Goal: Task Accomplishment & Management: Manage account settings

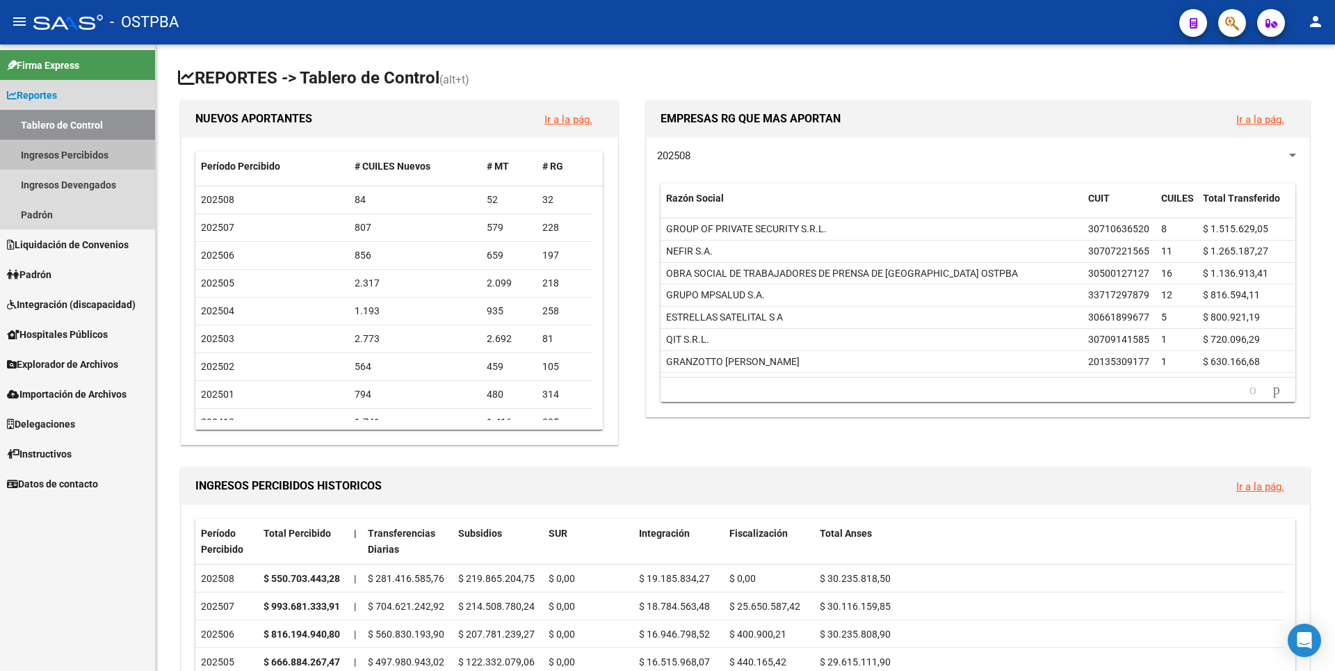
click at [86, 163] on link "Ingresos Percibidos" at bounding box center [77, 155] width 155 height 30
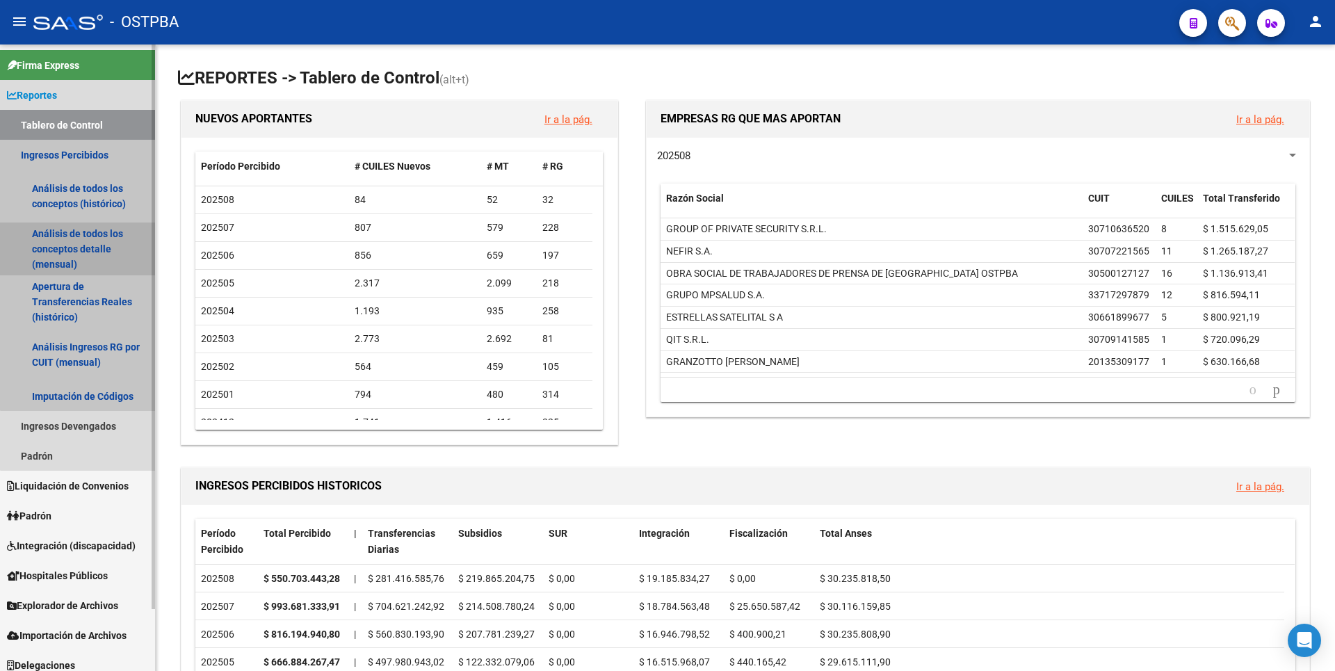
click at [97, 245] on link "Análisis de todos los conceptos detalle (mensual)" at bounding box center [77, 248] width 155 height 53
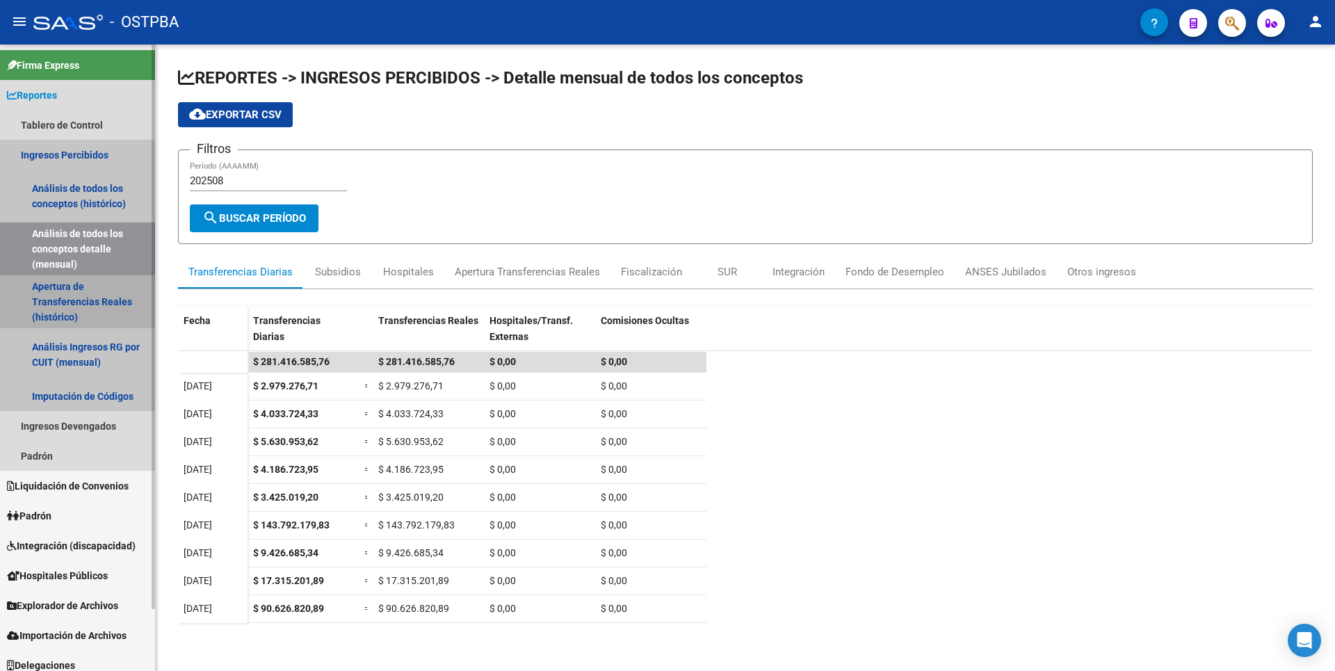
click at [99, 314] on link "Apertura de Transferencias Reales (histórico)" at bounding box center [77, 301] width 155 height 53
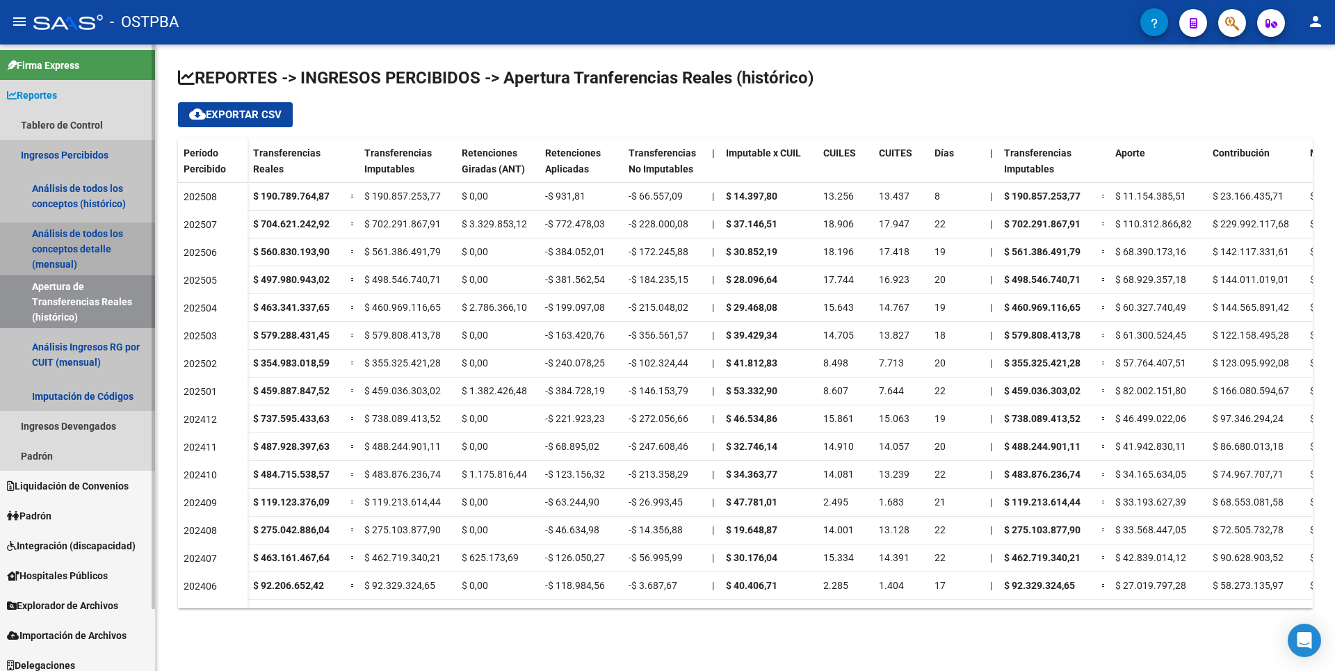
click at [99, 245] on link "Análisis de todos los conceptos detalle (mensual)" at bounding box center [77, 248] width 155 height 53
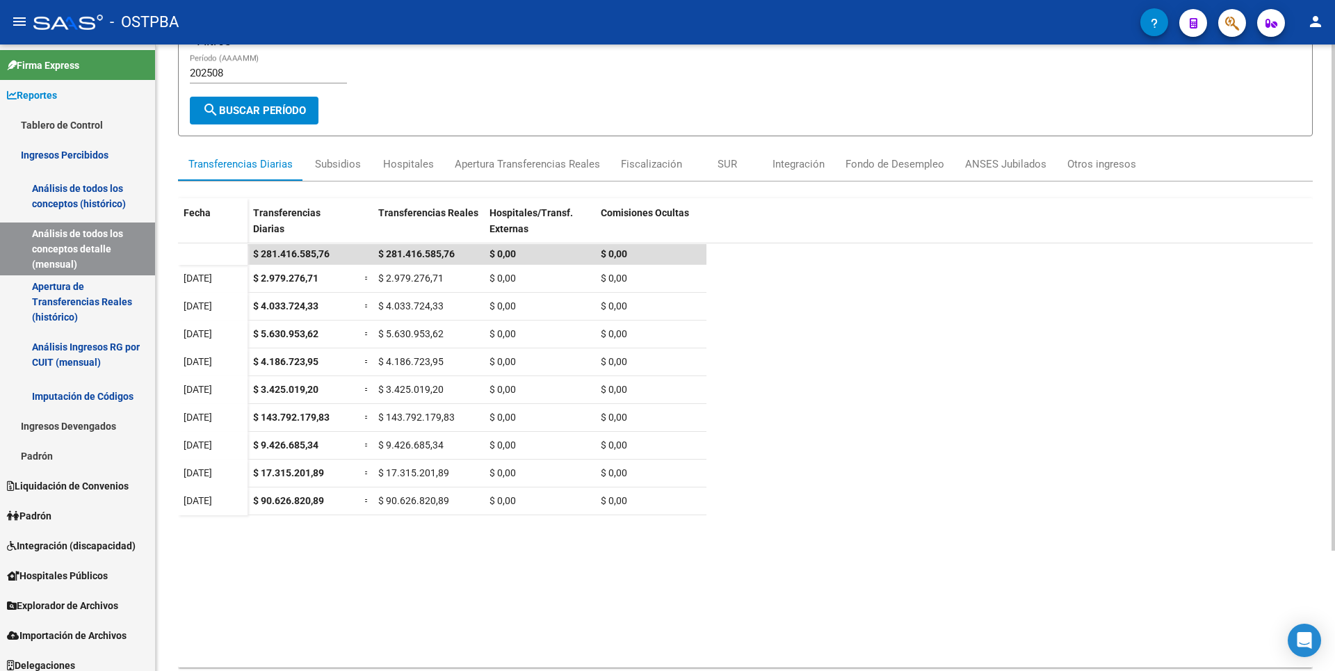
scroll to position [139, 0]
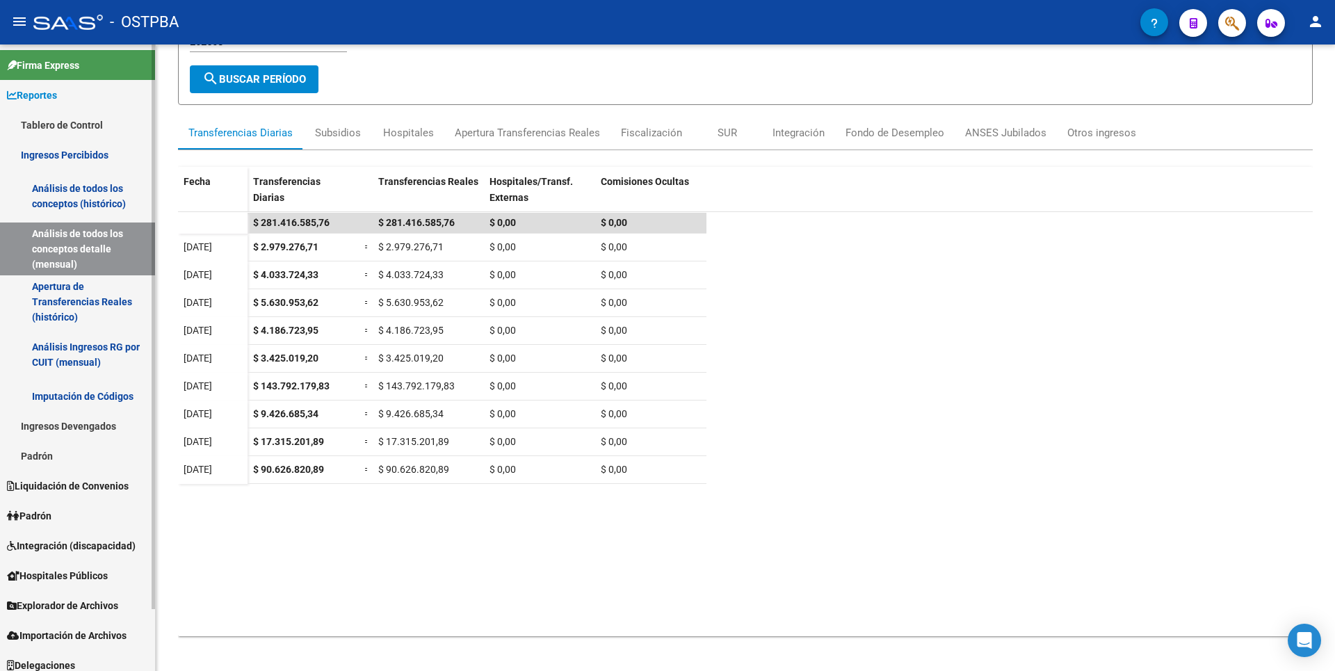
click at [74, 604] on span "Explorador de Archivos" at bounding box center [62, 605] width 111 height 15
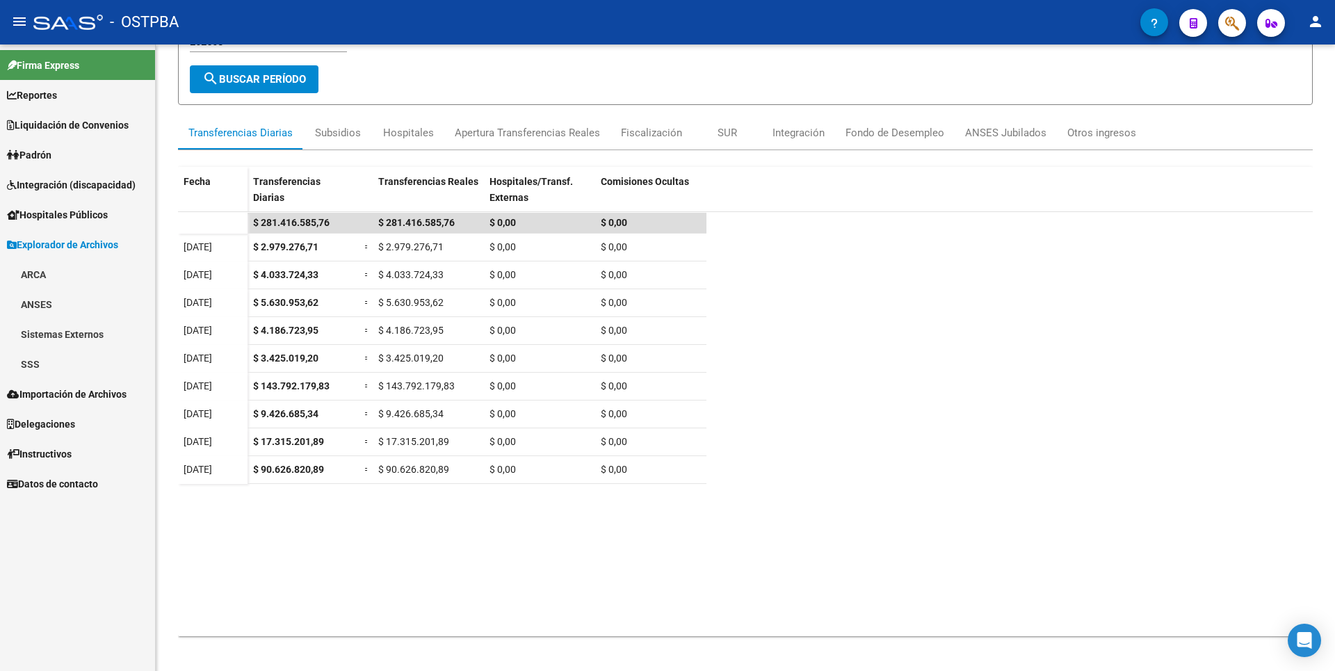
click at [33, 271] on link "ARCA" at bounding box center [77, 274] width 155 height 30
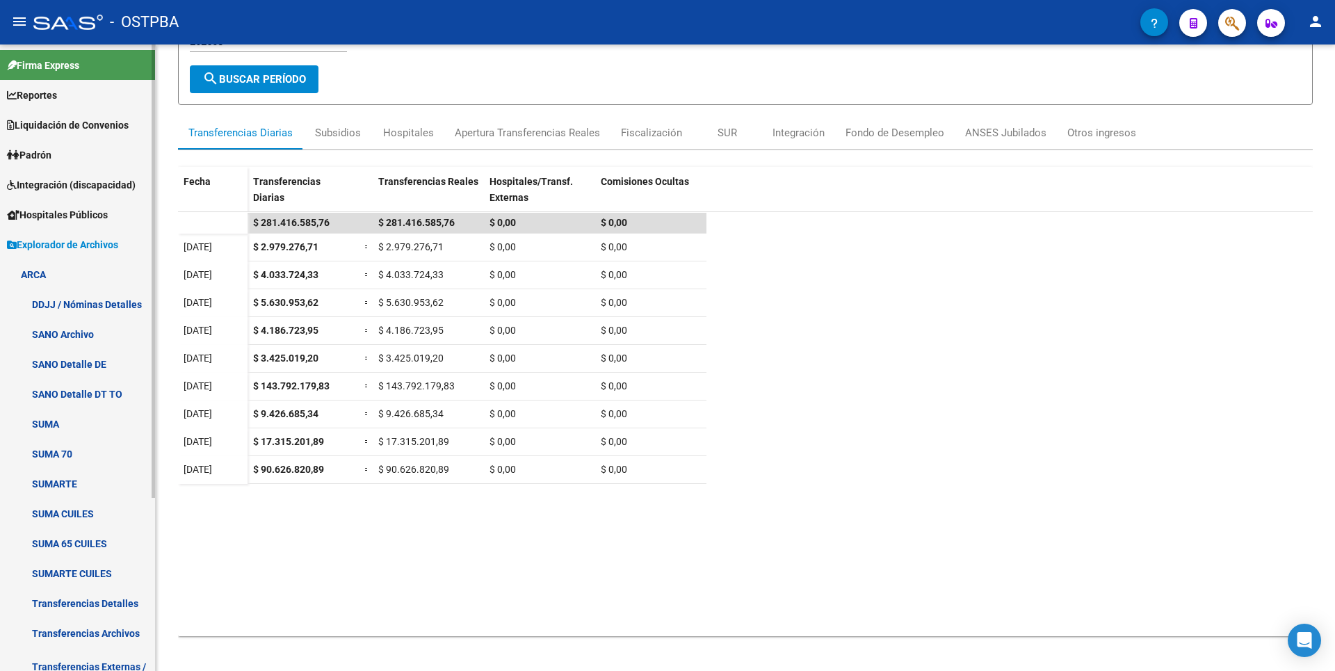
click at [97, 613] on link "Transferencias Detalles" at bounding box center [77, 603] width 155 height 30
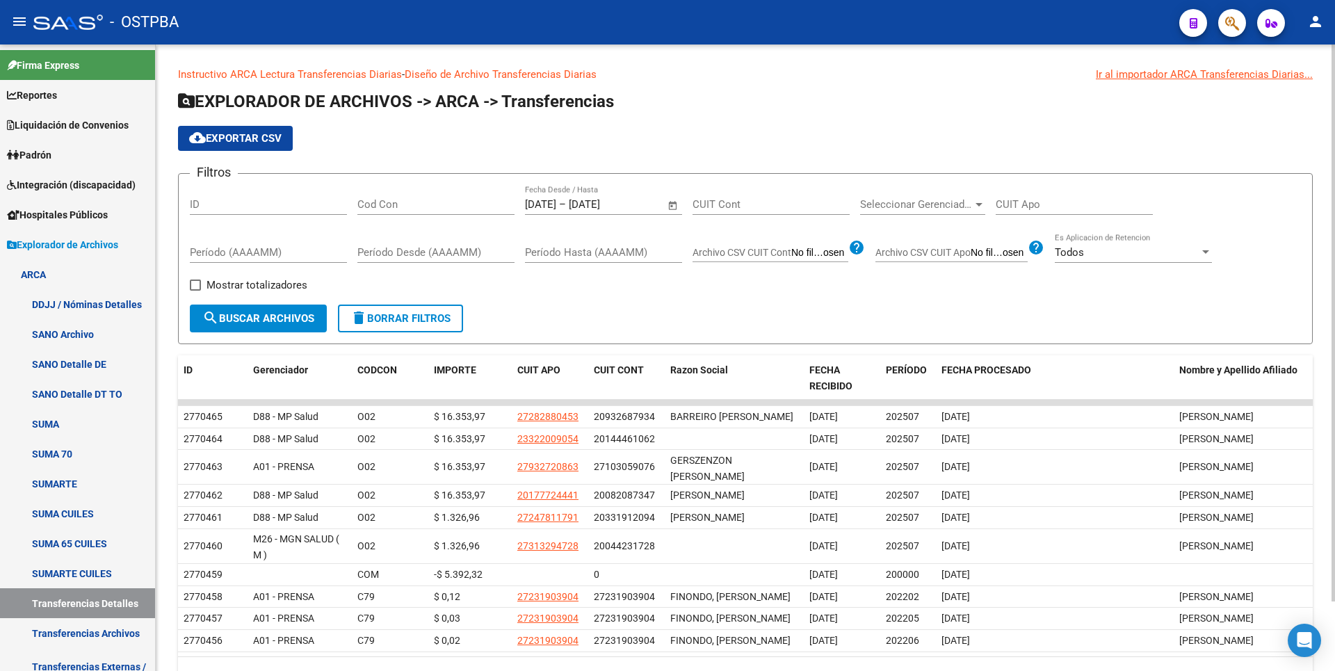
click at [672, 202] on span "Open calendar" at bounding box center [672, 204] width 33 height 33
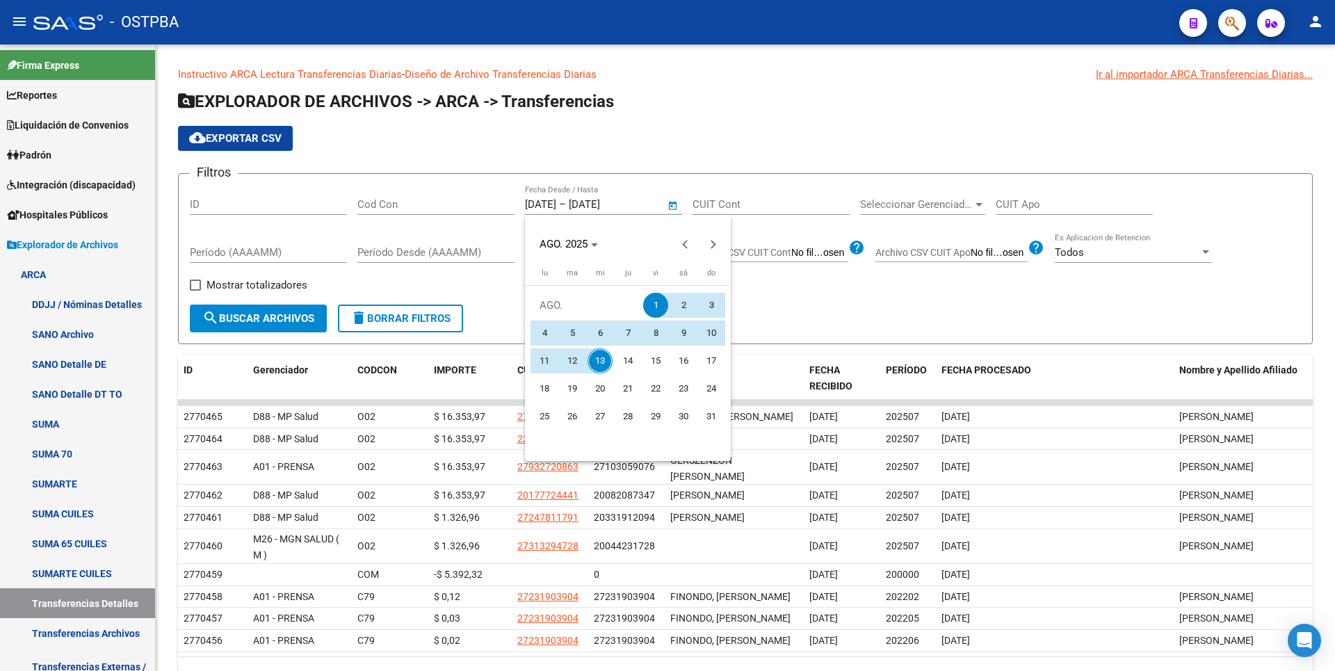
click at [599, 363] on span "13" at bounding box center [600, 360] width 25 height 25
type input "[DATE]"
click at [599, 363] on span "13" at bounding box center [600, 360] width 25 height 25
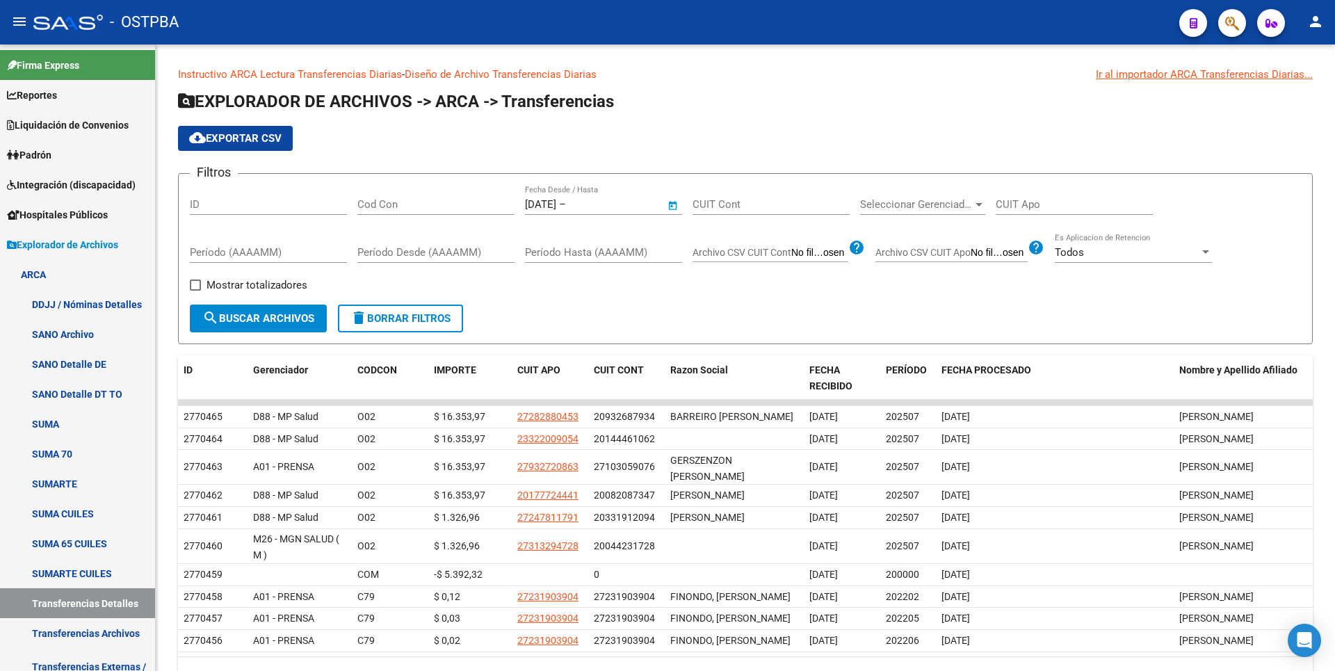
type input "[DATE]"
click at [239, 280] on span "Mostrar totalizadores" at bounding box center [256, 285] width 101 height 17
click at [195, 291] on input "Mostrar totalizadores" at bounding box center [195, 291] width 1 height 1
checkbox input "true"
click at [262, 312] on span "search Buscar Archivos" at bounding box center [258, 318] width 112 height 13
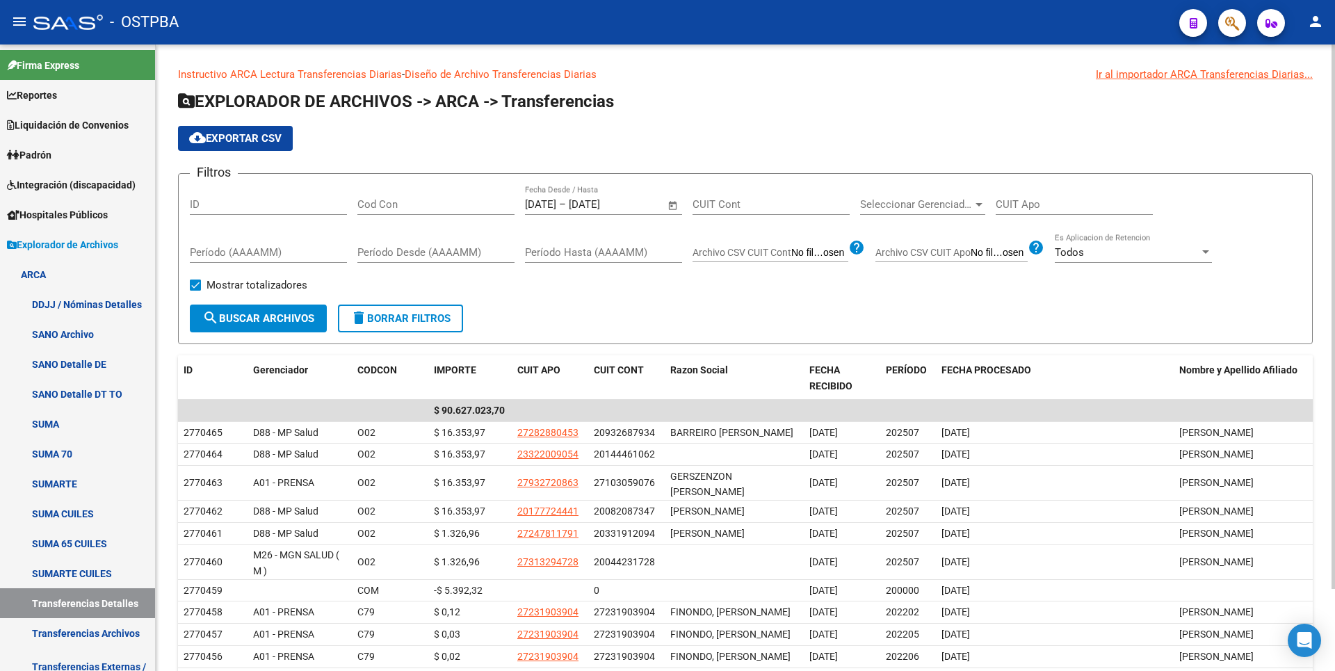
click at [390, 199] on input "Cod Con" at bounding box center [435, 204] width 157 height 13
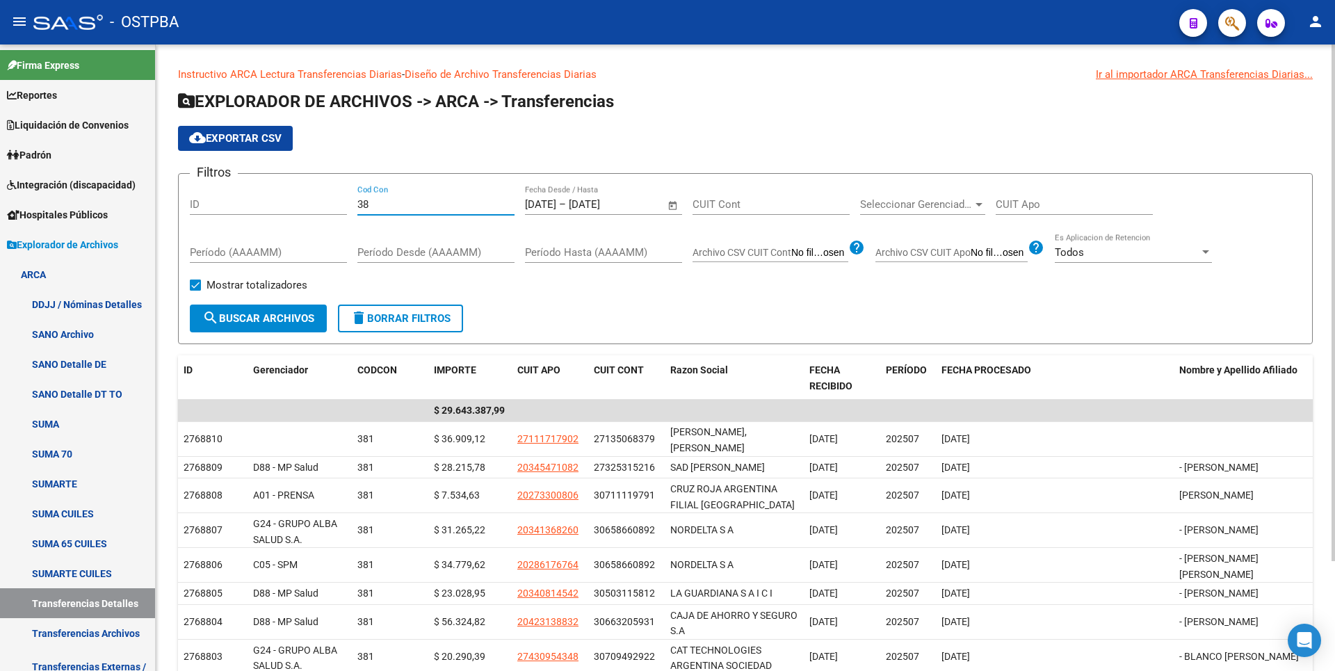
type input "3"
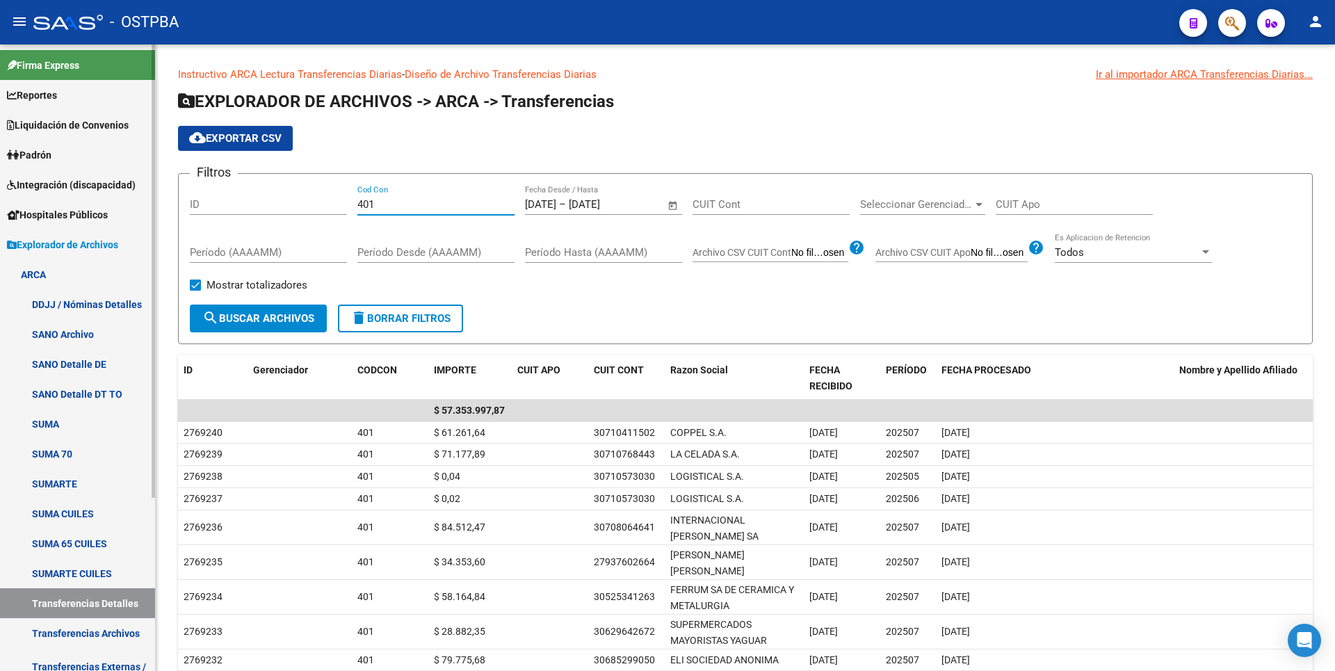
drag, startPoint x: 382, startPoint y: 206, endPoint x: 76, endPoint y: 184, distance: 306.0
click at [76, 184] on mat-sidenav-container "Firma Express Reportes Tablero de Control Ingresos Percibidos Análisis de todos…" at bounding box center [667, 357] width 1335 height 626
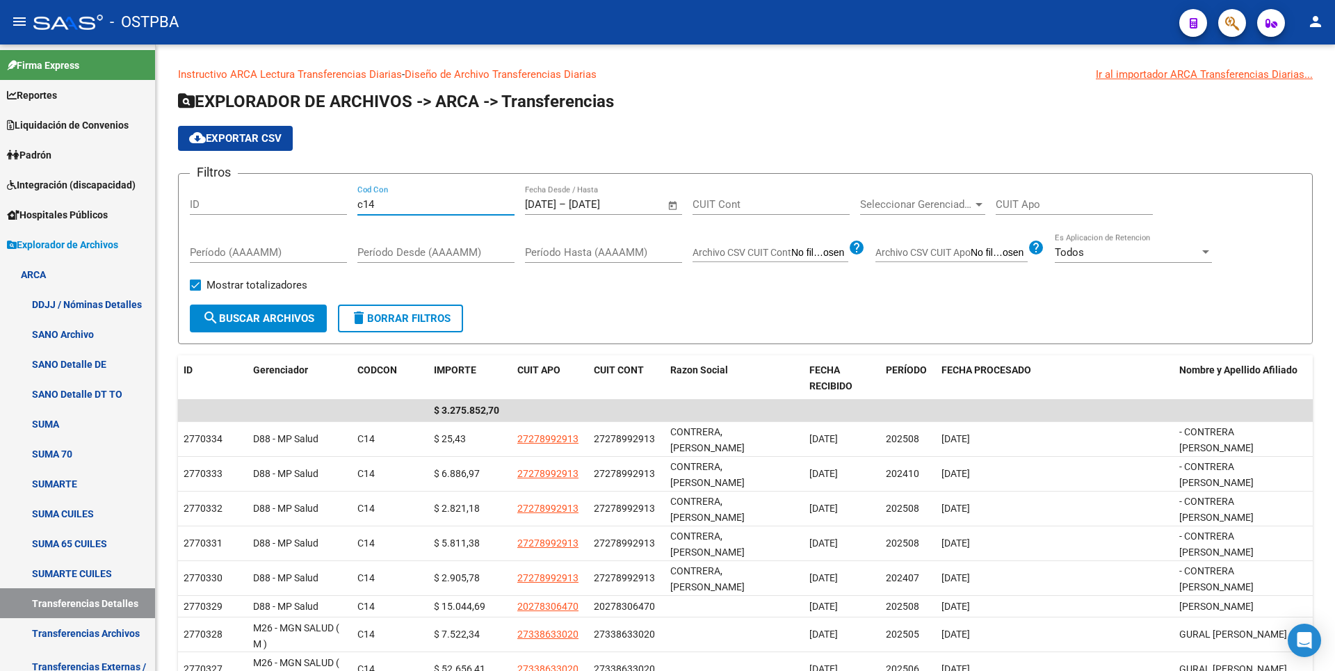
type input "c14"
drag, startPoint x: 380, startPoint y: 203, endPoint x: 268, endPoint y: 208, distance: 111.4
click at [268, 208] on div "Filtros ID c14 Cod Con [DATE] [DATE] – [DATE] End date Fecha Desde / Hasta CUIT…" at bounding box center [745, 245] width 1111 height 120
click at [42, 148] on span "Padrón" at bounding box center [29, 154] width 44 height 15
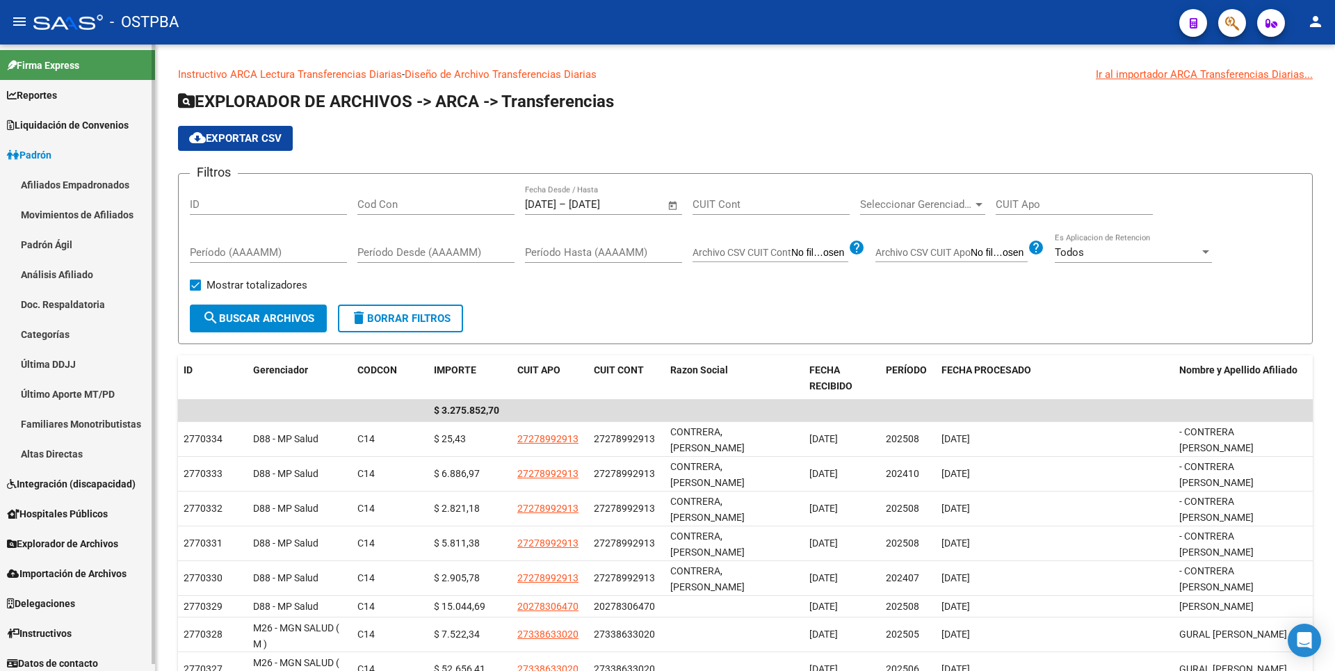
click at [27, 97] on span "Reportes" at bounding box center [32, 95] width 50 height 15
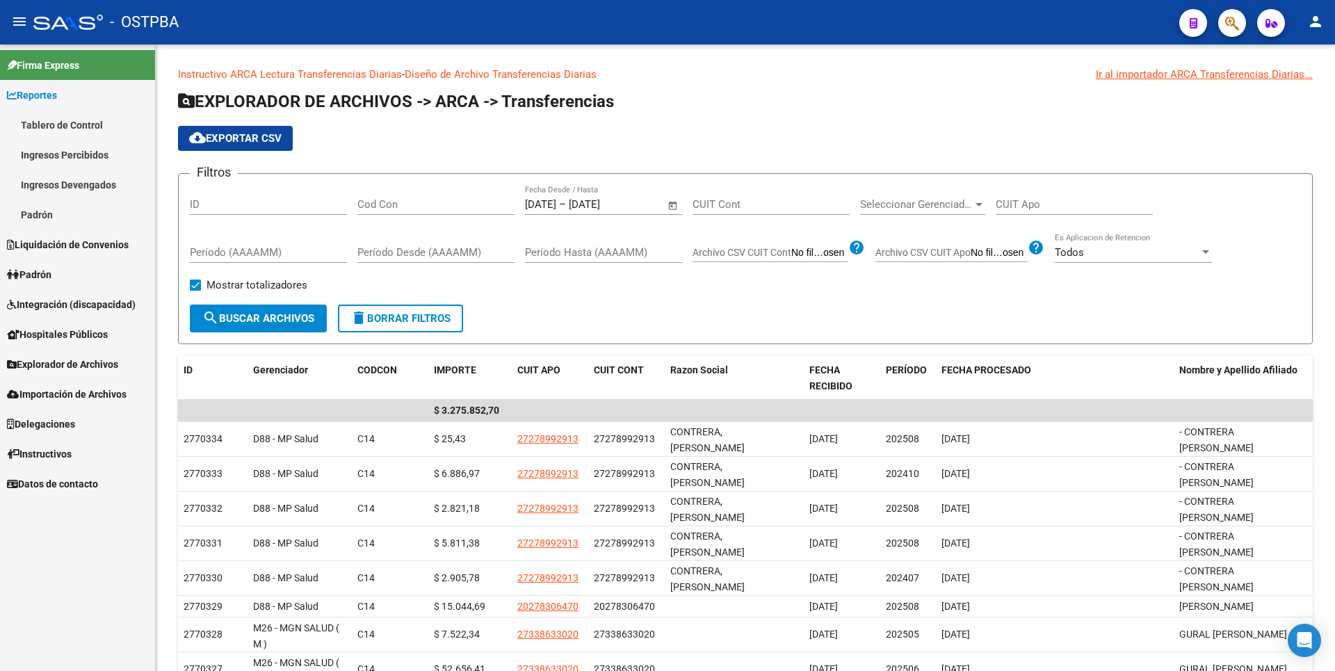
click at [63, 184] on link "Ingresos Devengados" at bounding box center [77, 185] width 155 height 30
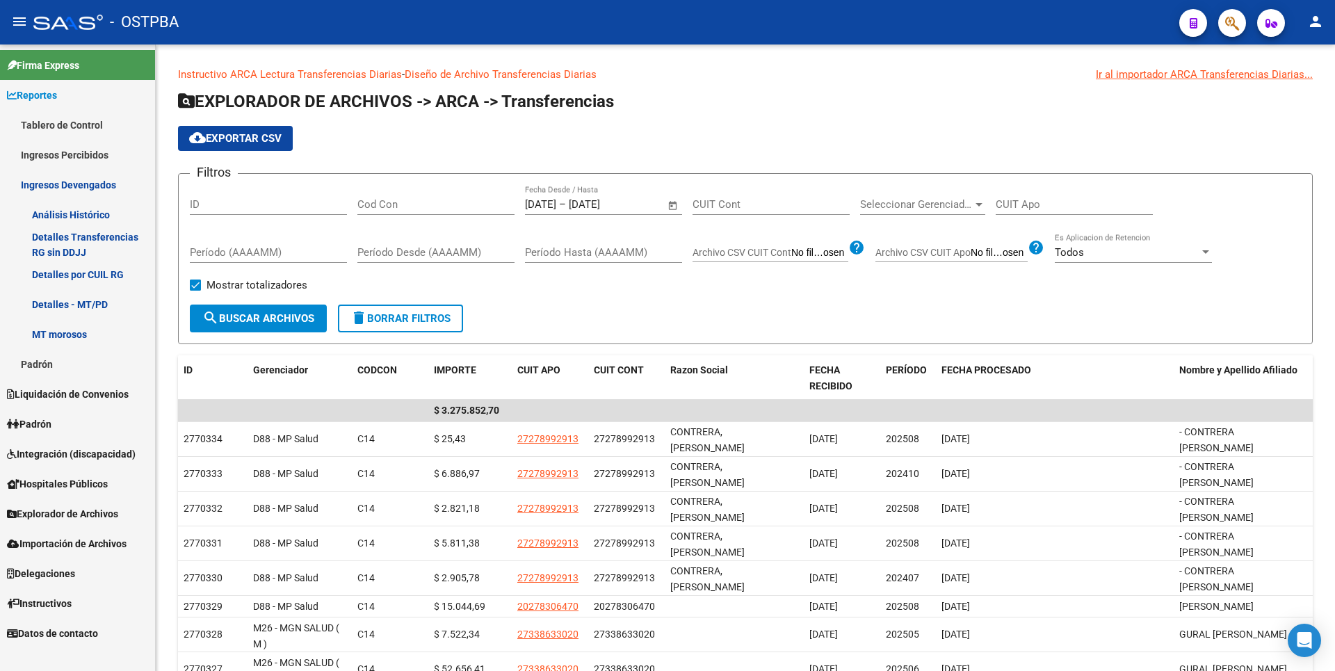
click at [60, 364] on link "Padrón" at bounding box center [77, 364] width 155 height 30
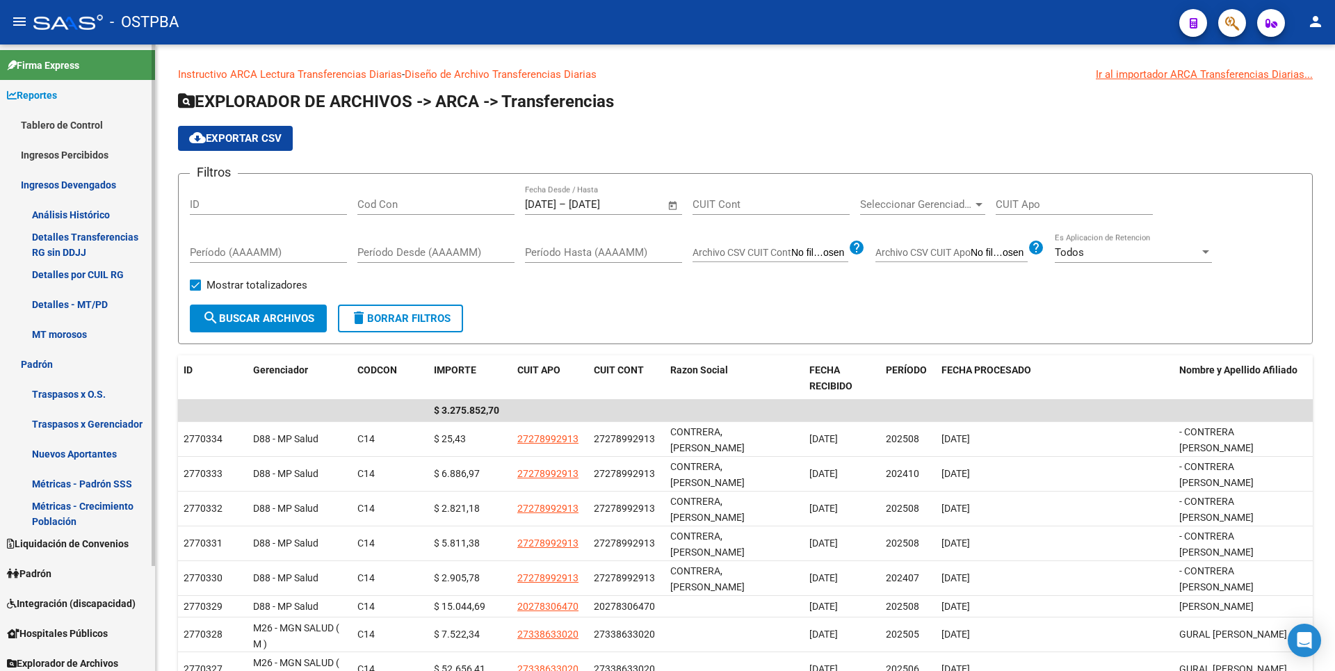
click at [73, 428] on link "Traspasos x Gerenciador" at bounding box center [77, 424] width 155 height 30
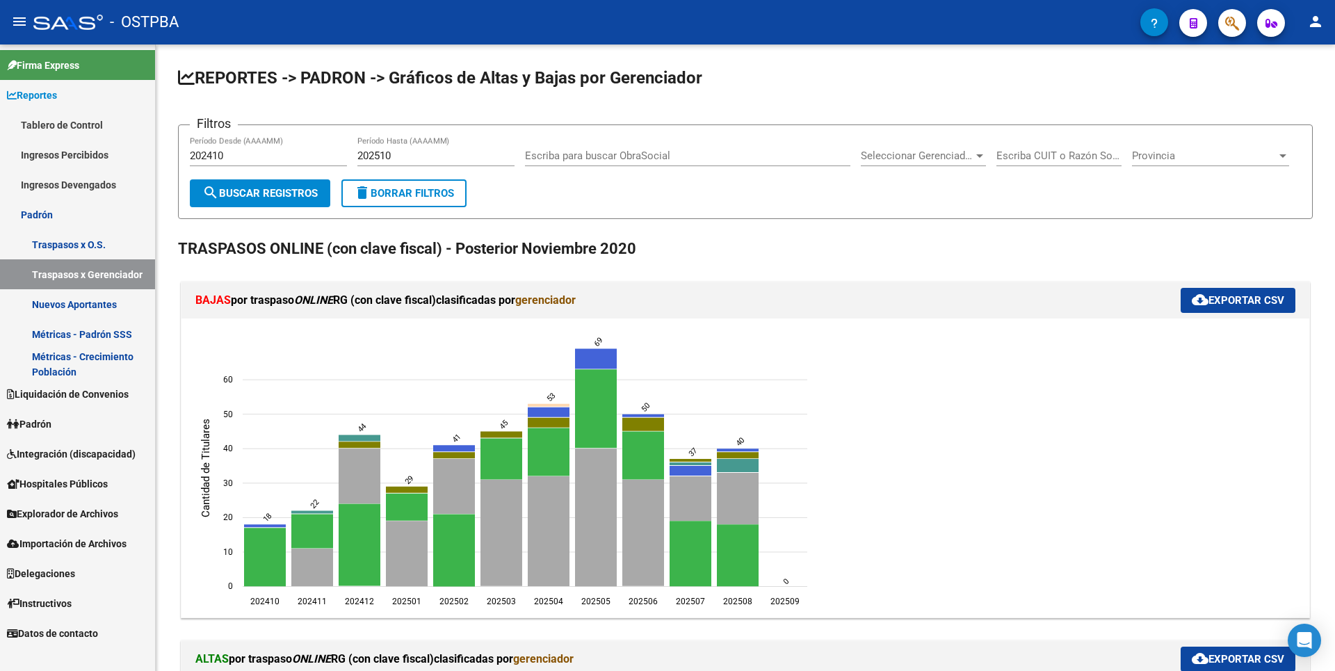
click at [79, 419] on link "Padrón" at bounding box center [77, 424] width 155 height 30
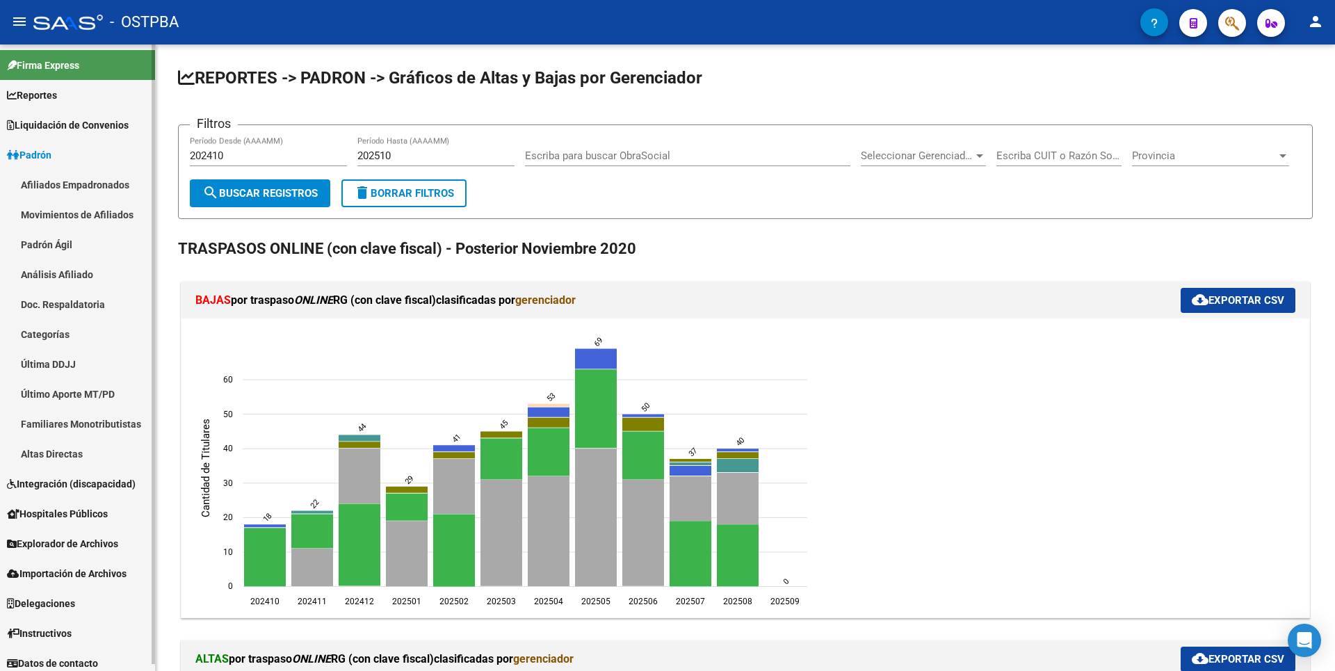
click at [88, 545] on span "Explorador de Archivos" at bounding box center [62, 543] width 111 height 15
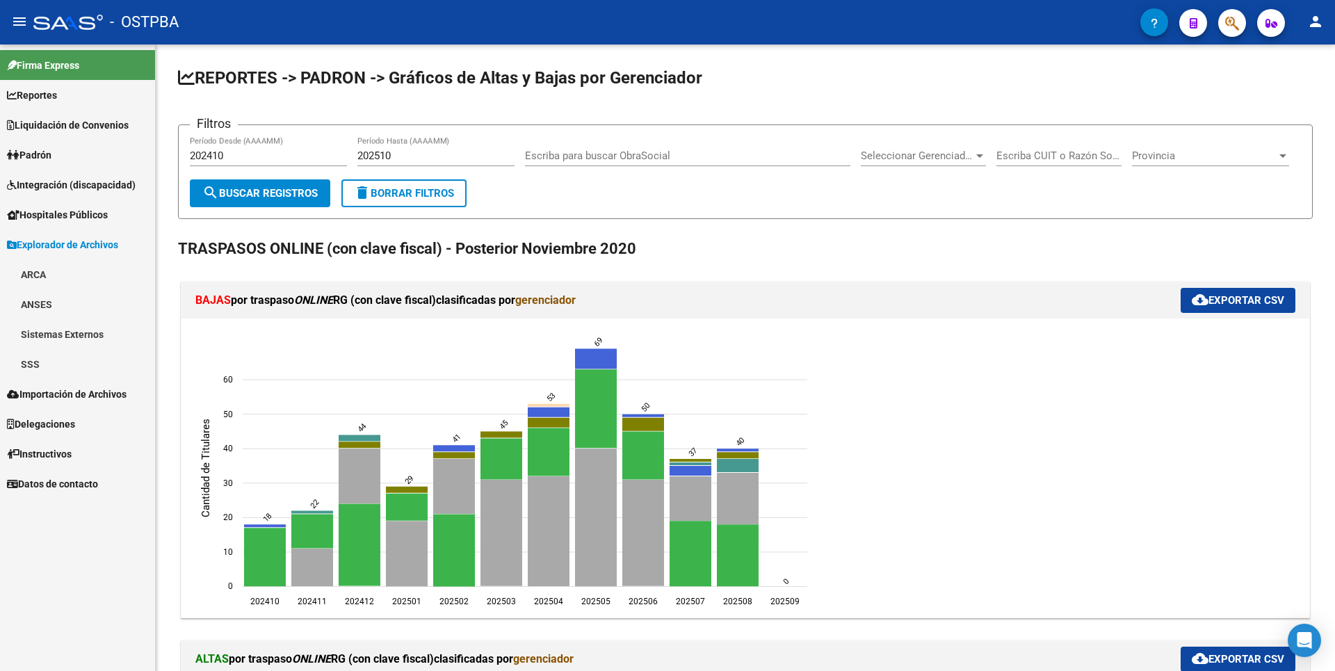
click at [36, 368] on link "SSS" at bounding box center [77, 364] width 155 height 30
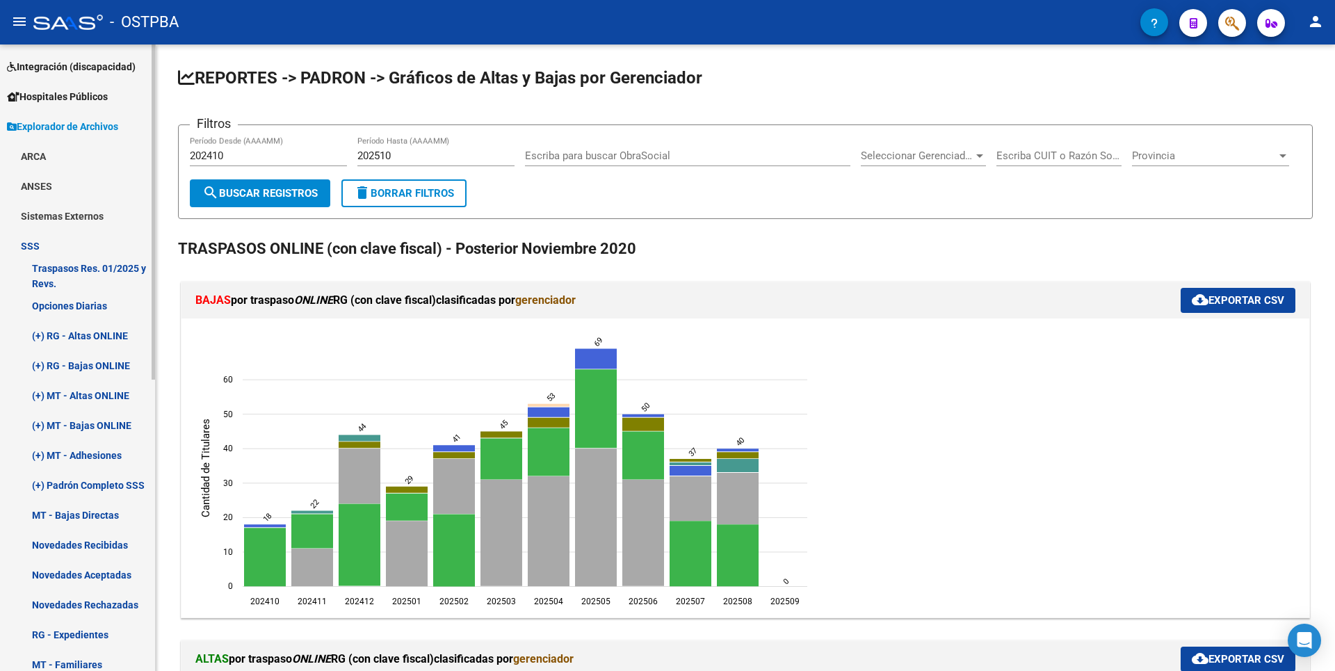
scroll to position [278, 0]
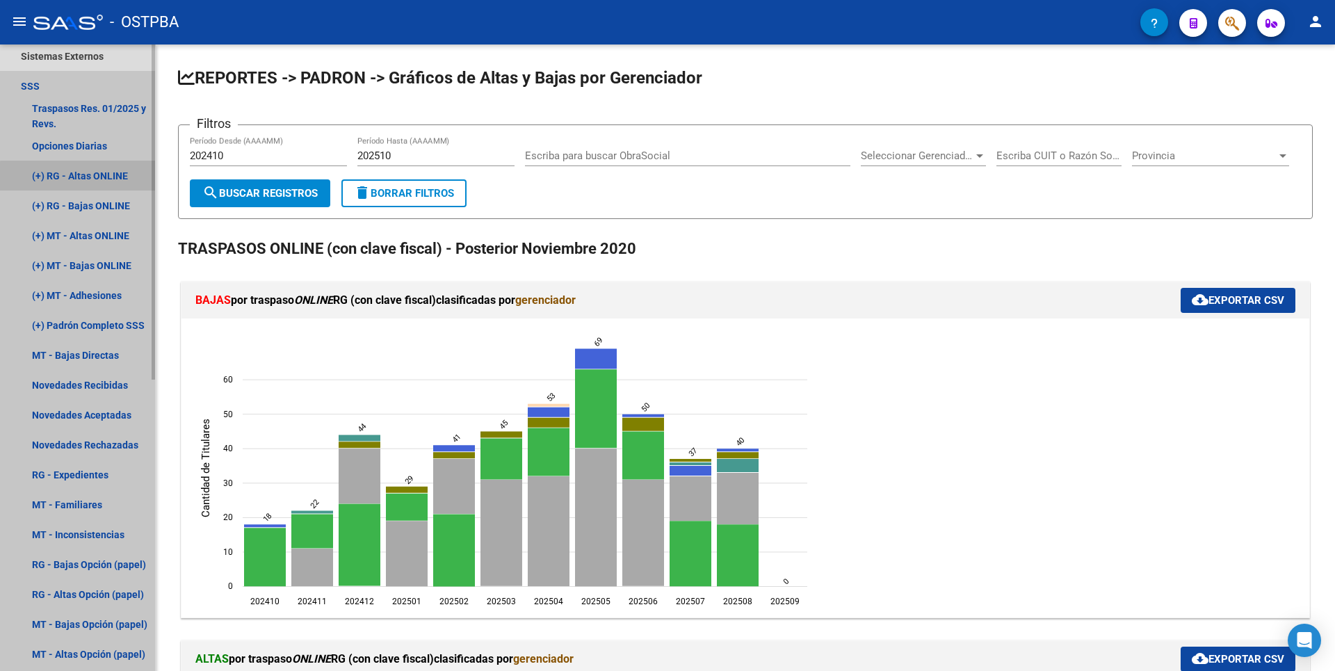
click at [101, 178] on link "(+) RG - Altas ONLINE" at bounding box center [77, 176] width 155 height 30
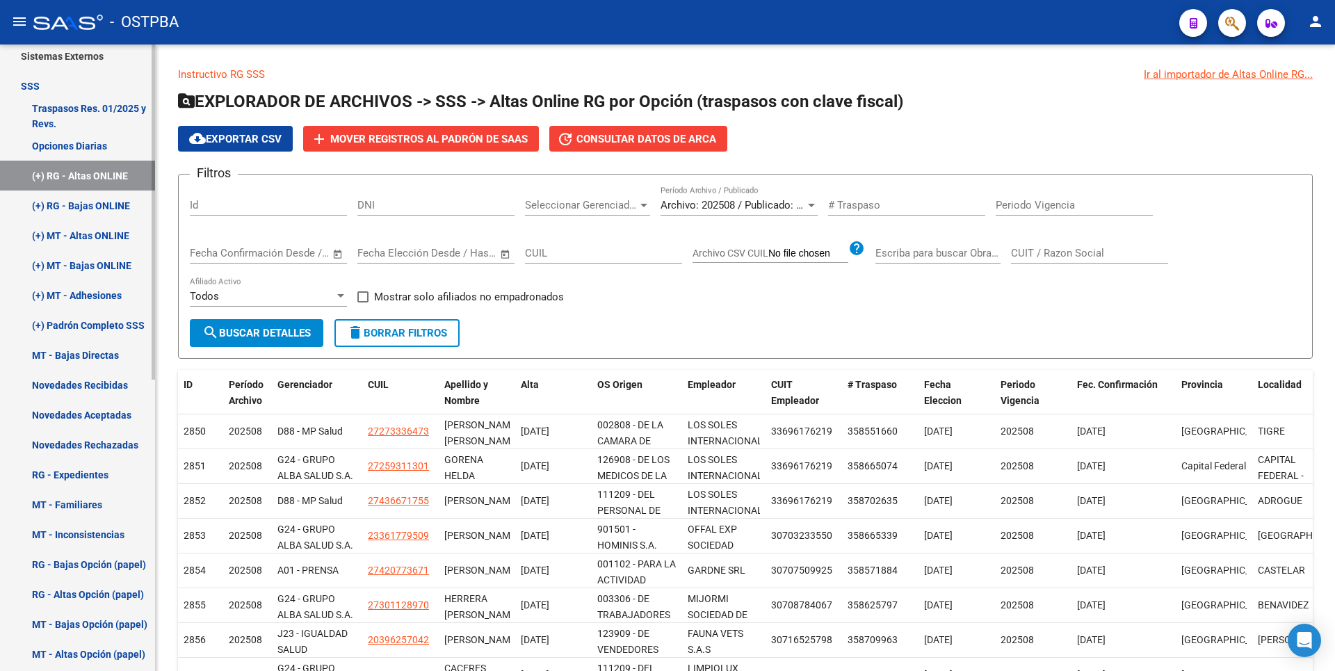
click at [121, 208] on link "(+) RG - Bajas ONLINE" at bounding box center [77, 206] width 155 height 30
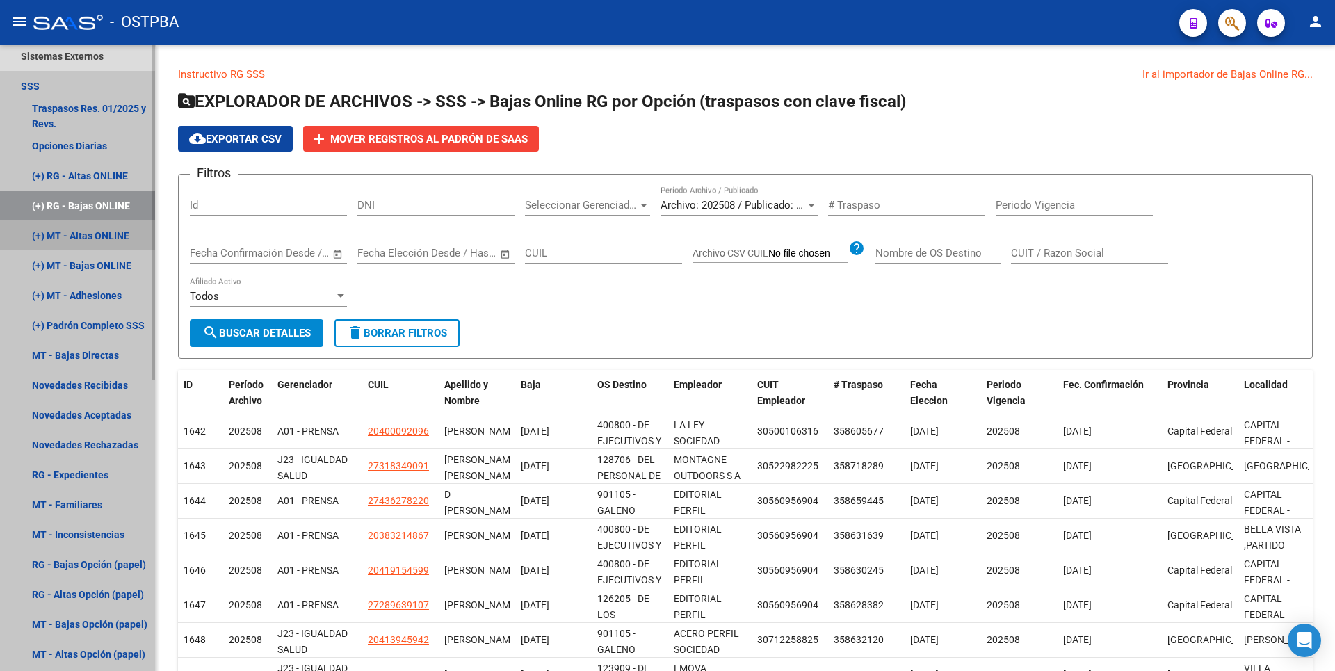
click at [111, 242] on link "(+) MT - Altas ONLINE" at bounding box center [77, 235] width 155 height 30
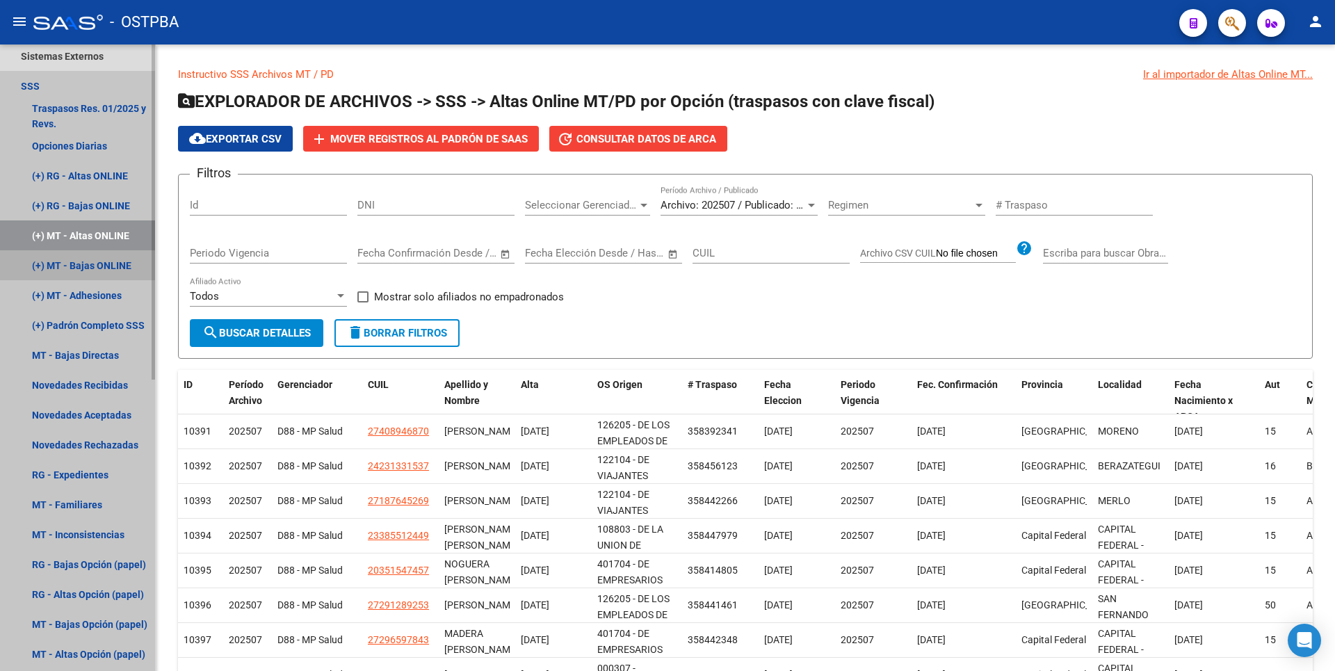
click at [109, 266] on link "(+) MT - Bajas ONLINE" at bounding box center [77, 265] width 155 height 30
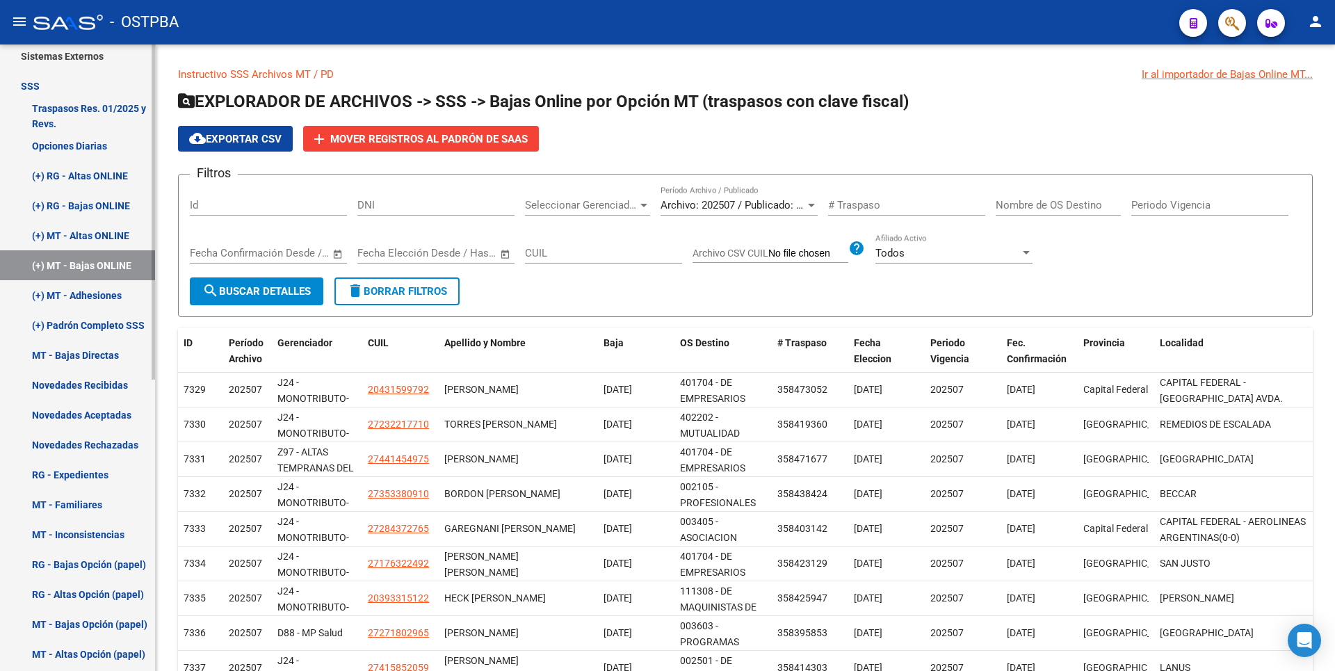
click at [106, 300] on link "(+) MT - Adhesiones" at bounding box center [77, 295] width 155 height 30
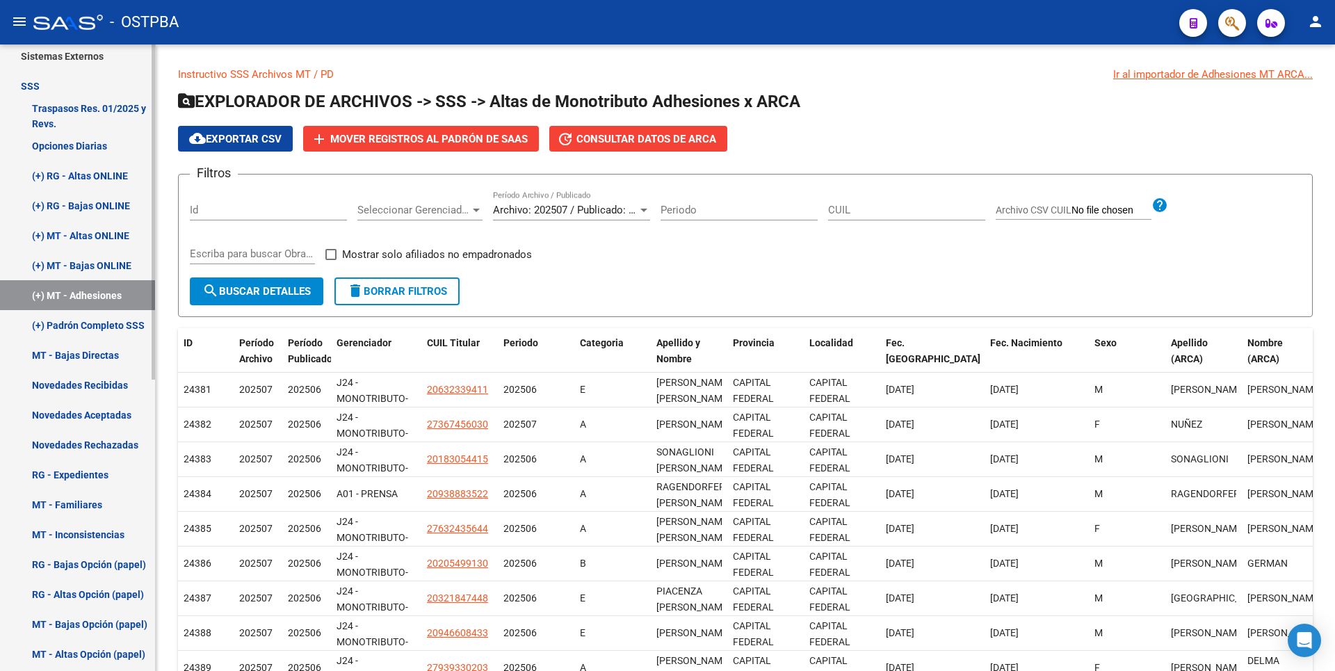
click at [112, 317] on link "(+) Padrón Completo SSS" at bounding box center [77, 325] width 155 height 30
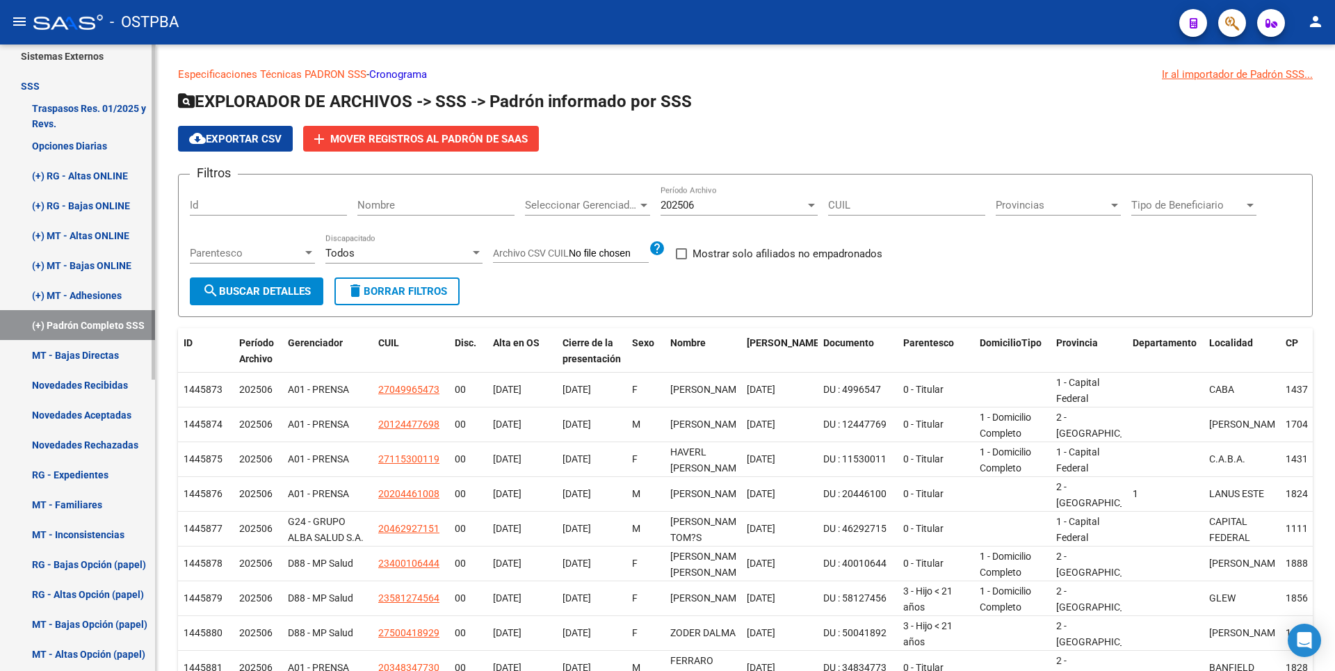
click at [109, 358] on link "MT - Bajas Directas" at bounding box center [77, 355] width 155 height 30
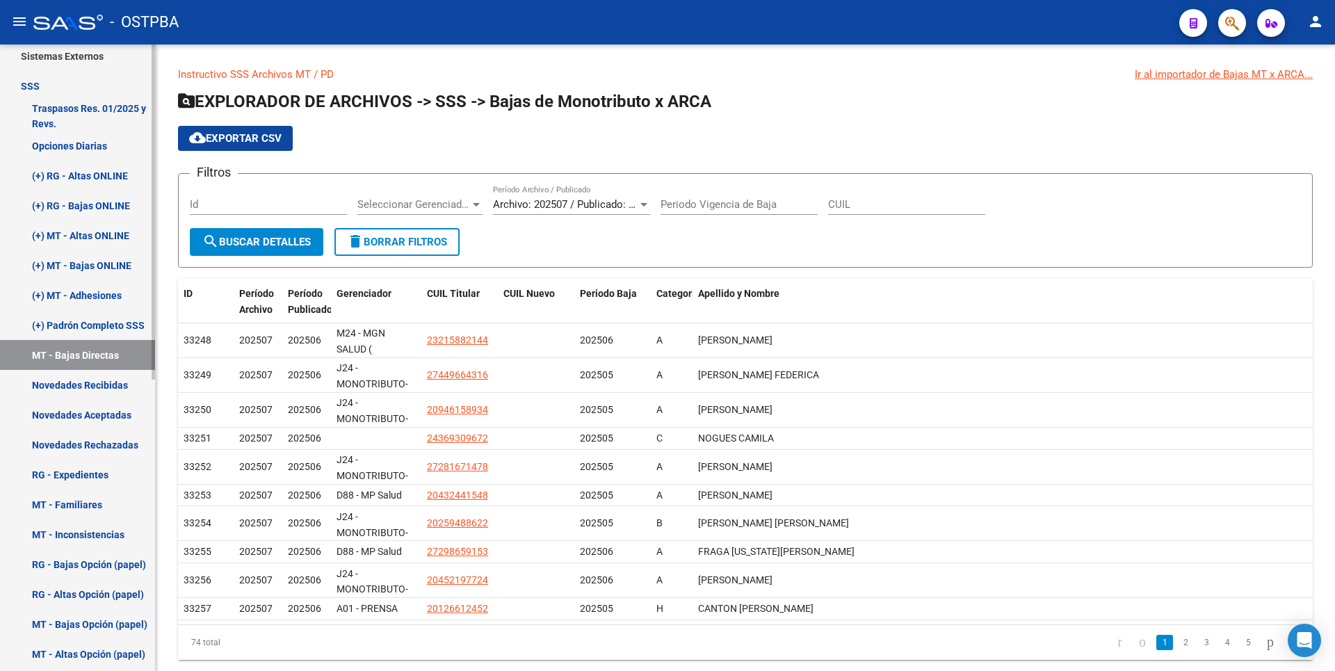
scroll to position [348, 0]
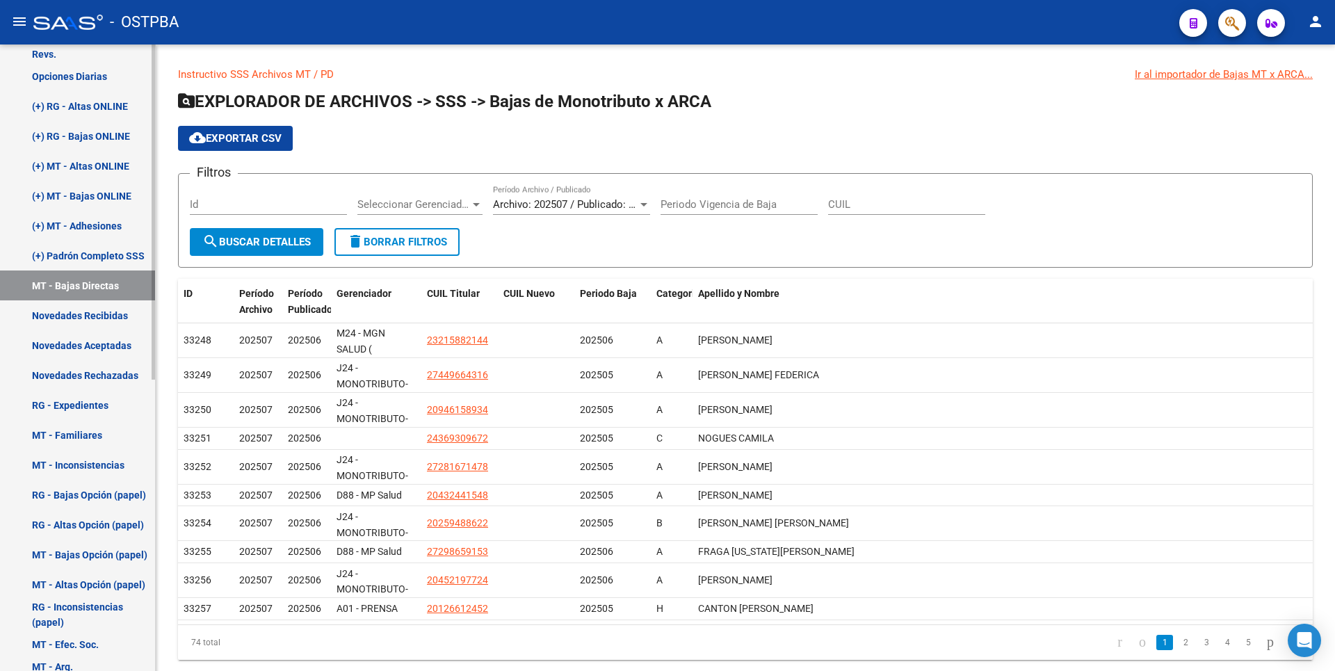
click at [97, 229] on link "(+) MT - Adhesiones" at bounding box center [77, 226] width 155 height 30
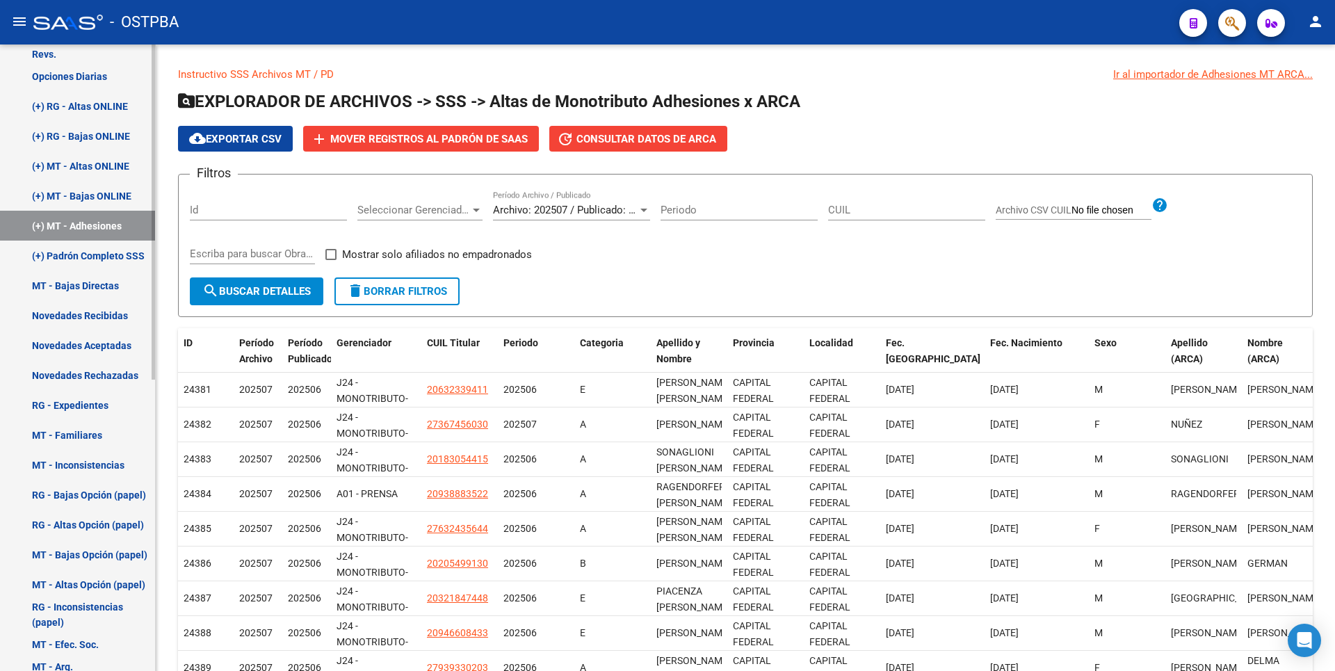
scroll to position [545, 0]
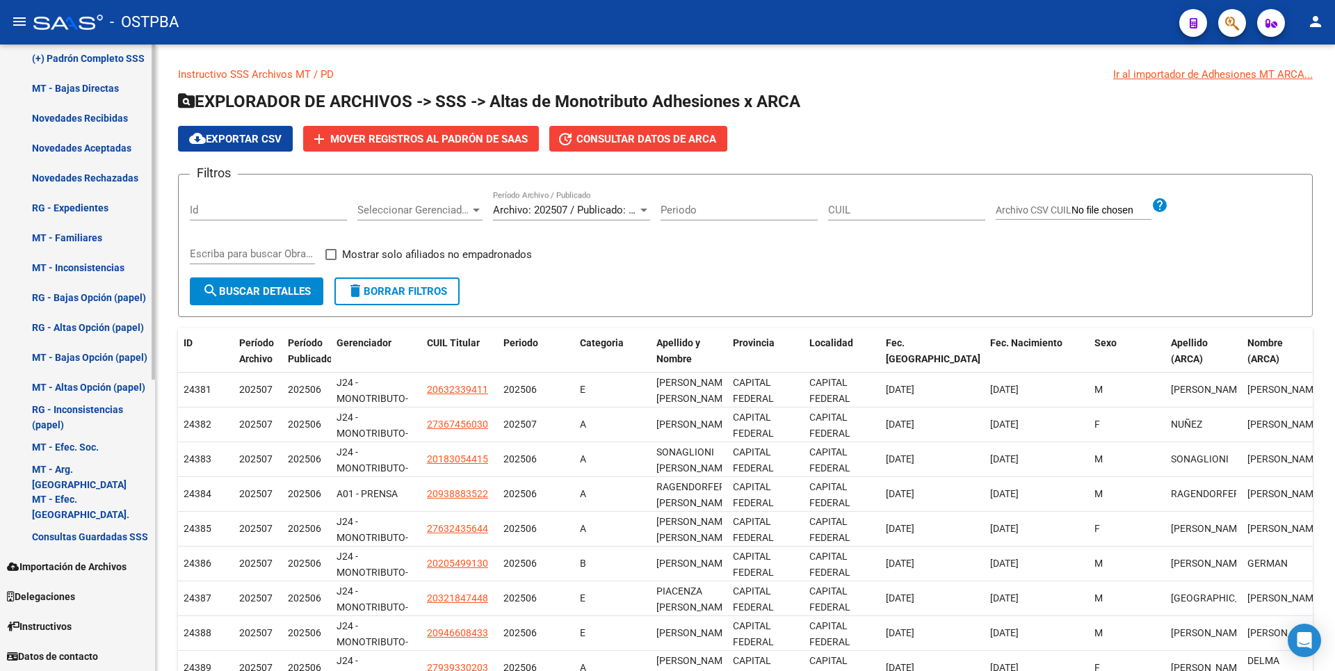
click at [81, 604] on link "Delegaciones" at bounding box center [77, 596] width 155 height 30
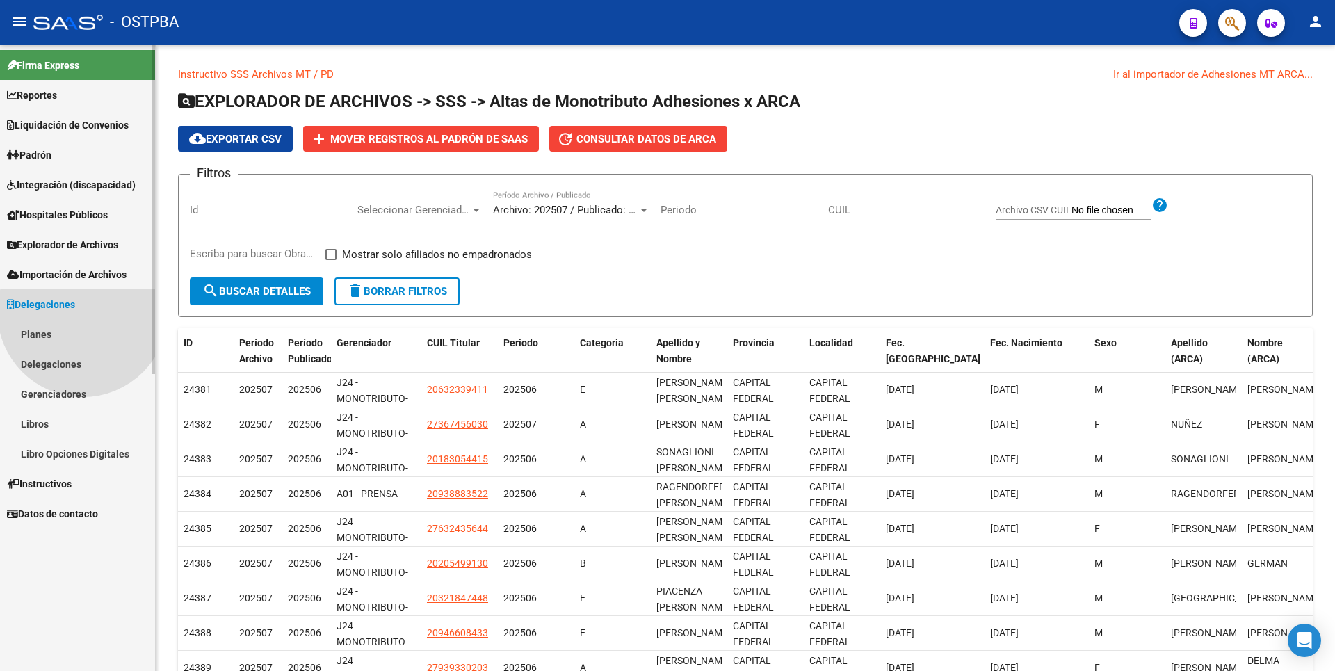
scroll to position [0, 0]
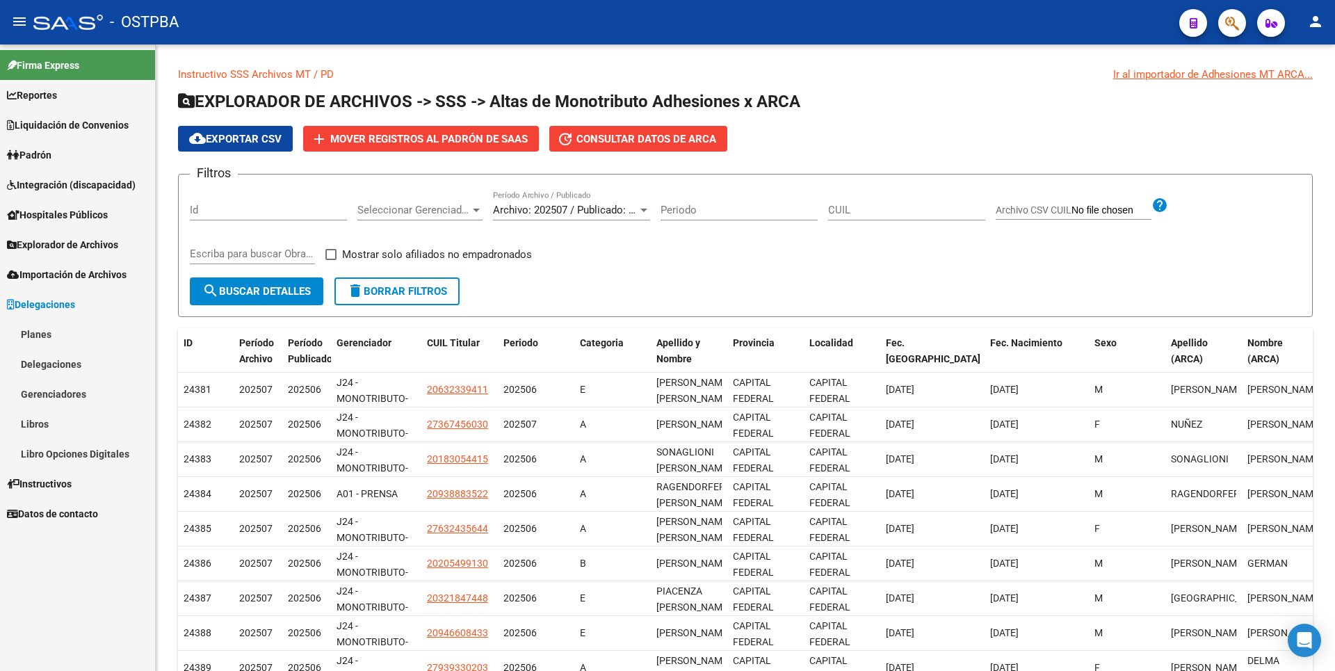
click at [71, 211] on span "Hospitales Públicos" at bounding box center [57, 214] width 101 height 15
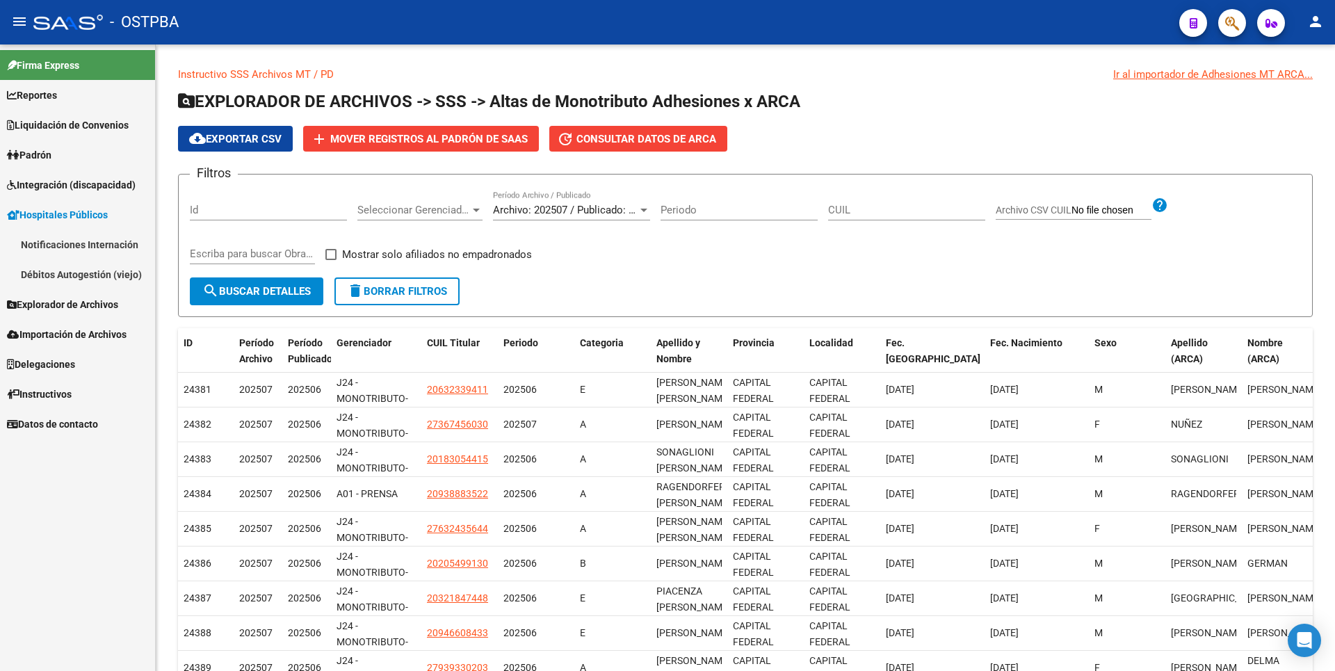
click at [48, 99] on span "Reportes" at bounding box center [32, 95] width 50 height 15
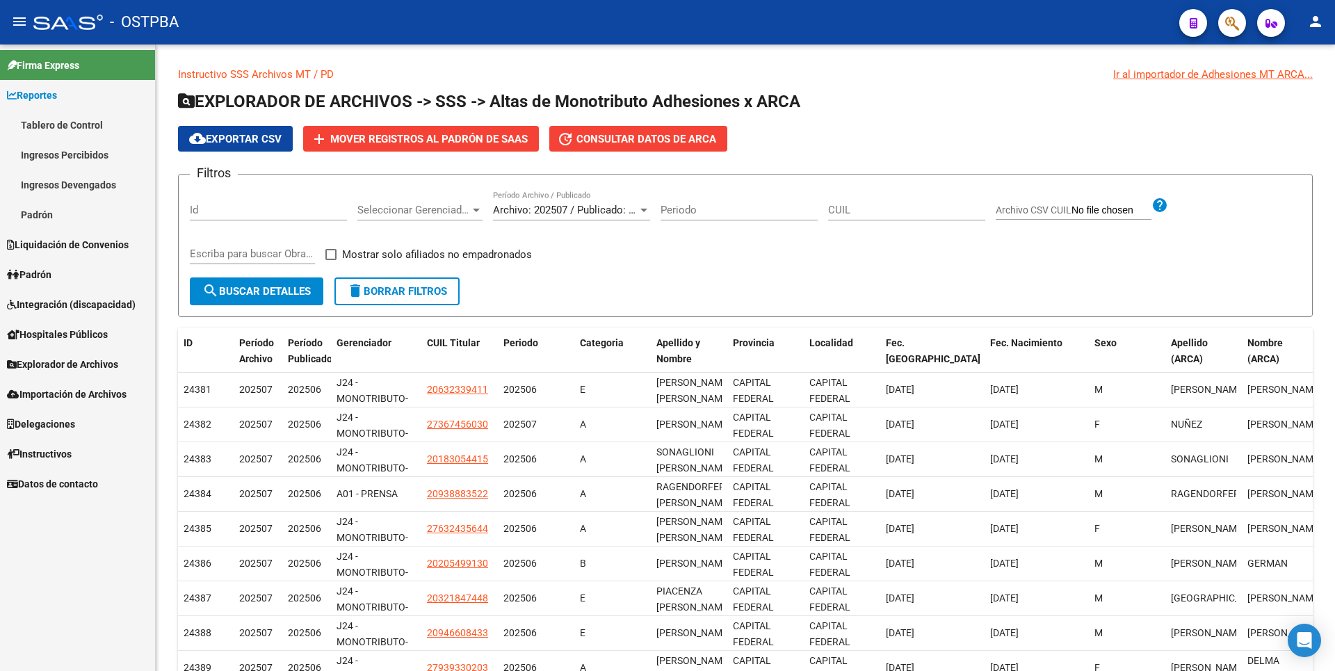
click at [56, 149] on link "Ingresos Percibidos" at bounding box center [77, 155] width 155 height 30
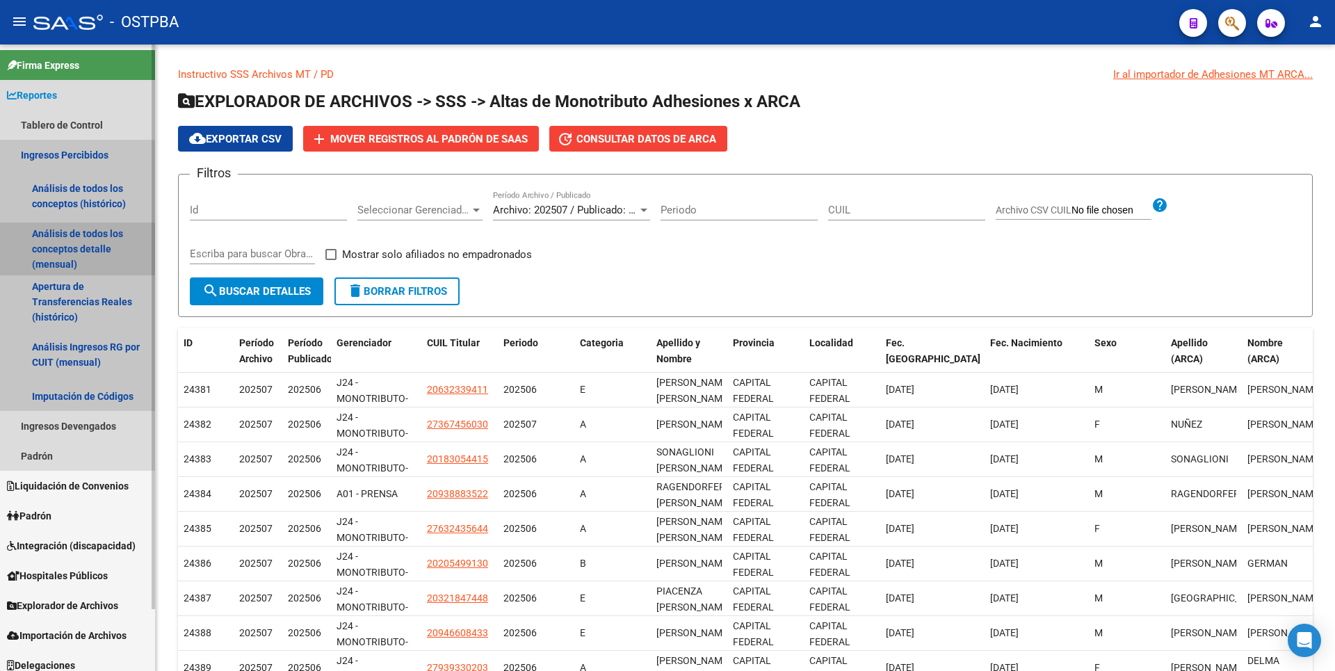
click at [69, 248] on link "Análisis de todos los conceptos detalle (mensual)" at bounding box center [77, 248] width 155 height 53
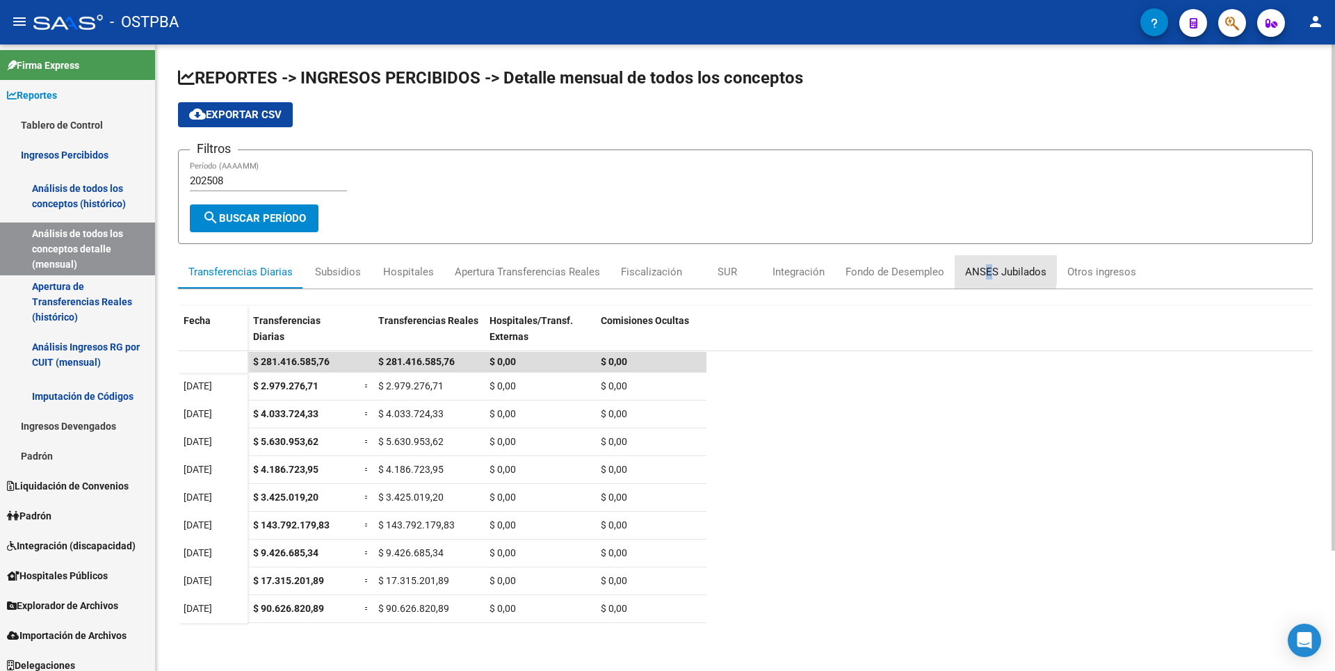
click at [986, 270] on div "ANSES Jubilados" at bounding box center [1005, 271] width 81 height 15
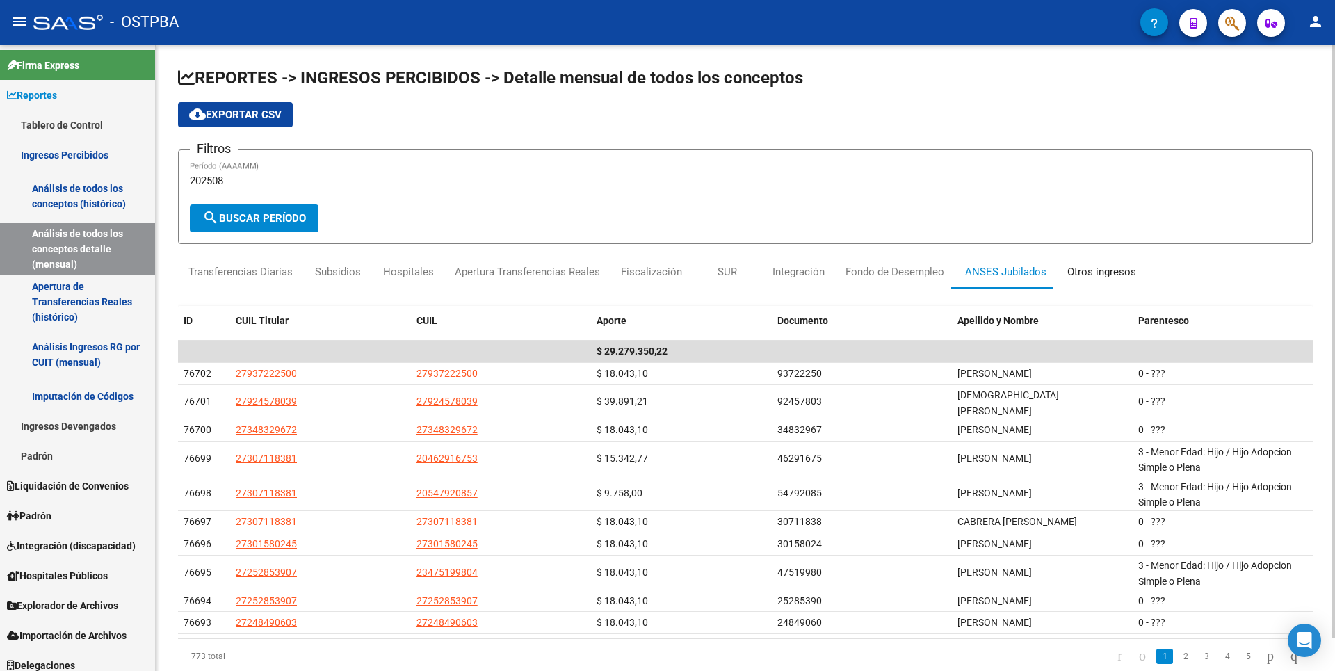
click at [1098, 265] on div "Otros ingresos" at bounding box center [1101, 271] width 69 height 15
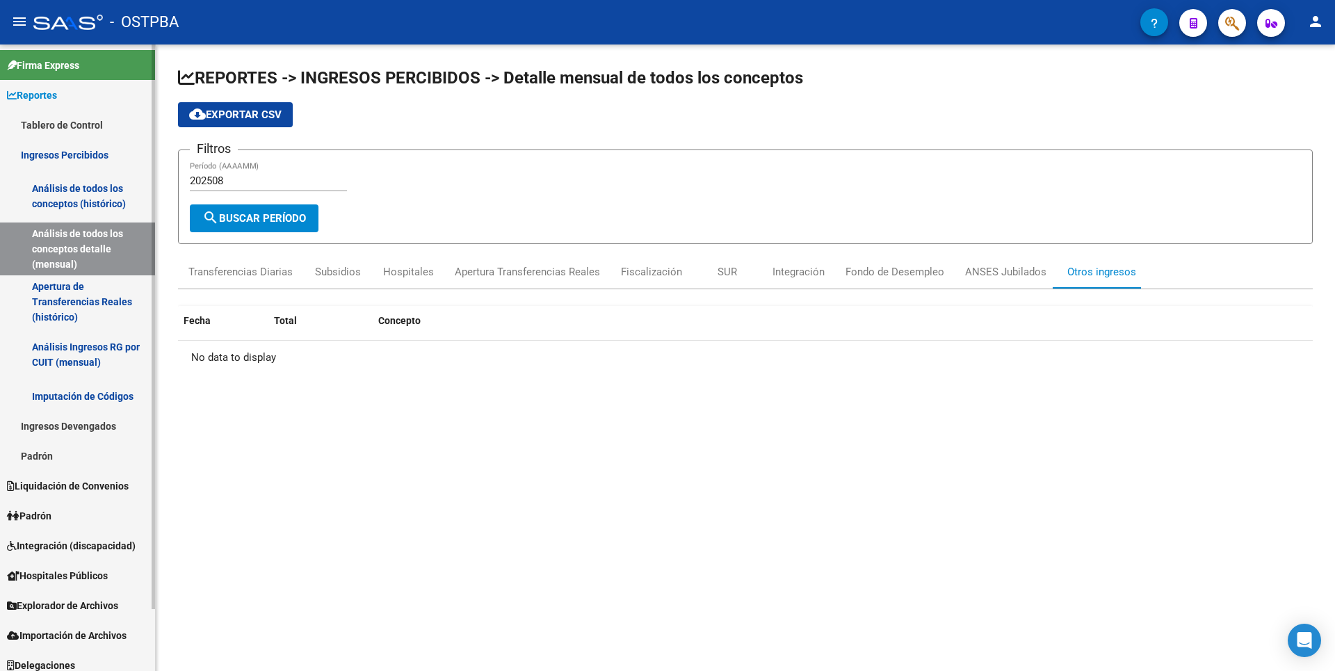
click at [125, 300] on link "Apertura de Transferencias Reales (histórico)" at bounding box center [77, 301] width 155 height 53
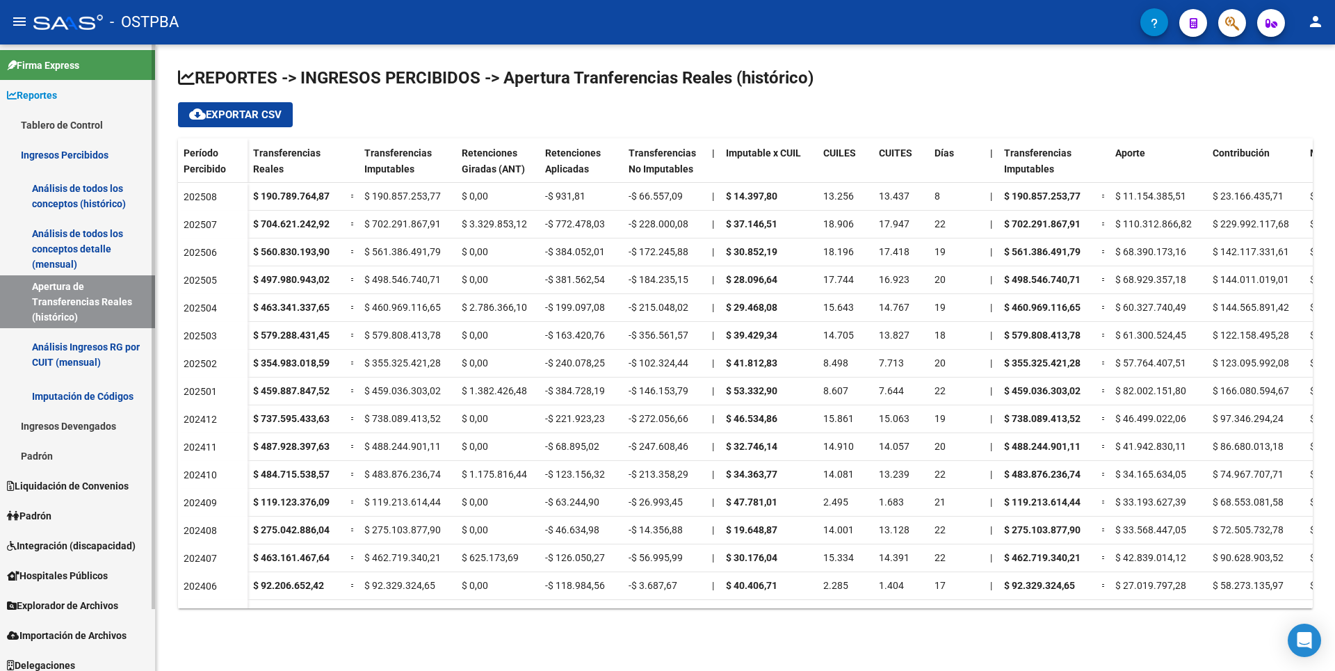
drag, startPoint x: 81, startPoint y: 601, endPoint x: 86, endPoint y: 581, distance: 21.6
click at [81, 601] on span "Explorador de Archivos" at bounding box center [62, 605] width 111 height 15
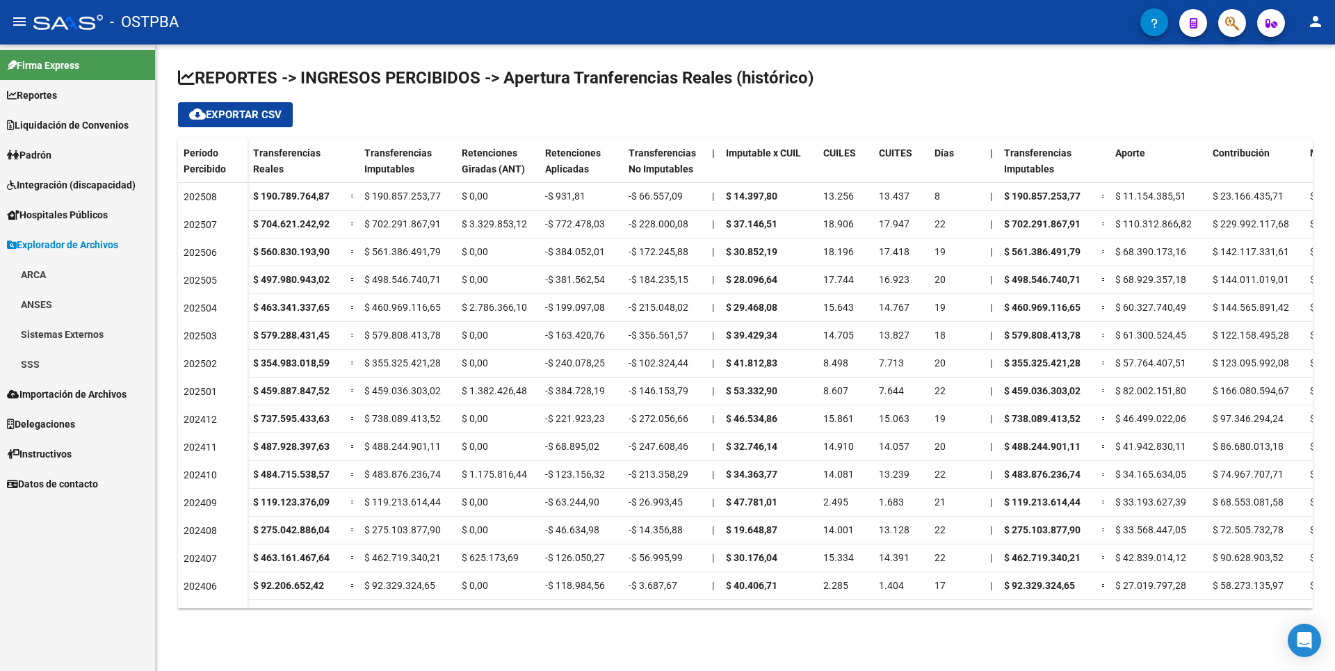
click at [50, 373] on link "SSS" at bounding box center [77, 364] width 155 height 30
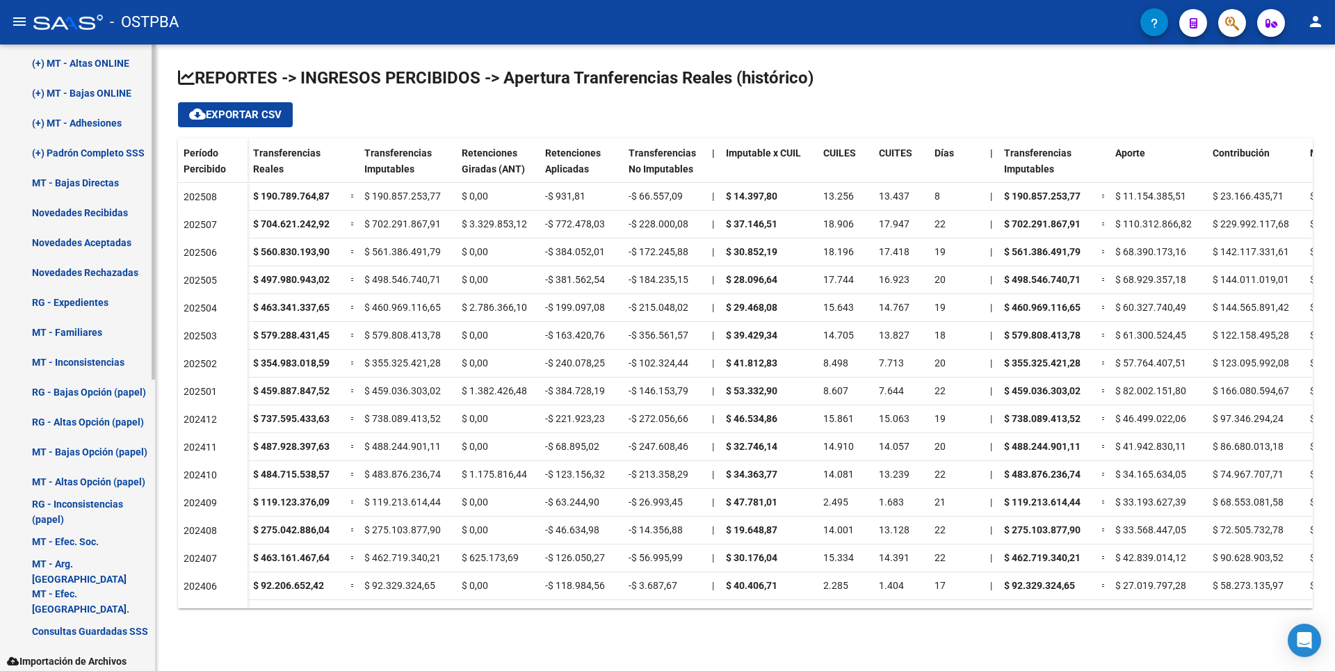
scroll to position [545, 0]
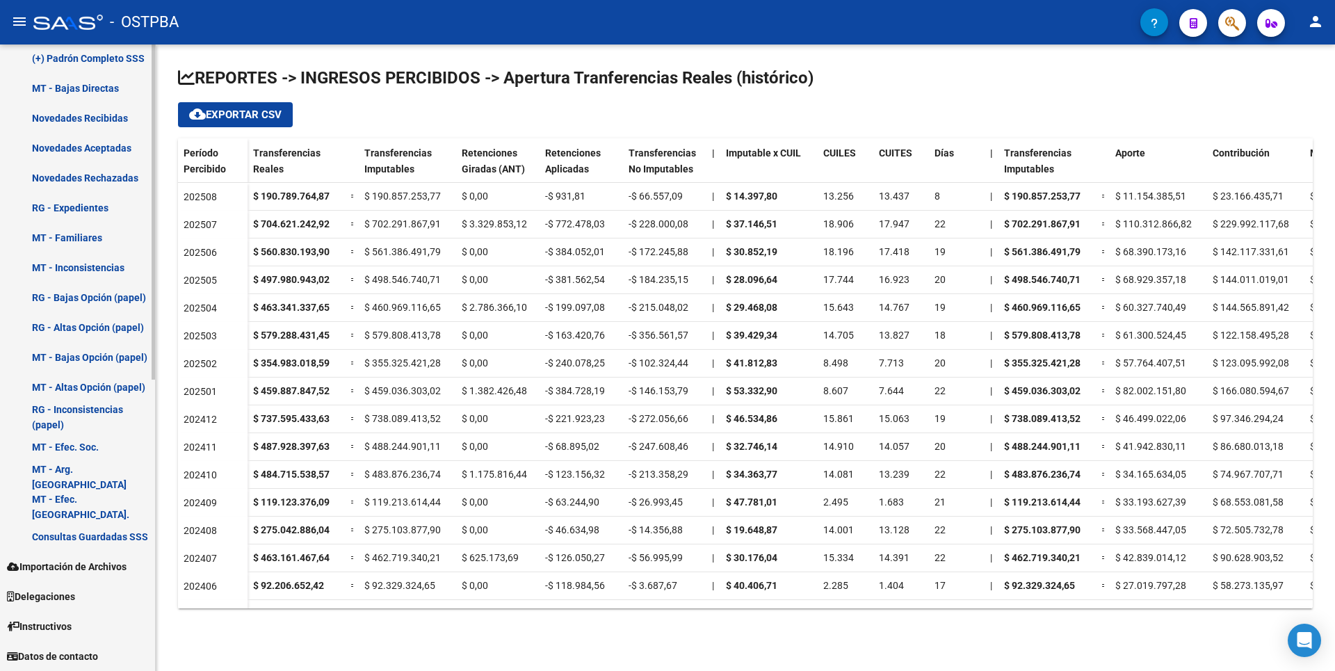
click at [92, 538] on link "Consultas Guardadas SSS" at bounding box center [77, 536] width 155 height 30
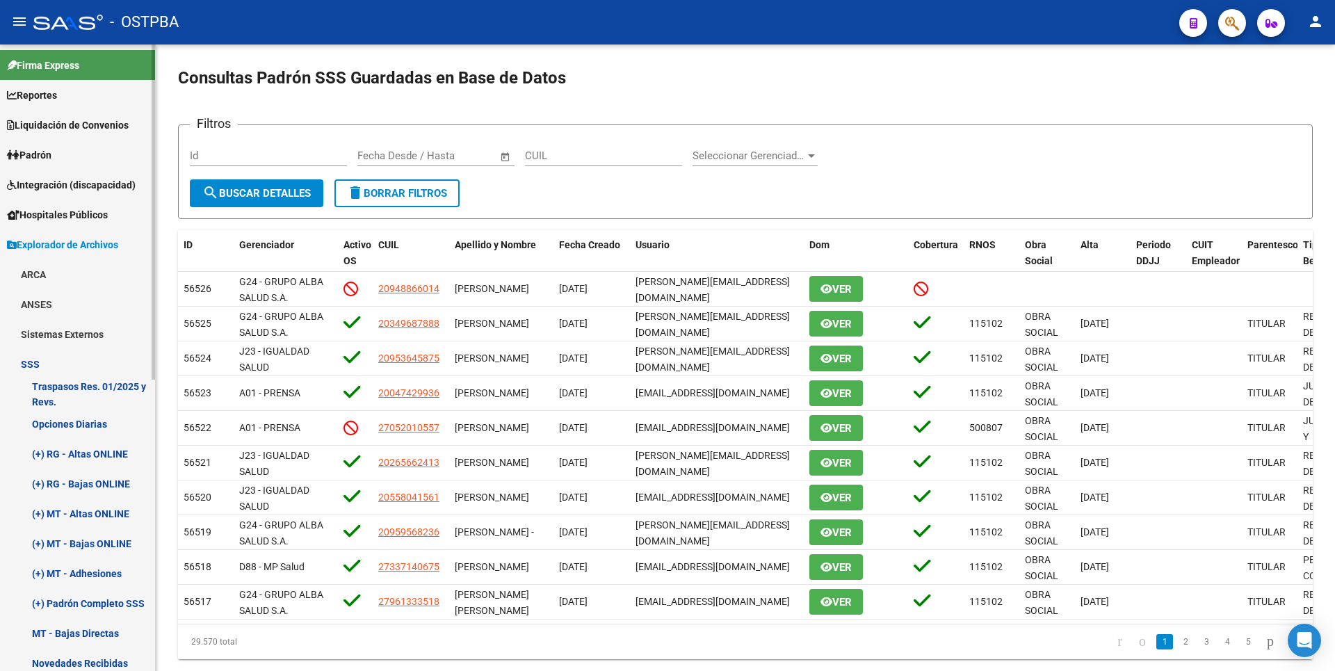
click at [72, 147] on link "Padrón" at bounding box center [77, 155] width 155 height 30
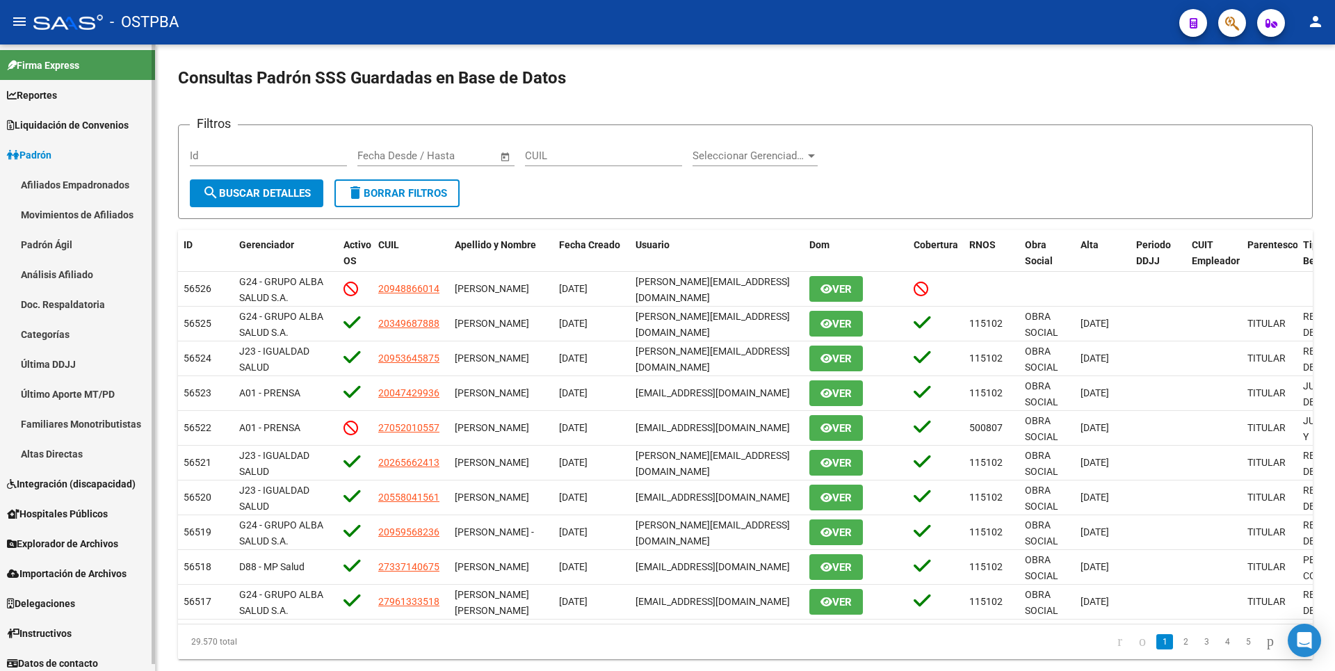
click at [42, 252] on link "Padrón Ágil" at bounding box center [77, 244] width 155 height 30
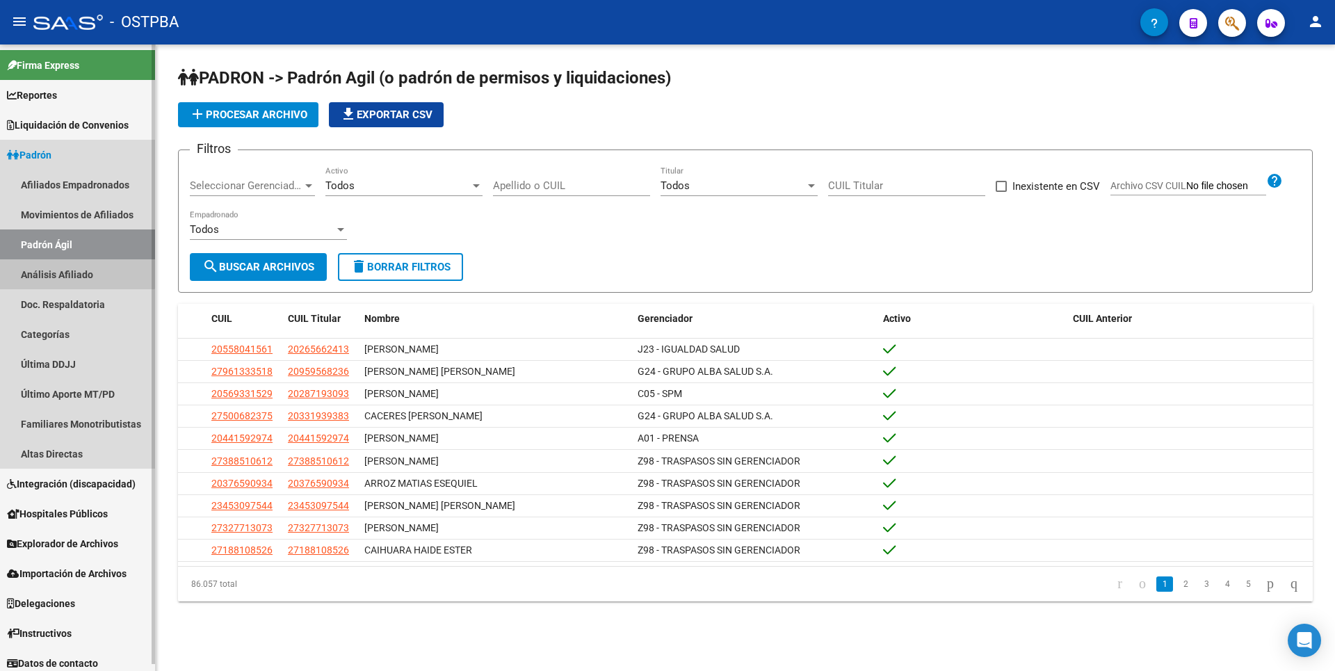
click at [54, 268] on link "Análisis Afiliado" at bounding box center [77, 274] width 155 height 30
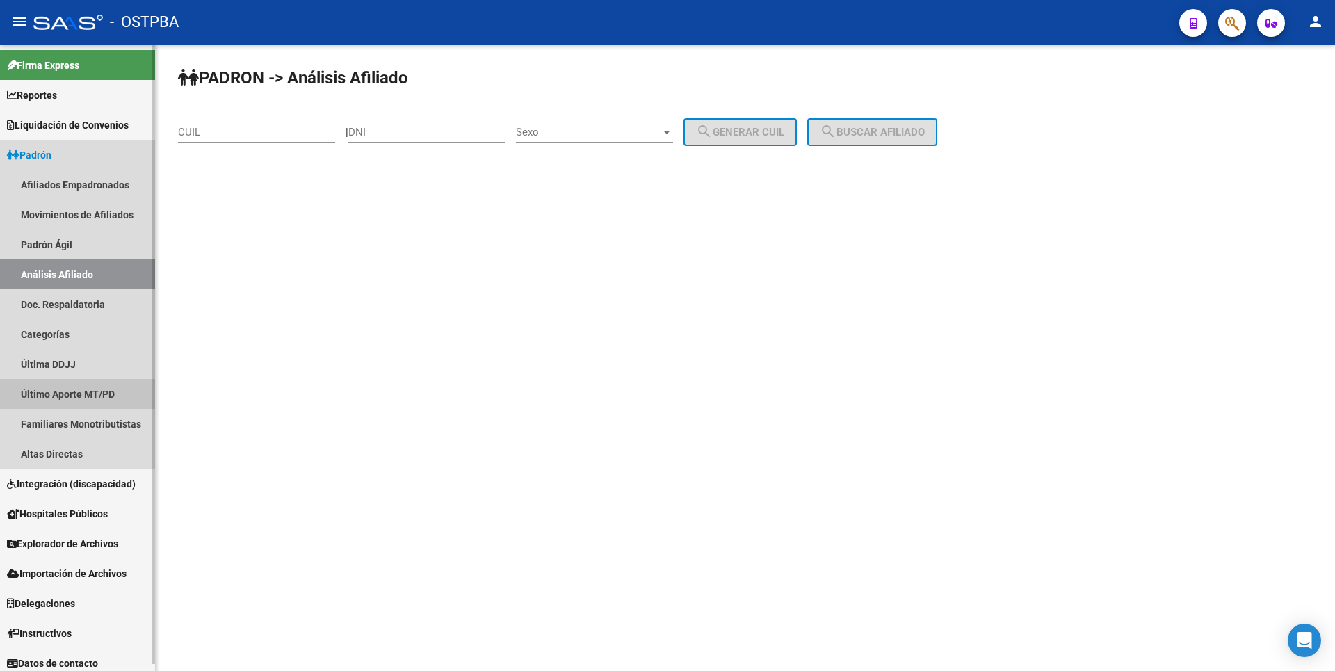
click at [68, 397] on link "Último Aporte MT/PD" at bounding box center [77, 394] width 155 height 30
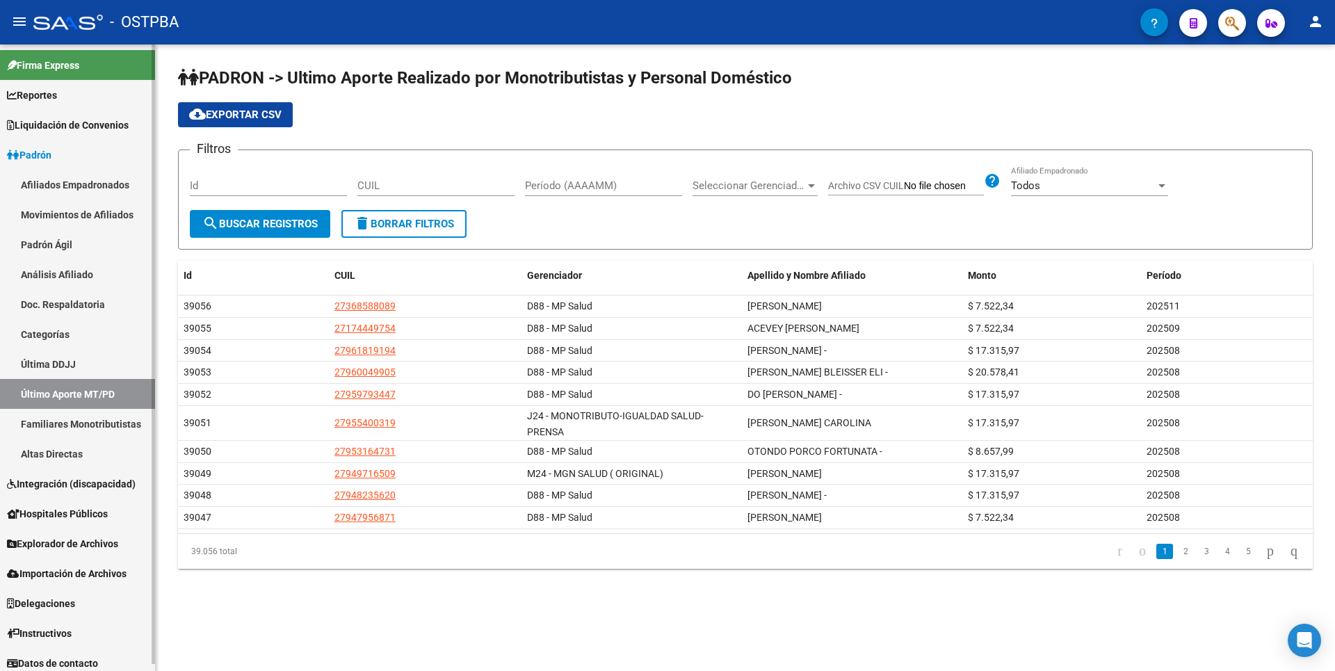
click at [79, 431] on link "Familiares Monotributistas" at bounding box center [77, 424] width 155 height 30
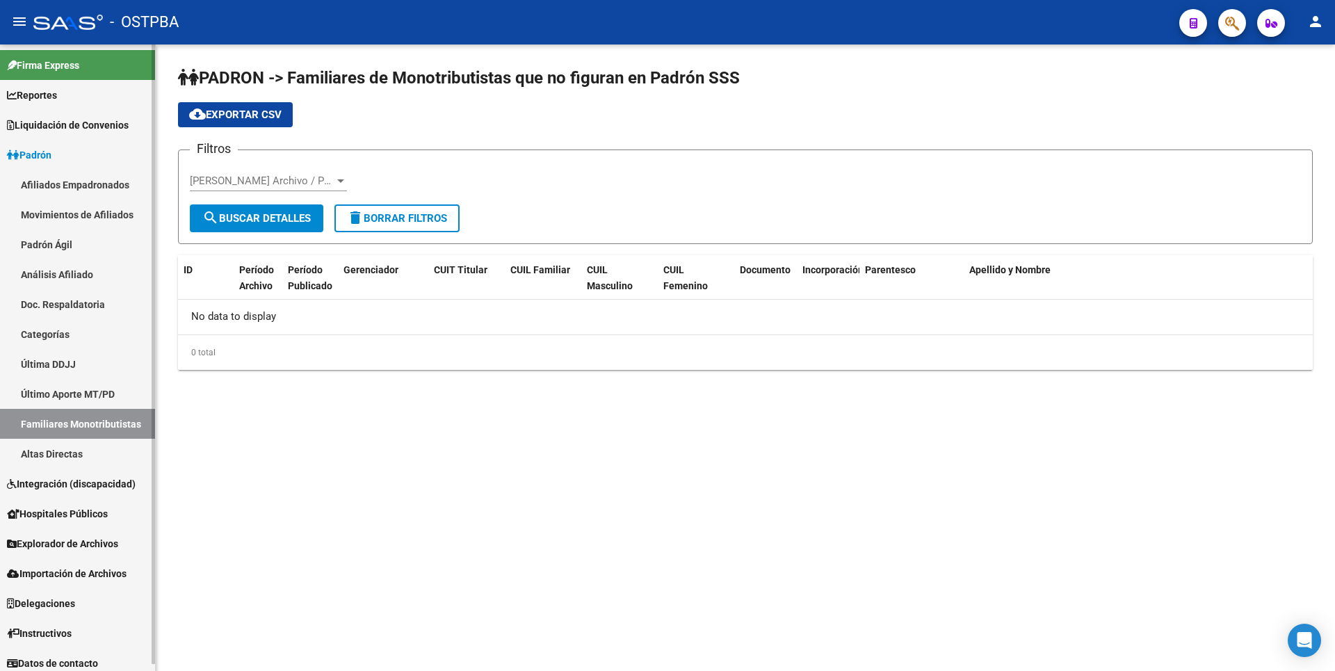
click at [65, 453] on link "Altas Directas" at bounding box center [77, 454] width 155 height 30
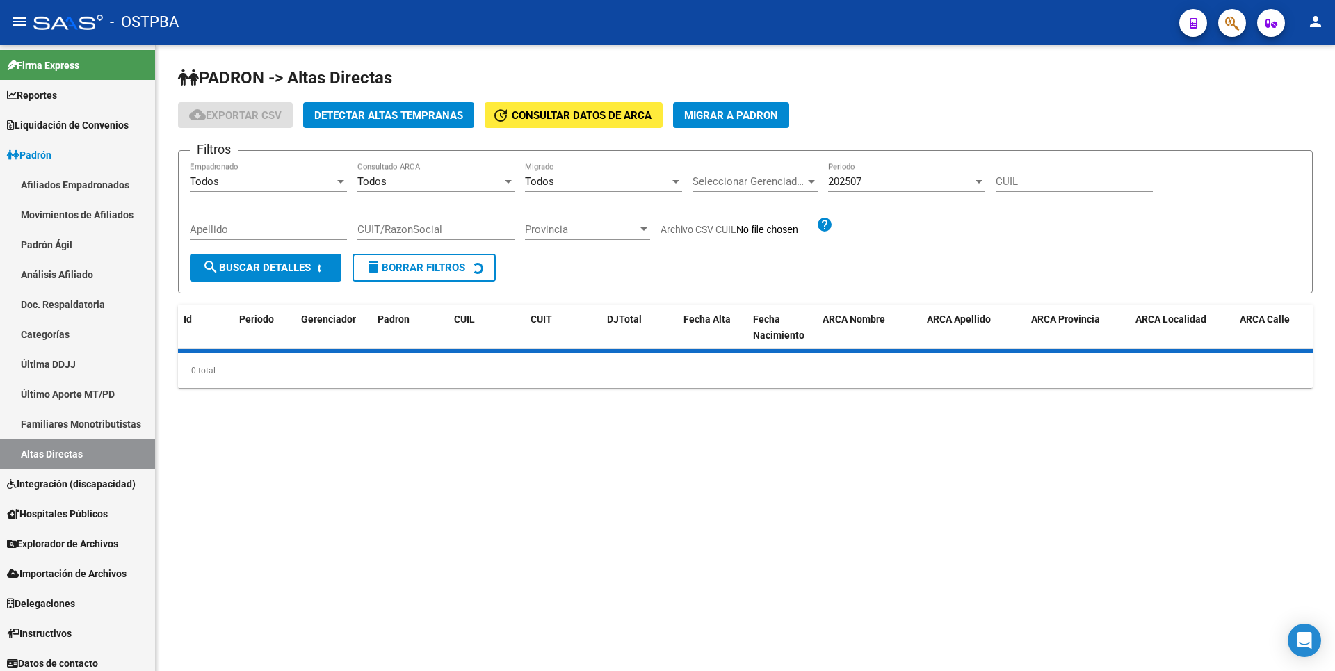
click at [363, 118] on span "Detectar Altas Tempranas" at bounding box center [388, 115] width 149 height 13
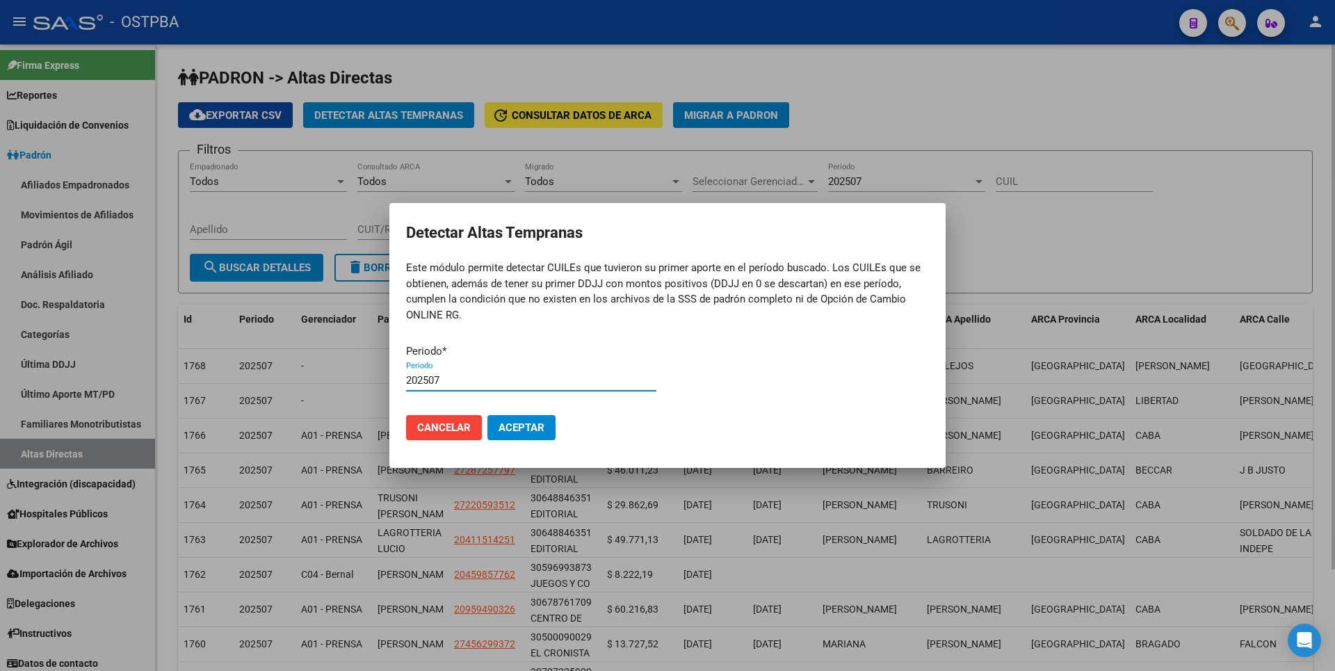
type input "202507"
click at [487, 415] on button "Aceptar" at bounding box center [521, 427] width 68 height 25
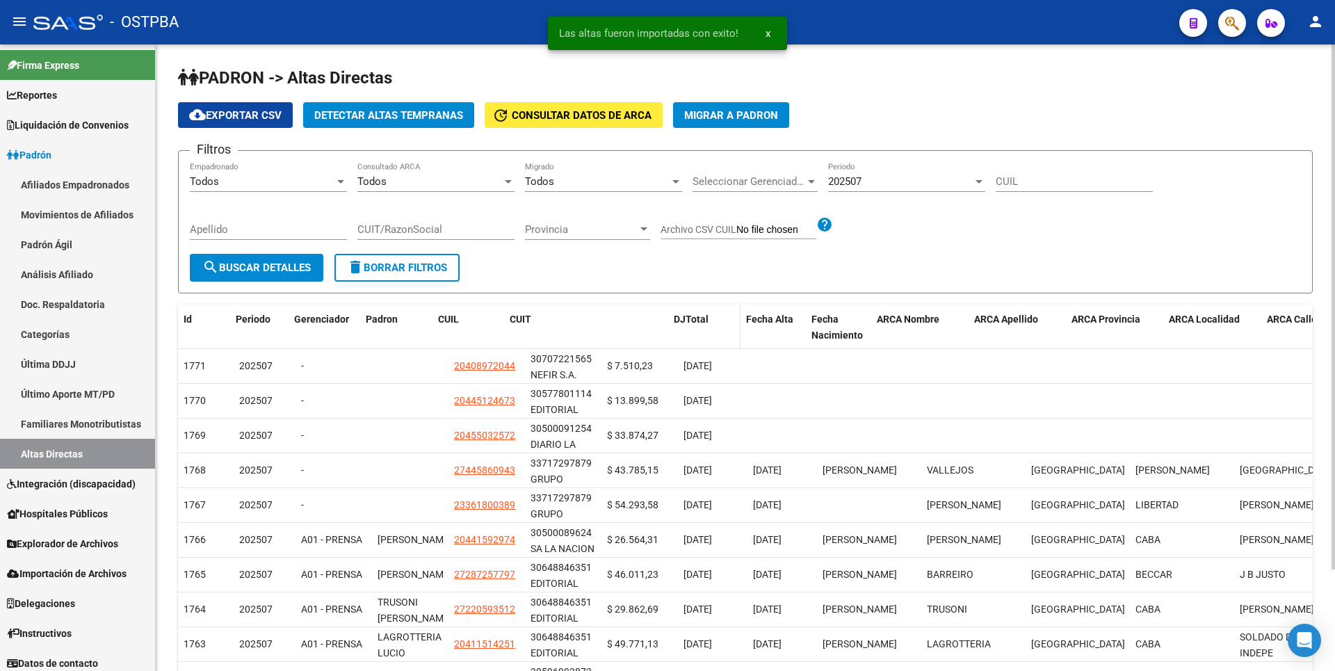
drag, startPoint x: 597, startPoint y: 322, endPoint x: 702, endPoint y: 313, distance: 104.7
click at [702, 313] on div "Id Periodo Gerenciador Padron CUIL CUIT DJTotal Fecha Alta Fecha Nacimiento ARC…" at bounding box center [914, 328] width 1473 height 46
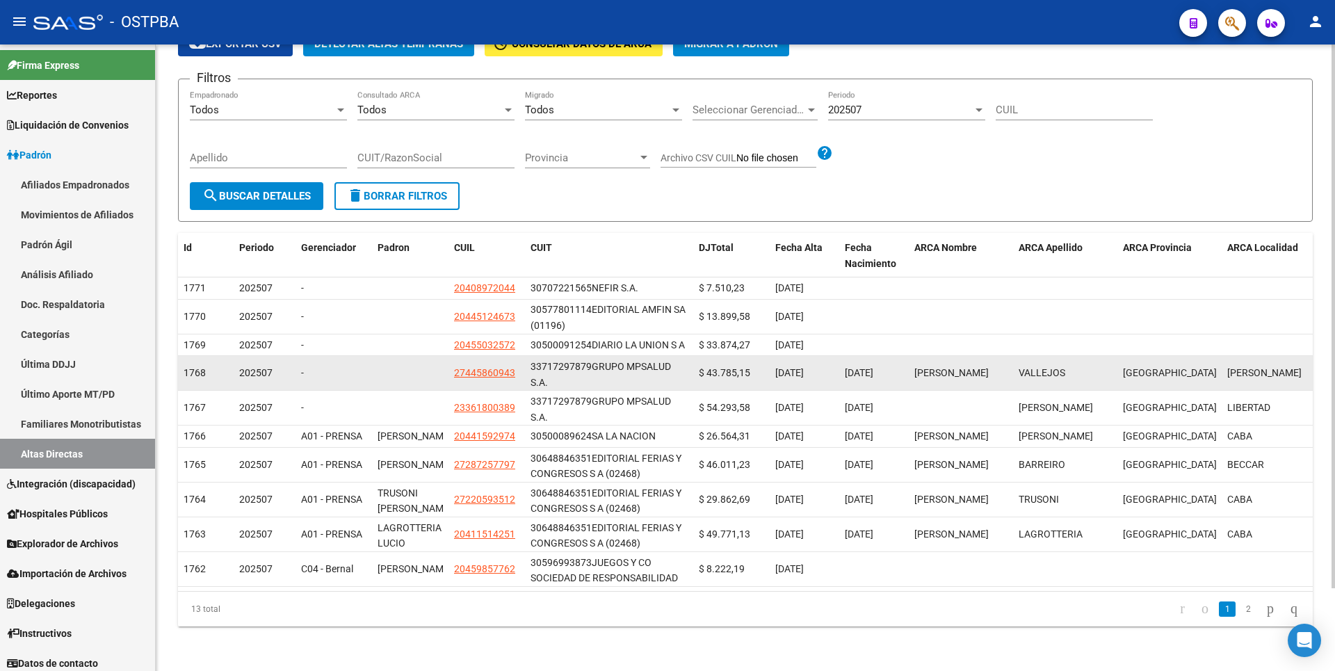
scroll to position [95, 0]
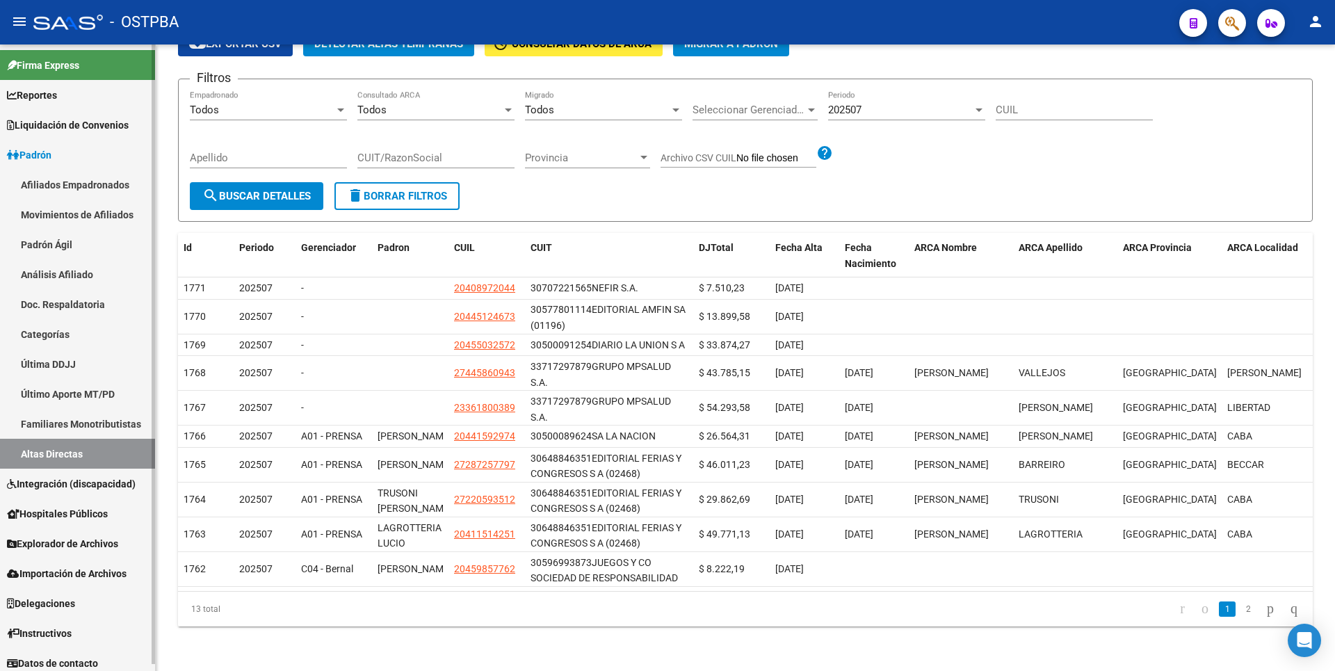
click at [86, 543] on span "Explorador de Archivos" at bounding box center [62, 543] width 111 height 15
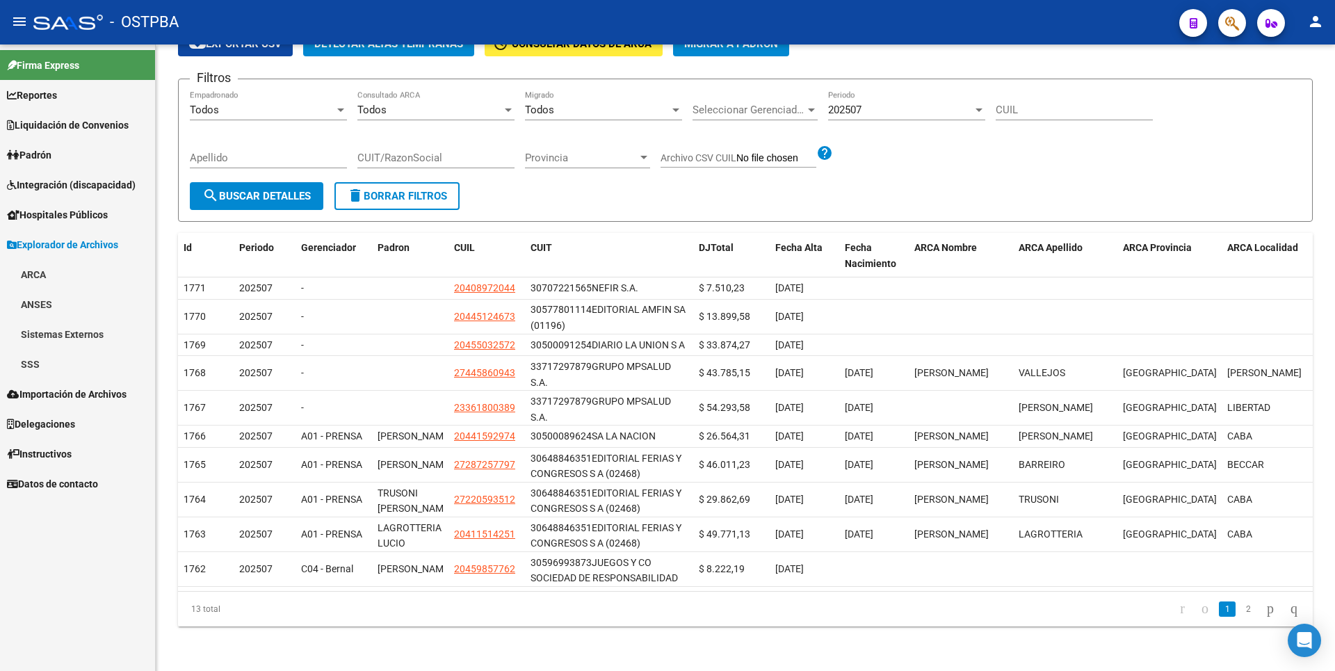
click at [41, 371] on link "SSS" at bounding box center [77, 364] width 155 height 30
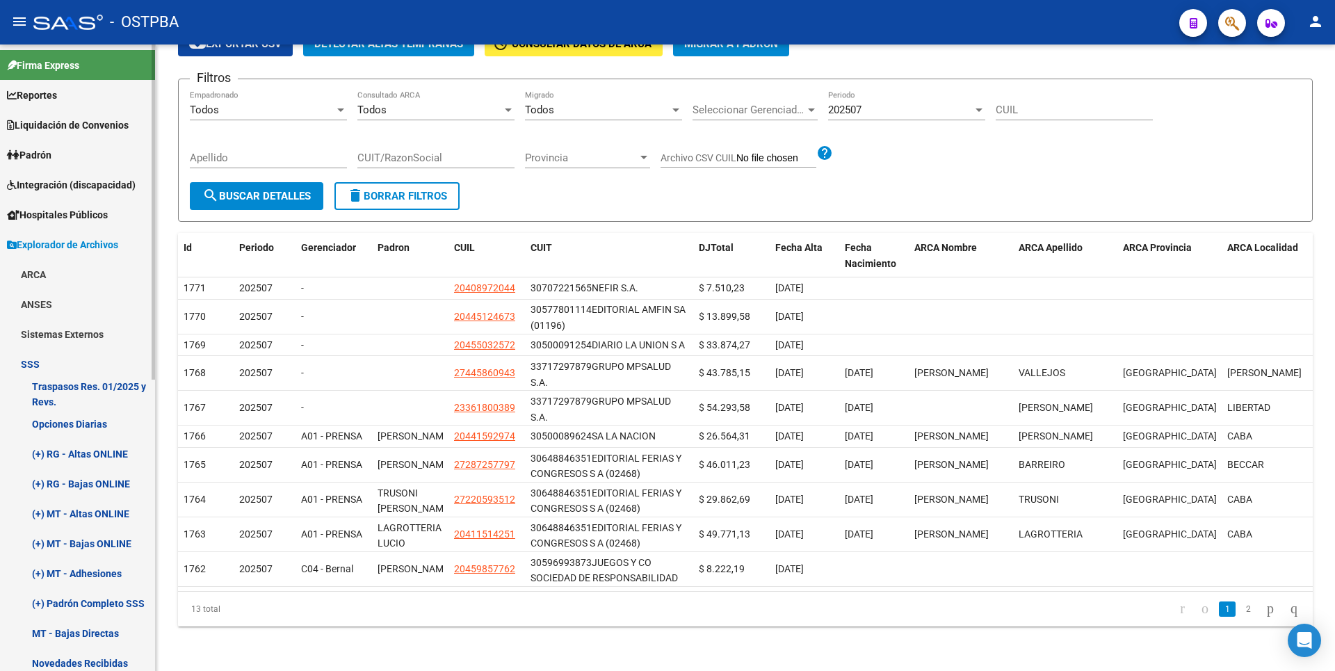
click at [92, 483] on link "(+) RG - Bajas ONLINE" at bounding box center [77, 484] width 155 height 30
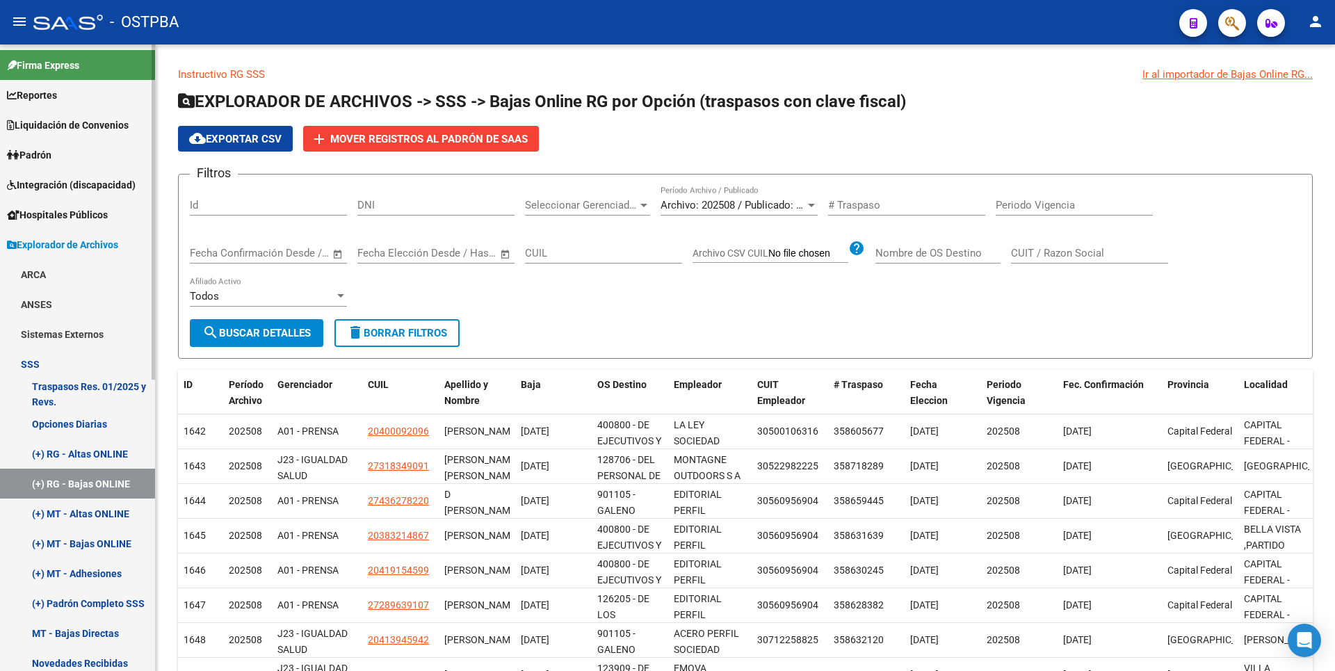
click at [97, 511] on link "(+) MT - Altas ONLINE" at bounding box center [77, 514] width 155 height 30
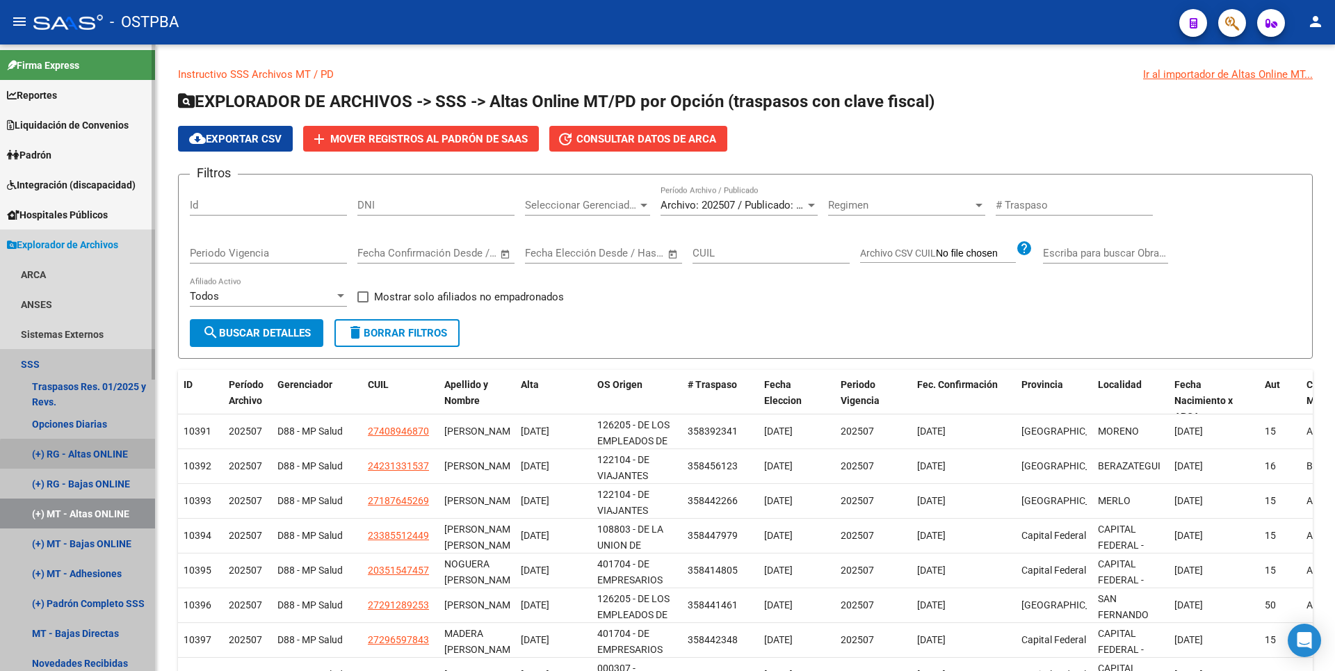
click at [104, 457] on link "(+) RG - Altas ONLINE" at bounding box center [77, 454] width 155 height 30
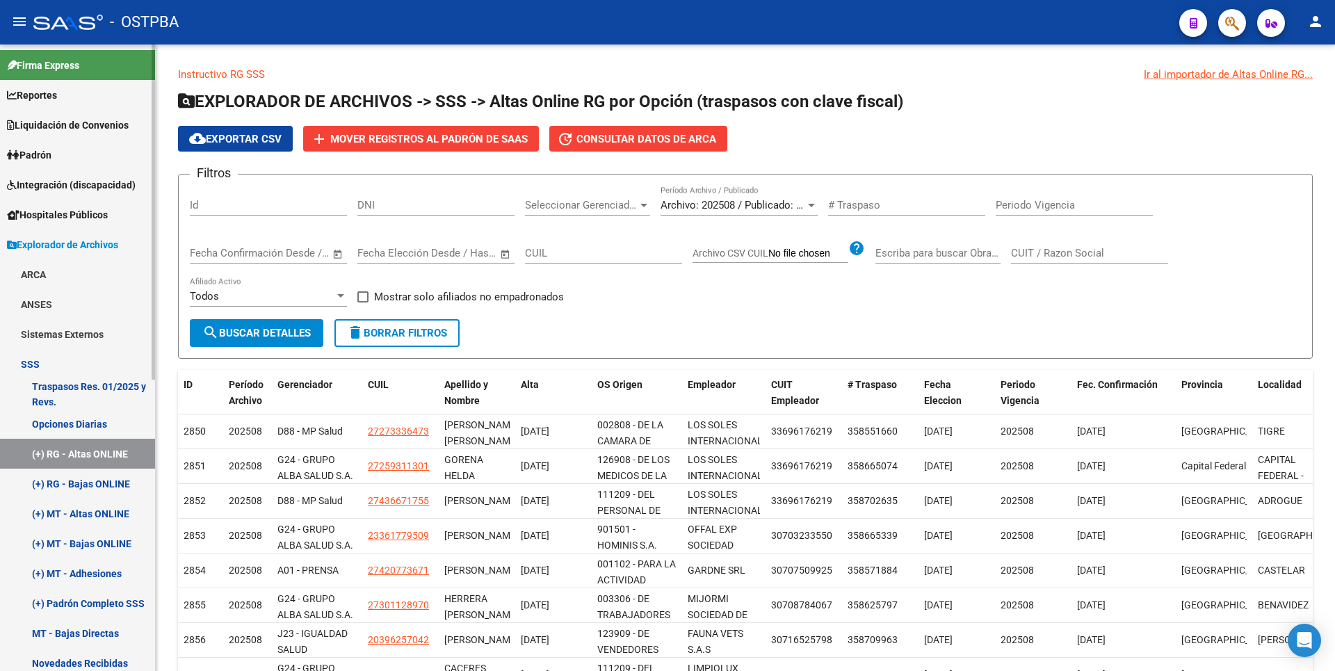
click at [106, 542] on link "(+) MT - Bajas ONLINE" at bounding box center [77, 543] width 155 height 30
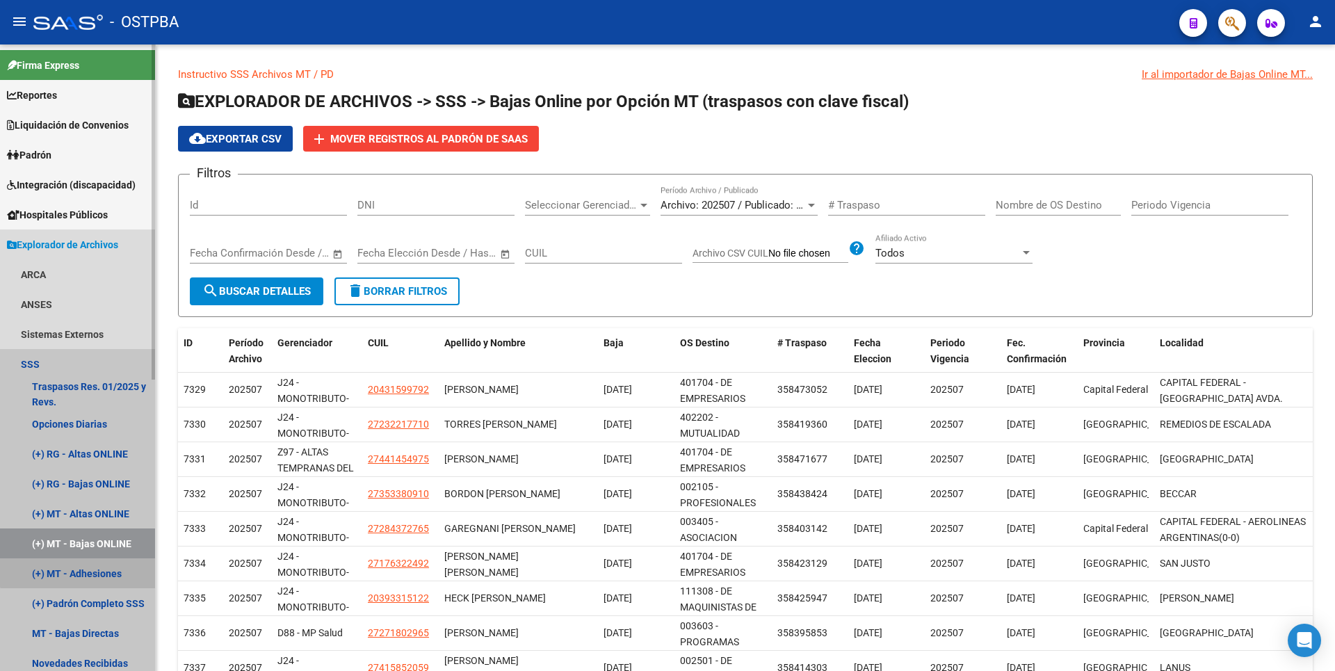
click at [104, 566] on link "(+) MT - Adhesiones" at bounding box center [77, 573] width 155 height 30
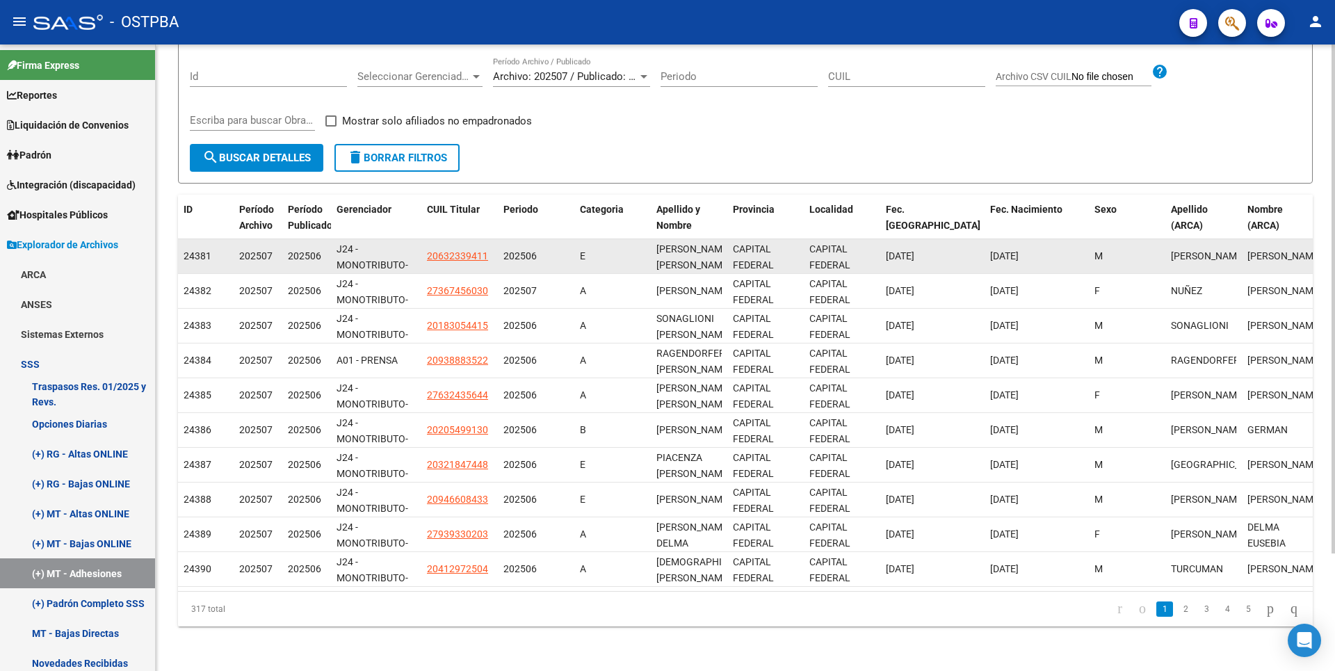
scroll to position [145, 0]
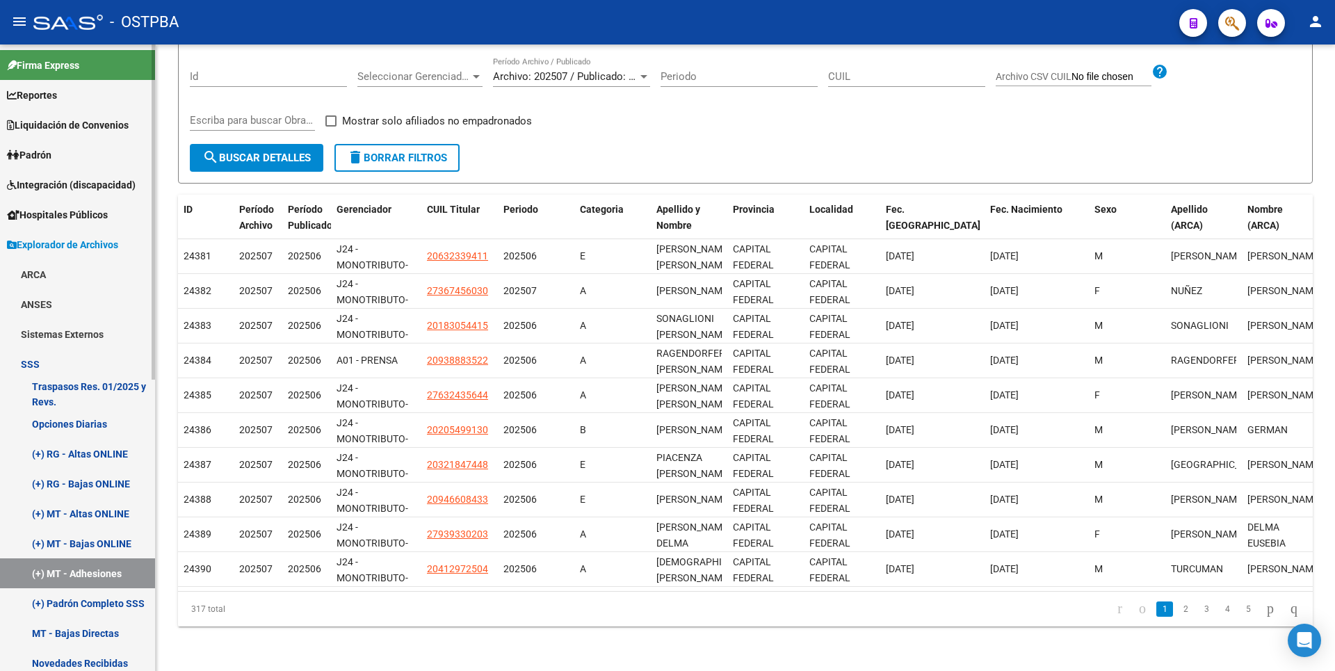
click at [56, 101] on span "Reportes" at bounding box center [32, 95] width 50 height 15
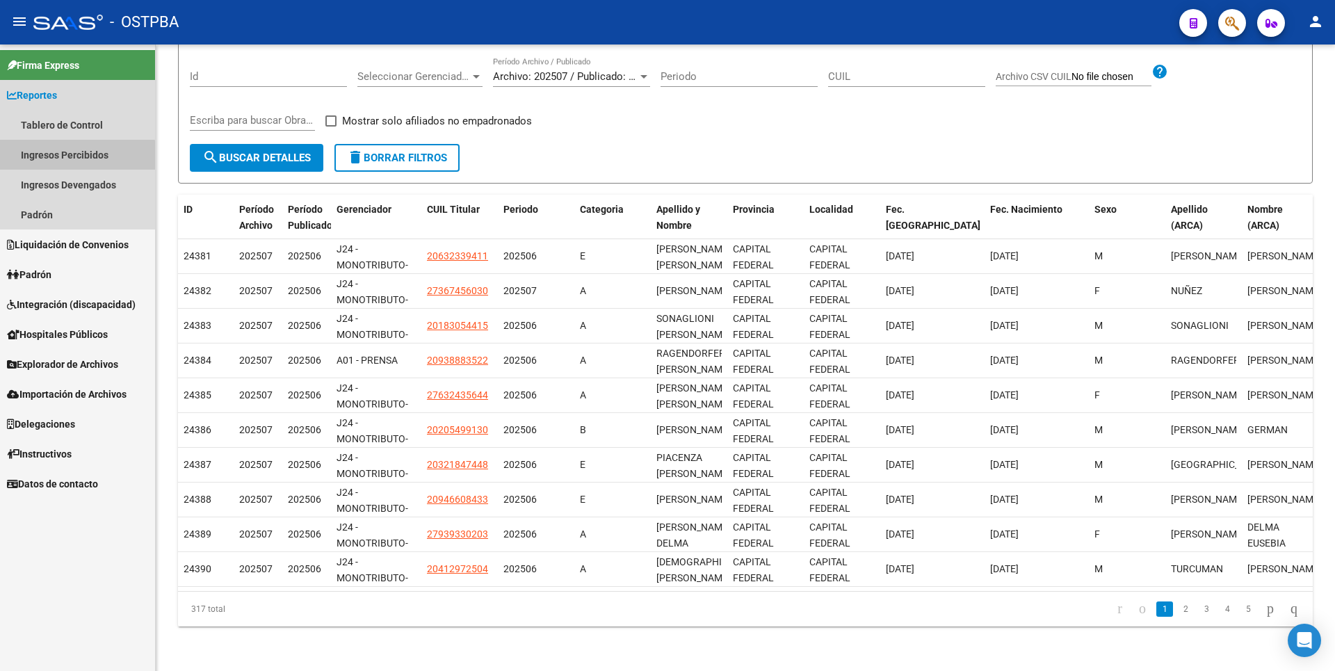
click at [67, 160] on link "Ingresos Percibidos" at bounding box center [77, 155] width 155 height 30
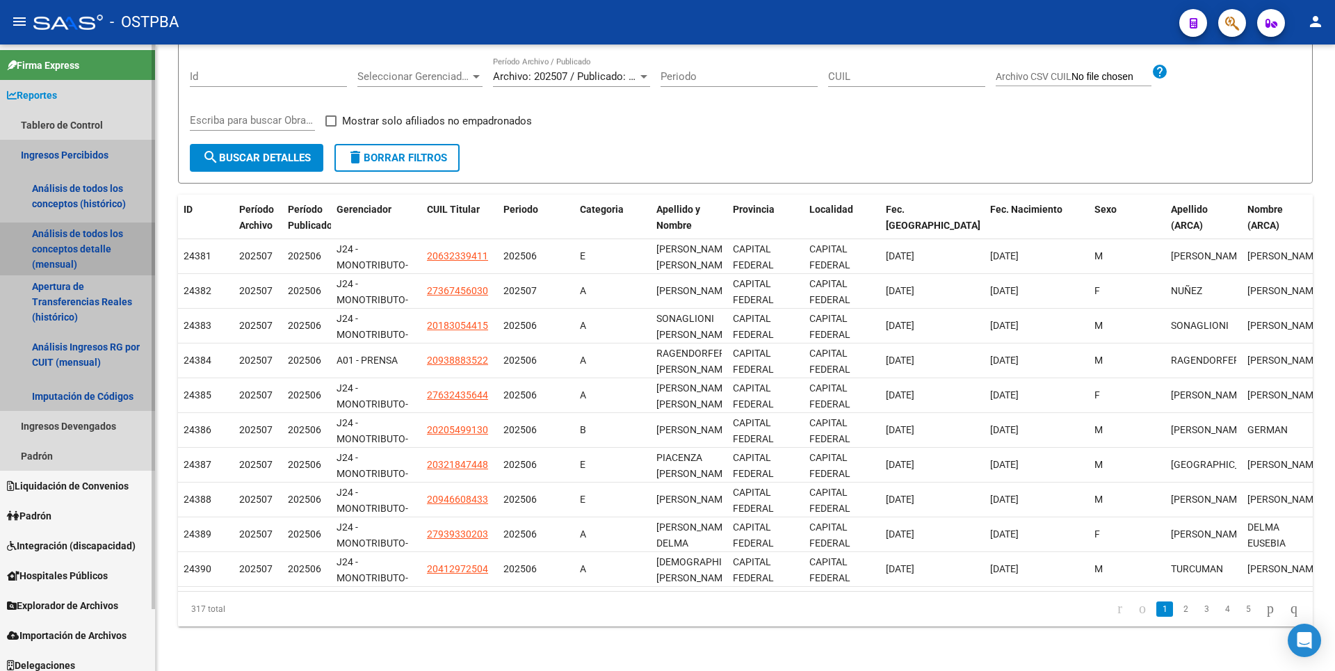
click at [67, 235] on link "Análisis de todos los conceptos detalle (mensual)" at bounding box center [77, 248] width 155 height 53
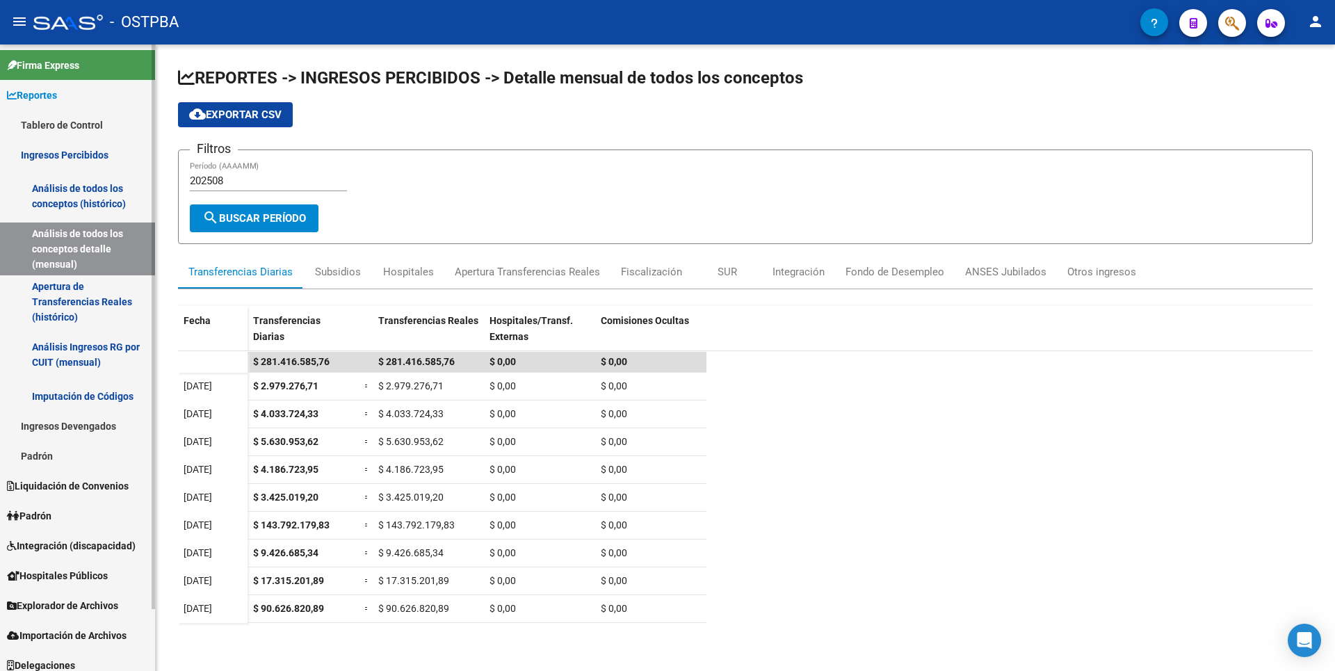
click at [76, 290] on link "Apertura de Transferencias Reales (histórico)" at bounding box center [77, 301] width 155 height 53
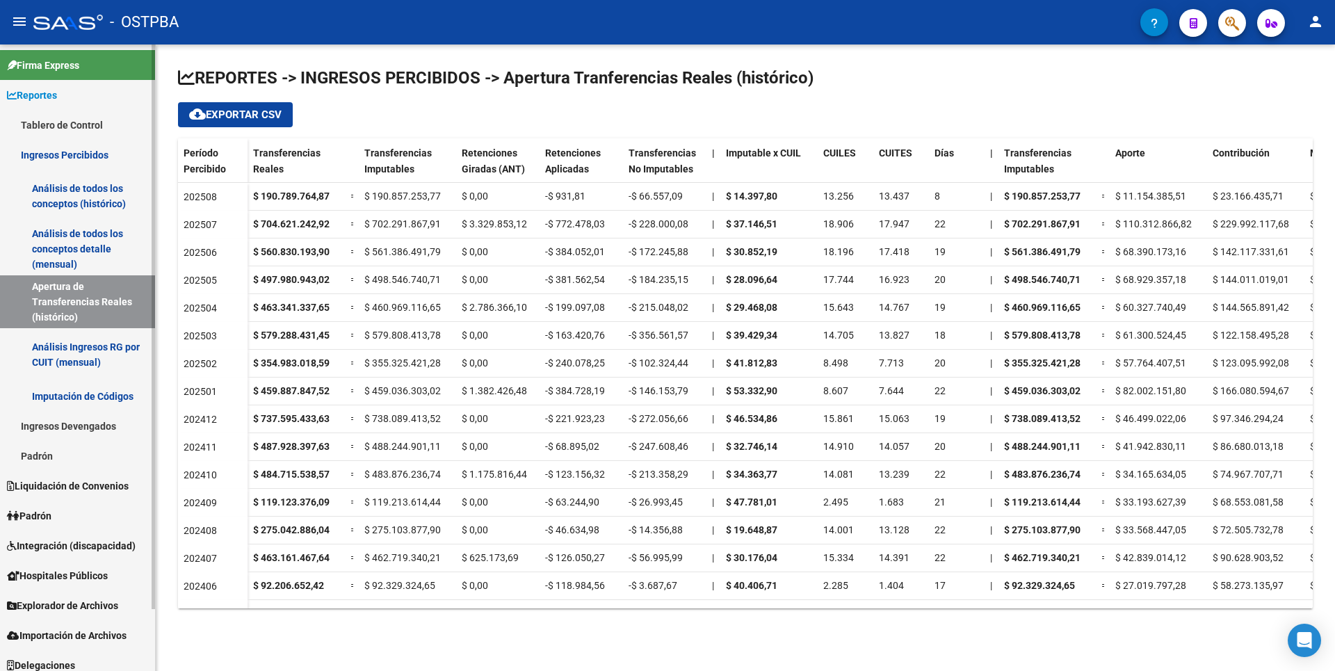
click at [108, 236] on link "Análisis de todos los conceptos detalle (mensual)" at bounding box center [77, 248] width 155 height 53
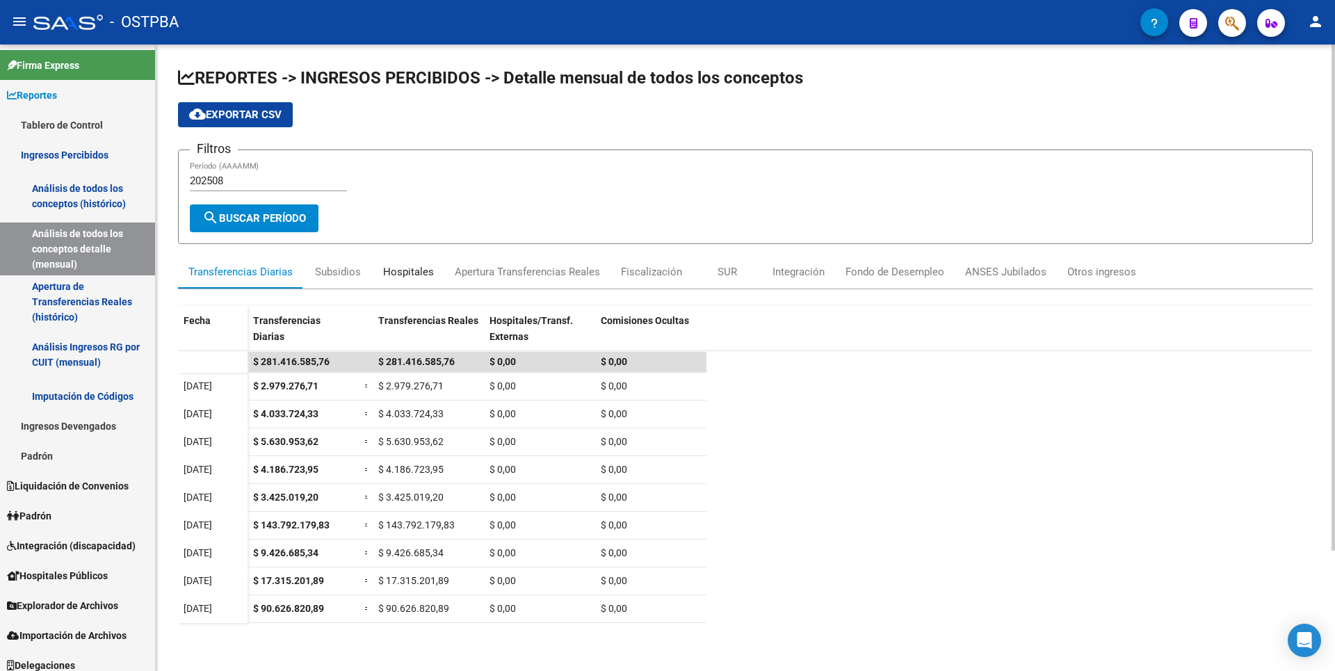
click at [393, 274] on div "Hospitales" at bounding box center [408, 271] width 51 height 15
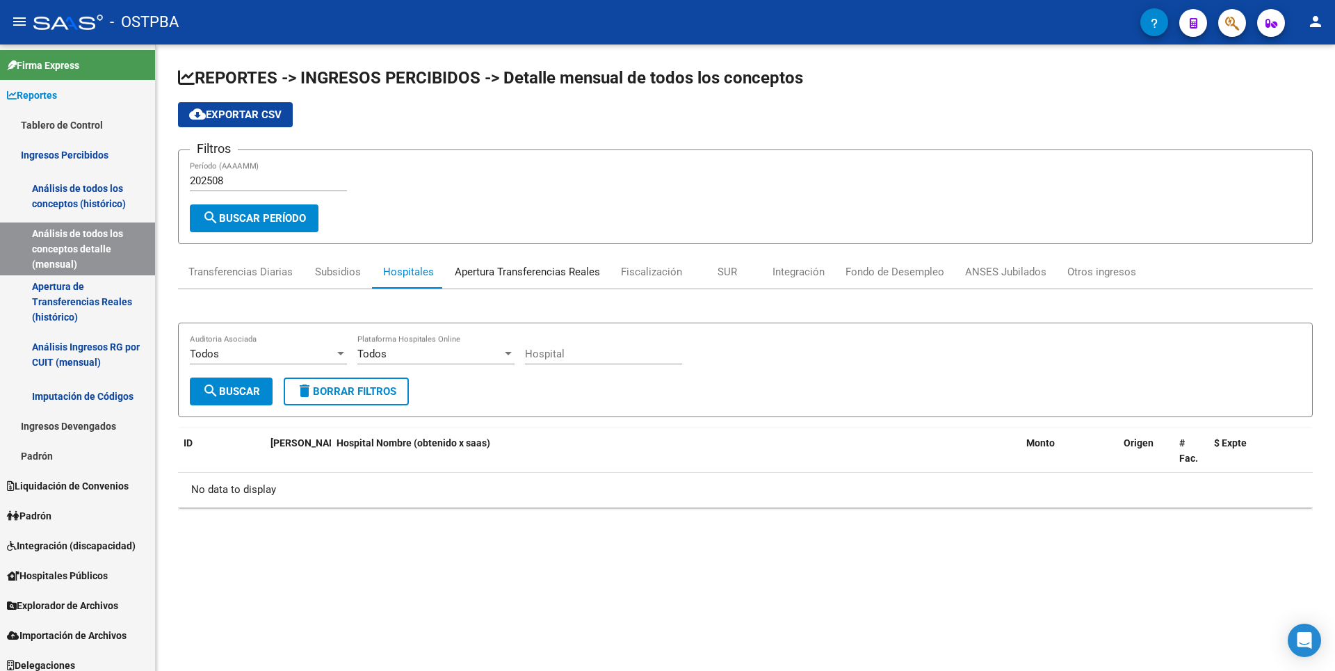
click at [526, 270] on div "Apertura Transferencias Reales" at bounding box center [527, 271] width 145 height 15
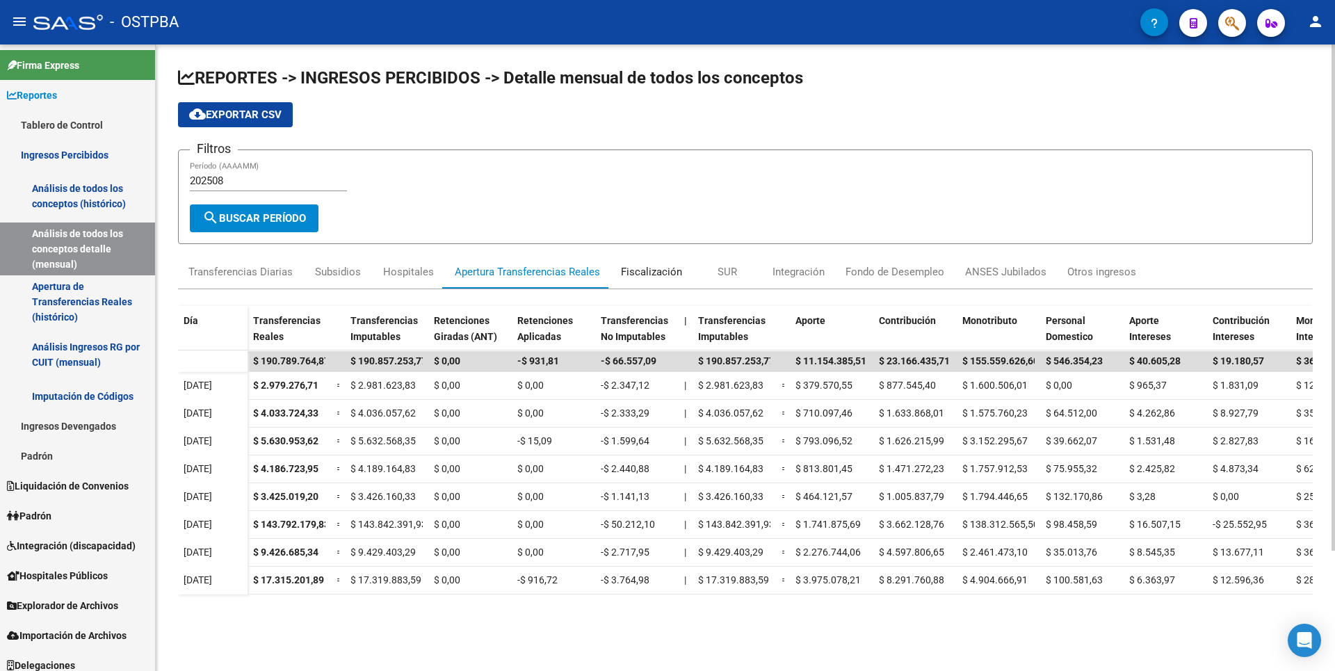
click at [667, 275] on div "Fiscalización" at bounding box center [651, 271] width 61 height 15
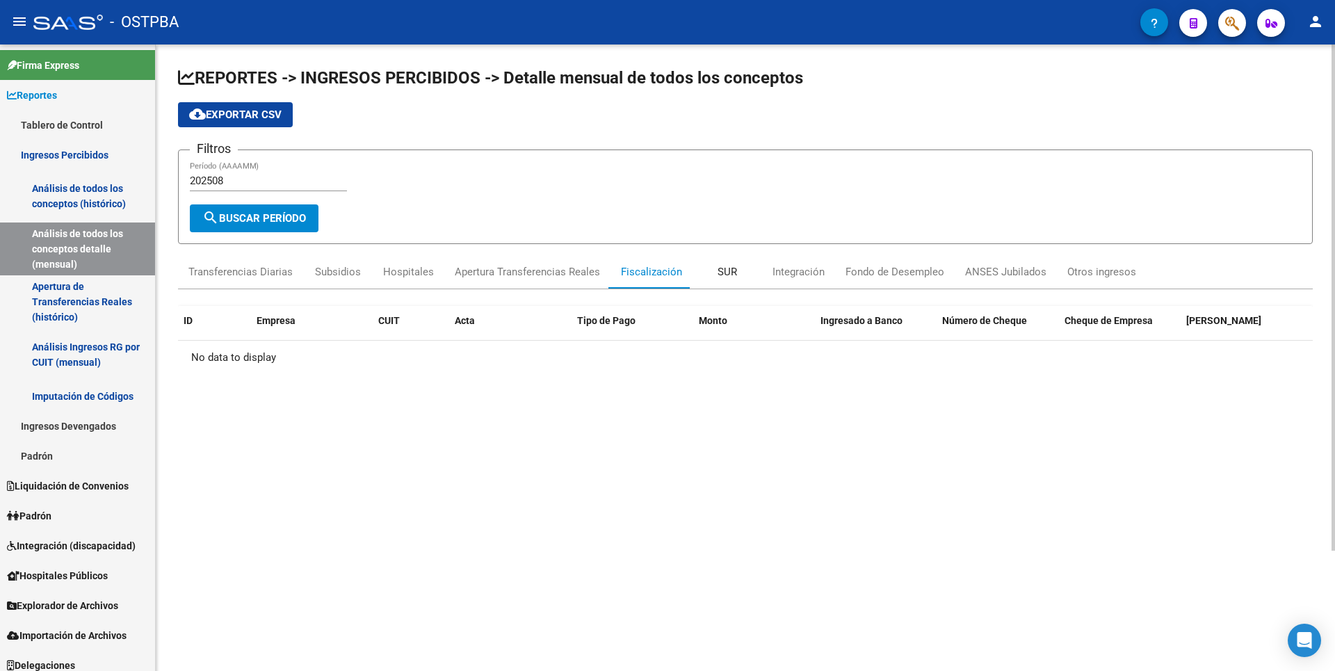
click at [726, 277] on div "SUR" at bounding box center [727, 271] width 19 height 15
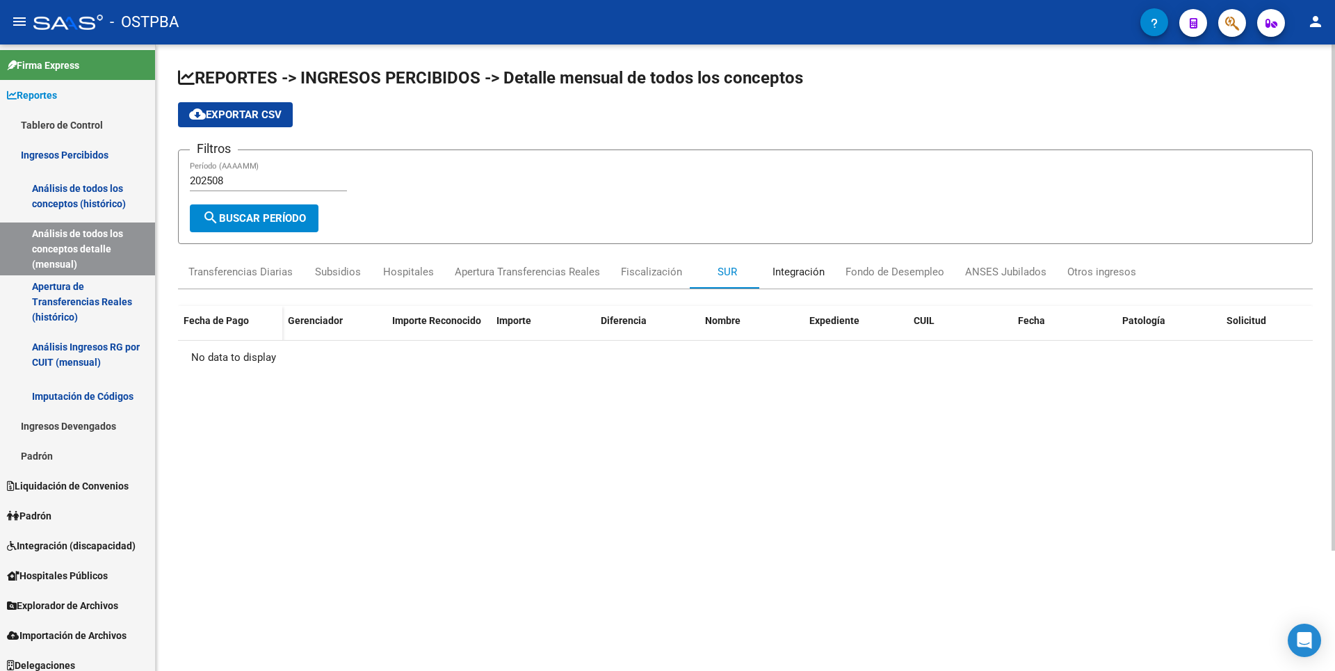
click at [795, 275] on div "Integración" at bounding box center [798, 271] width 52 height 15
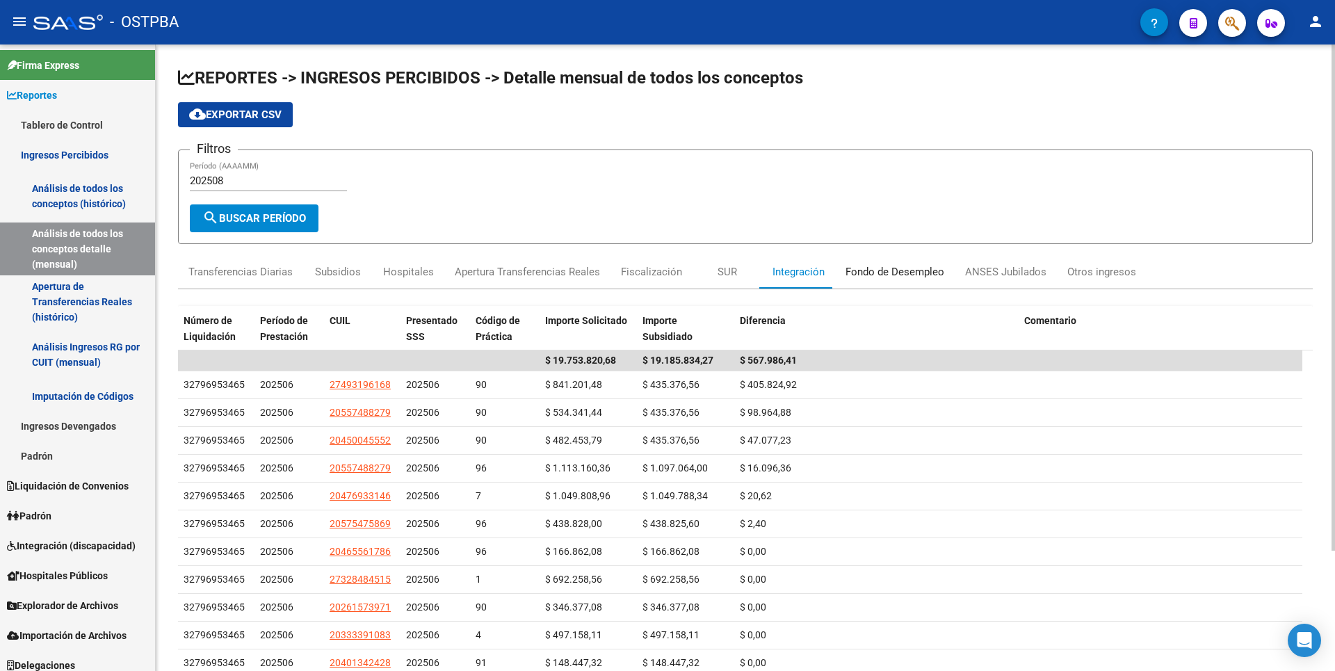
click at [868, 271] on div "Fondo de Desempleo" at bounding box center [894, 271] width 99 height 15
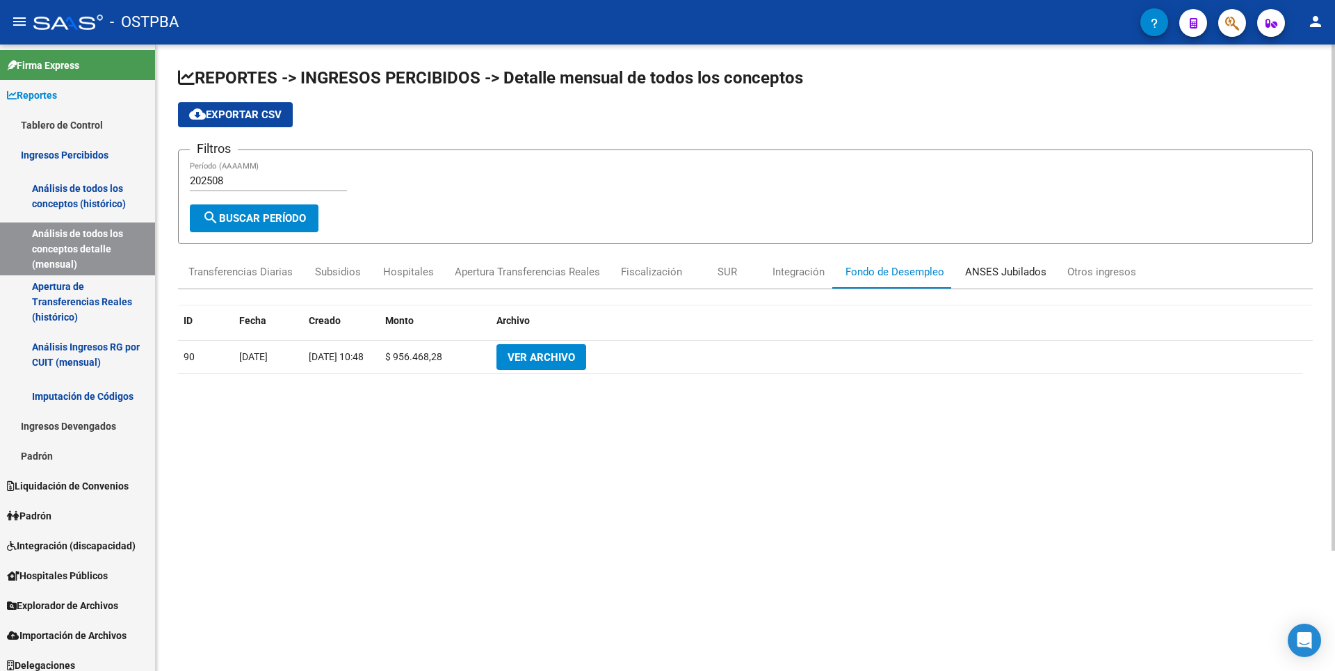
click at [1007, 275] on div "ANSES Jubilados" at bounding box center [1005, 271] width 81 height 15
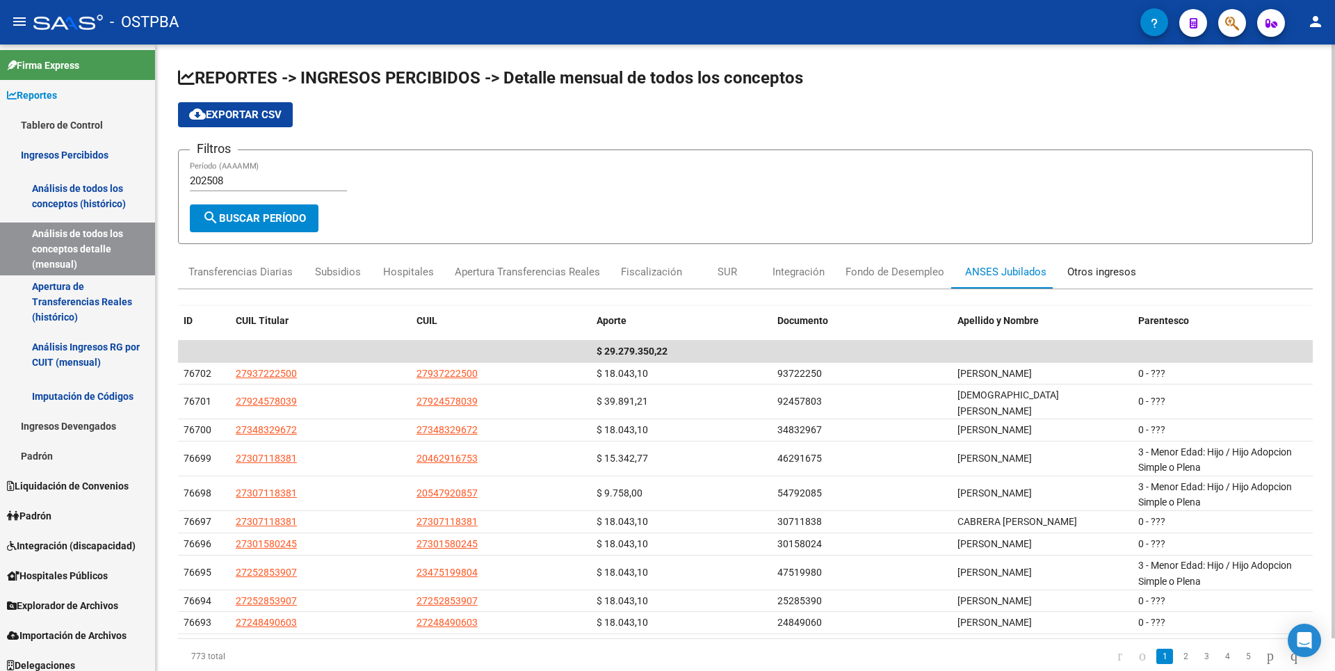
click at [1086, 275] on div "Otros ingresos" at bounding box center [1101, 271] width 69 height 15
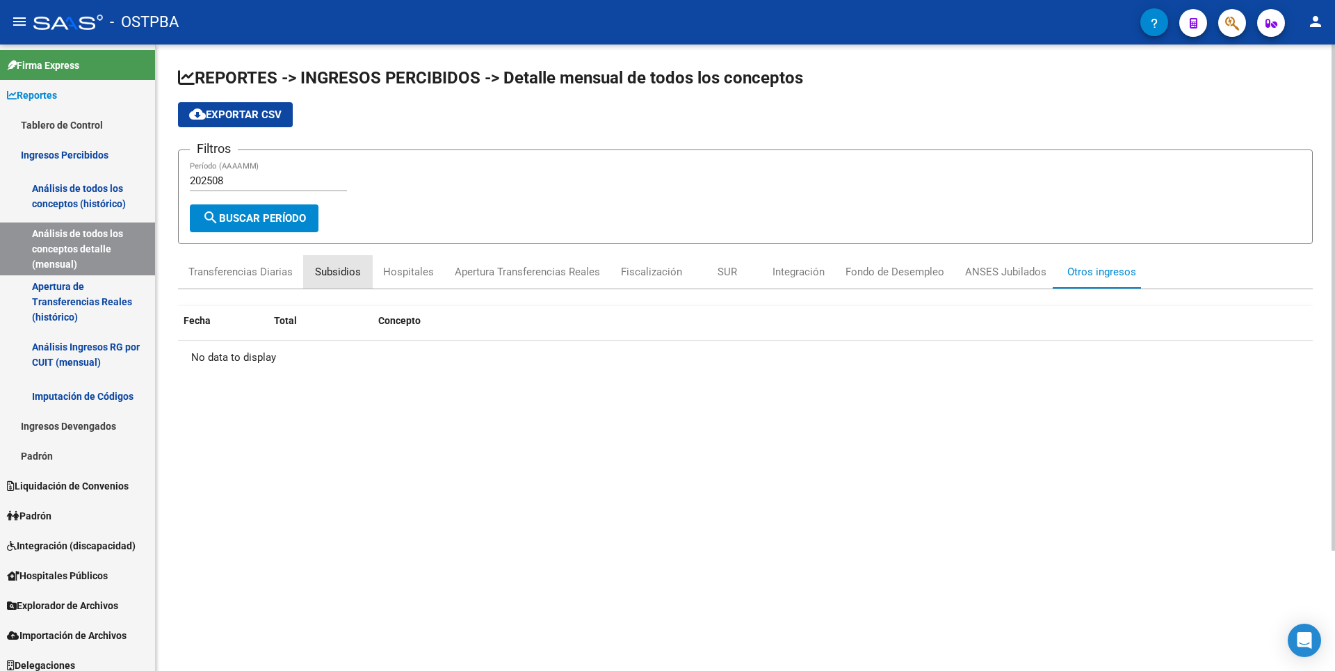
click at [349, 279] on div "Subsidios" at bounding box center [338, 271] width 46 height 15
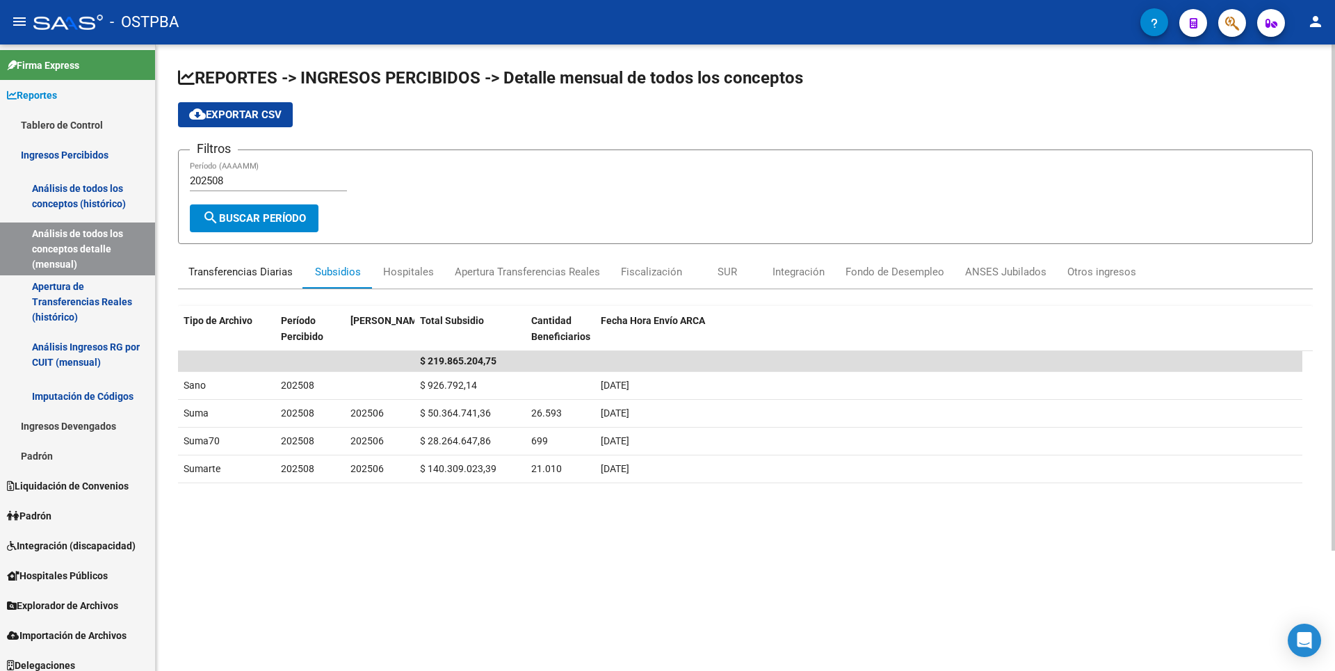
click at [264, 276] on div "Transferencias Diarias" at bounding box center [240, 271] width 104 height 15
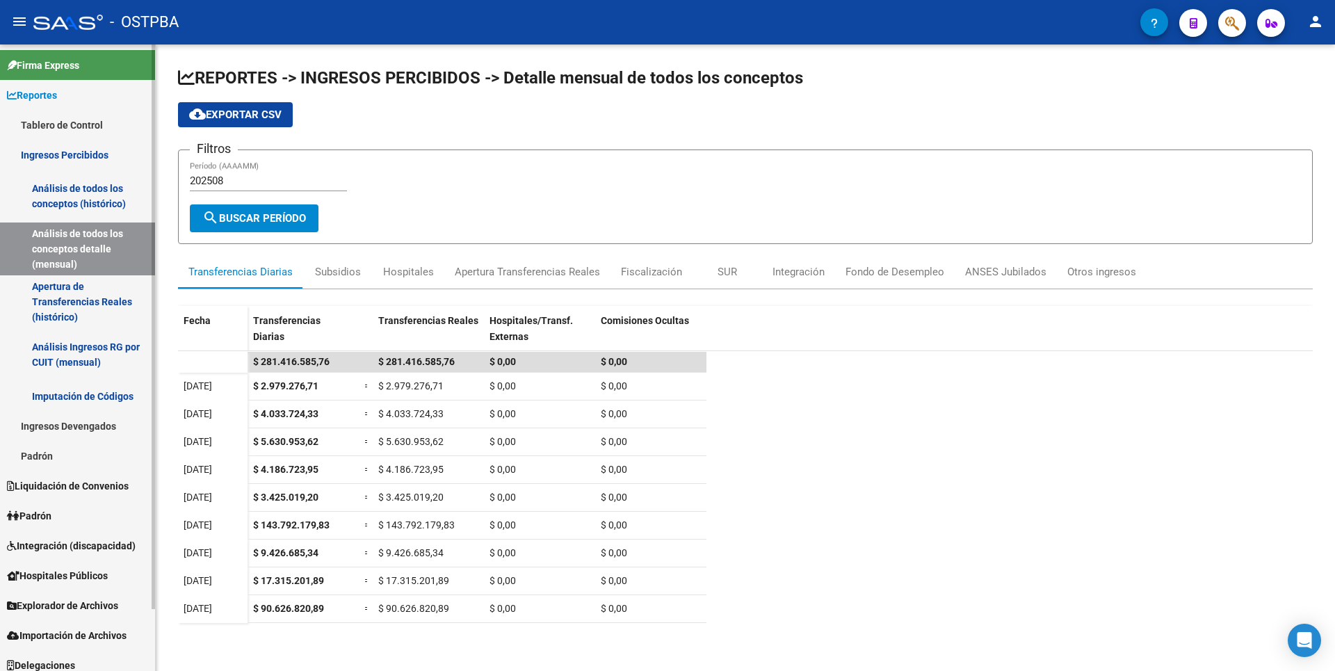
click at [53, 455] on link "Padrón" at bounding box center [77, 456] width 155 height 30
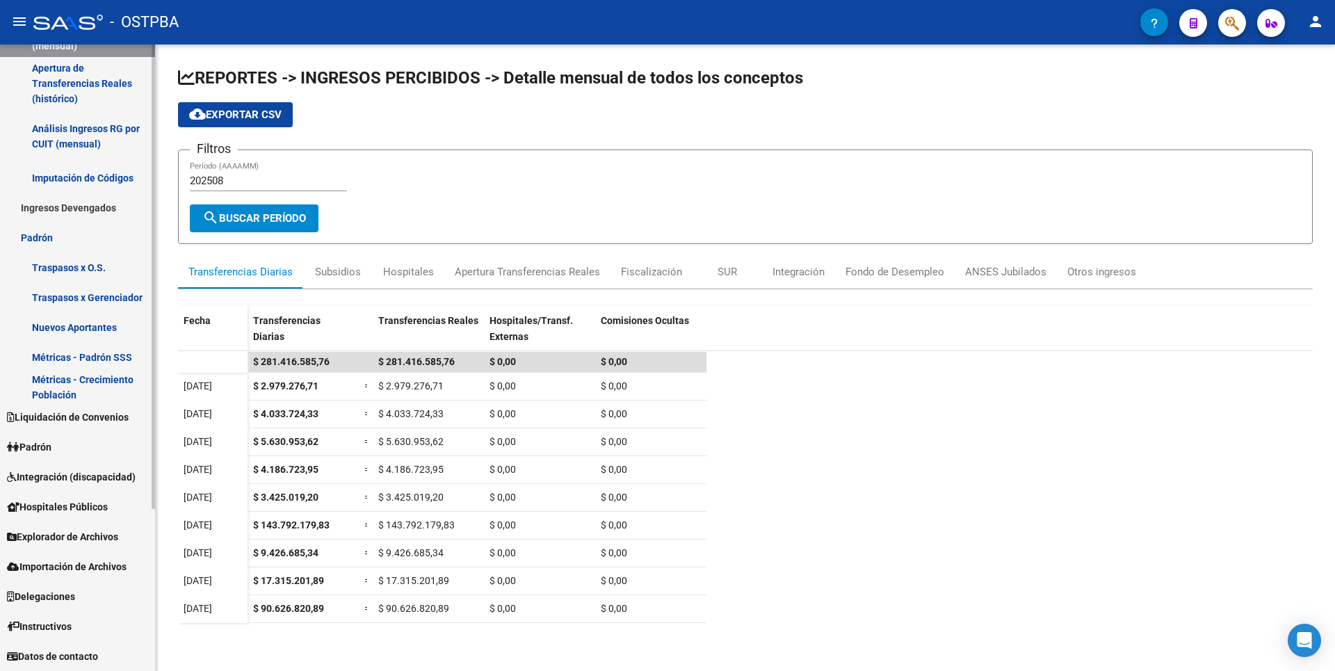
click at [48, 450] on span "Padrón" at bounding box center [29, 446] width 44 height 15
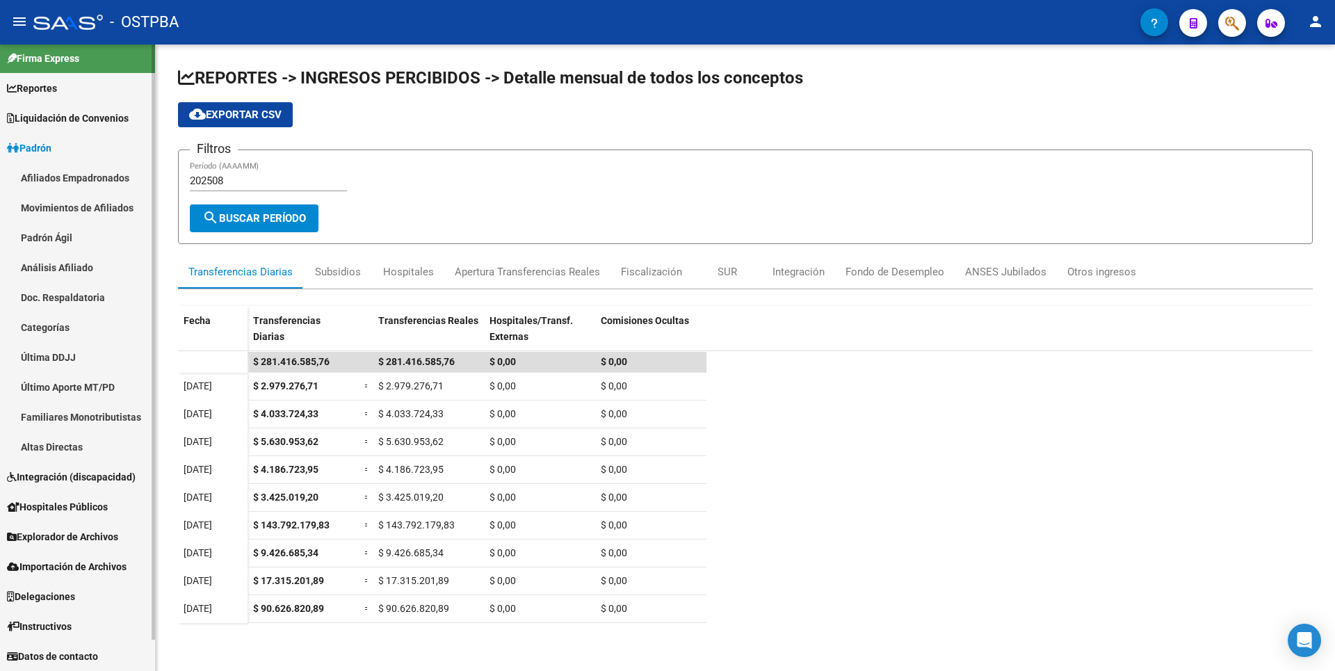
scroll to position [7, 0]
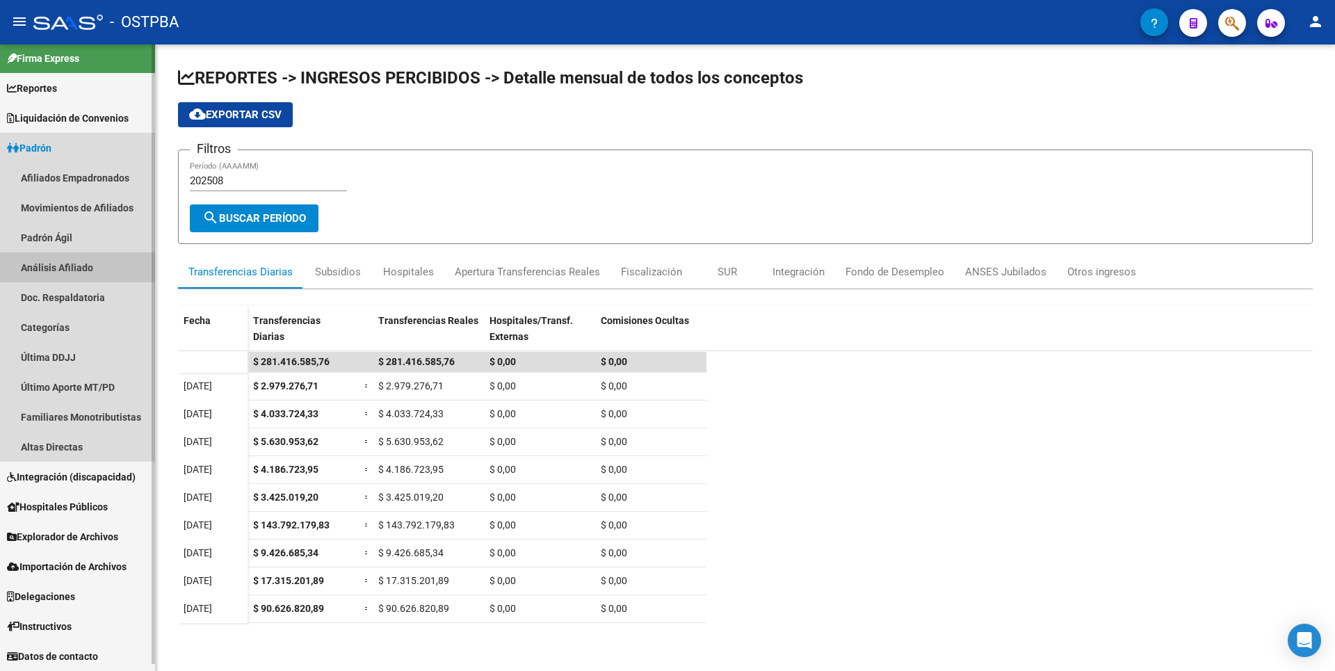
click at [57, 271] on link "Análisis Afiliado" at bounding box center [77, 267] width 155 height 30
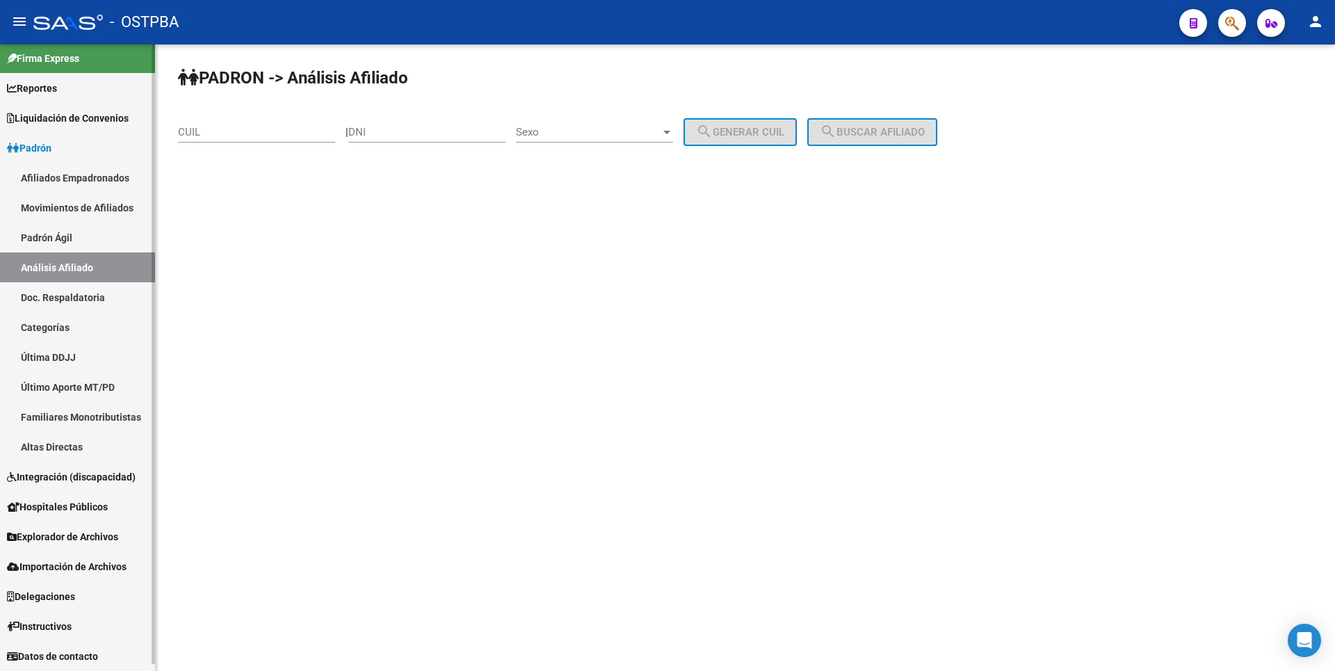
click at [60, 293] on link "Doc. Respaldatoria" at bounding box center [77, 297] width 155 height 30
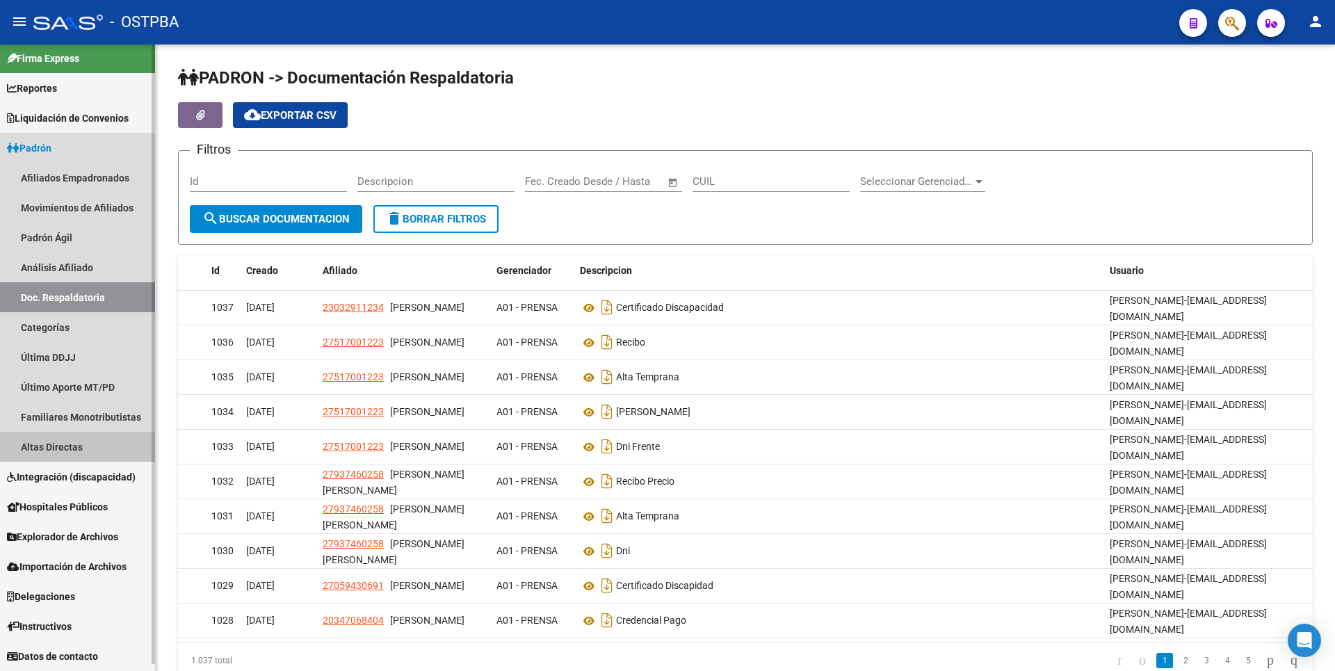
click at [59, 439] on link "Altas Directas" at bounding box center [77, 447] width 155 height 30
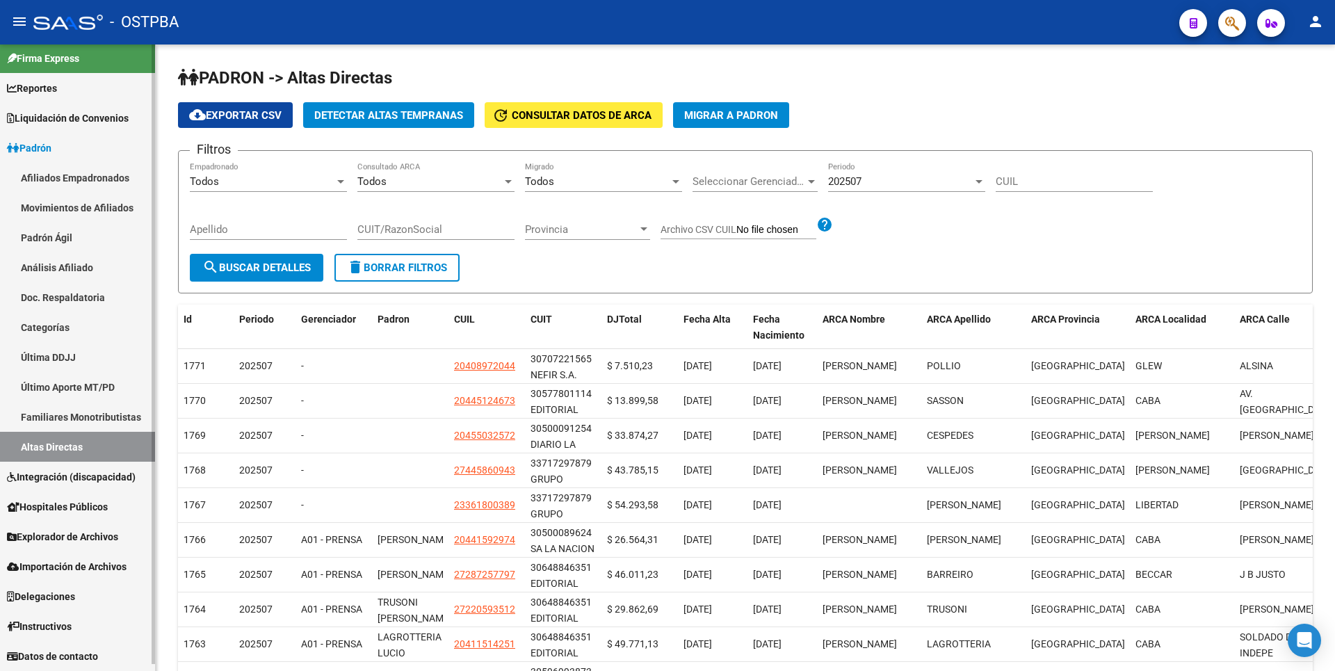
click at [96, 530] on span "Explorador de Archivos" at bounding box center [62, 536] width 111 height 15
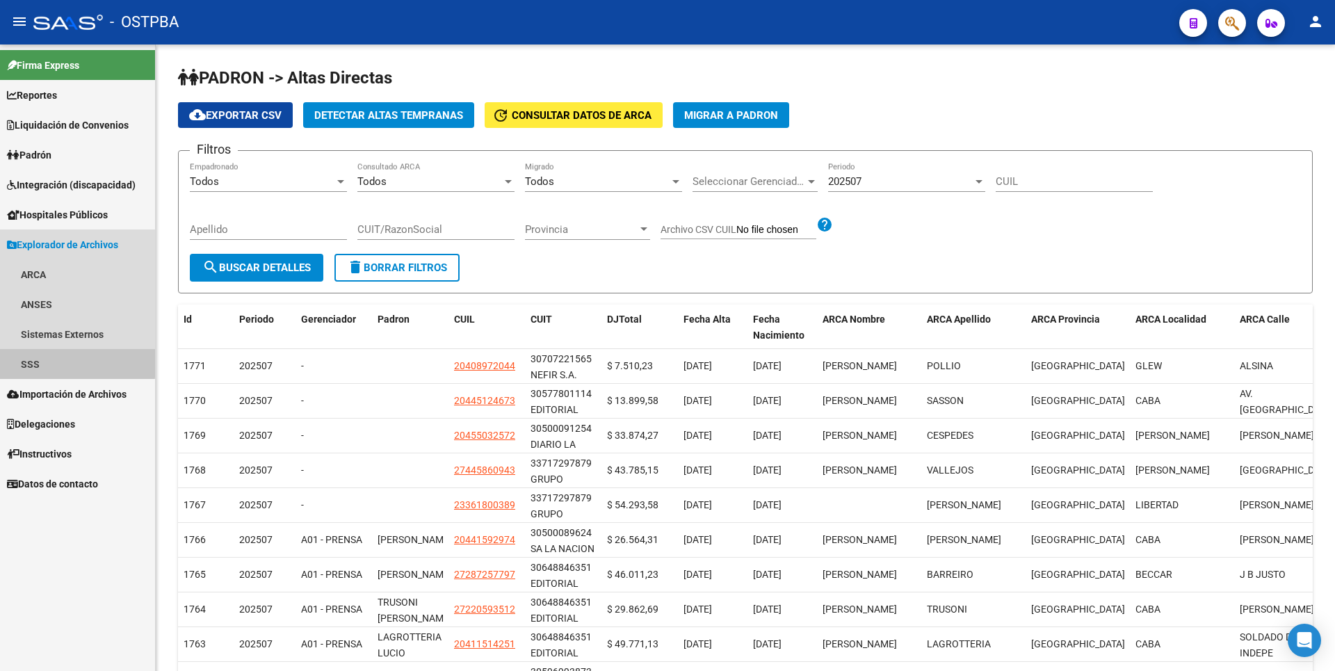
click at [52, 361] on link "SSS" at bounding box center [77, 364] width 155 height 30
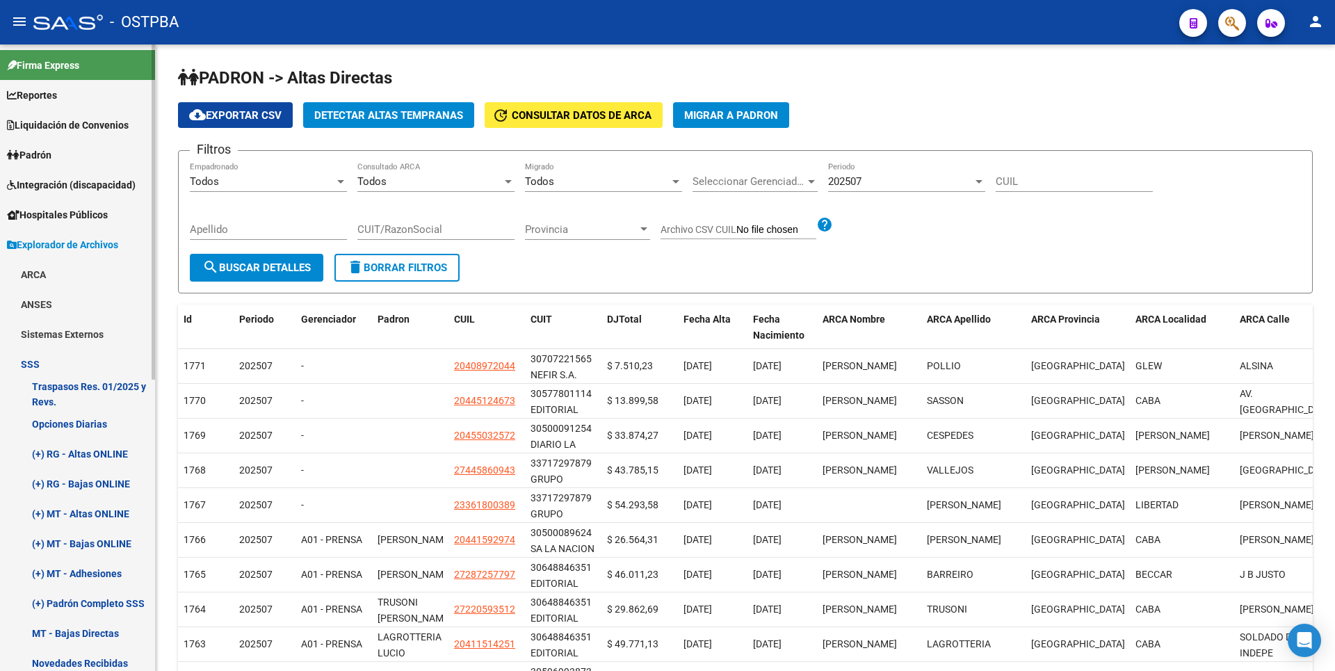
click at [61, 269] on link "ARCA" at bounding box center [77, 274] width 155 height 30
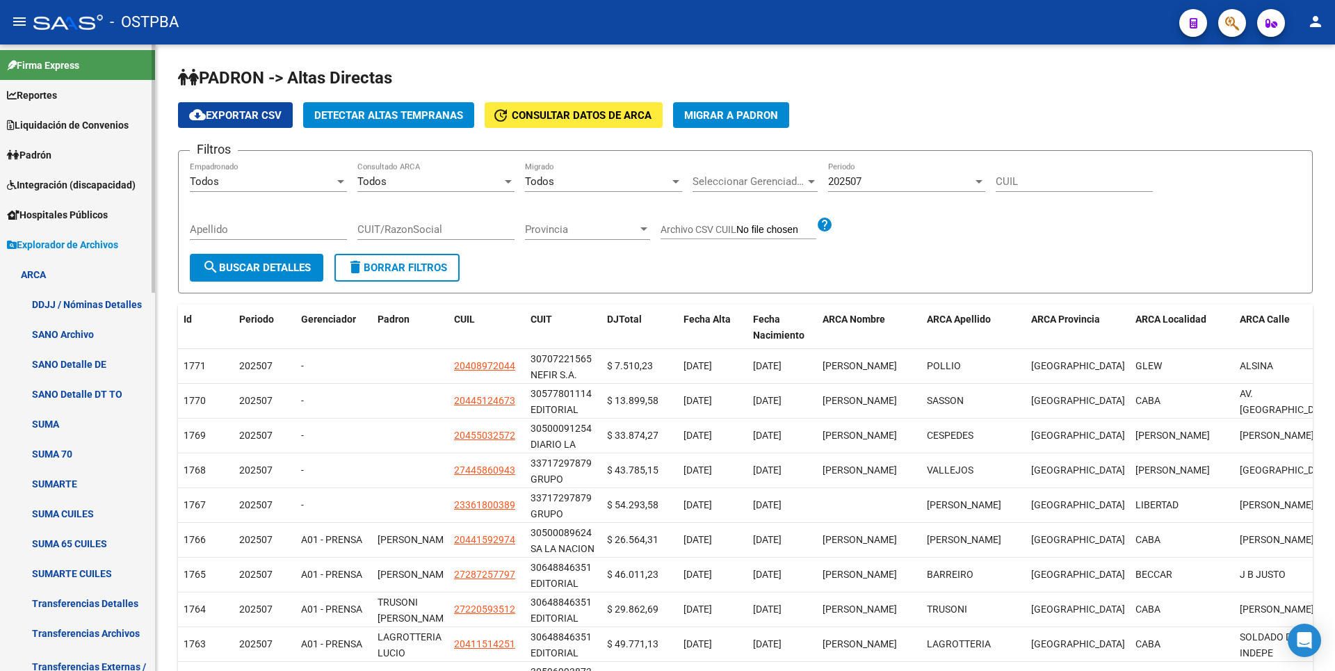
click at [90, 601] on link "Transferencias Detalles" at bounding box center [77, 603] width 155 height 30
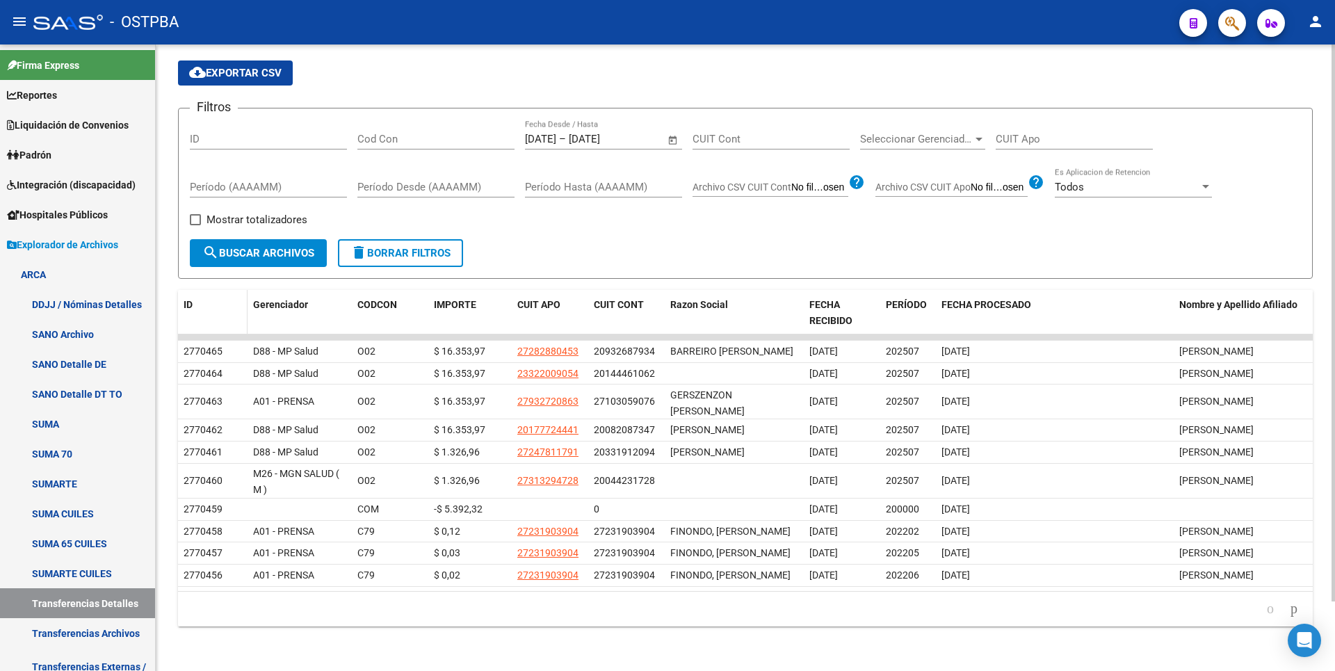
scroll to position [79, 0]
click at [217, 211] on span "Mostrar totalizadores" at bounding box center [256, 219] width 101 height 17
click at [195, 225] on input "Mostrar totalizadores" at bounding box center [195, 225] width 1 height 1
checkbox input "true"
click at [238, 239] on button "search Buscar Archivos" at bounding box center [258, 253] width 137 height 28
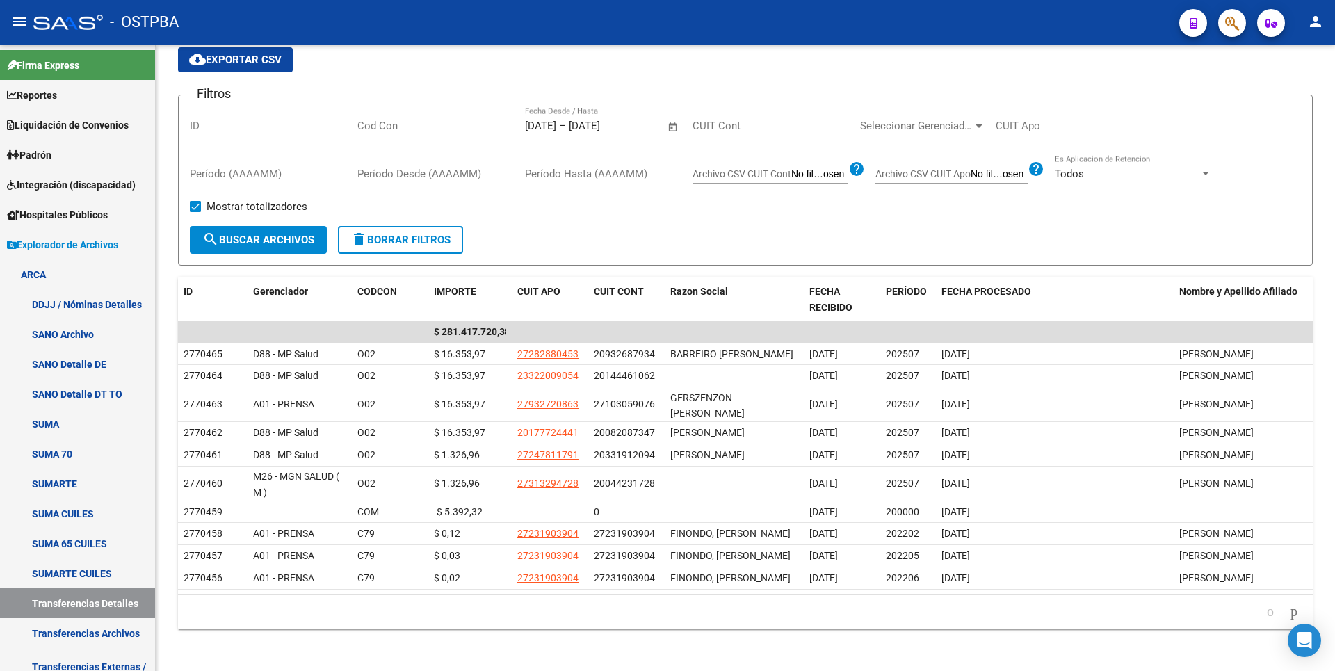
scroll to position [95, 0]
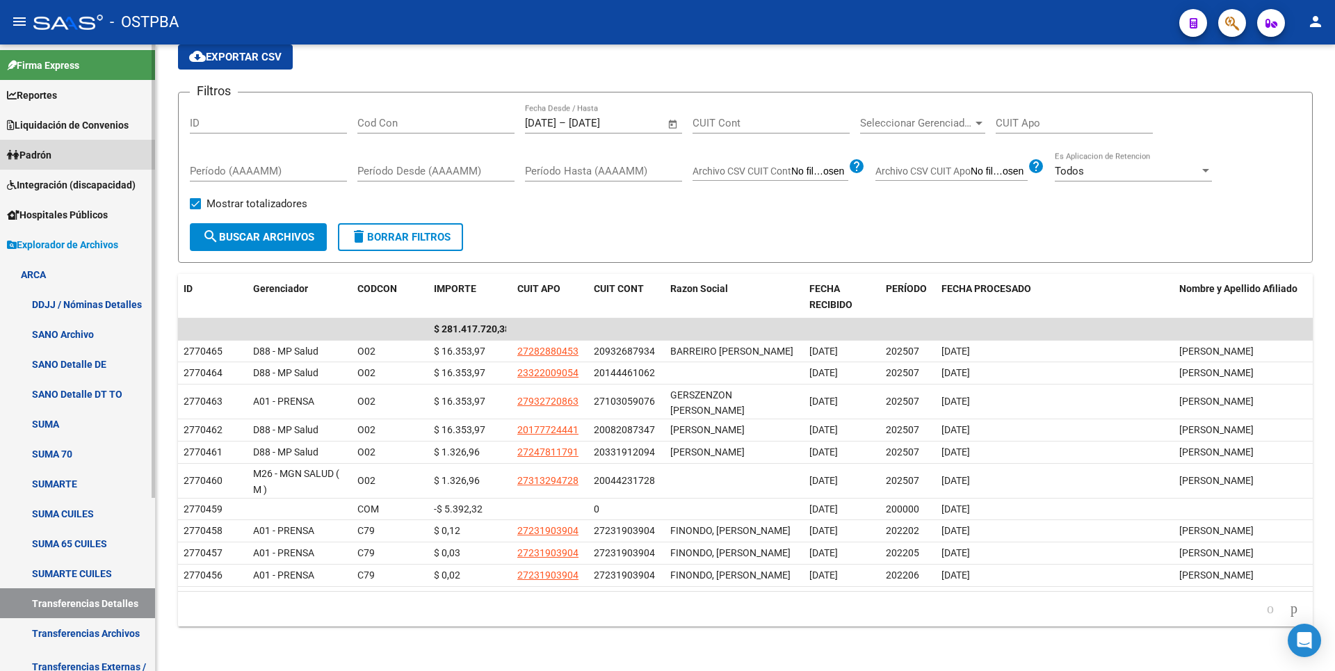
click at [46, 155] on span "Padrón" at bounding box center [29, 154] width 44 height 15
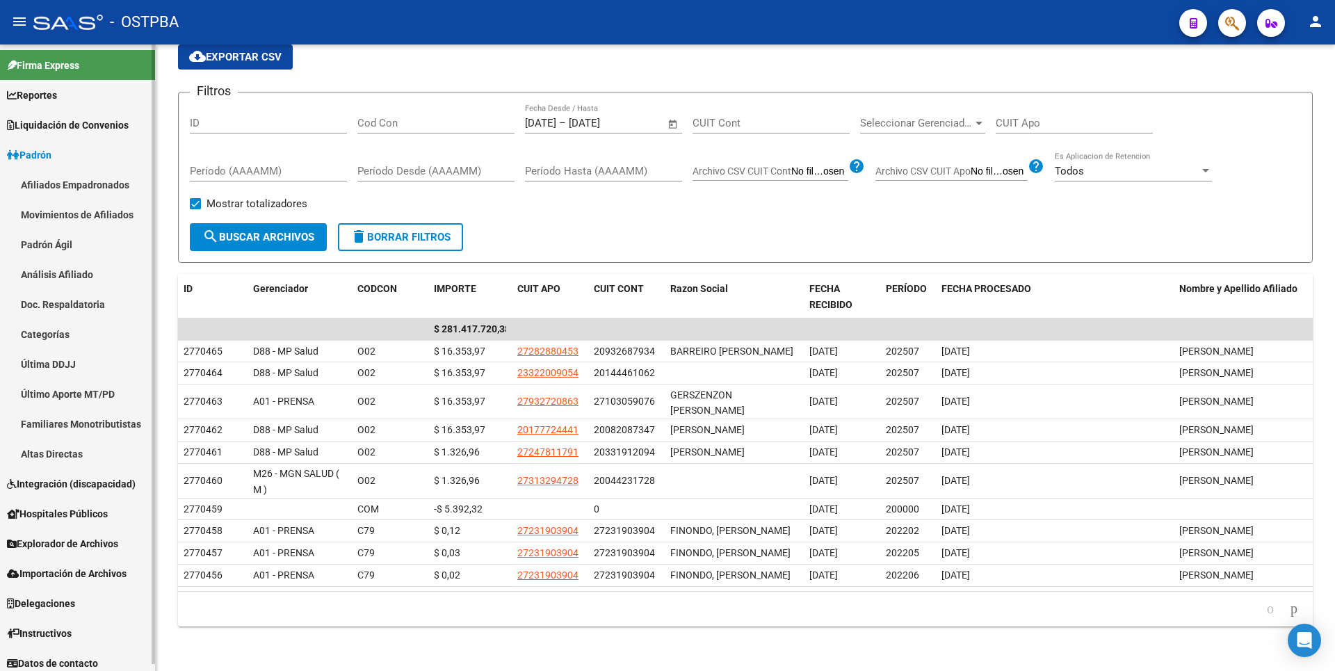
click at [60, 245] on link "Padrón Ágil" at bounding box center [77, 244] width 155 height 30
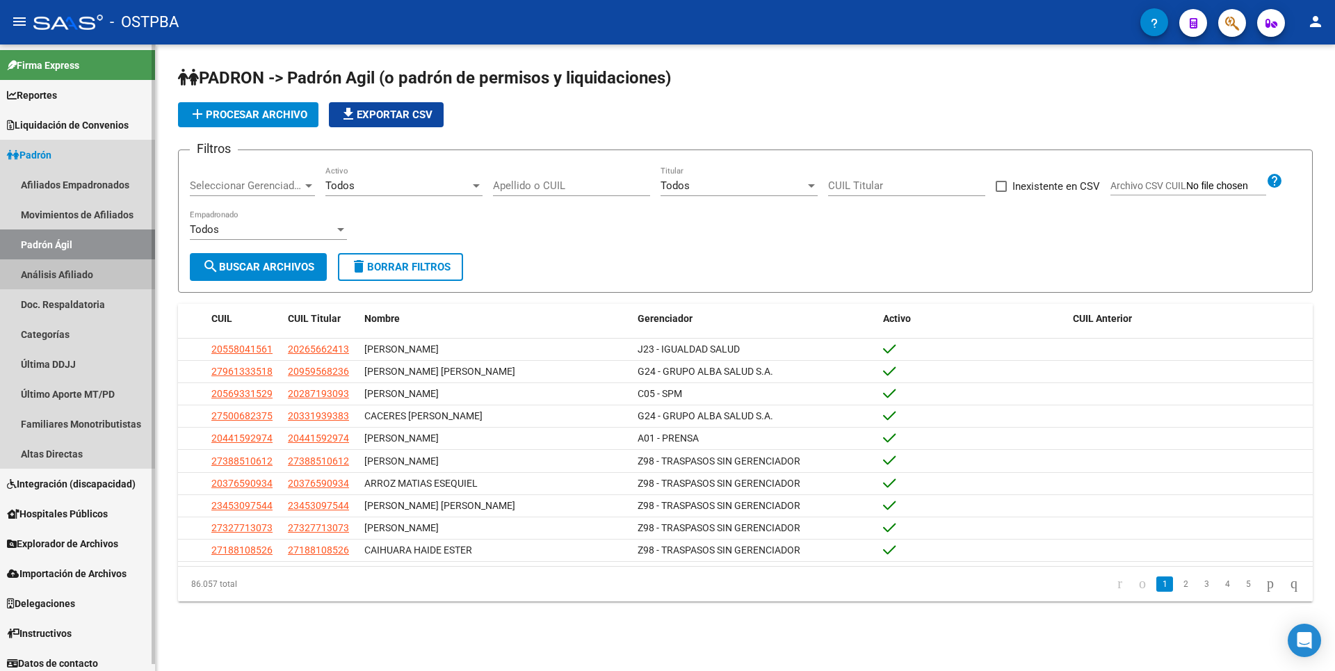
click at [74, 280] on link "Análisis Afiliado" at bounding box center [77, 274] width 155 height 30
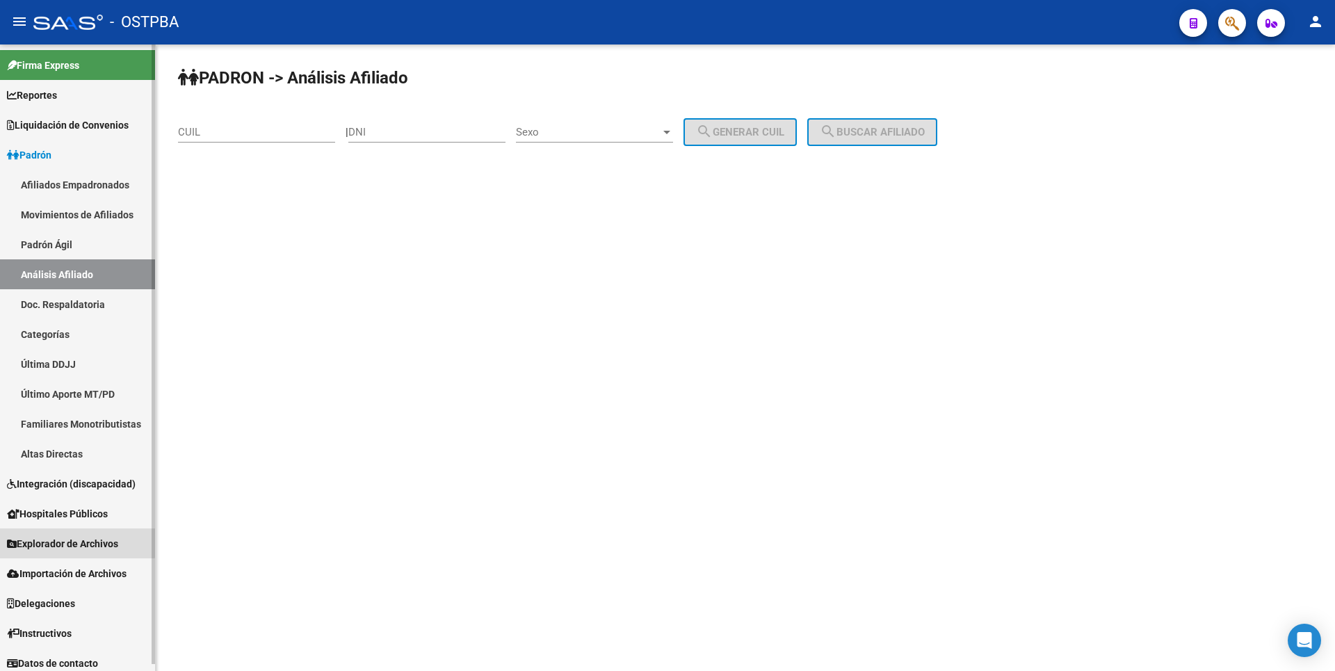
click at [69, 538] on span "Explorador de Archivos" at bounding box center [62, 543] width 111 height 15
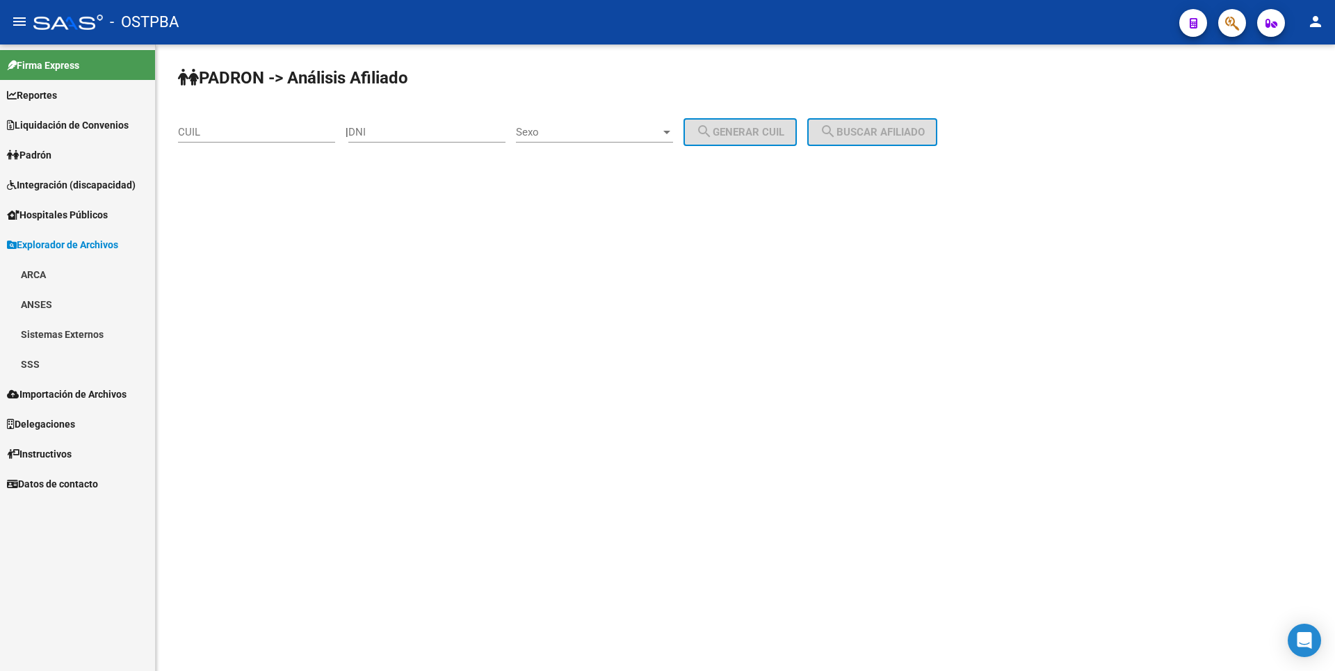
click at [51, 272] on link "ARCA" at bounding box center [77, 274] width 155 height 30
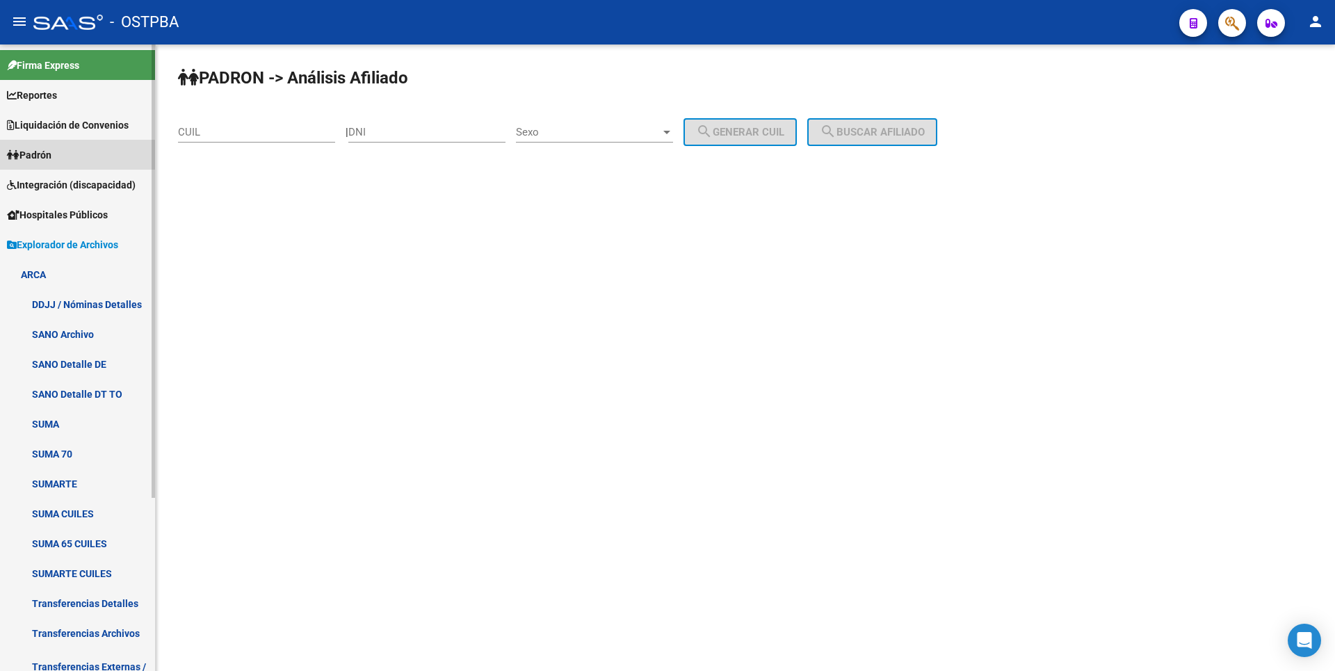
click at [40, 162] on span "Padrón" at bounding box center [29, 154] width 44 height 15
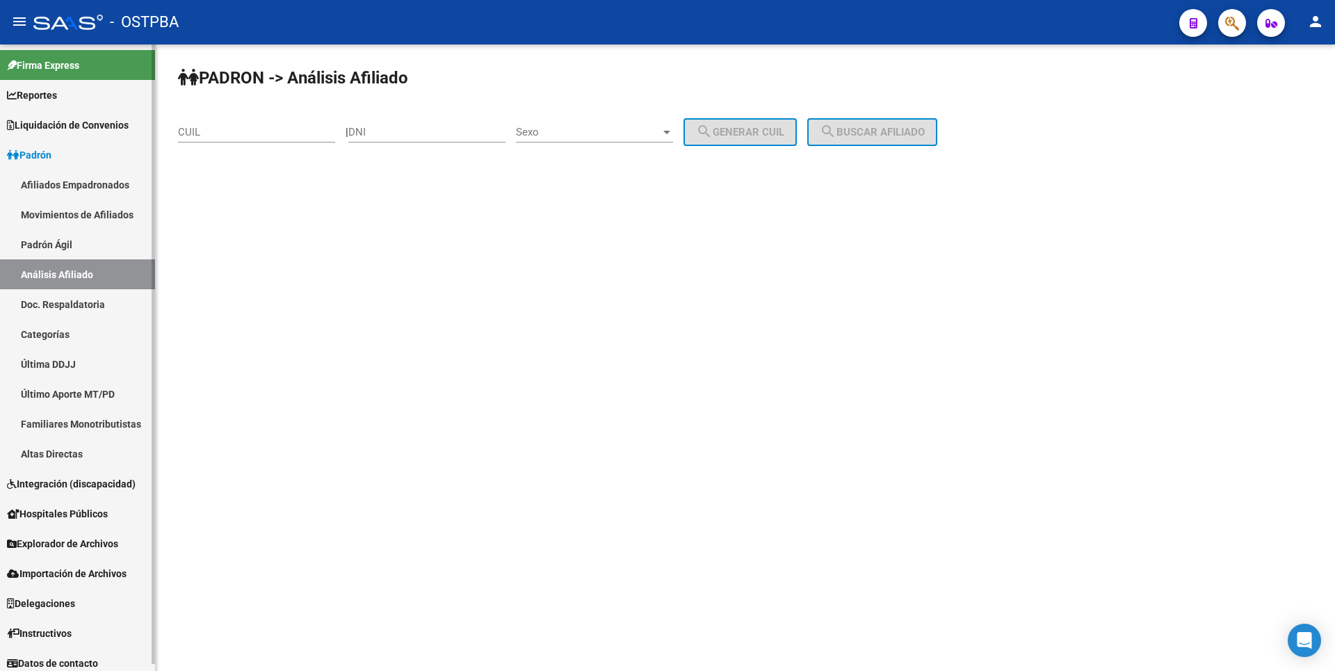
click at [100, 211] on link "Movimientos de Afiliados" at bounding box center [77, 215] width 155 height 30
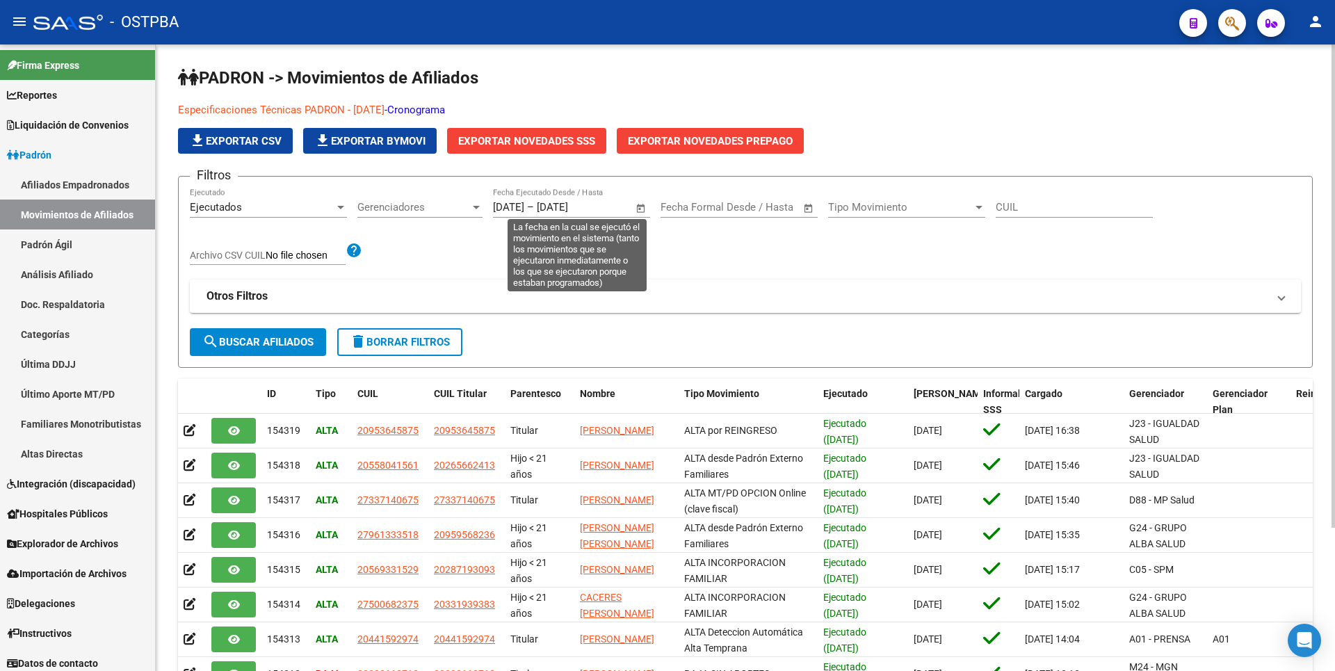
click at [638, 209] on span "Open calendar" at bounding box center [640, 207] width 33 height 33
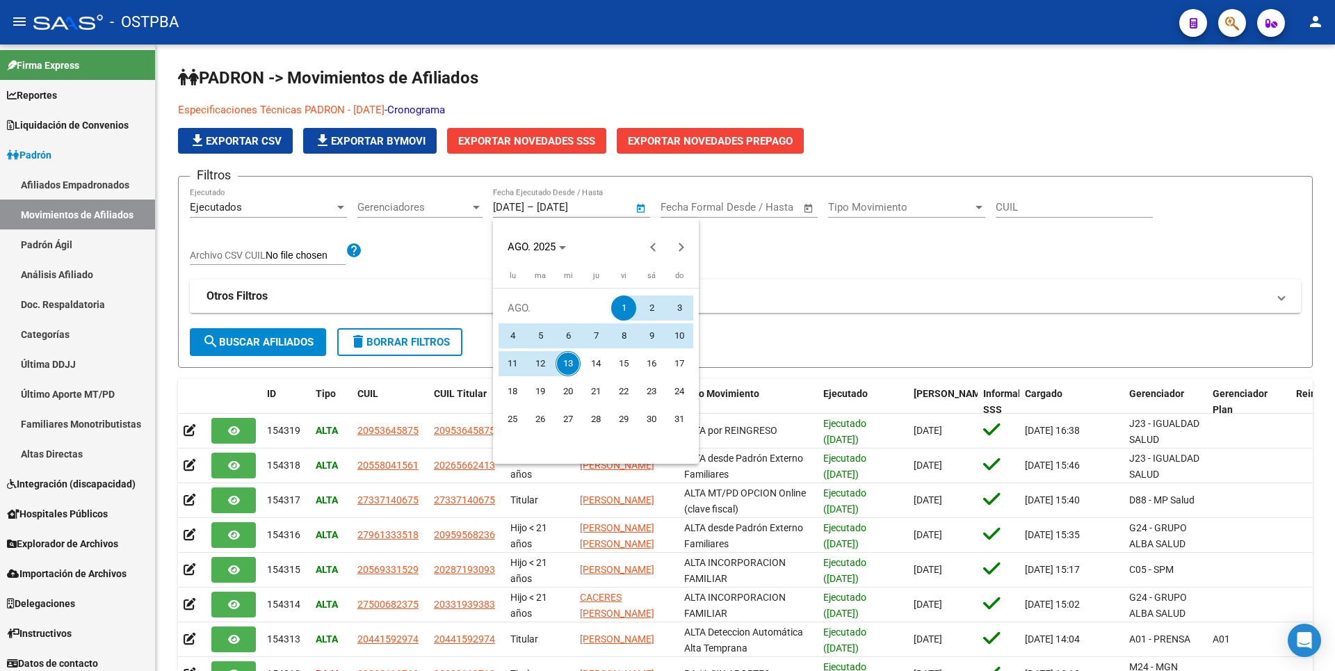
click at [738, 254] on div at bounding box center [667, 335] width 1335 height 671
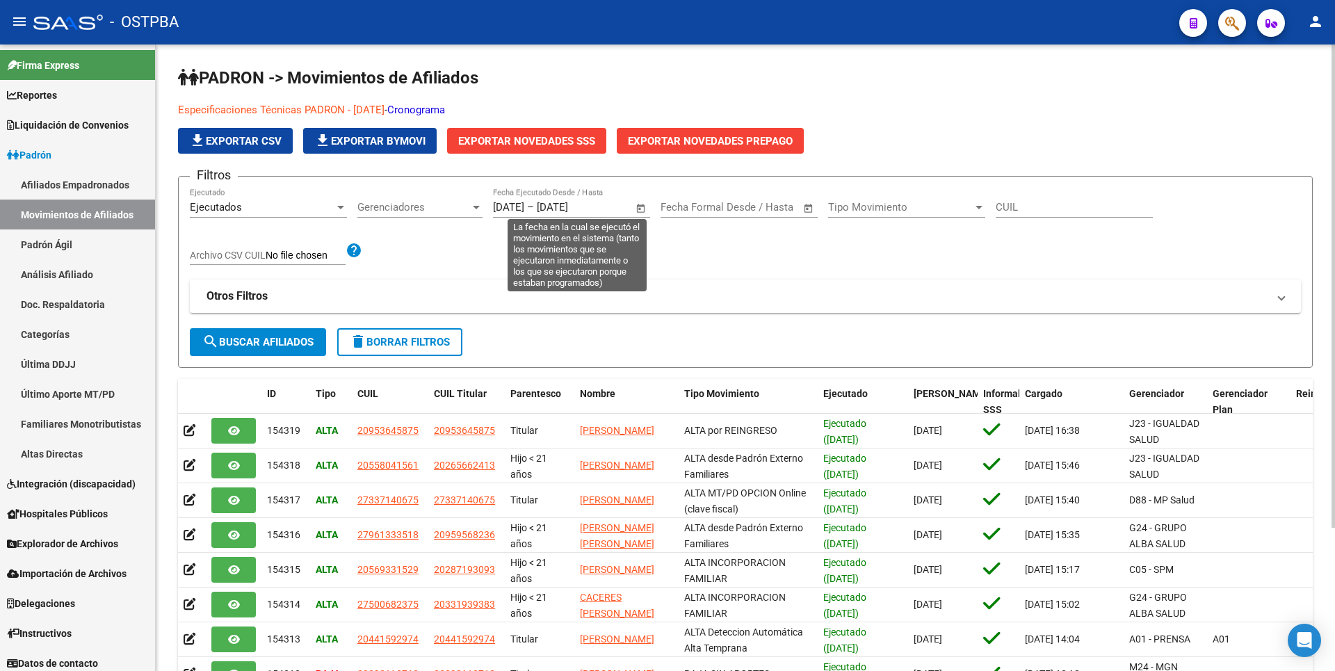
click at [635, 208] on span "Open calendar" at bounding box center [640, 207] width 33 height 33
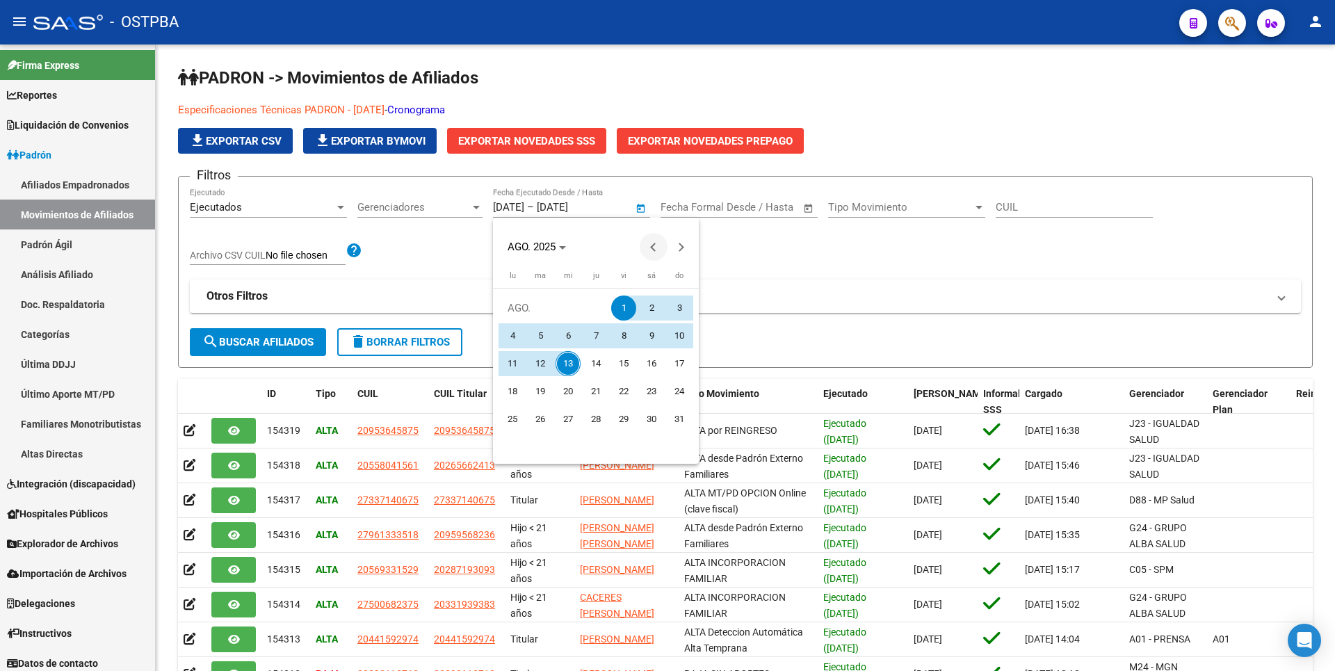
click at [649, 248] on span "Previous month" at bounding box center [654, 247] width 28 height 28
click at [536, 331] on span "1" at bounding box center [540, 335] width 25 height 25
type input "[DATE]"
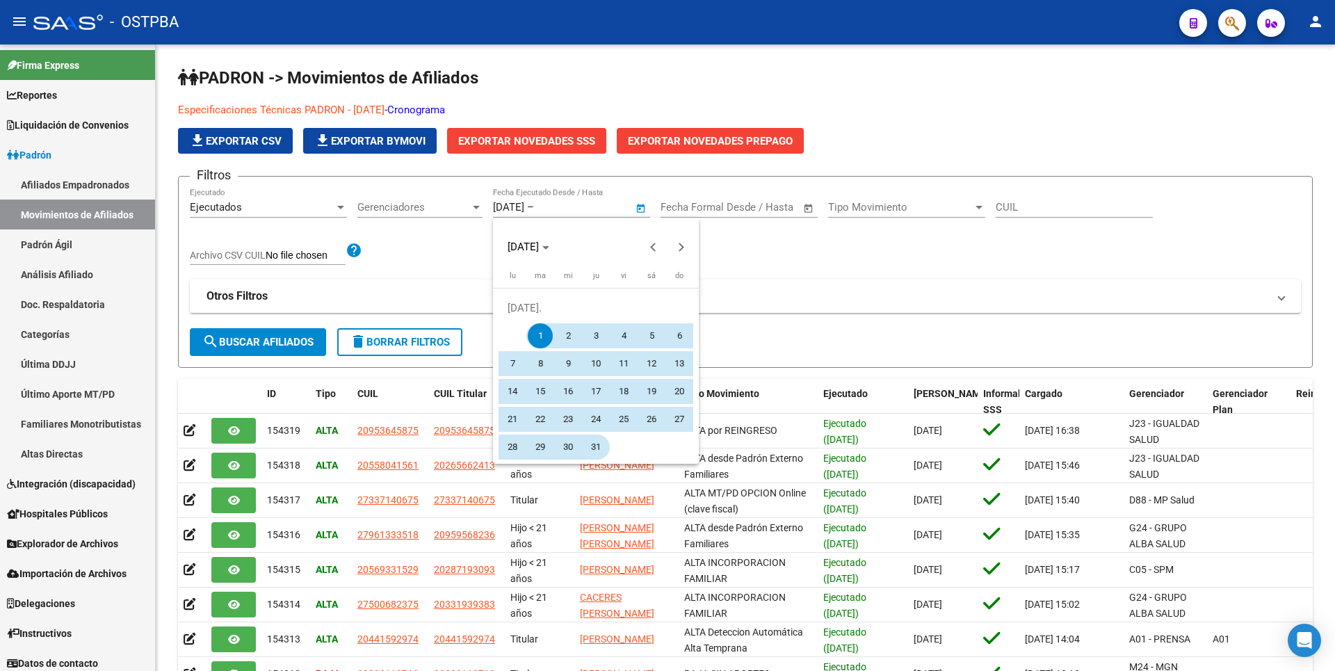
click at [590, 442] on span "31" at bounding box center [595, 447] width 25 height 25
type input "[DATE]"
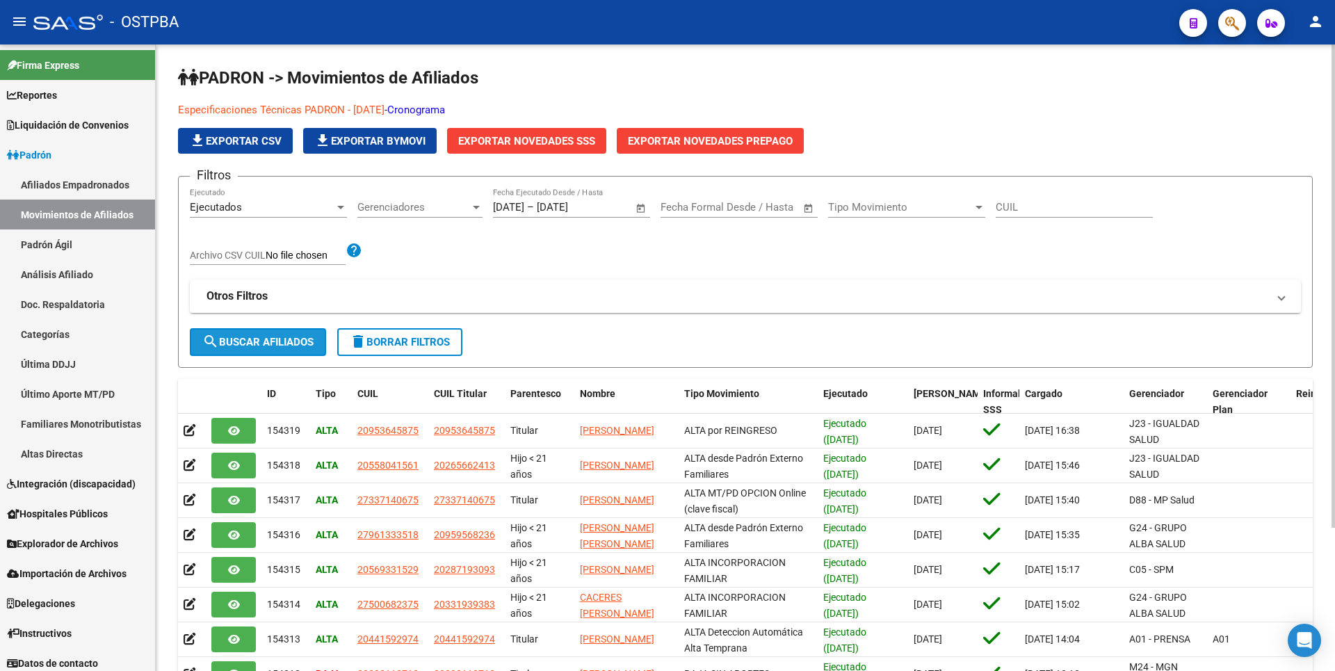
click at [286, 339] on span "search Buscar Afiliados" at bounding box center [257, 342] width 111 height 13
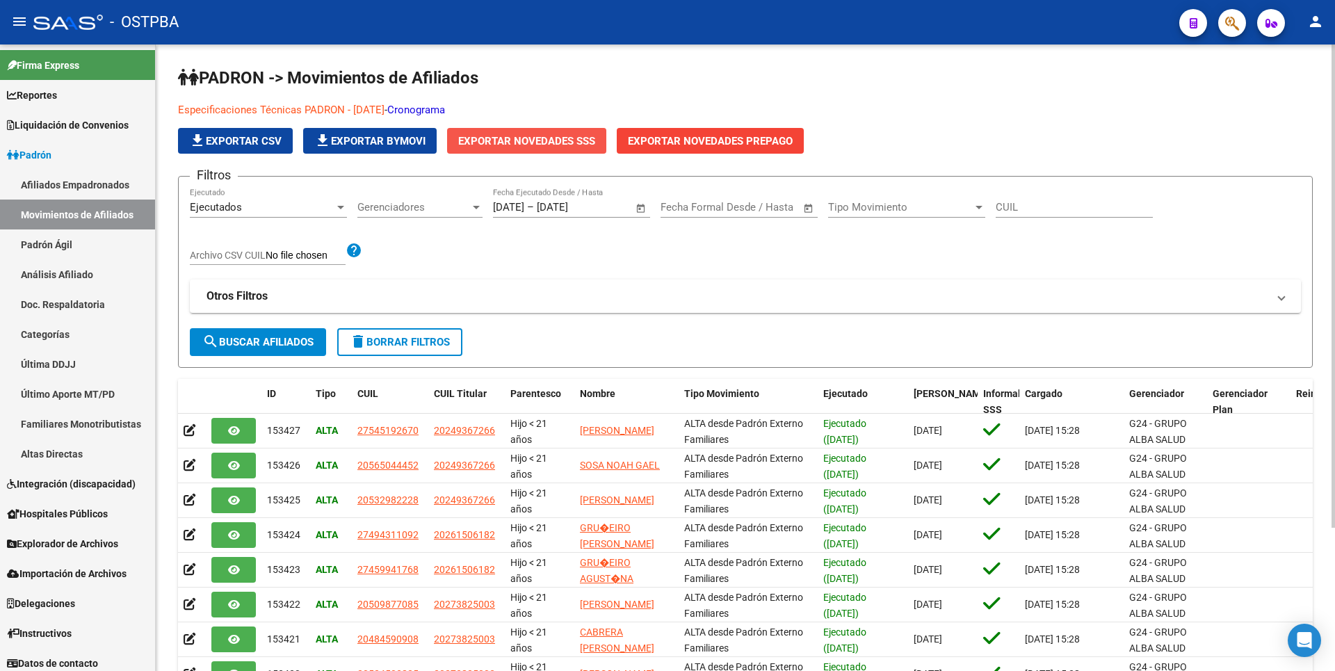
click at [531, 141] on span "Exportar Novedades SSS" at bounding box center [526, 141] width 137 height 13
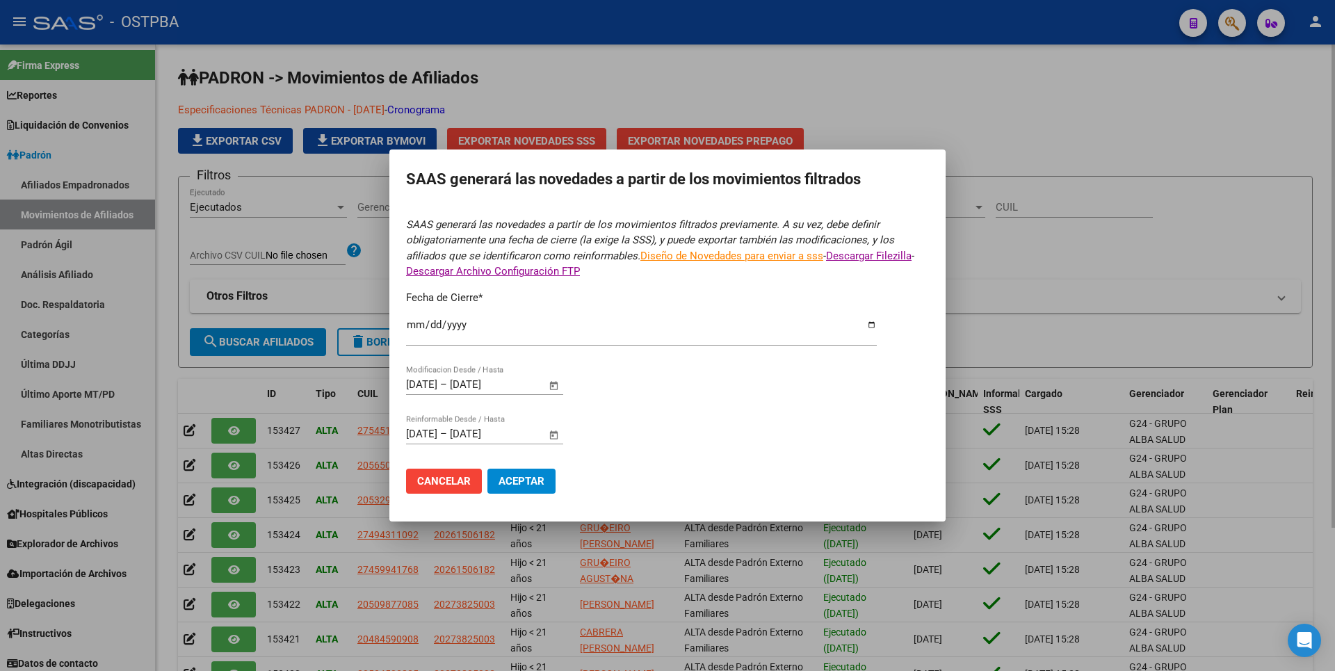
type input "[DATE]"
click at [529, 479] on span "Aceptar" at bounding box center [522, 481] width 46 height 13
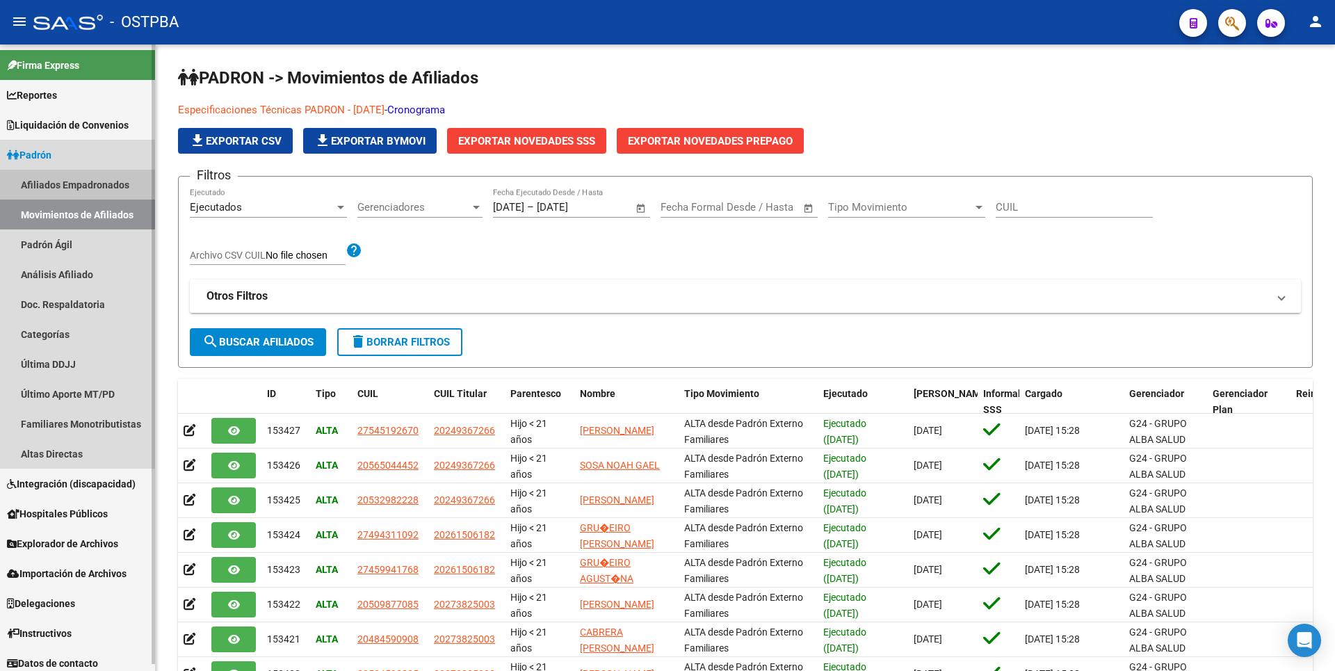
click at [119, 184] on link "Afiliados Empadronados" at bounding box center [77, 185] width 155 height 30
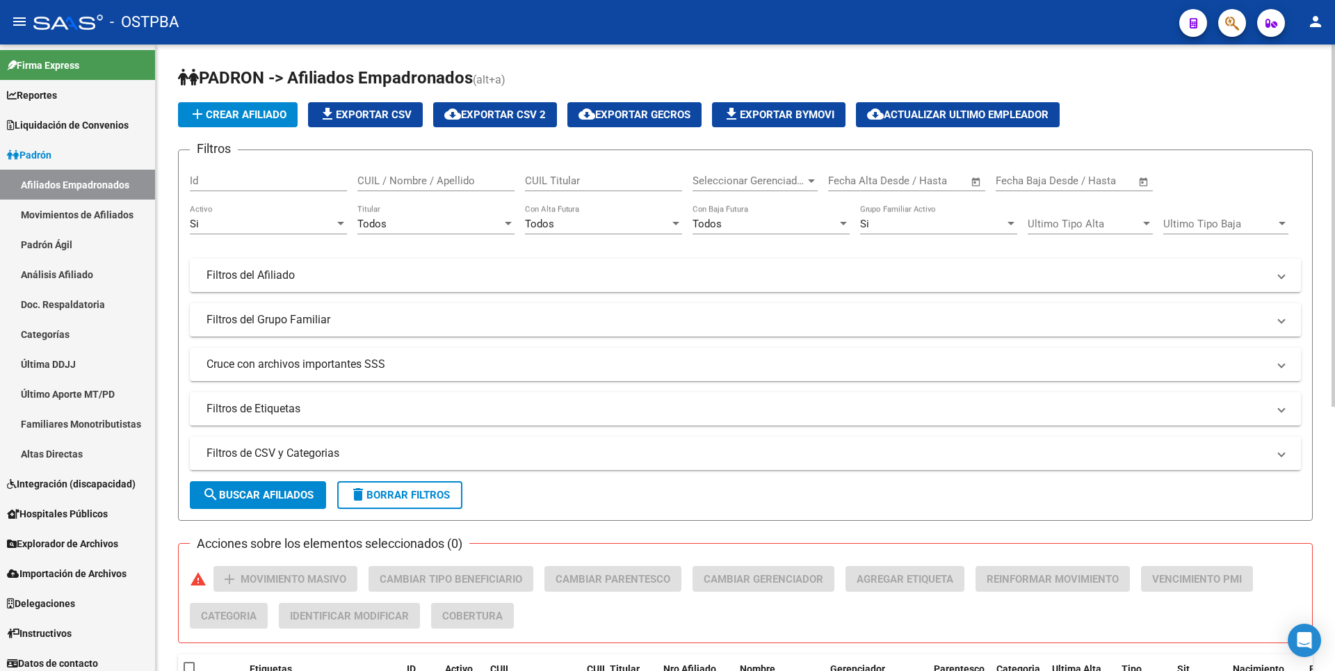
click at [379, 448] on mat-panel-title "Filtros de CSV y Categorias" at bounding box center [736, 453] width 1061 height 15
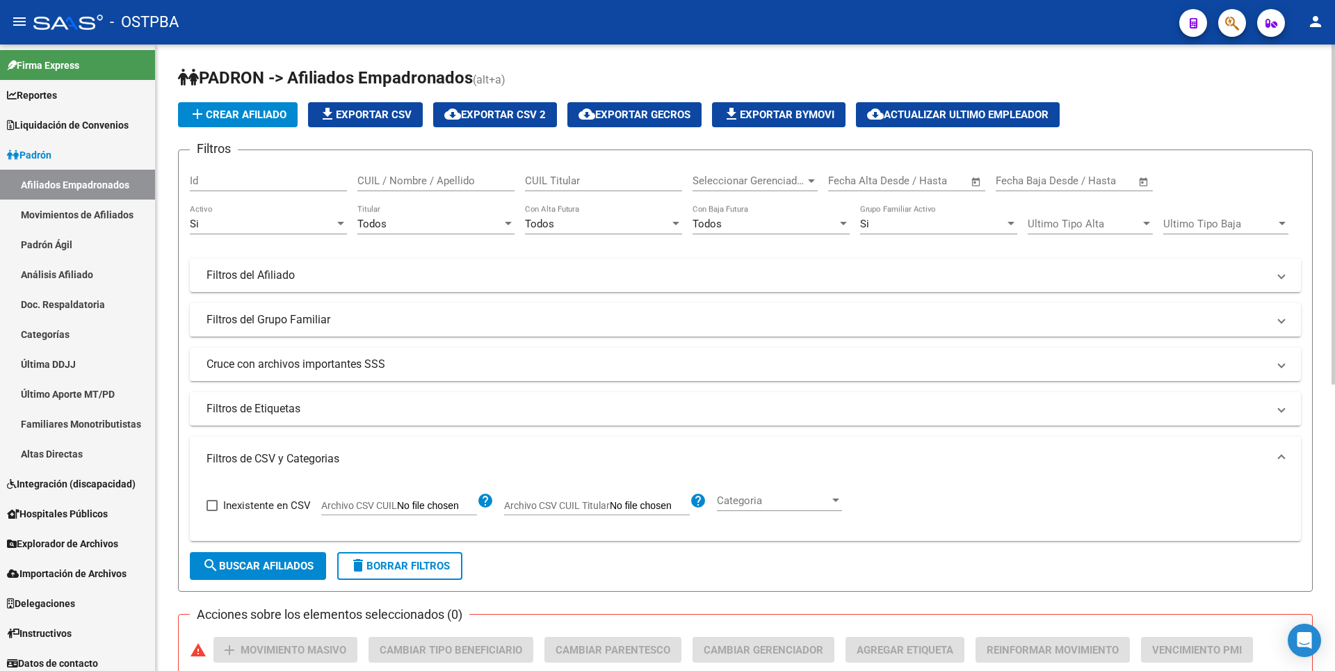
click at [458, 510] on input "Archivo CSV CUIL" at bounding box center [437, 506] width 80 height 13
type input "C:\fakepath\MOROSIDADMGN24072025.csv"
click at [505, 219] on div at bounding box center [508, 223] width 13 height 11
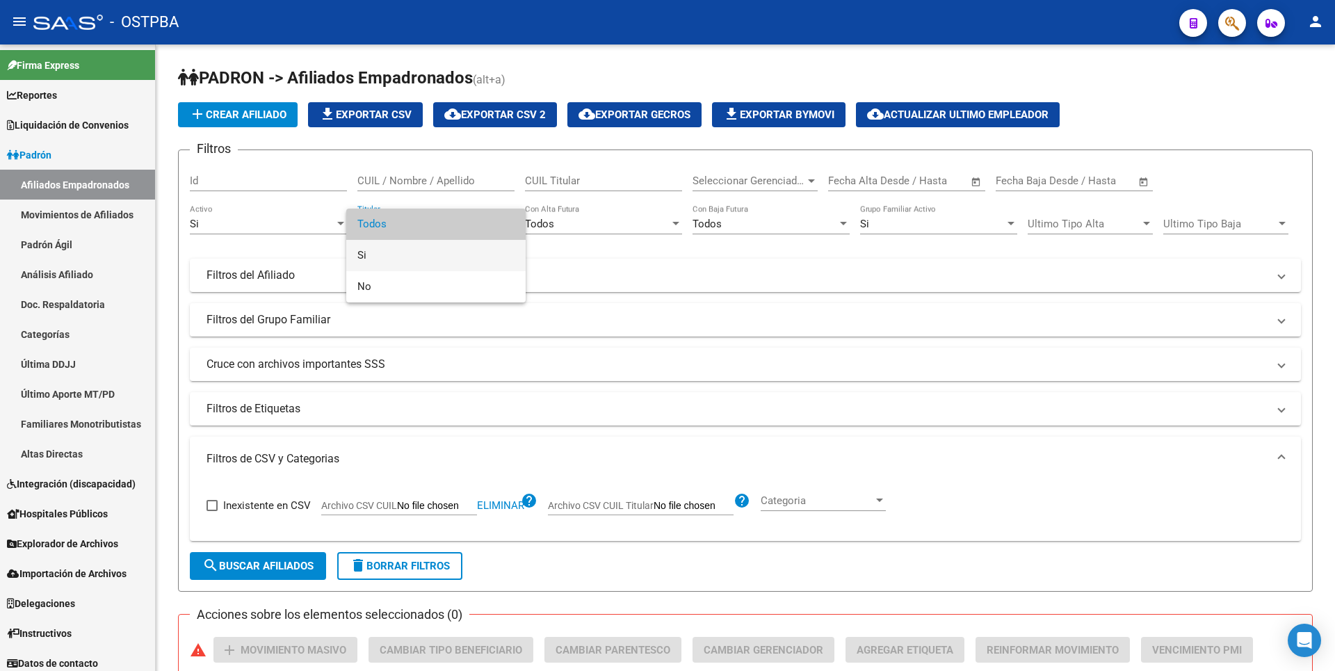
click at [393, 252] on span "Si" at bounding box center [435, 255] width 157 height 31
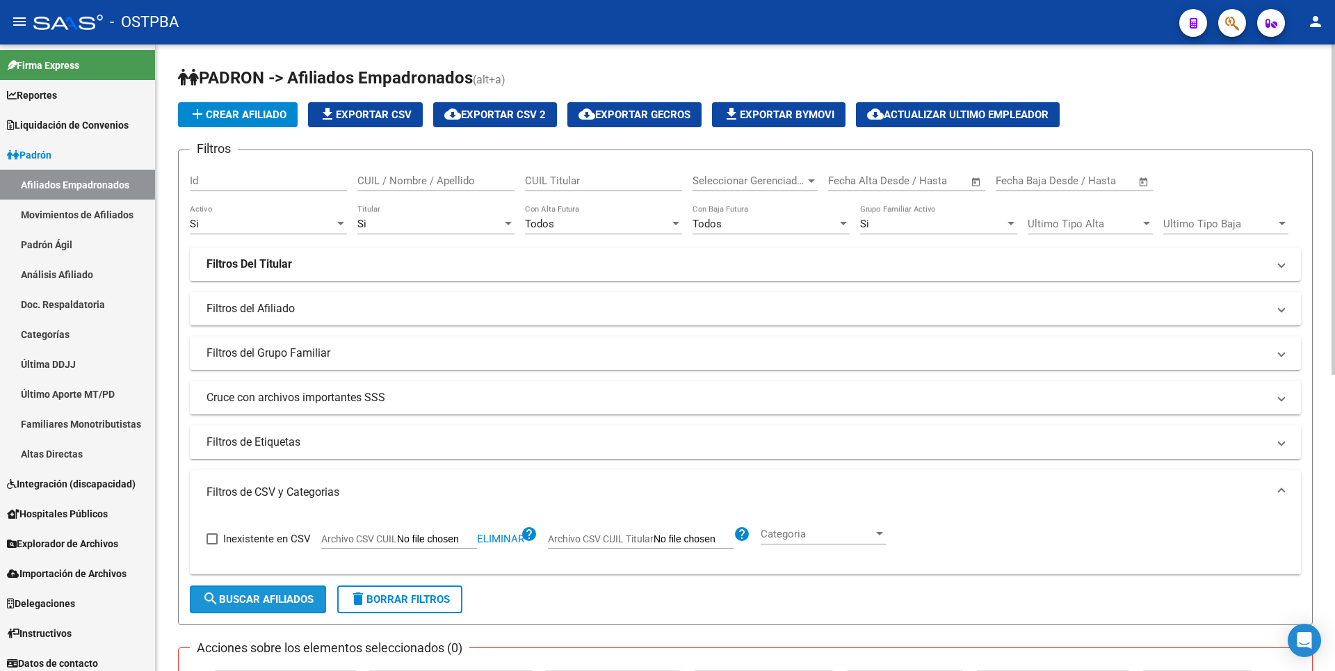
click at [276, 601] on span "search Buscar Afiliados" at bounding box center [257, 599] width 111 height 13
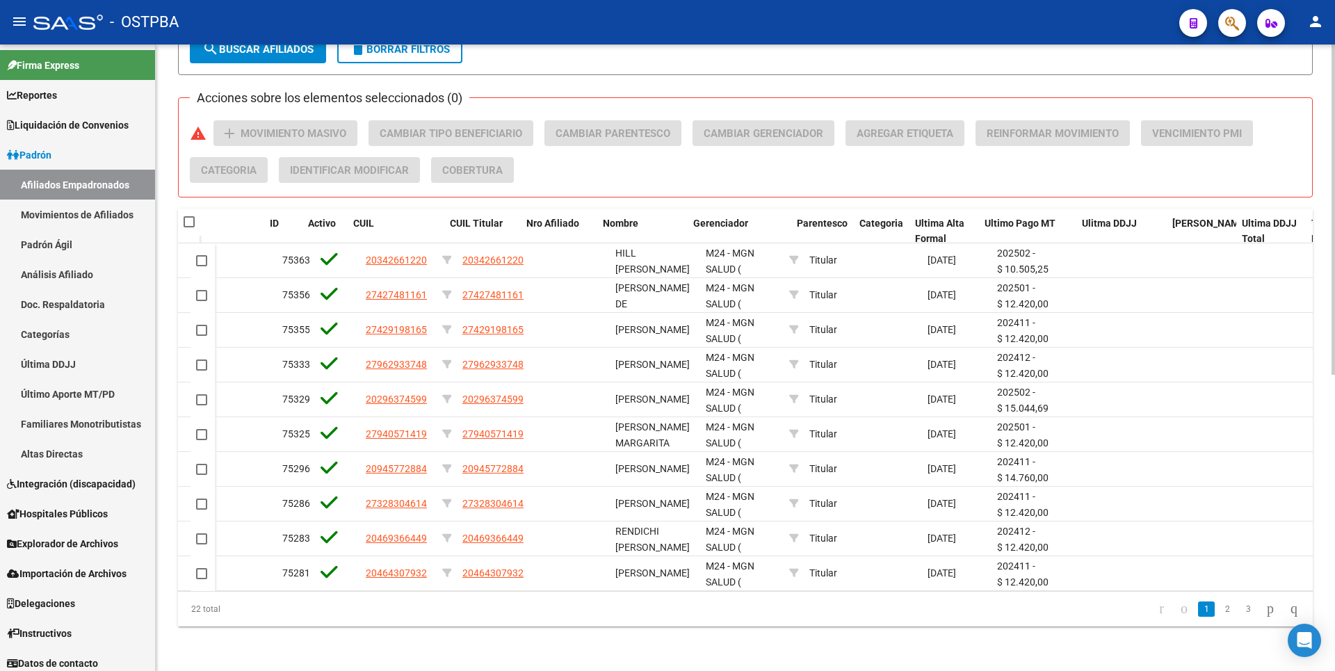
scroll to position [0, 142]
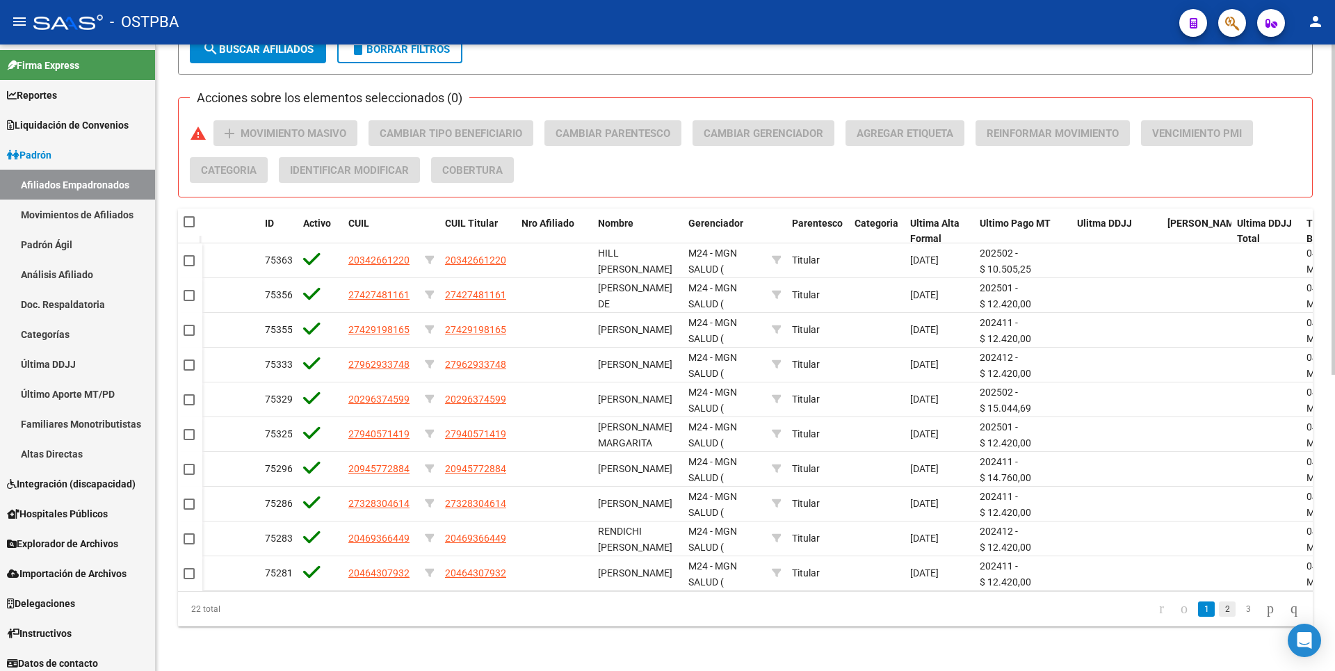
click at [1219, 605] on link "2" at bounding box center [1227, 608] width 17 height 15
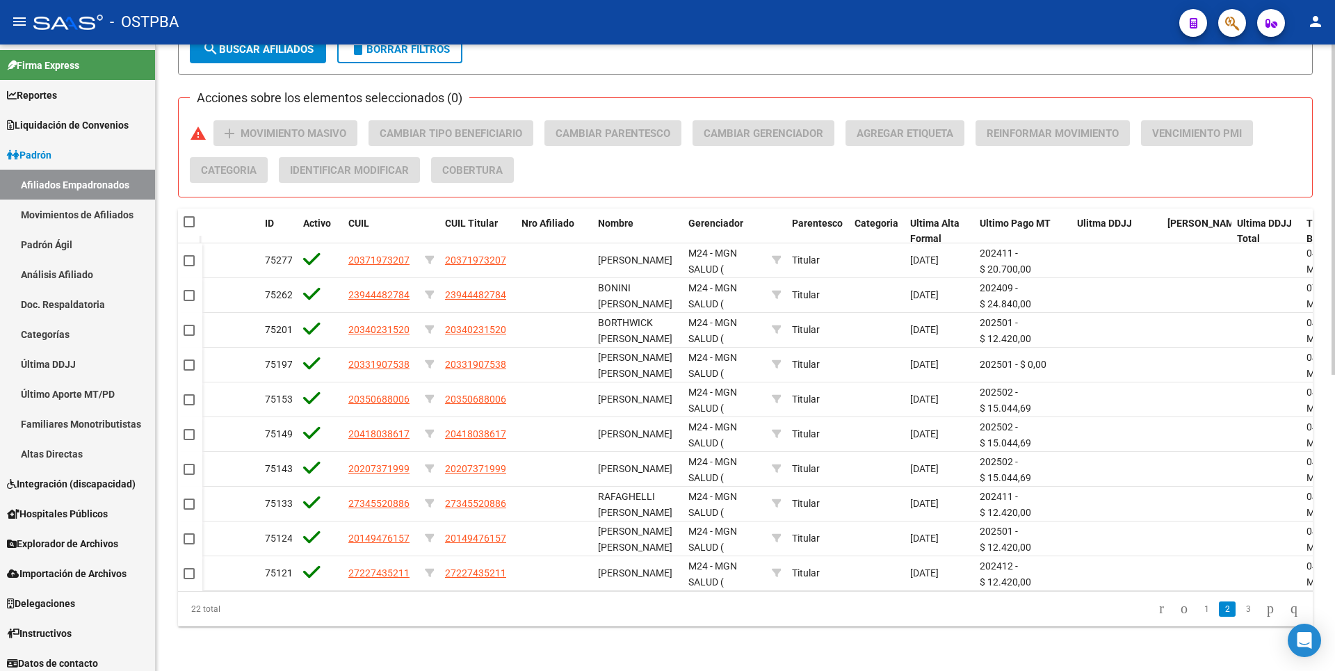
scroll to position [561, 0]
click at [1240, 611] on link "3" at bounding box center [1248, 608] width 17 height 15
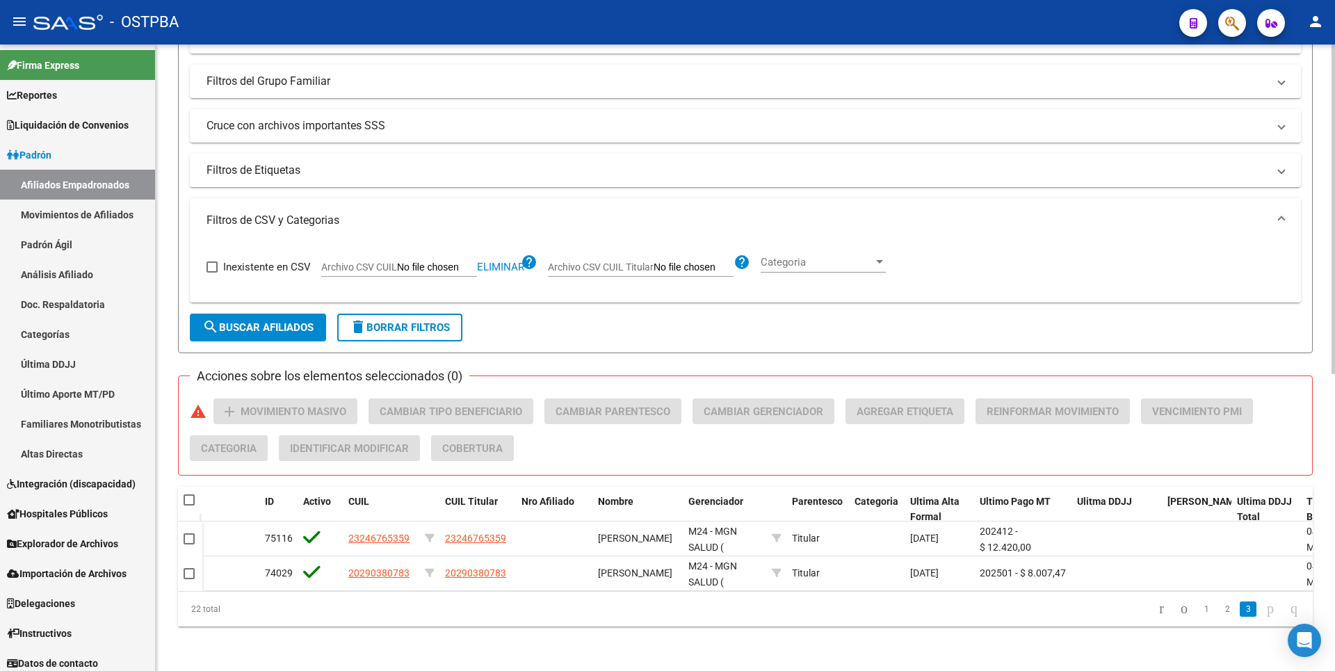
scroll to position [283, 0]
click at [1157, 609] on icon "go to first page" at bounding box center [1161, 608] width 9 height 17
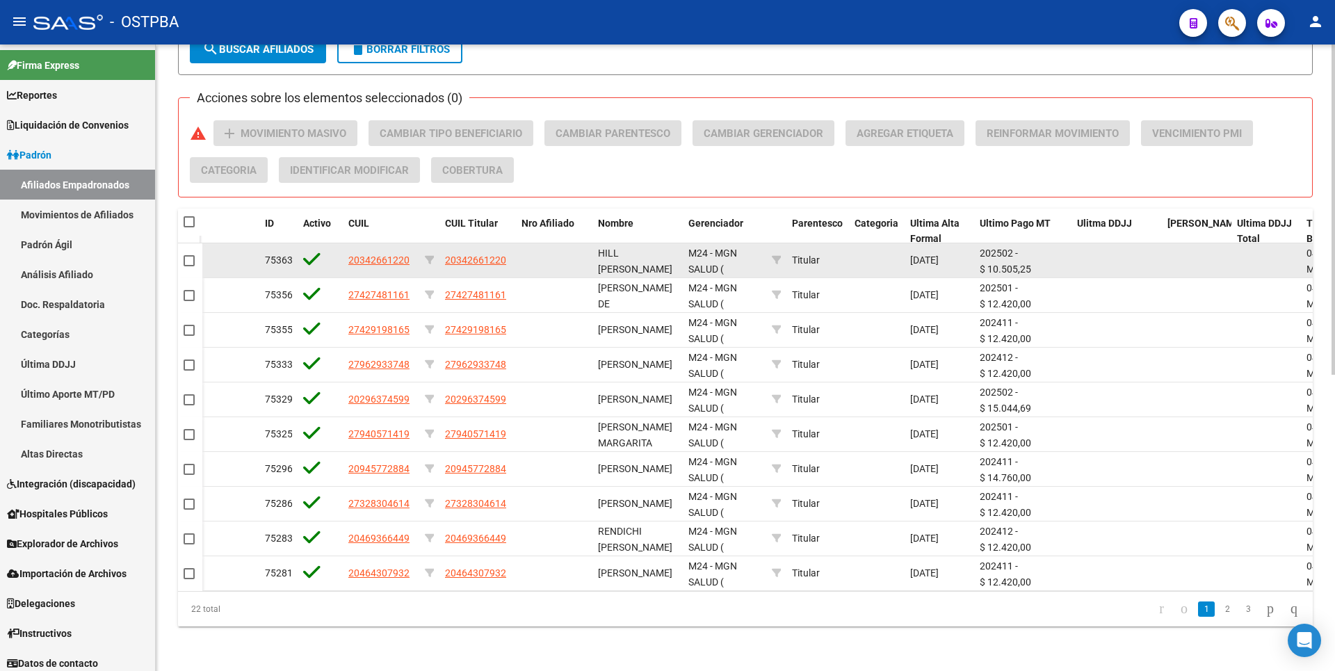
scroll to position [561, 0]
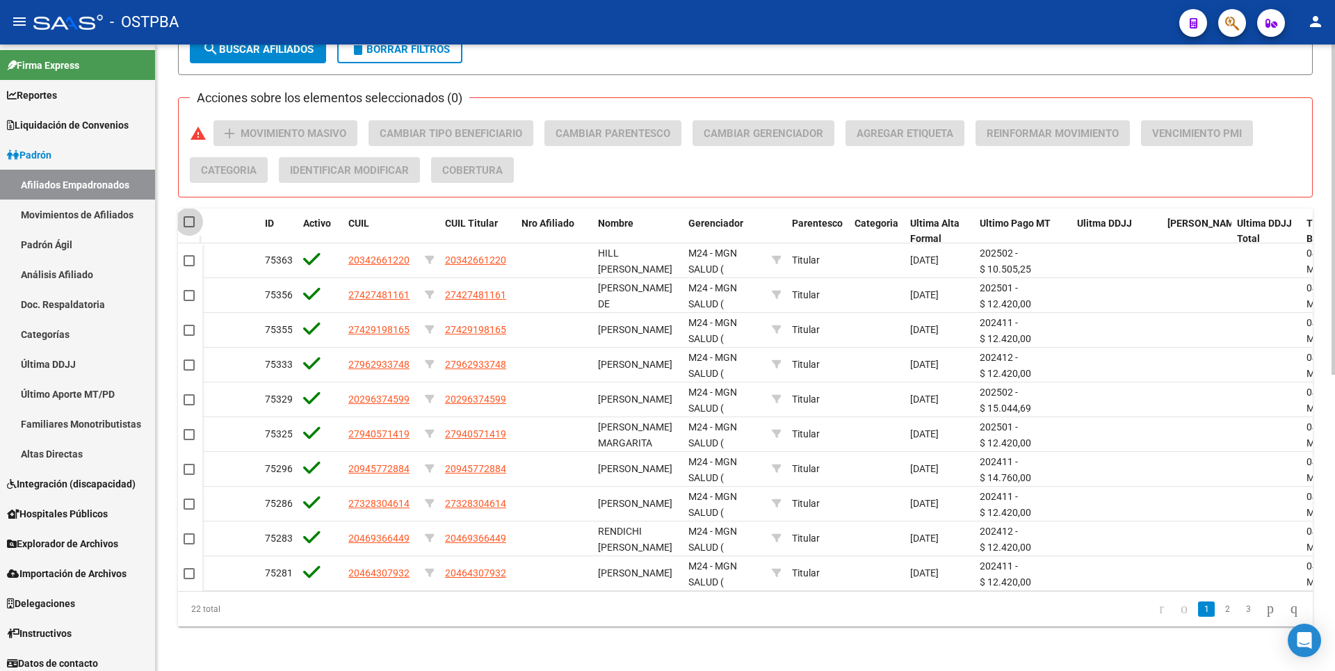
click at [191, 216] on span at bounding box center [189, 221] width 11 height 11
click at [189, 227] on input "checkbox" at bounding box center [188, 227] width 1 height 1
checkbox input "true"
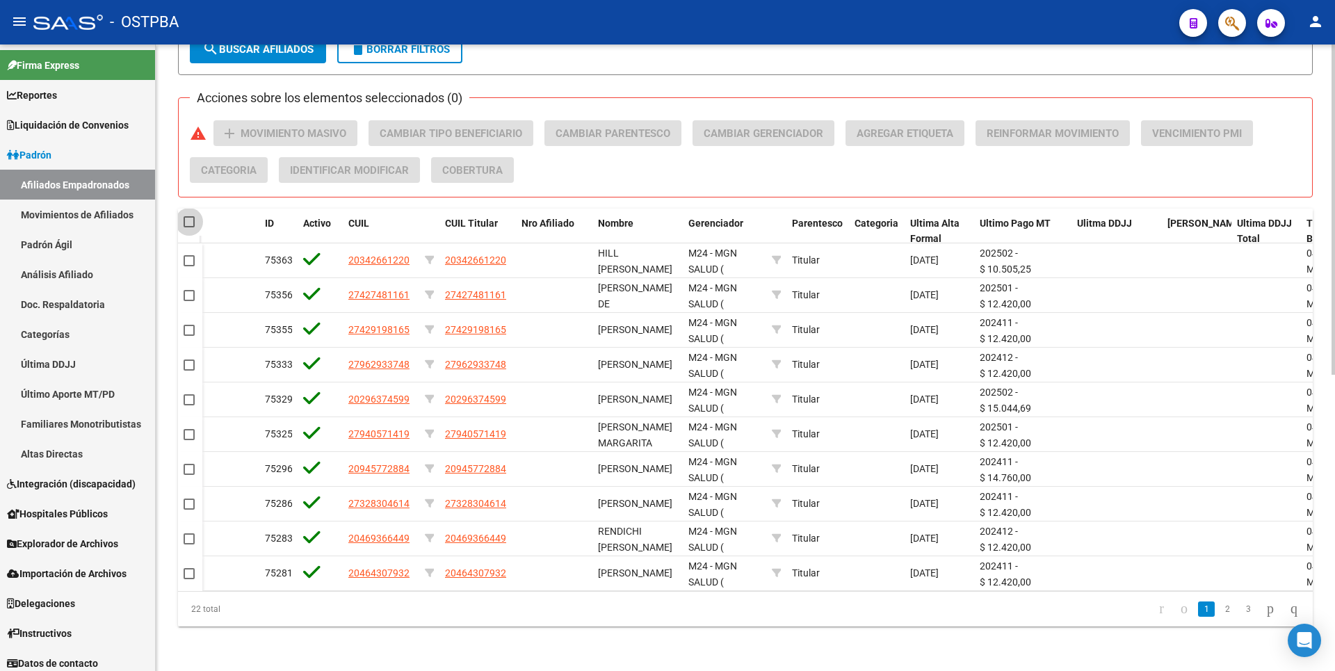
checkbox input "true"
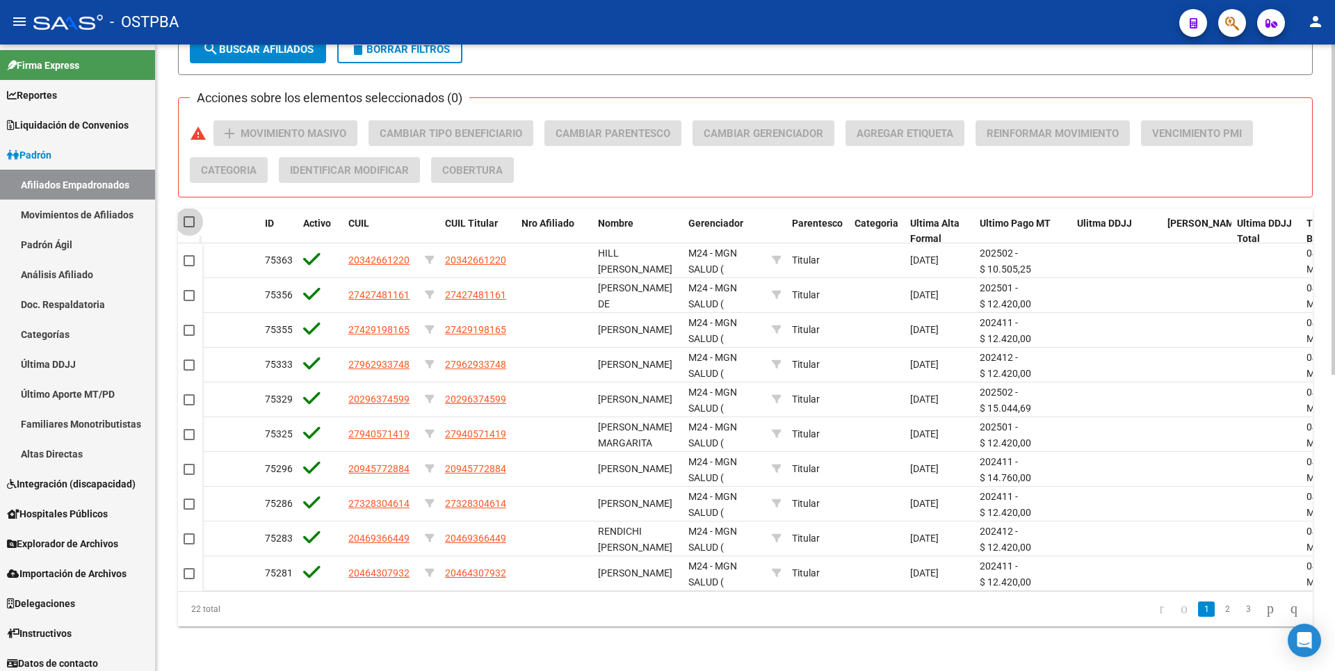
checkbox input "true"
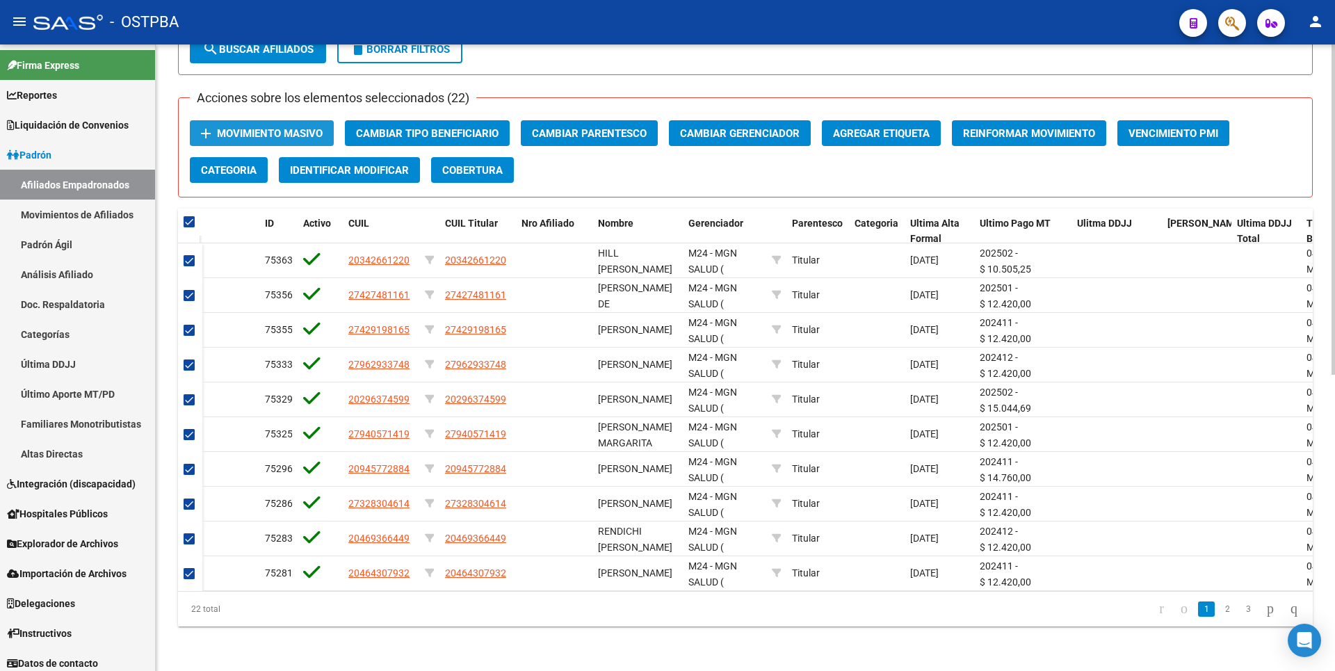
click at [301, 127] on span "Movimiento Masivo" at bounding box center [270, 133] width 106 height 13
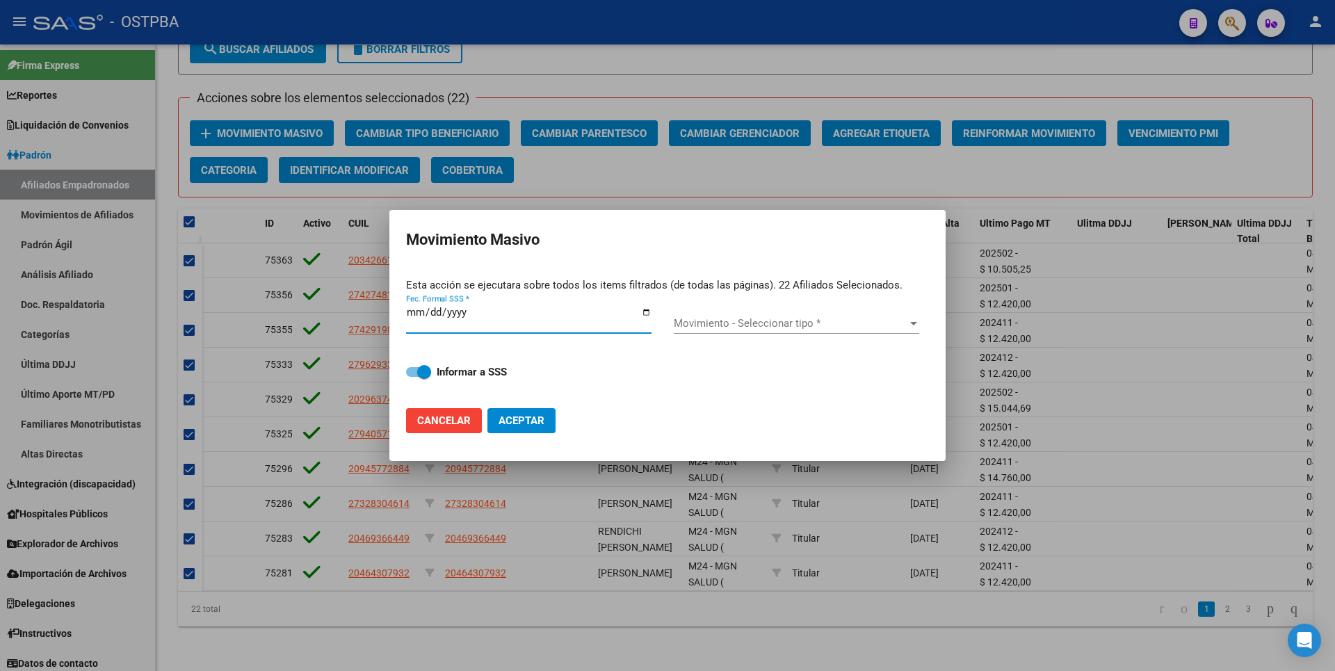
click at [430, 312] on input "Fec. Formal SSS *" at bounding box center [528, 318] width 245 height 22
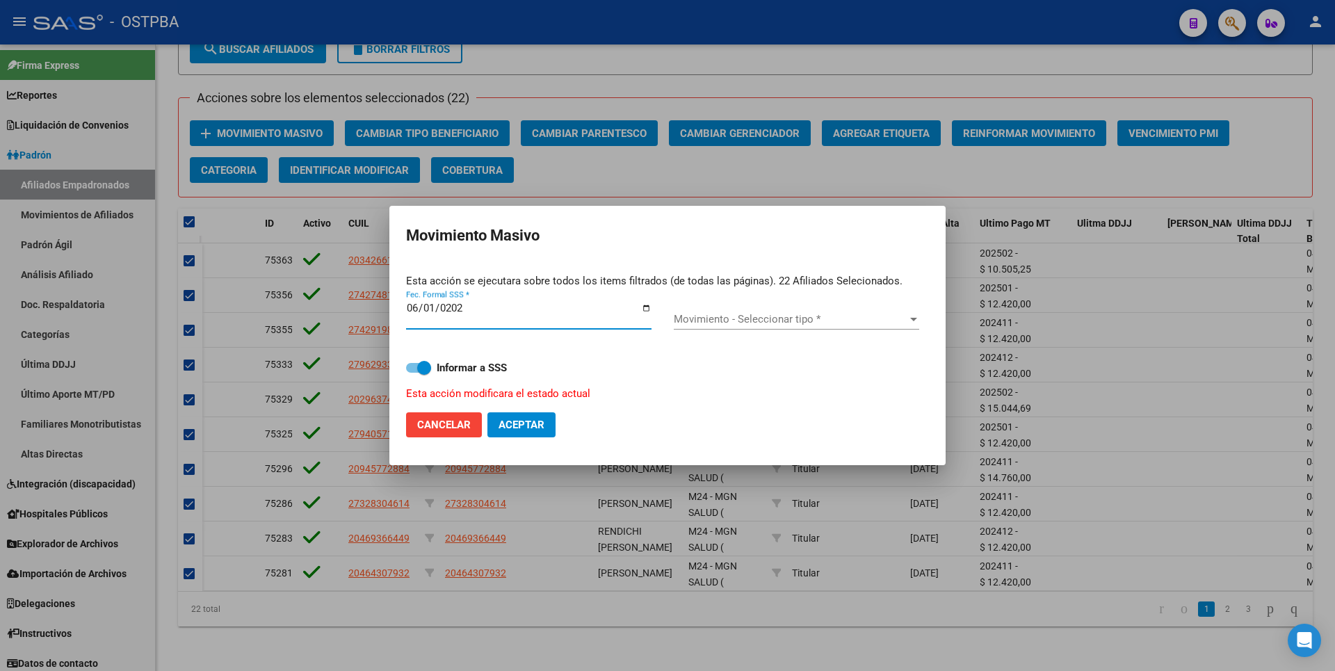
type input "[DATE]"
click at [911, 319] on div at bounding box center [913, 319] width 7 height 3
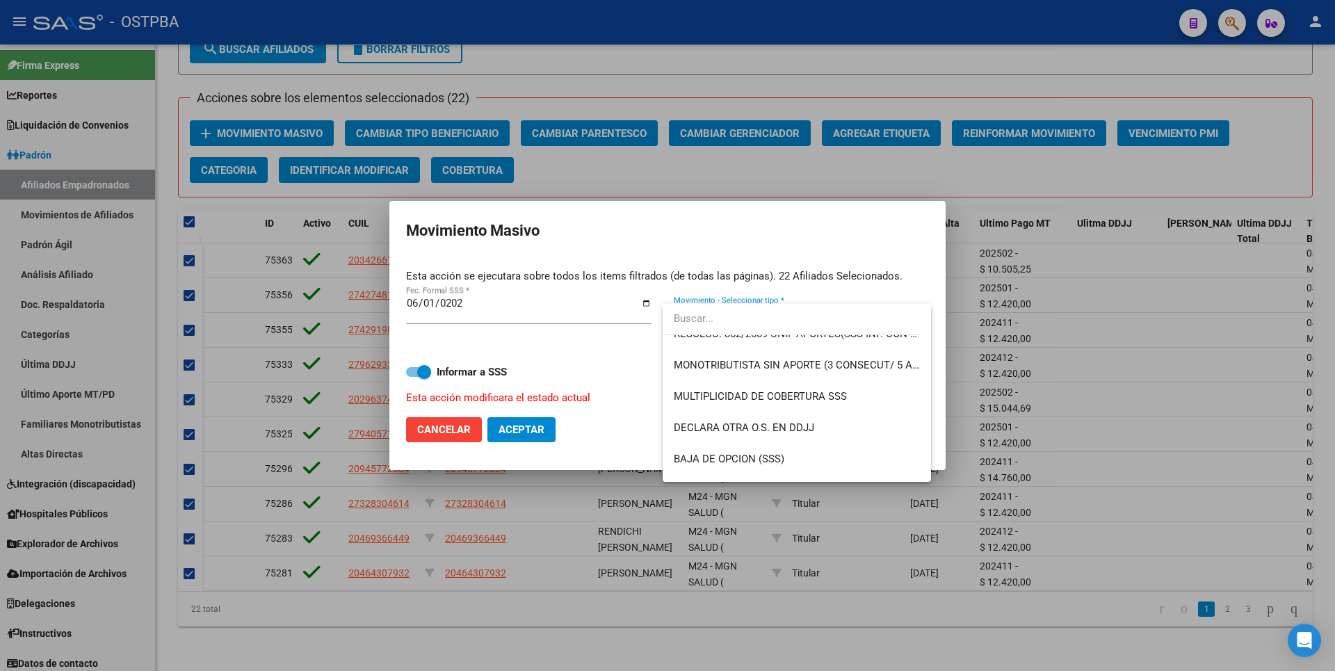
scroll to position [487, 0]
click at [803, 373] on span "MONOTRIBUTISTA SIN APORTE (3 CONSECUT/ 5 ALTERNAD)" at bounding box center [796, 364] width 245 height 31
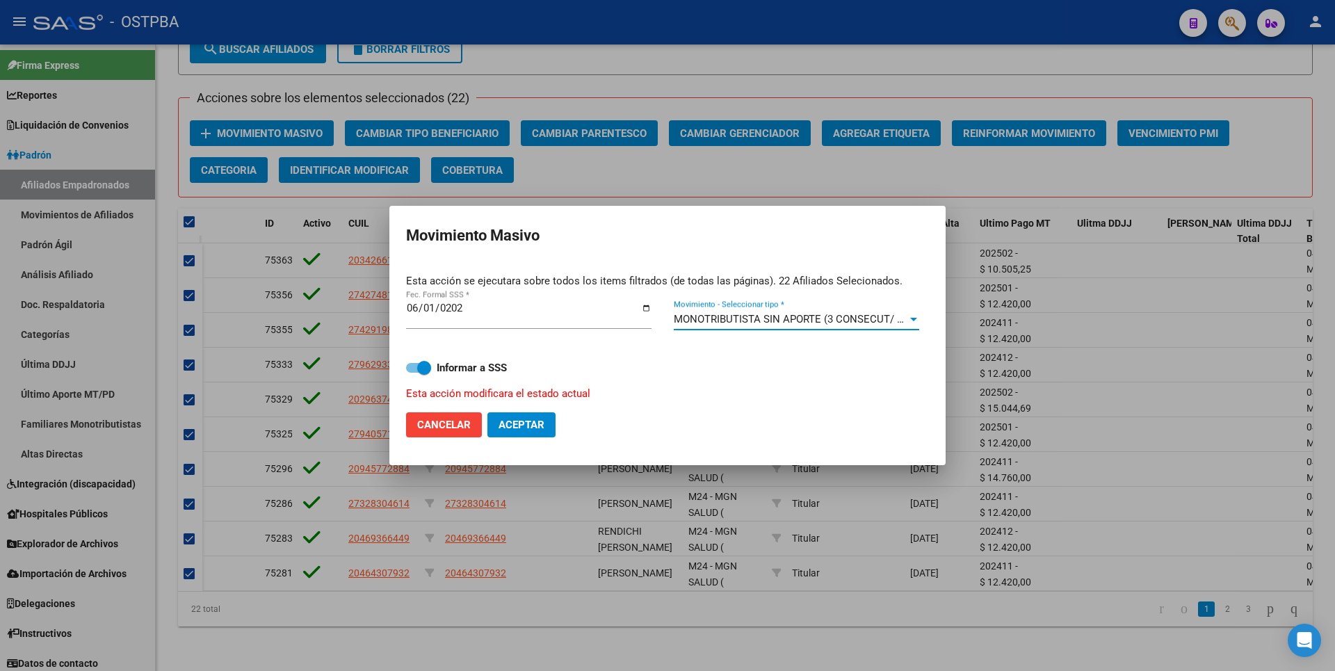
click at [536, 425] on span "Aceptar" at bounding box center [522, 425] width 46 height 13
checkbox input "false"
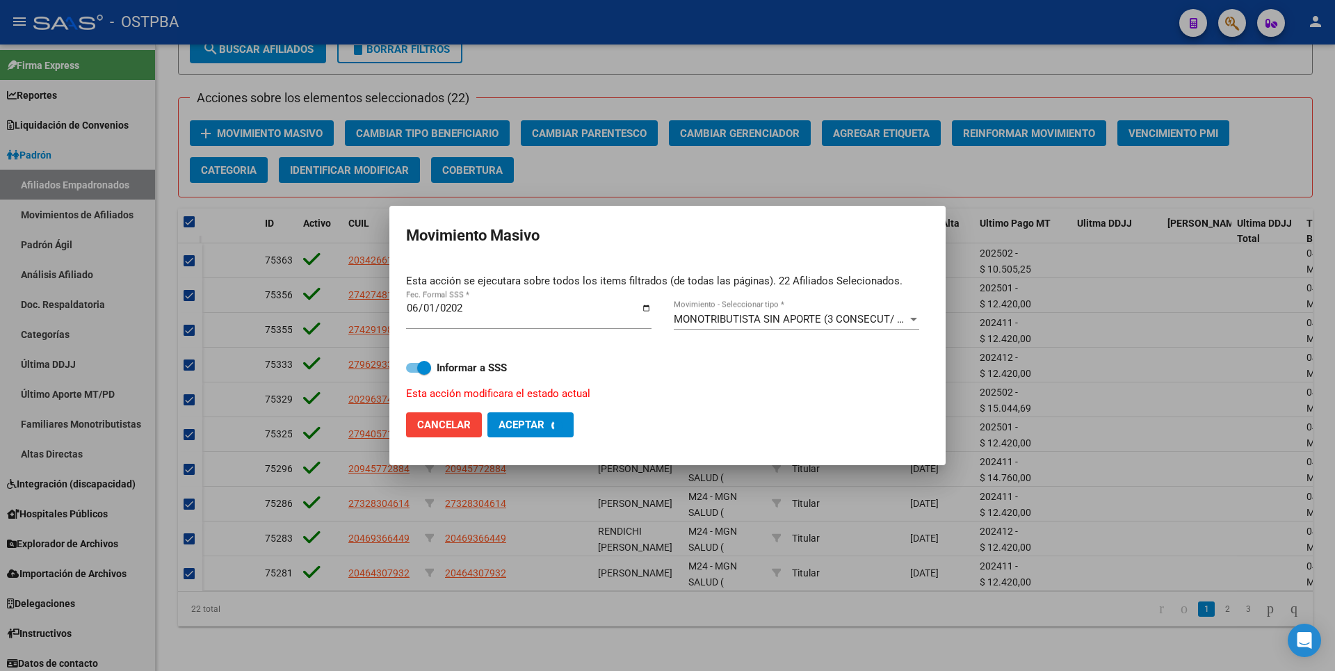
checkbox input "false"
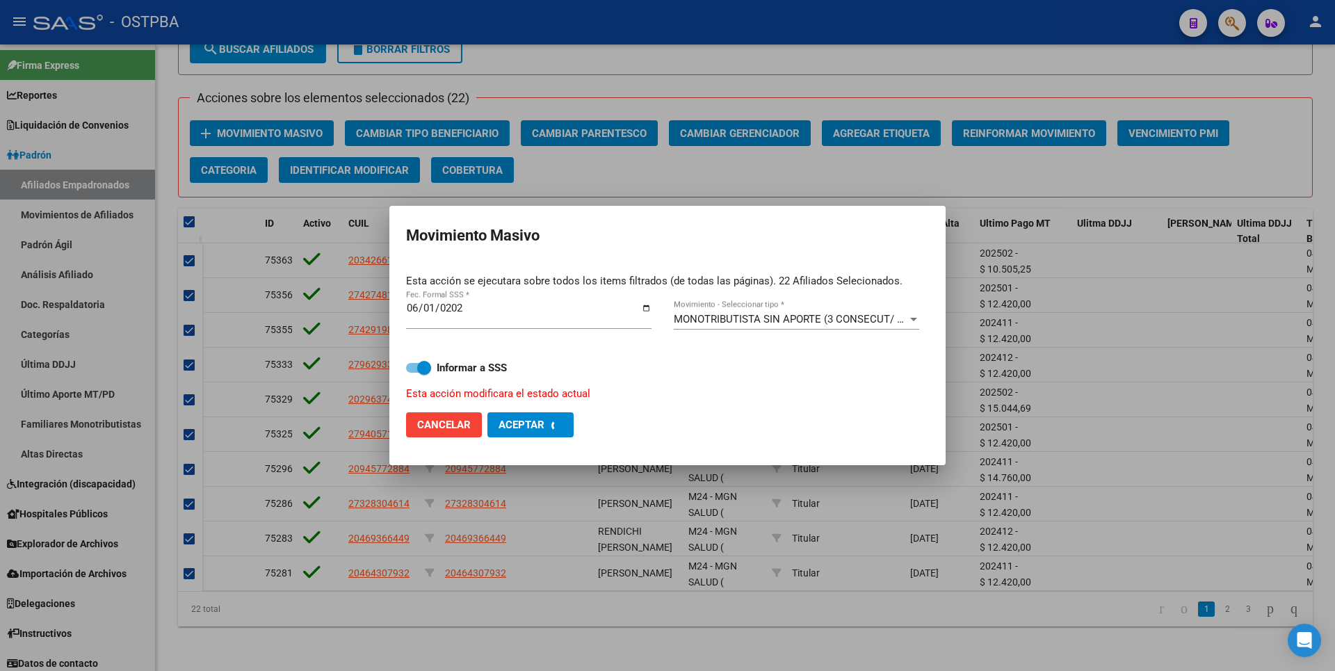
checkbox input "false"
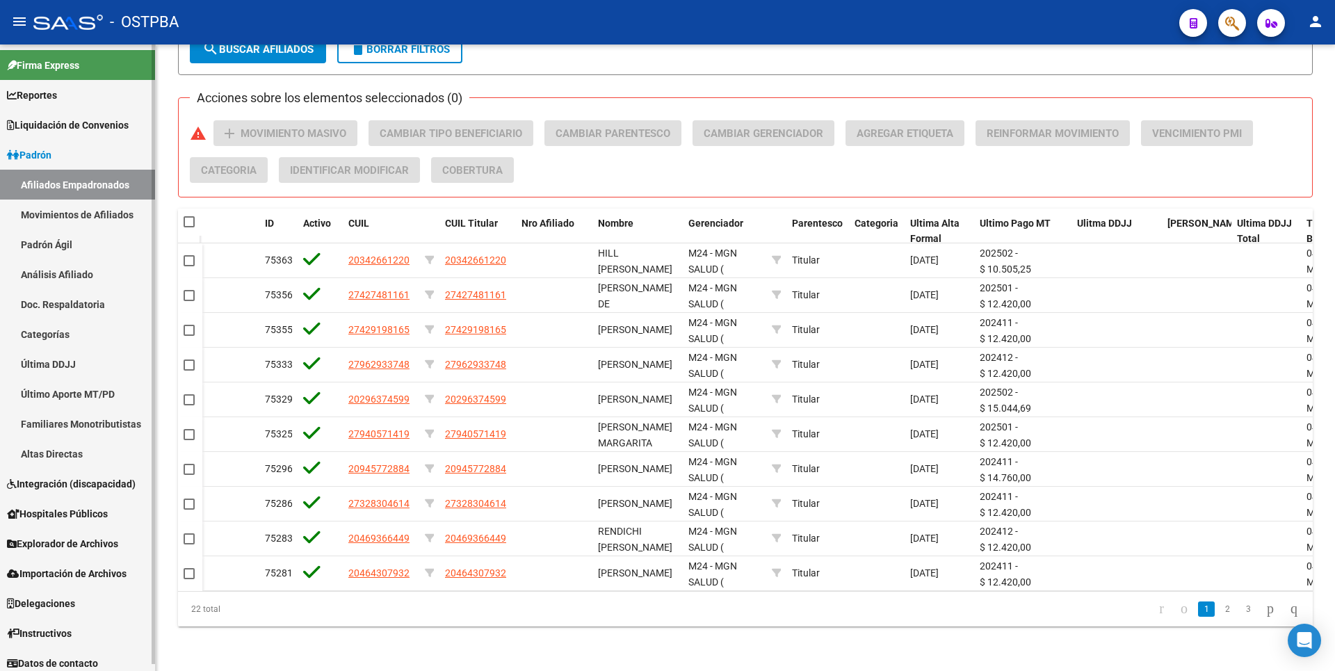
click at [70, 211] on link "Movimientos de Afiliados" at bounding box center [77, 215] width 155 height 30
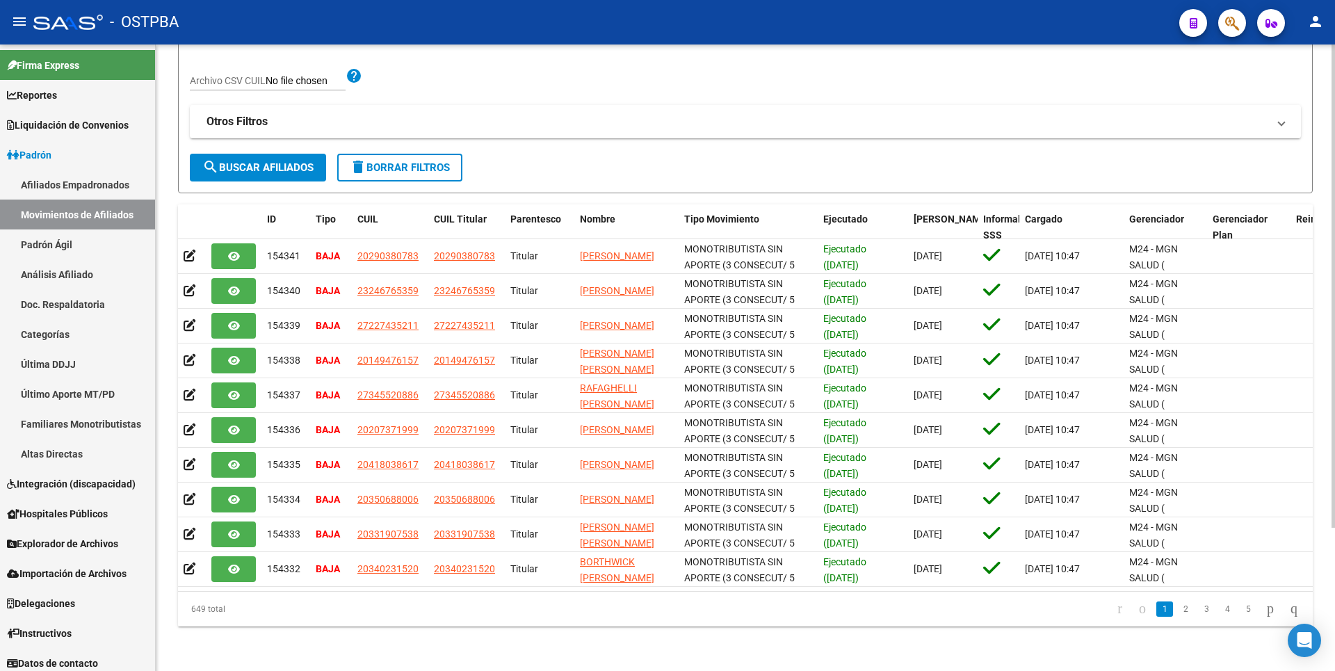
scroll to position [186, 0]
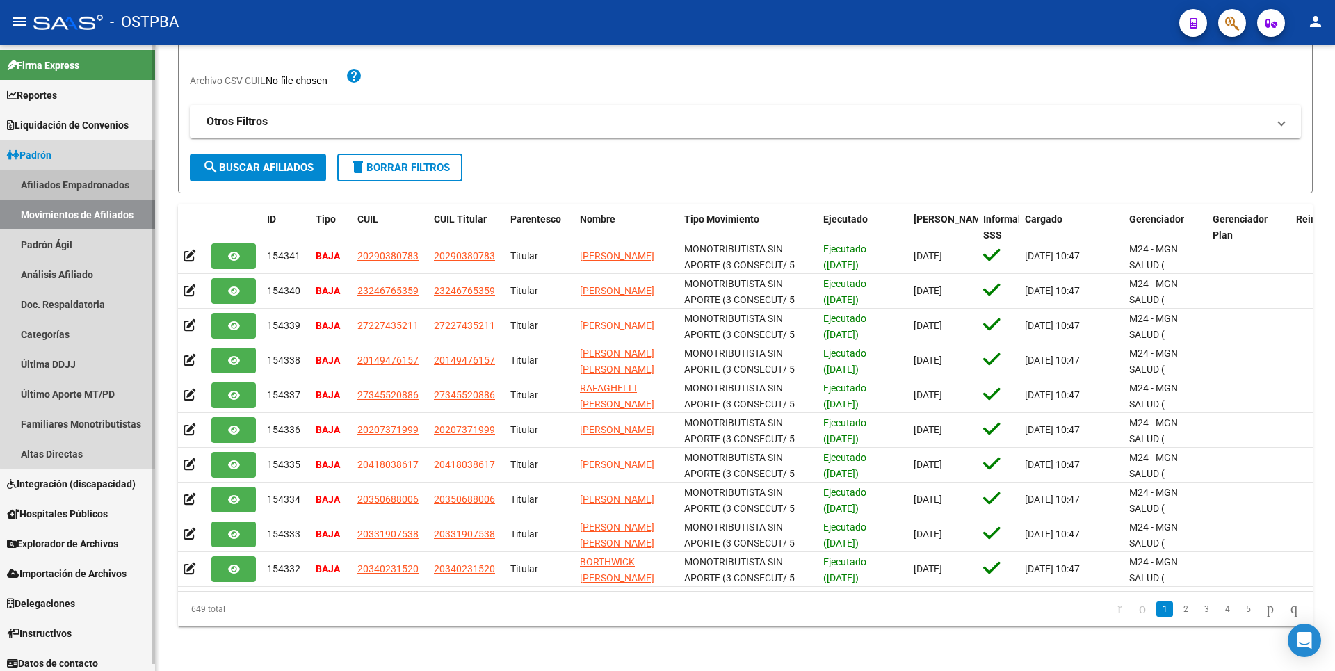
click at [129, 178] on link "Afiliados Empadronados" at bounding box center [77, 185] width 155 height 30
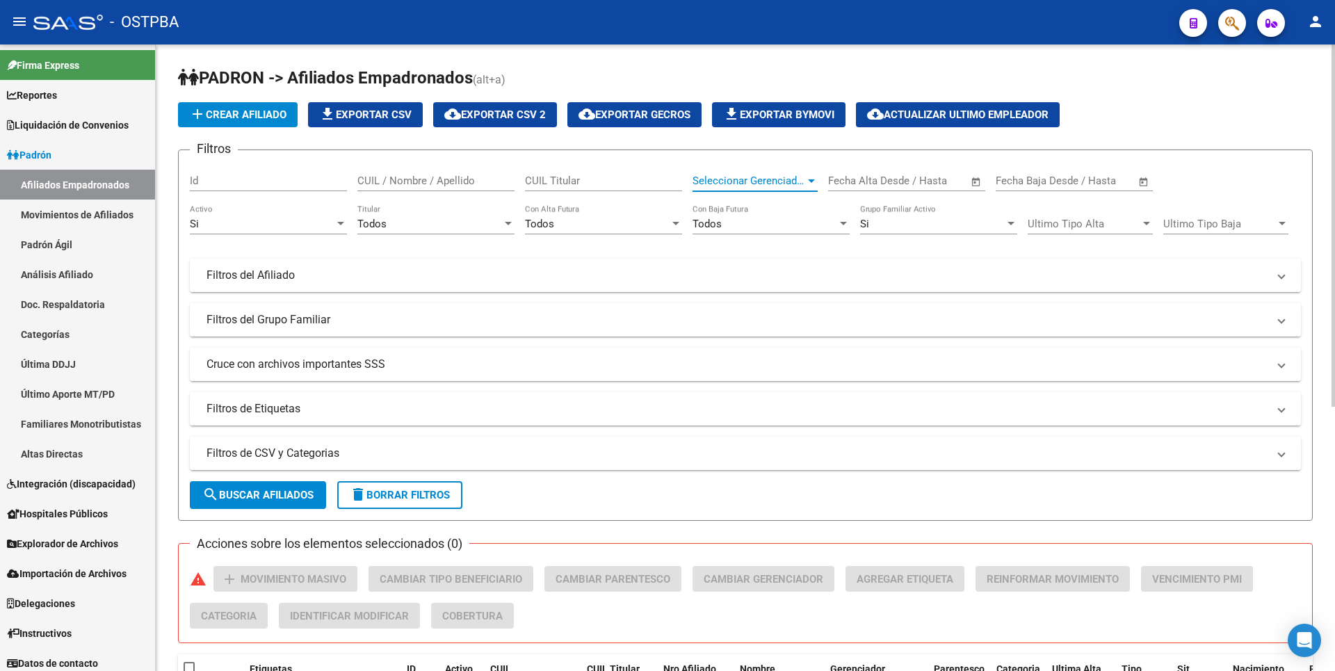
click at [810, 179] on div at bounding box center [811, 180] width 7 height 3
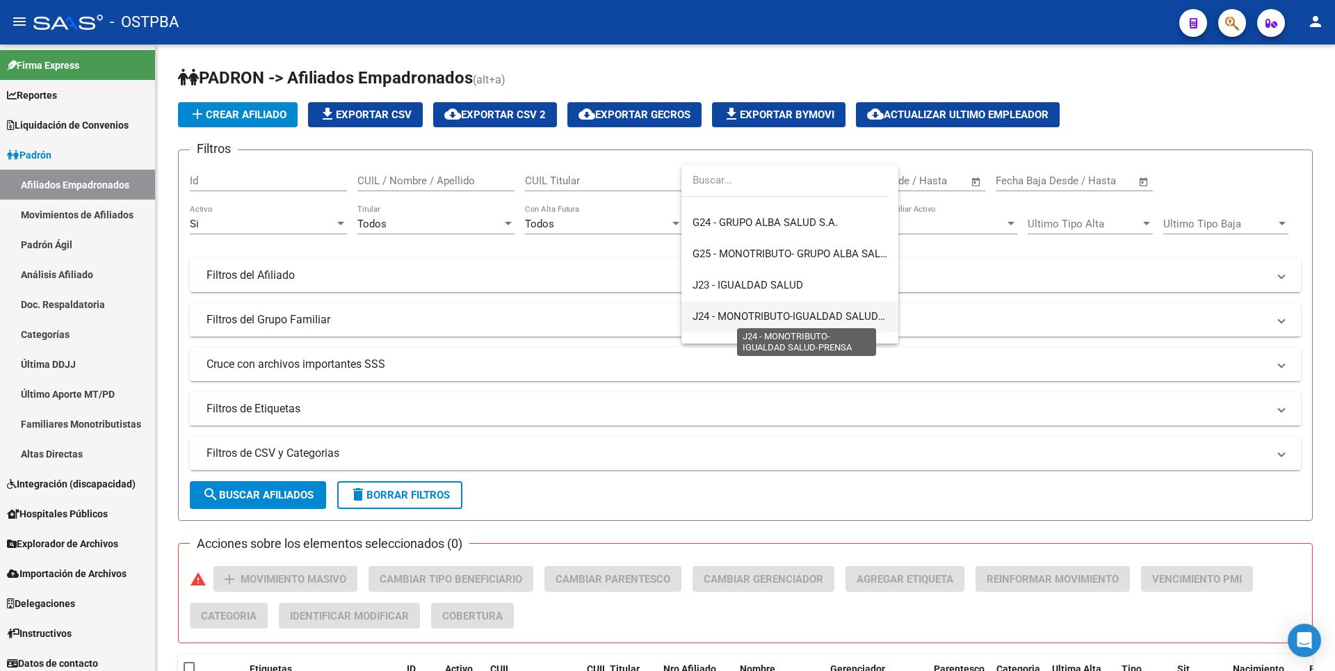
scroll to position [278, 0]
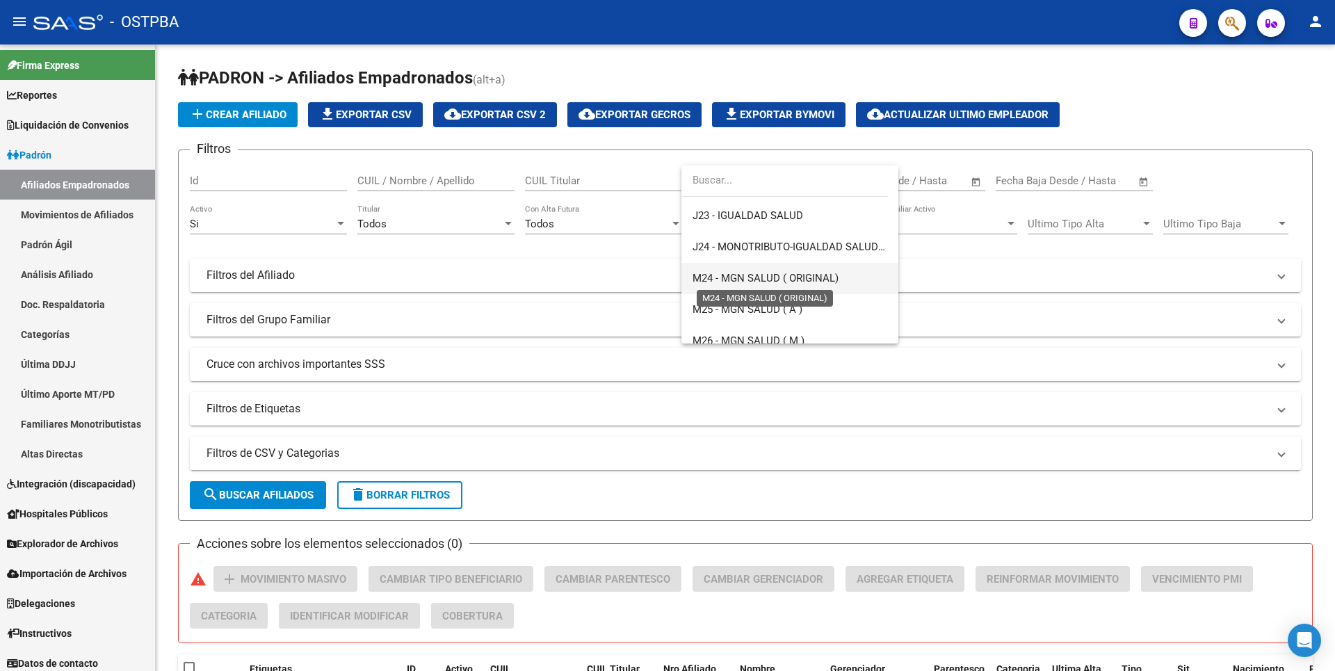
click at [769, 283] on span "M24 - MGN SALUD ( ORIGINAL)" at bounding box center [765, 278] width 146 height 13
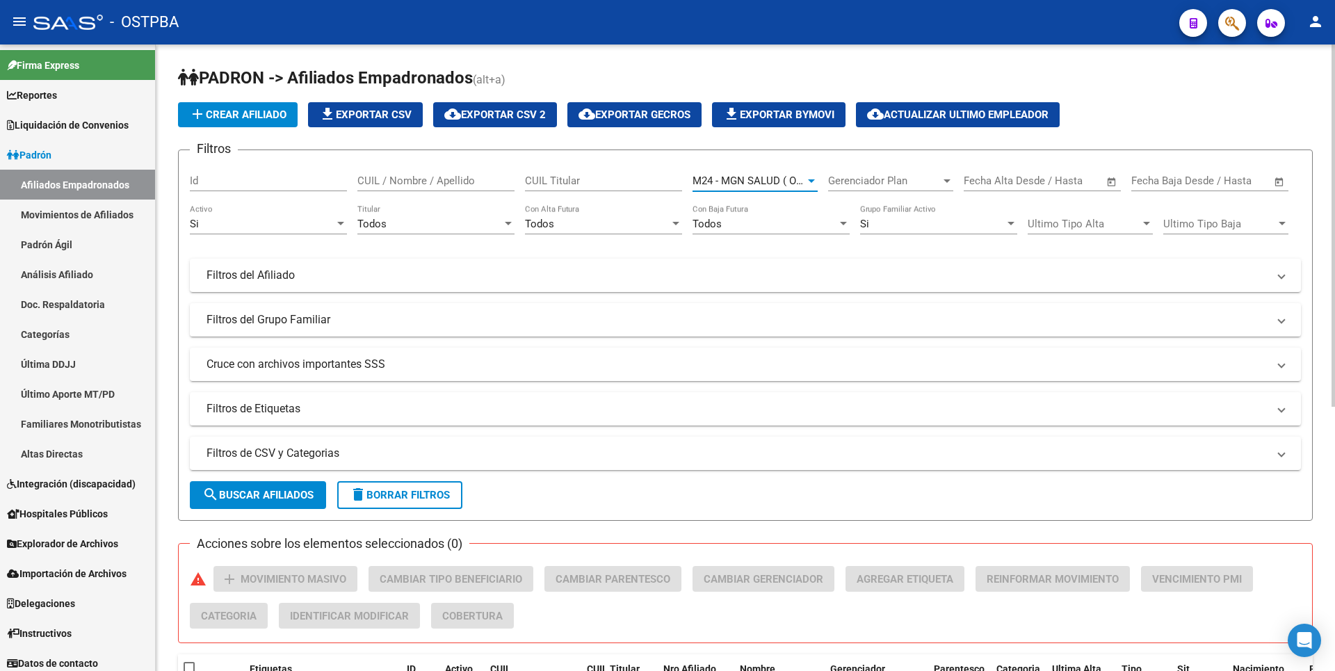
click at [300, 489] on span "search Buscar Afiliados" at bounding box center [257, 495] width 111 height 13
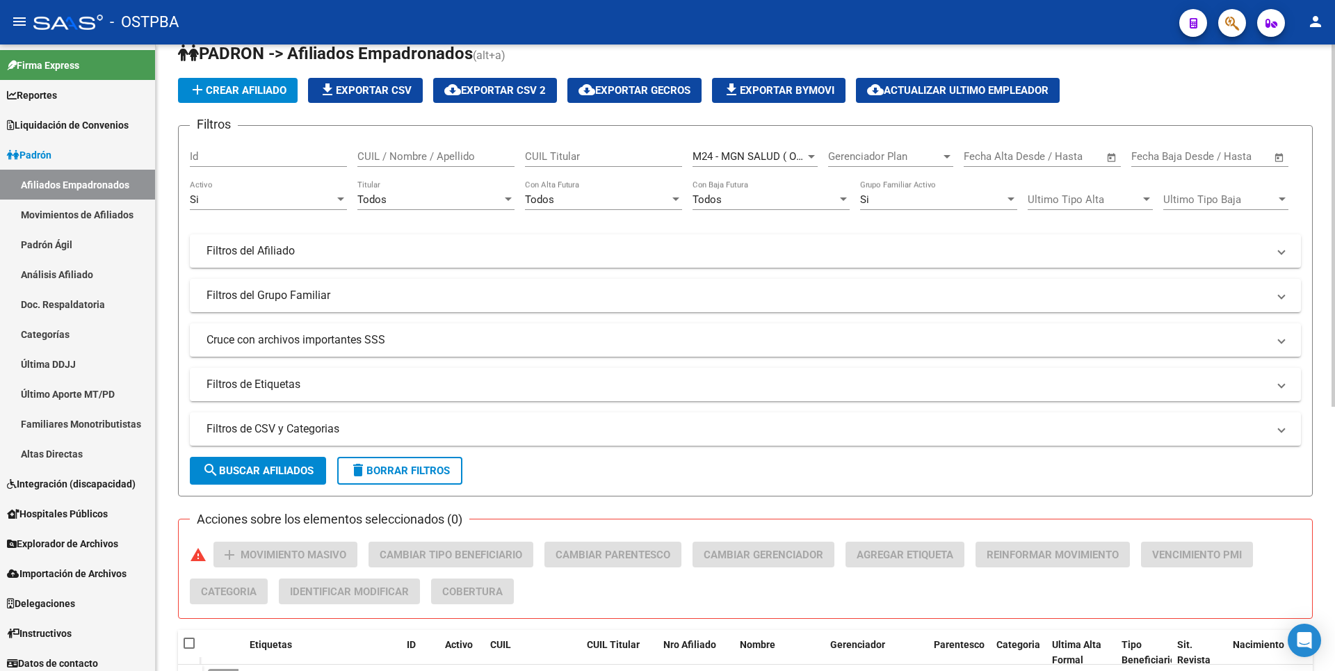
scroll to position [0, 0]
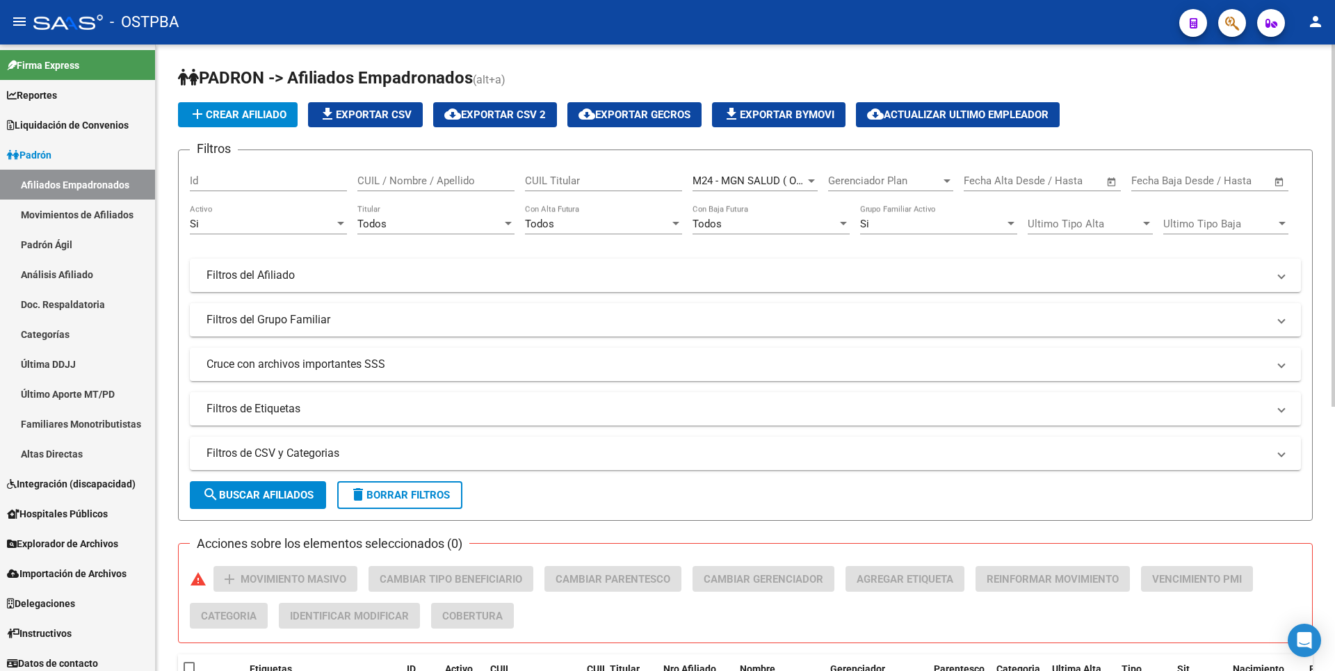
click at [811, 181] on div at bounding box center [811, 180] width 7 height 3
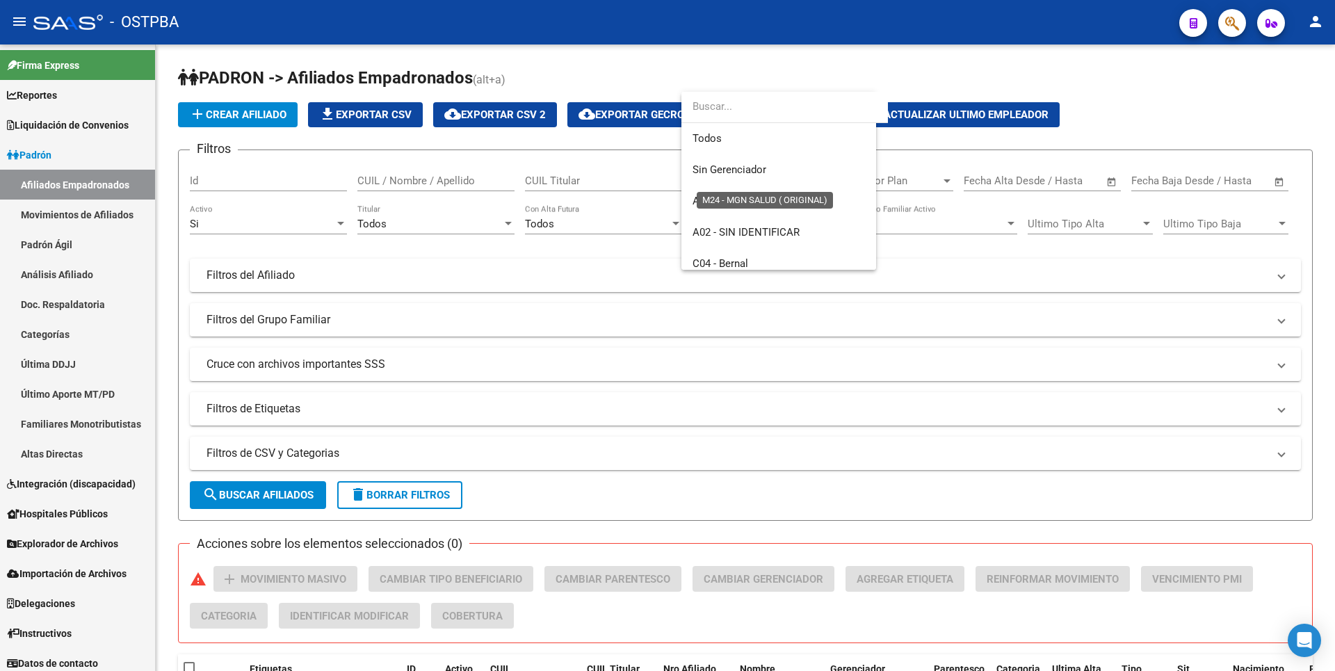
scroll to position [302, 0]
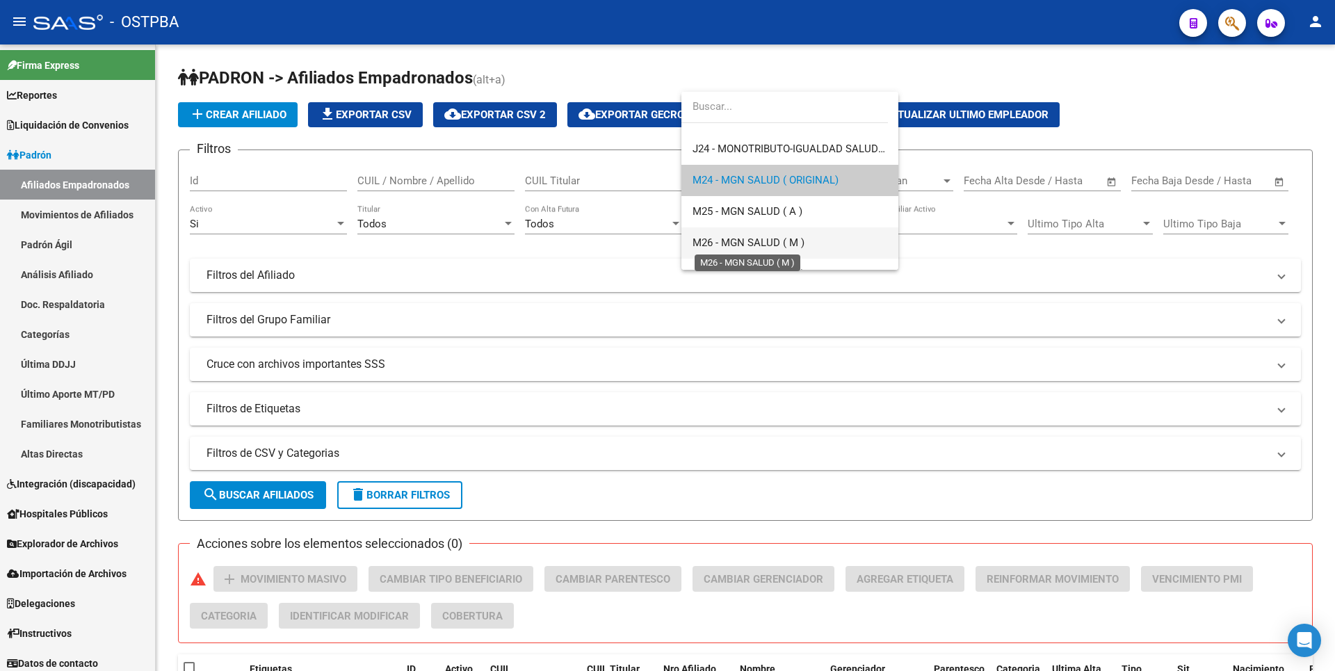
click at [745, 239] on span "M26 - MGN SALUD ( M )" at bounding box center [748, 242] width 112 height 13
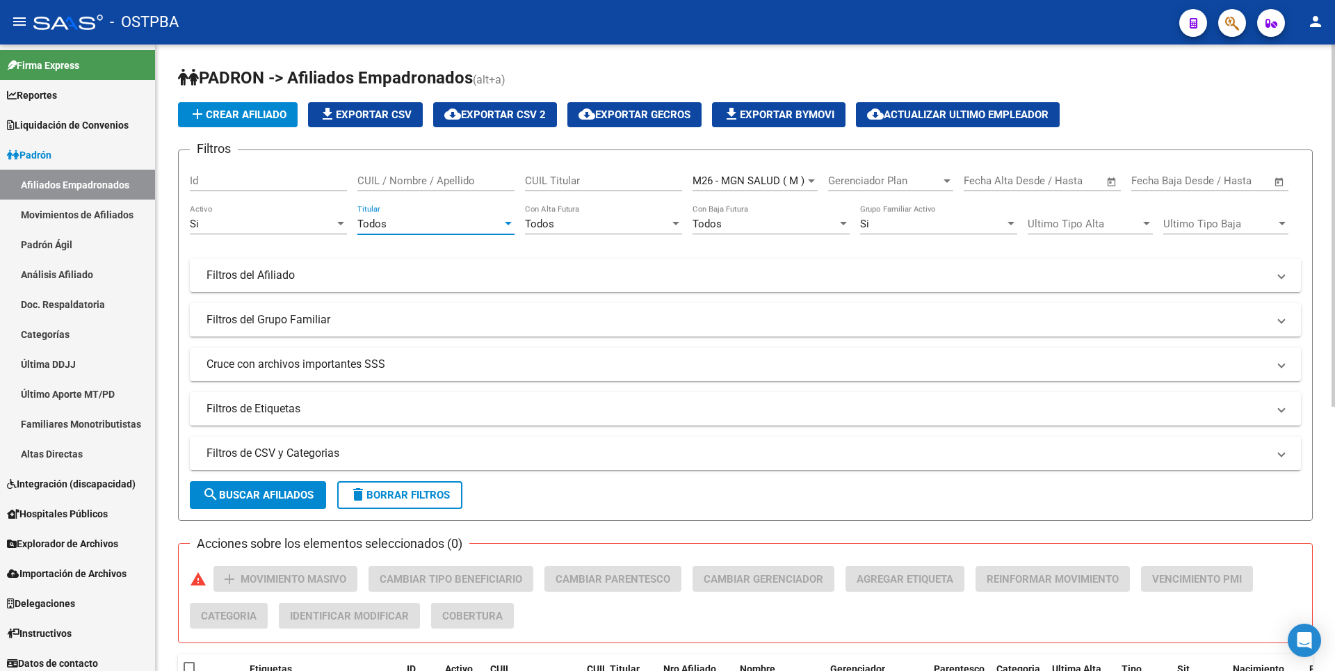
click at [502, 222] on div at bounding box center [508, 223] width 13 height 11
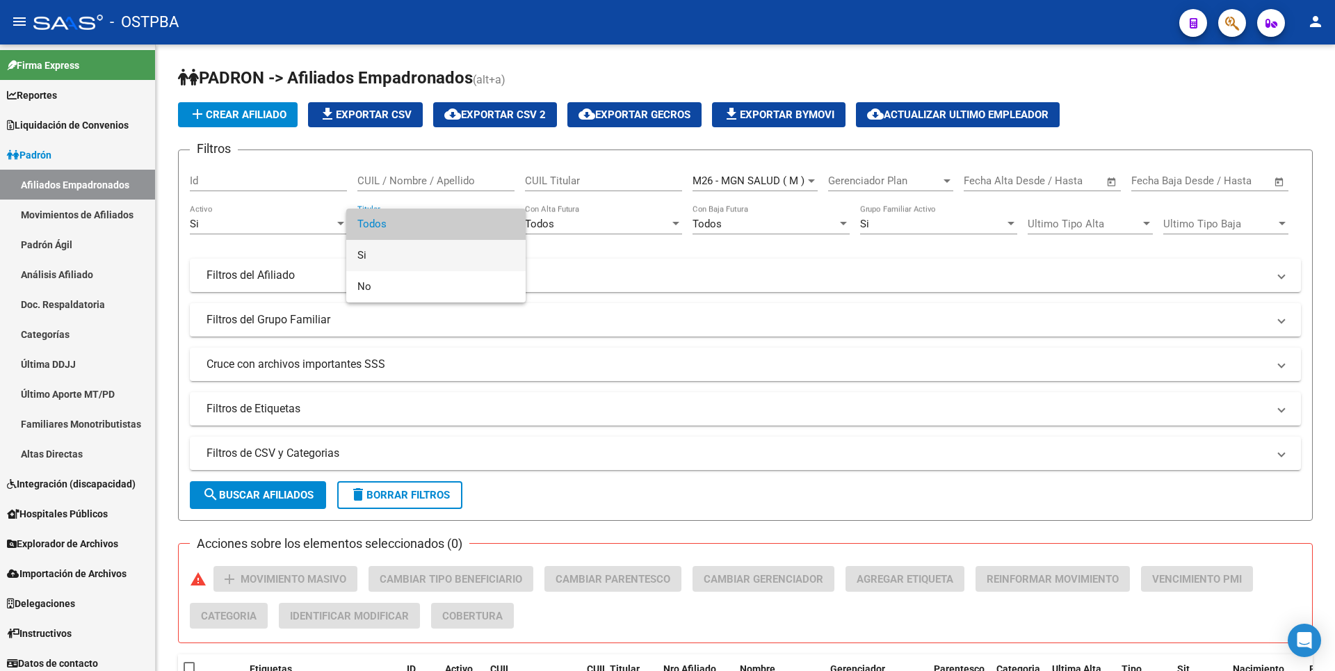
click at [385, 261] on span "Si" at bounding box center [435, 255] width 157 height 31
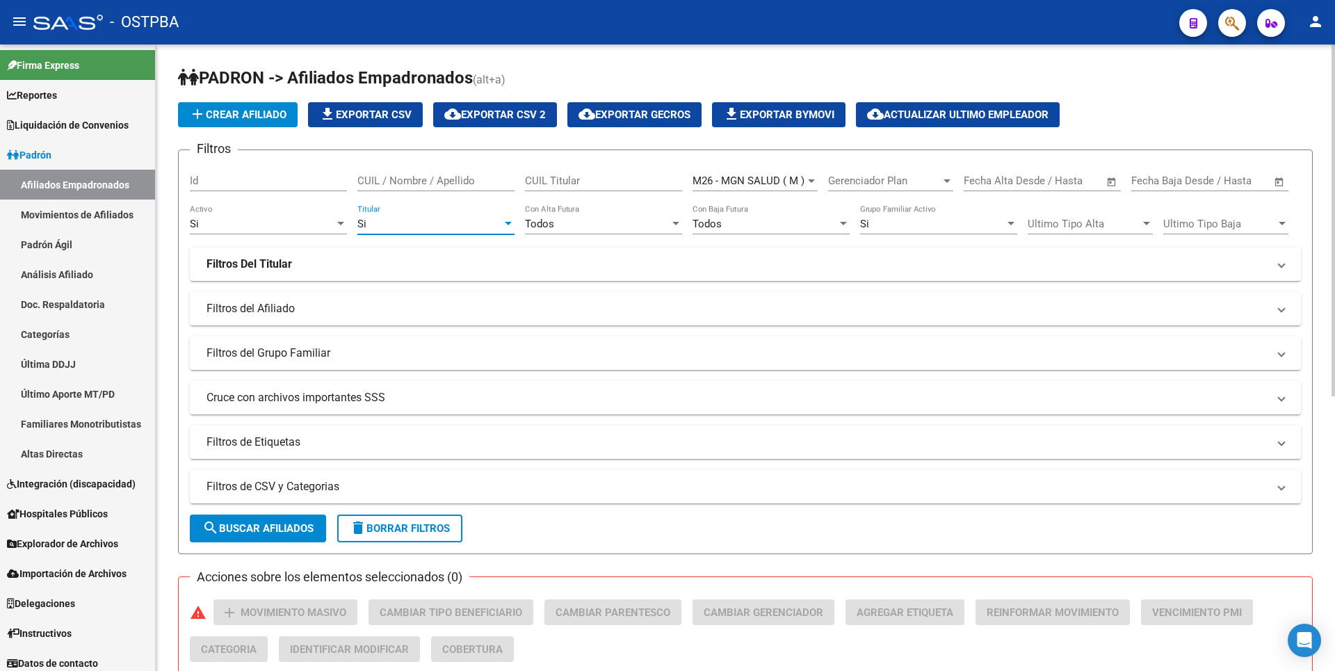
click at [264, 530] on span "search Buscar Afiliados" at bounding box center [257, 528] width 111 height 13
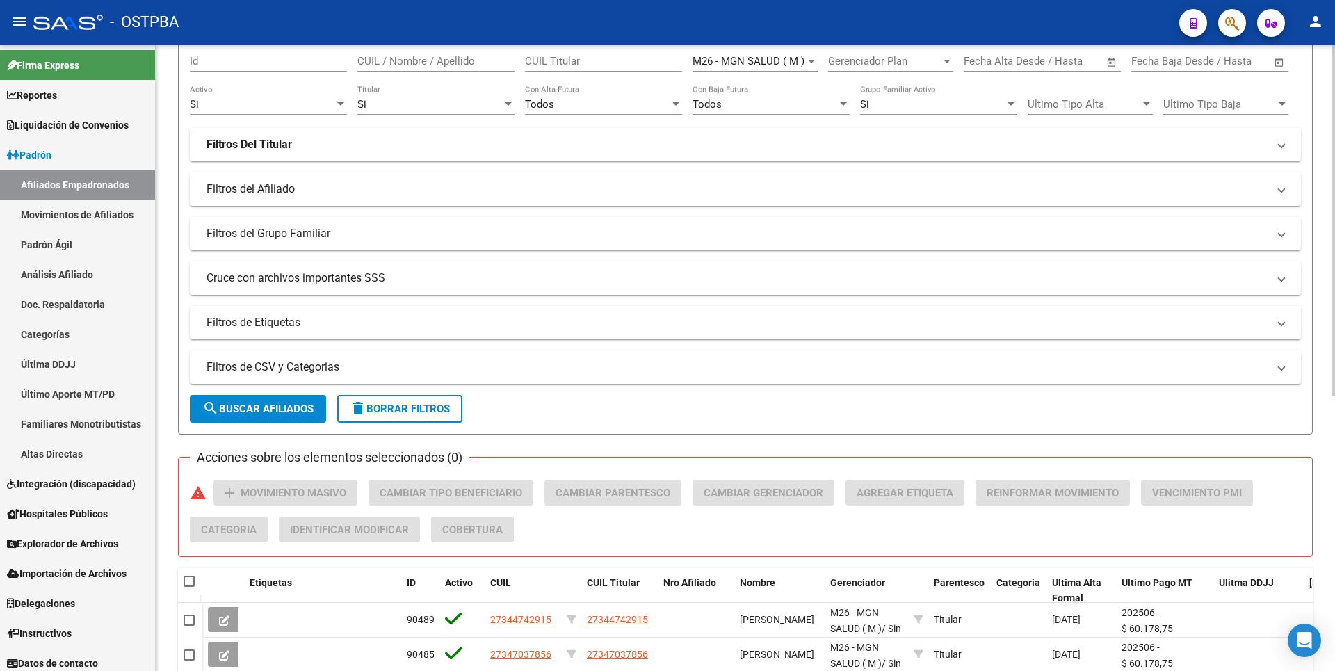
scroll to position [0, 0]
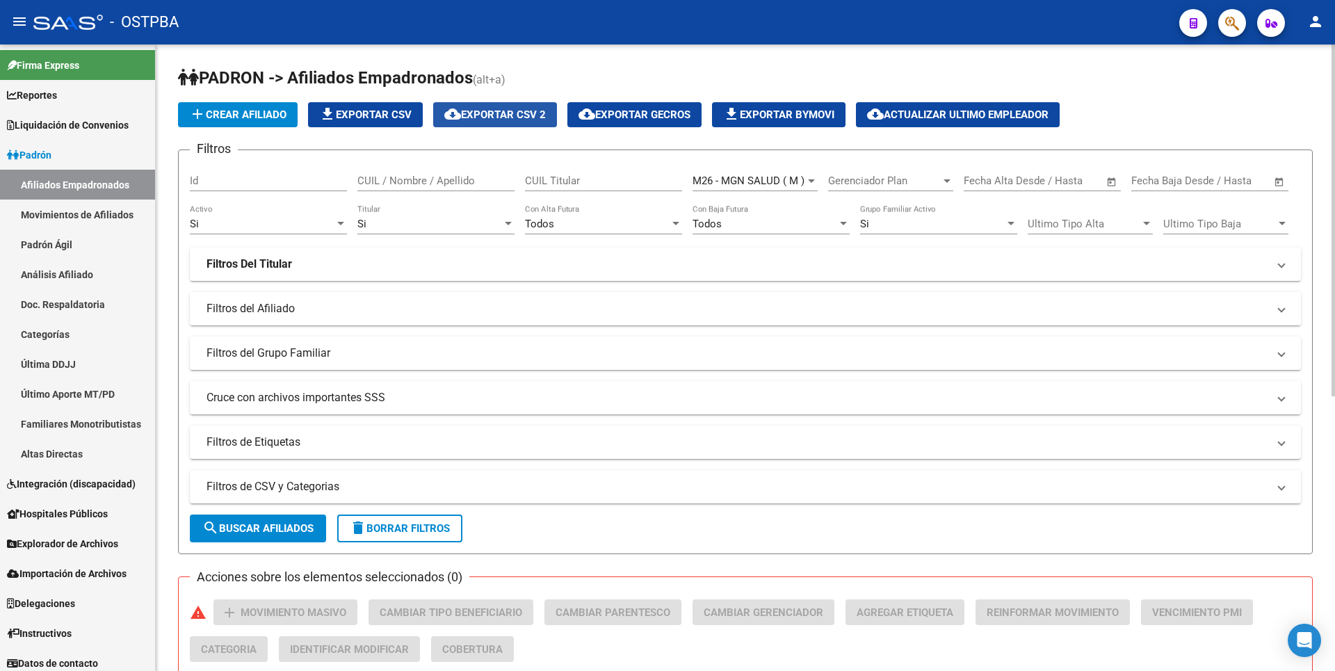
click at [513, 113] on span "cloud_download Exportar CSV 2" at bounding box center [495, 114] width 102 height 13
click at [81, 278] on link "Análisis Afiliado" at bounding box center [77, 274] width 155 height 30
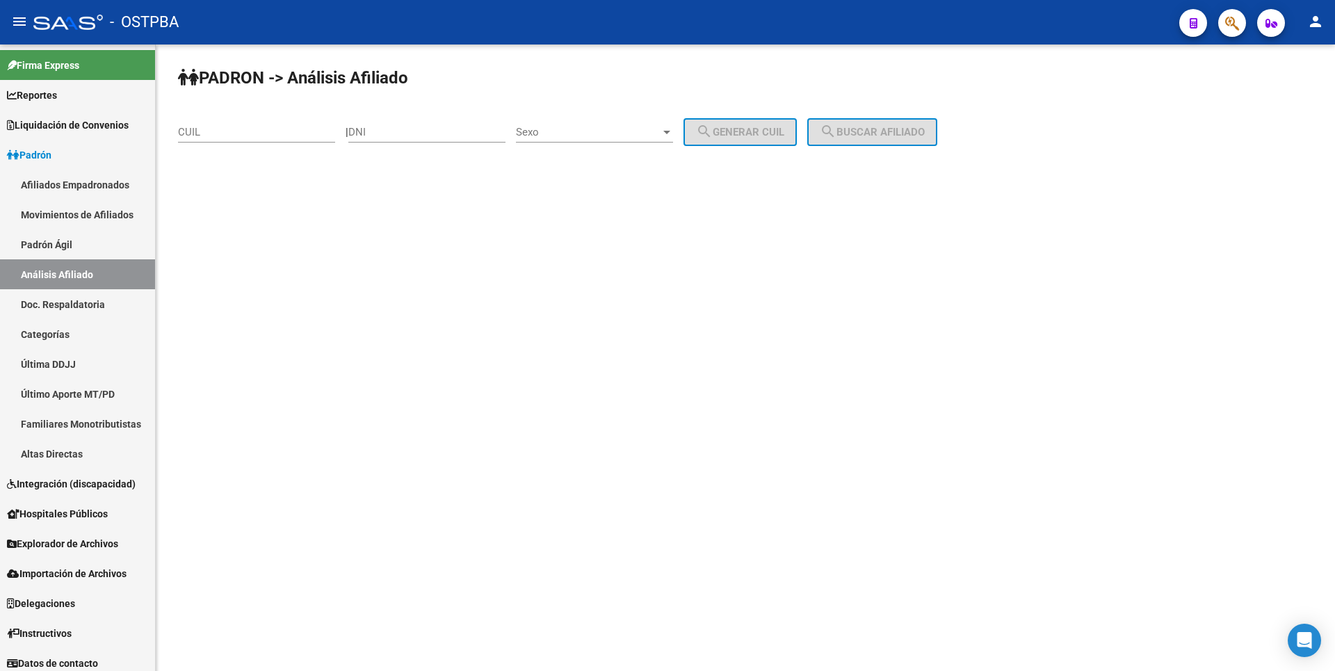
click at [200, 134] on input "CUIL" at bounding box center [256, 132] width 157 height 13
paste input "20-35327626-4"
type input "20-35327626-4"
click at [878, 140] on button "search Buscar afiliado" at bounding box center [872, 132] width 130 height 28
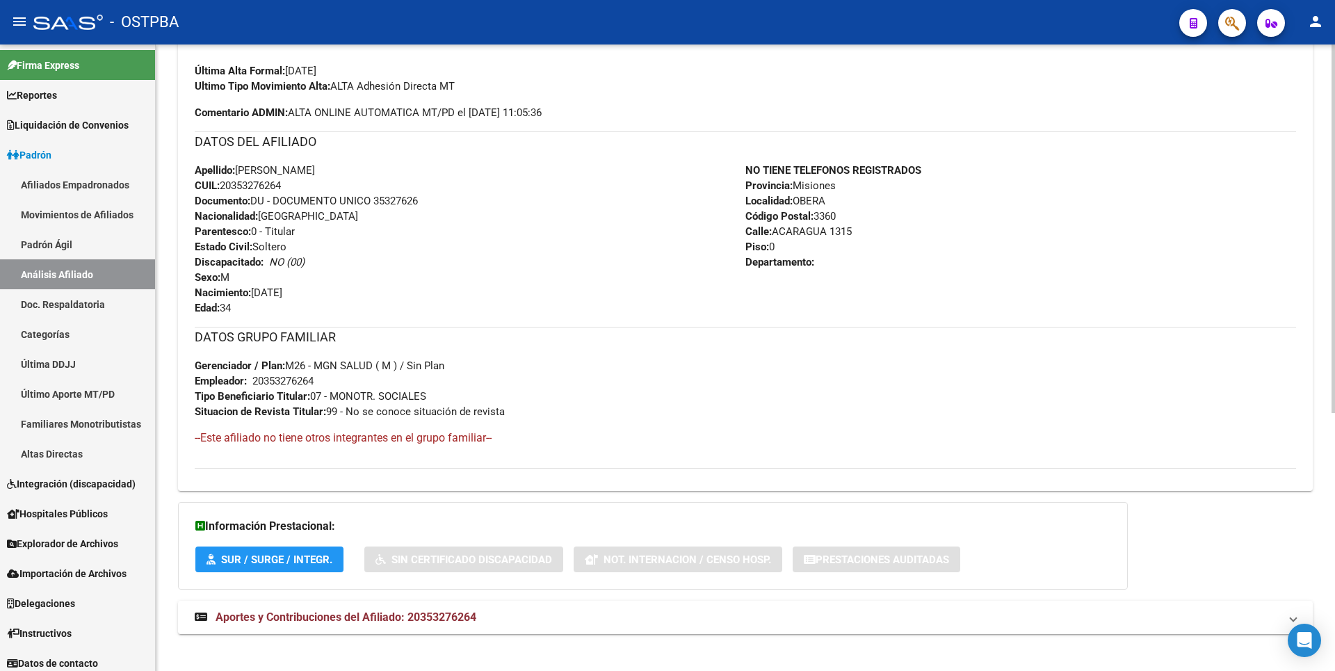
scroll to position [439, 0]
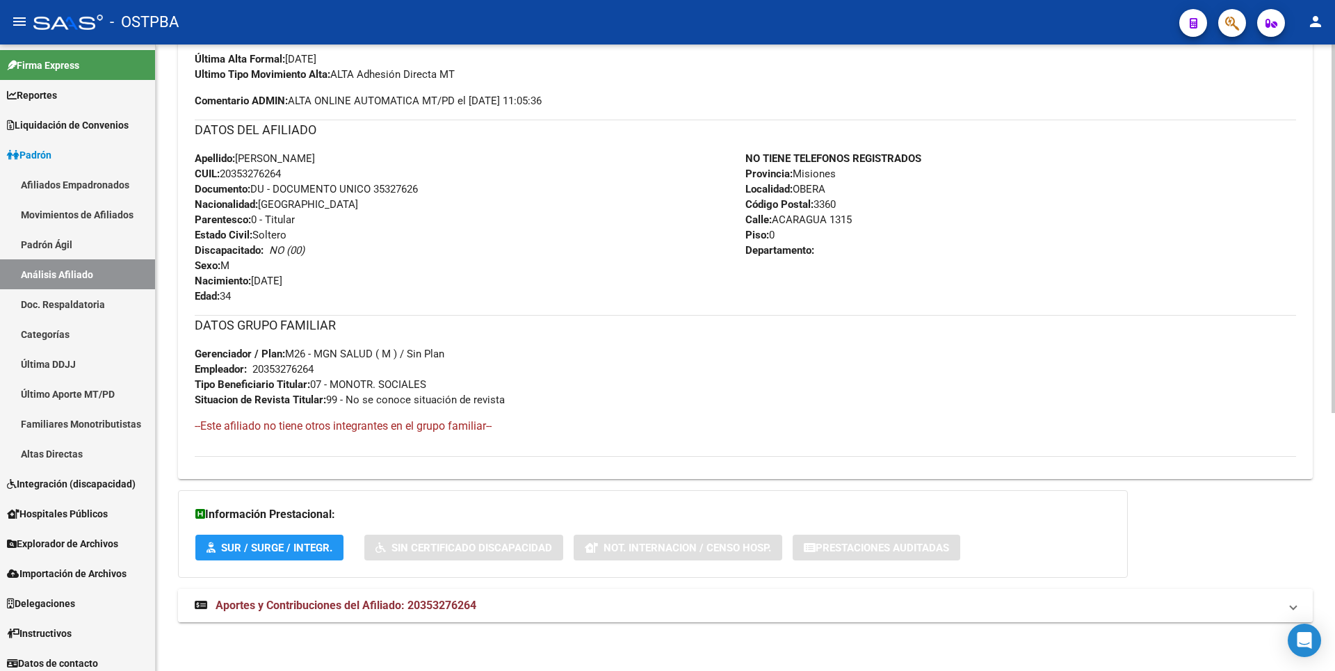
click at [407, 604] on span "Aportes y Contribuciones del Afiliado: 20353276264" at bounding box center [346, 605] width 261 height 13
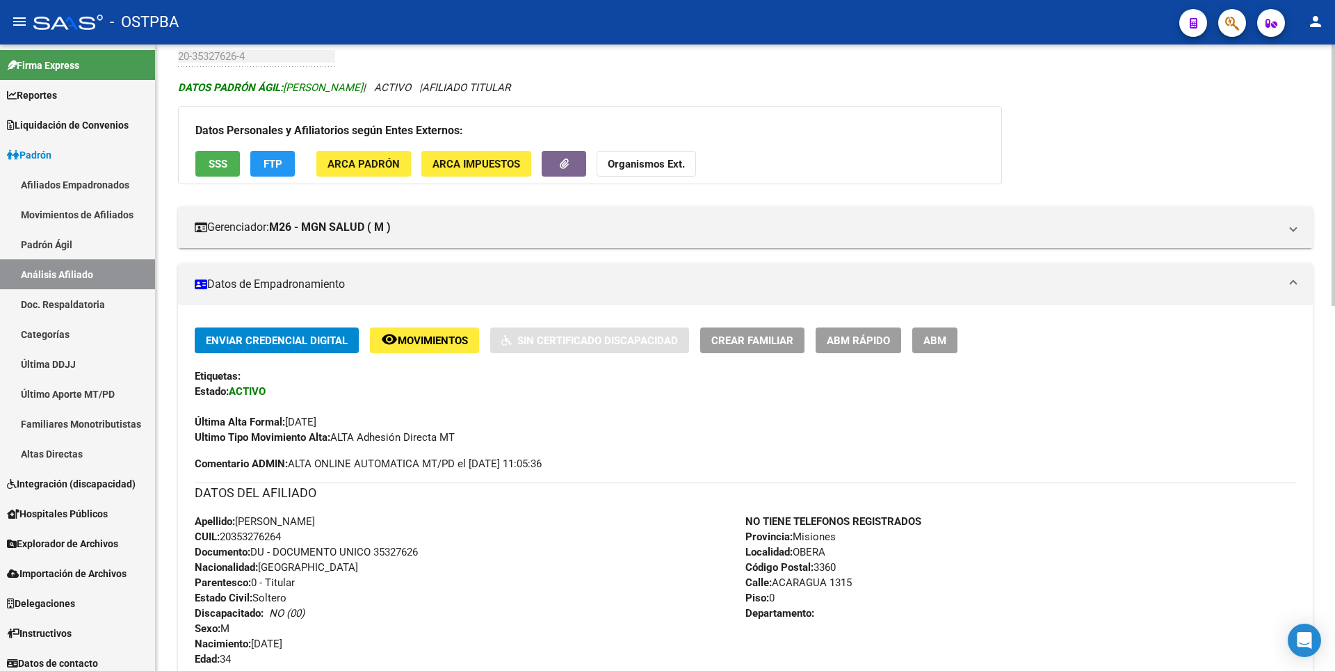
scroll to position [0, 0]
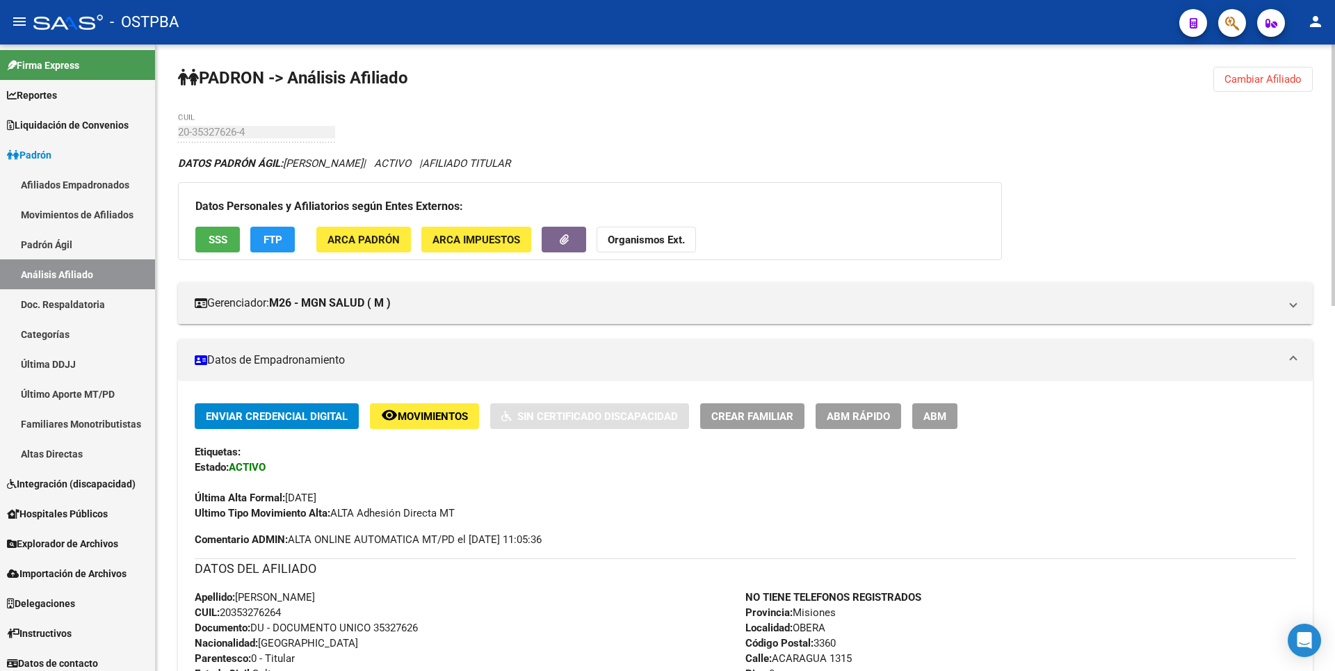
click at [283, 230] on button "FTP" at bounding box center [272, 240] width 44 height 26
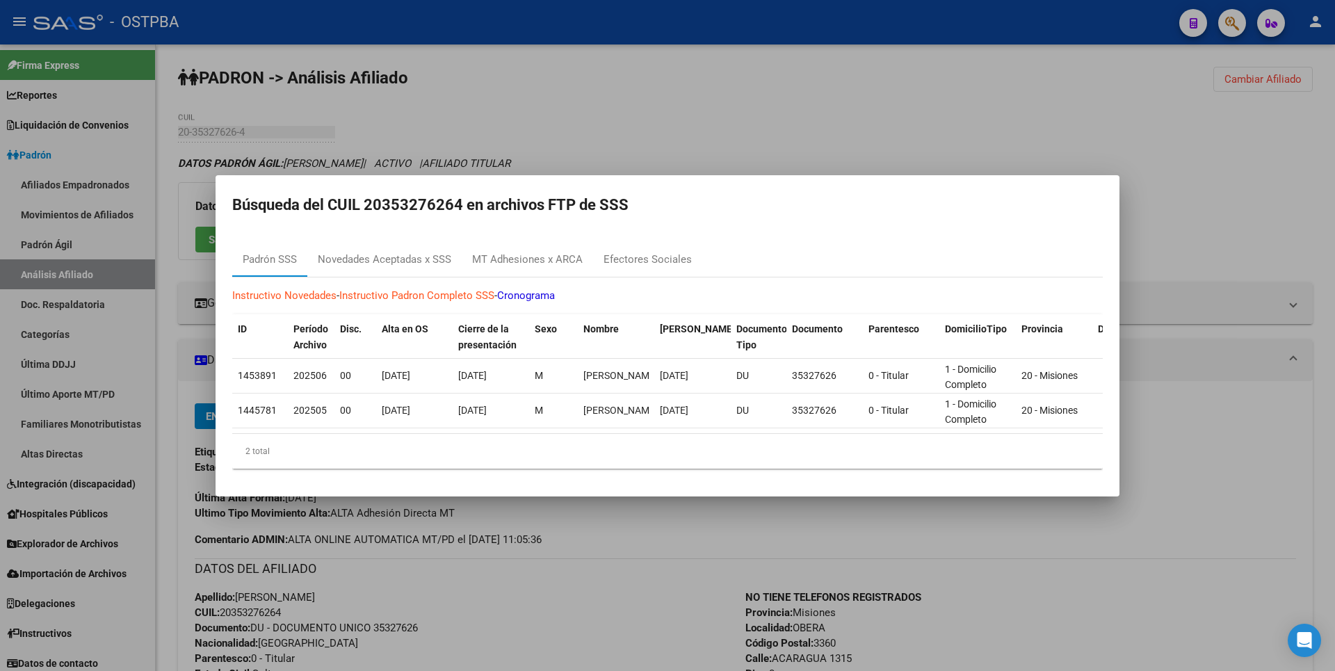
click at [583, 87] on div at bounding box center [667, 335] width 1335 height 671
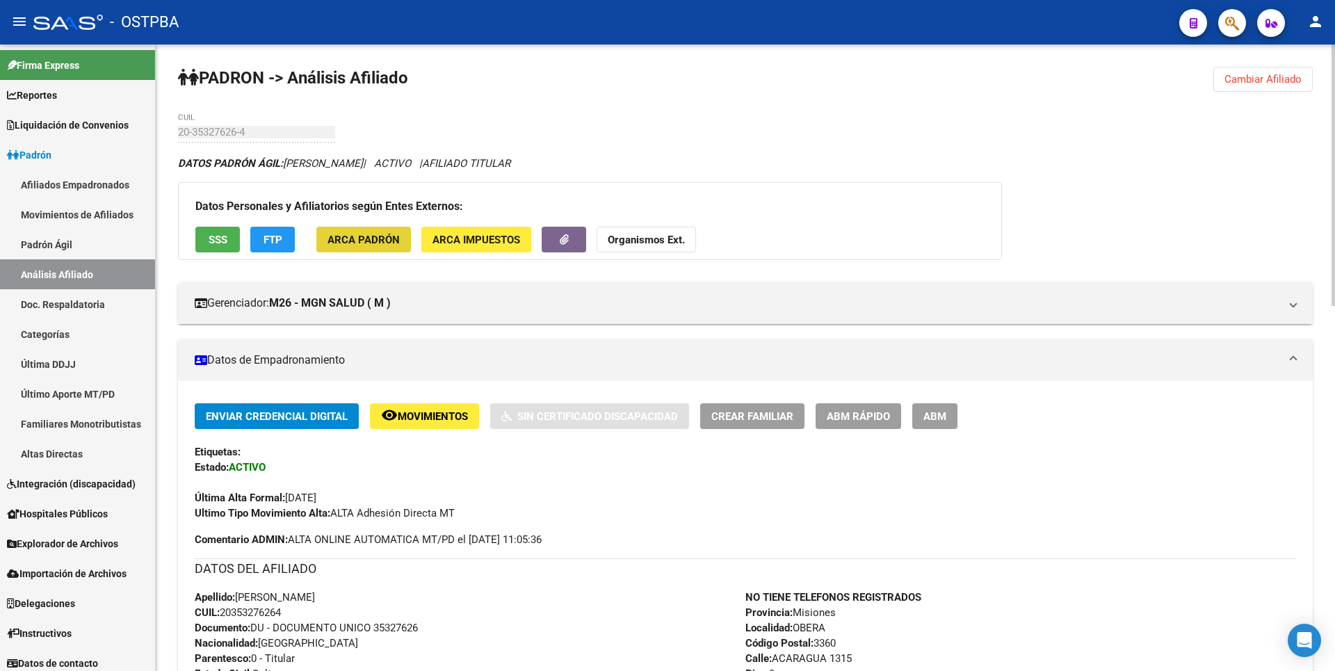
click at [364, 241] on span "ARCA Padrón" at bounding box center [363, 240] width 72 height 13
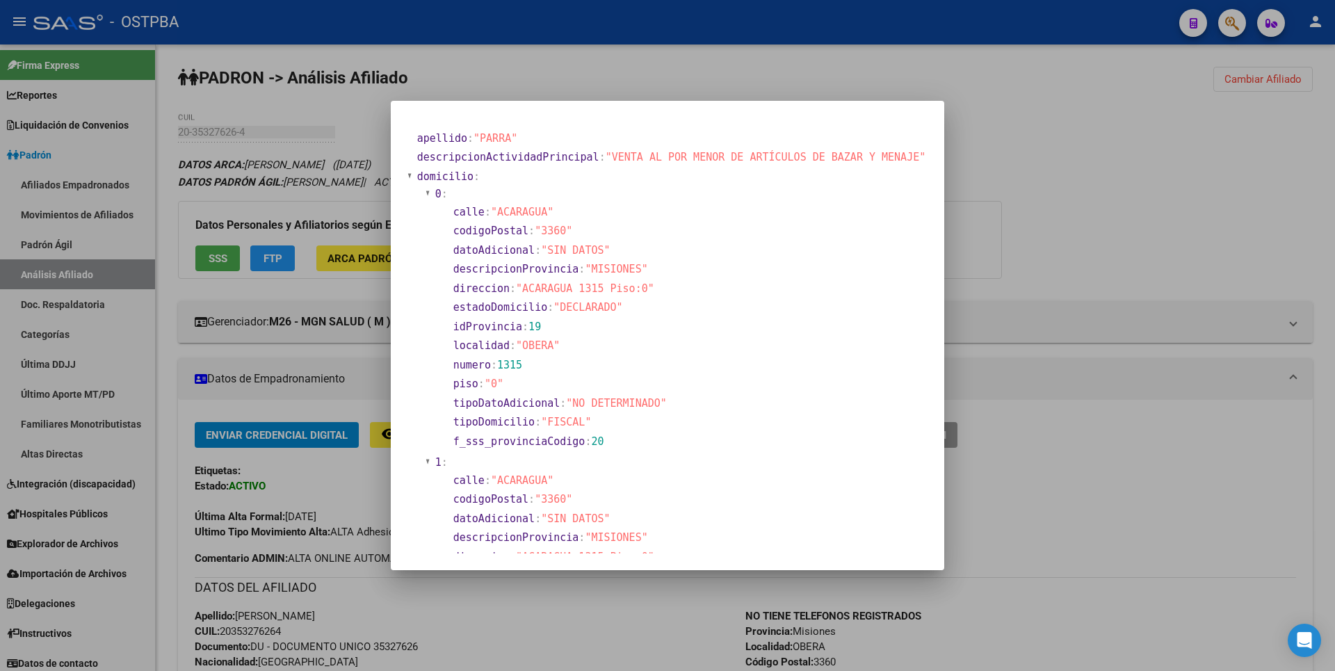
click at [700, 96] on div at bounding box center [667, 335] width 1335 height 671
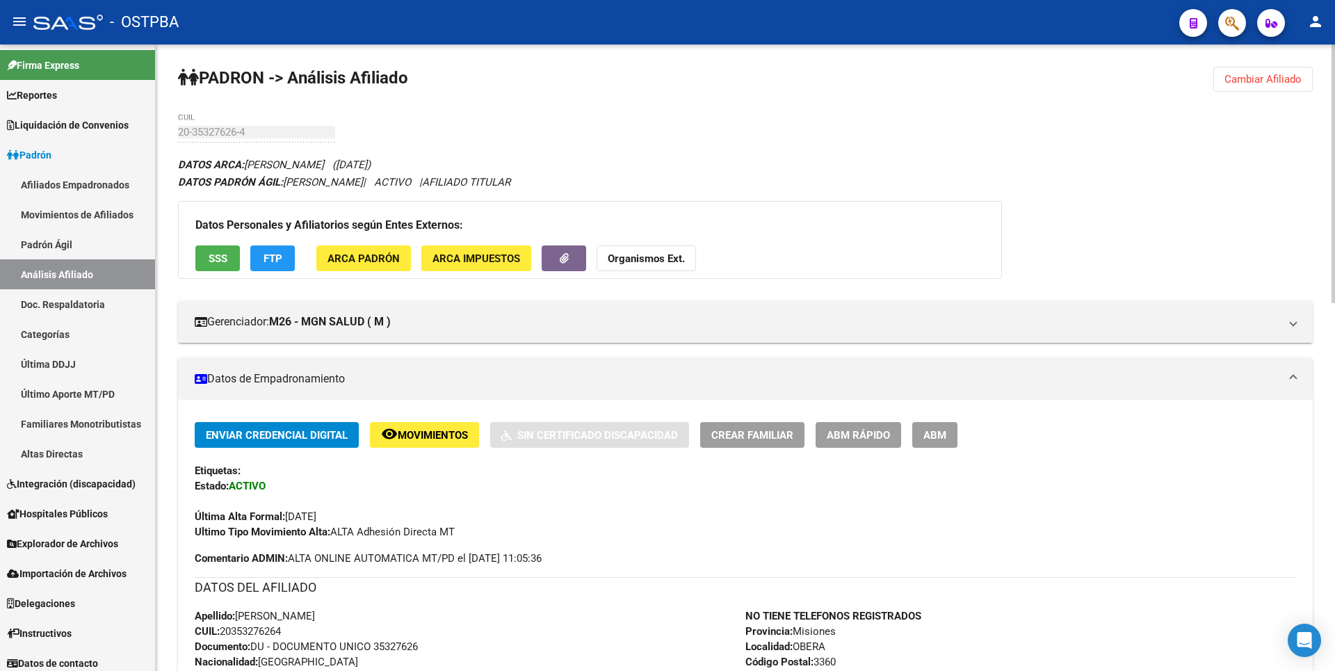
click at [520, 257] on button "ARCA Impuestos" at bounding box center [476, 258] width 110 height 26
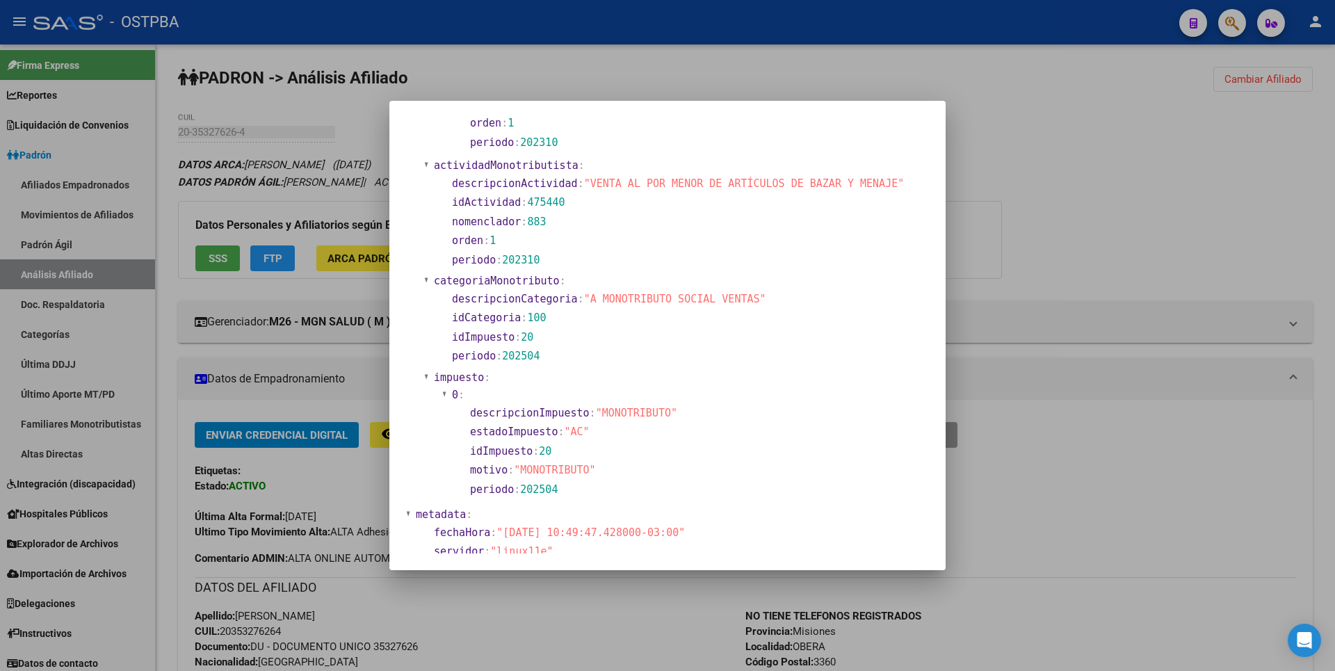
scroll to position [519, 0]
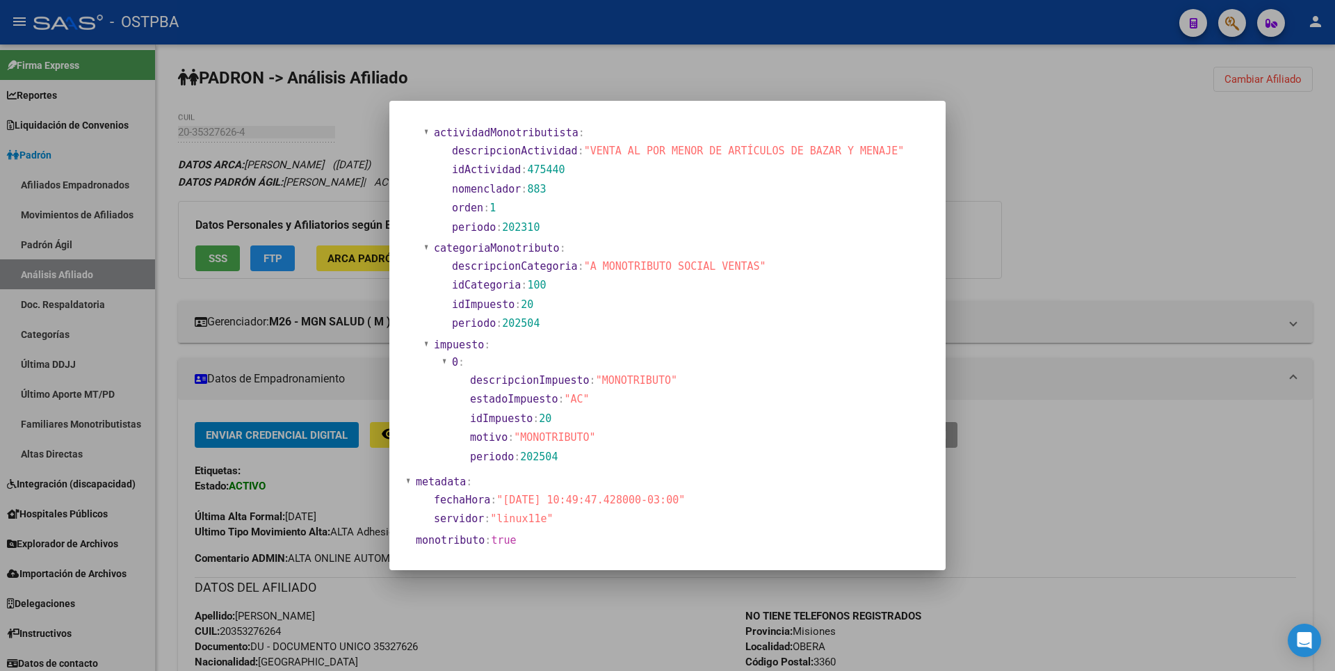
click at [1141, 200] on div at bounding box center [667, 335] width 1335 height 671
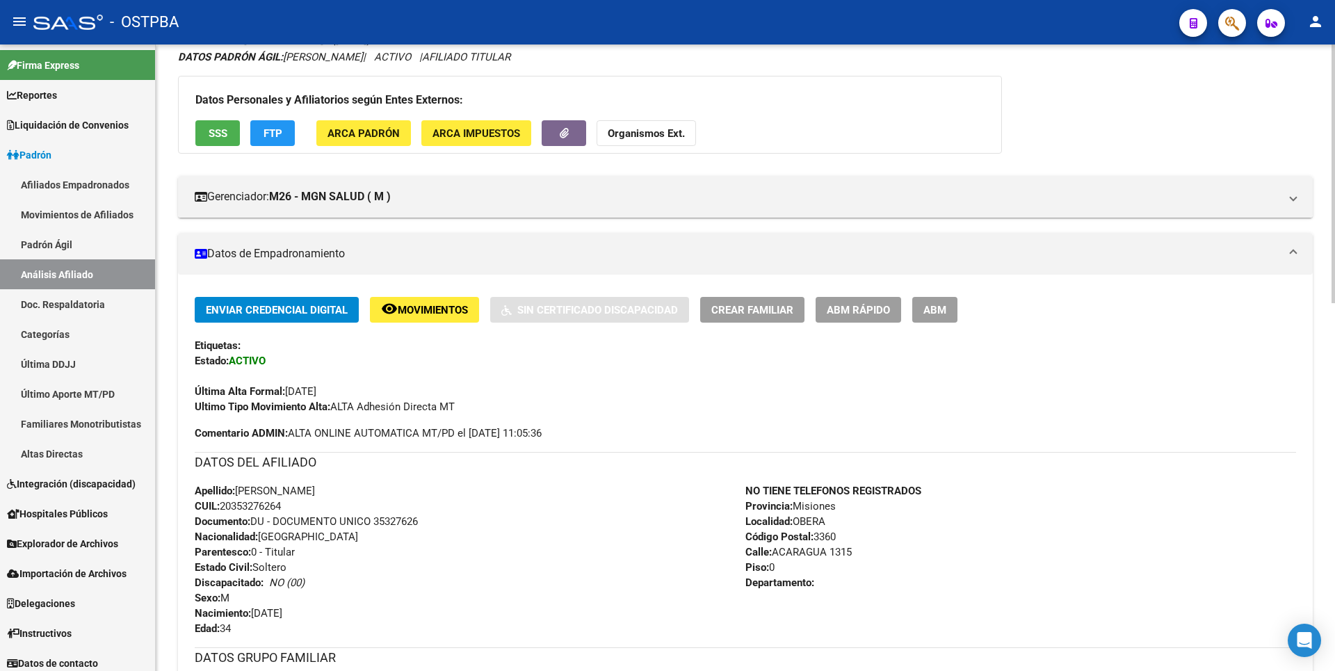
scroll to position [0, 0]
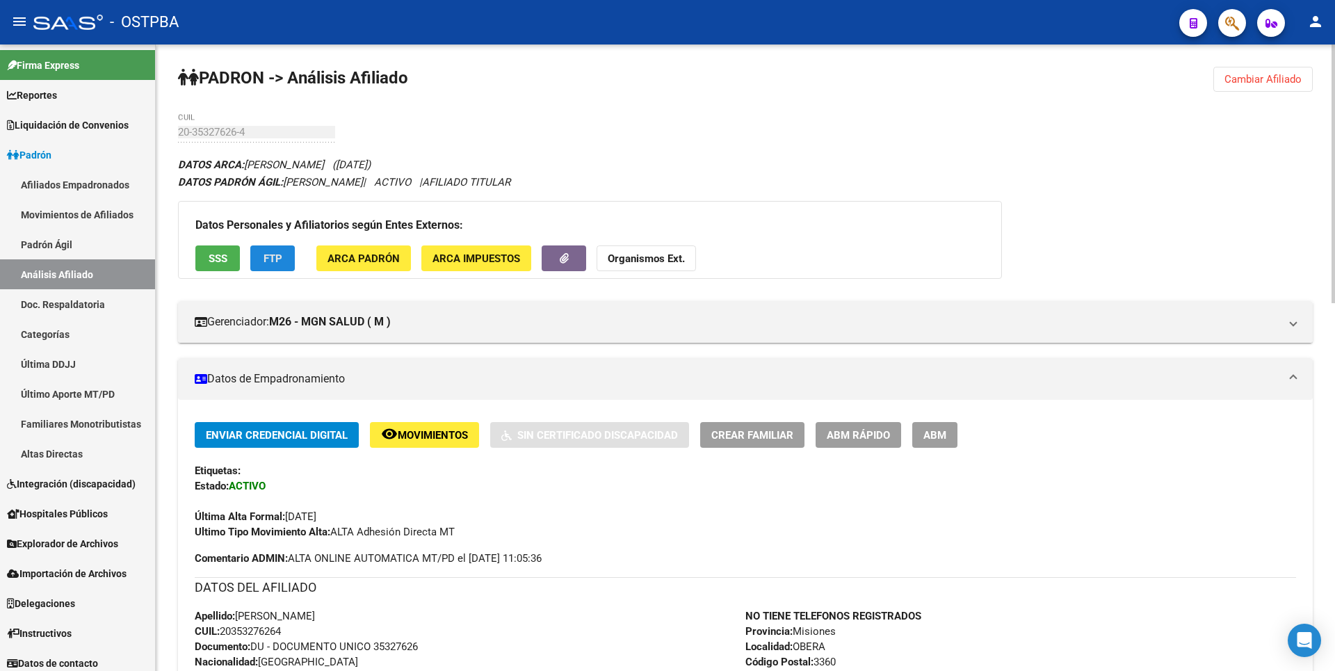
click at [274, 259] on span "FTP" at bounding box center [273, 258] width 19 height 13
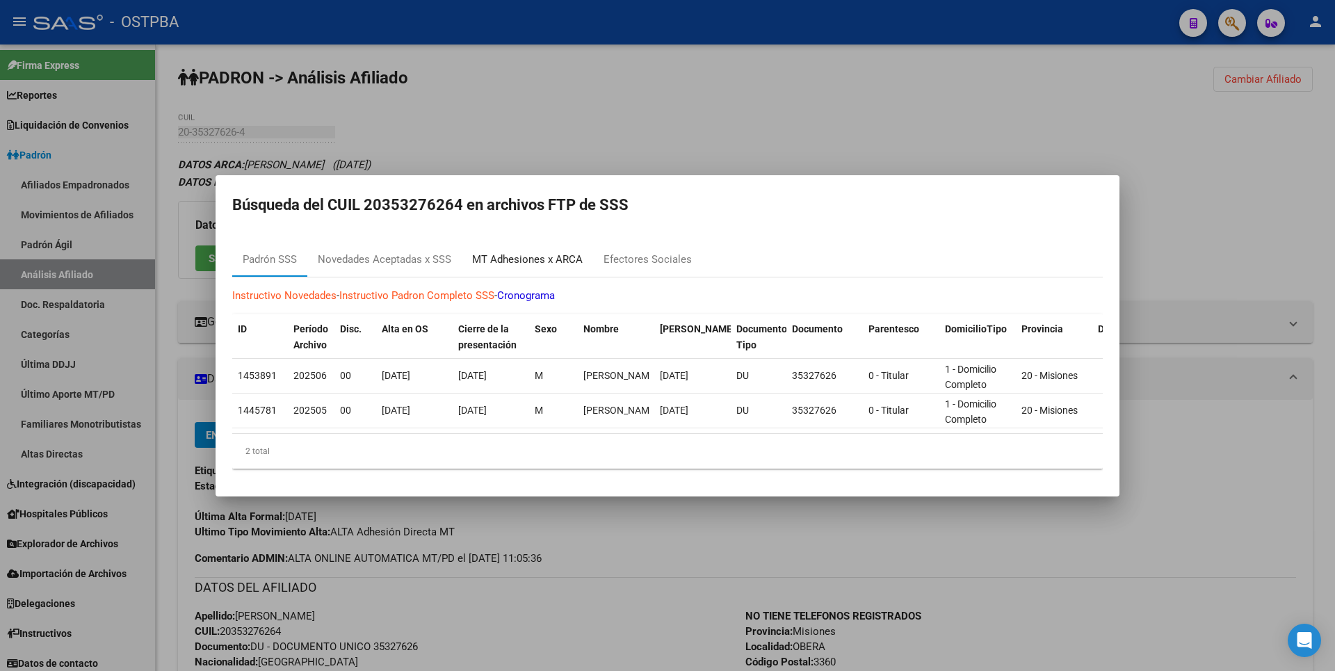
click at [536, 255] on div "MT Adhesiones x ARCA" at bounding box center [527, 260] width 111 height 16
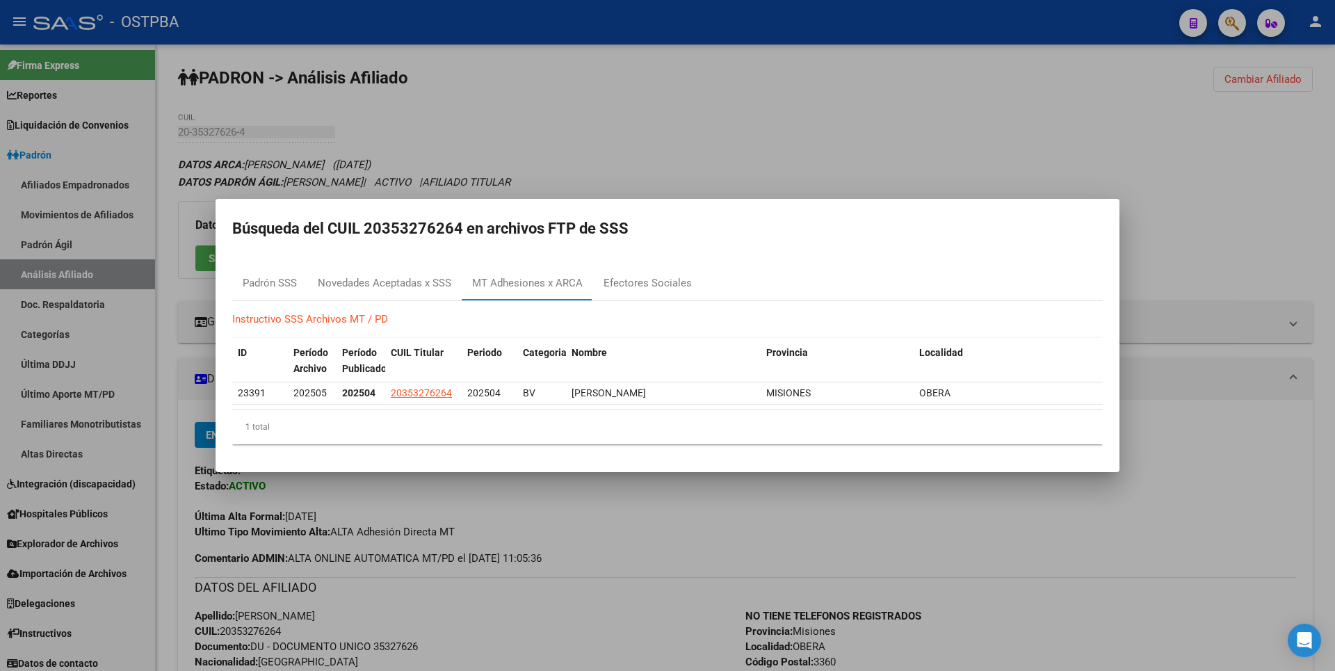
click at [772, 177] on div at bounding box center [667, 335] width 1335 height 671
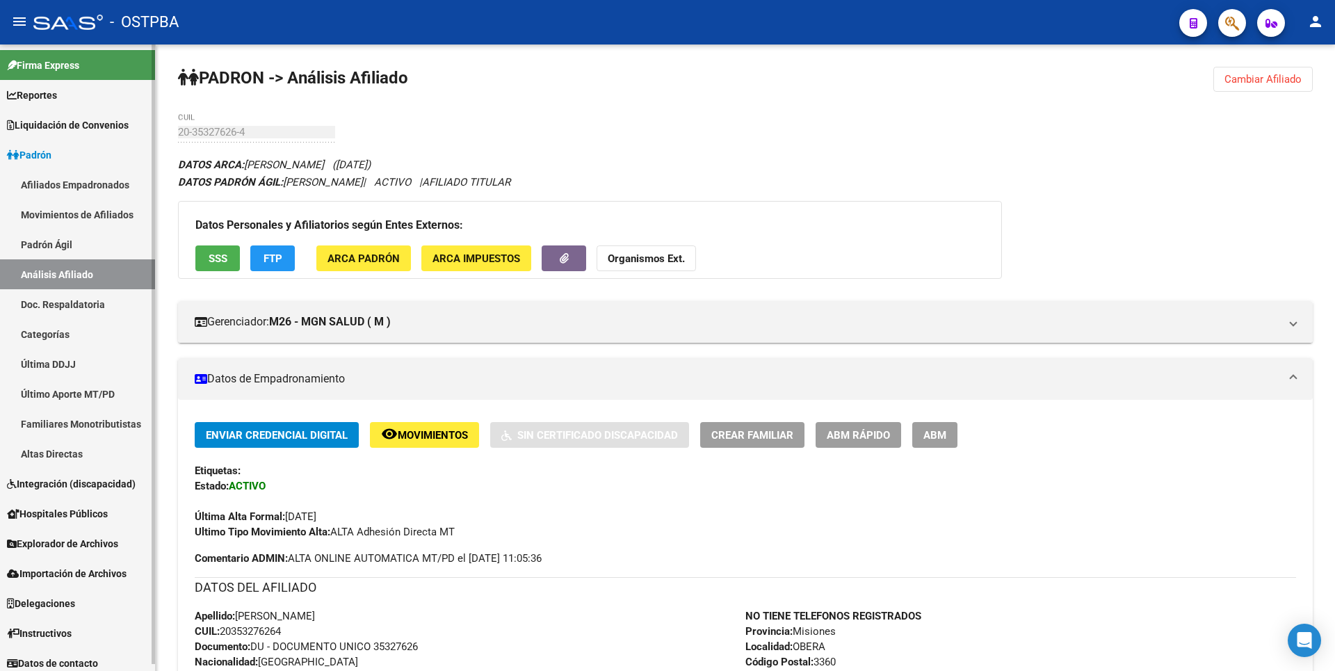
click at [96, 190] on link "Afiliados Empadronados" at bounding box center [77, 185] width 155 height 30
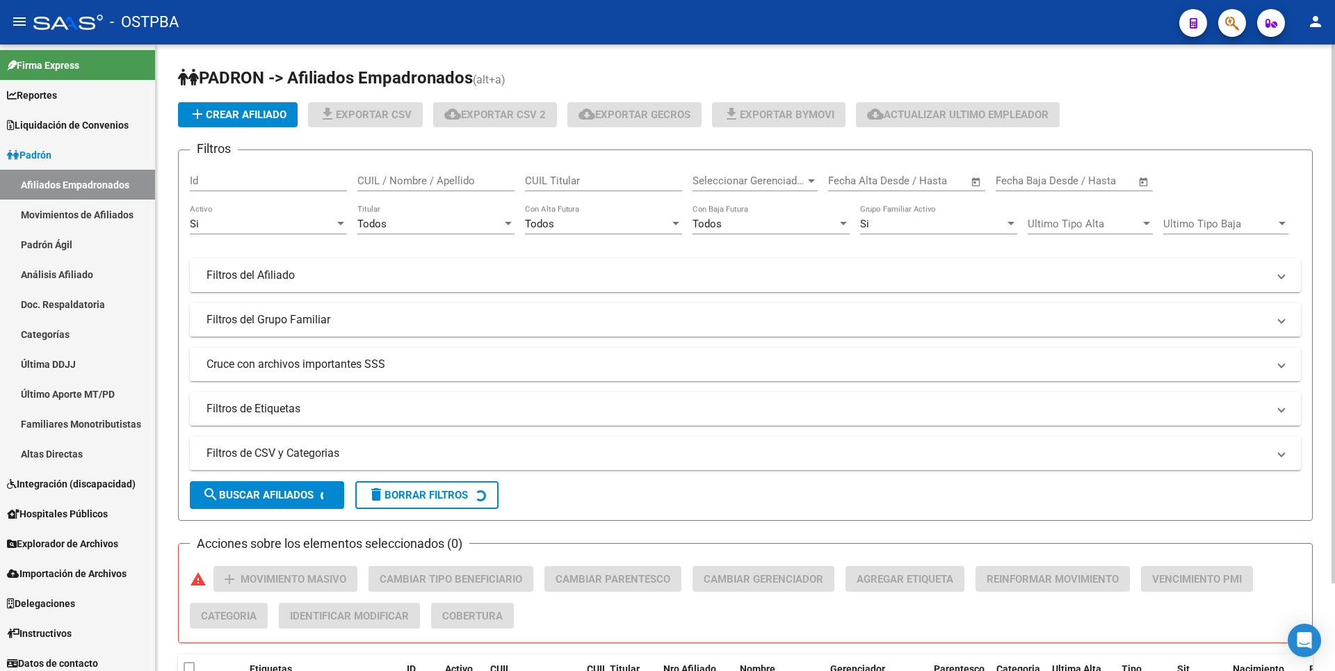
click at [384, 453] on mat-panel-title "Filtros de CSV y Categorias" at bounding box center [736, 453] width 1061 height 15
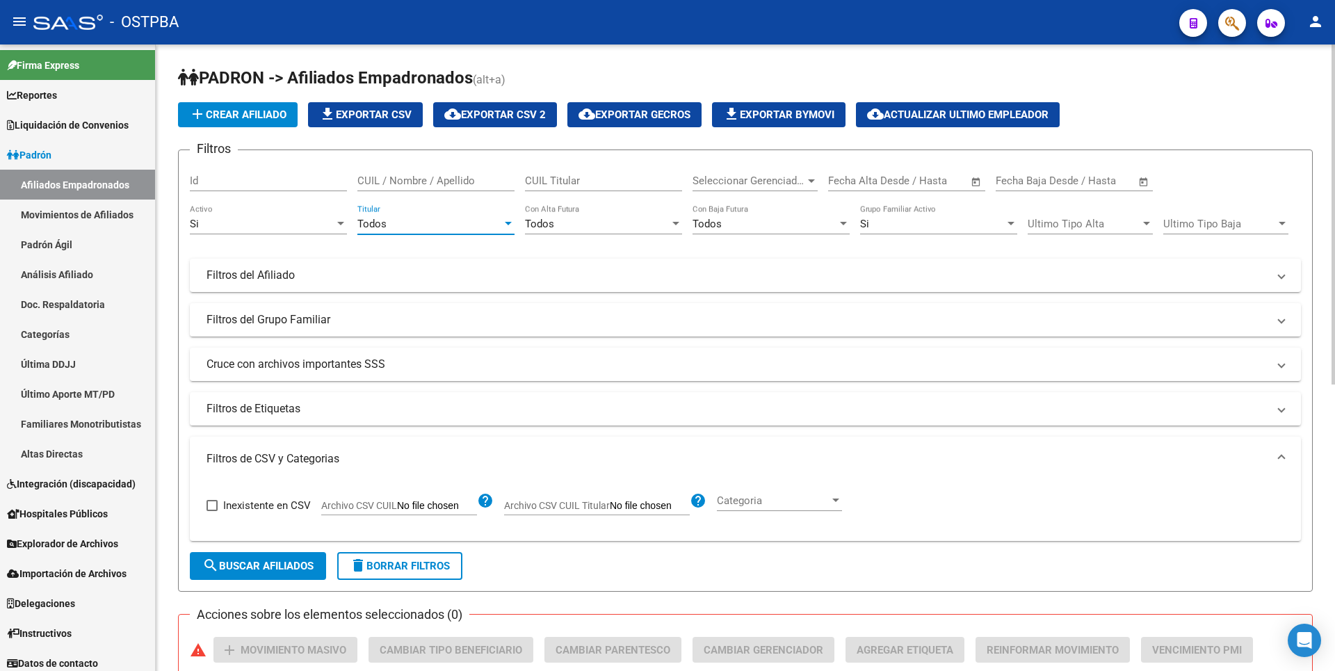
click at [511, 222] on div at bounding box center [508, 223] width 7 height 3
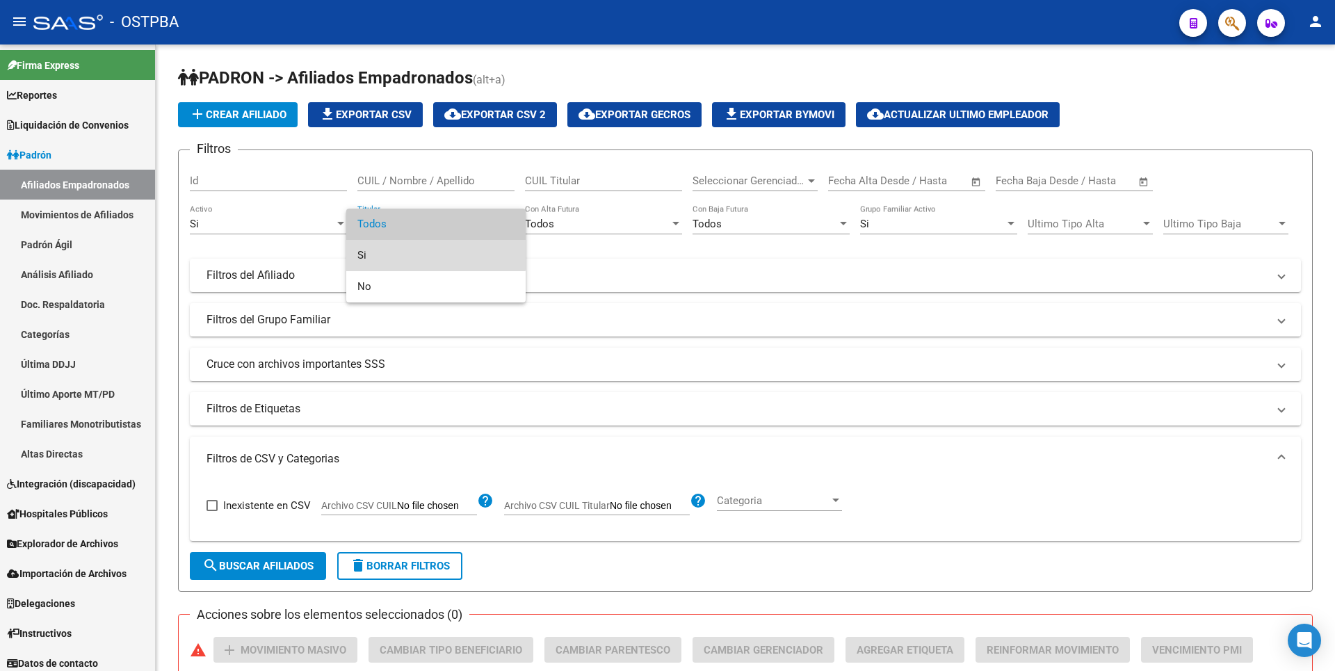
click at [398, 252] on span "Si" at bounding box center [435, 255] width 157 height 31
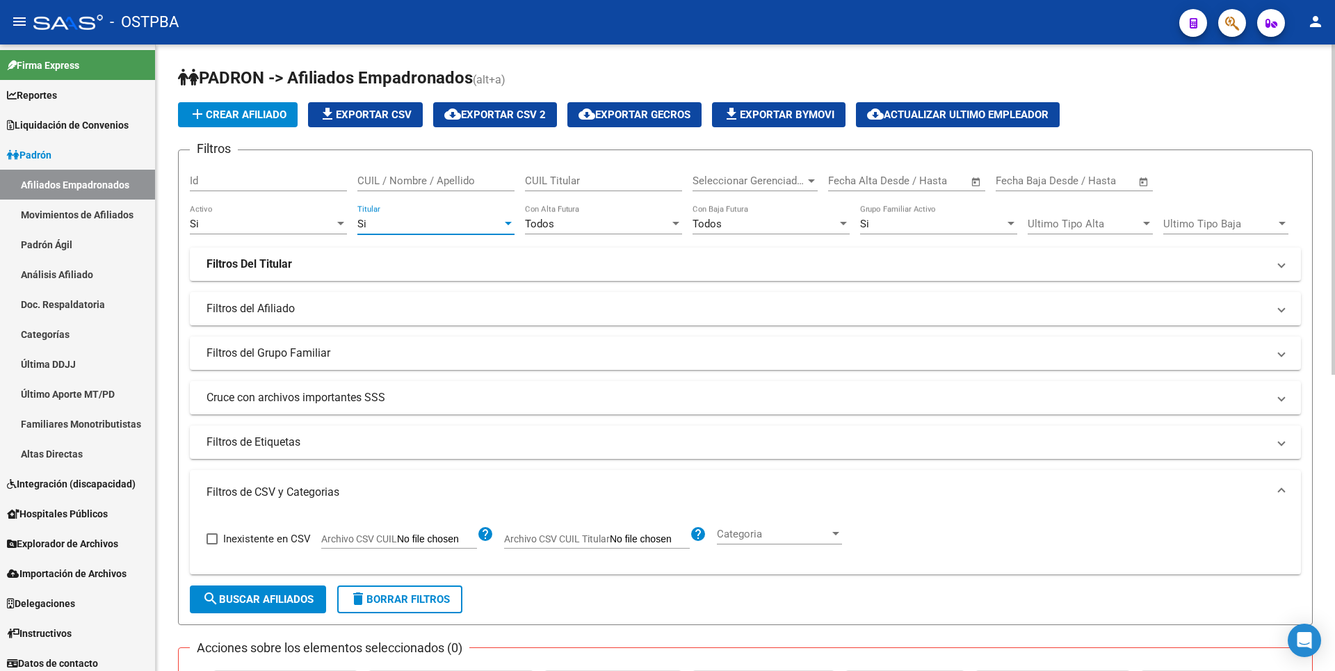
click at [406, 541] on input "Archivo CSV CUIL" at bounding box center [437, 539] width 80 height 13
type input "C:\fakepath\MOROSIDADMGN26072025.csv"
click at [261, 599] on span "search Buscar Afiliados" at bounding box center [257, 599] width 111 height 13
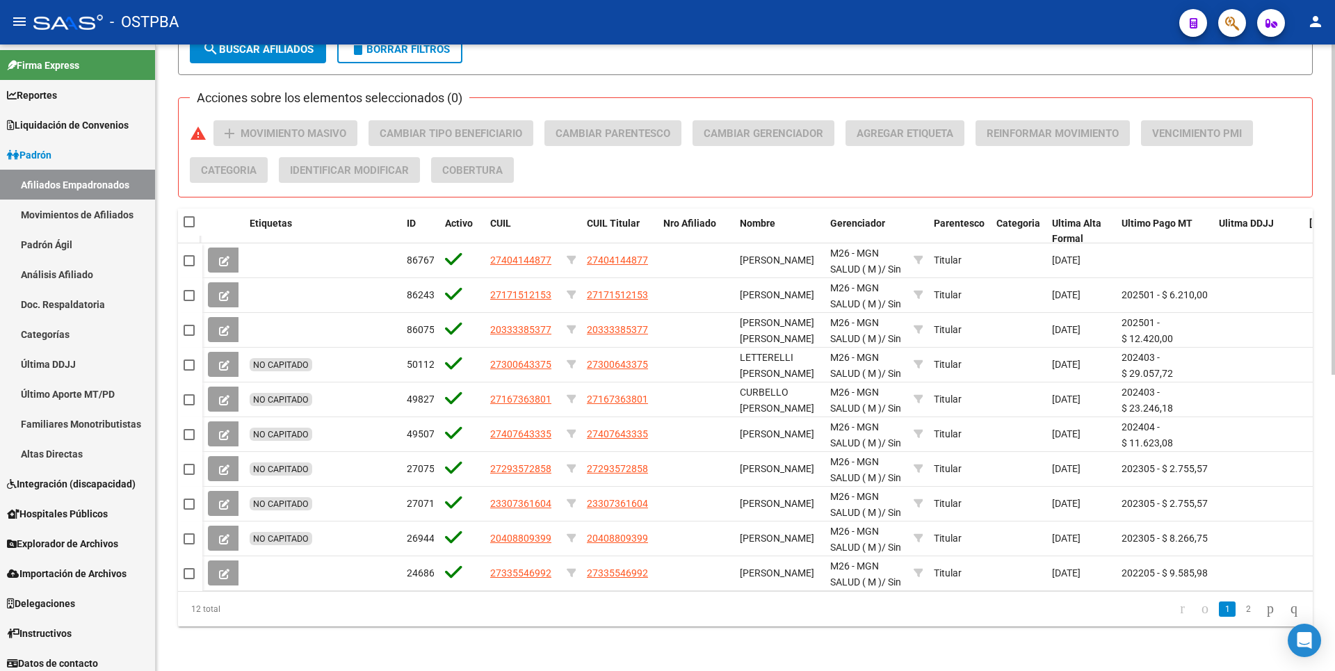
scroll to position [561, 0]
click at [1240, 609] on link "2" at bounding box center [1248, 608] width 17 height 15
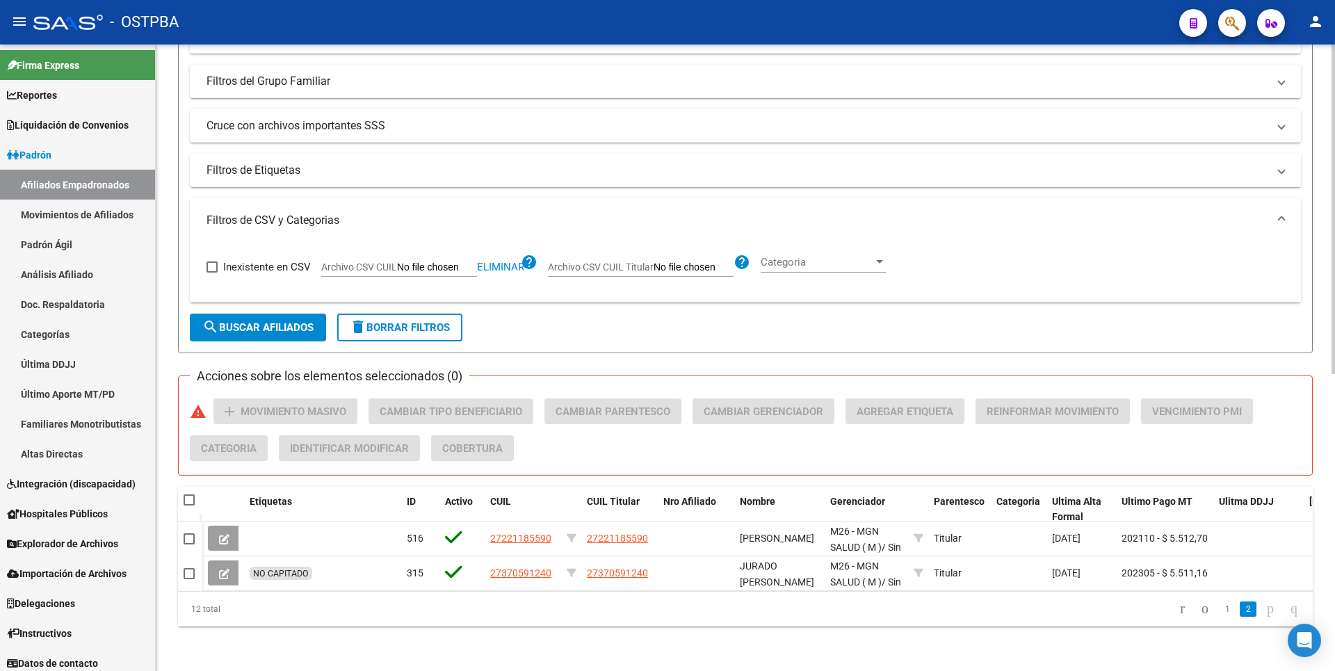
scroll to position [283, 0]
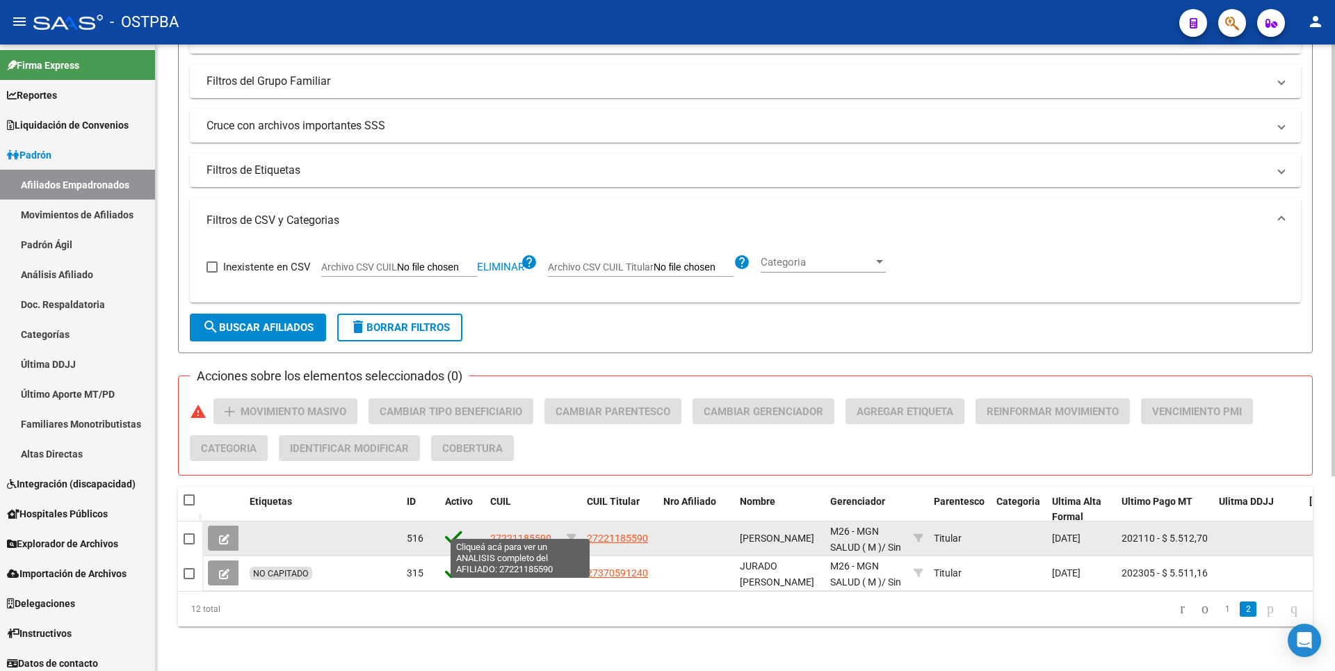
click at [521, 533] on span "27221185590" at bounding box center [520, 538] width 61 height 11
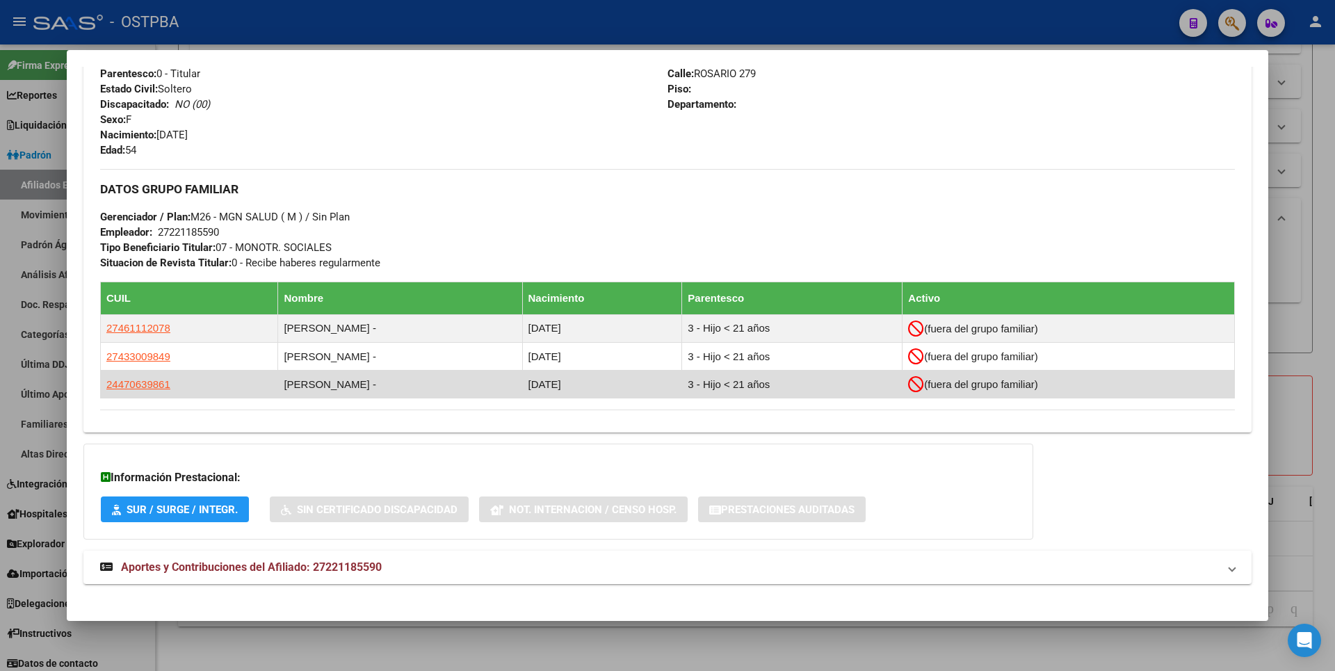
scroll to position [590, 0]
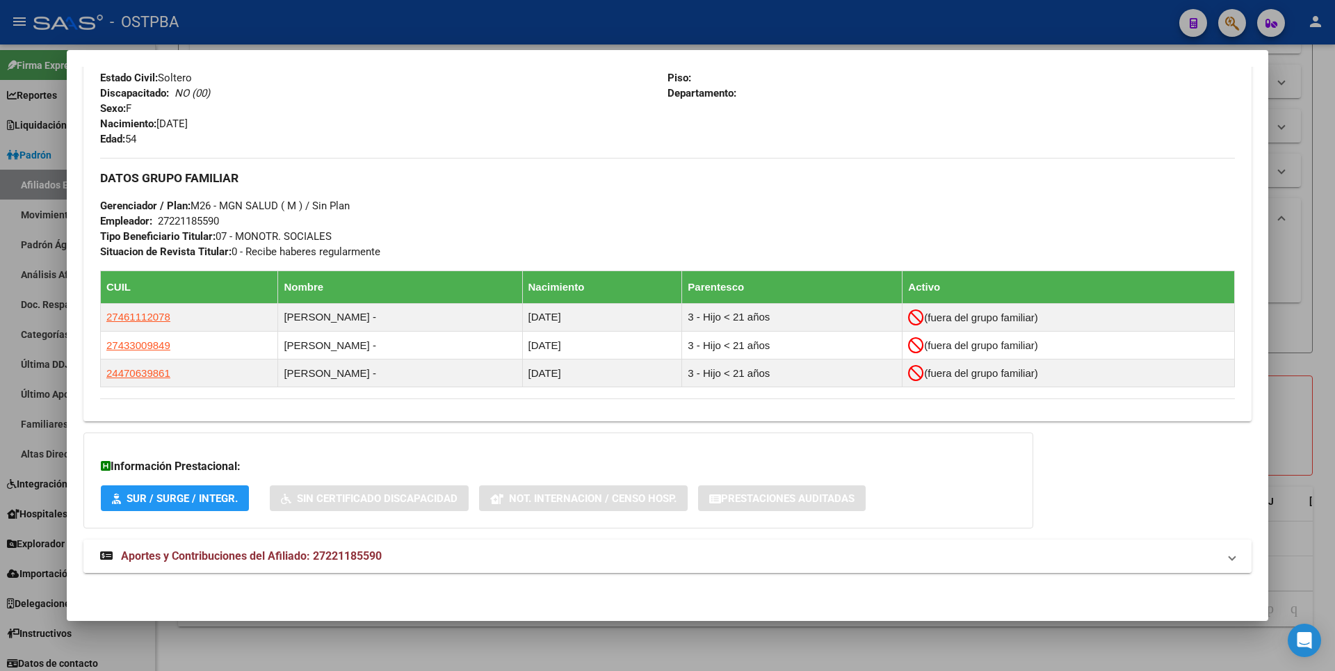
click at [353, 553] on span "Aportes y Contribuciones del Afiliado: 27221185590" at bounding box center [251, 555] width 261 height 13
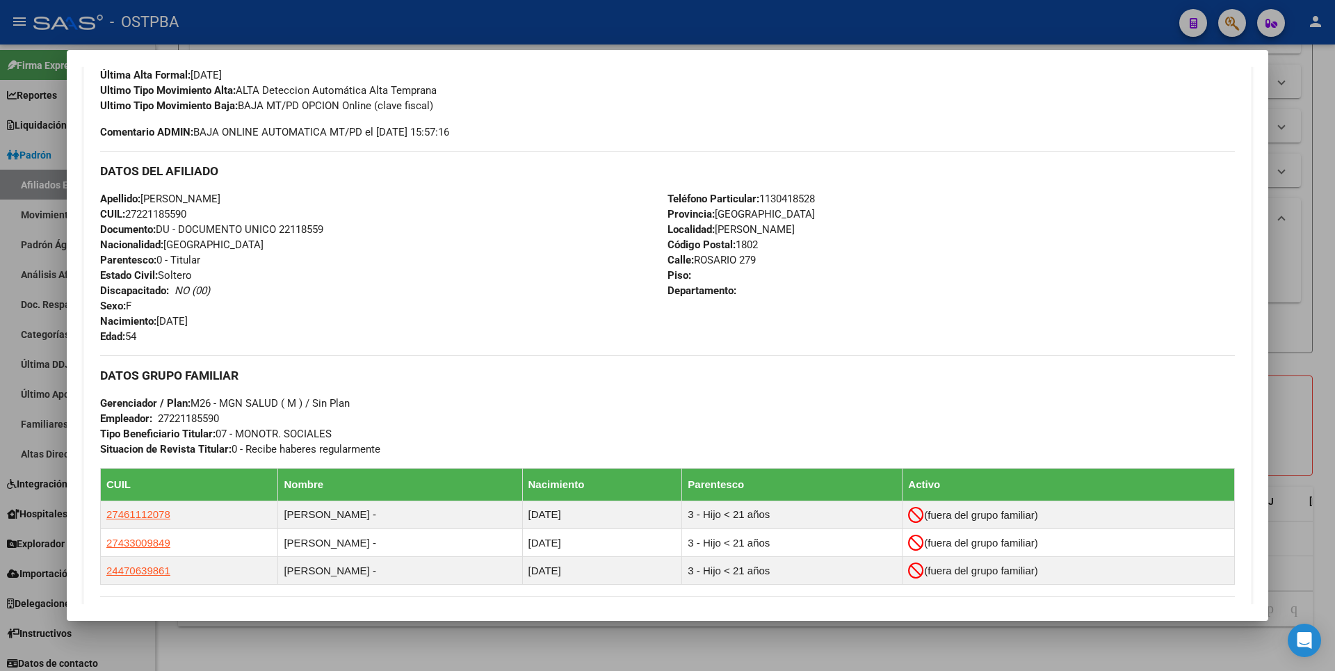
scroll to position [0, 0]
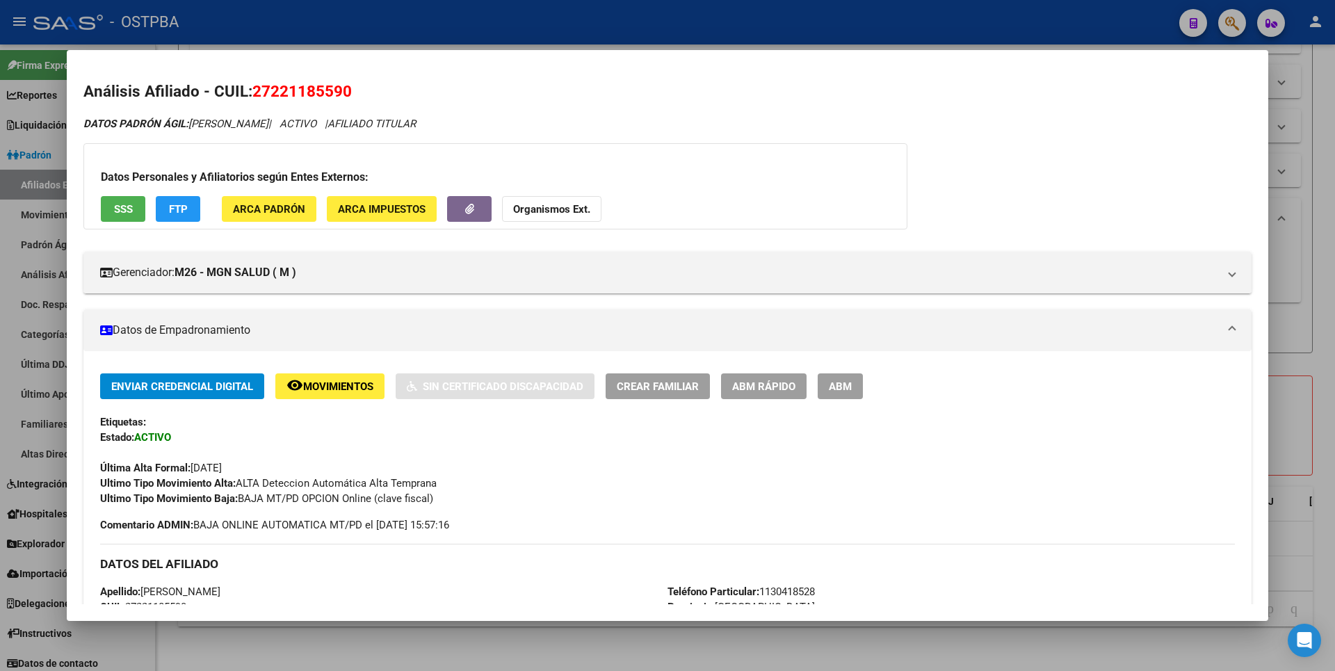
click at [184, 200] on button "FTP" at bounding box center [178, 209] width 44 height 26
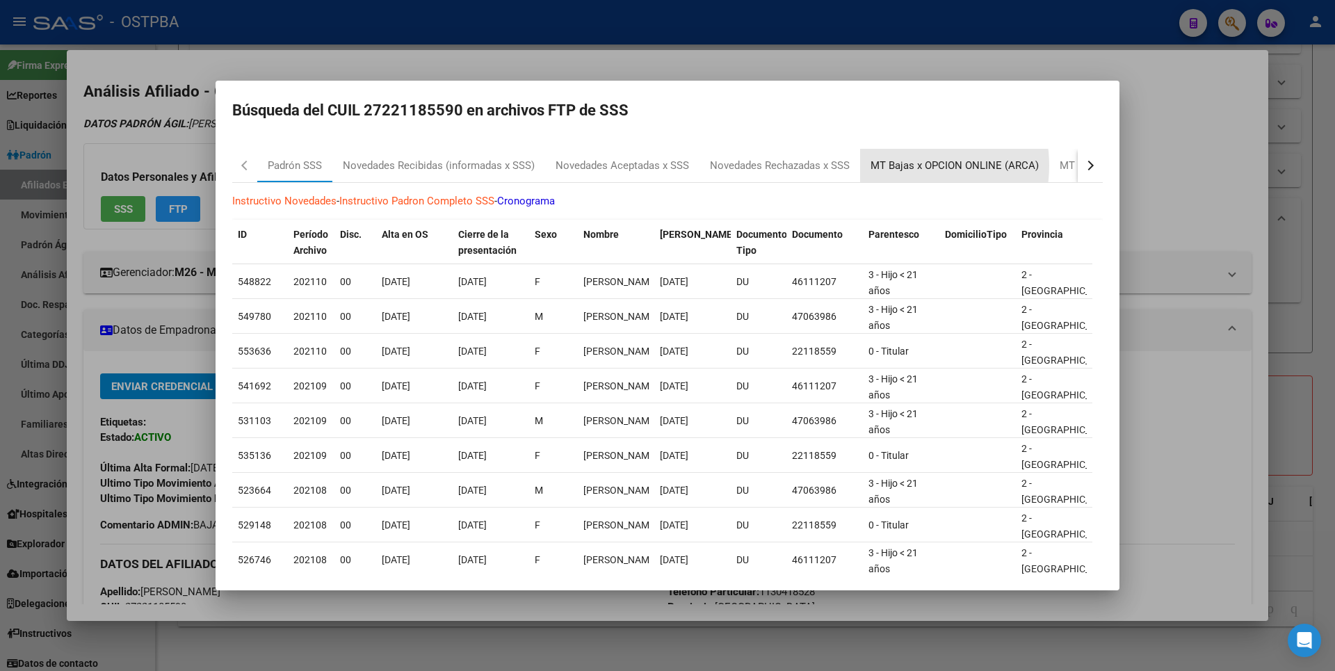
drag, startPoint x: 907, startPoint y: 165, endPoint x: 907, endPoint y: 148, distance: 17.4
click at [907, 165] on div "MT Bajas x OPCION ONLINE (ARCA)" at bounding box center [954, 166] width 168 height 16
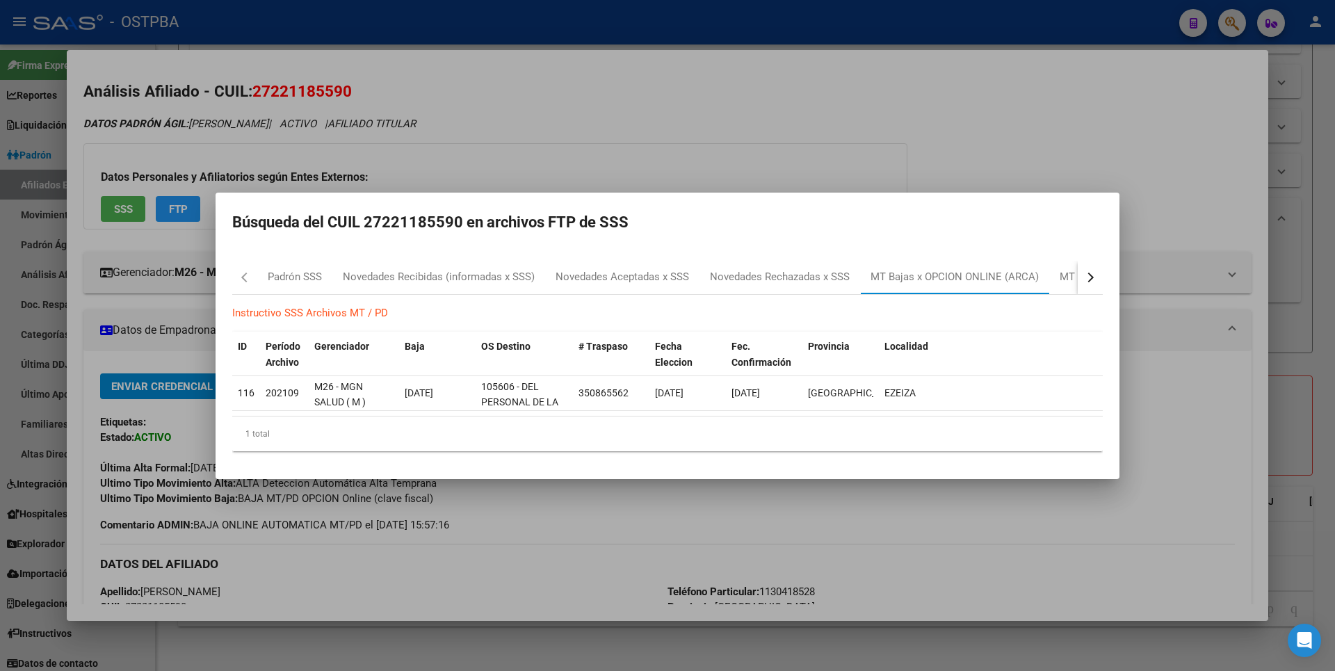
click at [875, 114] on div at bounding box center [667, 335] width 1335 height 671
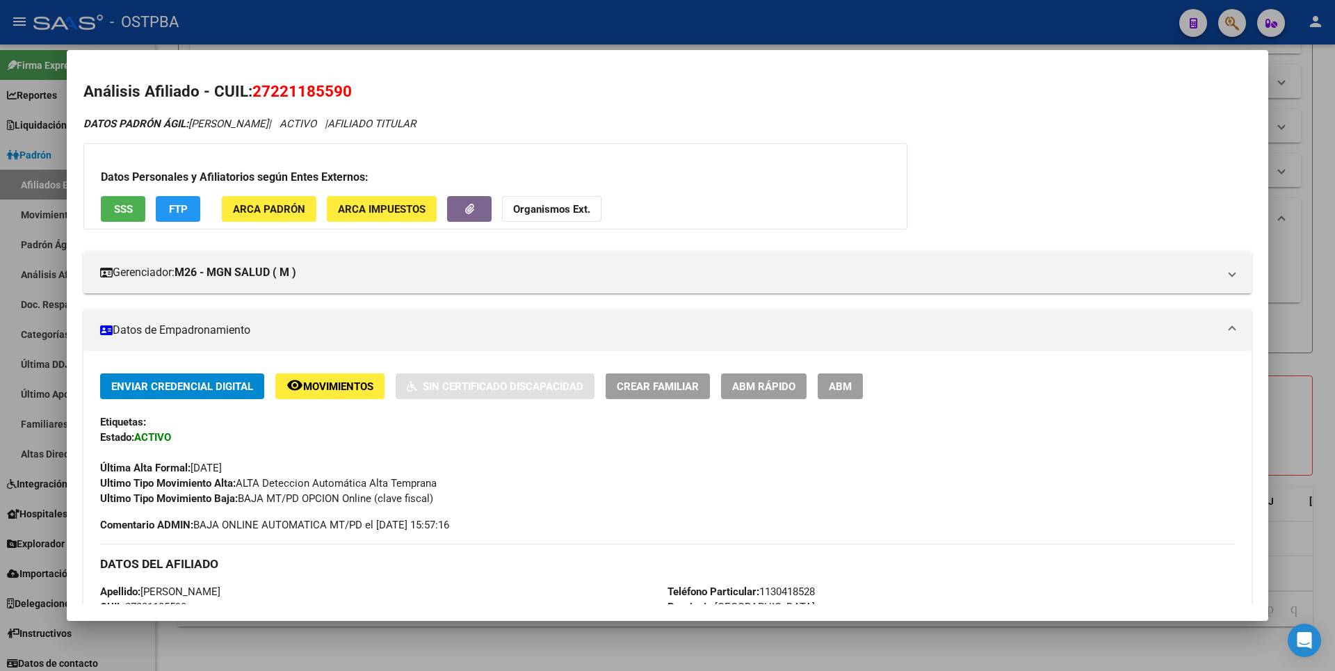
click at [129, 209] on span "SSS" at bounding box center [123, 209] width 19 height 13
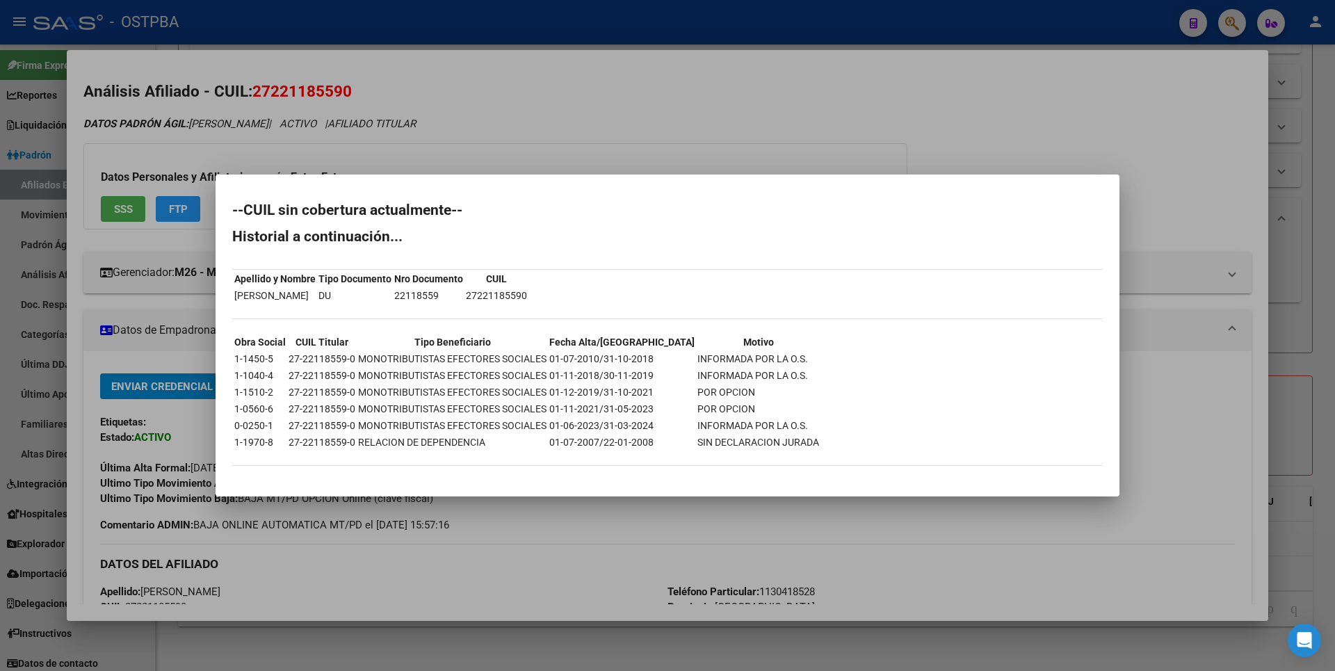
drag, startPoint x: 661, startPoint y: 126, endPoint x: 1281, endPoint y: 124, distance: 620.2
click at [665, 122] on div at bounding box center [667, 335] width 1335 height 671
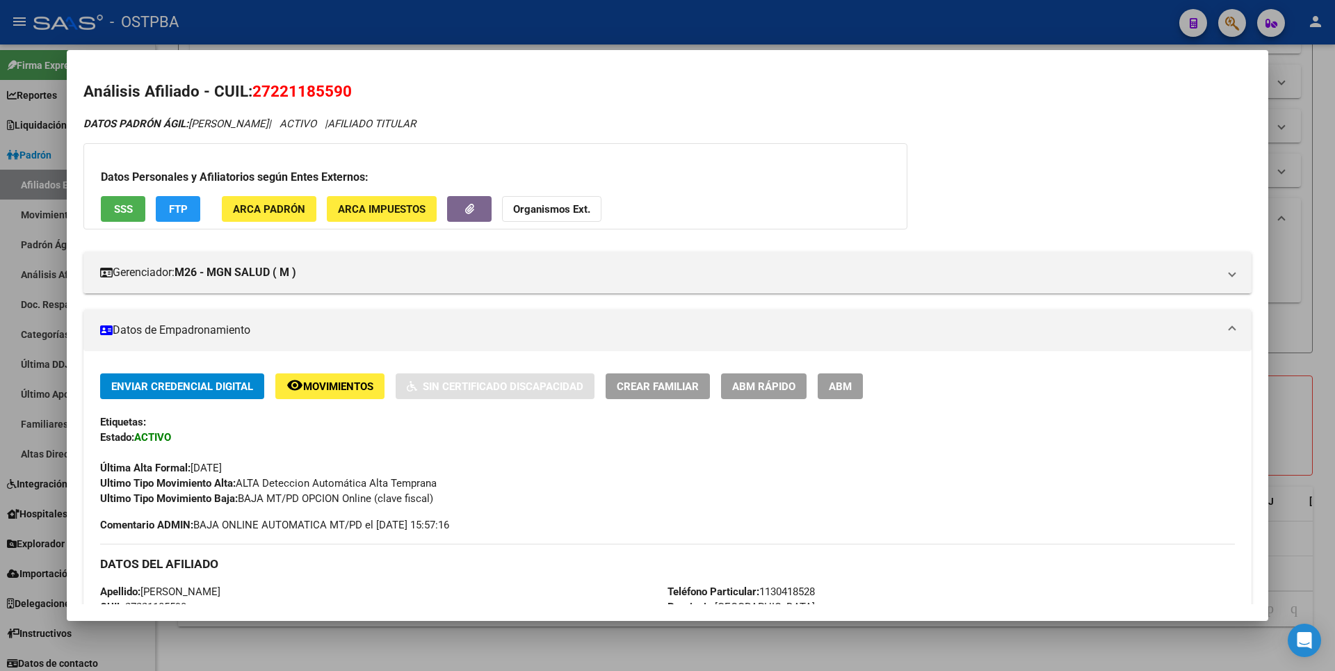
click at [1317, 127] on div at bounding box center [667, 335] width 1335 height 671
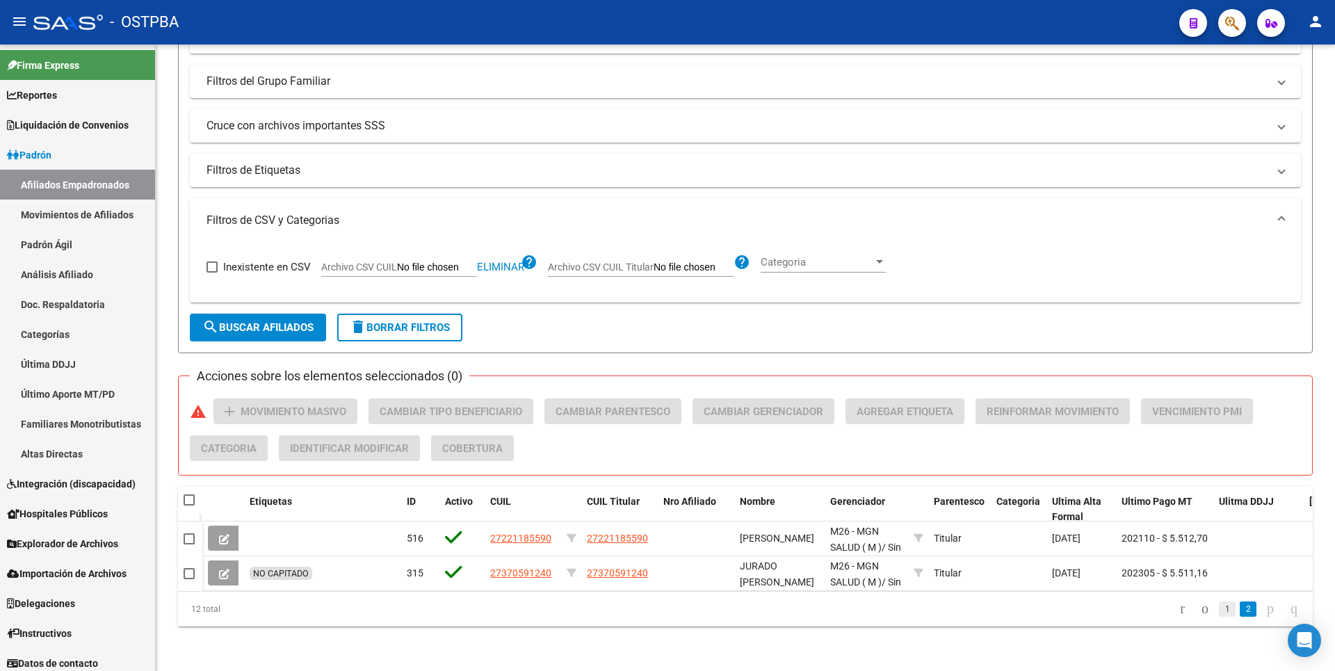
click at [1219, 609] on link "1" at bounding box center [1227, 608] width 17 height 15
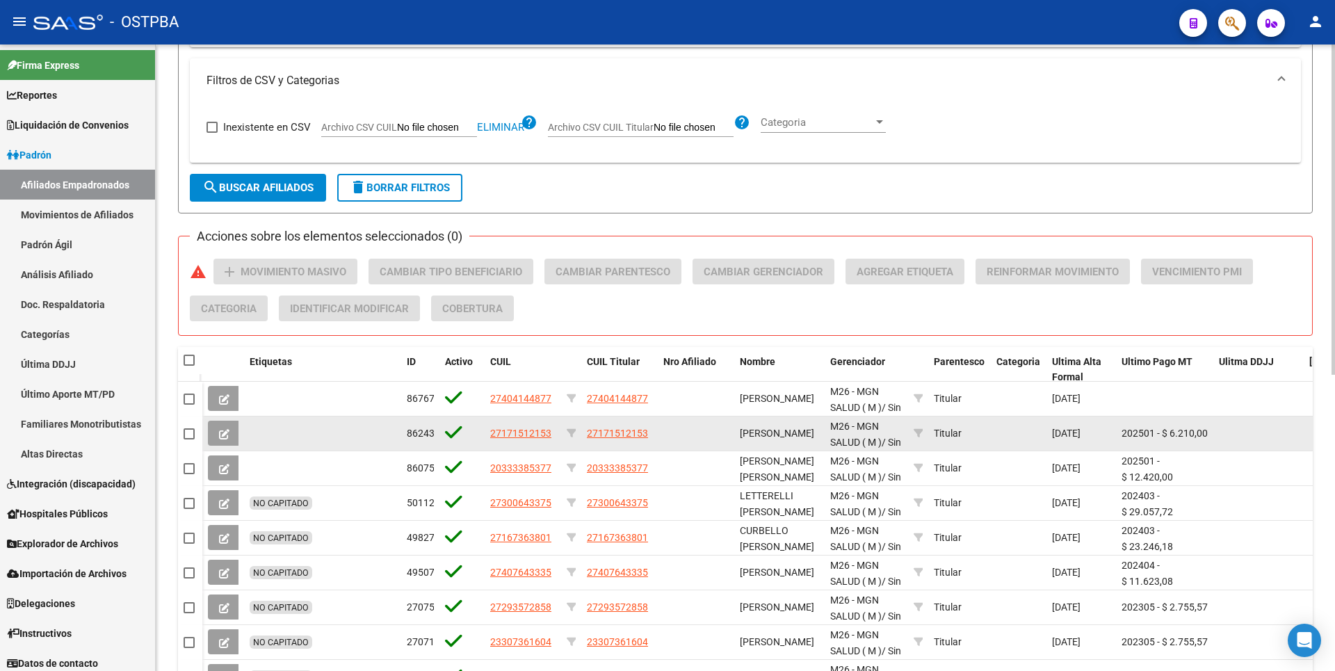
scroll to position [422, 0]
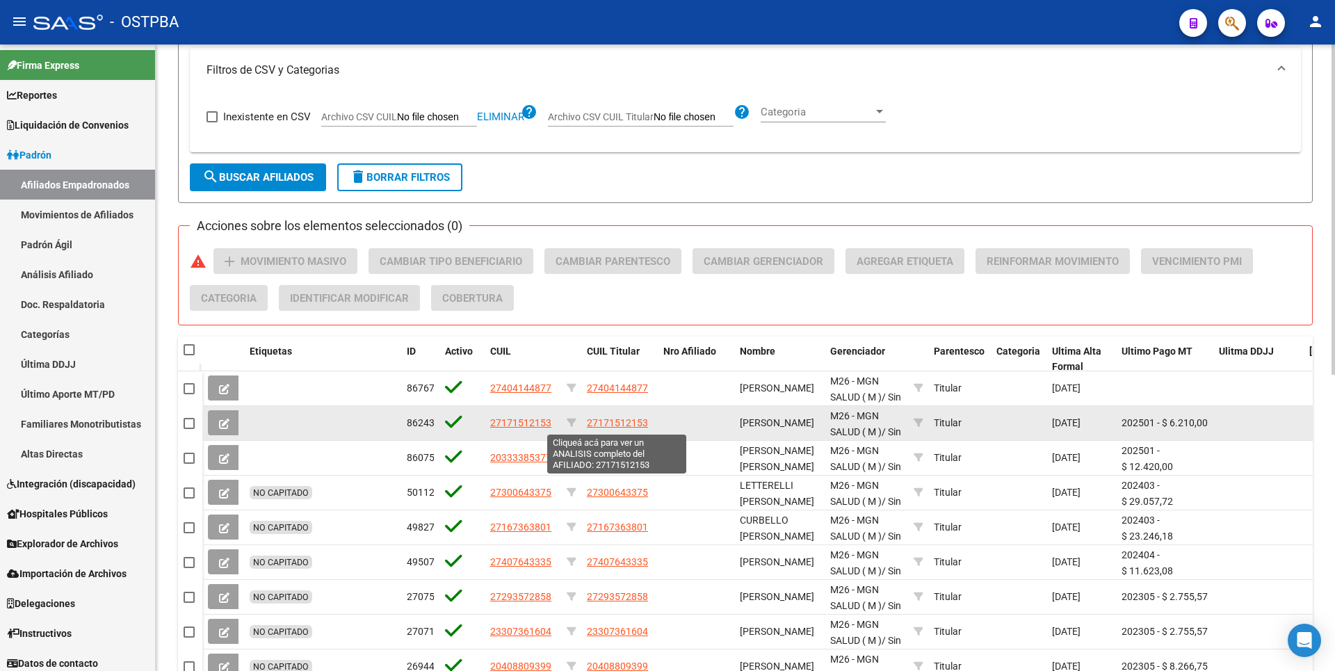
click at [619, 421] on span "27171512153" at bounding box center [617, 422] width 61 height 11
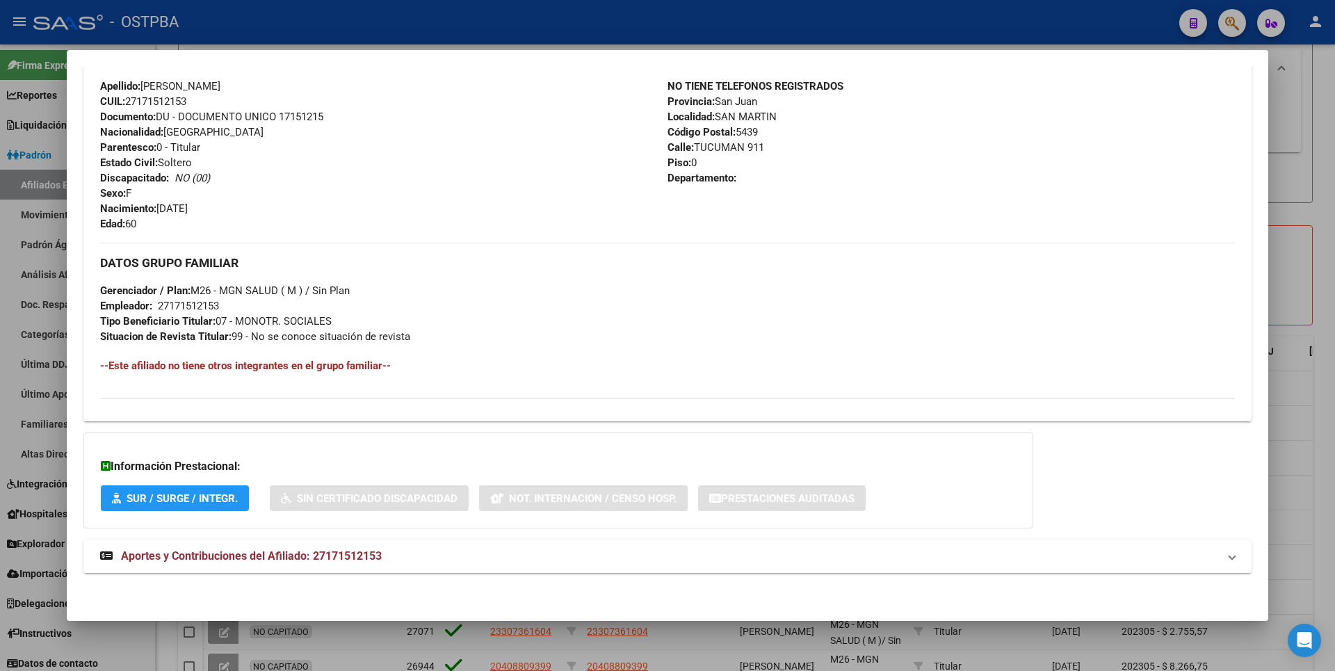
click at [373, 559] on span "Aportes y Contribuciones del Afiliado: 27171512153" at bounding box center [251, 555] width 261 height 13
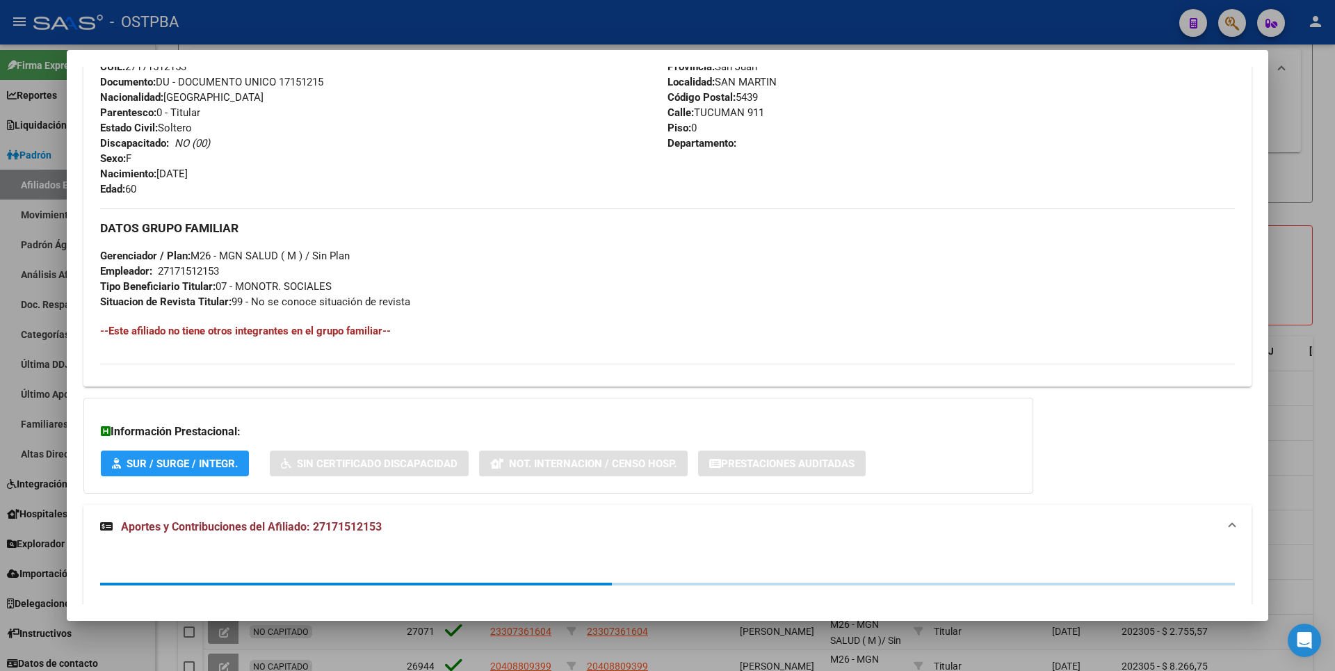
scroll to position [848, 0]
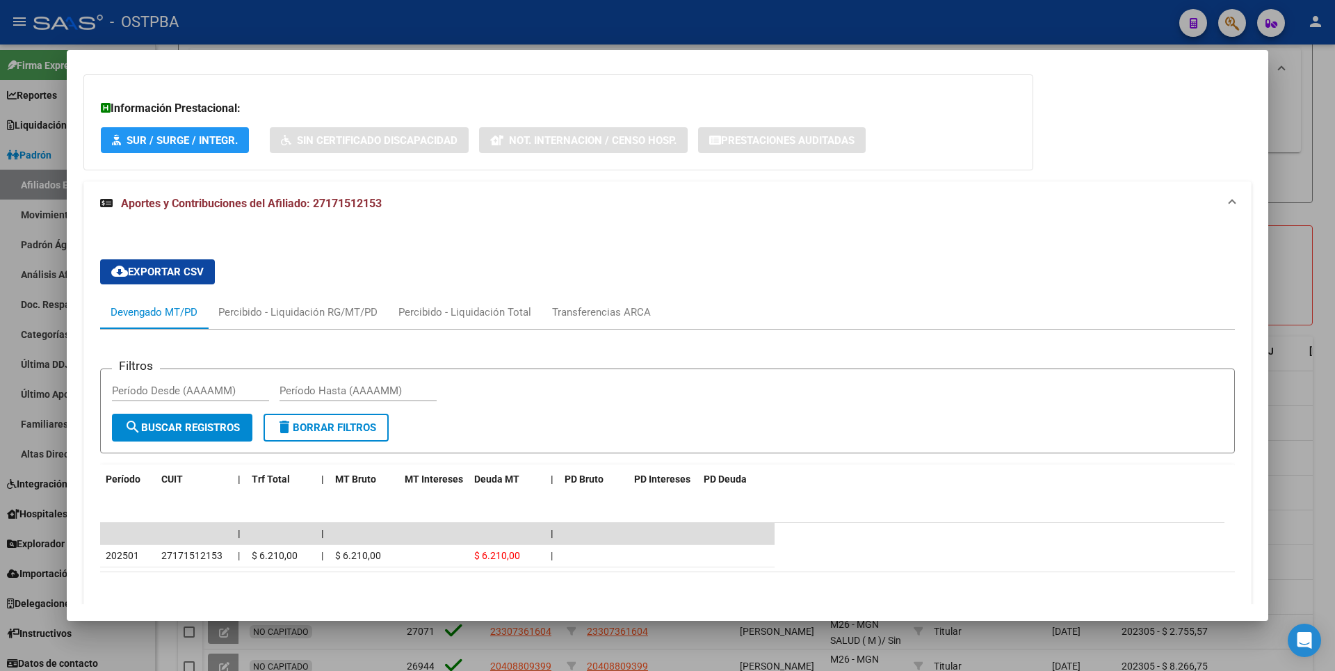
click at [1301, 273] on div at bounding box center [667, 335] width 1335 height 671
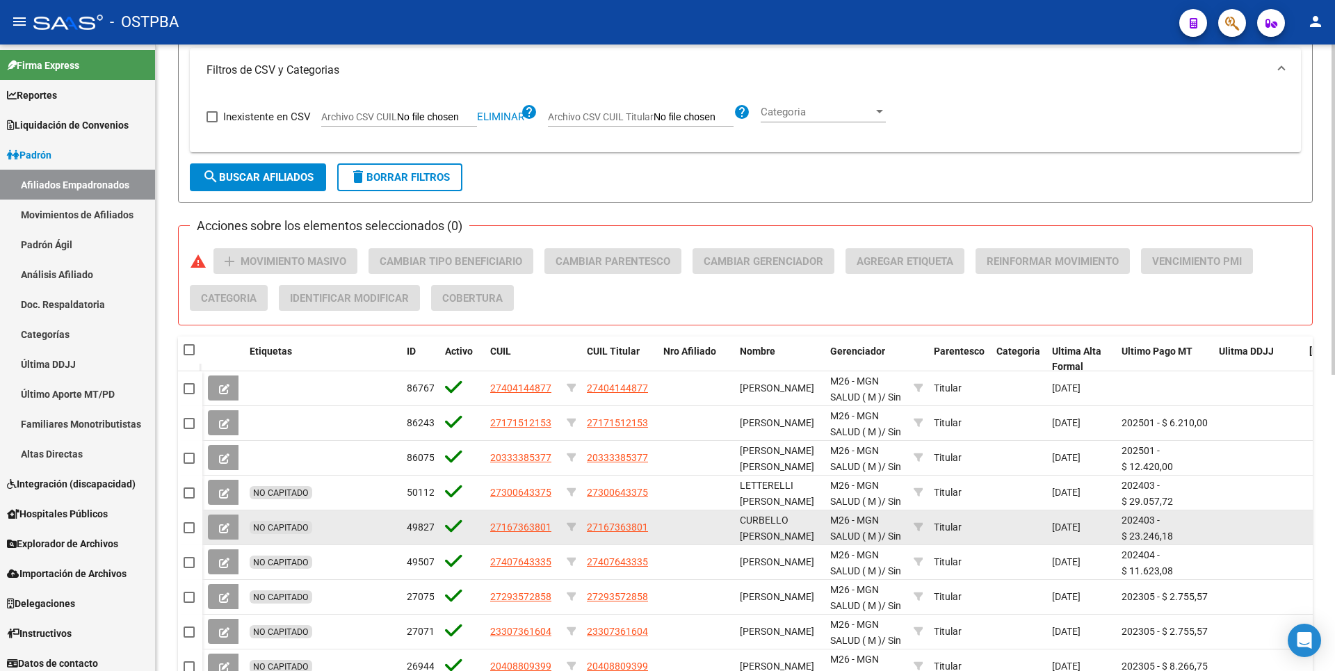
scroll to position [561, 0]
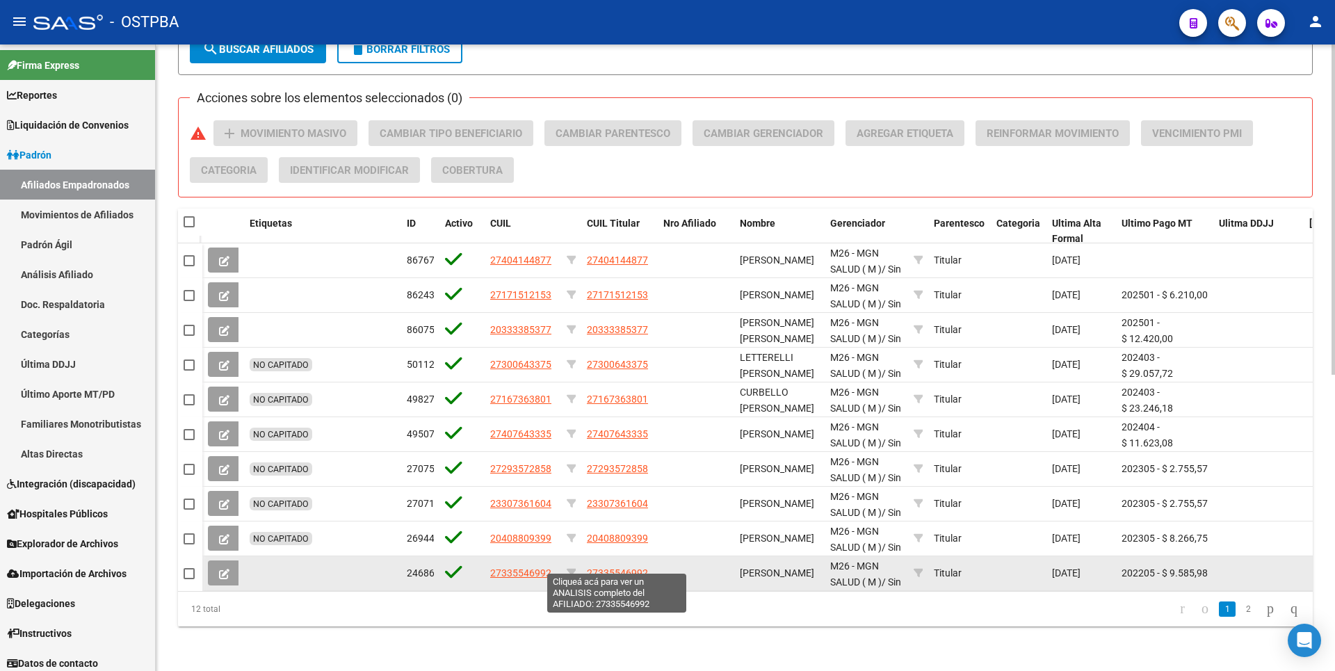
click at [610, 567] on span "27335546992" at bounding box center [617, 572] width 61 height 11
type textarea "27335546992"
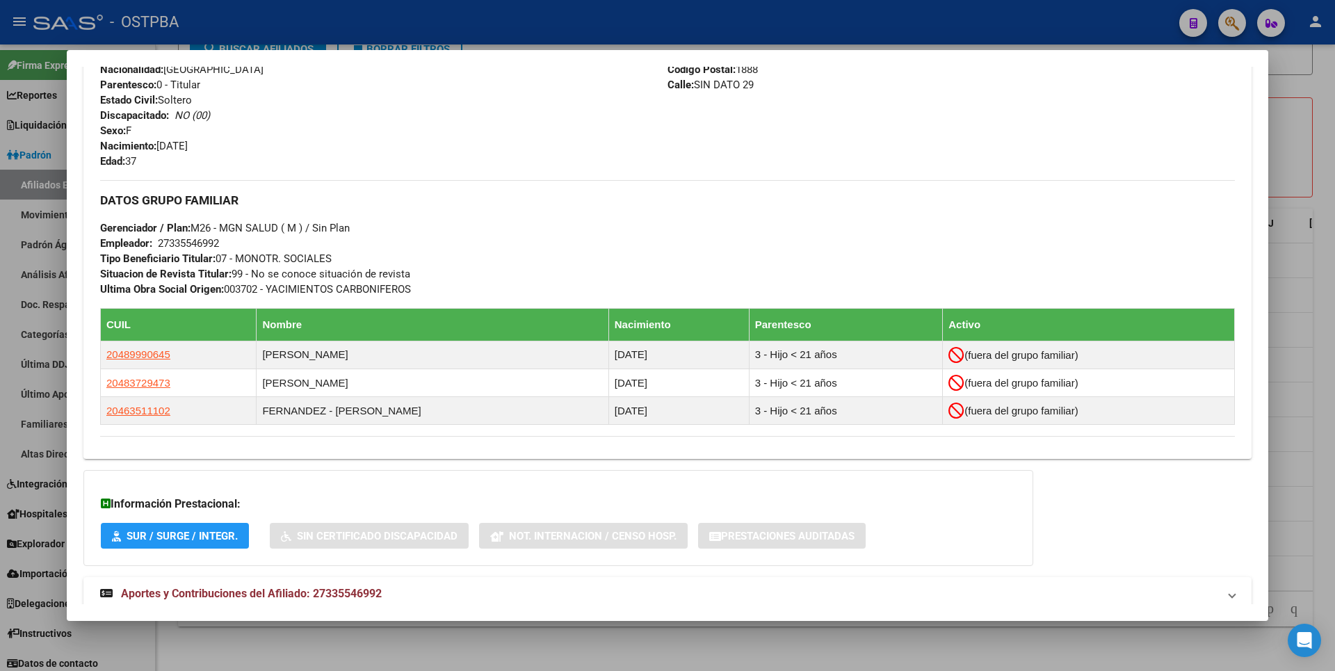
scroll to position [606, 0]
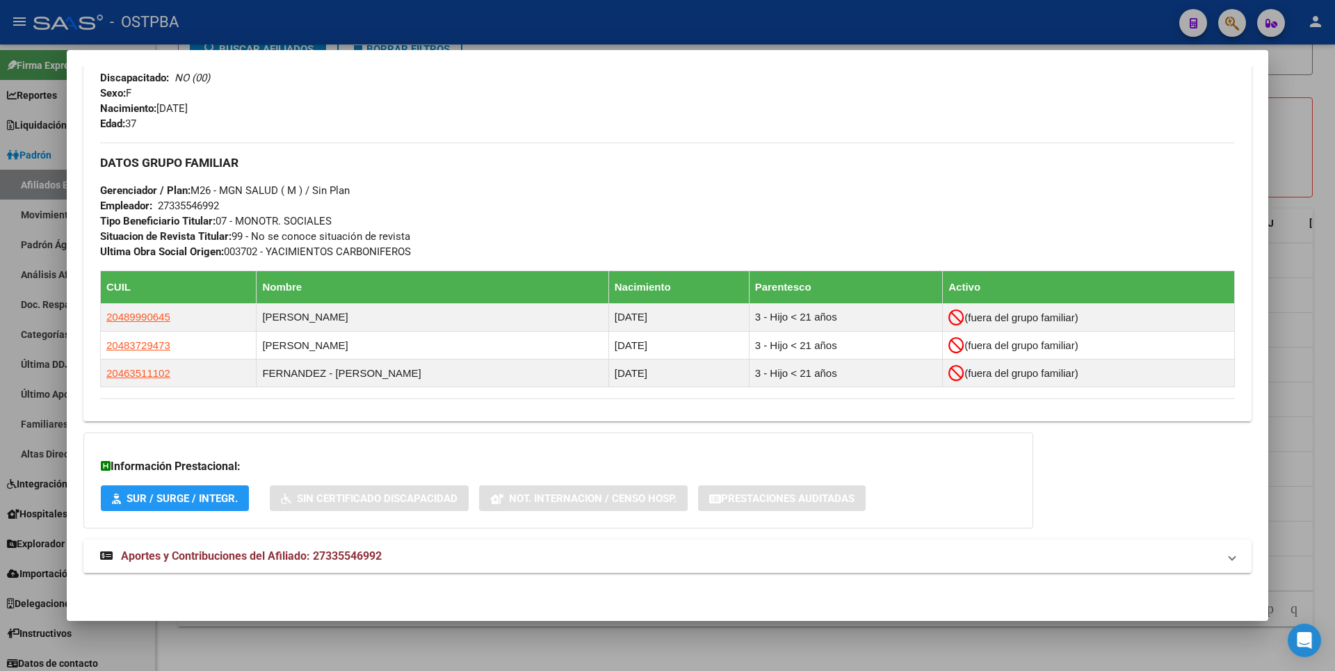
click at [362, 553] on span "Aportes y Contribuciones del Afiliado: 27335546992" at bounding box center [251, 555] width 261 height 13
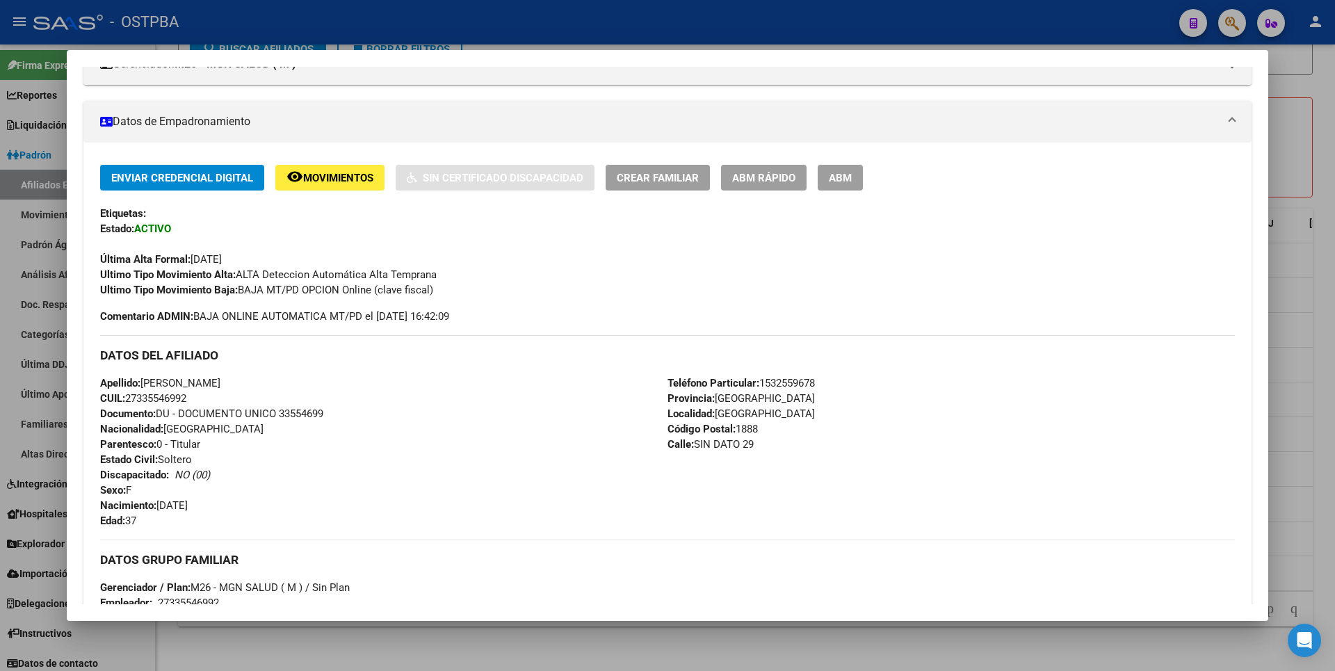
scroll to position [0, 0]
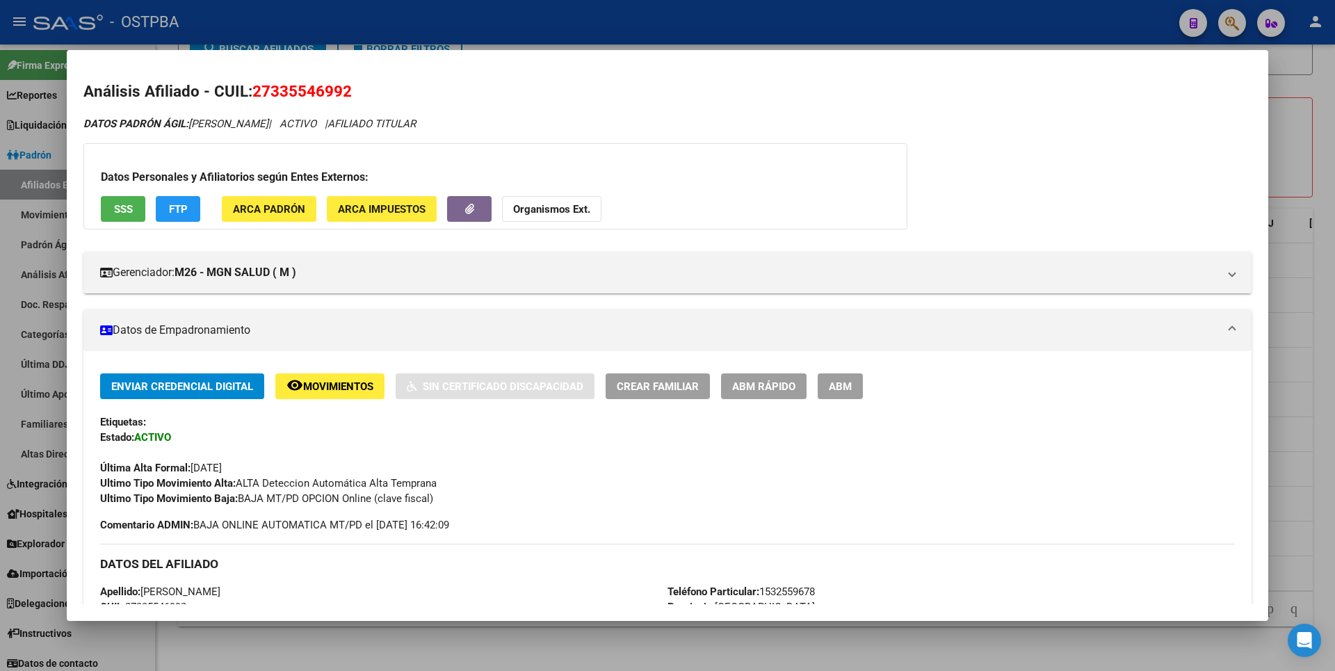
click at [181, 209] on span "FTP" at bounding box center [178, 209] width 19 height 13
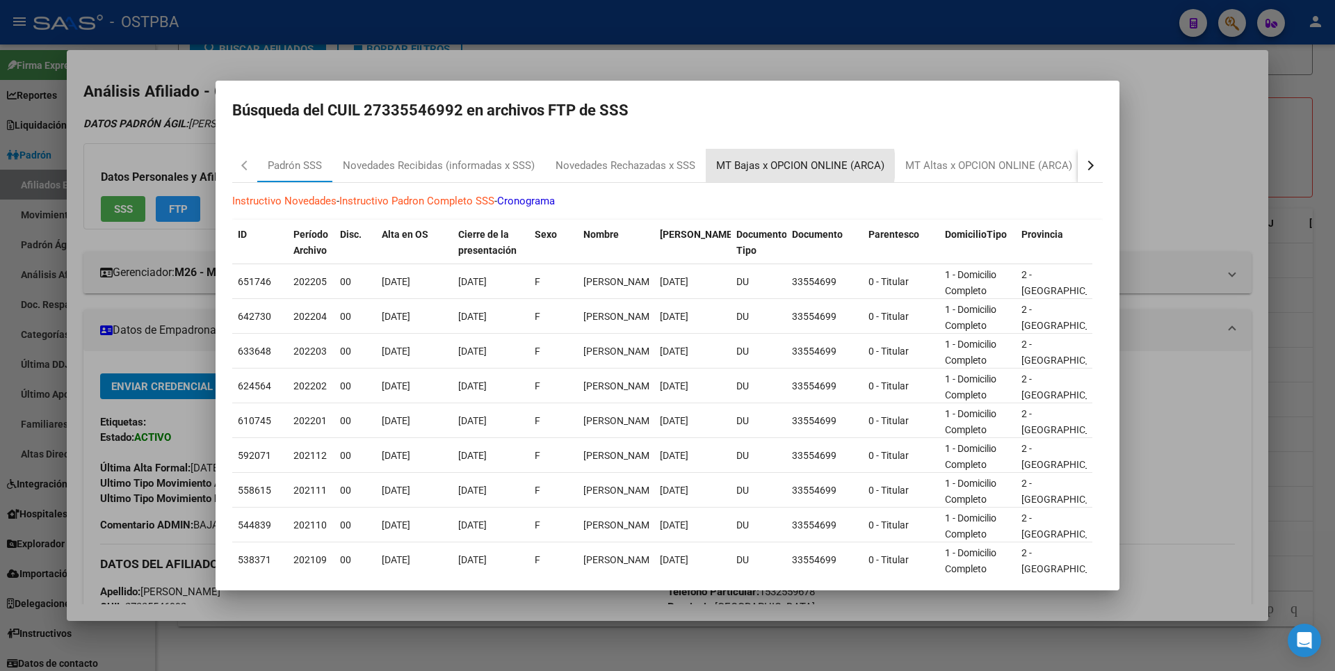
click at [791, 165] on div "MT Bajas x OPCION ONLINE (ARCA)" at bounding box center [800, 166] width 168 height 16
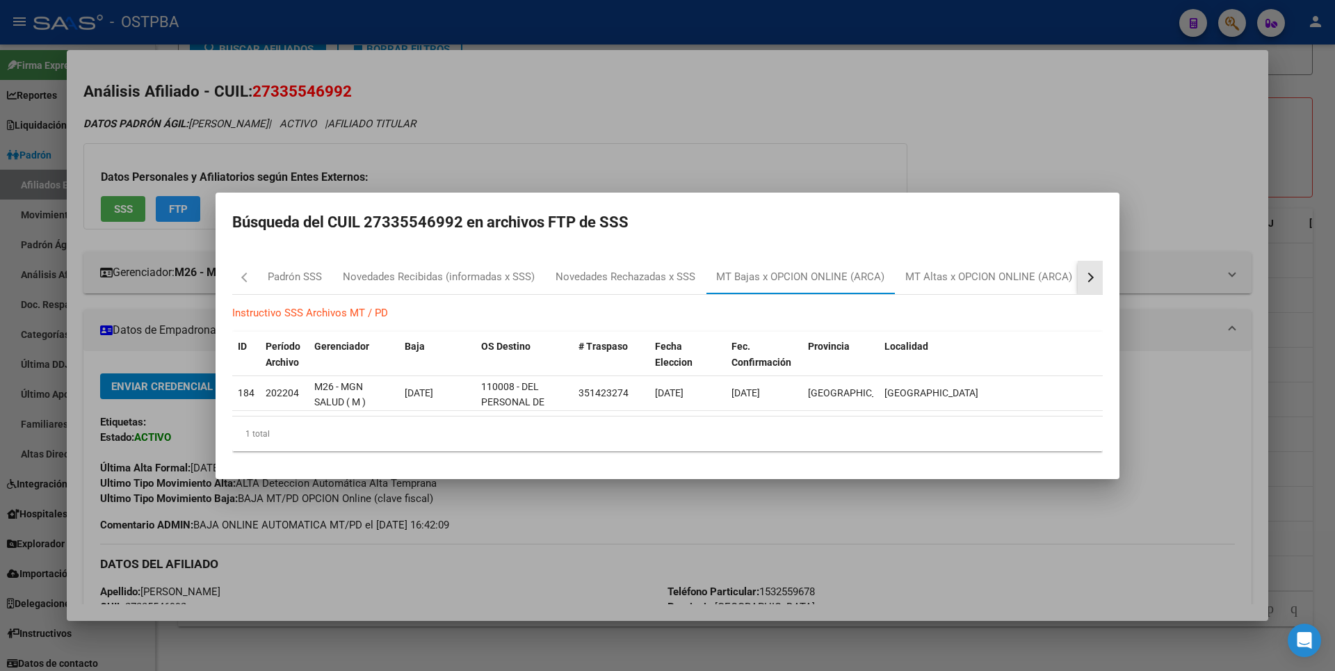
click at [1089, 282] on button "button" at bounding box center [1090, 277] width 25 height 33
drag, startPoint x: 927, startPoint y: 148, endPoint x: 875, endPoint y: 134, distance: 54.6
click at [921, 145] on div at bounding box center [667, 335] width 1335 height 671
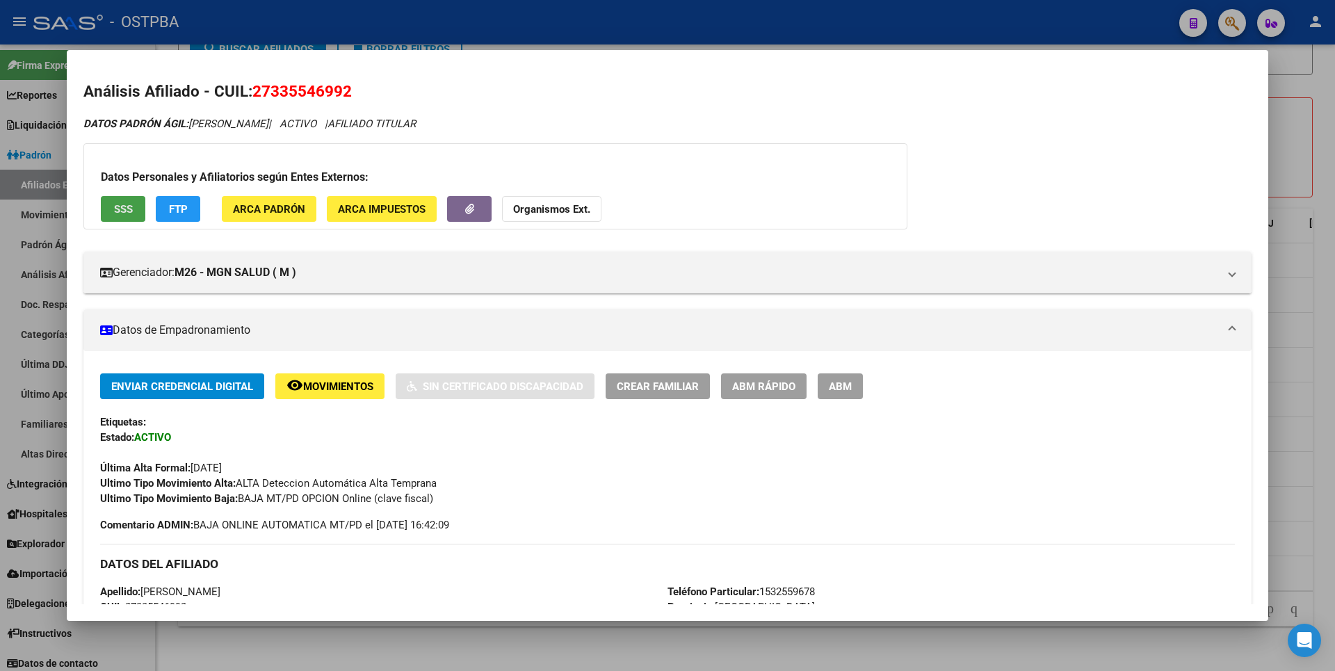
click at [129, 211] on span "SSS" at bounding box center [123, 209] width 19 height 13
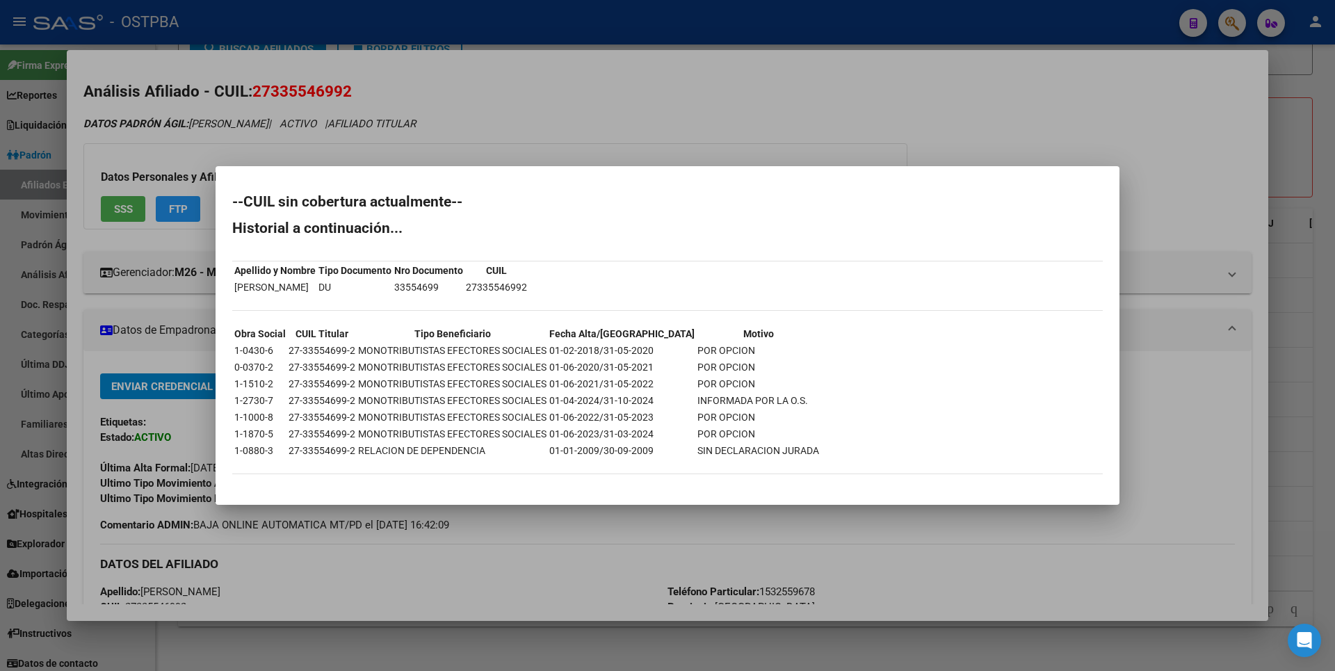
click at [1311, 158] on div at bounding box center [667, 335] width 1335 height 671
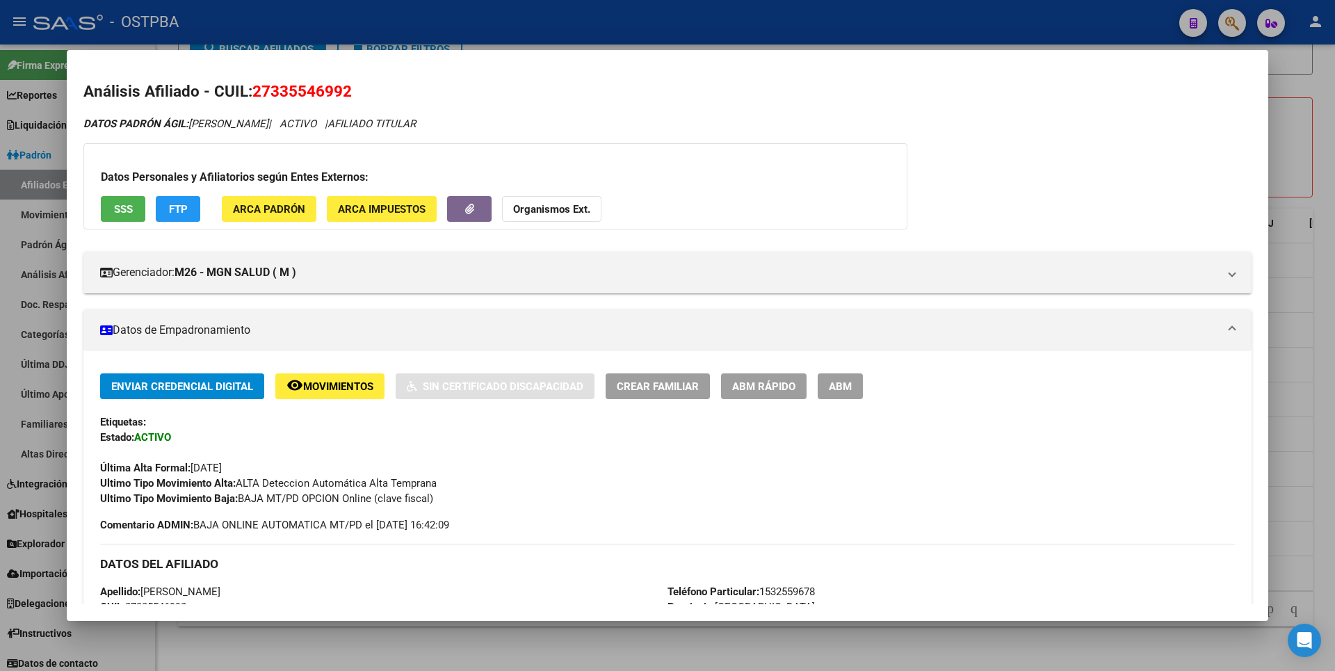
click at [1311, 158] on div at bounding box center [667, 335] width 1335 height 671
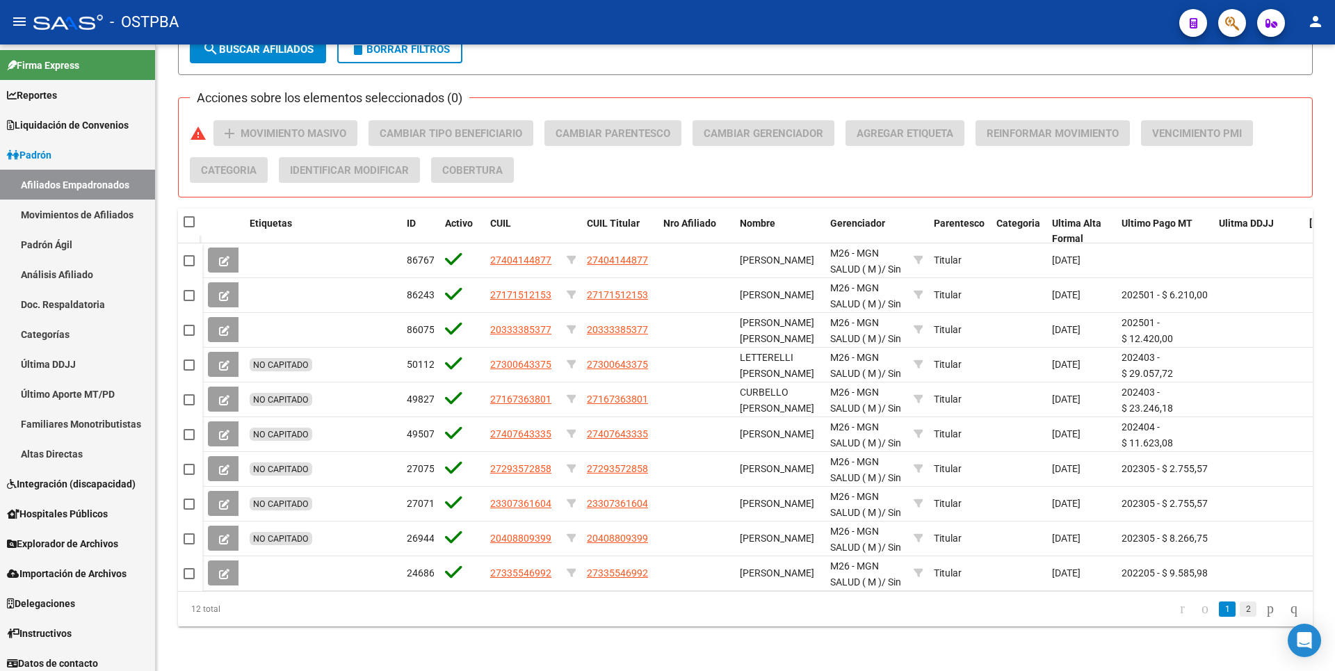
click at [1240, 608] on link "2" at bounding box center [1248, 608] width 17 height 15
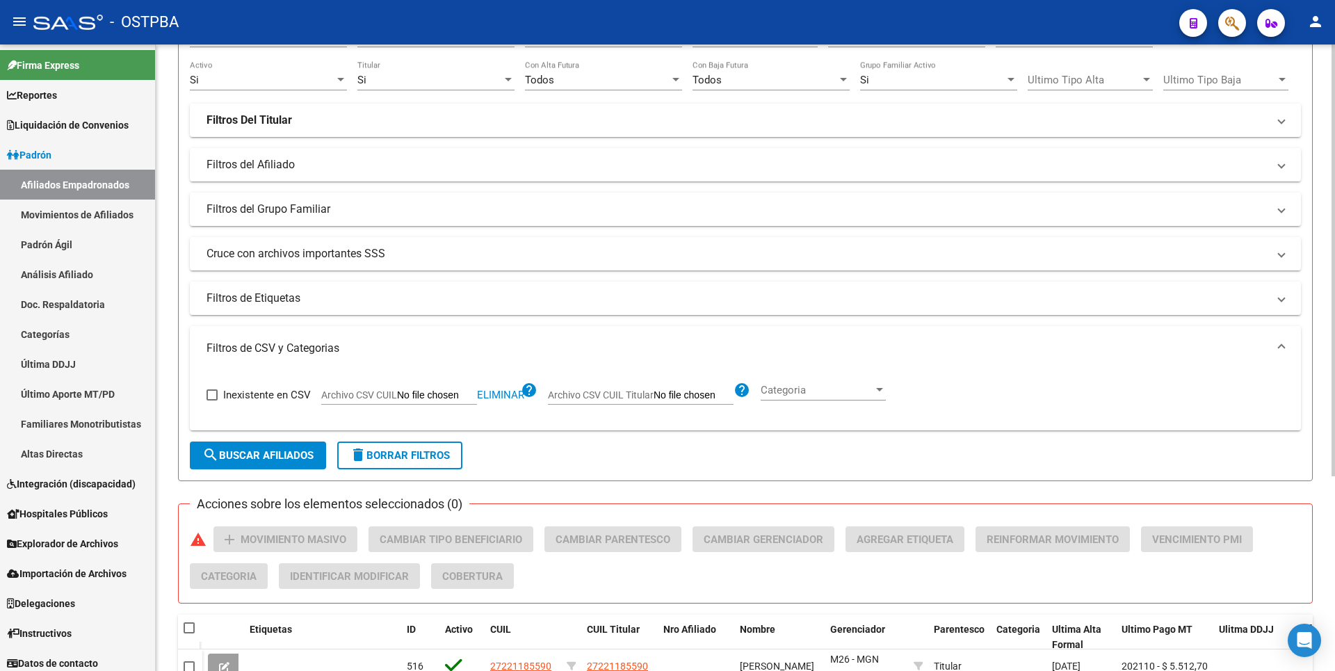
scroll to position [283, 0]
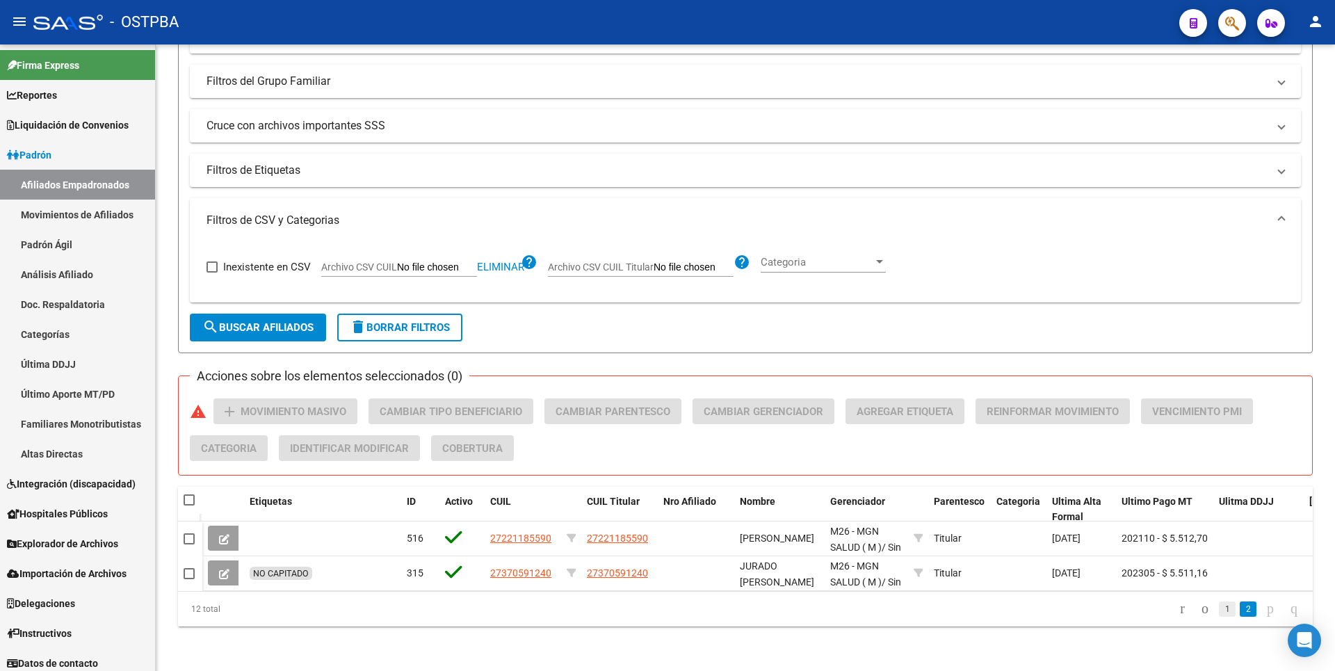
click at [1219, 613] on link "1" at bounding box center [1227, 608] width 17 height 15
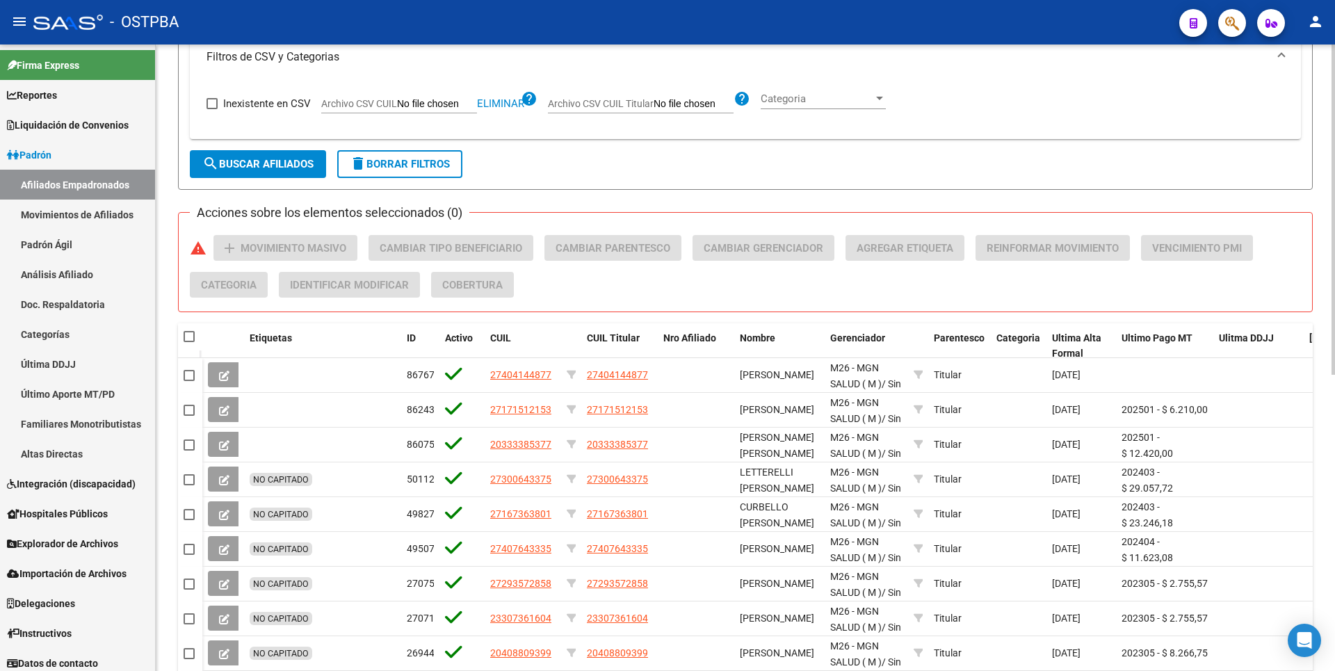
scroll to position [561, 0]
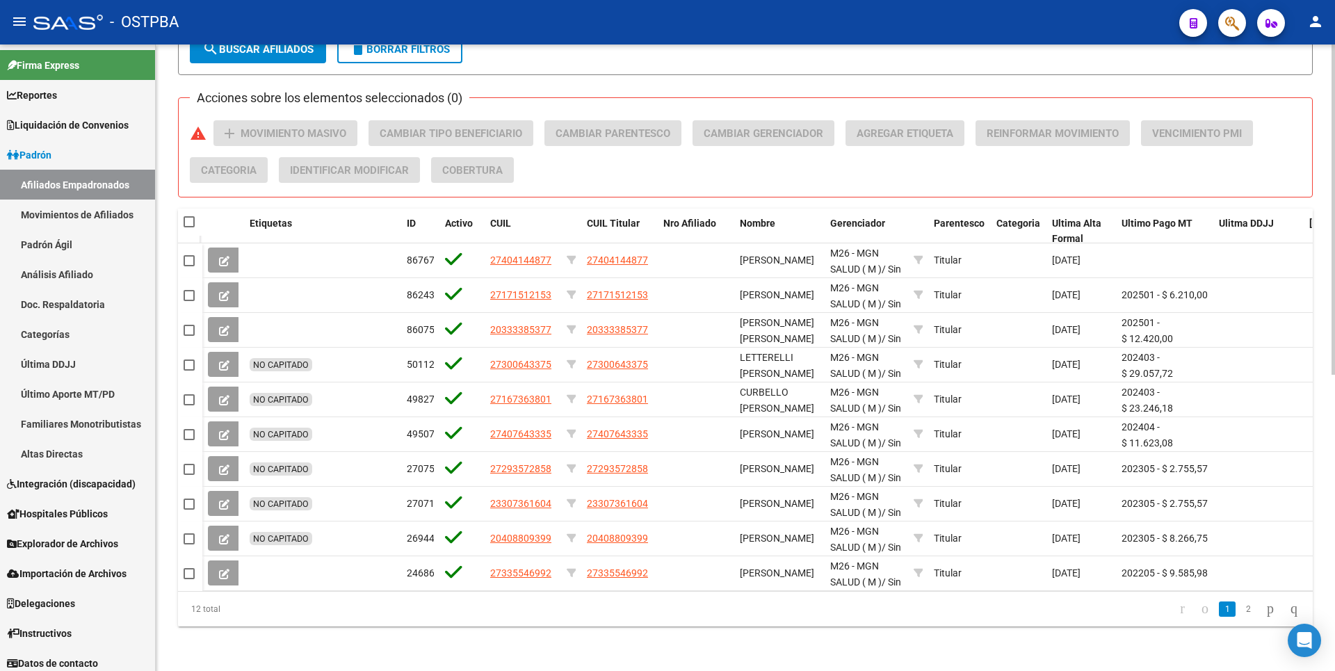
click at [187, 216] on span at bounding box center [189, 221] width 11 height 11
click at [188, 227] on input "checkbox" at bounding box center [188, 227] width 1 height 1
checkbox input "true"
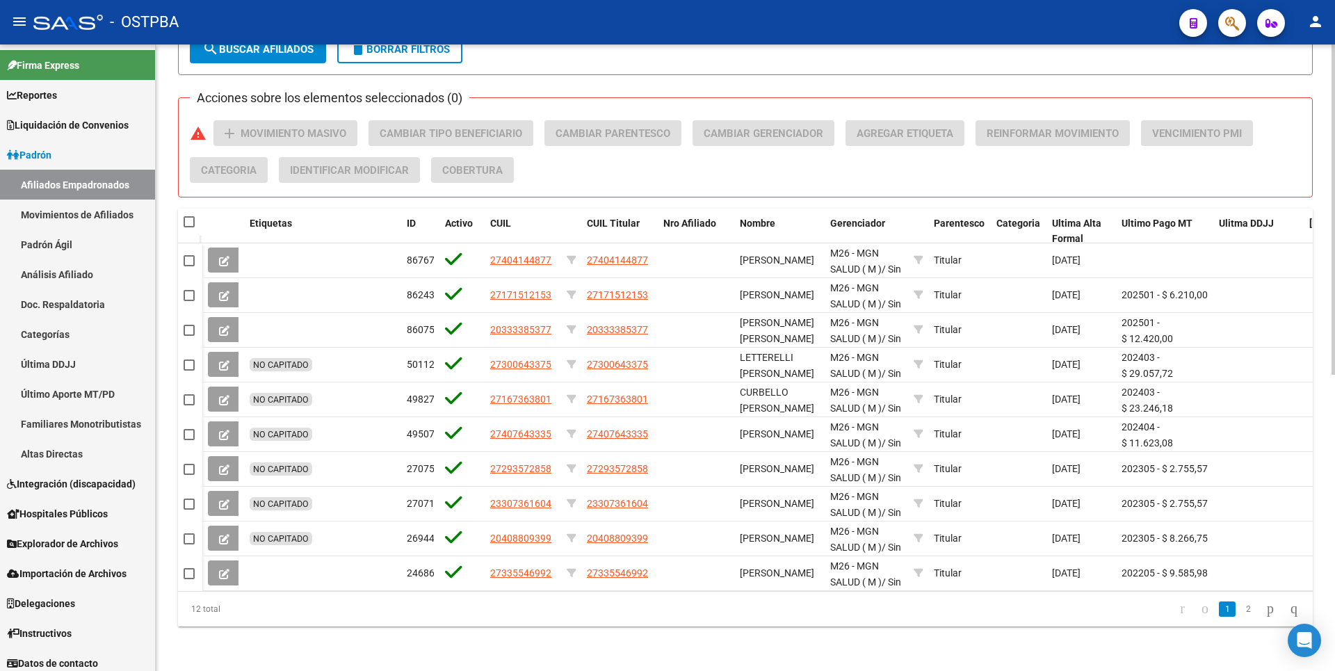
checkbox input "true"
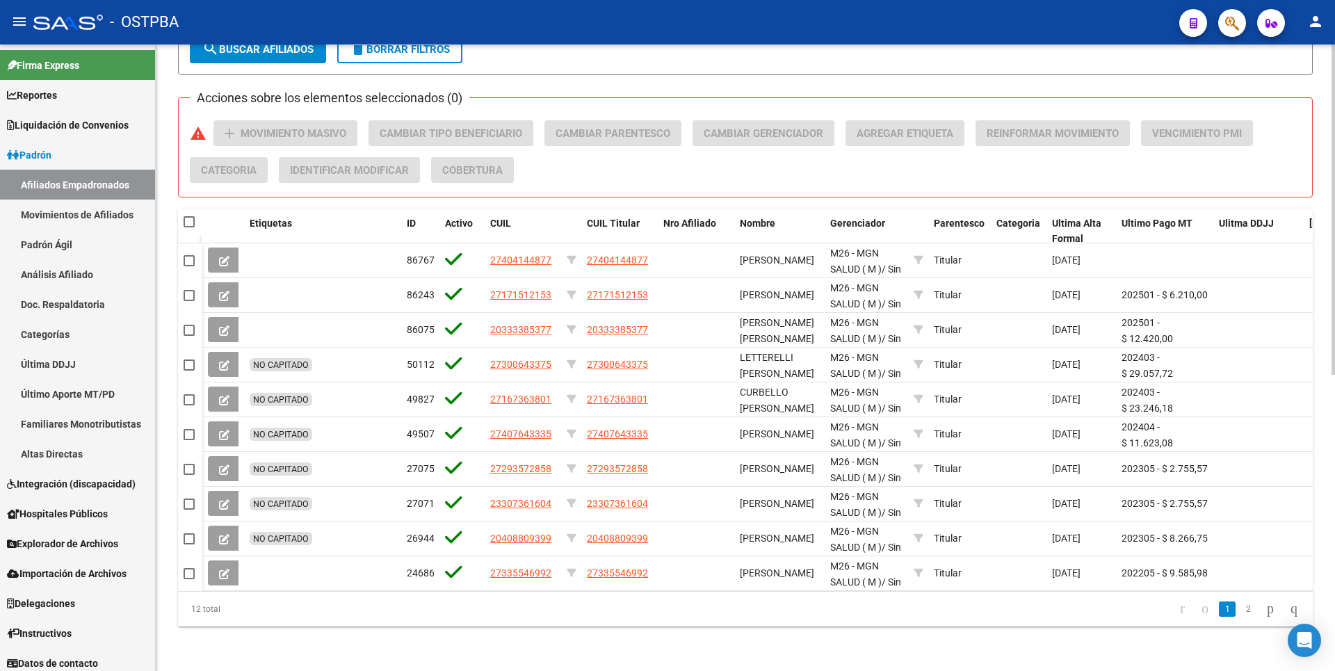
checkbox input "true"
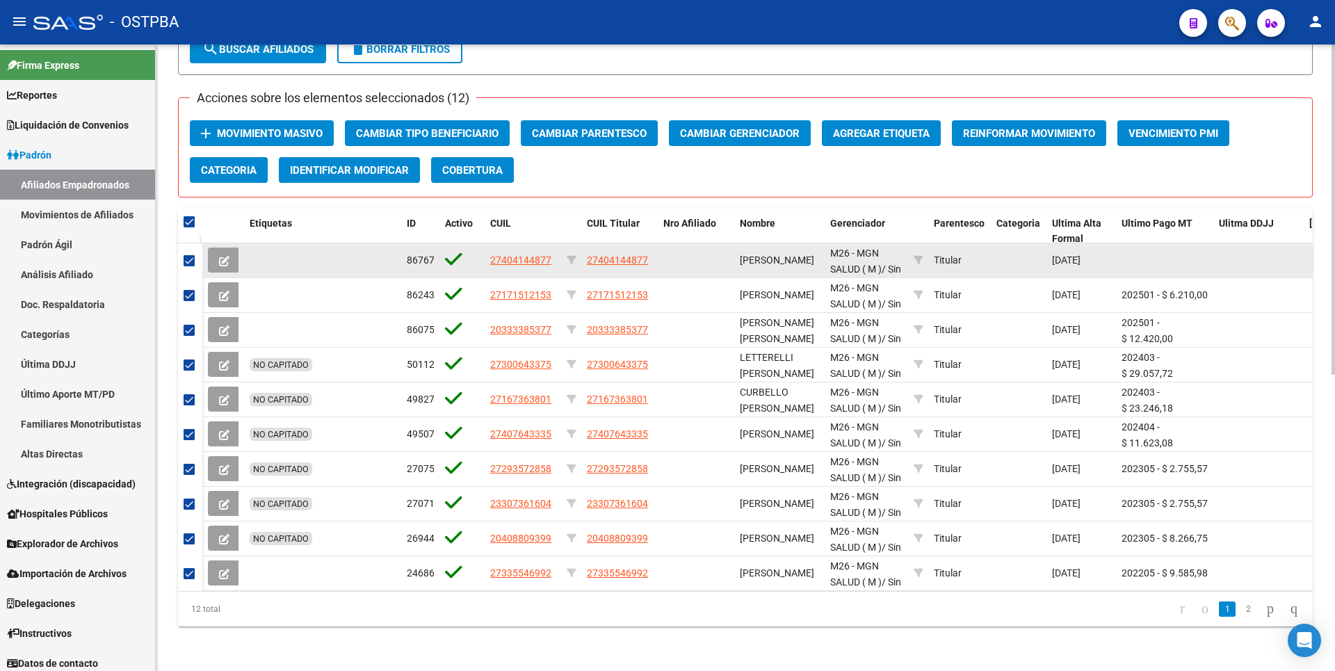
scroll to position [422, 0]
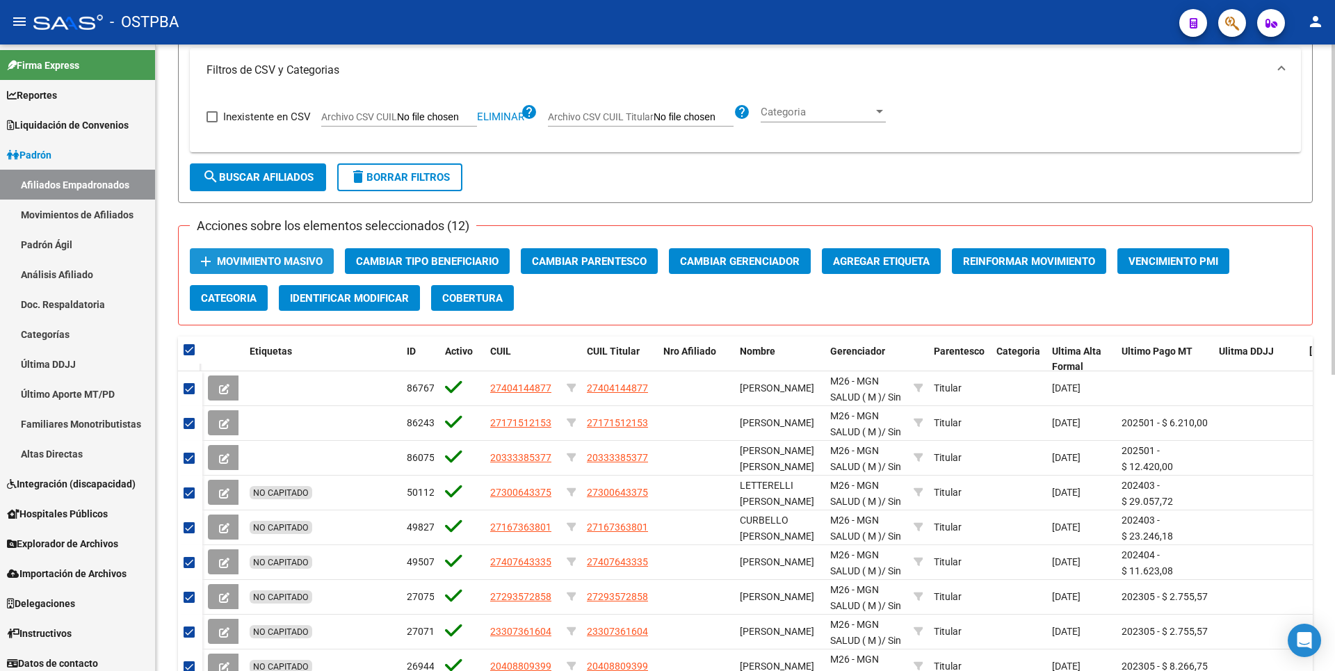
click at [305, 261] on span "Movimiento Masivo" at bounding box center [270, 261] width 106 height 13
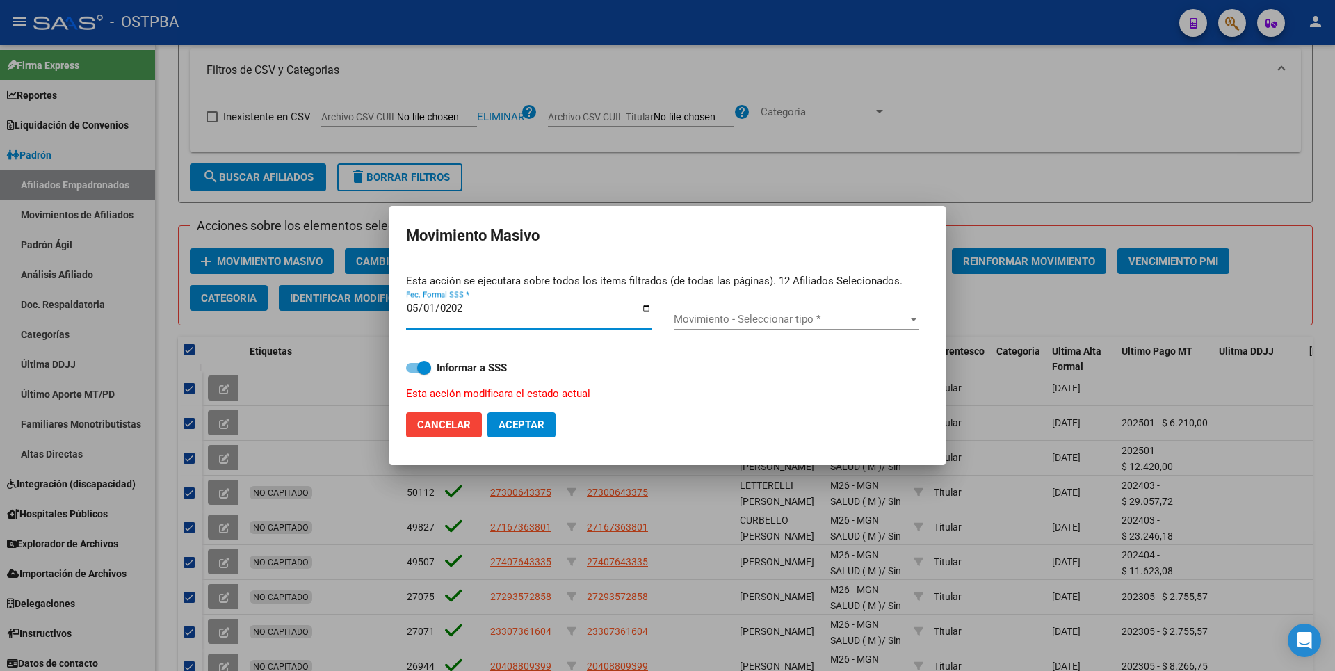
type input "[DATE]"
click at [904, 320] on span "Movimiento - Seleccionar tipo *" at bounding box center [790, 319] width 233 height 13
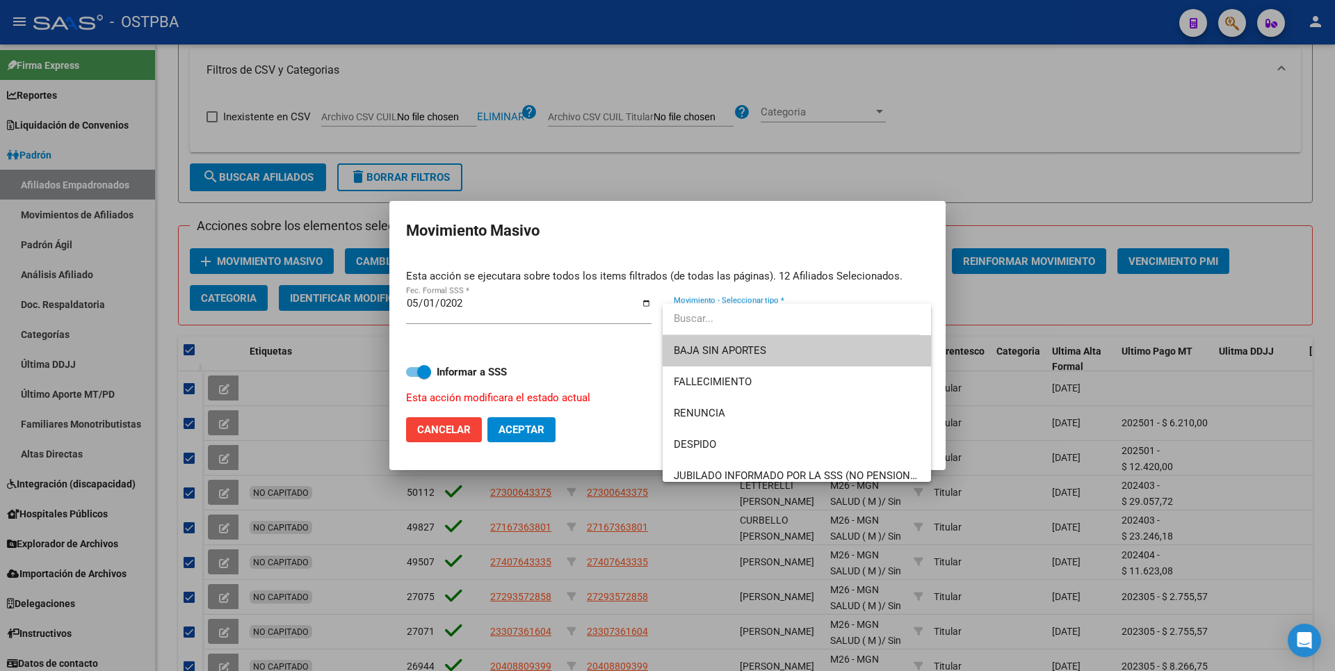
click at [758, 356] on span "BAJA SIN APORTES" at bounding box center [720, 350] width 92 height 13
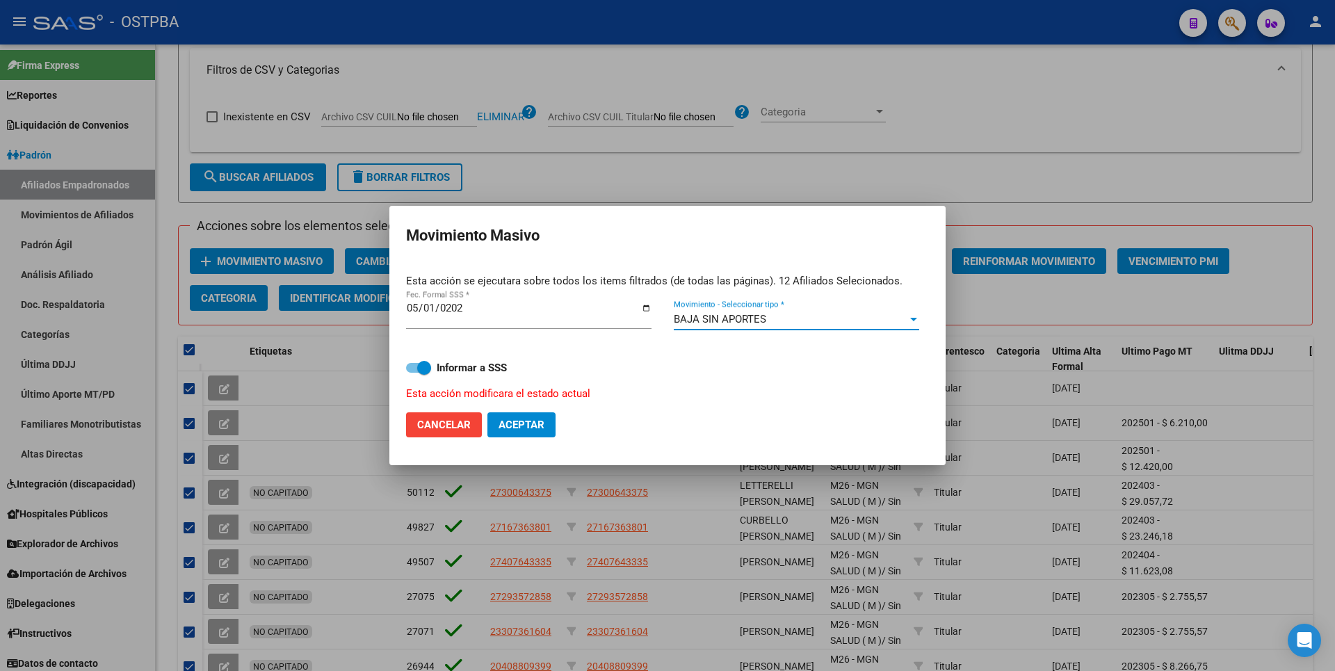
click at [534, 424] on span "Aceptar" at bounding box center [522, 425] width 46 height 13
checkbox input "false"
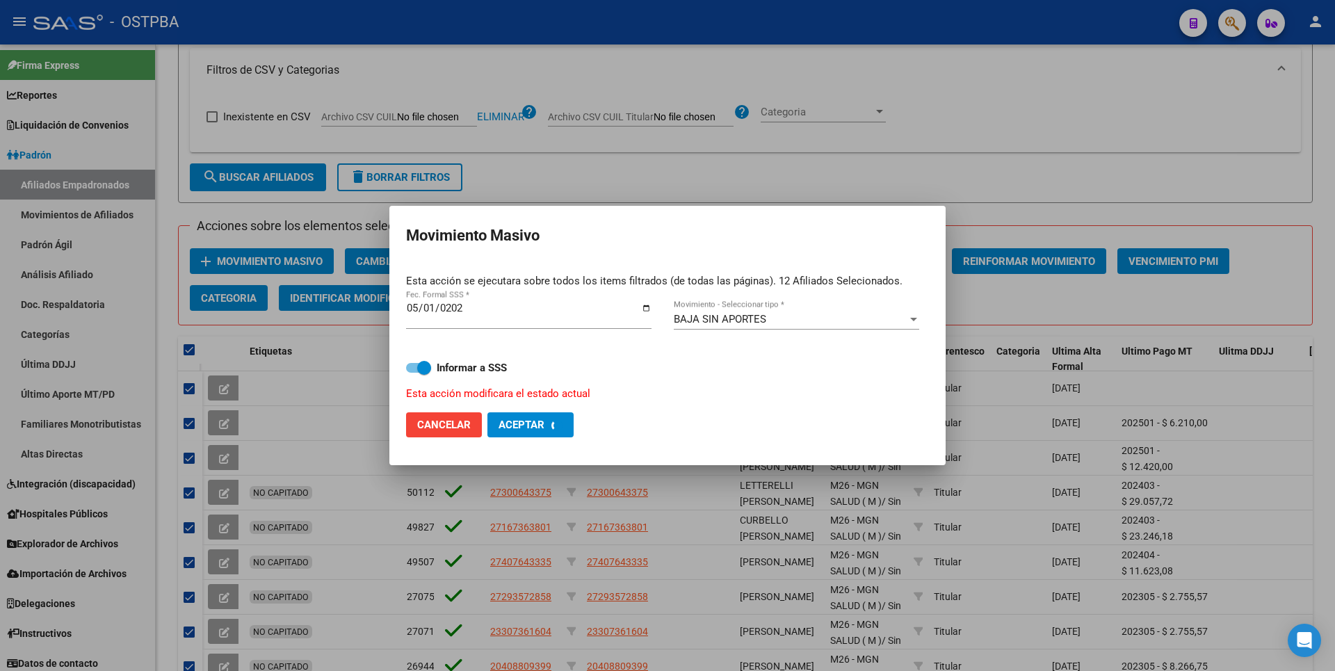
checkbox input "false"
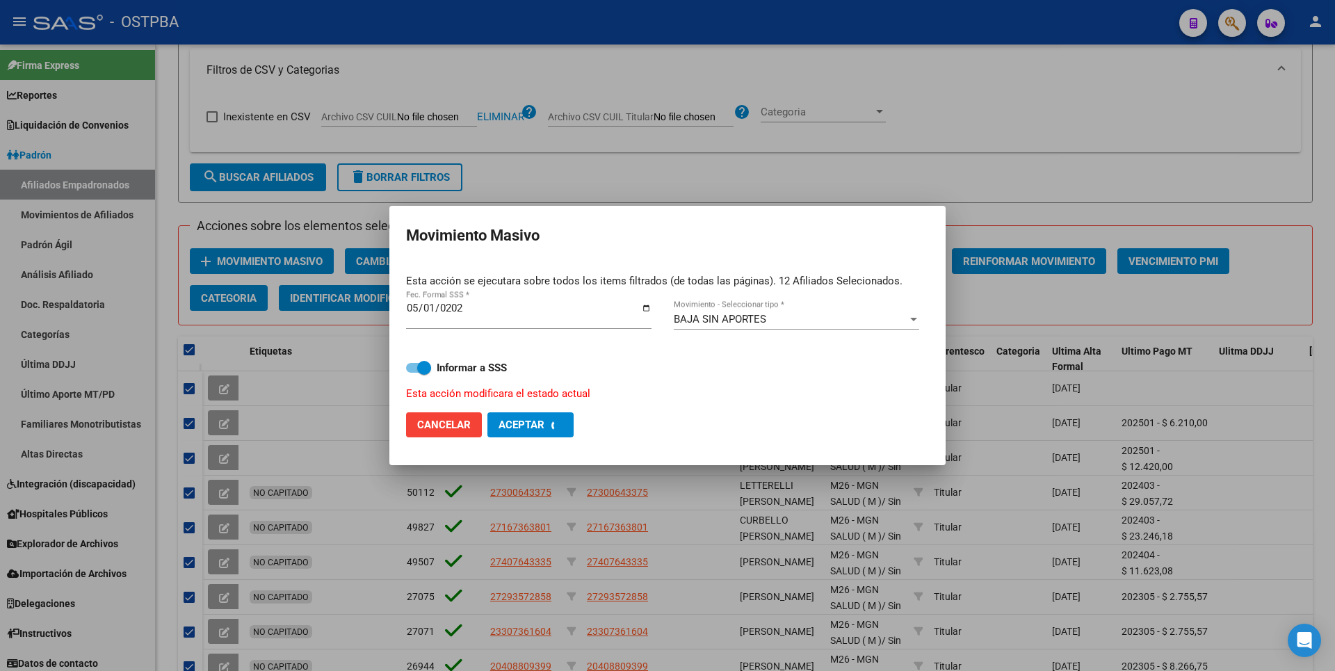
checkbox input "false"
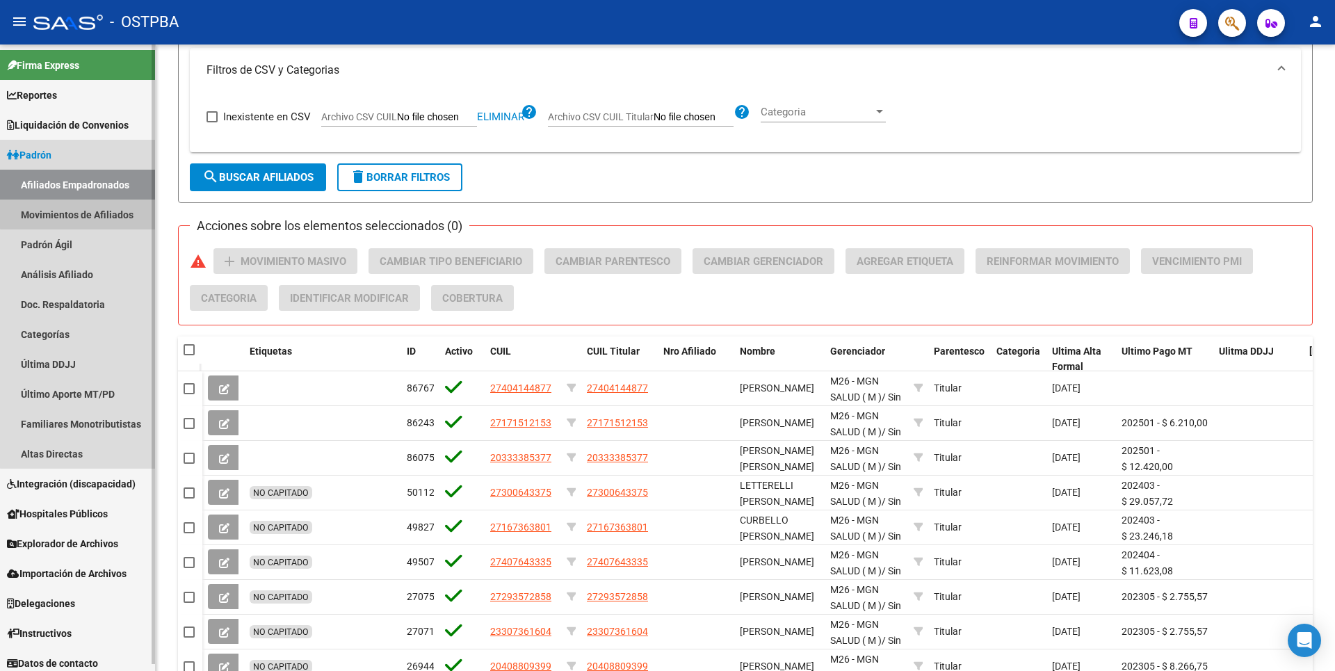
click at [86, 213] on link "Movimientos de Afiliados" at bounding box center [77, 215] width 155 height 30
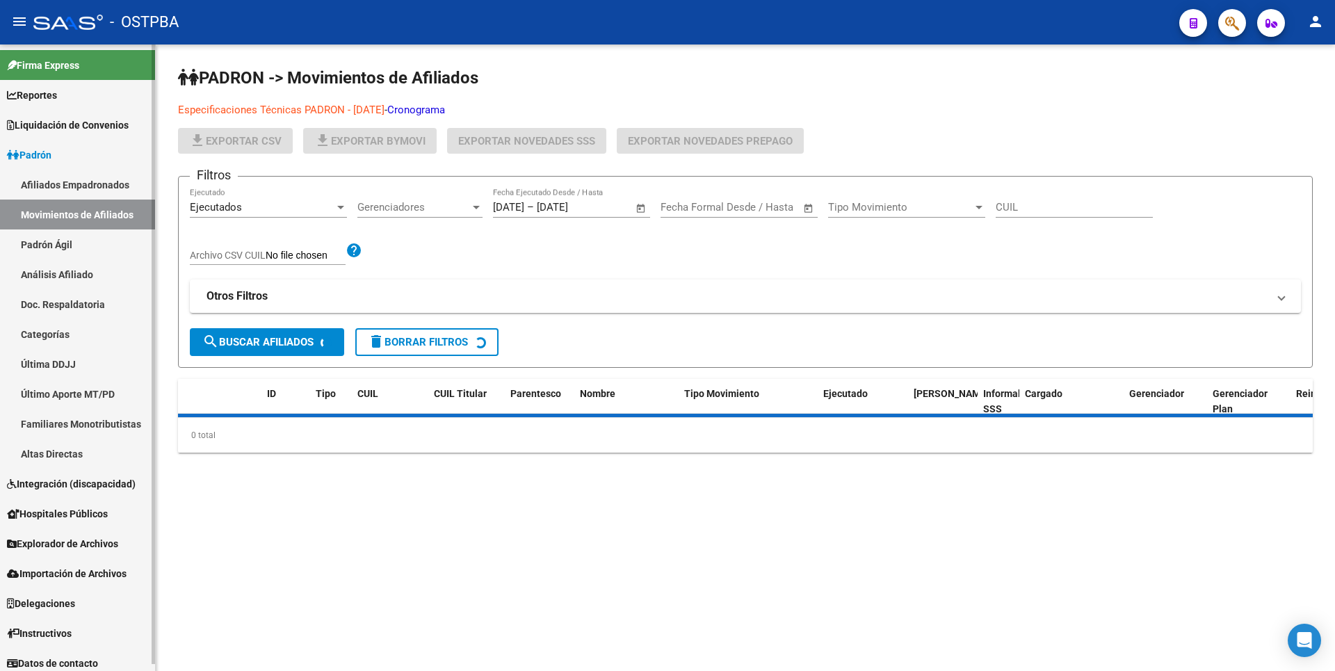
click at [94, 187] on link "Afiliados Empadronados" at bounding box center [77, 185] width 155 height 30
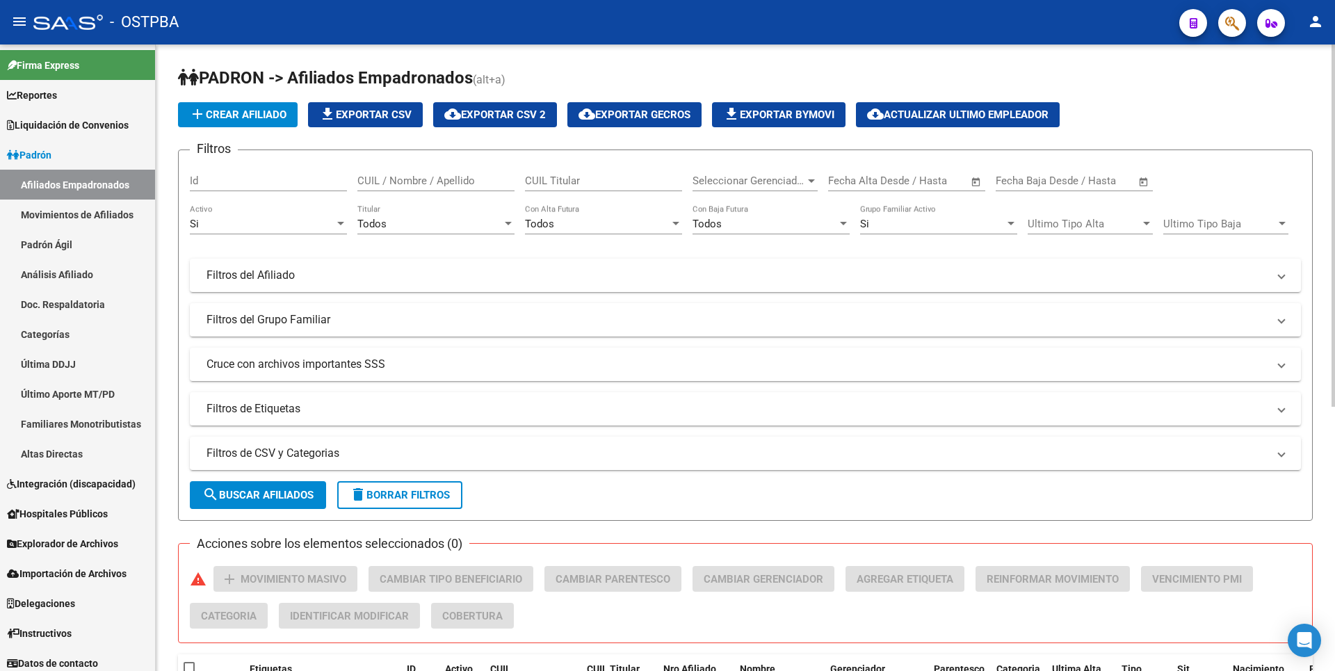
click at [815, 180] on div at bounding box center [811, 180] width 13 height 11
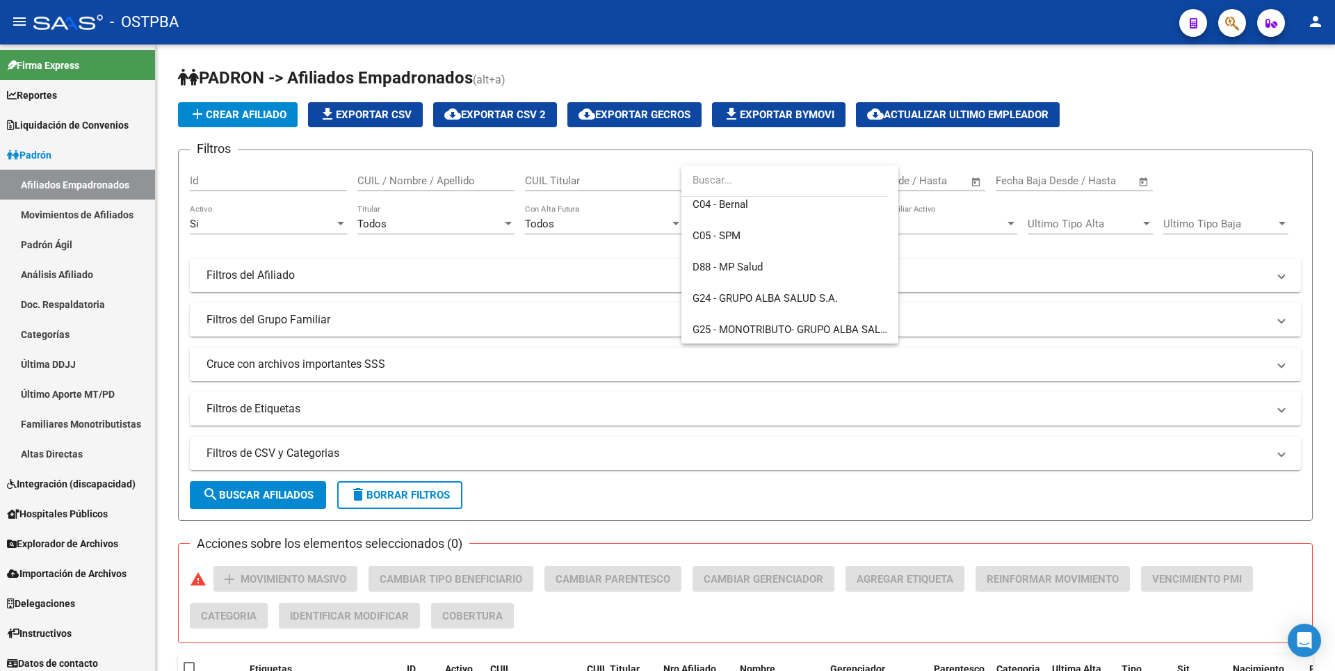
scroll to position [139, 0]
click at [748, 258] on span "D88 - MP Salud" at bounding box center [727, 260] width 70 height 13
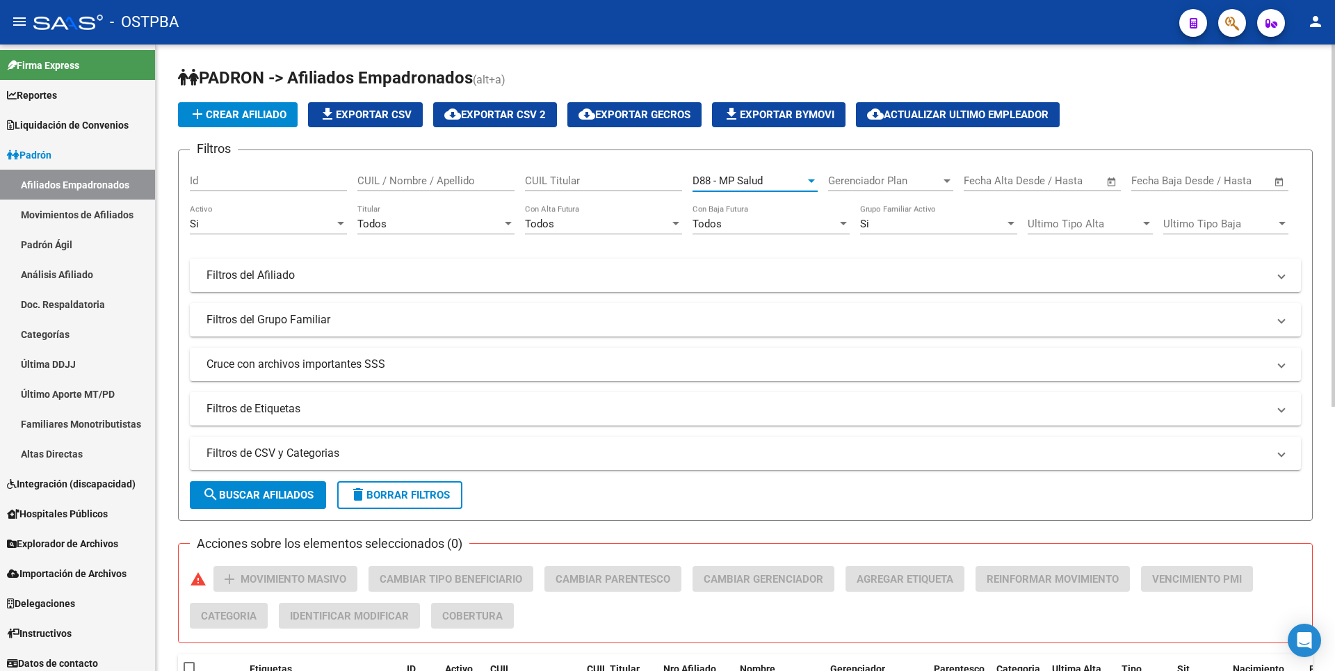
click at [510, 222] on div at bounding box center [508, 223] width 7 height 3
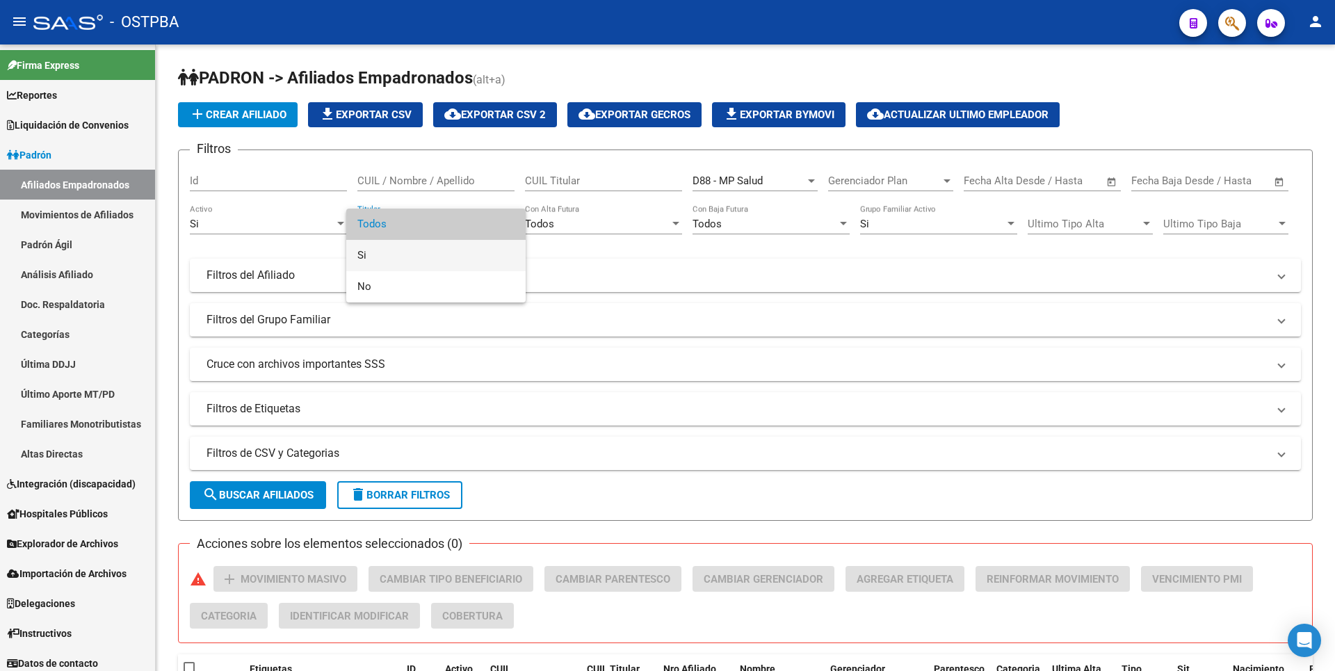
click at [375, 259] on span "Si" at bounding box center [435, 255] width 157 height 31
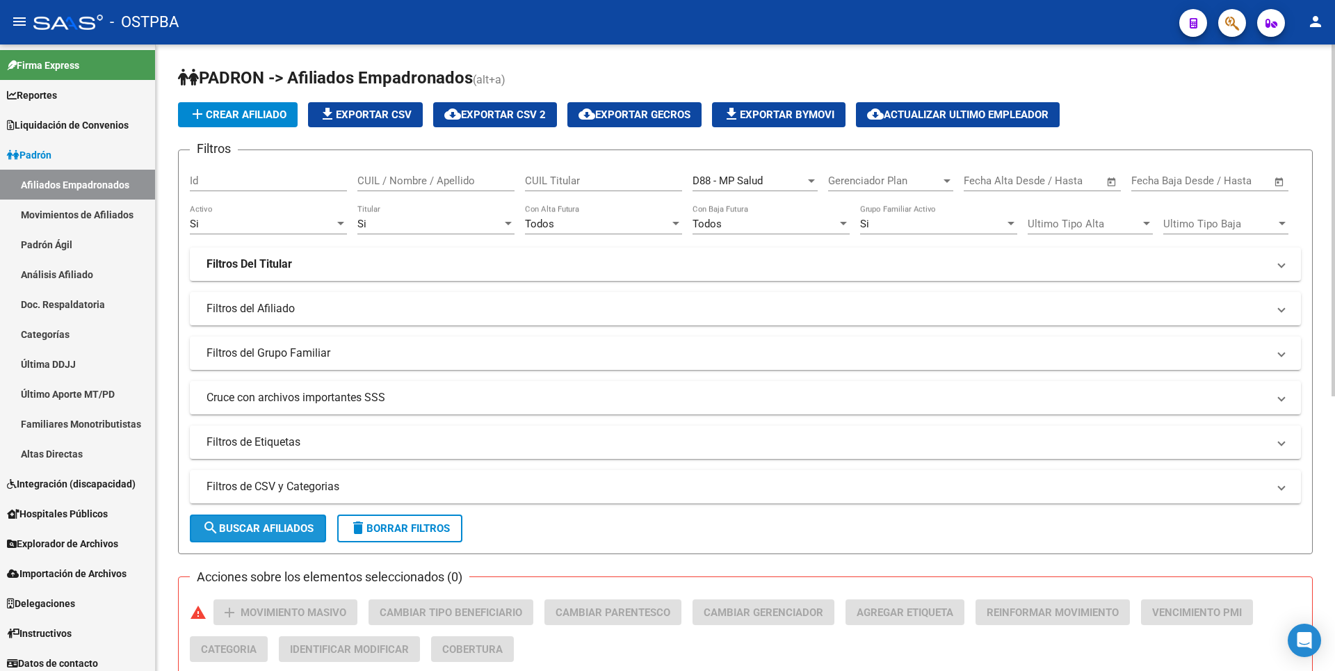
click at [284, 533] on span "search Buscar Afiliados" at bounding box center [257, 528] width 111 height 13
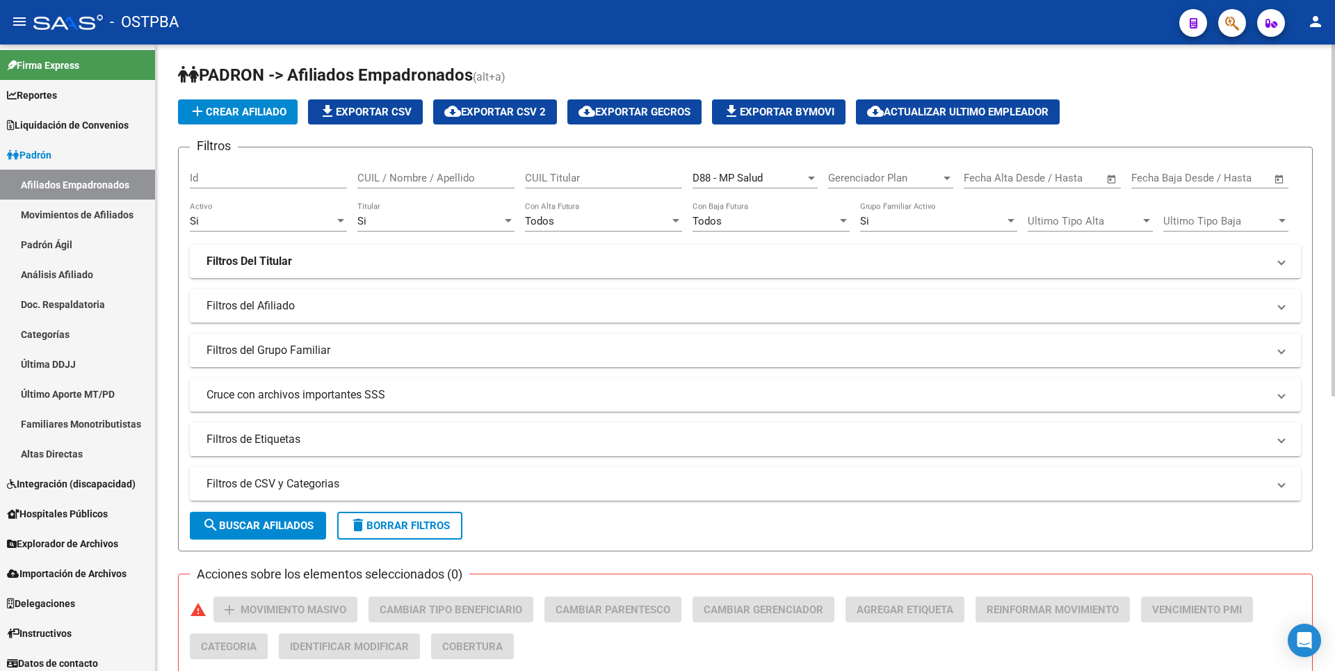
scroll to position [0, 0]
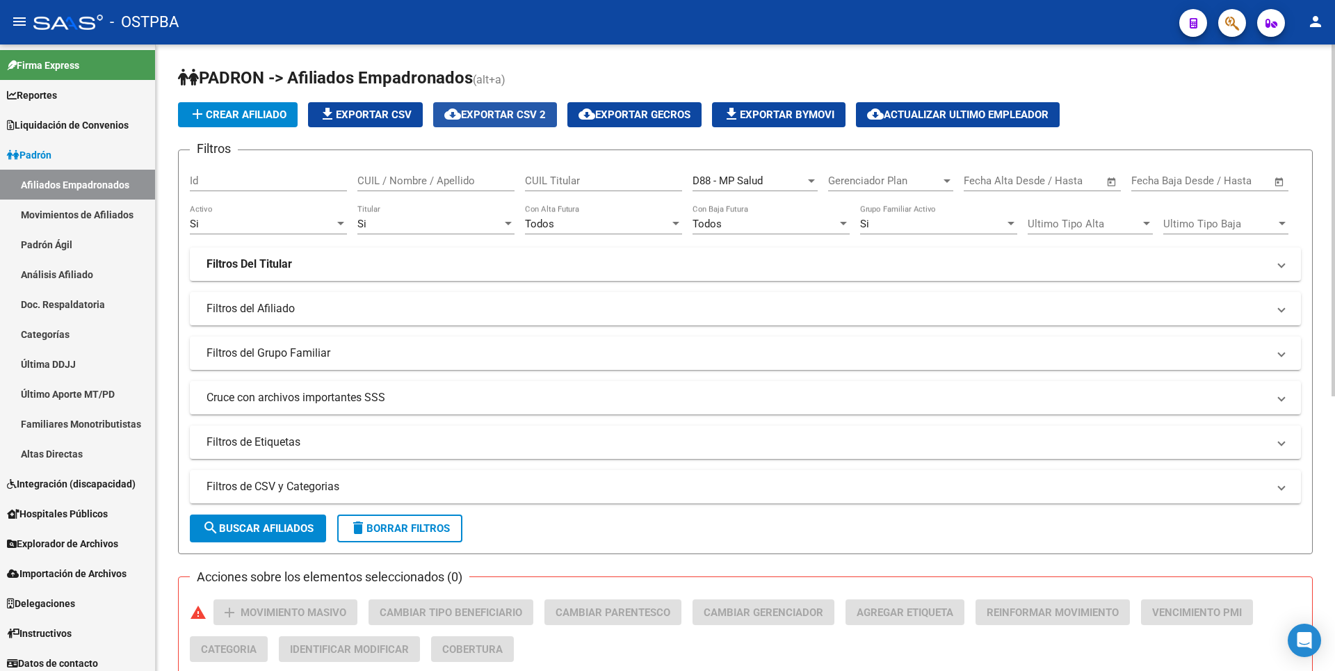
click at [521, 113] on span "cloud_download Exportar CSV 2" at bounding box center [495, 114] width 102 height 13
click at [809, 184] on div at bounding box center [811, 180] width 13 height 11
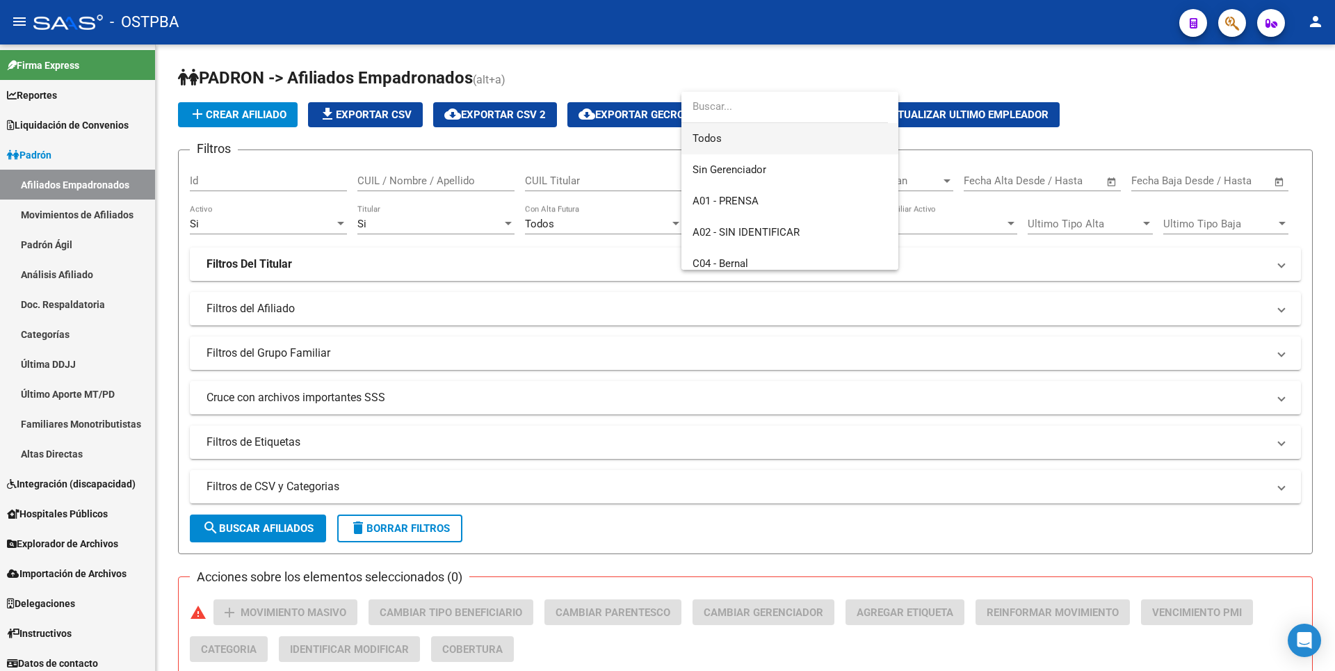
click at [708, 138] on span "Todos" at bounding box center [789, 138] width 195 height 31
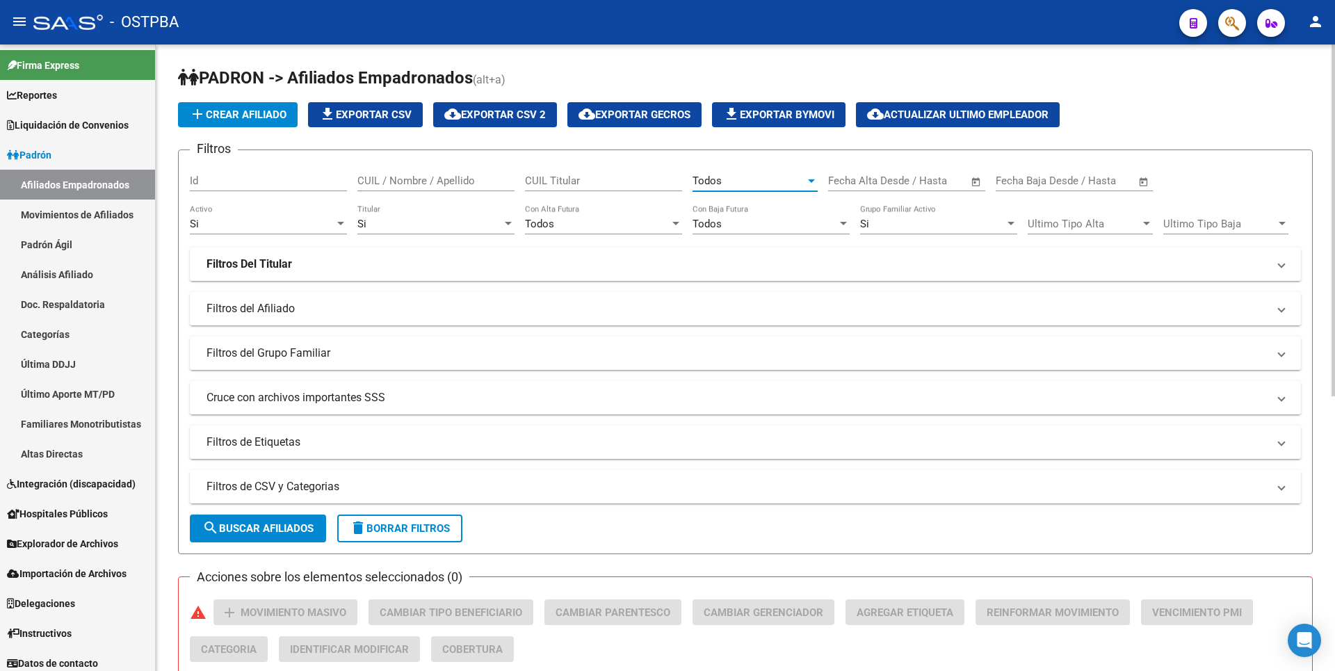
click at [375, 496] on mat-expansion-panel-header "Filtros de CSV y Categorias" at bounding box center [745, 486] width 1111 height 33
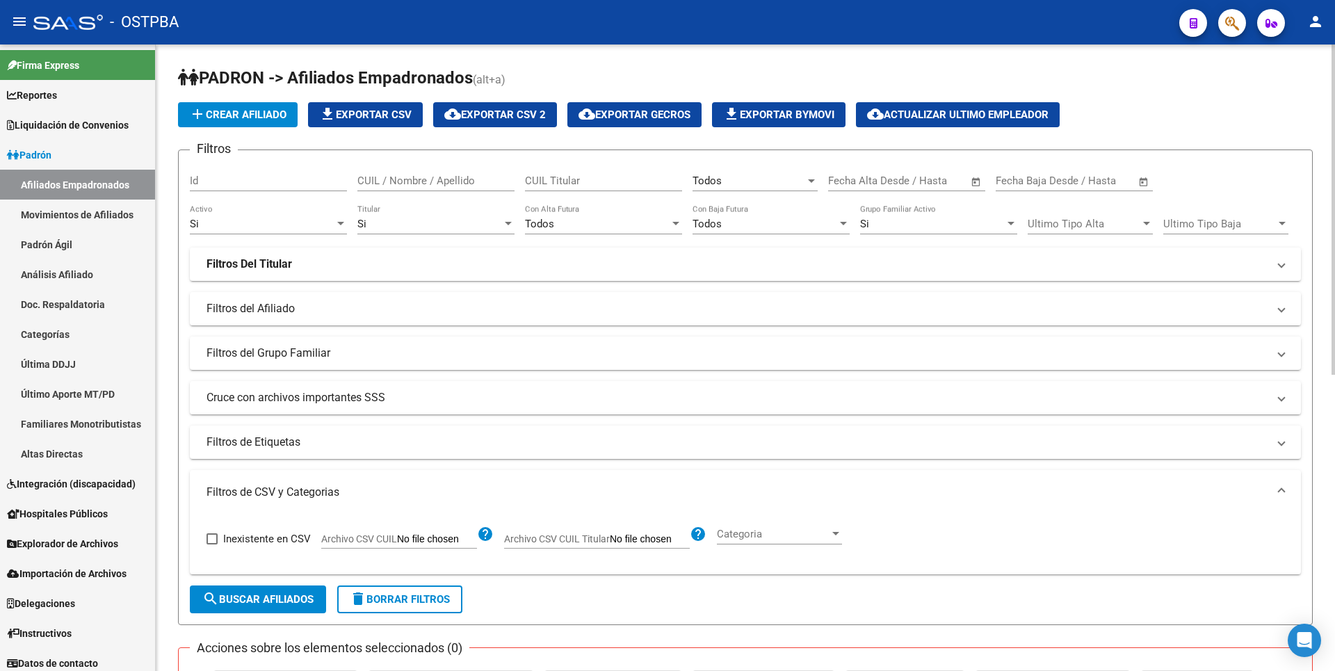
click at [439, 540] on input "Archivo CSV CUIL" at bounding box center [437, 539] width 80 height 13
type input "C:\fakepath\MOROSIDADMP072025.csv"
click at [255, 597] on span "search Buscar Afiliados" at bounding box center [257, 599] width 111 height 13
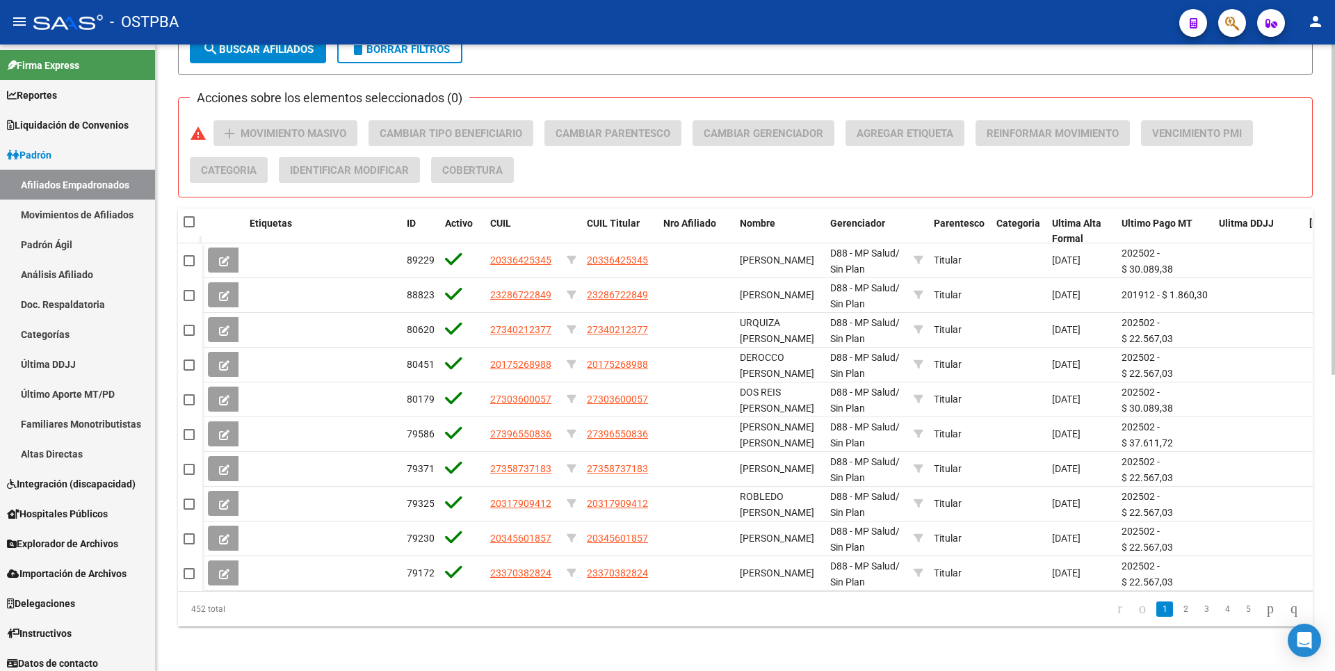
scroll to position [561, 0]
click at [1288, 606] on icon "go to last page" at bounding box center [1293, 608] width 11 height 17
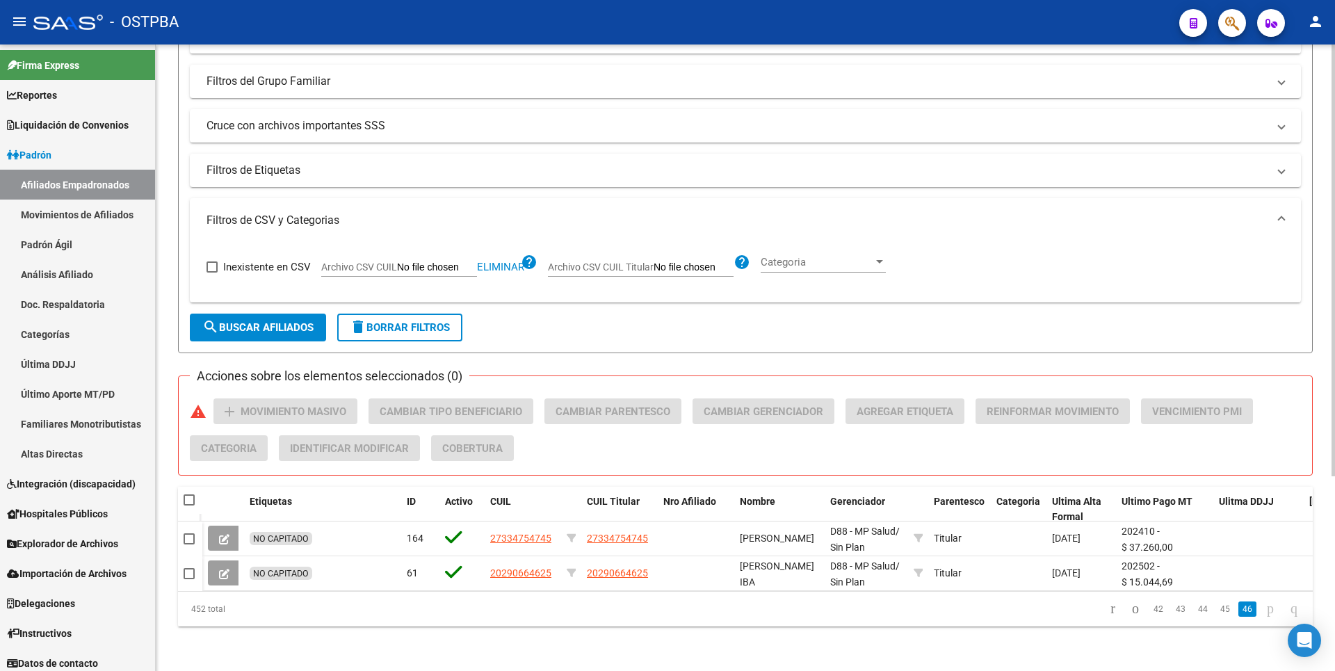
scroll to position [283, 0]
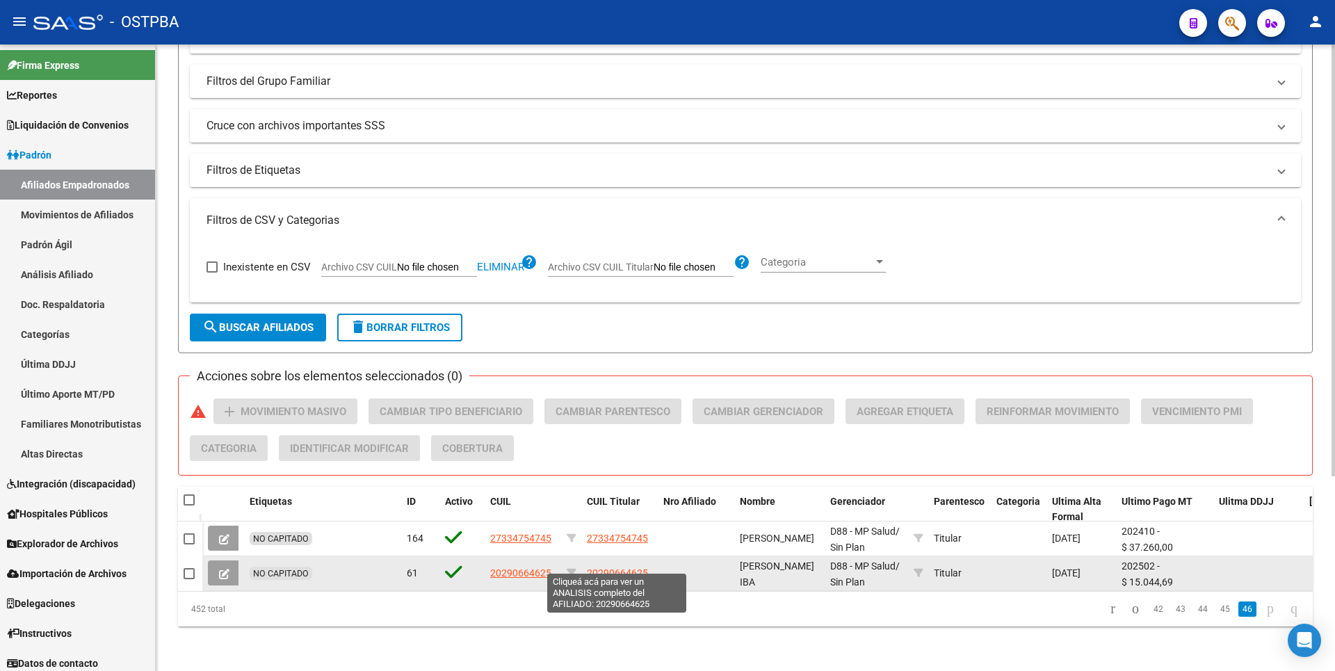
click at [606, 567] on span "20290664625" at bounding box center [617, 572] width 61 height 11
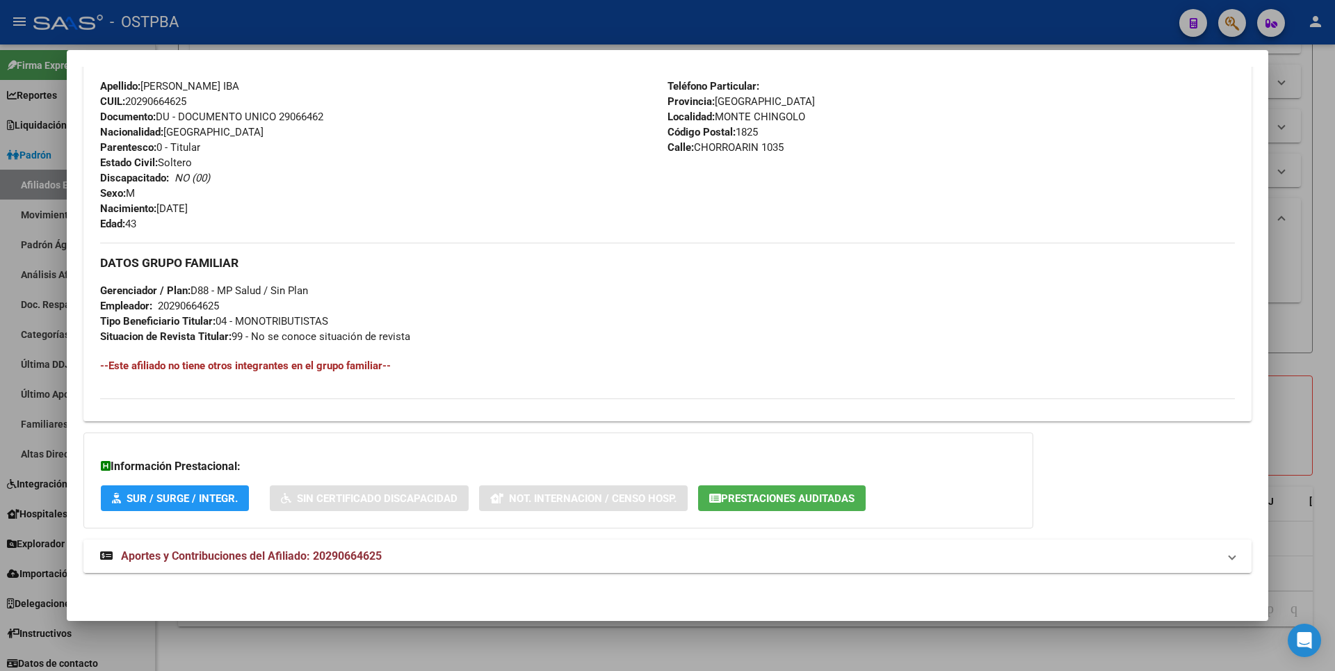
click at [326, 557] on span "Aportes y Contribuciones del Afiliado: 20290664625" at bounding box center [251, 555] width 261 height 13
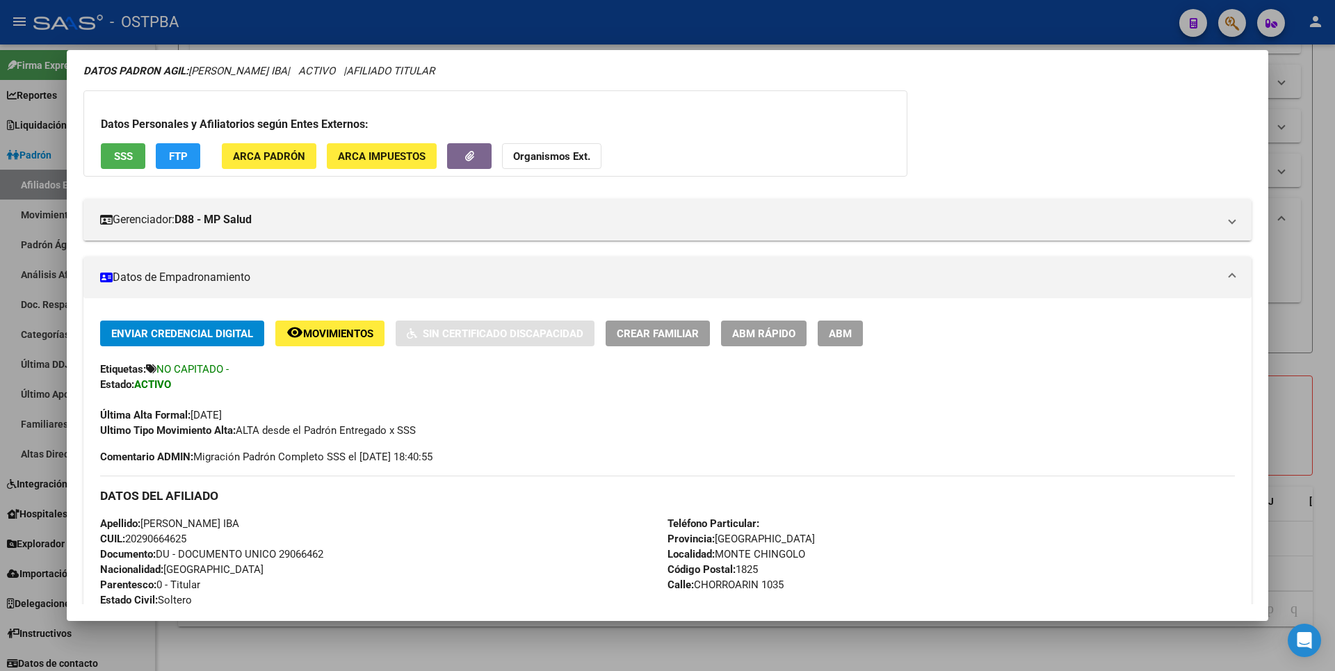
scroll to position [0, 0]
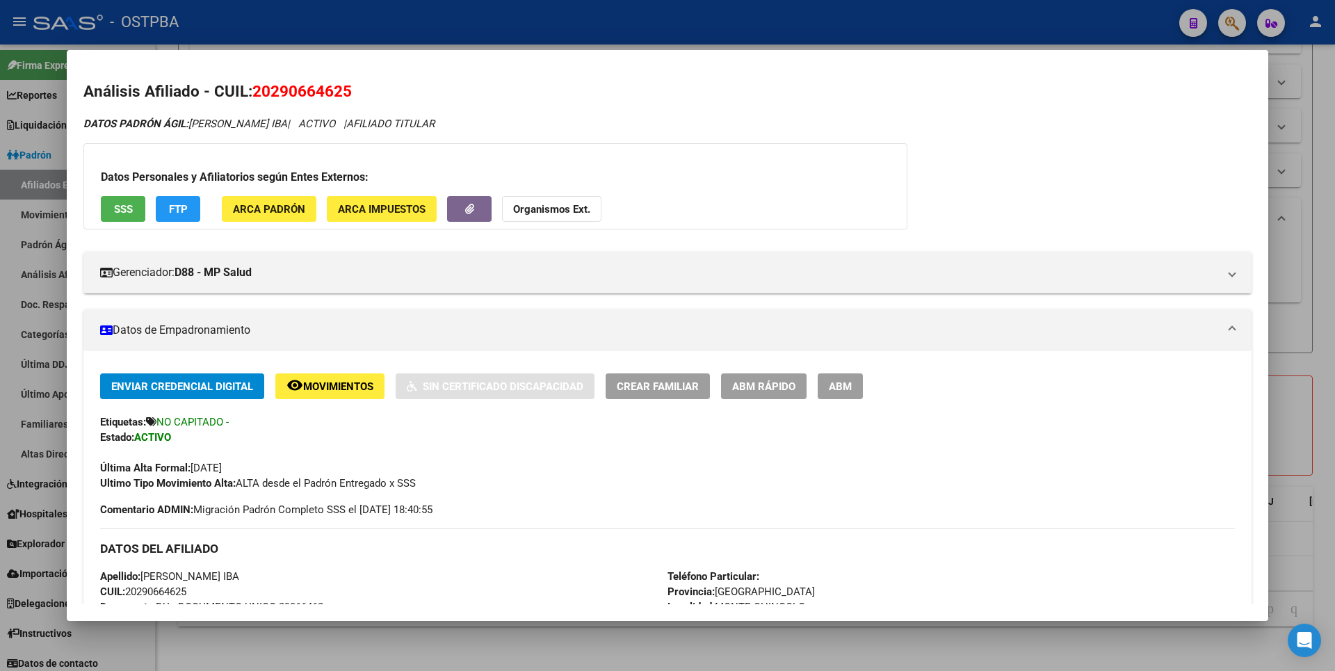
click at [191, 211] on button "FTP" at bounding box center [178, 209] width 44 height 26
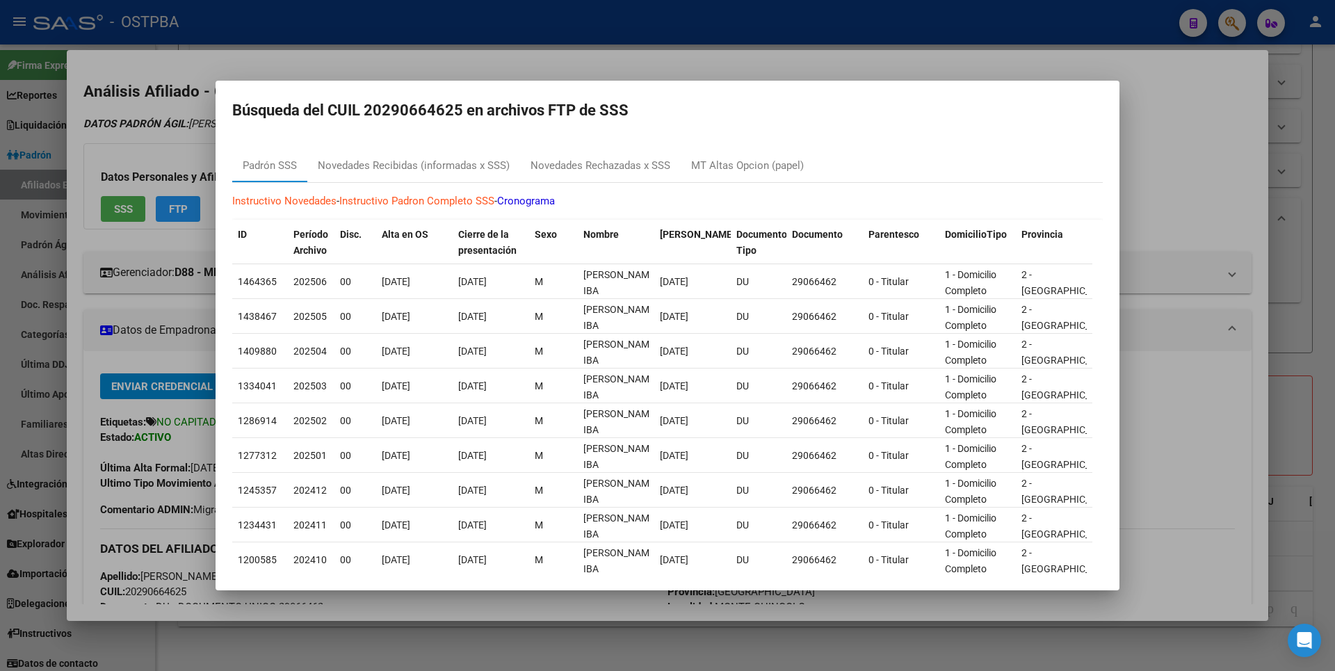
click at [1318, 193] on div at bounding box center [667, 335] width 1335 height 671
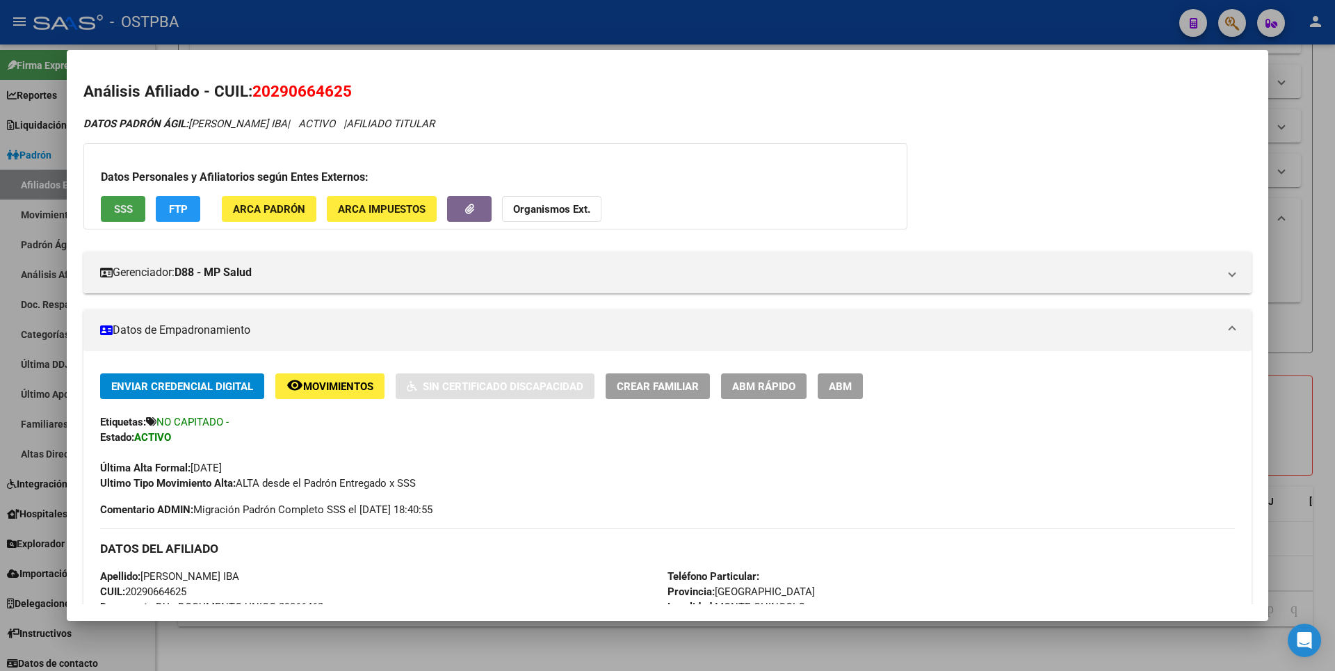
click at [122, 215] on span "SSS" at bounding box center [123, 209] width 19 height 13
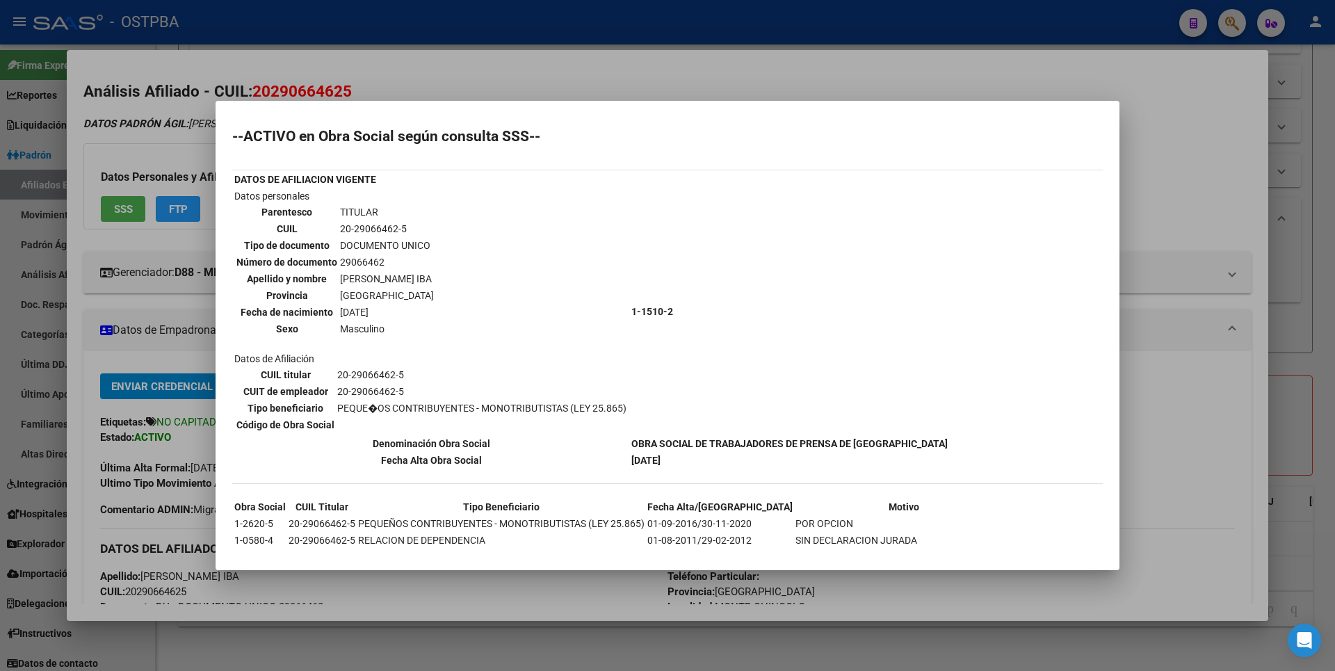
click at [1310, 193] on div at bounding box center [667, 335] width 1335 height 671
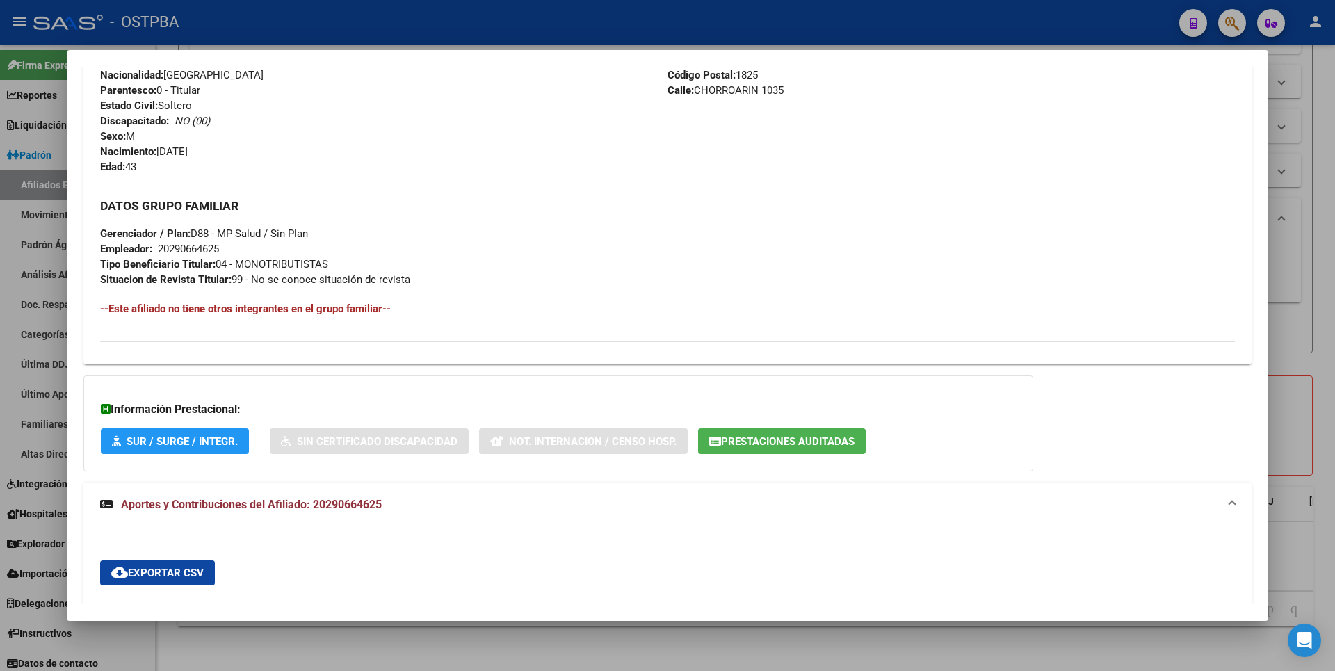
scroll to position [904, 0]
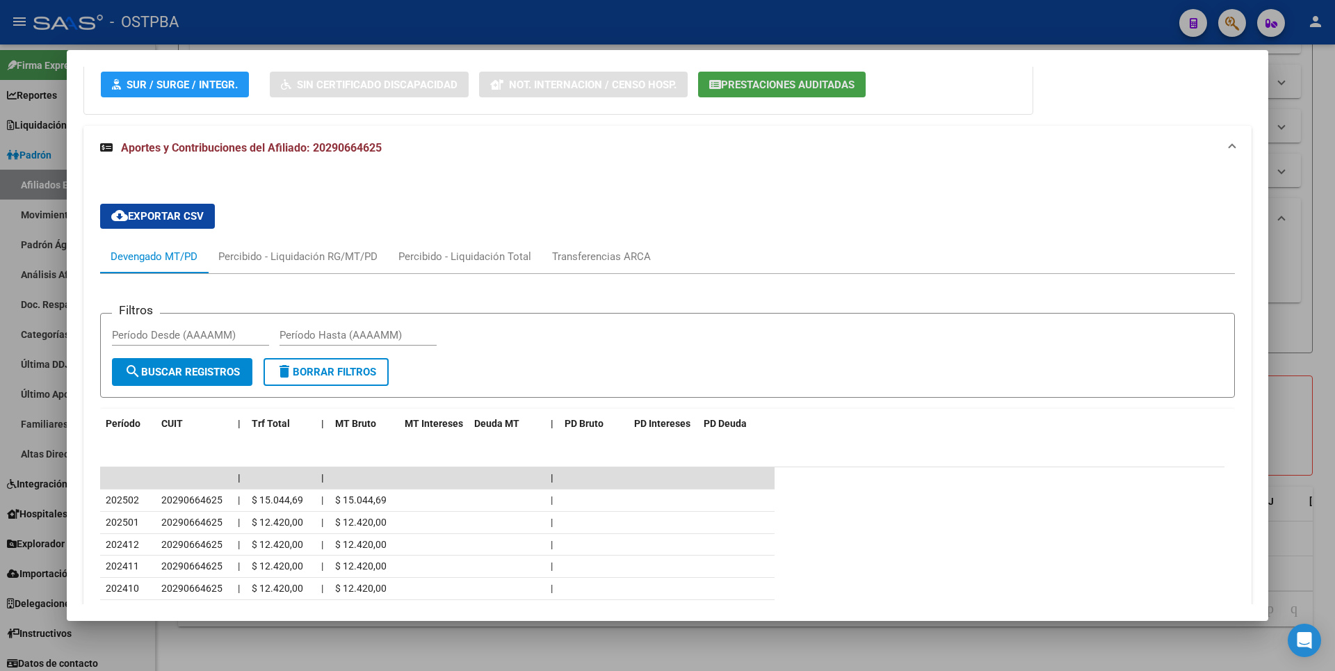
click at [756, 88] on span "Prestaciones Auditadas" at bounding box center [787, 85] width 133 height 13
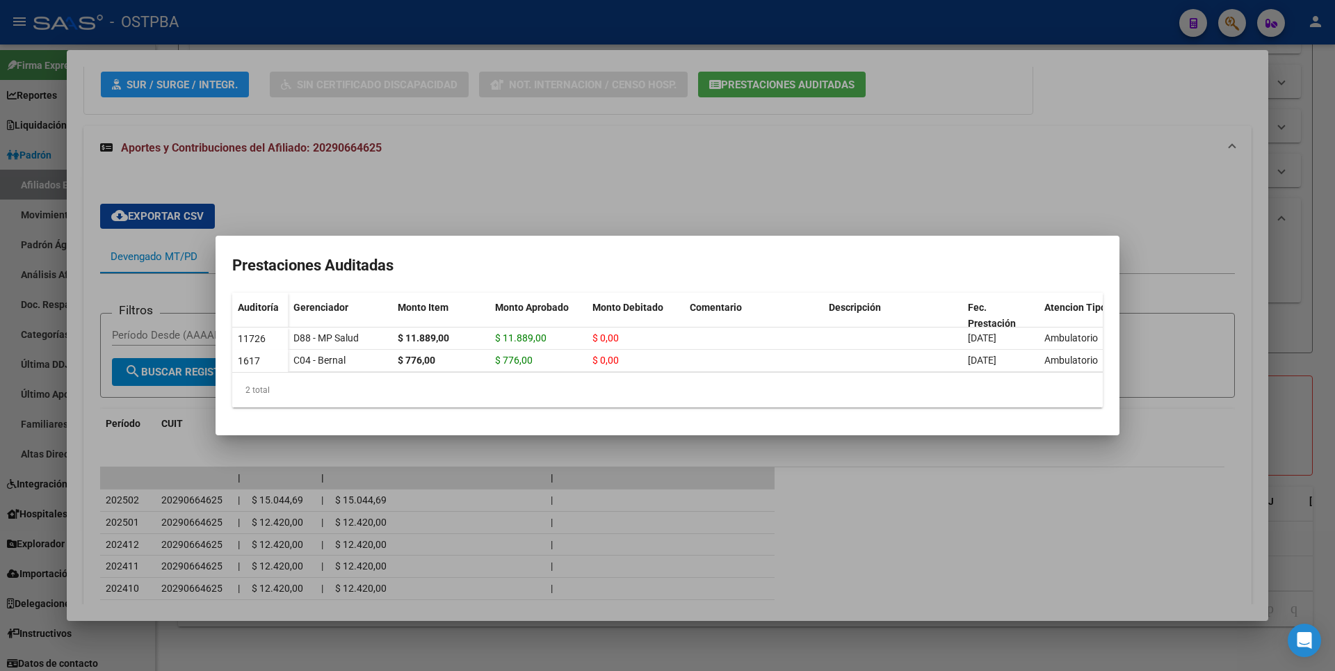
click at [1315, 177] on div at bounding box center [667, 335] width 1335 height 671
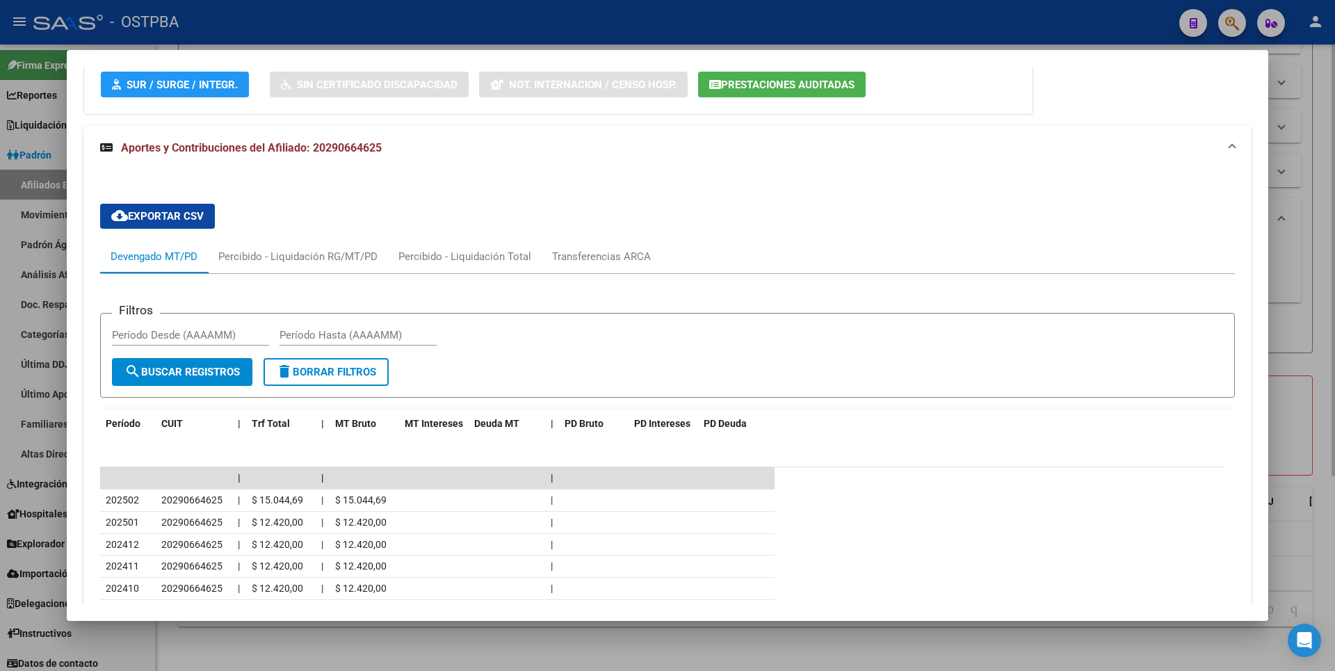
click at [1306, 308] on div at bounding box center [667, 335] width 1335 height 671
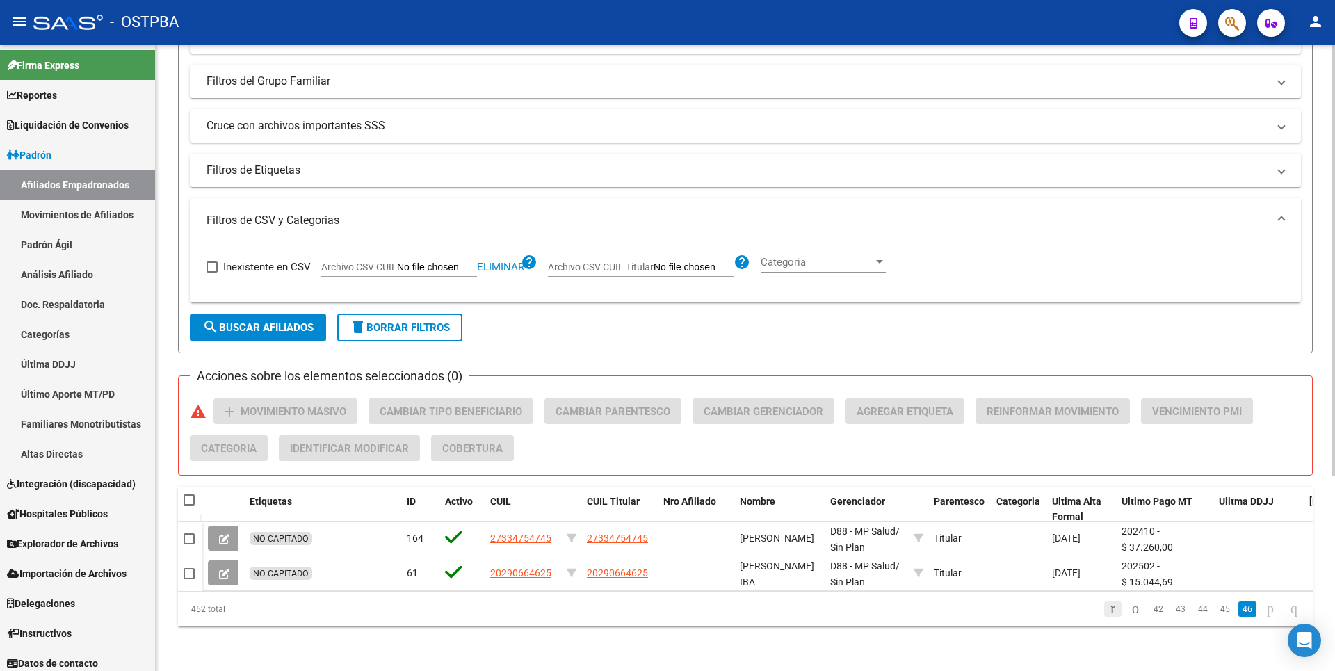
click at [1108, 614] on icon "go to first page" at bounding box center [1112, 608] width 9 height 17
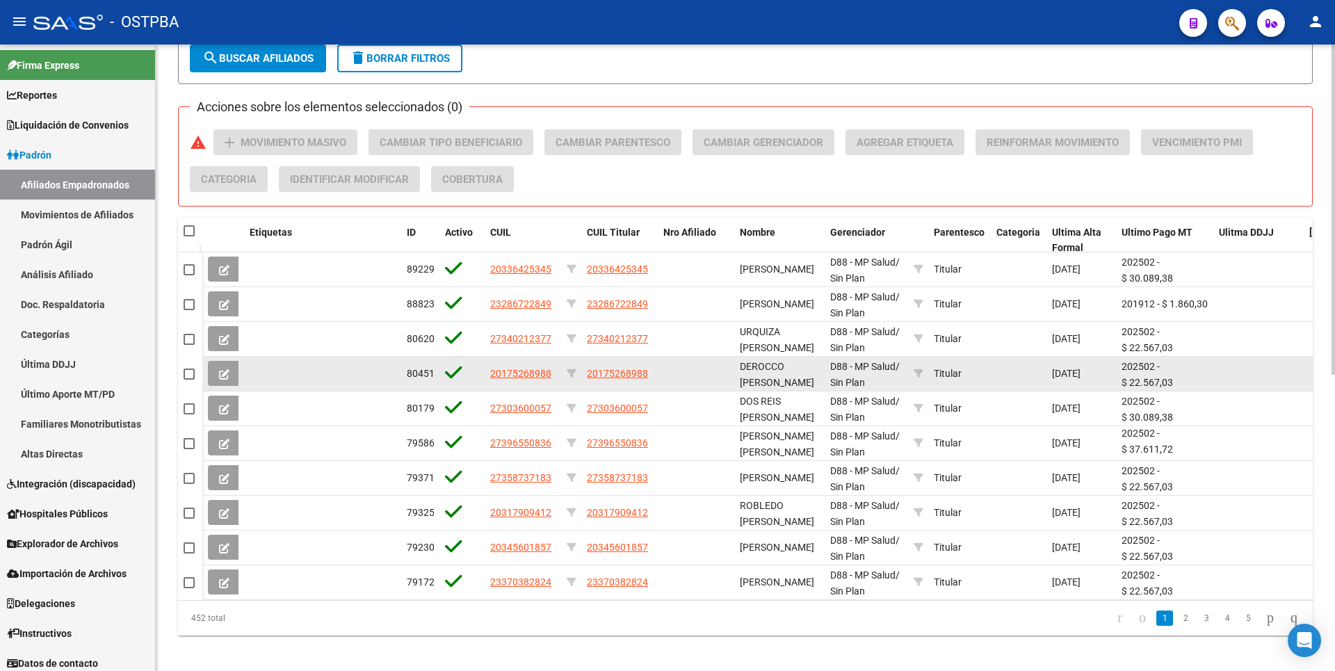
scroll to position [561, 0]
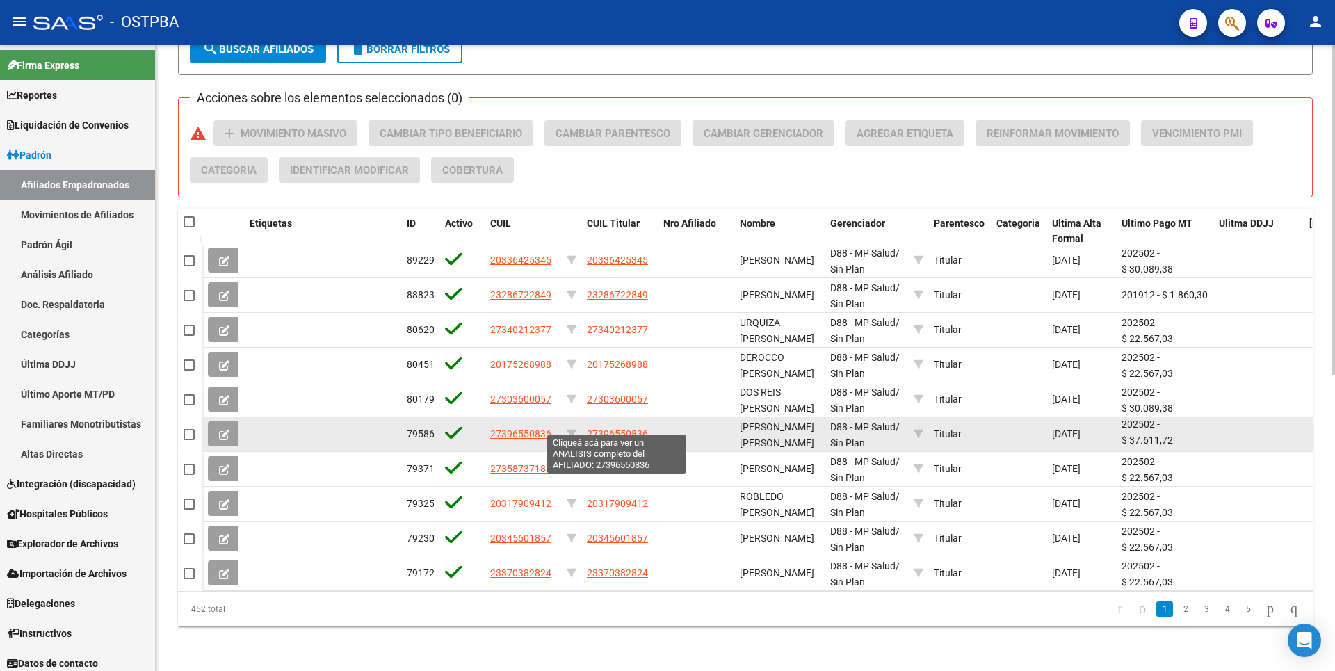
click at [626, 428] on span "27396550836" at bounding box center [617, 433] width 61 height 11
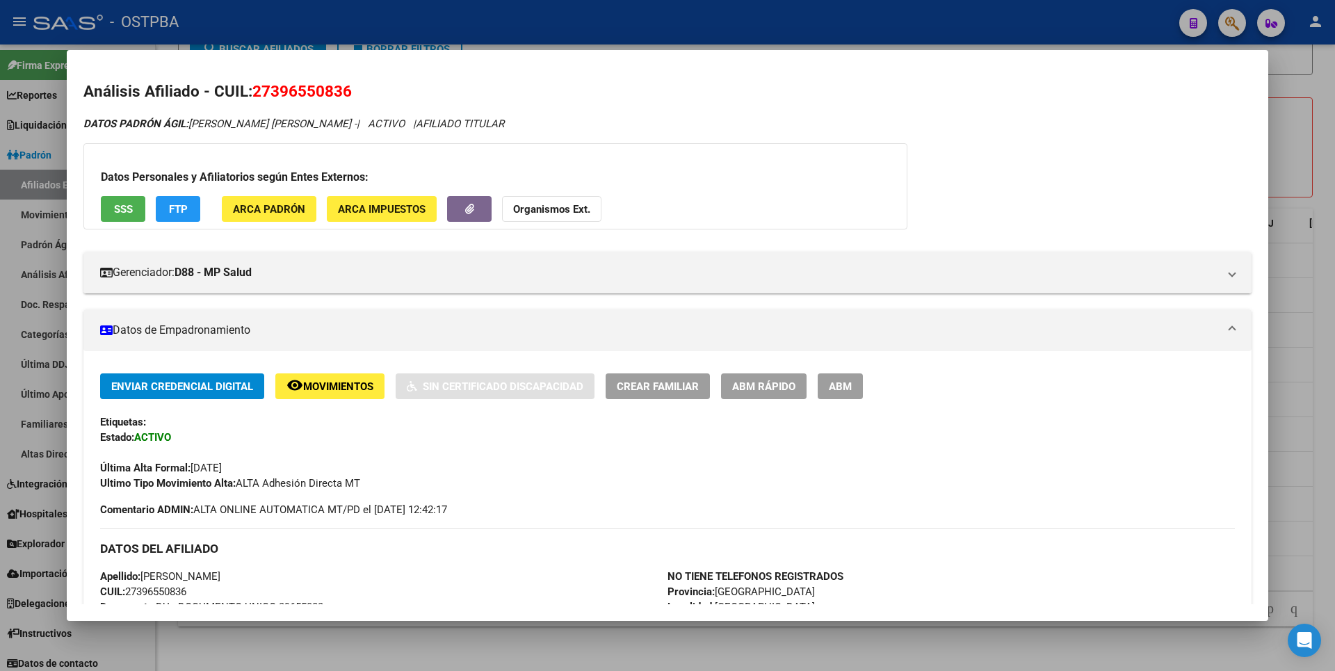
click at [117, 206] on span "SSS" at bounding box center [123, 209] width 19 height 13
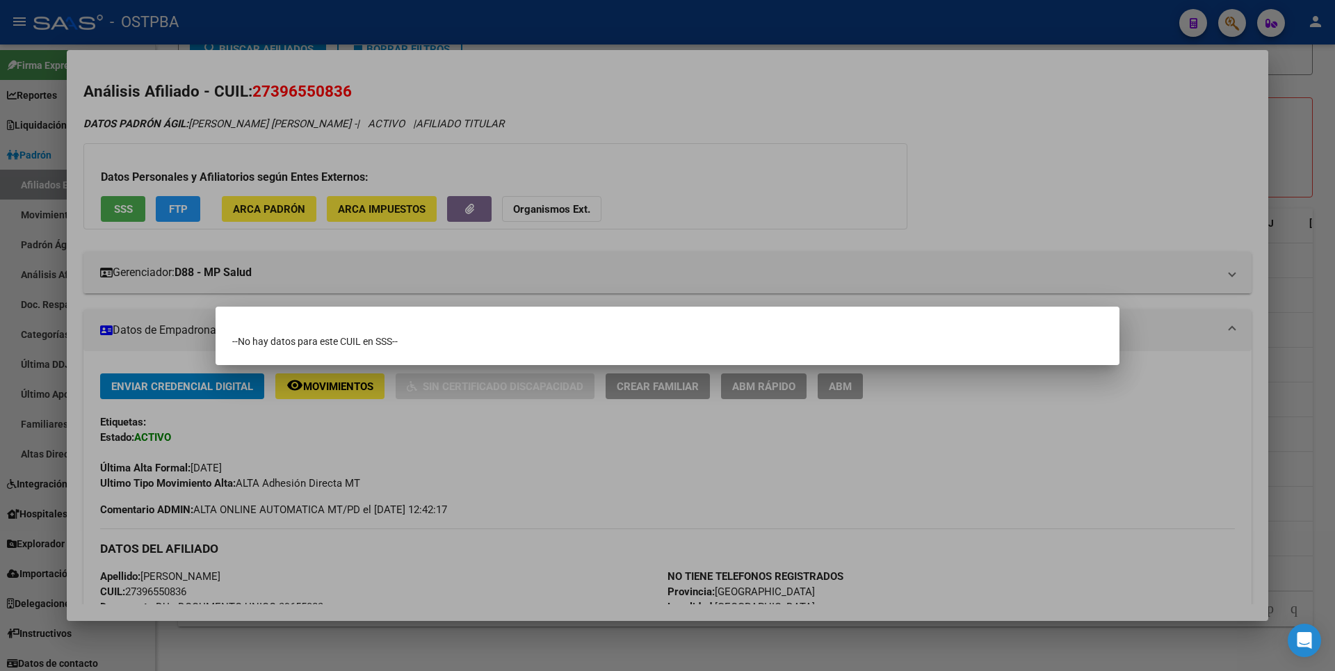
click at [1299, 197] on div at bounding box center [667, 335] width 1335 height 671
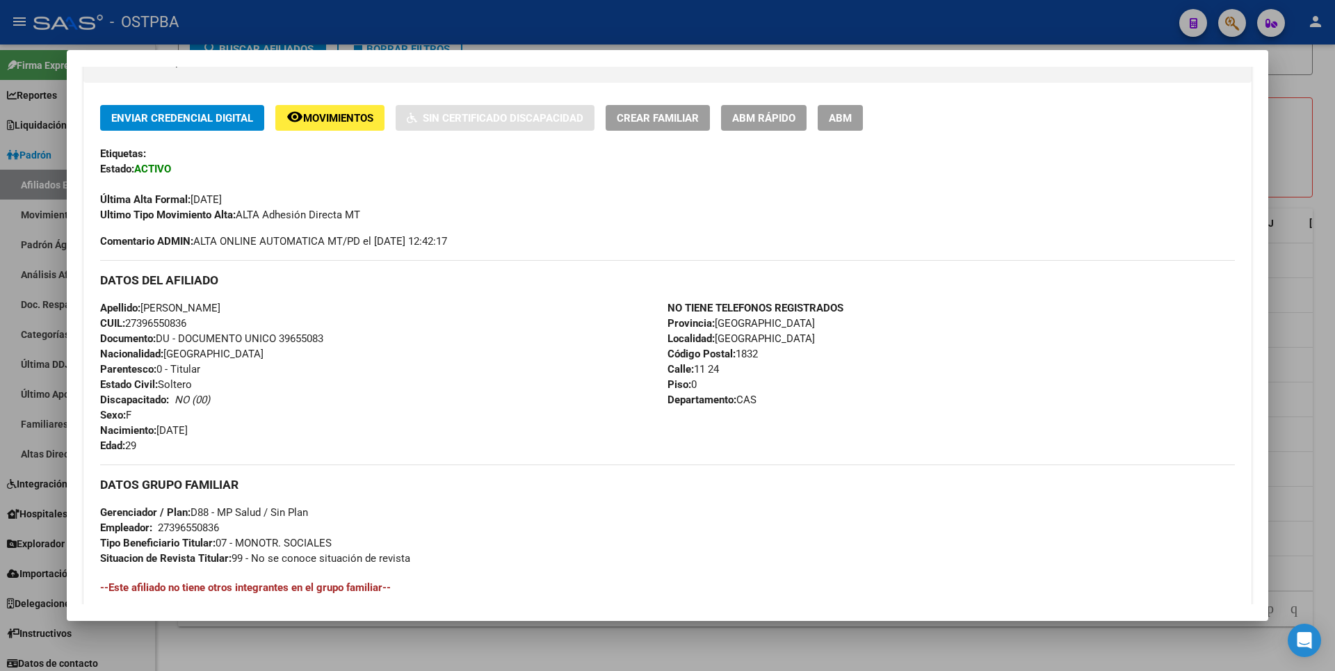
scroll to position [490, 0]
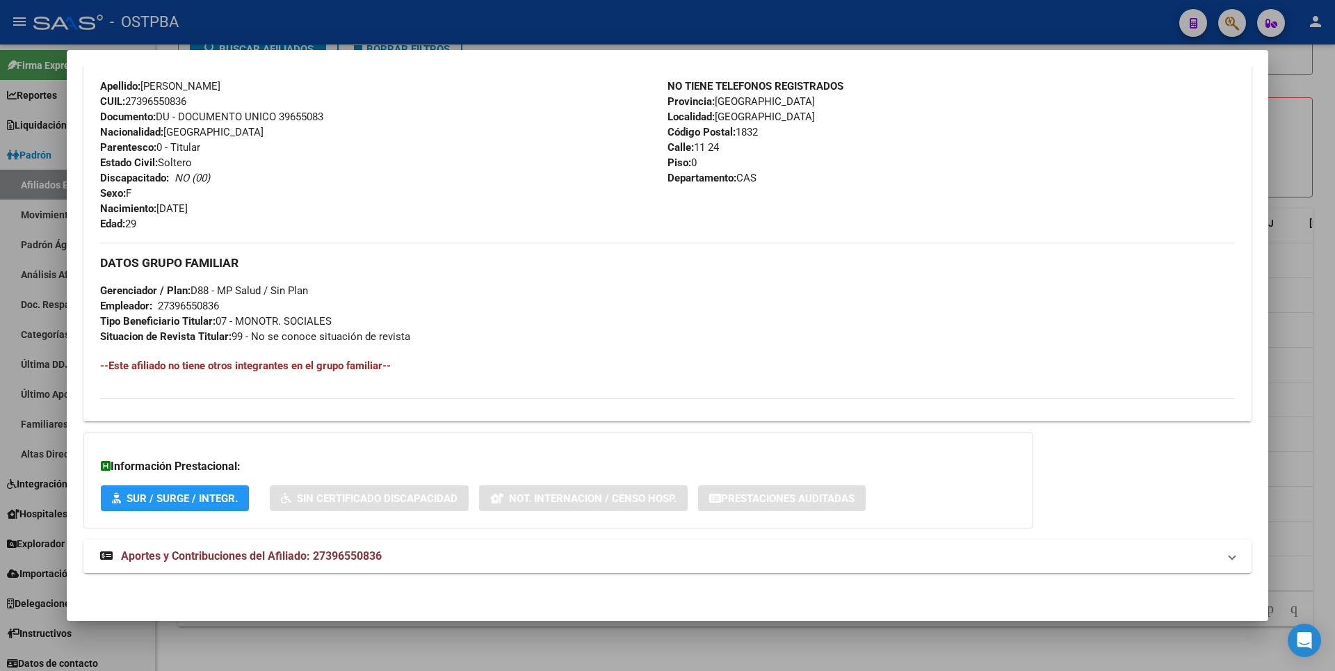
click at [386, 566] on mat-expansion-panel-header "Aportes y Contribuciones del Afiliado: 27396550836" at bounding box center [667, 556] width 1168 height 33
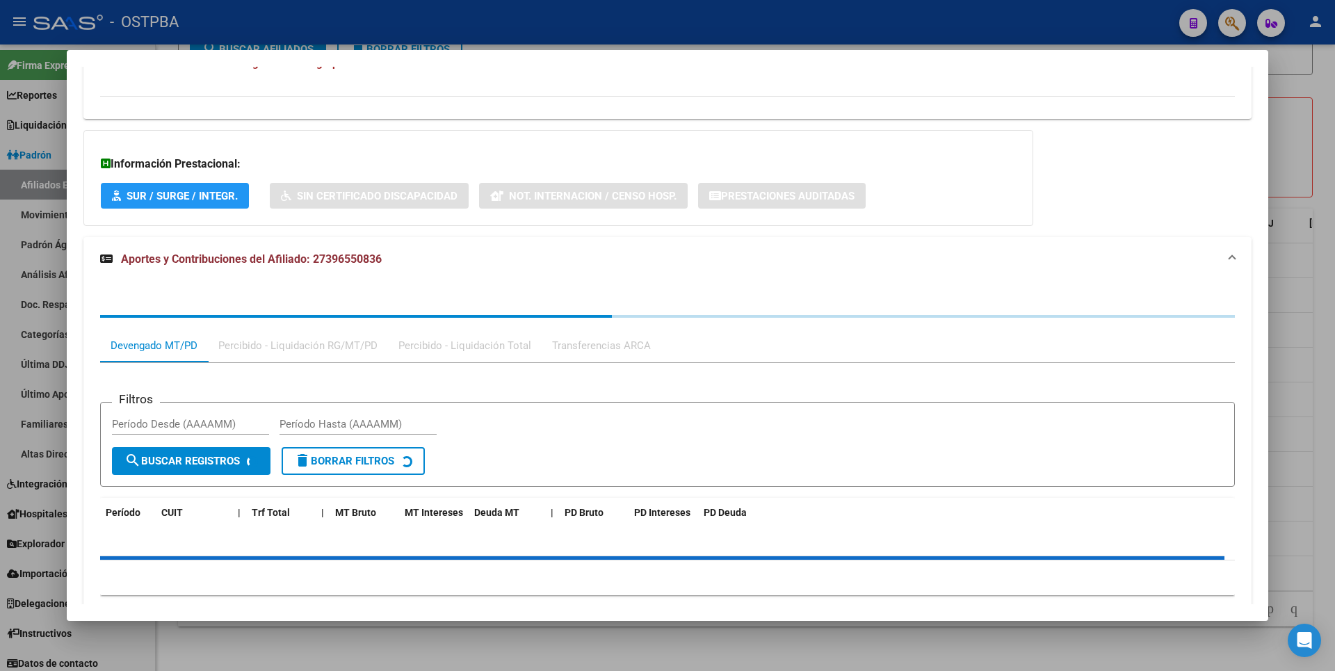
scroll to position [848, 0]
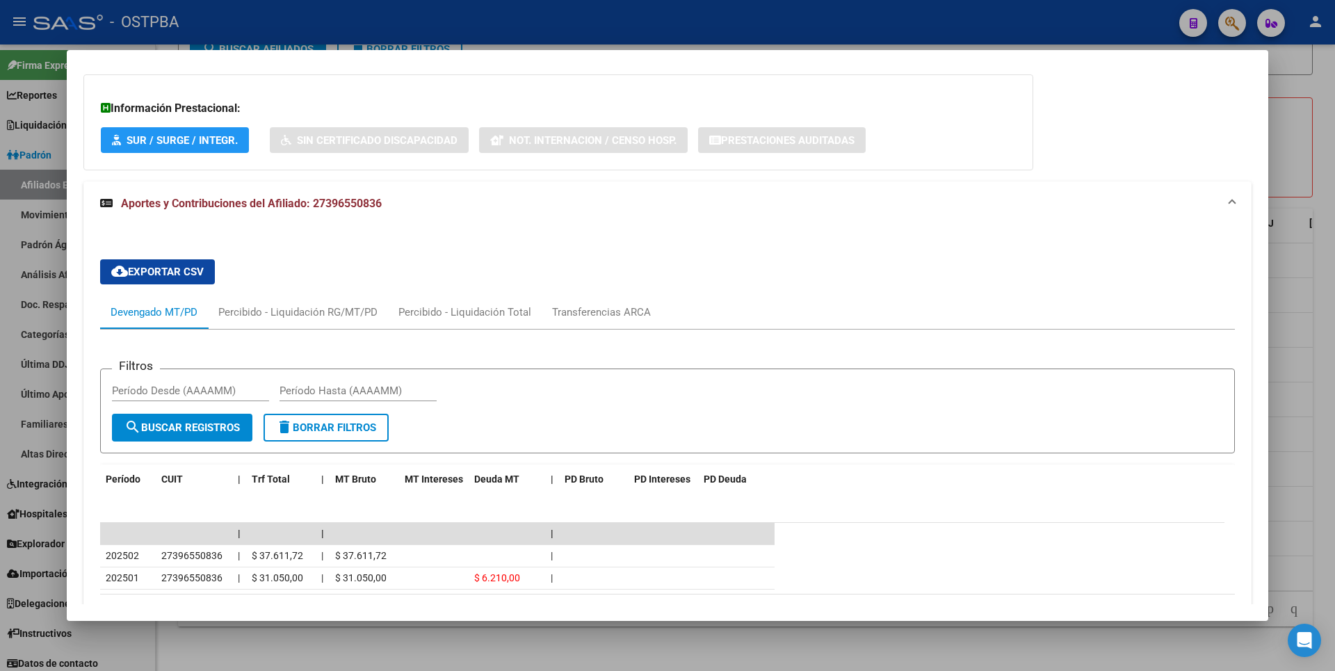
click at [1299, 128] on div at bounding box center [667, 335] width 1335 height 671
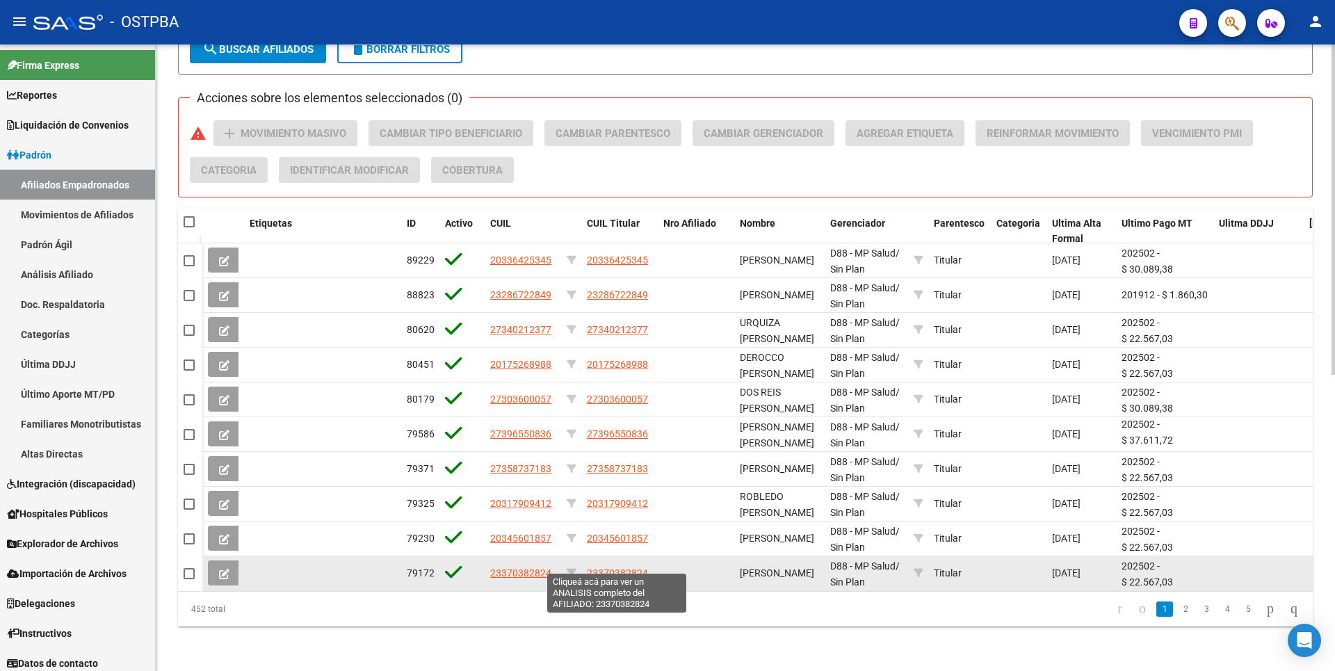
click at [623, 567] on span "23370382824" at bounding box center [617, 572] width 61 height 11
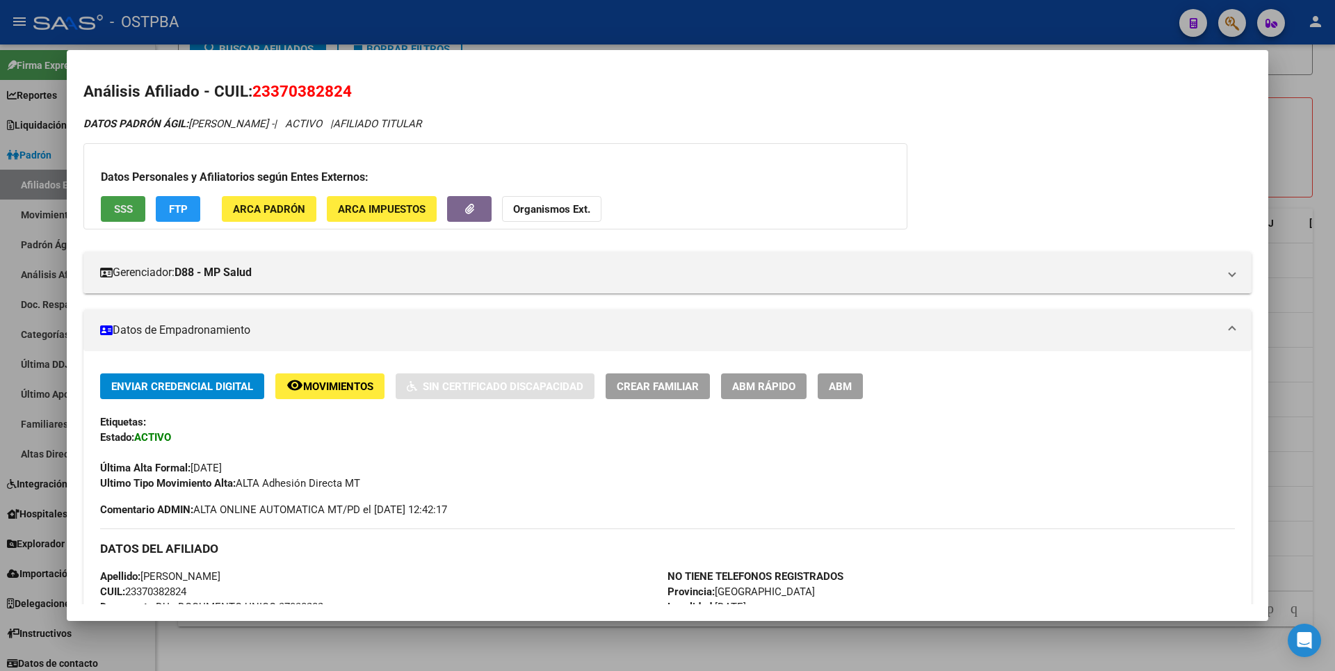
click at [124, 211] on span "SSS" at bounding box center [123, 209] width 19 height 13
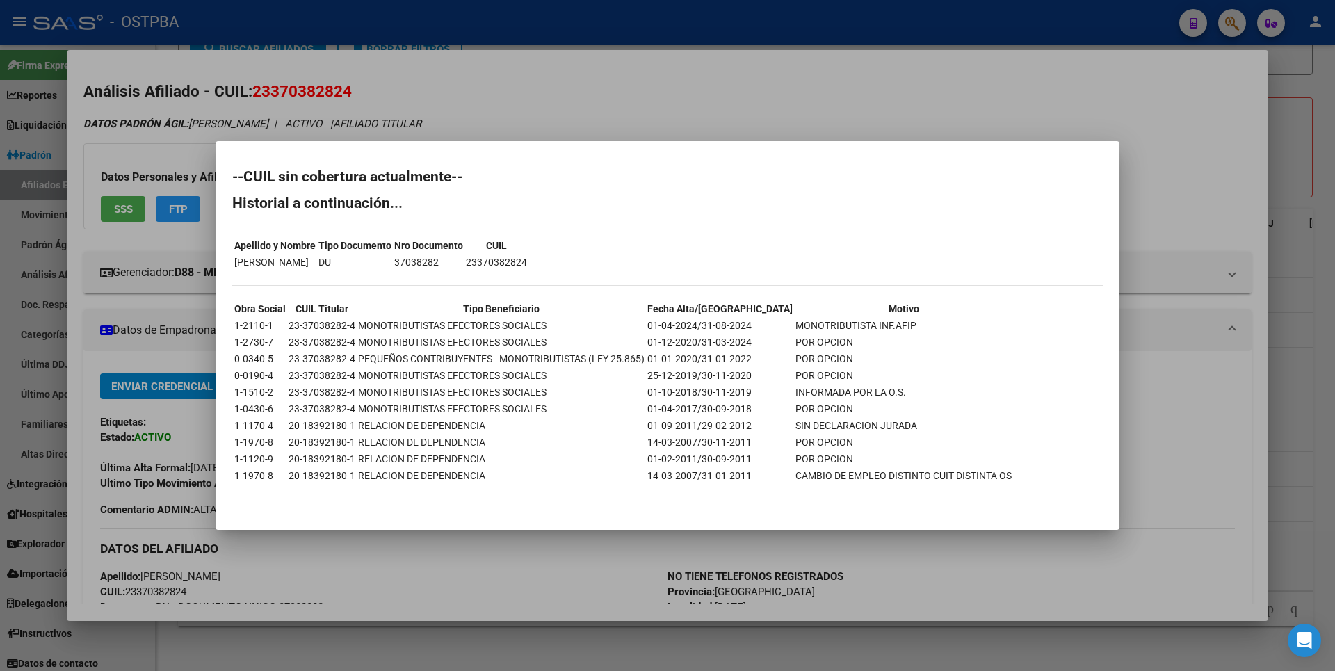
click at [1309, 176] on div at bounding box center [667, 335] width 1335 height 671
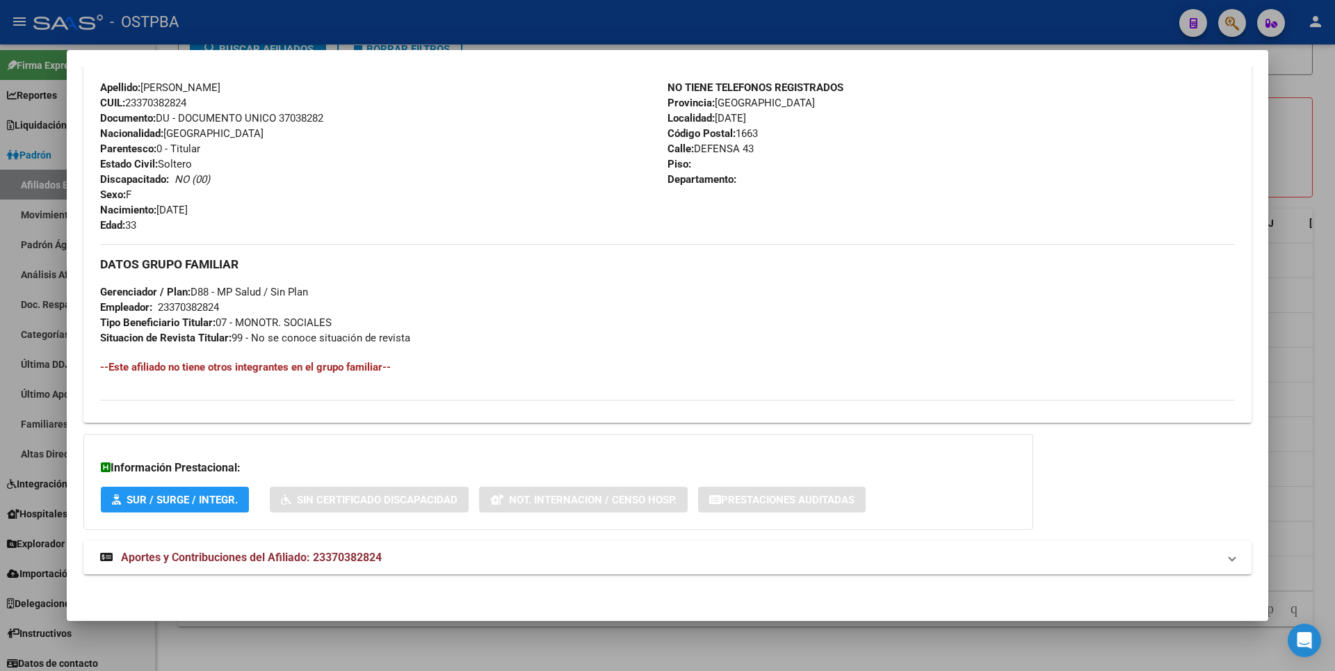
scroll to position [490, 0]
click at [346, 553] on span "Aportes y Contribuciones del Afiliado: 23370382824" at bounding box center [251, 555] width 261 height 13
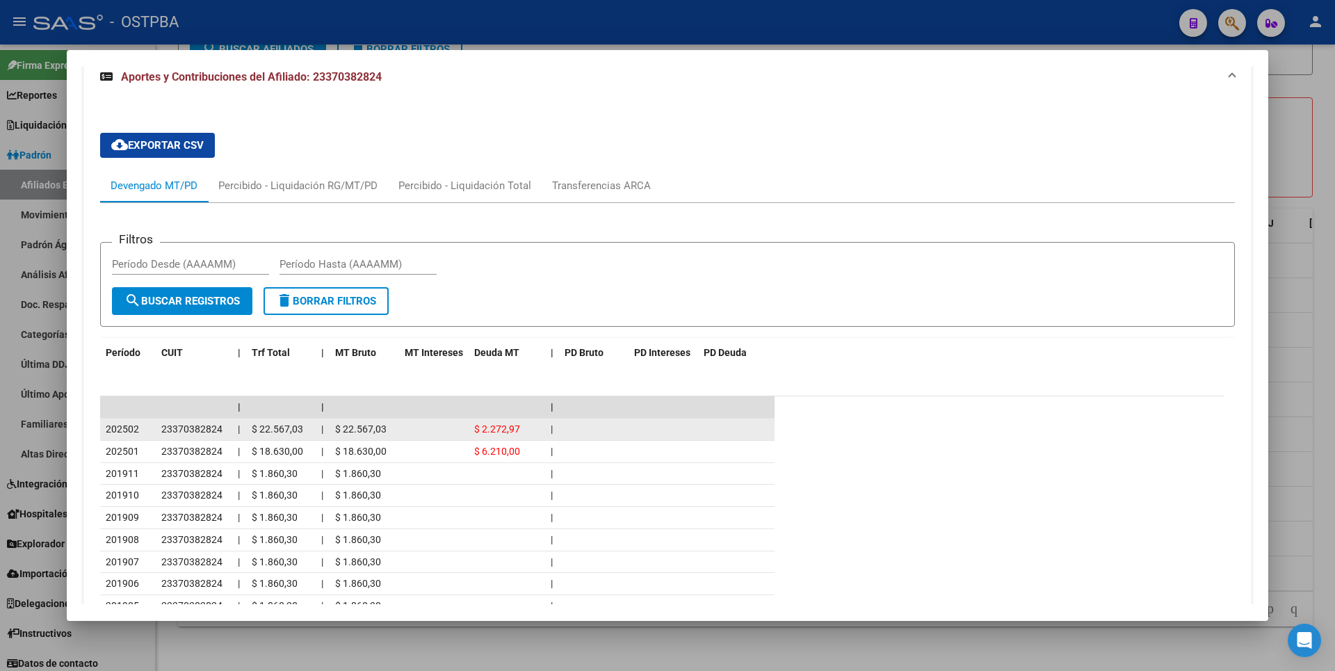
scroll to position [987, 0]
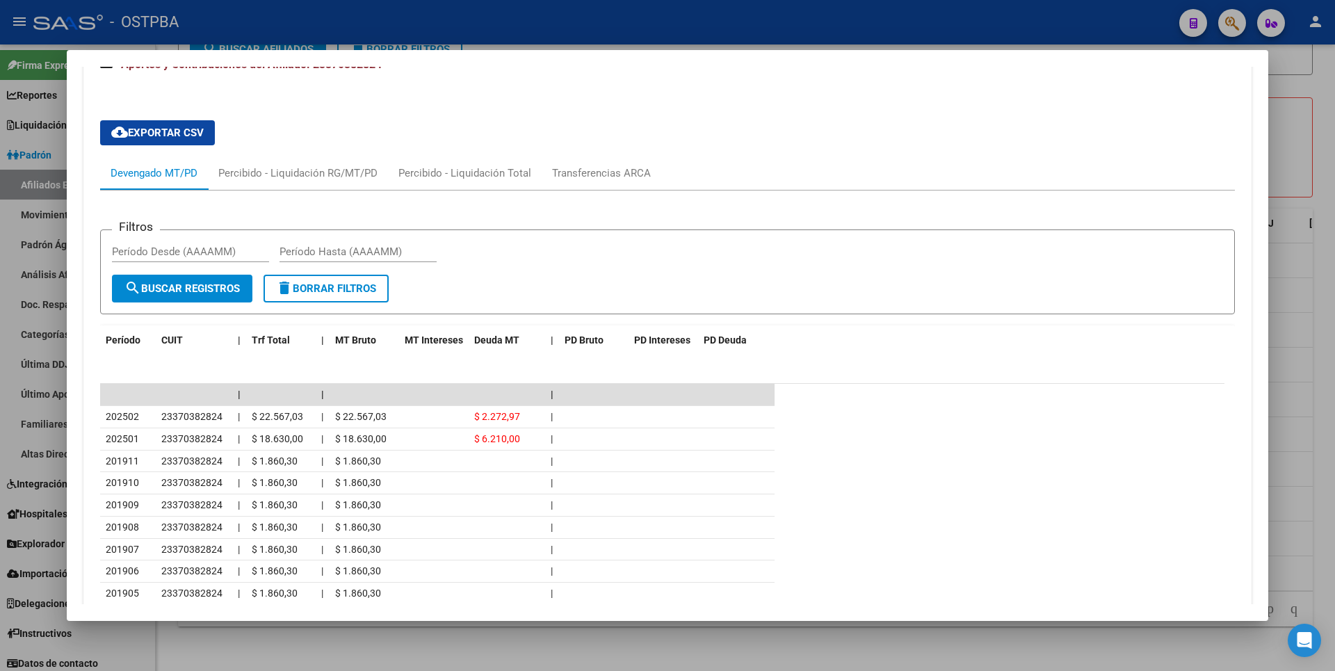
click at [1327, 104] on div at bounding box center [667, 335] width 1335 height 671
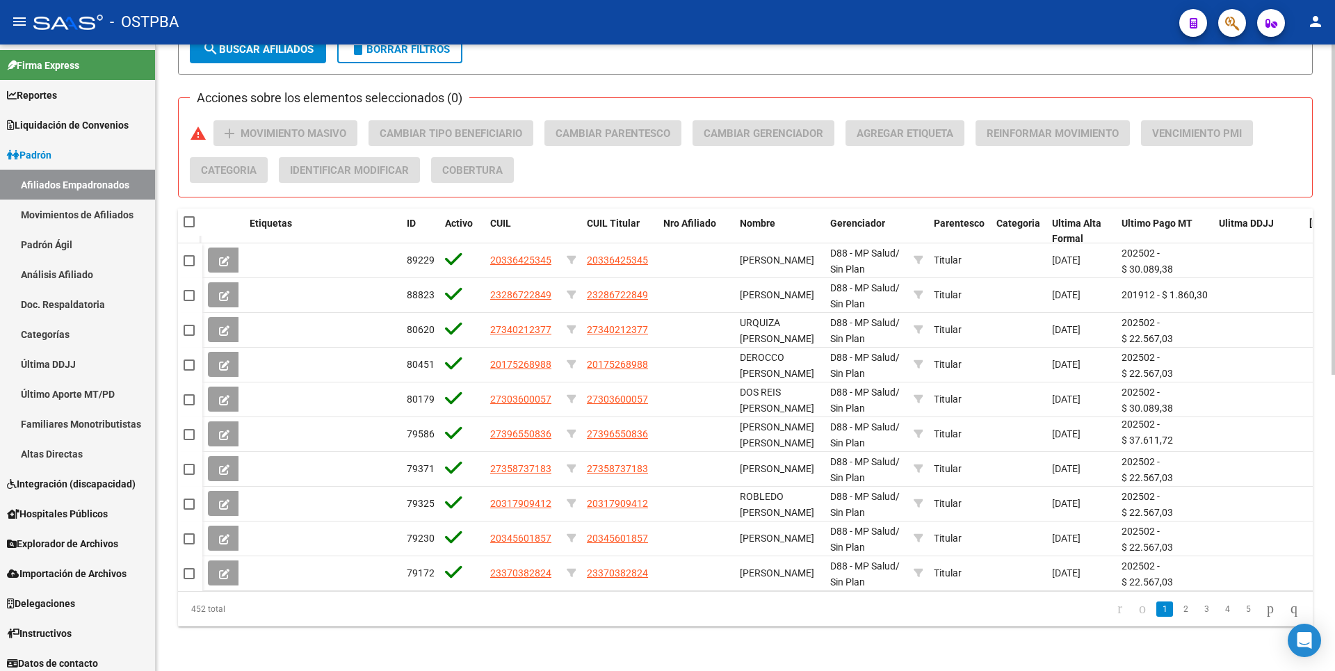
click at [1175, 617] on li "2" at bounding box center [1185, 609] width 21 height 24
click at [1177, 613] on link "2" at bounding box center [1185, 608] width 17 height 15
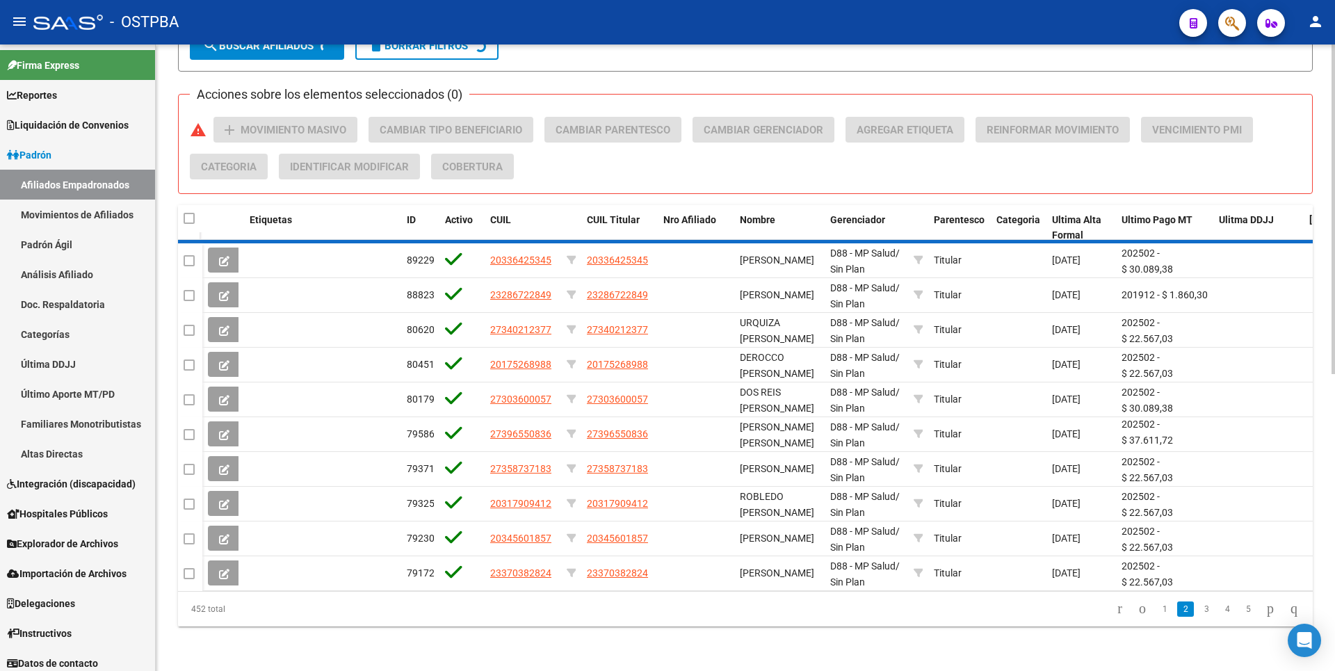
scroll to position [561, 0]
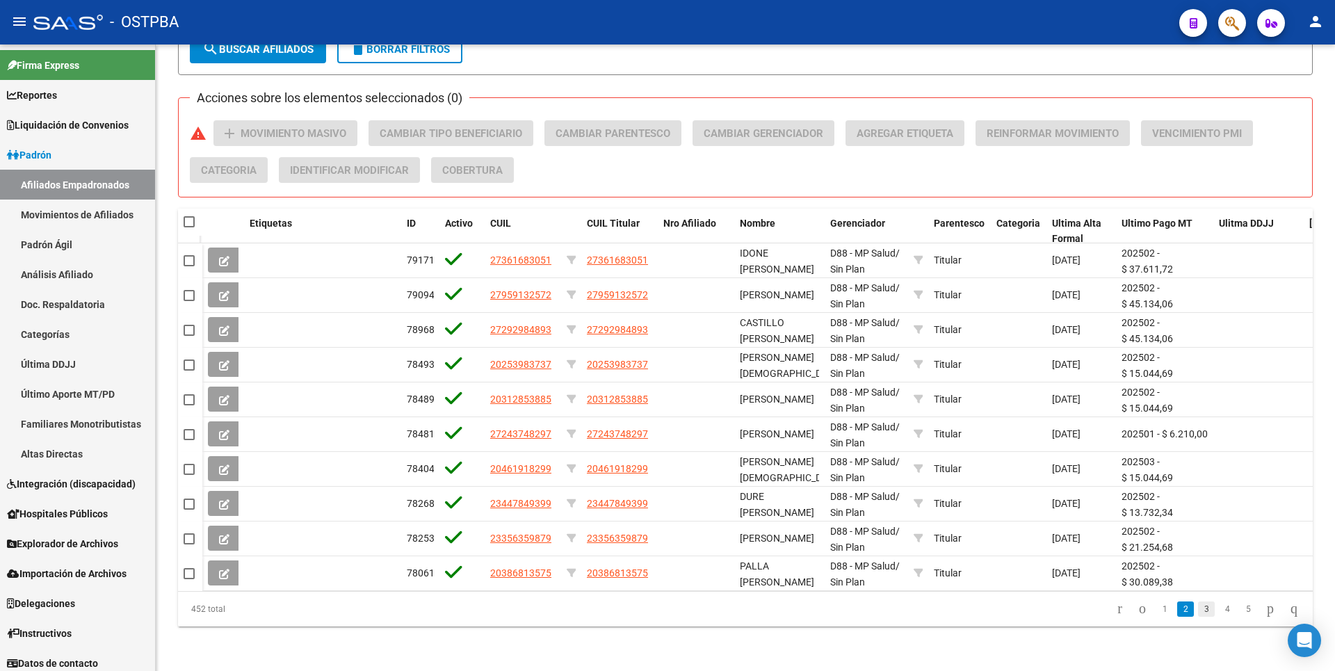
click at [1198, 611] on link "3" at bounding box center [1206, 608] width 17 height 15
click at [1219, 610] on link "4" at bounding box center [1227, 608] width 17 height 15
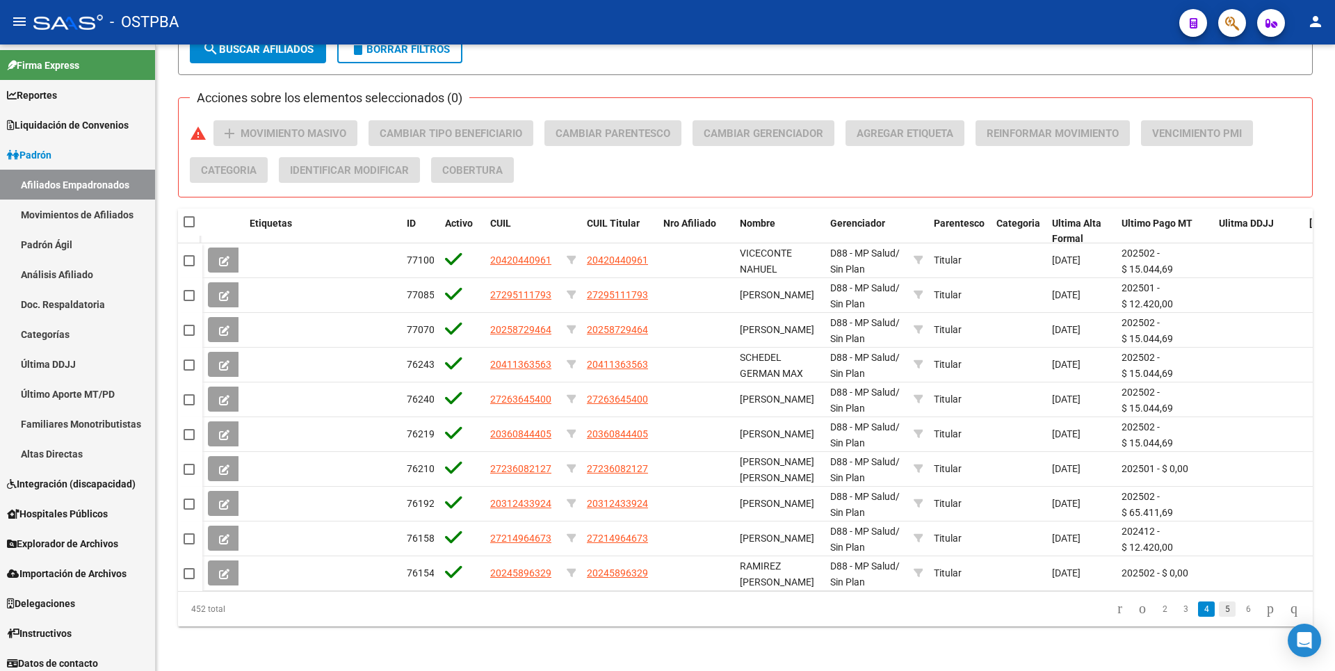
click at [1219, 610] on link "5" at bounding box center [1227, 608] width 17 height 15
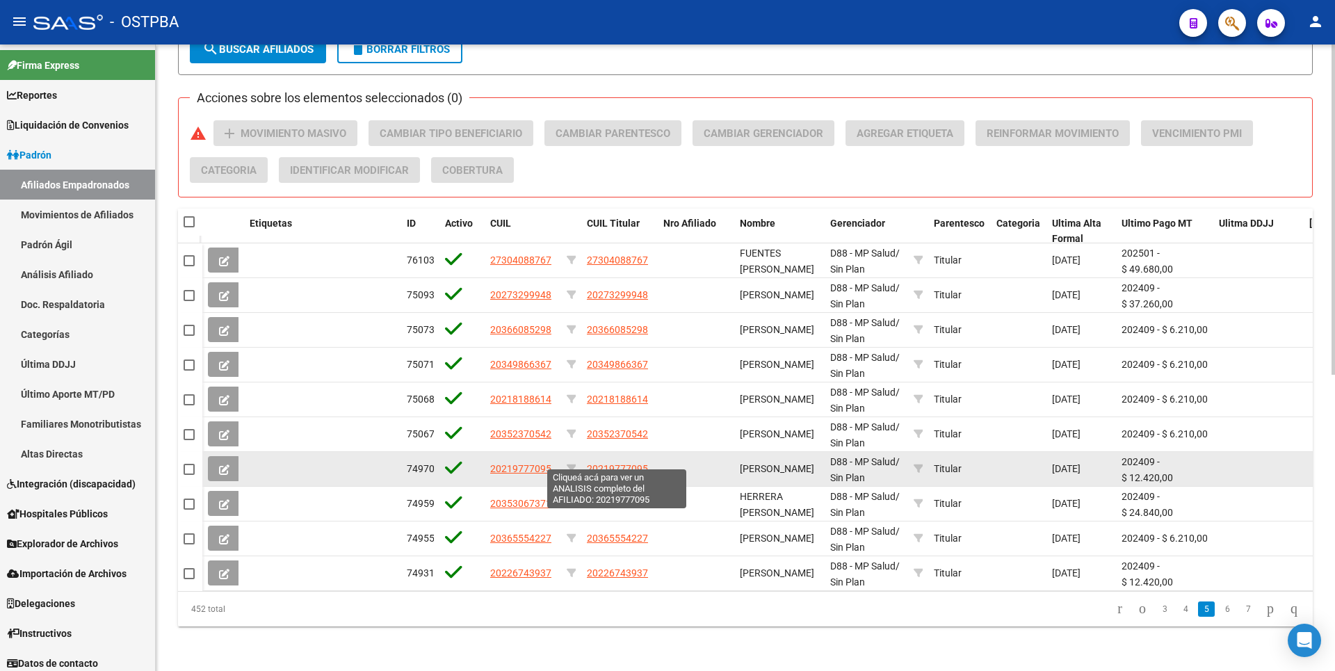
click at [600, 463] on span "20219777095" at bounding box center [617, 468] width 61 height 11
type textarea "20219777095"
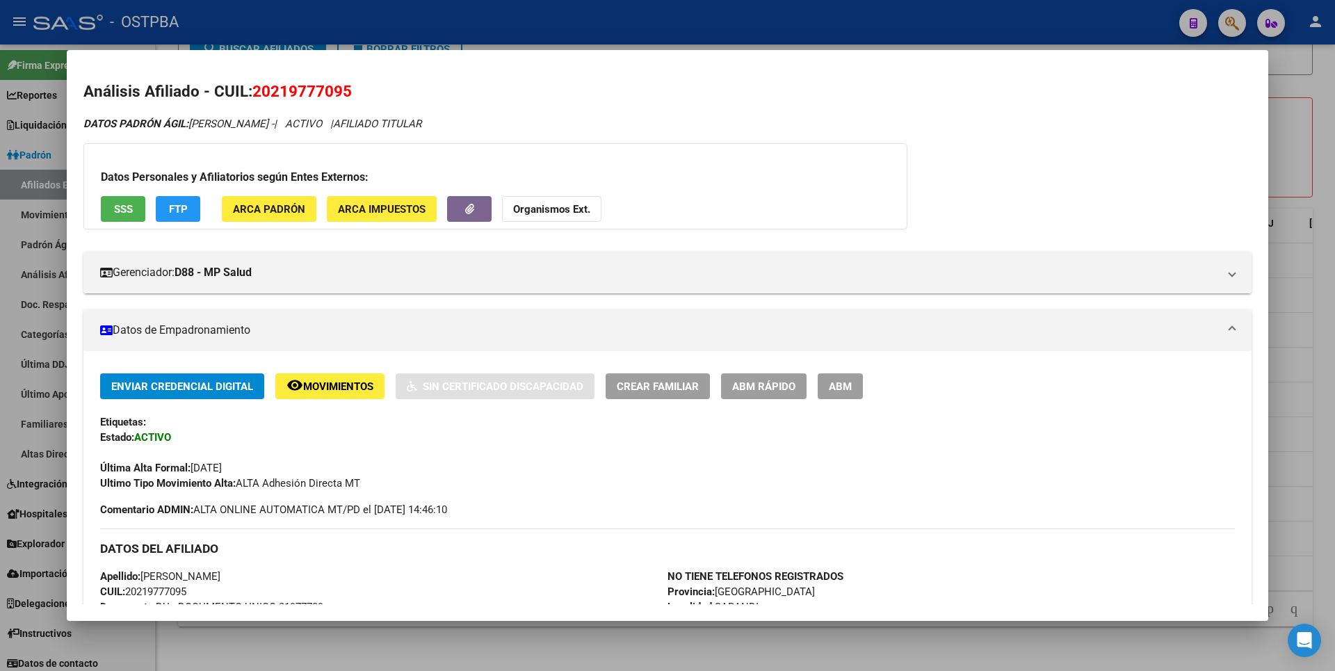
click at [129, 210] on span "SSS" at bounding box center [123, 209] width 19 height 13
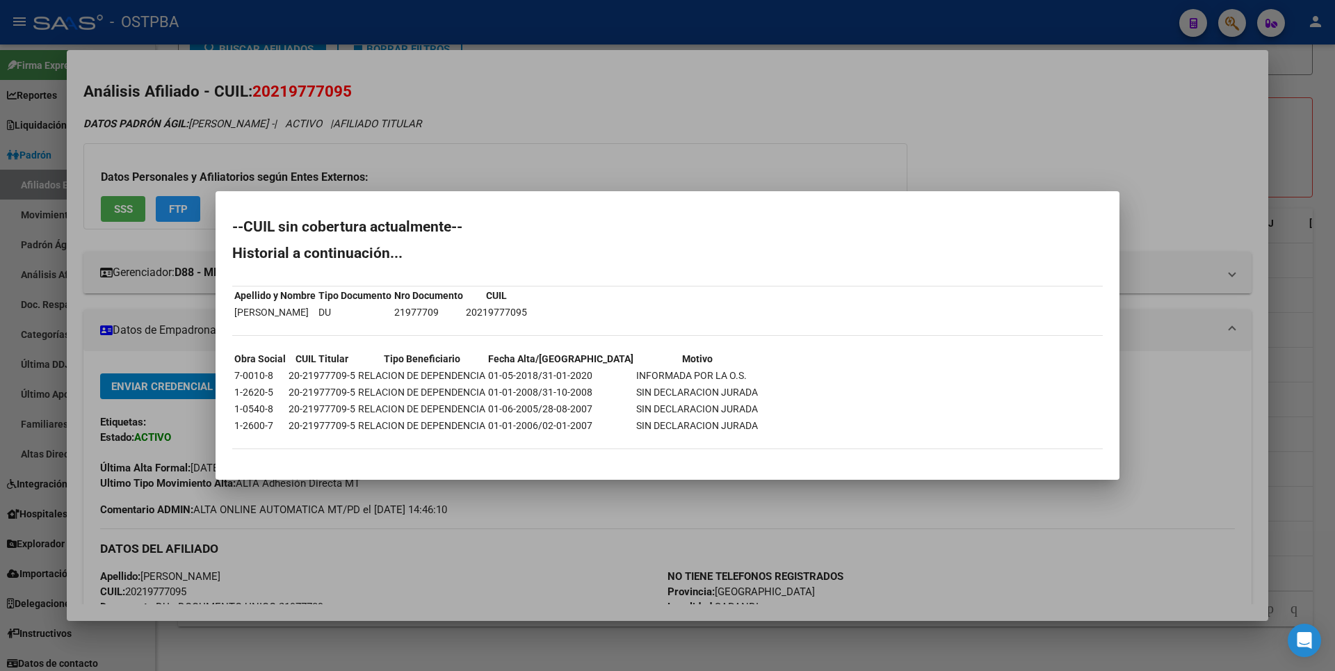
click at [1286, 282] on div at bounding box center [667, 335] width 1335 height 671
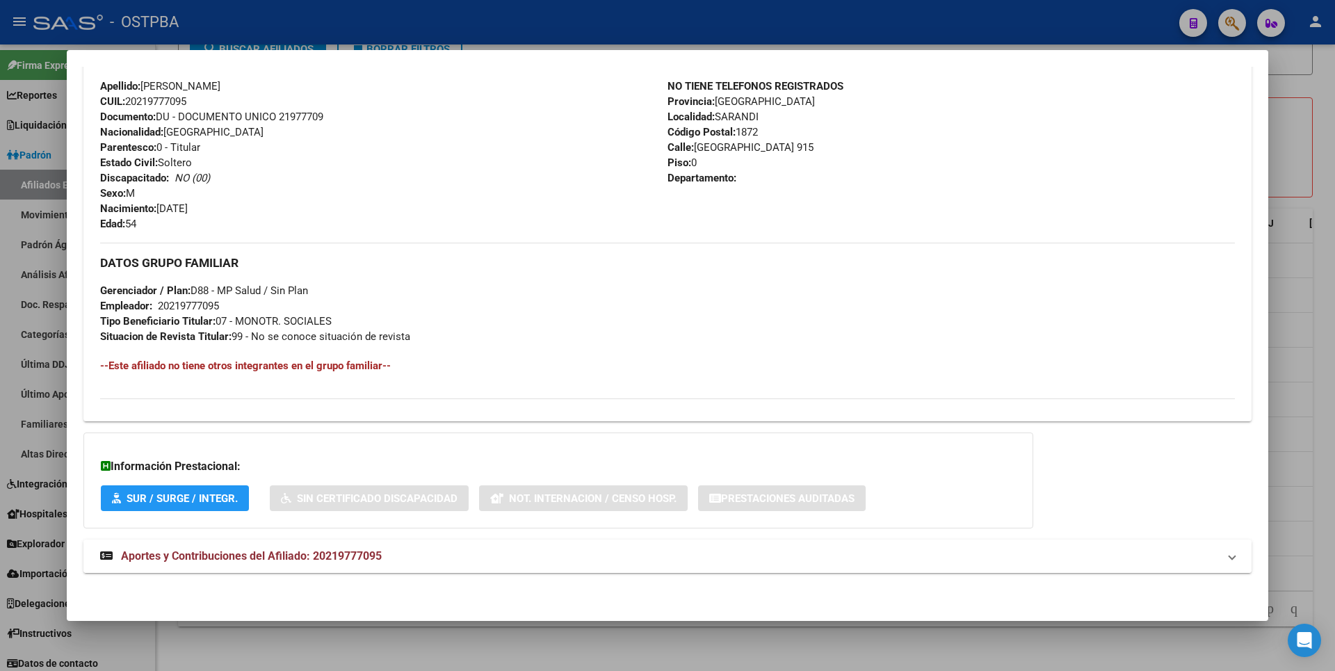
click at [339, 553] on span "Aportes y Contribuciones del Afiliado: 20219777095" at bounding box center [251, 555] width 261 height 13
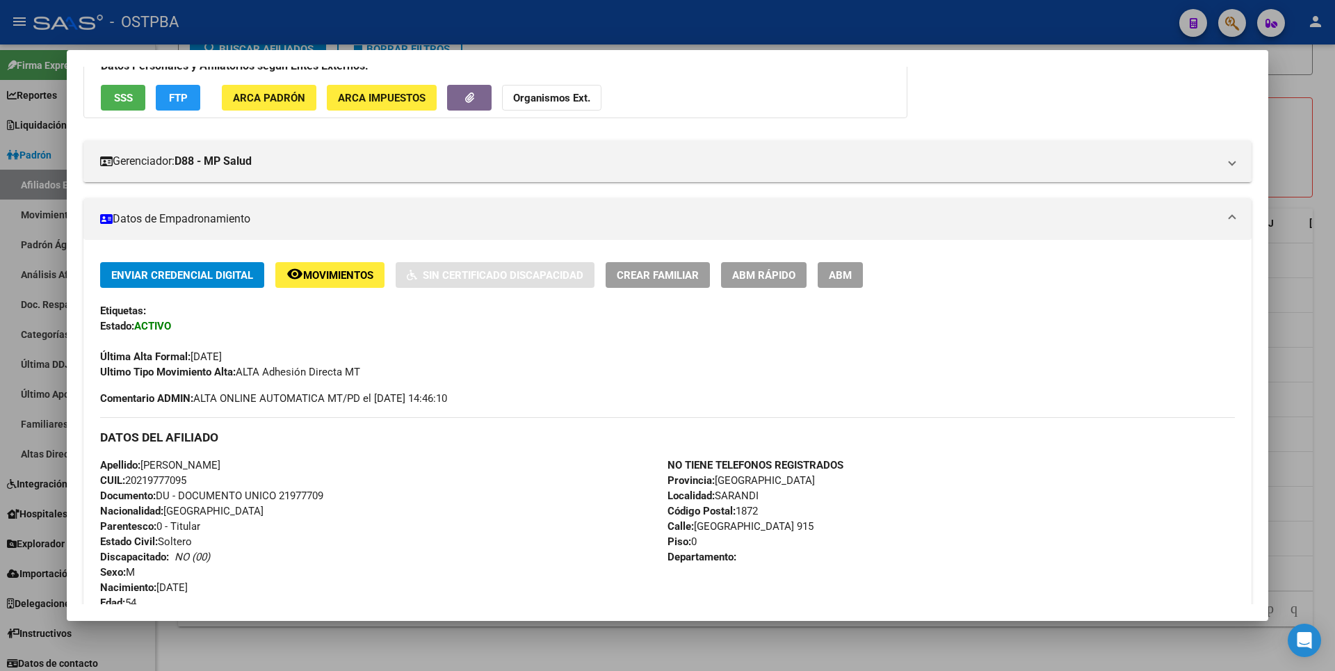
scroll to position [0, 0]
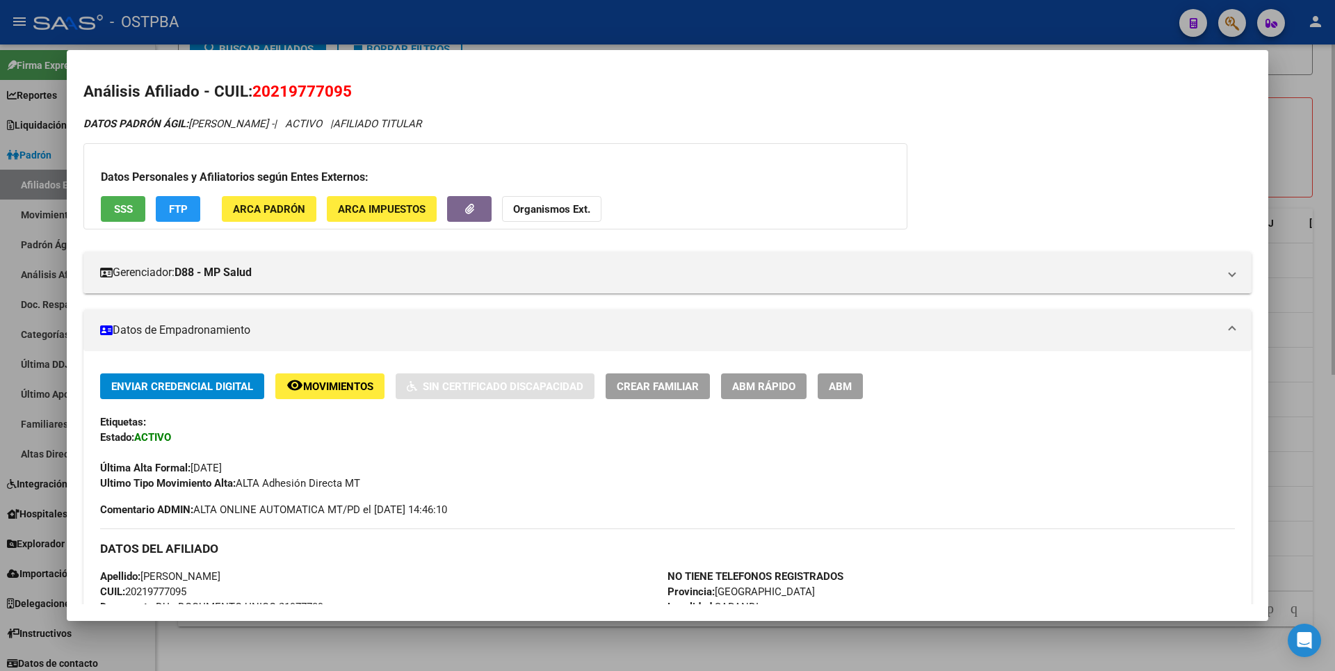
click at [1295, 168] on div at bounding box center [667, 335] width 1335 height 671
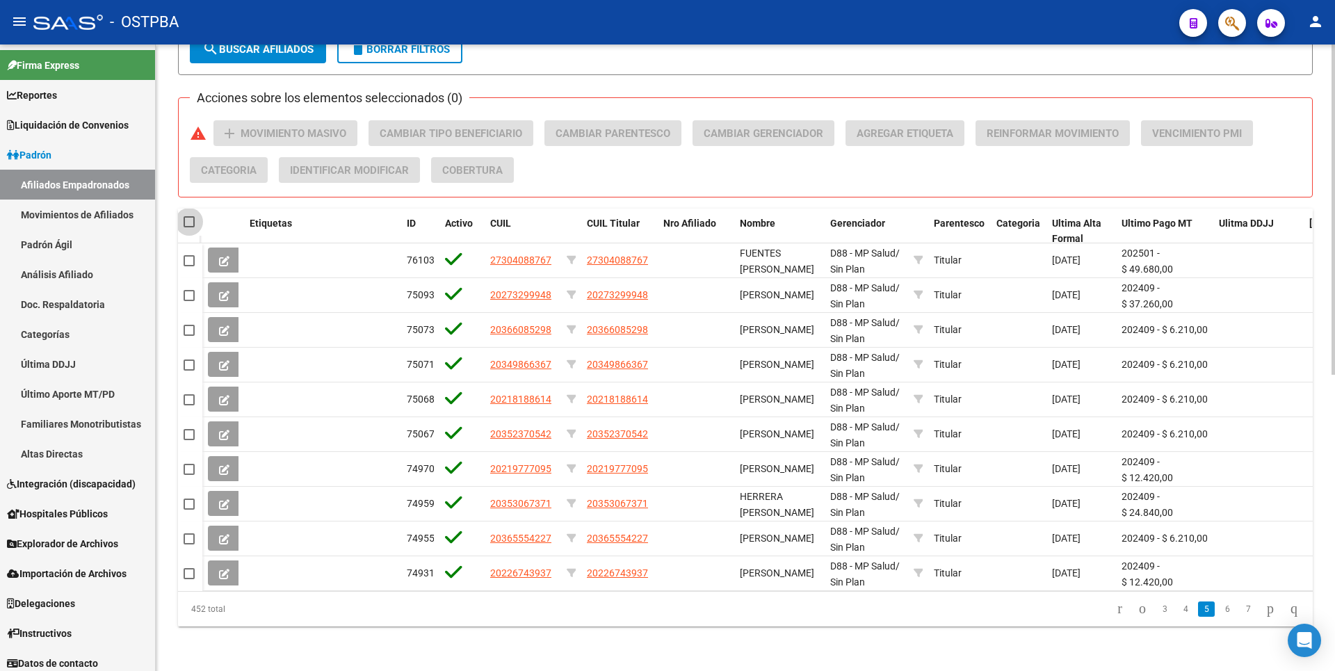
click at [188, 216] on span at bounding box center [189, 221] width 11 height 11
click at [188, 227] on input "checkbox" at bounding box center [188, 227] width 1 height 1
checkbox input "true"
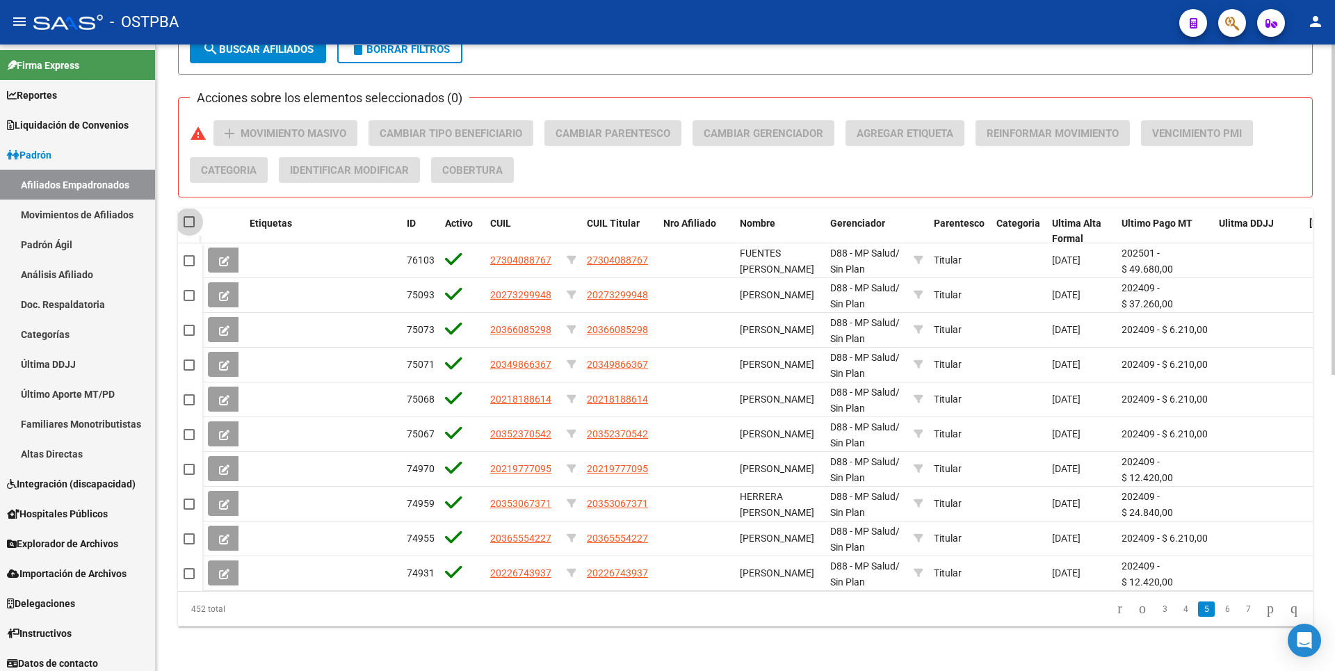
checkbox input "true"
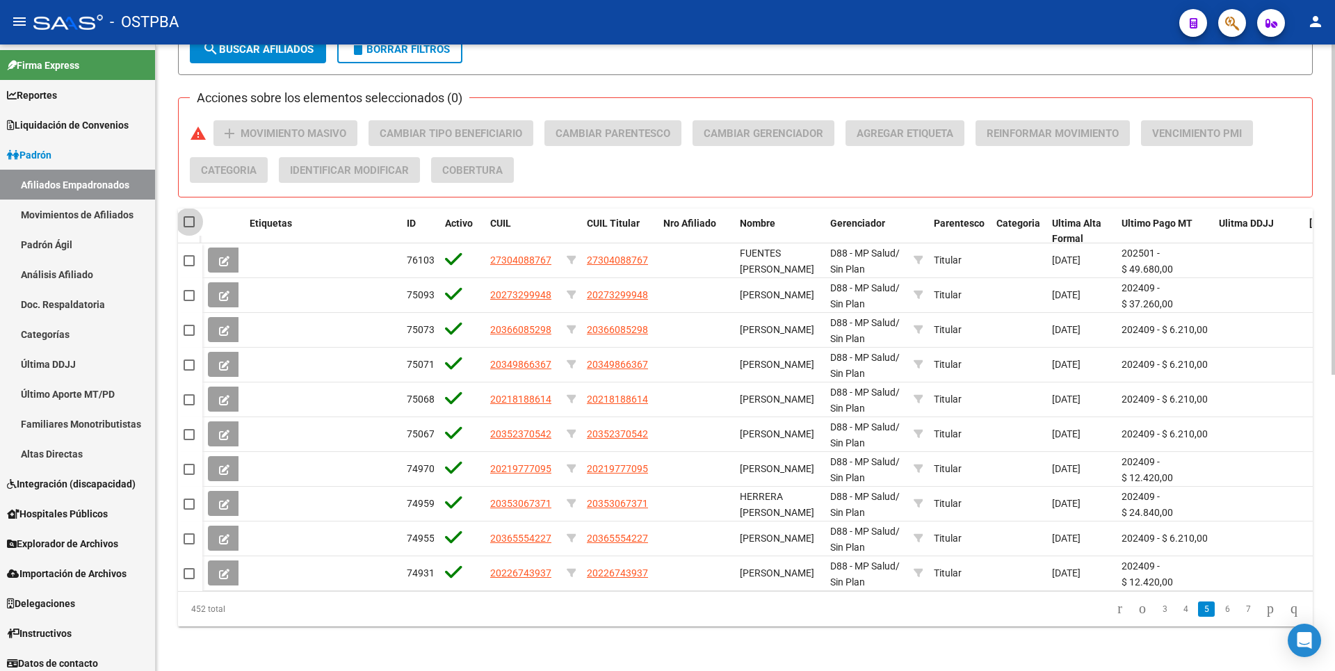
checkbox input "true"
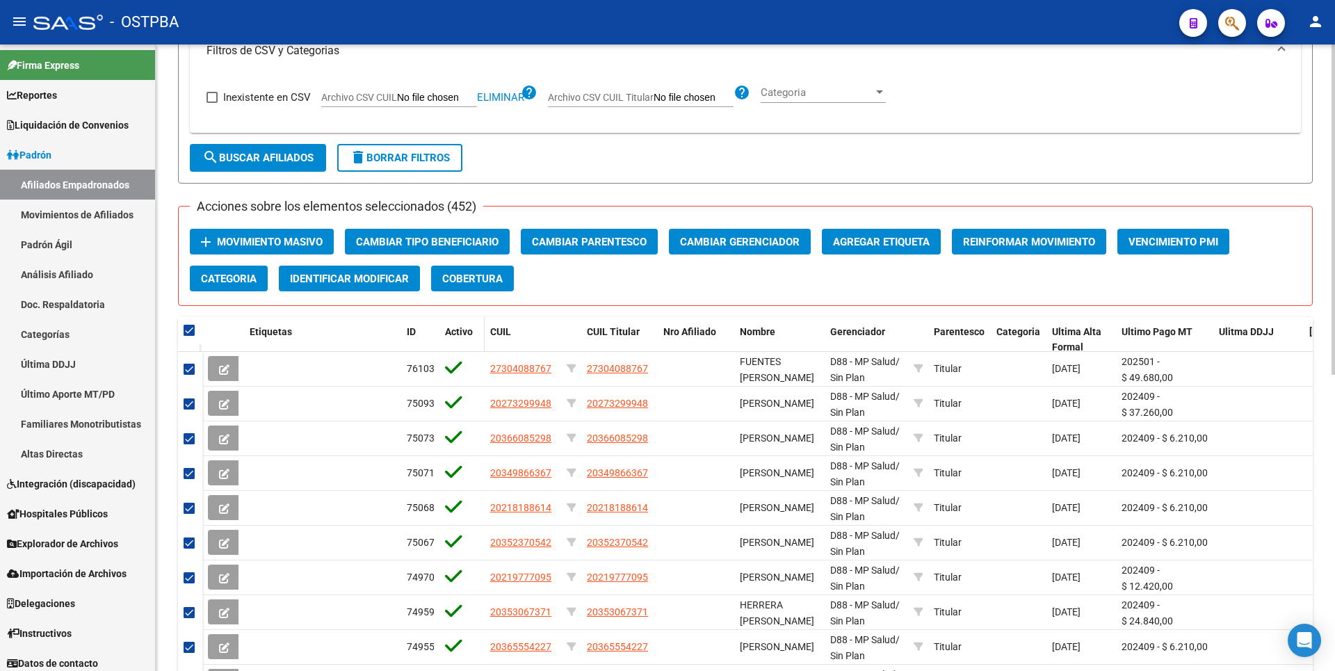
scroll to position [422, 0]
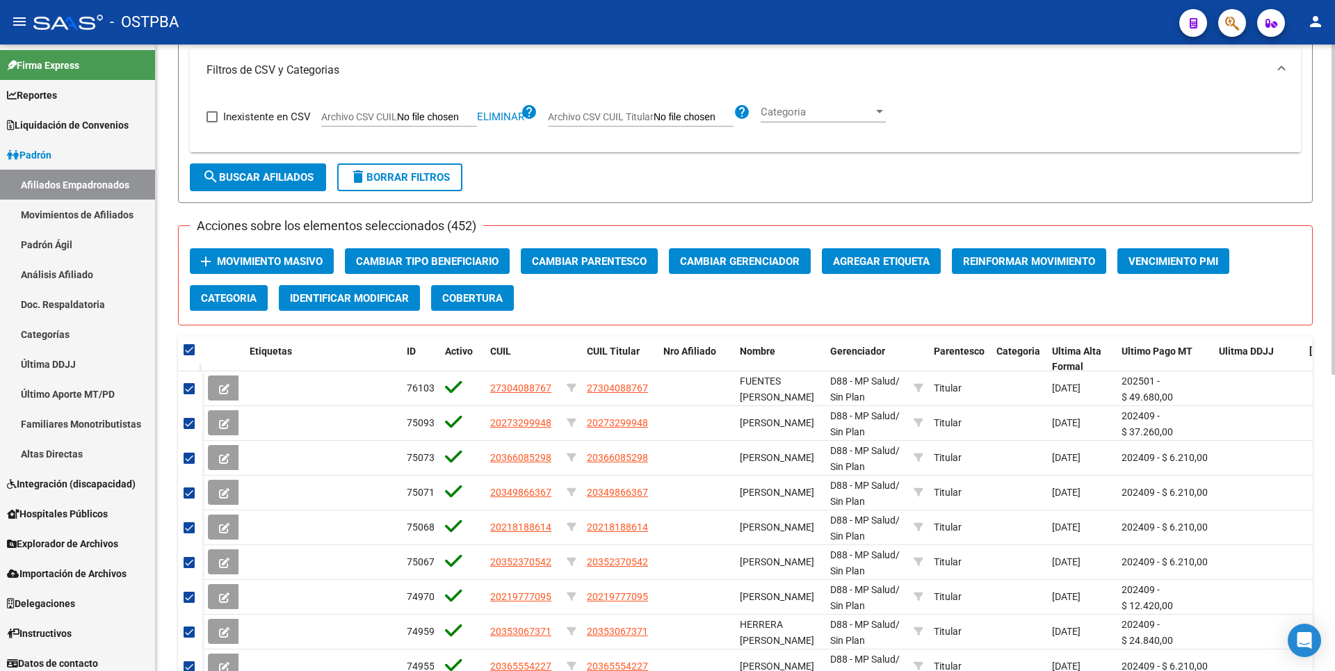
click at [270, 260] on span "Movimiento Masivo" at bounding box center [270, 261] width 106 height 13
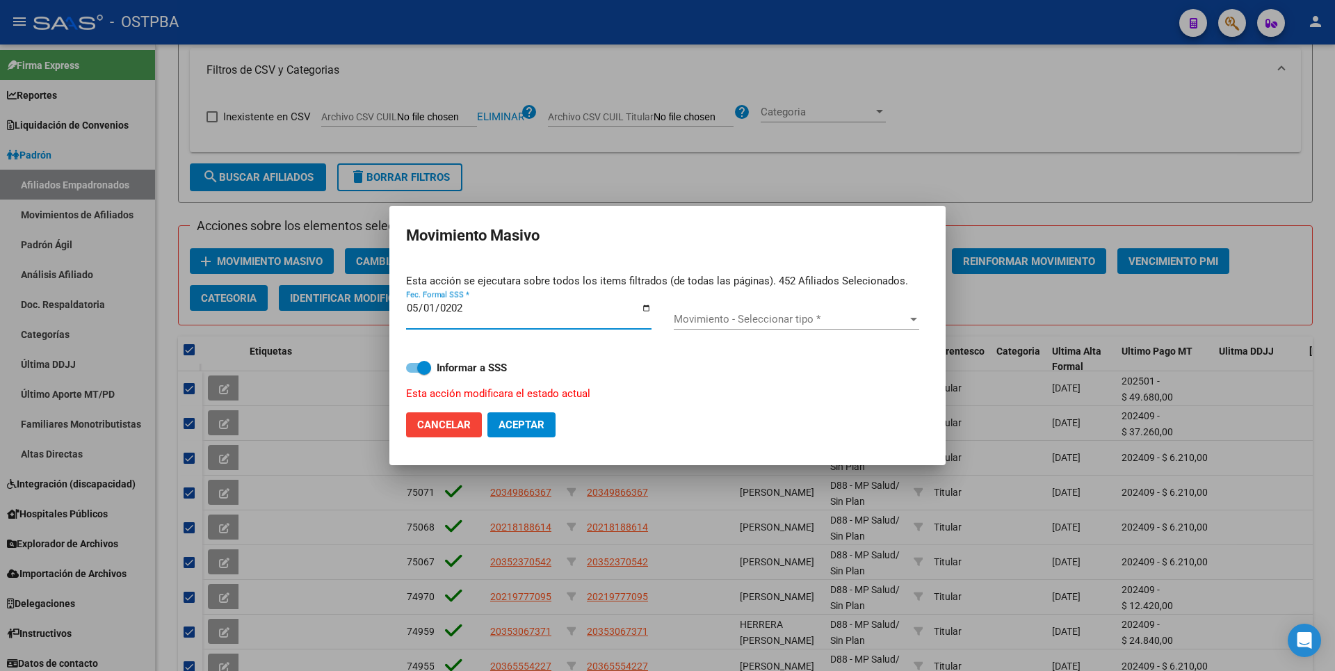
type input "[DATE]"
click at [904, 322] on span "Movimiento - Seleccionar tipo *" at bounding box center [790, 319] width 233 height 13
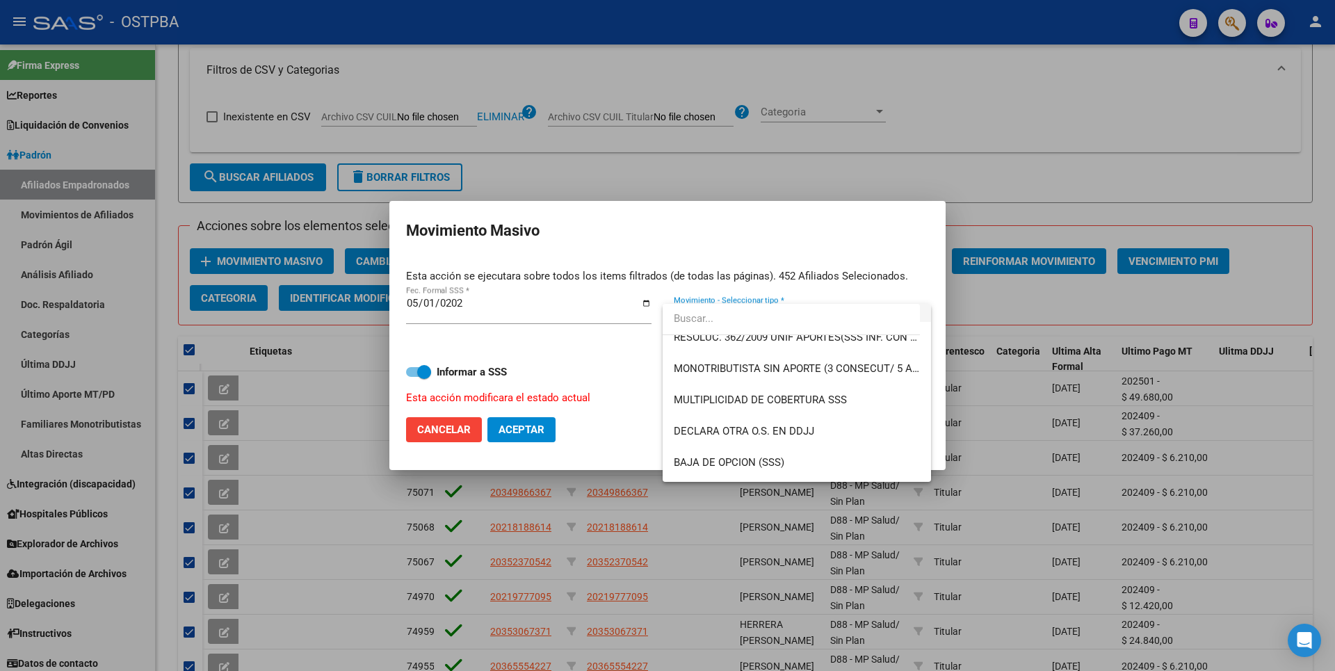
scroll to position [487, 0]
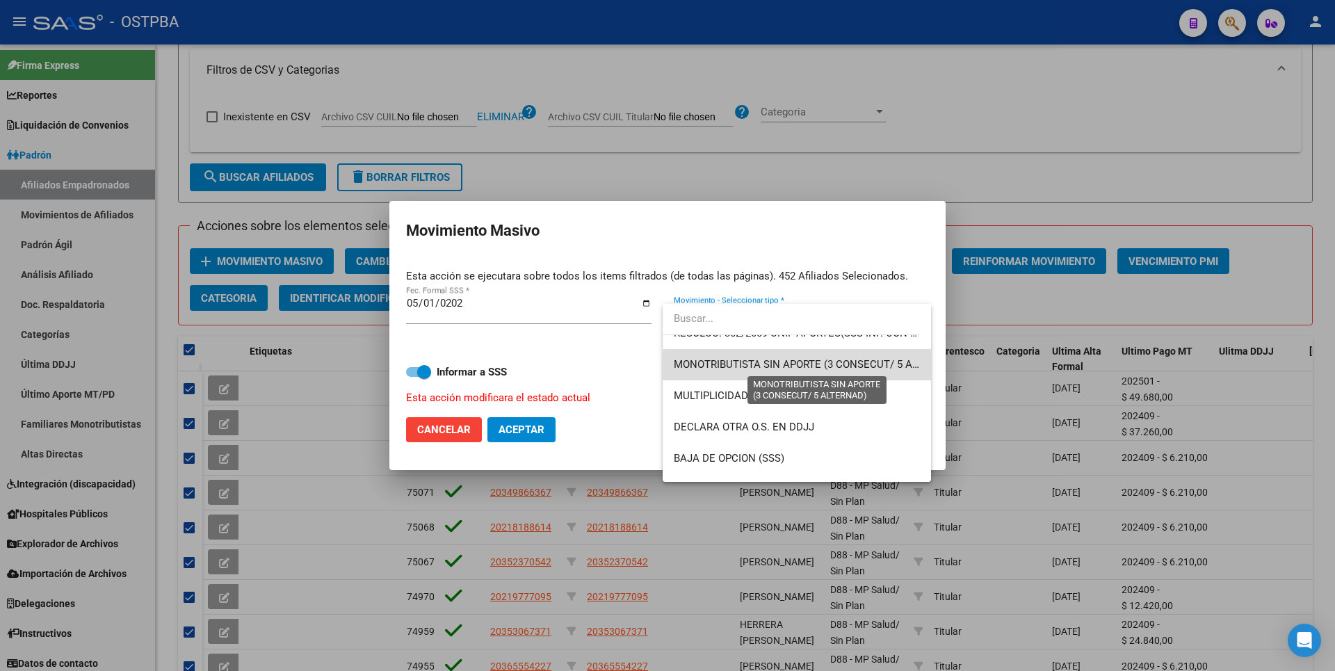
click at [817, 369] on span "MONOTRIBUTISTA SIN APORTE (3 CONSECUT/ 5 ALTERNAD)" at bounding box center [817, 364] width 286 height 13
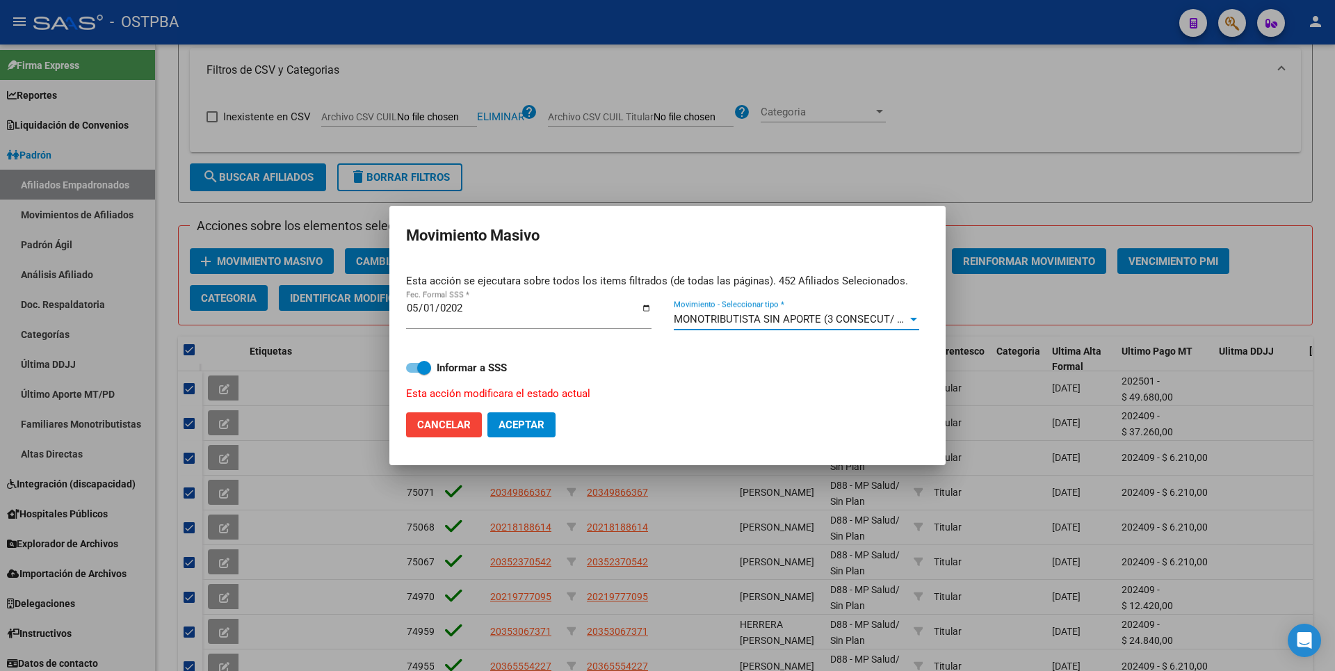
click at [524, 426] on span "Aceptar" at bounding box center [522, 425] width 46 height 13
checkbox input "false"
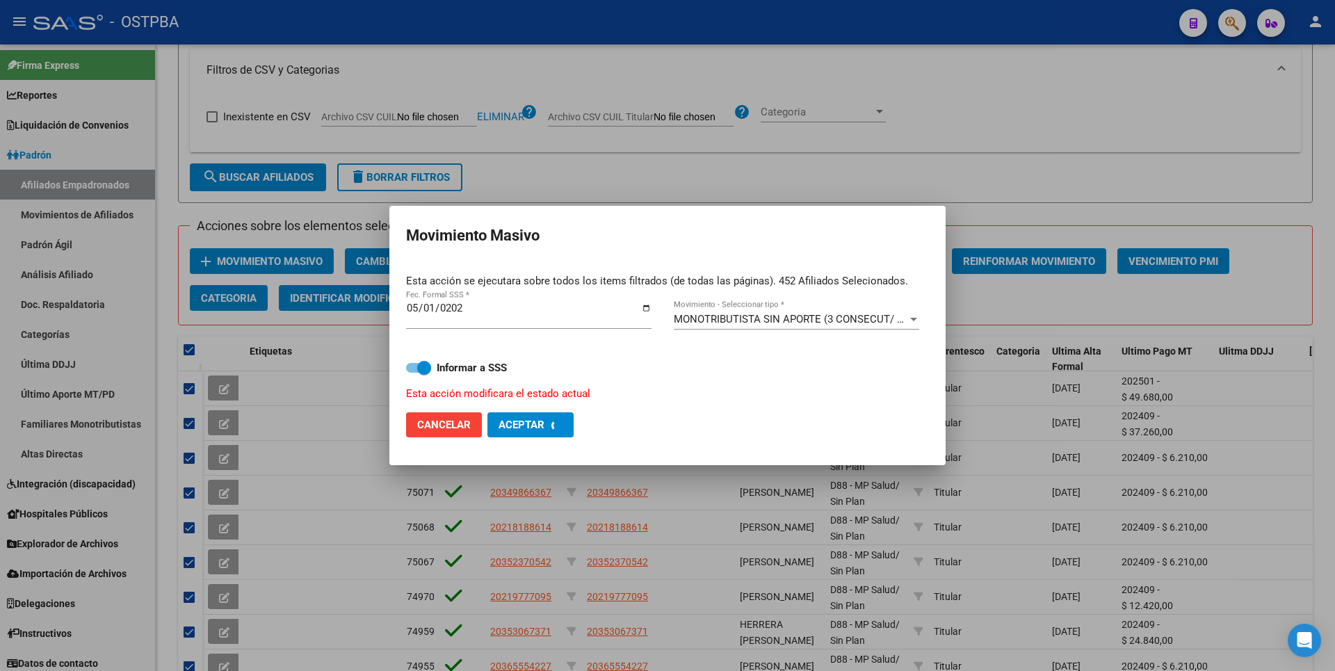
checkbox input "false"
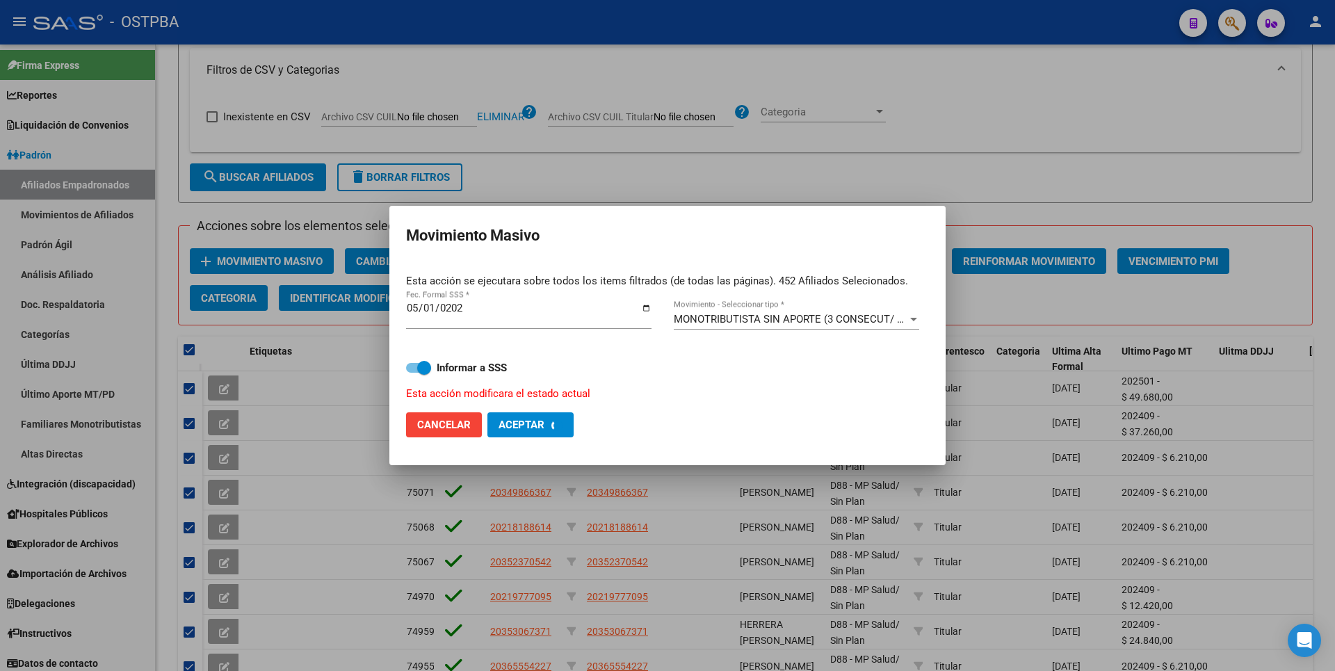
checkbox input "false"
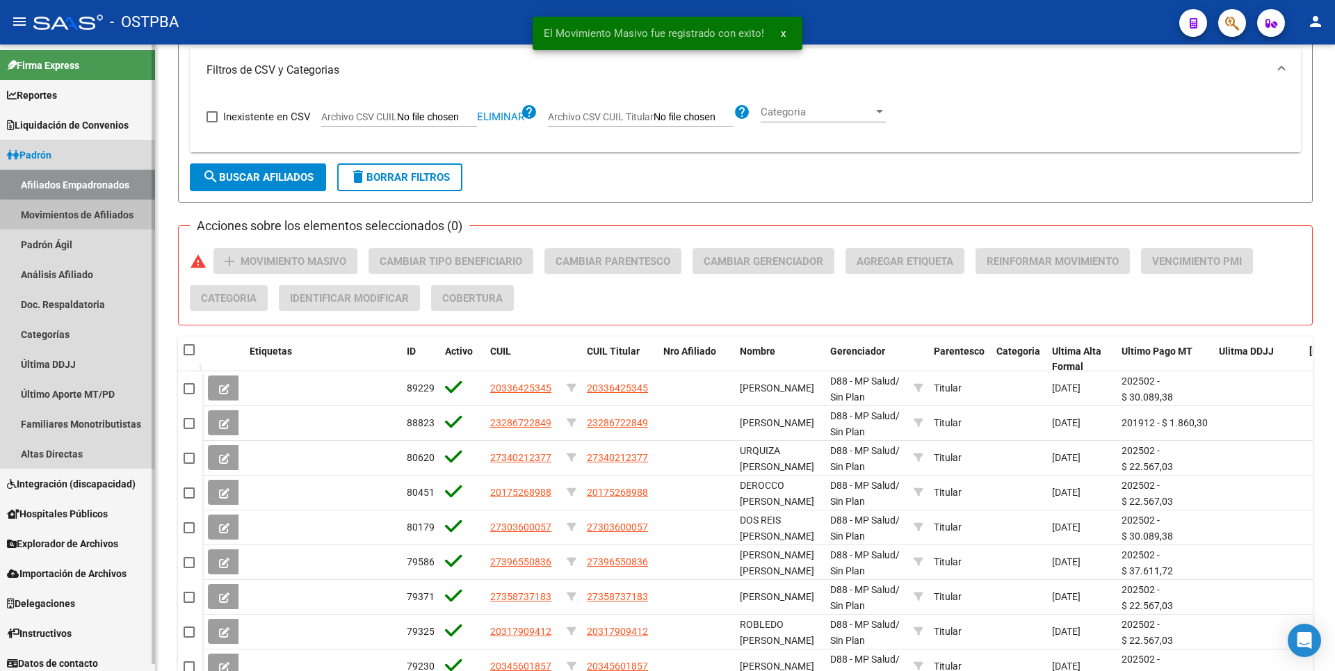
click at [80, 216] on link "Movimientos de Afiliados" at bounding box center [77, 215] width 155 height 30
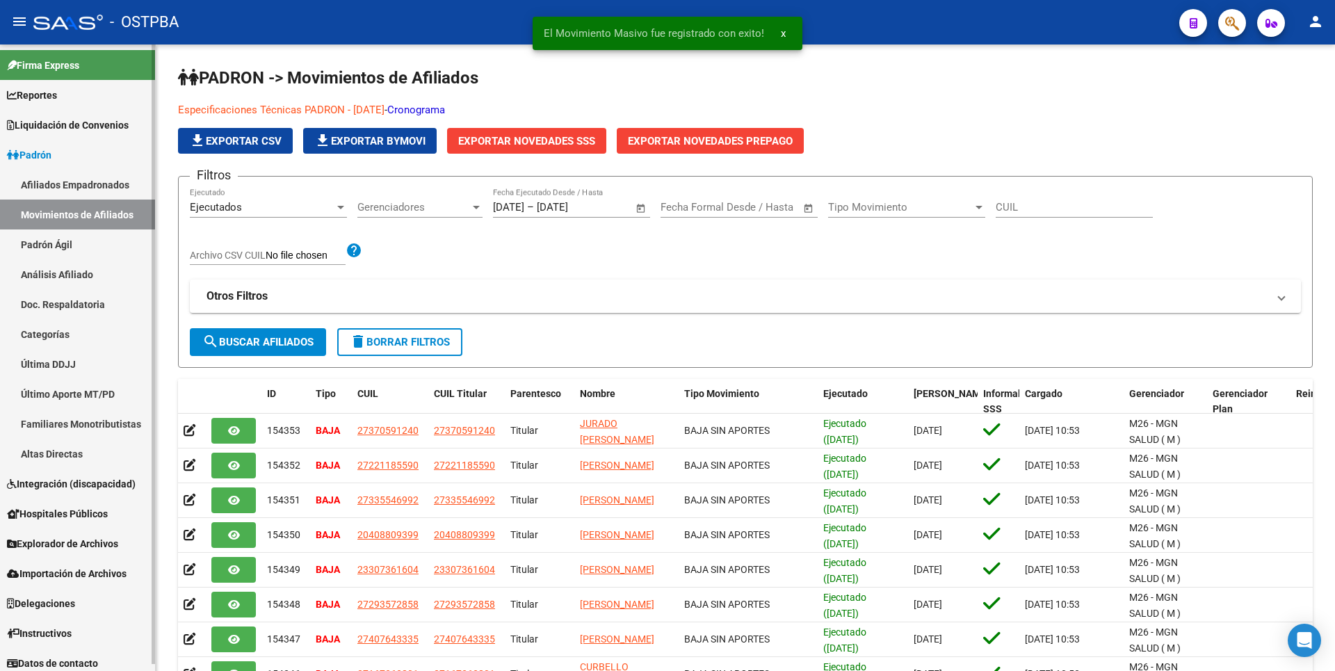
click at [82, 182] on link "Afiliados Empadronados" at bounding box center [77, 185] width 155 height 30
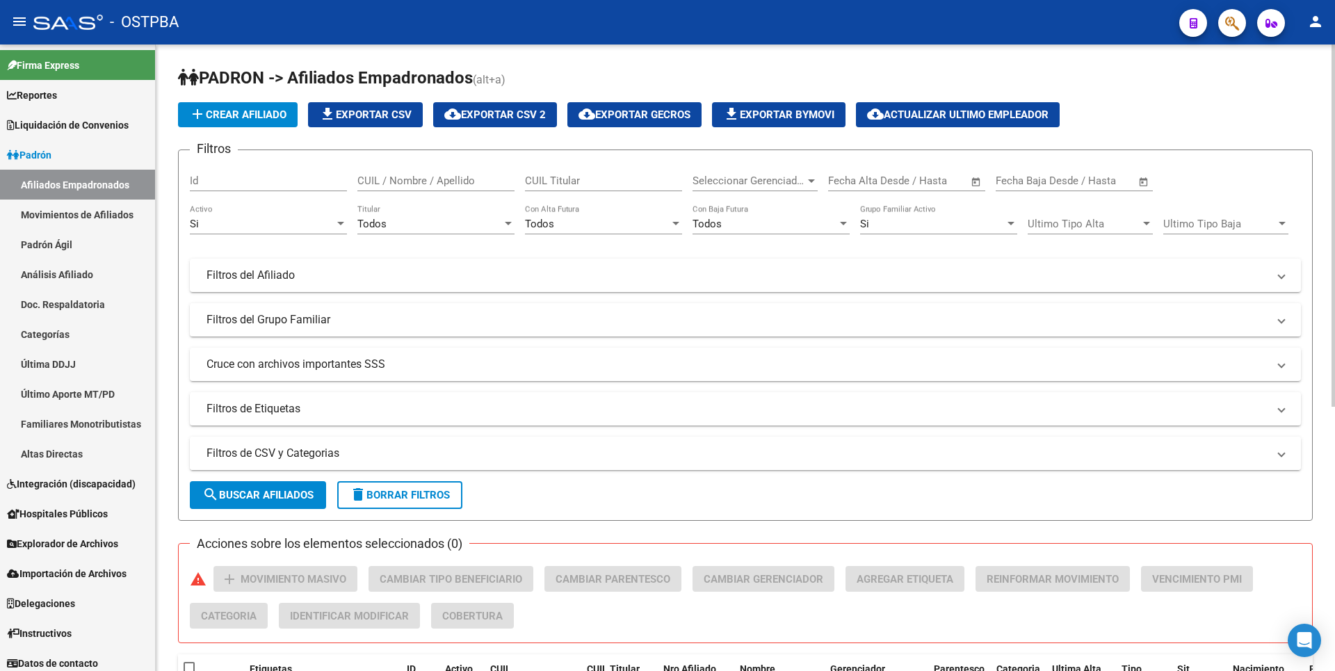
click at [387, 446] on mat-panel-title "Filtros de CSV y Categorias" at bounding box center [736, 453] width 1061 height 15
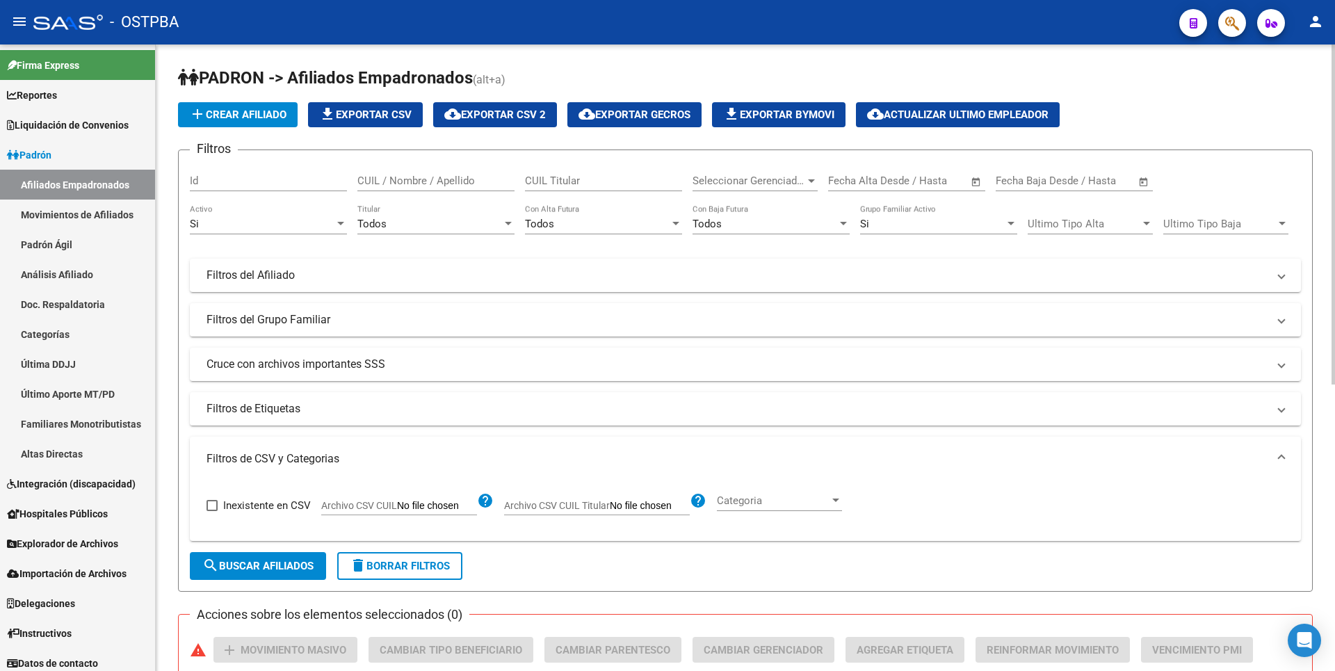
click at [457, 504] on input "Archivo CSV CUIL" at bounding box center [437, 506] width 80 height 13
type input "C:\fakepath\SINAPORTESMPAT062025.csv"
click at [304, 559] on button "search Buscar Afiliados" at bounding box center [258, 566] width 136 height 28
click at [504, 225] on div at bounding box center [508, 223] width 13 height 11
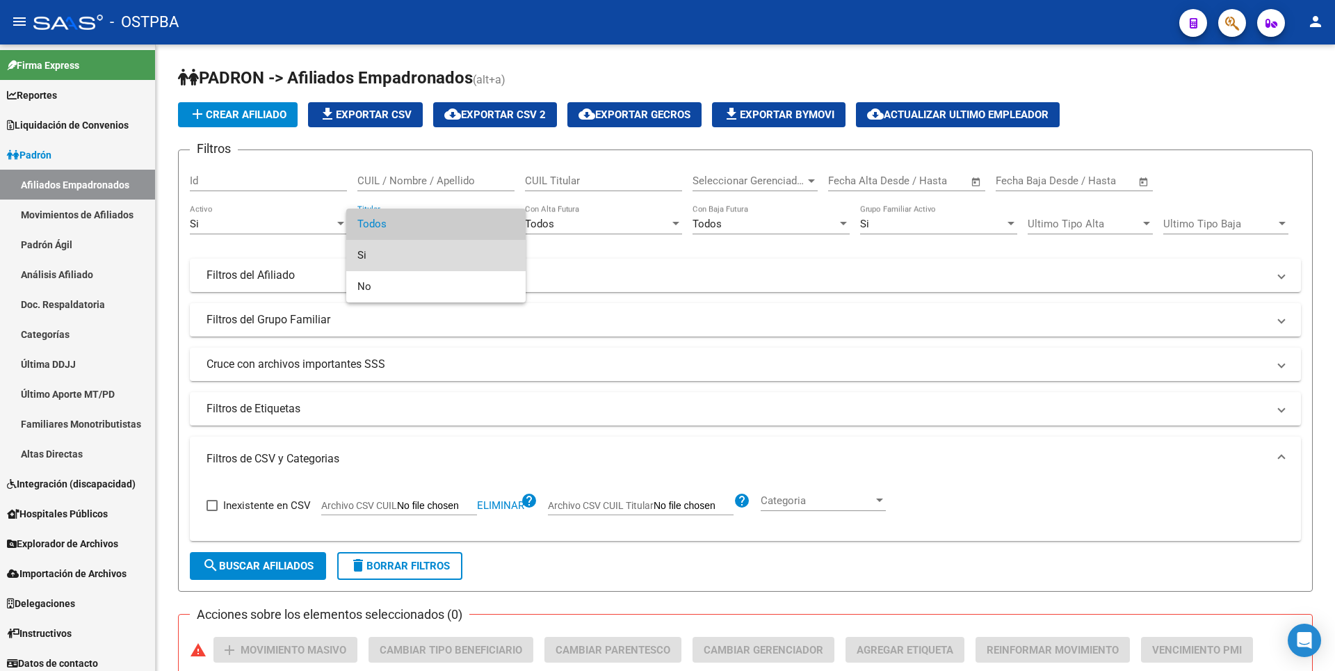
click at [386, 257] on span "Si" at bounding box center [435, 255] width 157 height 31
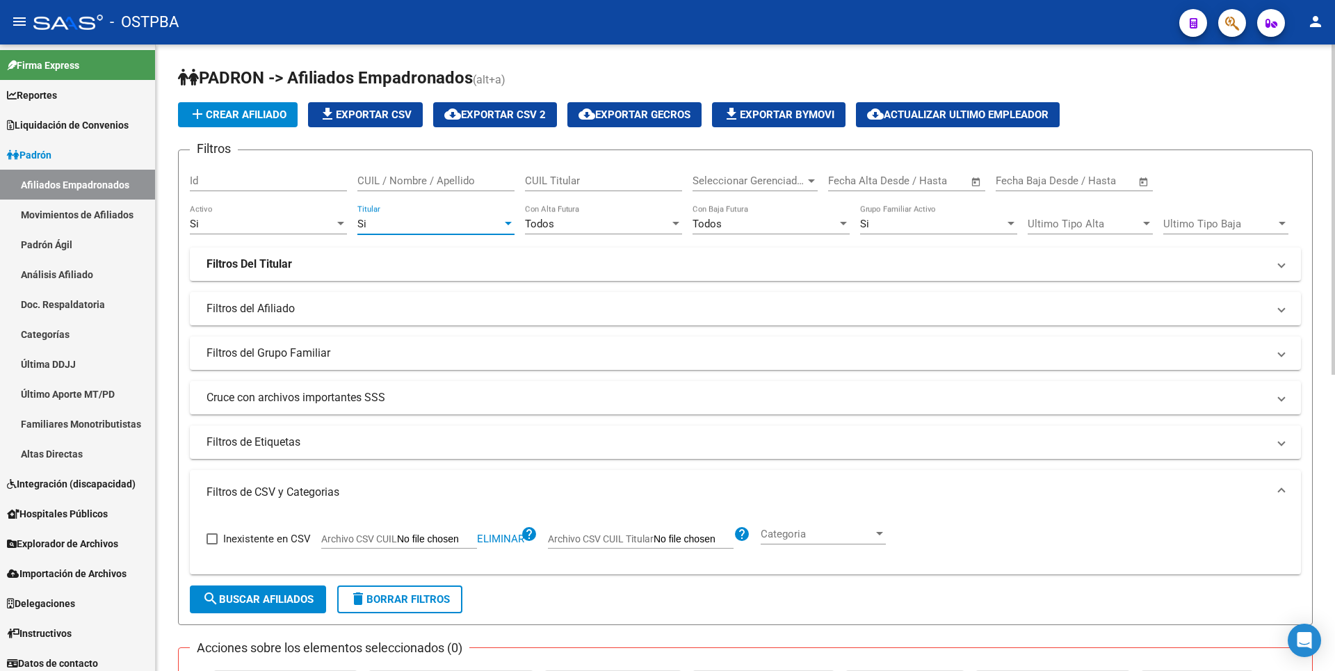
click at [282, 596] on span "search Buscar Afiliados" at bounding box center [257, 599] width 111 height 13
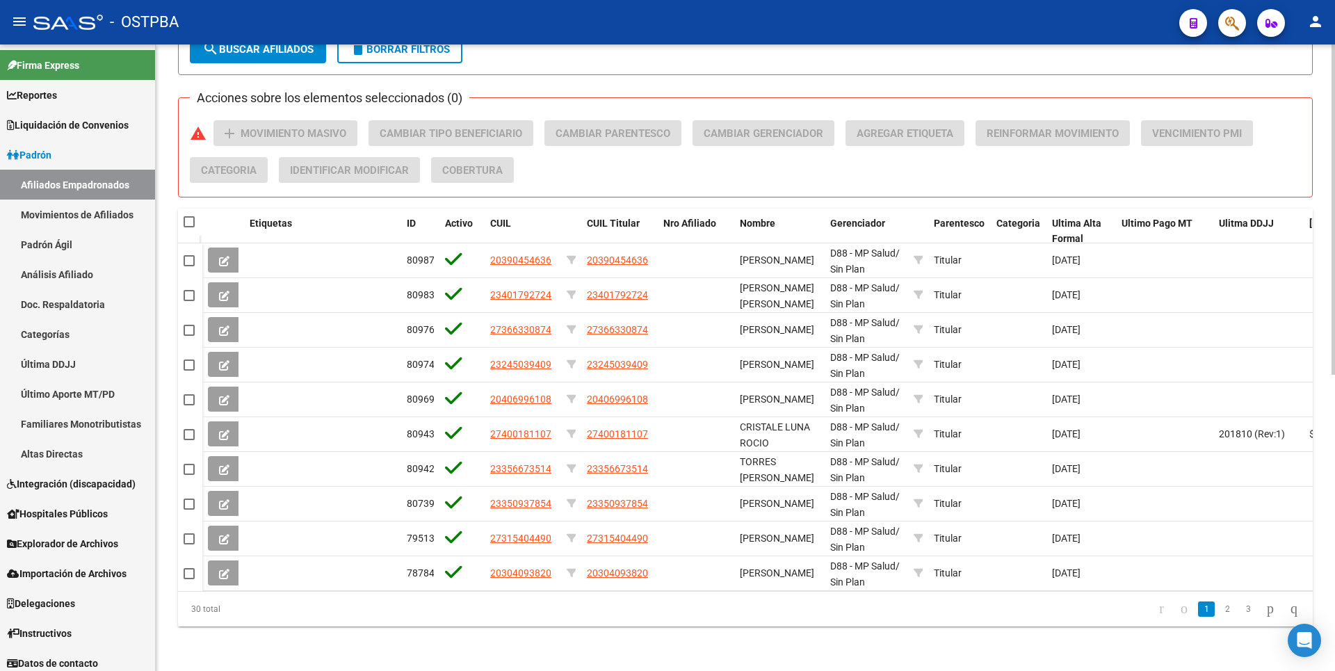
scroll to position [561, 0]
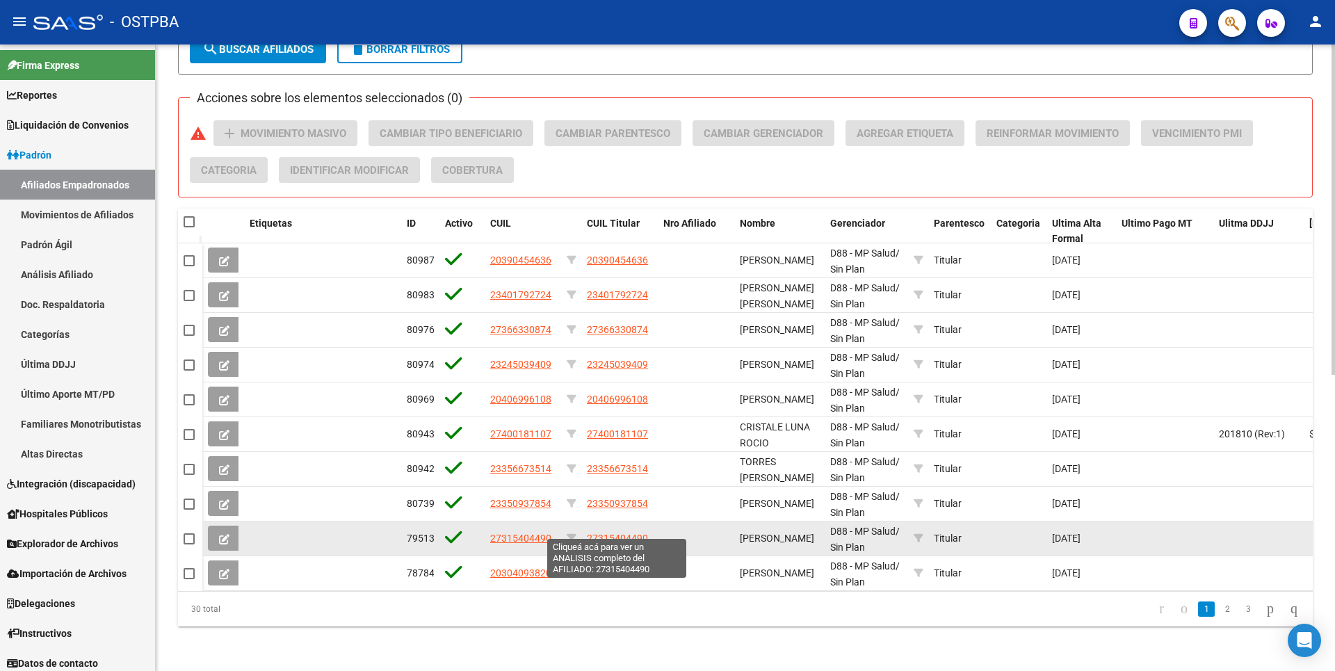
click at [621, 533] on span "27315404490" at bounding box center [617, 538] width 61 height 11
type textarea "27315404490"
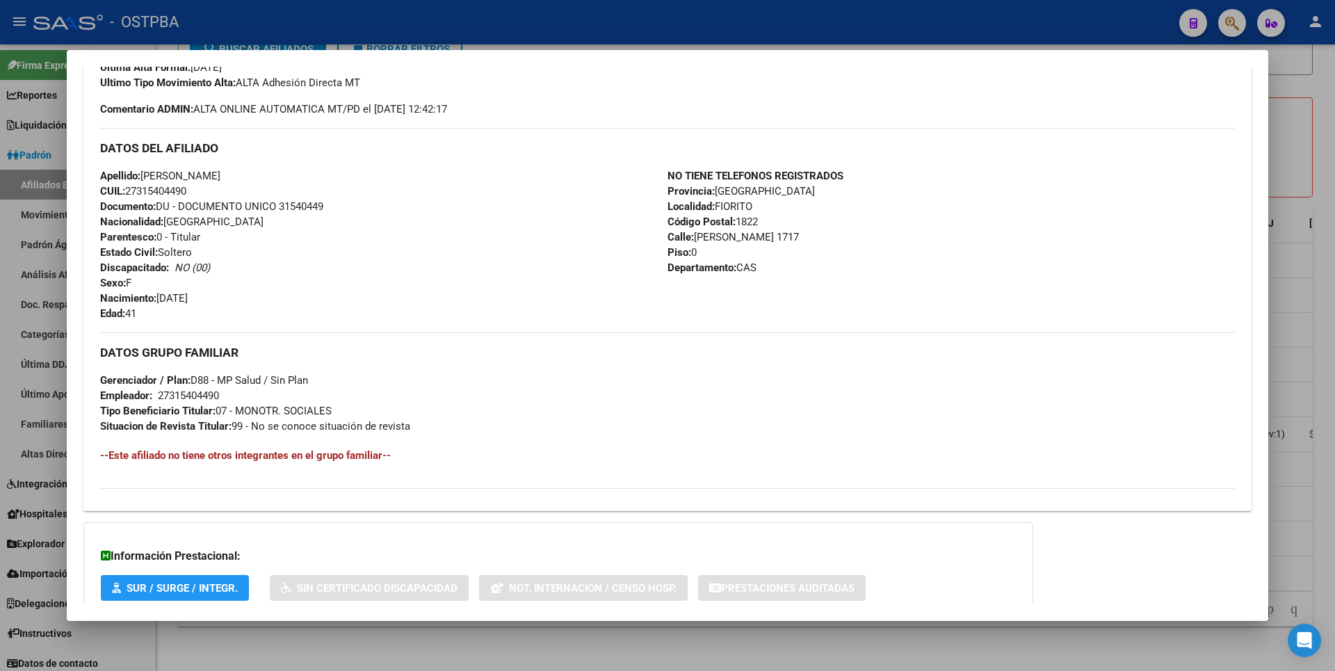
scroll to position [490, 0]
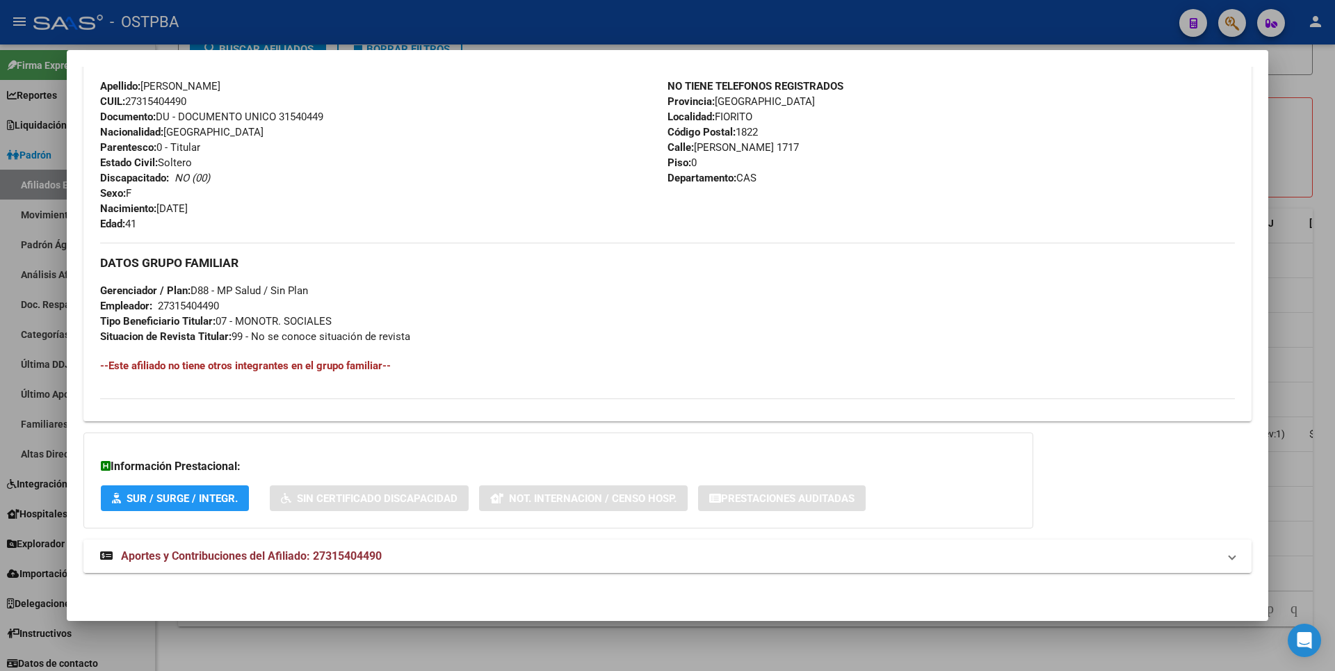
click at [362, 562] on strong "Aportes y Contribuciones del Afiliado: 27315404490" at bounding box center [241, 556] width 282 height 17
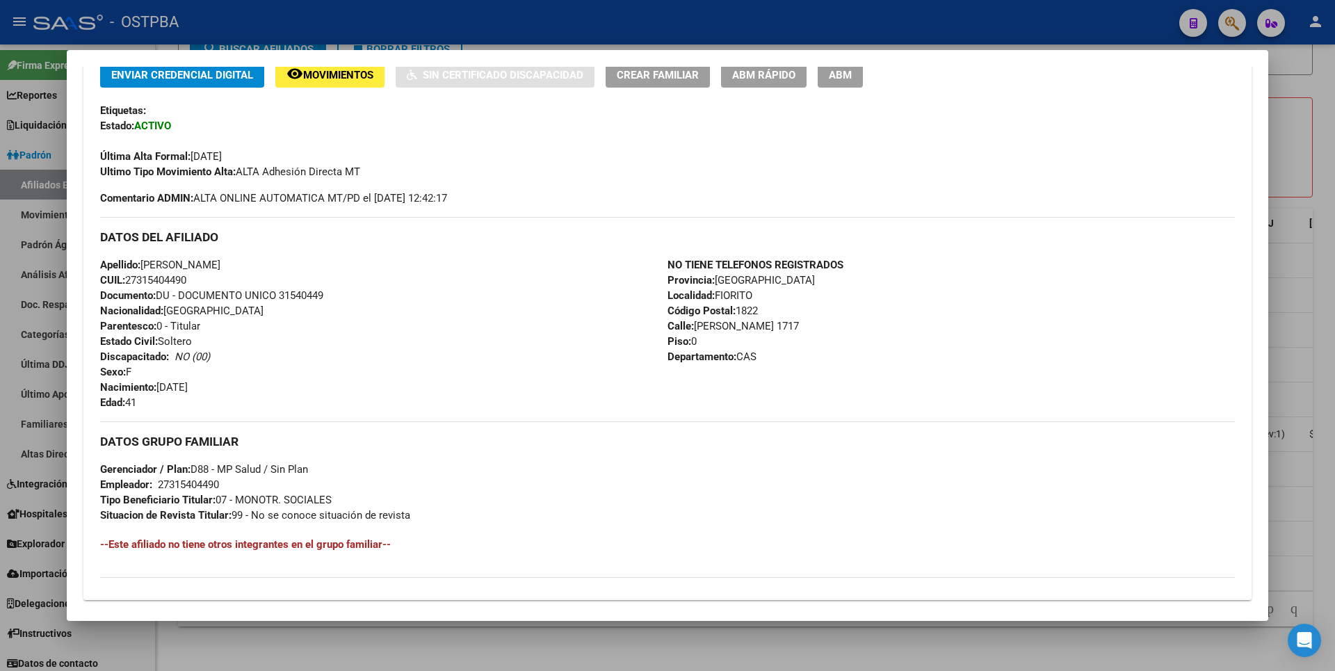
scroll to position [0, 0]
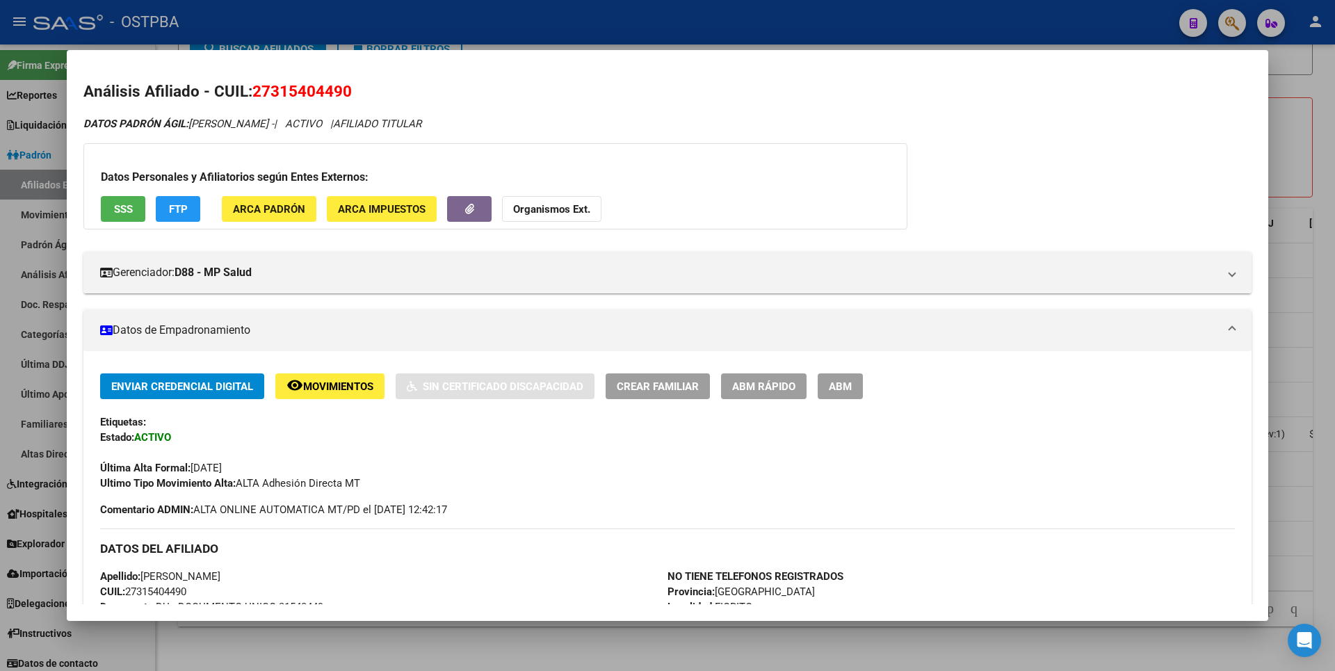
click at [175, 210] on span "FTP" at bounding box center [178, 209] width 19 height 13
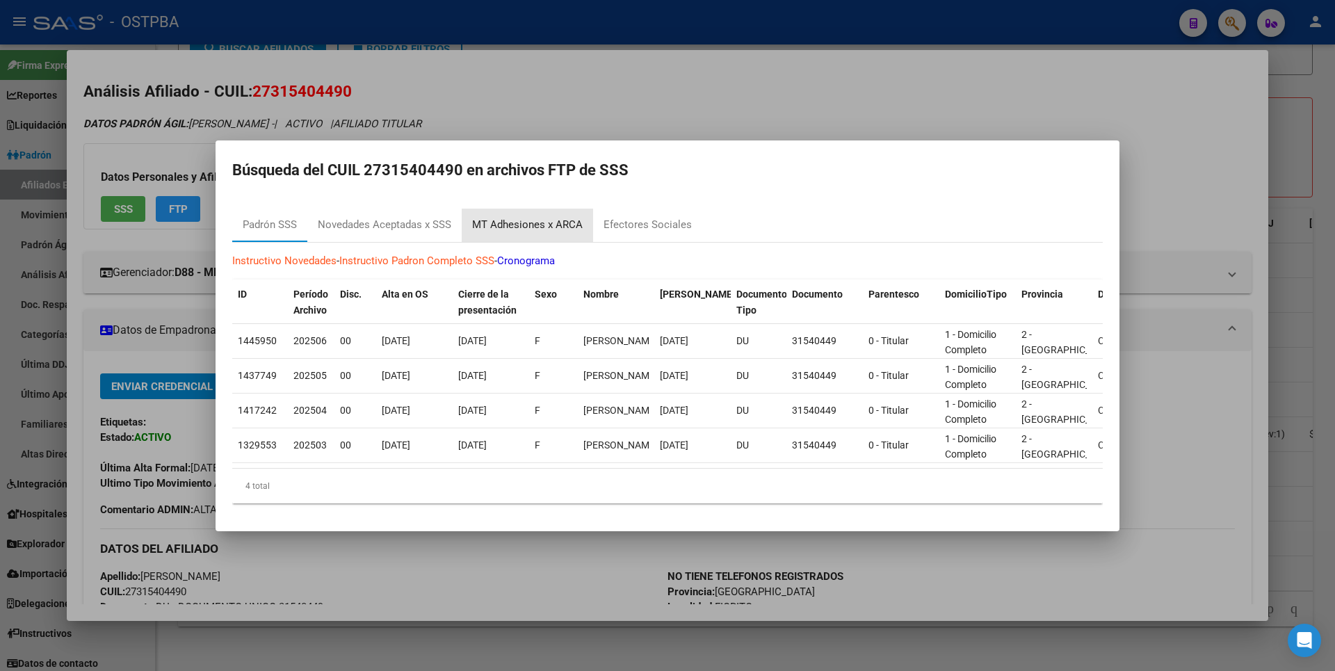
click at [532, 222] on div "MT Adhesiones x ARCA" at bounding box center [527, 225] width 111 height 16
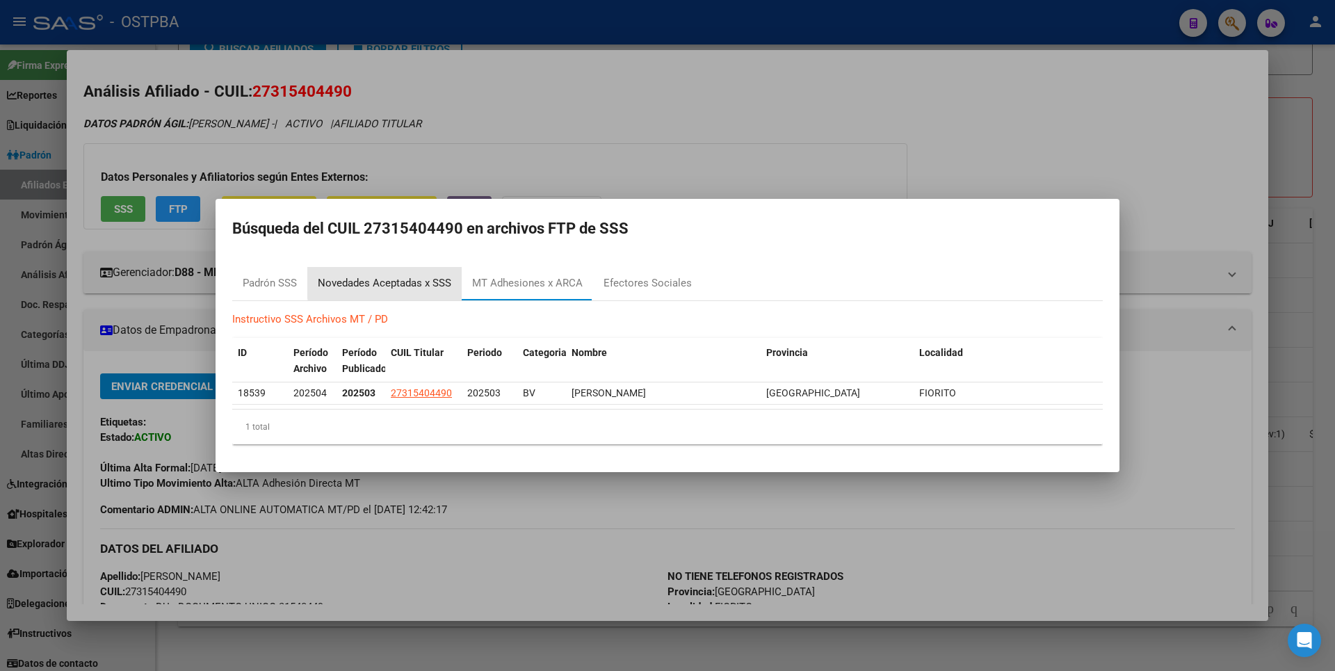
click at [415, 277] on div "Novedades Aceptadas x SSS" at bounding box center [384, 283] width 133 height 16
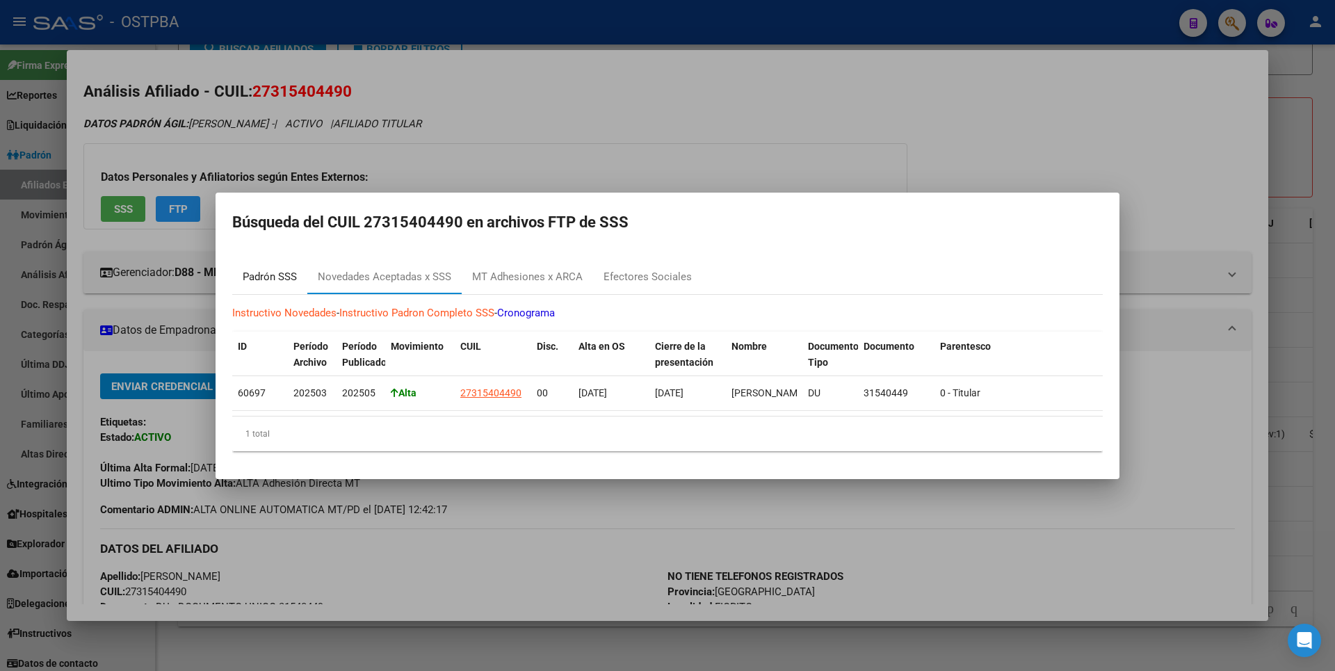
click at [280, 280] on div "Padrón SSS" at bounding box center [270, 277] width 54 height 16
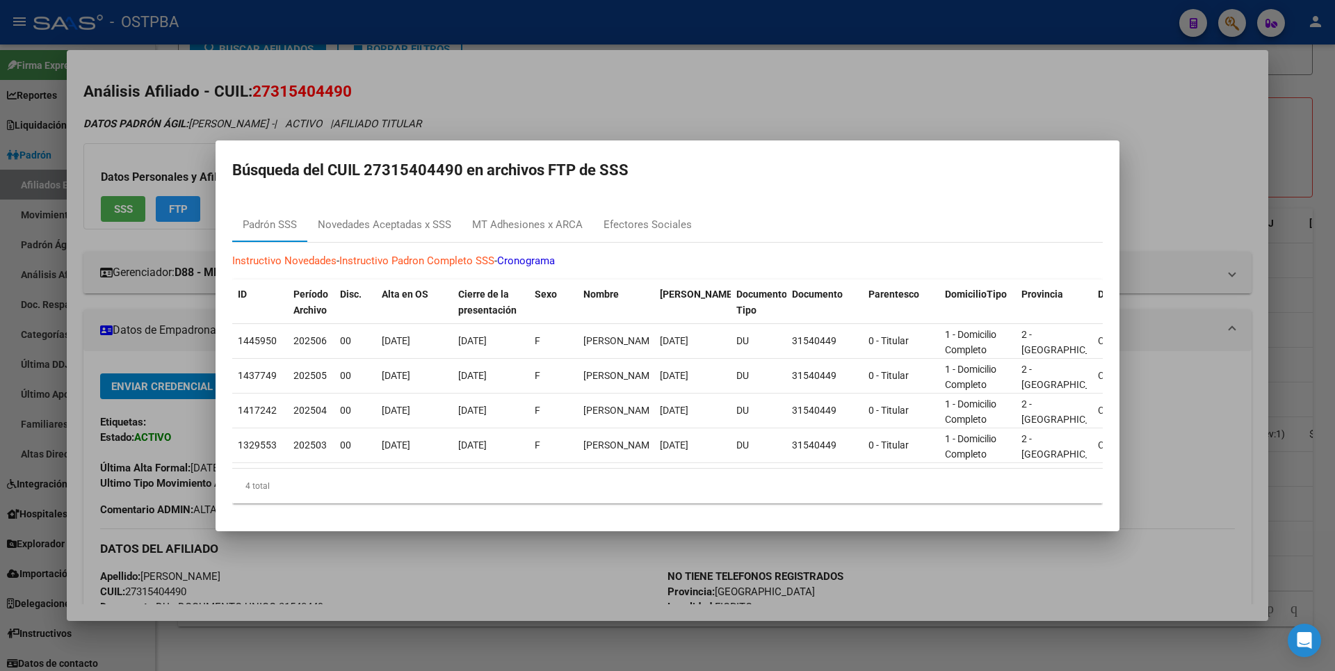
click at [138, 216] on div at bounding box center [667, 335] width 1335 height 671
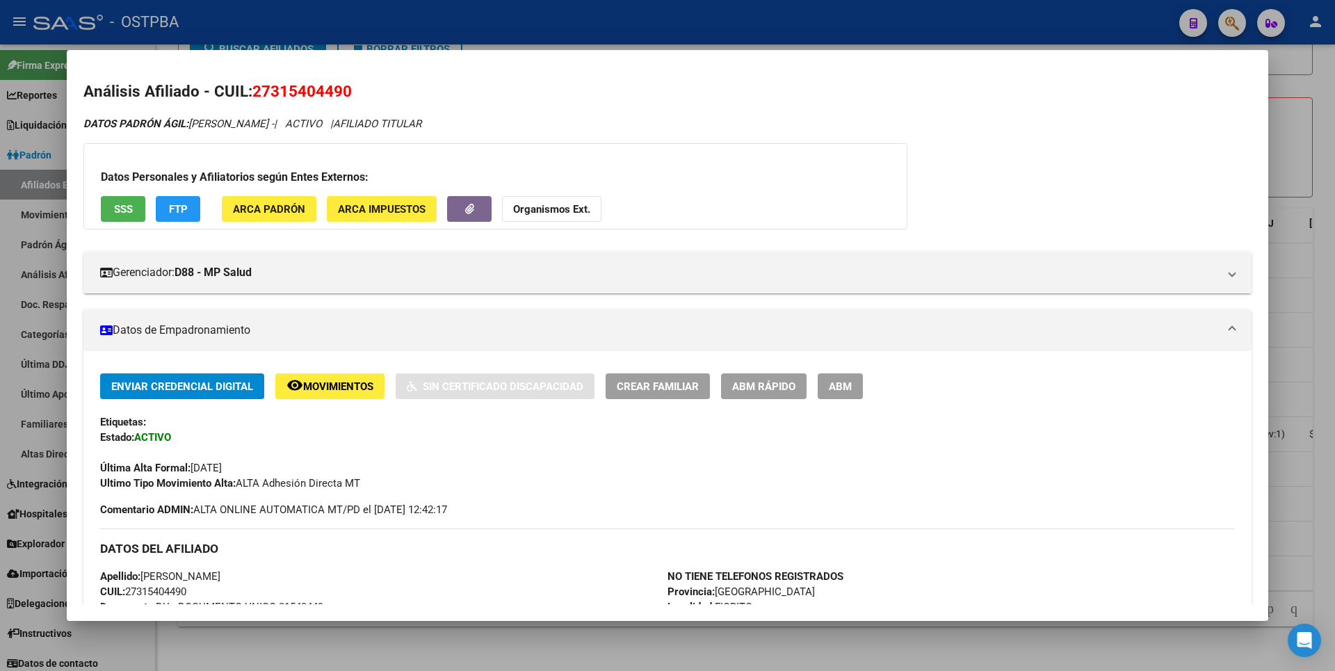
click at [128, 206] on span "SSS" at bounding box center [123, 209] width 19 height 13
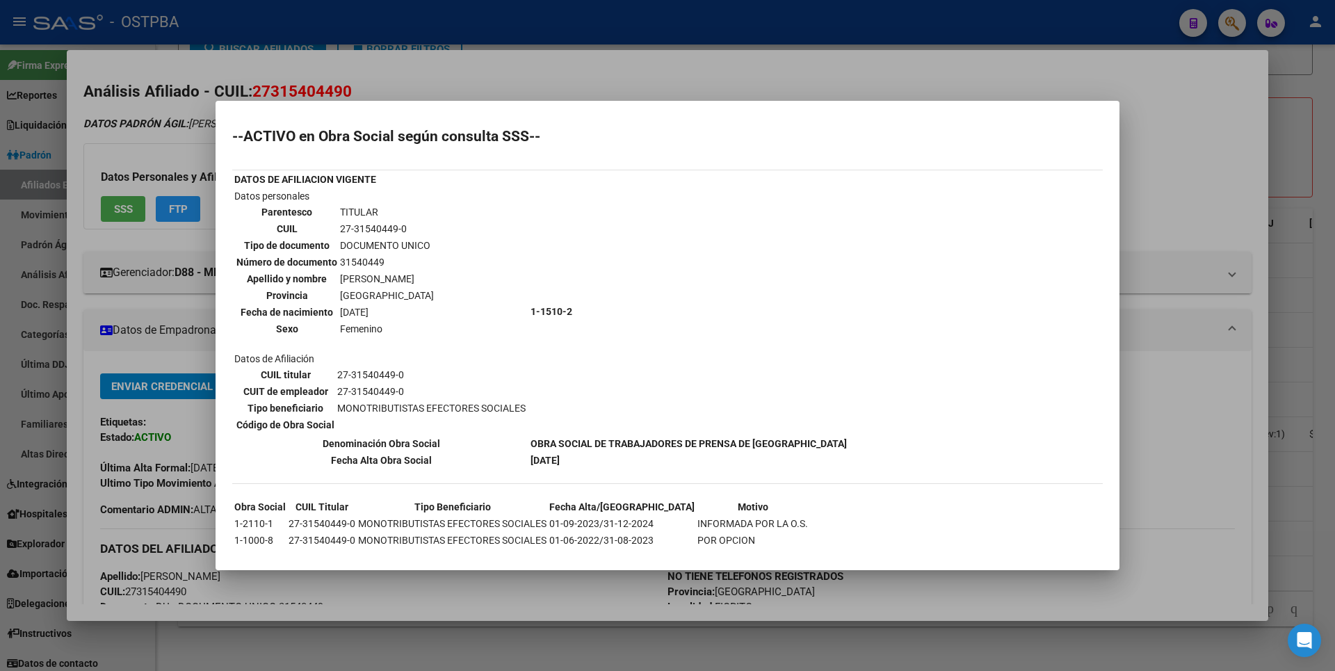
click at [1224, 146] on div at bounding box center [667, 335] width 1335 height 671
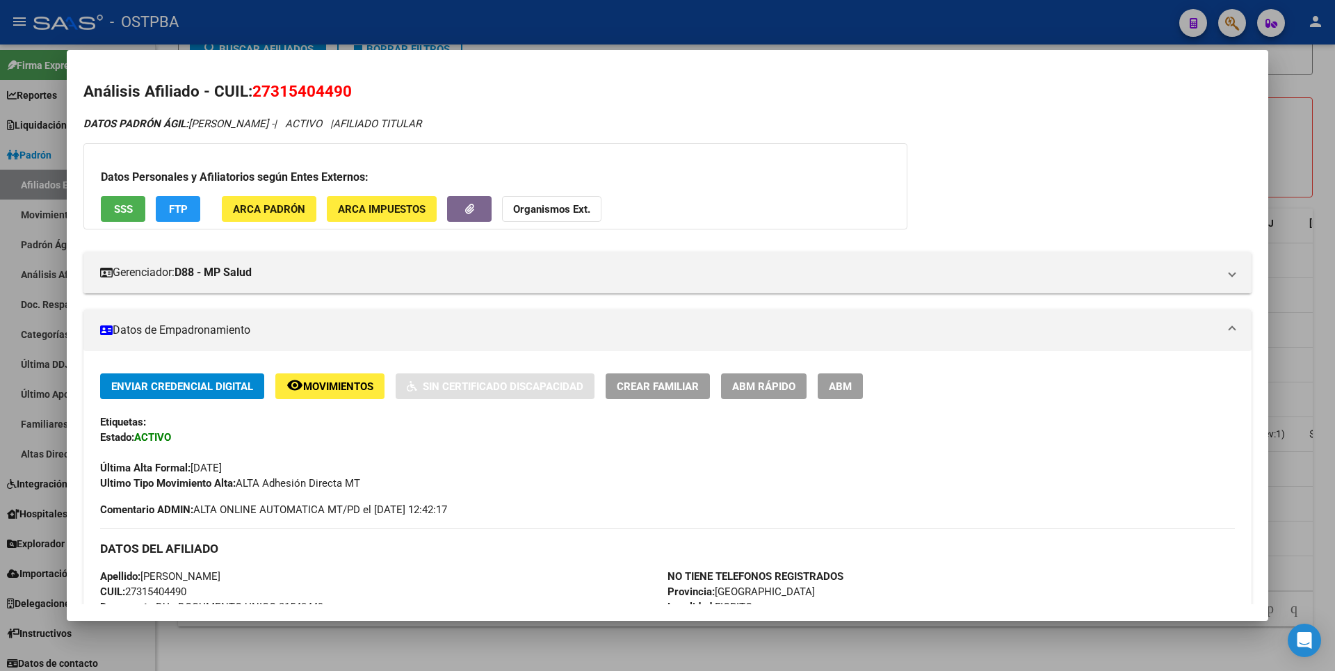
scroll to position [209, 0]
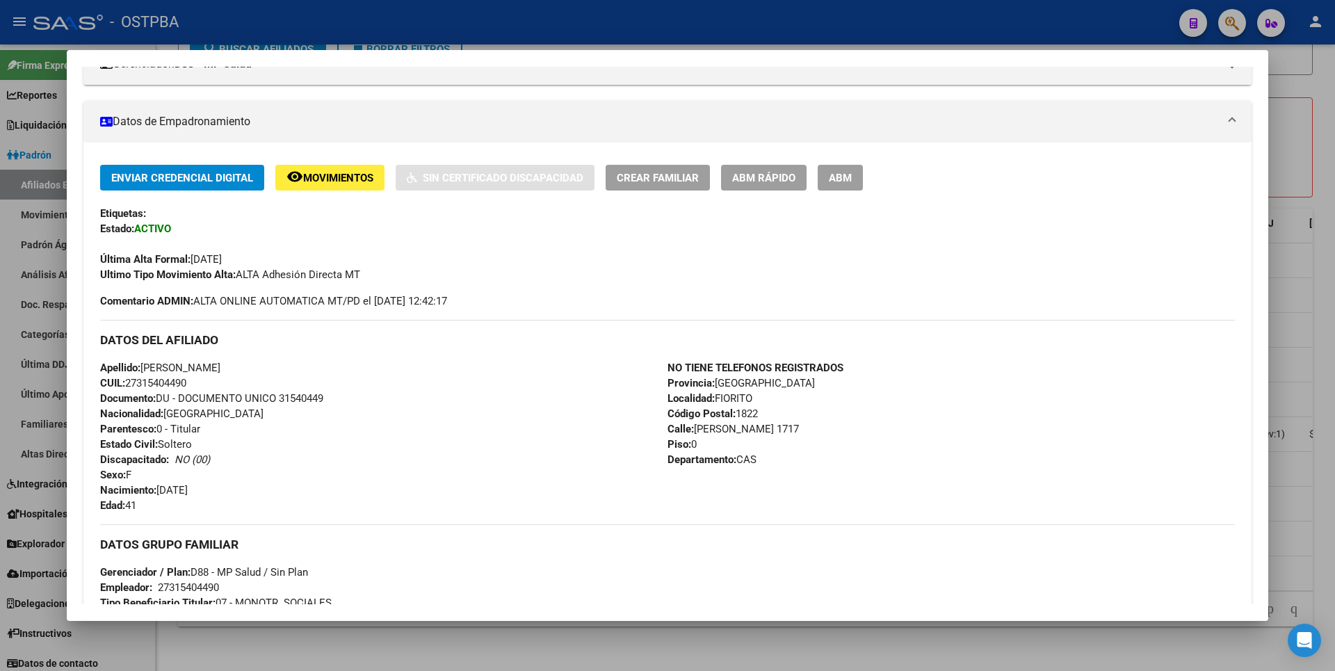
click at [1314, 123] on div at bounding box center [667, 335] width 1335 height 671
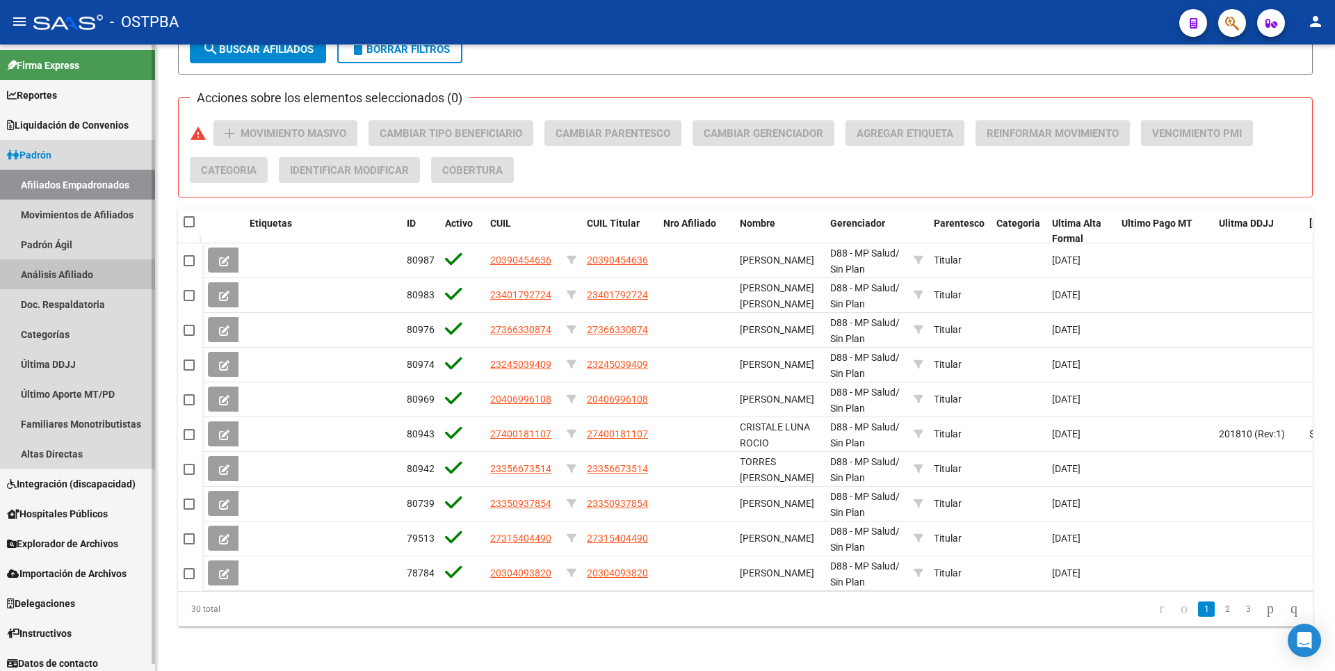
click at [86, 281] on link "Análisis Afiliado" at bounding box center [77, 274] width 155 height 30
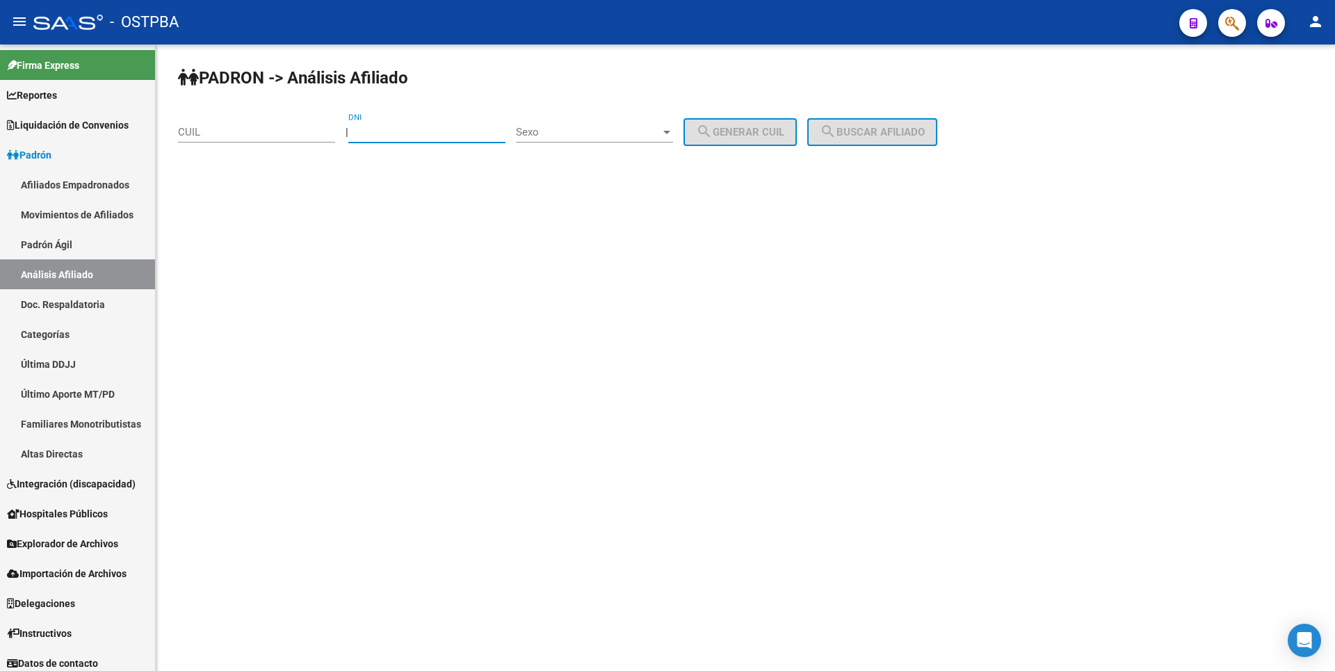
click at [410, 133] on input "DNI" at bounding box center [426, 132] width 157 height 13
type input "38065759"
click at [673, 133] on div at bounding box center [667, 132] width 13 height 11
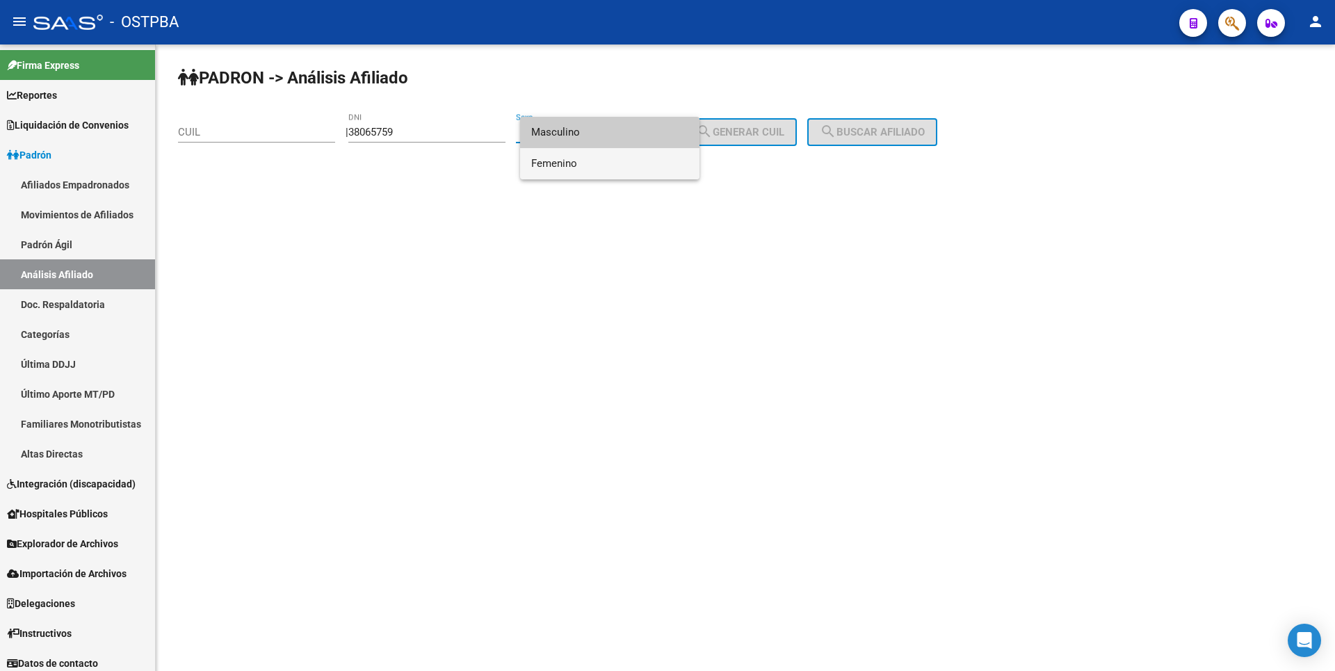
drag, startPoint x: 579, startPoint y: 158, endPoint x: 740, endPoint y: 129, distance: 163.9
click at [590, 158] on span "Femenino" at bounding box center [609, 163] width 157 height 31
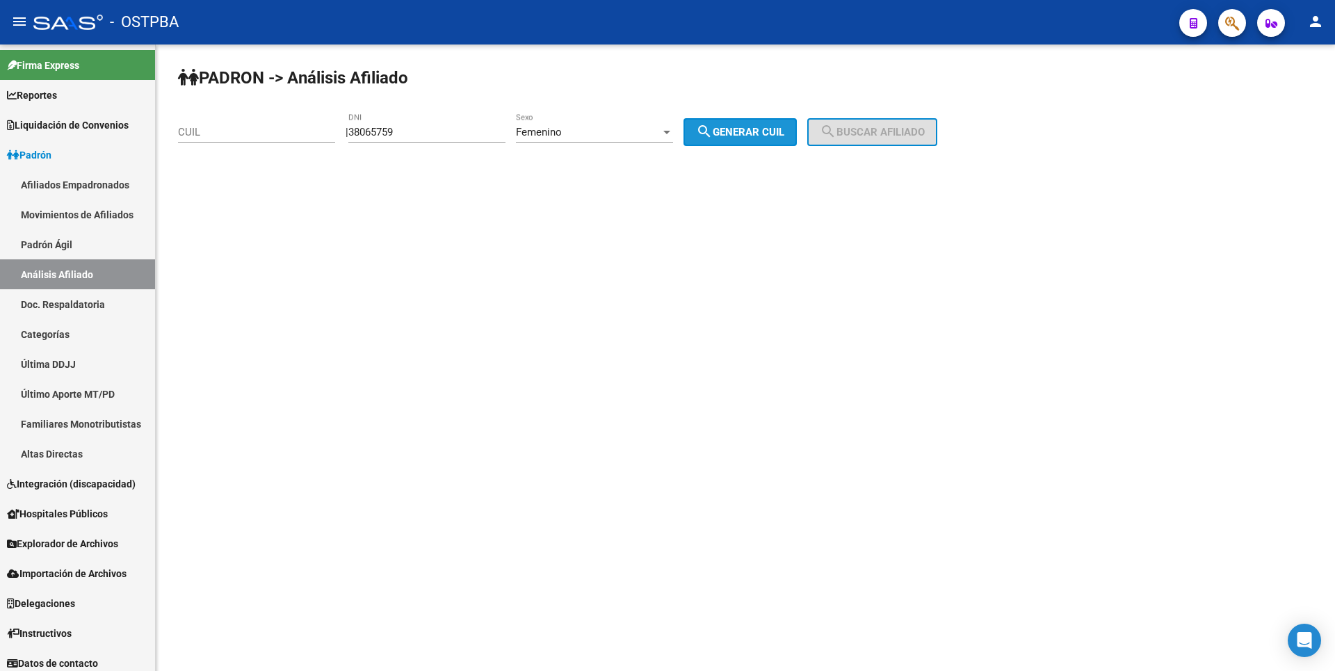
click at [777, 127] on span "search Generar CUIL" at bounding box center [740, 132] width 88 height 13
type input "27-38065759-2"
click at [854, 136] on span "search Buscar afiliado" at bounding box center [872, 132] width 105 height 13
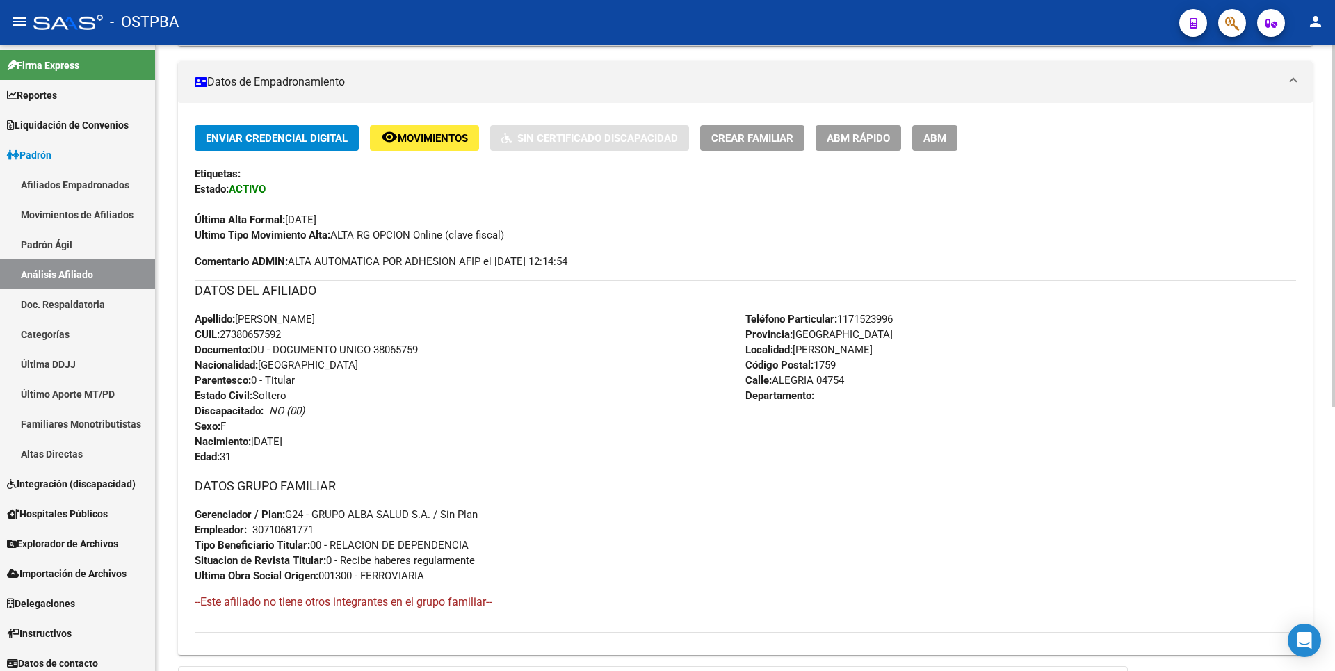
scroll to position [454, 0]
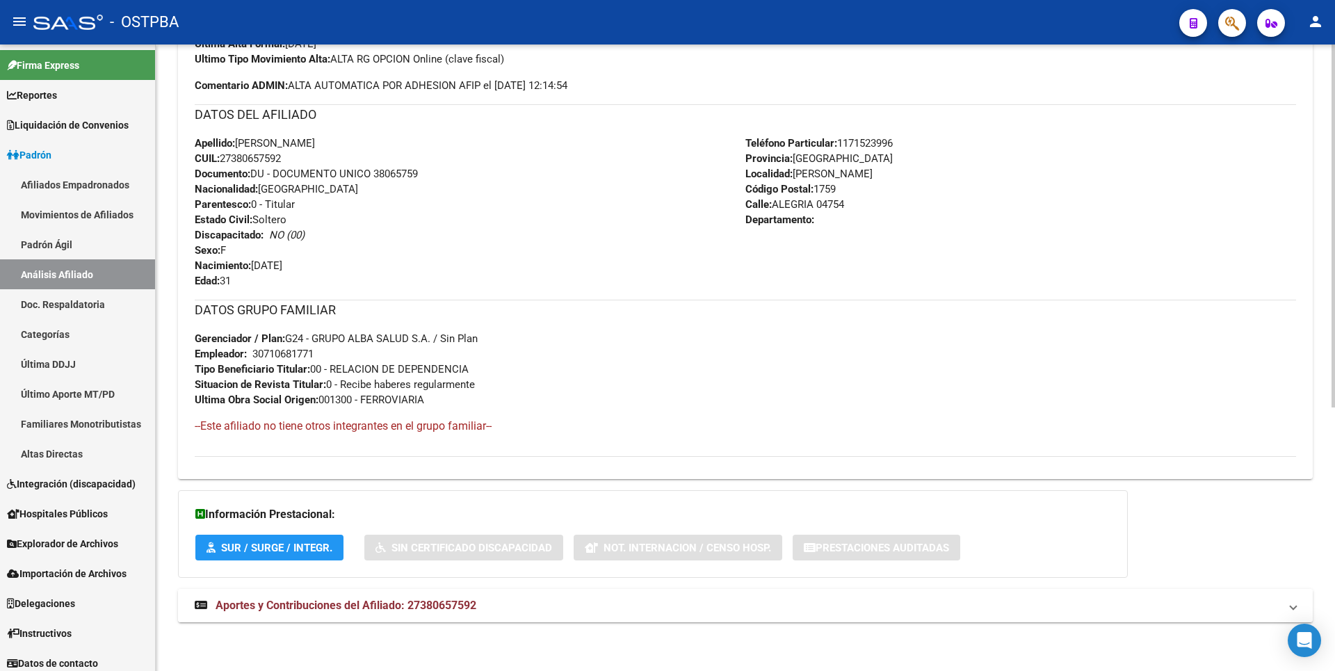
click at [433, 613] on mat-expansion-panel-header "Aportes y Contribuciones del Afiliado: 27380657592" at bounding box center [745, 605] width 1135 height 33
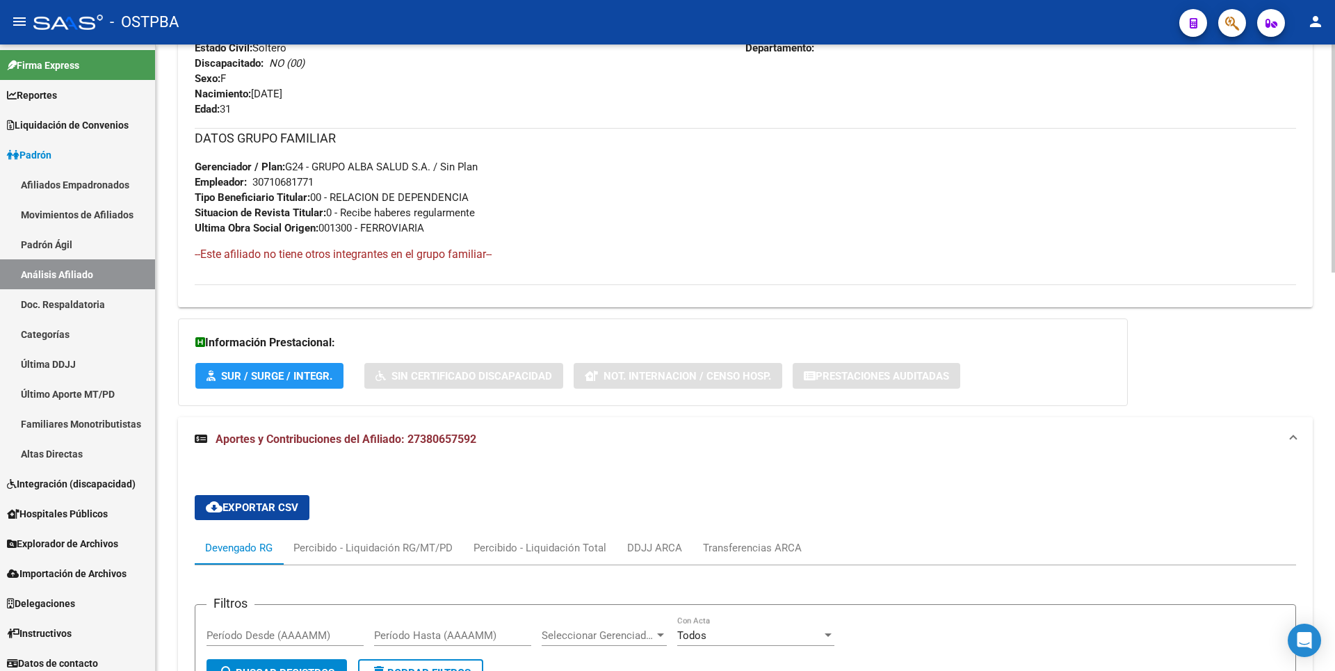
scroll to position [209, 0]
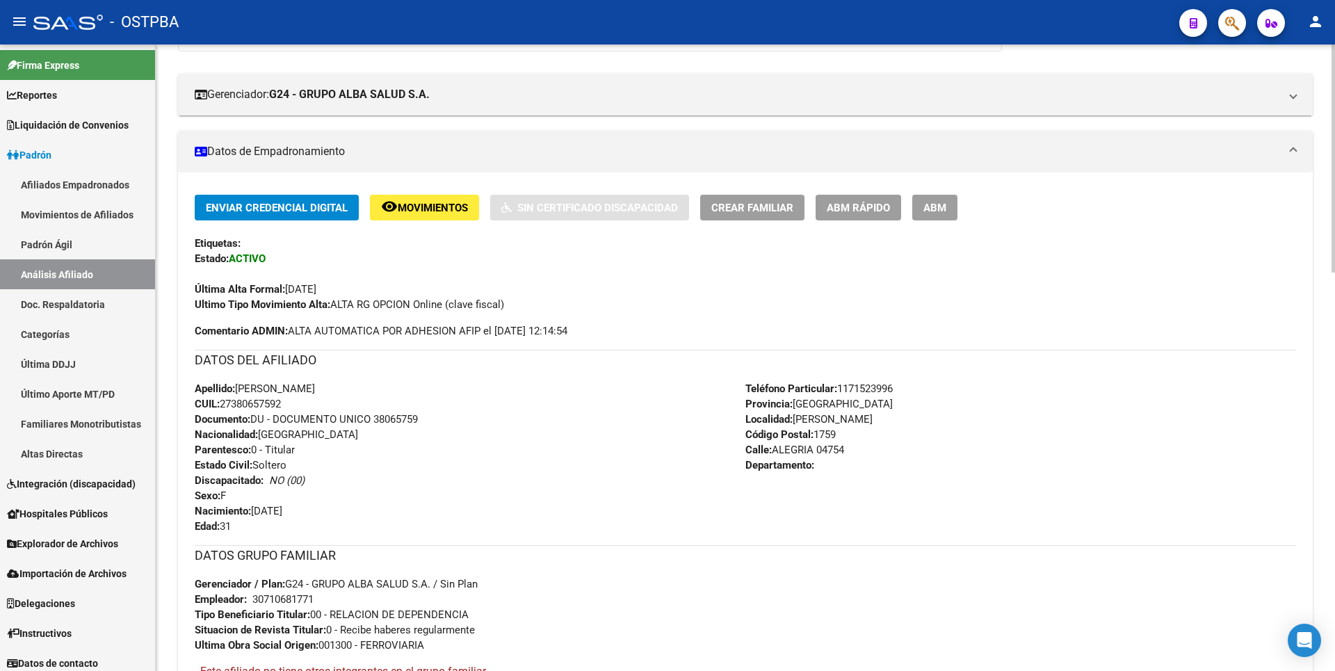
click at [900, 391] on div "Teléfono Particular: [PHONE_NUMBER] Provincia: [GEOGRAPHIC_DATA] Localidad: [PE…" at bounding box center [1020, 457] width 551 height 153
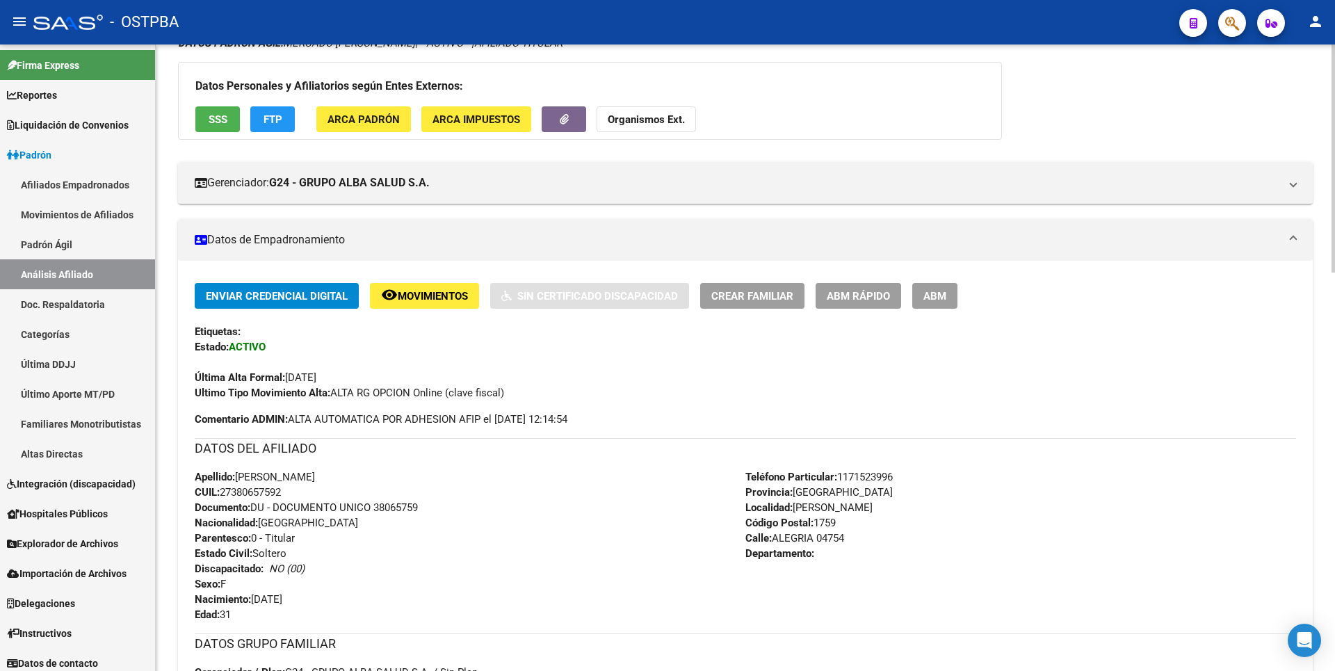
scroll to position [0, 0]
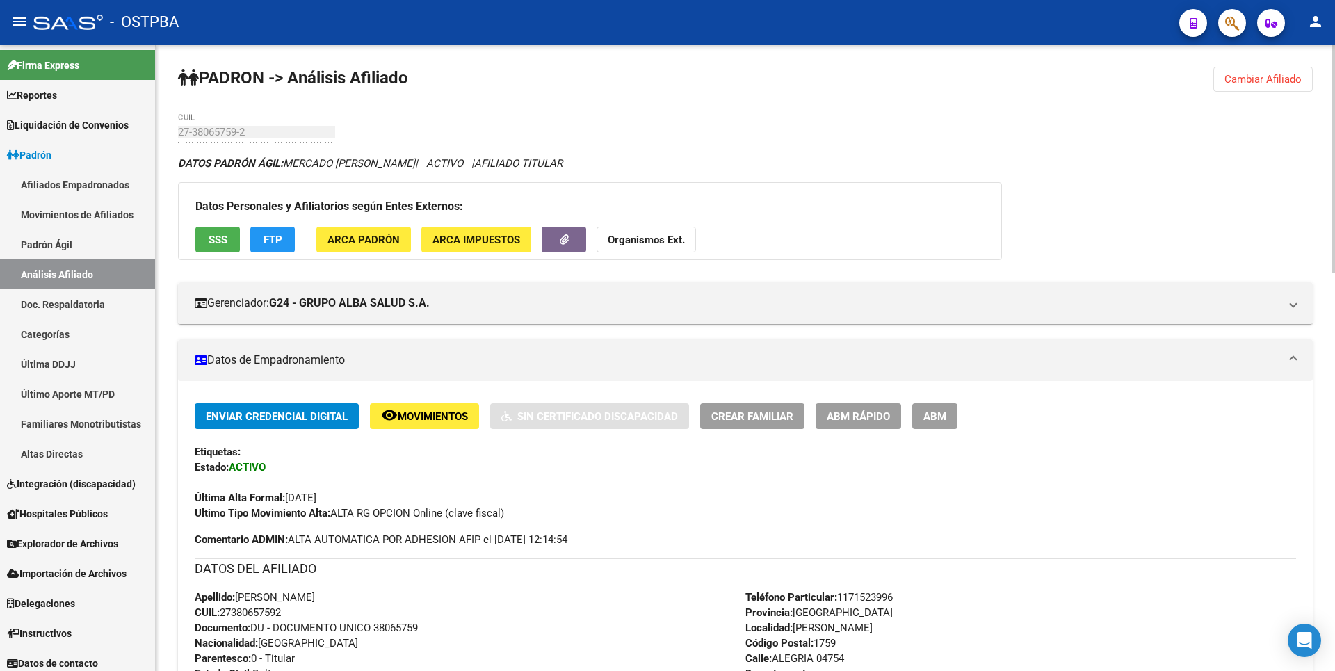
click at [280, 237] on span "FTP" at bounding box center [273, 240] width 19 height 13
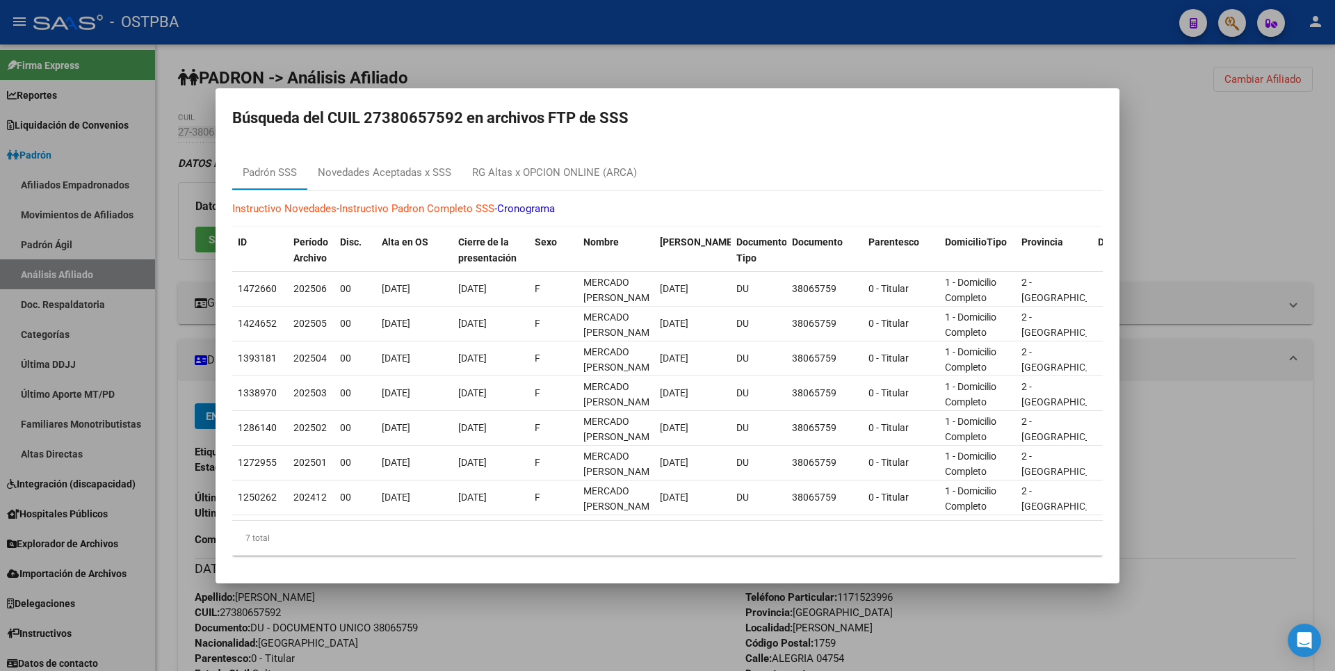
click at [1192, 130] on div at bounding box center [667, 335] width 1335 height 671
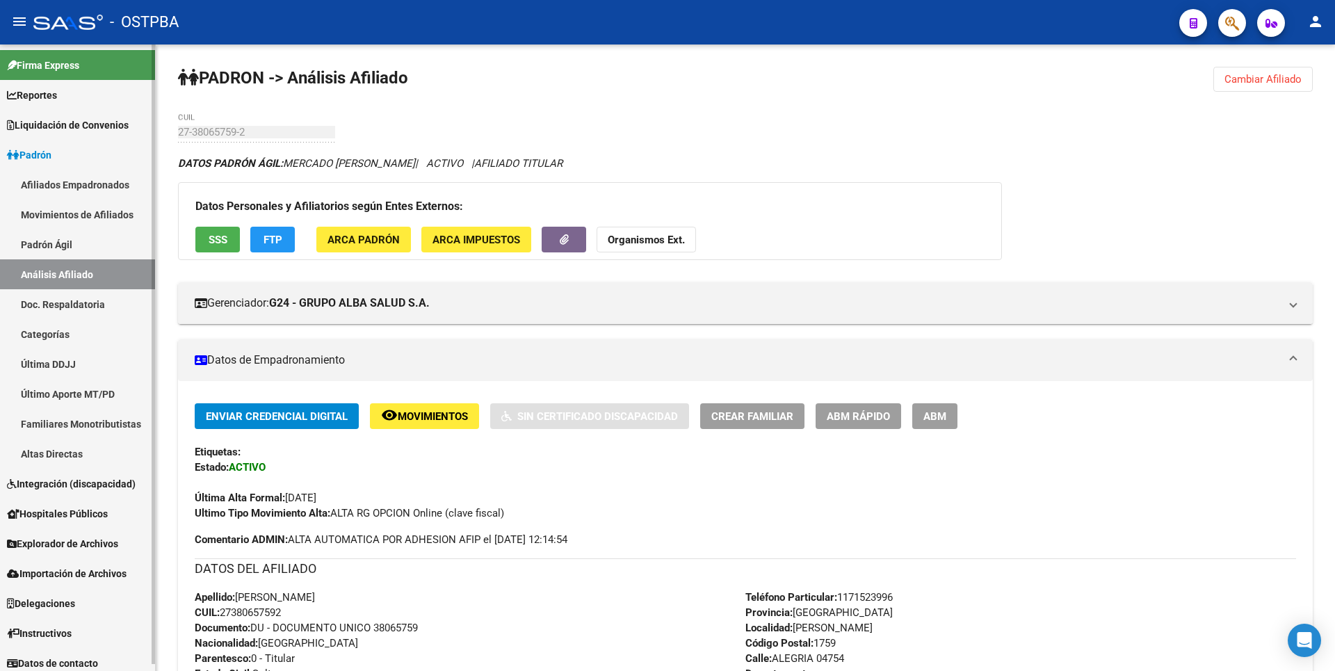
click at [94, 184] on link "Afiliados Empadronados" at bounding box center [77, 185] width 155 height 30
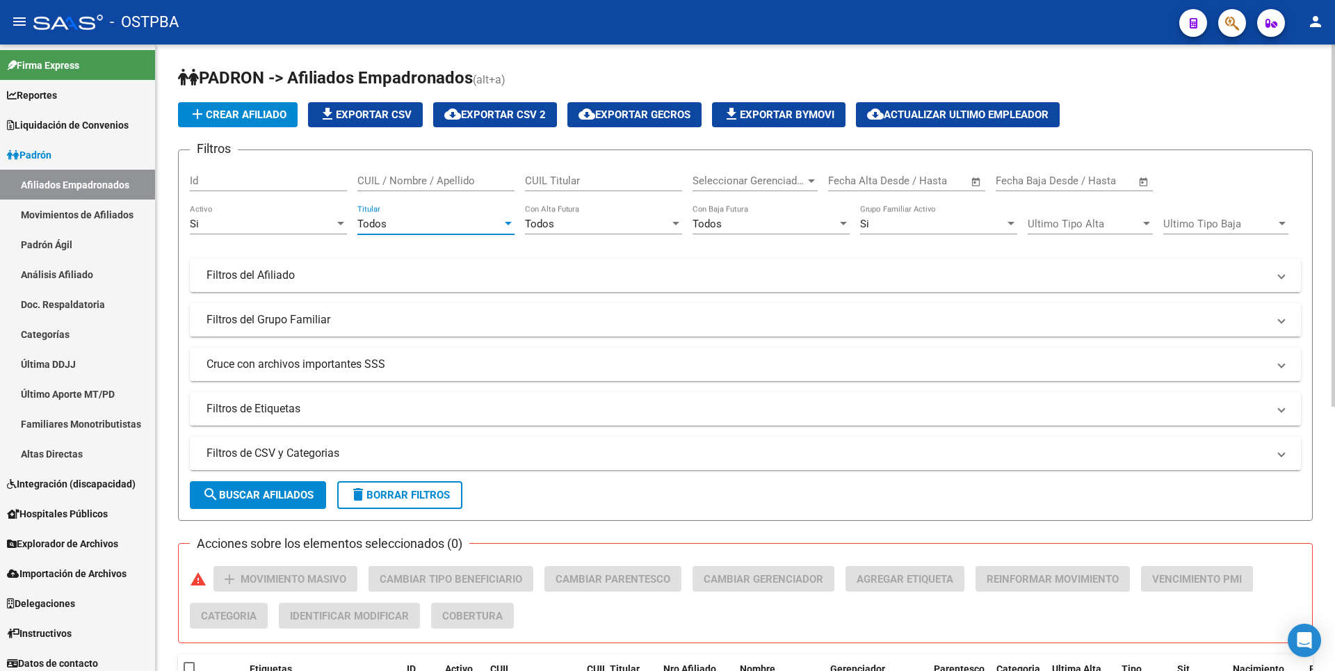
click at [510, 225] on div at bounding box center [508, 223] width 7 height 3
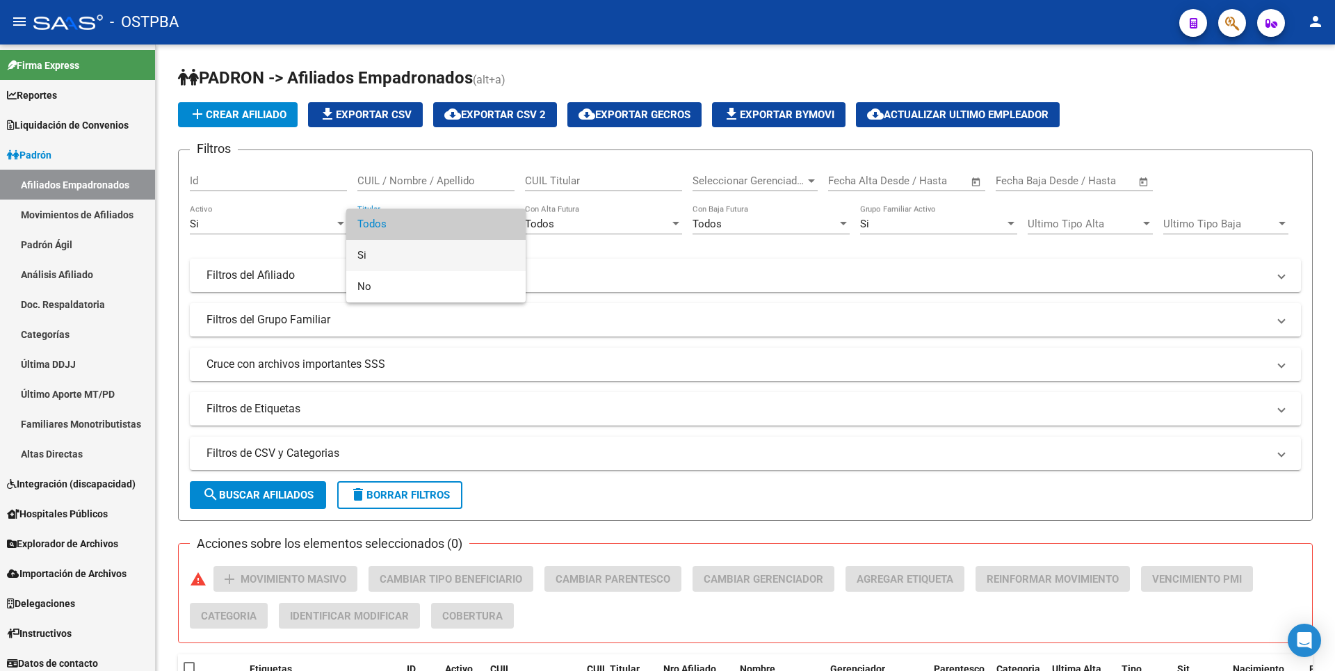
click at [388, 254] on span "Si" at bounding box center [435, 255] width 157 height 31
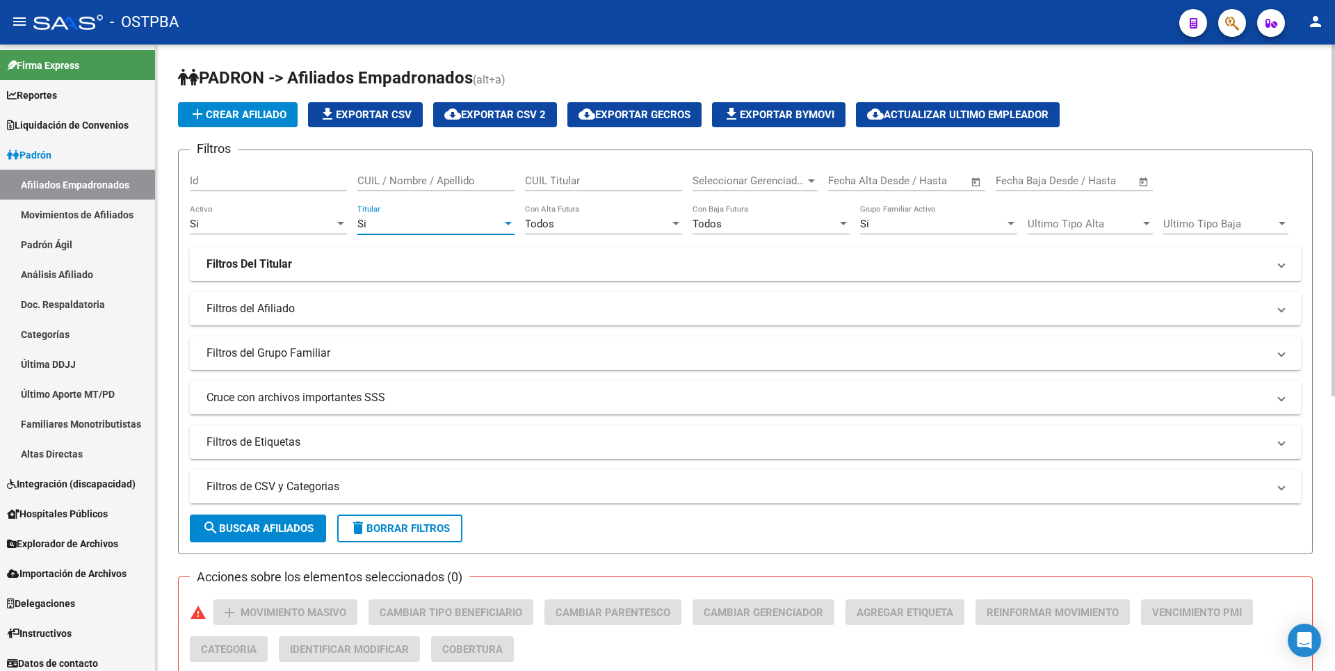
click at [397, 483] on mat-panel-title "Filtros de CSV y Categorias" at bounding box center [736, 486] width 1061 height 15
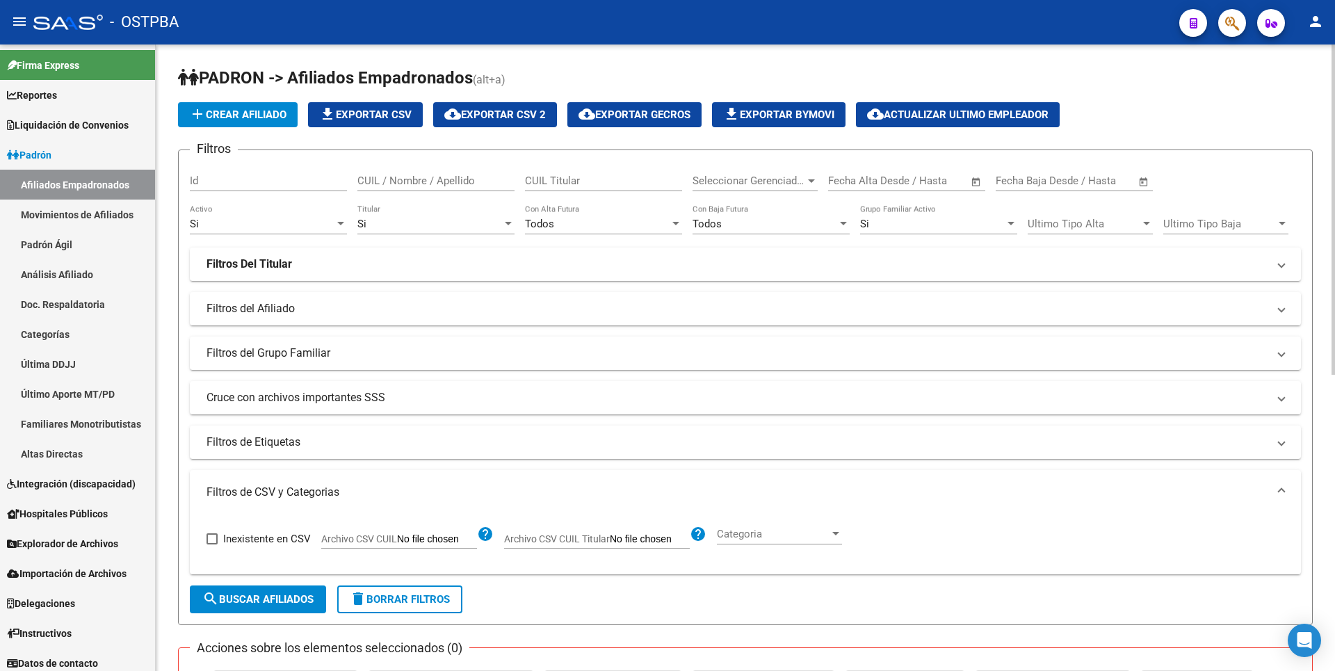
click at [437, 542] on input "Archivo CSV CUIL" at bounding box center [437, 539] width 80 height 13
type input "C:\fakepath\SINAPORTESMPAT062025.csv"
click at [293, 599] on span "search Buscar Afiliados" at bounding box center [257, 599] width 111 height 13
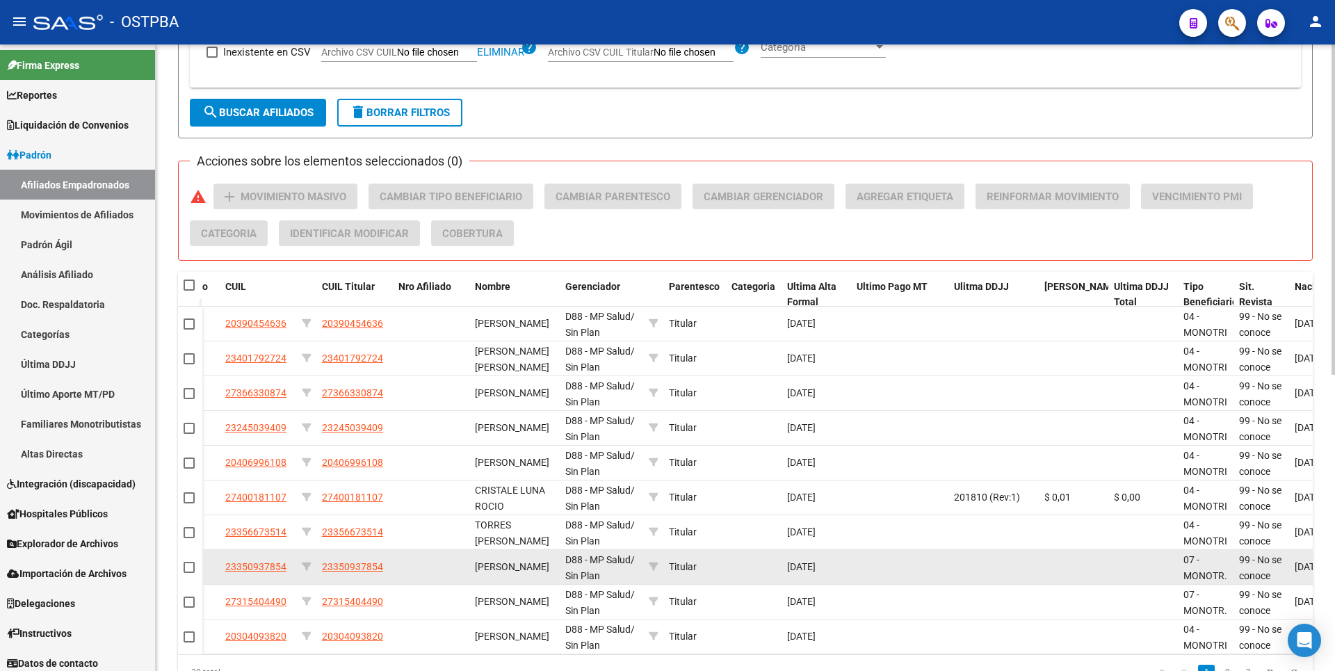
scroll to position [561, 0]
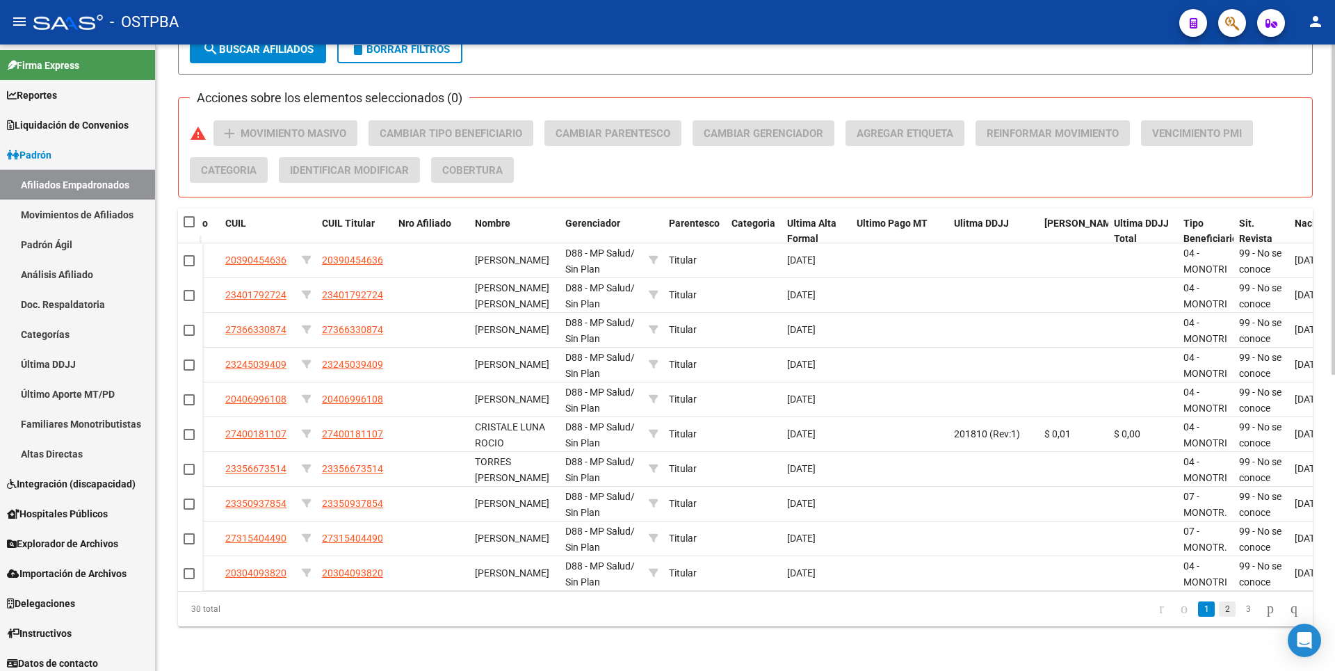
click at [1219, 613] on link "2" at bounding box center [1227, 608] width 17 height 15
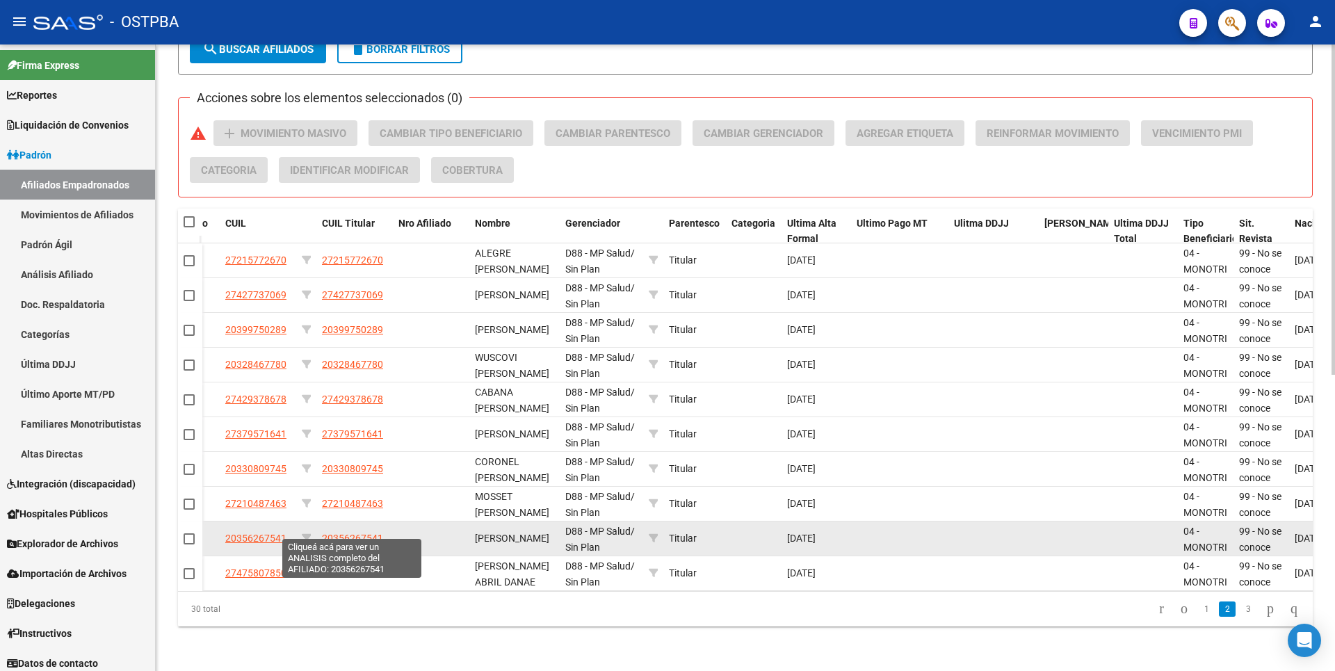
click at [364, 533] on span "20356267541" at bounding box center [352, 538] width 61 height 11
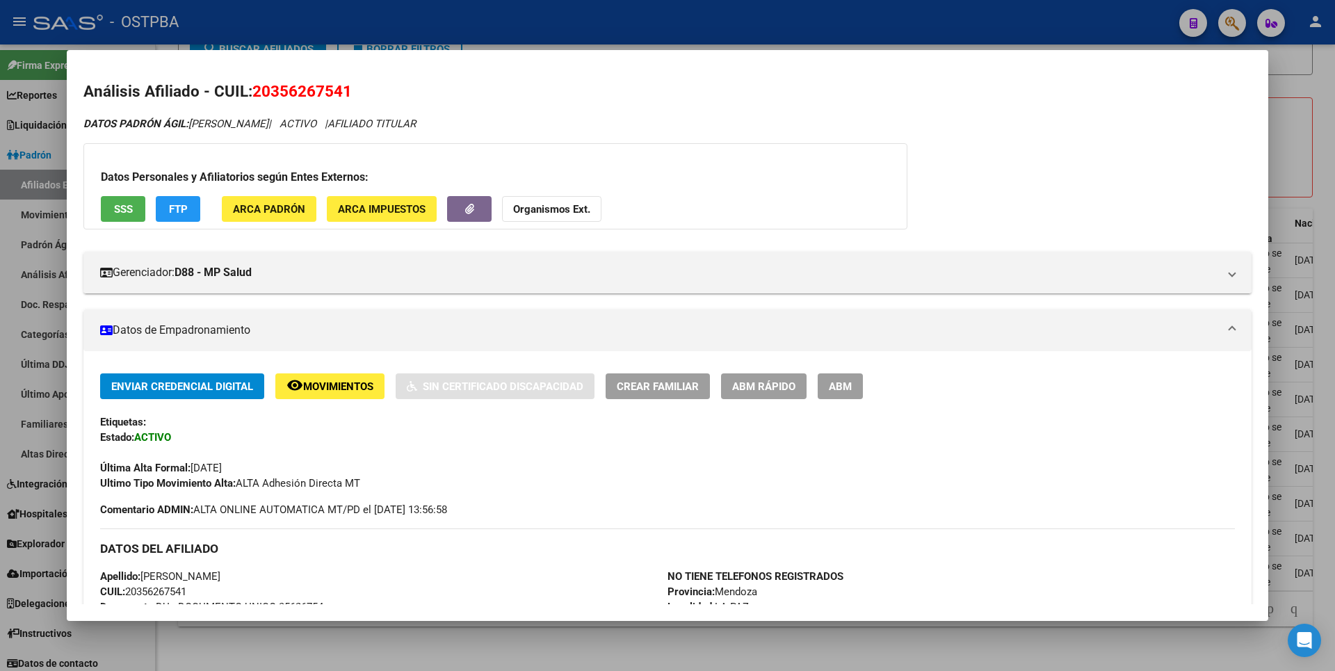
click at [128, 208] on span "SSS" at bounding box center [123, 209] width 19 height 13
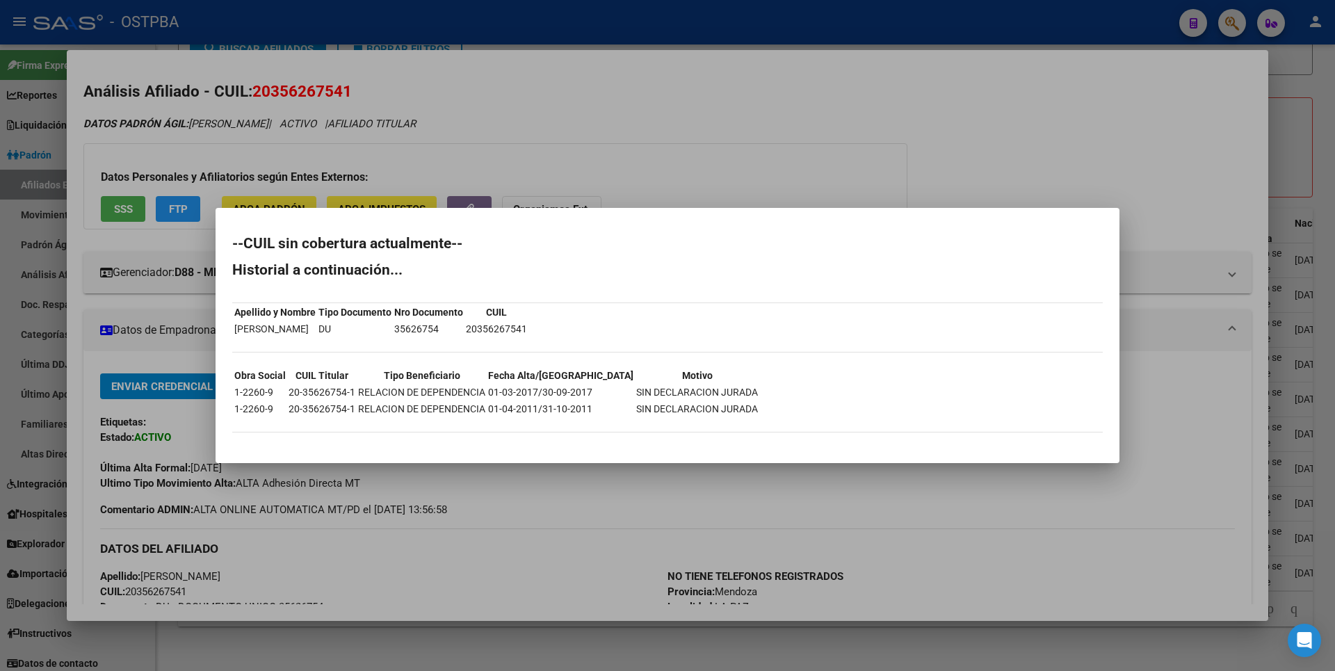
click at [1320, 124] on div at bounding box center [667, 335] width 1335 height 671
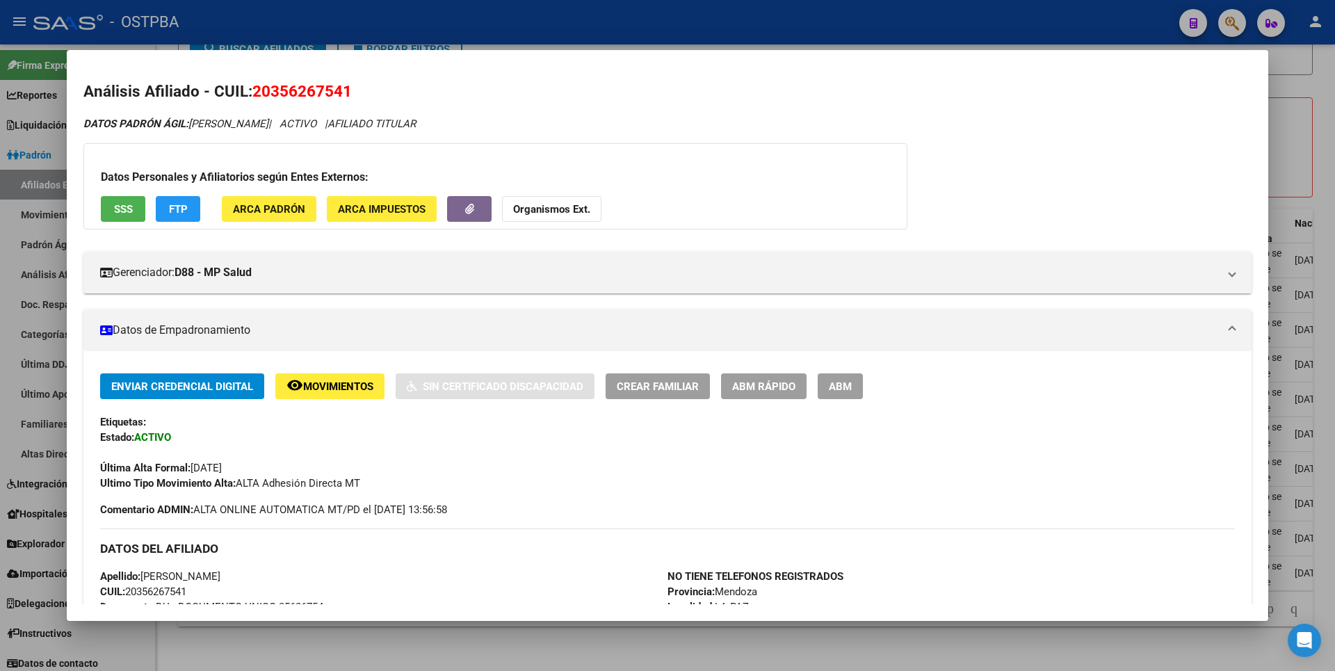
click at [1320, 124] on div at bounding box center [667, 335] width 1335 height 671
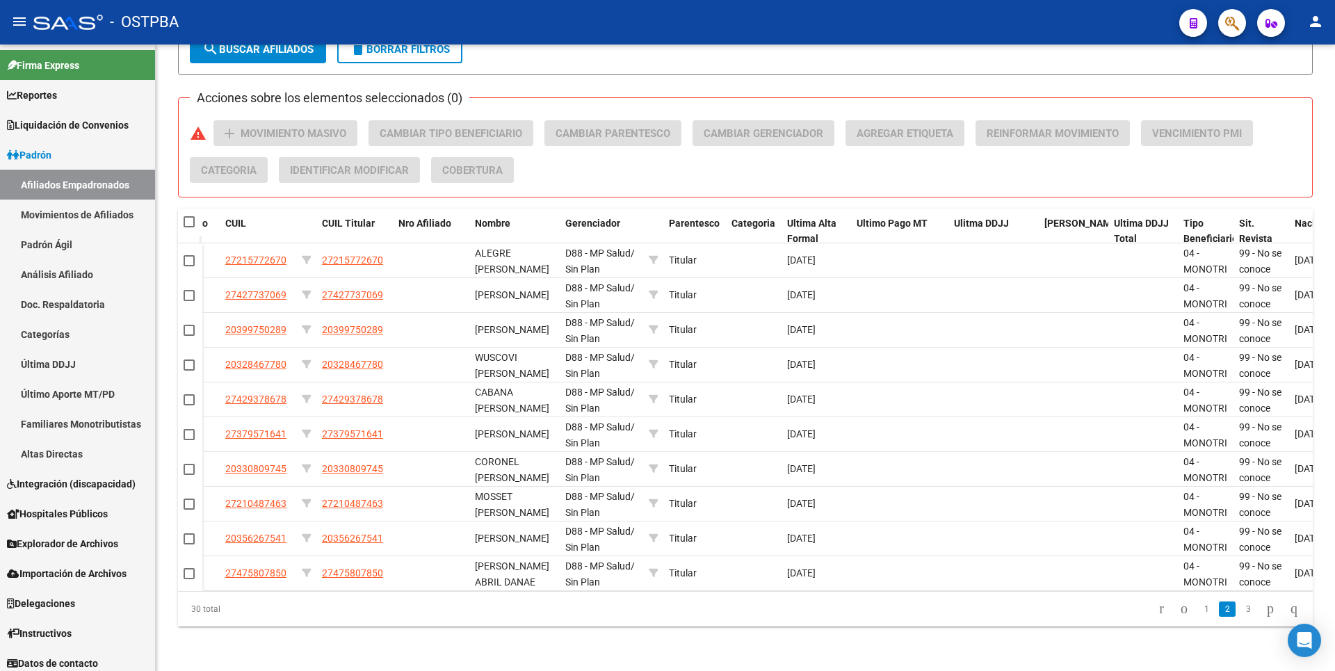
click at [1240, 612] on link "3" at bounding box center [1248, 608] width 17 height 15
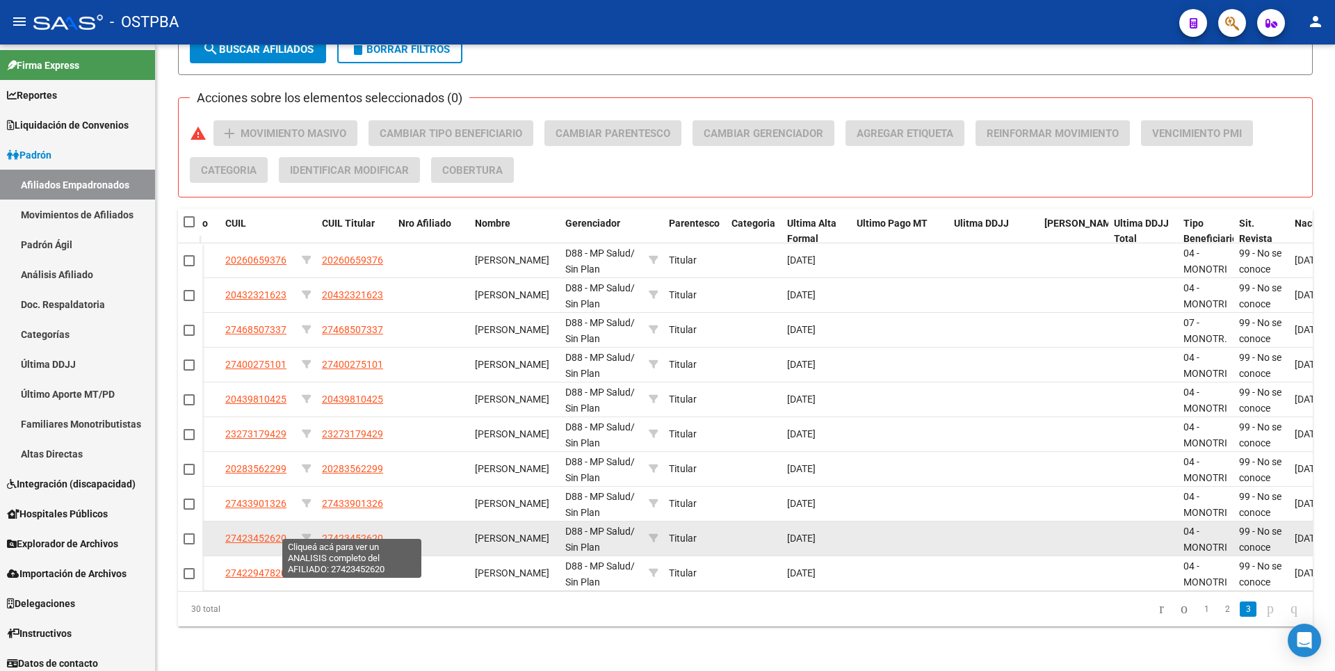
click at [350, 533] on span "27423452620" at bounding box center [352, 538] width 61 height 11
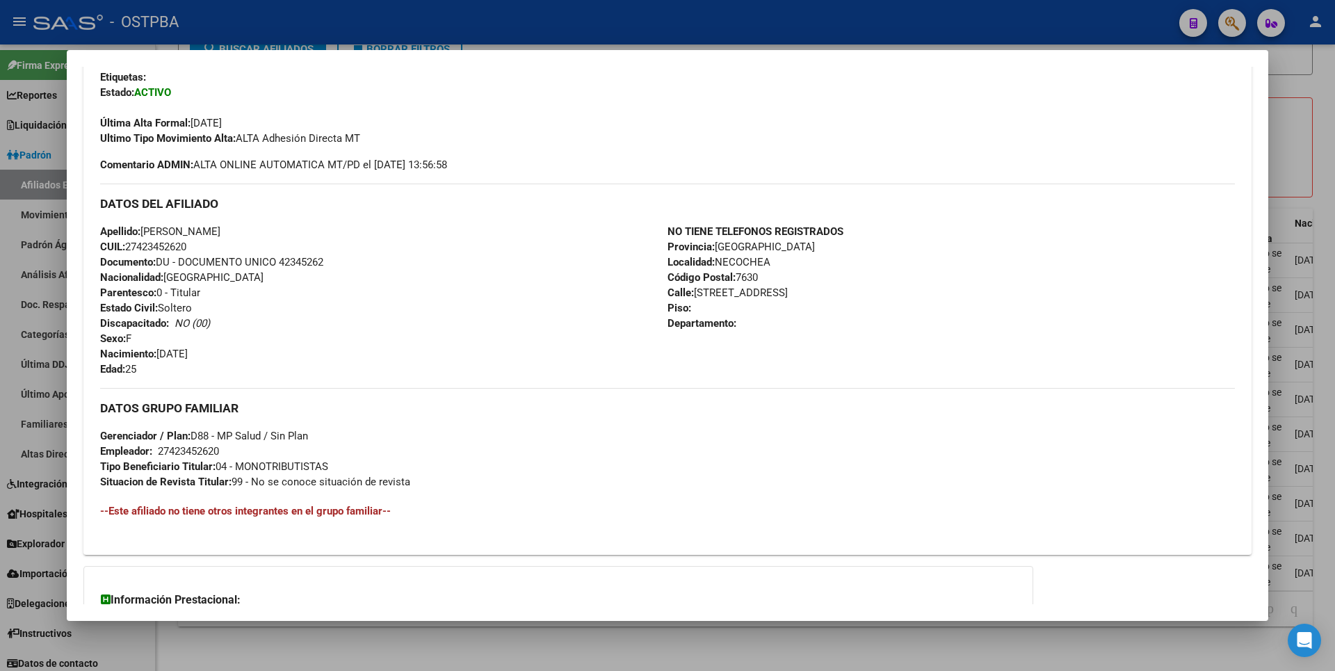
scroll to position [478, 0]
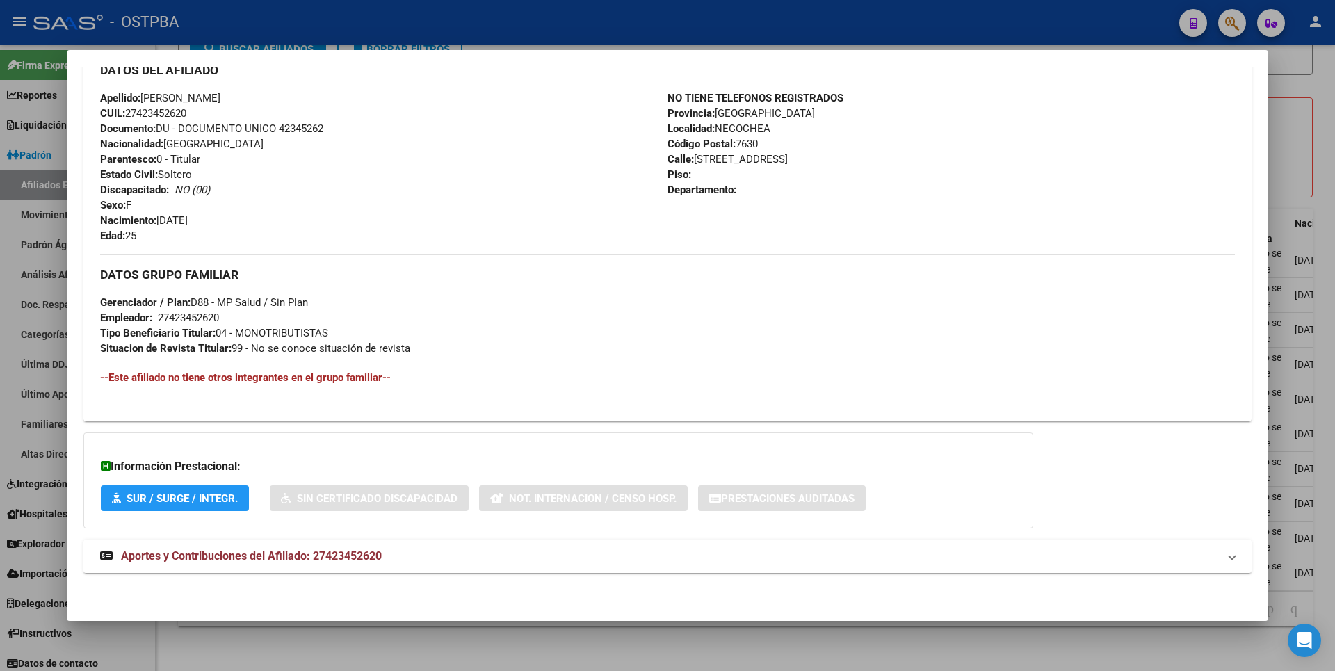
click at [331, 549] on span "Aportes y Contribuciones del Afiliado: 27423452620" at bounding box center [251, 555] width 261 height 13
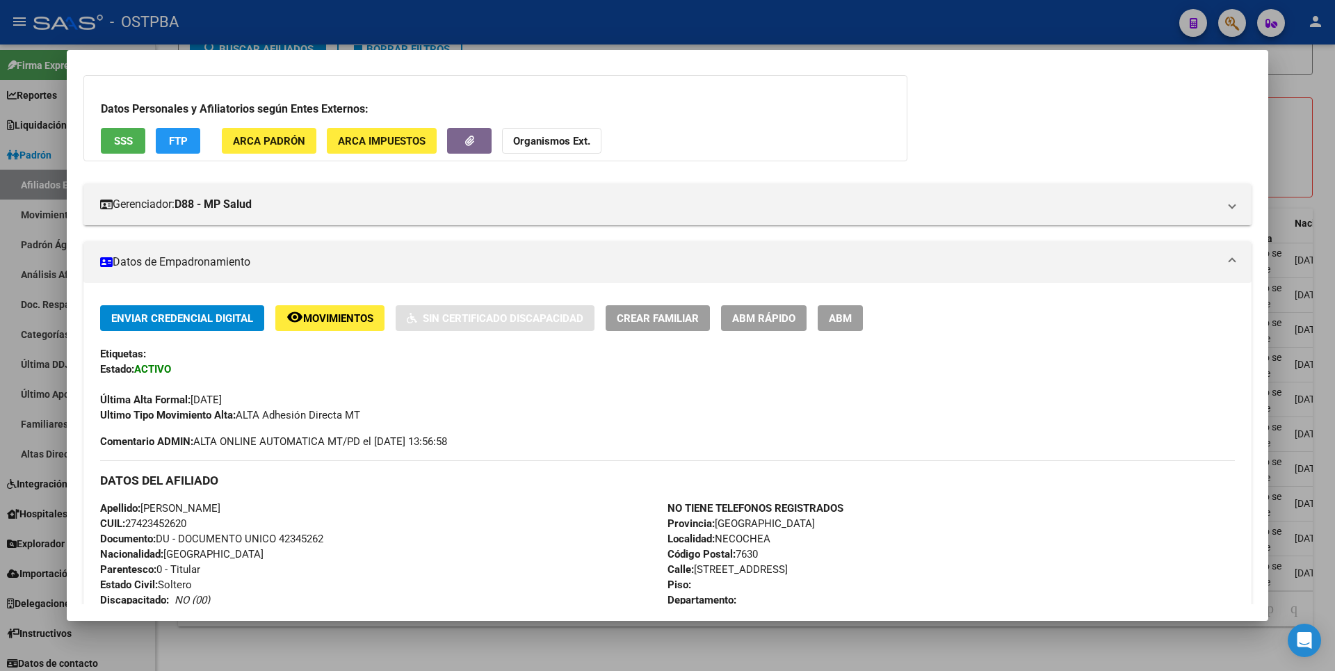
scroll to position [0, 0]
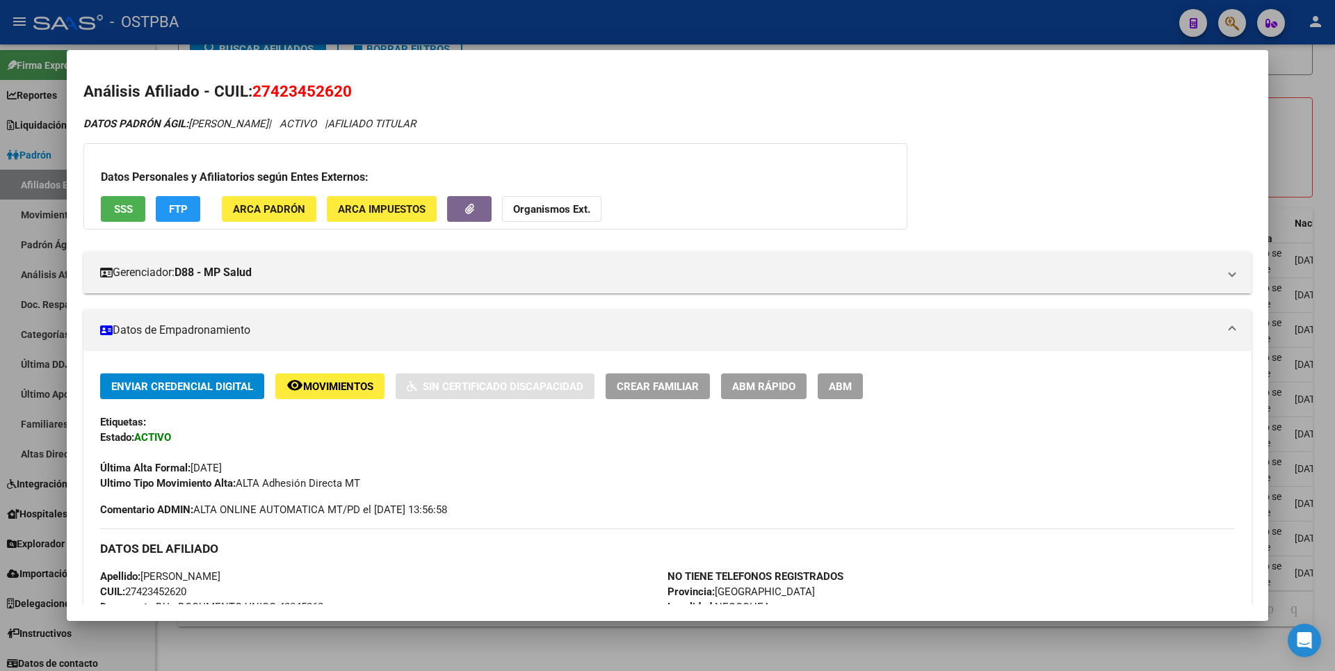
click at [123, 202] on span "SSS" at bounding box center [123, 208] width 19 height 13
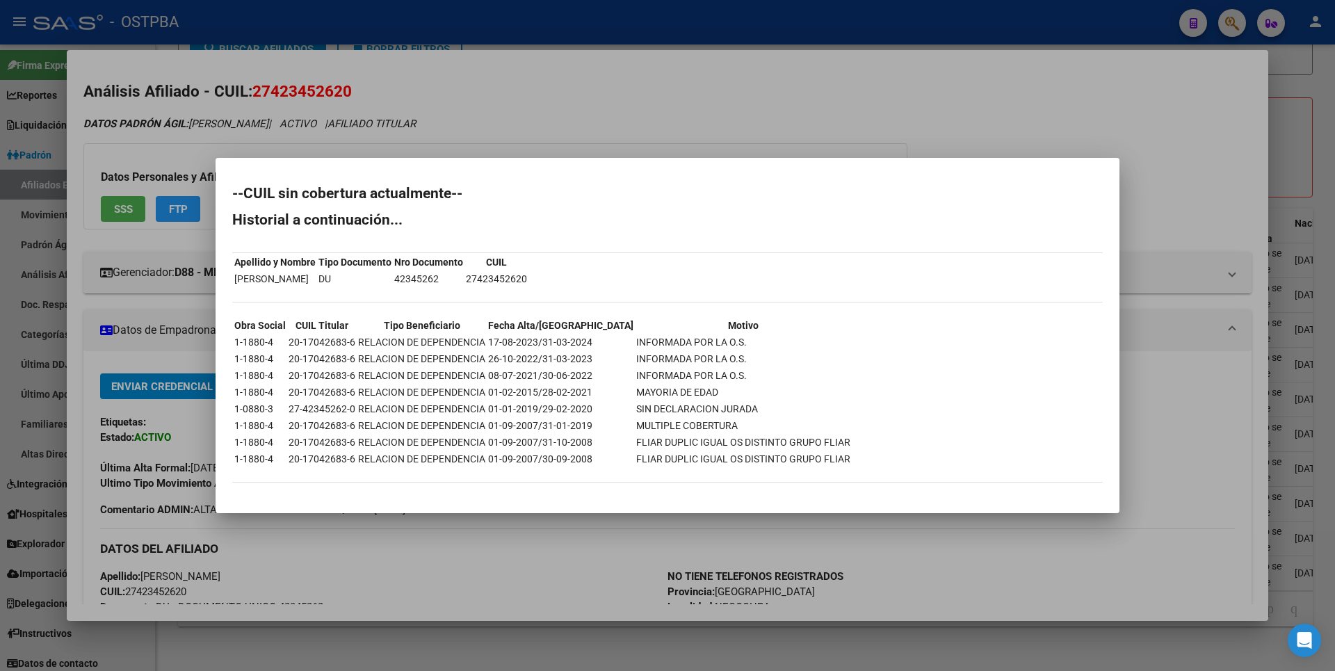
click at [1299, 144] on div at bounding box center [667, 335] width 1335 height 671
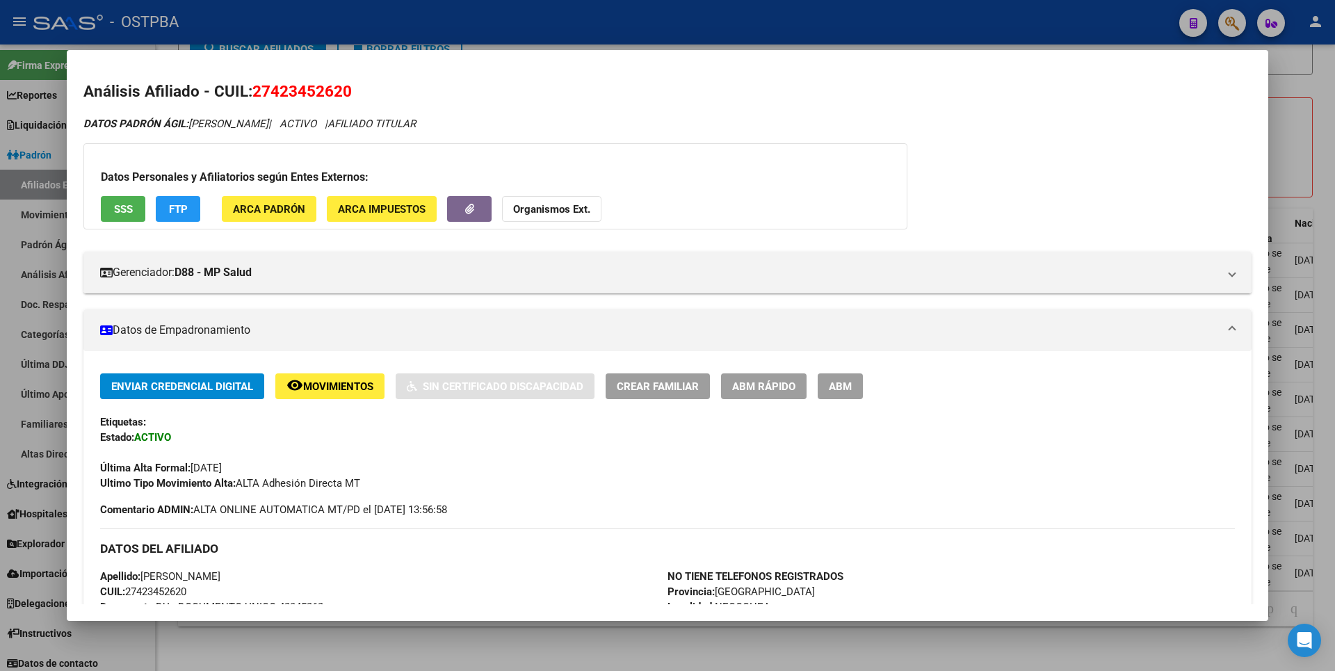
click at [175, 210] on span "FTP" at bounding box center [178, 209] width 19 height 13
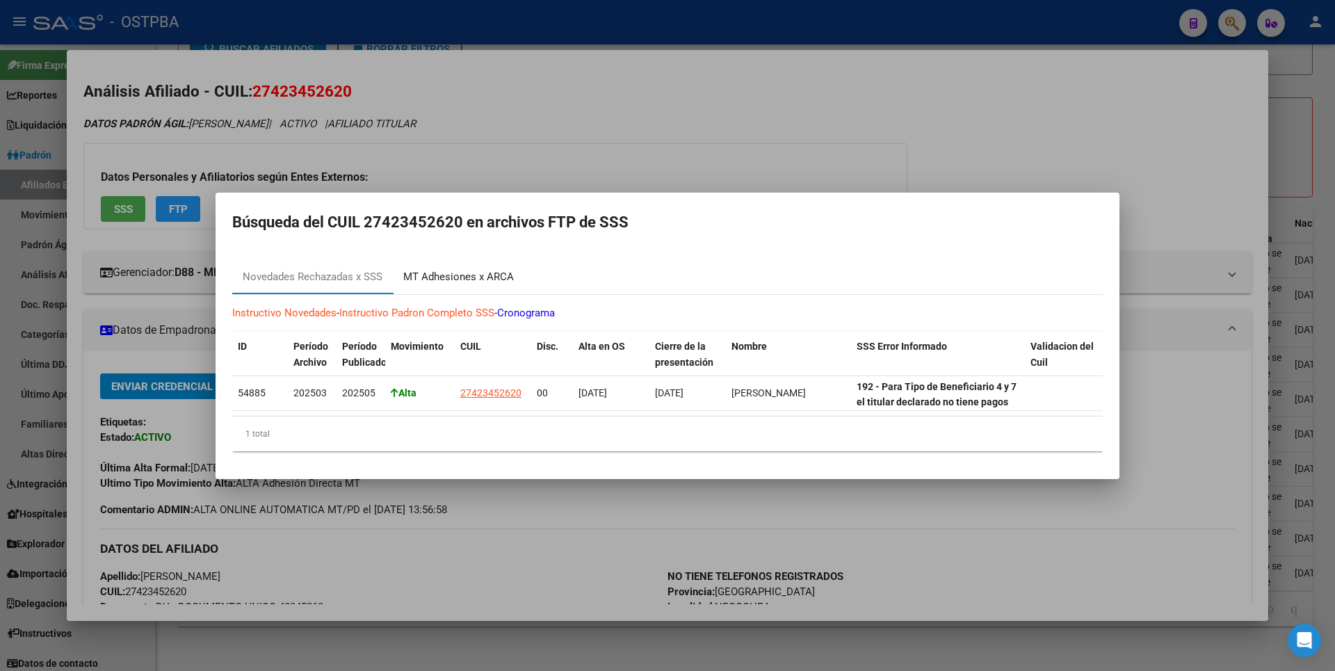
click at [487, 283] on div "MT Adhesiones x ARCA" at bounding box center [458, 277] width 131 height 33
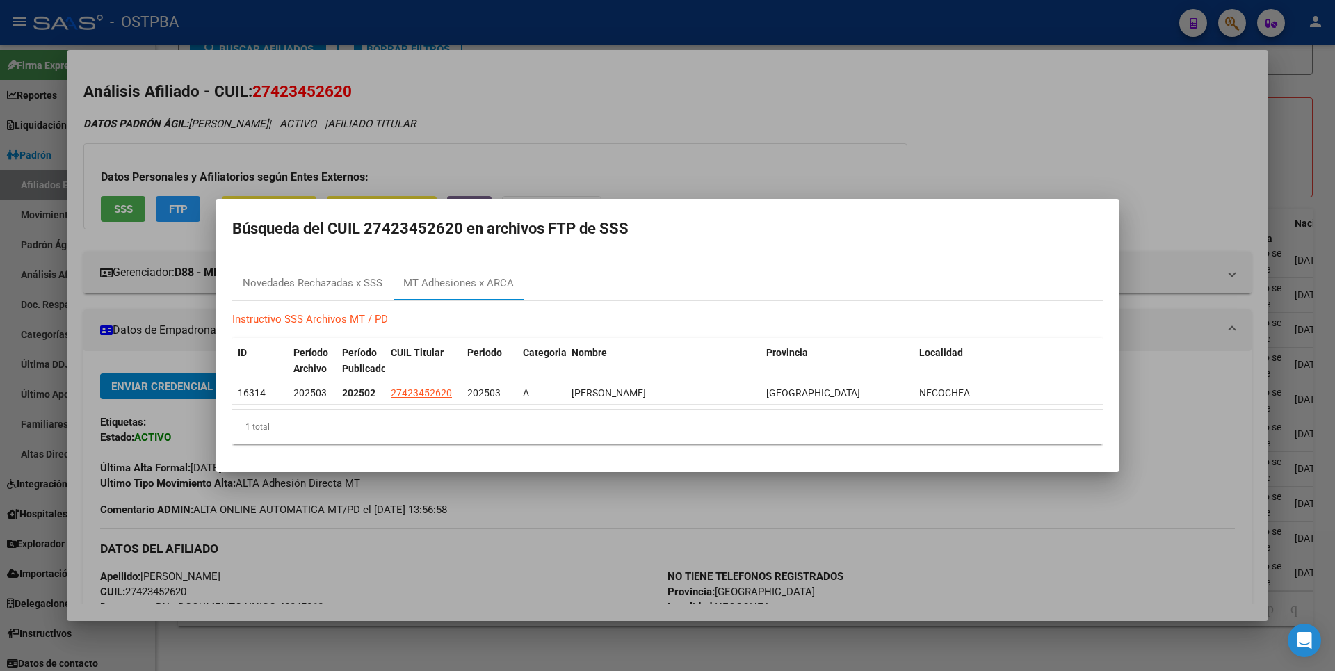
click at [1315, 135] on div at bounding box center [667, 335] width 1335 height 671
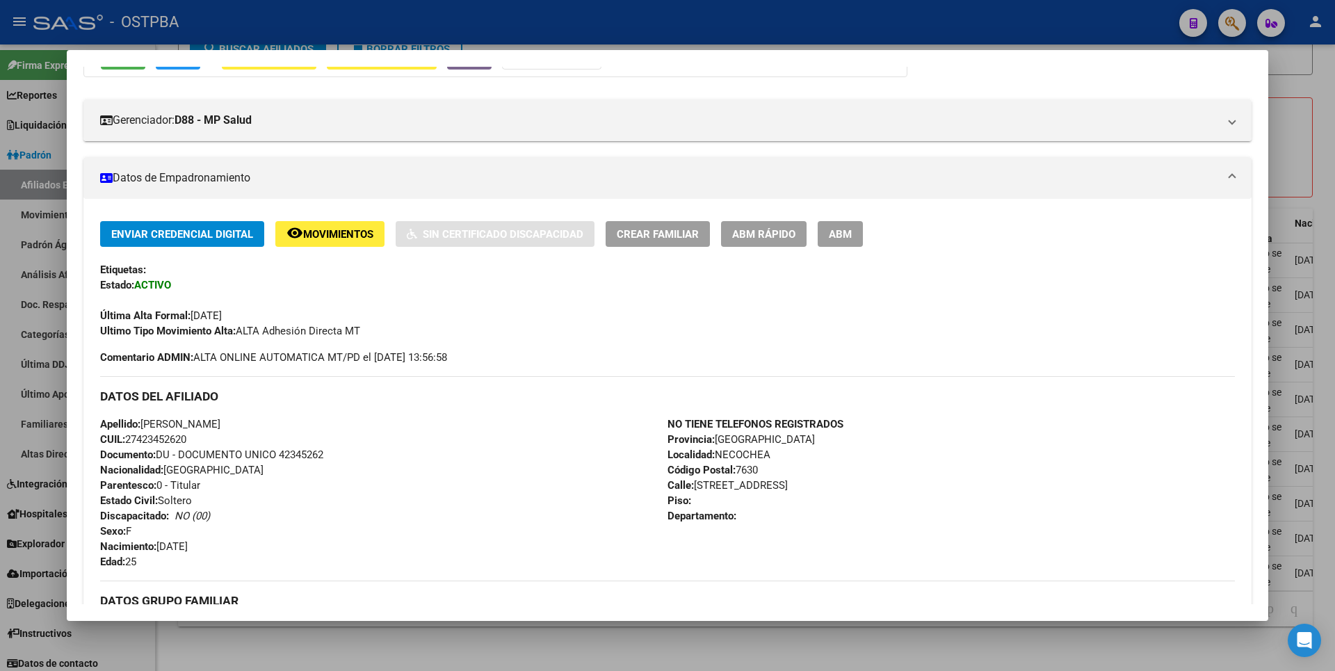
scroll to position [417, 0]
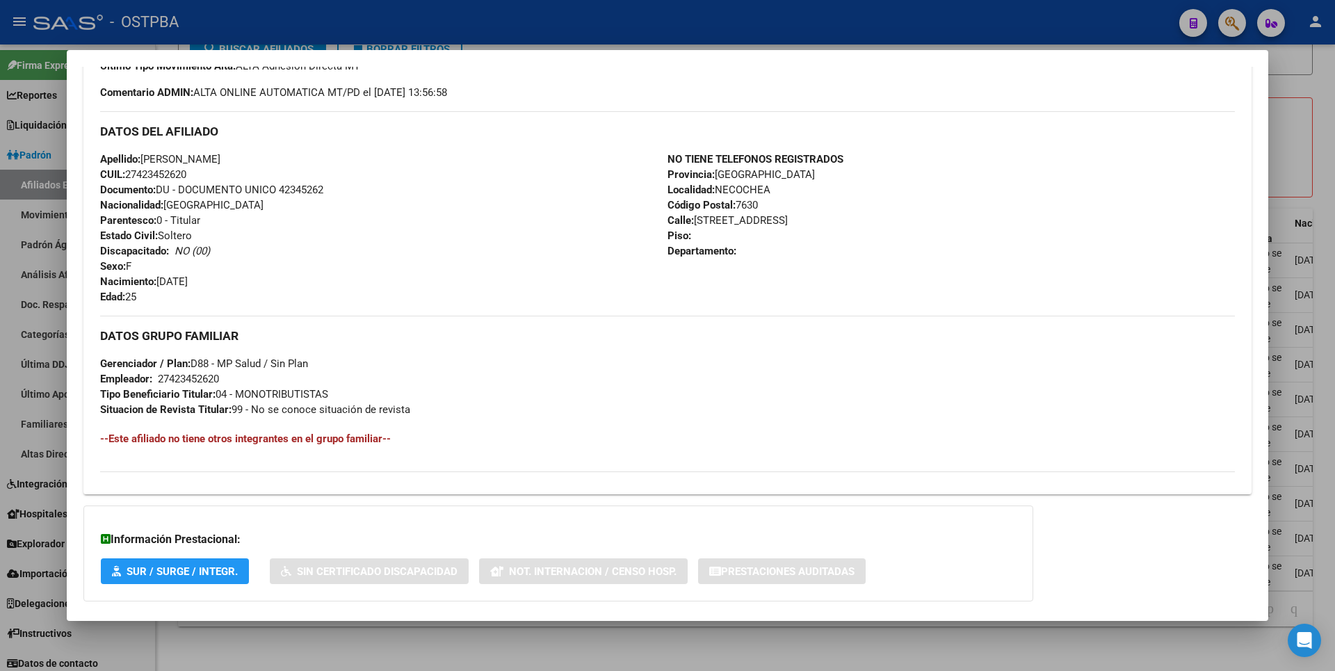
click at [1313, 143] on div at bounding box center [667, 335] width 1335 height 671
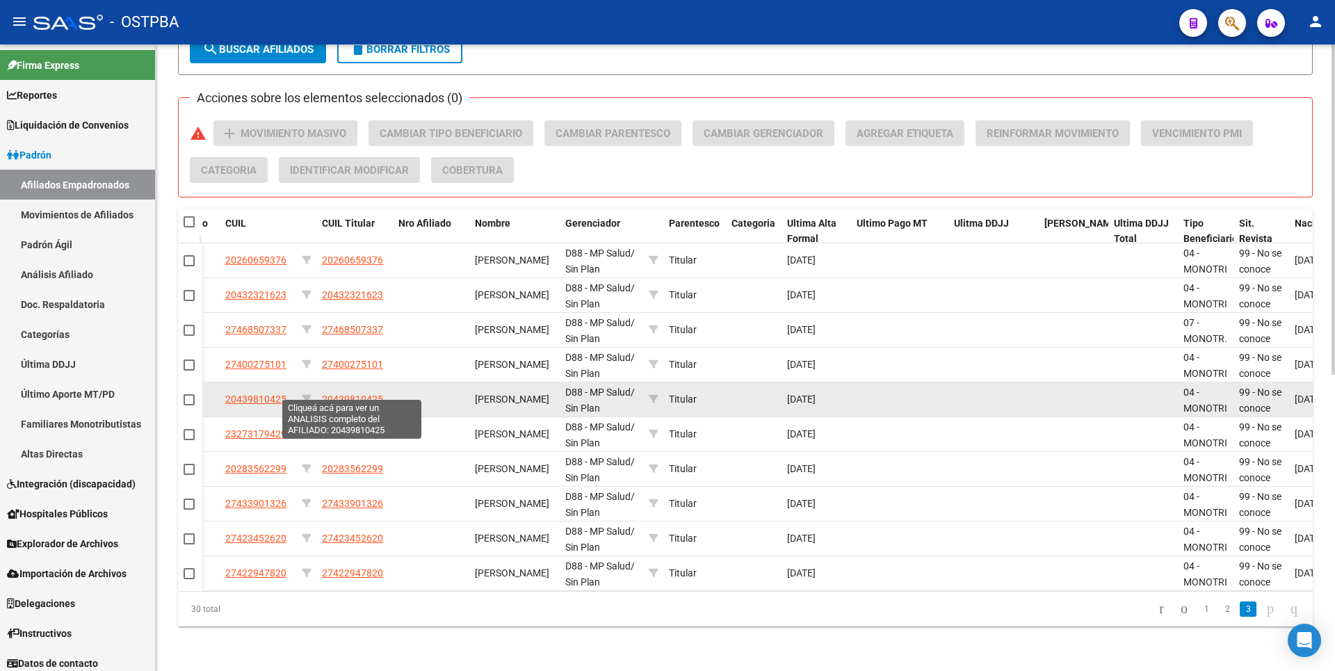
click at [343, 394] on span "20439810425" at bounding box center [352, 399] width 61 height 11
type textarea "20439810425"
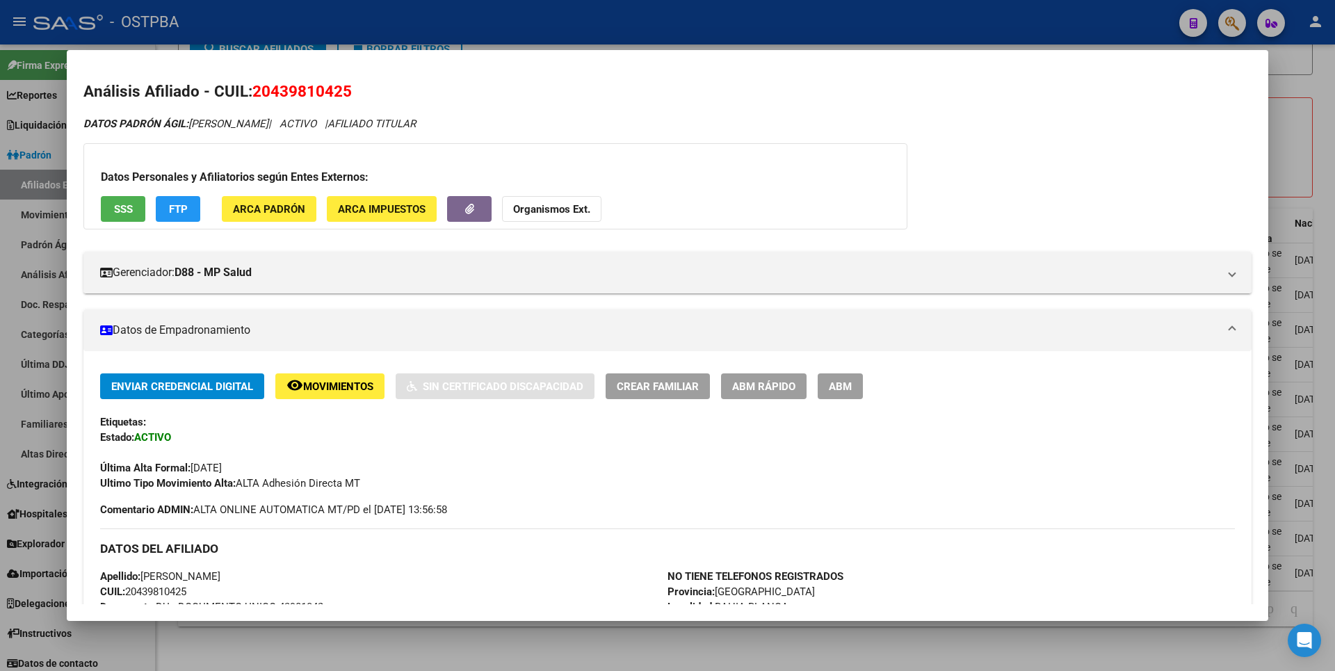
click at [124, 214] on span "SSS" at bounding box center [123, 209] width 19 height 13
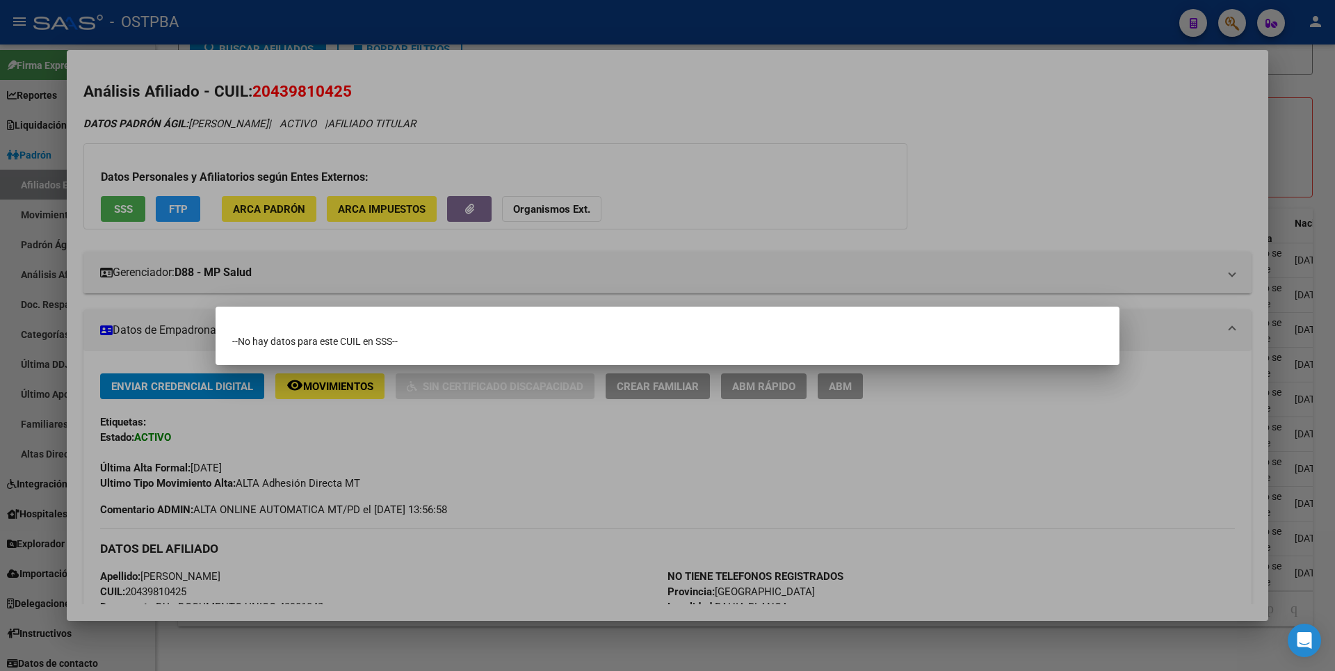
click at [1279, 178] on div at bounding box center [667, 335] width 1335 height 671
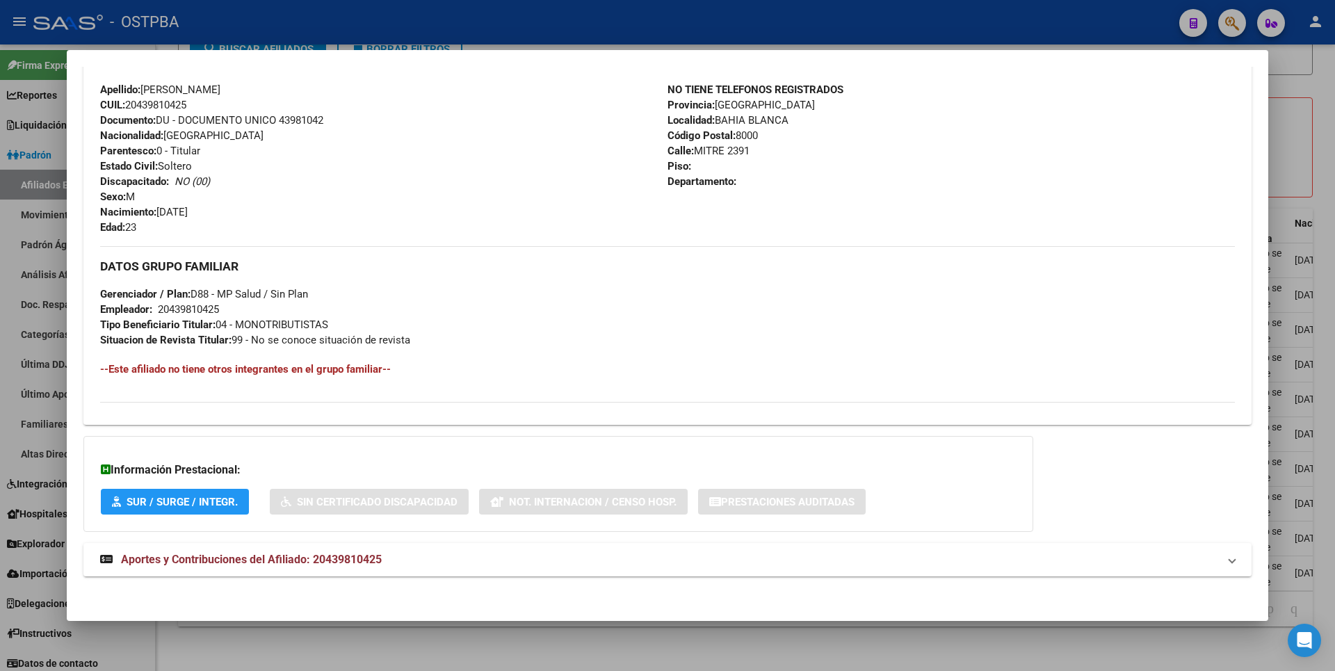
scroll to position [490, 0]
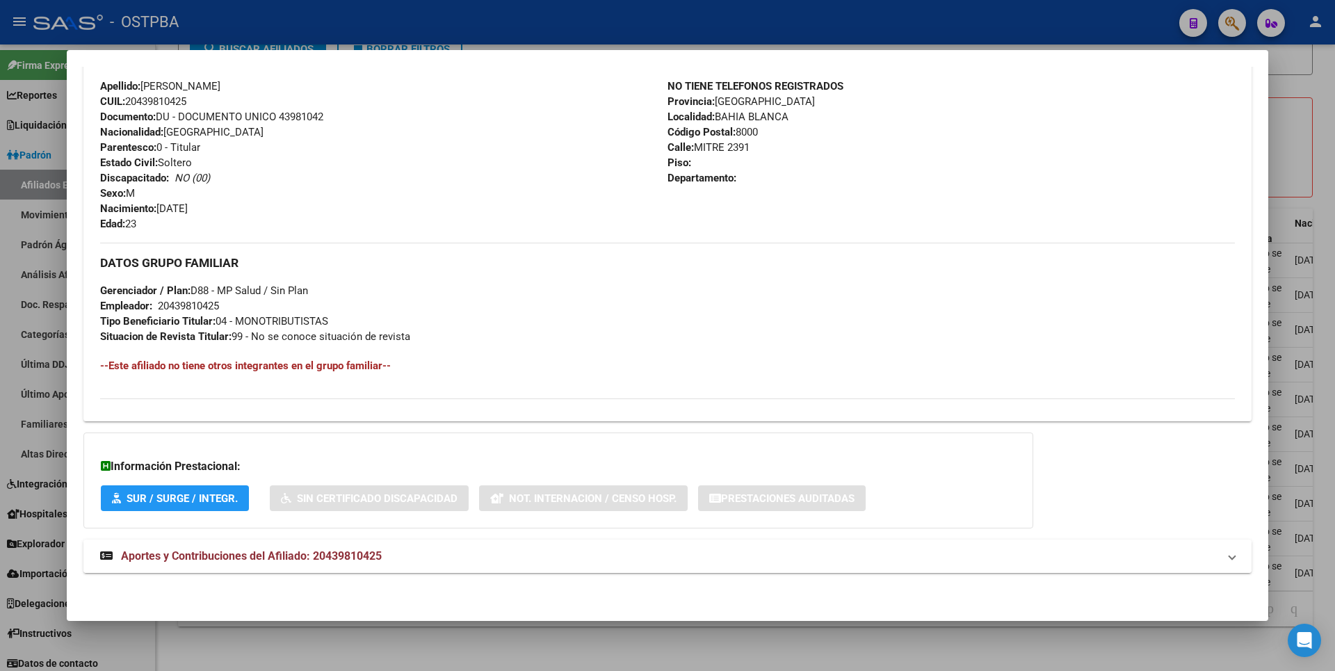
click at [407, 553] on mat-panel-title "Aportes y Contribuciones del Afiliado: 20439810425" at bounding box center [659, 556] width 1118 height 17
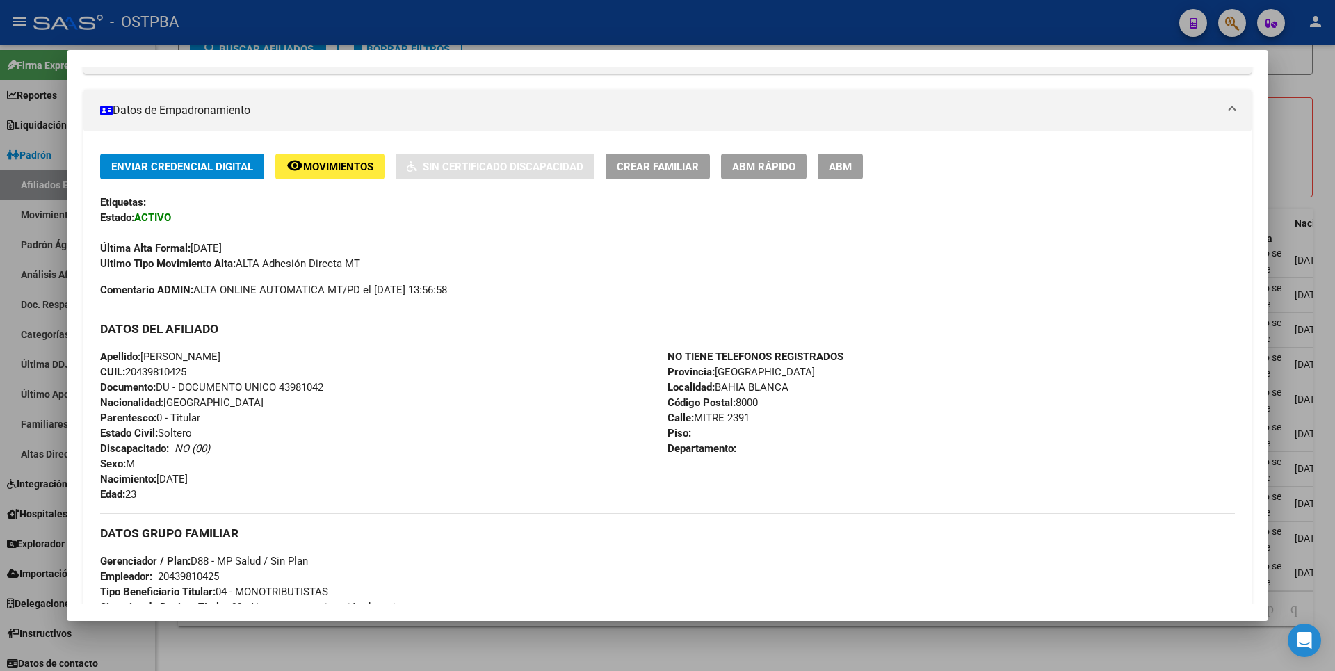
scroll to position [0, 0]
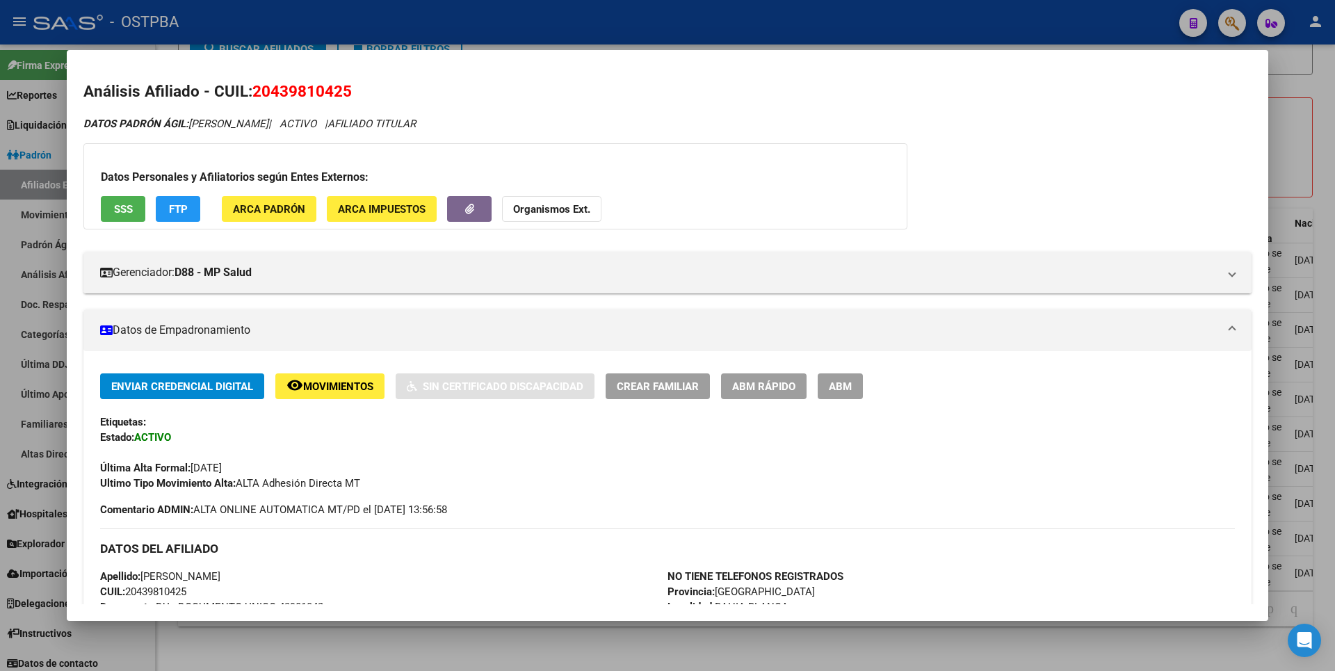
click at [360, 388] on span "Movimientos" at bounding box center [338, 386] width 70 height 13
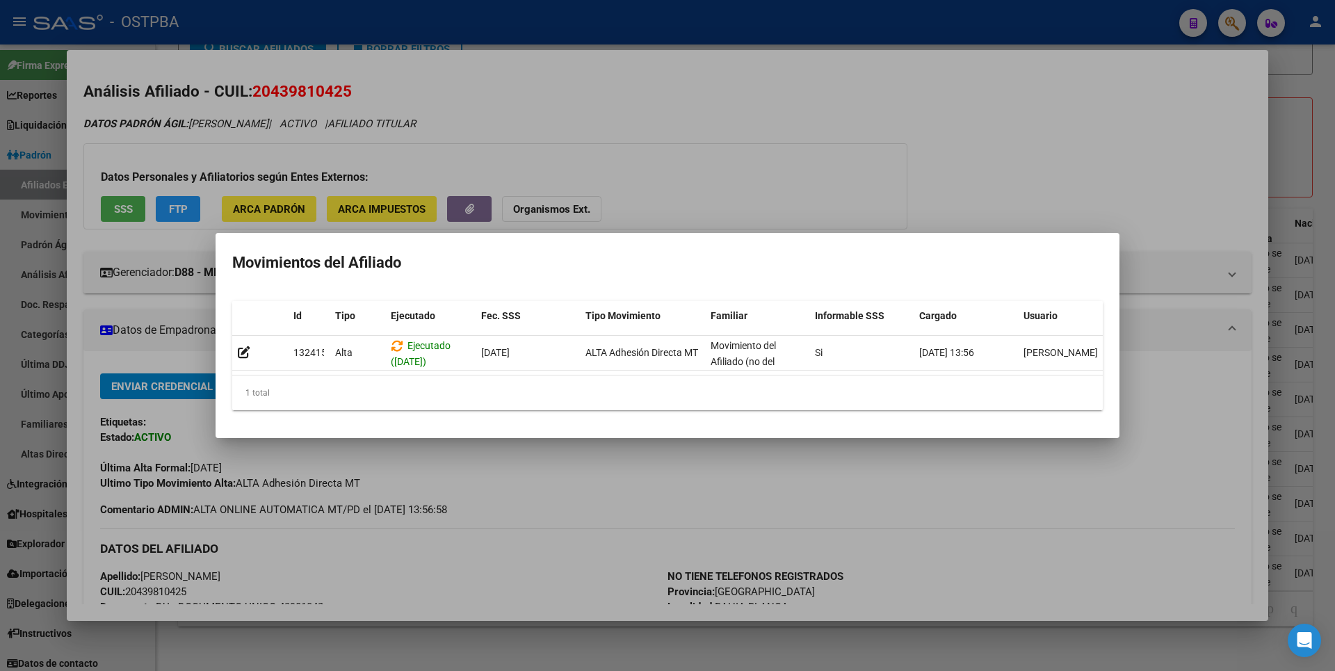
click at [1311, 155] on div at bounding box center [667, 335] width 1335 height 671
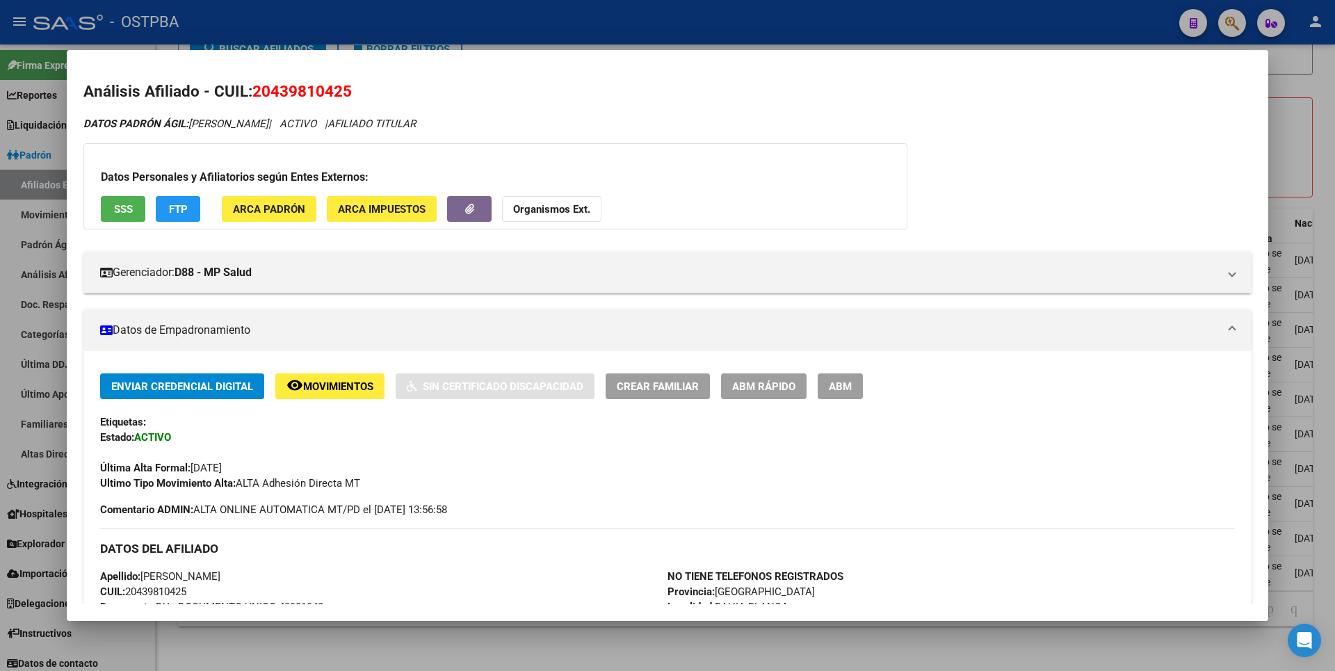
click at [130, 210] on span "SSS" at bounding box center [123, 209] width 19 height 13
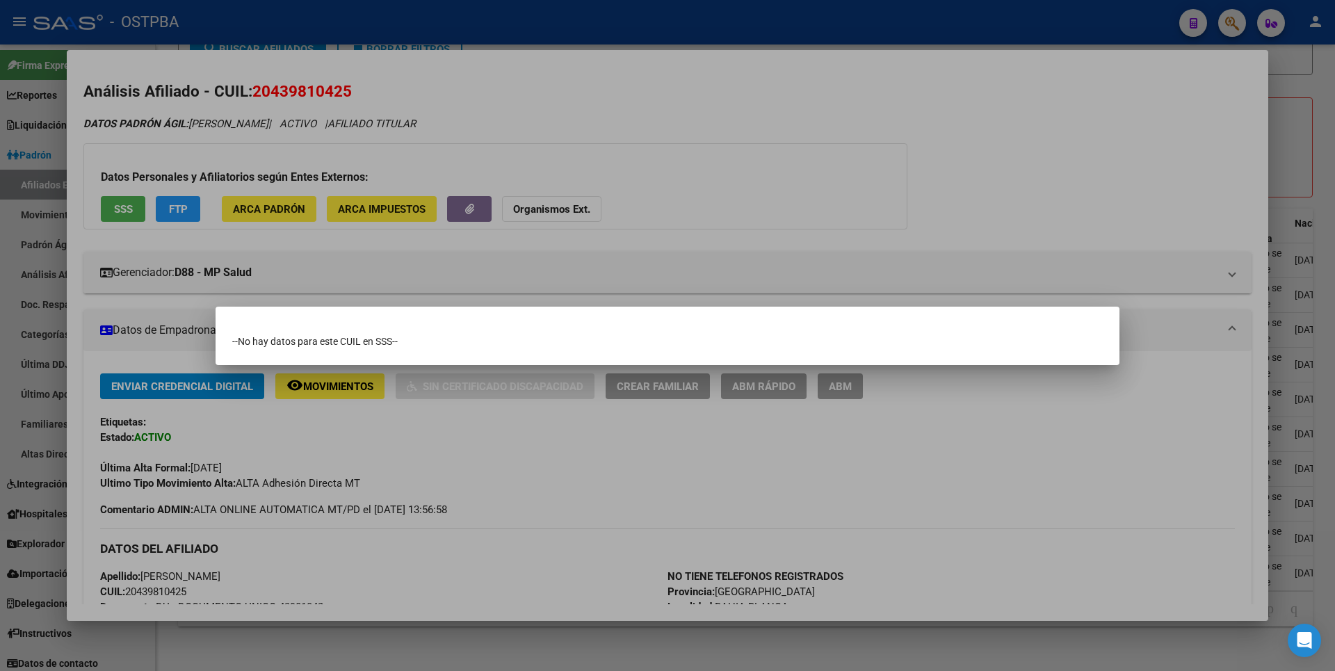
click at [688, 97] on div at bounding box center [667, 335] width 1335 height 671
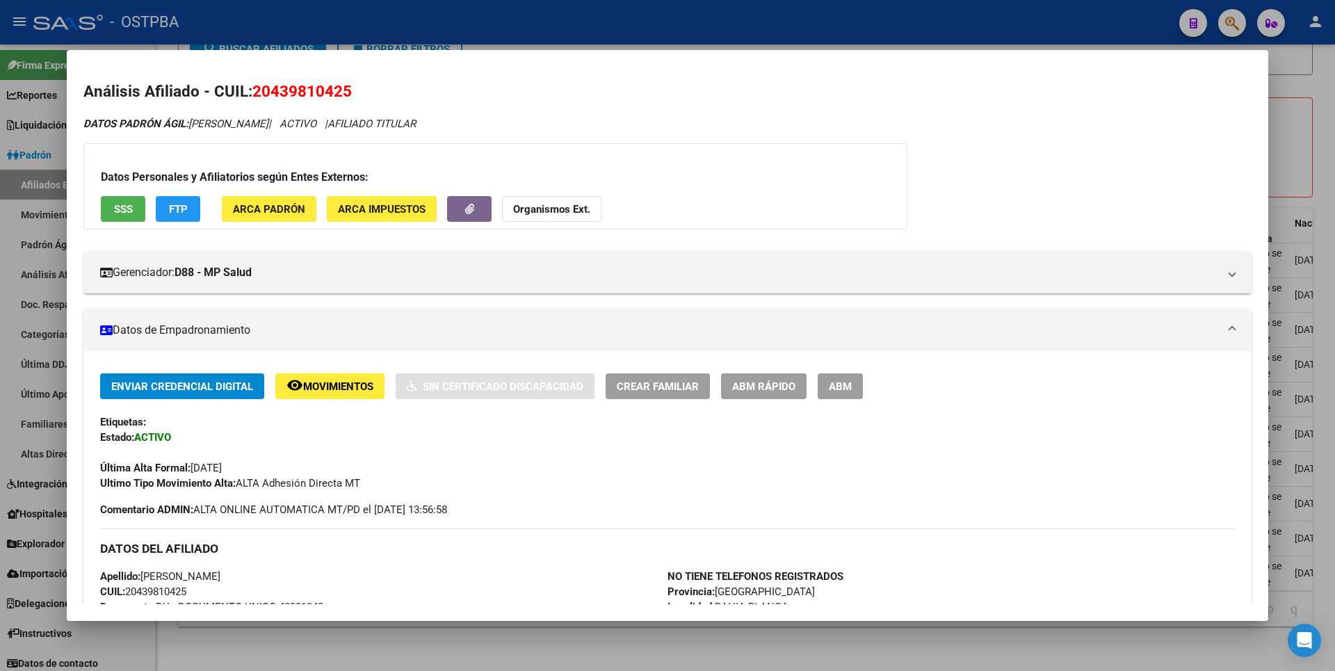
click at [382, 205] on span "ARCA Impuestos" at bounding box center [382, 209] width 88 height 13
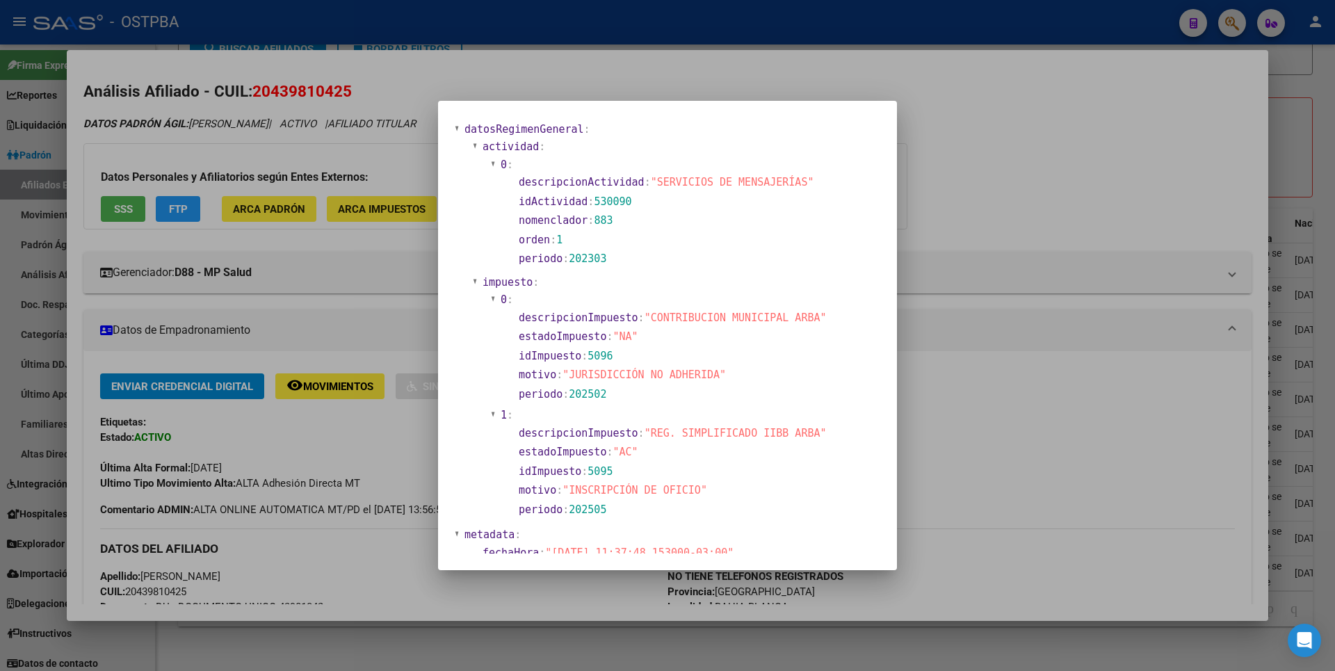
scroll to position [887, 0]
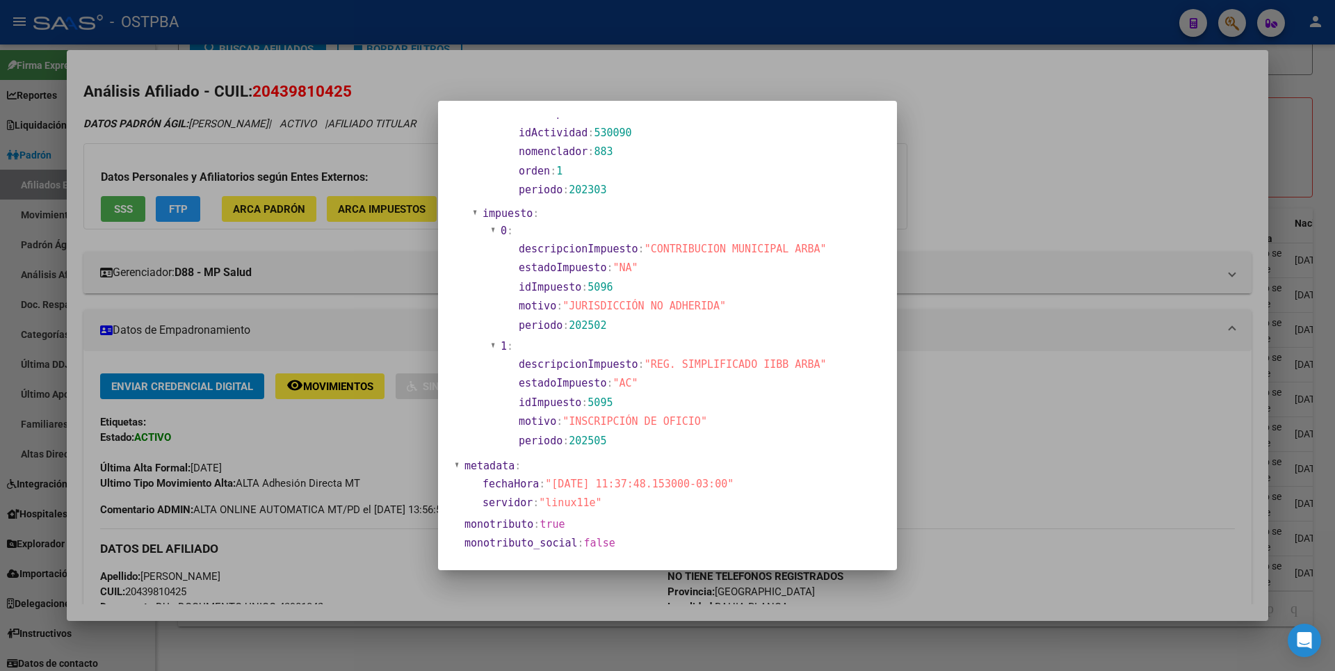
click at [966, 164] on div at bounding box center [667, 335] width 1335 height 671
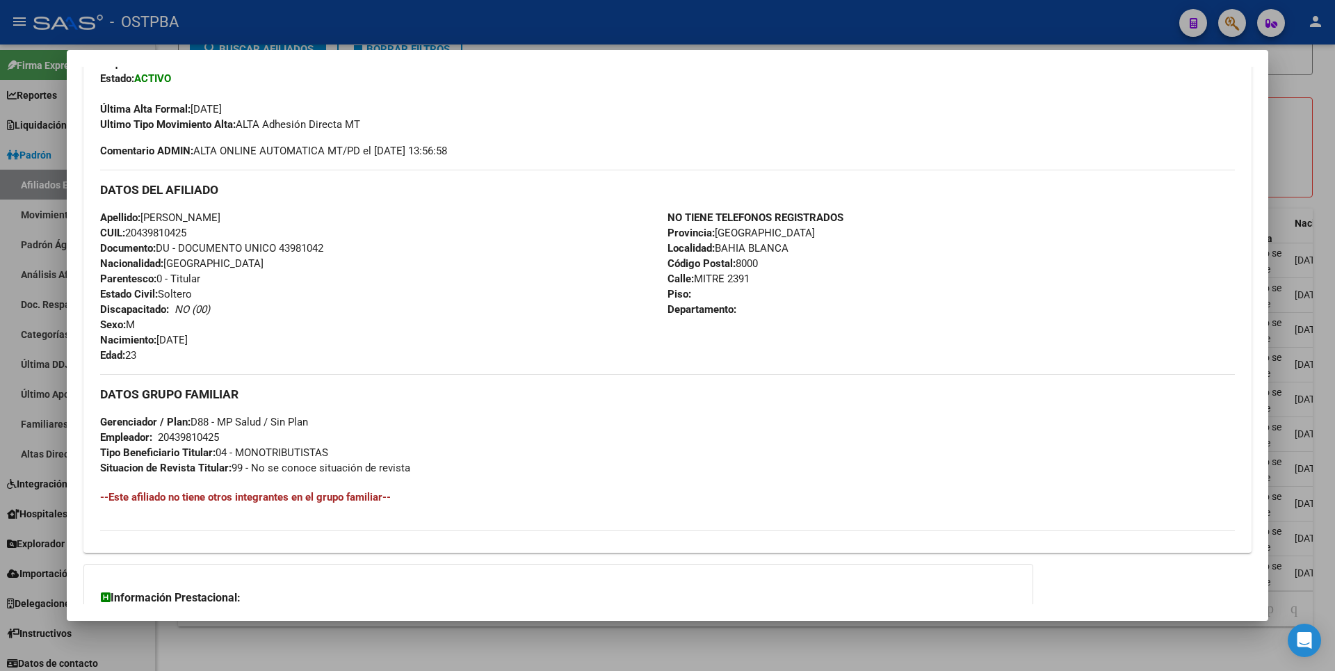
scroll to position [0, 0]
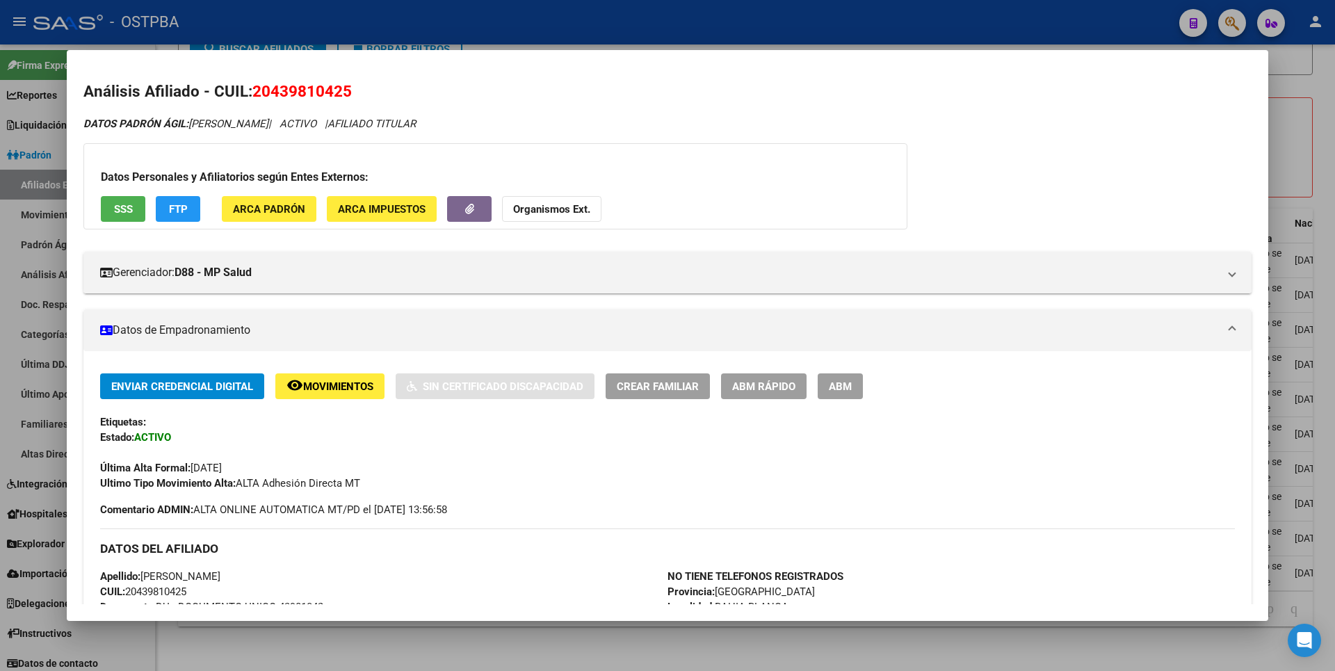
click at [560, 206] on strong "Organismos Ext." at bounding box center [551, 209] width 77 height 13
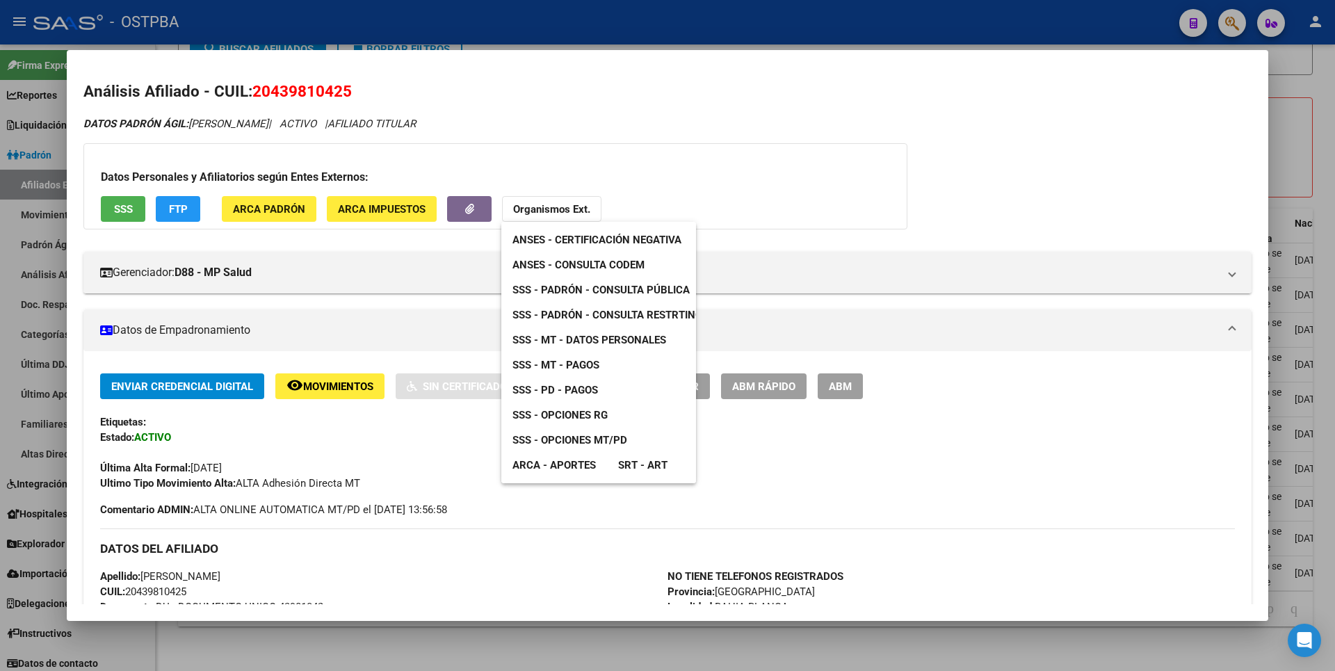
click at [590, 341] on span "SSS - MT - Datos Personales" at bounding box center [589, 340] width 154 height 13
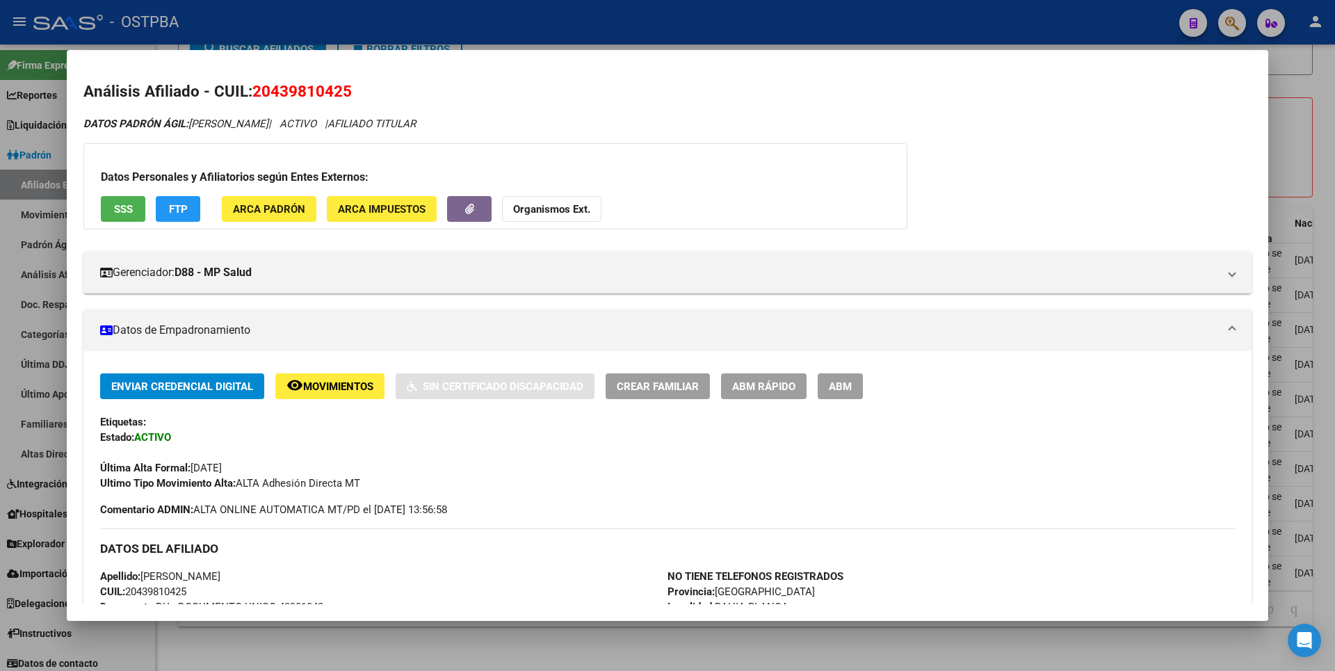
click at [1300, 97] on div at bounding box center [667, 335] width 1335 height 671
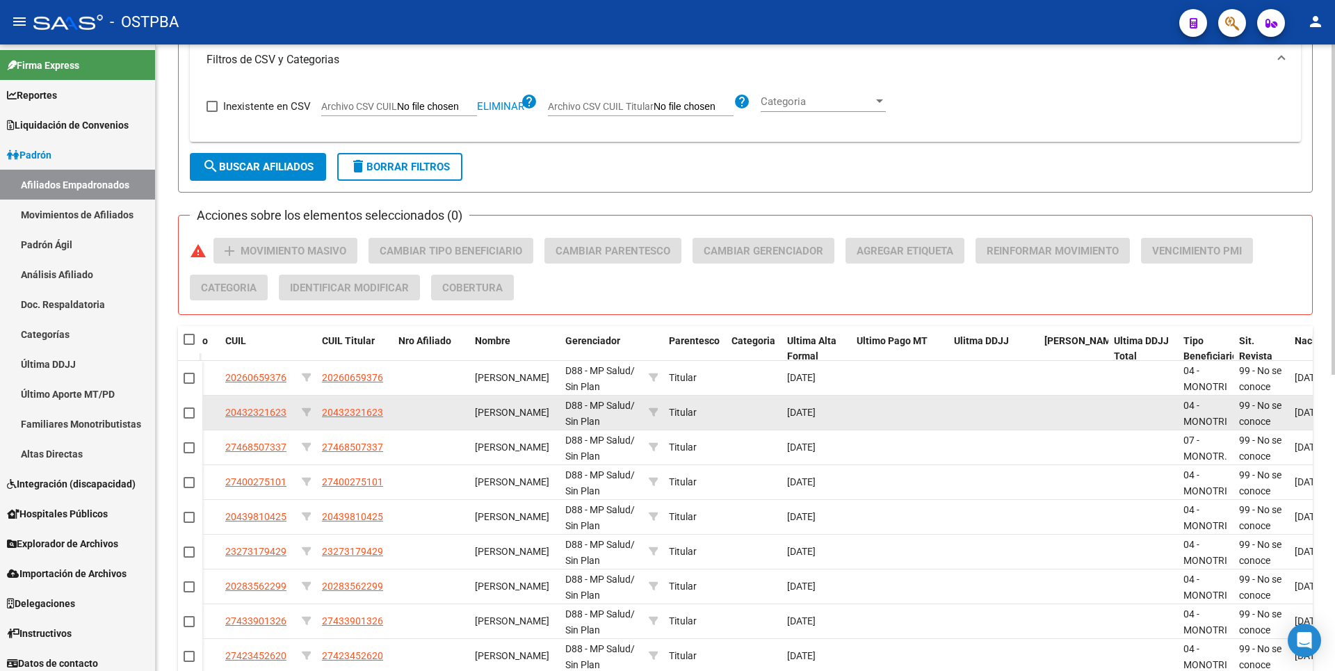
scroll to position [422, 0]
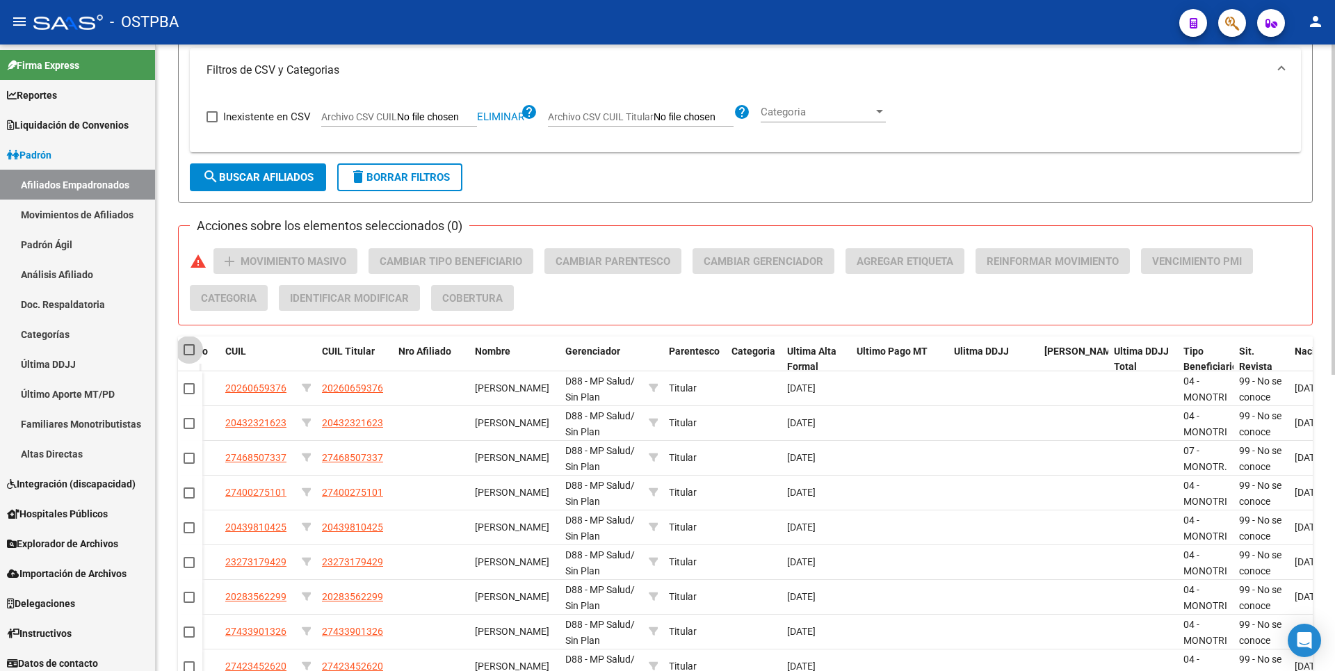
click at [193, 353] on span at bounding box center [189, 349] width 11 height 11
click at [189, 355] on input "checkbox" at bounding box center [188, 355] width 1 height 1
checkbox input "true"
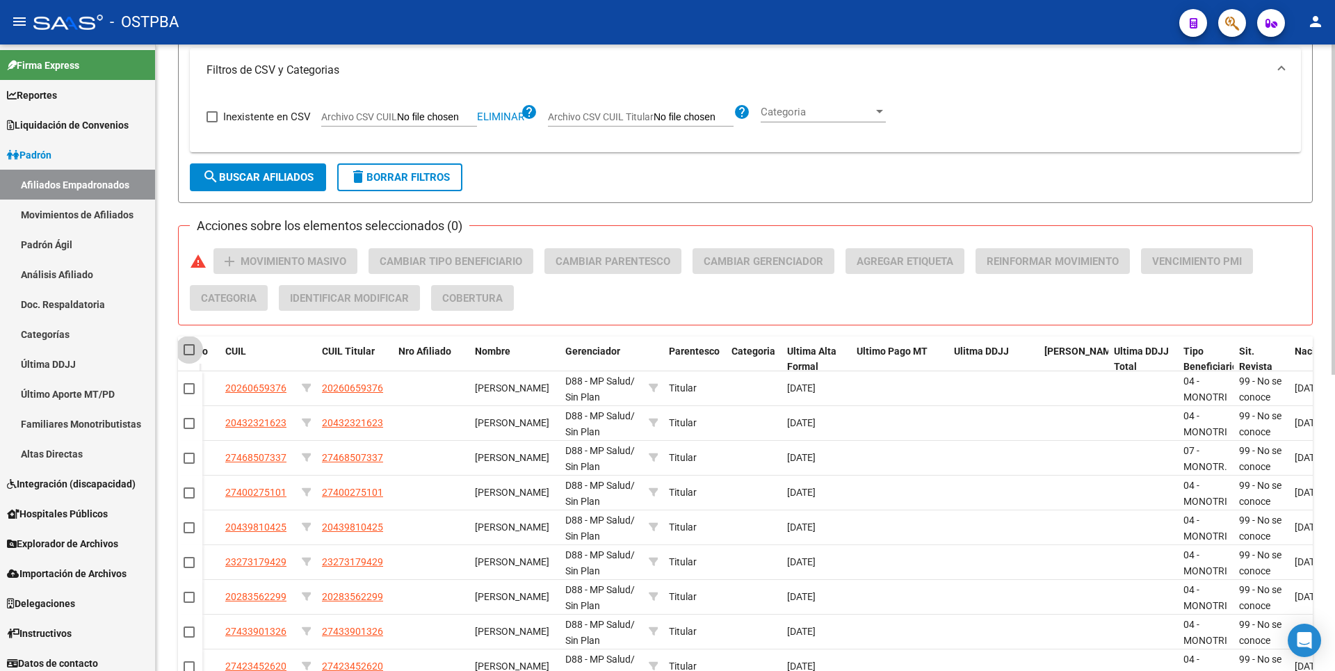
checkbox input "true"
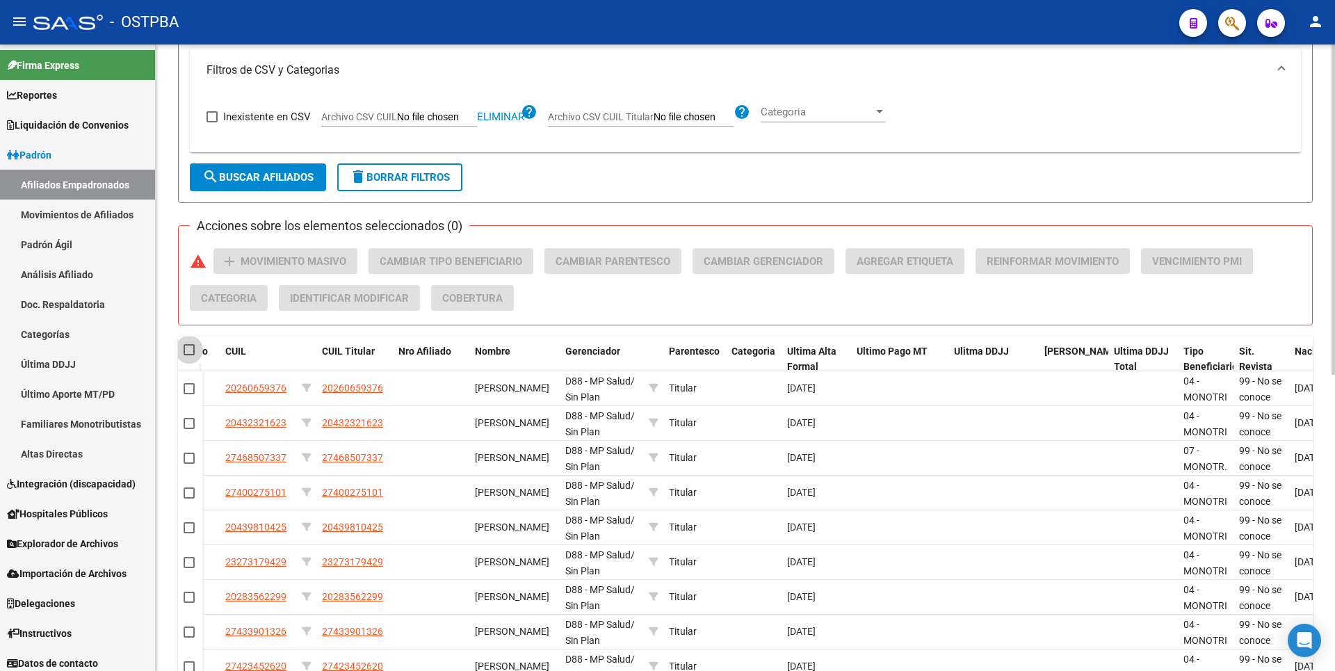
checkbox input "true"
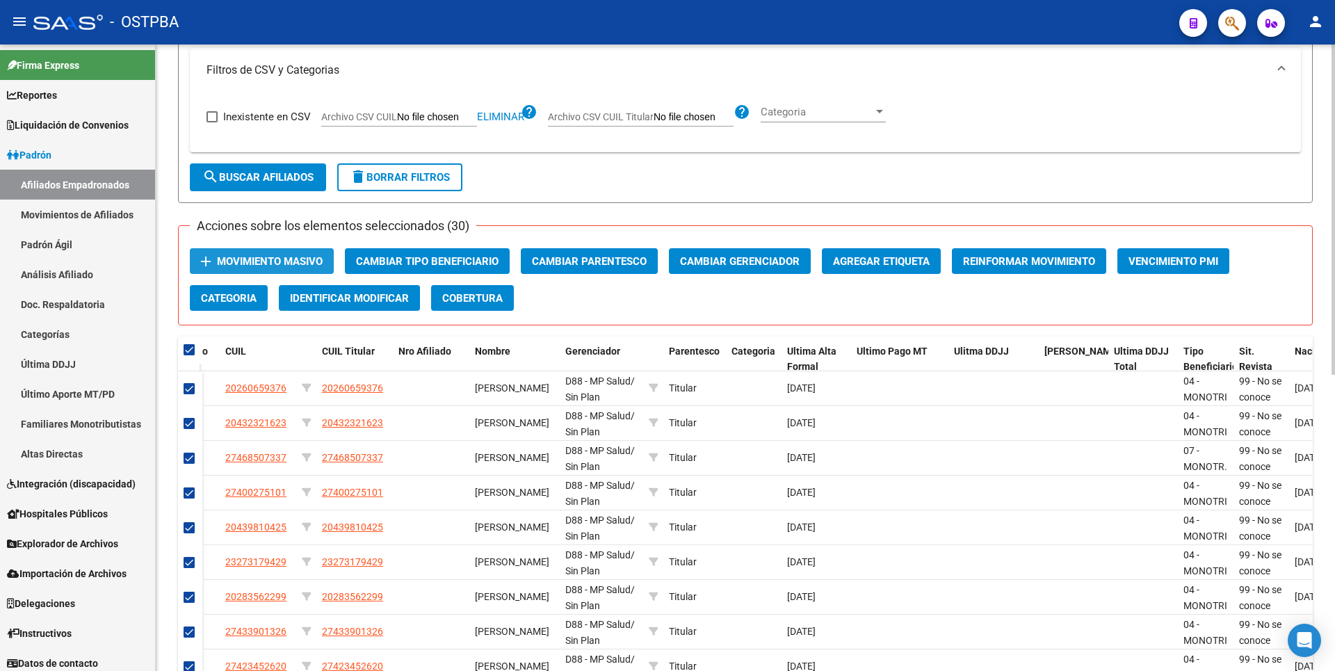
click at [277, 260] on span "Movimiento Masivo" at bounding box center [270, 261] width 106 height 13
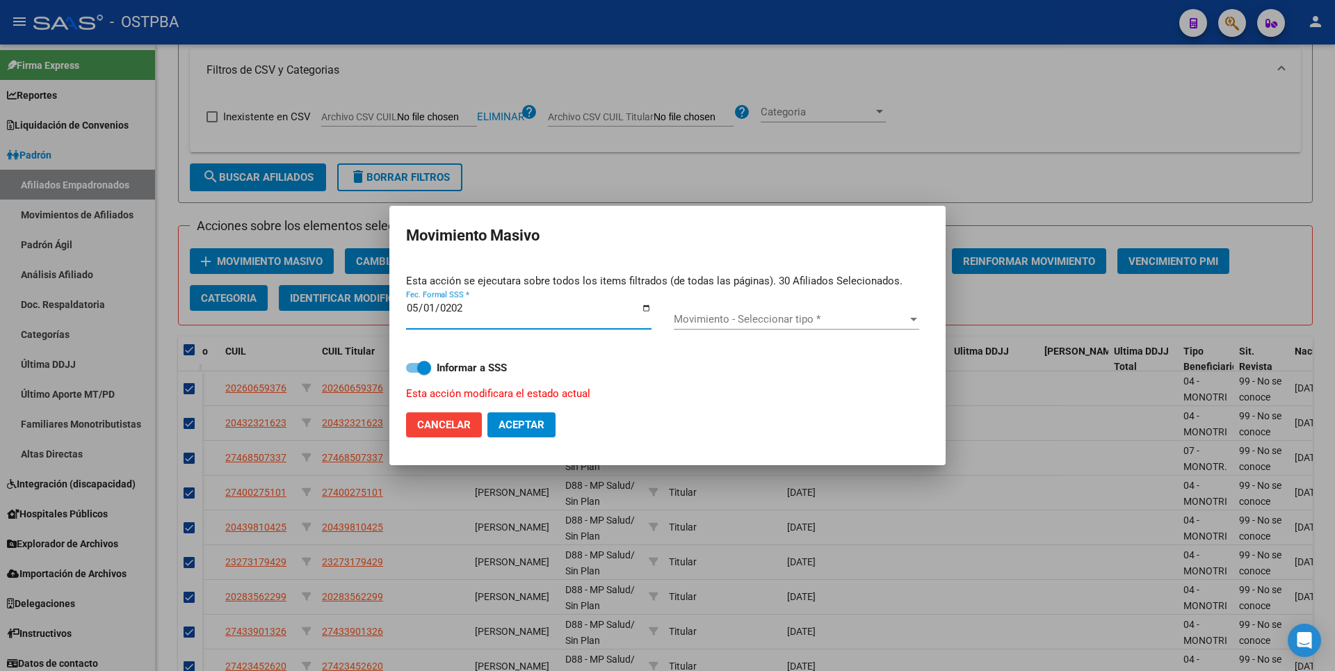
type input "[DATE]"
click at [912, 322] on div at bounding box center [913, 319] width 13 height 11
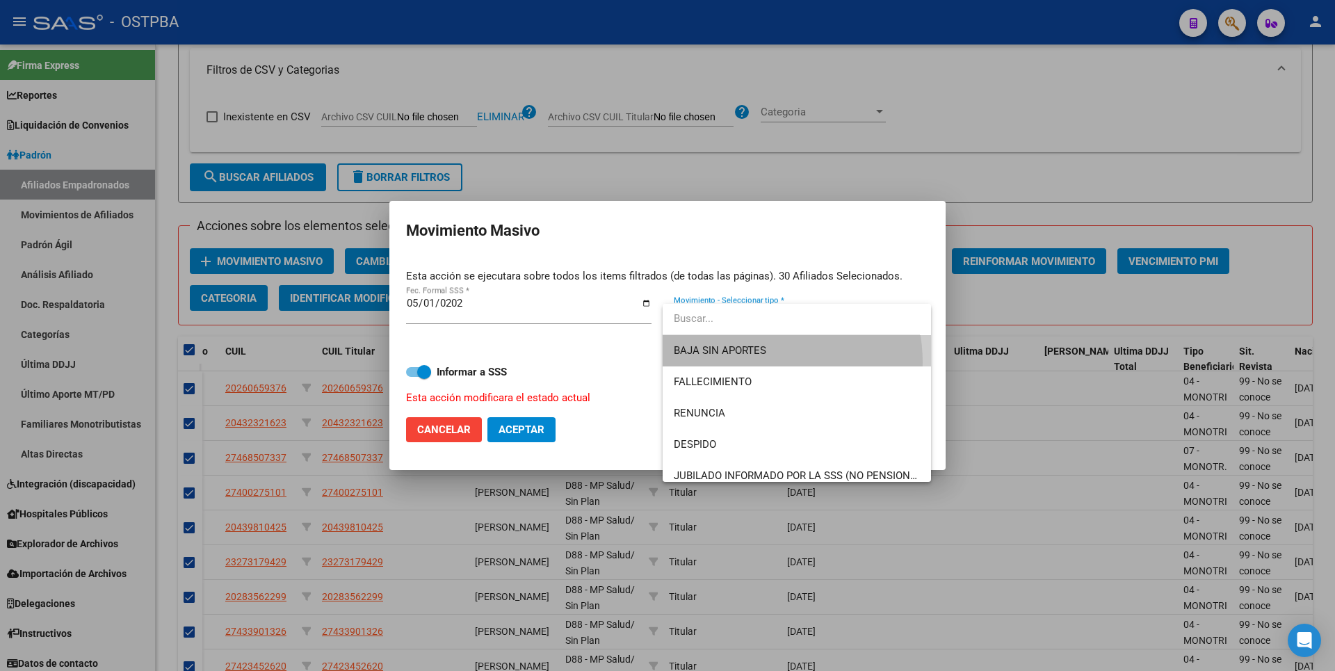
click at [756, 362] on span "BAJA SIN APORTES" at bounding box center [796, 350] width 245 height 31
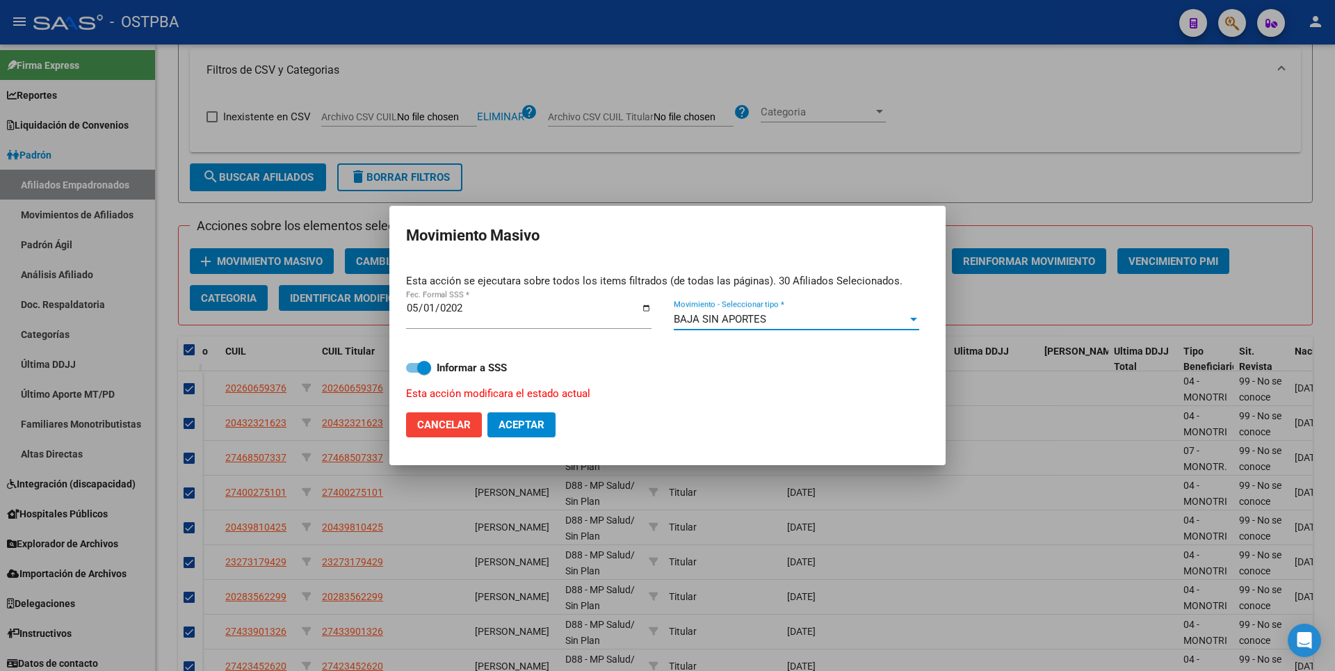
click at [529, 422] on span "Aceptar" at bounding box center [522, 425] width 46 height 13
checkbox input "false"
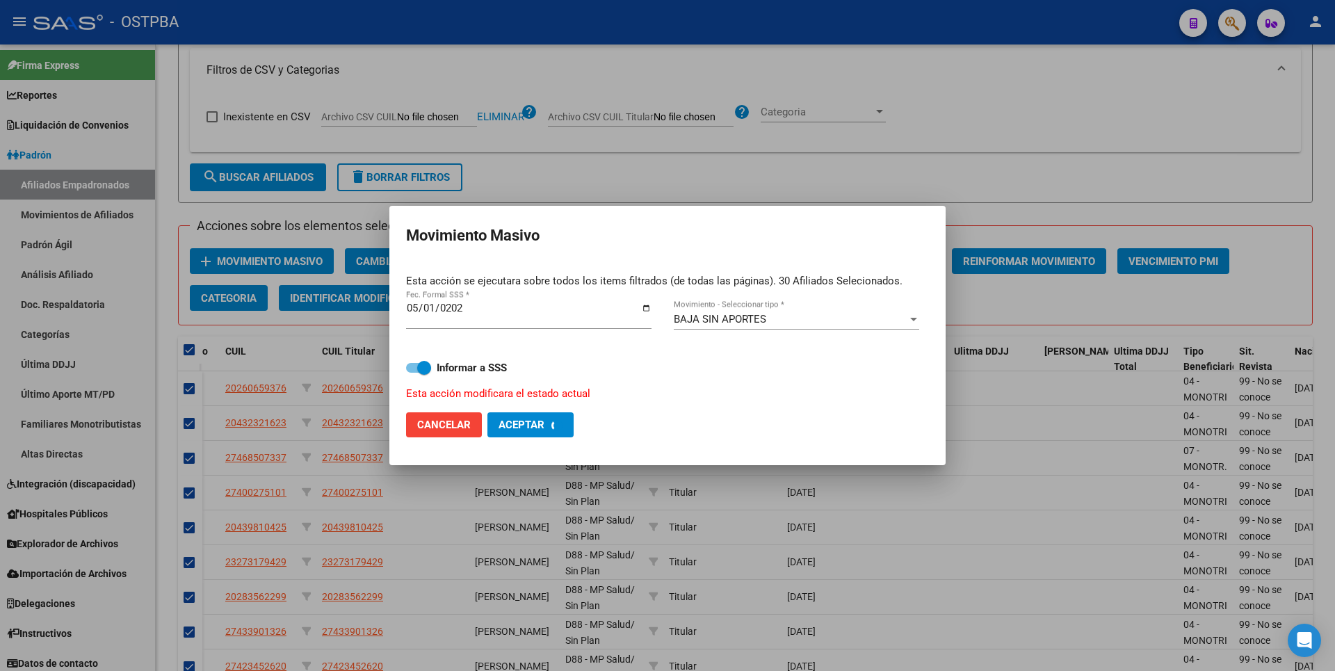
checkbox input "false"
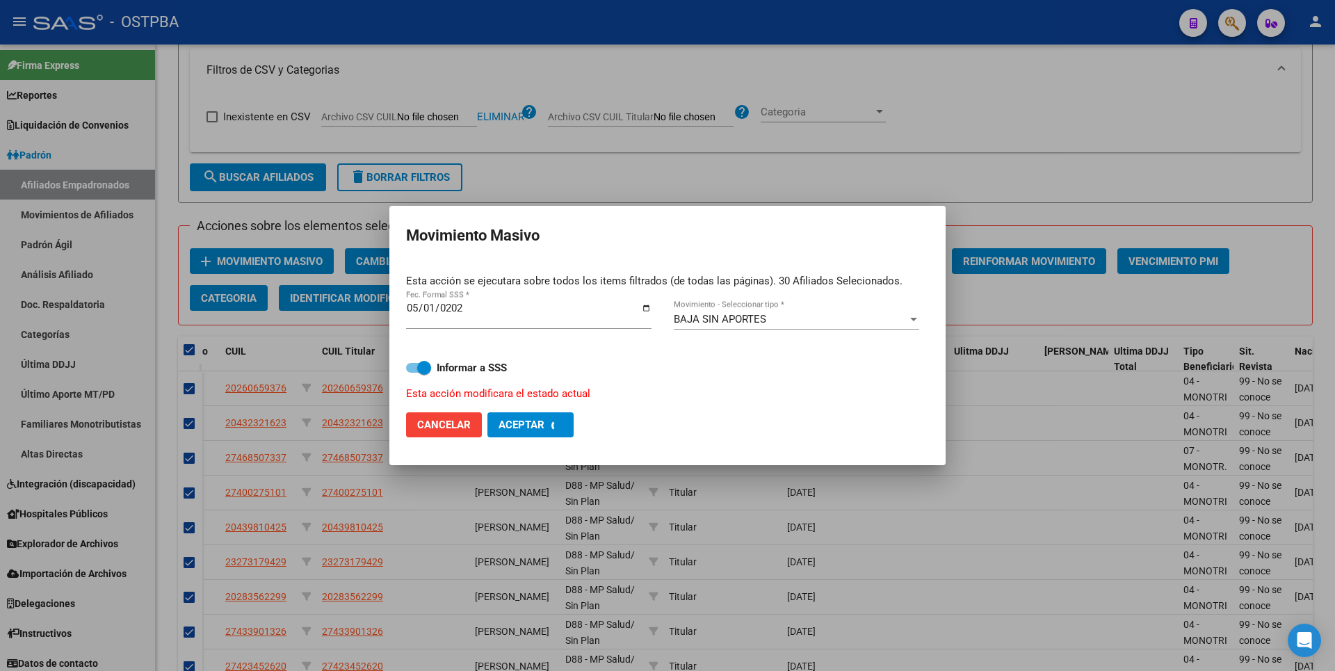
checkbox input "false"
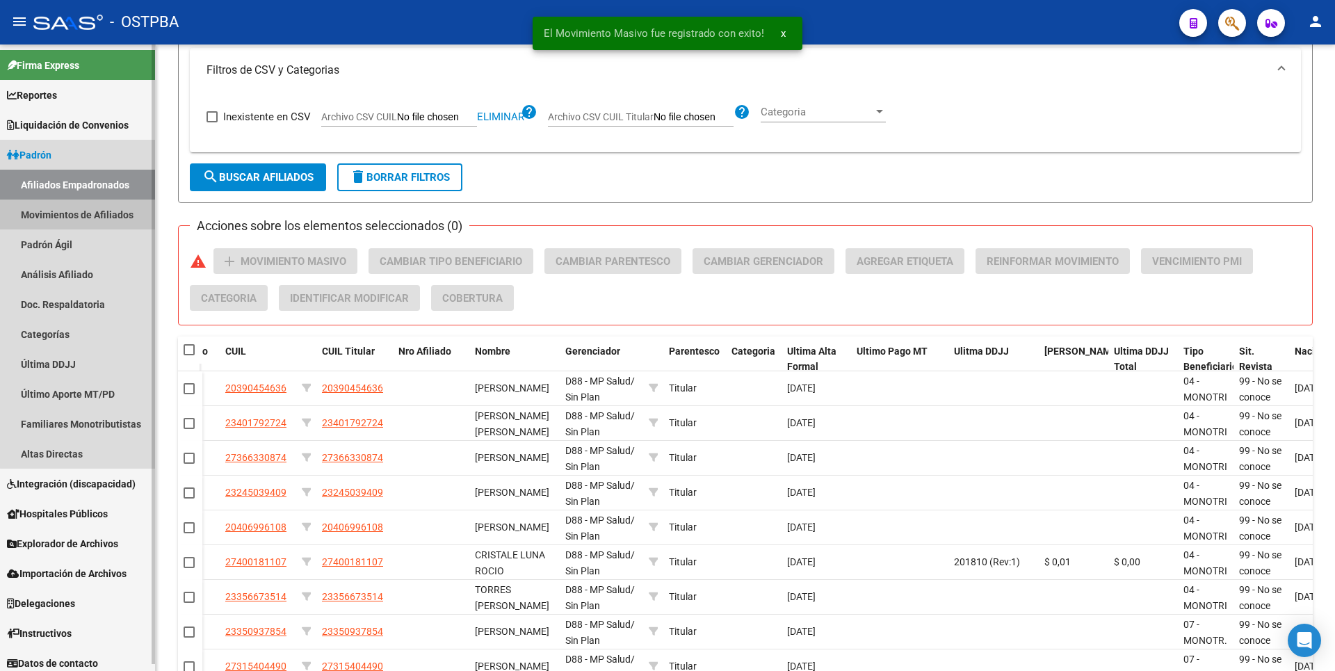
click at [95, 218] on link "Movimientos de Afiliados" at bounding box center [77, 215] width 155 height 30
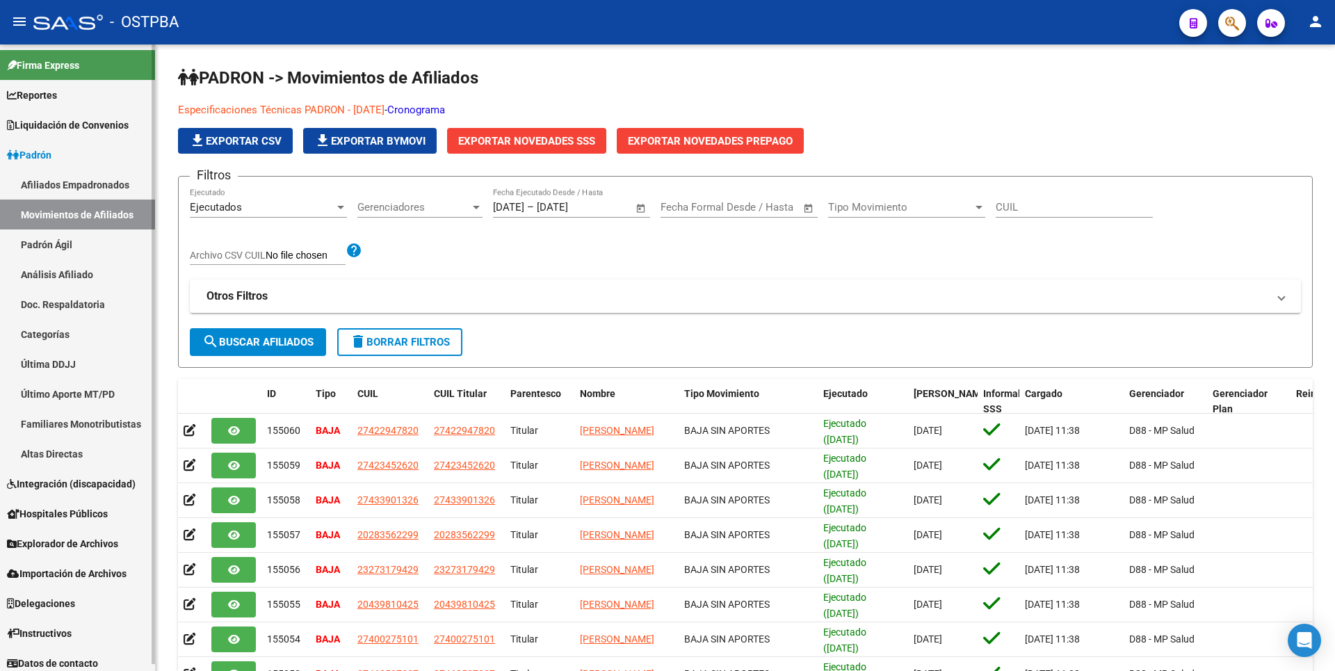
click at [102, 187] on link "Afiliados Empadronados" at bounding box center [77, 185] width 155 height 30
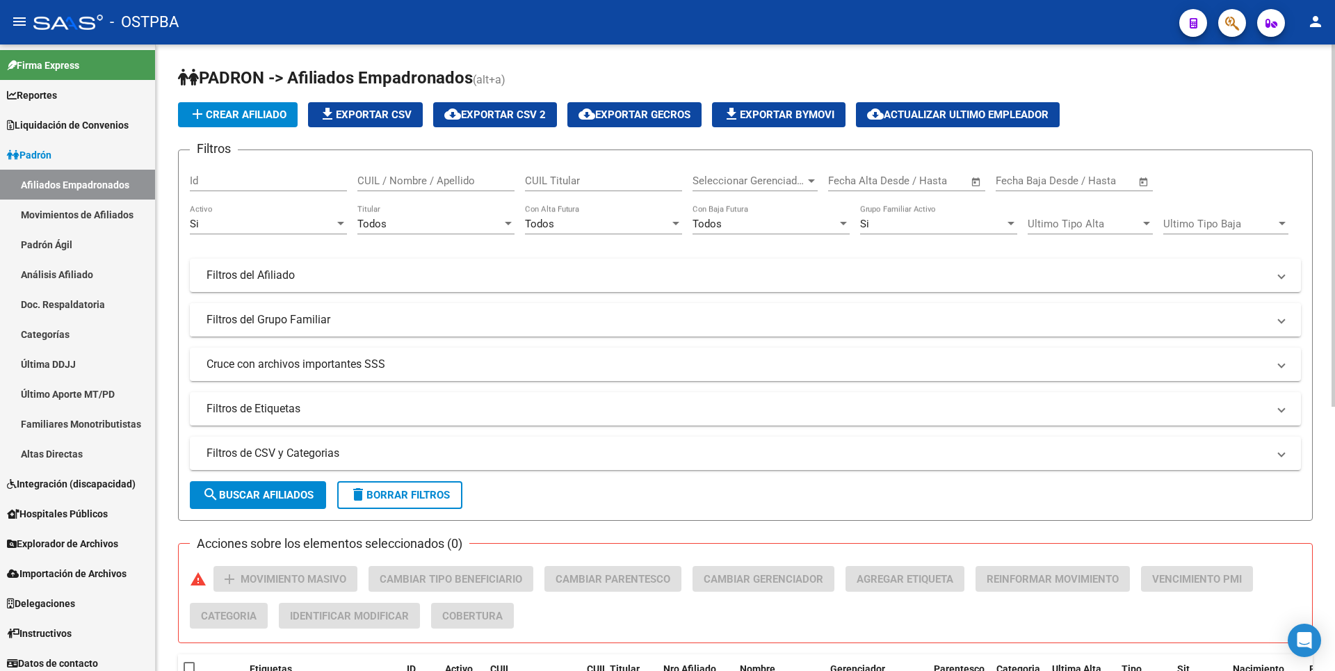
scroll to position [456, 0]
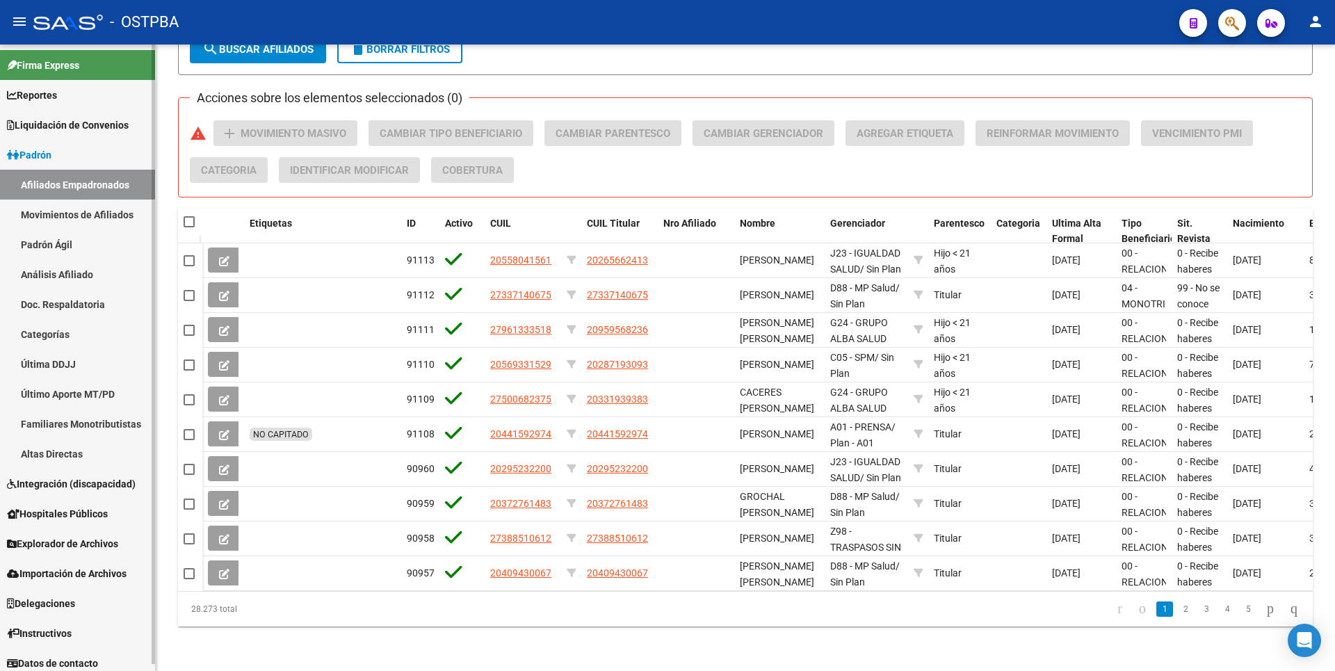
click at [74, 273] on link "Análisis Afiliado" at bounding box center [77, 274] width 155 height 30
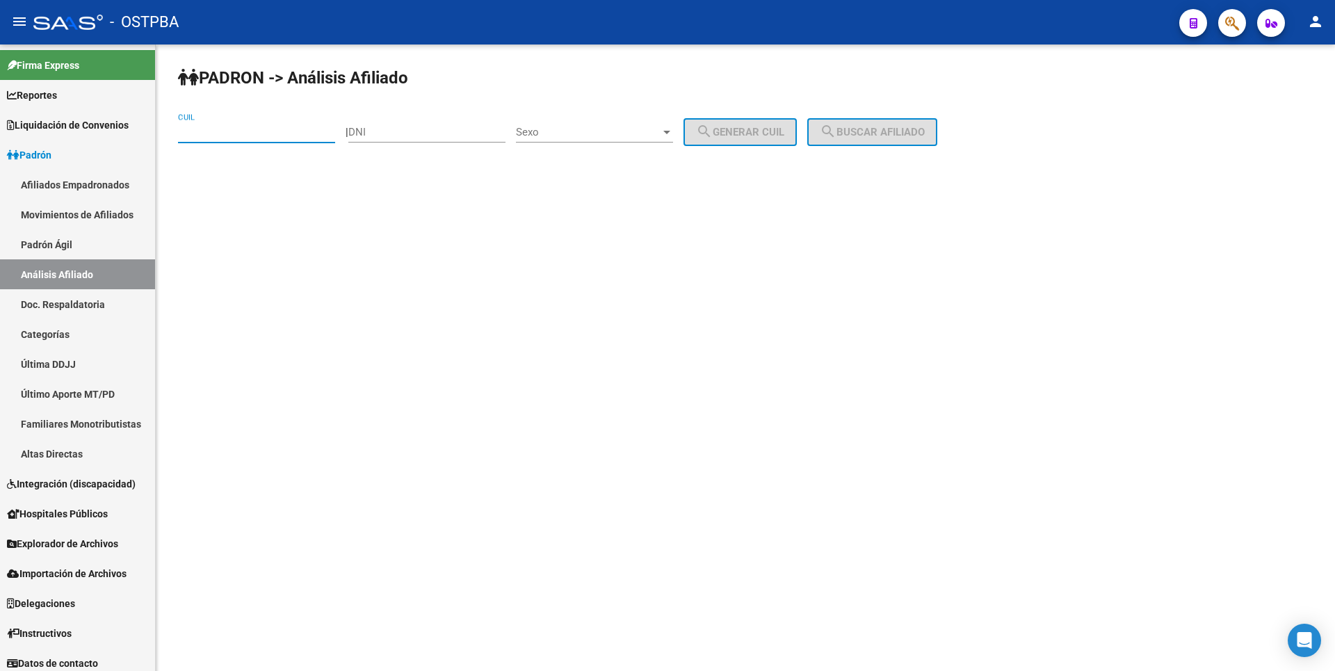
click at [207, 131] on input "CUIL" at bounding box center [256, 132] width 157 height 13
paste input "27-37884702-3"
type input "27-37884702-3"
click at [927, 124] on button "search Buscar afiliado" at bounding box center [872, 132] width 130 height 28
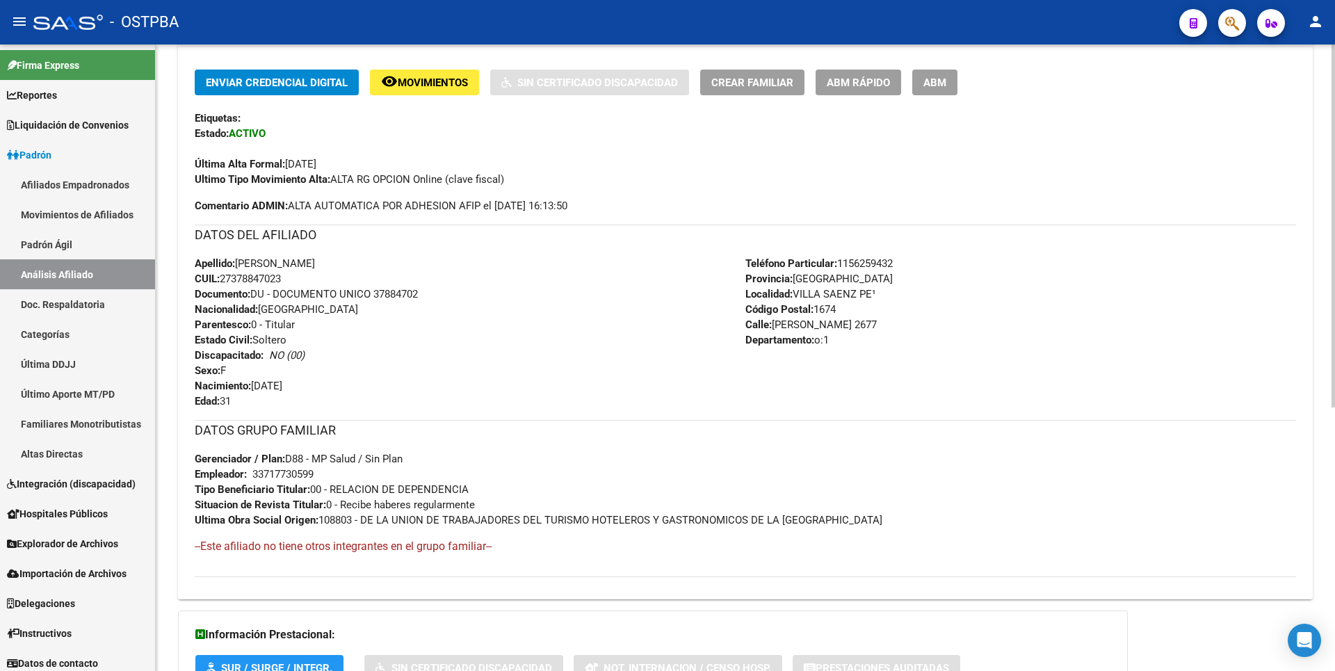
scroll to position [454, 0]
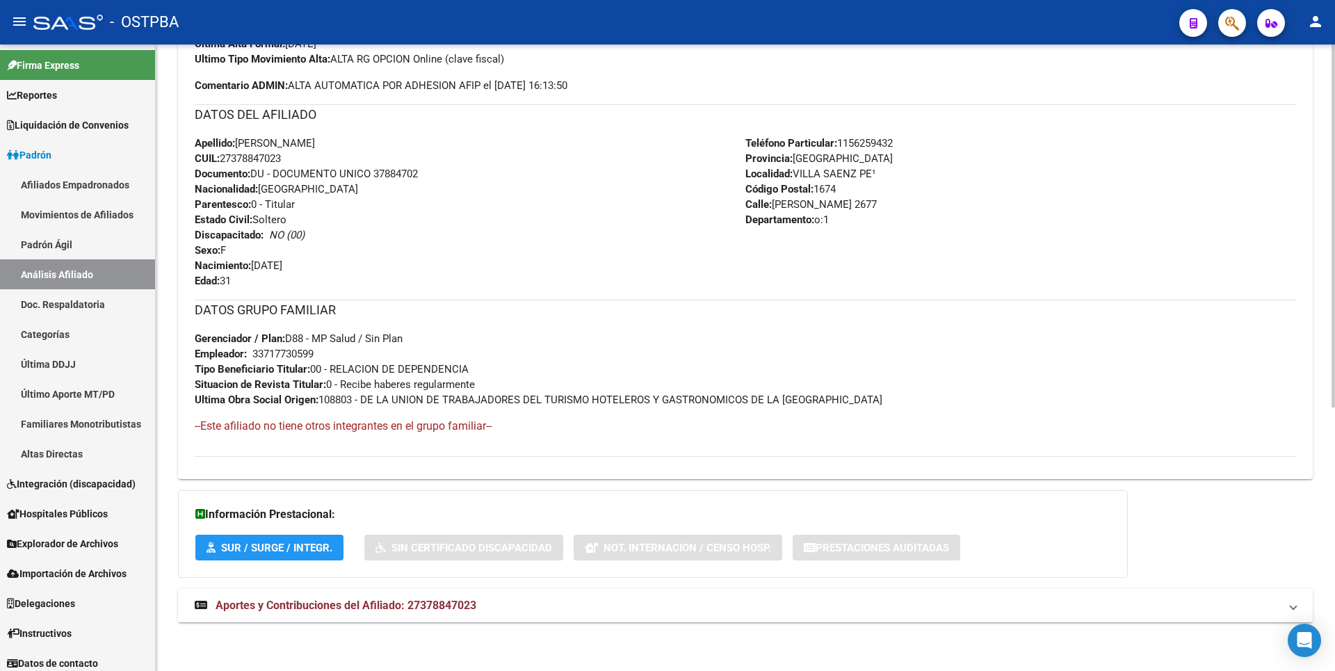
click at [422, 604] on span "Aportes y Contribuciones del Afiliado: 27378847023" at bounding box center [346, 605] width 261 height 13
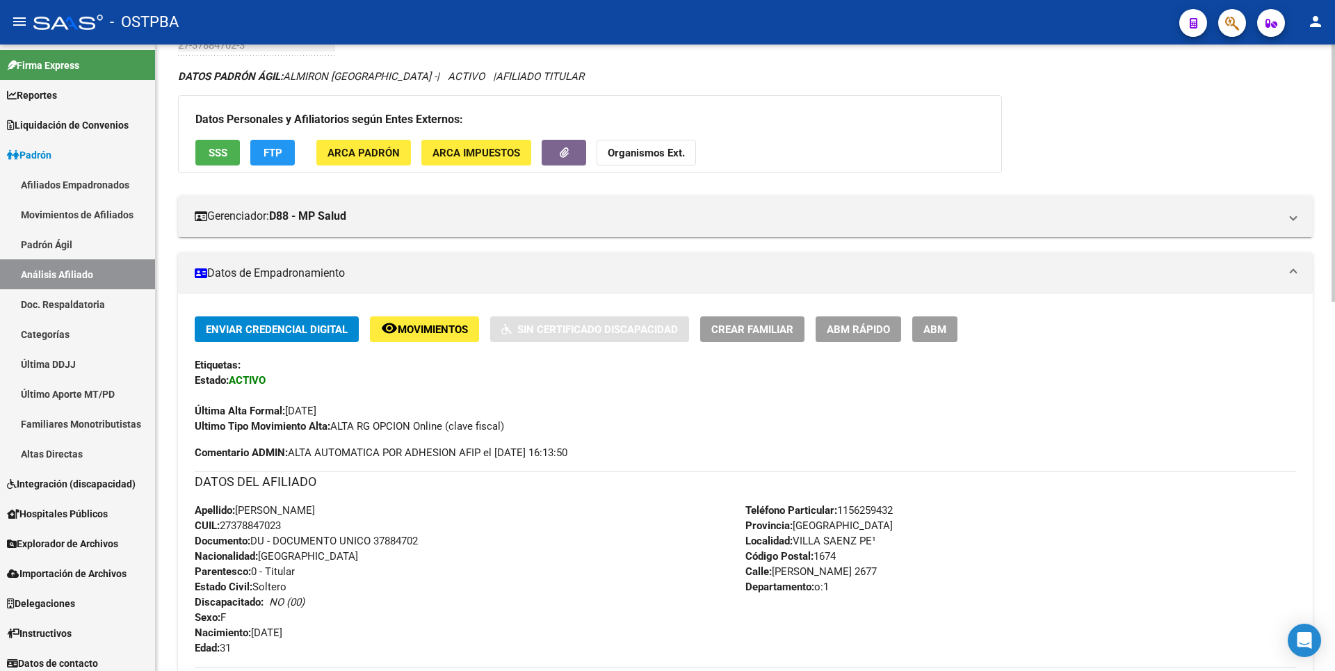
scroll to position [0, 0]
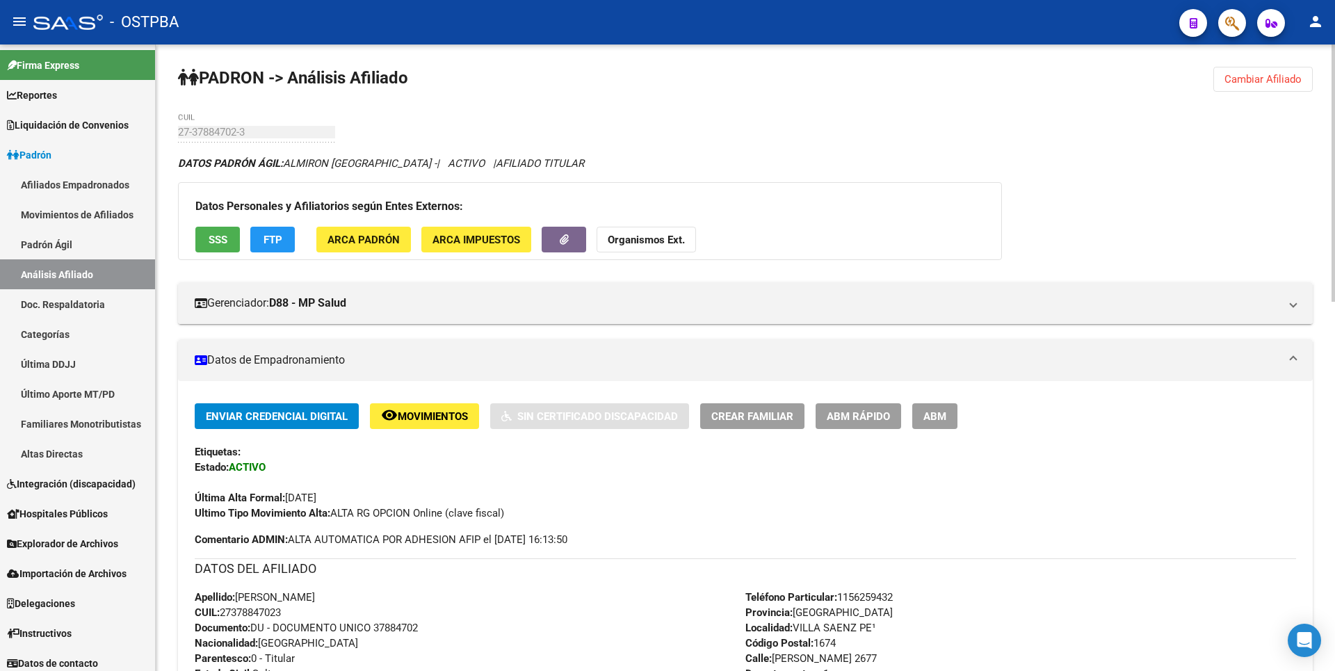
click at [228, 236] on button "SSS" at bounding box center [217, 240] width 44 height 26
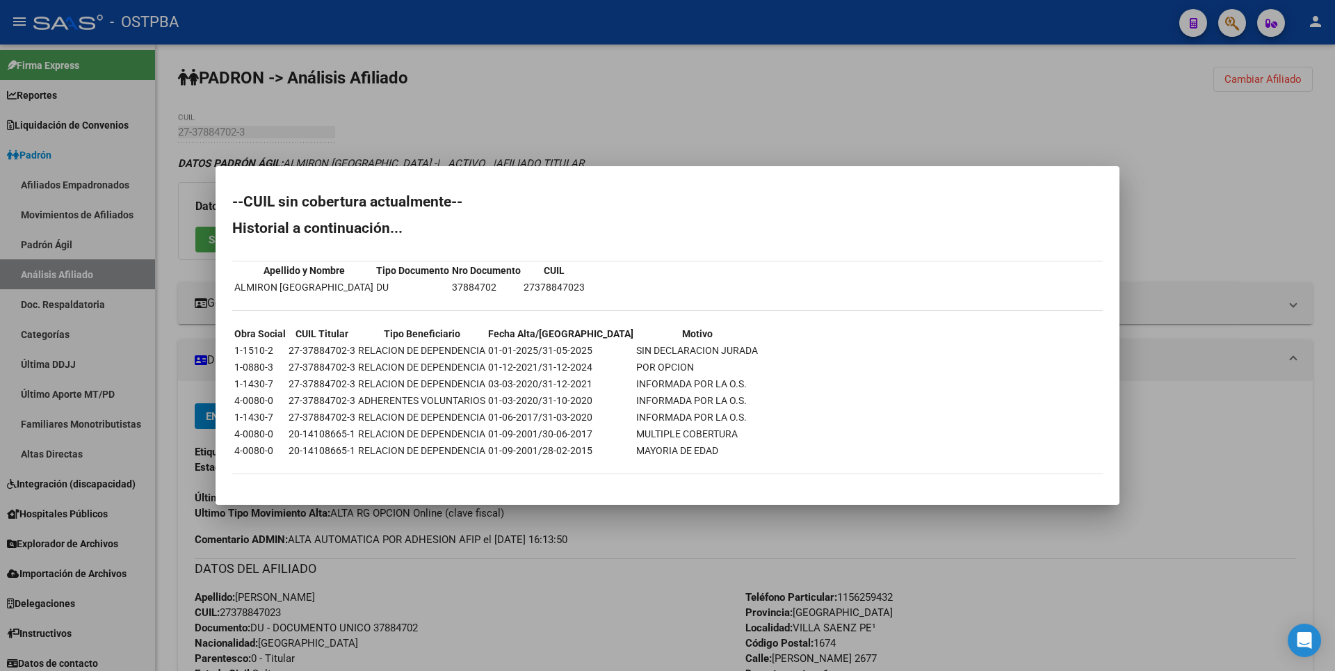
click at [674, 142] on div at bounding box center [667, 335] width 1335 height 671
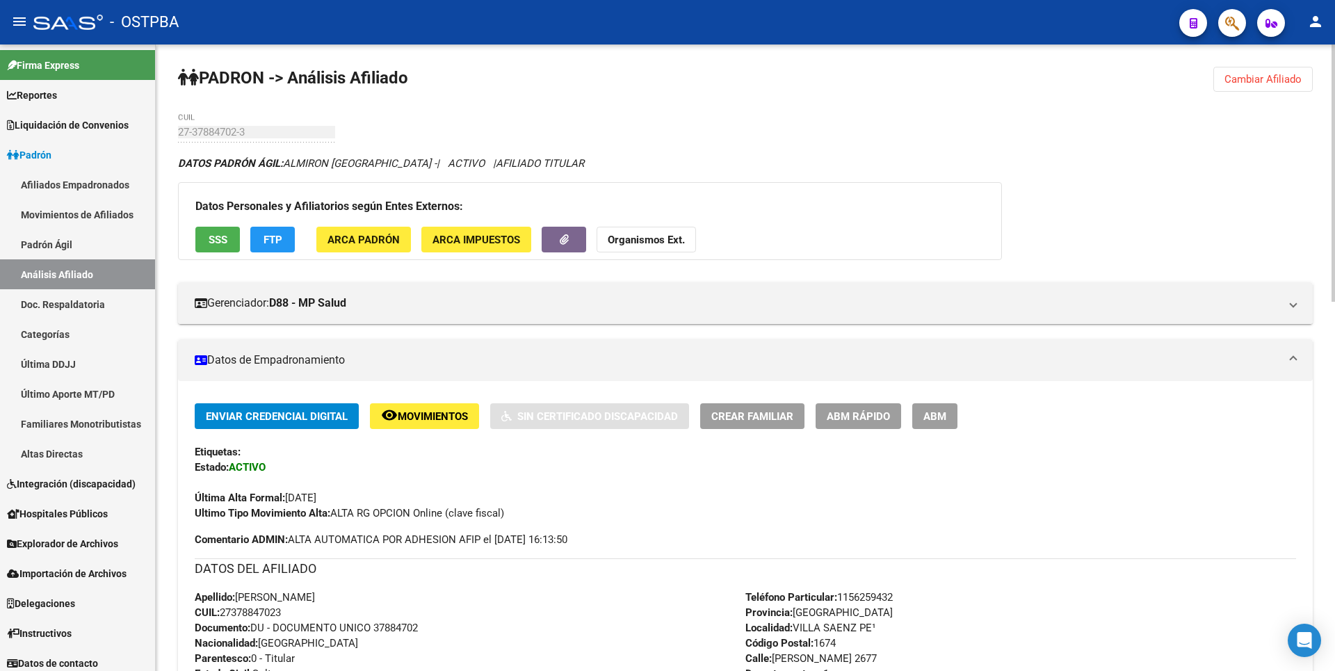
click at [218, 246] on button "SSS" at bounding box center [217, 240] width 44 height 26
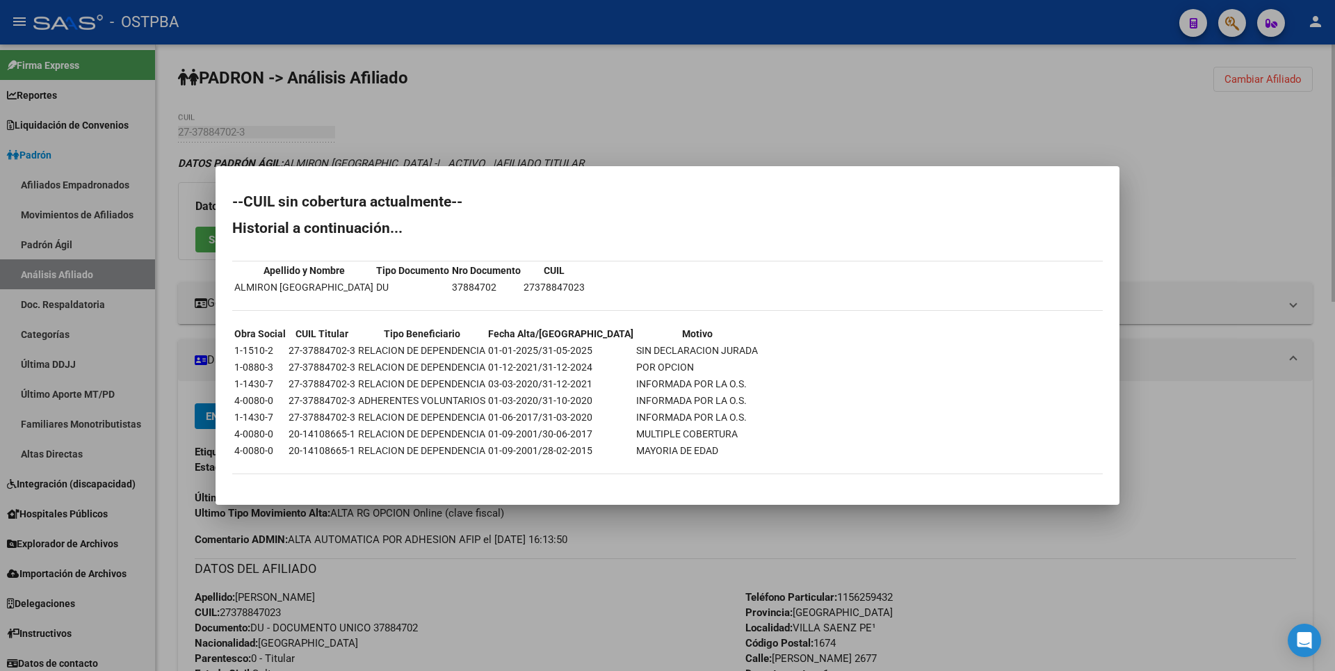
drag, startPoint x: 713, startPoint y: 125, endPoint x: 706, endPoint y: 138, distance: 14.9
click at [714, 125] on div at bounding box center [667, 335] width 1335 height 671
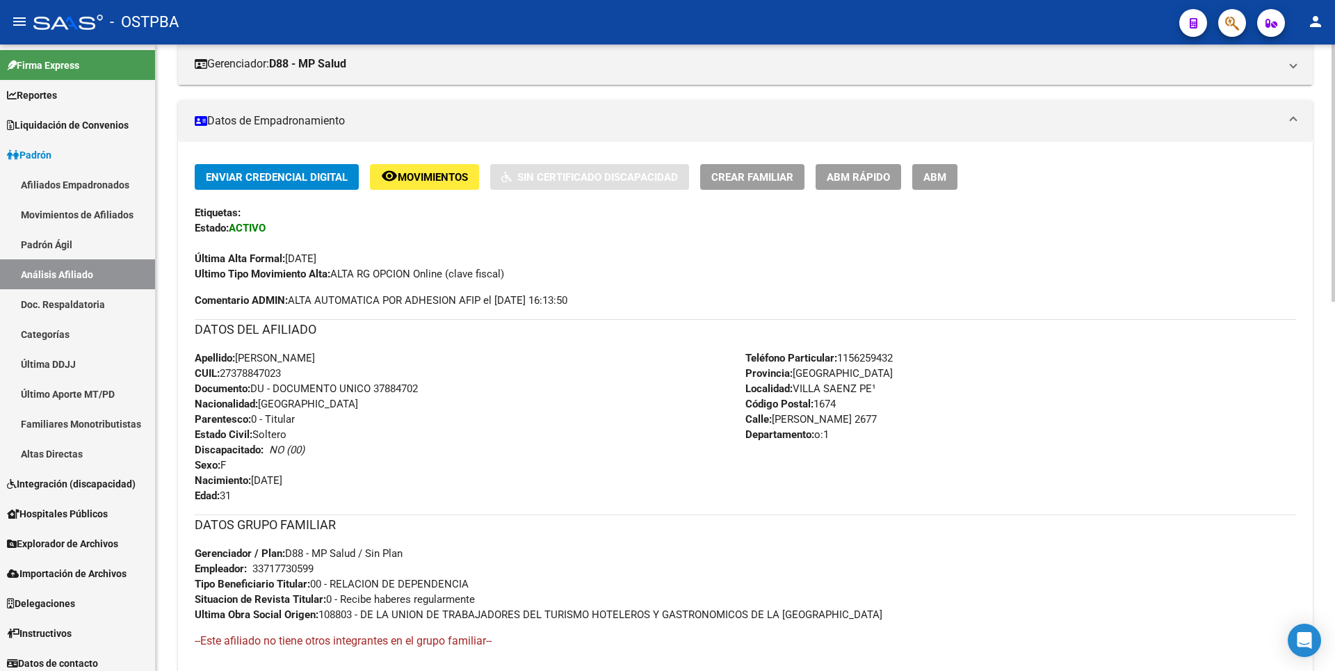
scroll to position [67, 0]
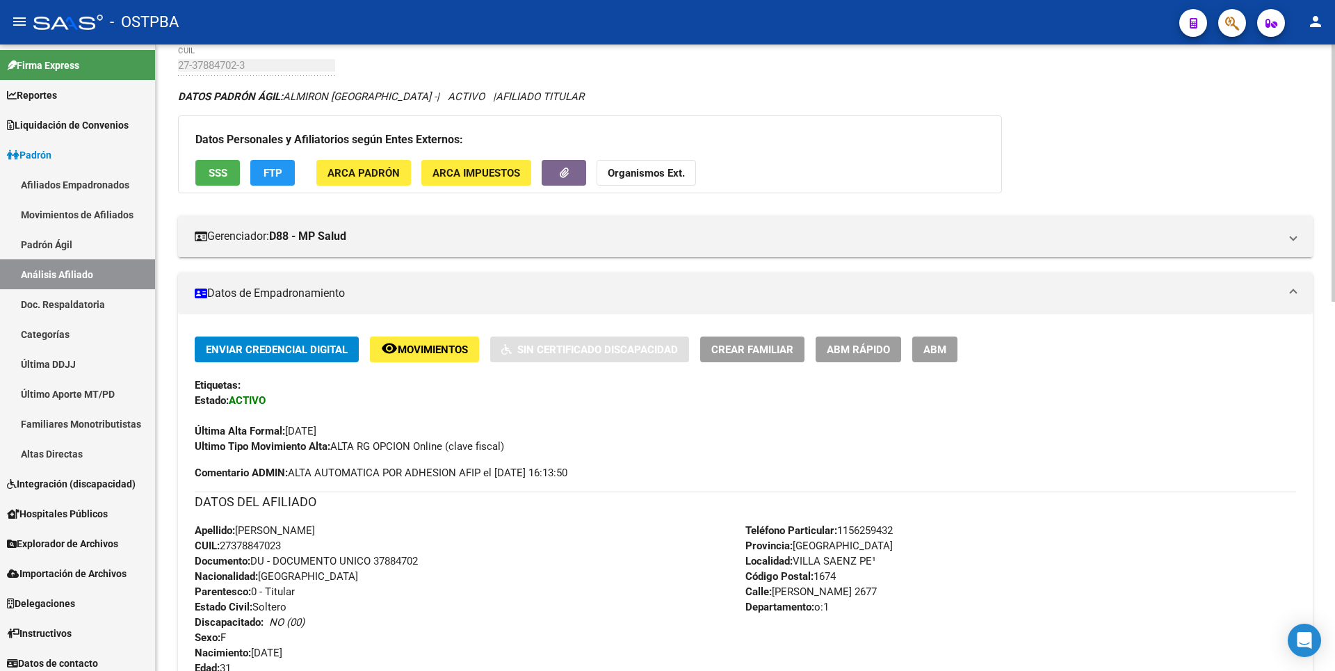
click at [213, 172] on span "SSS" at bounding box center [218, 173] width 19 height 13
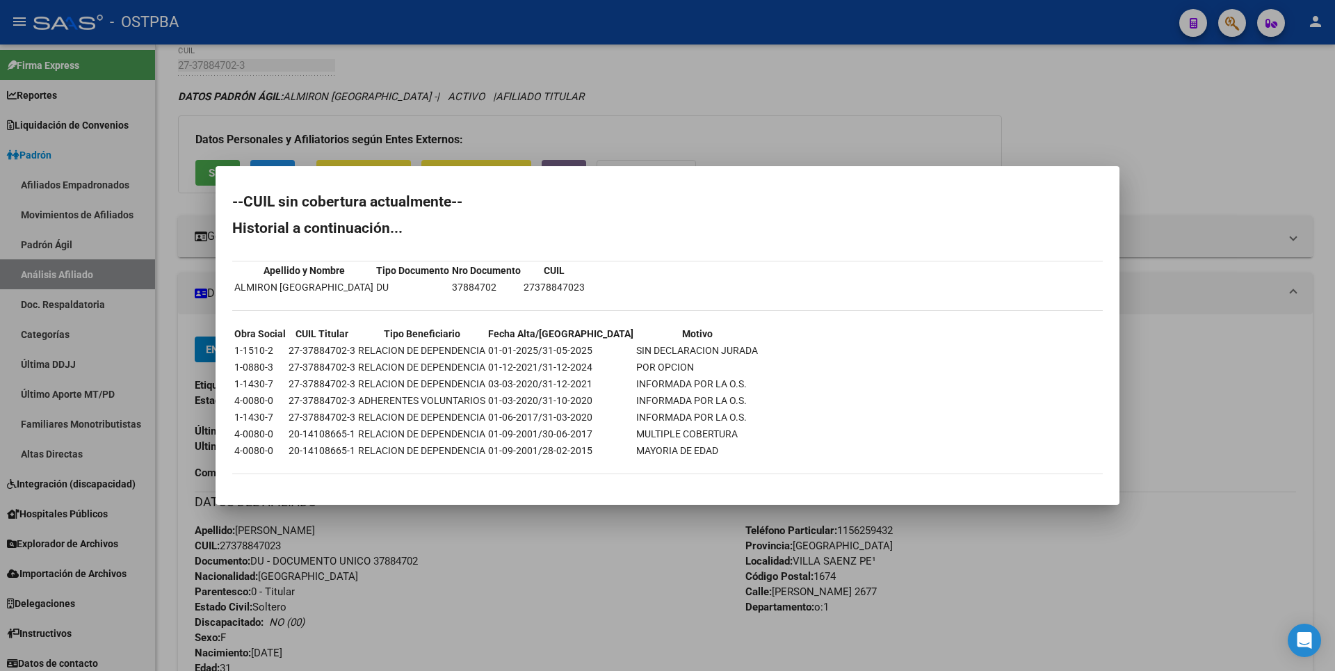
click at [734, 100] on div at bounding box center [667, 335] width 1335 height 671
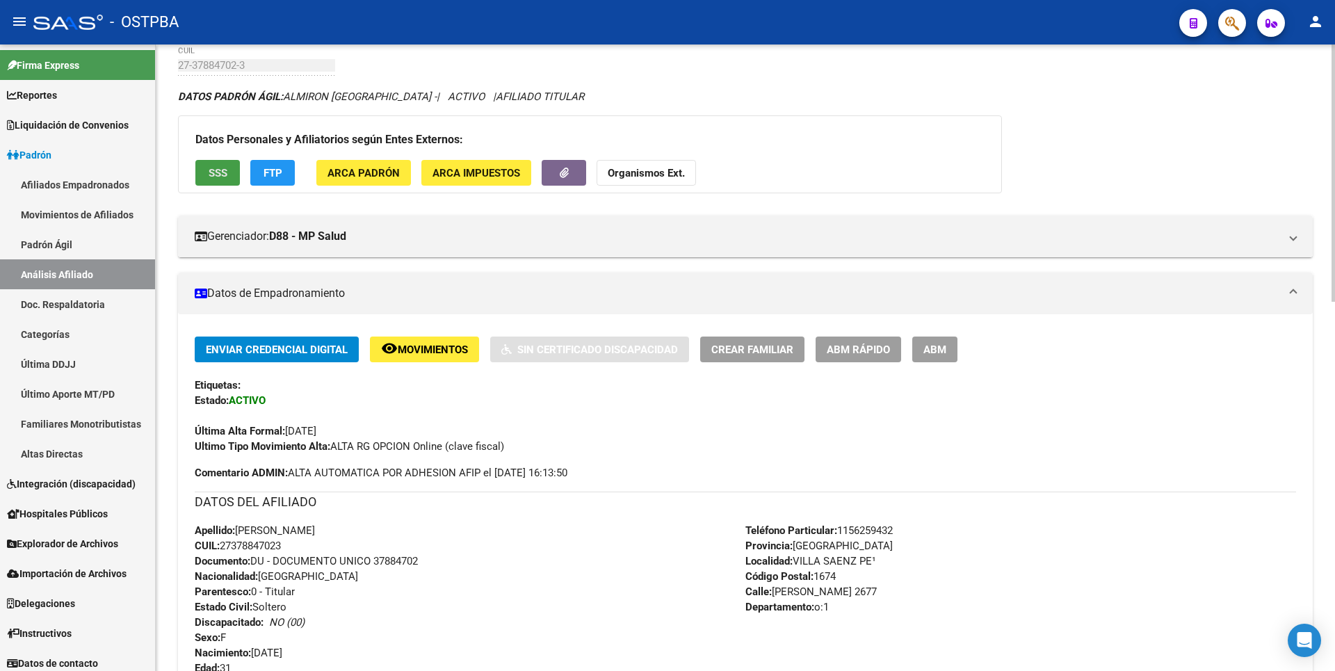
click at [216, 177] on span "SSS" at bounding box center [218, 173] width 19 height 13
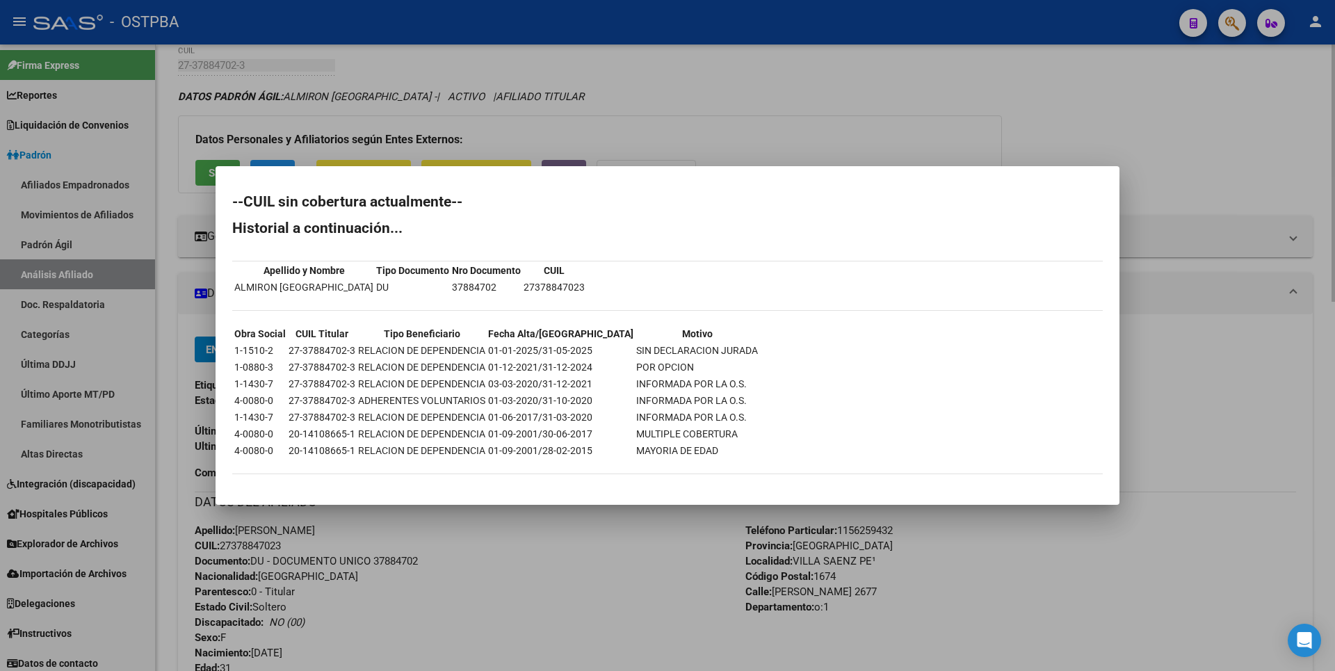
click at [770, 124] on div at bounding box center [667, 335] width 1335 height 671
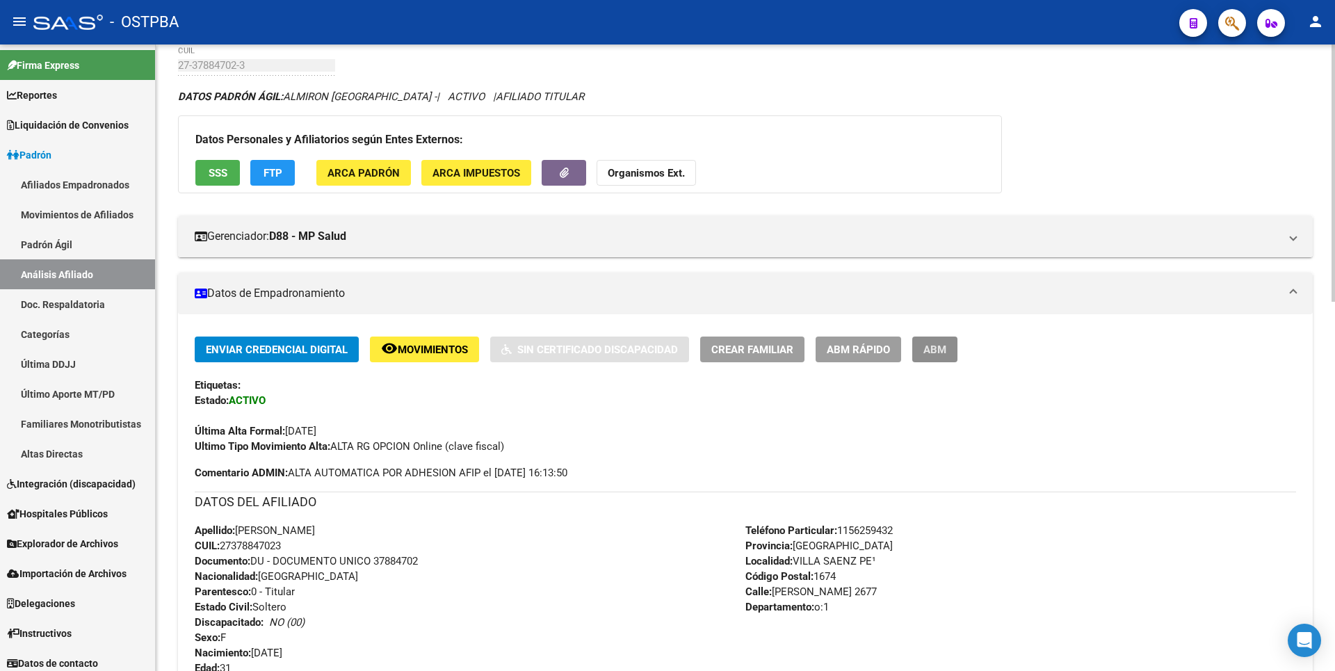
click at [945, 353] on span "ABM" at bounding box center [934, 349] width 23 height 13
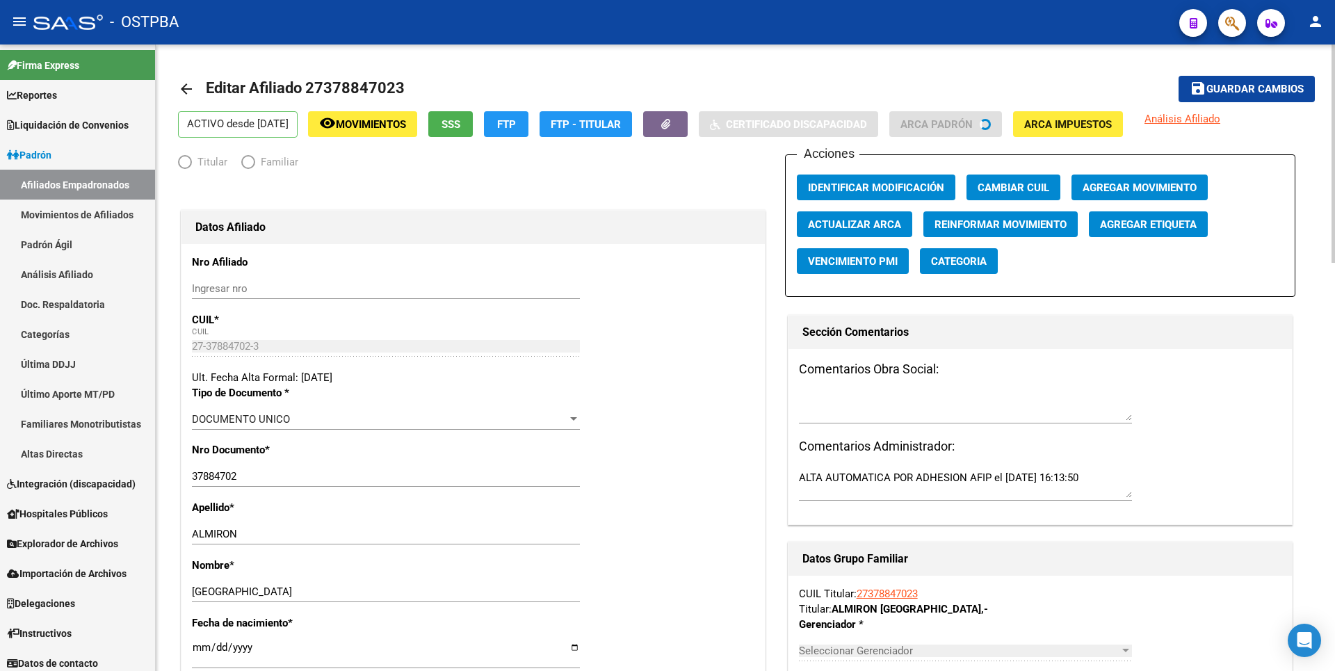
radio input "true"
type input "33-71773059-9"
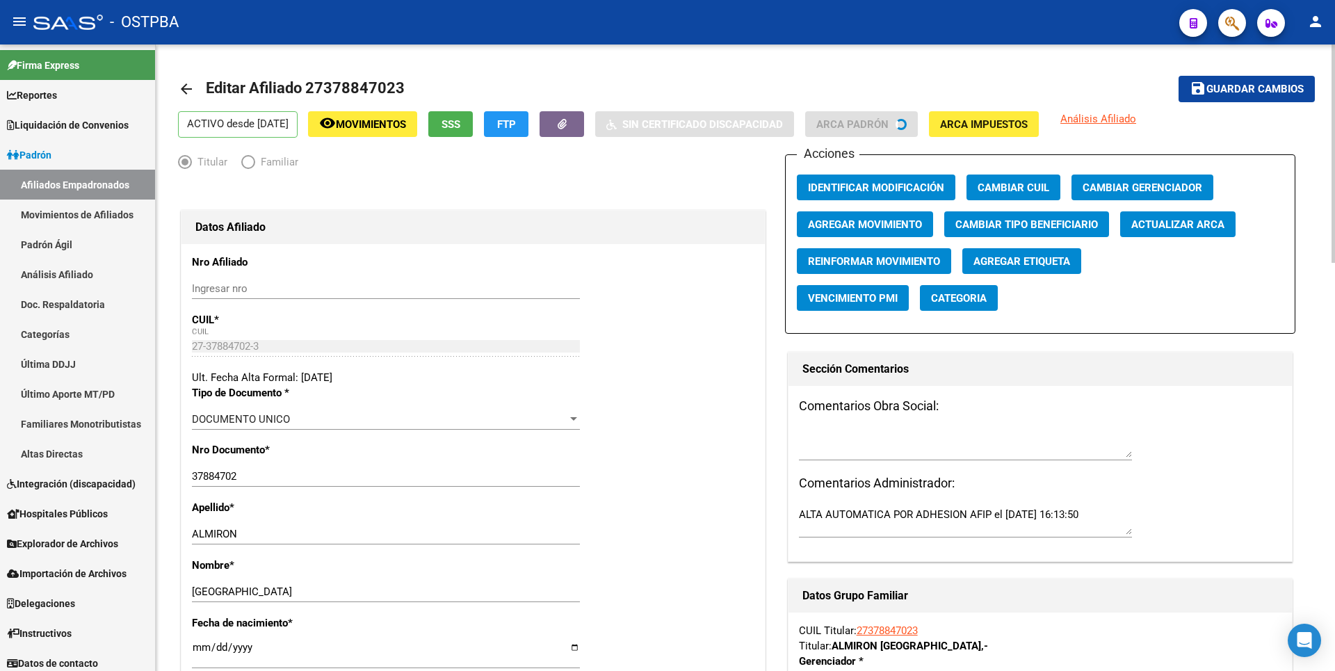
click at [883, 226] on span "Agregar Movimiento" at bounding box center [865, 224] width 114 height 13
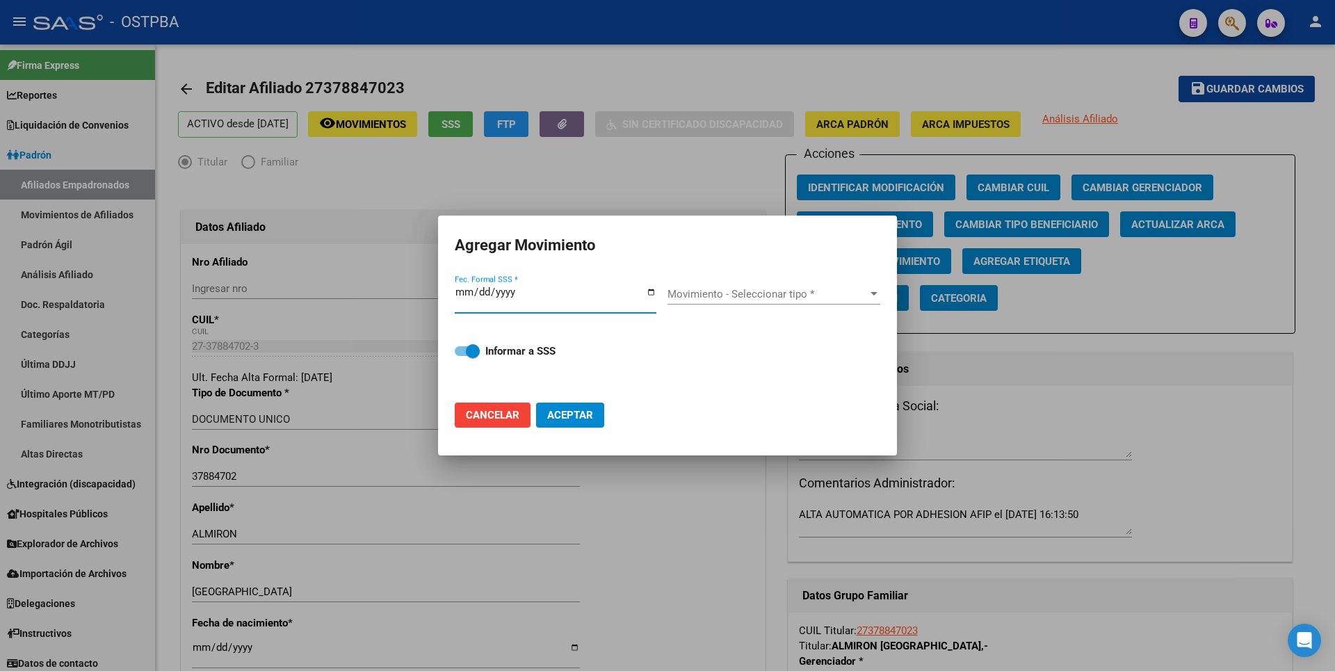
click at [473, 289] on input "Fec. Formal SSS *" at bounding box center [556, 297] width 202 height 22
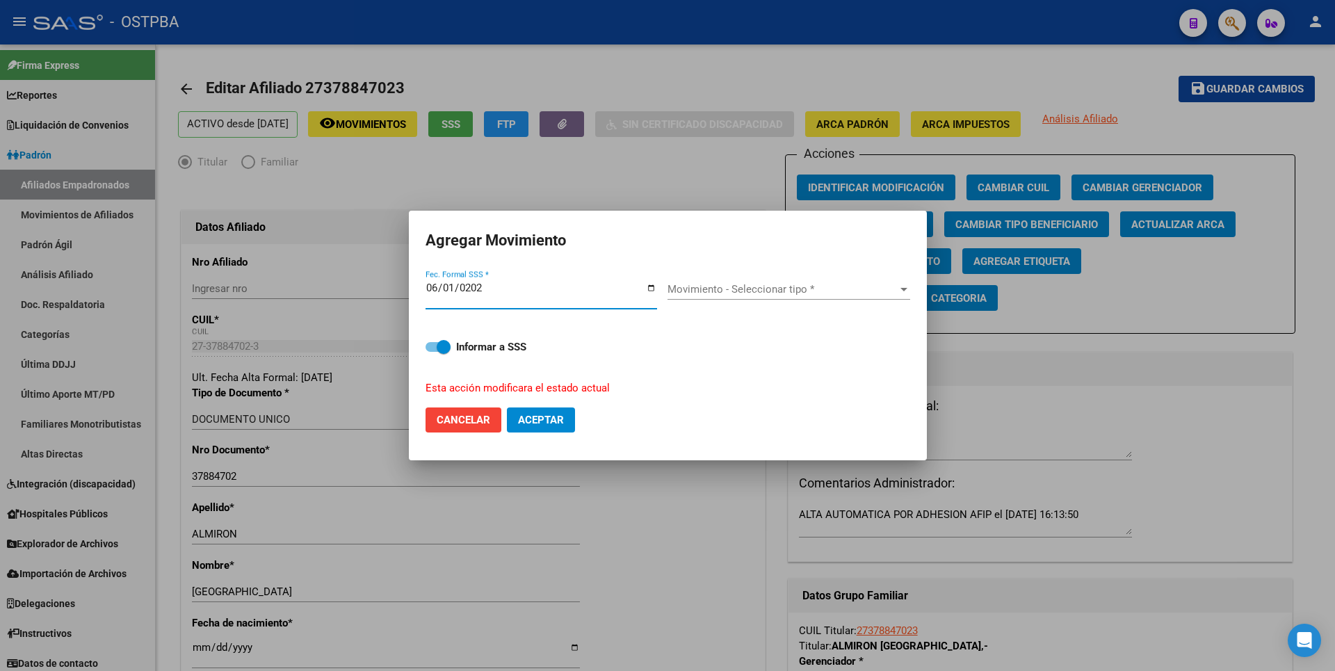
type input "[DATE]"
click at [901, 291] on div at bounding box center [904, 289] width 13 height 11
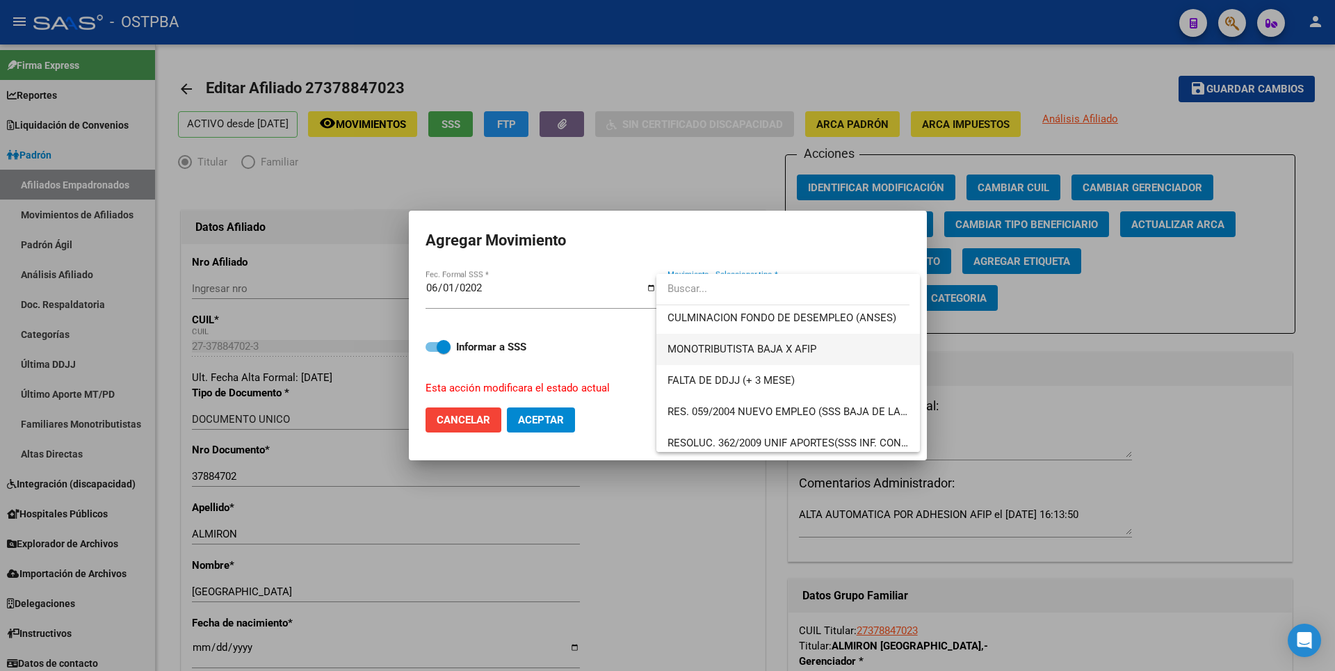
scroll to position [348, 0]
click at [761, 375] on span "FALTA DE DDJJ (+ 3 MESE)" at bounding box center [730, 379] width 127 height 13
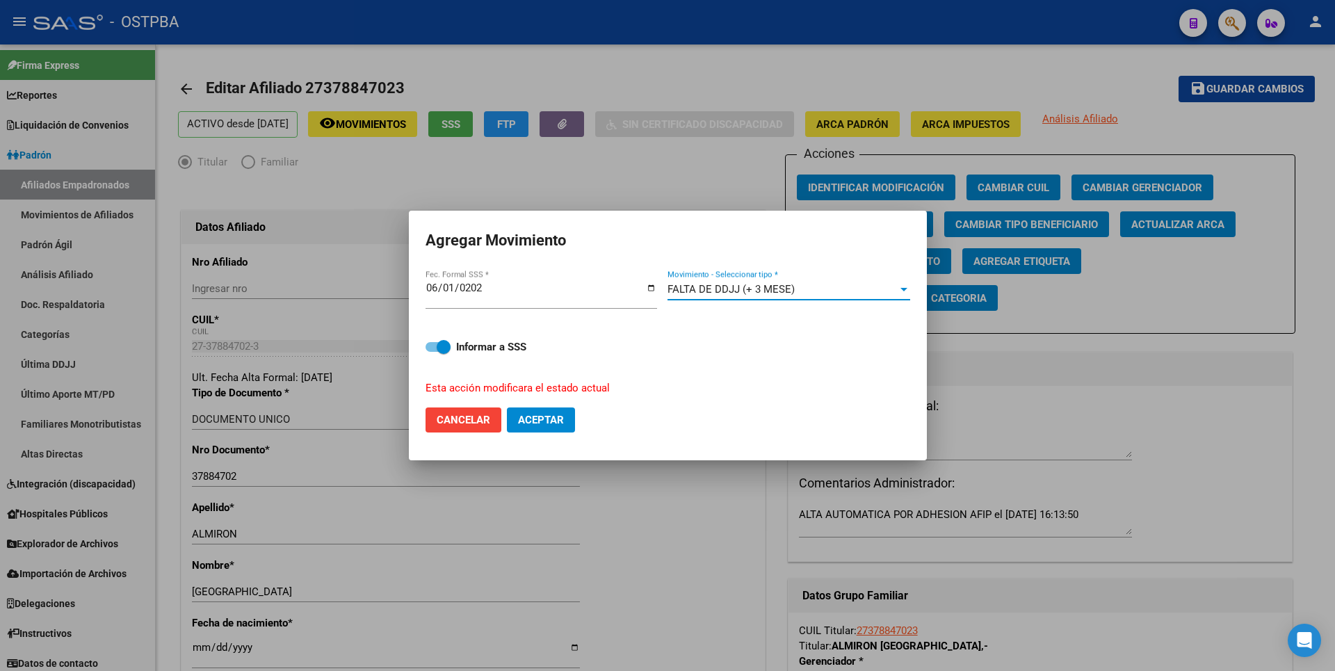
click at [557, 419] on span "Aceptar" at bounding box center [541, 420] width 46 height 13
checkbox input "false"
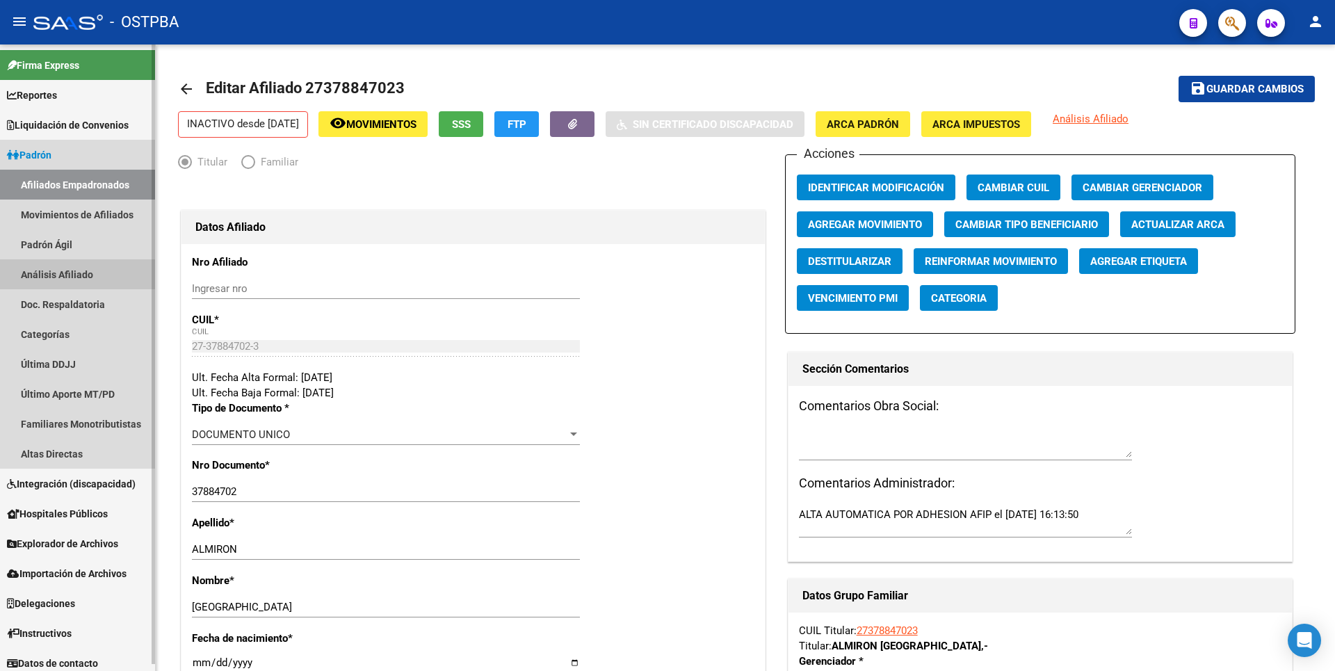
click at [76, 271] on link "Análisis Afiliado" at bounding box center [77, 274] width 155 height 30
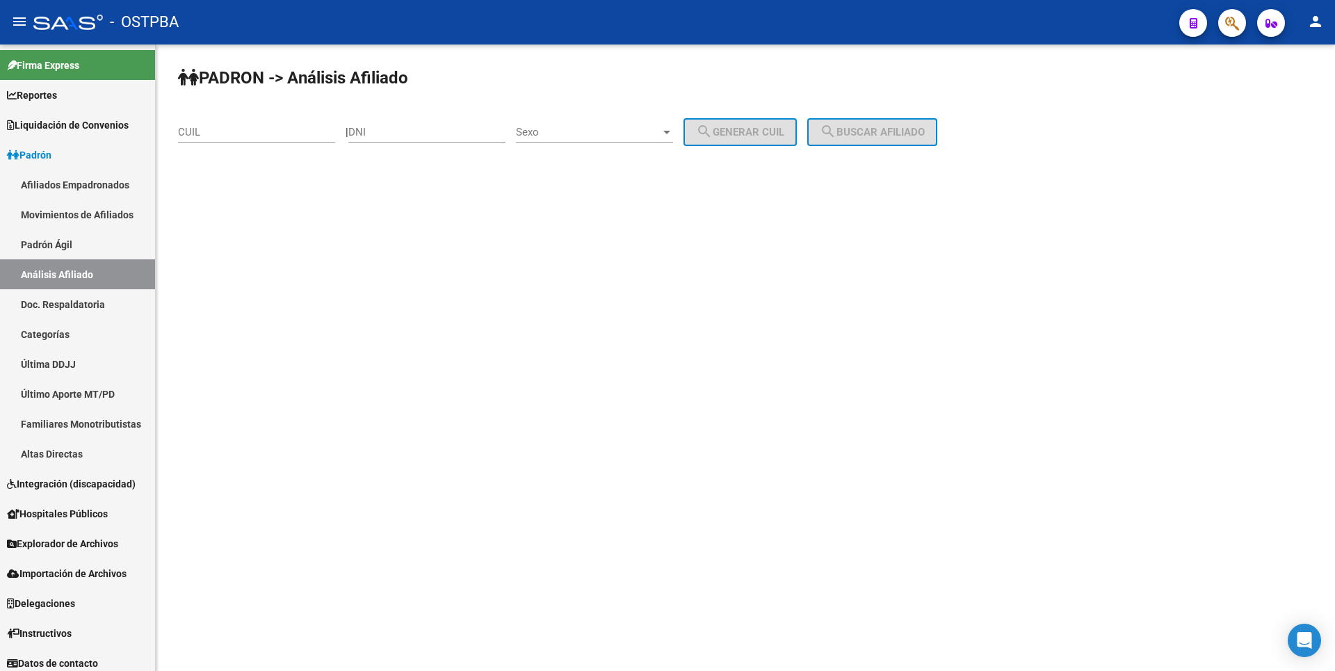
click at [197, 122] on div "CUIL" at bounding box center [256, 128] width 157 height 30
click at [923, 129] on span "search Buscar afiliado" at bounding box center [872, 132] width 105 height 13
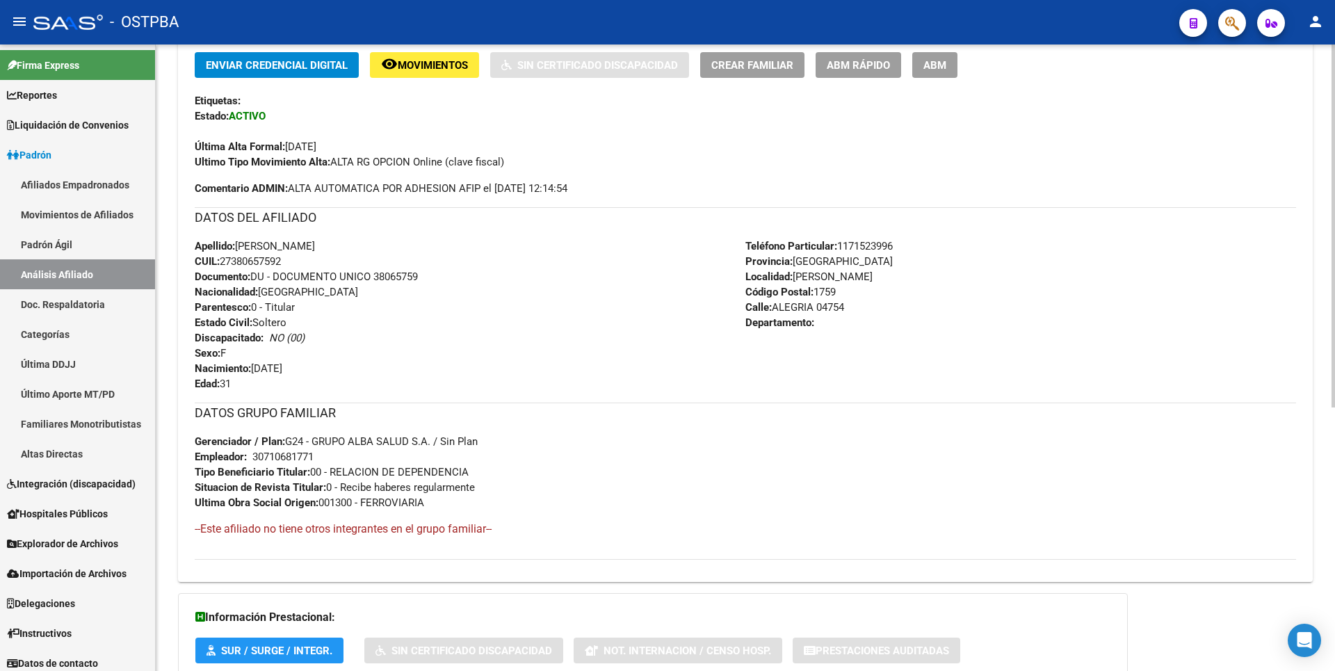
scroll to position [454, 0]
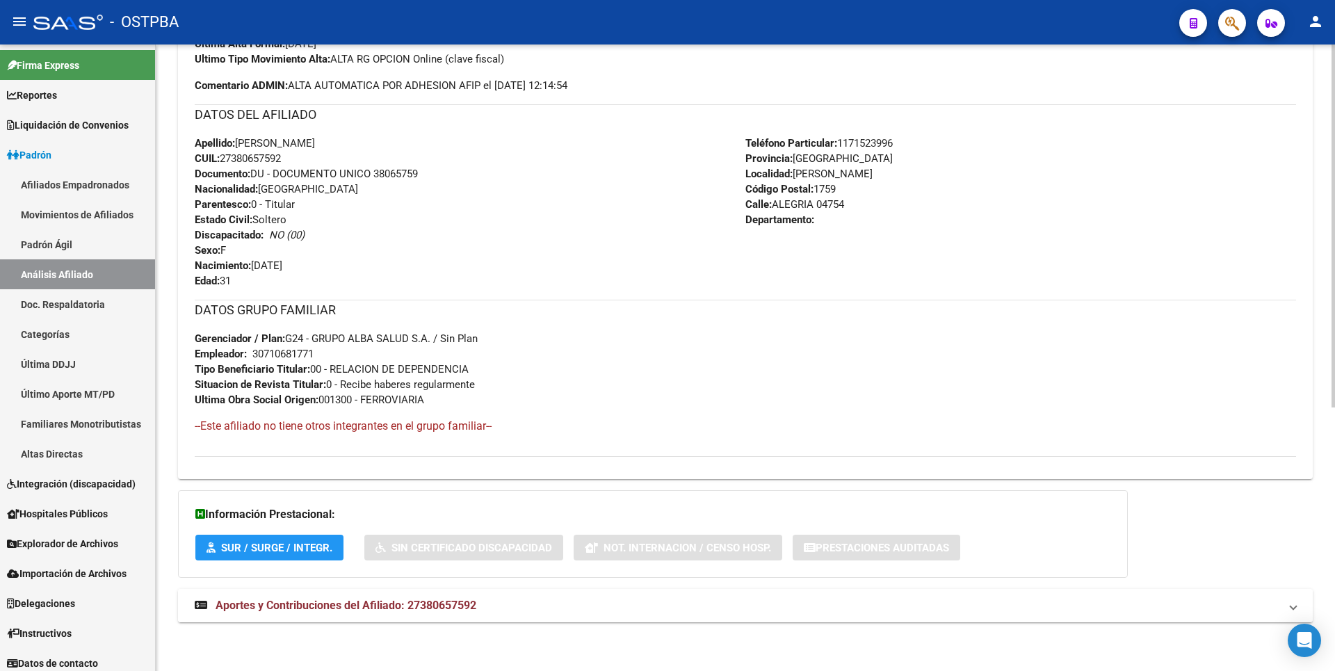
click at [464, 607] on span "Aportes y Contribuciones del Afiliado: 27380657592" at bounding box center [346, 605] width 261 height 13
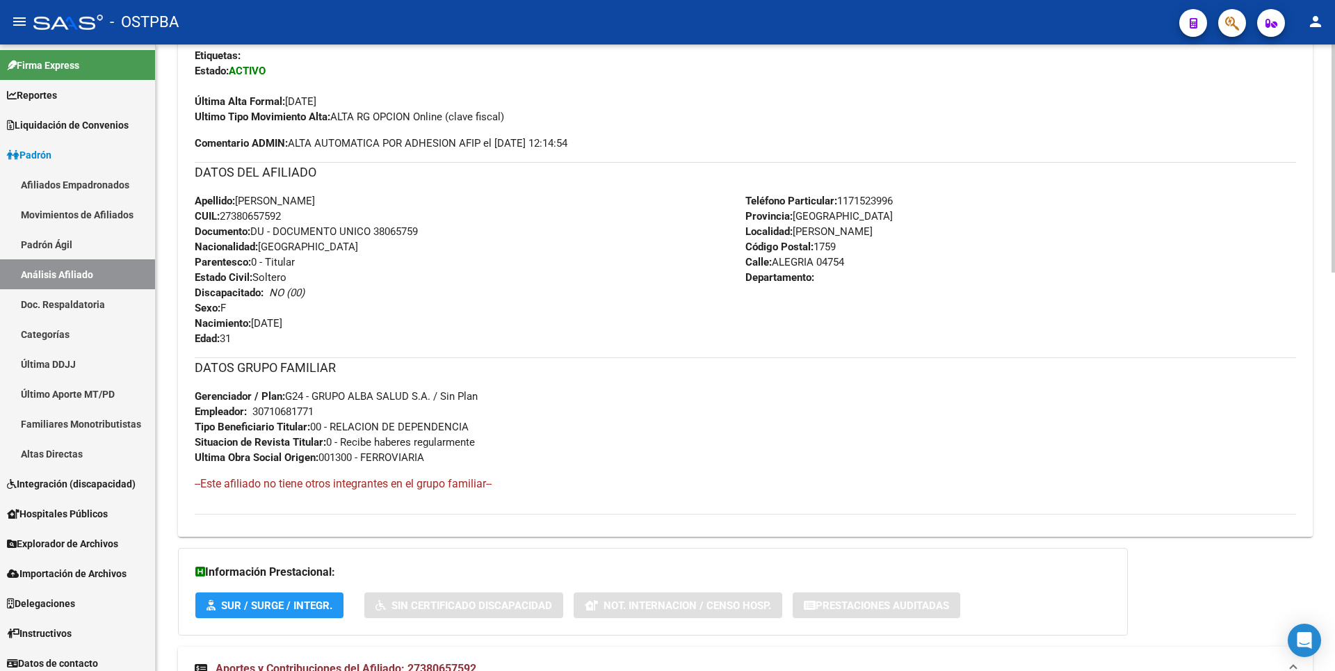
scroll to position [0, 0]
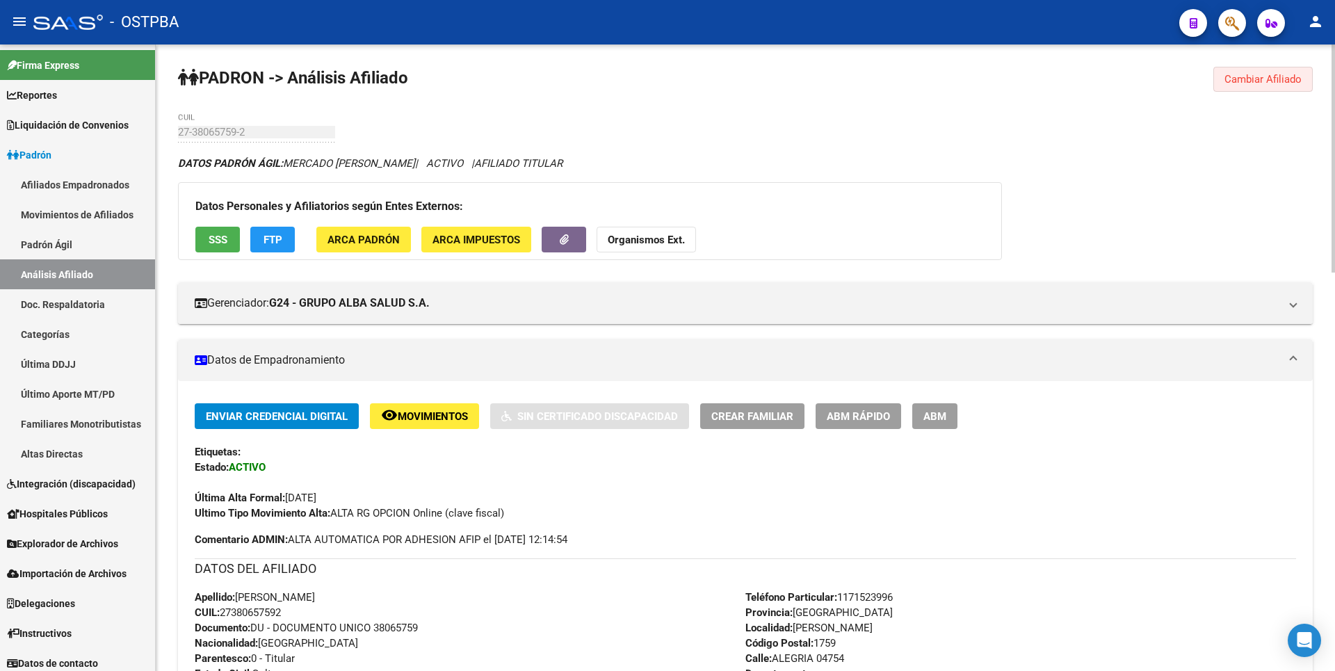
click at [1274, 75] on span "Cambiar Afiliado" at bounding box center [1262, 79] width 77 height 13
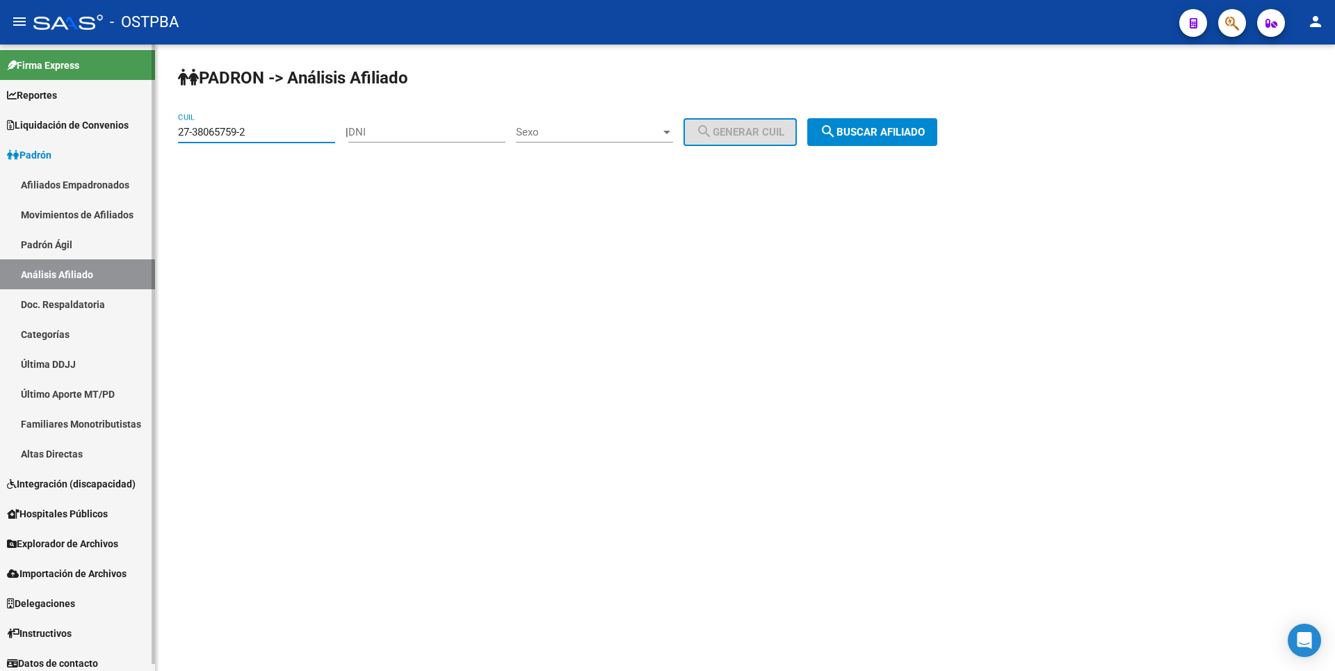
drag, startPoint x: 264, startPoint y: 130, endPoint x: 78, endPoint y: 136, distance: 186.4
click at [78, 136] on mat-sidenav-container "Firma Express Reportes Tablero de Control Ingresos Percibidos Análisis de todos…" at bounding box center [667, 357] width 1335 height 626
paste input "0-28238361-7"
type input "20-28238361-7"
click at [883, 136] on span "search Buscar afiliado" at bounding box center [872, 132] width 105 height 13
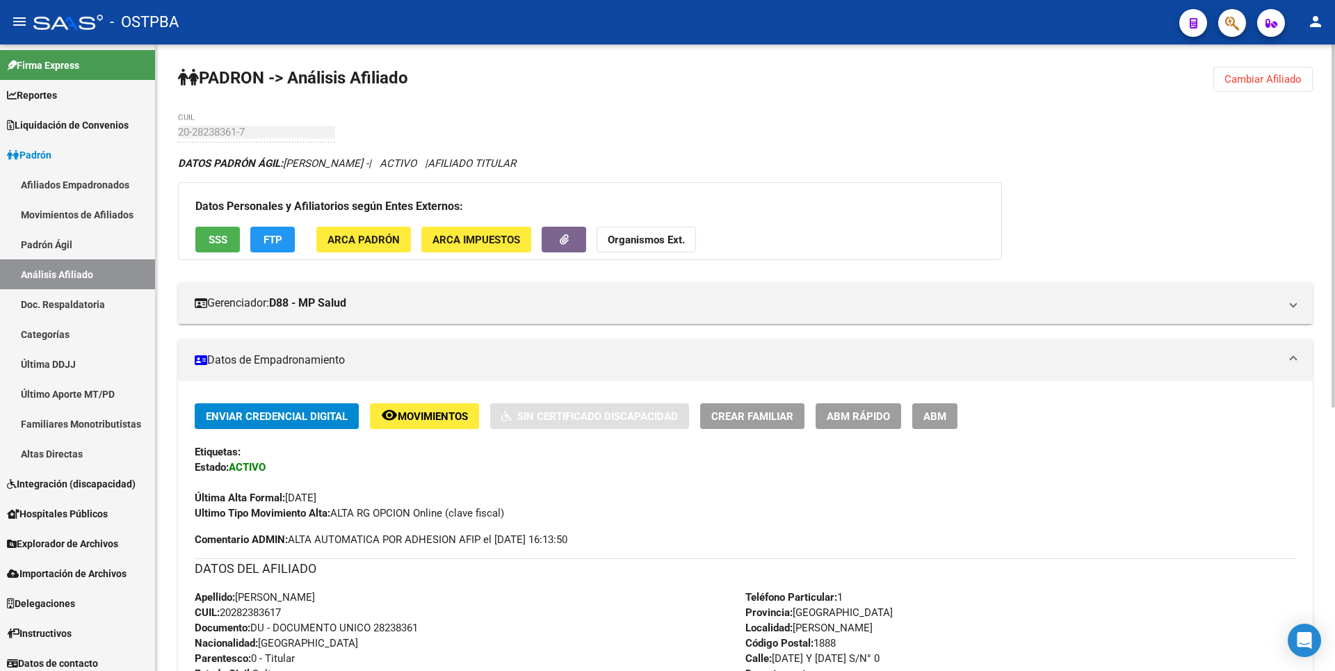
scroll to position [454, 0]
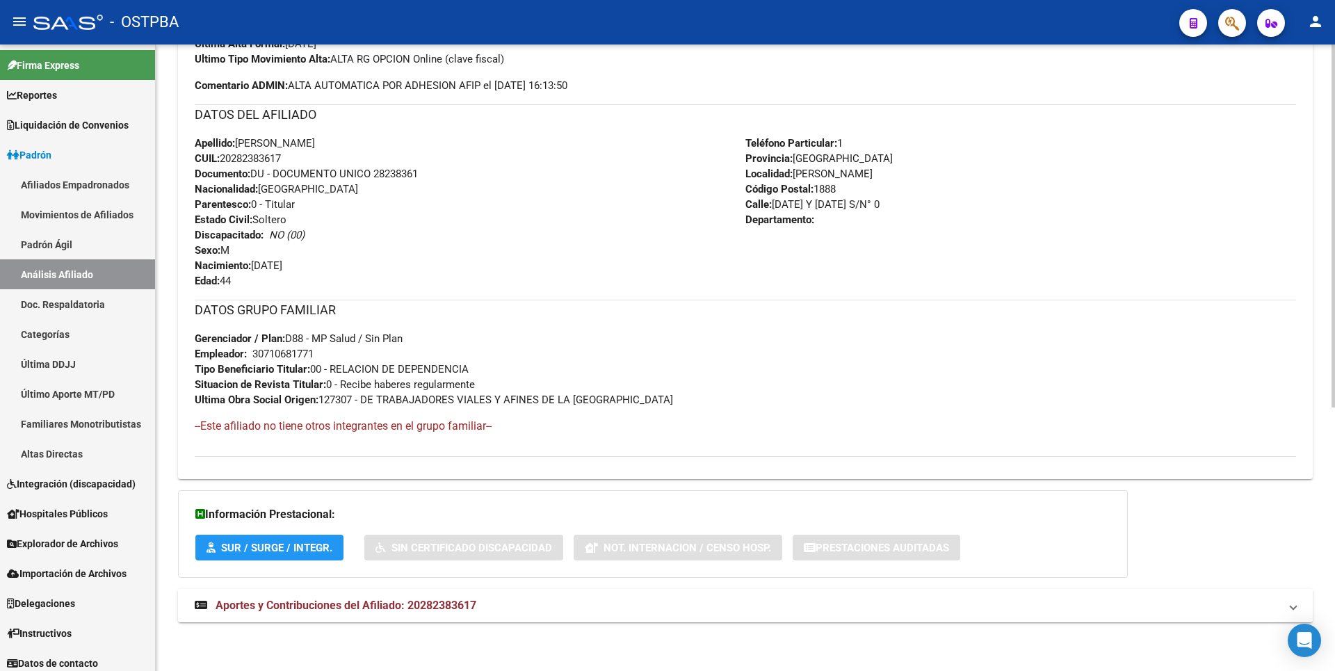
click at [453, 602] on span "Aportes y Contribuciones del Afiliado: 20282383617" at bounding box center [346, 605] width 261 height 13
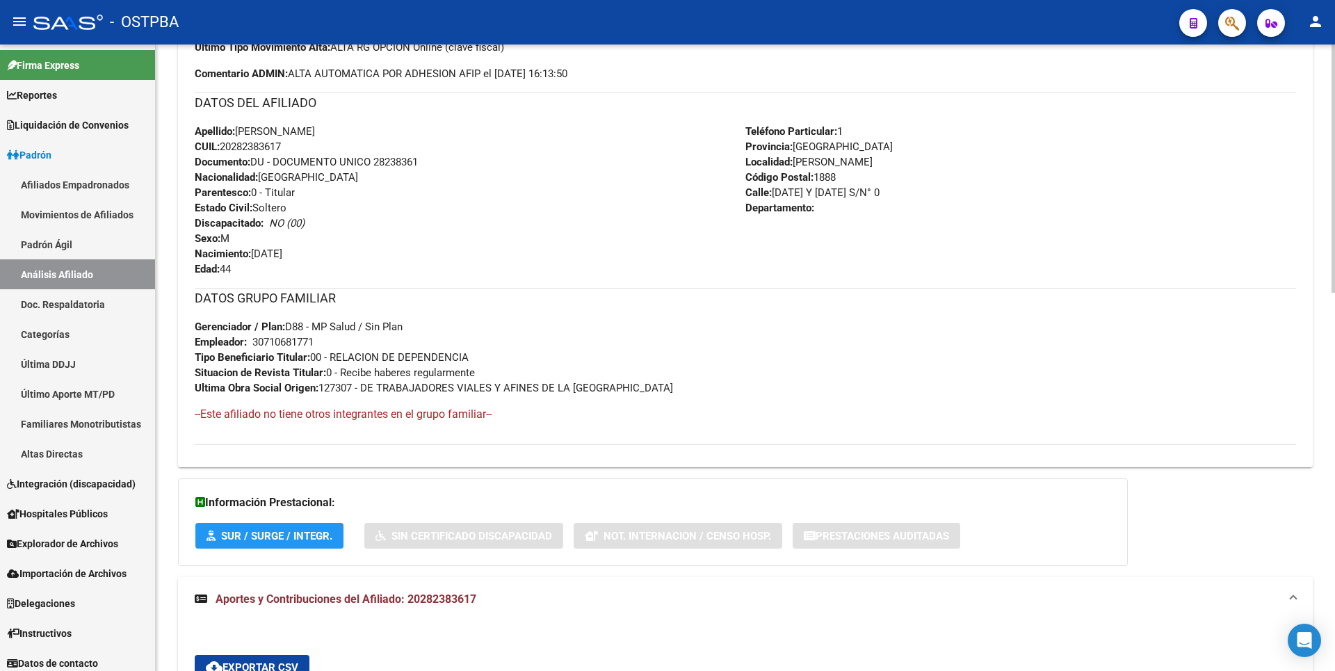
scroll to position [49, 0]
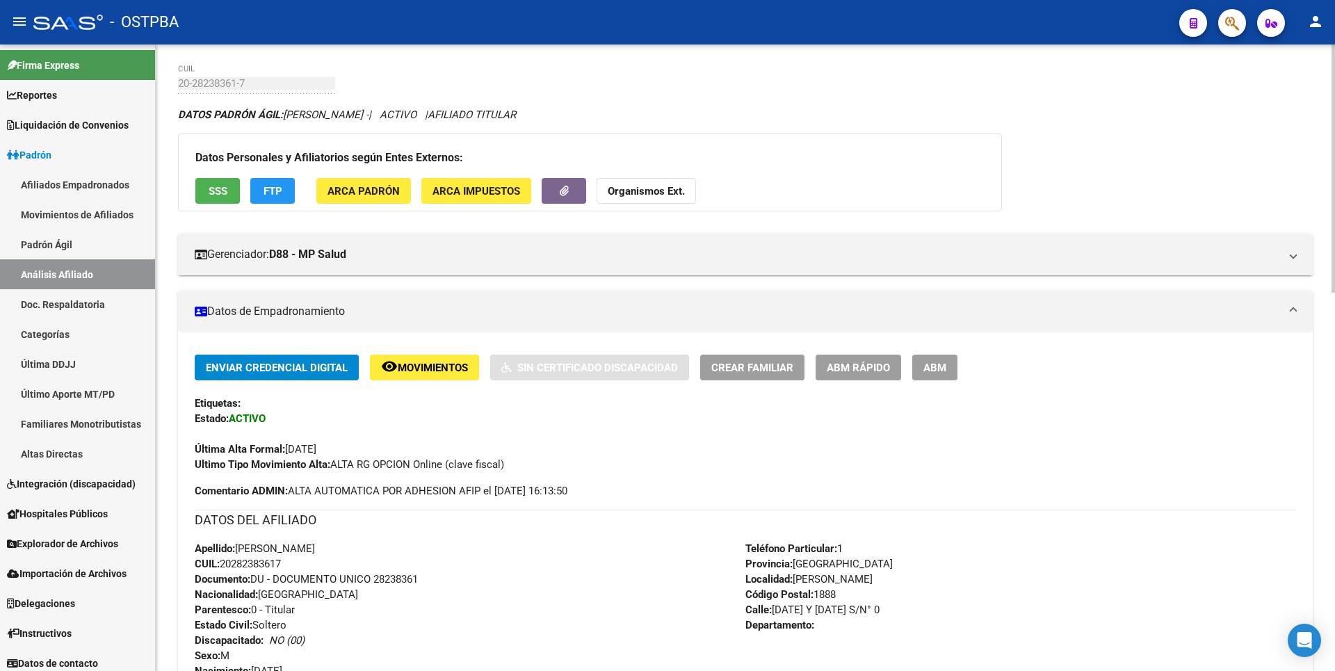
click at [222, 191] on span "SSS" at bounding box center [218, 191] width 19 height 13
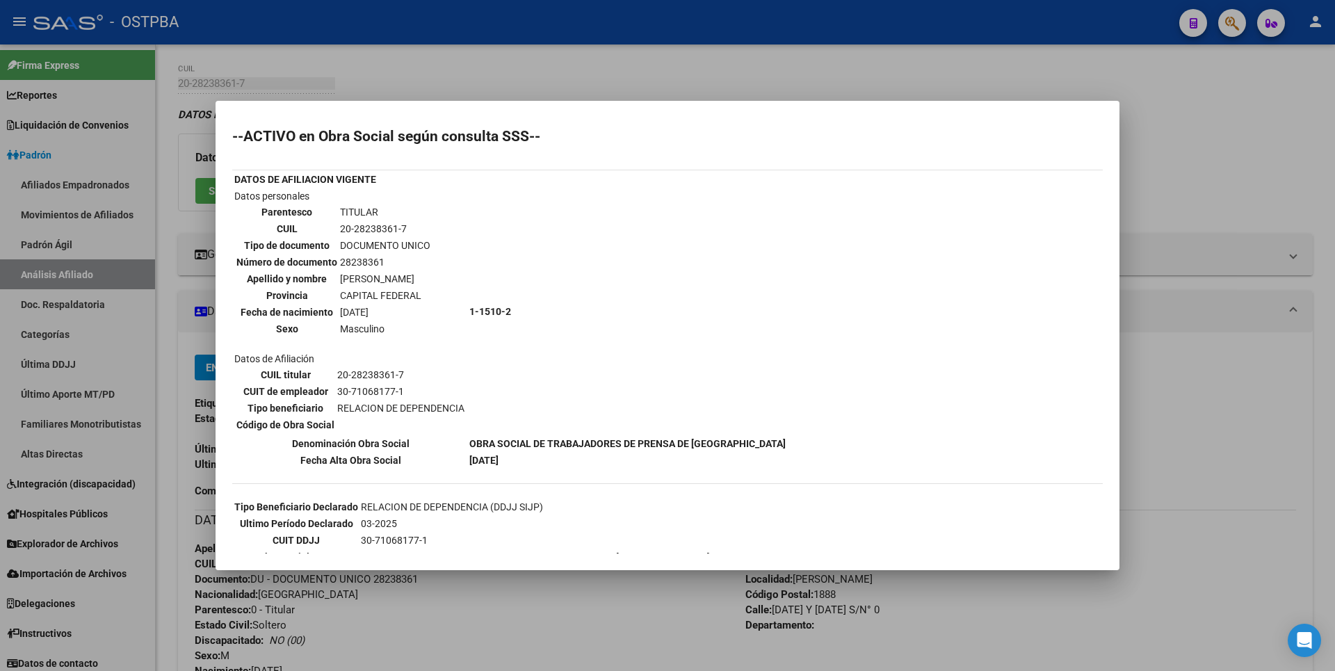
click at [771, 79] on div at bounding box center [667, 335] width 1335 height 671
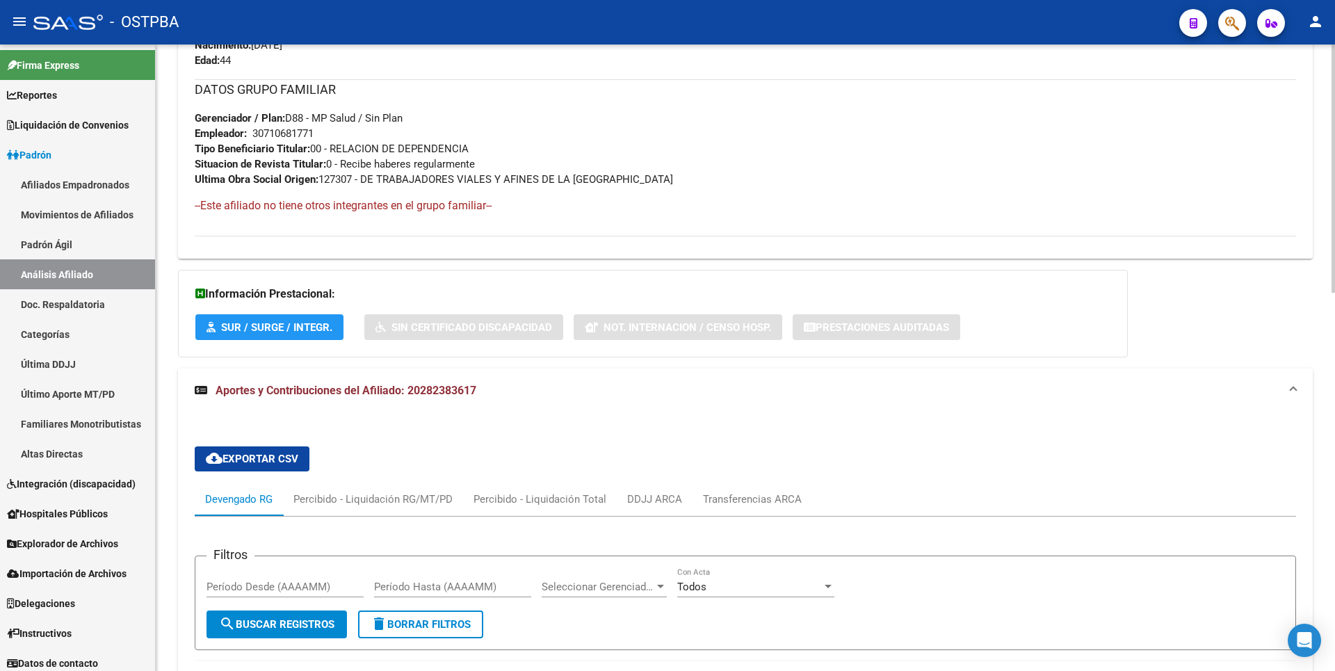
scroll to position [953, 0]
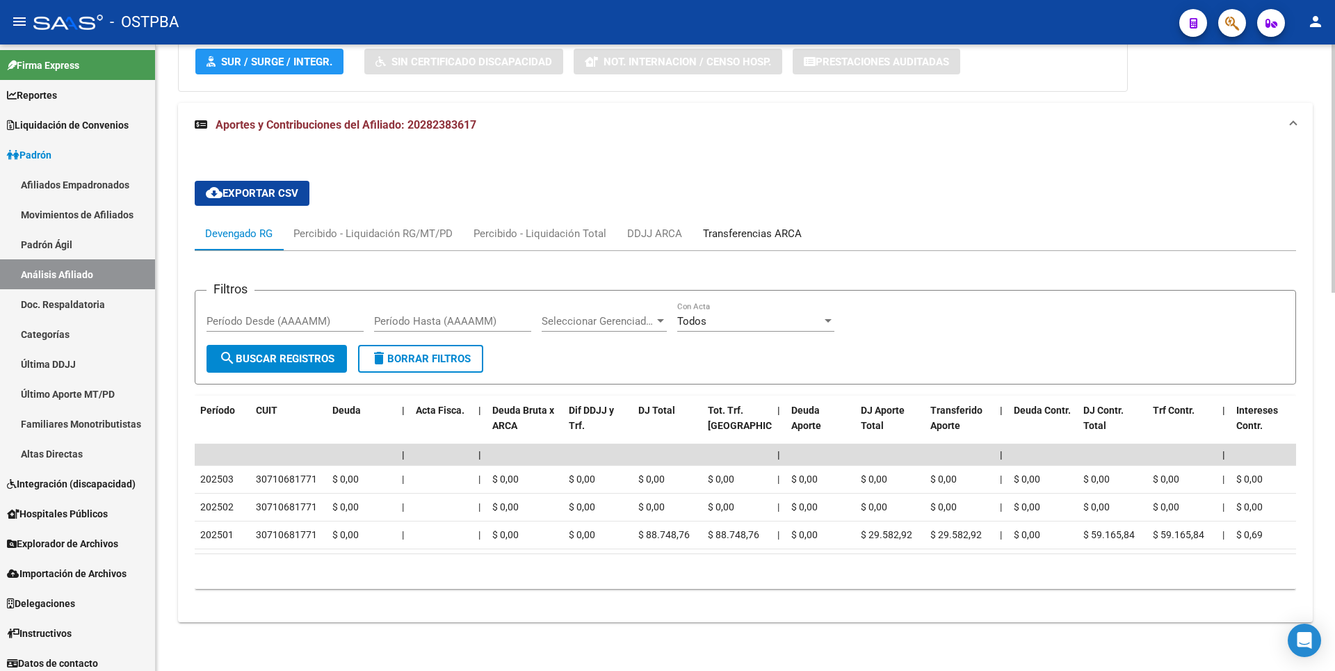
click at [747, 226] on div "Transferencias ARCA" at bounding box center [752, 233] width 99 height 15
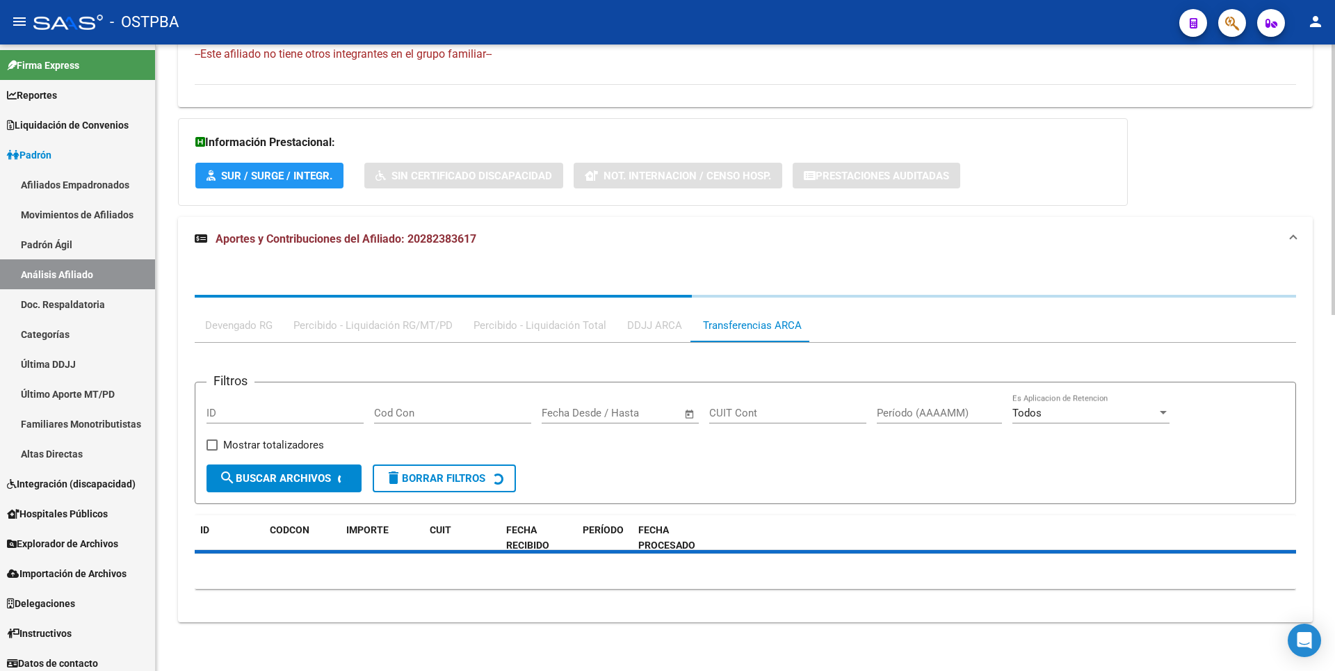
scroll to position [877, 0]
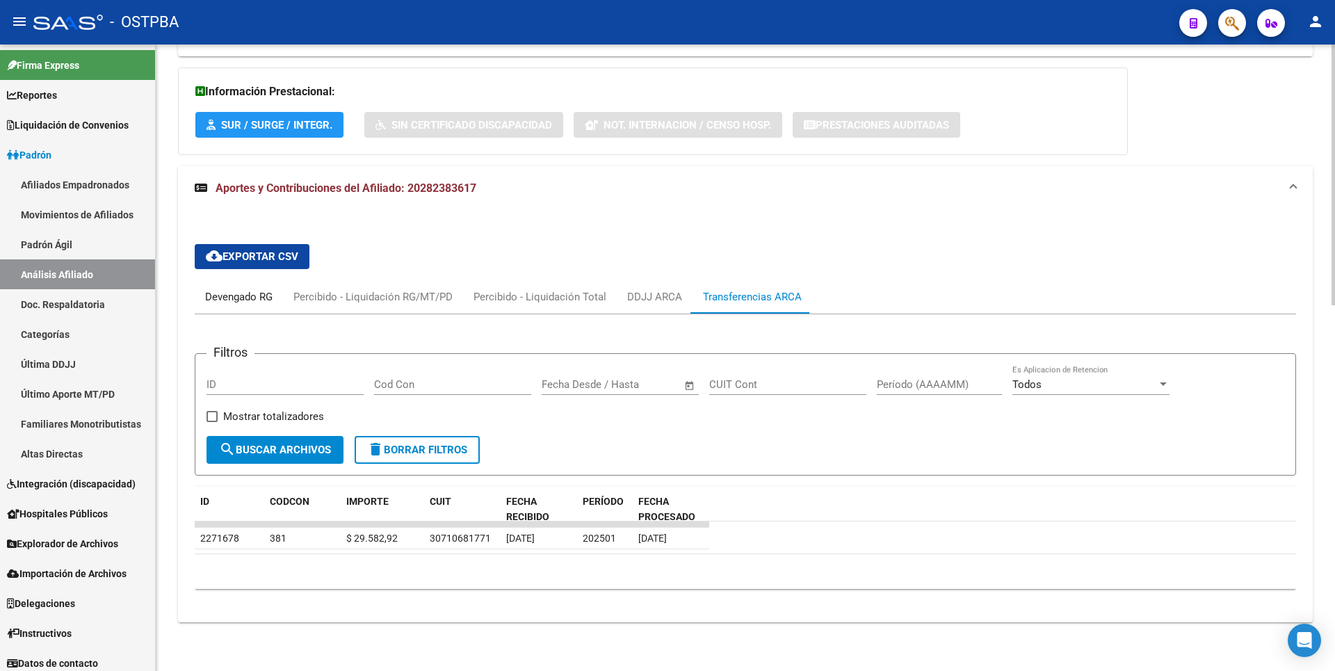
click at [245, 302] on div "Devengado RG" at bounding box center [238, 296] width 67 height 15
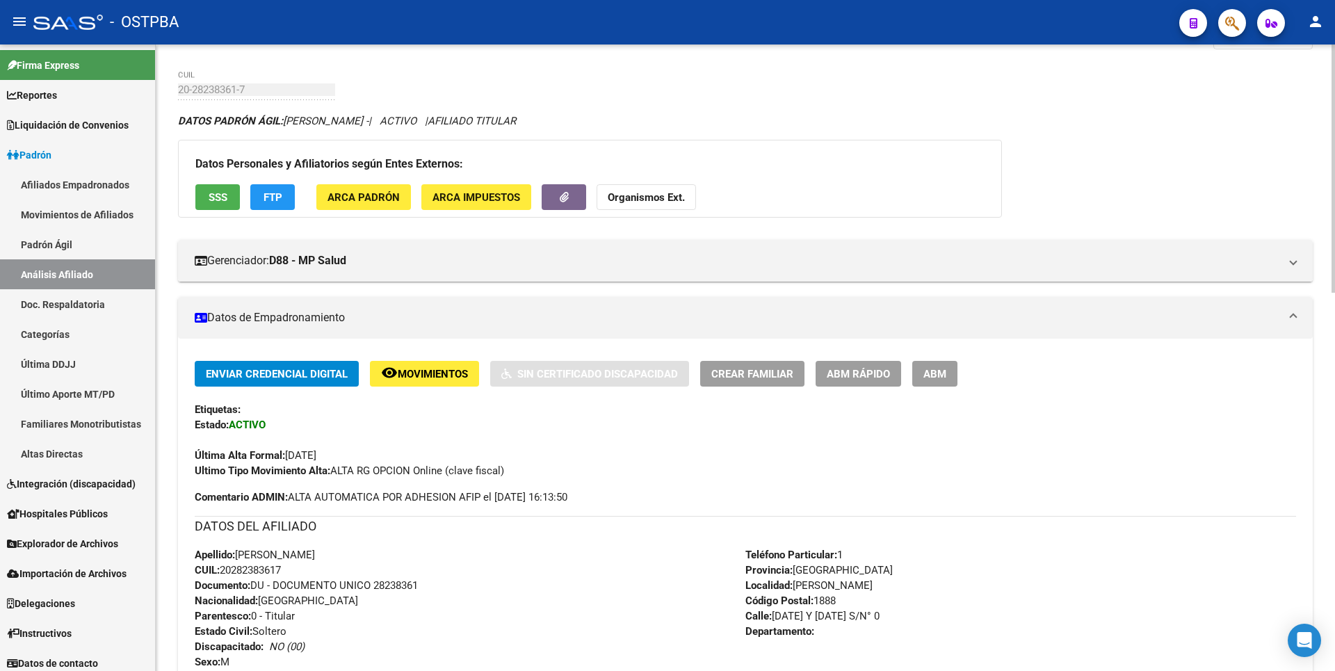
scroll to position [0, 0]
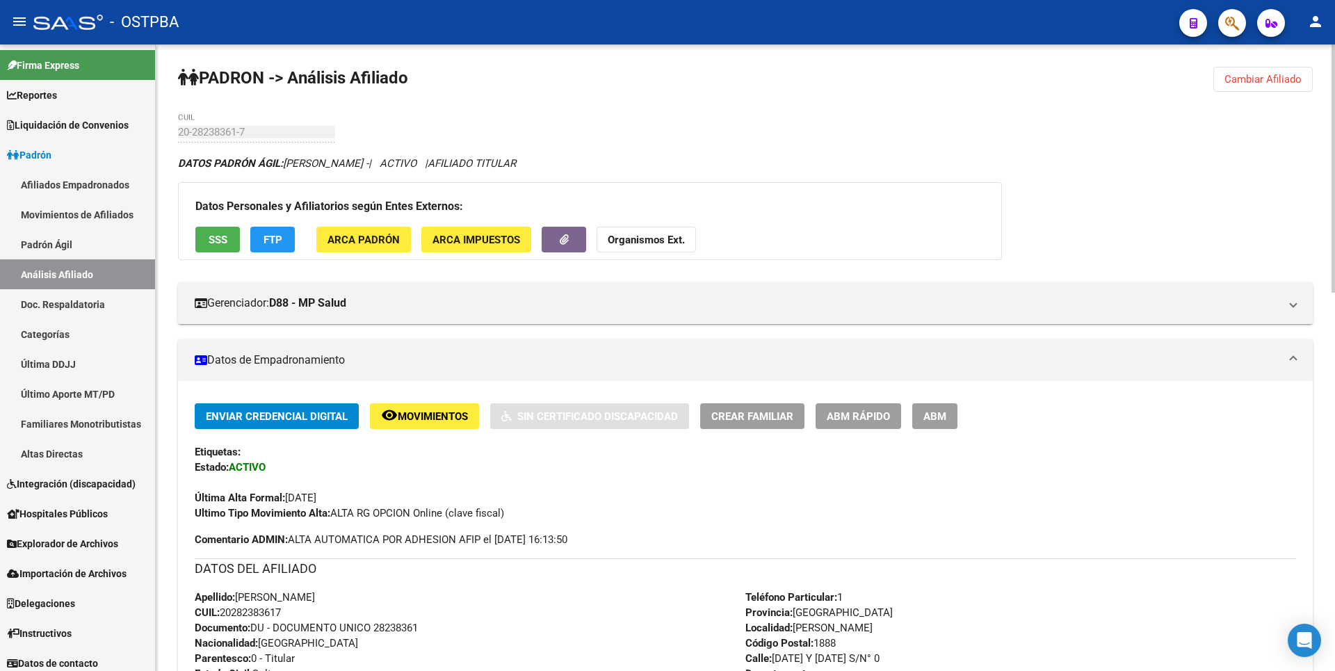
click at [943, 416] on span "ABM" at bounding box center [934, 416] width 23 height 13
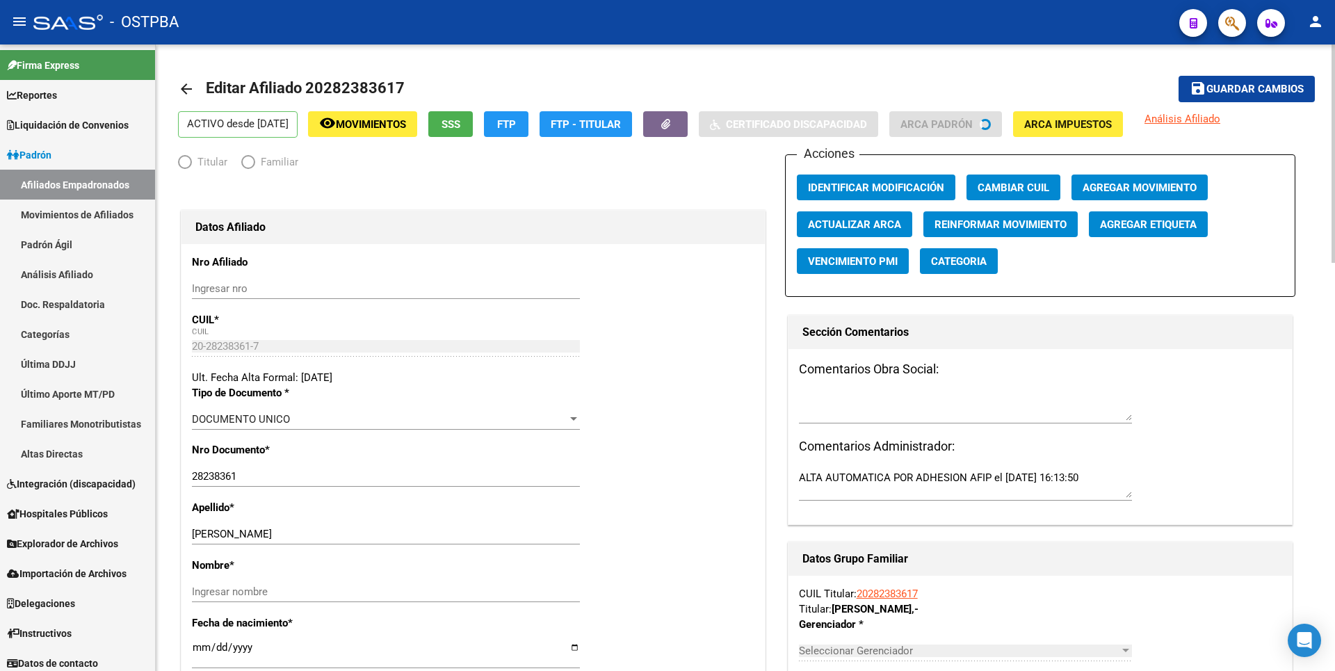
radio input "true"
type input "30-71068177-1"
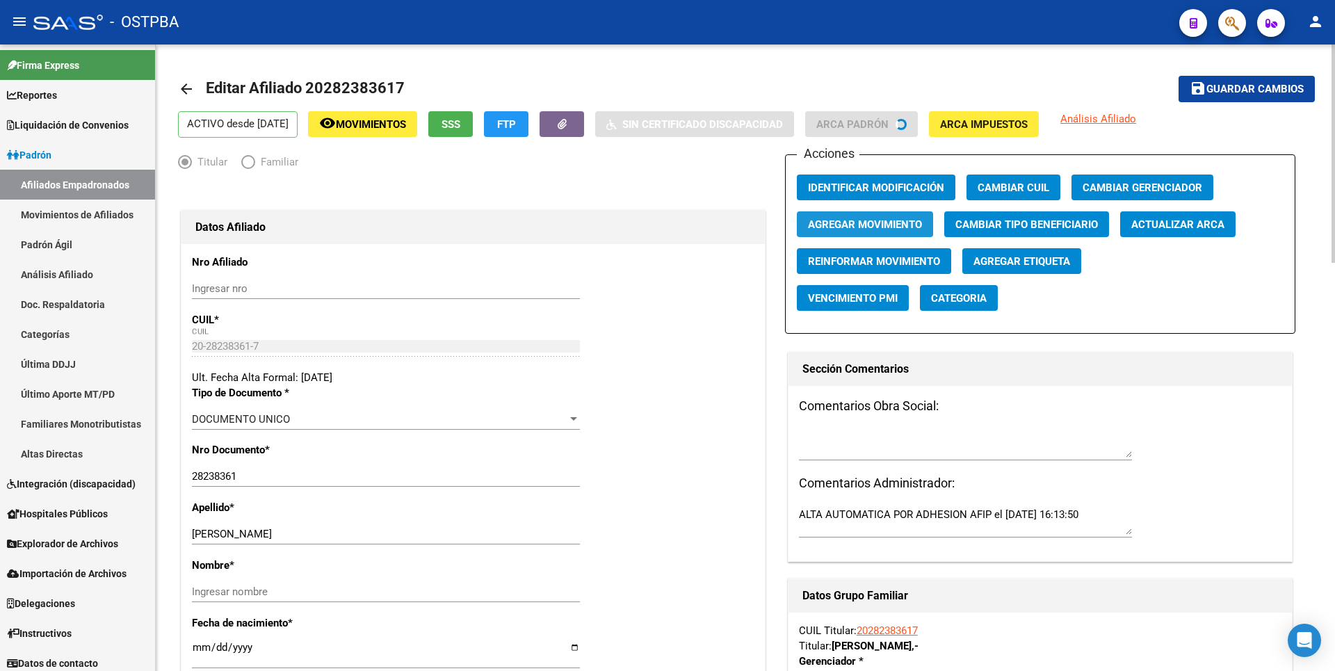
click at [859, 221] on span "Agregar Movimiento" at bounding box center [865, 224] width 114 height 13
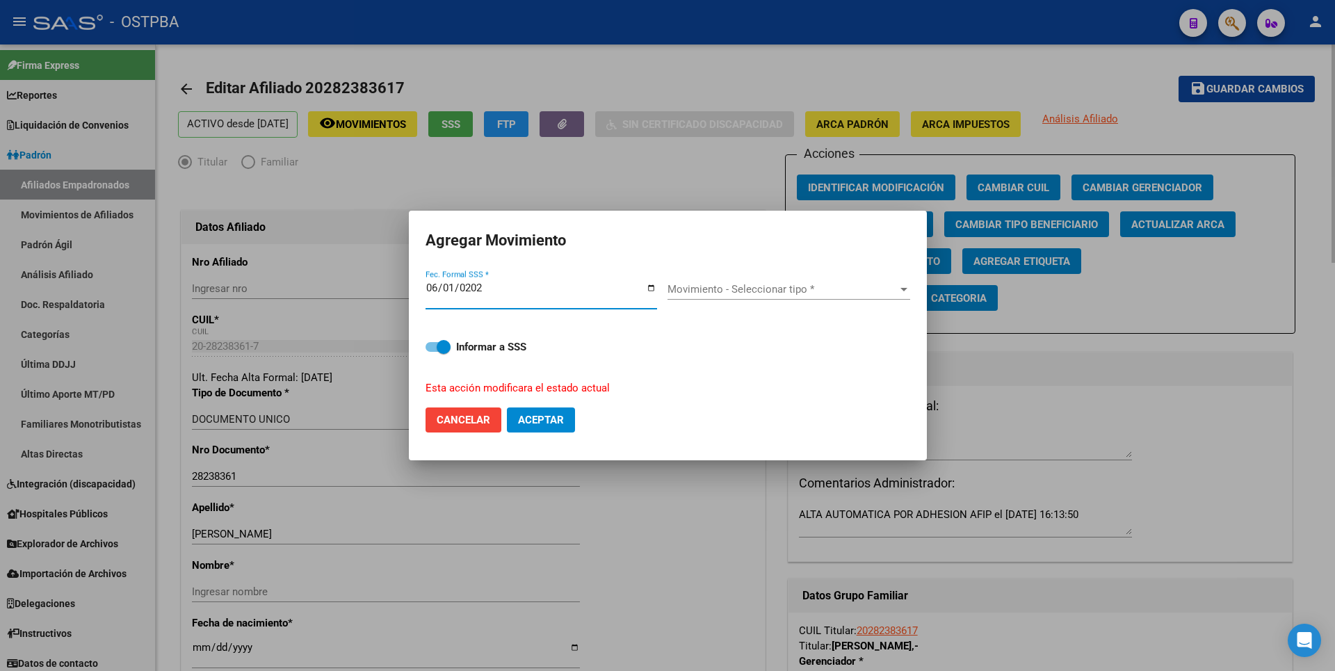
type input "[DATE]"
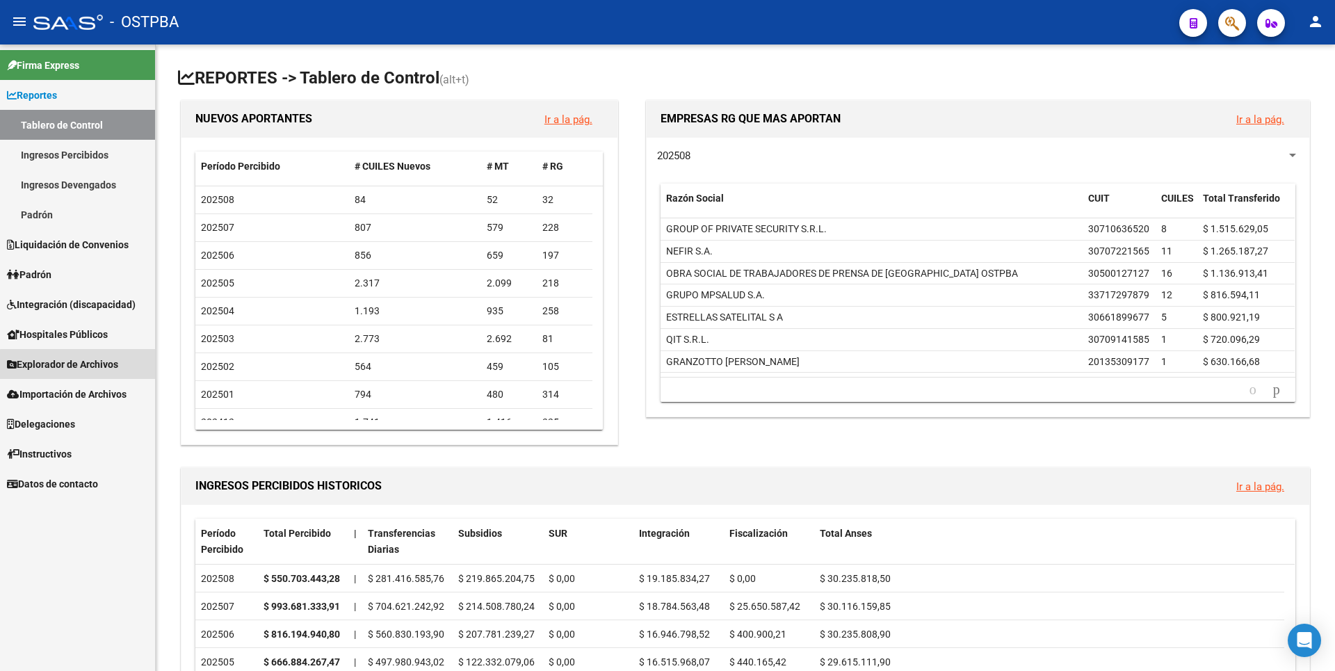
click at [88, 375] on link "Explorador de Archivos" at bounding box center [77, 364] width 155 height 30
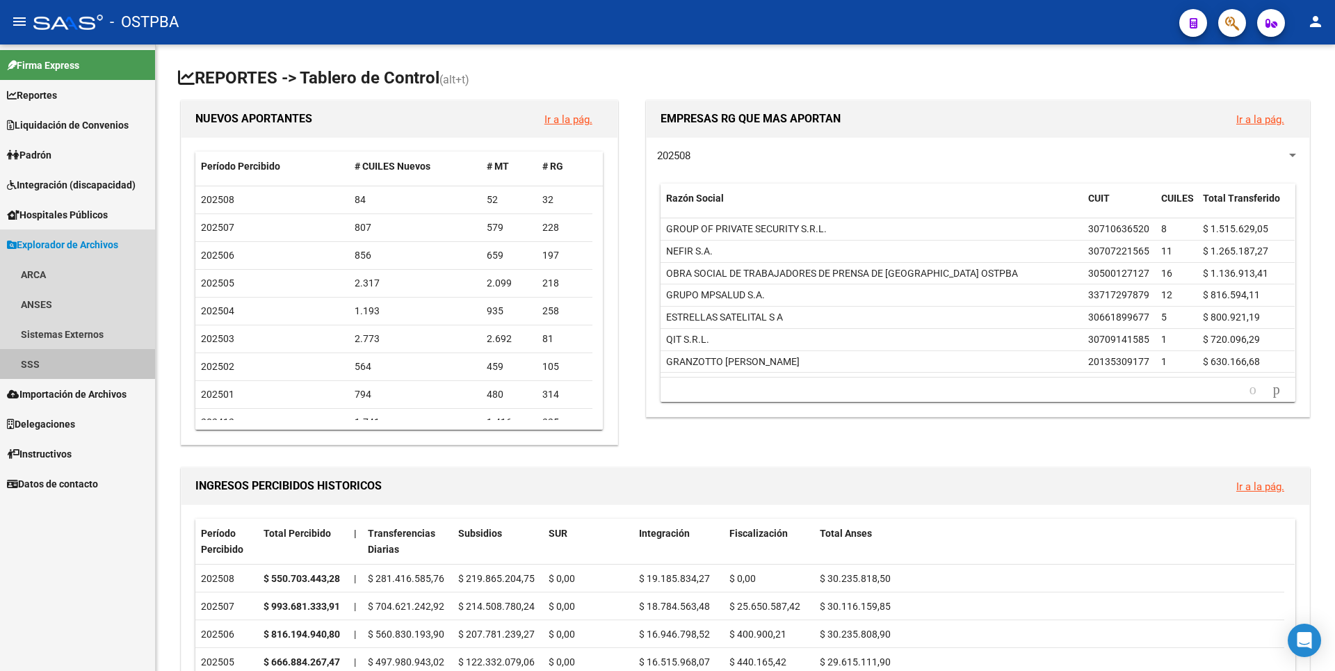
click at [69, 364] on link "SSS" at bounding box center [77, 364] width 155 height 30
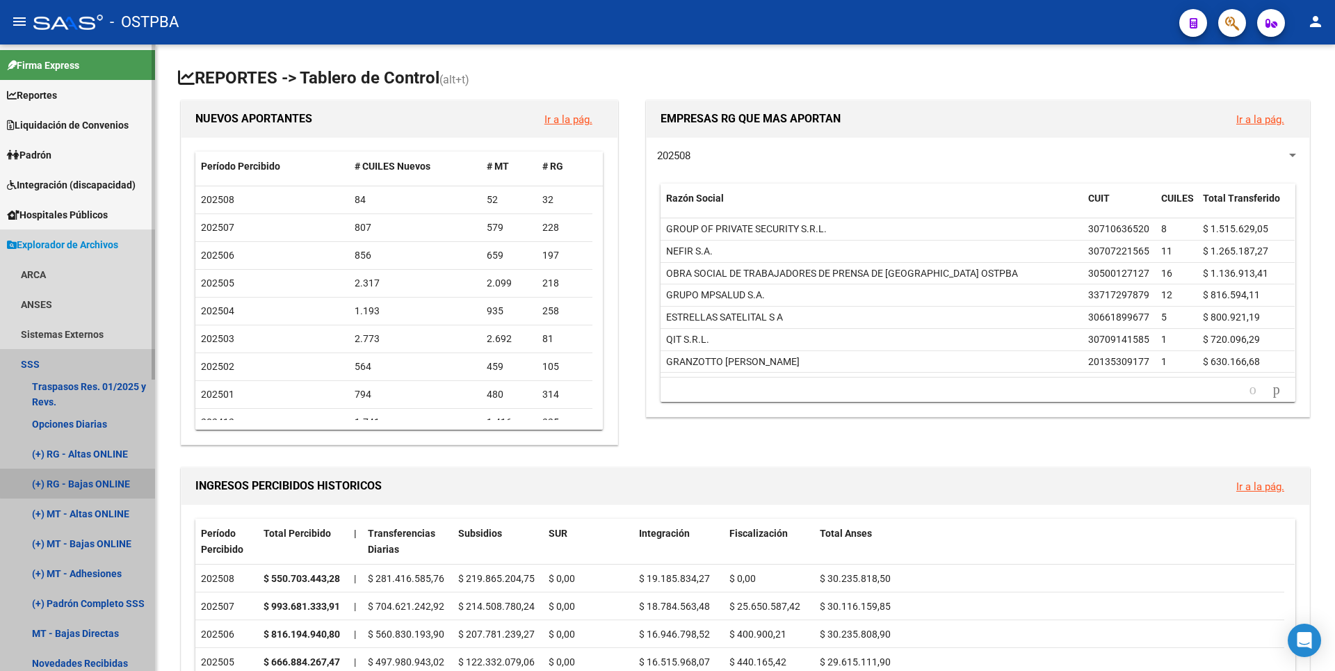
click at [108, 481] on link "(+) RG - Bajas ONLINE" at bounding box center [77, 484] width 155 height 30
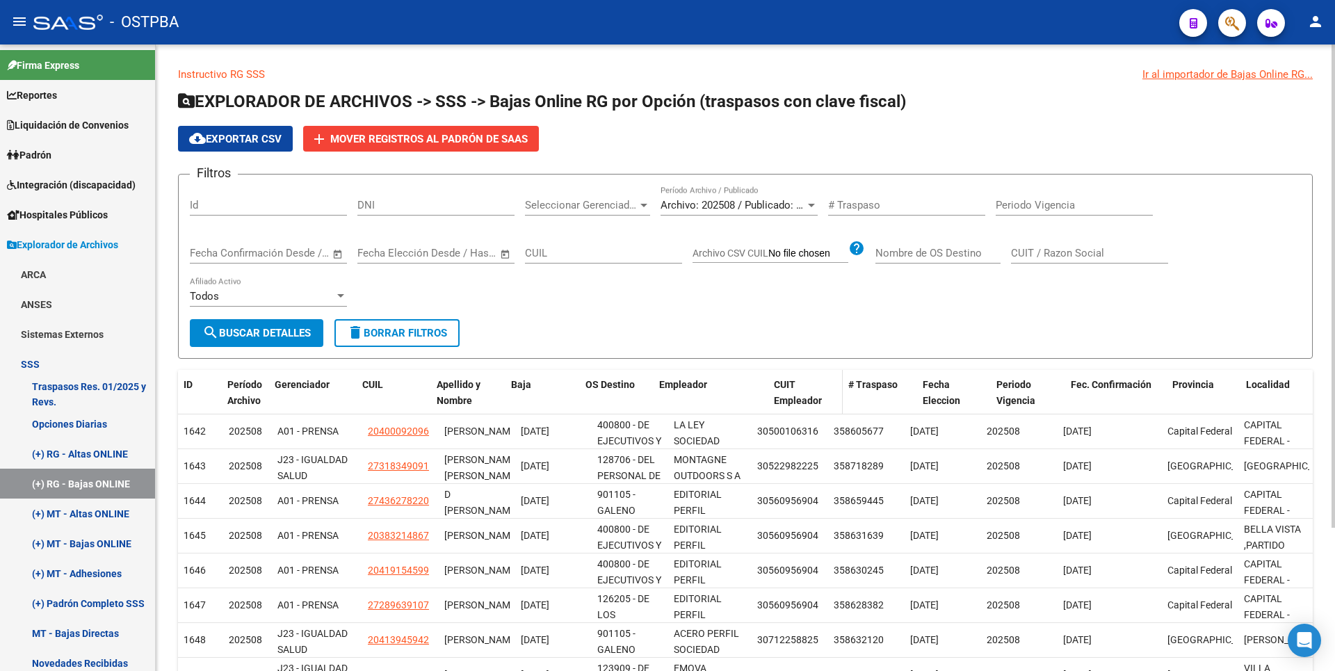
drag, startPoint x: 747, startPoint y: 380, endPoint x: 782, endPoint y: 378, distance: 34.8
click at [782, 378] on div "ID Período Archivo Gerenciador CUIL Apellido y Nombre Baja OS Destino Empleador…" at bounding box center [746, 393] width 1137 height 46
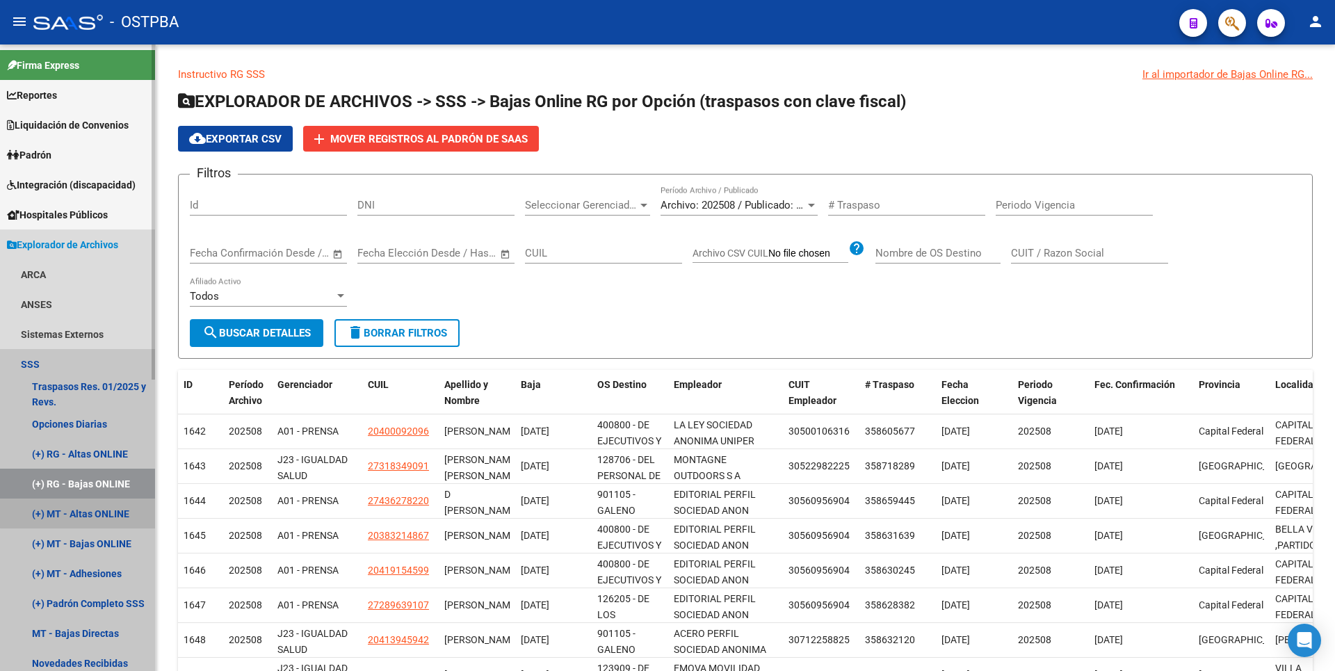
click at [94, 508] on link "(+) MT - Altas ONLINE" at bounding box center [77, 514] width 155 height 30
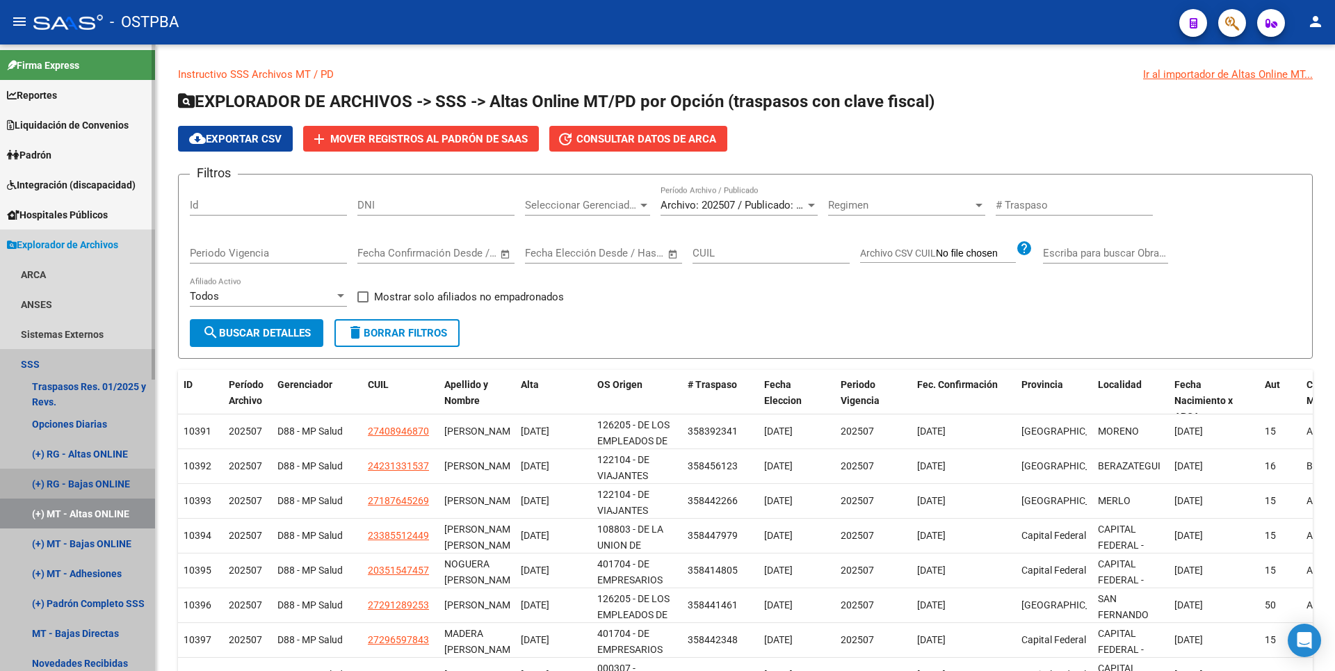
click at [113, 481] on link "(+) RG - Bajas ONLINE" at bounding box center [77, 484] width 155 height 30
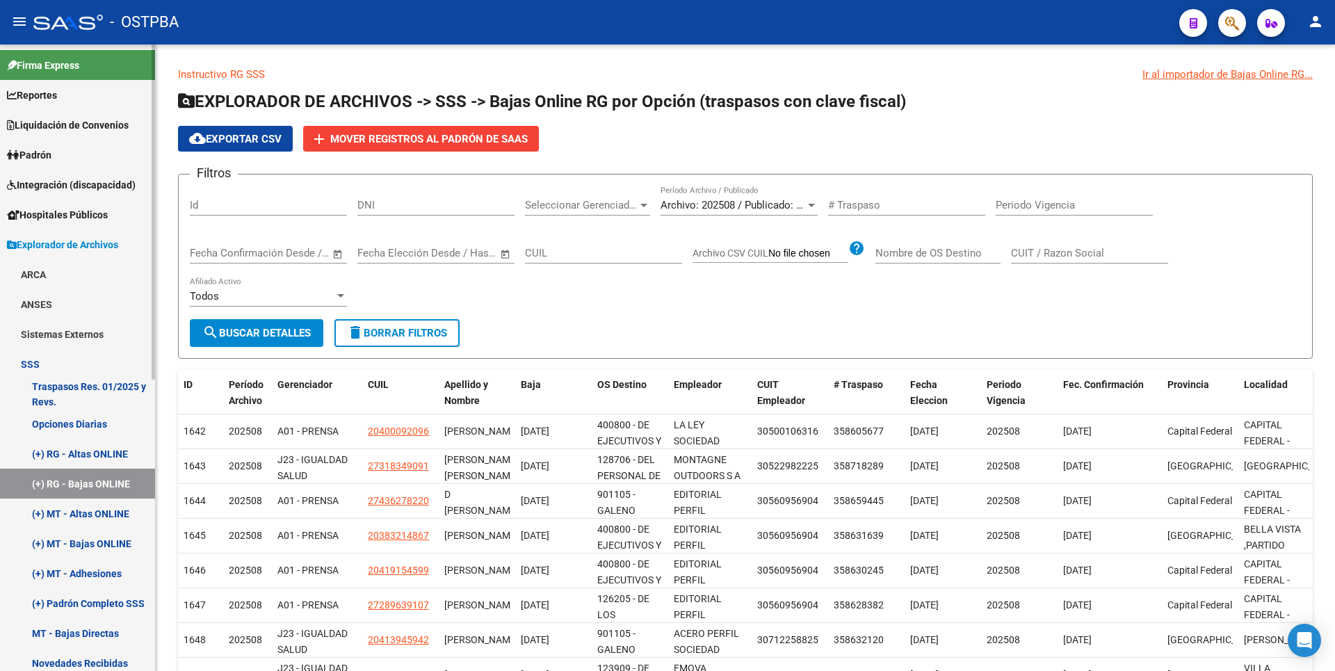
click at [115, 508] on link "(+) MT - Altas ONLINE" at bounding box center [77, 514] width 155 height 30
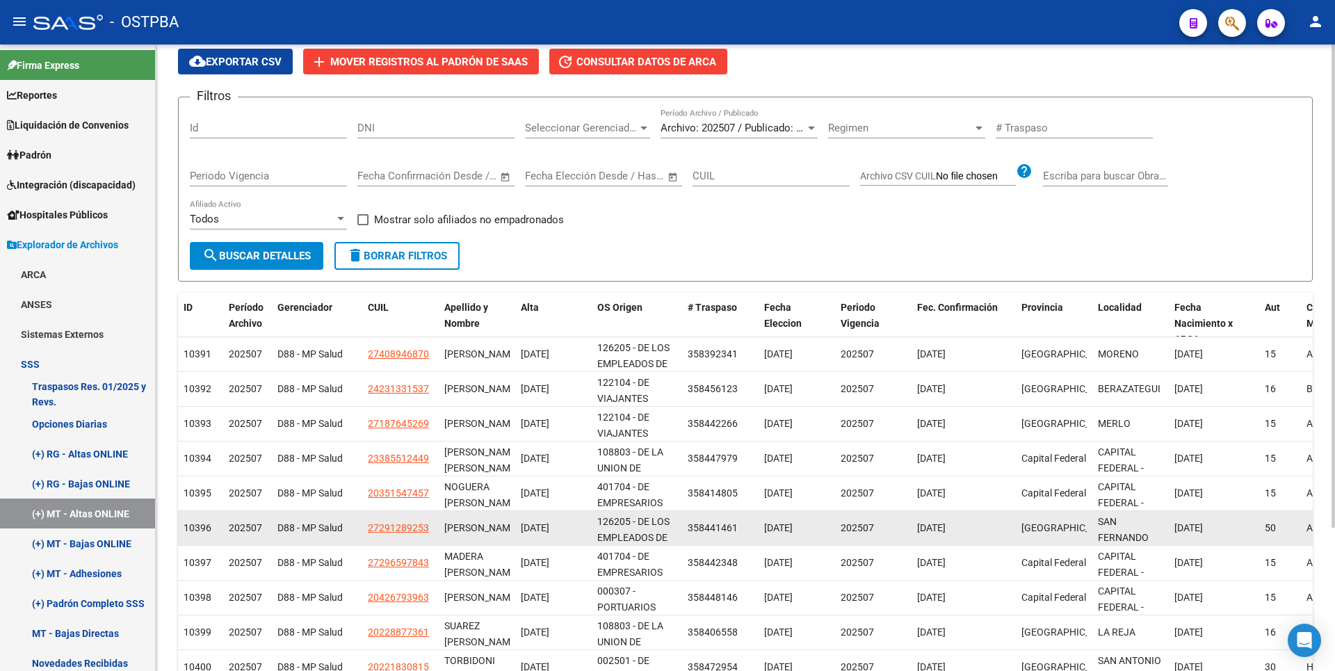
scroll to position [186, 0]
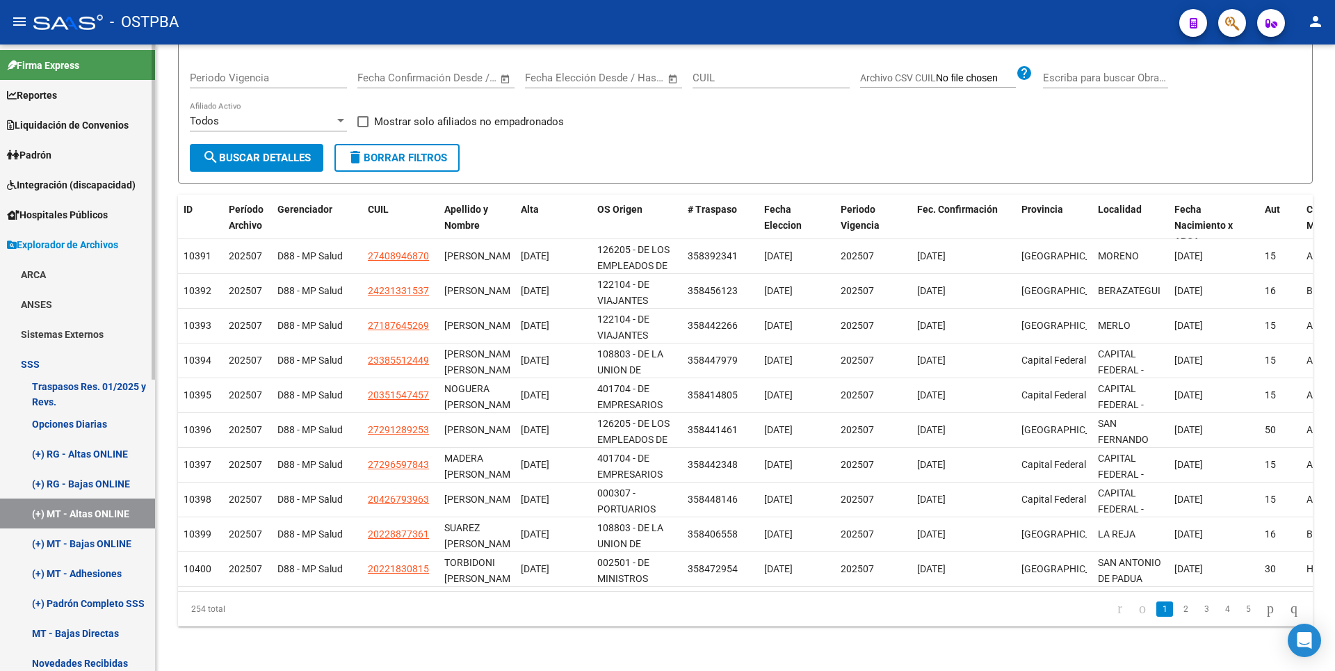
click at [74, 544] on link "(+) MT - Bajas ONLINE" at bounding box center [77, 543] width 155 height 30
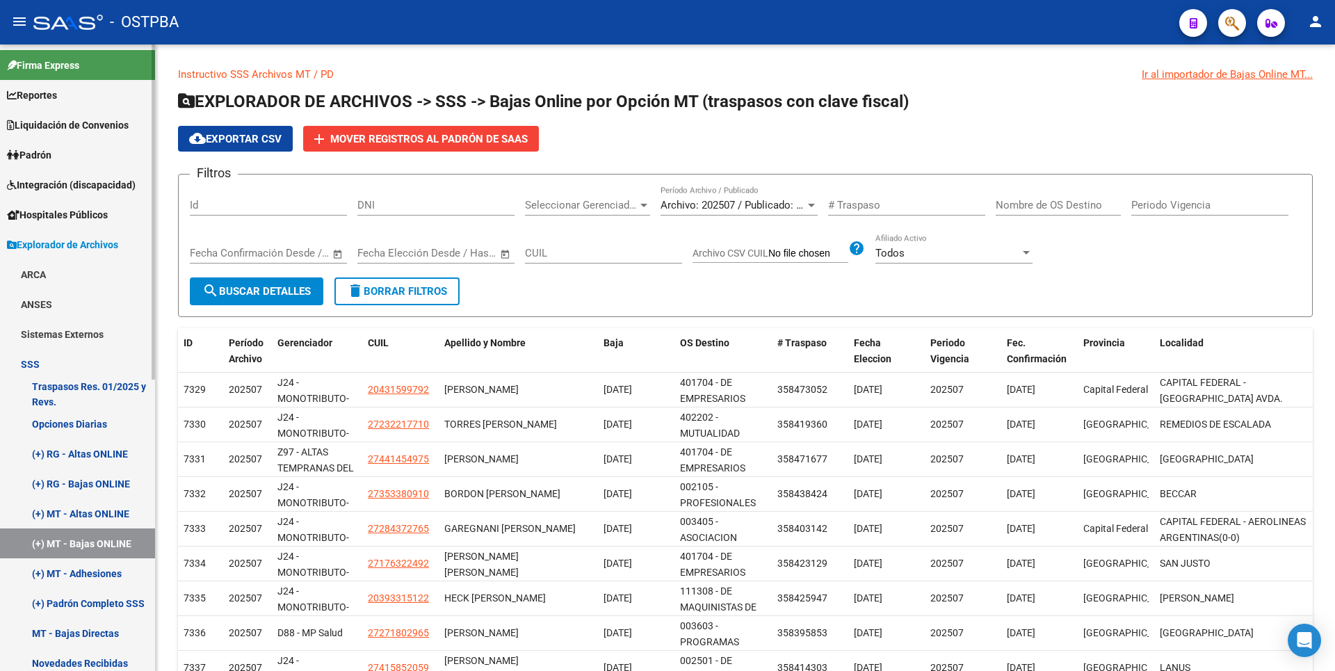
click at [90, 566] on link "(+) MT - Adhesiones" at bounding box center [77, 573] width 155 height 30
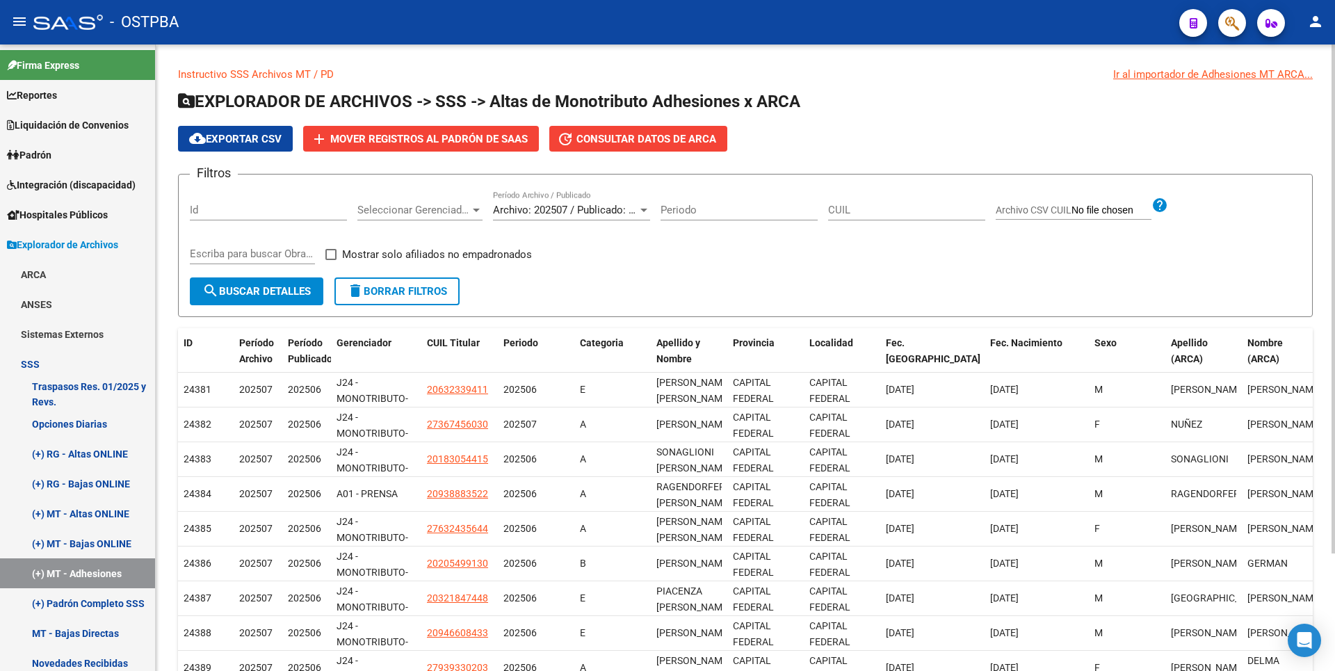
scroll to position [145, 0]
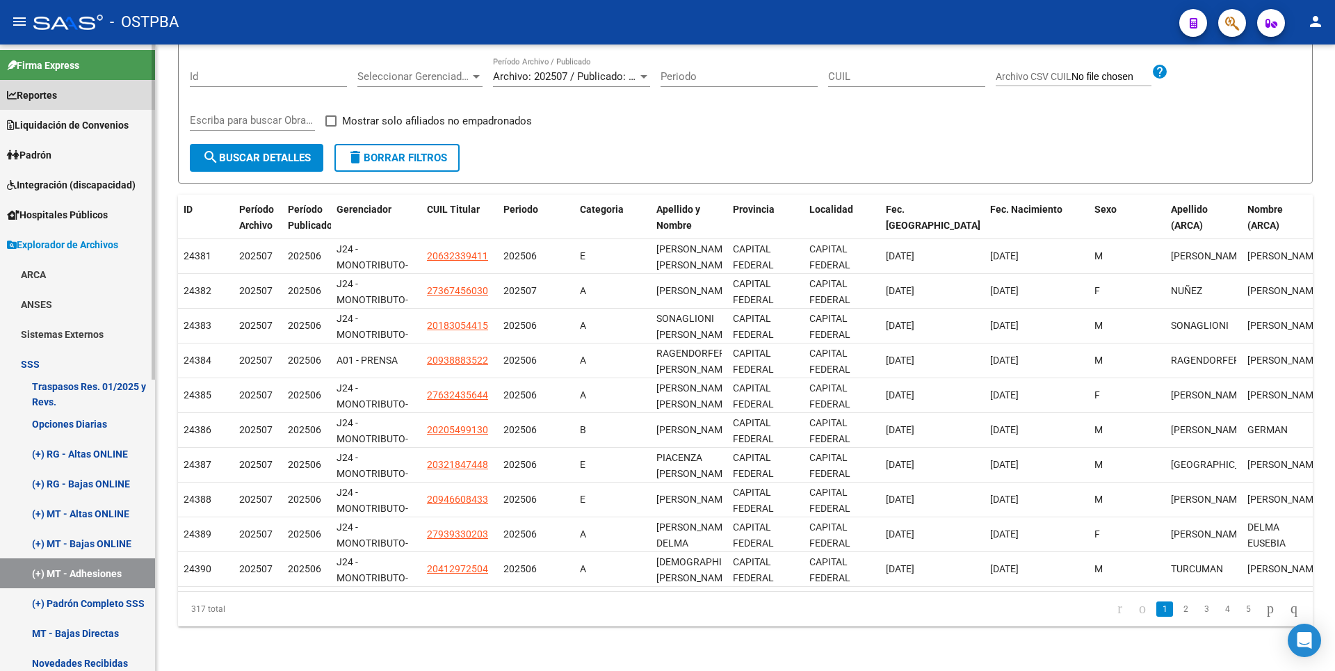
click at [49, 99] on span "Reportes" at bounding box center [32, 95] width 50 height 15
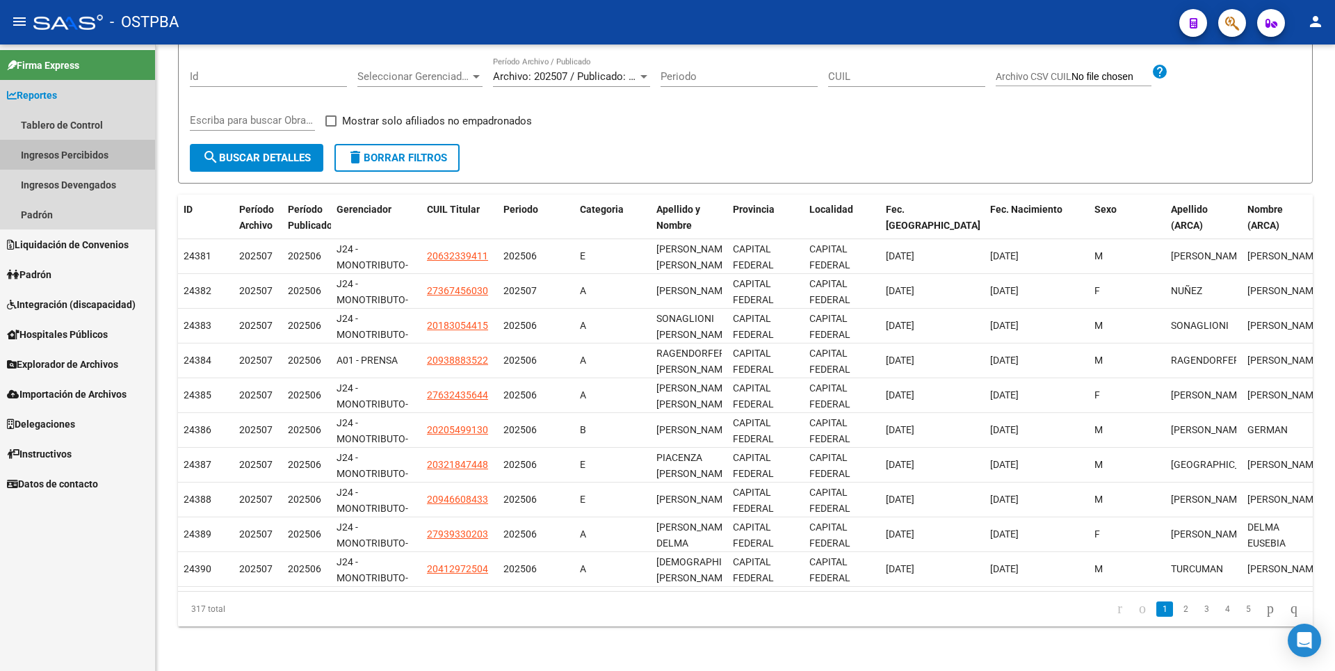
click at [60, 156] on link "Ingresos Percibidos" at bounding box center [77, 155] width 155 height 30
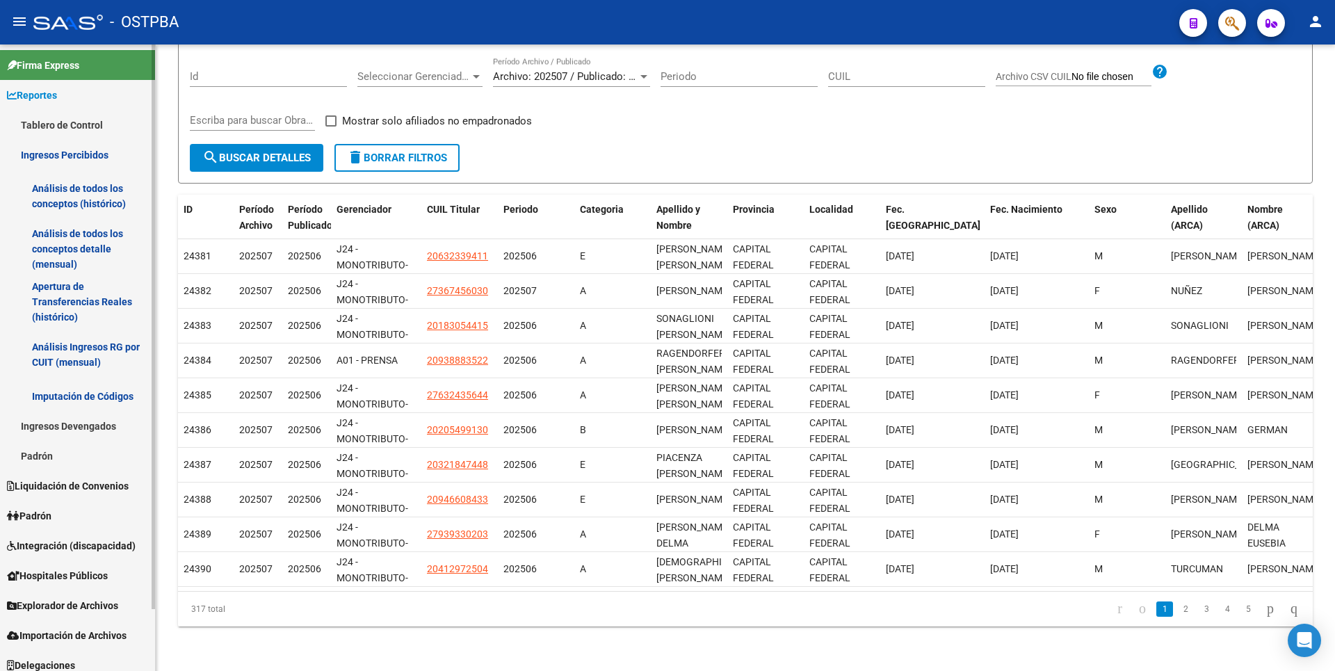
click at [84, 241] on link "Análisis de todos los conceptos detalle (mensual)" at bounding box center [77, 248] width 155 height 53
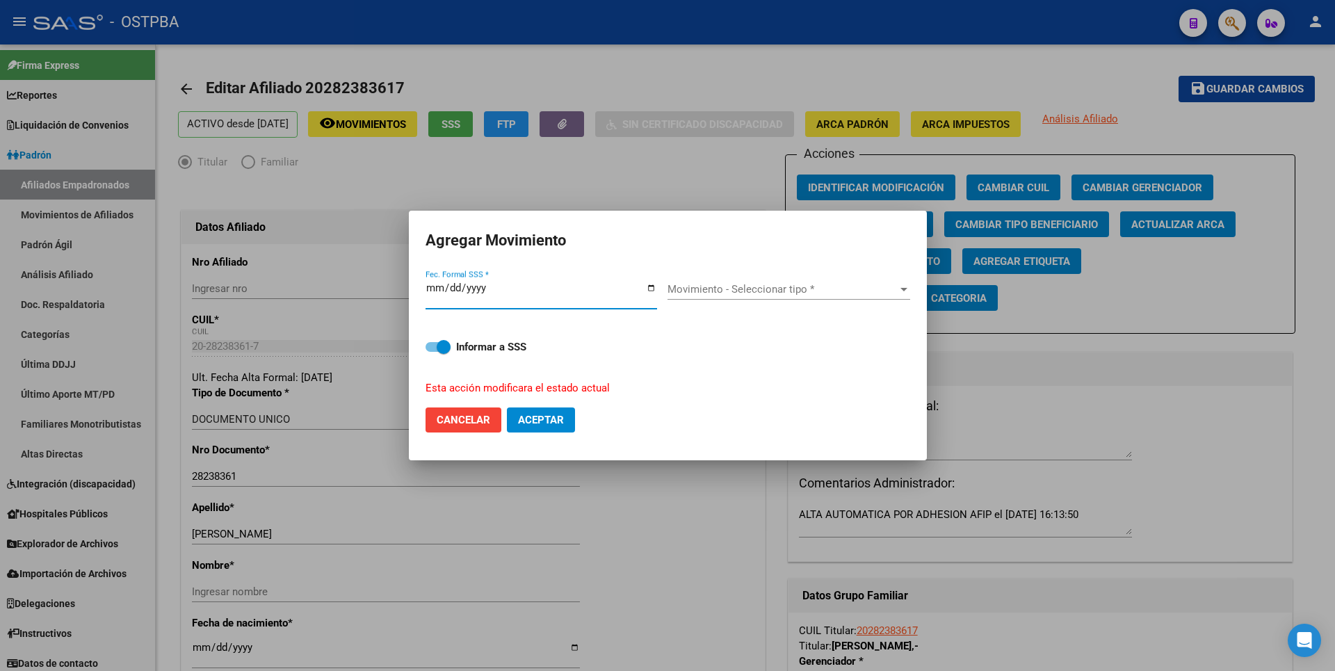
click at [902, 292] on div at bounding box center [904, 289] width 13 height 11
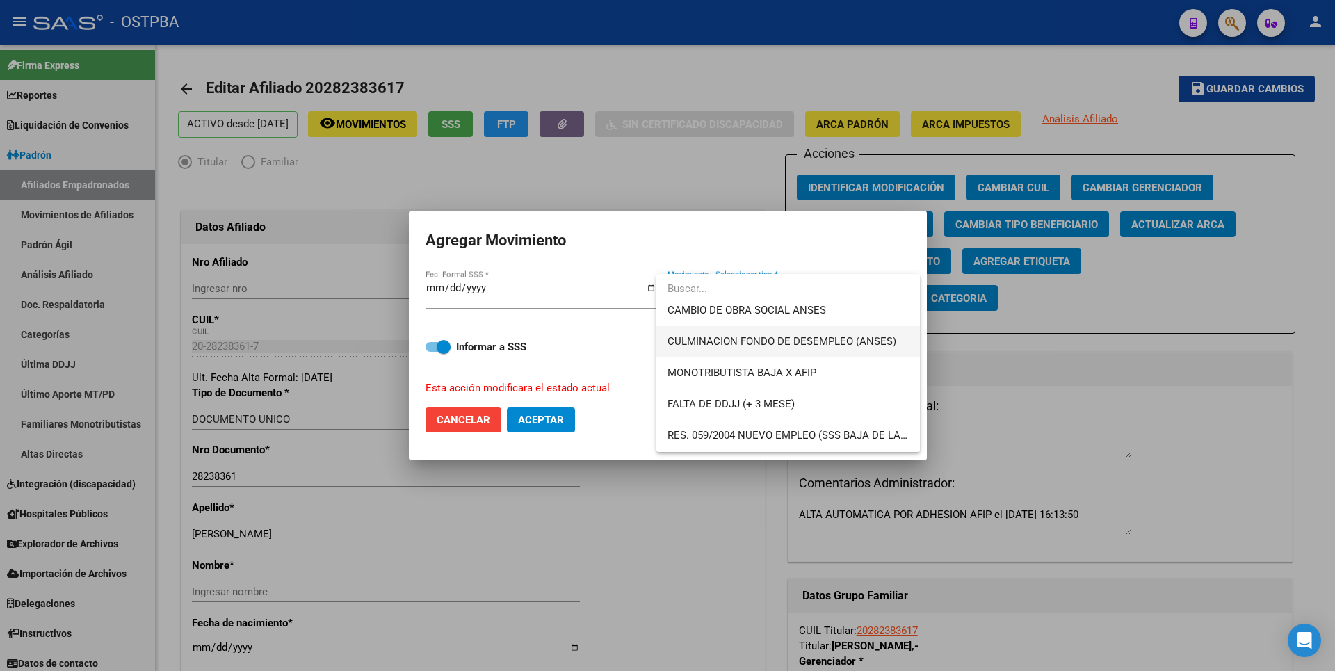
scroll to position [348, 0]
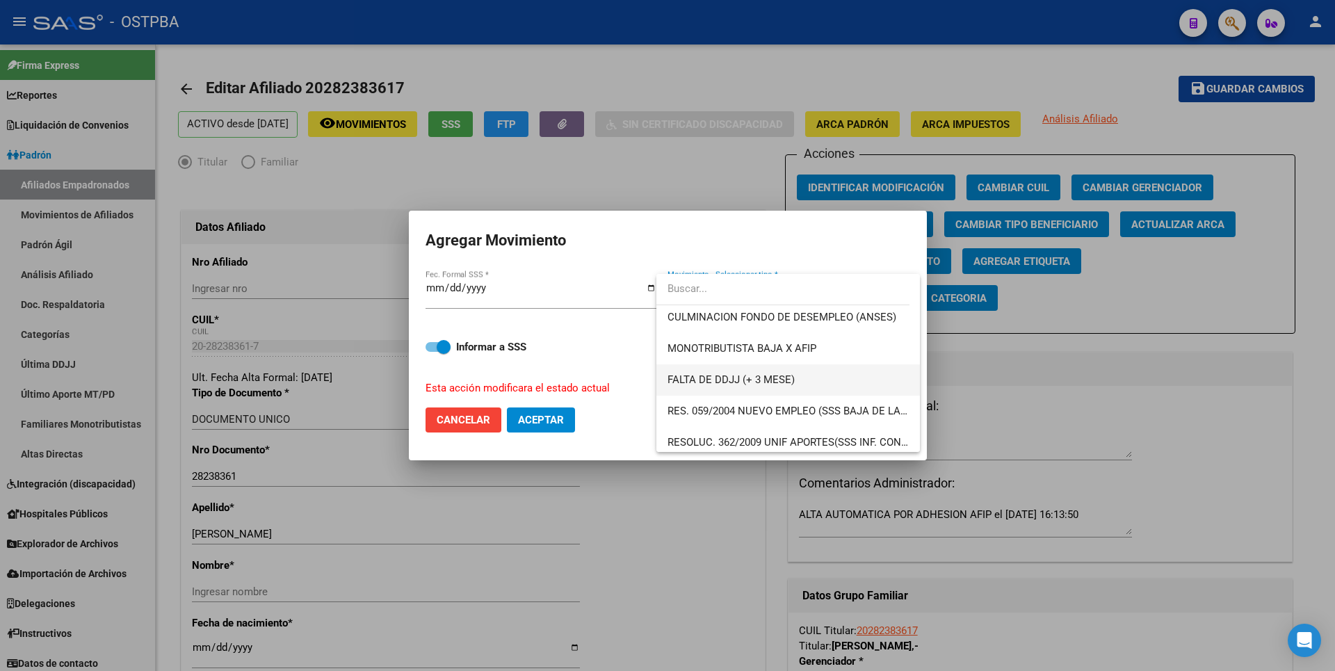
click at [752, 382] on span "FALTA DE DDJJ (+ 3 MESE)" at bounding box center [730, 379] width 127 height 13
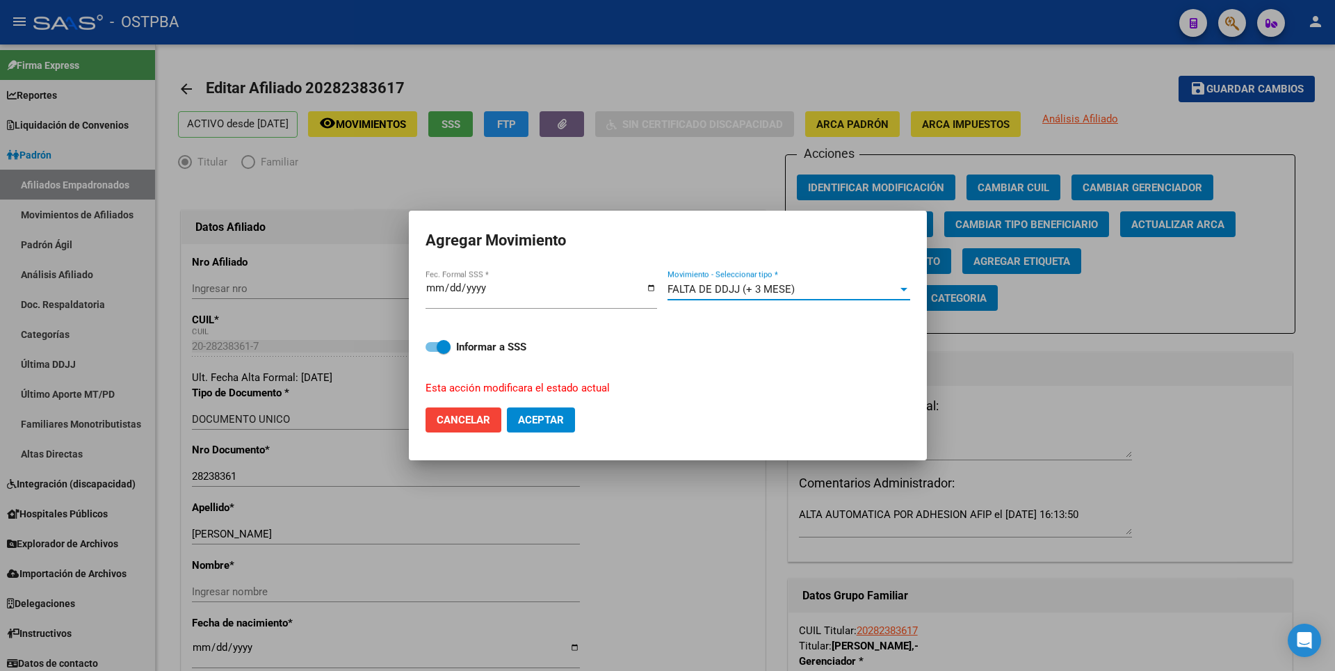
click at [548, 412] on button "Aceptar" at bounding box center [541, 419] width 68 height 25
checkbox input "false"
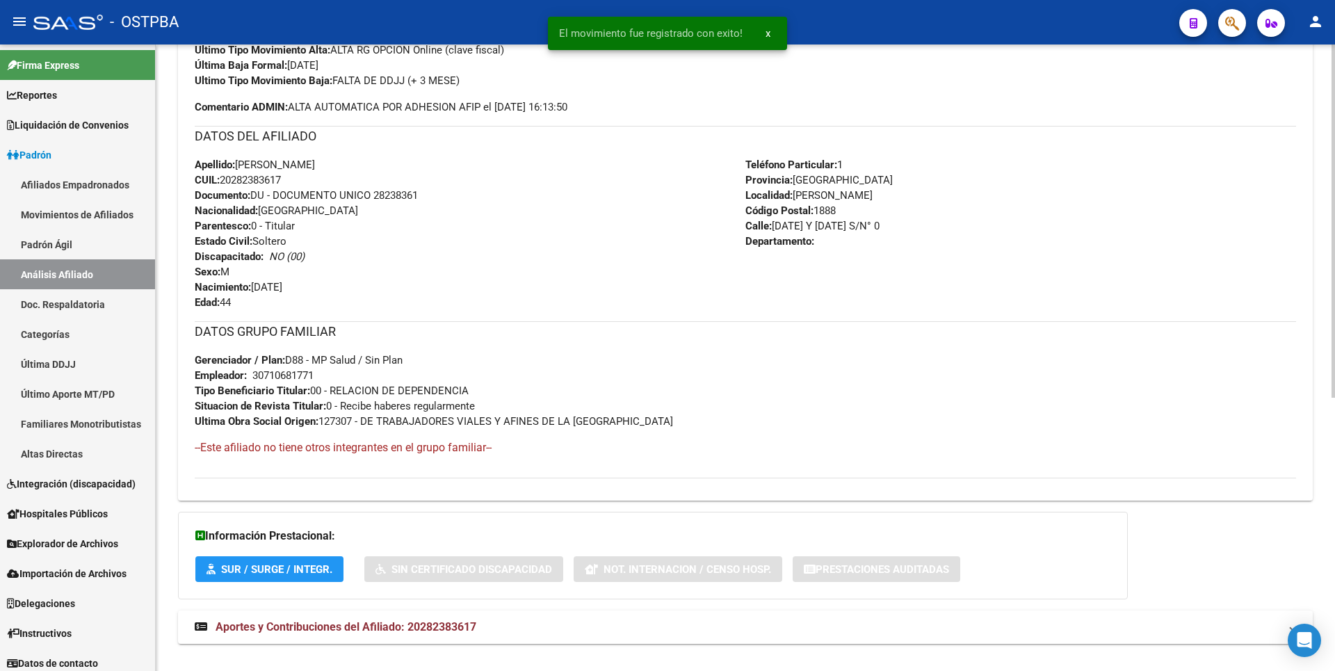
scroll to position [485, 0]
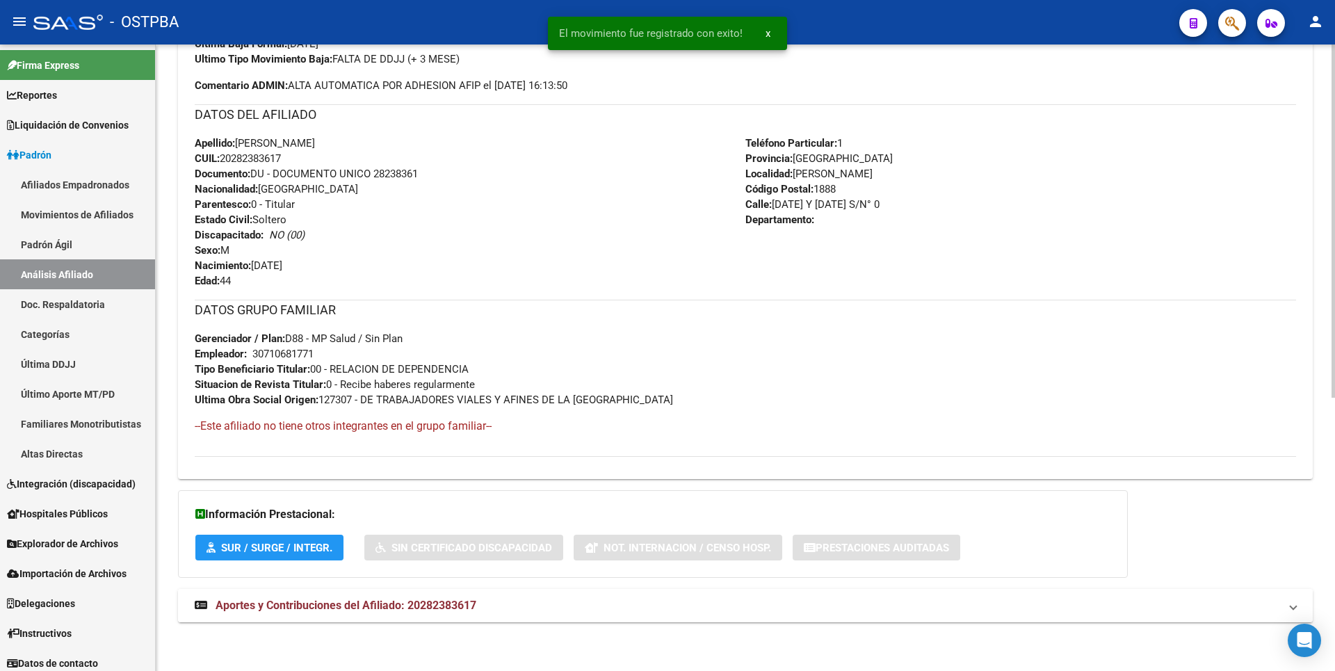
click at [463, 603] on span "Aportes y Contribuciones del Afiliado: 20282383617" at bounding box center [346, 605] width 261 height 13
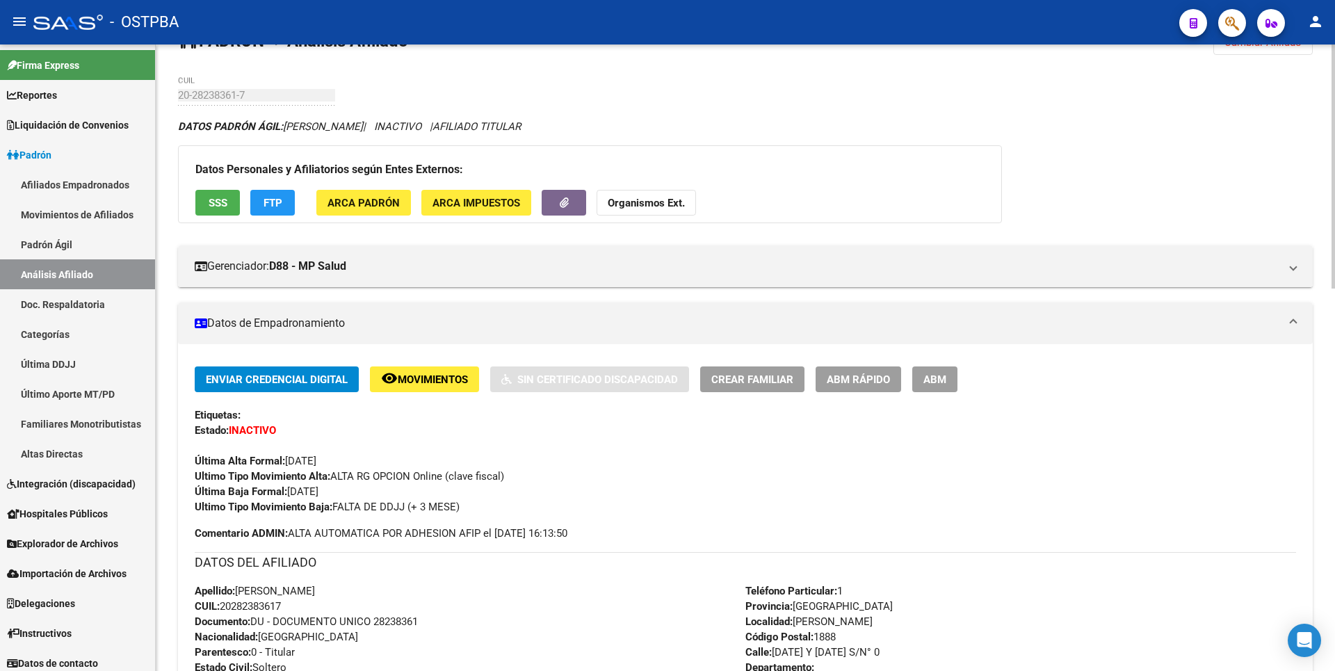
scroll to position [0, 0]
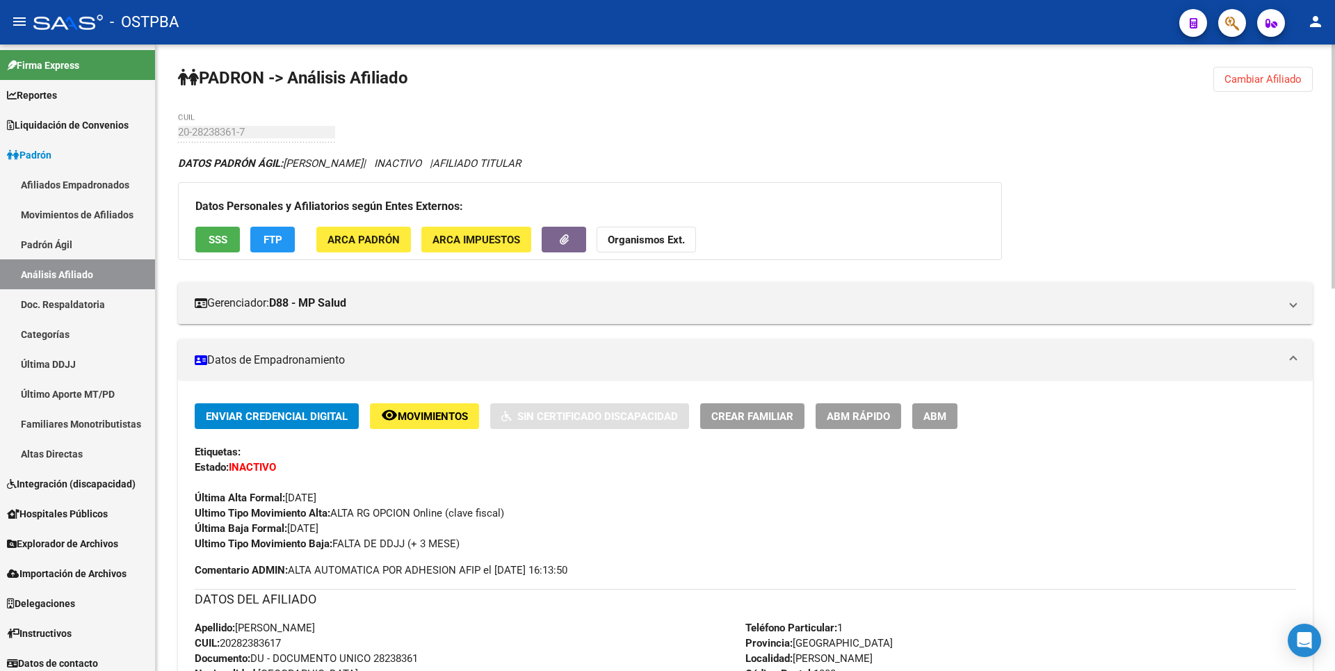
click at [1249, 77] on span "Cambiar Afiliado" at bounding box center [1262, 79] width 77 height 13
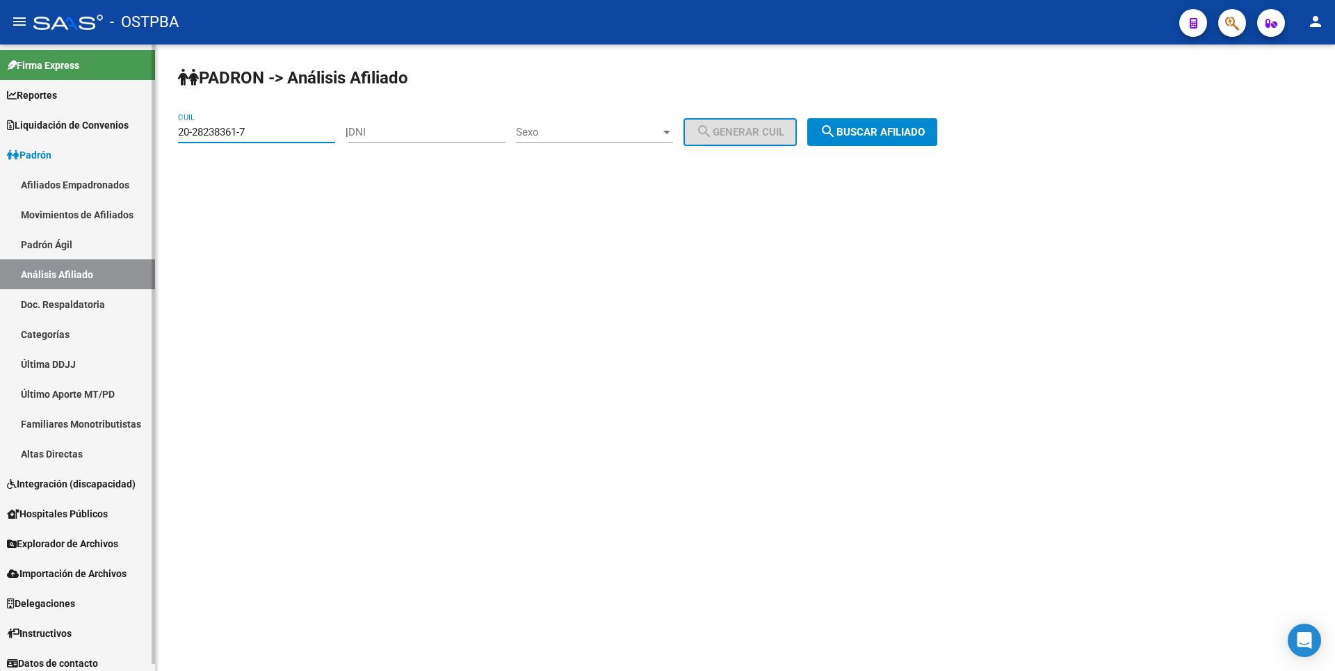
drag, startPoint x: 267, startPoint y: 135, endPoint x: 3, endPoint y: 124, distance: 263.7
click at [1, 124] on mat-sidenav-container "Firma Express Reportes Tablero de Control Ingresos Percibidos Análisis de todos…" at bounding box center [667, 357] width 1335 height 626
click at [368, 129] on input "DNI" at bounding box center [426, 132] width 157 height 13
type input "33306762"
click at [673, 136] on div at bounding box center [667, 132] width 13 height 11
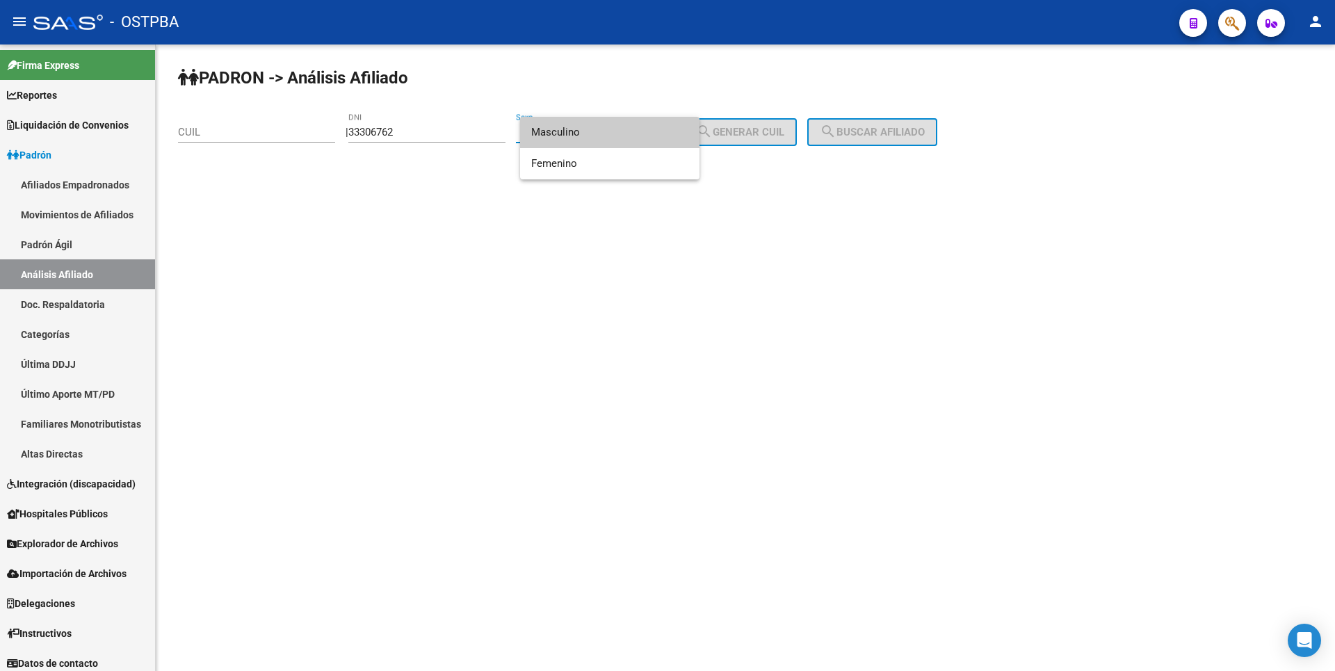
click at [598, 136] on span "Masculino" at bounding box center [609, 132] width 157 height 31
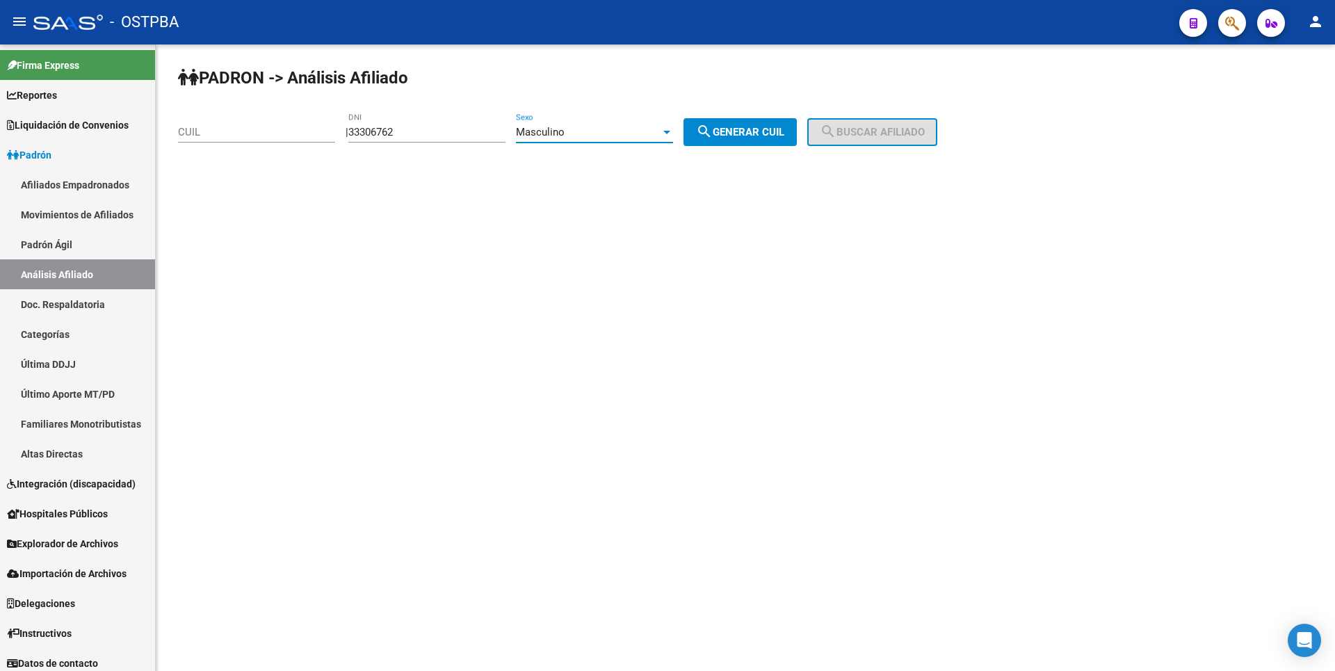
click at [713, 129] on mat-icon "search" at bounding box center [704, 131] width 17 height 17
click at [884, 140] on button "search Buscar afiliado" at bounding box center [872, 132] width 130 height 28
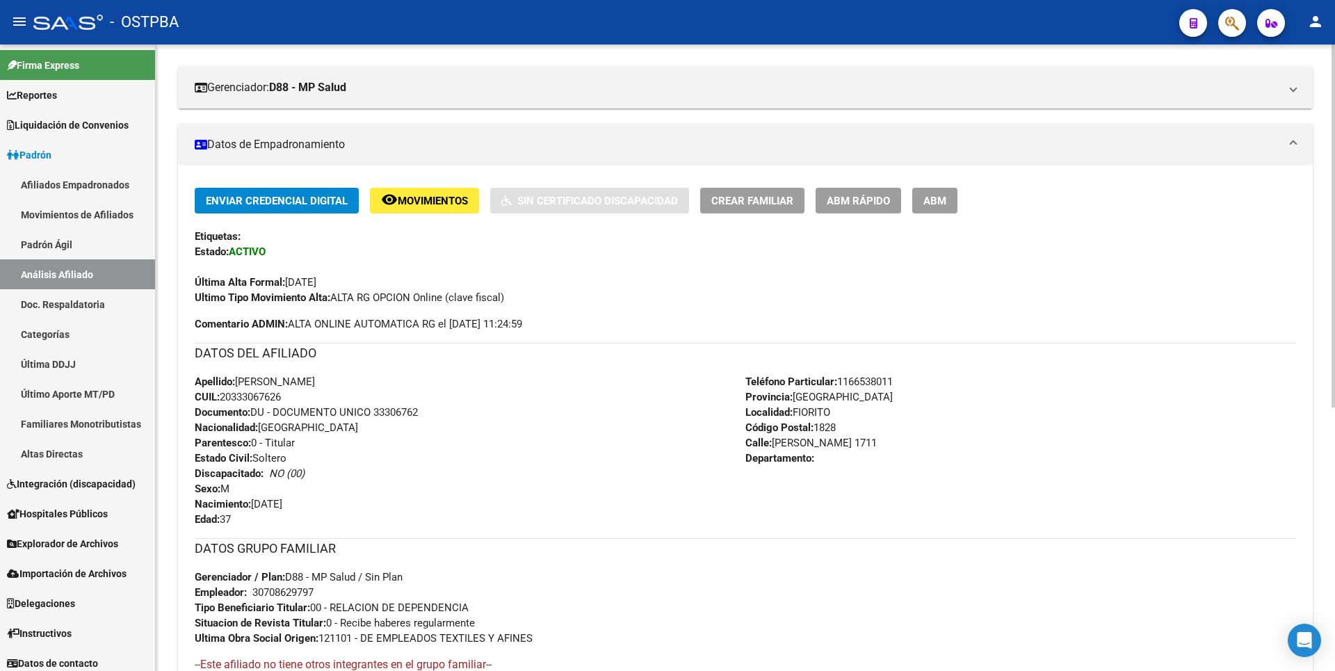
scroll to position [417, 0]
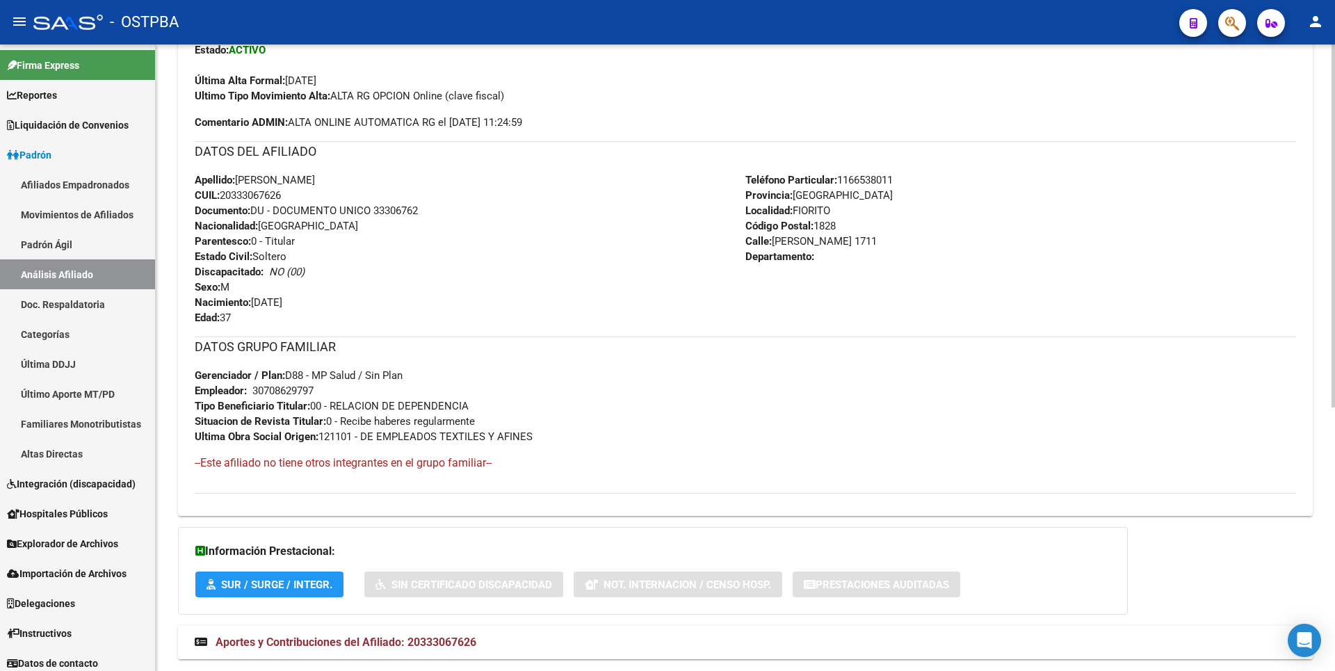
click at [412, 645] on span "Aportes y Contribuciones del Afiliado: 20333067626" at bounding box center [346, 641] width 261 height 13
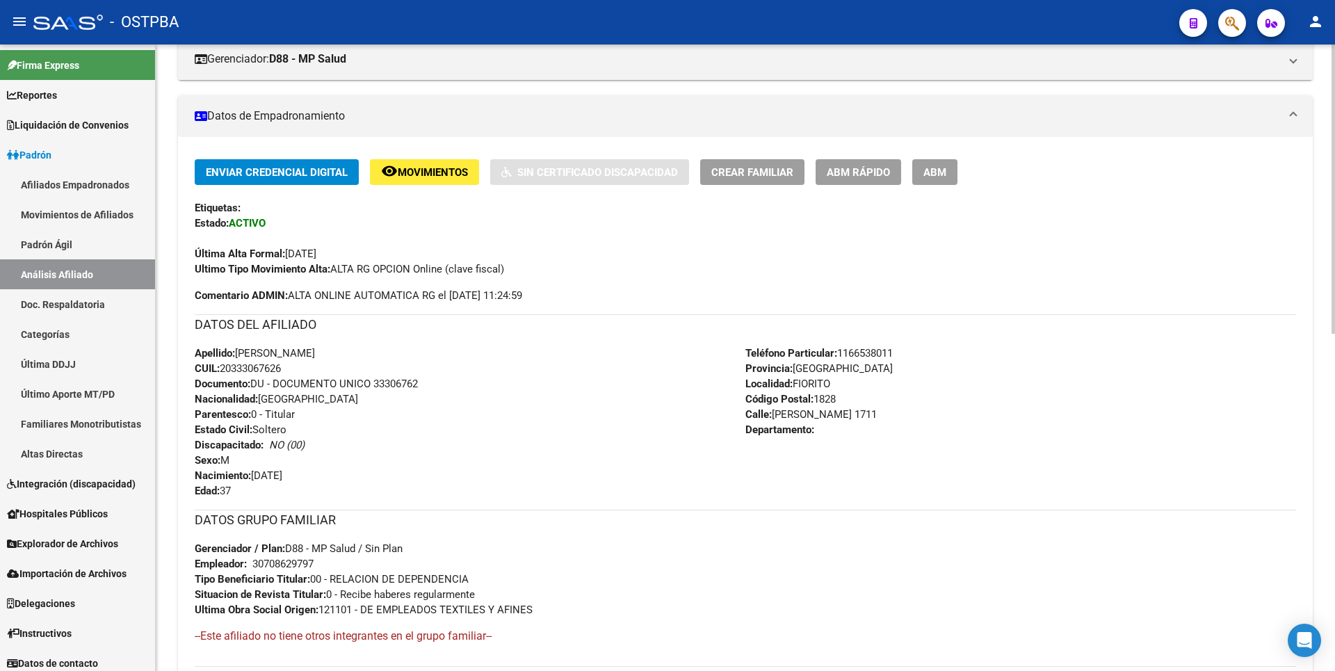
scroll to position [0, 0]
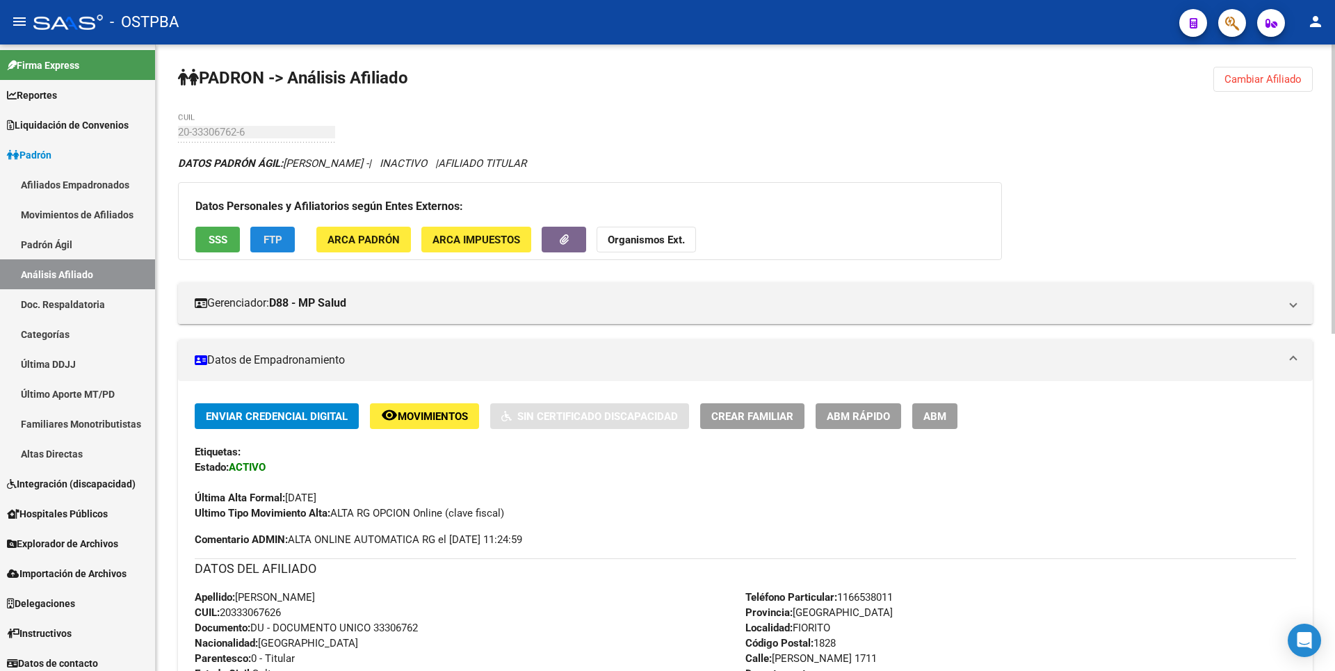
click at [270, 233] on span "FTP" at bounding box center [273, 239] width 19 height 13
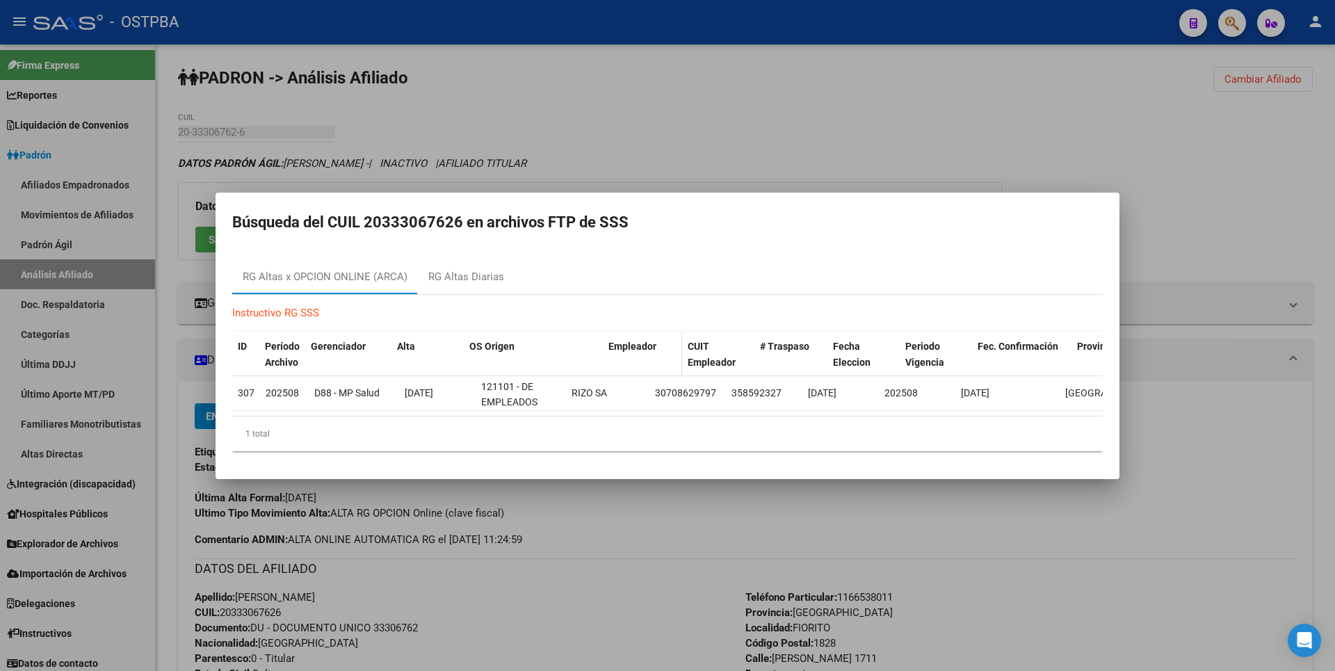
drag, startPoint x: 561, startPoint y: 339, endPoint x: 617, endPoint y: 337, distance: 56.4
click at [617, 337] on div "ID Período Archivo Gerenciador Alta OS Origen Empleador CUIT Empleador # Traspa…" at bounding box center [760, 355] width 1057 height 46
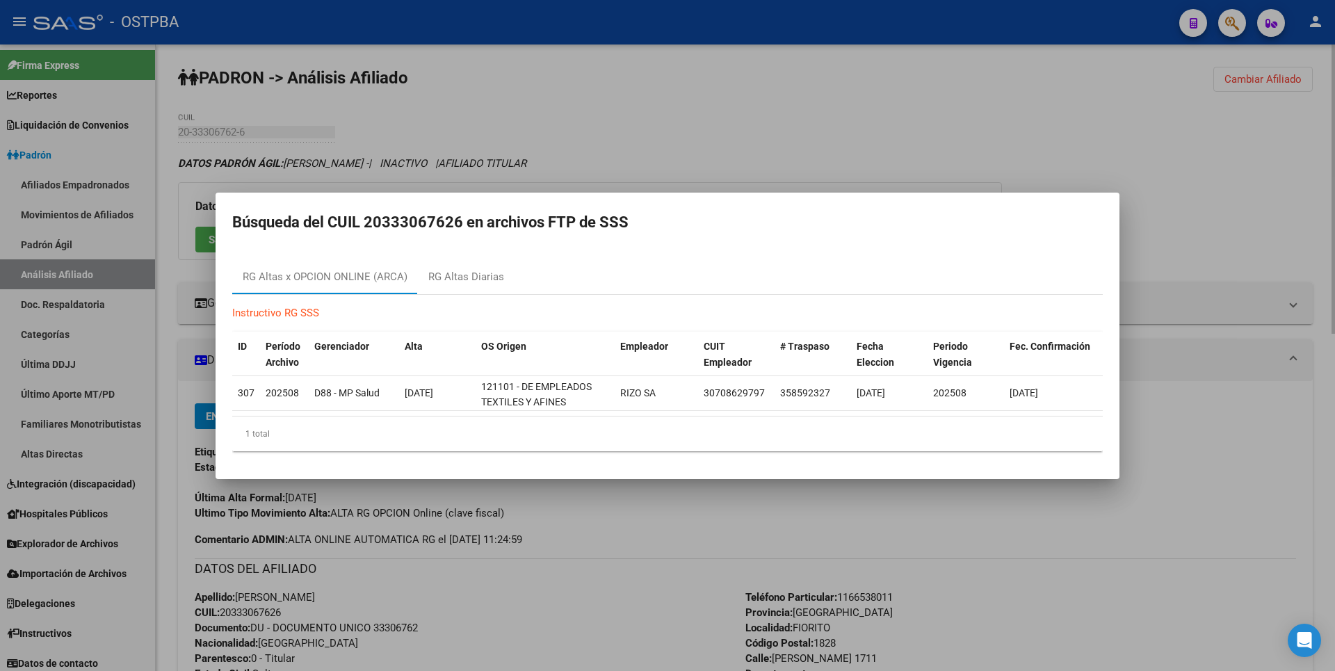
drag, startPoint x: 1153, startPoint y: 138, endPoint x: 1208, endPoint y: 110, distance: 61.6
click at [1158, 134] on div at bounding box center [667, 335] width 1335 height 671
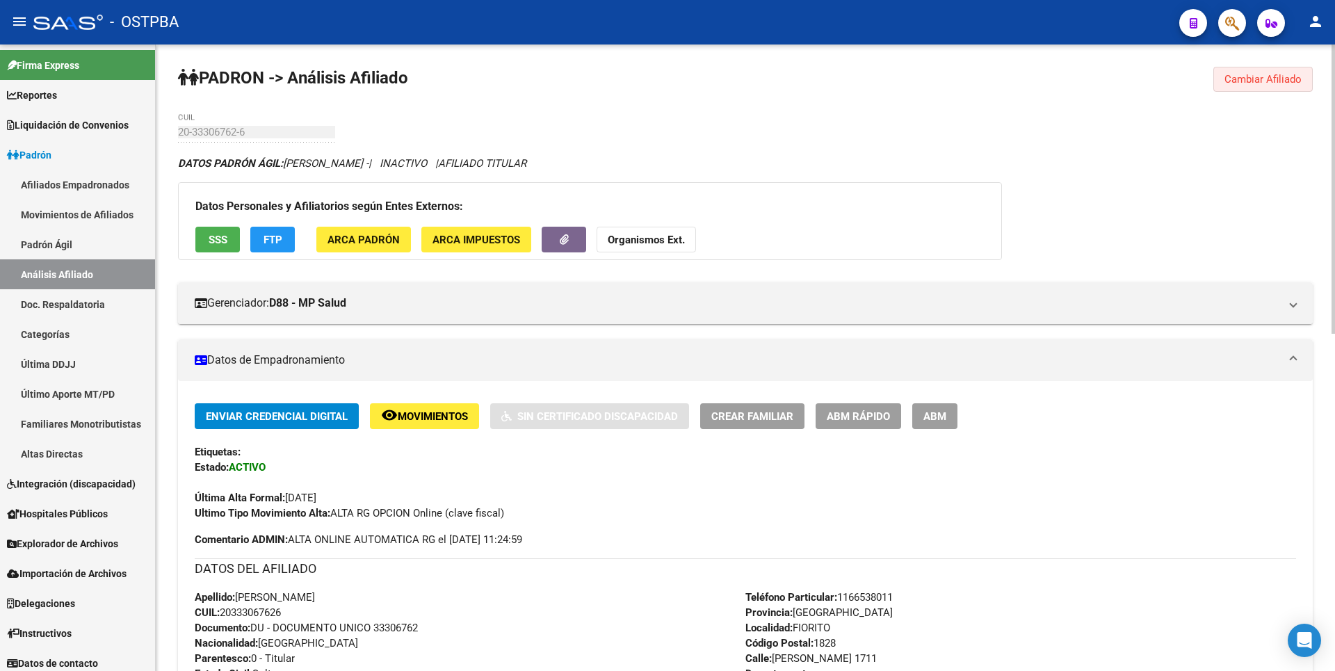
click at [1263, 78] on span "Cambiar Afiliado" at bounding box center [1262, 79] width 77 height 13
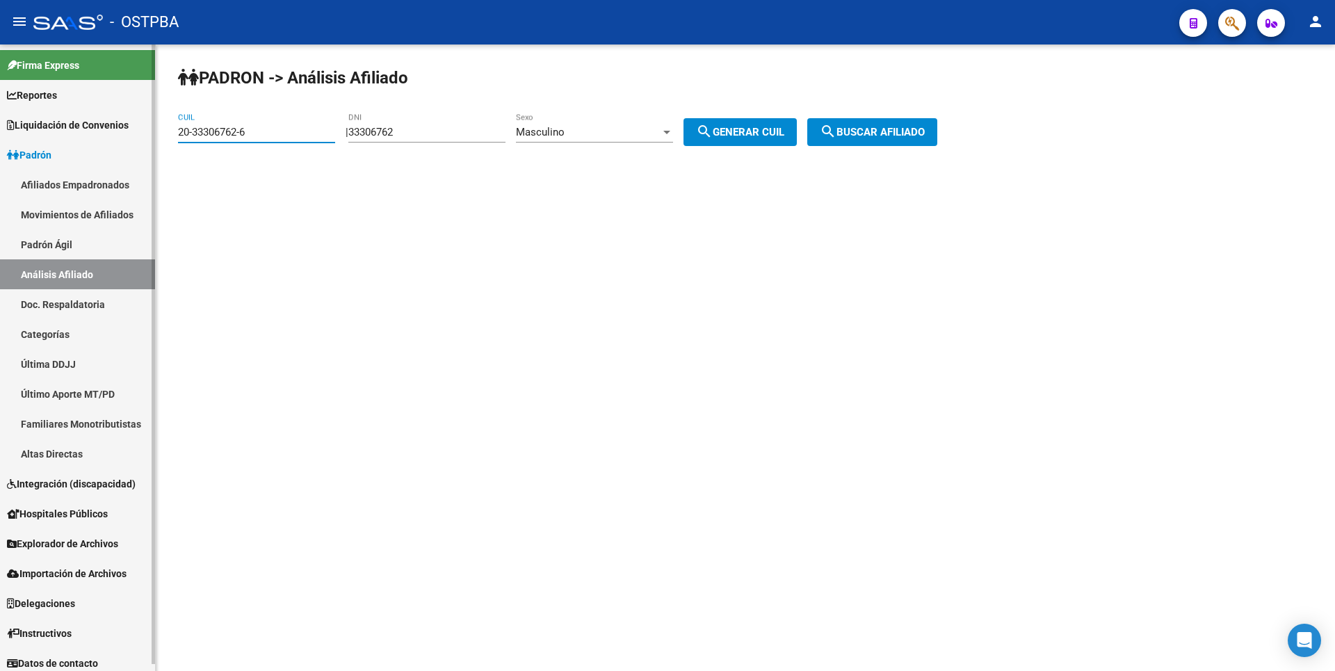
drag, startPoint x: 259, startPoint y: 133, endPoint x: 98, endPoint y: 136, distance: 161.3
click at [98, 136] on mat-sidenav-container "Firma Express Reportes Tablero de Control Ingresos Percibidos Análisis de todos…" at bounding box center [667, 357] width 1335 height 626
paste input "43045148-1"
type input "20-43045148-1"
click at [907, 131] on span "search Buscar afiliado" at bounding box center [872, 132] width 105 height 13
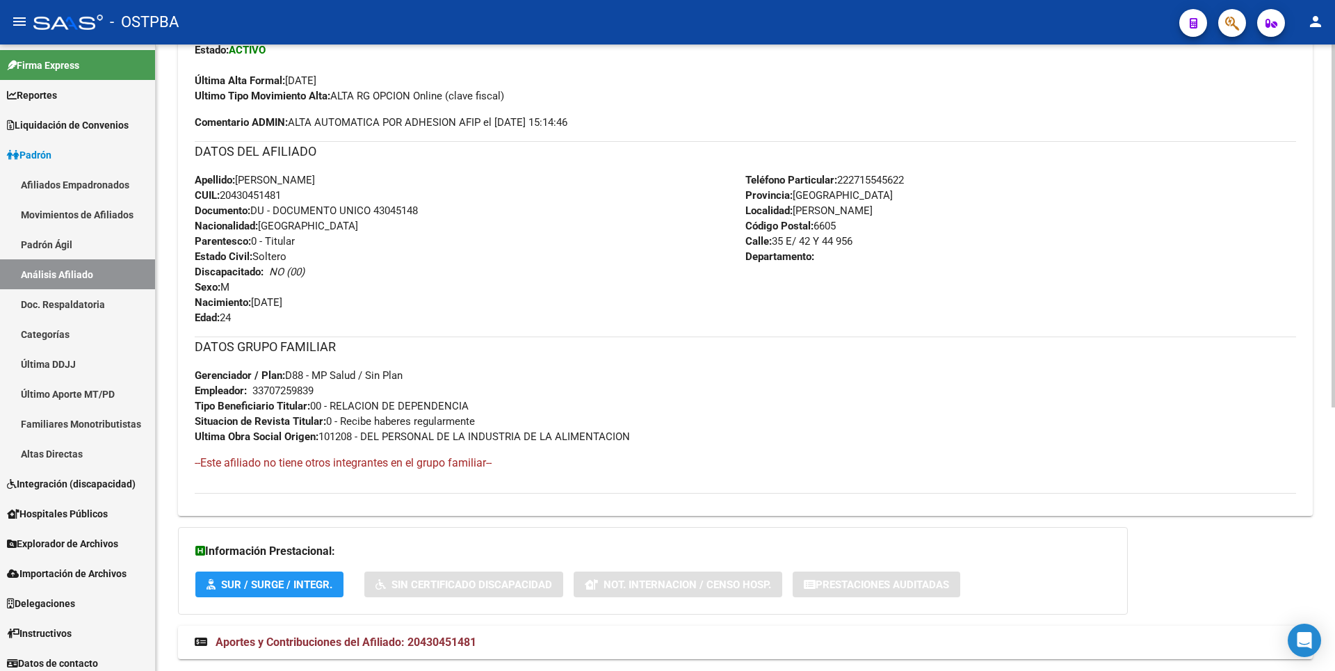
scroll to position [454, 0]
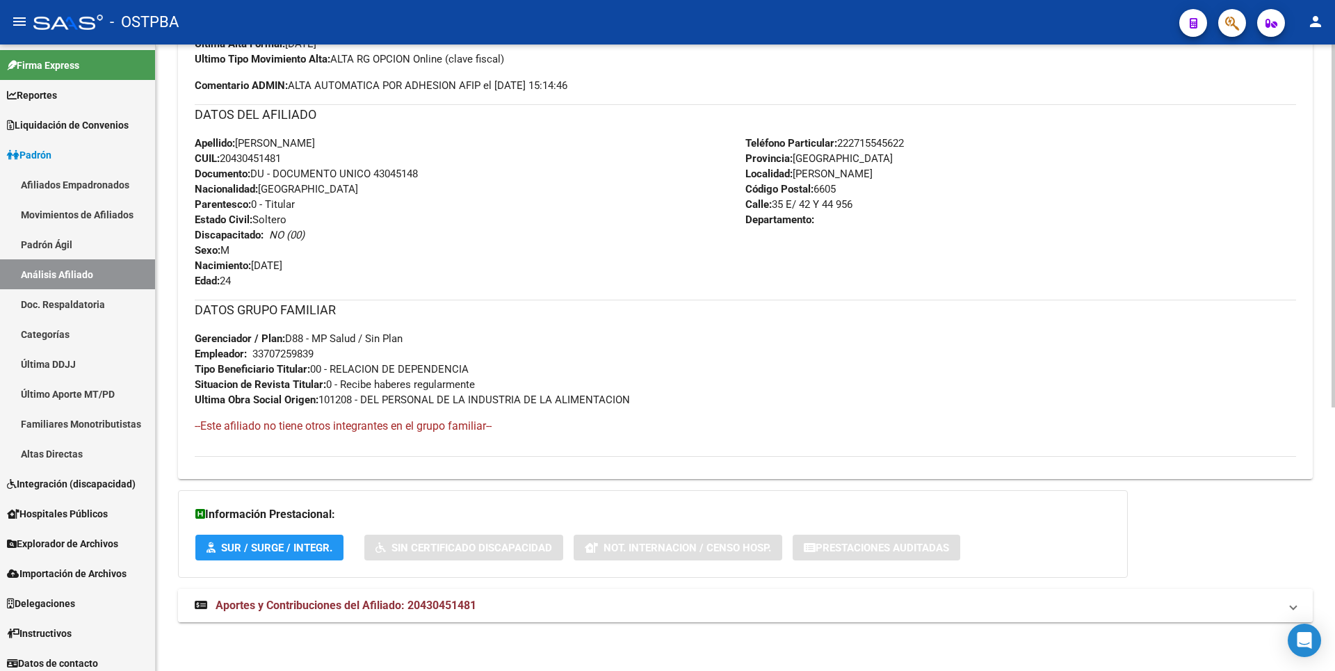
click at [455, 608] on span "Aportes y Contribuciones del Afiliado: 20430451481" at bounding box center [346, 605] width 261 height 13
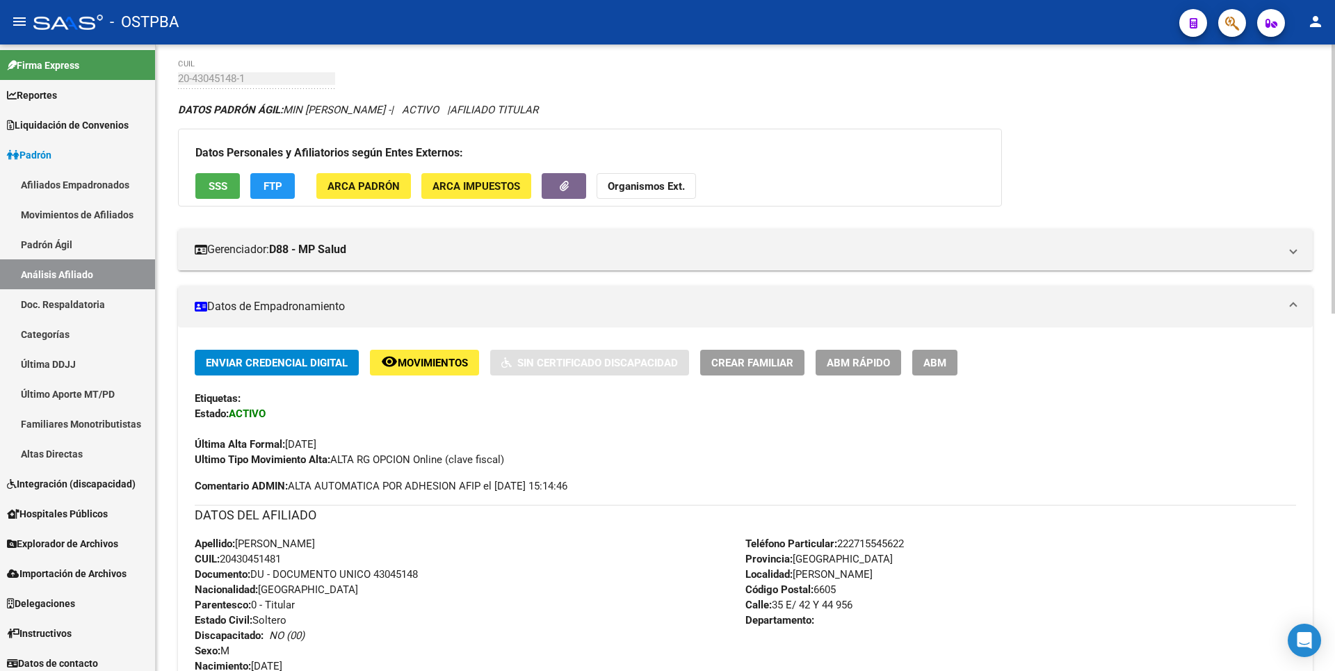
scroll to position [0, 0]
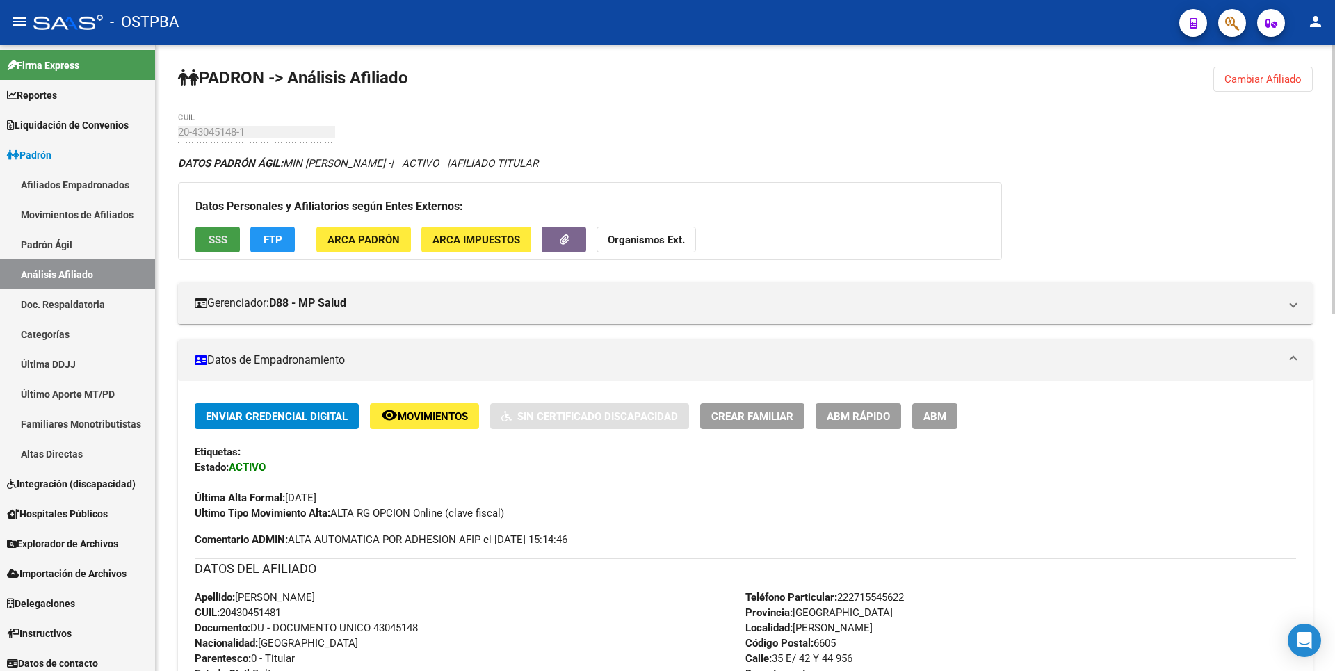
click at [211, 233] on span "SSS" at bounding box center [218, 239] width 19 height 13
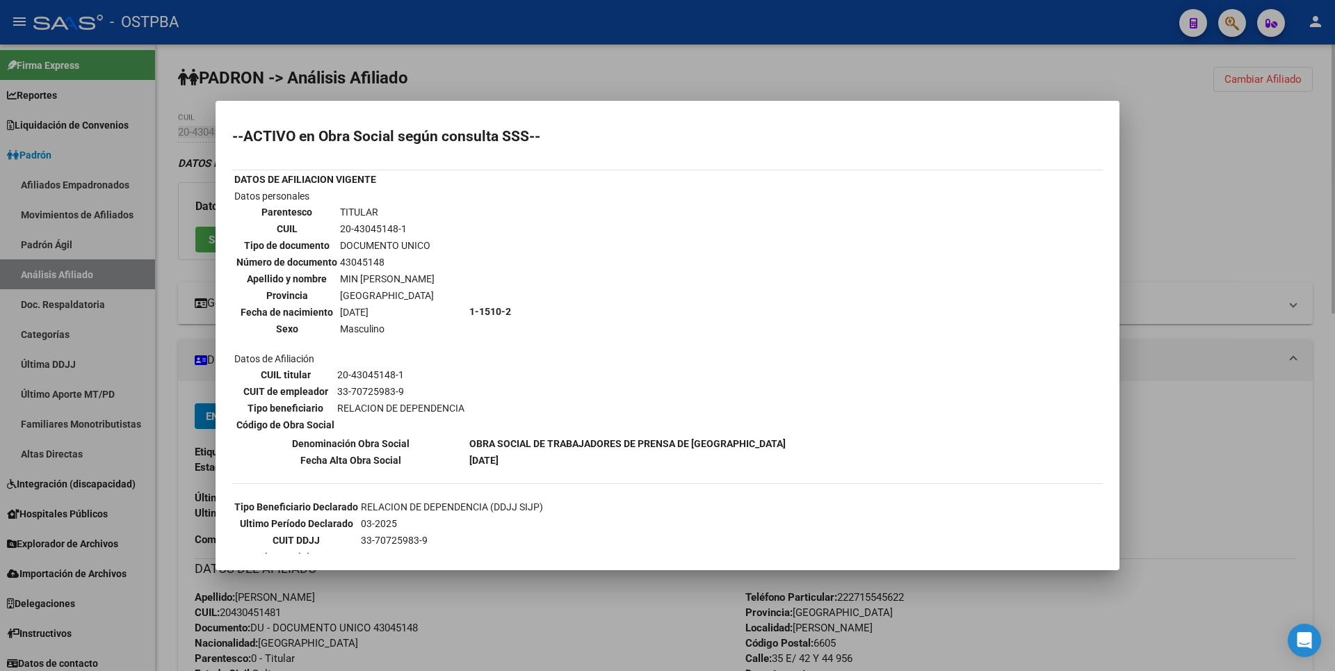
drag, startPoint x: 1142, startPoint y: 270, endPoint x: 1154, endPoint y: 283, distance: 17.2
click at [1143, 270] on div at bounding box center [667, 335] width 1335 height 671
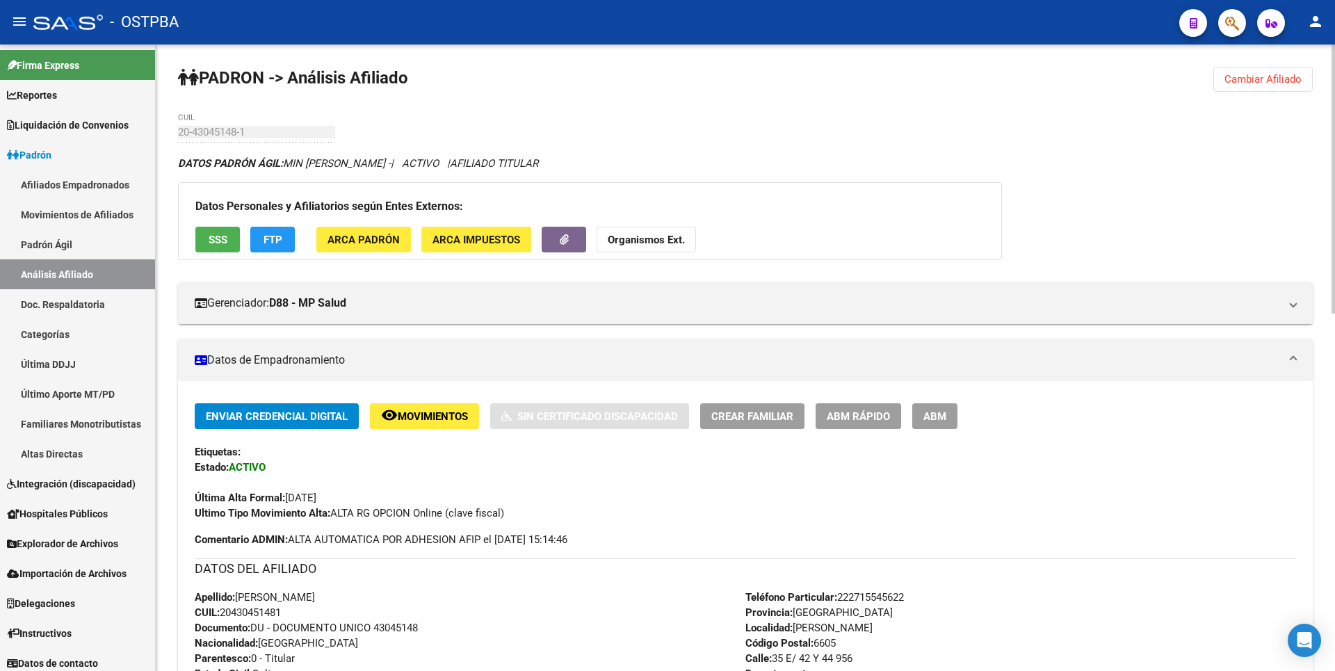
click at [273, 240] on span "FTP" at bounding box center [273, 240] width 19 height 13
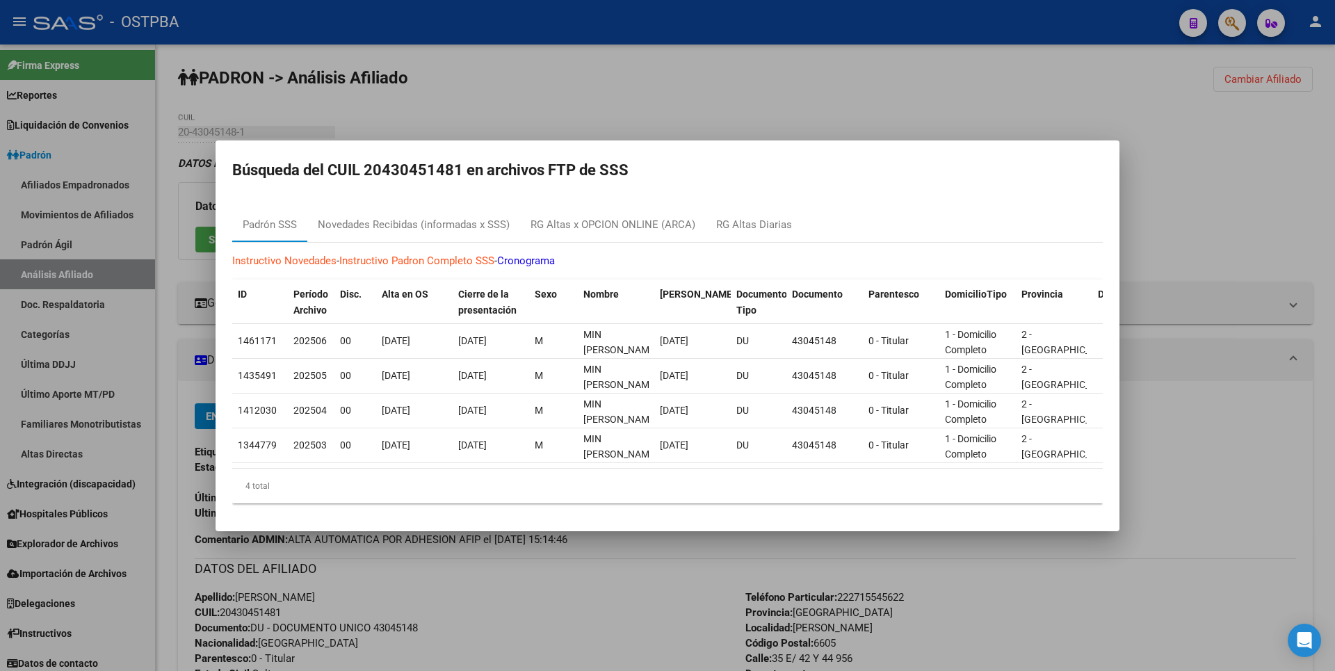
click at [784, 110] on div at bounding box center [667, 335] width 1335 height 671
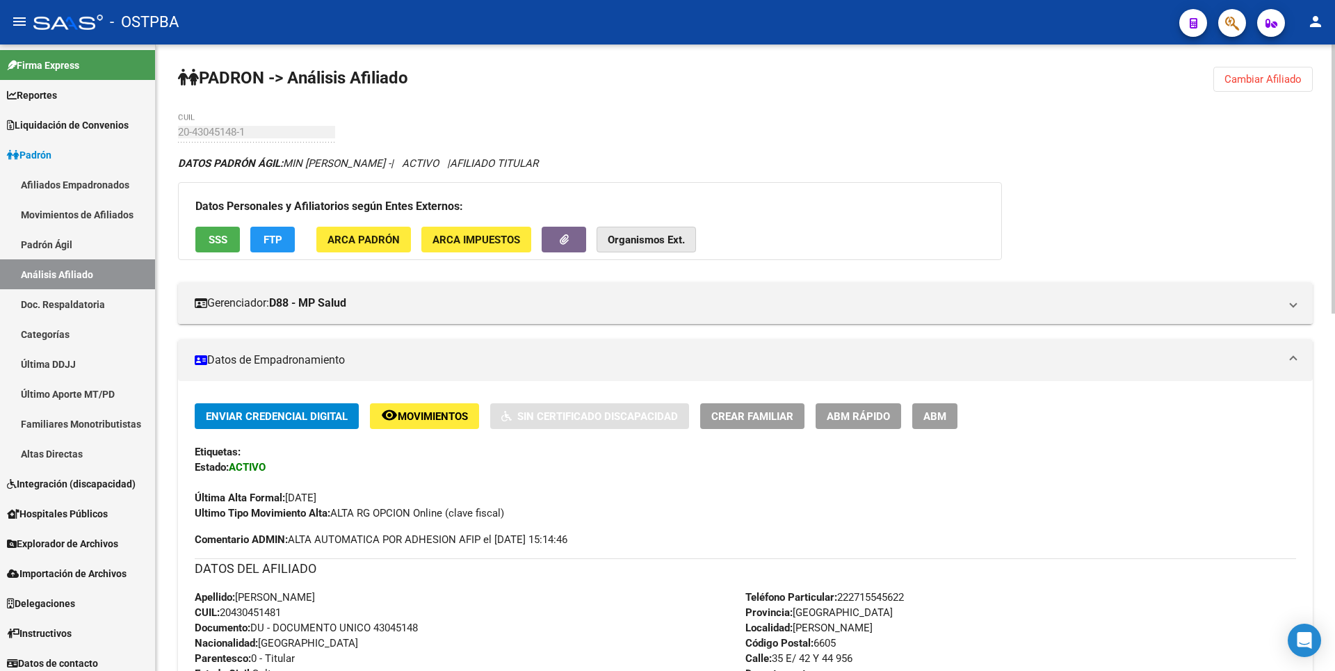
click at [678, 234] on strong "Organismos Ext." at bounding box center [646, 240] width 77 height 13
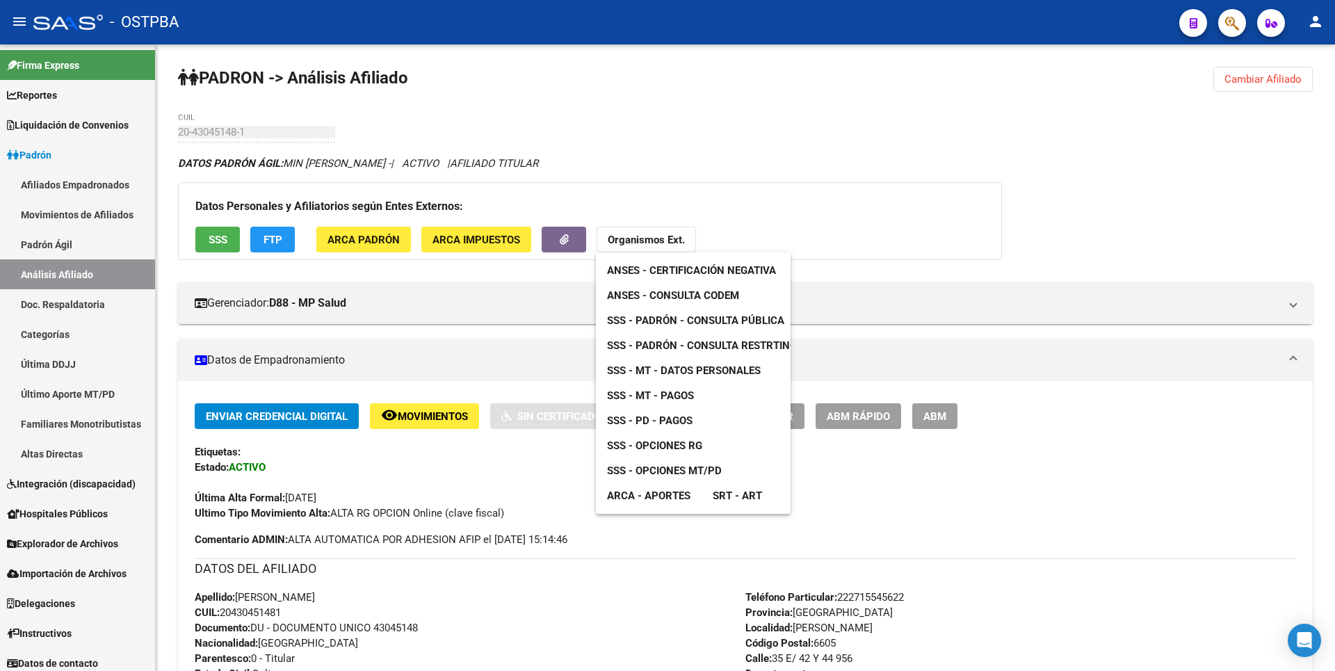
click at [723, 294] on span "ANSES - Consulta CODEM" at bounding box center [673, 295] width 132 height 13
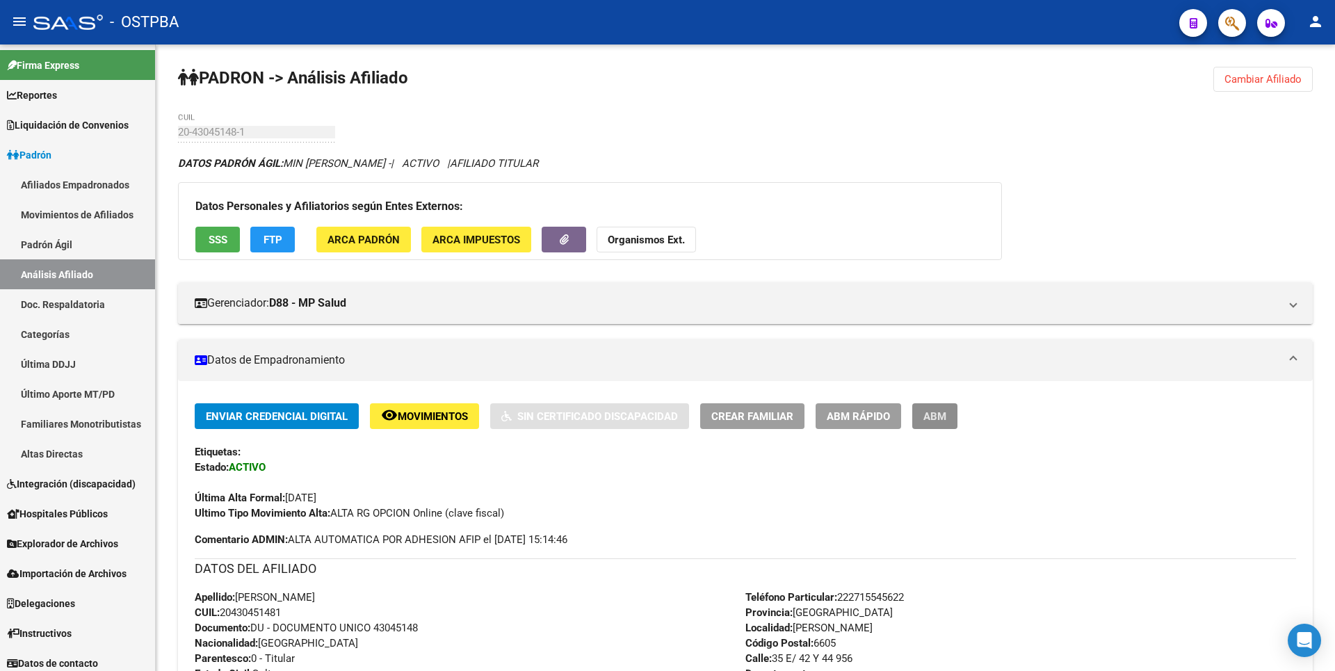
click at [934, 414] on span "ABM" at bounding box center [934, 416] width 23 height 13
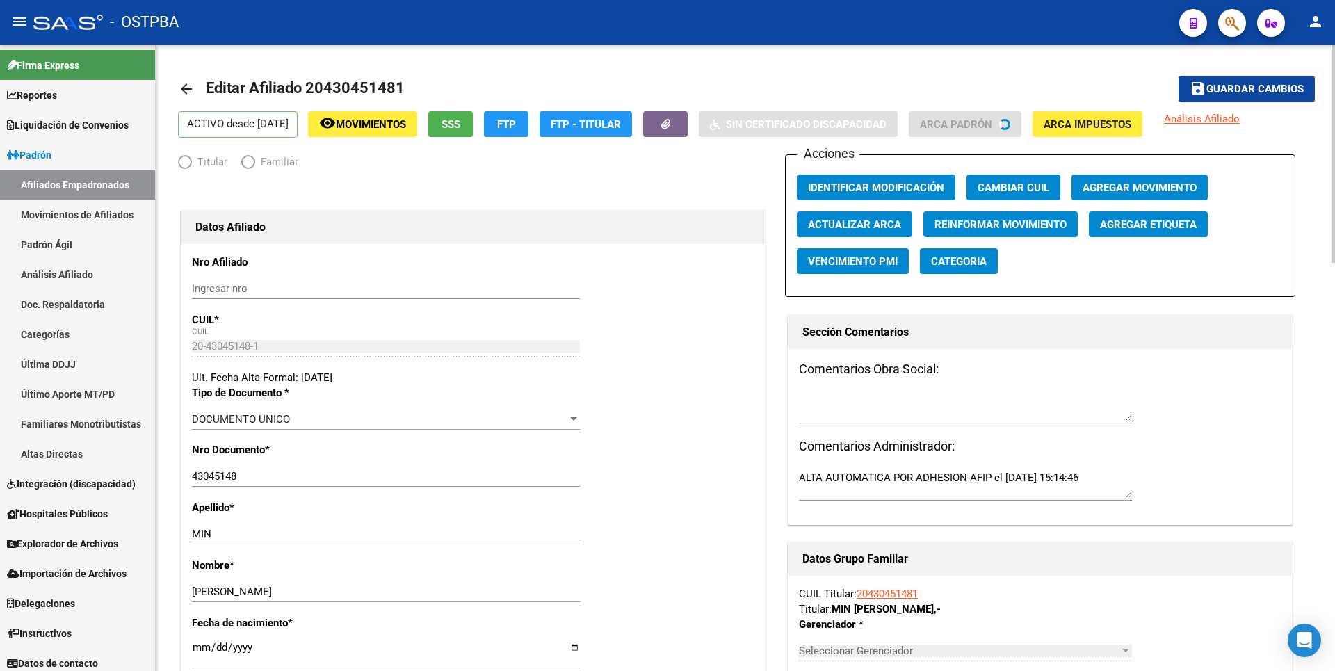
radio input "true"
type input "33-70725983-9"
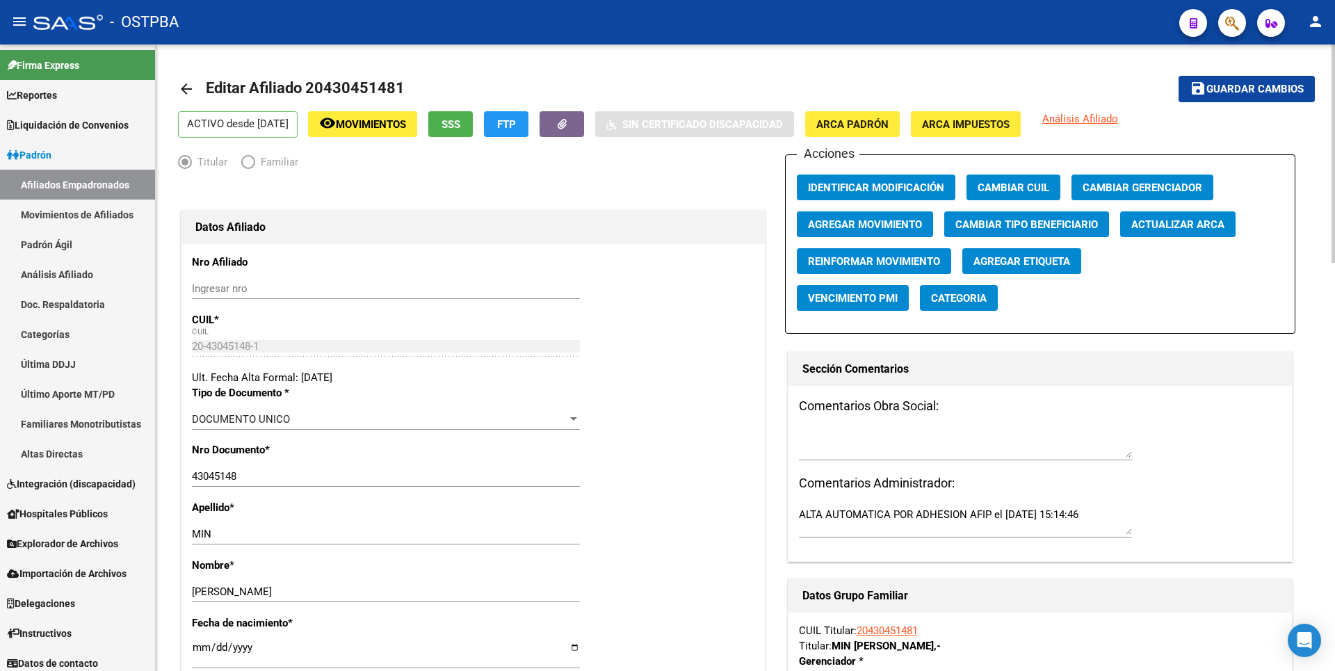
click at [864, 225] on span "Agregar Movimiento" at bounding box center [865, 224] width 114 height 13
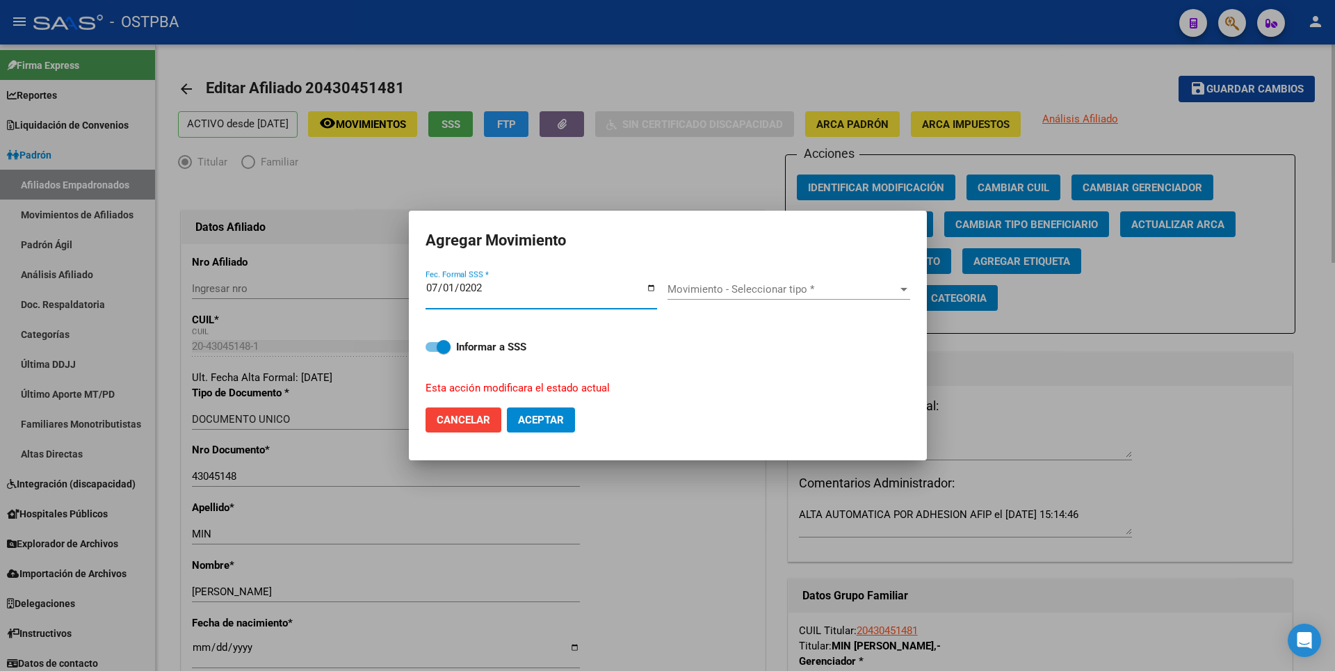
type input "2025-07-01"
click at [884, 282] on div "Movimiento - Seleccionar tipo * Movimiento - Seleccionar tipo *" at bounding box center [788, 289] width 243 height 21
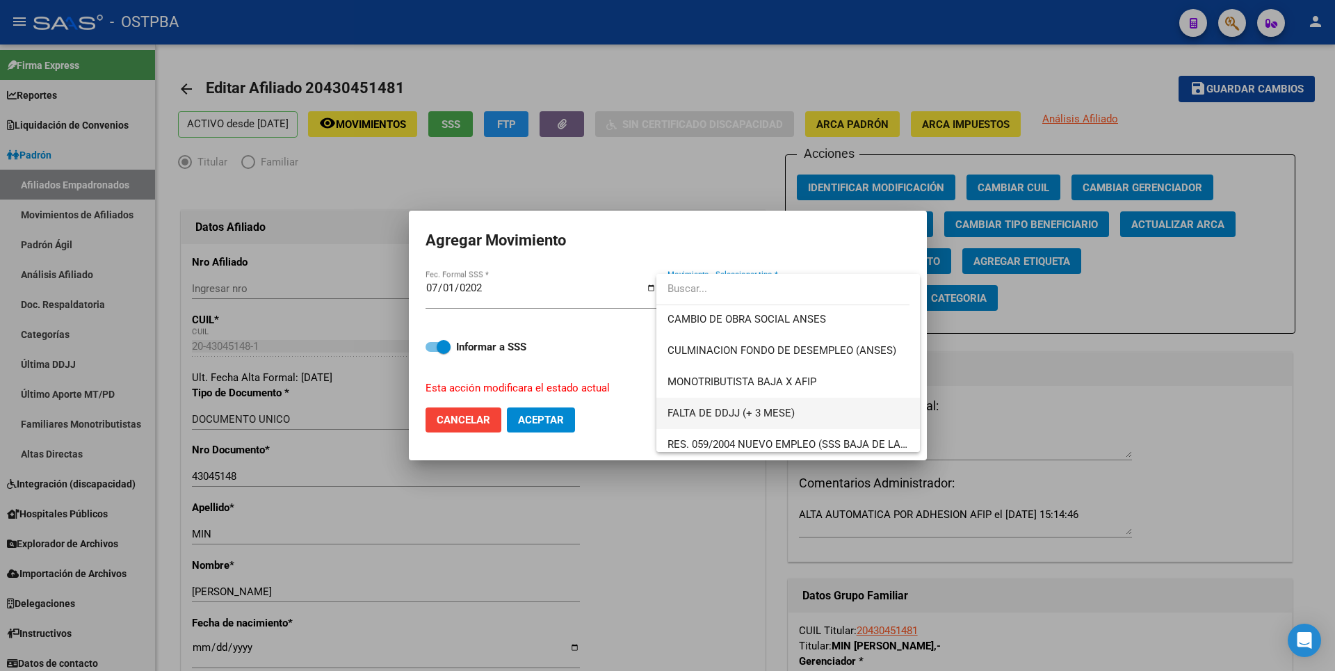
scroll to position [348, 0]
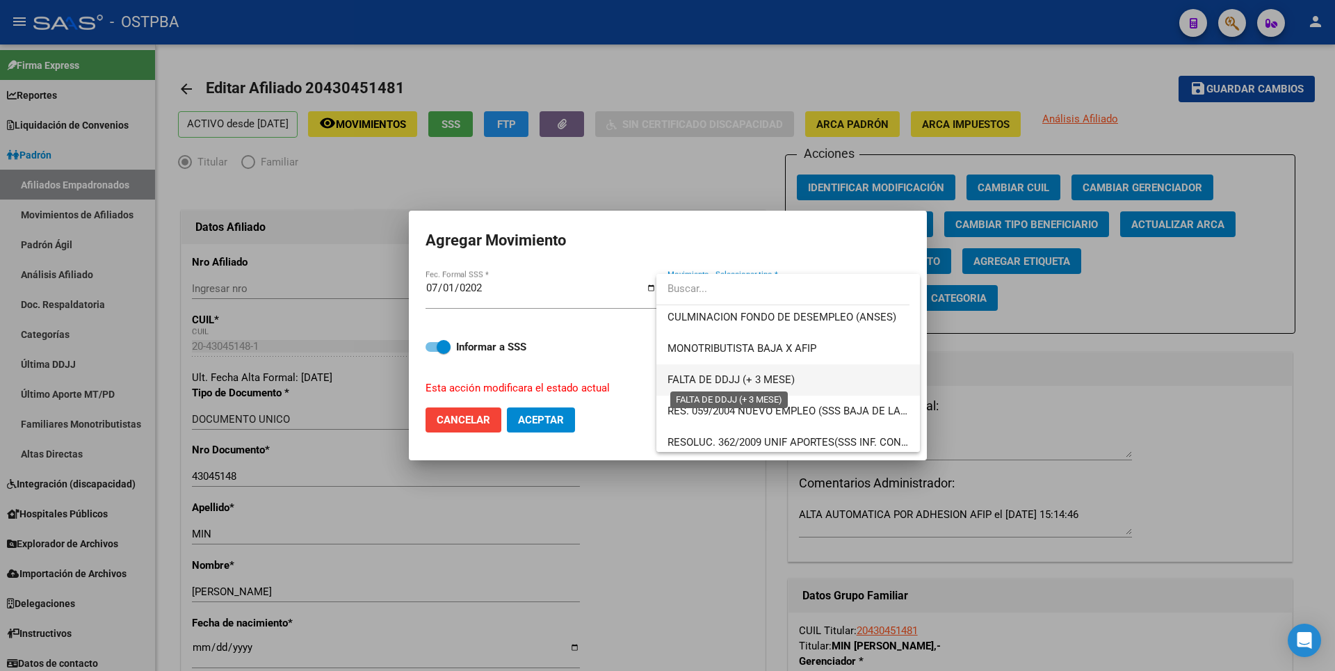
click at [773, 380] on span "FALTA DE DDJJ (+ 3 MESE)" at bounding box center [730, 379] width 127 height 13
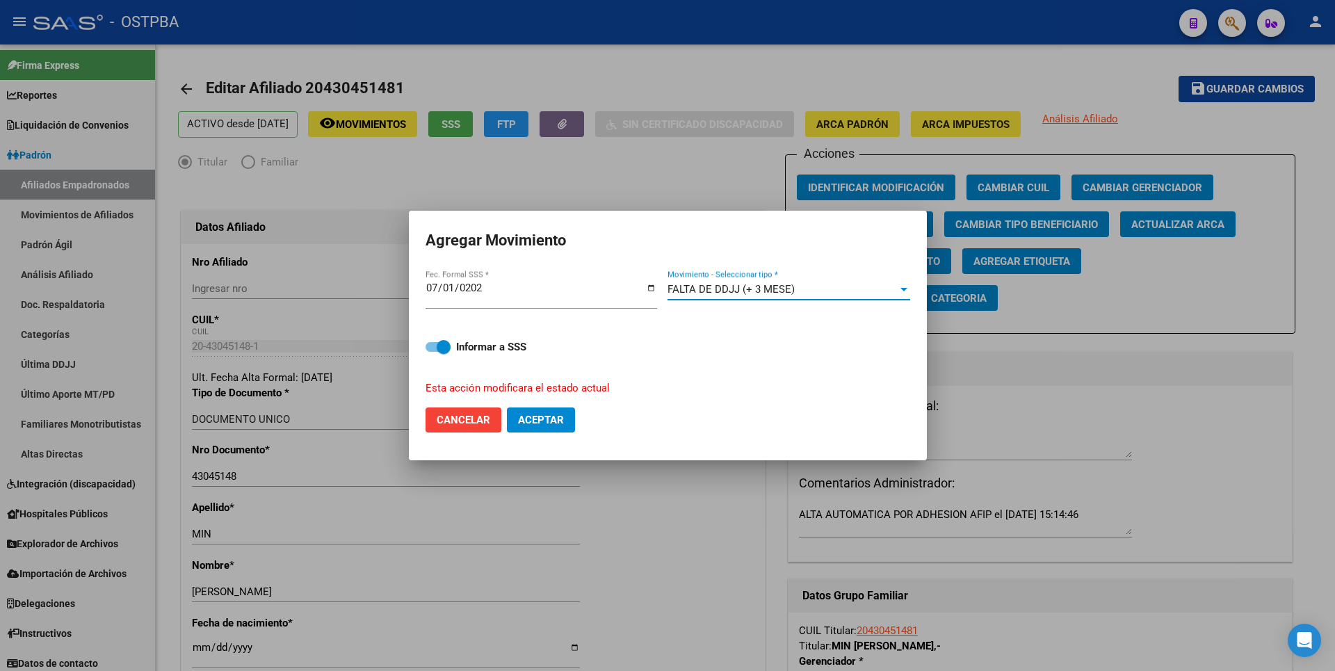
click at [562, 423] on span "Aceptar" at bounding box center [541, 420] width 46 height 13
checkbox input "false"
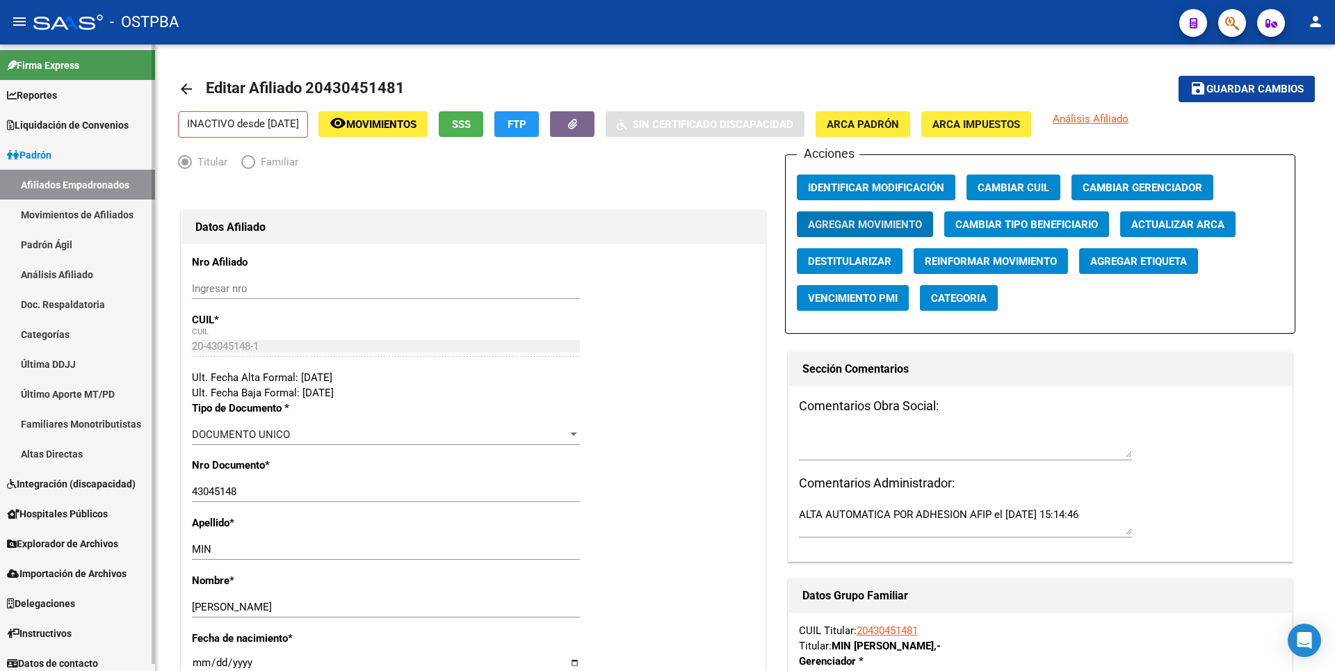
click at [74, 273] on link "Análisis Afiliado" at bounding box center [77, 274] width 155 height 30
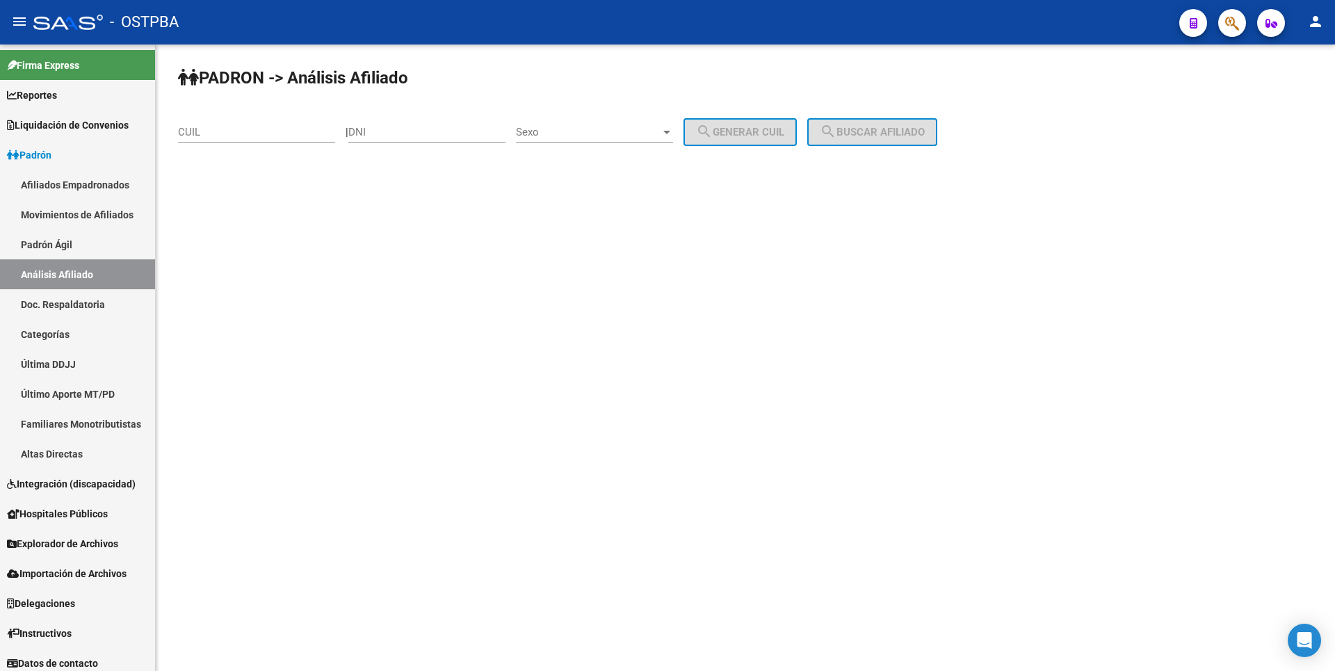
click at [206, 129] on input "CUIL" at bounding box center [256, 132] width 157 height 13
paste input "27-29461222-5"
type input "27-29461222-5"
click at [864, 133] on span "search Buscar afiliado" at bounding box center [872, 132] width 105 height 13
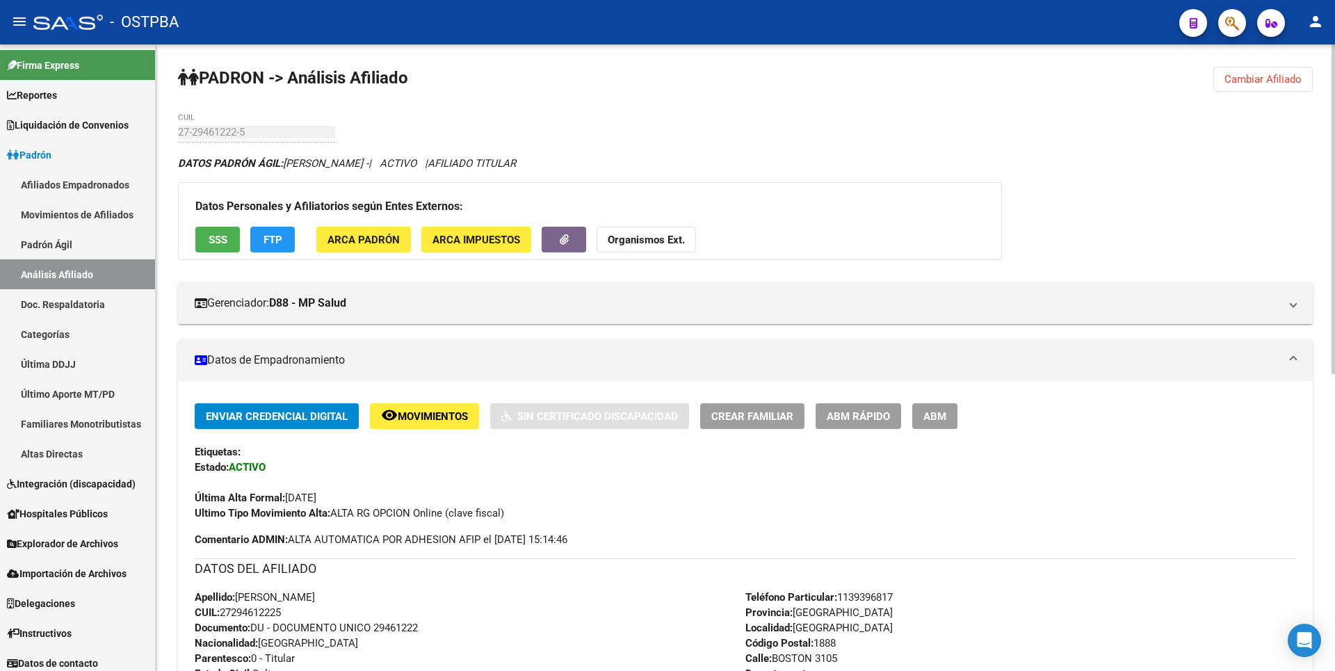
scroll to position [563, 0]
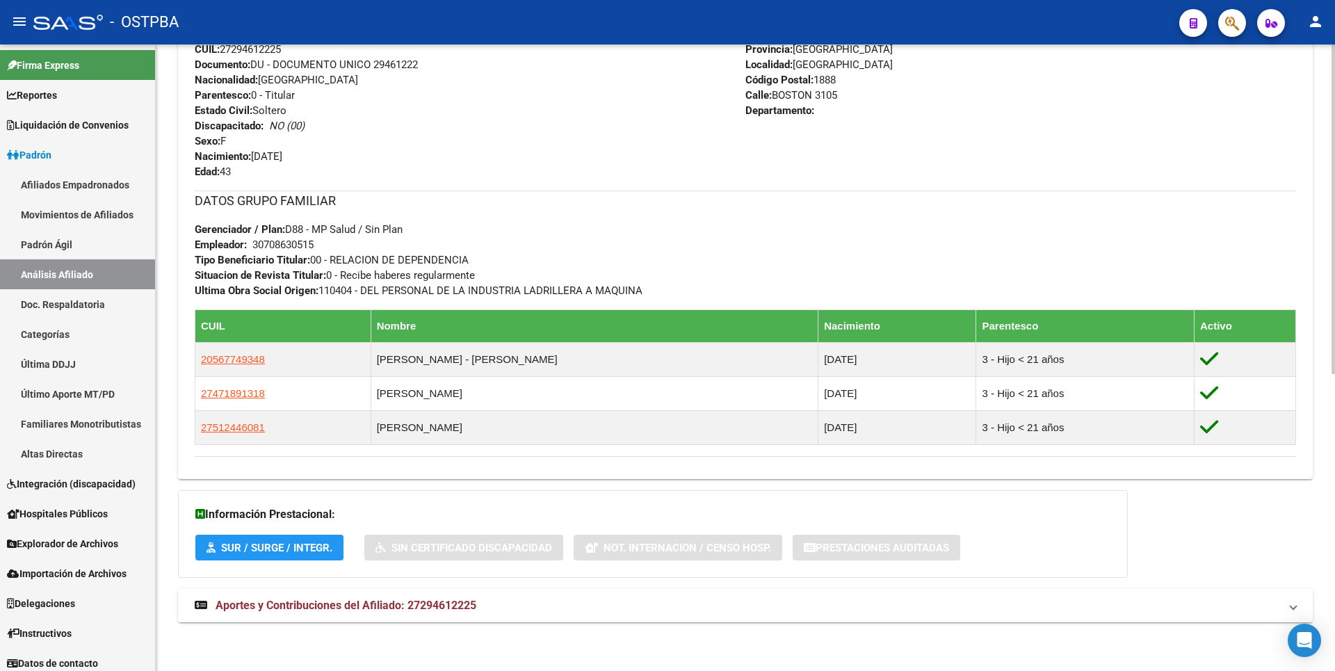
click at [470, 613] on mat-expansion-panel-header "Aportes y Contribuciones del Afiliado: 27294612225" at bounding box center [745, 605] width 1135 height 33
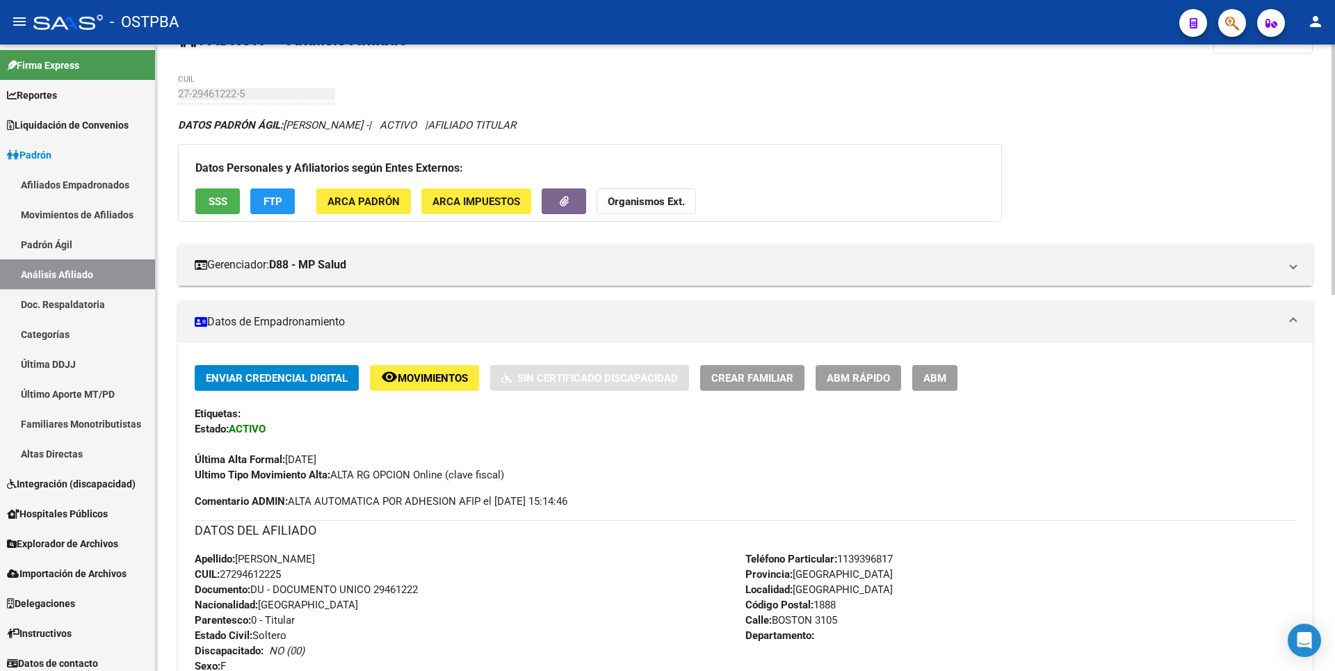
scroll to position [37, 0]
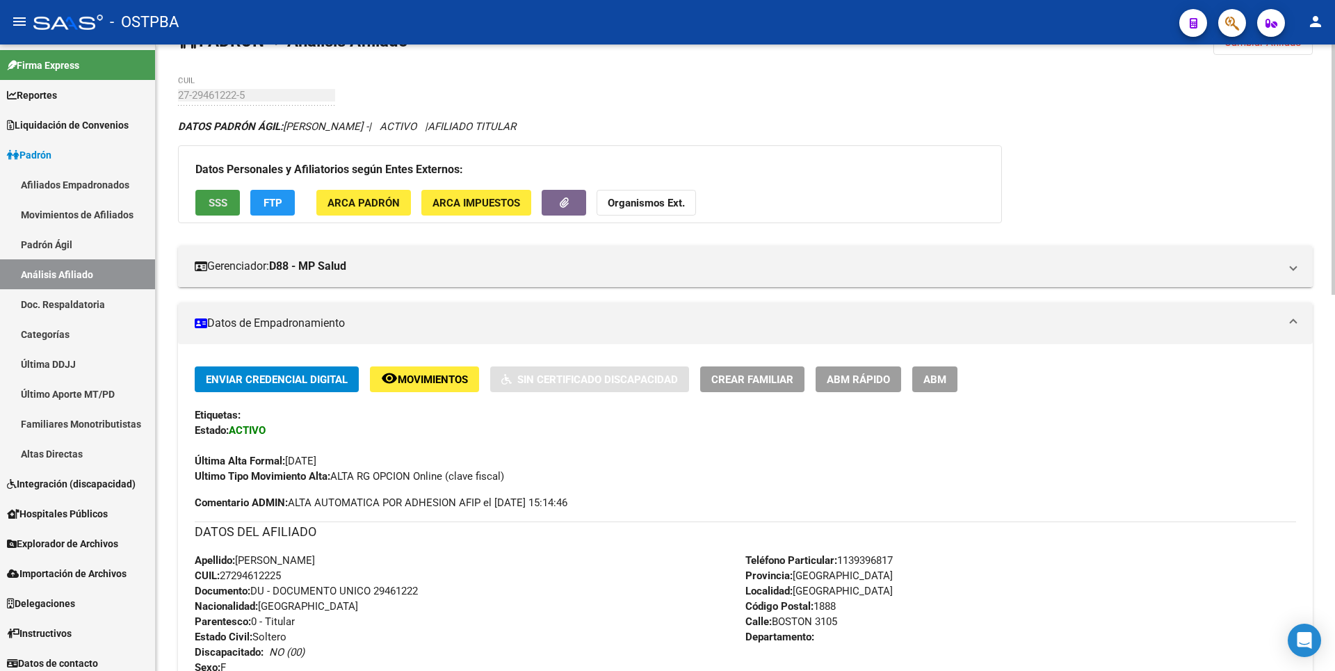
click at [227, 201] on button "SSS" at bounding box center [217, 203] width 44 height 26
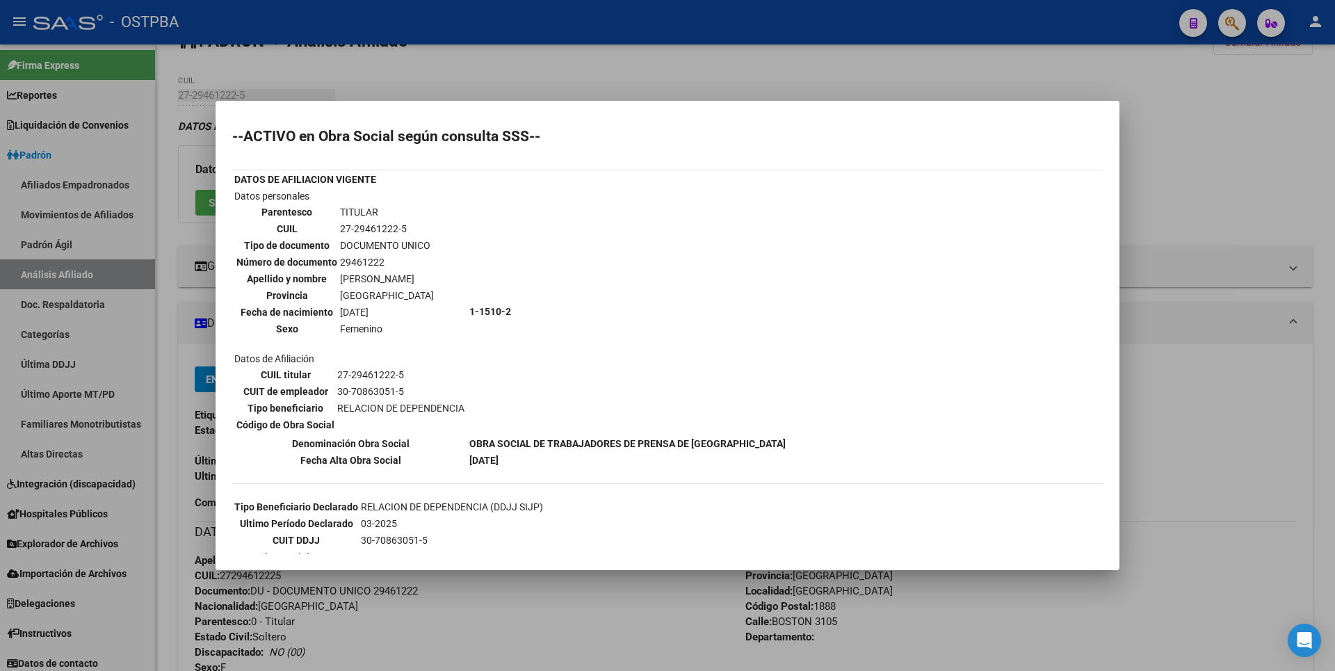
click at [1187, 159] on div at bounding box center [667, 335] width 1335 height 671
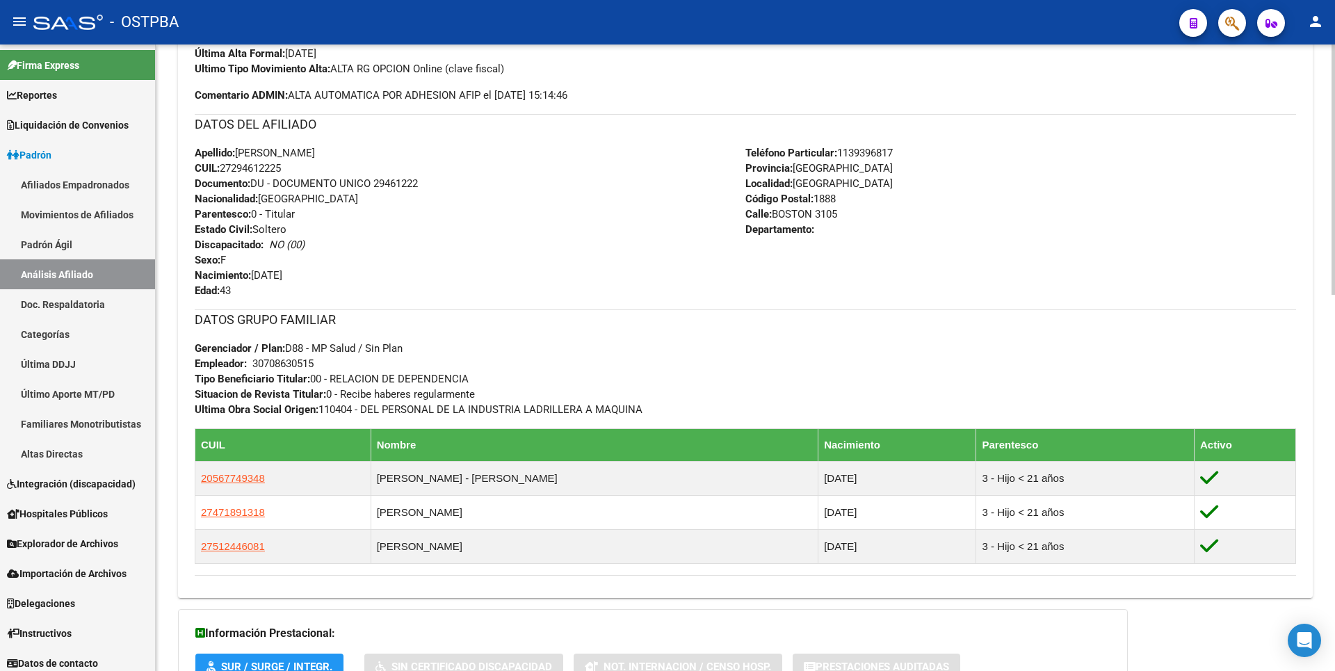
scroll to position [176, 0]
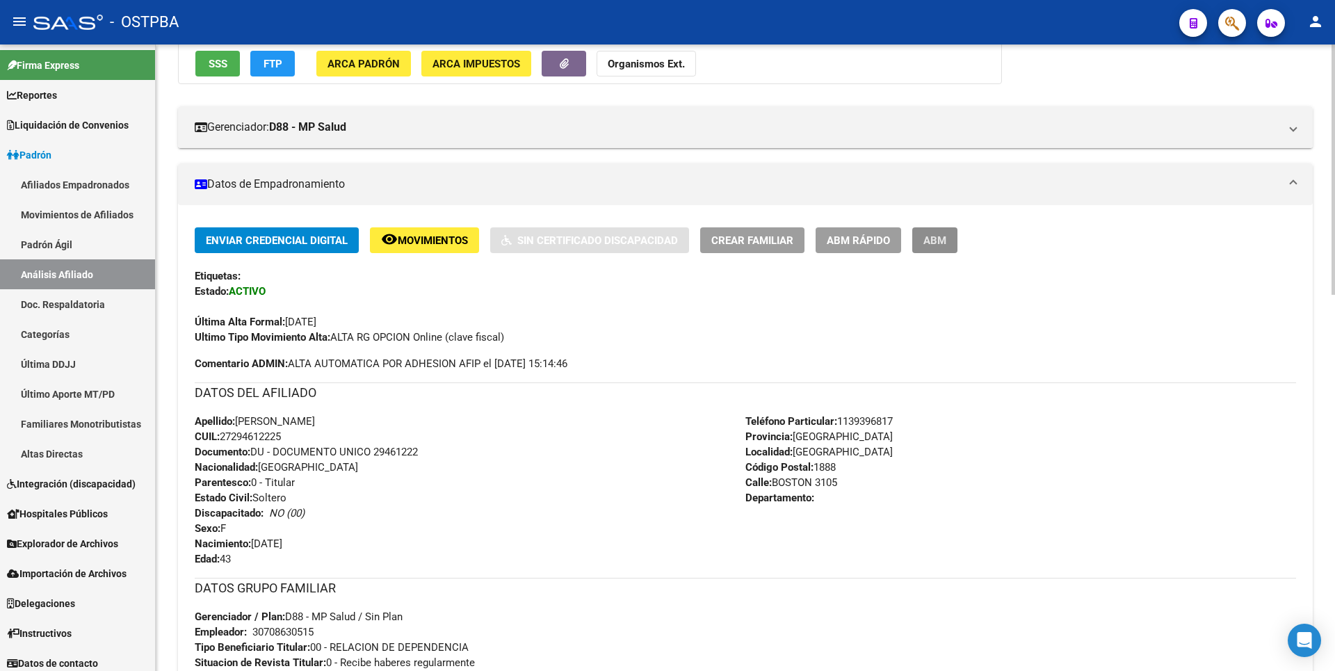
click at [935, 243] on span "ABM" at bounding box center [934, 240] width 23 height 13
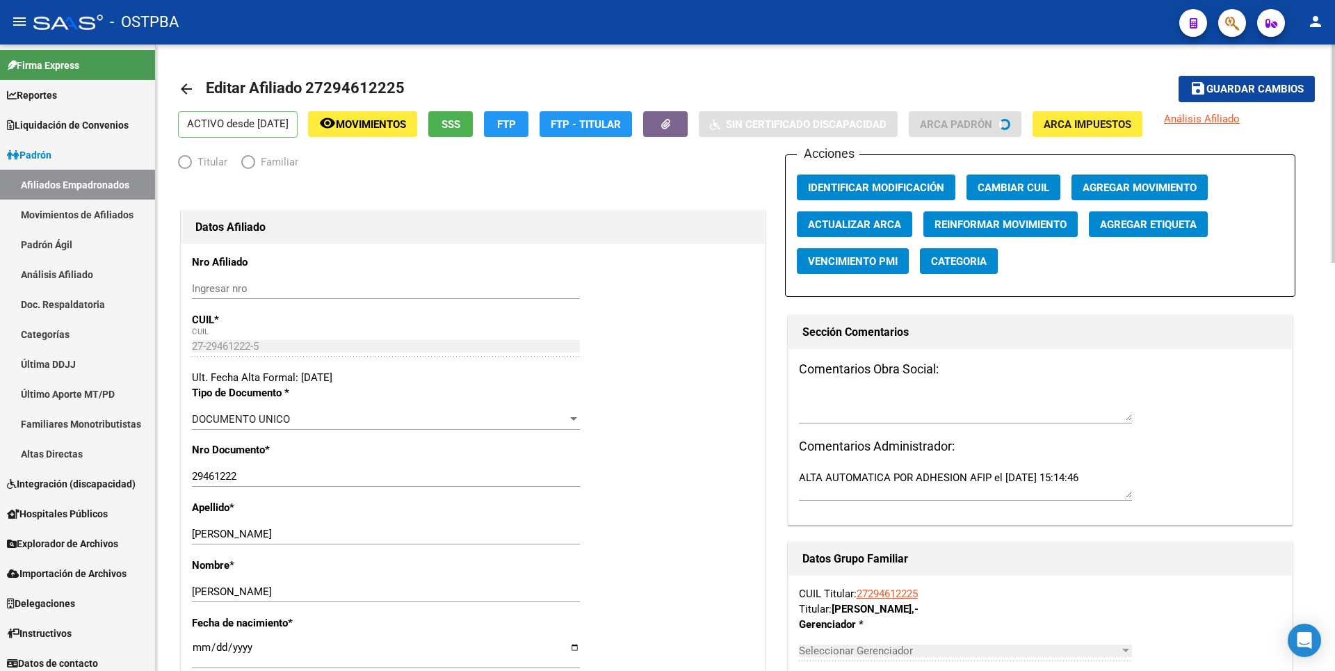
radio input "true"
type input "30-70863051-5"
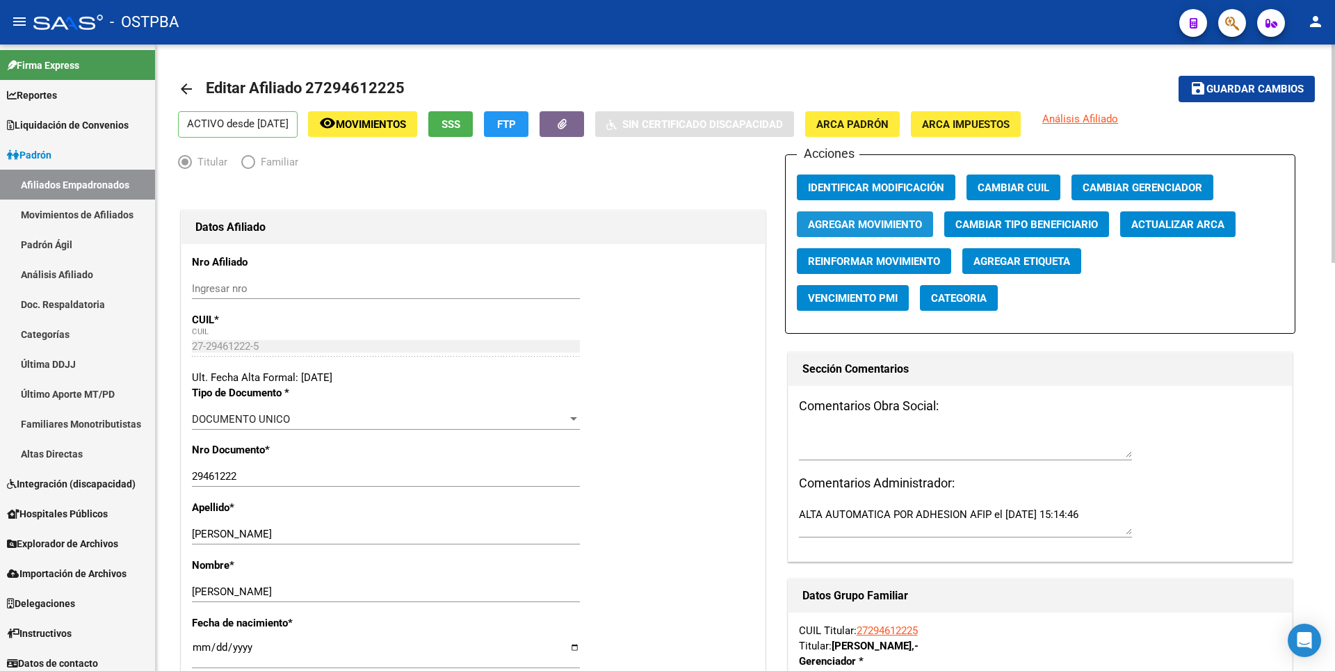
click at [879, 225] on span "Agregar Movimiento" at bounding box center [865, 224] width 114 height 13
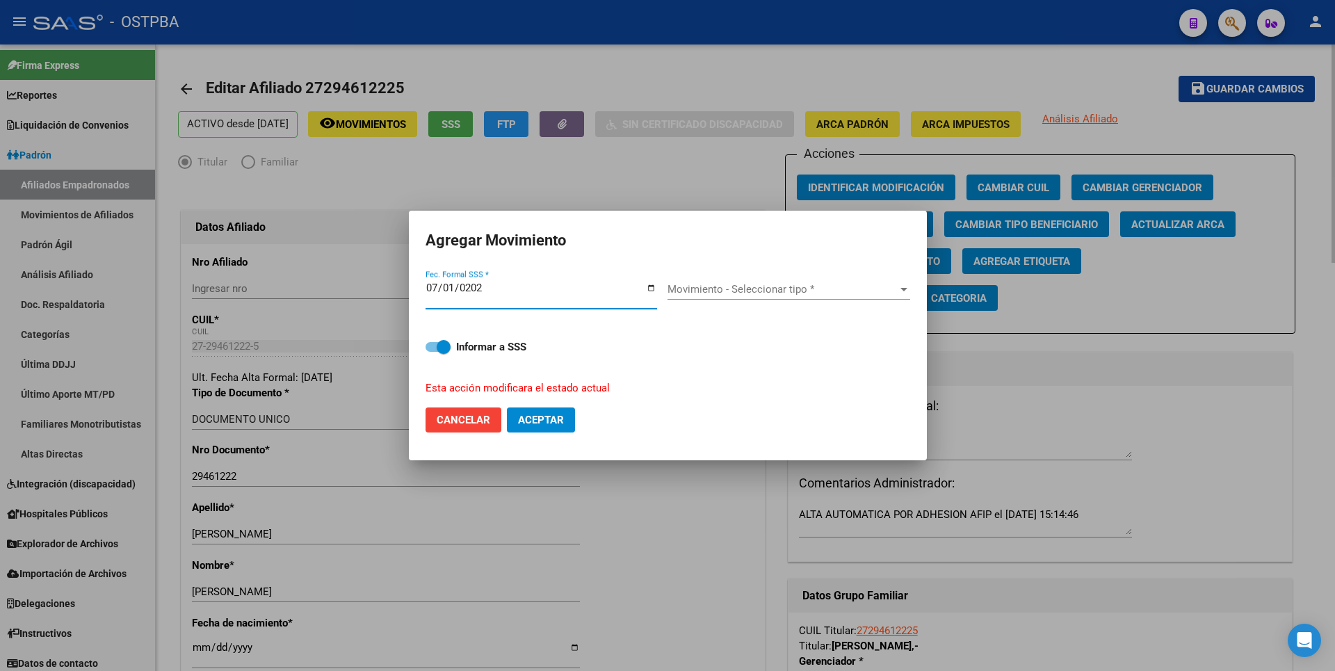
type input "2025-07-01"
click at [893, 290] on span "Movimiento - Seleccionar tipo *" at bounding box center [782, 289] width 230 height 13
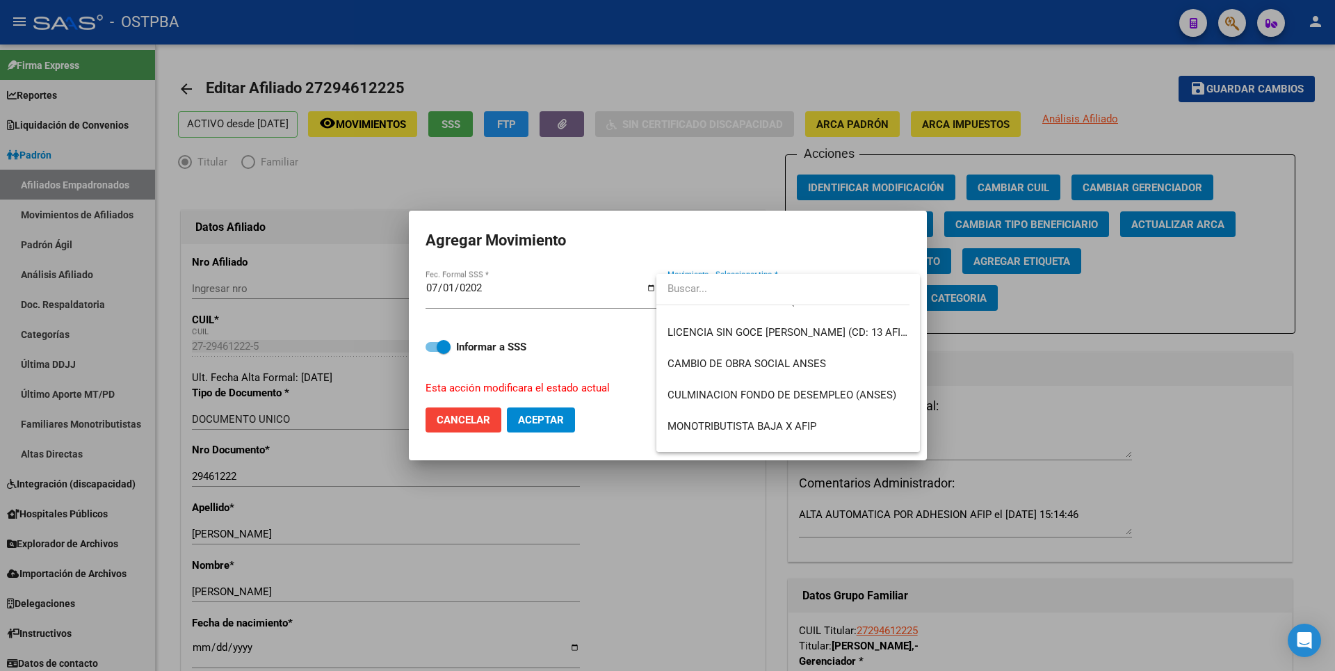
scroll to position [278, 0]
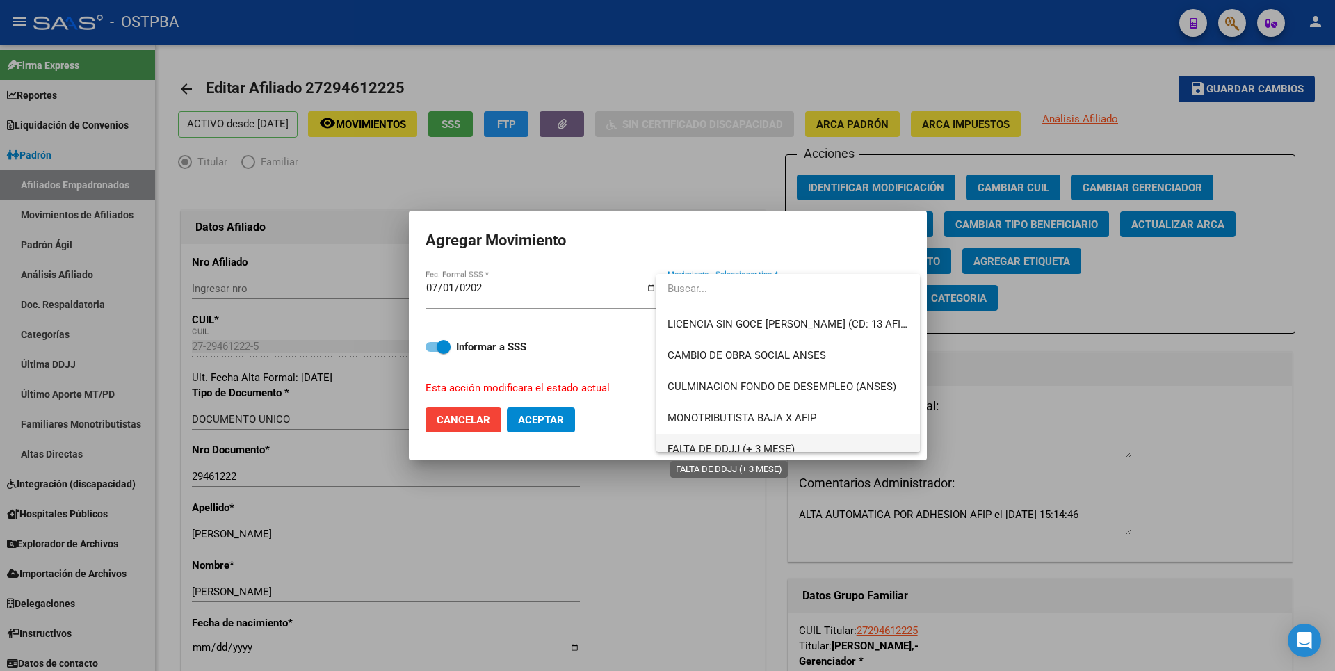
click at [750, 451] on span "FALTA DE DDJJ (+ 3 MESE)" at bounding box center [730, 449] width 127 height 13
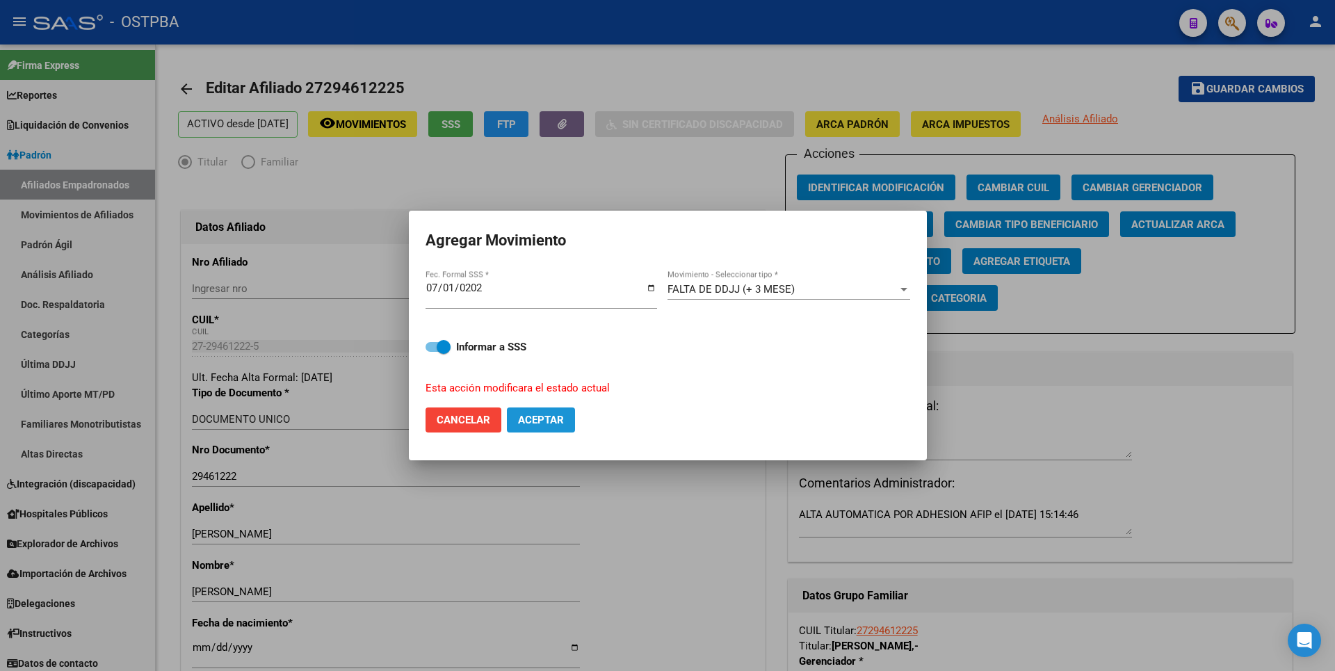
click at [551, 419] on span "Aceptar" at bounding box center [541, 420] width 46 height 13
checkbox input "false"
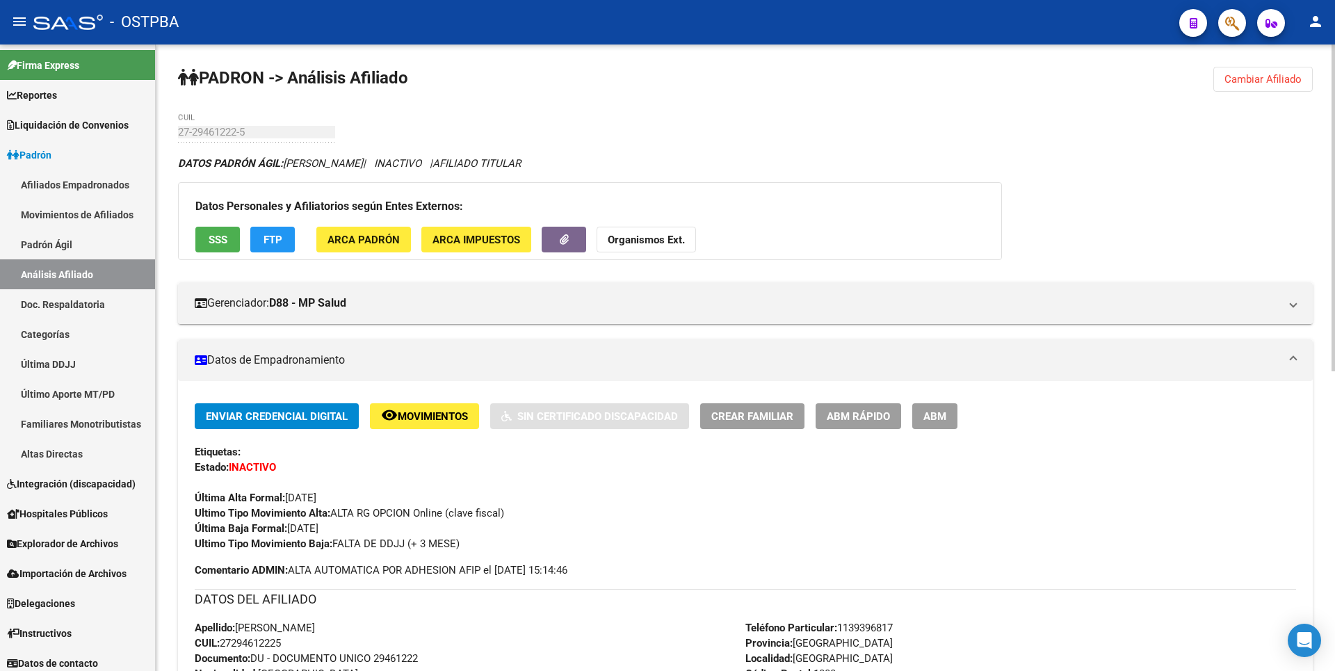
click at [1265, 76] on span "Cambiar Afiliado" at bounding box center [1262, 79] width 77 height 13
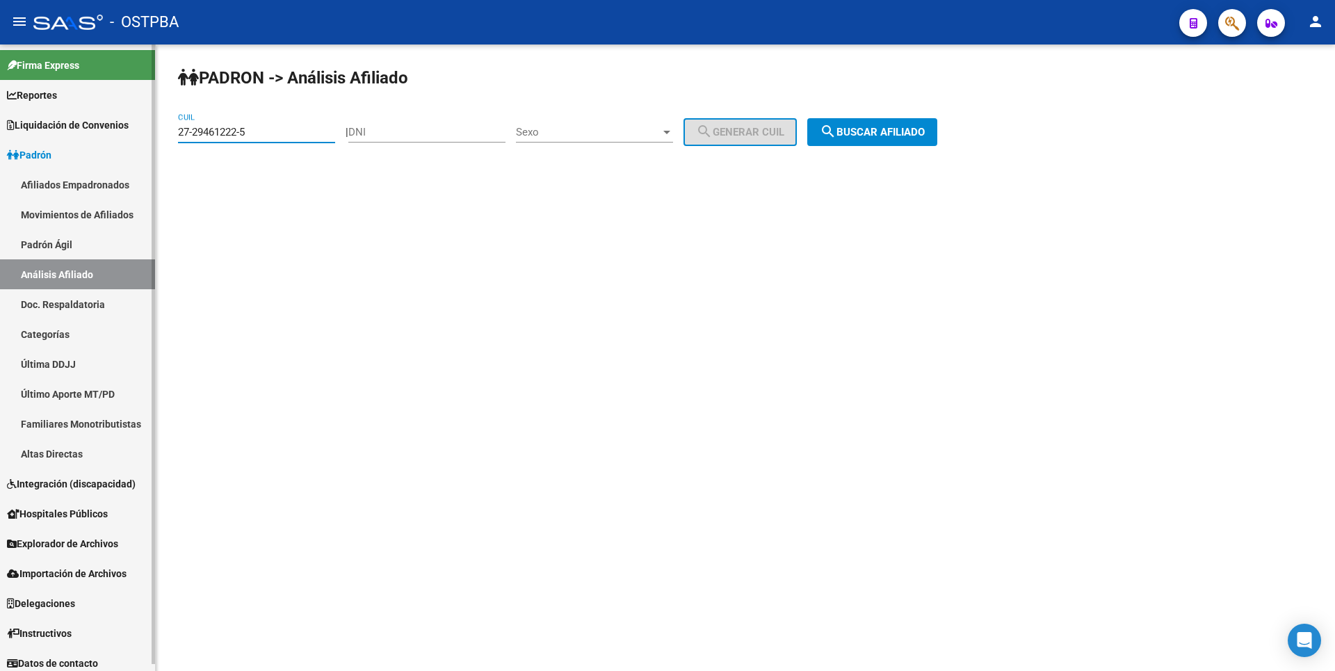
drag, startPoint x: 257, startPoint y: 132, endPoint x: 60, endPoint y: 149, distance: 198.2
click at [60, 149] on mat-sidenav-container "Firma Express Reportes Tablero de Control Ingresos Percibidos Análisis de todos…" at bounding box center [667, 357] width 1335 height 626
paste input "0-94943112-7"
drag, startPoint x: 914, startPoint y: 126, endPoint x: 889, endPoint y: 125, distance: 24.3
click at [912, 126] on span "search Buscar afiliado" at bounding box center [872, 132] width 105 height 13
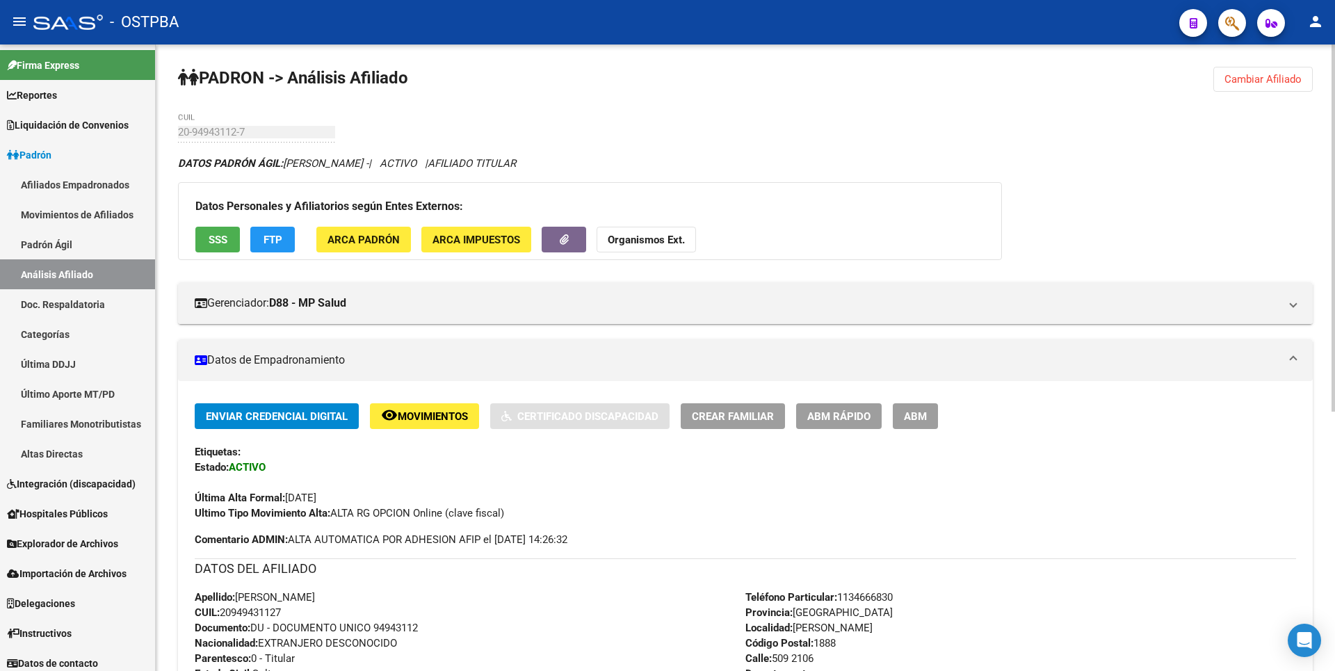
click at [212, 241] on span "SSS" at bounding box center [218, 240] width 19 height 13
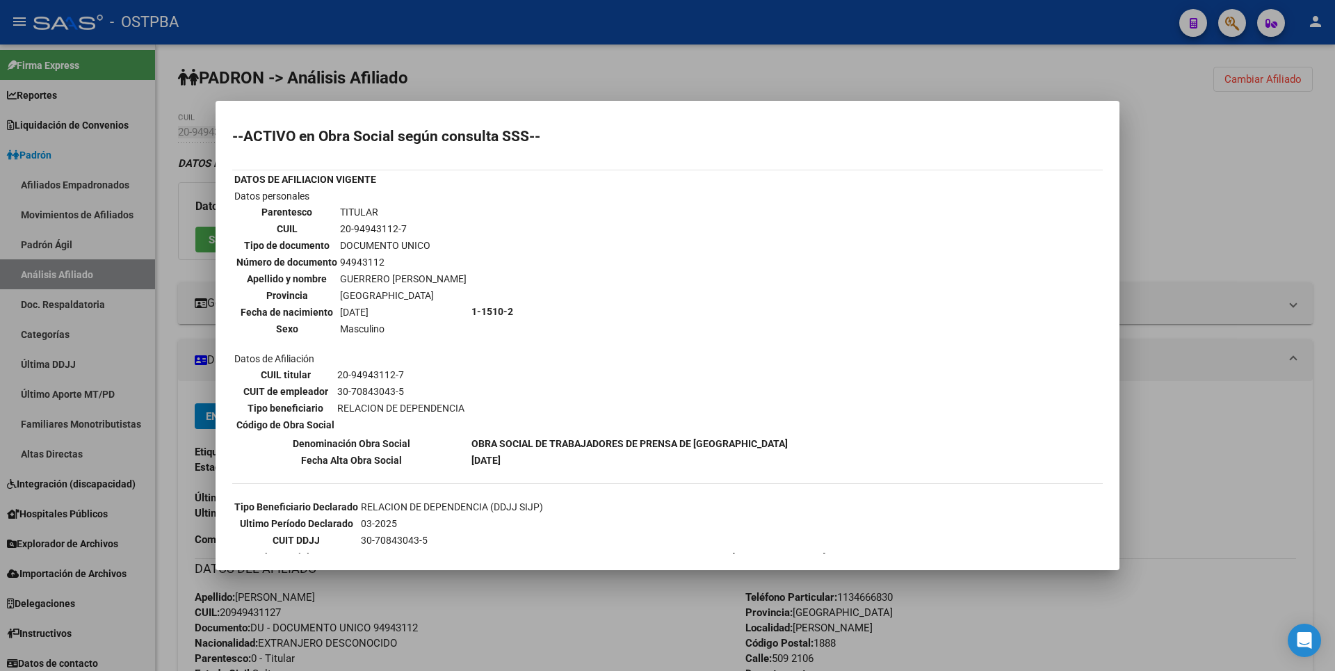
click at [1165, 204] on div at bounding box center [667, 335] width 1335 height 671
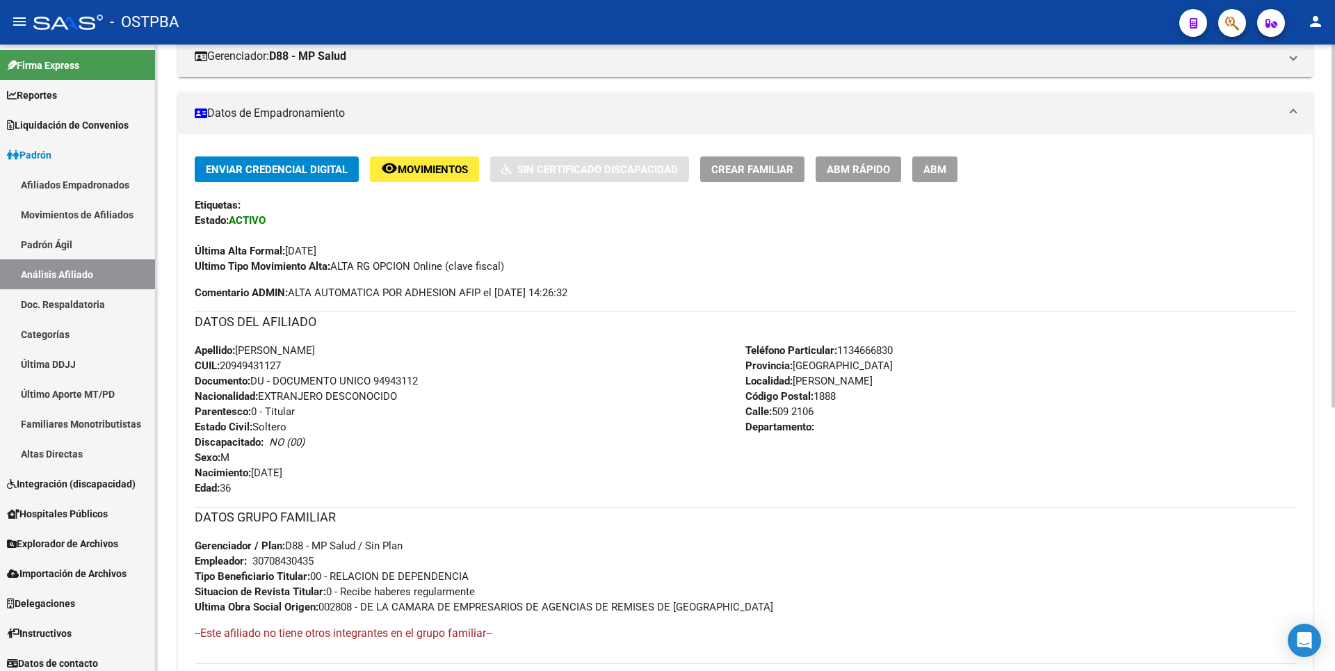
scroll to position [454, 0]
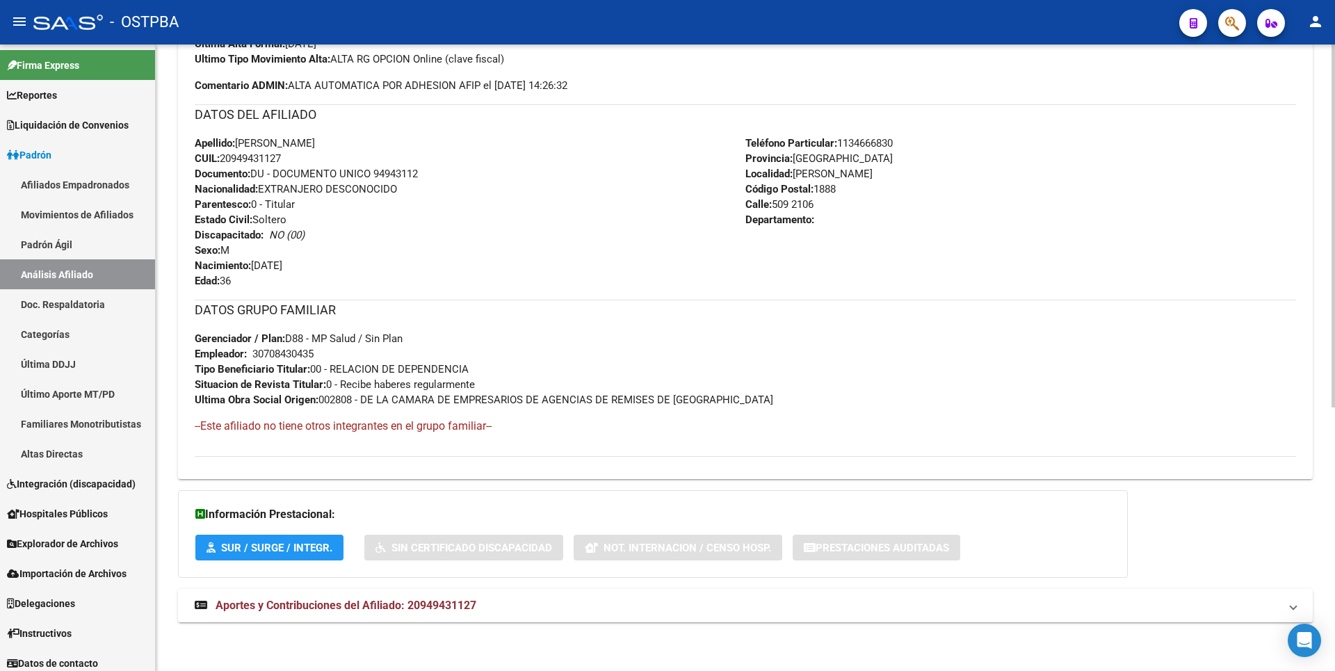
click at [467, 603] on span "Aportes y Contribuciones del Afiliado: 20949431127" at bounding box center [346, 605] width 261 height 13
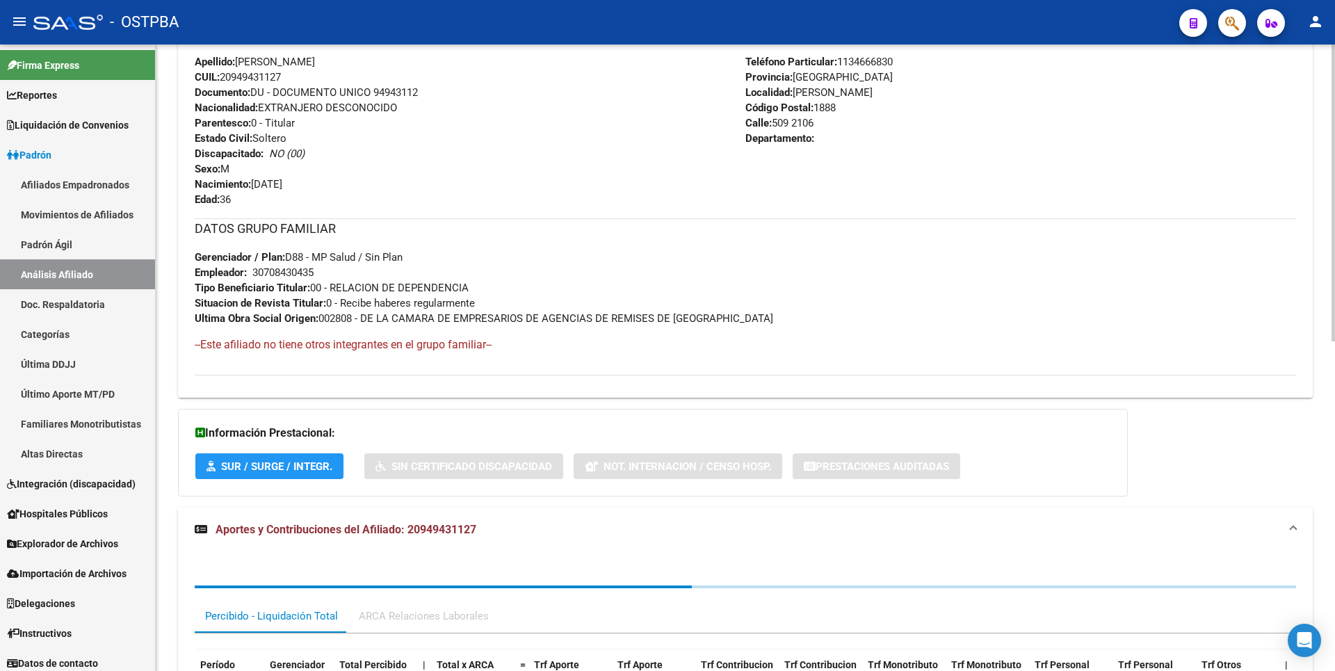
scroll to position [762, 0]
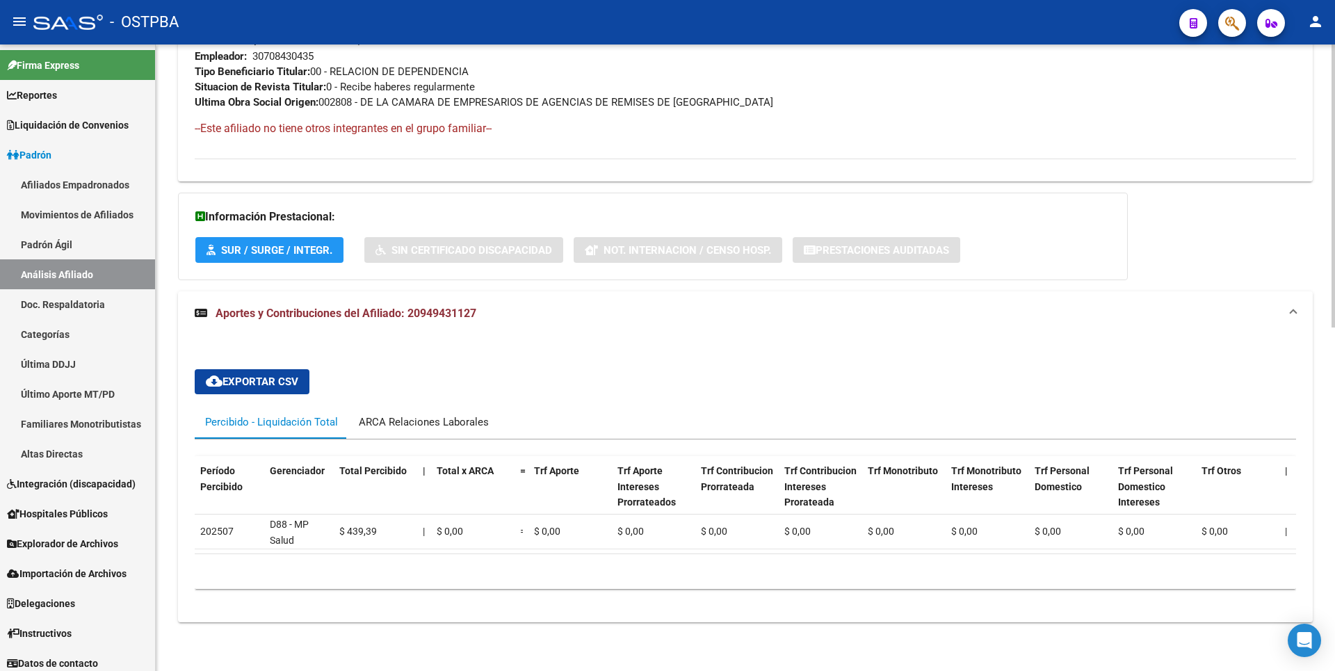
click at [470, 416] on div "ARCA Relaciones Laborales" at bounding box center [424, 421] width 130 height 15
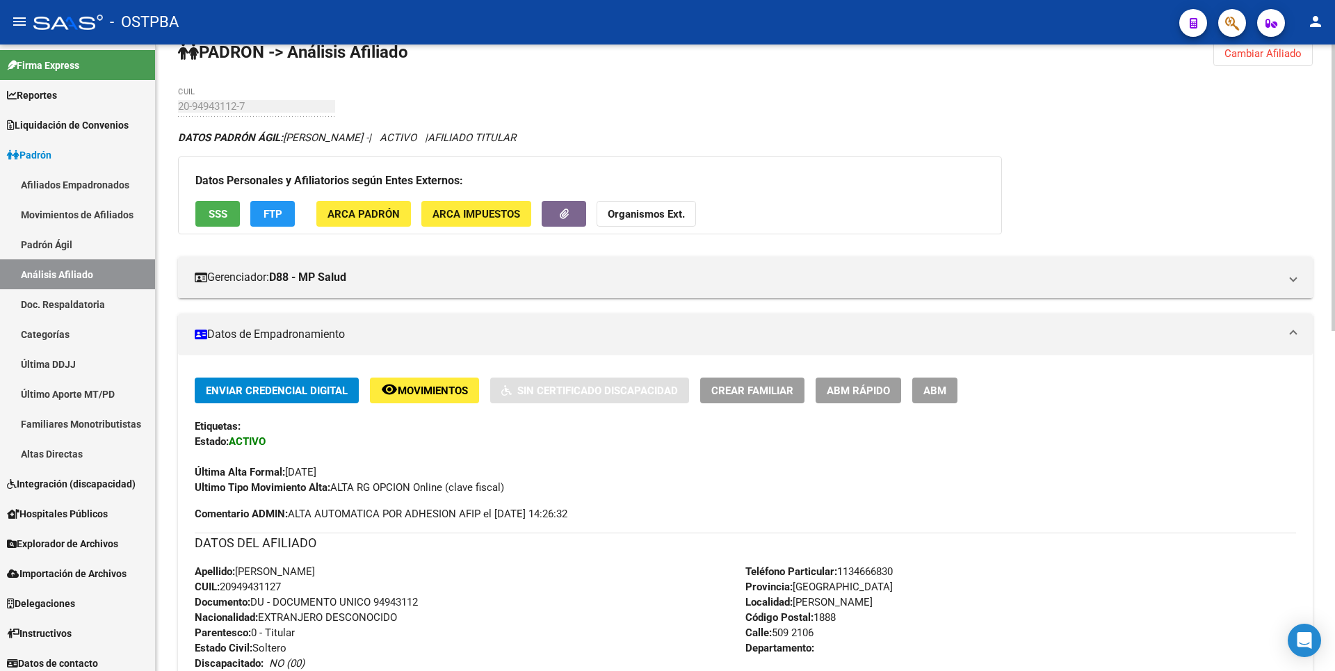
scroll to position [0, 0]
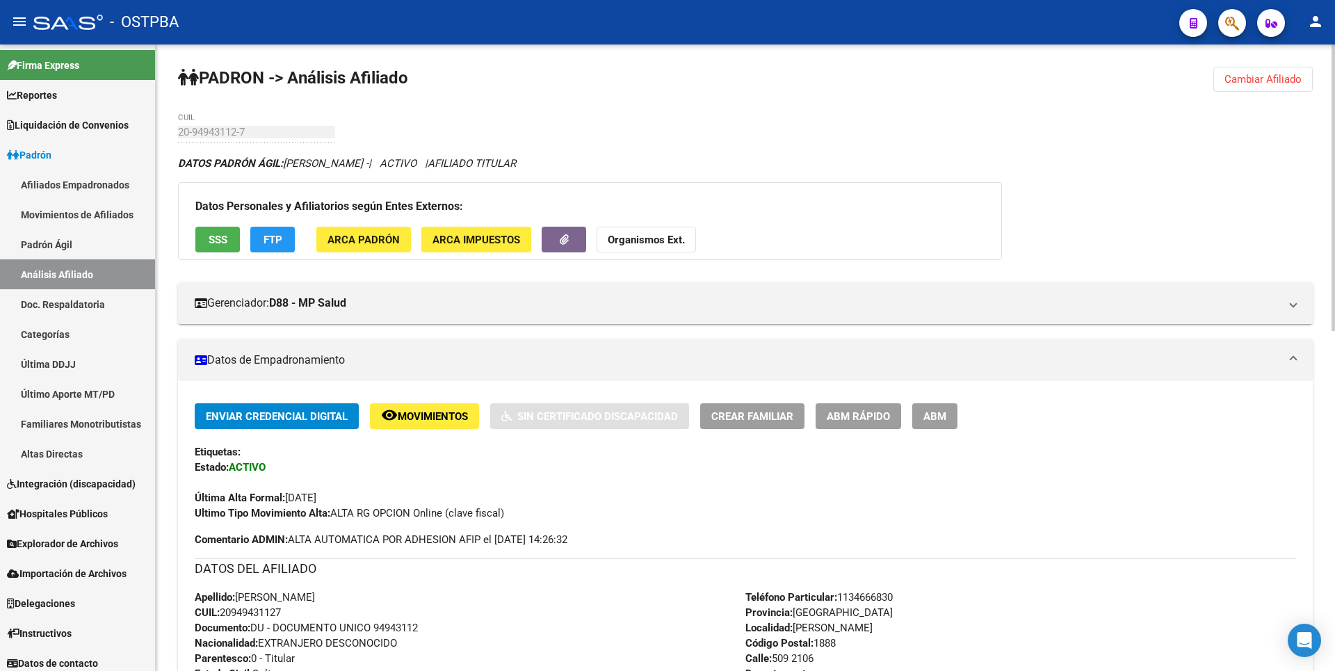
click at [1263, 81] on span "Cambiar Afiliado" at bounding box center [1262, 79] width 77 height 13
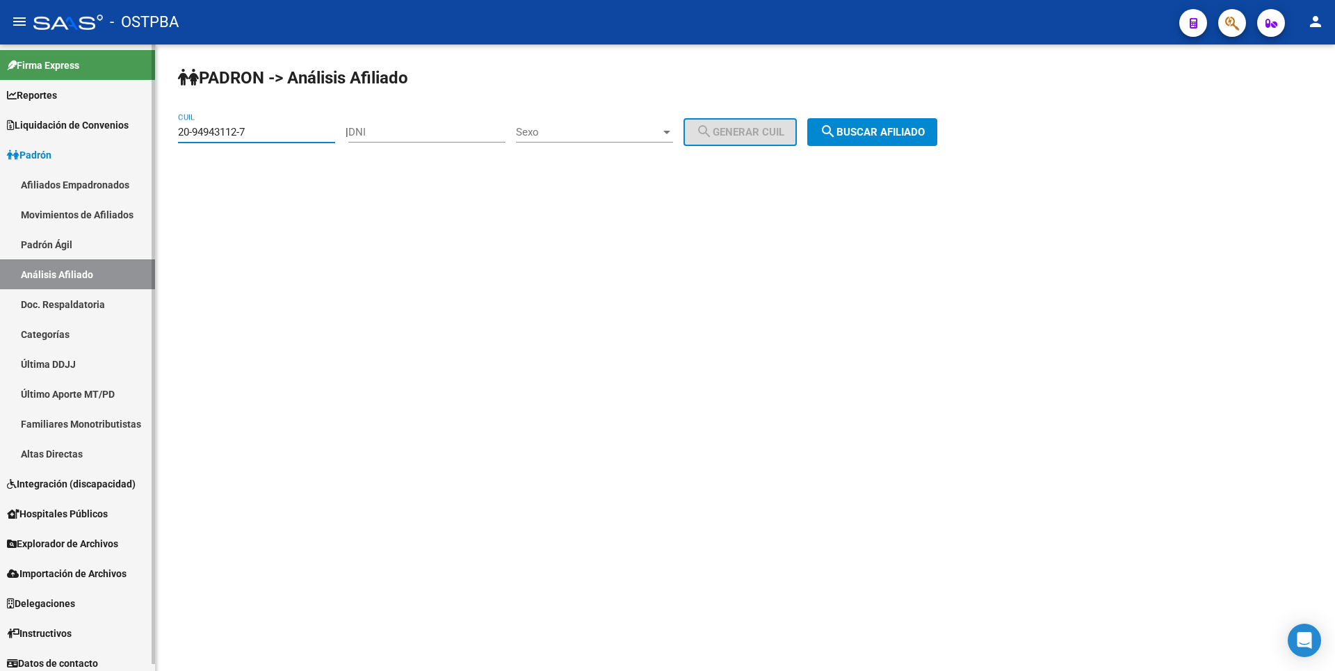
drag, startPoint x: 255, startPoint y: 131, endPoint x: 64, endPoint y: 104, distance: 193.1
click at [68, 99] on mat-sidenav-container "Firma Express Reportes Tablero de Control Ingresos Percibidos Análisis de todos…" at bounding box center [667, 357] width 1335 height 626
paste input "3-45427226-9"
type input "23-45427226-9"
click at [873, 122] on button "search Buscar afiliado" at bounding box center [872, 132] width 130 height 28
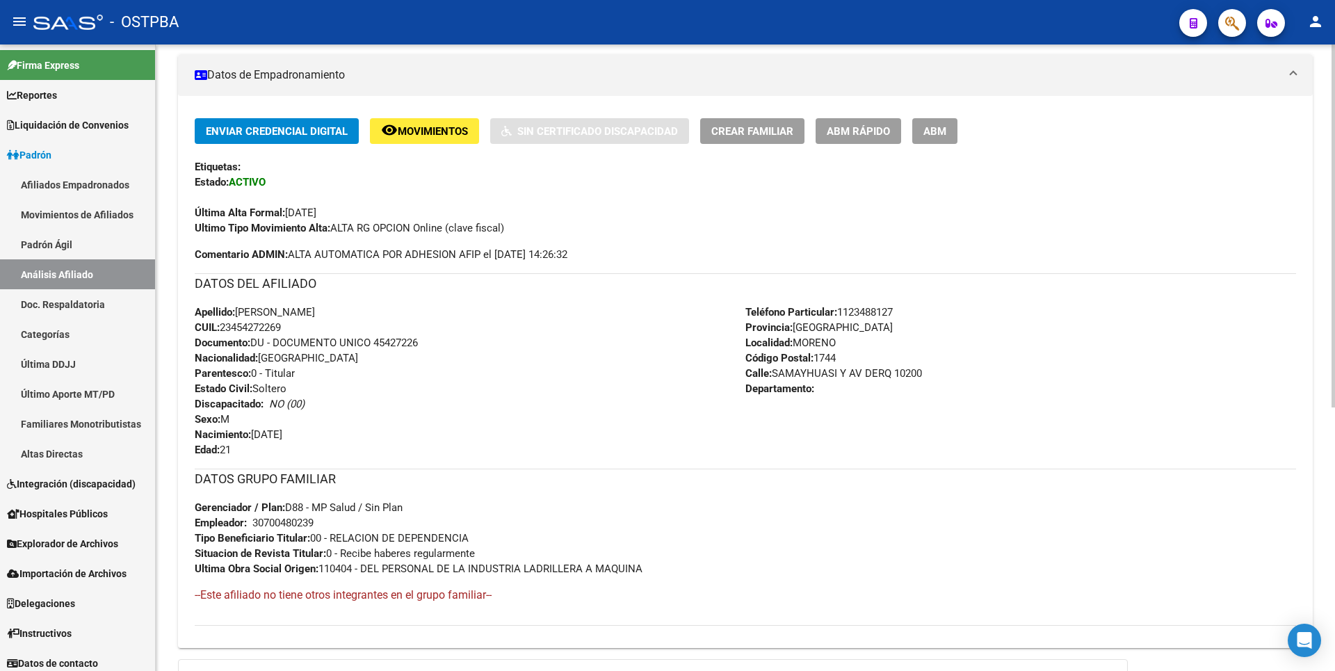
scroll to position [454, 0]
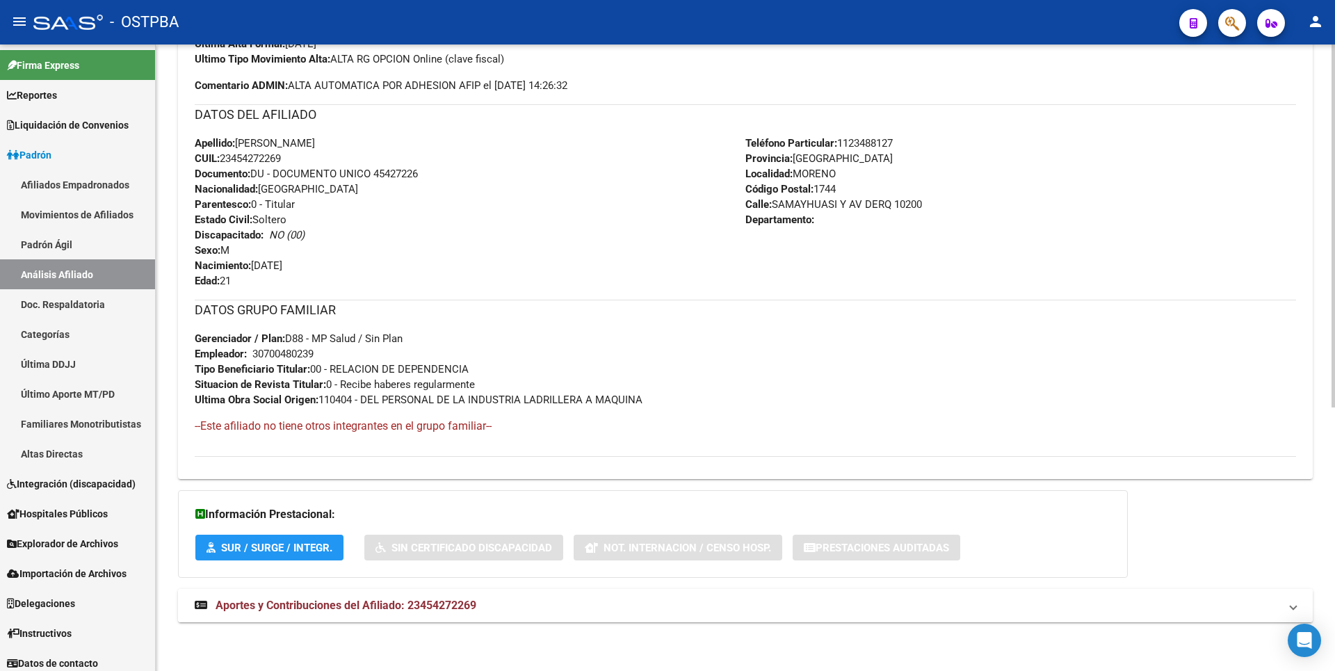
click at [431, 617] on mat-expansion-panel-header "Aportes y Contribuciones del Afiliado: 23454272269" at bounding box center [745, 605] width 1135 height 33
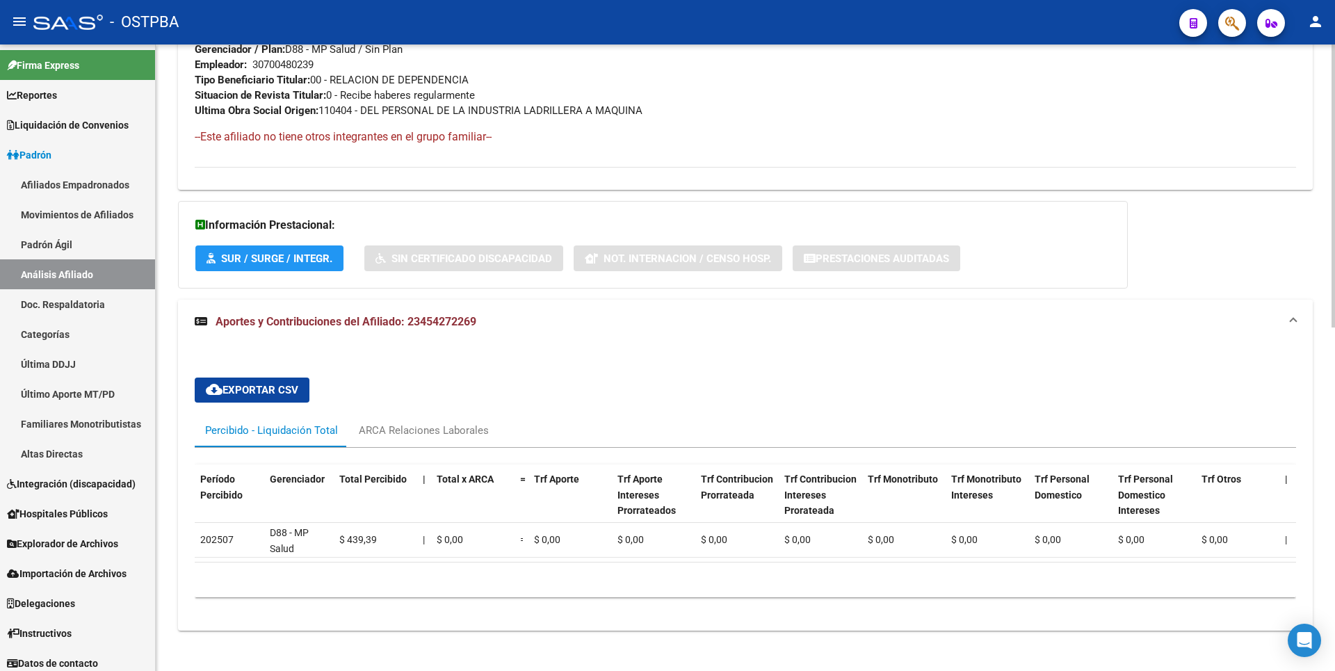
scroll to position [762, 0]
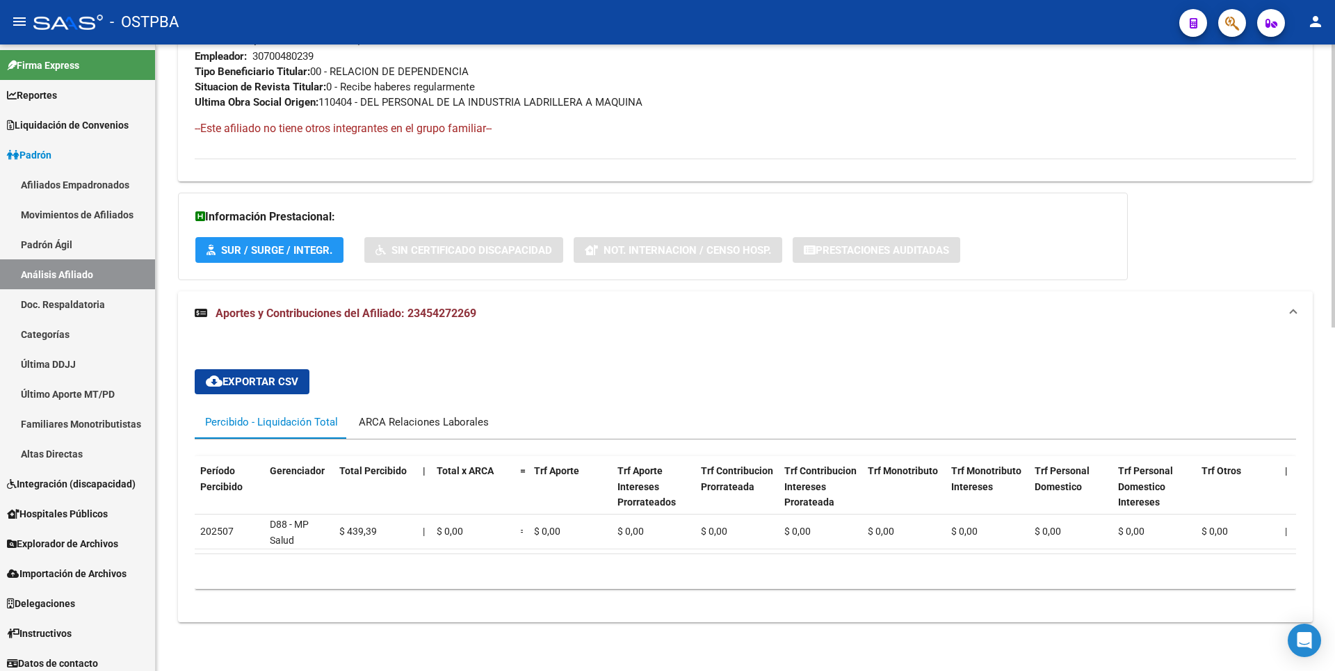
click at [437, 414] on div "ARCA Relaciones Laborales" at bounding box center [424, 421] width 130 height 15
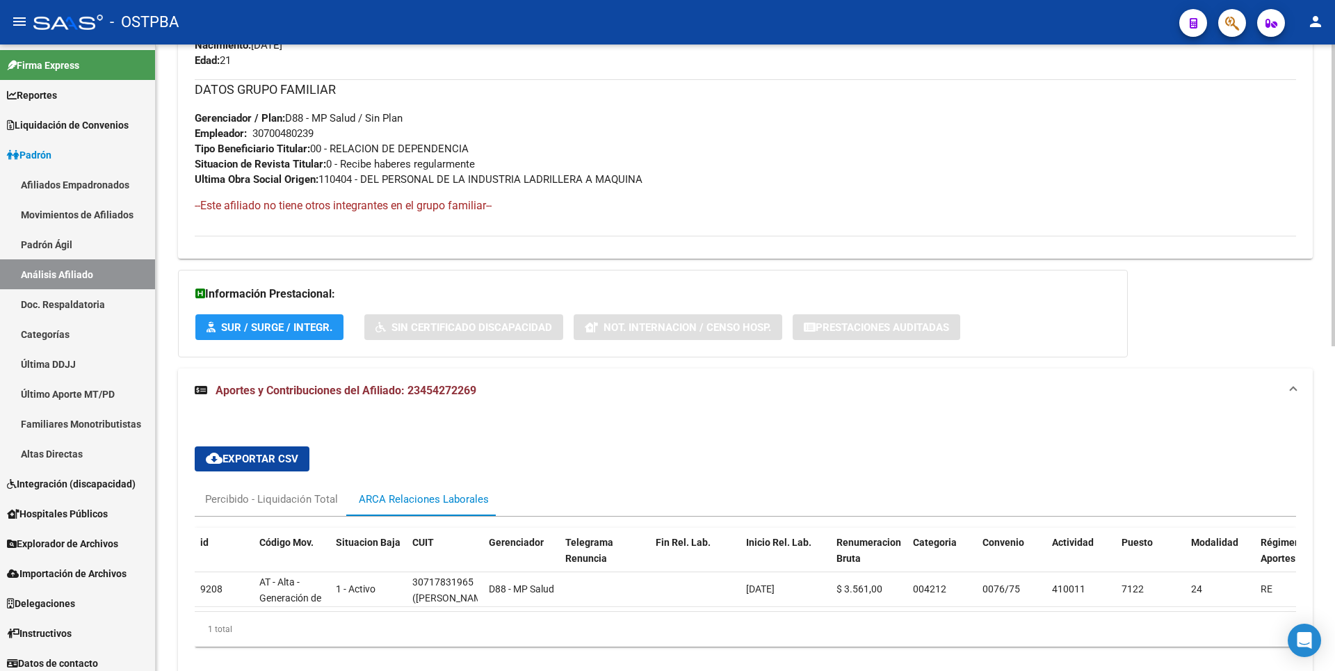
scroll to position [743, 0]
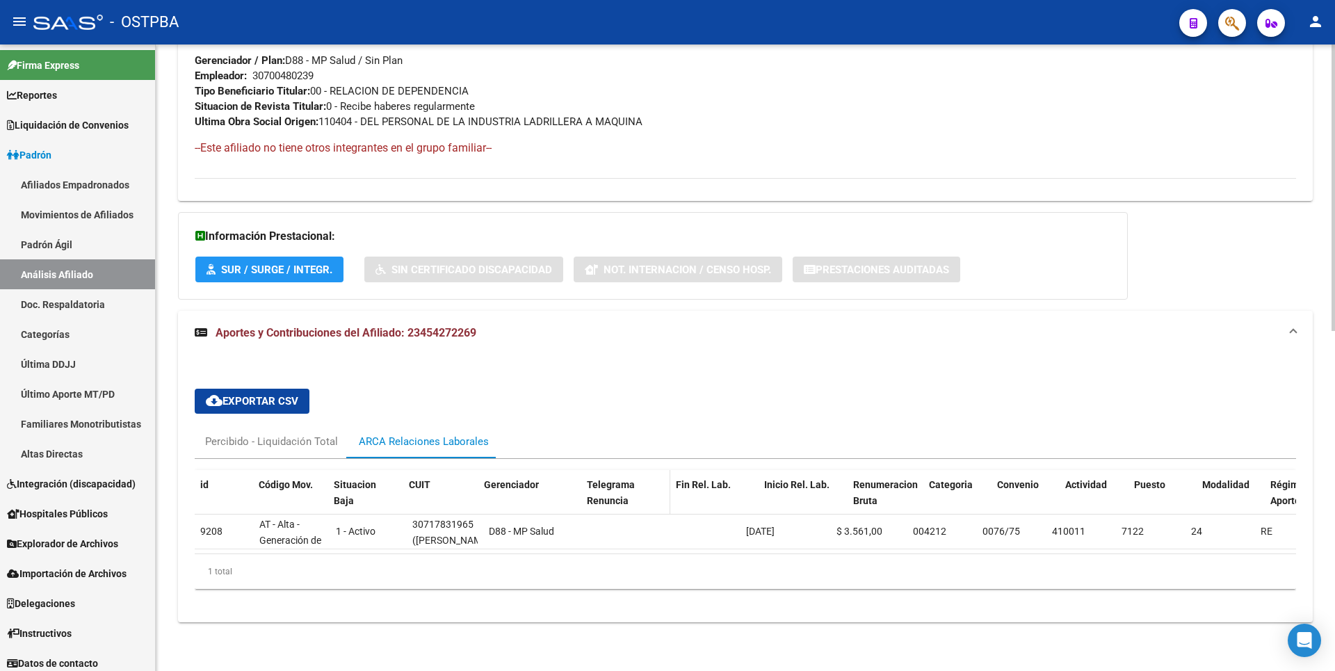
drag, startPoint x: 555, startPoint y: 484, endPoint x: 583, endPoint y: 481, distance: 28.6
click at [583, 481] on div "id Código Mov. Situacion Baja CUIT Gerenciador Telegrama Renuncia Fin Rel. Lab.…" at bounding box center [1059, 500] width 1728 height 61
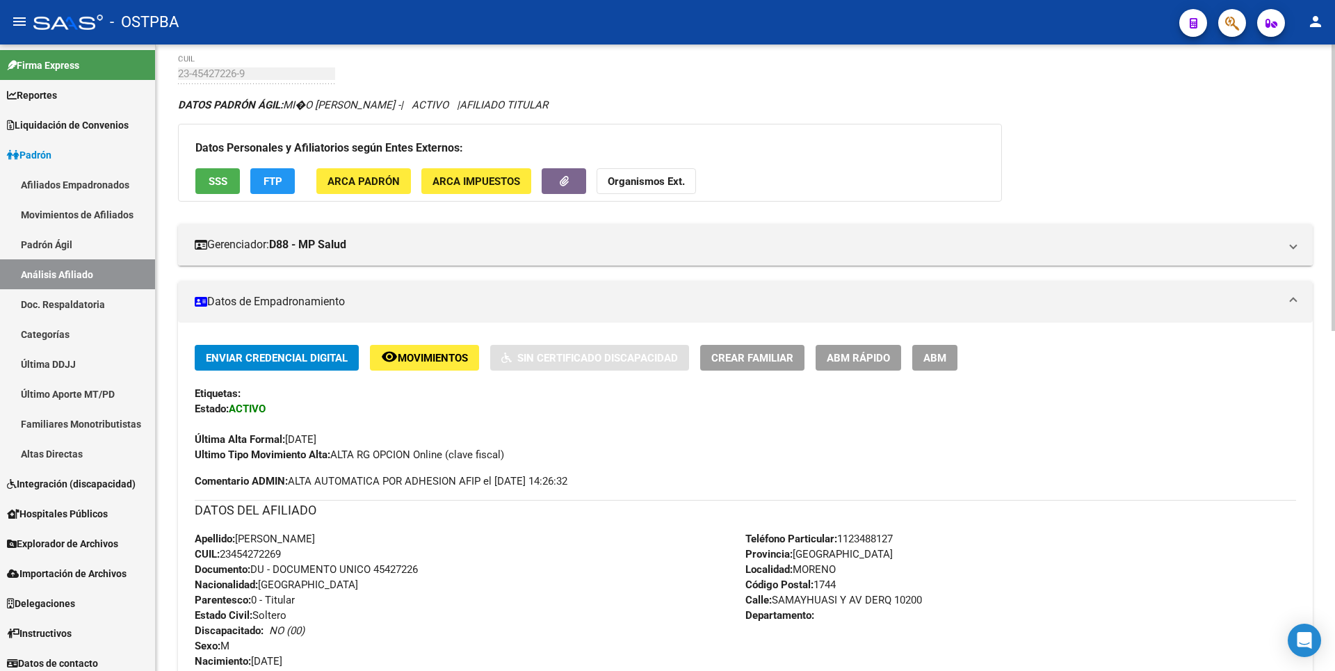
scroll to position [0, 0]
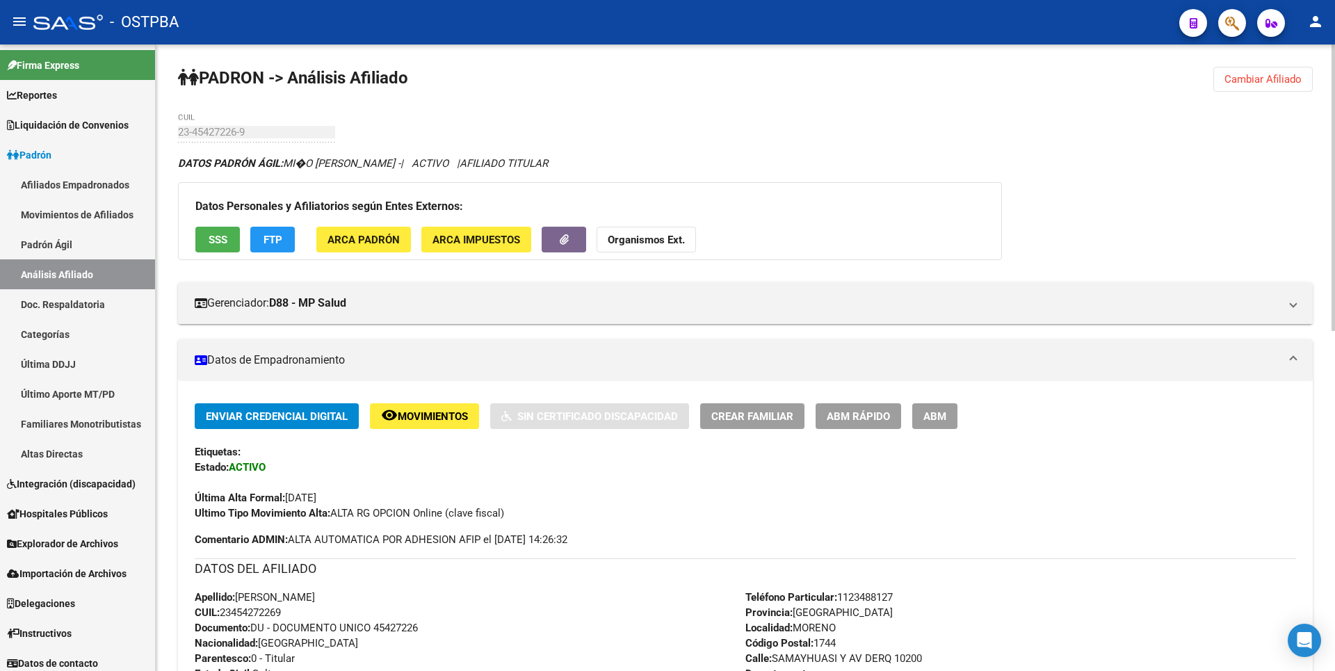
click at [117, 188] on link "Afiliados Empadronados" at bounding box center [77, 185] width 155 height 30
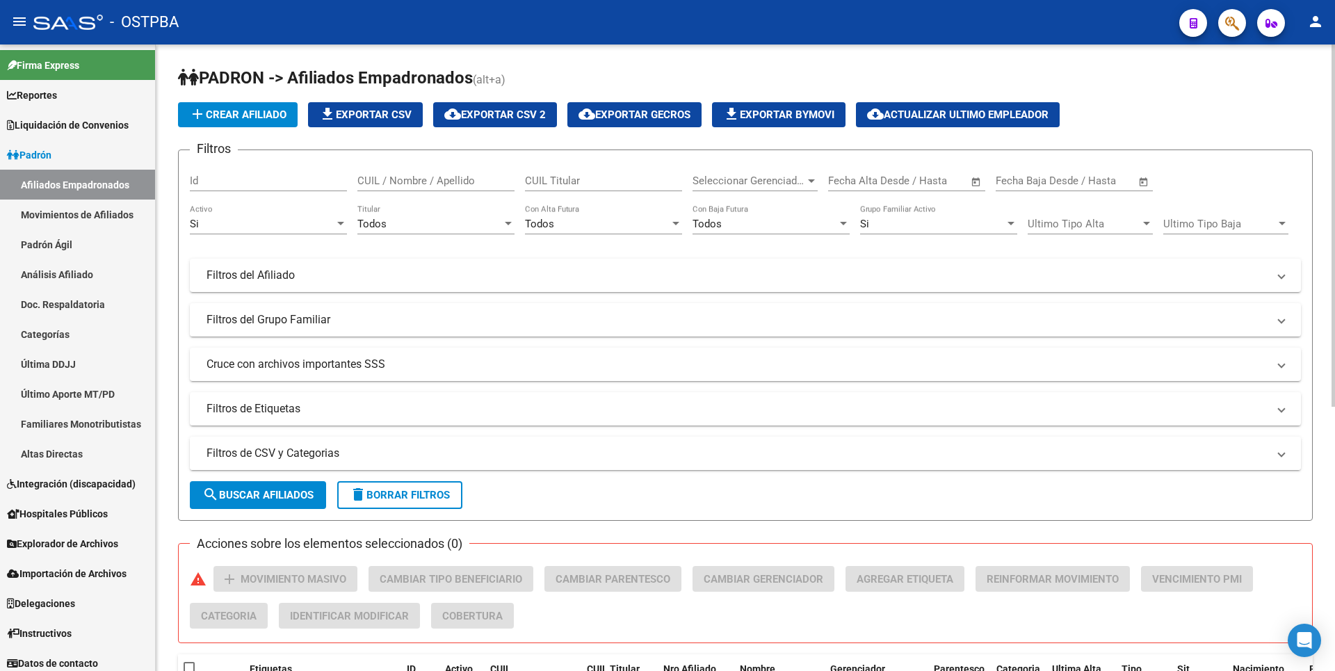
click at [396, 455] on mat-panel-title "Filtros de CSV y Categorias" at bounding box center [736, 453] width 1061 height 15
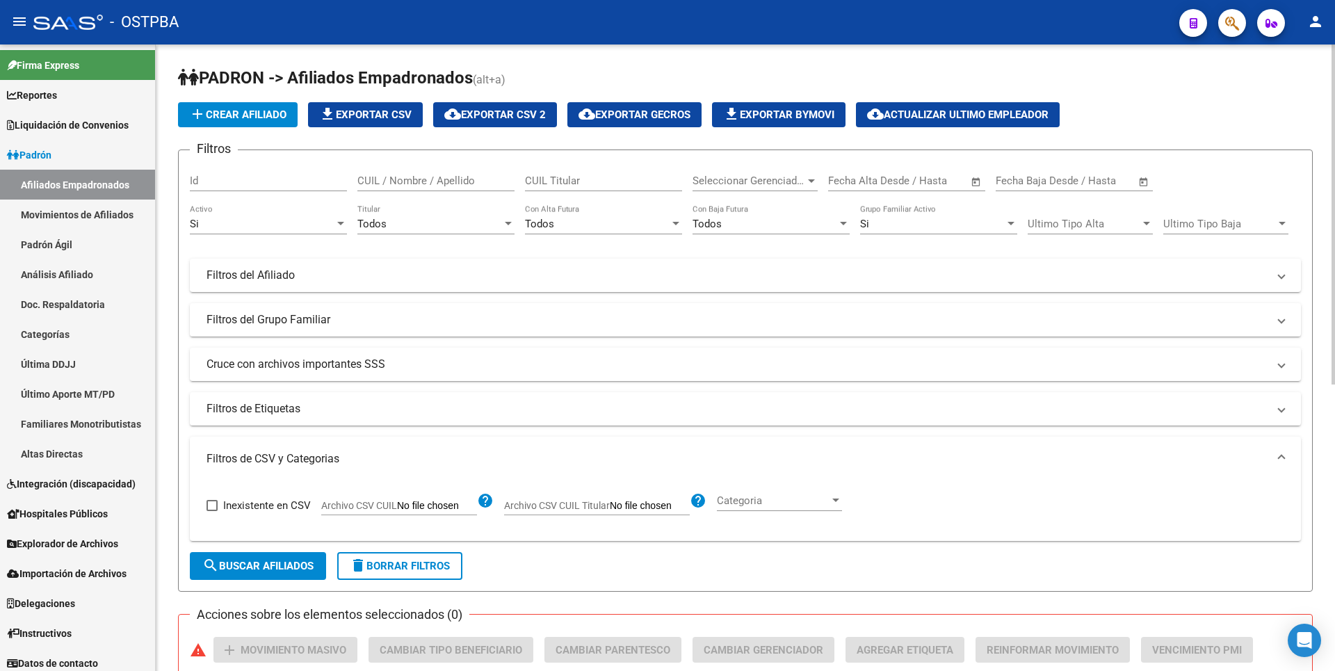
click at [421, 505] on input "Archivo CSV CUIL" at bounding box center [437, 506] width 80 height 13
type input "C:\fakepath\MOROSIDAD072025MP.csv"
click at [502, 219] on div "Todos" at bounding box center [435, 224] width 157 height 13
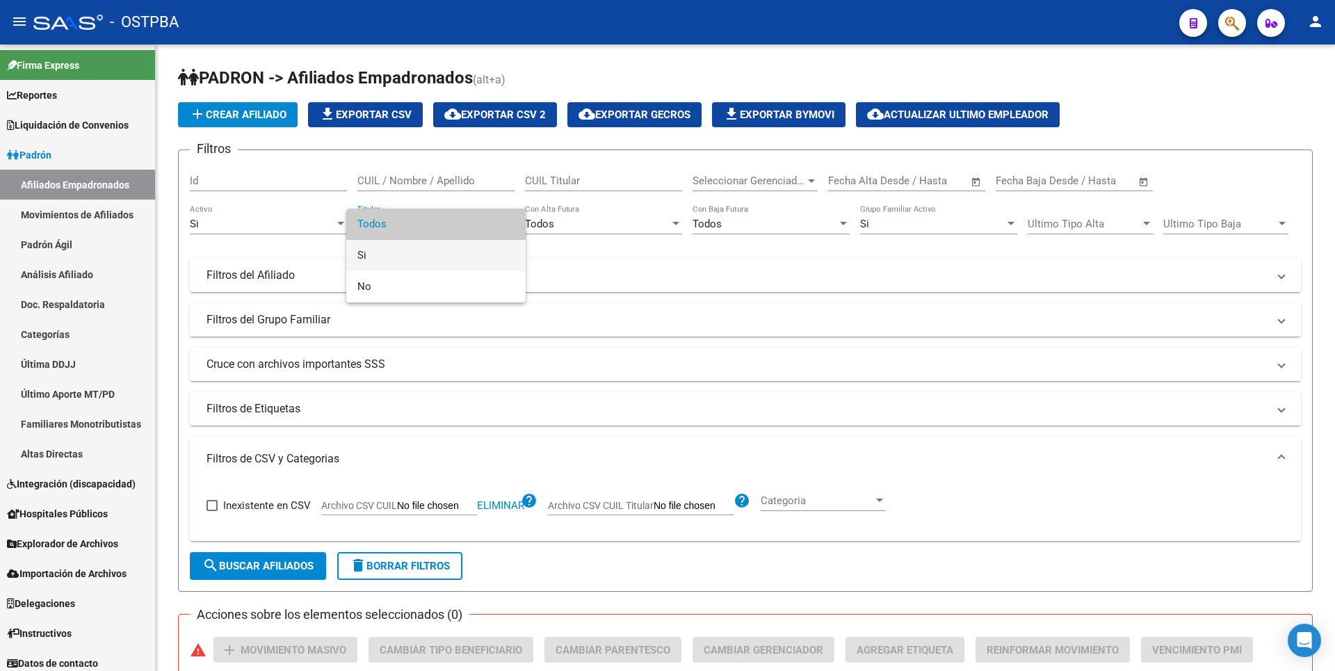
click at [426, 252] on span "Si" at bounding box center [435, 255] width 157 height 31
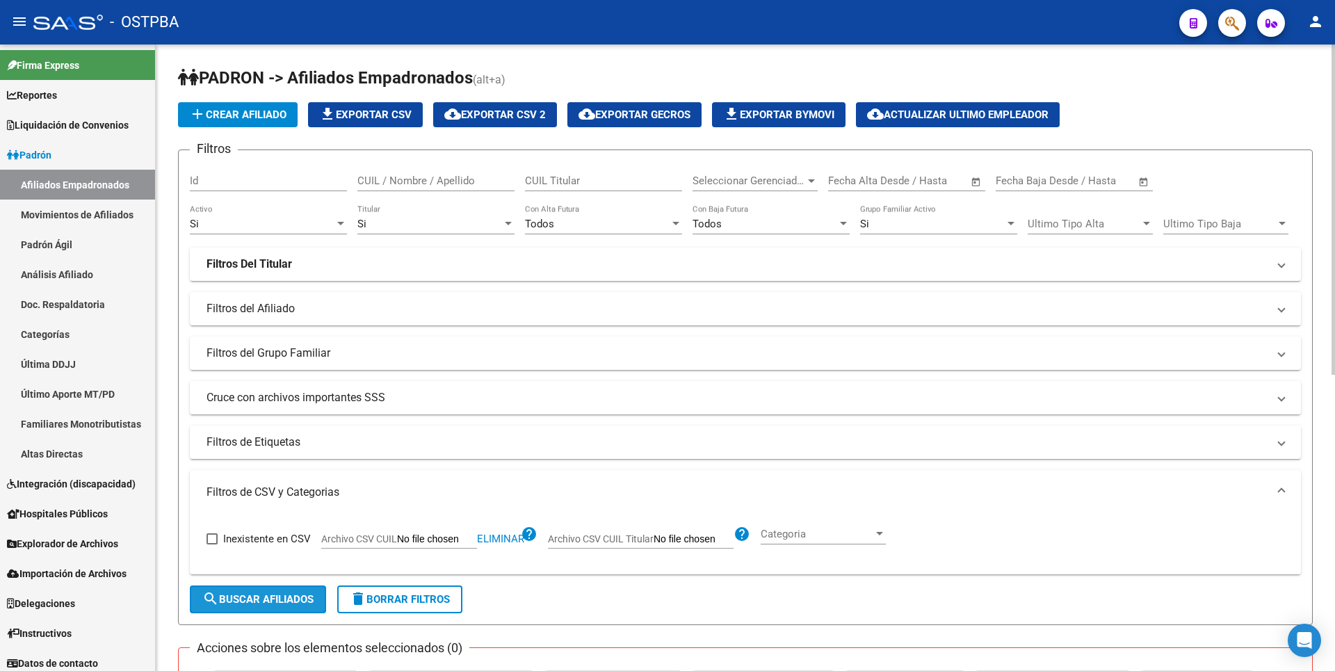
click at [260, 598] on span "search Buscar Afiliados" at bounding box center [257, 599] width 111 height 13
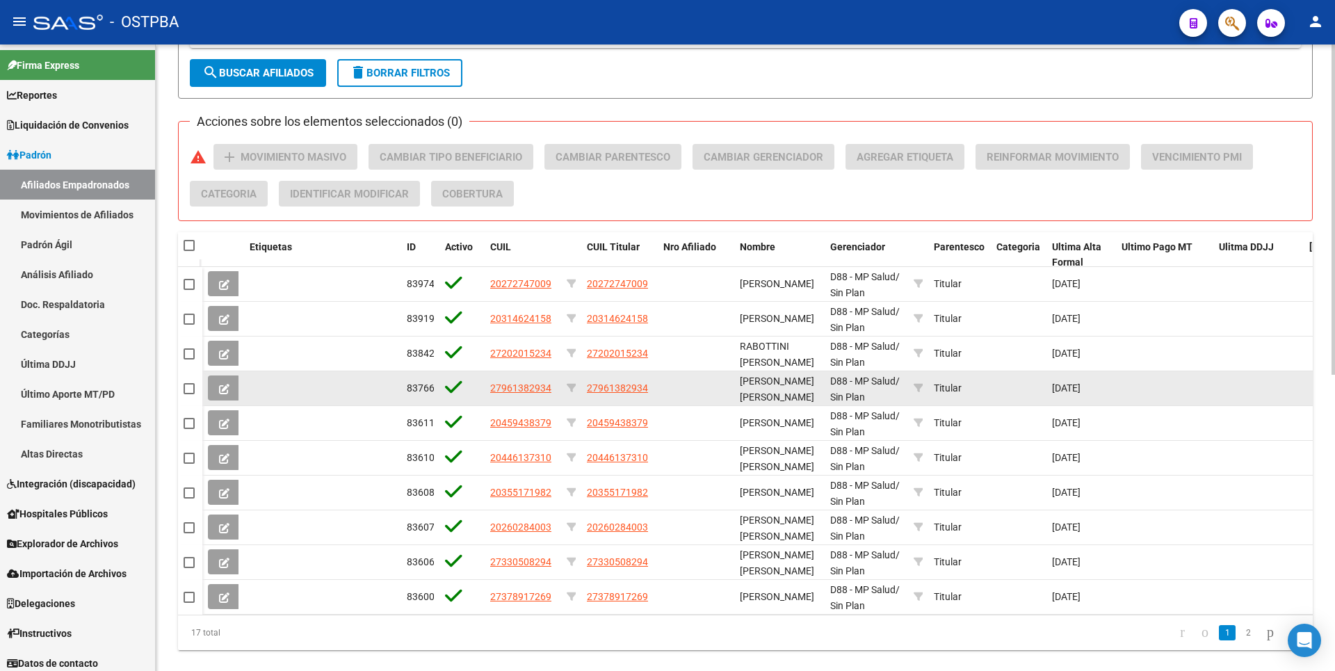
scroll to position [561, 0]
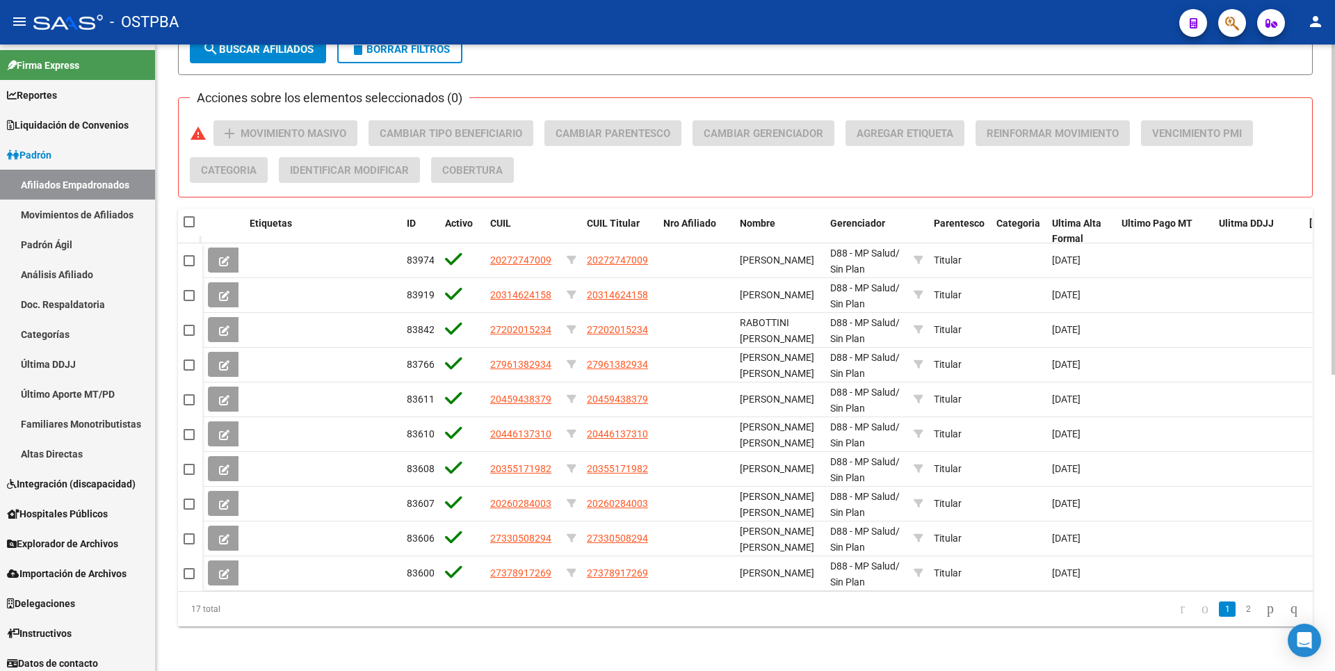
click at [1240, 604] on link "2" at bounding box center [1248, 608] width 17 height 15
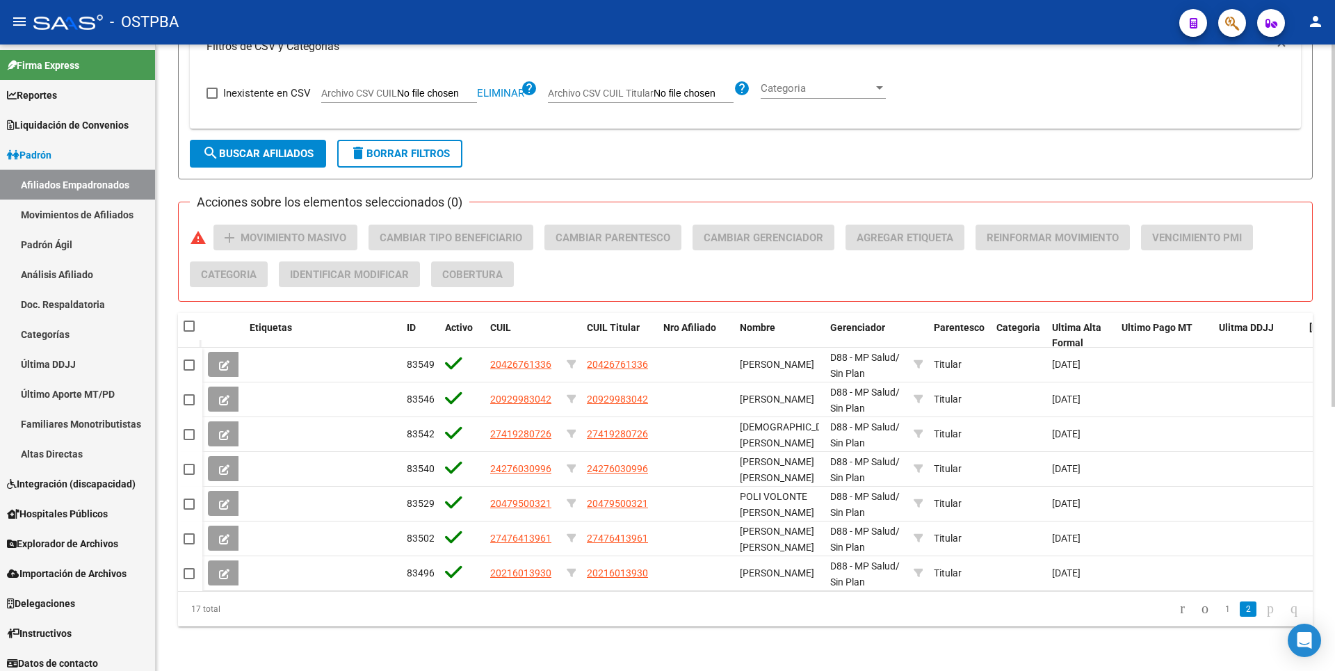
scroll to position [457, 0]
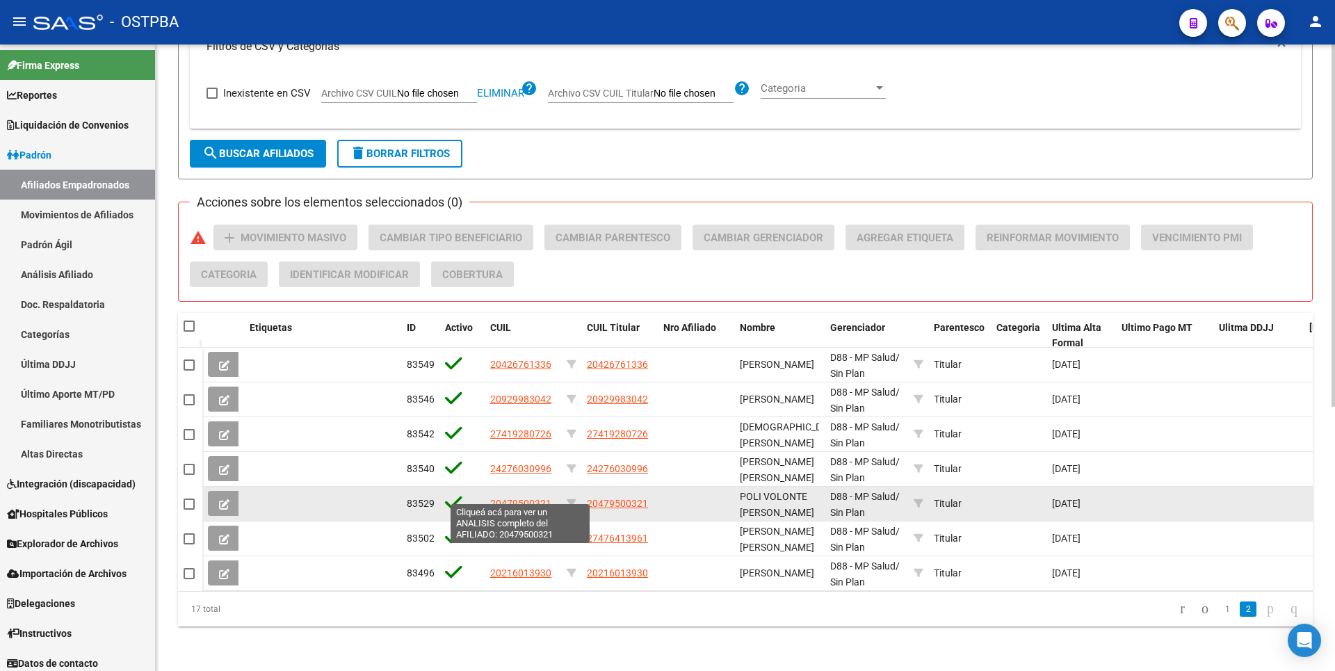
click at [532, 498] on span "20479500321" at bounding box center [520, 503] width 61 height 11
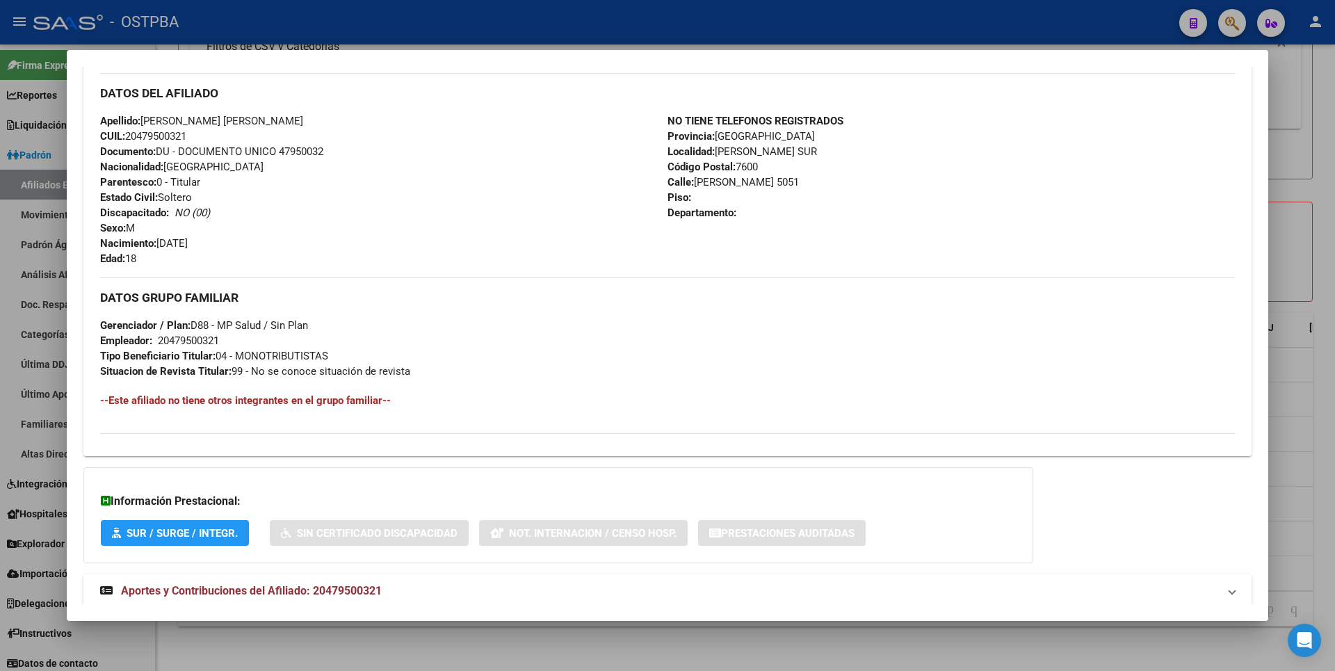
scroll to position [490, 0]
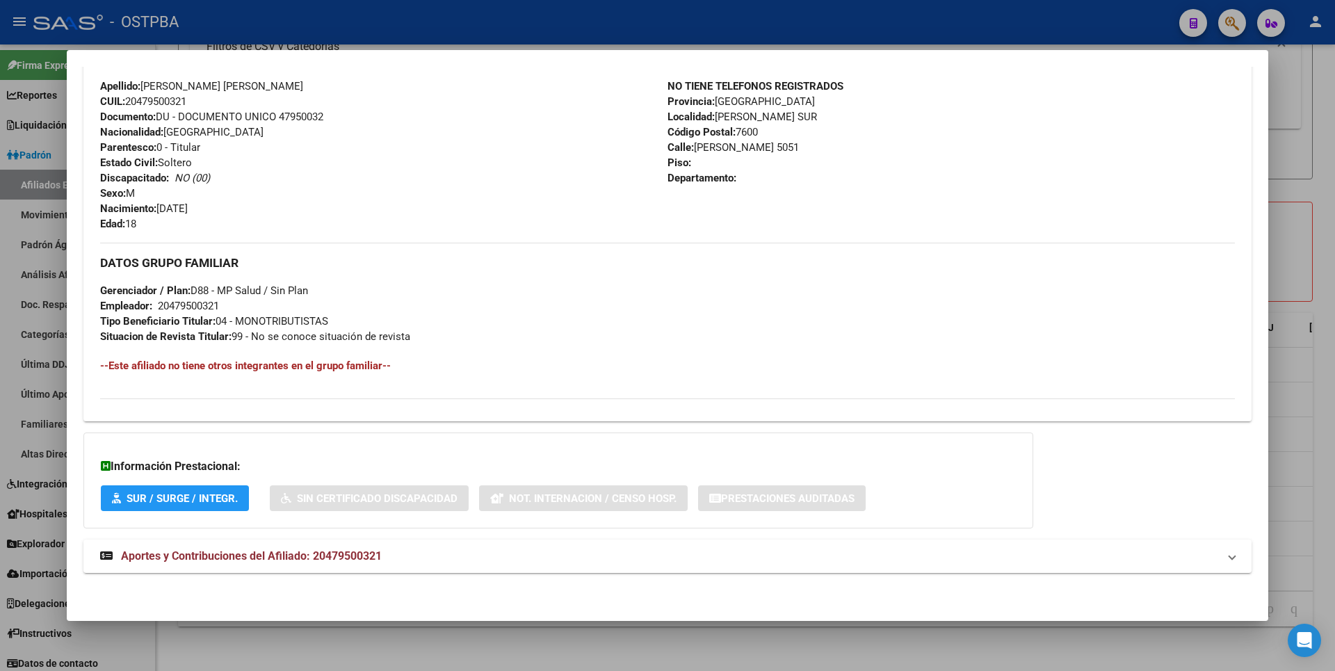
drag, startPoint x: 407, startPoint y: 530, endPoint x: 395, endPoint y: 550, distance: 23.1
click at [407, 534] on div "DATOS PADRÓN ÁGIL: POLI VOLONTE GUSTAVO PEDRO HORACIO | ACTIVO | AFILIADO TITUL…" at bounding box center [667, 107] width 1168 height 962
drag, startPoint x: 394, startPoint y: 553, endPoint x: 404, endPoint y: 547, distance: 12.2
click at [395, 554] on mat-panel-title "Aportes y Contribuciones del Afiliado: 20479500321" at bounding box center [659, 556] width 1118 height 17
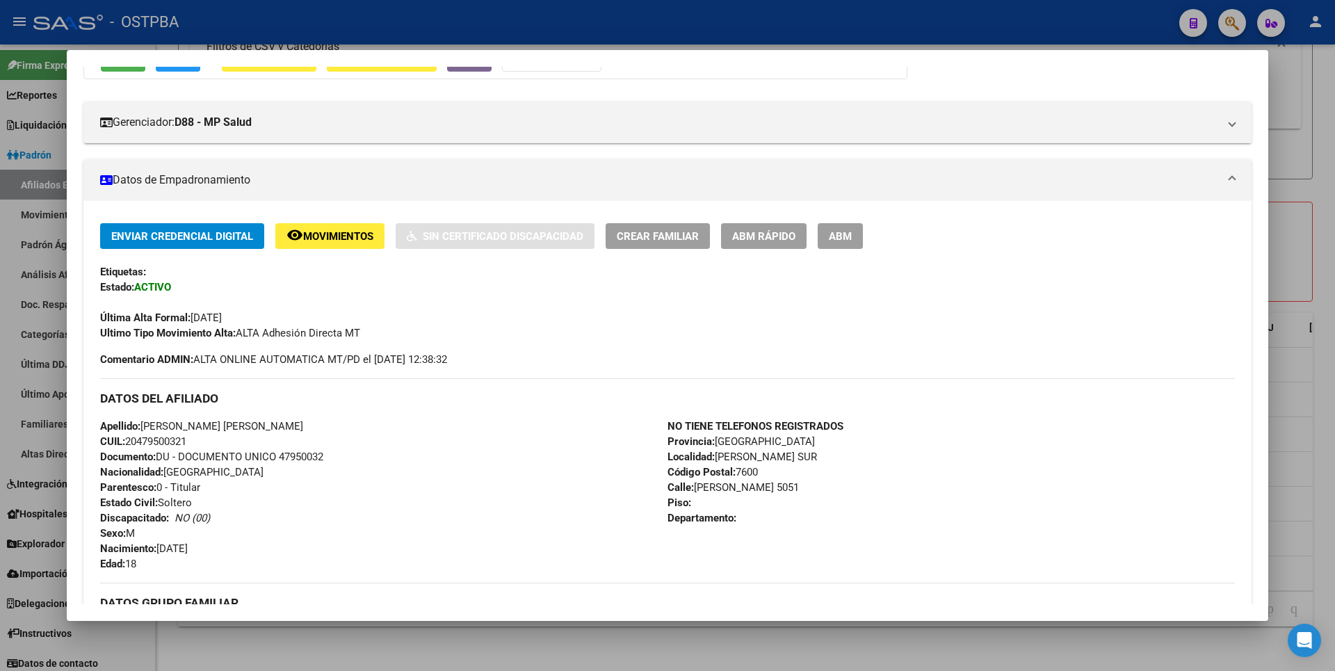
scroll to position [0, 0]
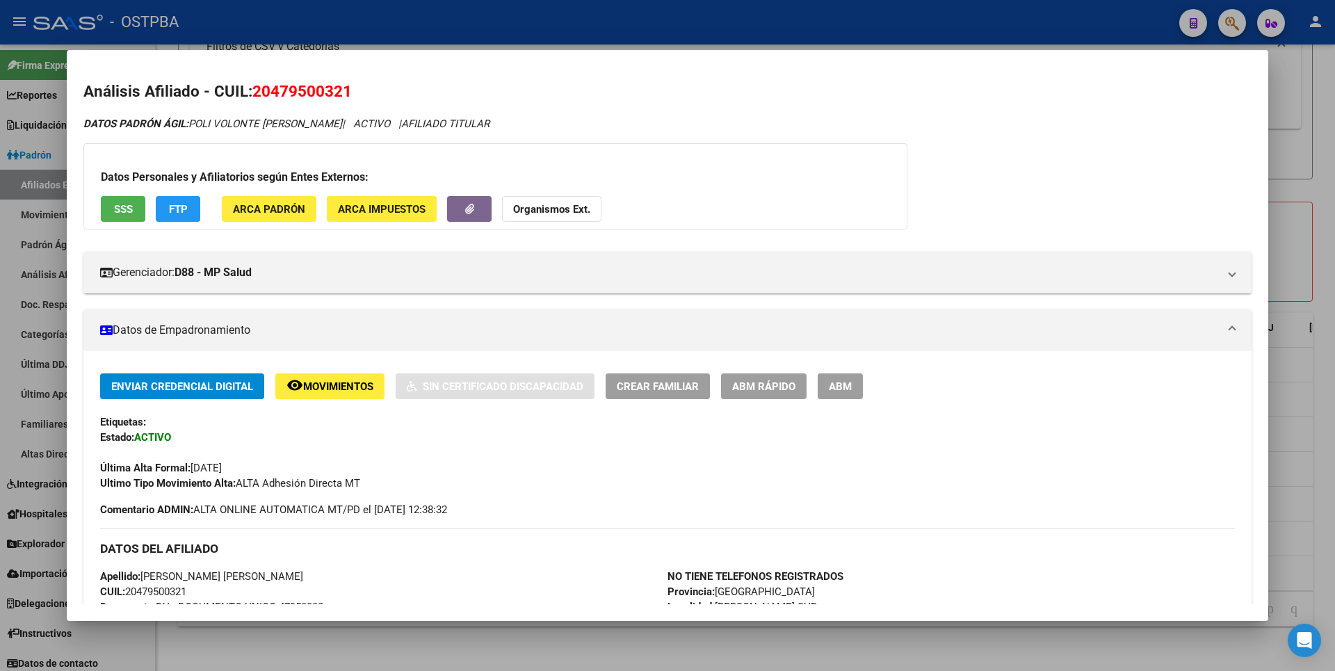
click at [182, 204] on span "FTP" at bounding box center [178, 209] width 19 height 13
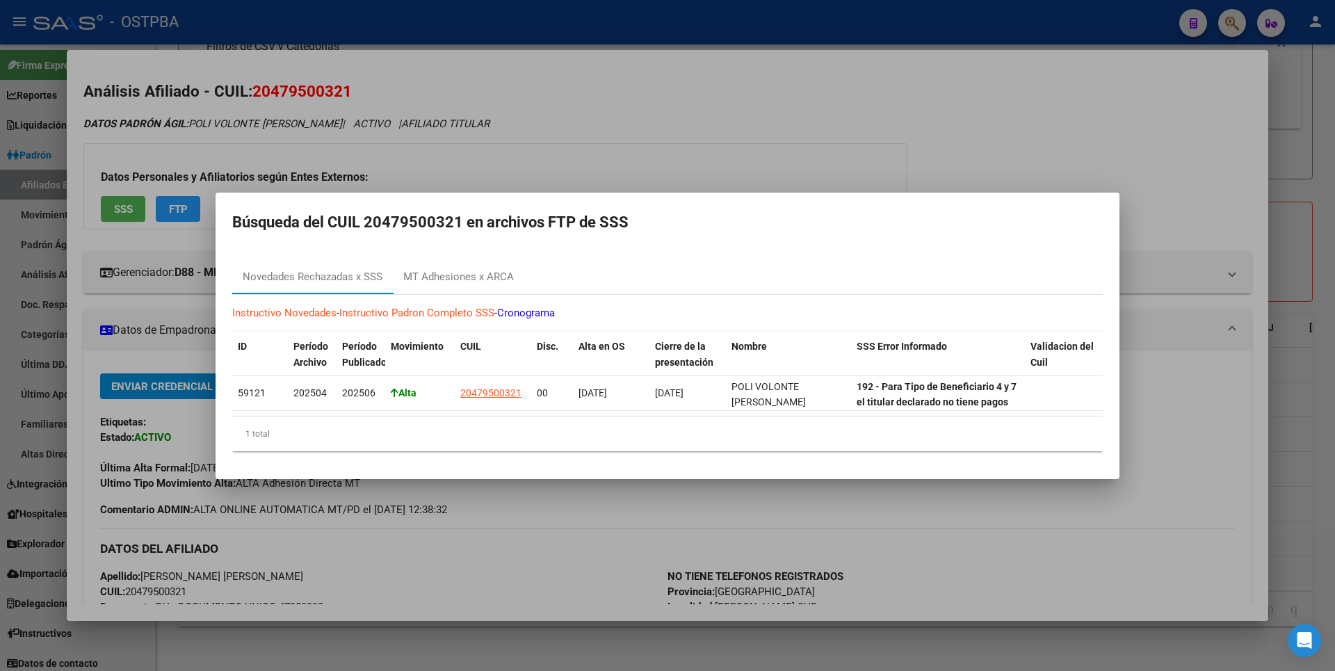
click at [647, 97] on div at bounding box center [667, 335] width 1335 height 671
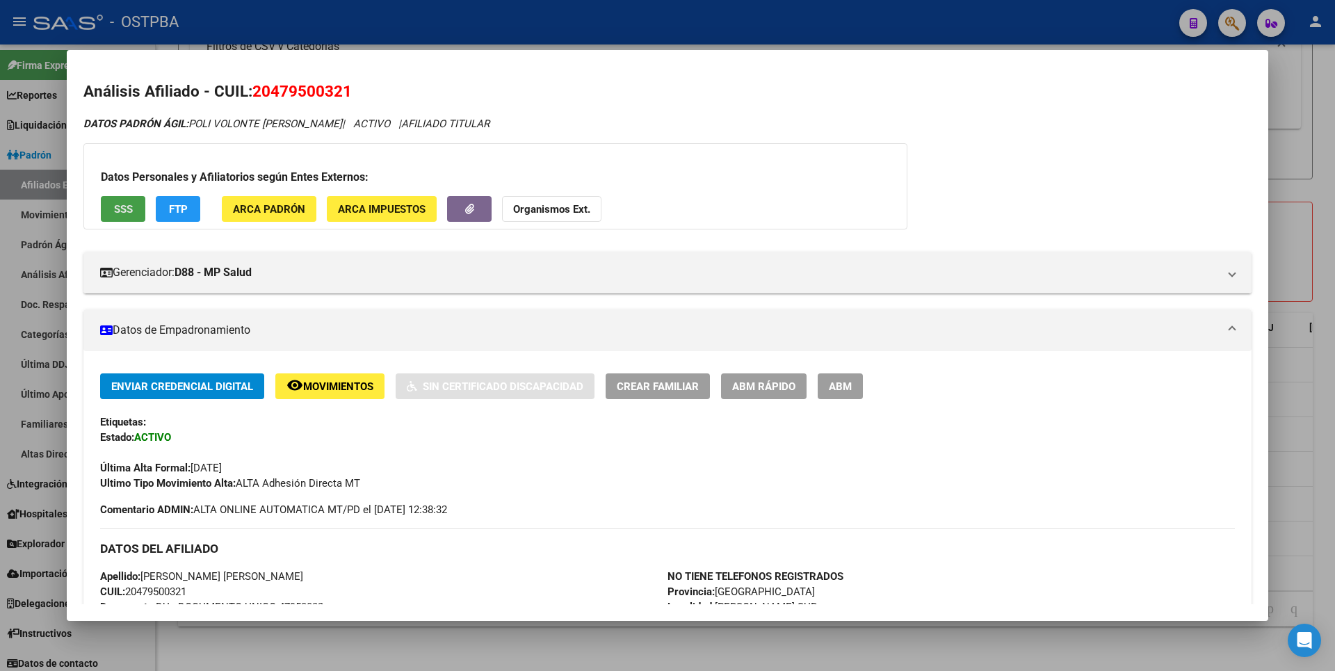
click at [122, 208] on span "SSS" at bounding box center [123, 209] width 19 height 13
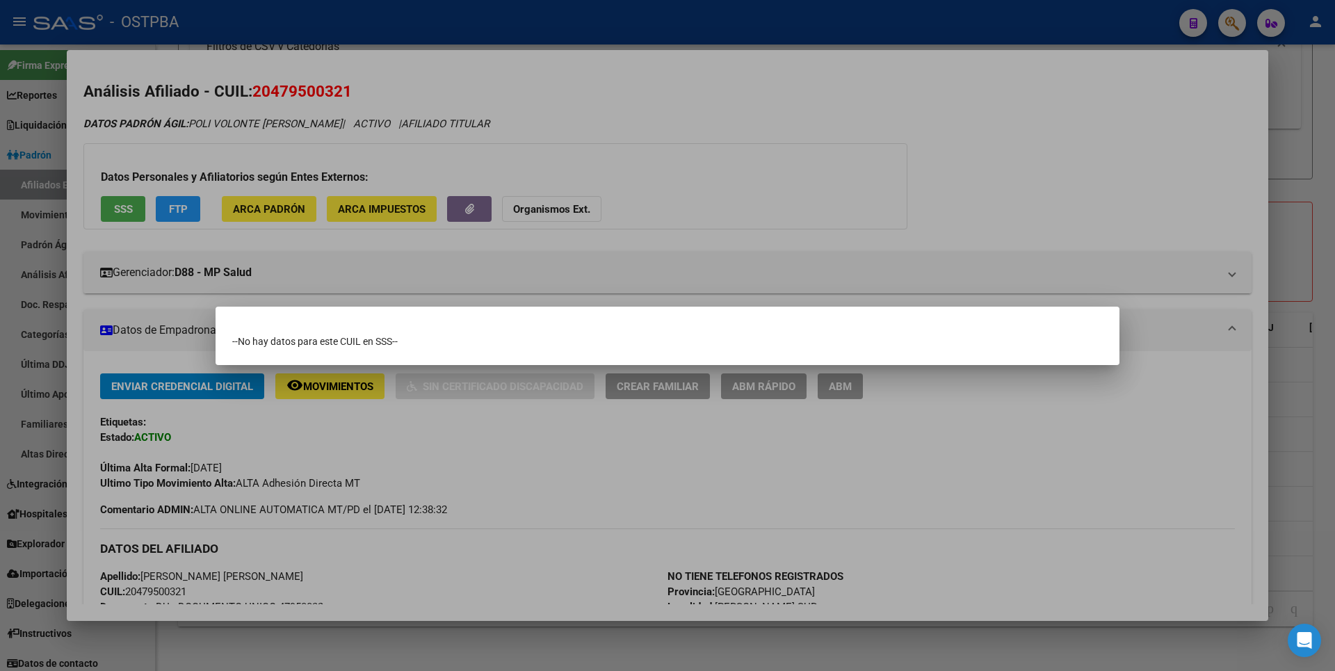
click at [1286, 175] on div at bounding box center [667, 335] width 1335 height 671
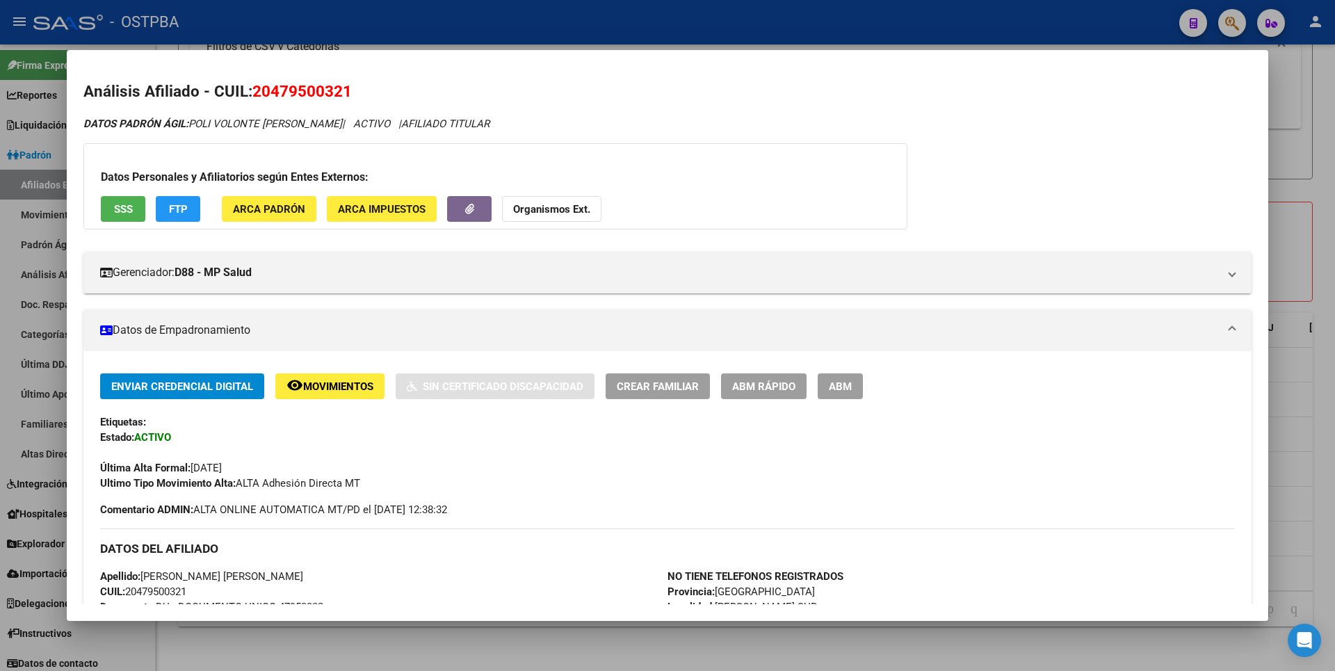
click at [1283, 175] on div at bounding box center [667, 335] width 1335 height 671
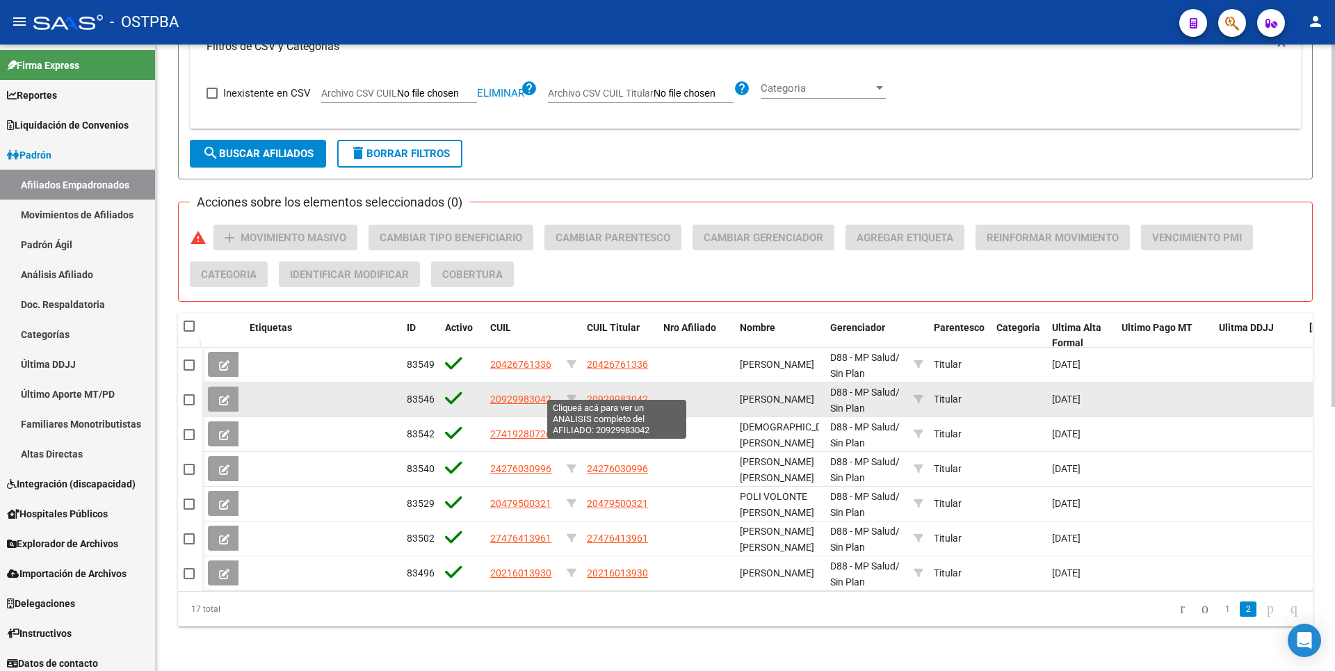
click at [608, 394] on span "20929983042" at bounding box center [617, 399] width 61 height 11
type textarea "20929983042"
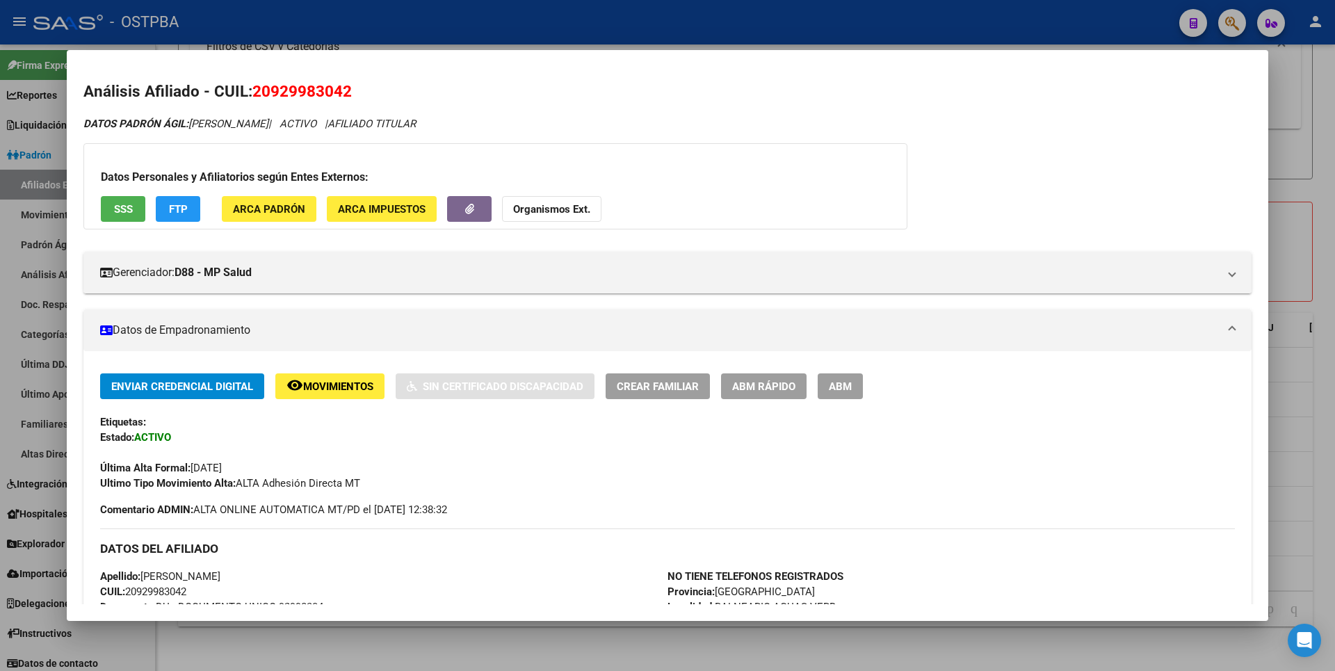
click at [115, 204] on span "SSS" at bounding box center [123, 209] width 19 height 13
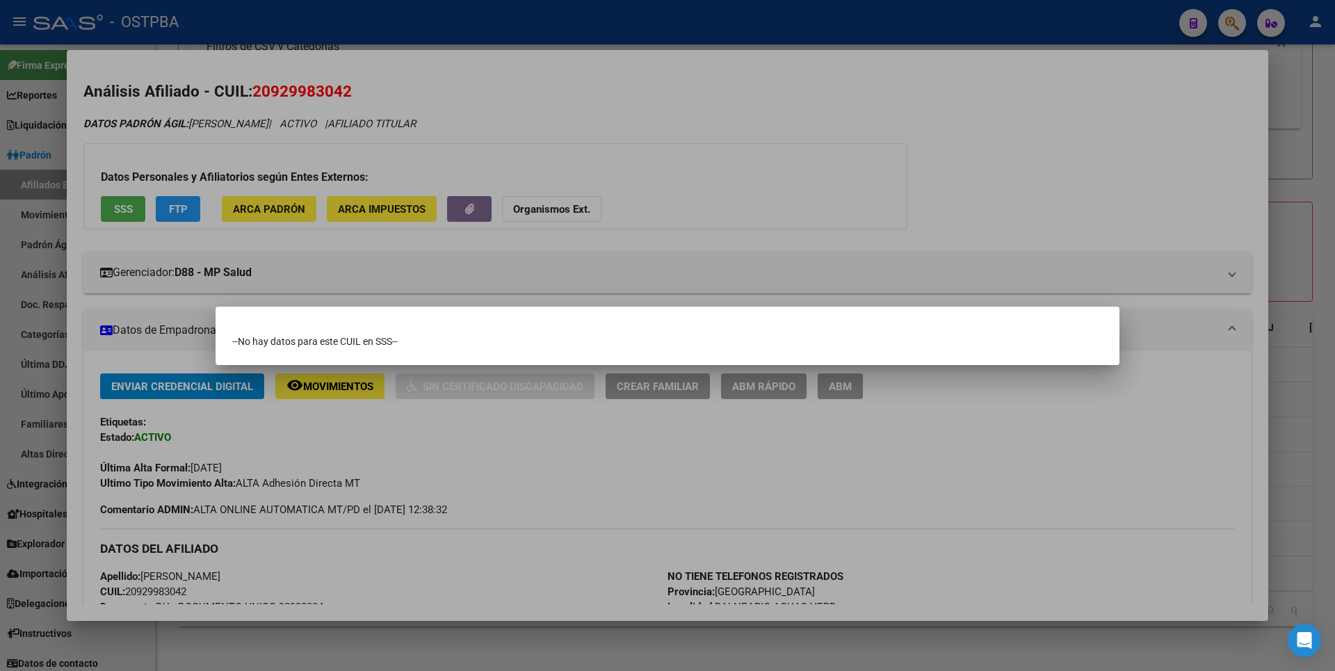
click at [943, 225] on div at bounding box center [667, 335] width 1335 height 671
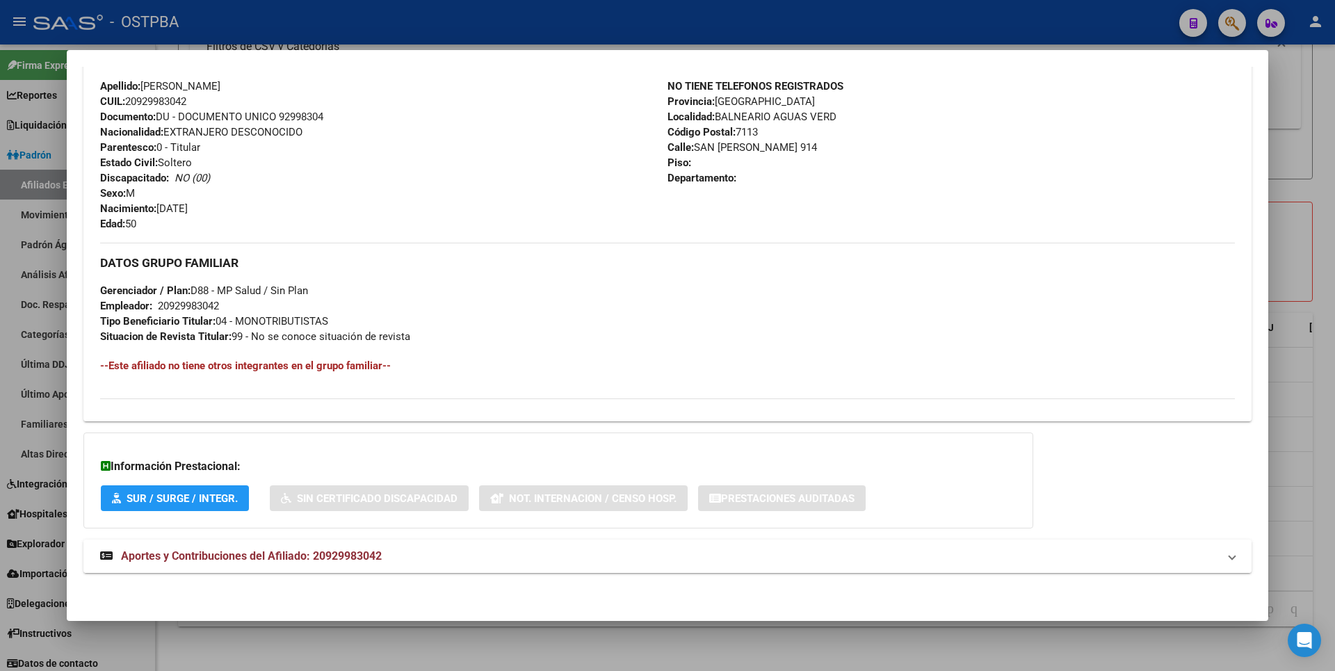
click at [312, 567] on mat-expansion-panel-header "Aportes y Contribuciones del Afiliado: 20929983042" at bounding box center [667, 556] width 1168 height 33
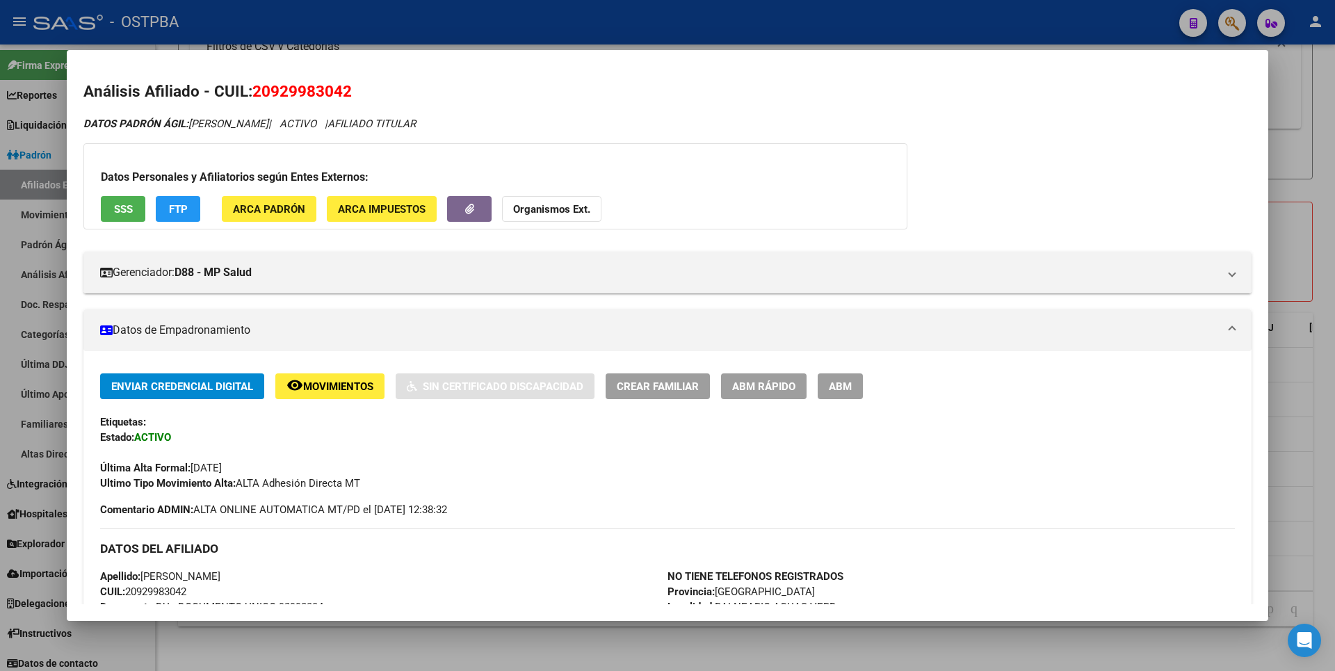
click at [1282, 184] on div at bounding box center [667, 335] width 1335 height 671
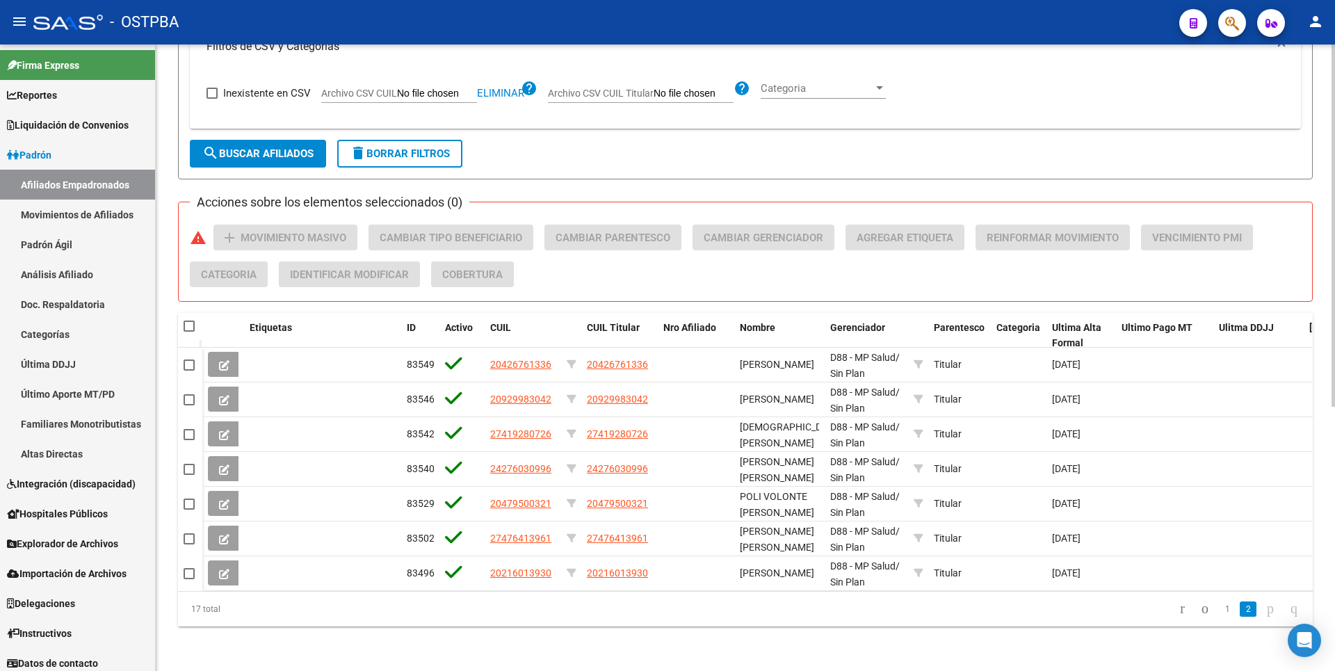
click at [188, 321] on span at bounding box center [189, 326] width 11 height 11
click at [188, 332] on input "checkbox" at bounding box center [188, 332] width 1 height 1
checkbox input "true"
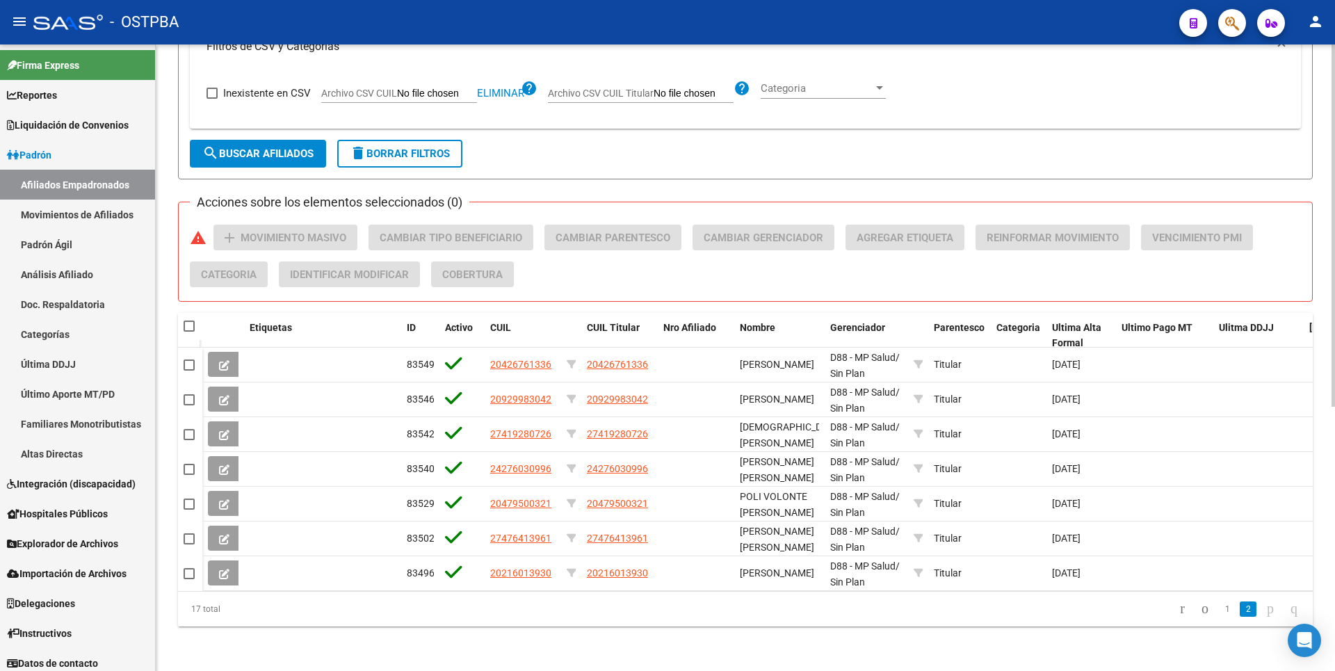
checkbox input "true"
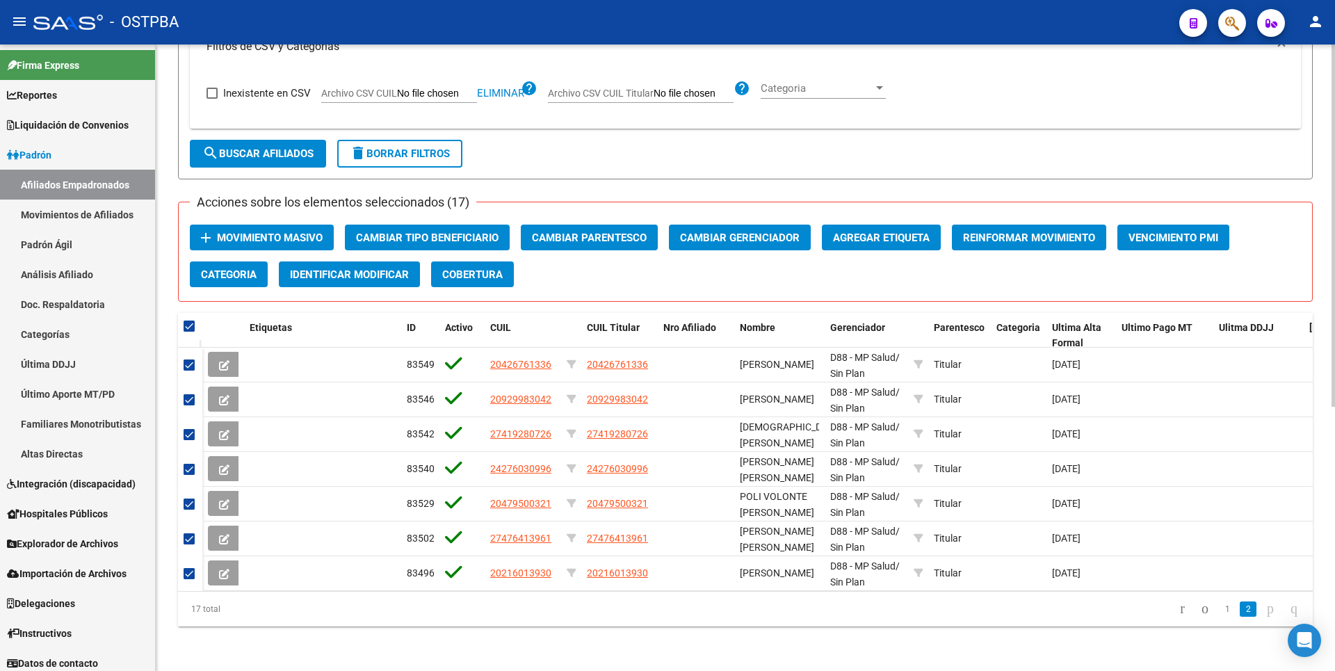
click at [288, 232] on span "Movimiento Masivo" at bounding box center [270, 238] width 106 height 13
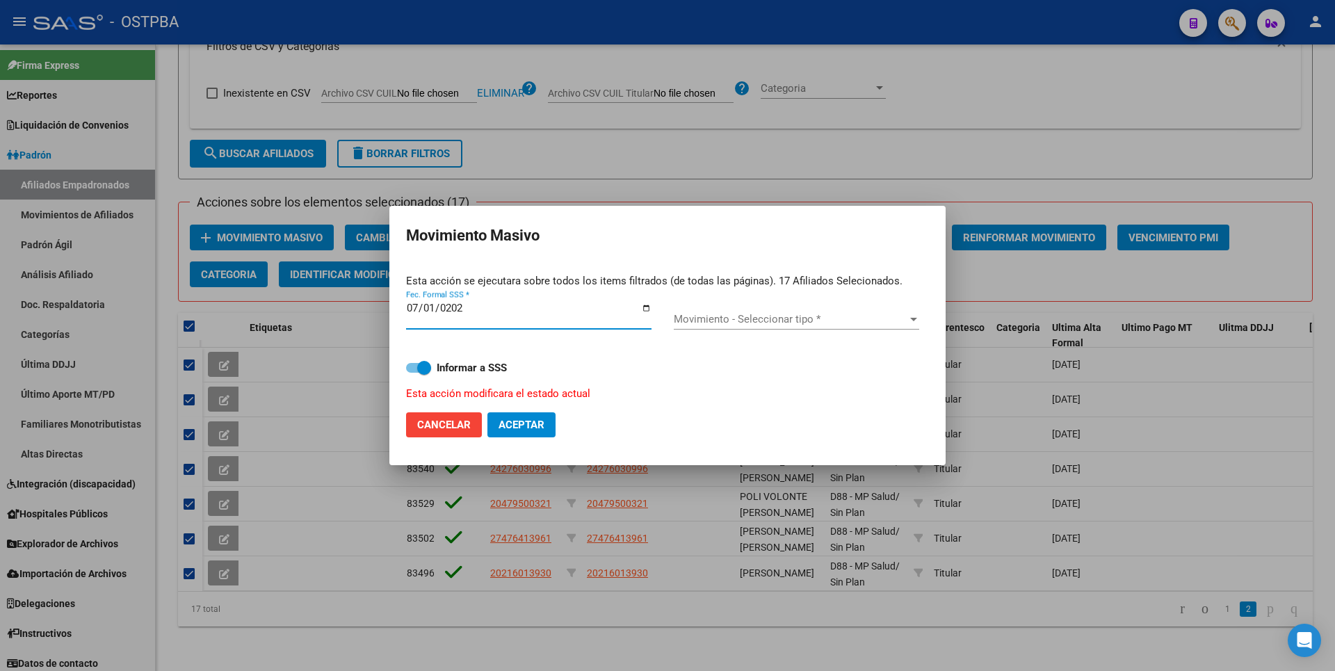
type input "2025-07-01"
click at [906, 321] on span "Movimiento - Seleccionar tipo *" at bounding box center [790, 319] width 233 height 13
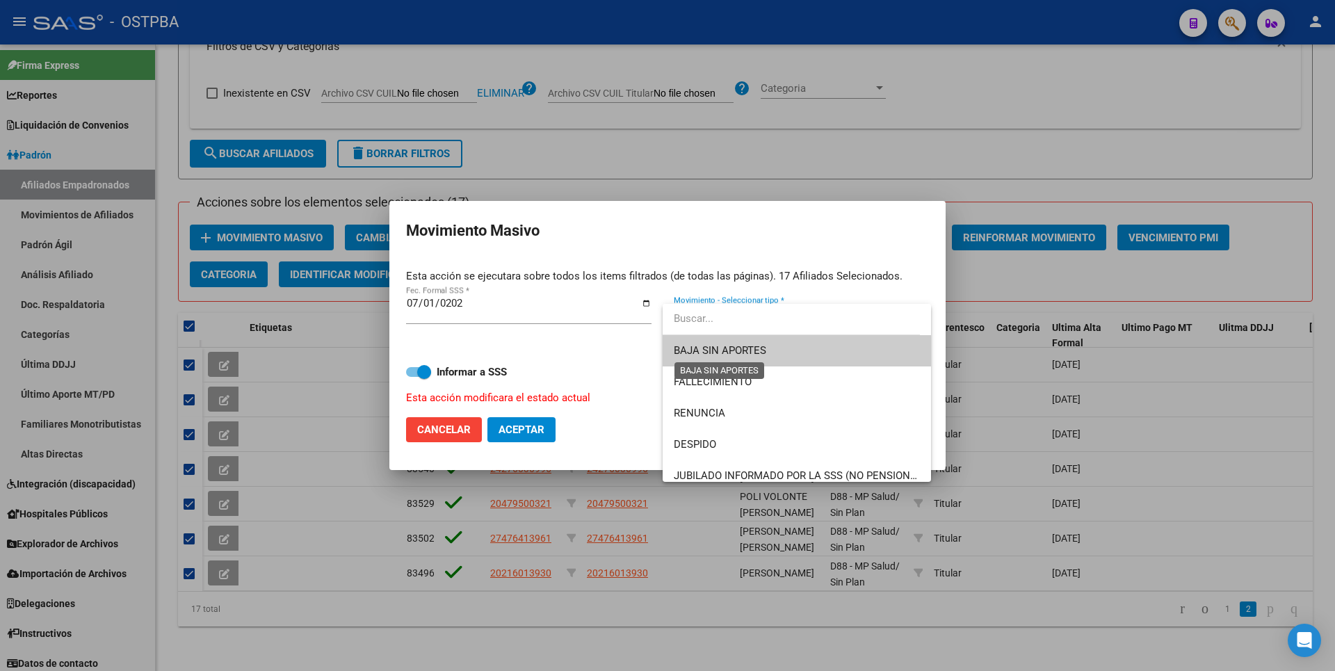
click at [763, 356] on span "BAJA SIN APORTES" at bounding box center [720, 350] width 92 height 13
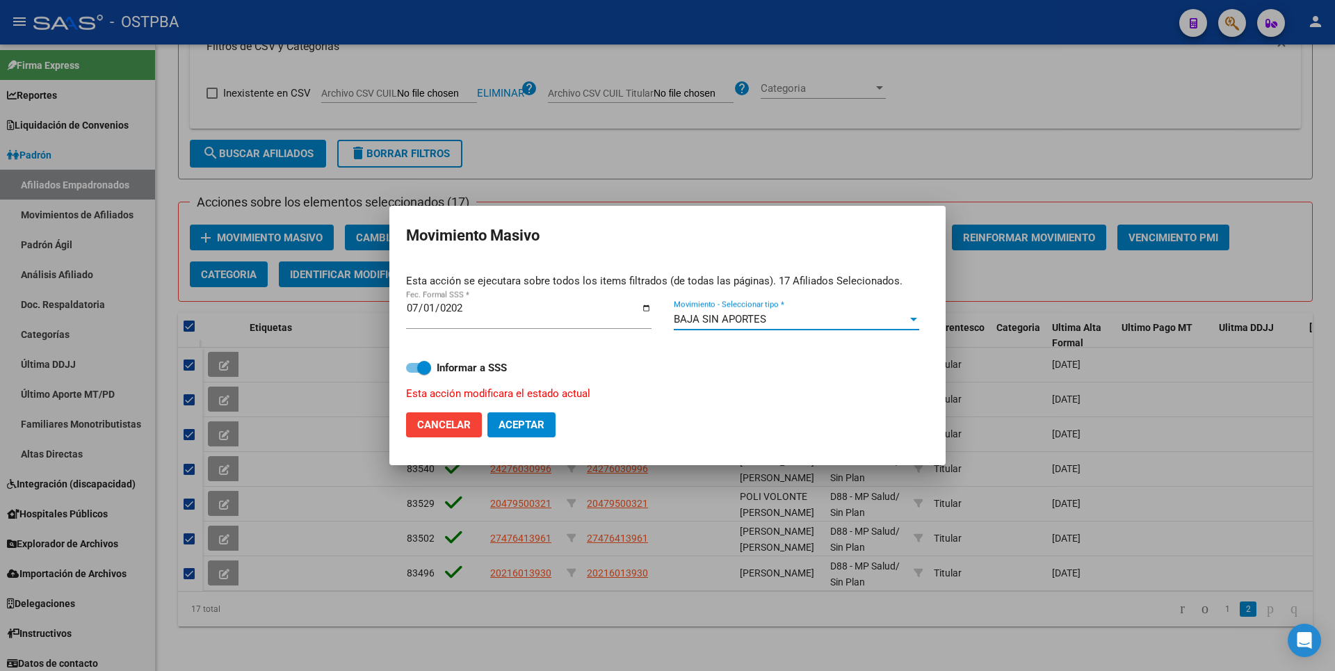
click at [523, 430] on span "Aceptar" at bounding box center [522, 425] width 46 height 13
checkbox input "false"
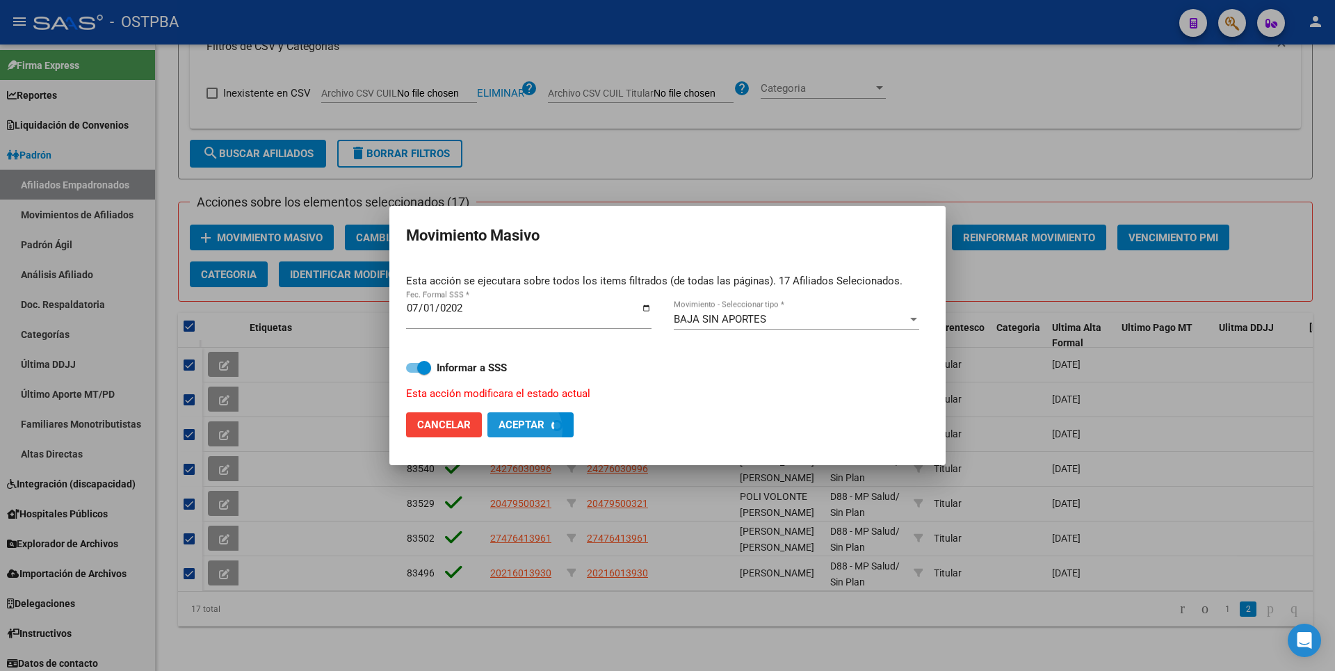
checkbox input "false"
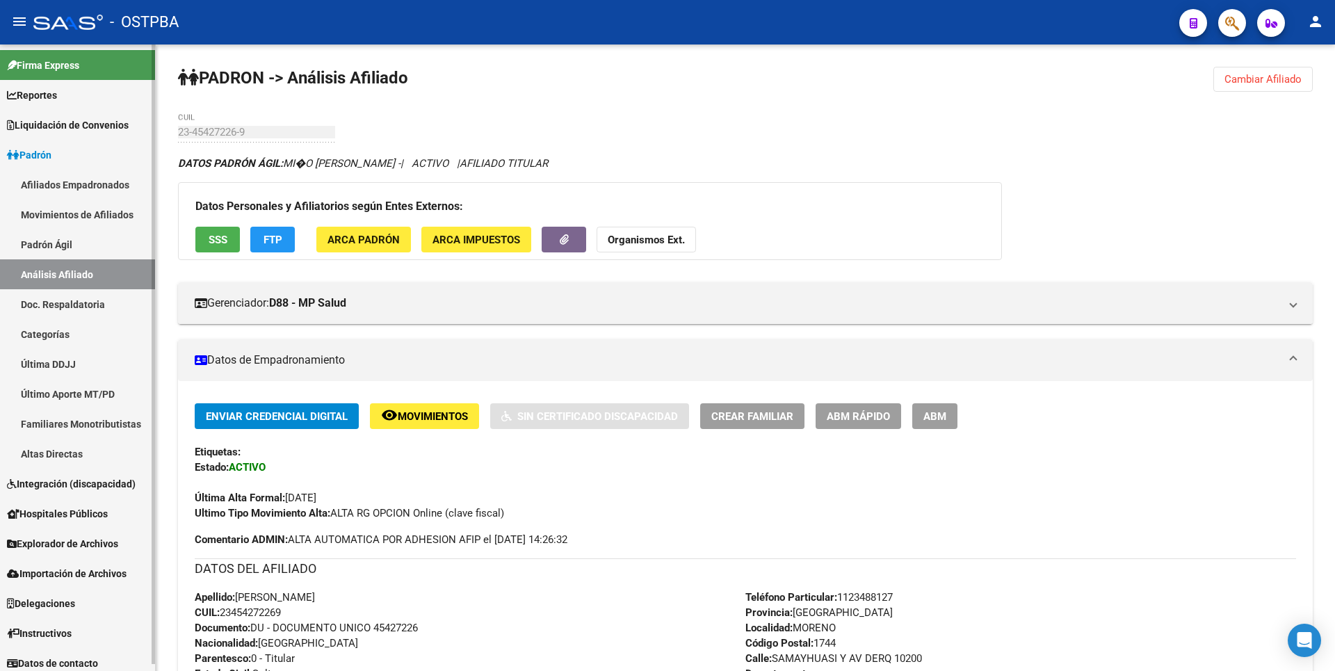
click at [112, 183] on link "Afiliados Empadronados" at bounding box center [77, 185] width 155 height 30
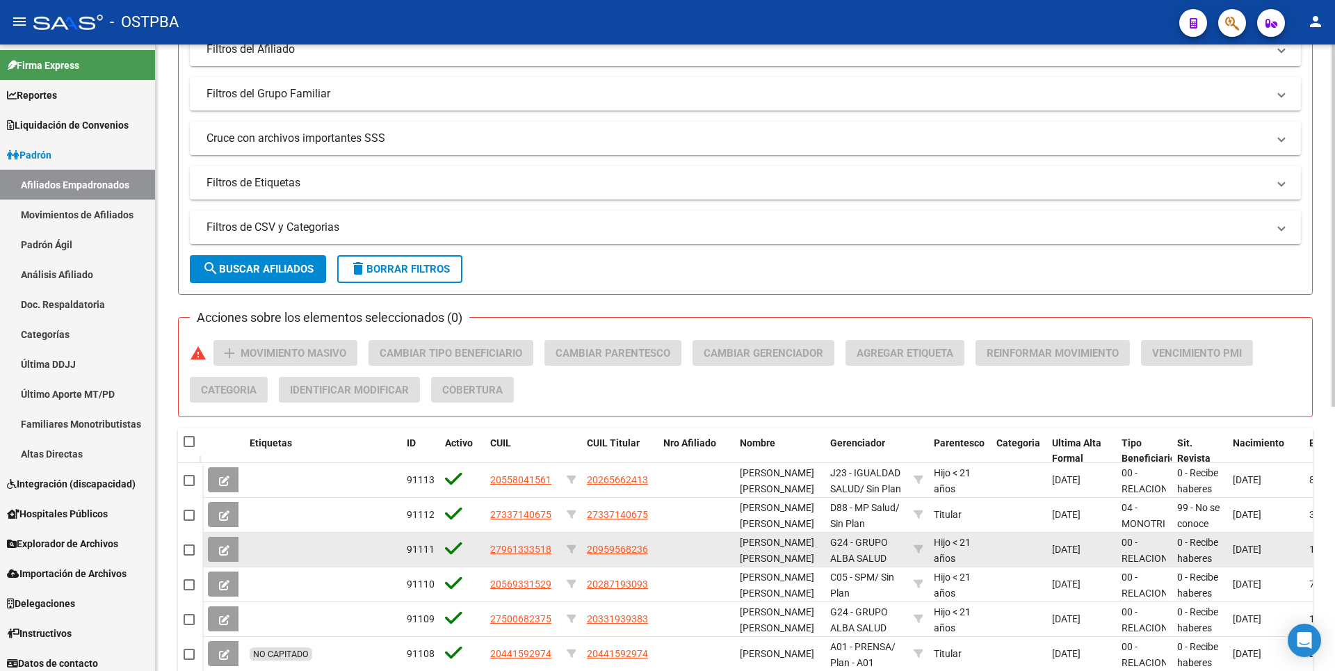
scroll to position [39, 0]
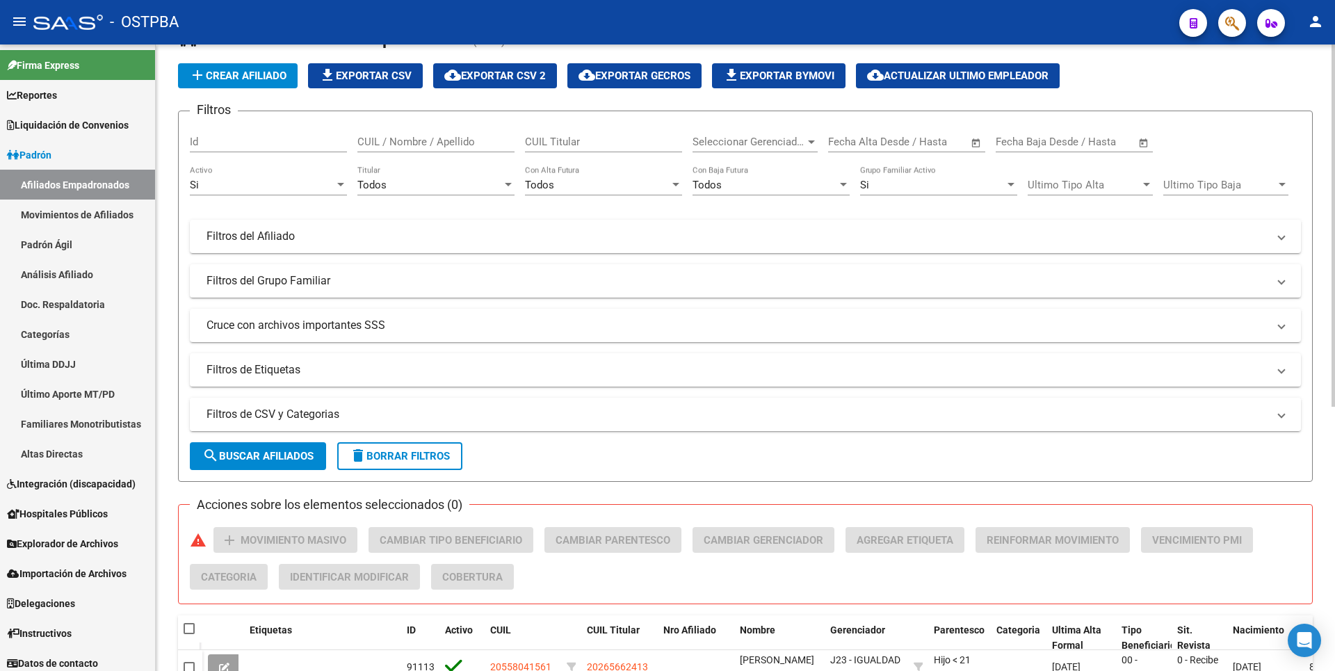
click at [382, 416] on mat-panel-title "Filtros de CSV y Categorias" at bounding box center [736, 414] width 1061 height 15
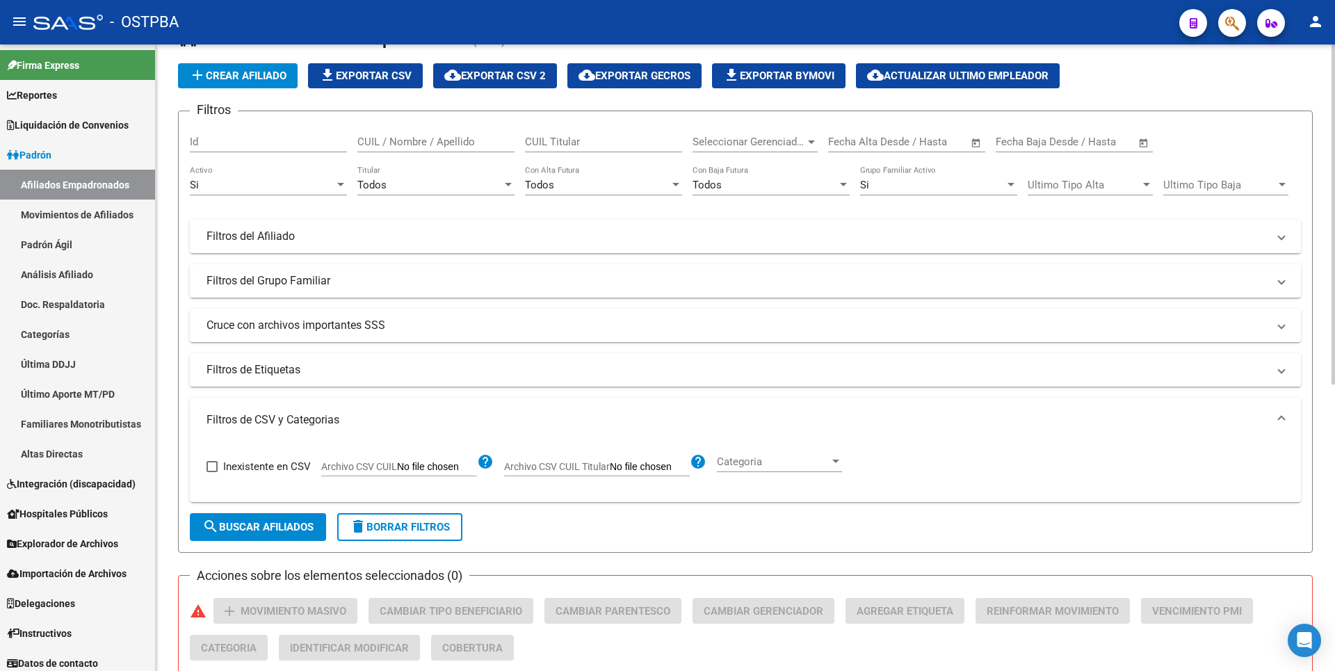
click at [456, 469] on input "Archivo CSV CUIL" at bounding box center [437, 467] width 80 height 13
type input "C:\fakepath\MOROSIDADMP052025.csv"
click at [501, 179] on div "Todos" at bounding box center [429, 185] width 145 height 13
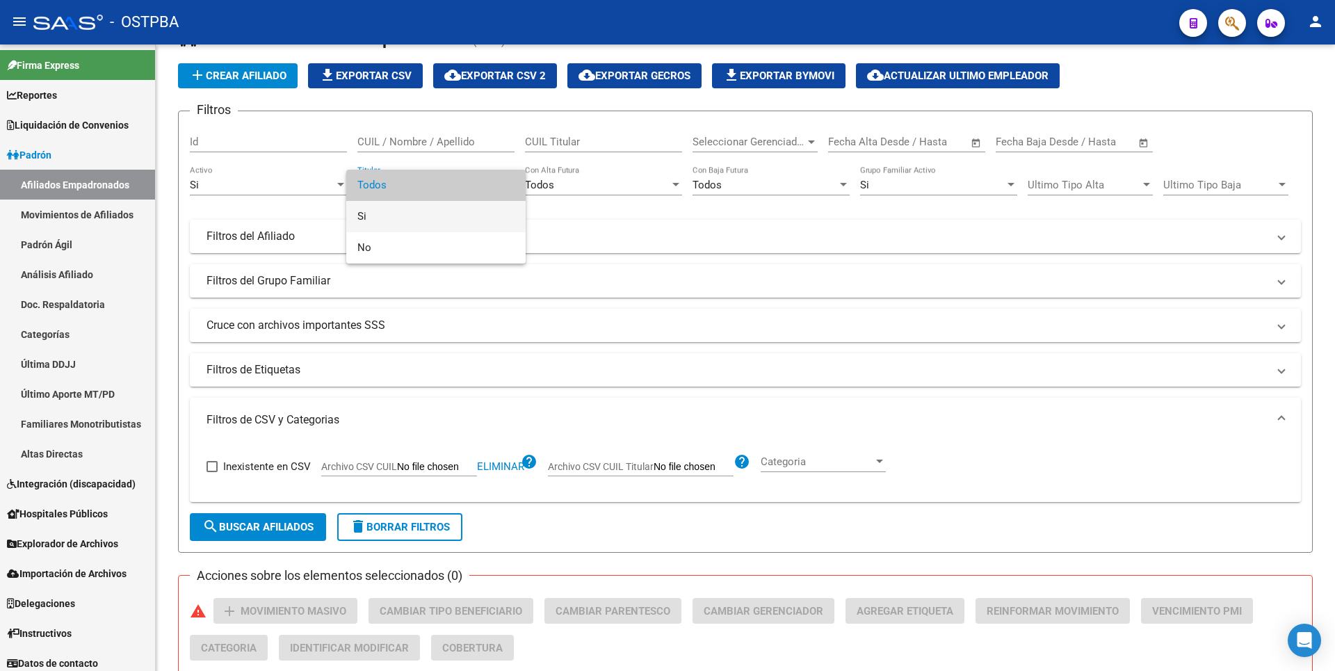
click at [416, 206] on span "Si" at bounding box center [435, 216] width 157 height 31
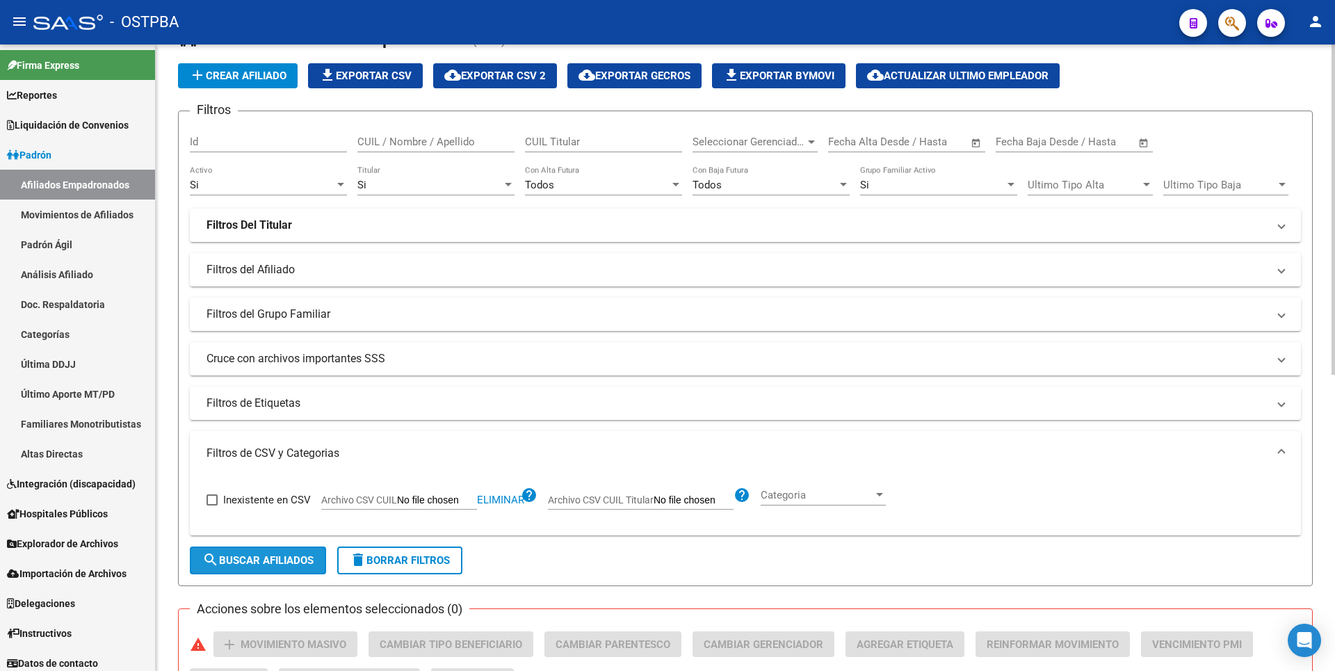
click at [250, 566] on span "search Buscar Afiliados" at bounding box center [257, 560] width 111 height 13
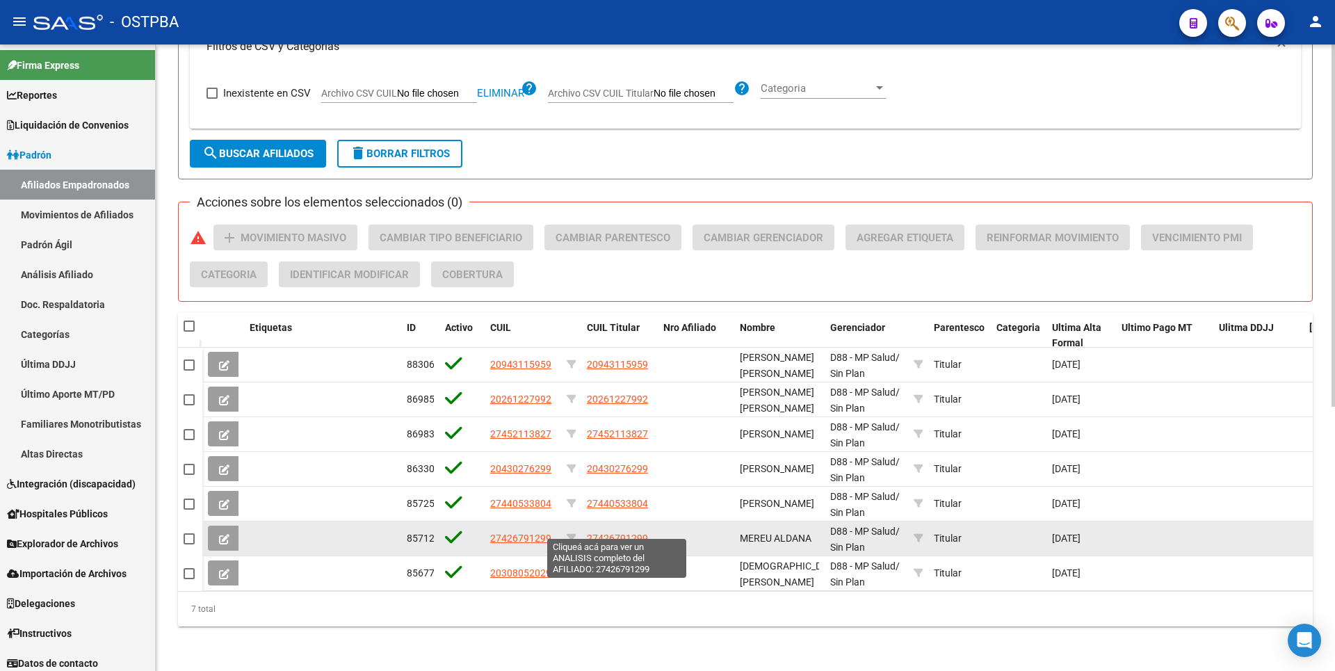
click at [619, 533] on span "27426791299" at bounding box center [617, 538] width 61 height 11
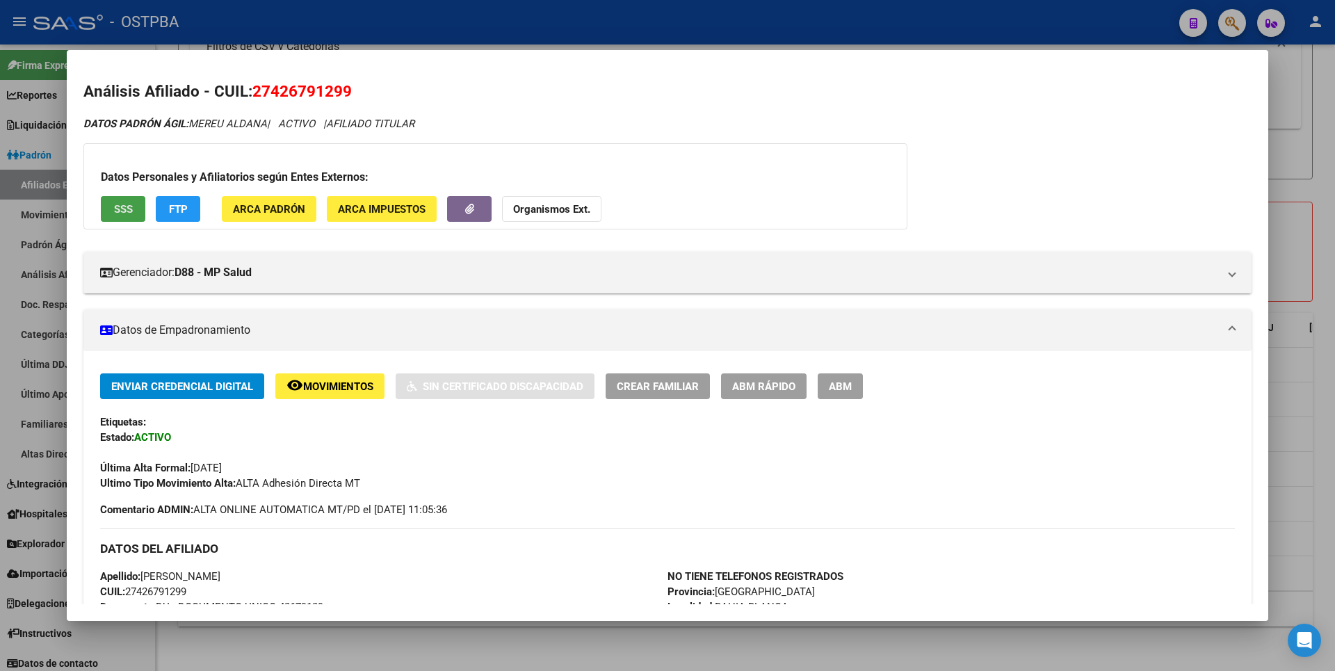
click at [131, 213] on span "SSS" at bounding box center [123, 209] width 19 height 13
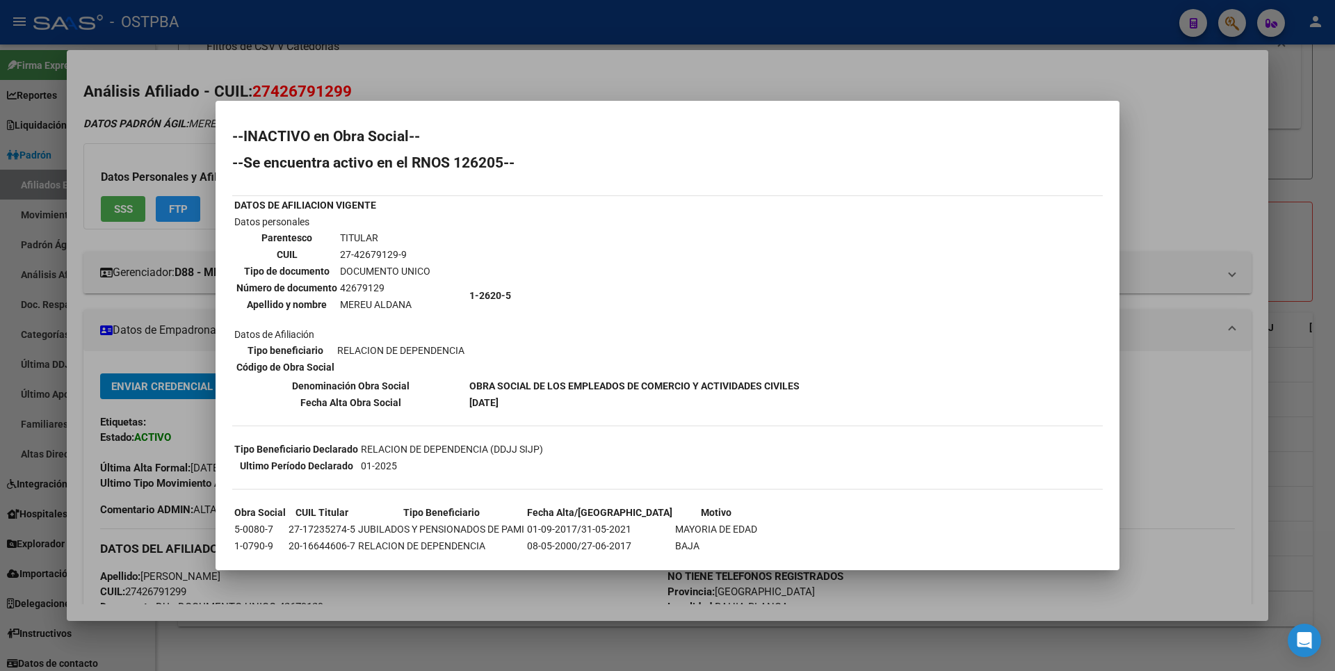
click at [1165, 186] on div at bounding box center [667, 335] width 1335 height 671
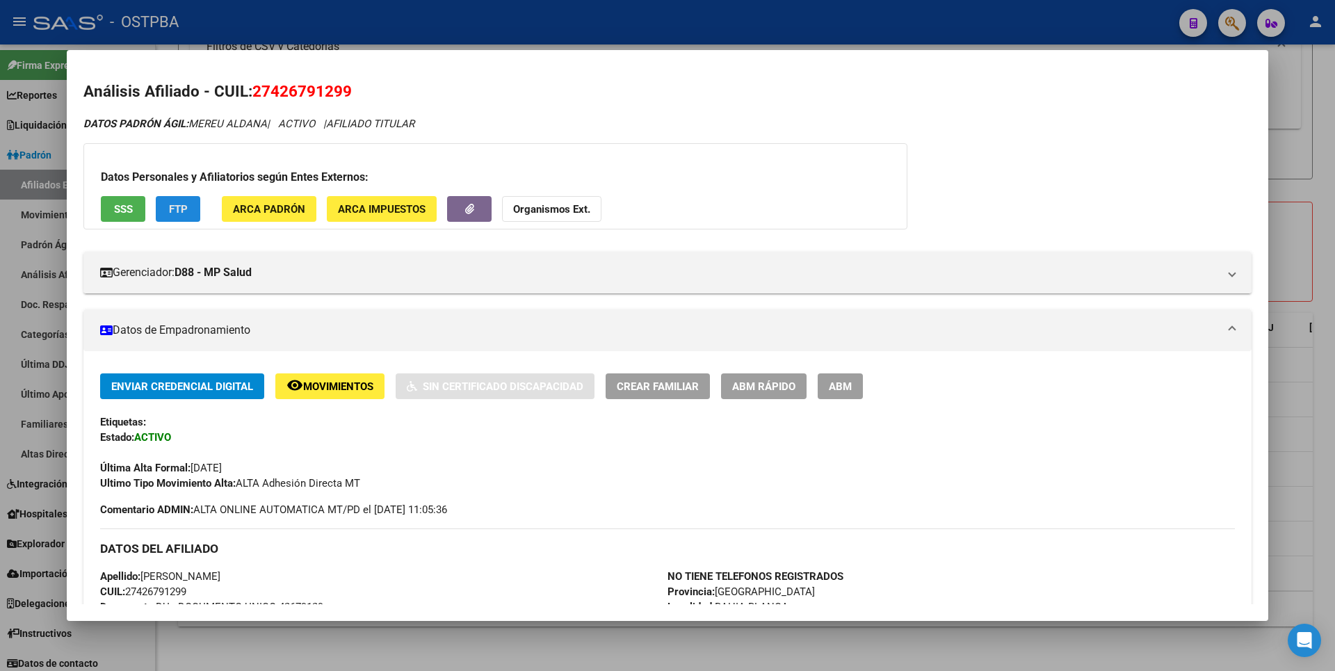
click at [188, 208] on button "FTP" at bounding box center [178, 209] width 44 height 26
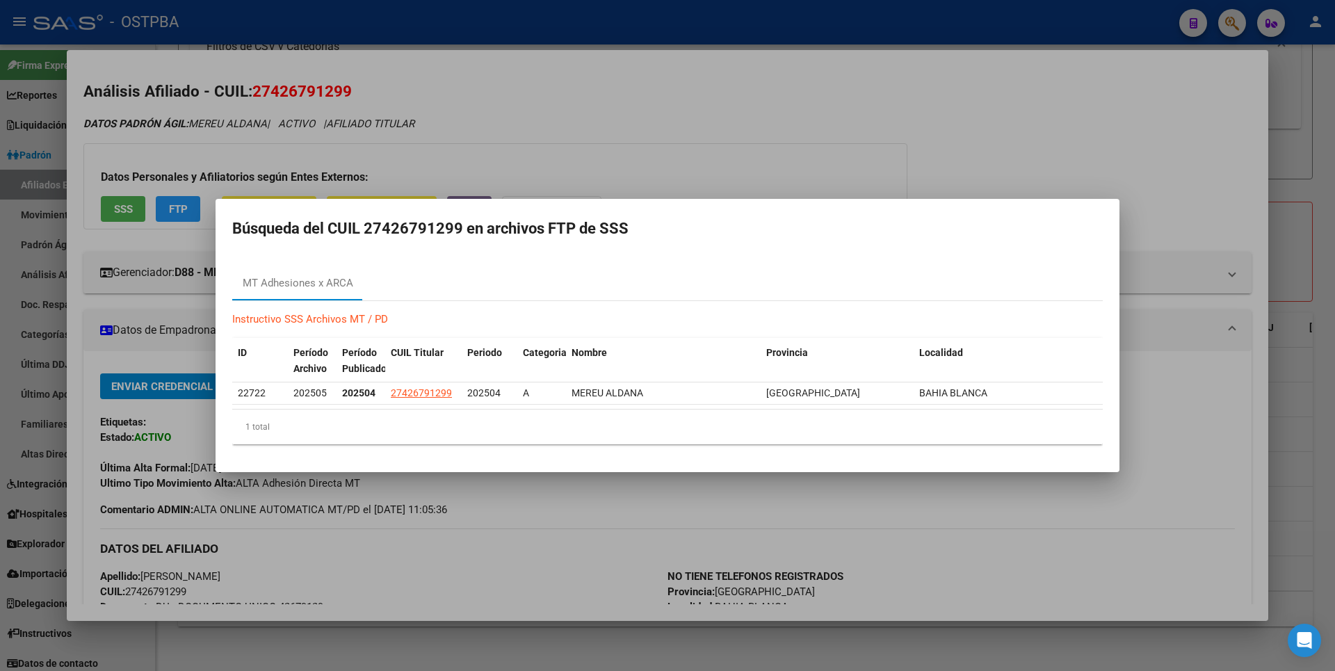
click at [124, 208] on div at bounding box center [667, 335] width 1335 height 671
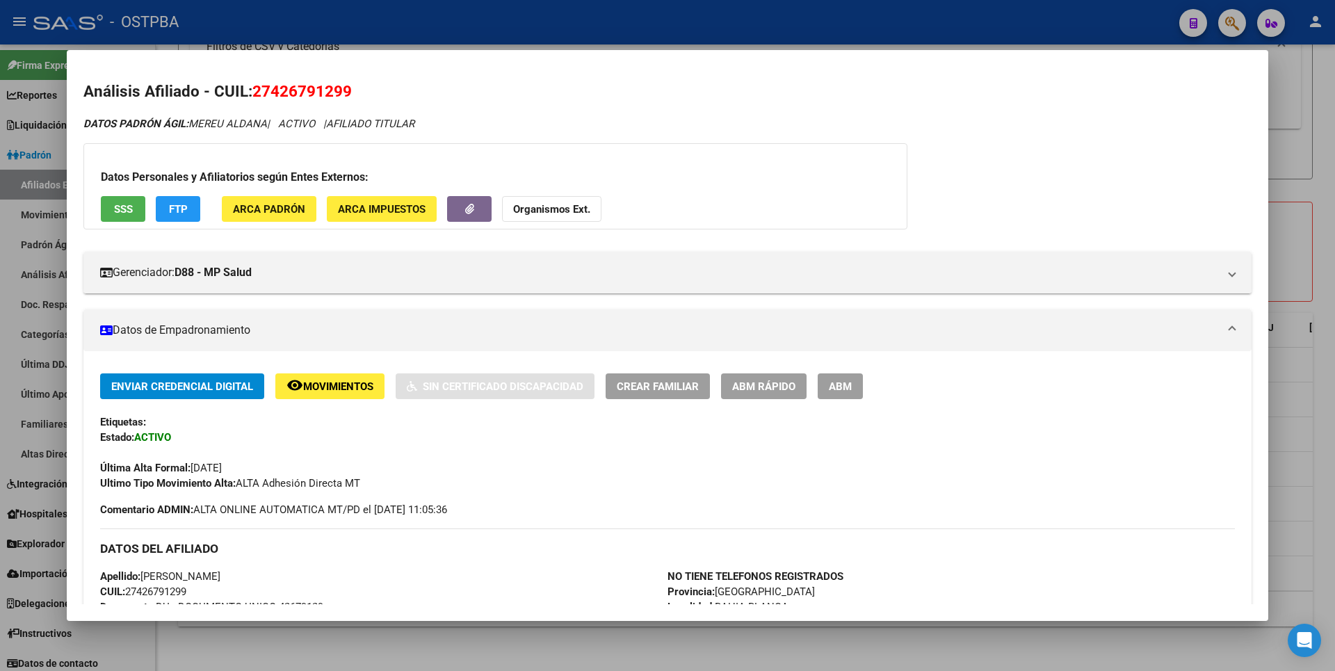
click at [124, 208] on span "SSS" at bounding box center [123, 209] width 19 height 13
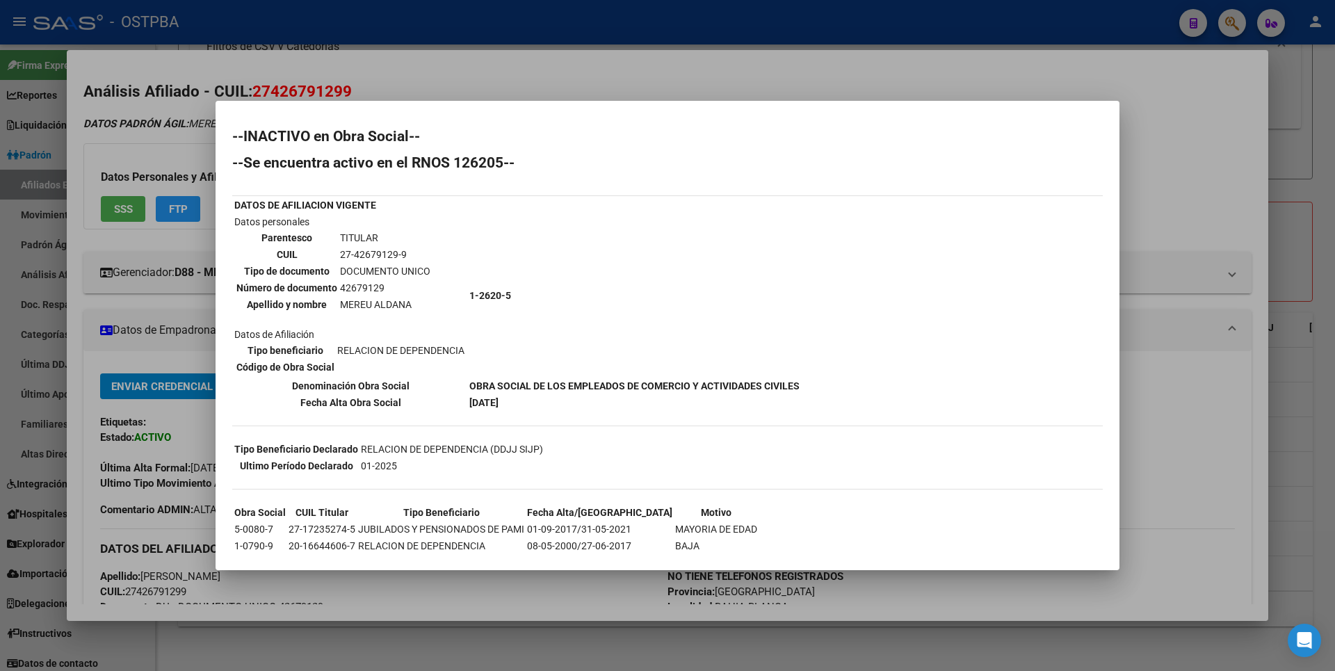
click at [1160, 216] on div at bounding box center [667, 335] width 1335 height 671
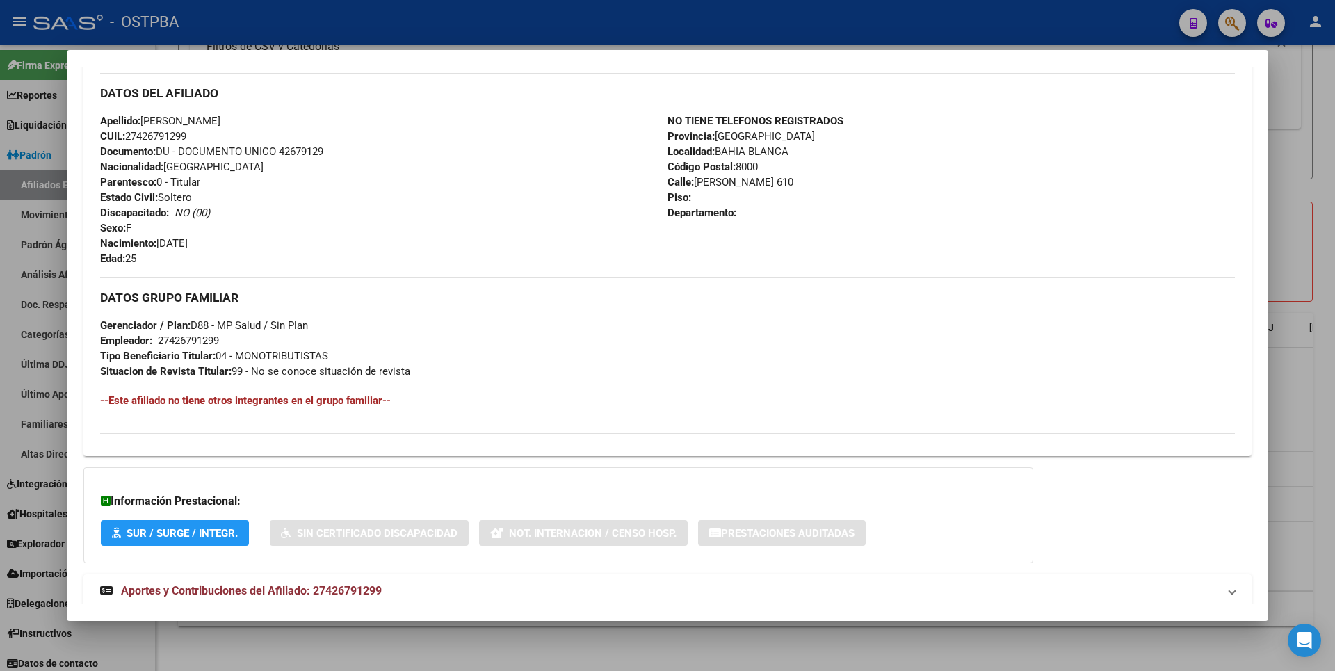
scroll to position [490, 0]
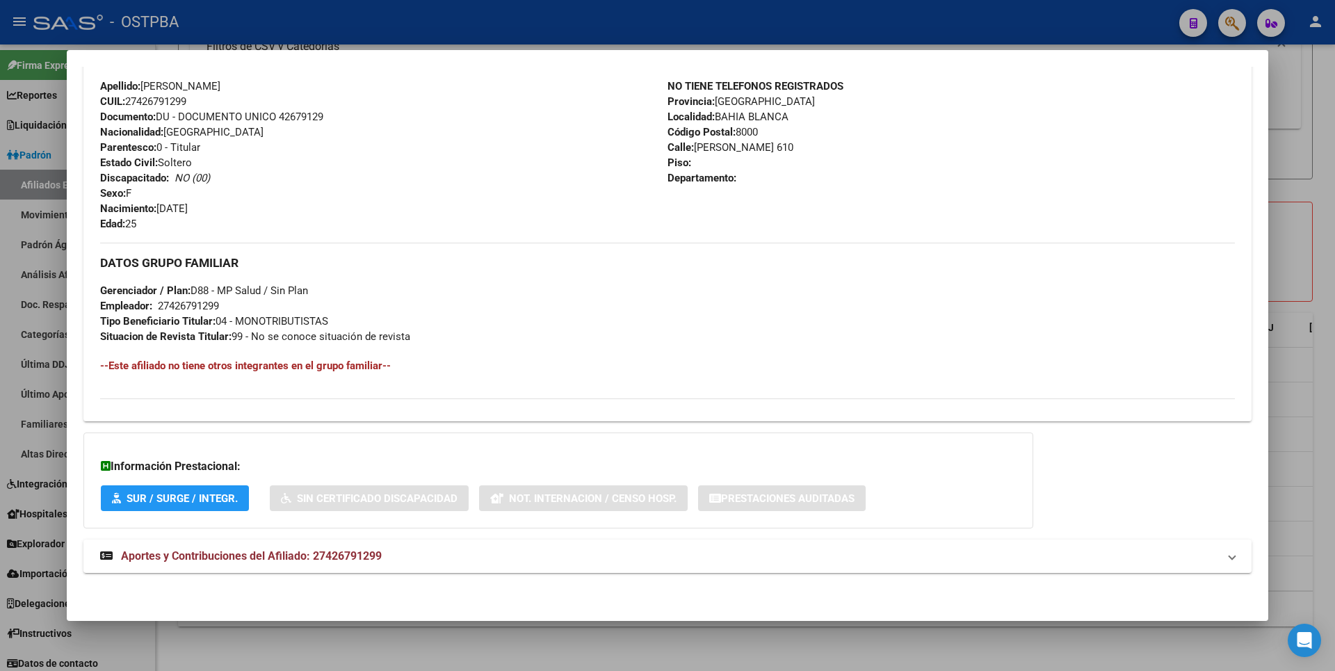
click at [1290, 170] on div at bounding box center [667, 335] width 1335 height 671
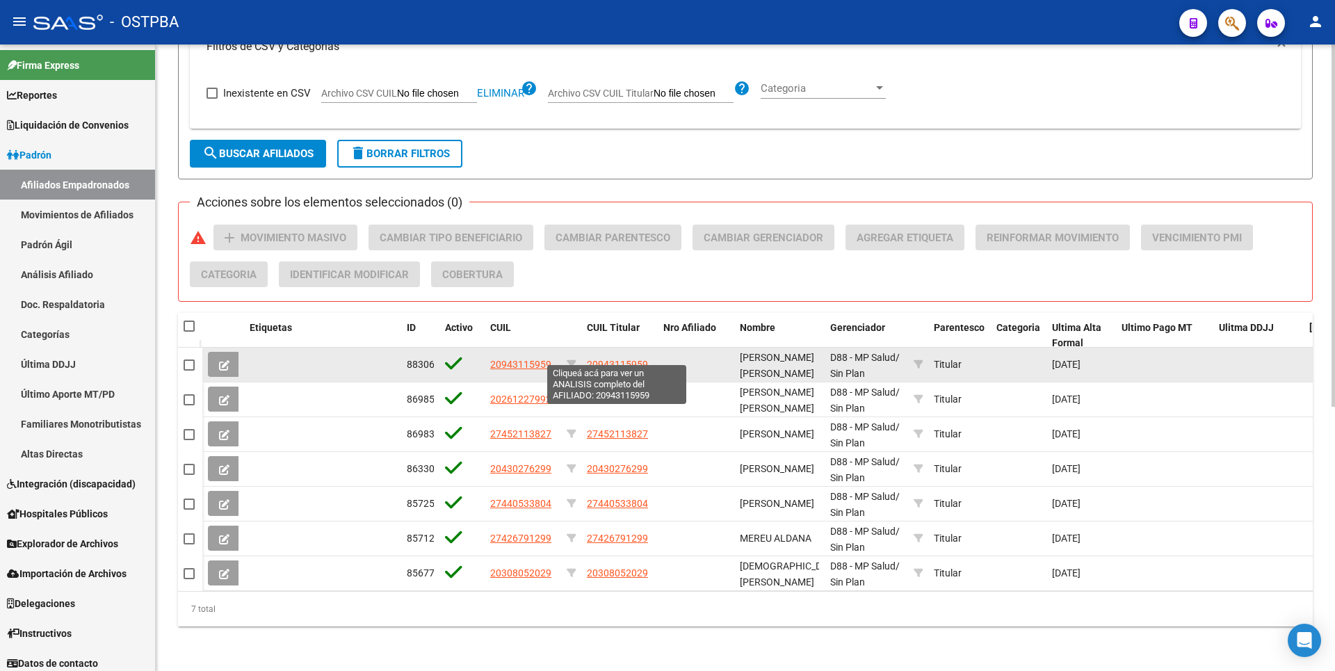
click at [617, 359] on span "20943115959" at bounding box center [617, 364] width 61 height 11
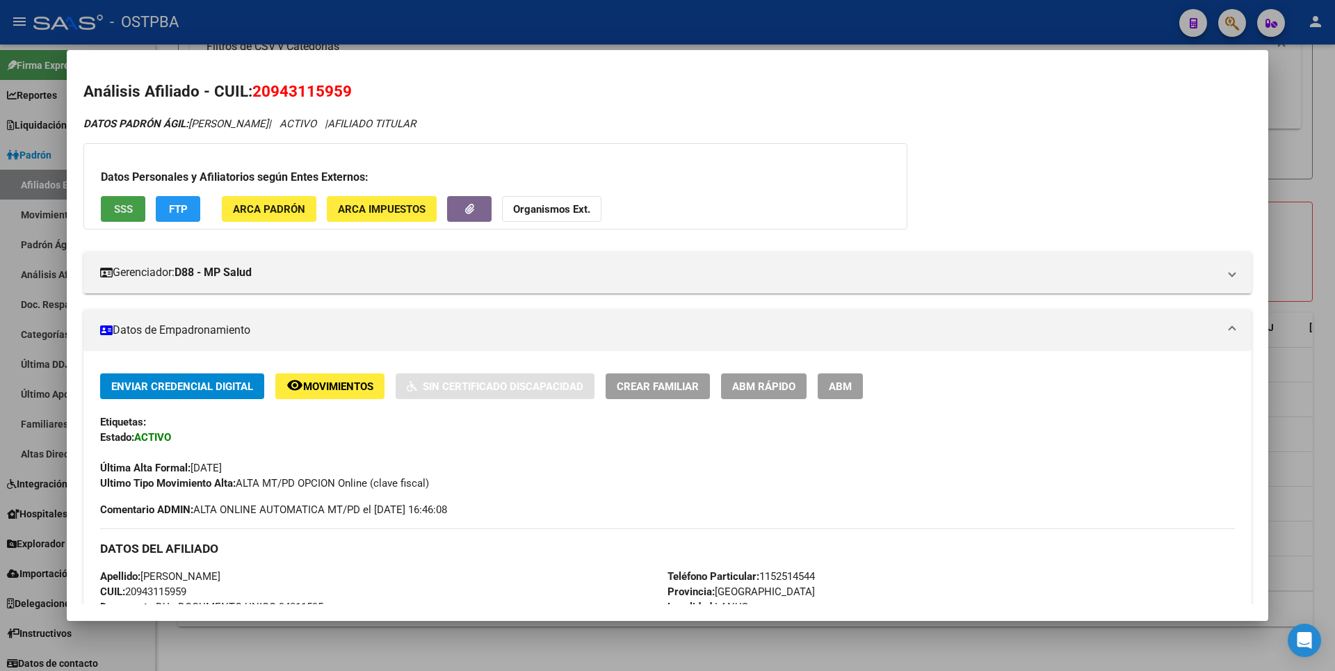
click at [131, 214] on span "SSS" at bounding box center [123, 209] width 19 height 13
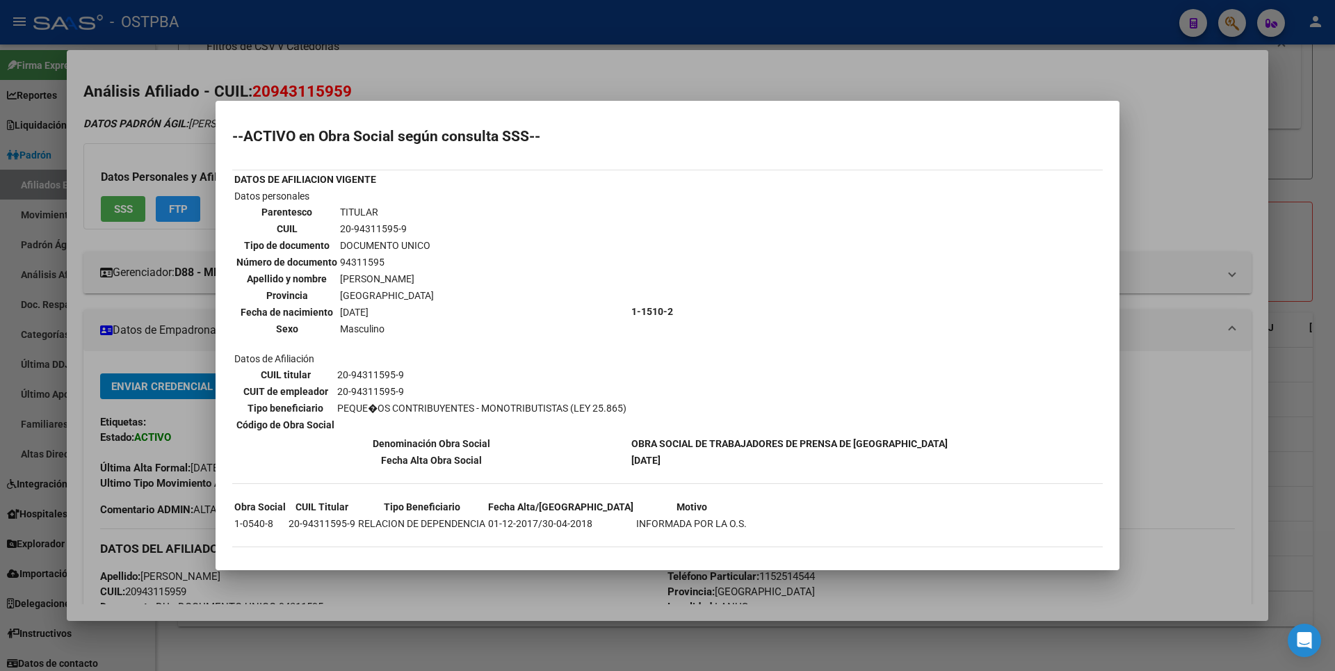
click at [1154, 225] on div at bounding box center [667, 335] width 1335 height 671
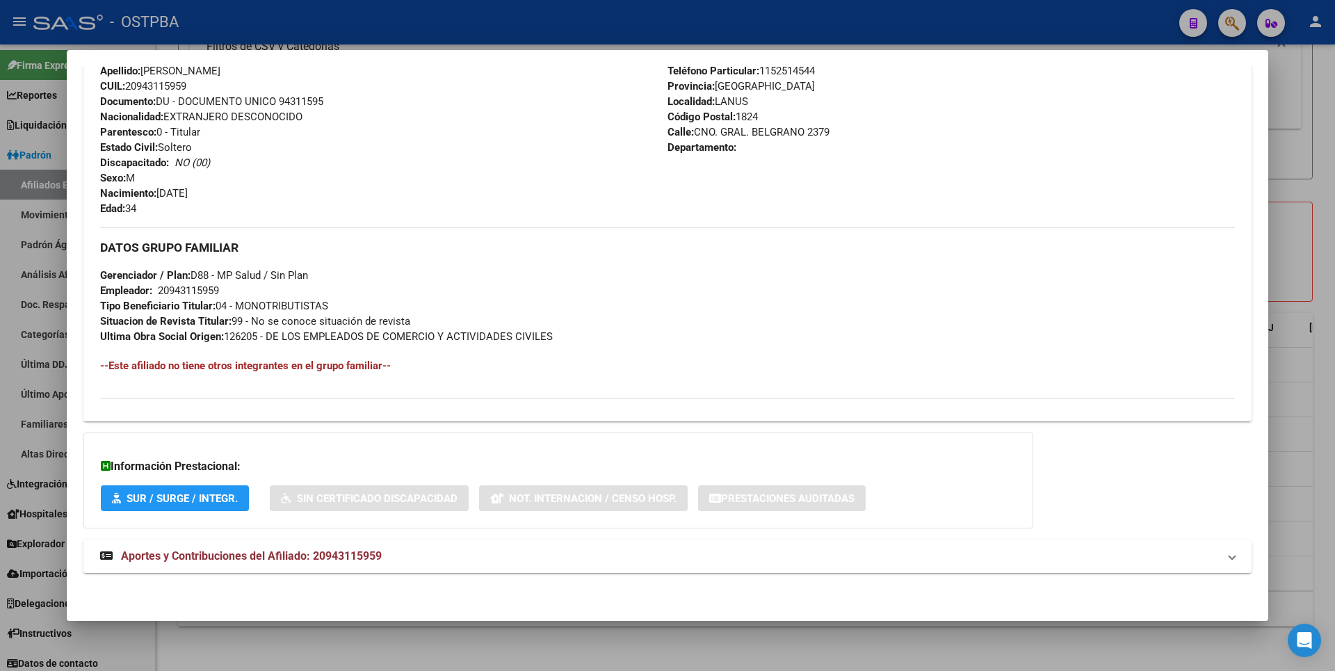
click at [335, 560] on span "Aportes y Contribuciones del Afiliado: 20943115959" at bounding box center [251, 555] width 261 height 13
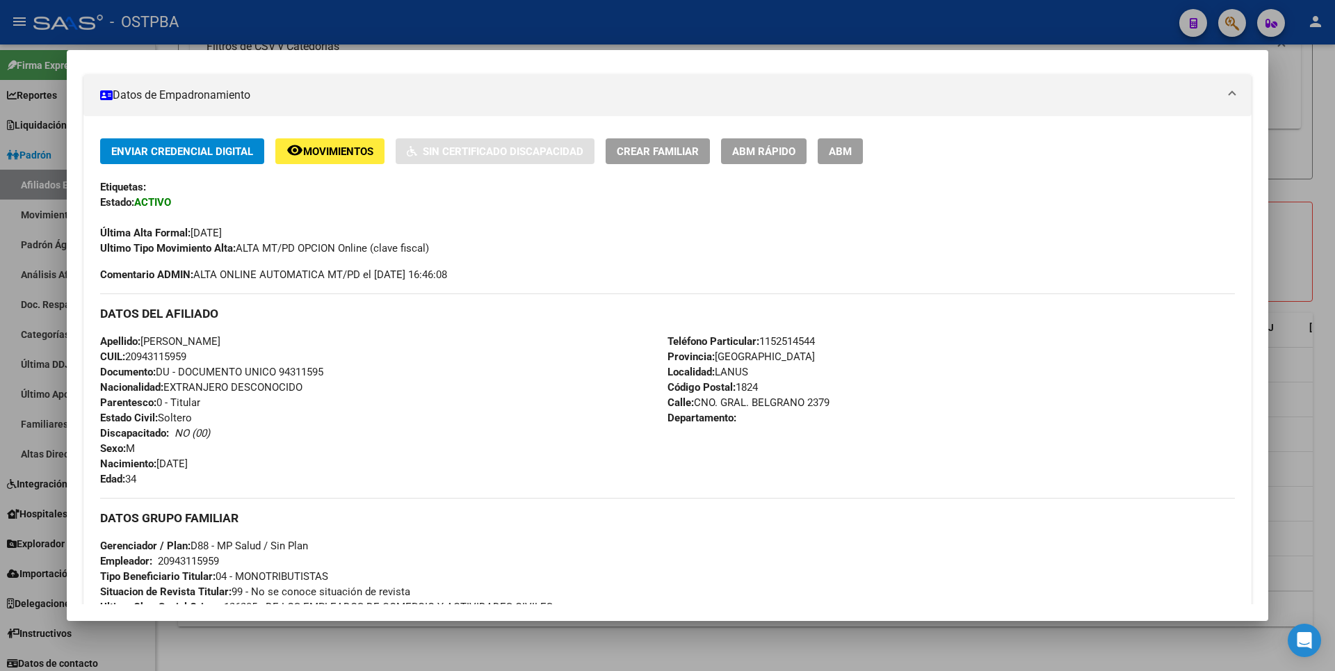
scroll to position [0, 0]
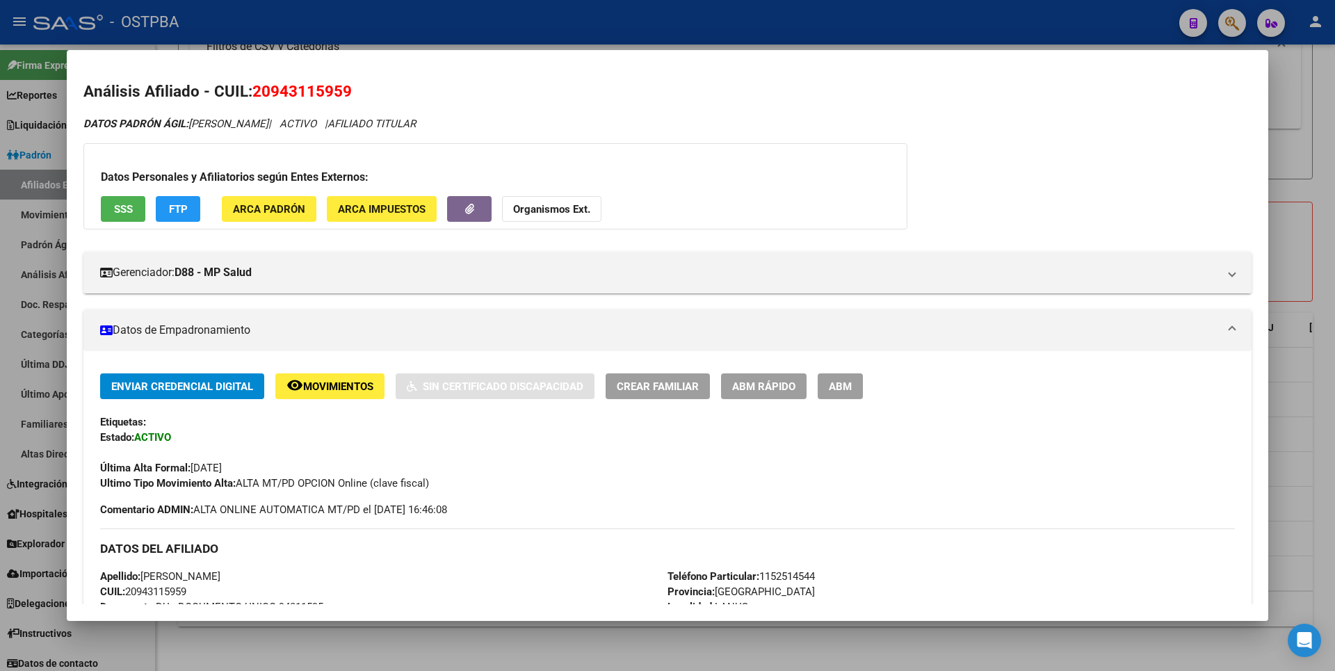
click at [184, 204] on span "FTP" at bounding box center [178, 209] width 19 height 13
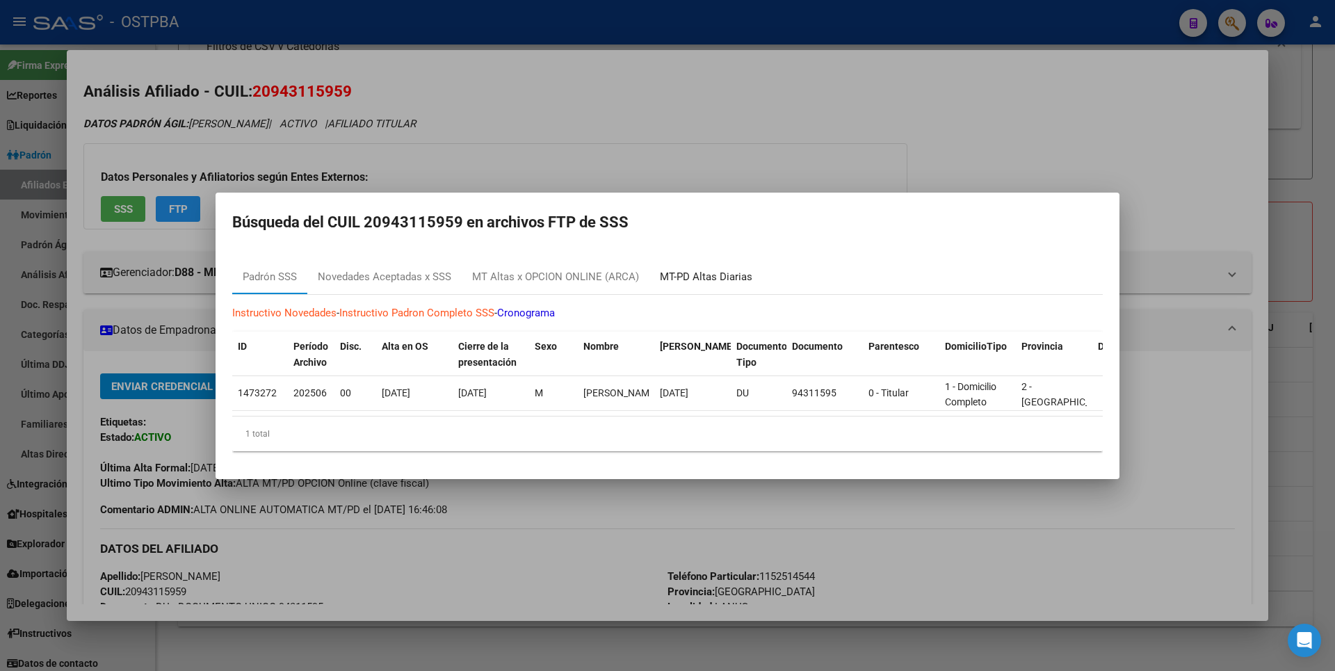
click at [677, 269] on div "MT-PD Altas Diarias" at bounding box center [706, 277] width 92 height 16
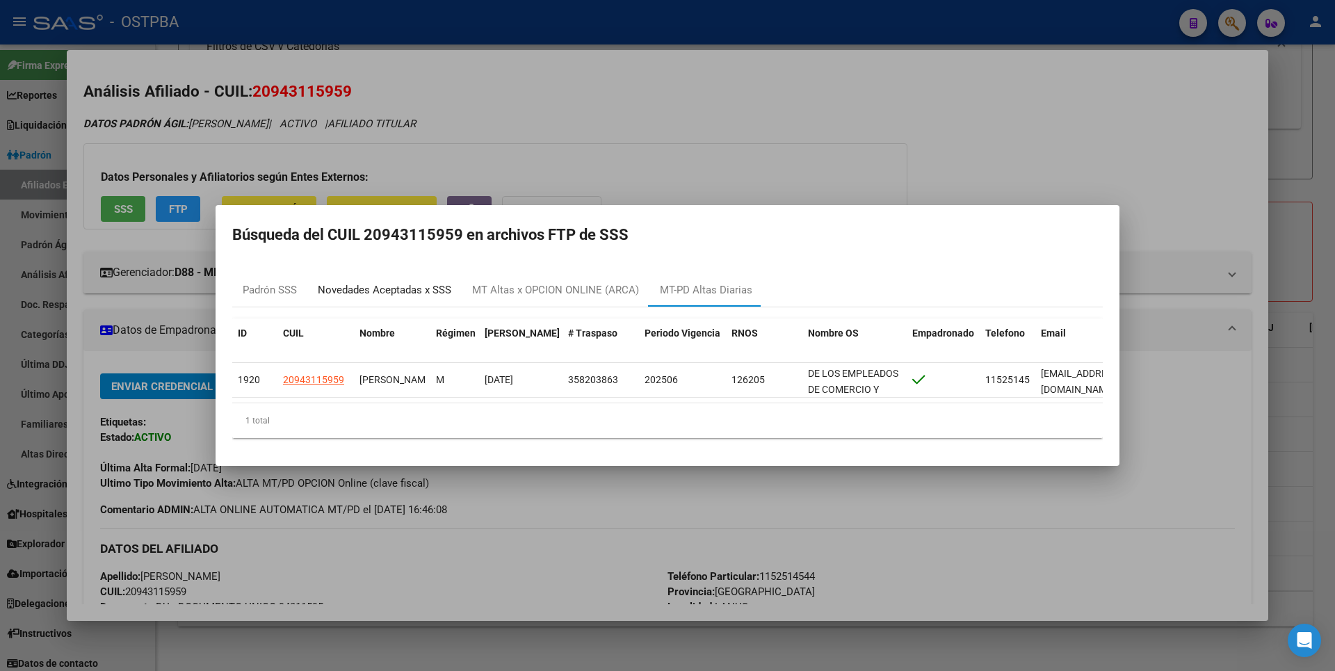
click at [434, 290] on div "Novedades Aceptadas x SSS" at bounding box center [384, 290] width 133 height 16
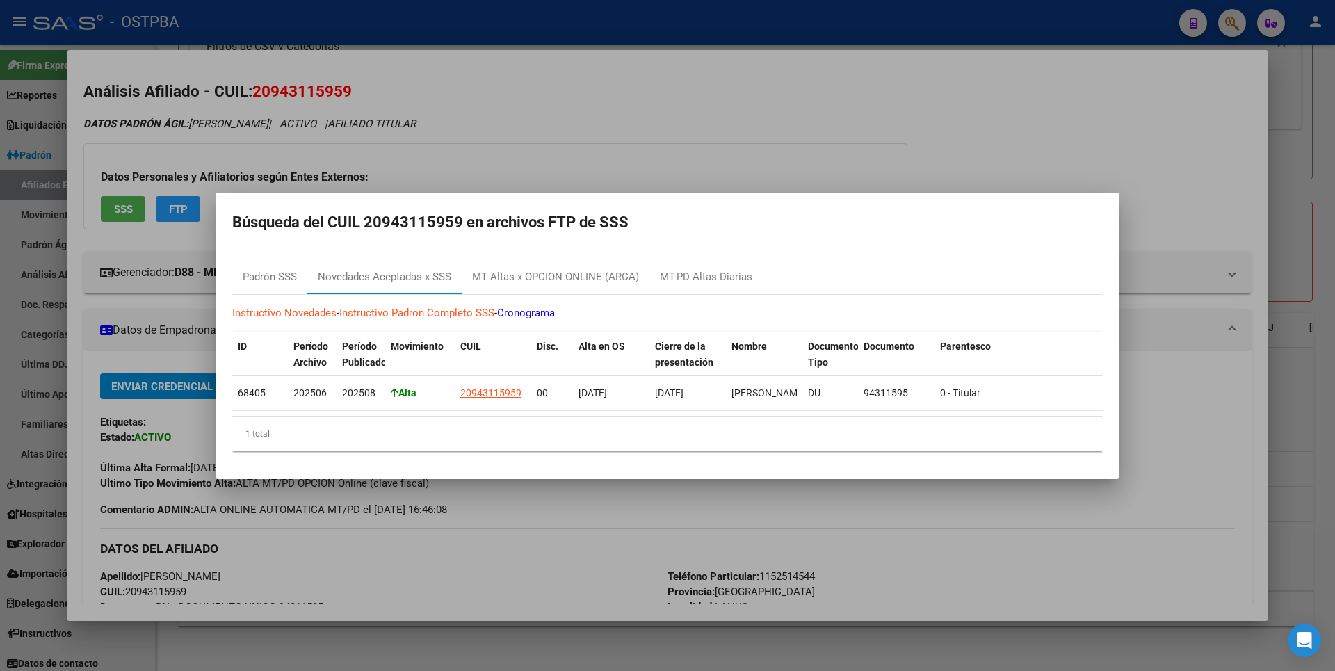
click at [1192, 183] on div at bounding box center [667, 335] width 1335 height 671
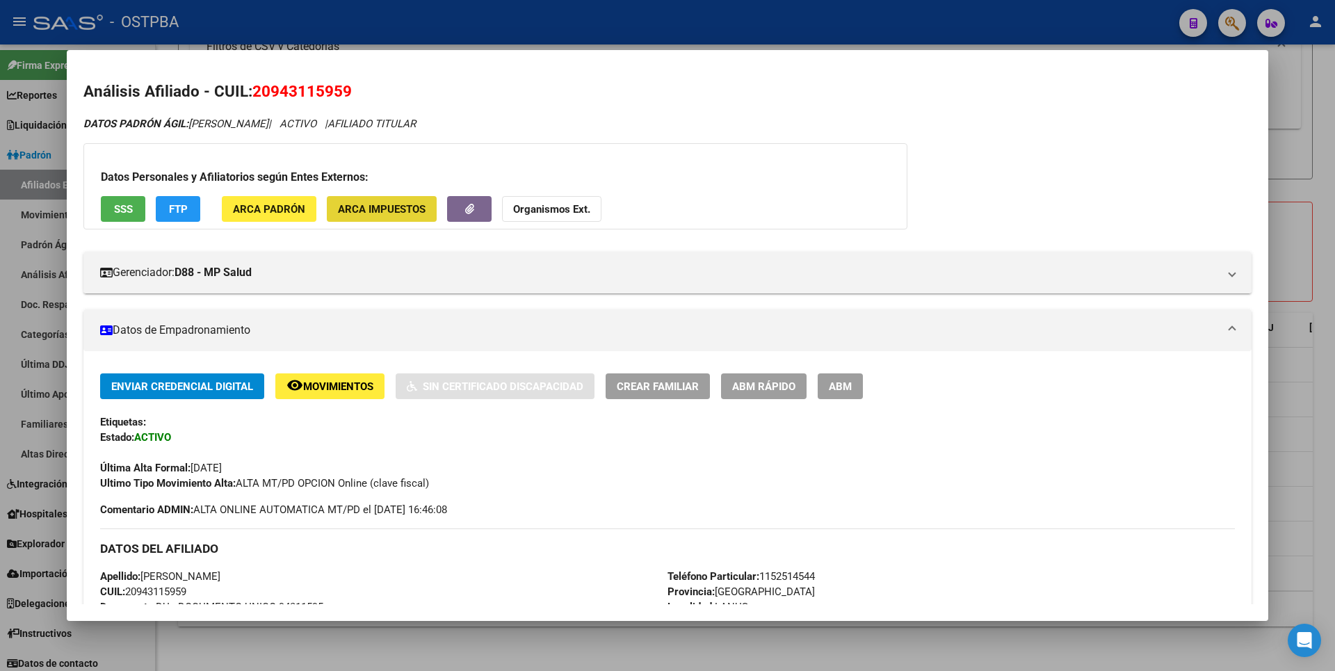
click at [370, 213] on span "ARCA Impuestos" at bounding box center [382, 209] width 88 height 13
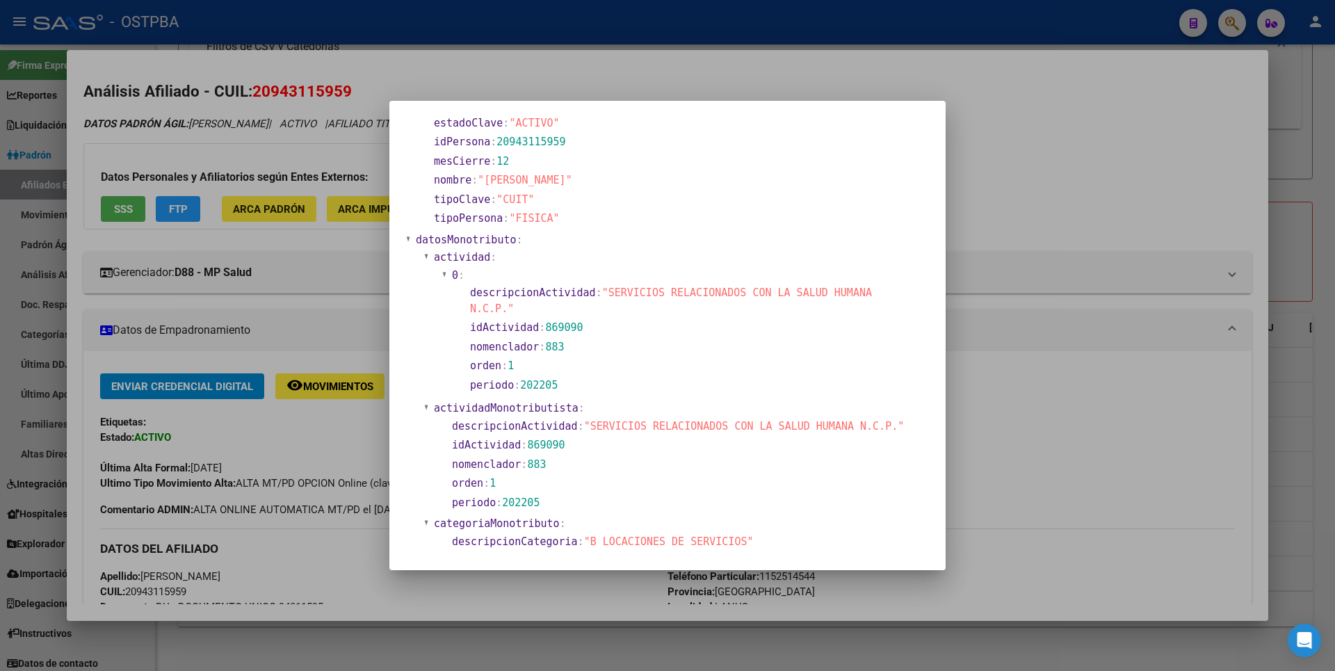
scroll to position [53, 0]
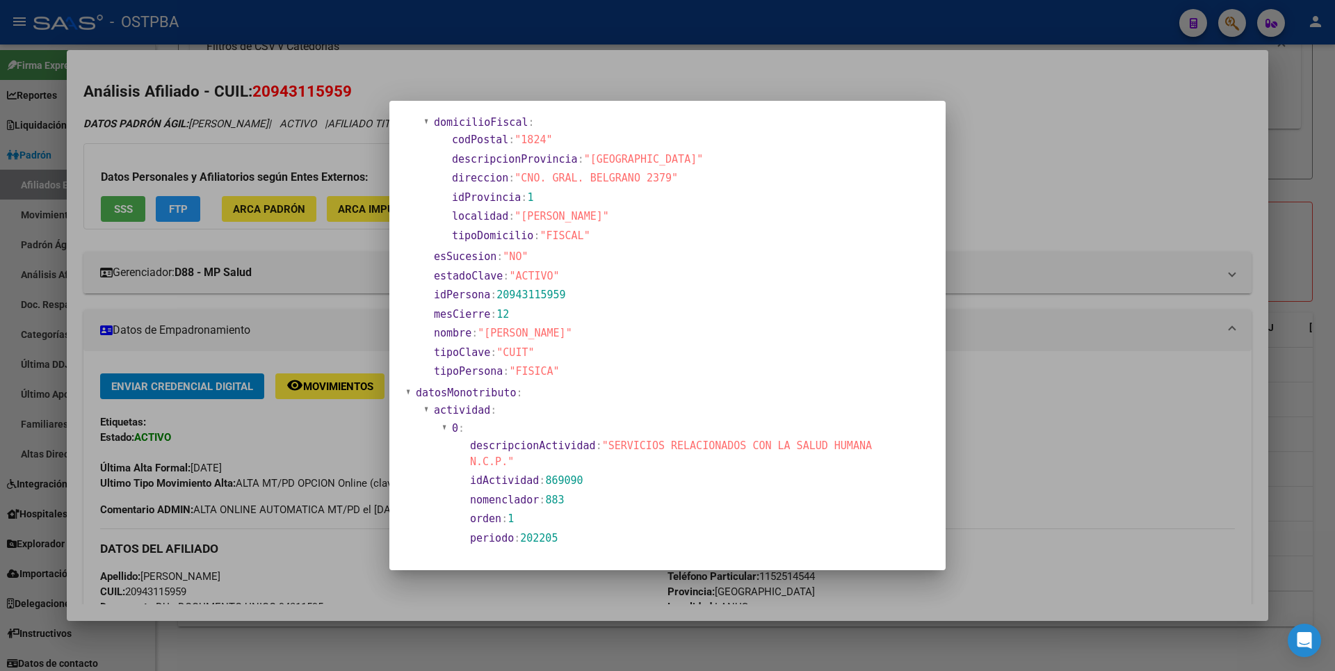
click at [1300, 123] on div at bounding box center [667, 335] width 1335 height 671
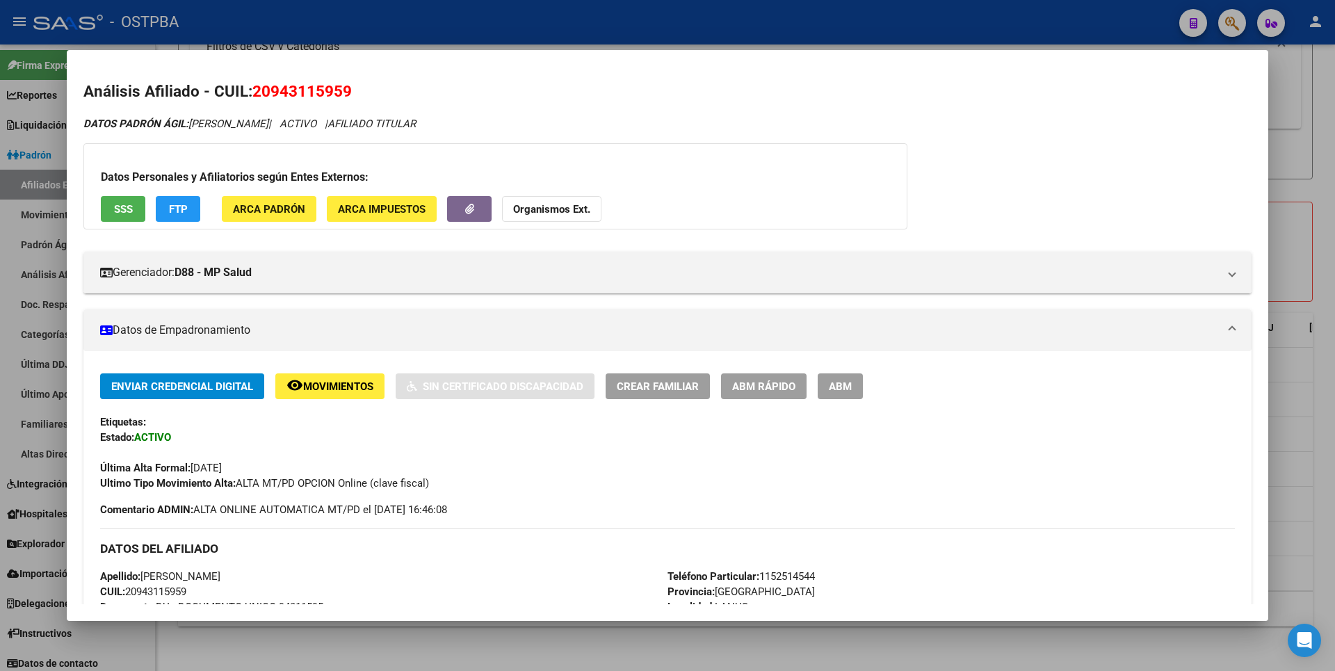
click at [559, 209] on strong "Organismos Ext." at bounding box center [551, 209] width 77 height 13
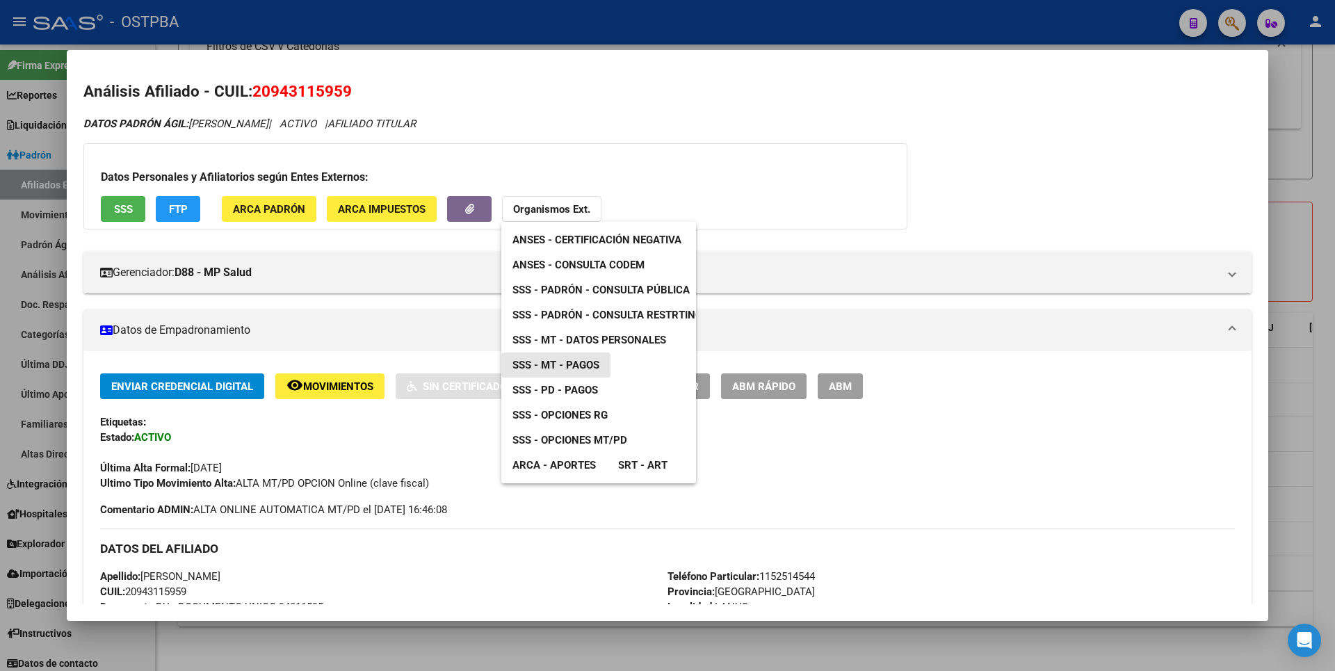
click at [594, 361] on span "SSS - MT - Pagos" at bounding box center [555, 365] width 87 height 13
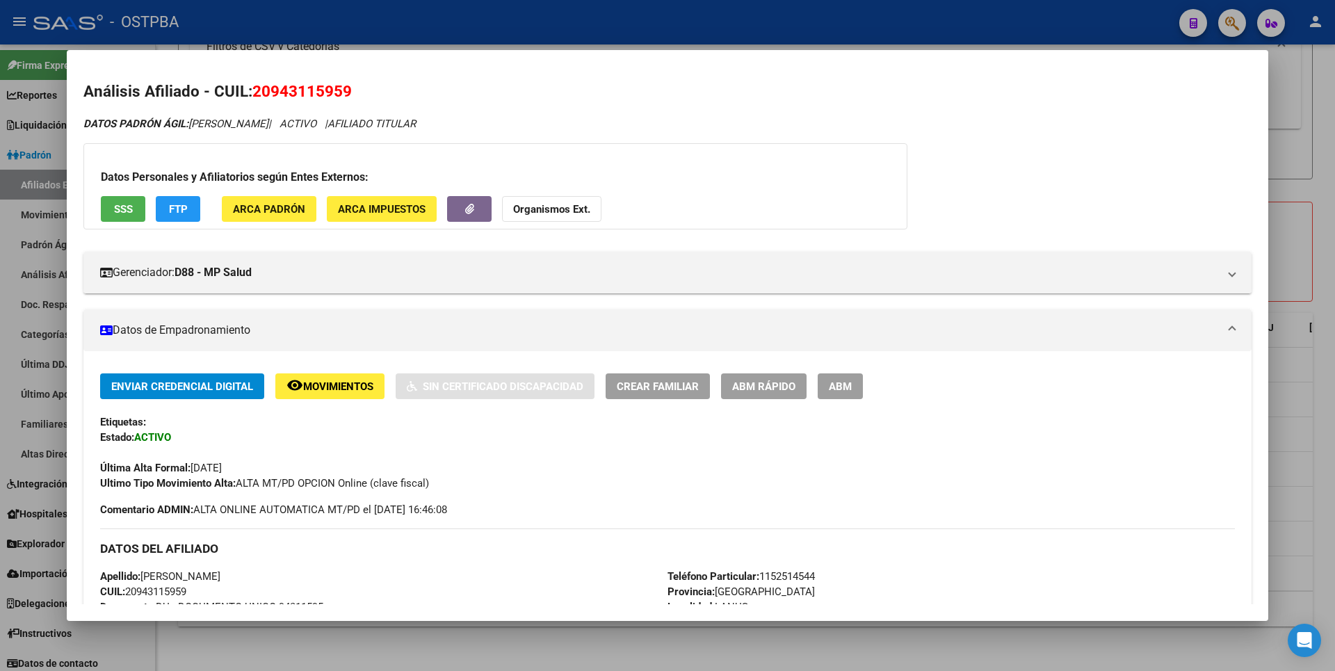
drag, startPoint x: 253, startPoint y: 90, endPoint x: 353, endPoint y: 88, distance: 100.2
click at [353, 88] on h2 "Análisis Afiliado - CUIL: 20943115959" at bounding box center [667, 92] width 1168 height 24
copy span "20943115959"
click at [1319, 206] on div at bounding box center [667, 335] width 1335 height 671
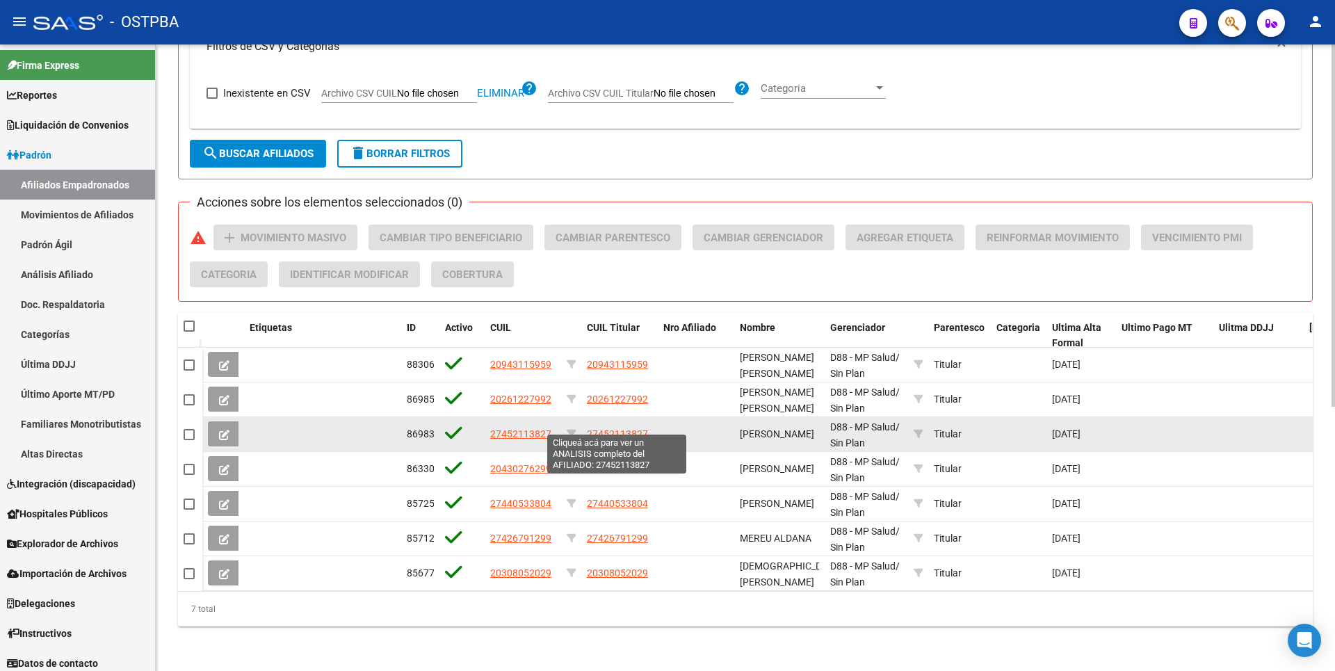
click at [637, 428] on span "27452113827" at bounding box center [617, 433] width 61 height 11
type textarea "27452113827"
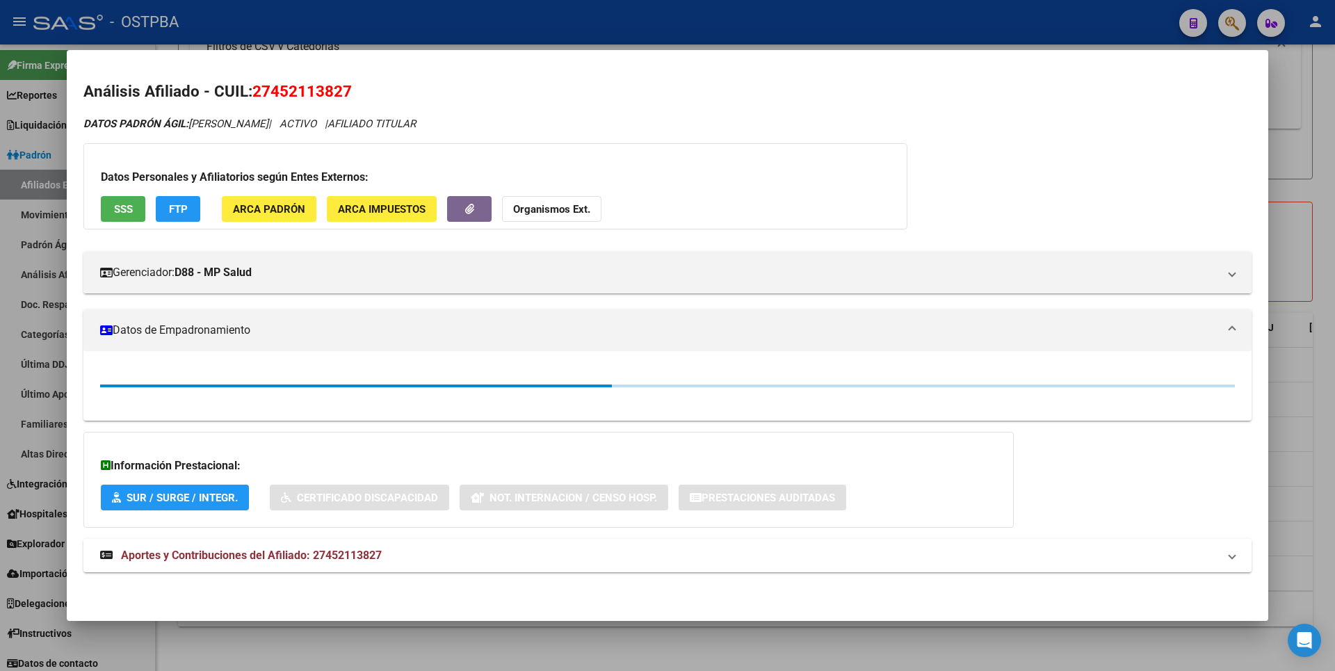
click at [123, 211] on span "SSS" at bounding box center [123, 209] width 19 height 13
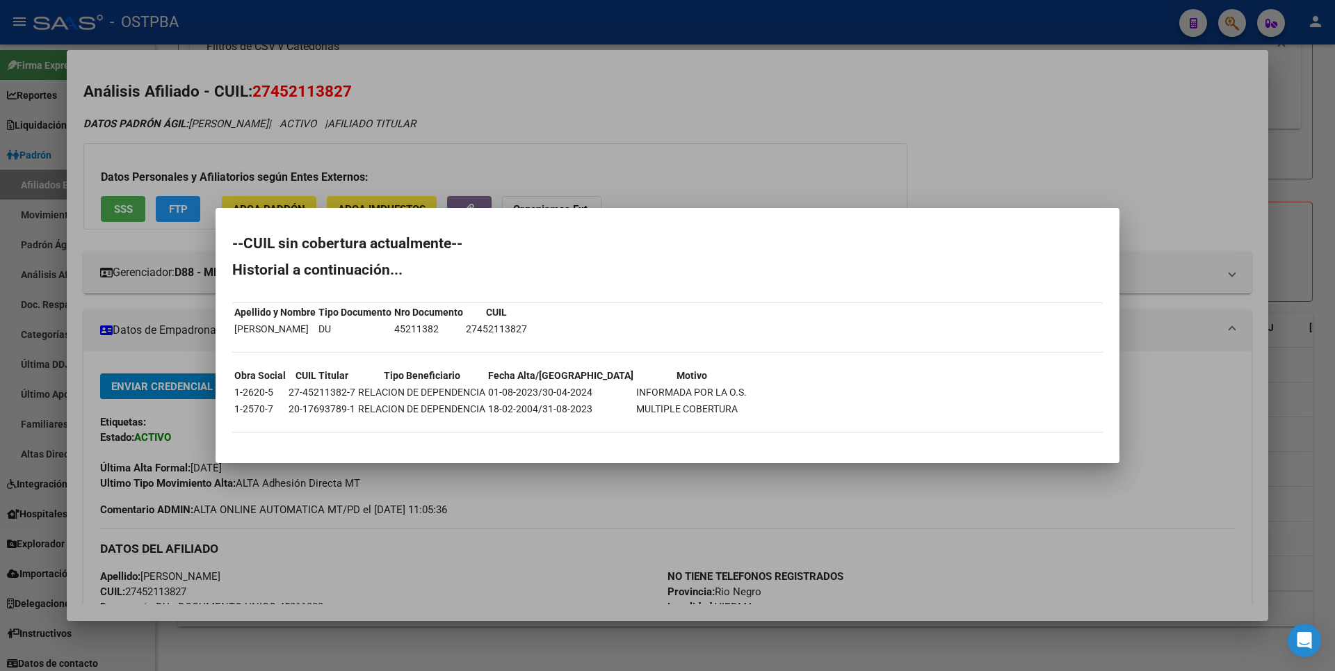
click at [1318, 196] on div at bounding box center [667, 335] width 1335 height 671
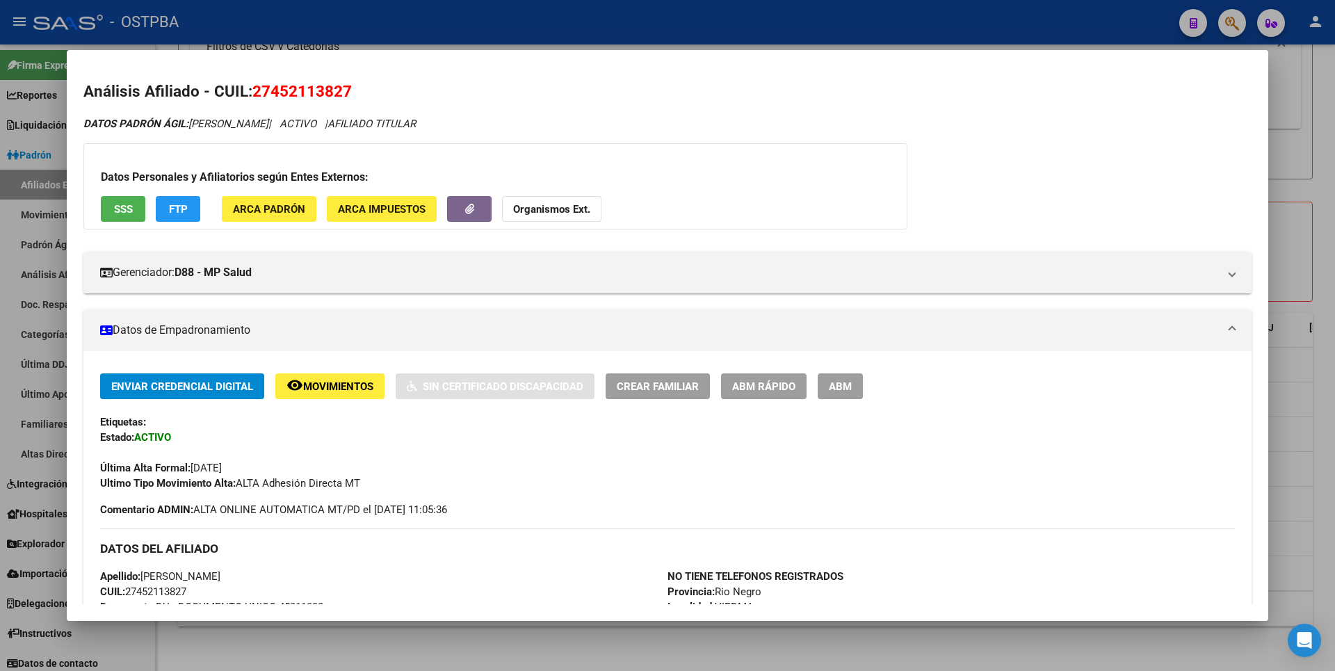
click at [182, 212] on span "FTP" at bounding box center [178, 209] width 19 height 13
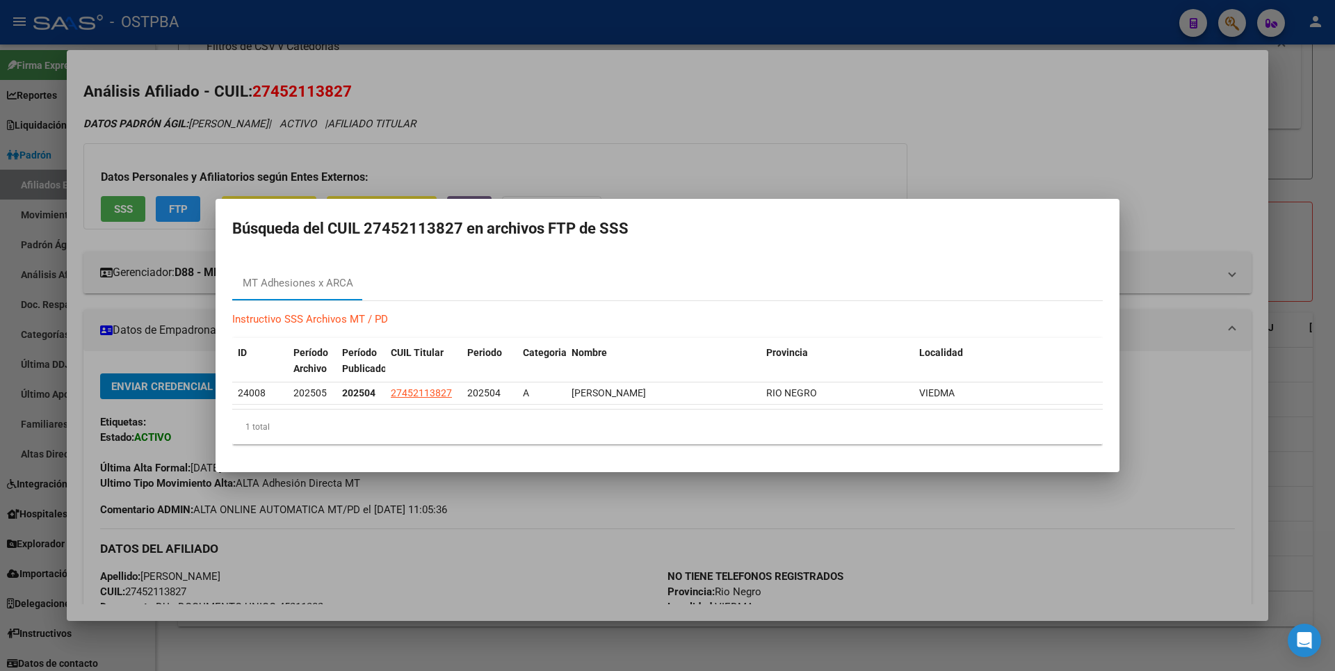
click at [1299, 167] on div at bounding box center [667, 335] width 1335 height 671
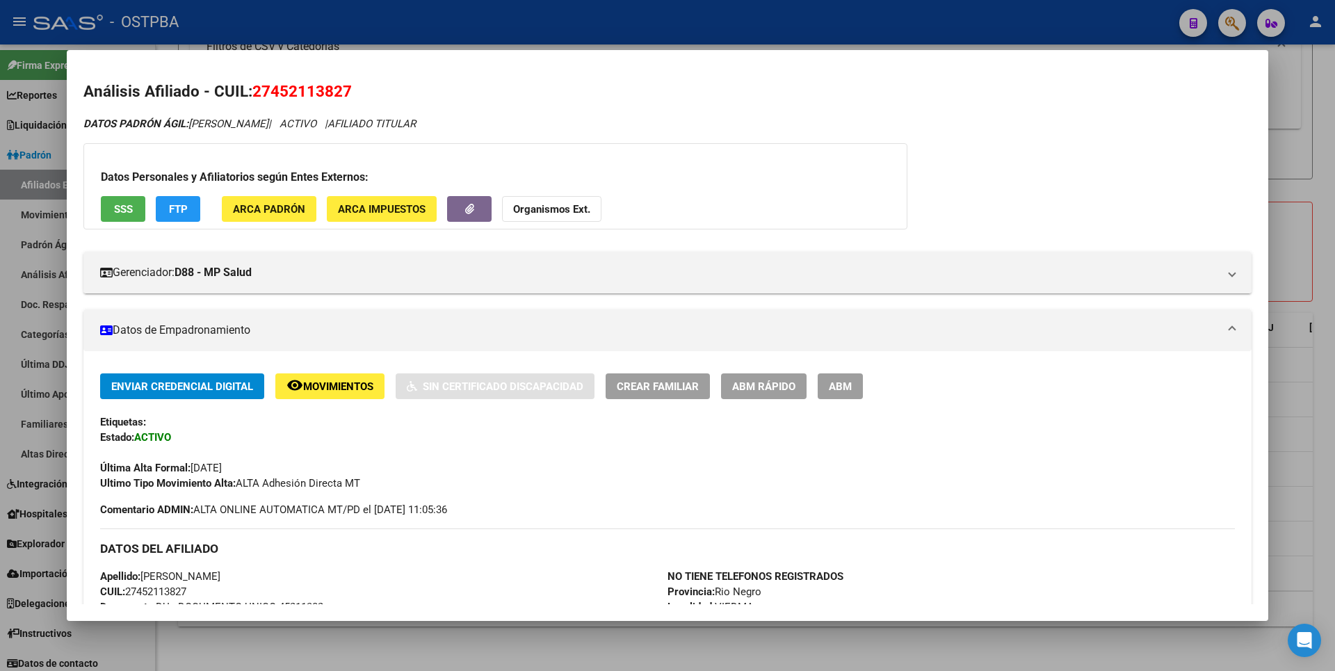
click at [569, 212] on strong "Organismos Ext." at bounding box center [551, 209] width 77 height 13
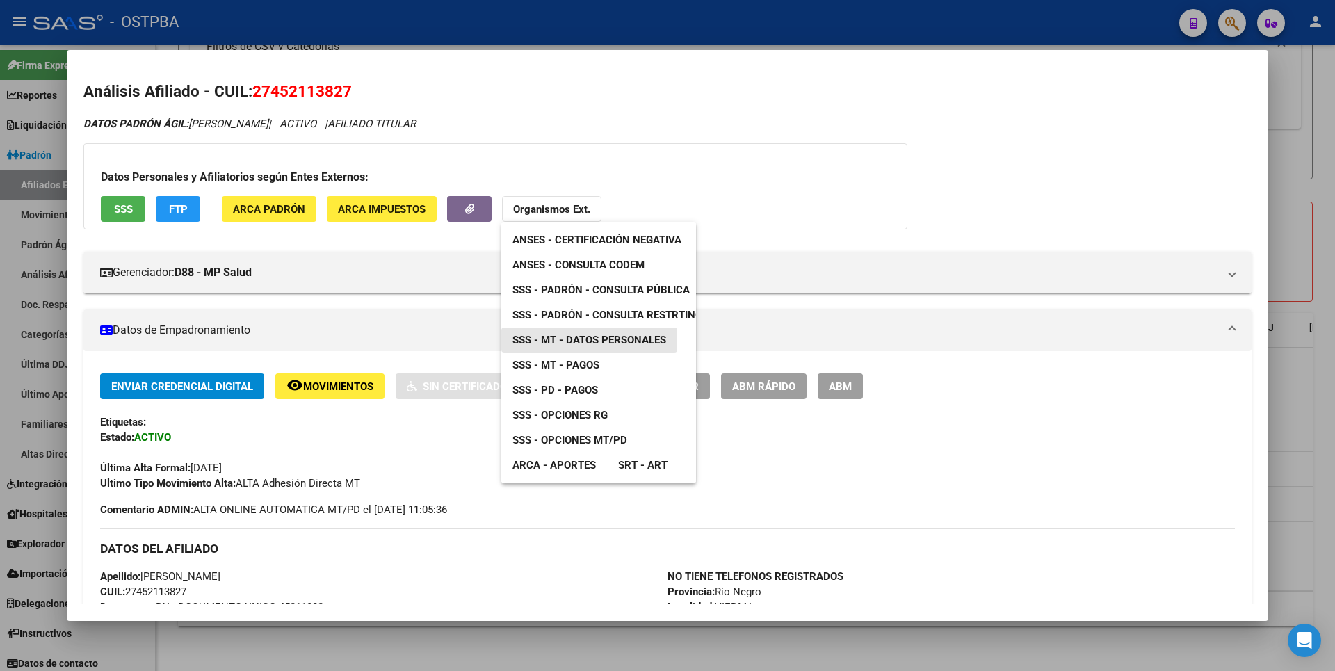
click at [613, 341] on span "SSS - MT - Datos Personales" at bounding box center [589, 340] width 154 height 13
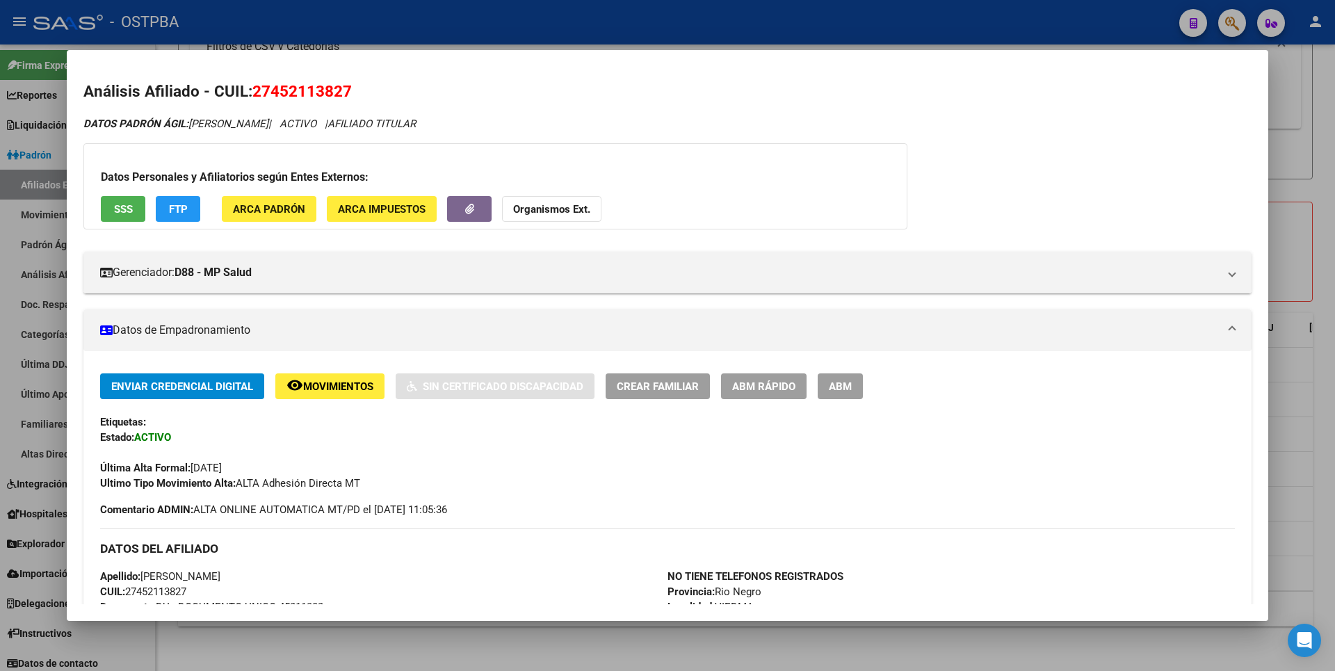
click at [1318, 204] on div at bounding box center [667, 335] width 1335 height 671
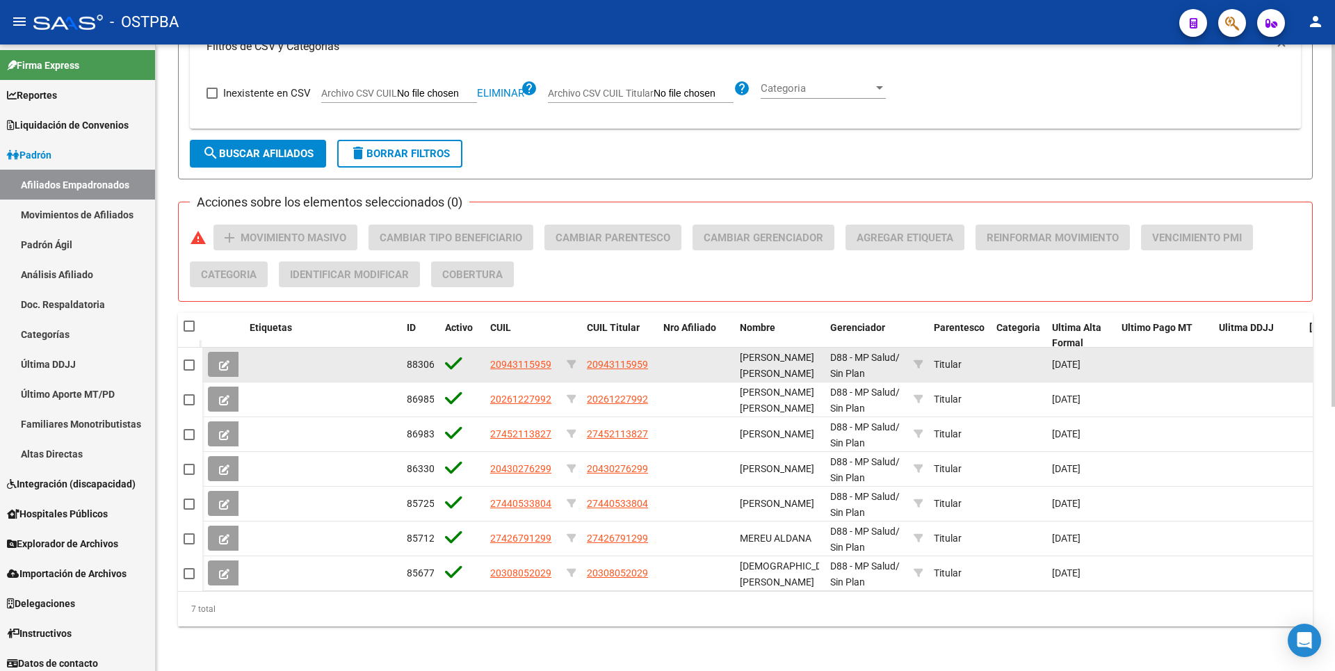
click at [185, 359] on span at bounding box center [189, 364] width 11 height 11
click at [188, 371] on input "checkbox" at bounding box center [188, 371] width 1 height 1
checkbox input "true"
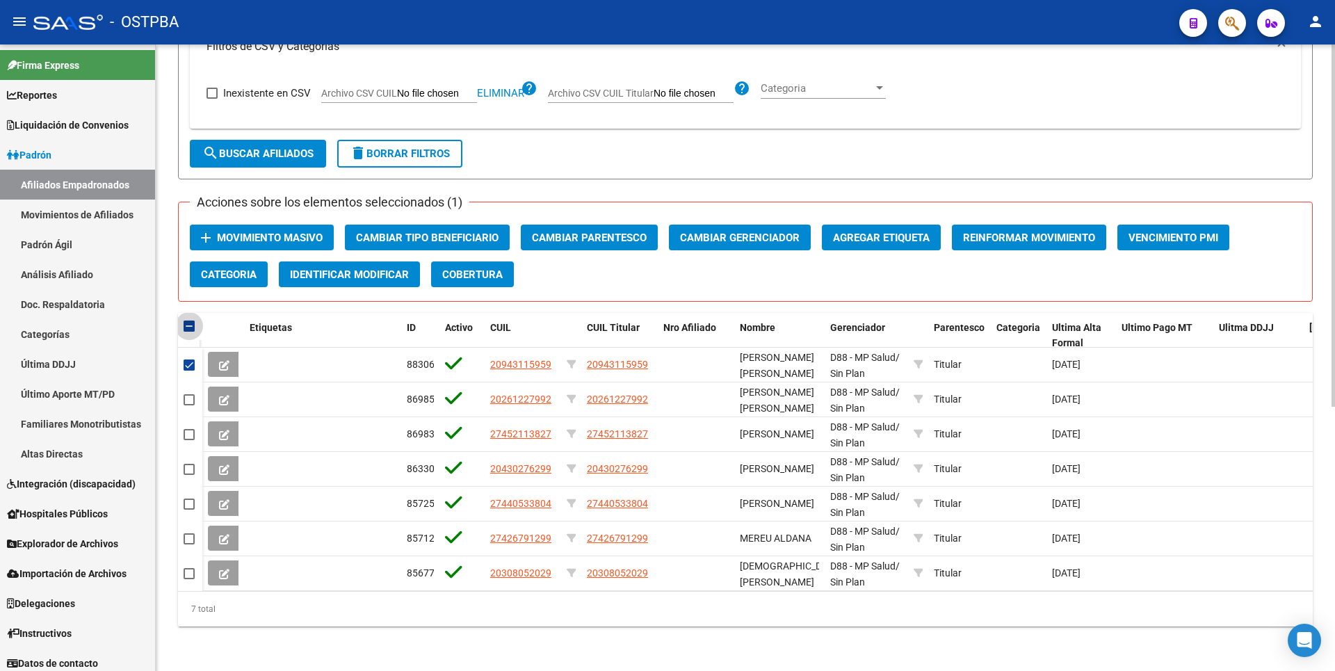
click at [191, 321] on span at bounding box center [189, 326] width 11 height 11
click at [189, 332] on input "checkbox" at bounding box center [188, 332] width 1 height 1
checkbox input "true"
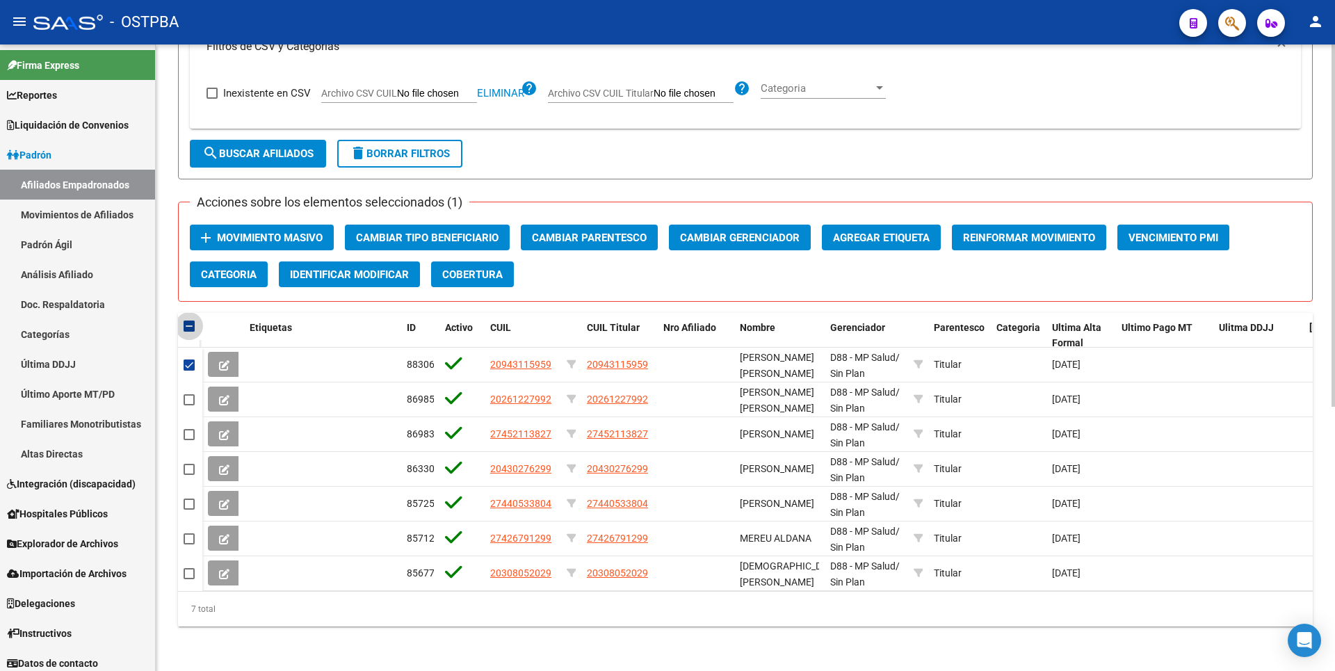
checkbox input "true"
click at [309, 232] on span "Movimiento Masivo" at bounding box center [270, 238] width 106 height 13
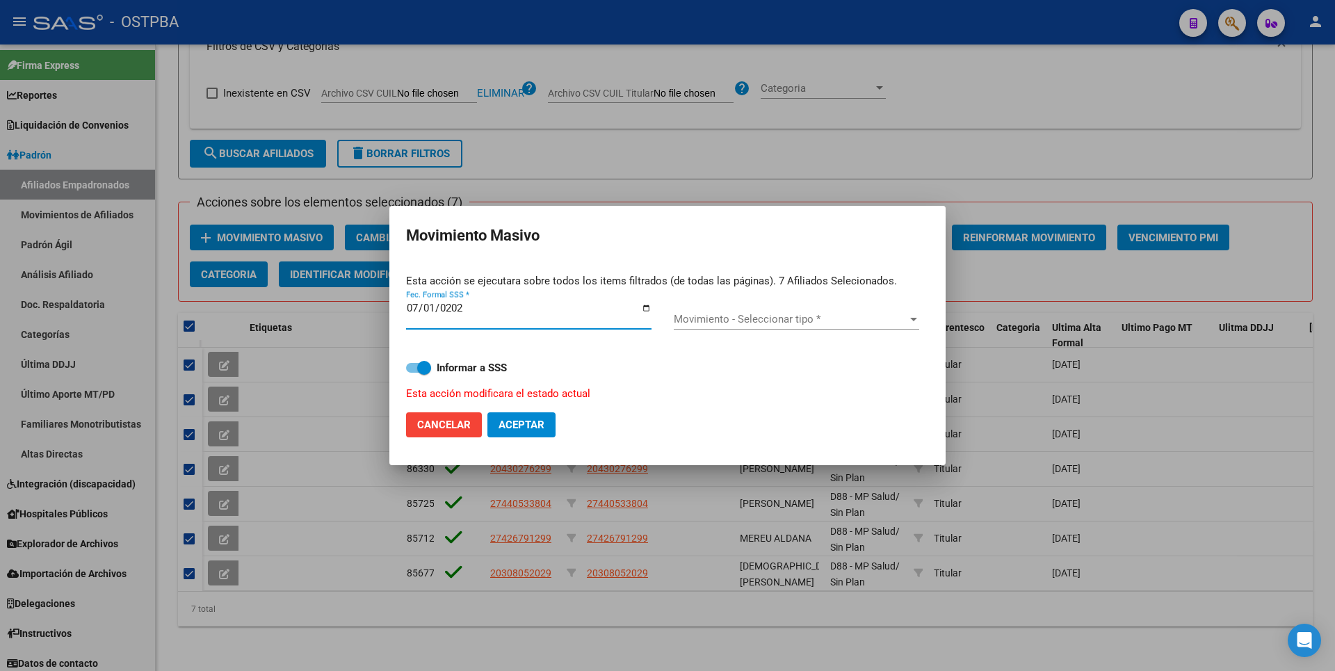
type input "2025-07-01"
click at [900, 316] on span "Movimiento - Seleccionar tipo *" at bounding box center [790, 319] width 233 height 13
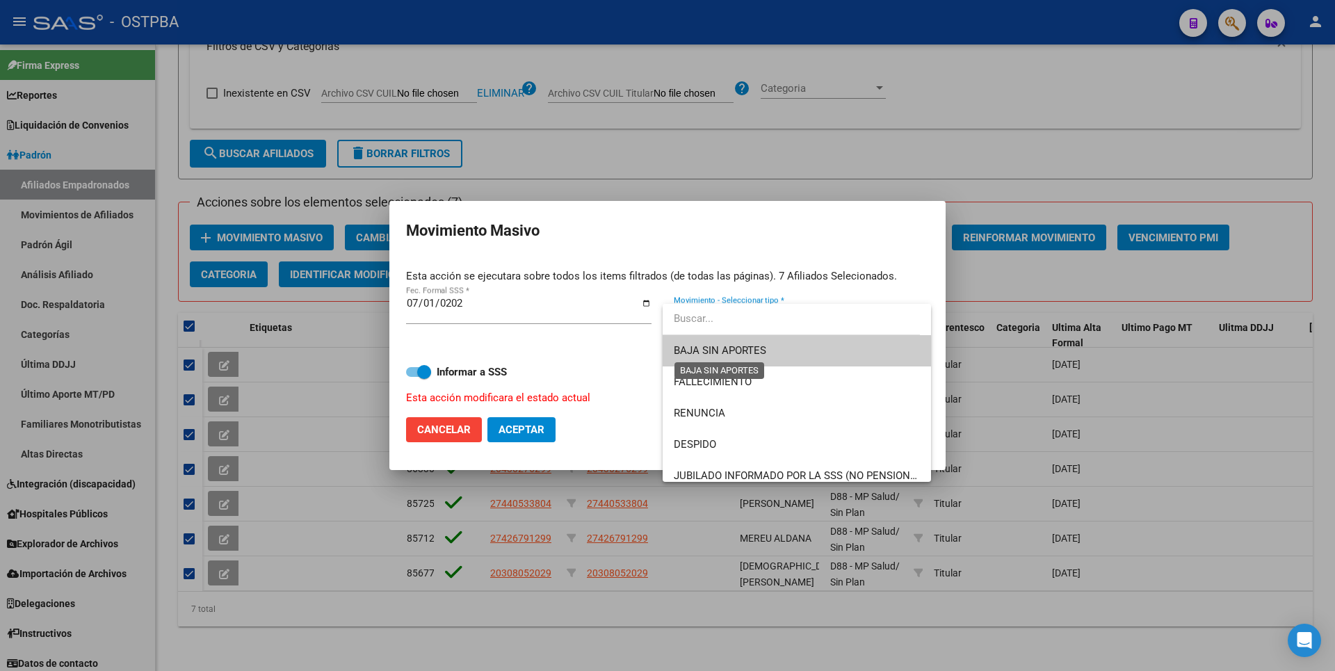
click at [752, 348] on span "BAJA SIN APORTES" at bounding box center [720, 350] width 92 height 13
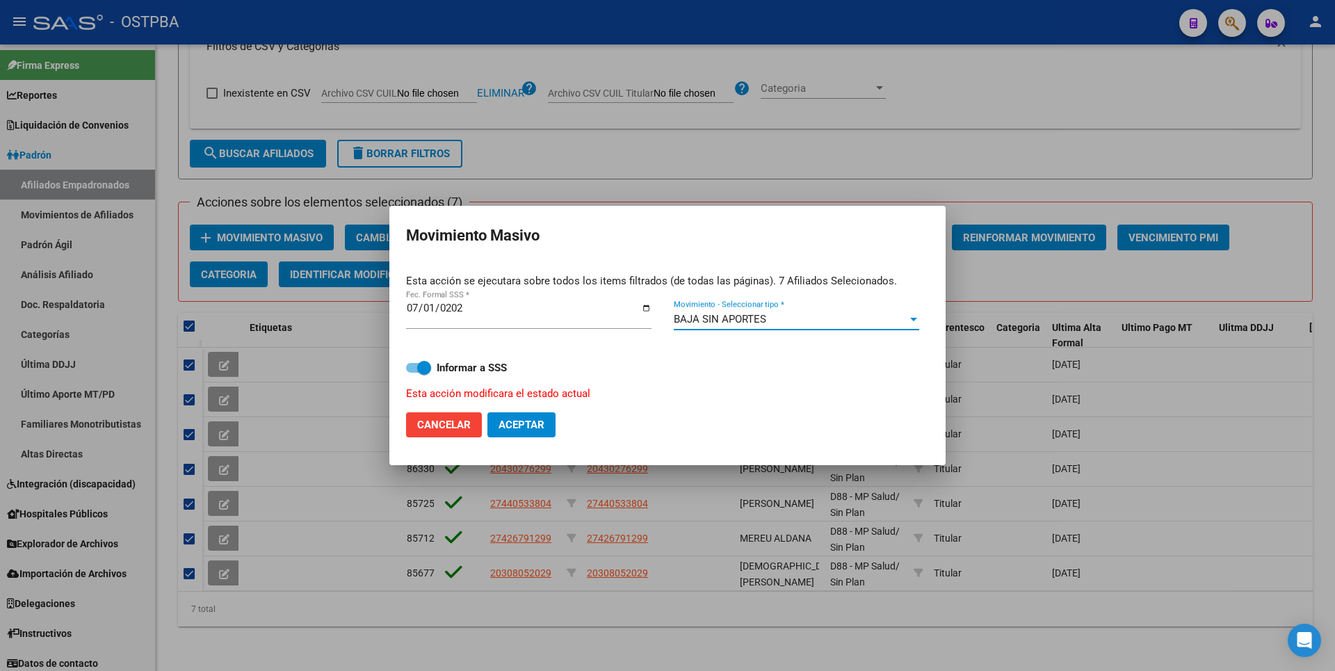
drag, startPoint x: 533, startPoint y: 426, endPoint x: 542, endPoint y: 414, distance: 14.8
click at [534, 426] on span "Aceptar" at bounding box center [522, 425] width 46 height 13
checkbox input "false"
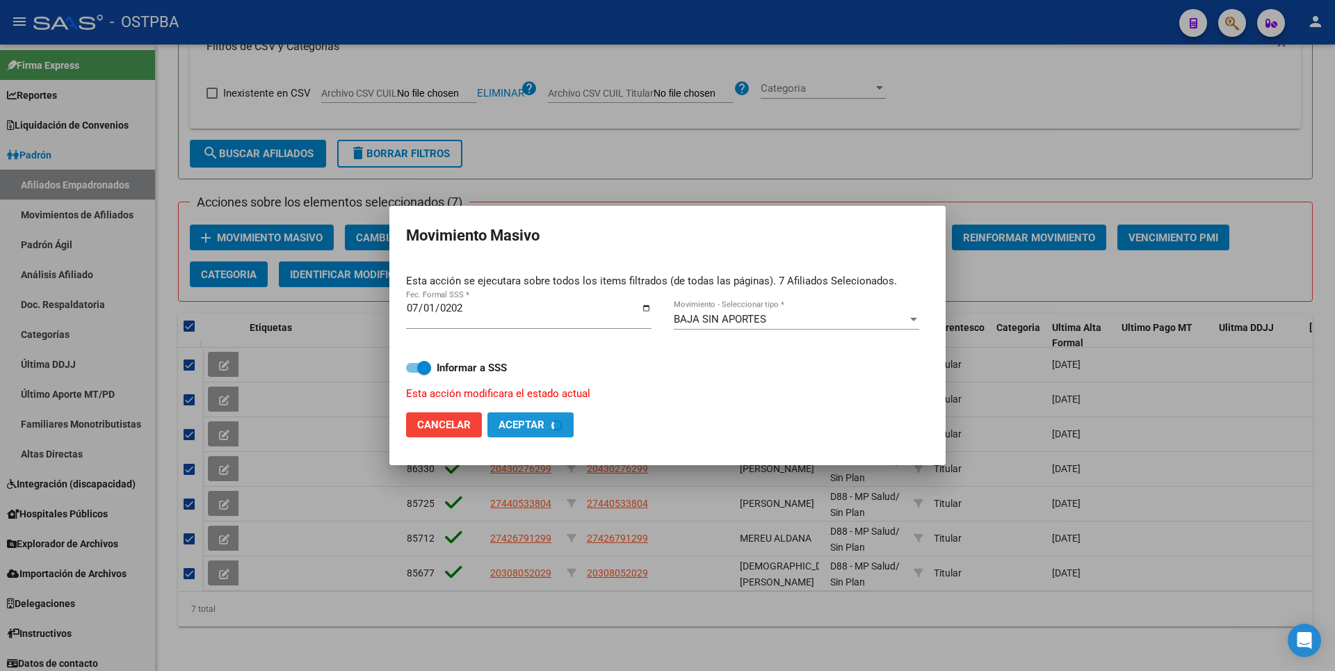
checkbox input "false"
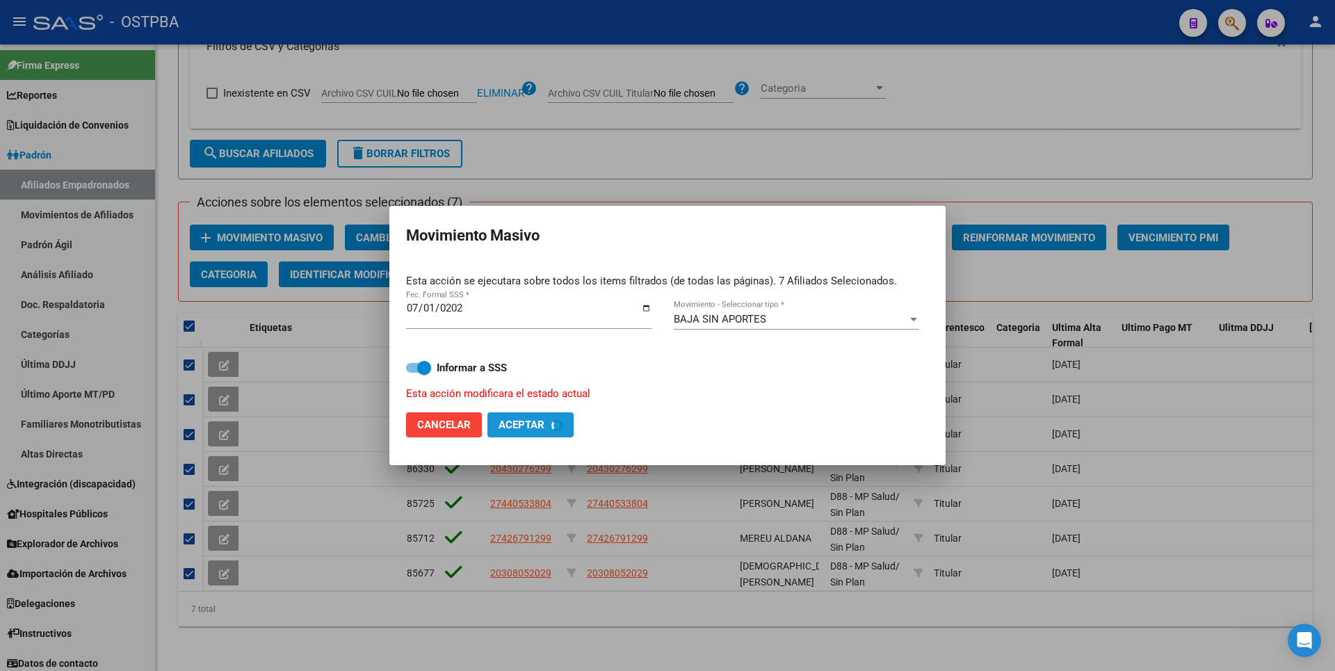
checkbox input "false"
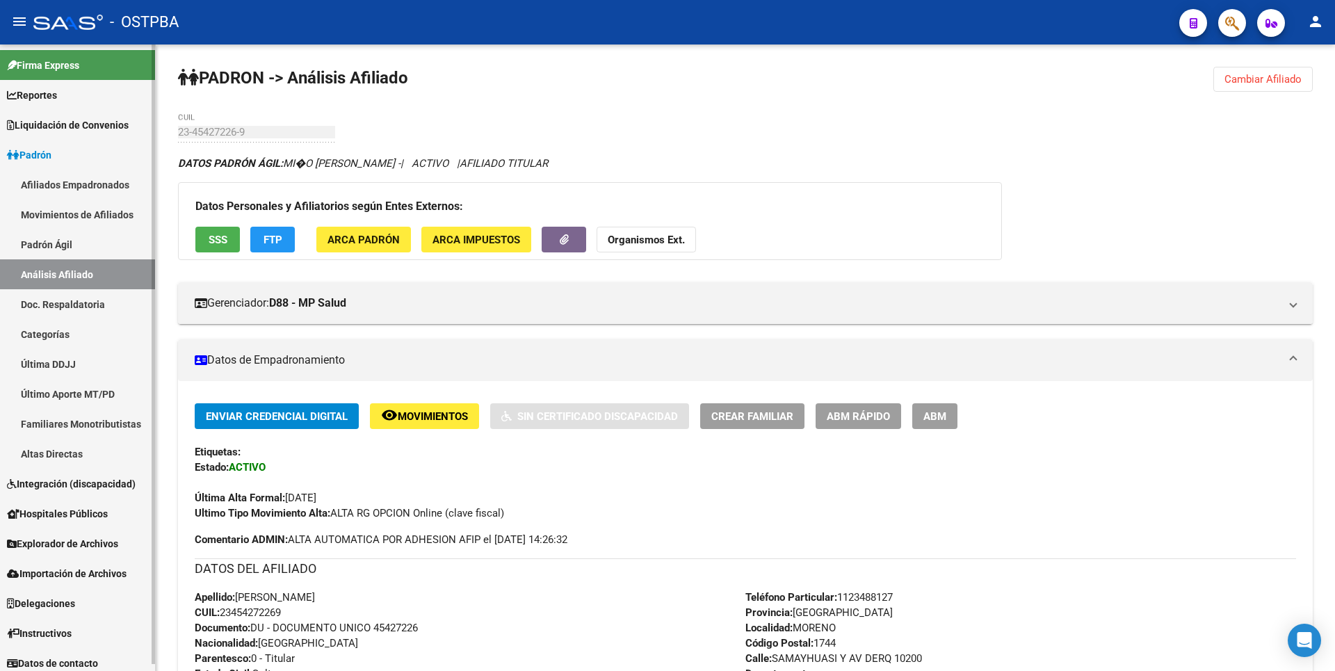
click at [110, 185] on link "Afiliados Empadronados" at bounding box center [77, 185] width 155 height 30
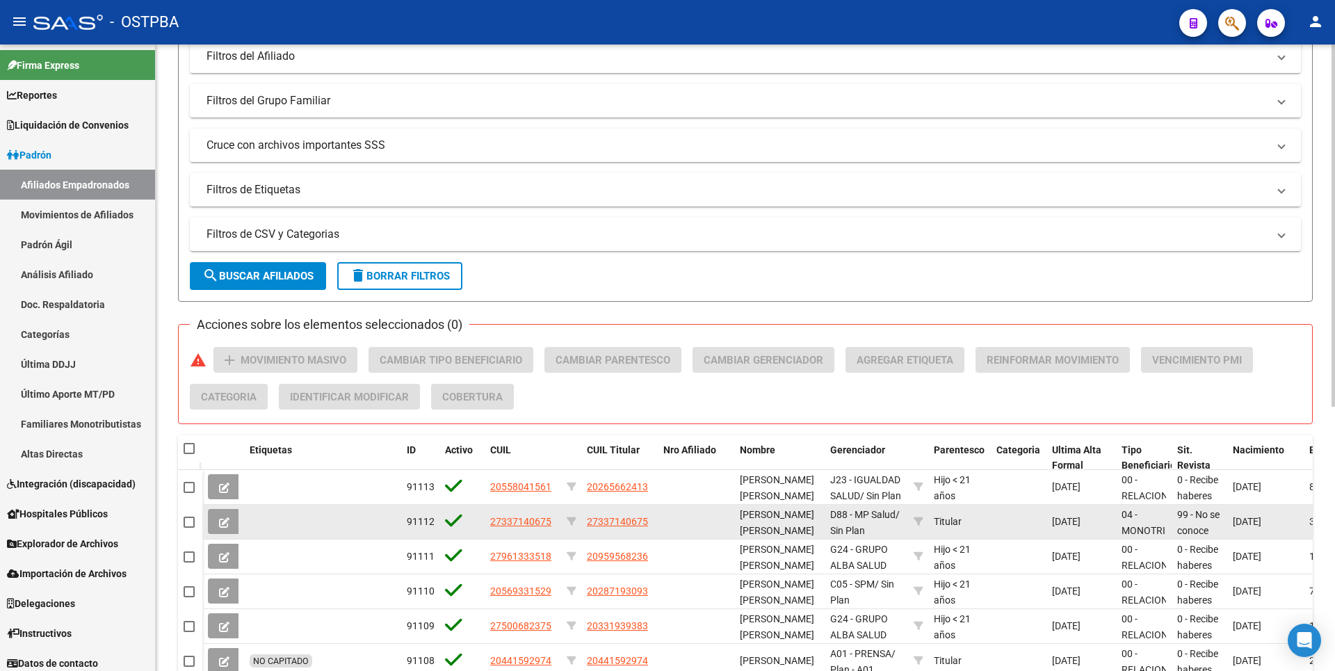
scroll to position [39, 0]
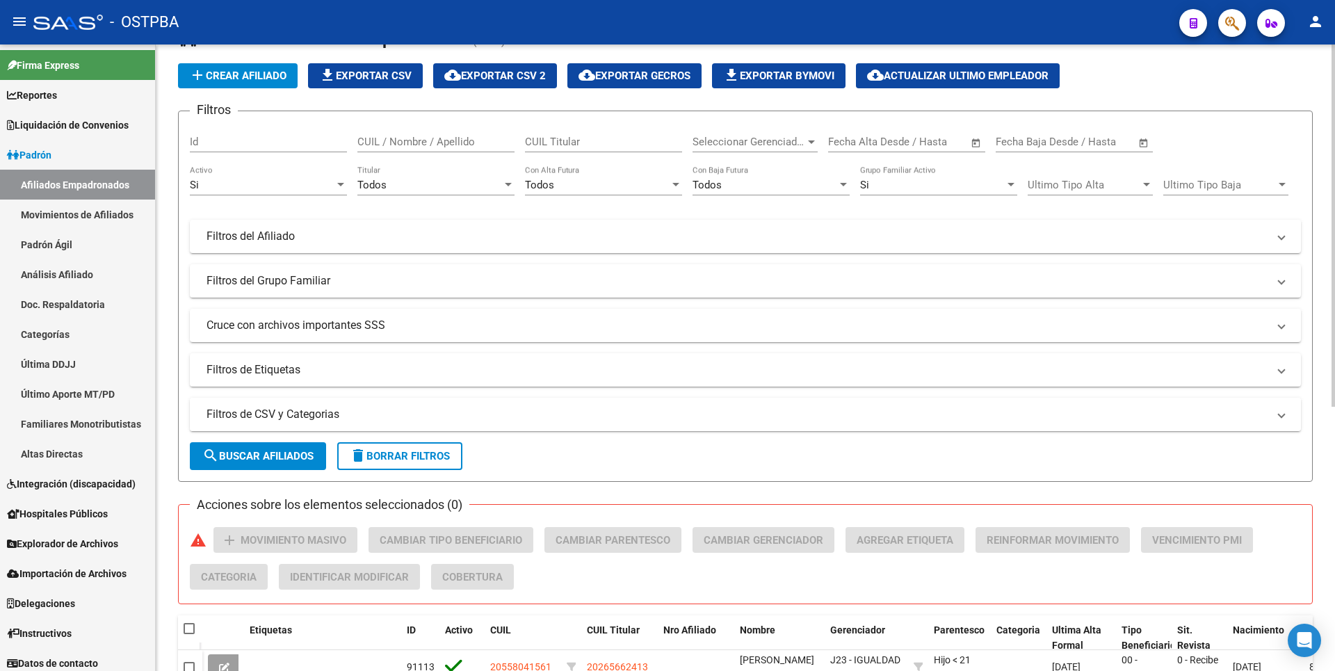
click at [410, 425] on mat-expansion-panel-header "Filtros de CSV y Categorias" at bounding box center [745, 414] width 1111 height 33
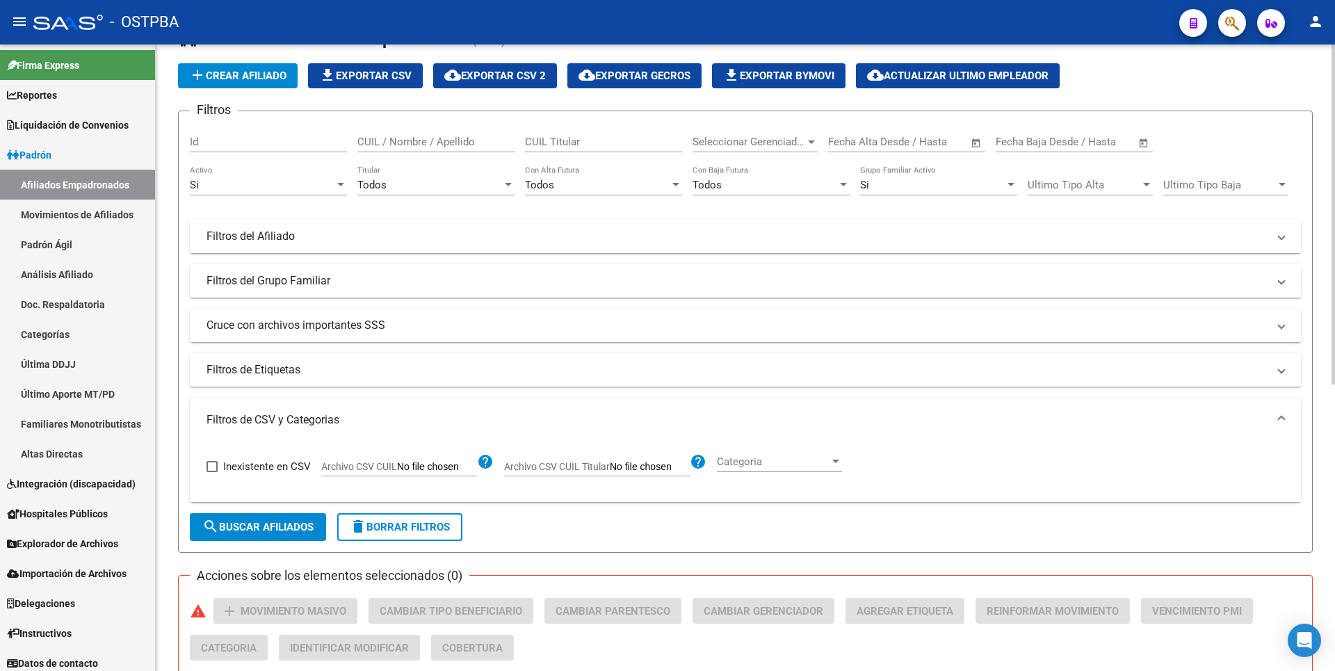
click at [457, 469] on input "Archivo CSV CUIL" at bounding box center [437, 467] width 80 height 13
type input "C:\fakepath\MOROSIDADMP052025.2.csv"
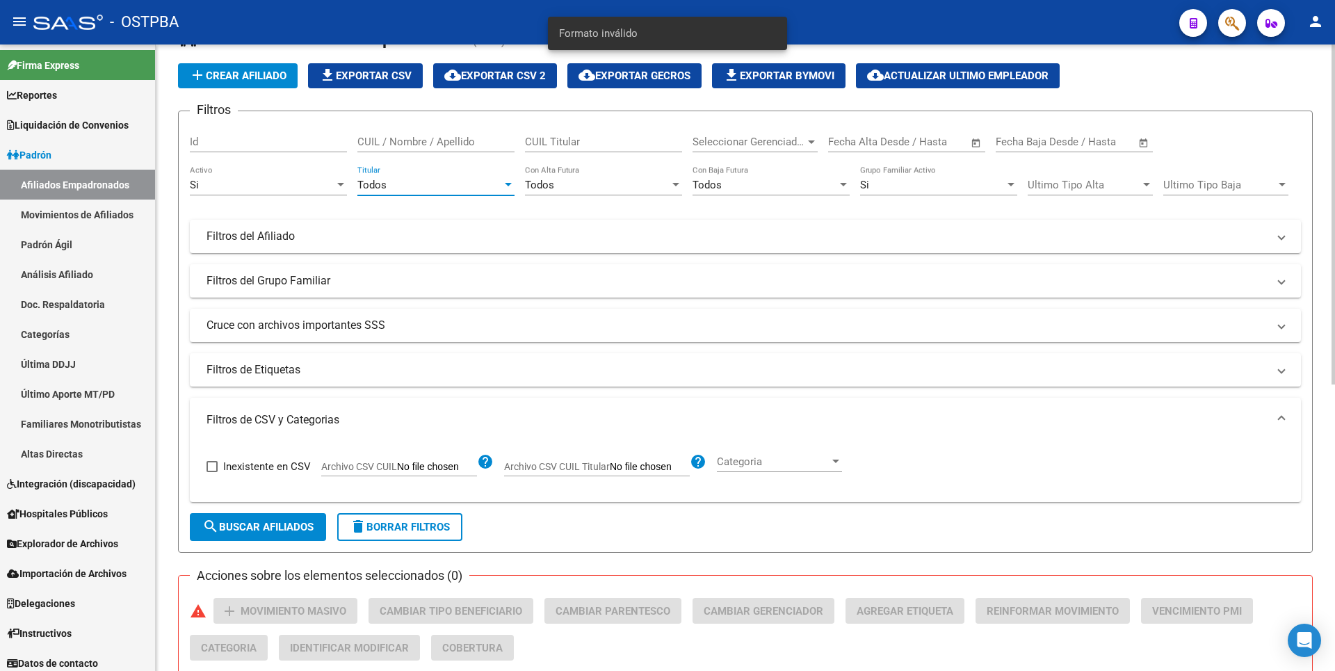
click at [507, 181] on div at bounding box center [508, 184] width 13 height 11
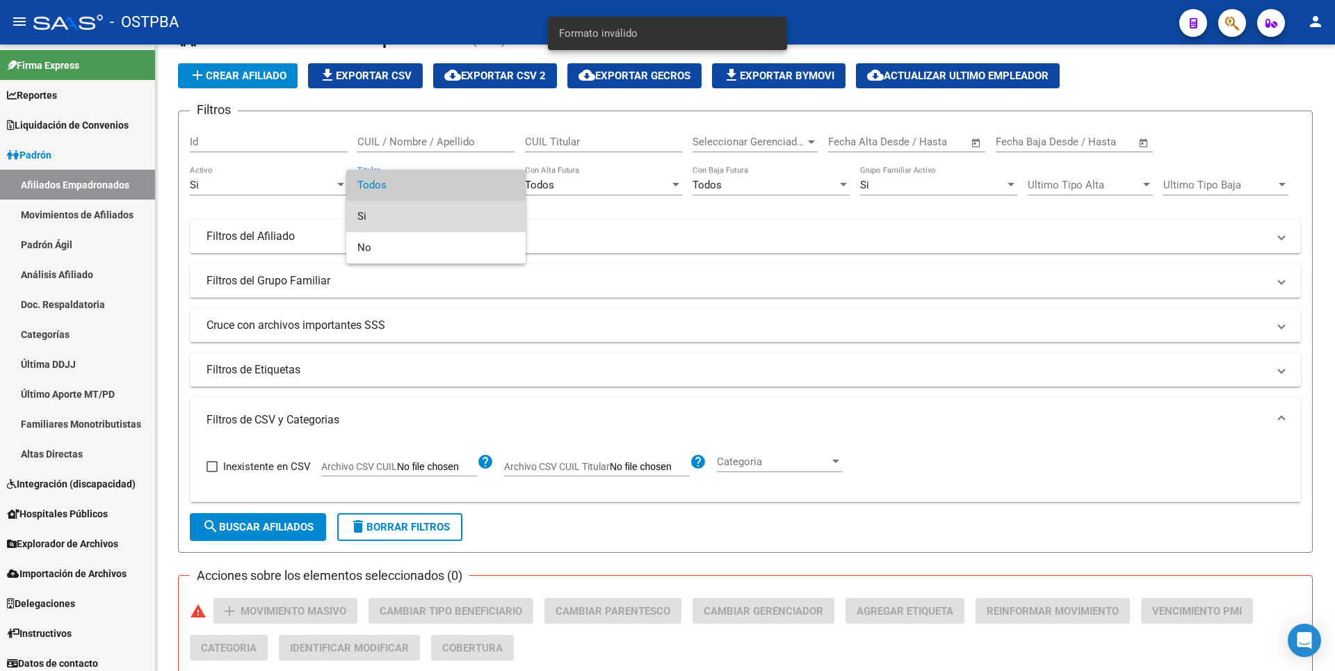
click at [387, 212] on span "Si" at bounding box center [435, 216] width 157 height 31
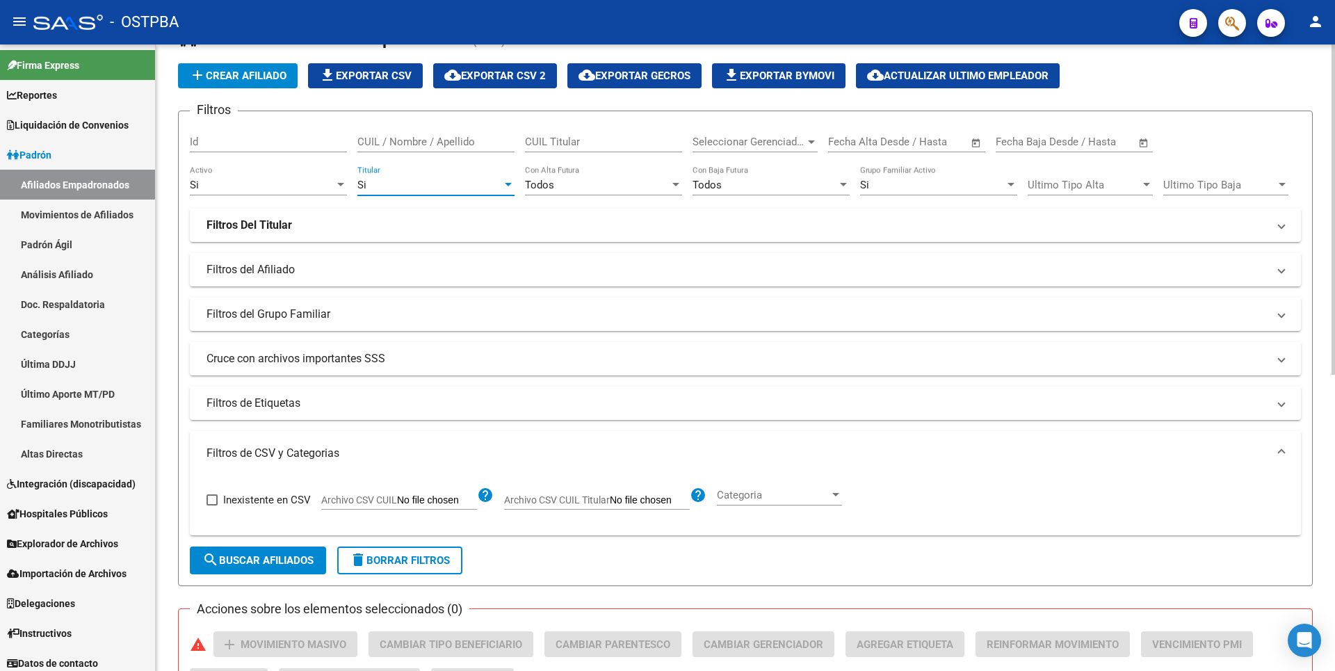
click at [452, 503] on input "Archivo CSV CUIL" at bounding box center [437, 500] width 80 height 13
type input "C:\fakepath\MOROSIDADMP0520252.csv"
click at [301, 558] on span "search Buscar Afiliados" at bounding box center [257, 560] width 111 height 13
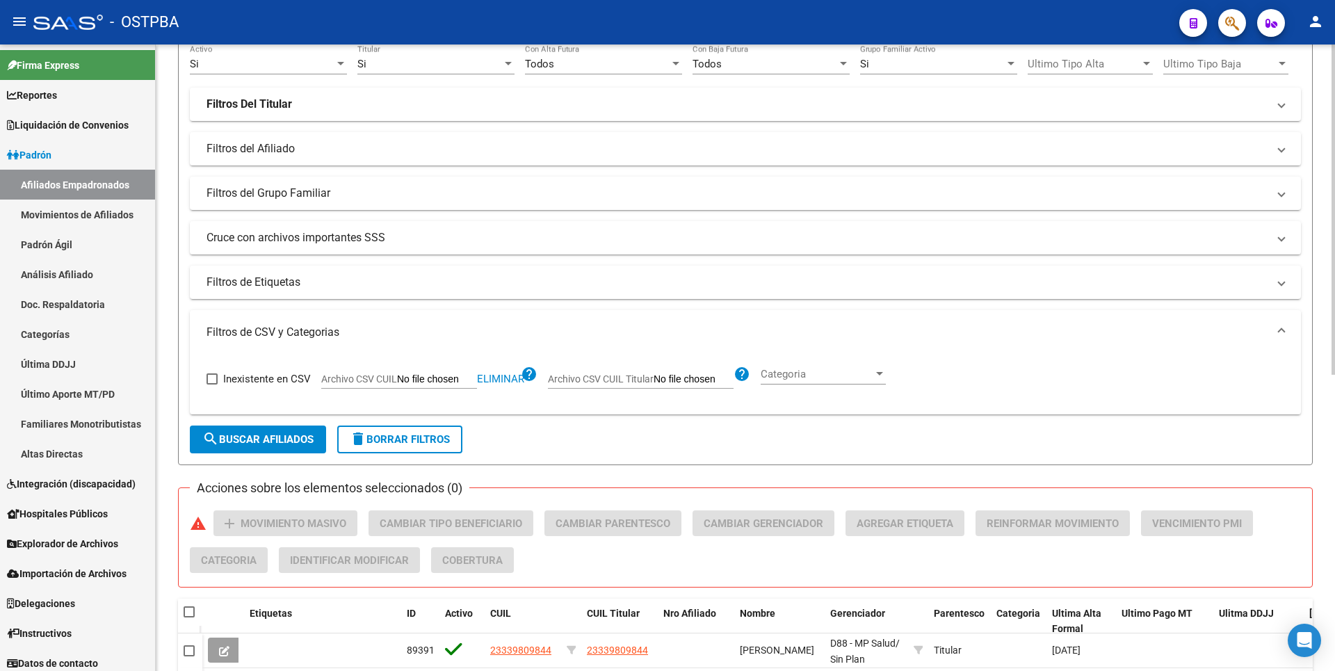
scroll to position [561, 0]
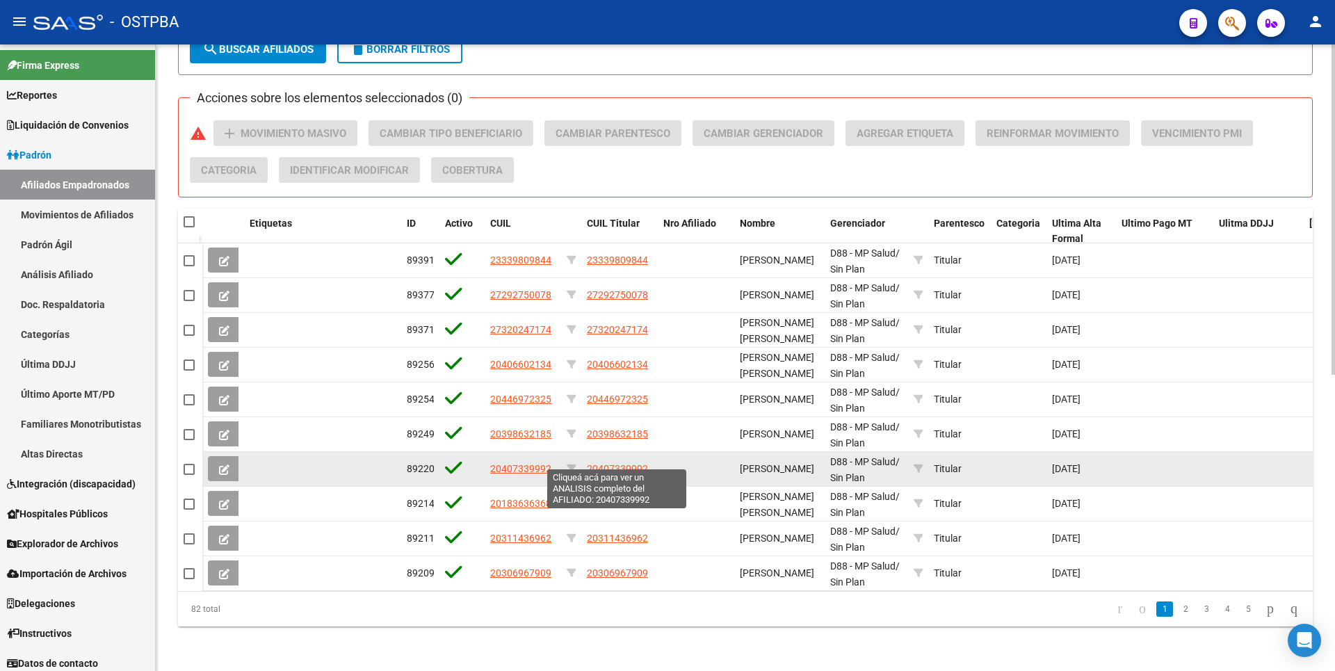
click at [617, 463] on span "20407339992" at bounding box center [617, 468] width 61 height 11
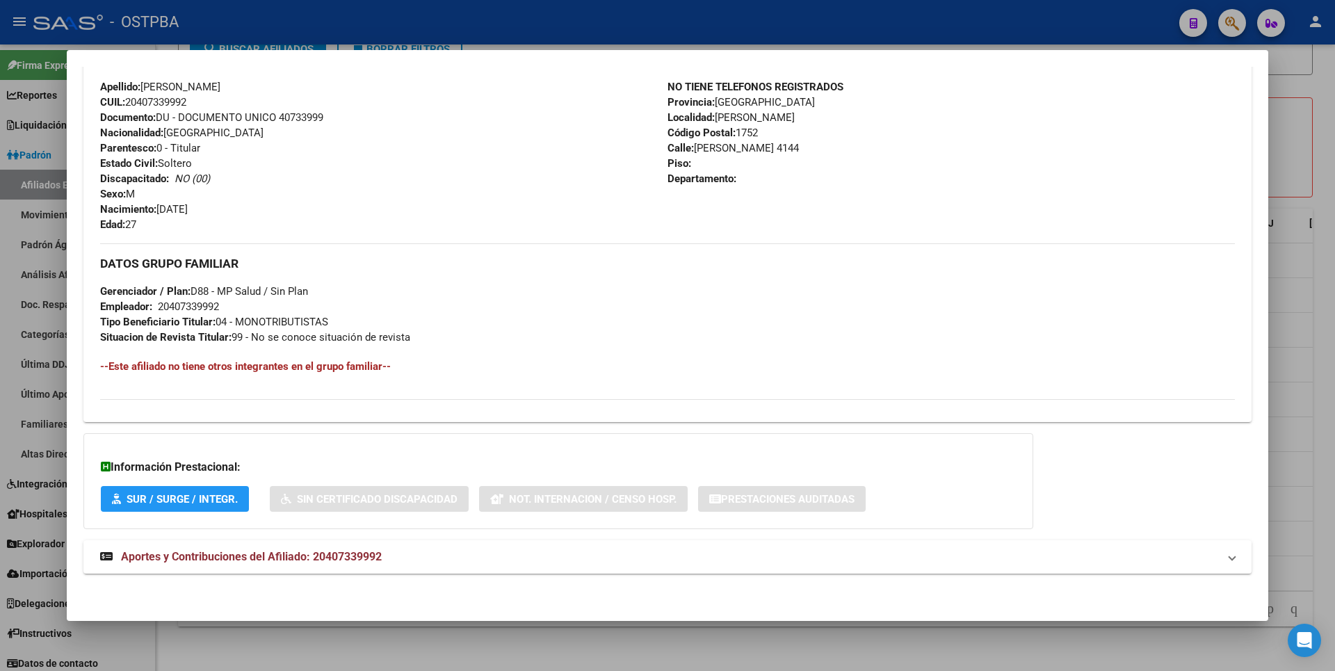
scroll to position [490, 0]
click at [324, 562] on strong "Aportes y Contribuciones del Afiliado: 20407339992" at bounding box center [241, 556] width 282 height 17
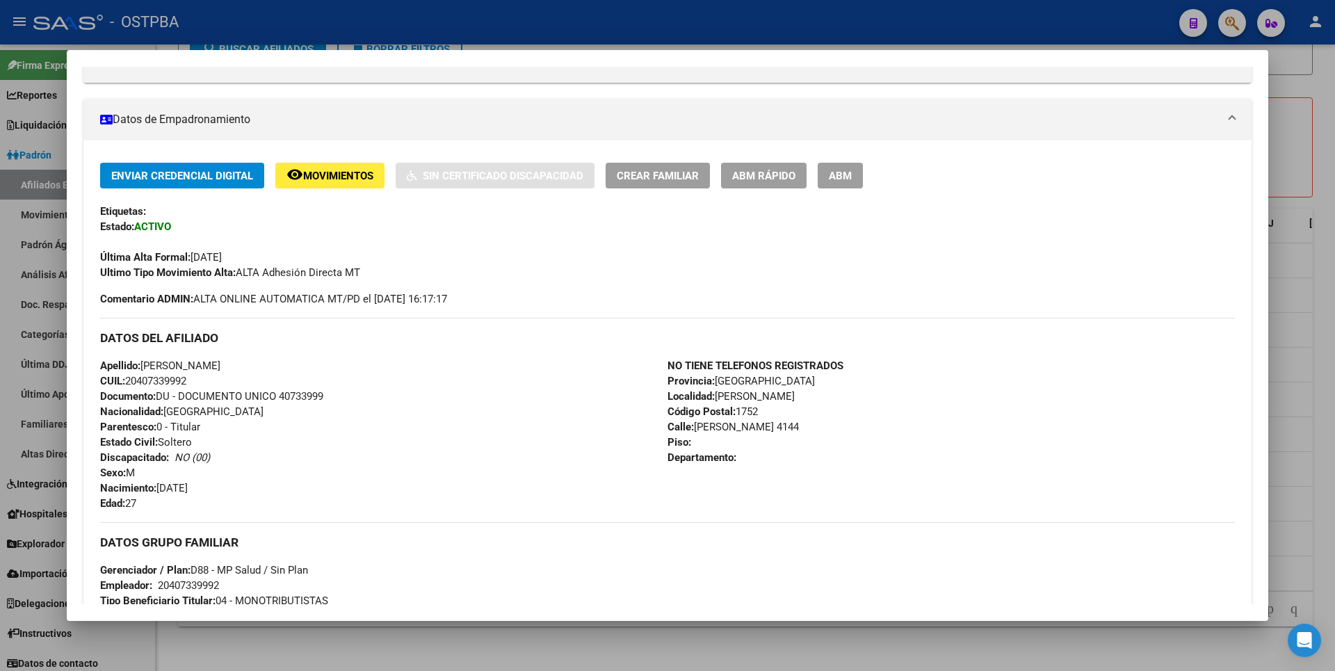
scroll to position [0, 0]
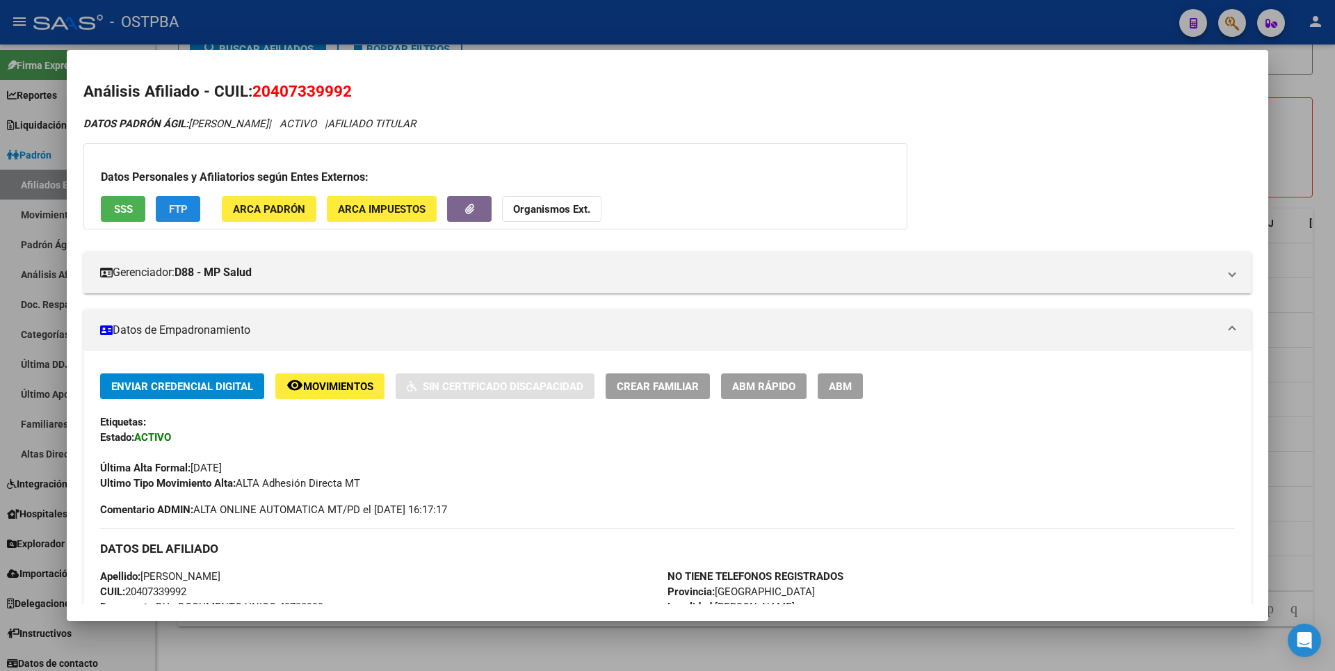
click at [177, 213] on span "FTP" at bounding box center [178, 209] width 19 height 13
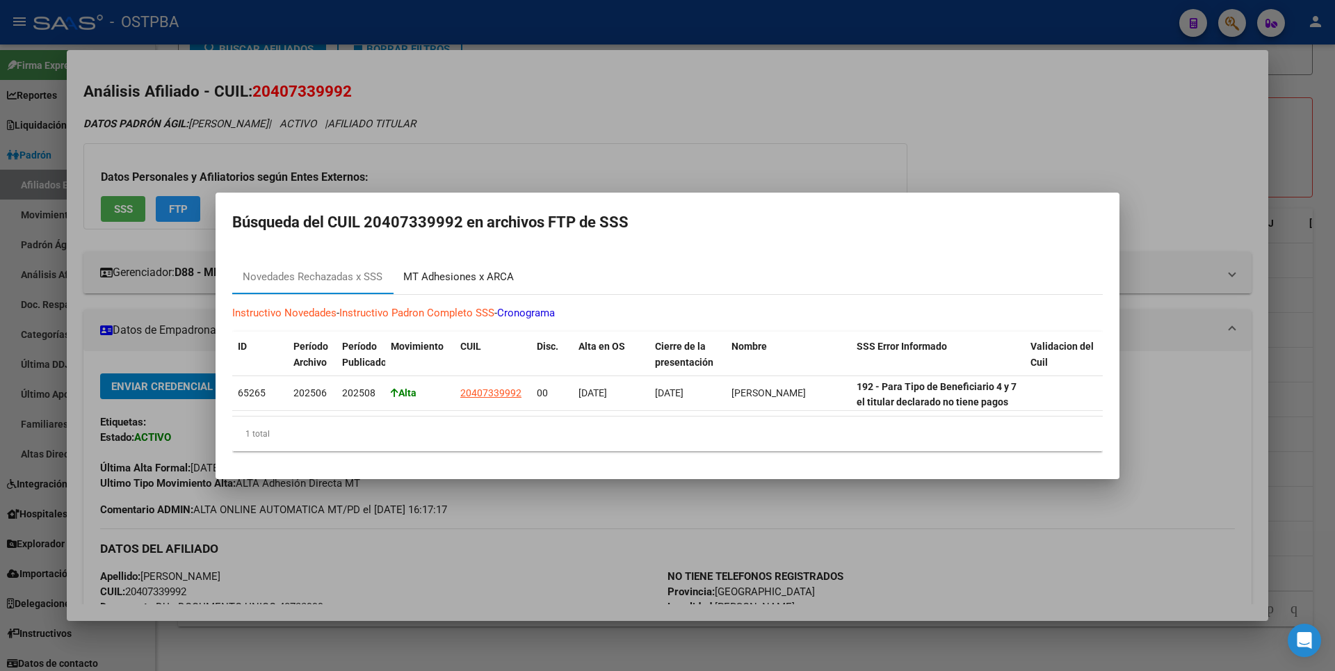
click at [475, 277] on div "MT Adhesiones x ARCA" at bounding box center [458, 277] width 111 height 16
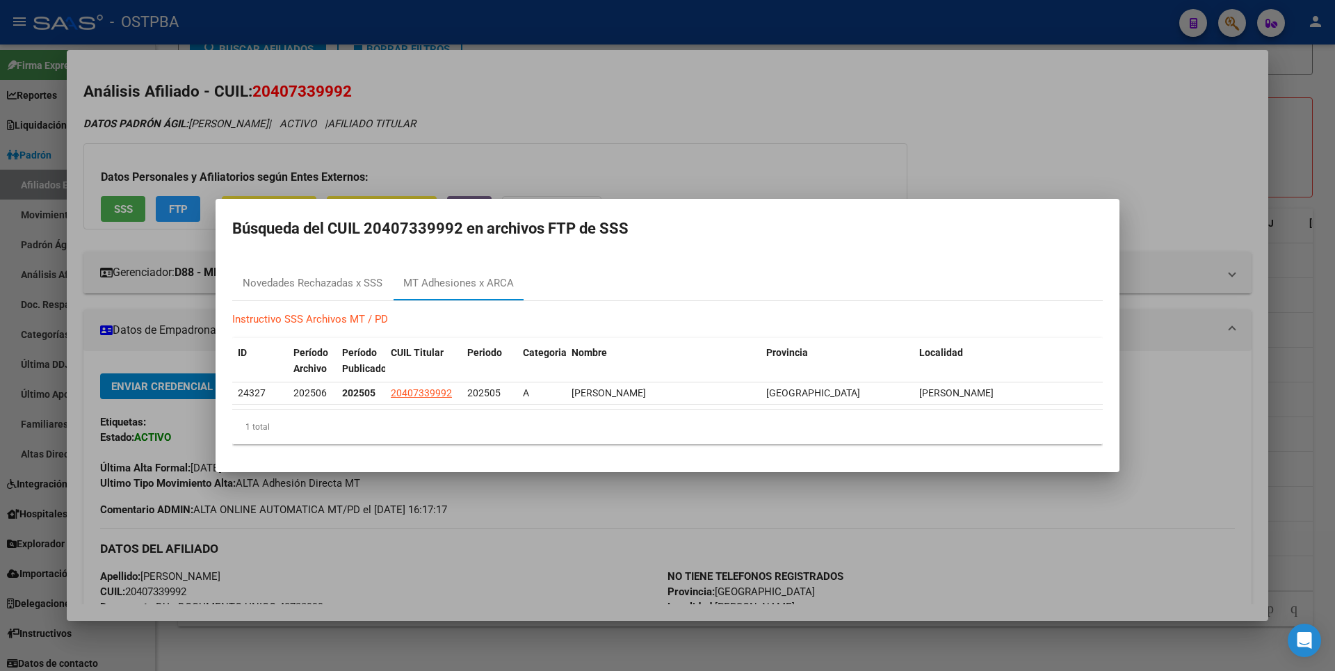
click at [658, 150] on div at bounding box center [667, 335] width 1335 height 671
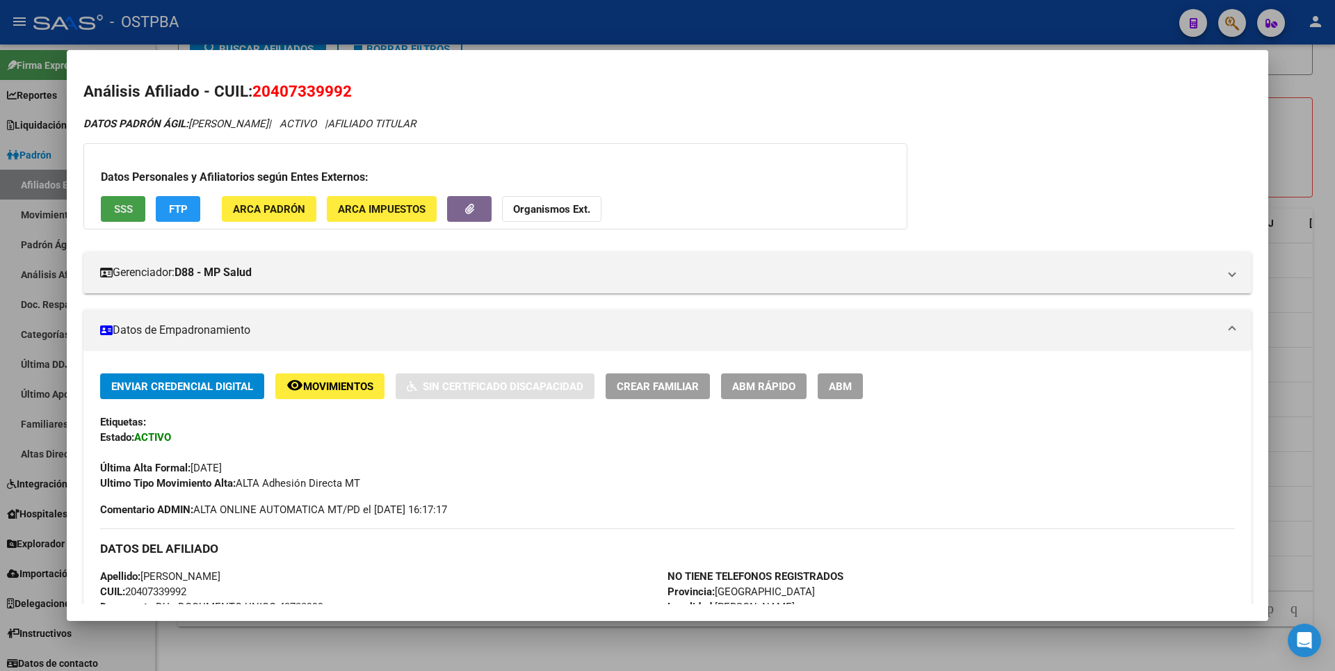
click at [128, 206] on span "SSS" at bounding box center [123, 209] width 19 height 13
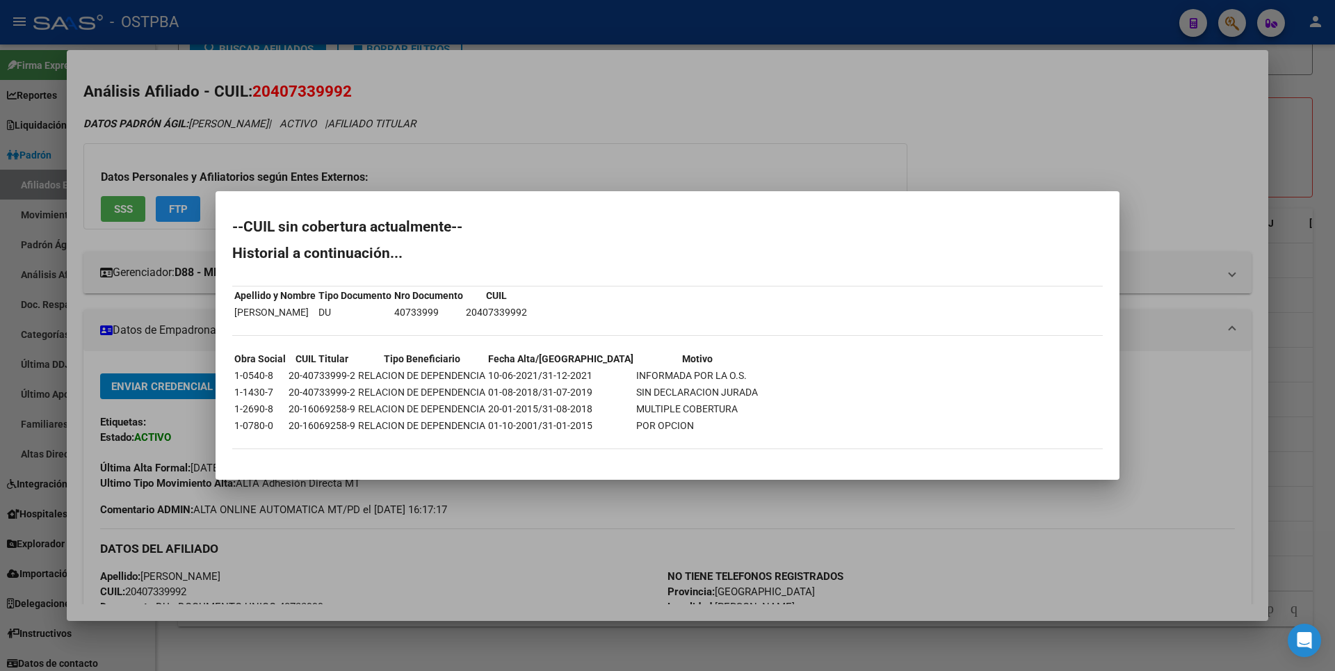
click at [1281, 148] on div at bounding box center [667, 335] width 1335 height 671
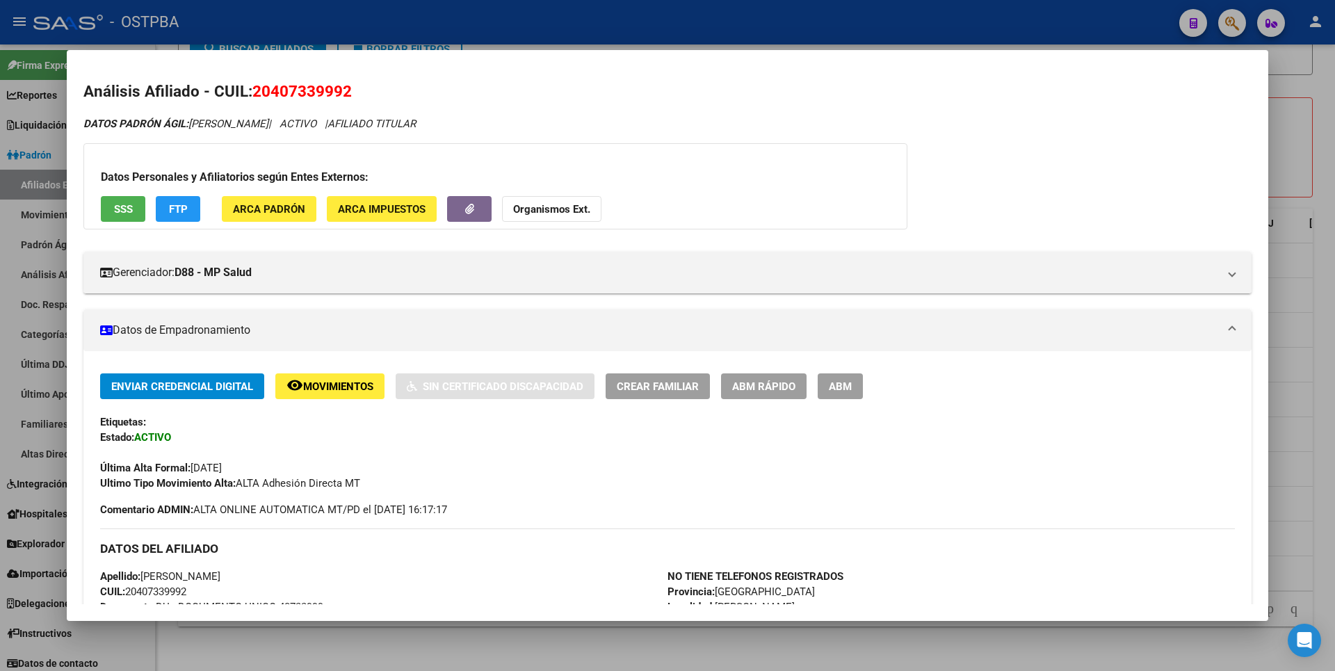
click at [1281, 147] on div at bounding box center [667, 335] width 1335 height 671
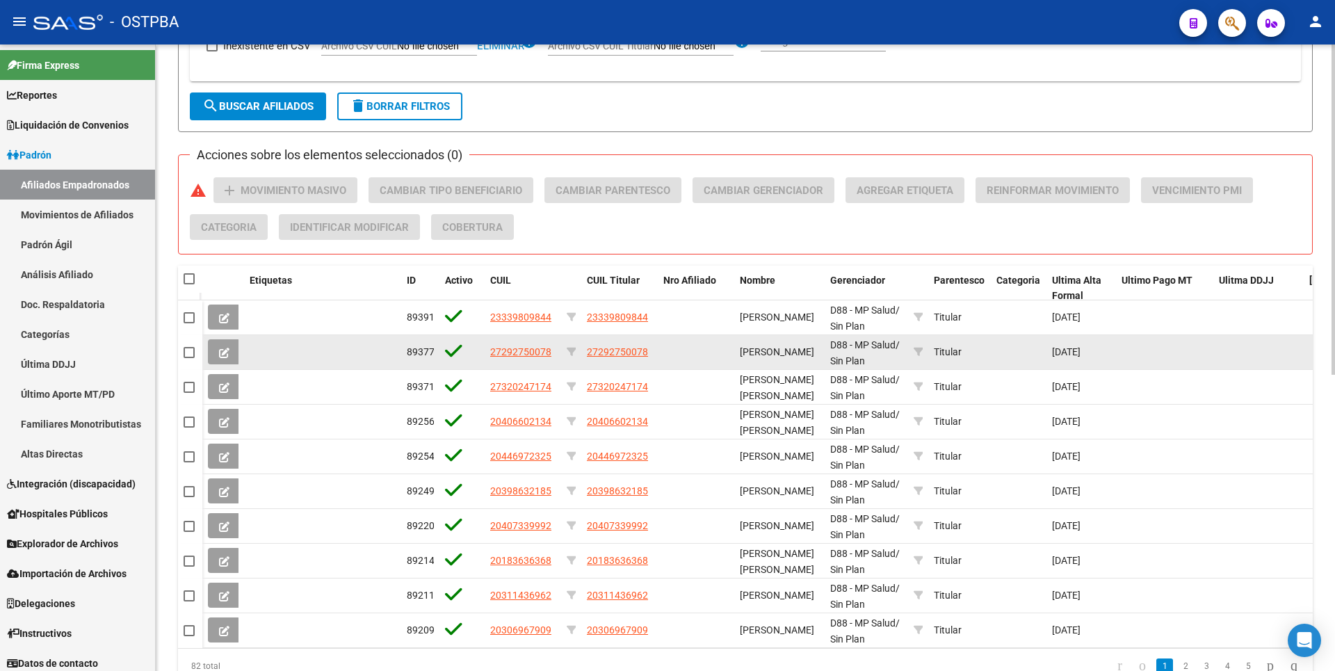
scroll to position [561, 0]
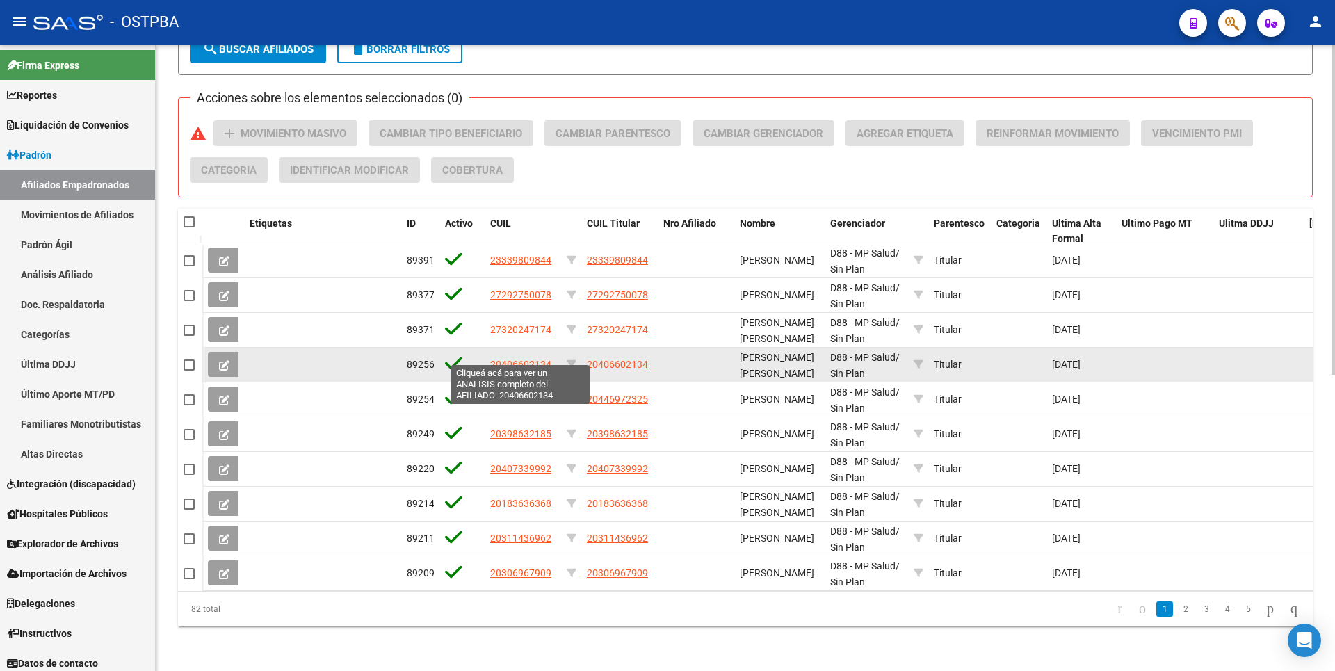
click at [535, 359] on span "20406602134" at bounding box center [520, 364] width 61 height 11
type textarea "20406602134"
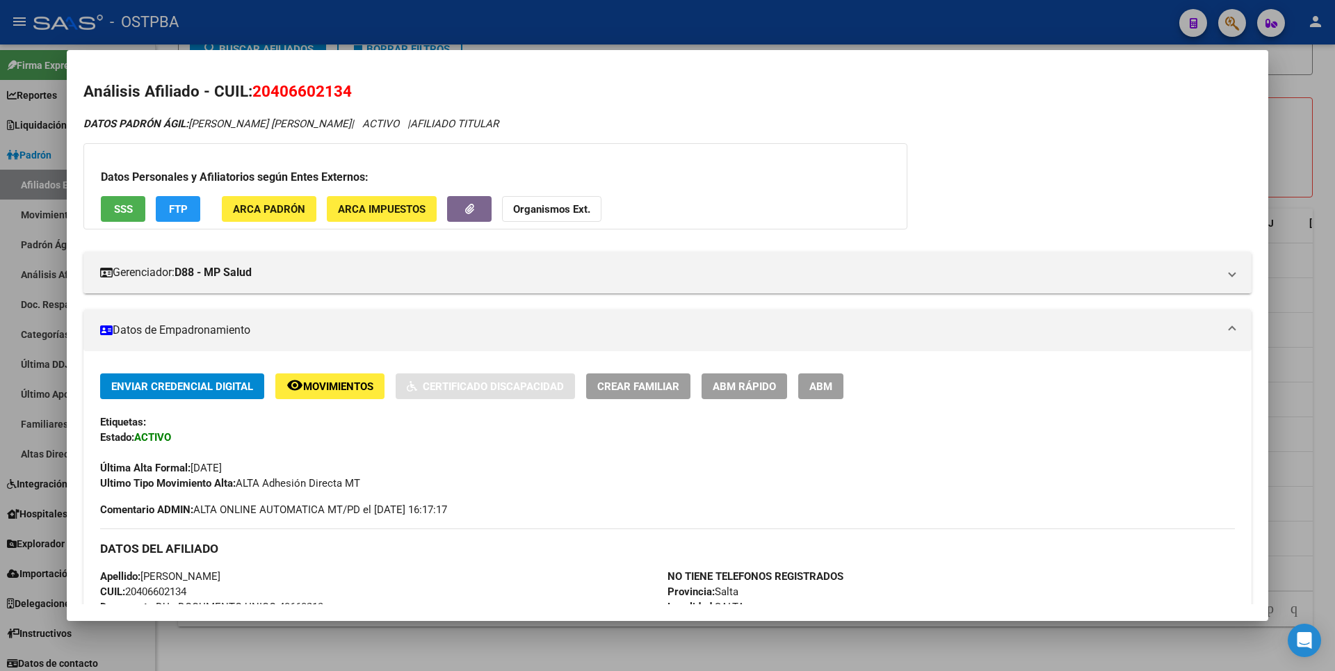
click at [118, 204] on span "SSS" at bounding box center [123, 209] width 19 height 13
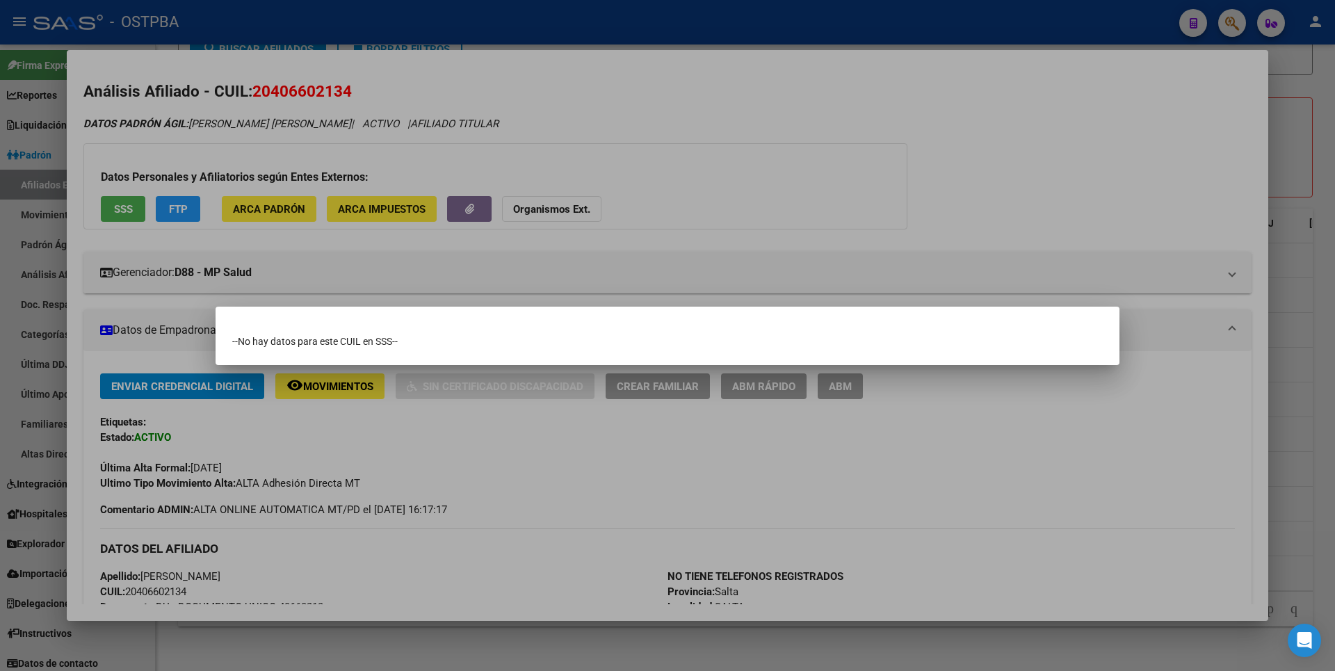
drag, startPoint x: 686, startPoint y: 102, endPoint x: 649, endPoint y: 108, distance: 38.2
click at [687, 100] on div at bounding box center [667, 335] width 1335 height 671
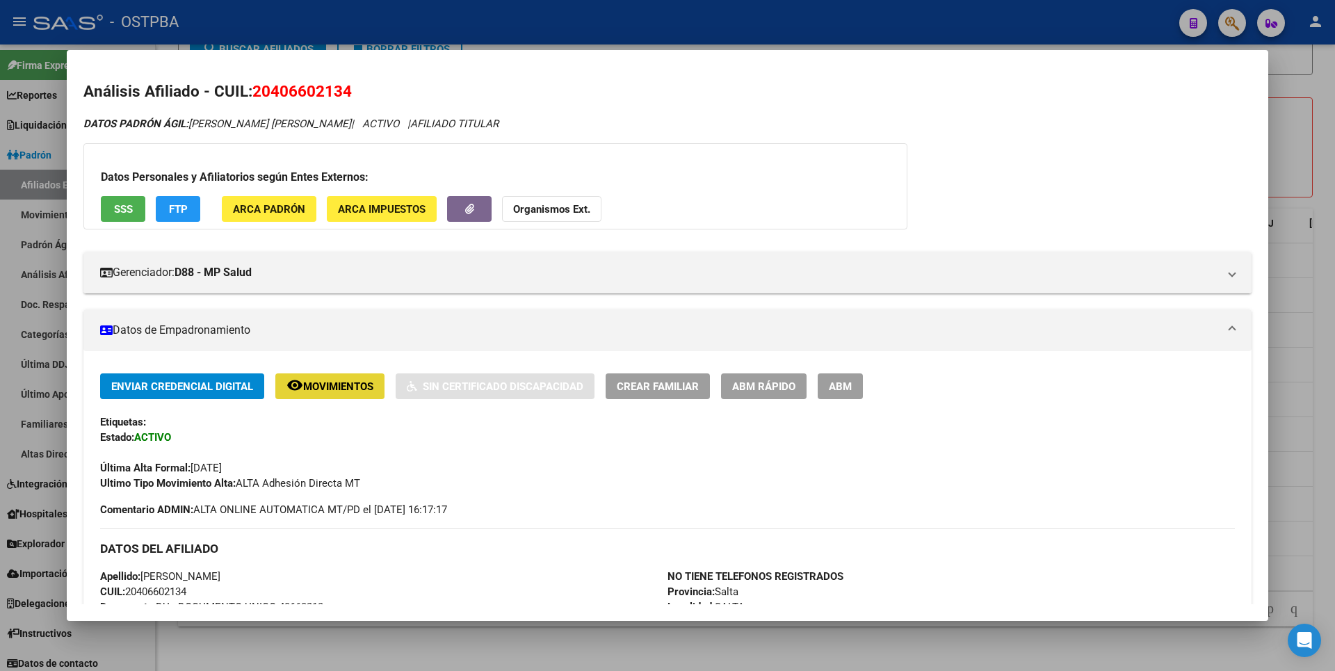
click at [337, 384] on span "Movimientos" at bounding box center [338, 386] width 70 height 13
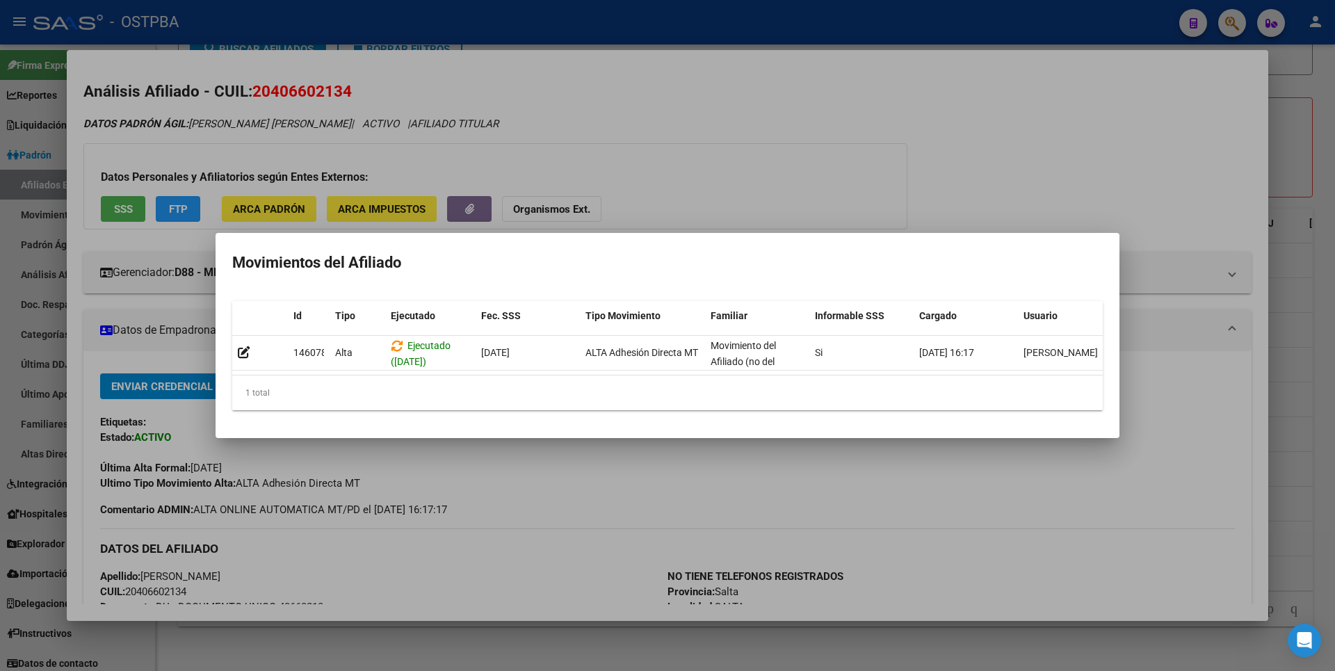
click at [1313, 166] on div at bounding box center [667, 335] width 1335 height 671
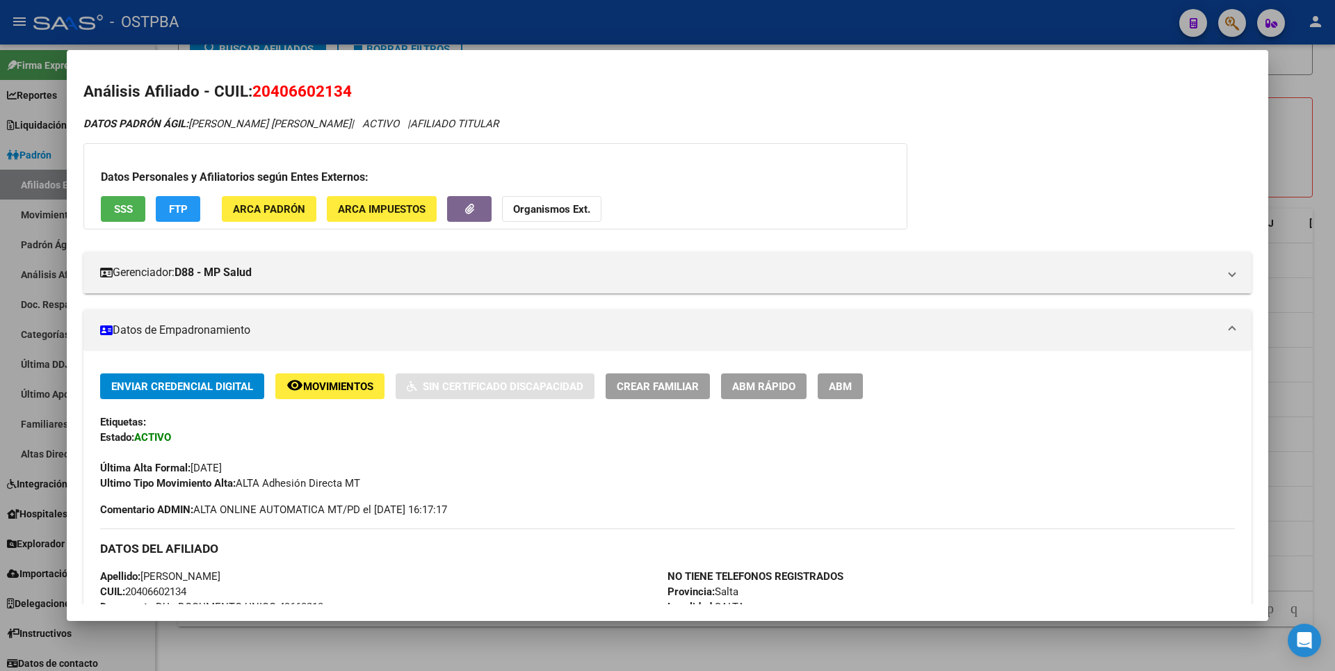
click at [1311, 161] on div at bounding box center [667, 335] width 1335 height 671
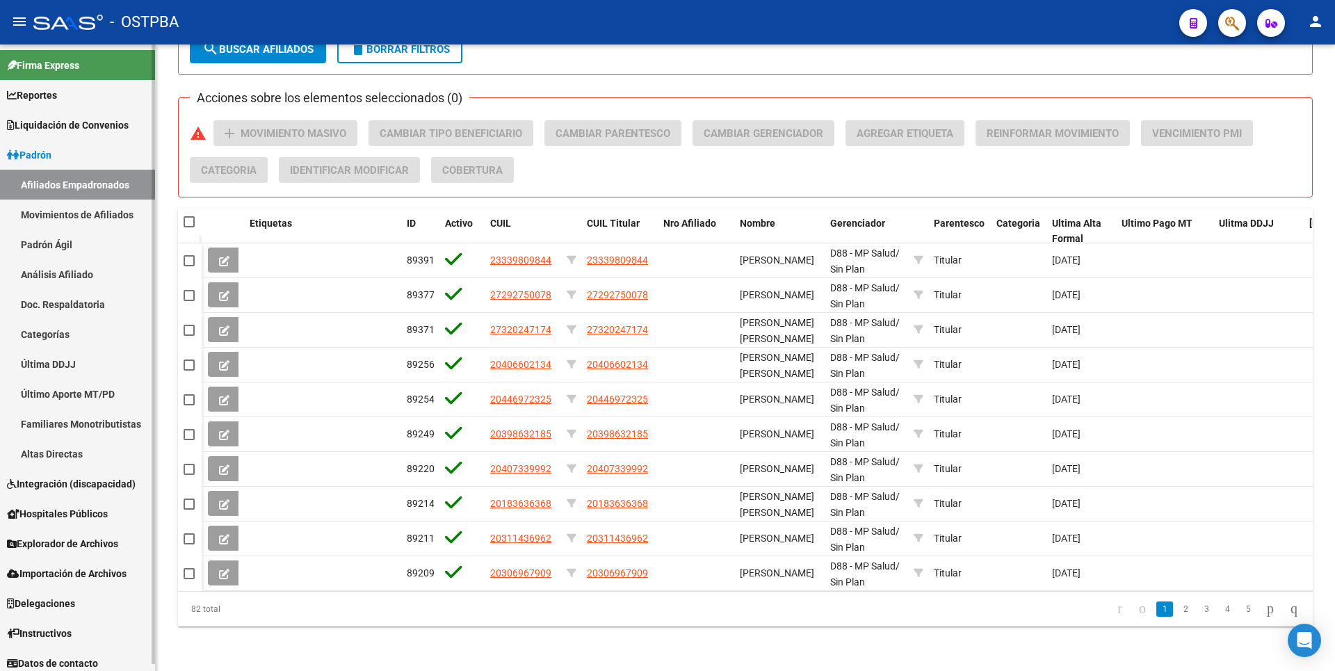
click at [104, 208] on link "Movimientos de Afiliados" at bounding box center [77, 215] width 155 height 30
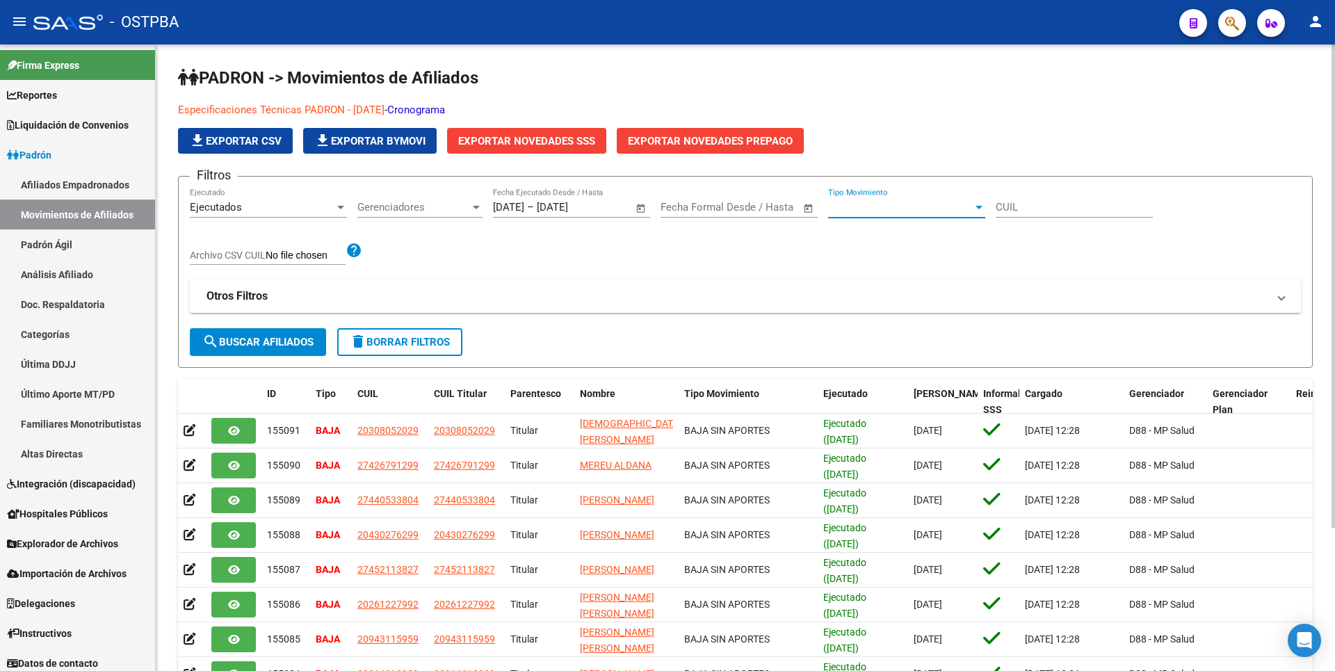
click at [975, 207] on div at bounding box center [978, 207] width 7 height 3
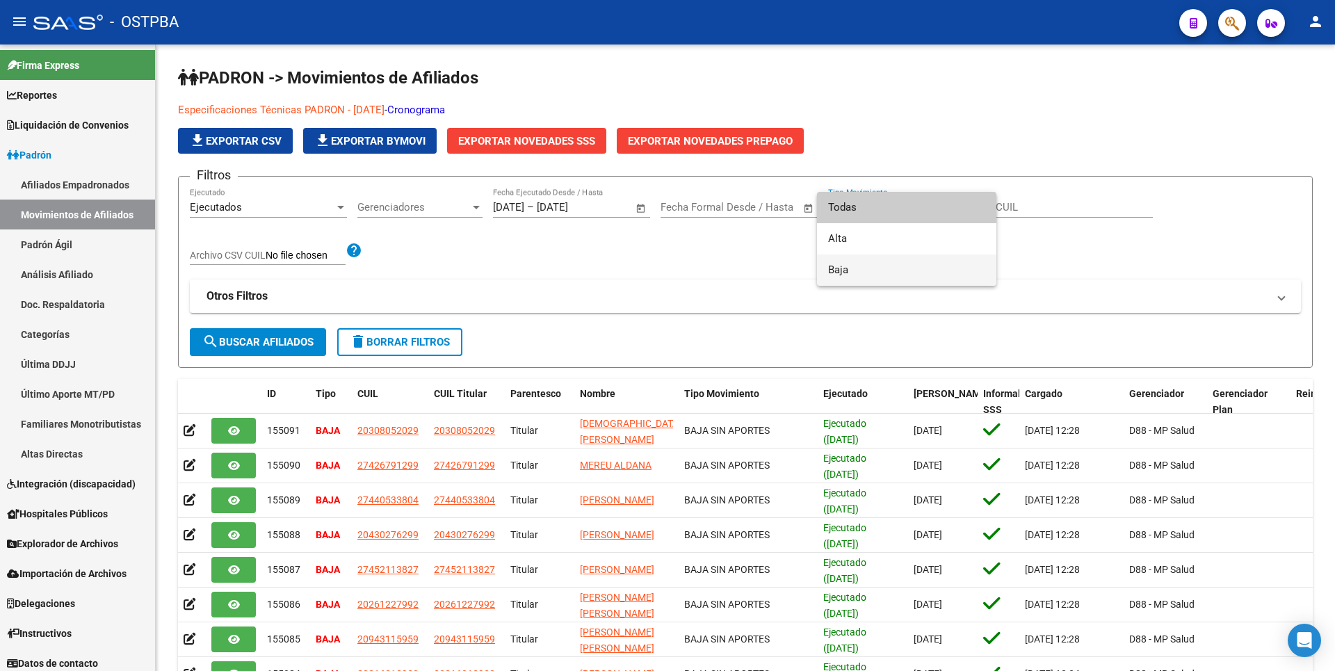
click at [848, 264] on span "Baja" at bounding box center [906, 269] width 157 height 31
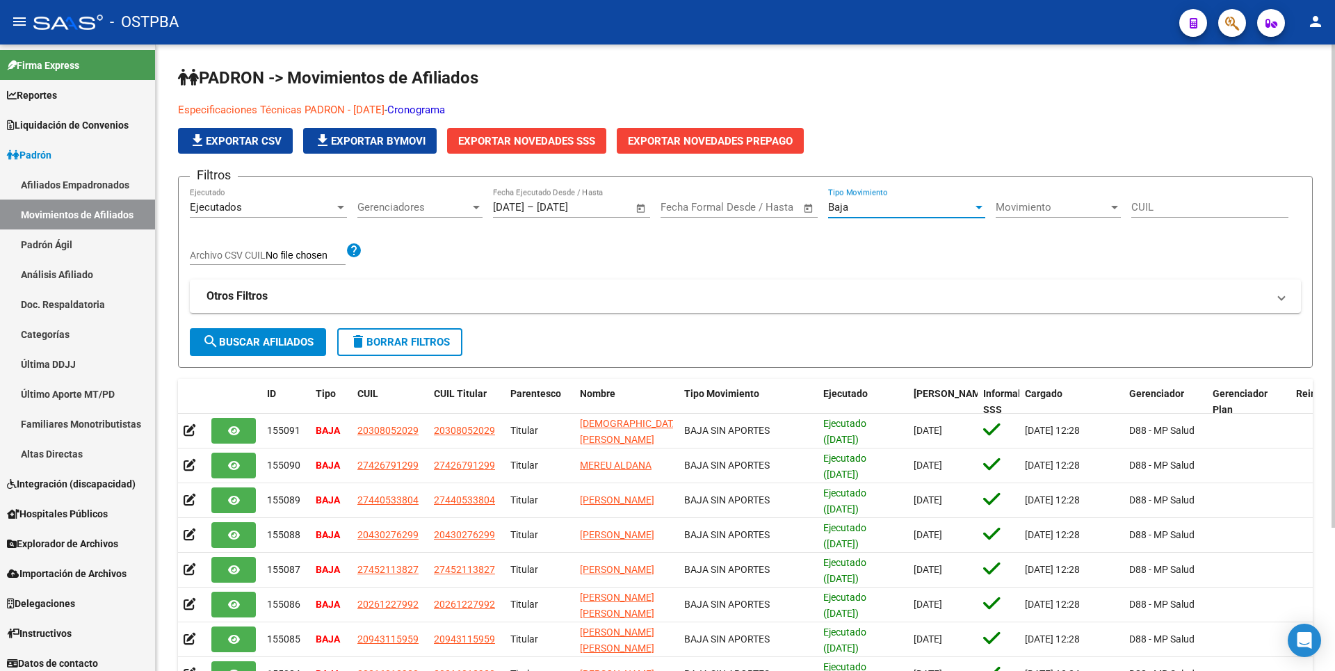
click at [476, 208] on div at bounding box center [476, 207] width 7 height 3
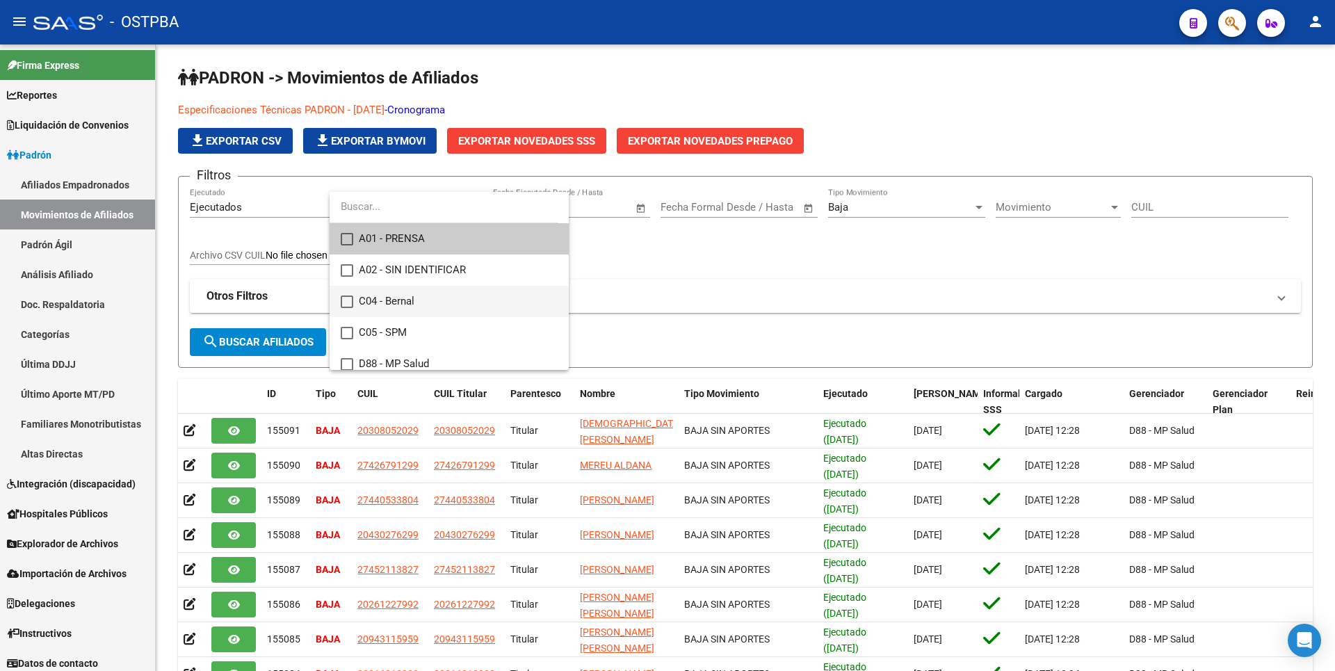
scroll to position [70, 0]
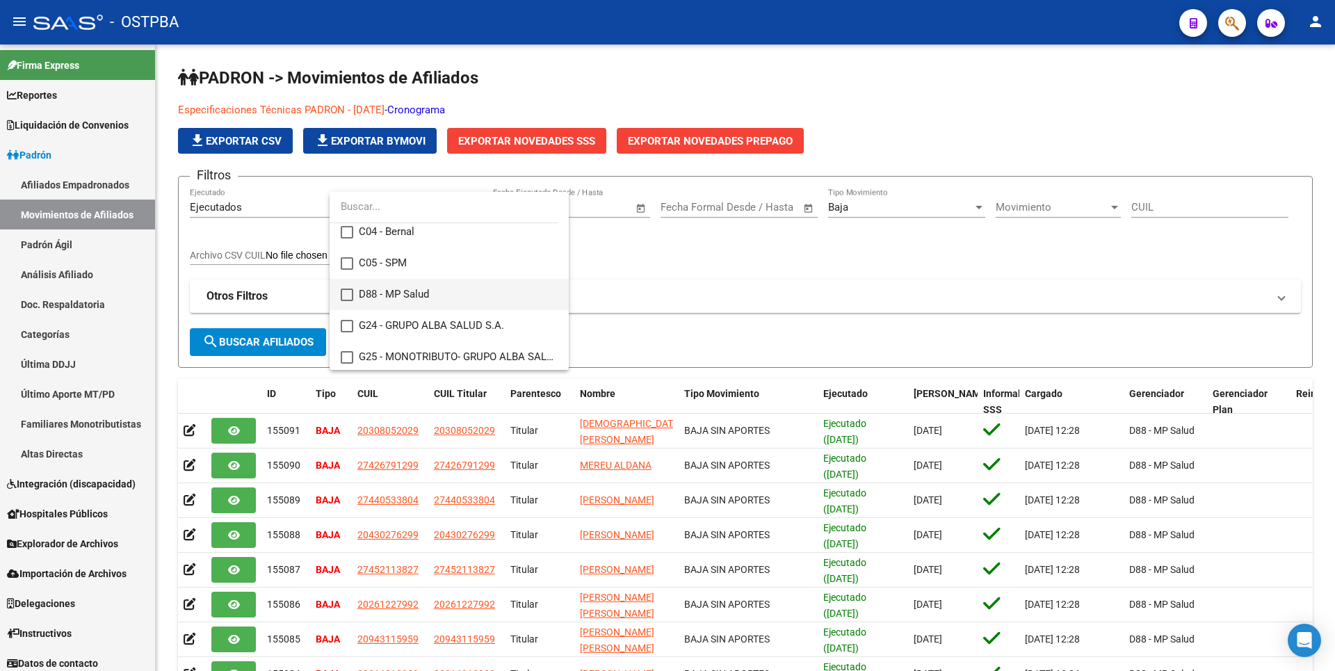
click at [350, 291] on mat-pseudo-checkbox at bounding box center [347, 295] width 13 height 13
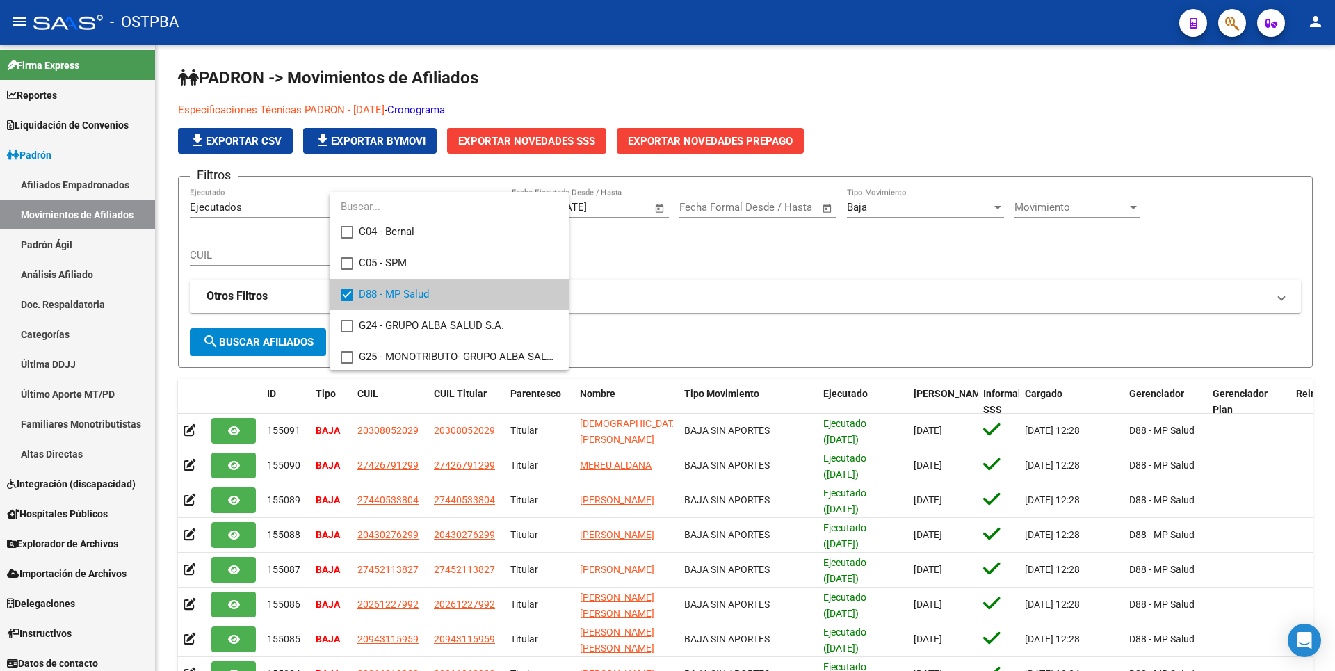
click at [296, 343] on div at bounding box center [667, 335] width 1335 height 671
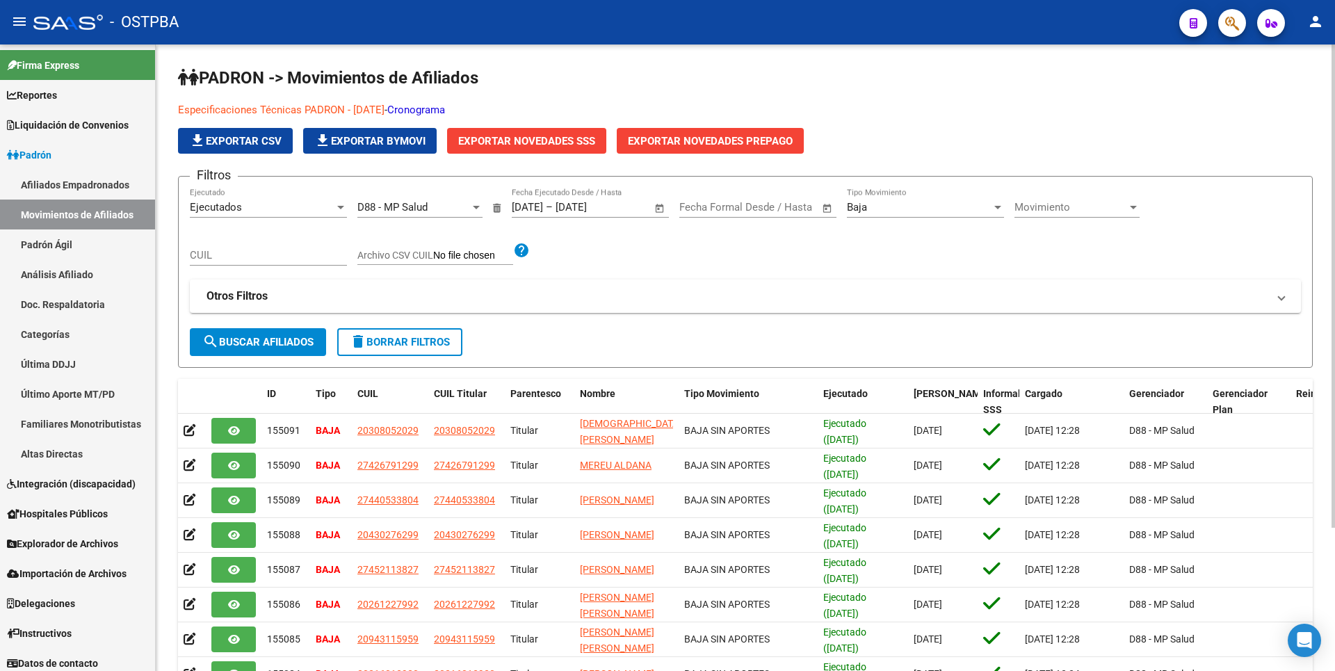
click at [301, 343] on span "search Buscar Afiliados" at bounding box center [257, 342] width 111 height 13
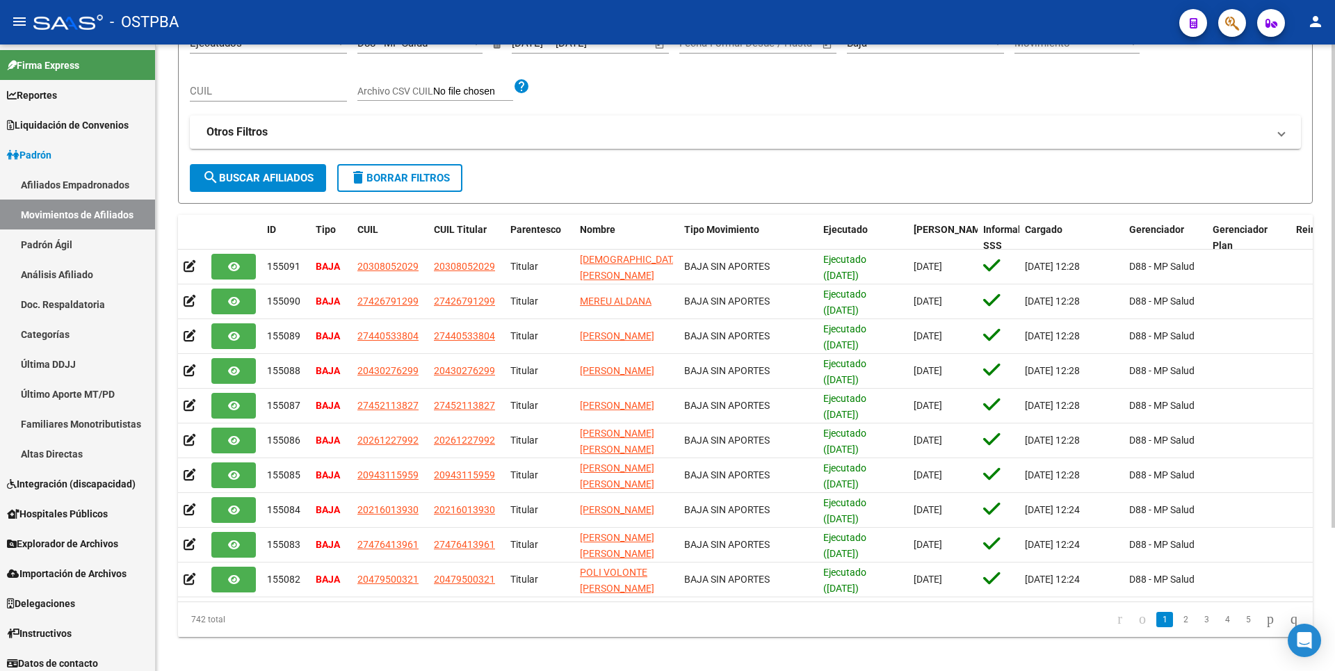
scroll to position [186, 0]
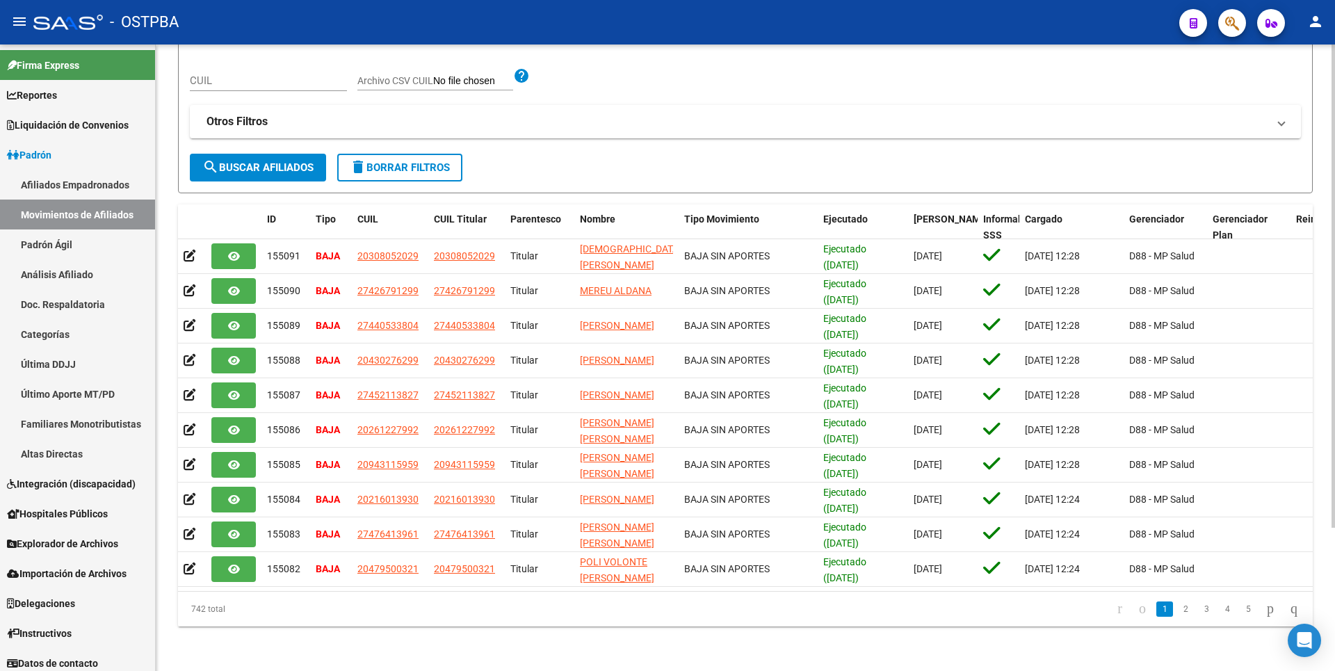
click at [1288, 614] on icon "go to last page" at bounding box center [1293, 608] width 11 height 17
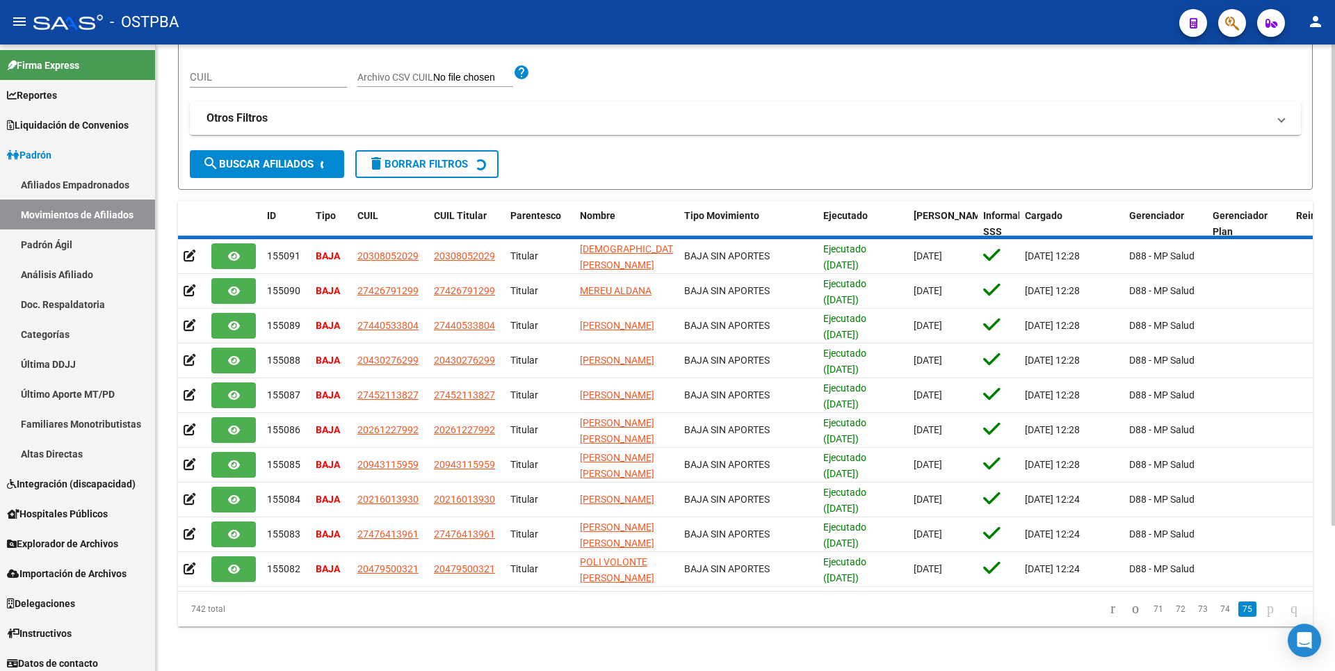
scroll to position [0, 0]
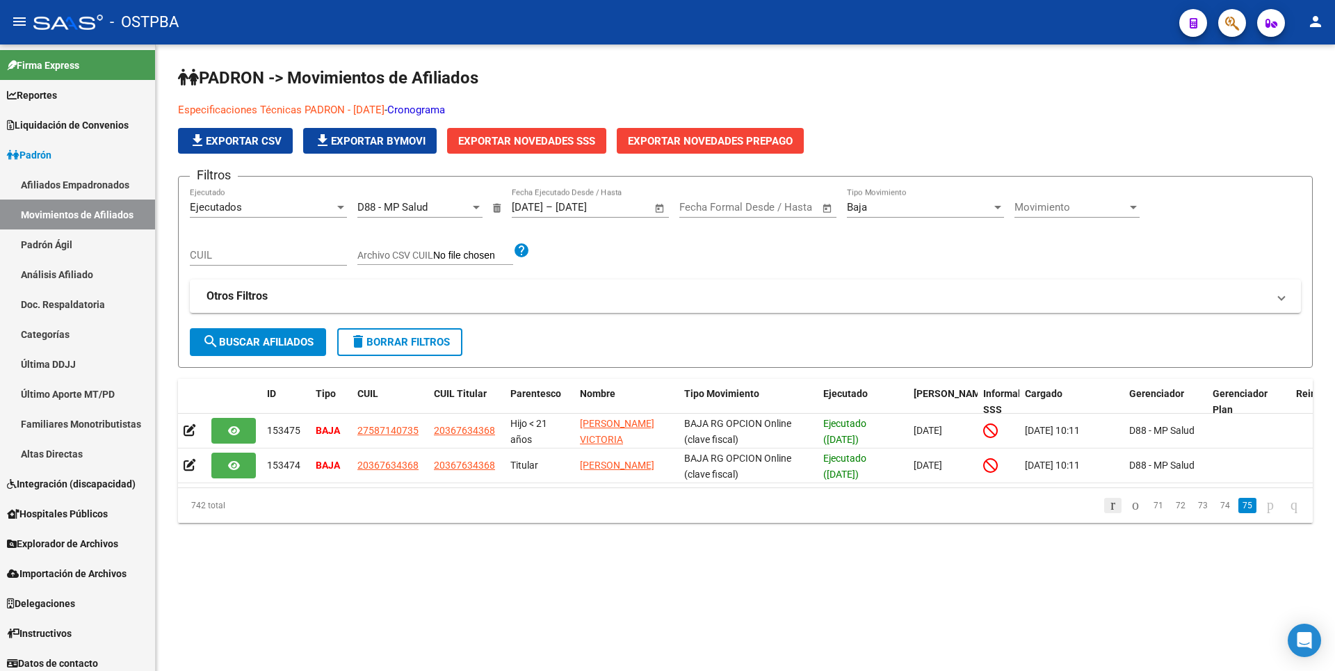
click at [1108, 513] on icon "go to first page" at bounding box center [1112, 504] width 9 height 17
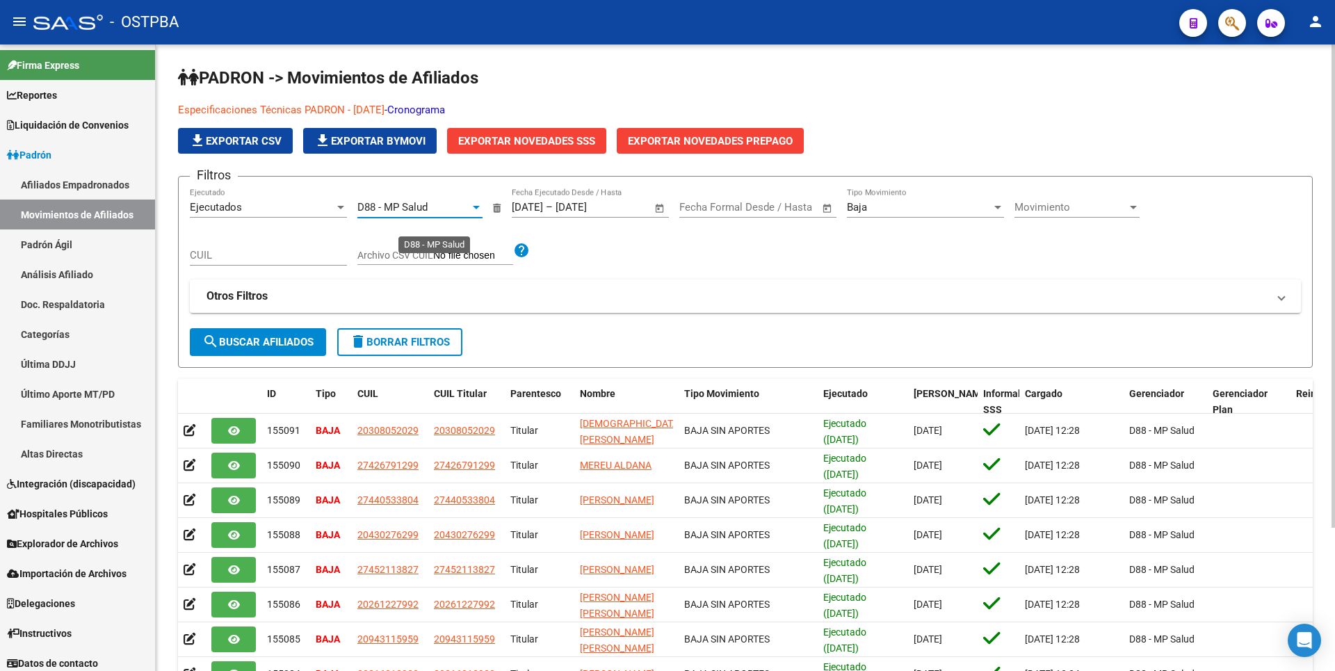
click at [480, 206] on div at bounding box center [476, 207] width 13 height 11
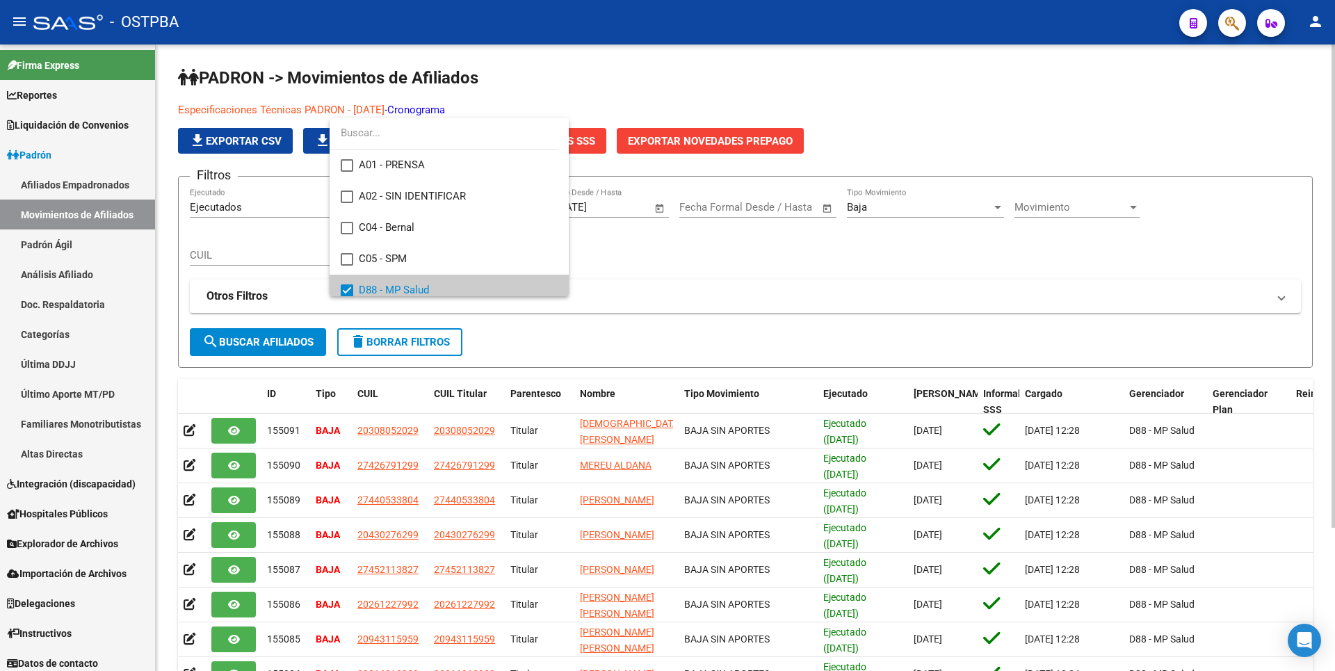
scroll to position [83, 0]
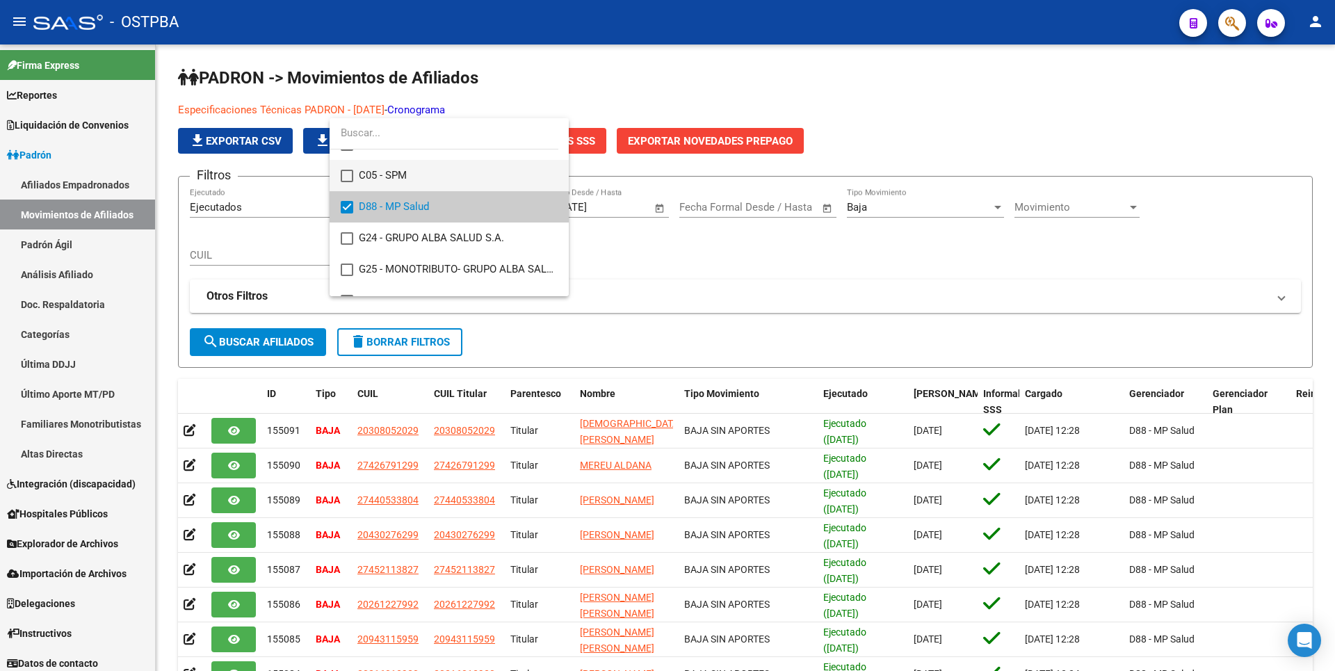
click at [348, 177] on mat-pseudo-checkbox at bounding box center [347, 176] width 13 height 13
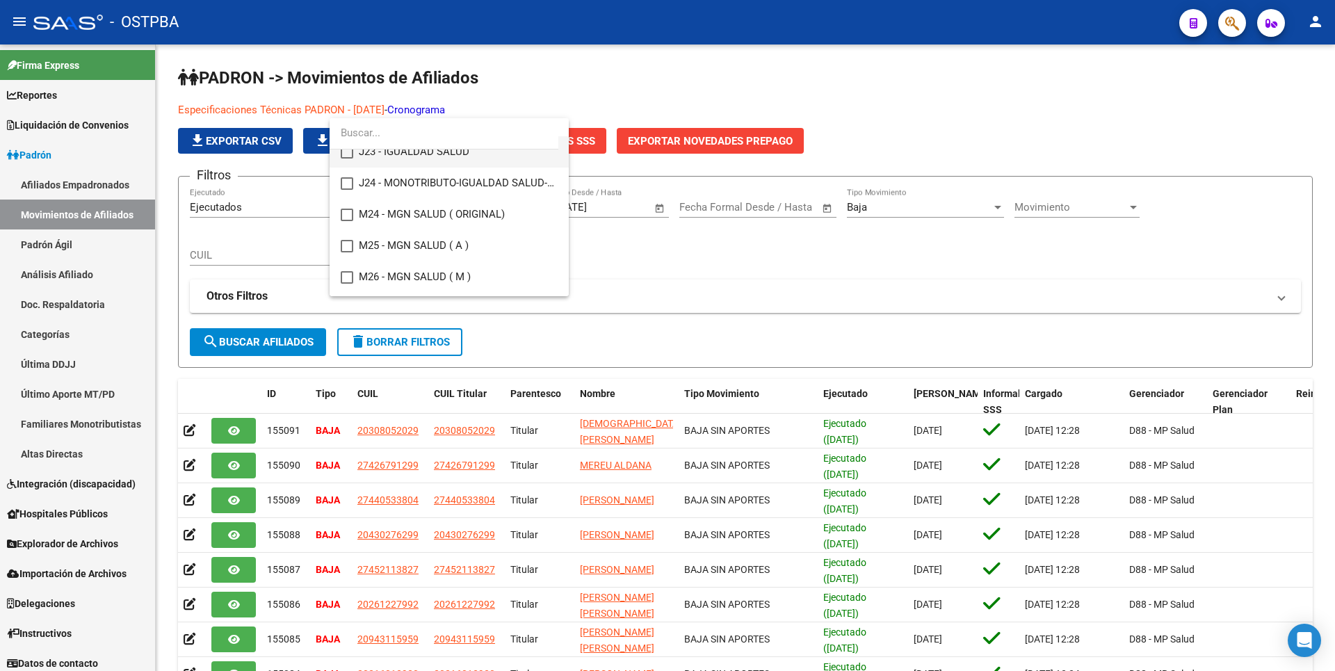
scroll to position [233, 0]
click at [346, 211] on mat-pseudo-checkbox at bounding box center [347, 214] width 13 height 13
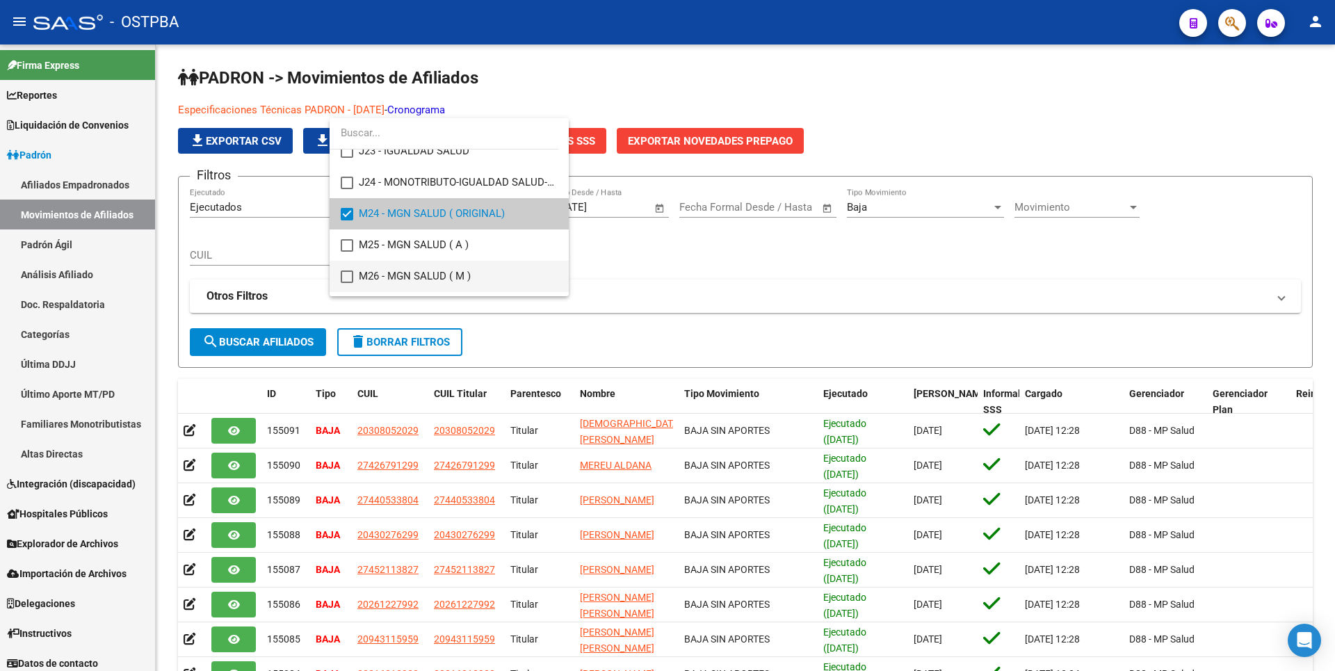
click at [352, 275] on mat-pseudo-checkbox at bounding box center [347, 276] width 13 height 13
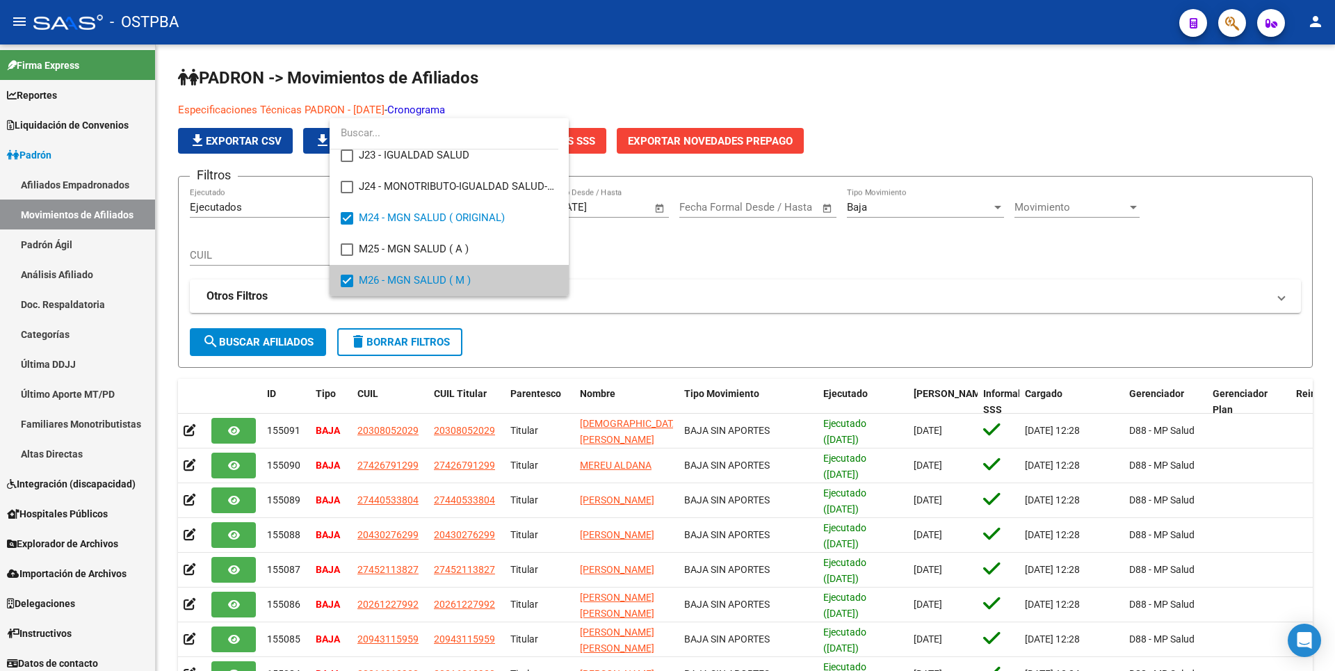
click at [305, 348] on div at bounding box center [667, 335] width 1335 height 671
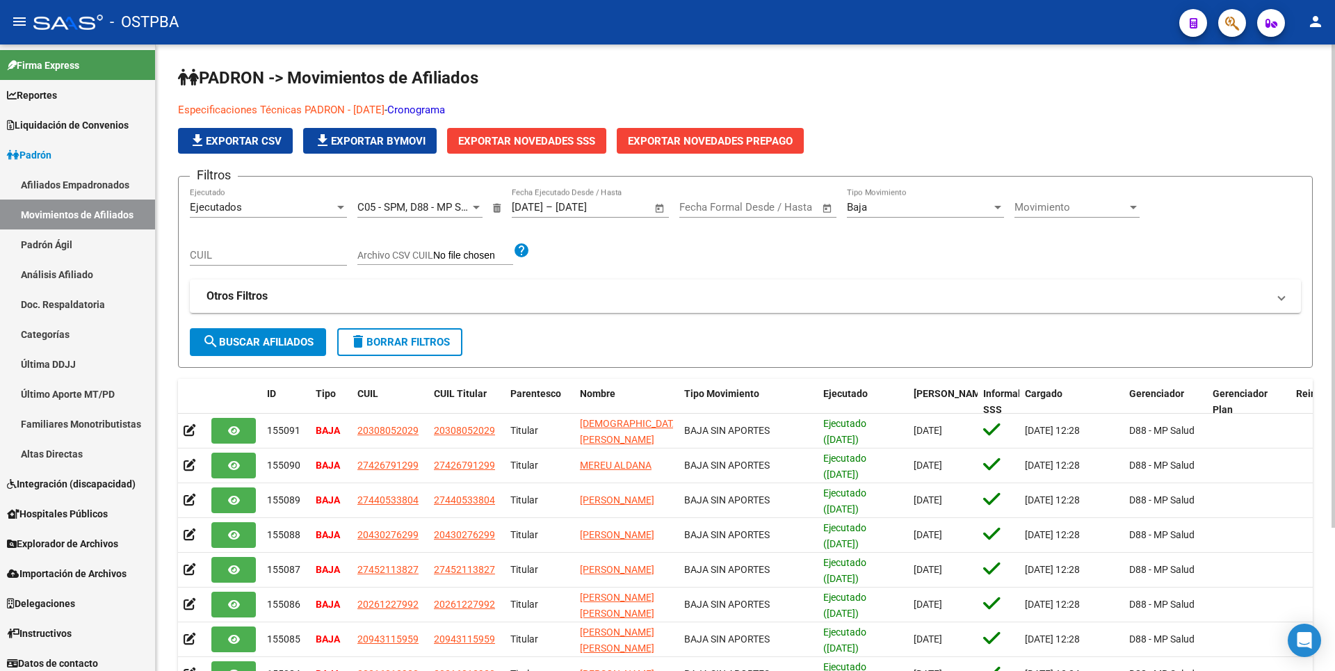
click at [314, 339] on span "search Buscar Afiliados" at bounding box center [257, 342] width 111 height 13
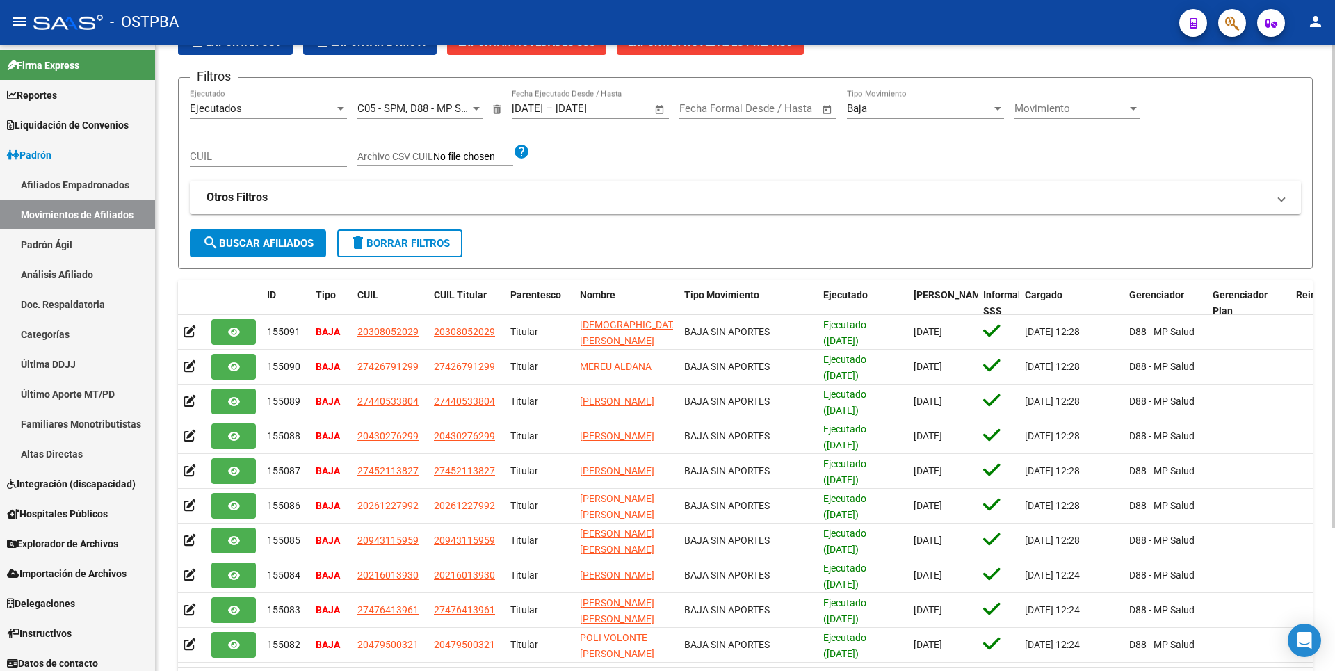
scroll to position [186, 0]
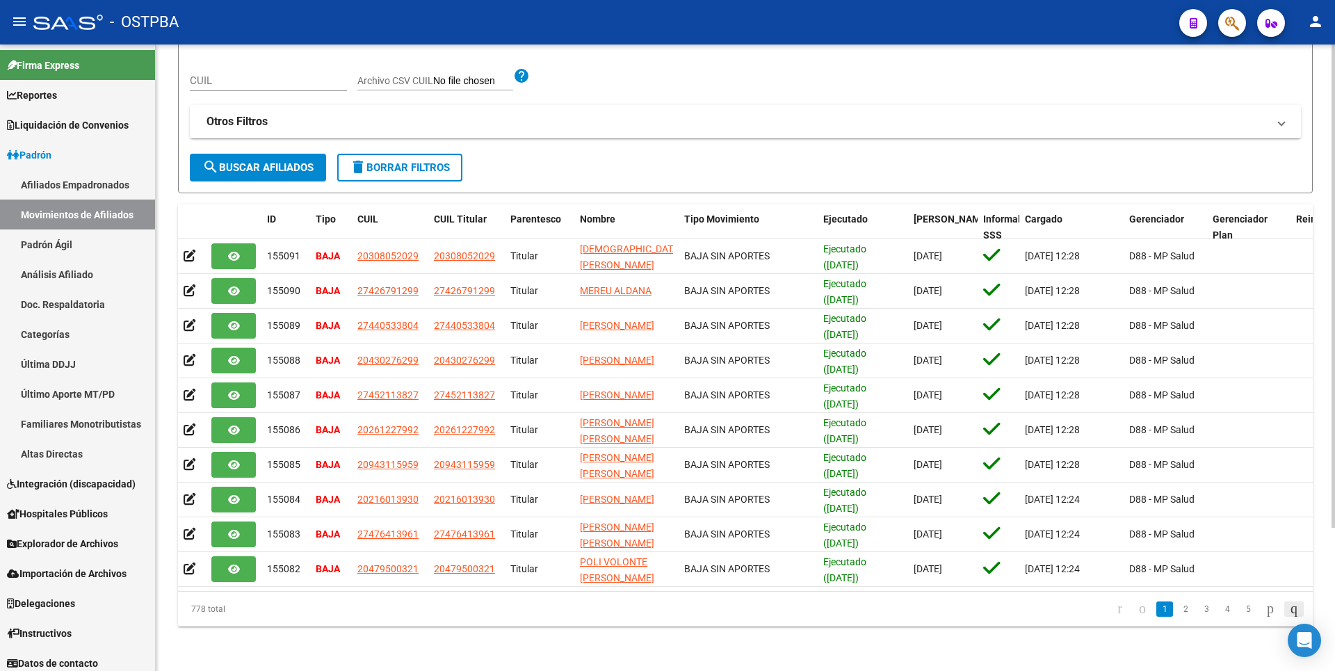
click at [1299, 613] on icon "go to last page" at bounding box center [1293, 608] width 11 height 17
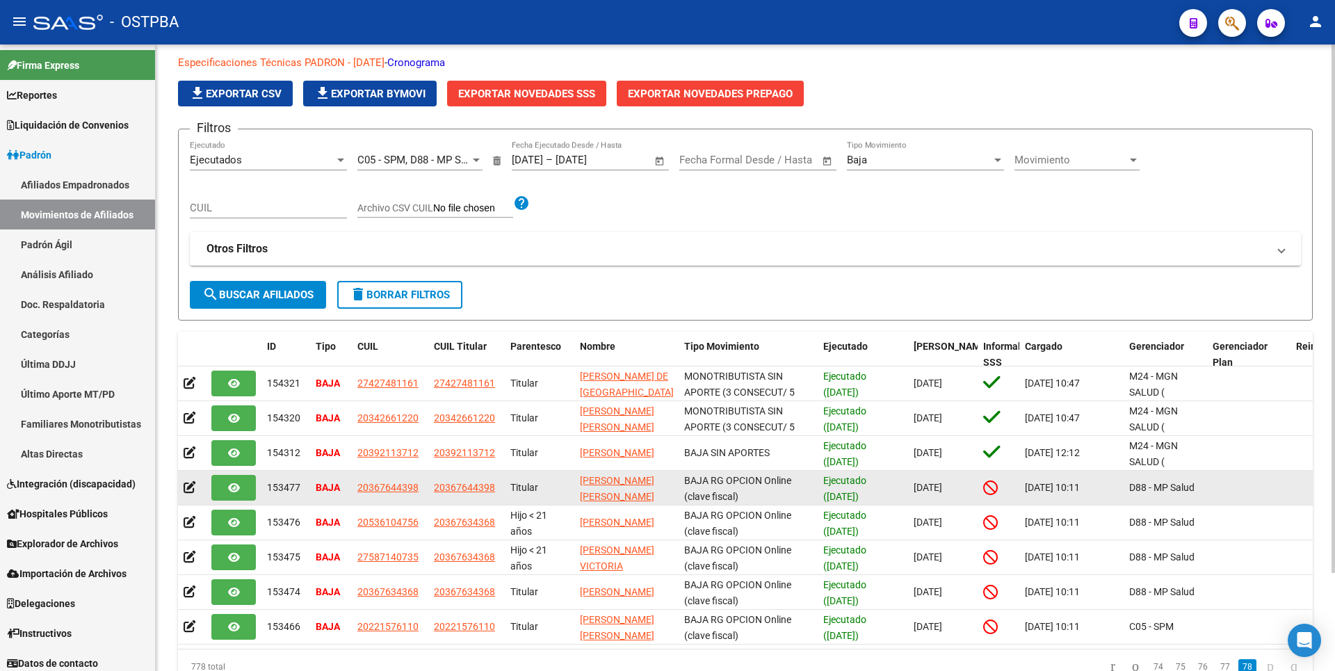
scroll to position [0, 0]
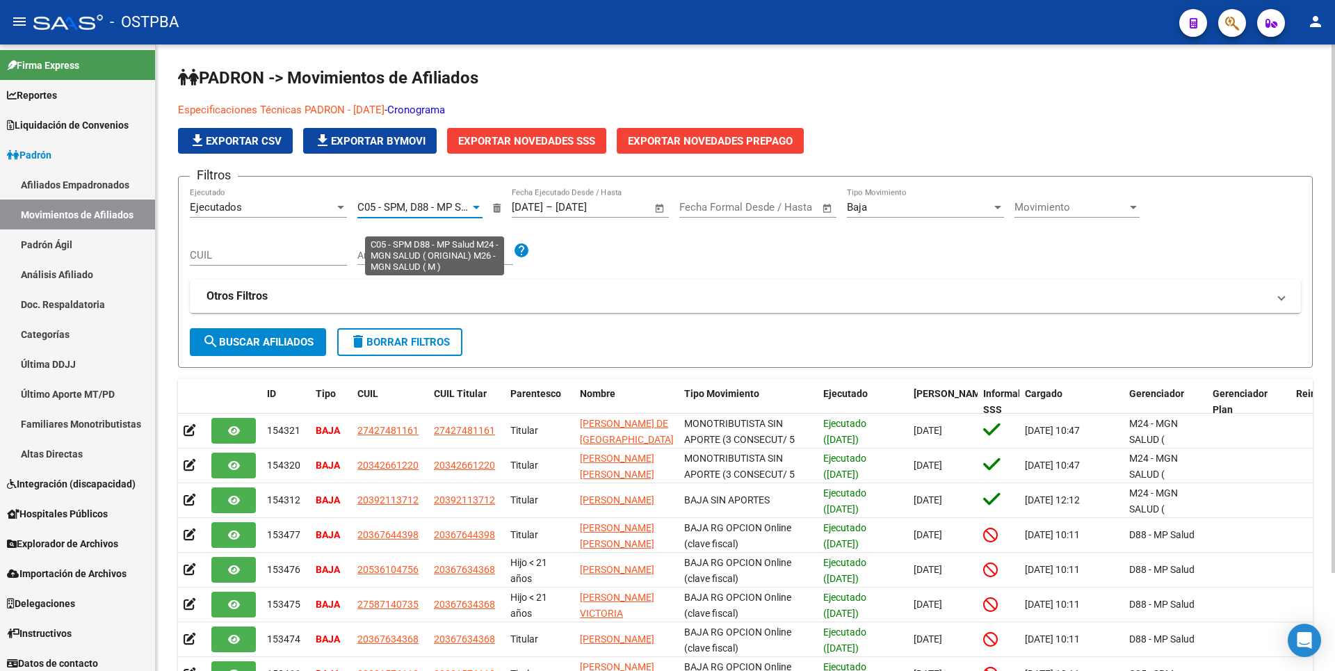
click at [478, 202] on div at bounding box center [476, 207] width 13 height 11
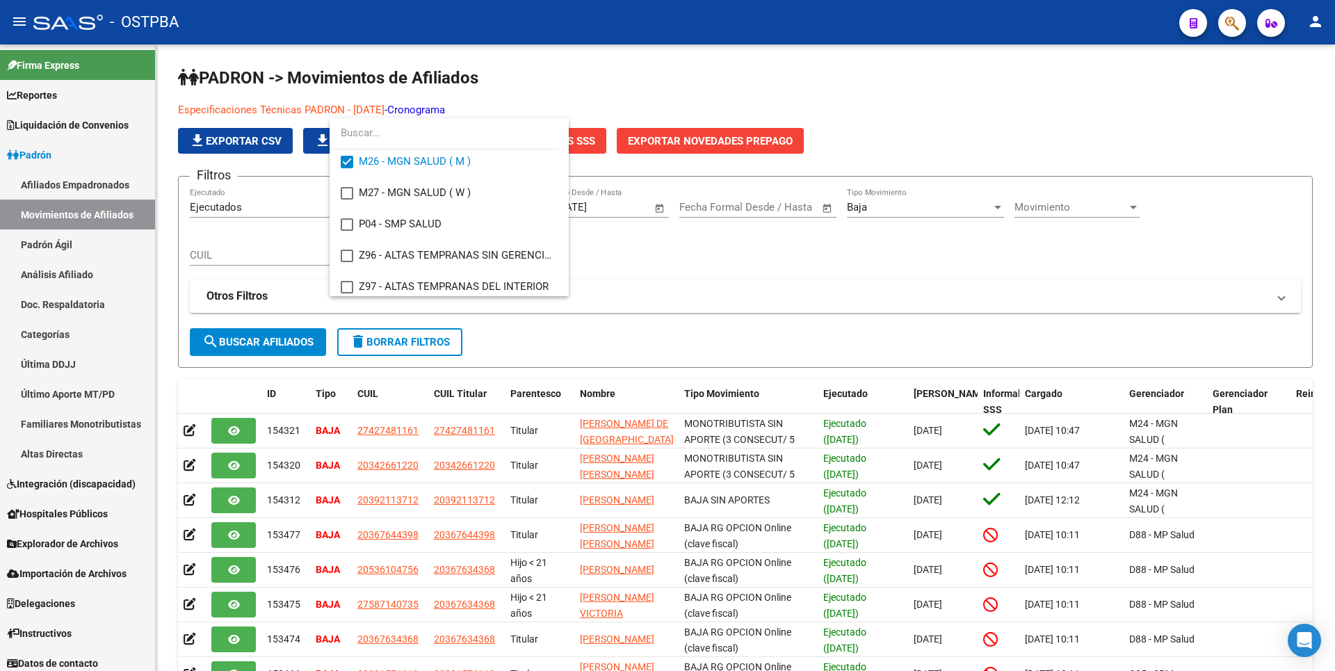
scroll to position [385, 0]
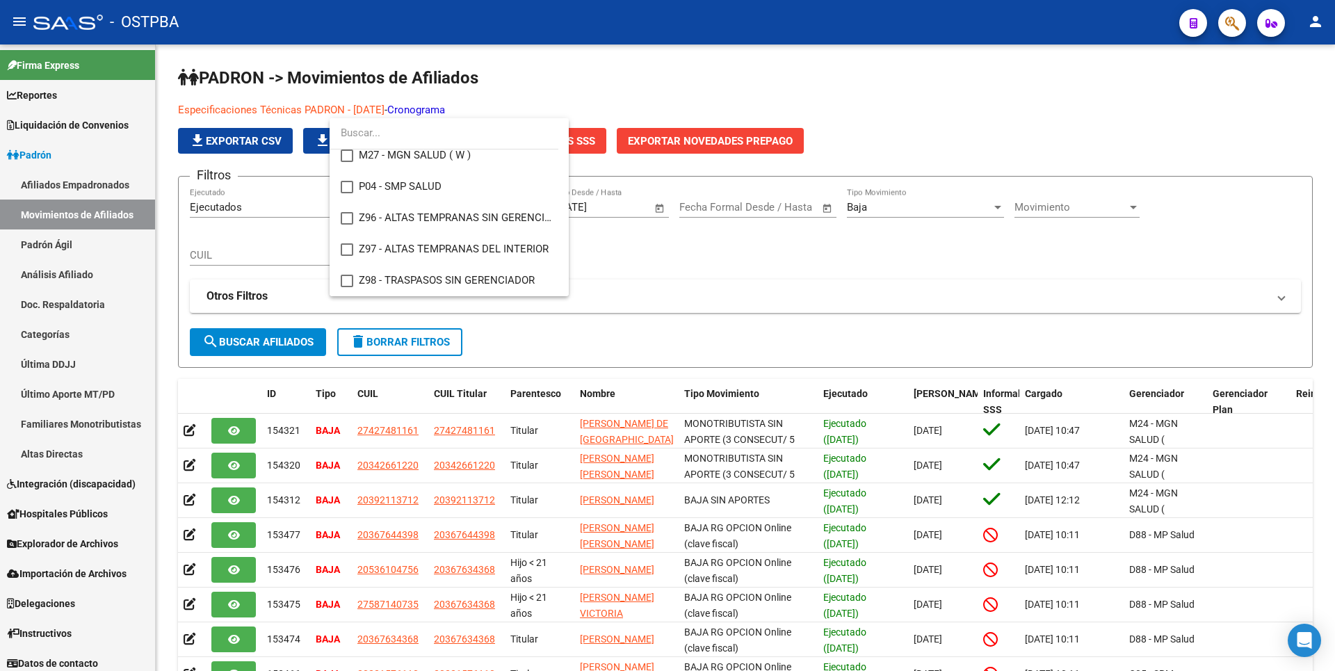
click at [638, 253] on div at bounding box center [667, 335] width 1335 height 671
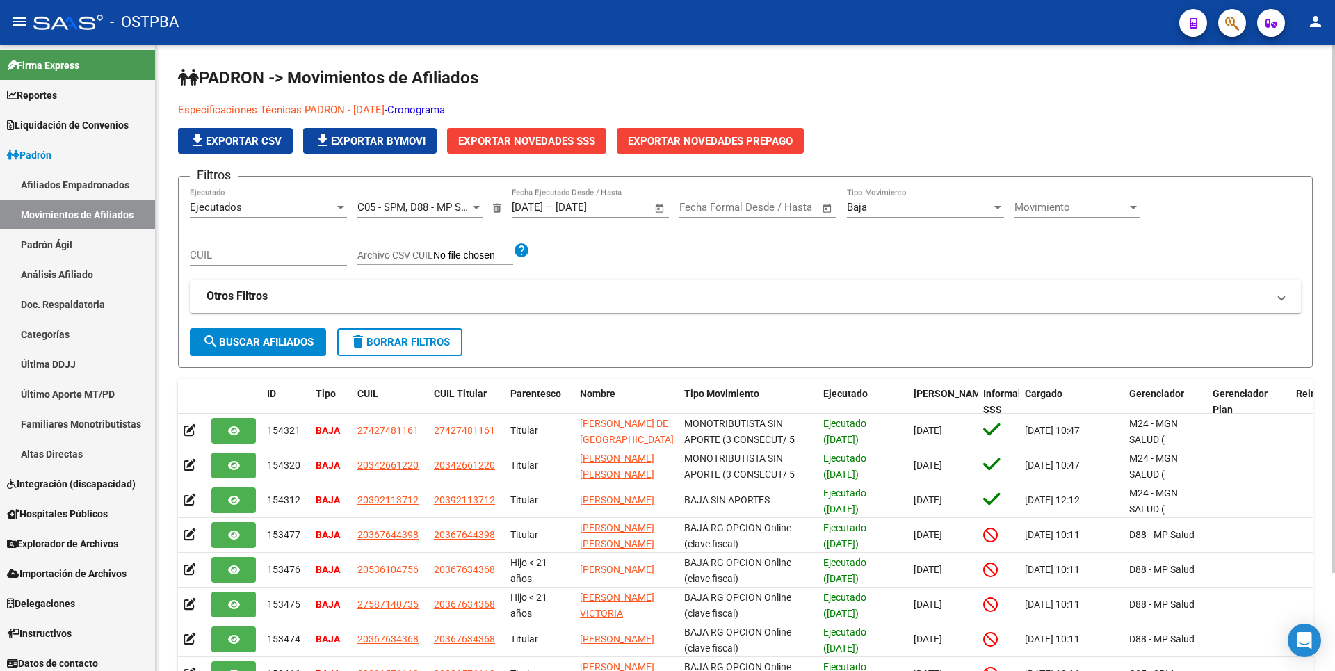
scroll to position [116, 0]
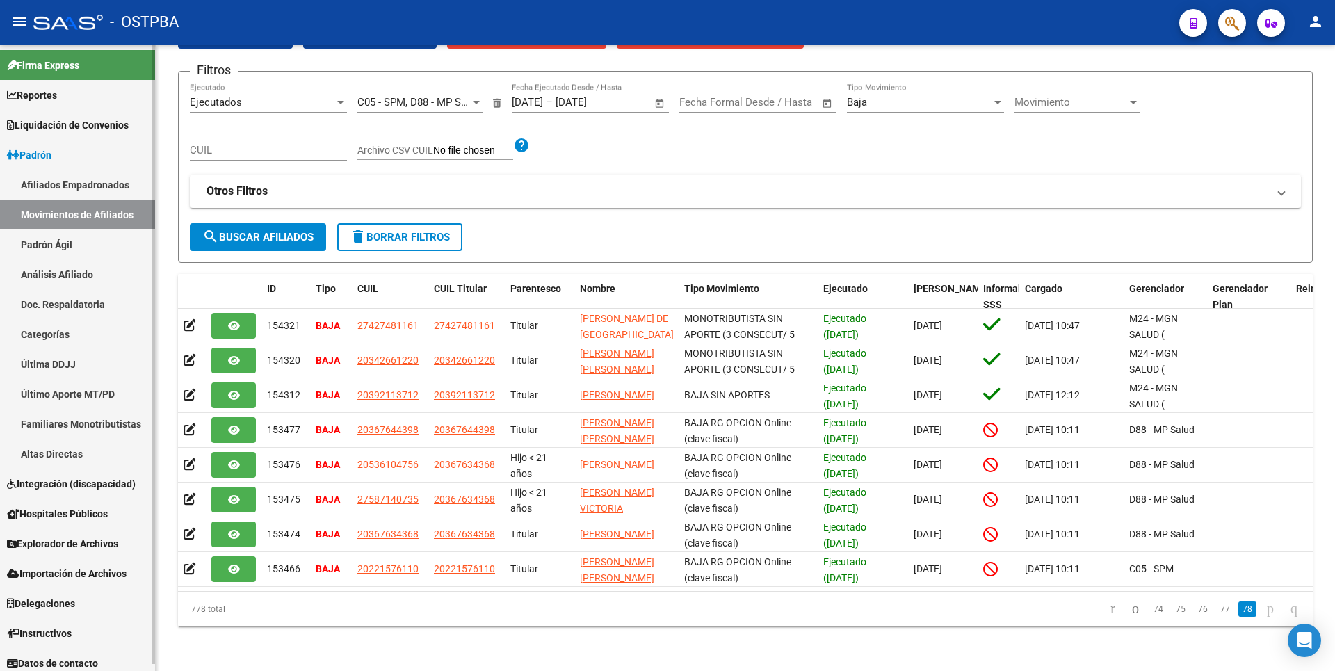
click at [65, 457] on link "Altas Directas" at bounding box center [77, 454] width 155 height 30
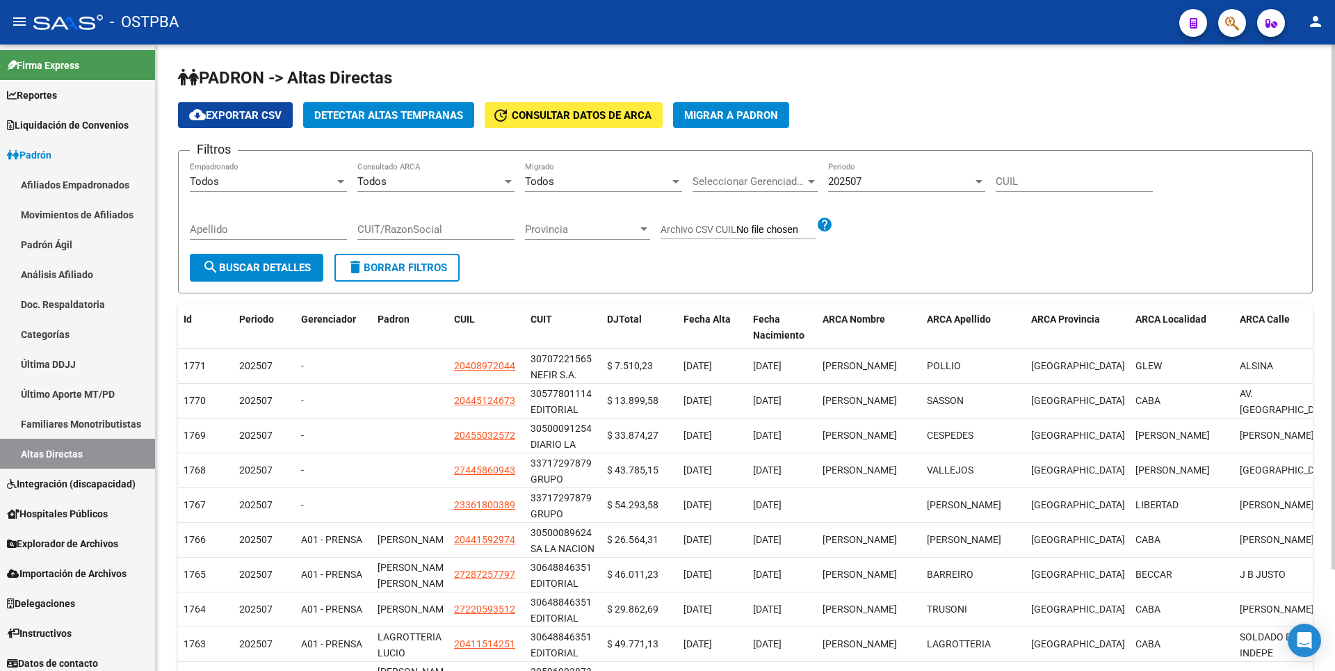
click at [384, 105] on button "Detectar Altas Tempranas" at bounding box center [388, 115] width 171 height 26
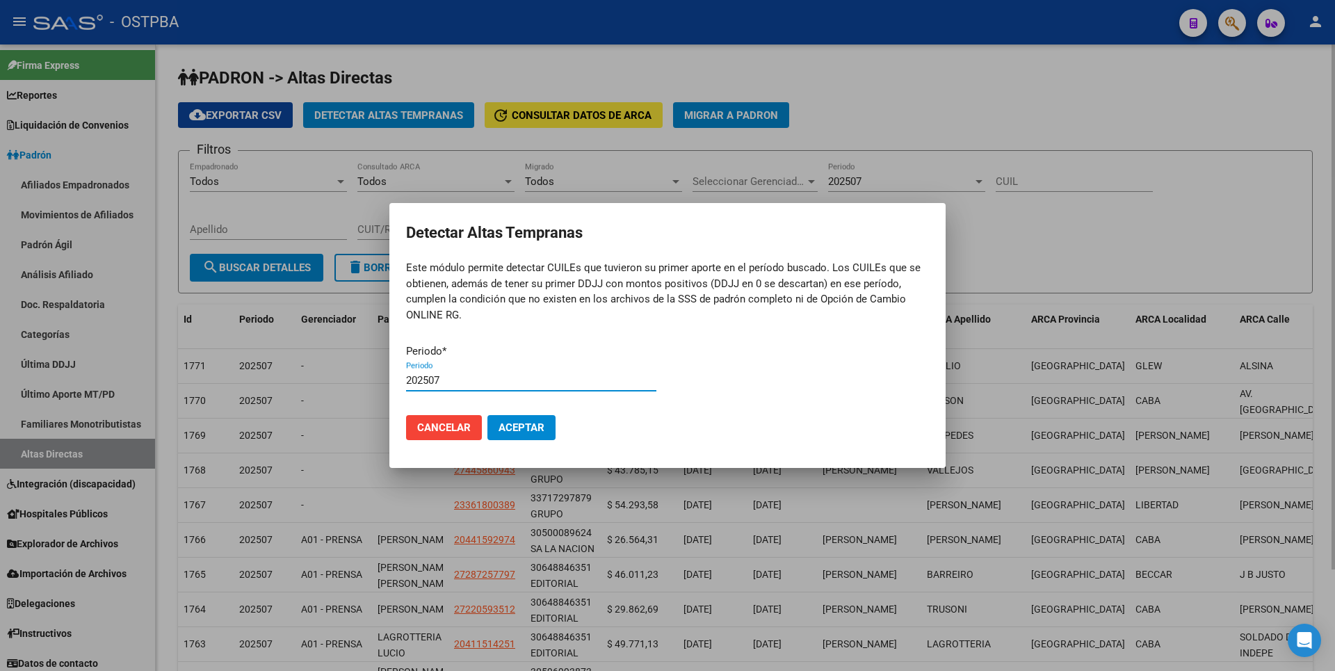
type input "202507"
click at [487, 415] on button "Aceptar" at bounding box center [521, 427] width 68 height 25
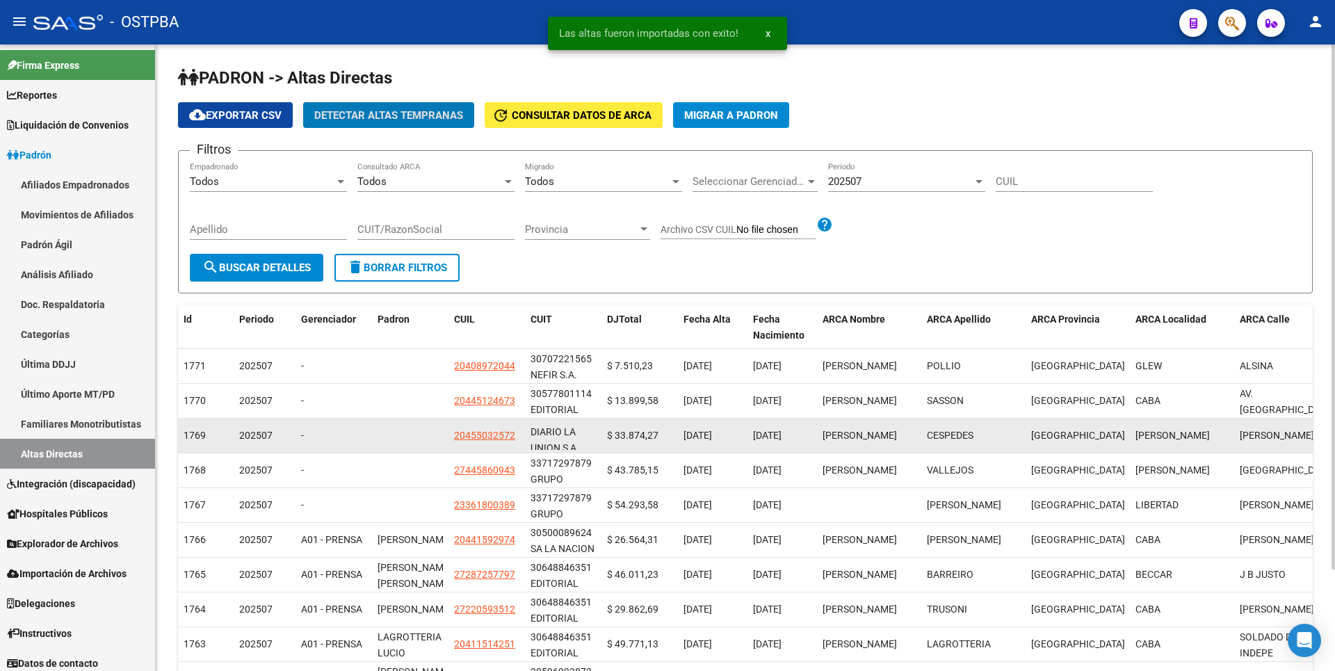
scroll to position [18, 0]
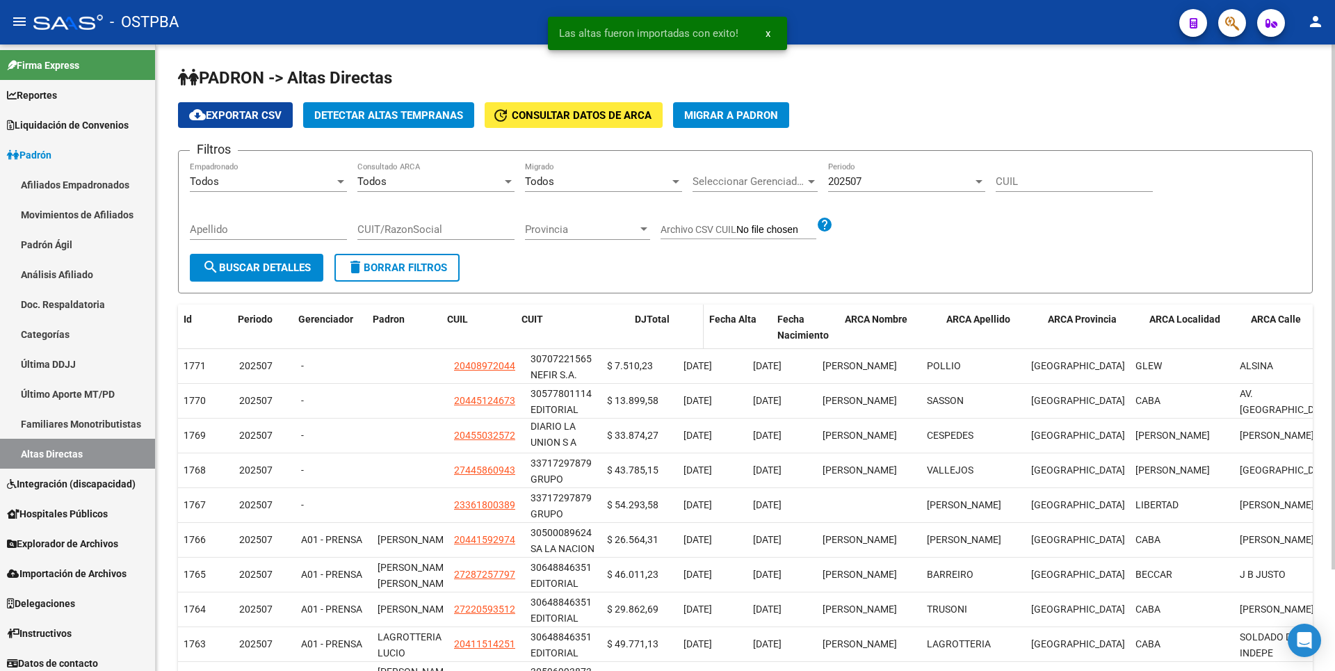
drag, startPoint x: 598, startPoint y: 328, endPoint x: 640, endPoint y: 328, distance: 42.4
click at [639, 328] on div "Id Periodo Gerenciador Padron CUIL CUIT DJTotal Fecha Alta Fecha Nacimiento ARC…" at bounding box center [914, 328] width 1473 height 46
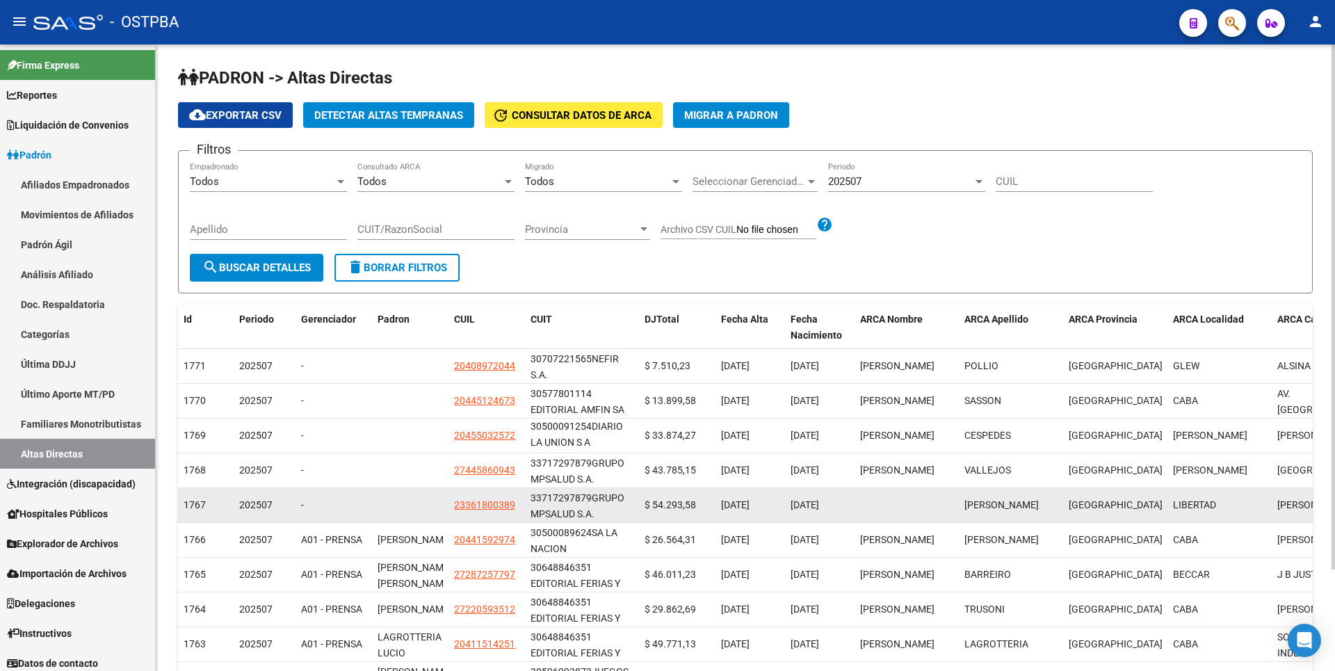
scroll to position [121, 0]
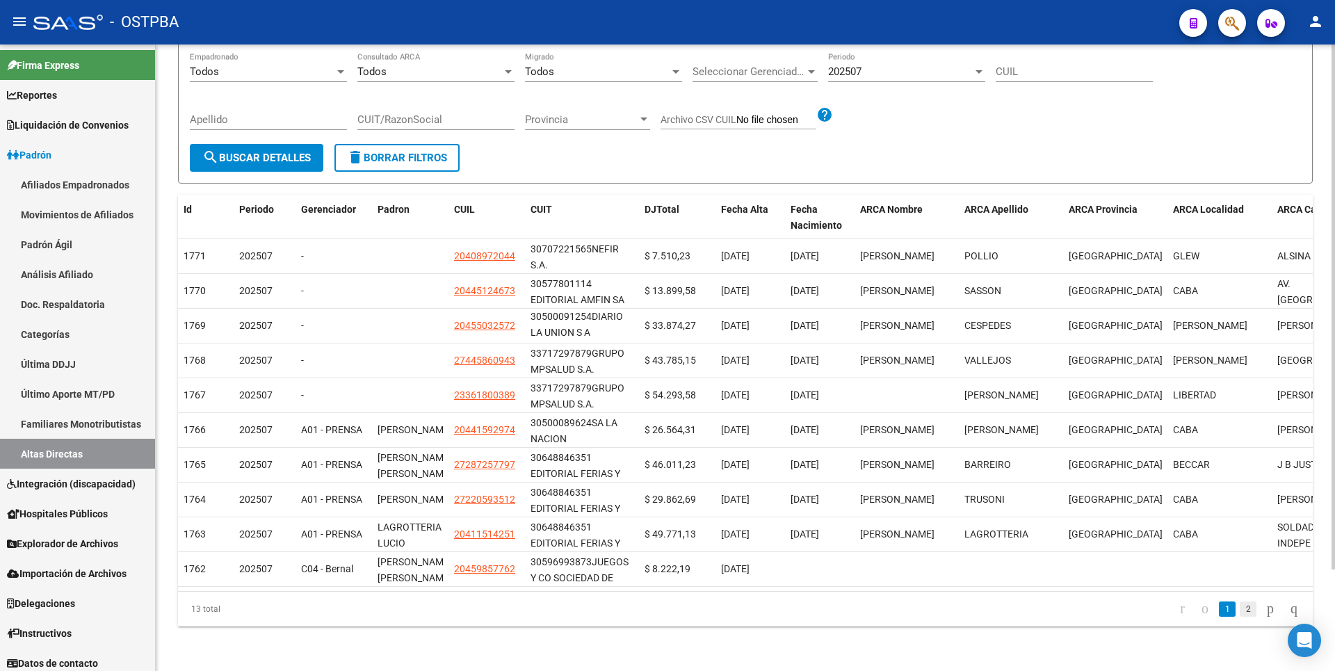
click at [1240, 609] on link "2" at bounding box center [1248, 608] width 17 height 15
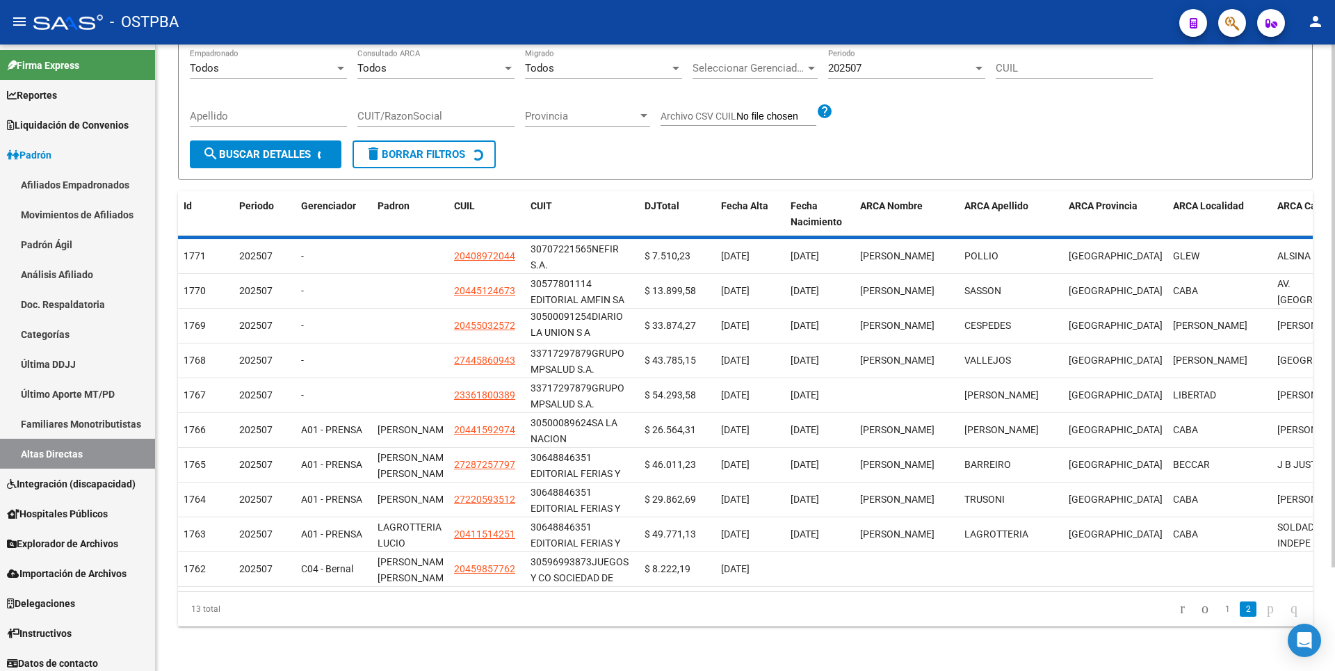
scroll to position [0, 0]
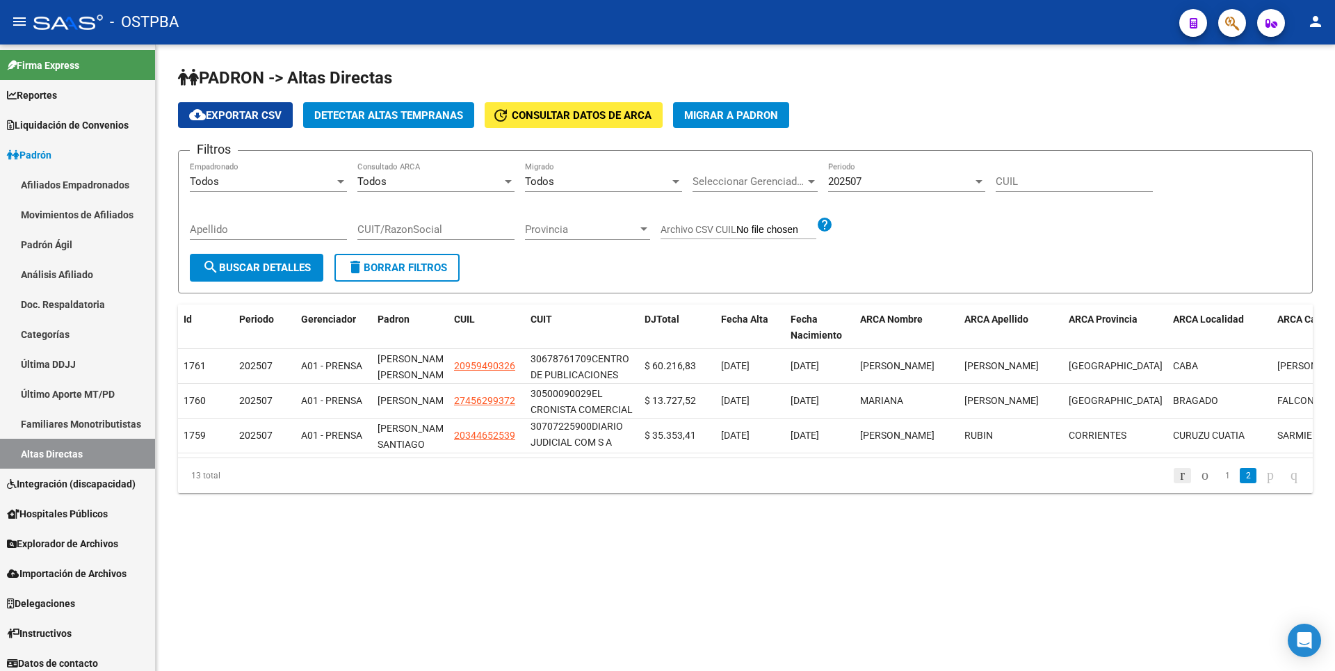
click at [1178, 483] on icon "go to first page" at bounding box center [1182, 475] width 9 height 17
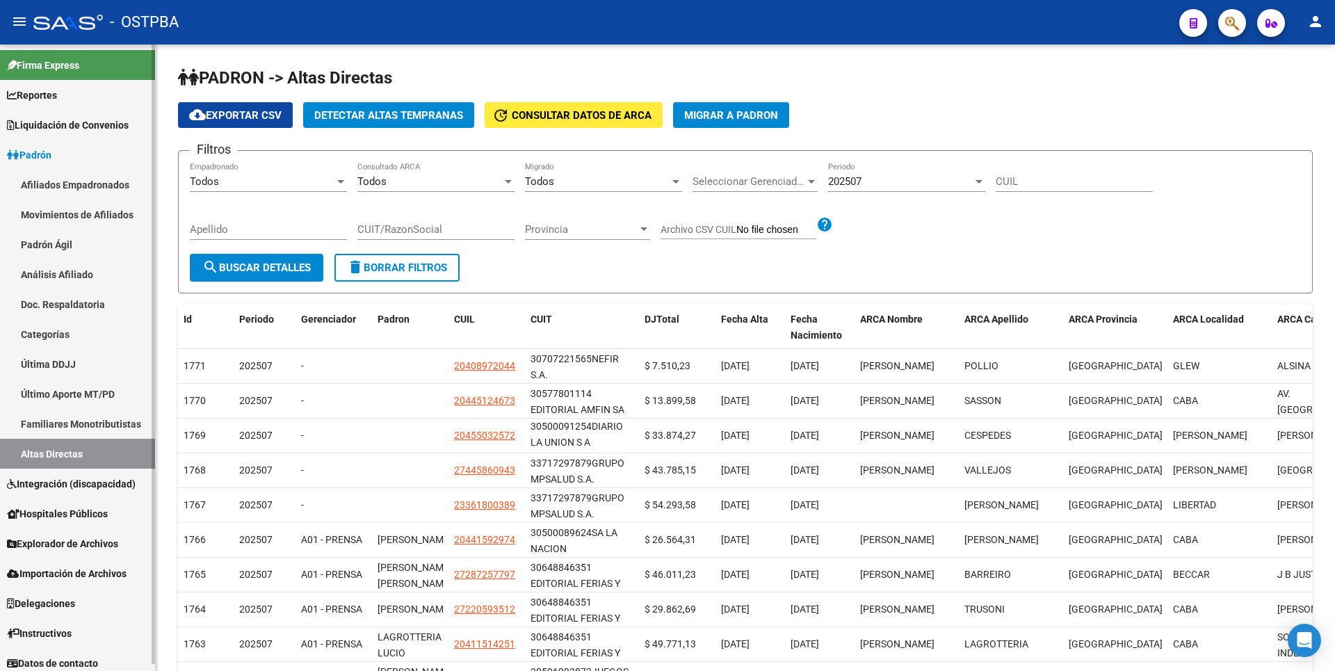
click at [88, 547] on span "Explorador de Archivos" at bounding box center [62, 543] width 111 height 15
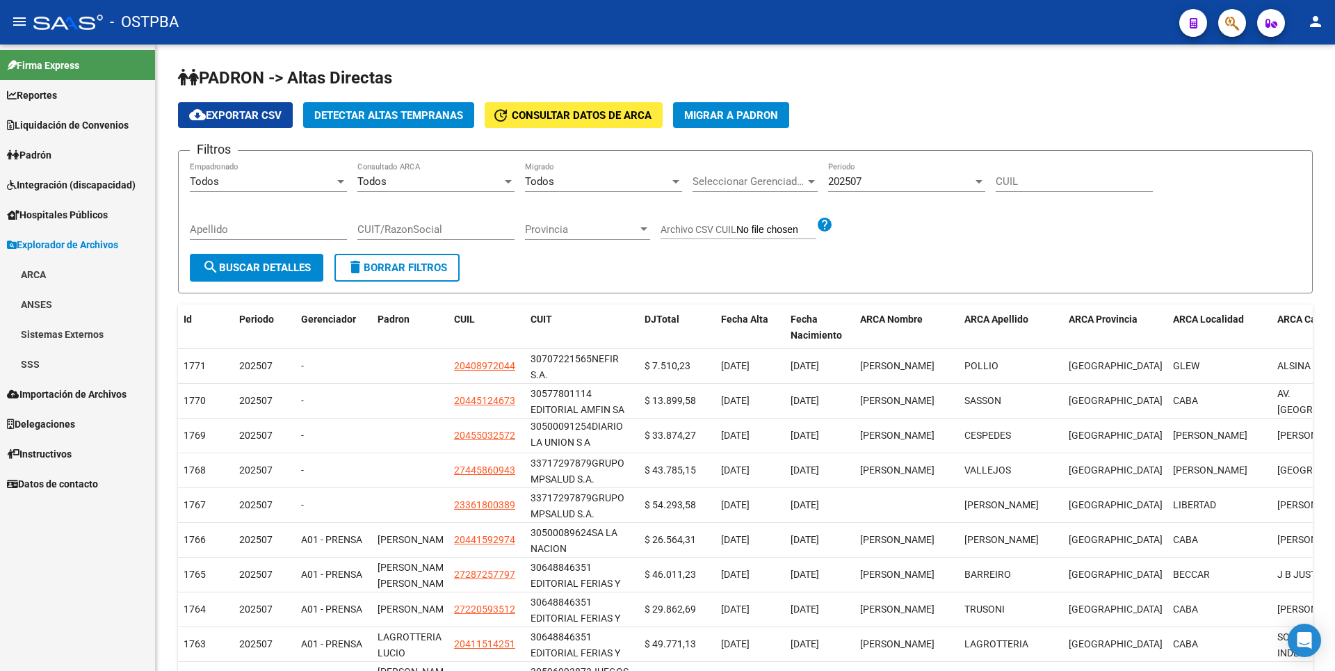
click at [74, 368] on link "SSS" at bounding box center [77, 364] width 155 height 30
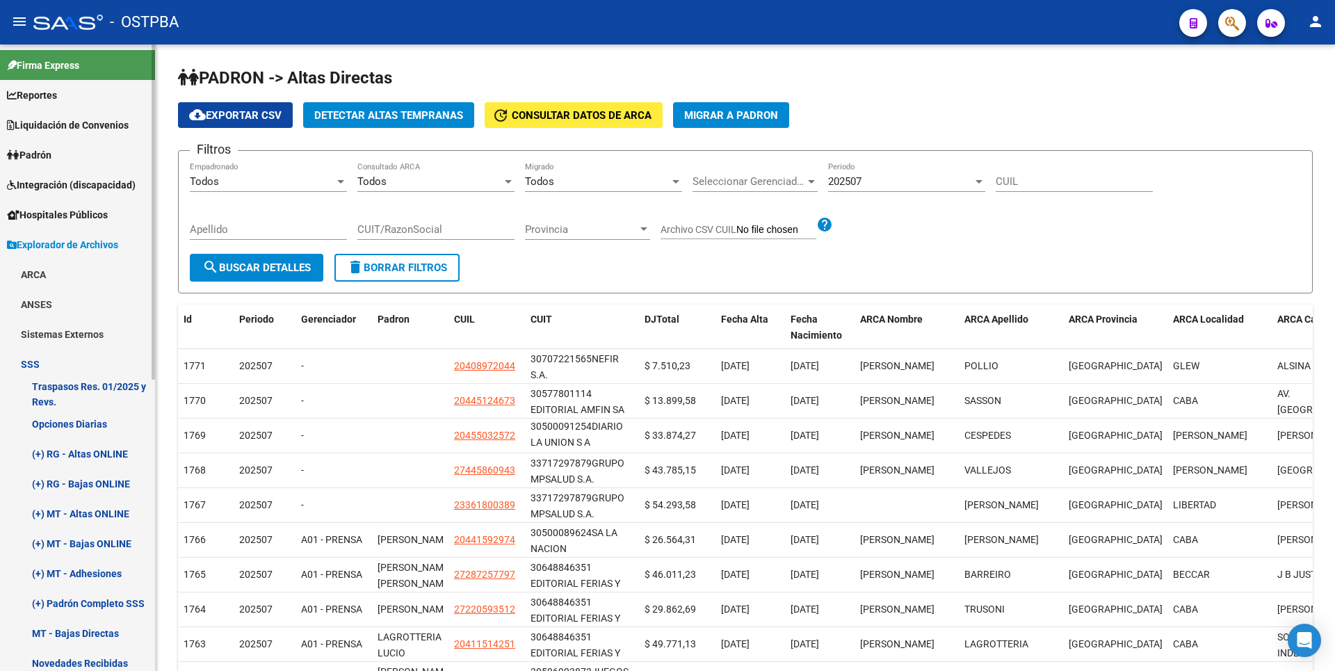
click at [102, 566] on link "(+) MT - Adhesiones" at bounding box center [77, 573] width 155 height 30
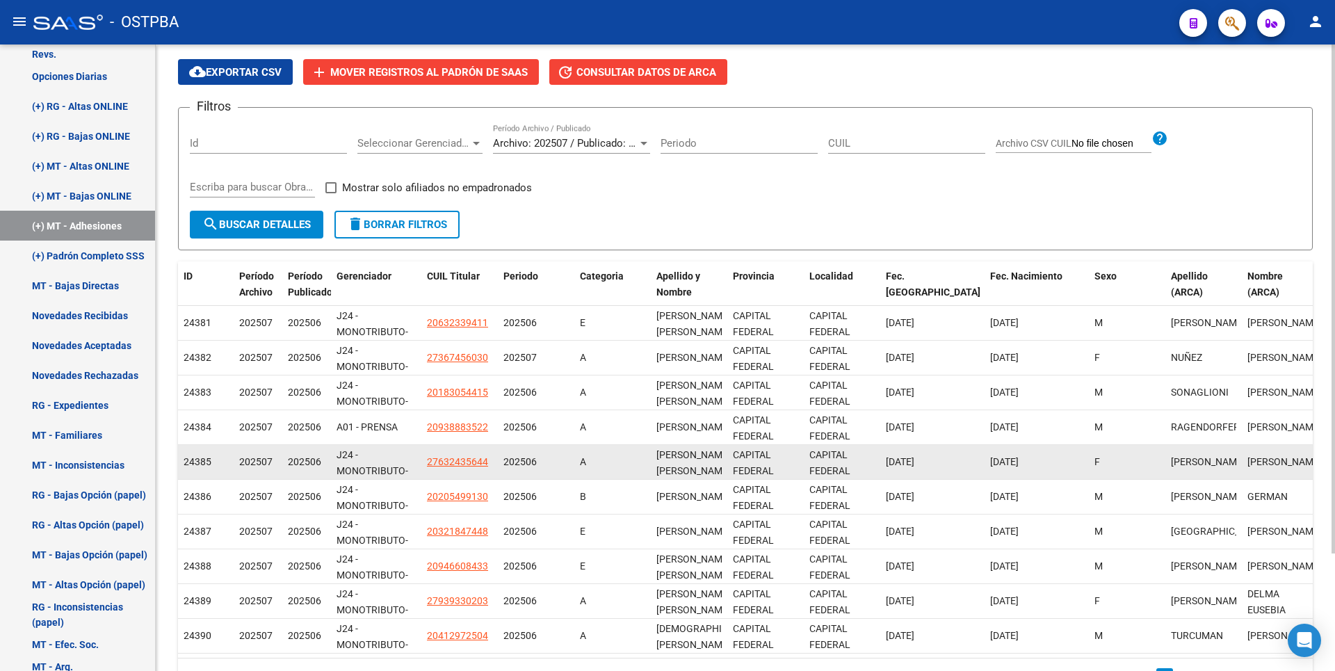
scroll to position [145, 0]
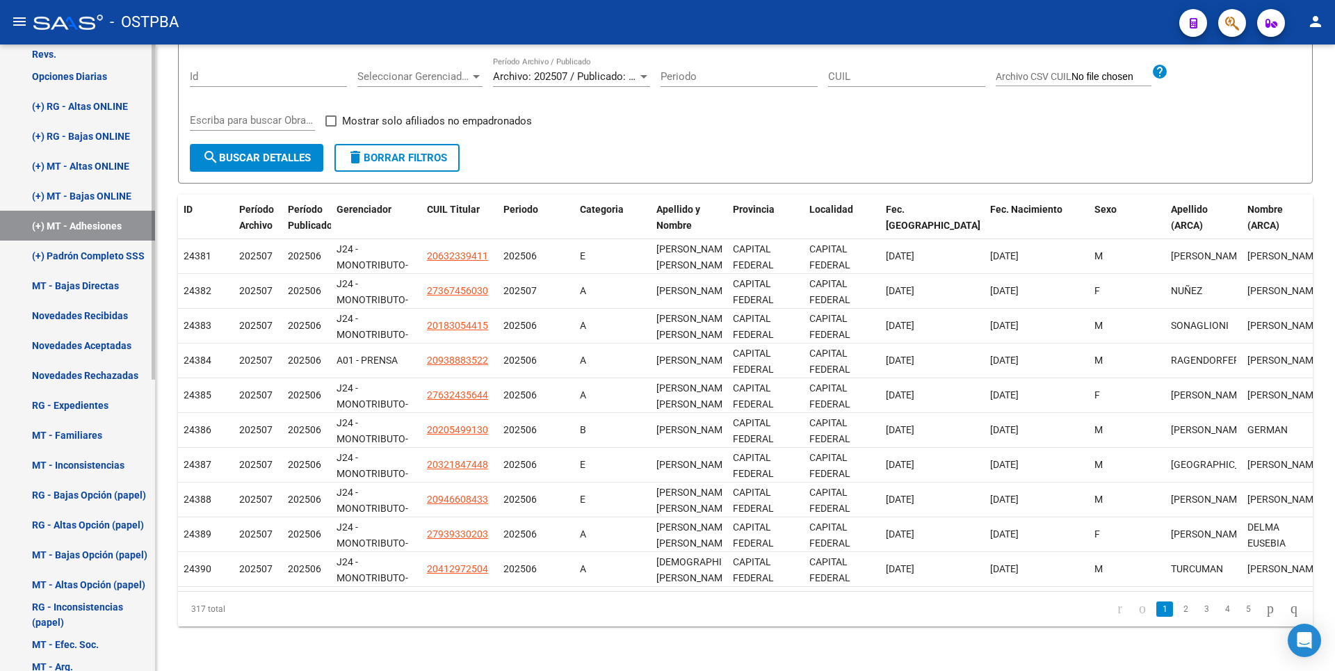
click at [72, 286] on link "MT - Bajas Directas" at bounding box center [77, 285] width 155 height 30
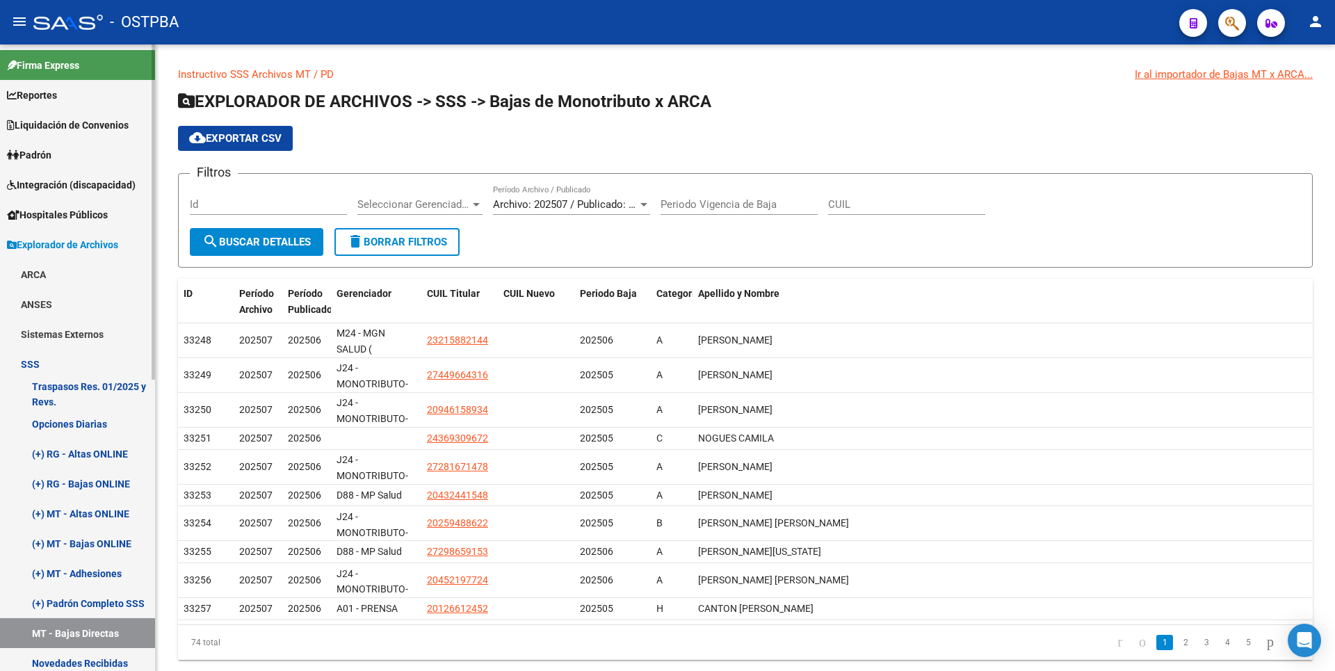
click at [46, 154] on span "Padrón" at bounding box center [29, 154] width 44 height 15
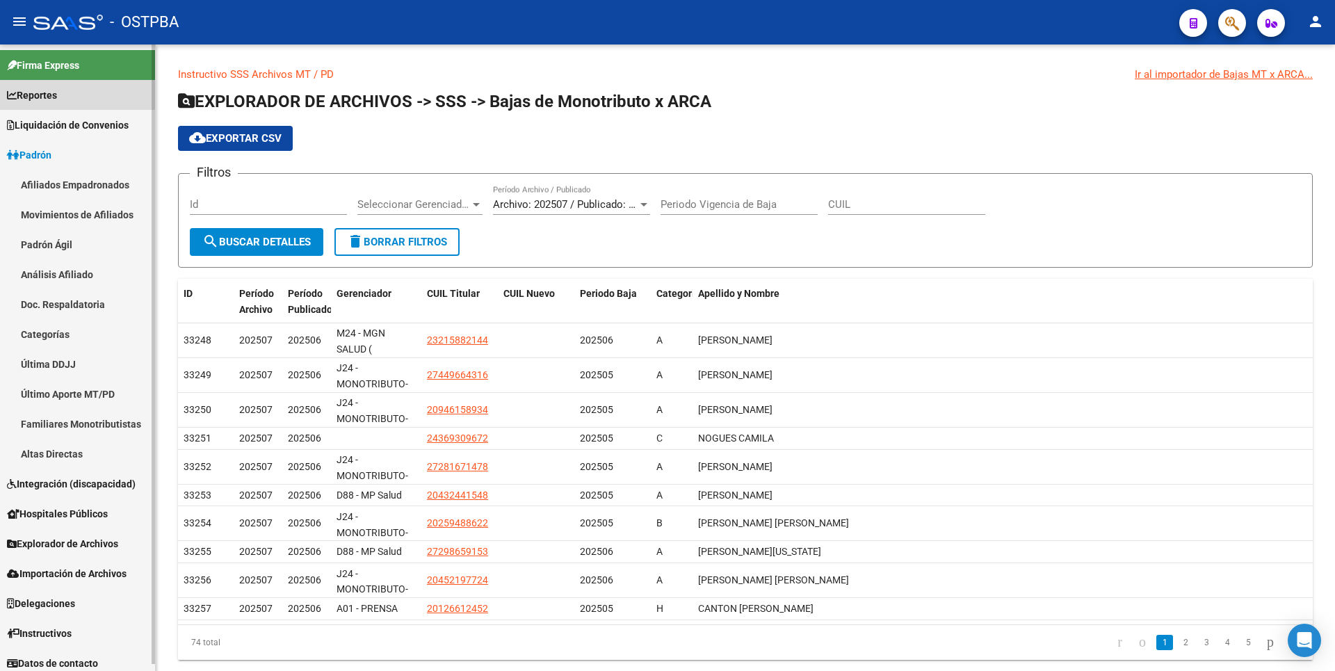
click at [43, 99] on span "Reportes" at bounding box center [32, 95] width 50 height 15
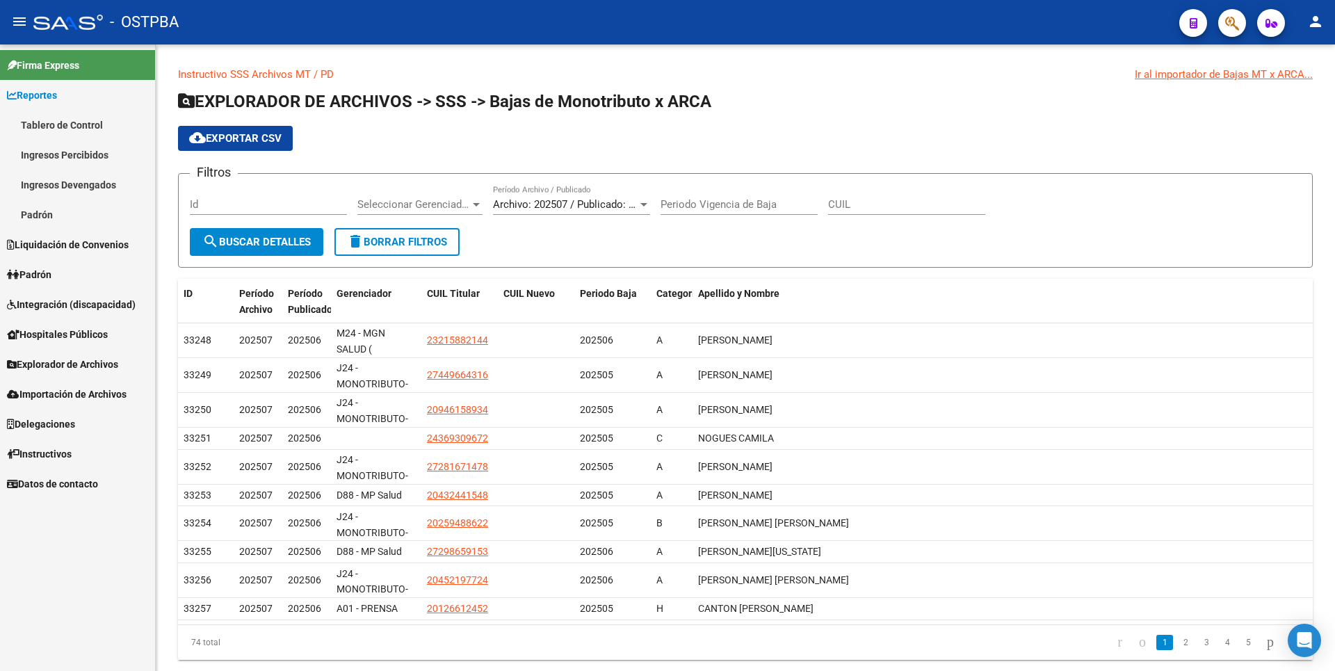
click at [75, 161] on link "Ingresos Percibidos" at bounding box center [77, 155] width 155 height 30
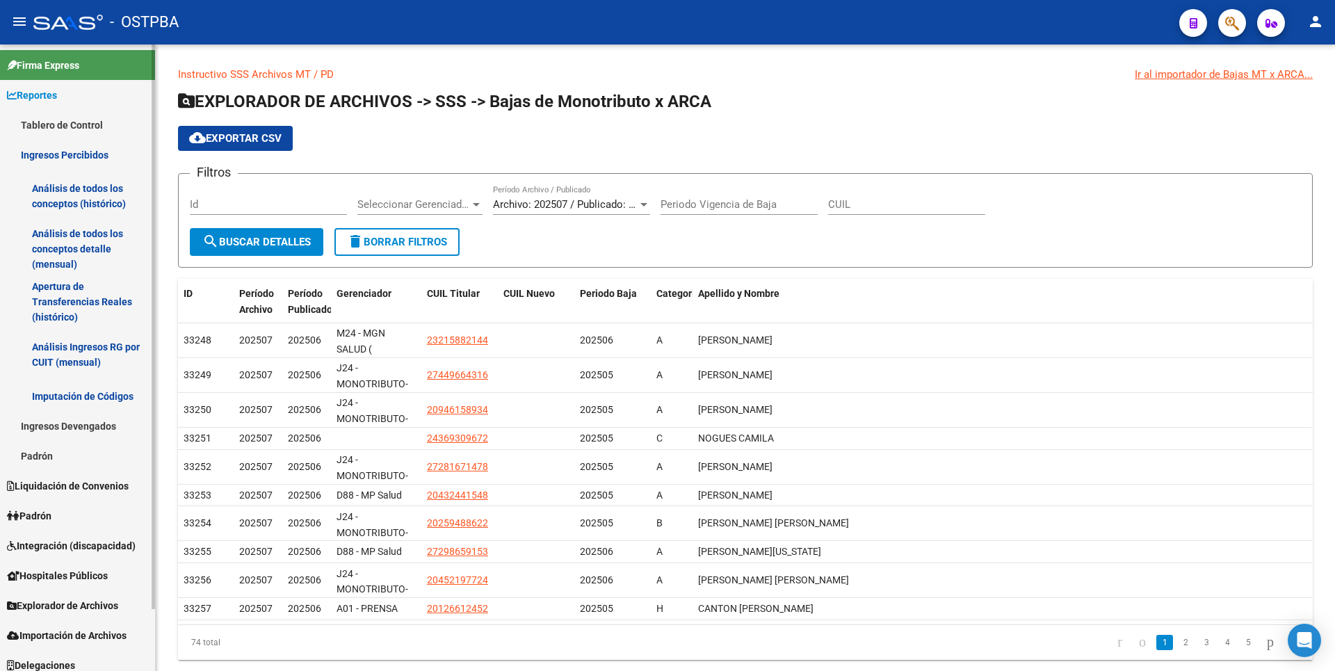
click at [82, 246] on link "Análisis de todos los conceptos detalle (mensual)" at bounding box center [77, 248] width 155 height 53
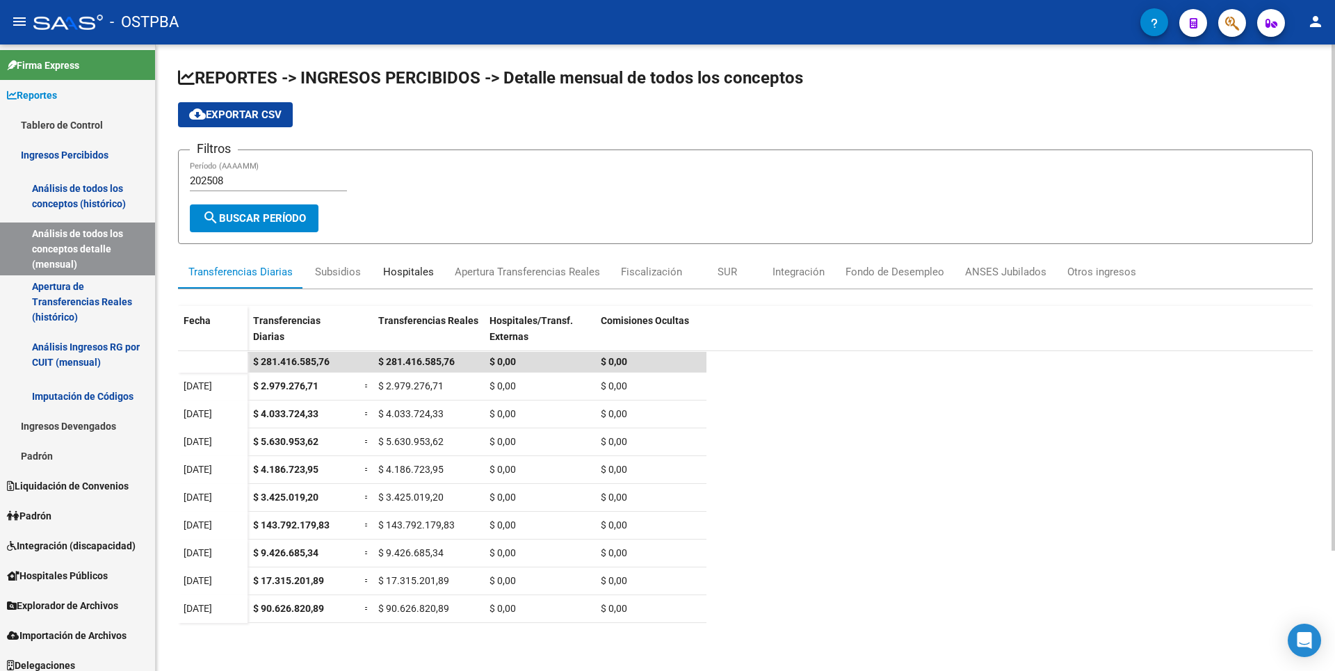
click at [399, 268] on div "Hospitales" at bounding box center [408, 271] width 51 height 15
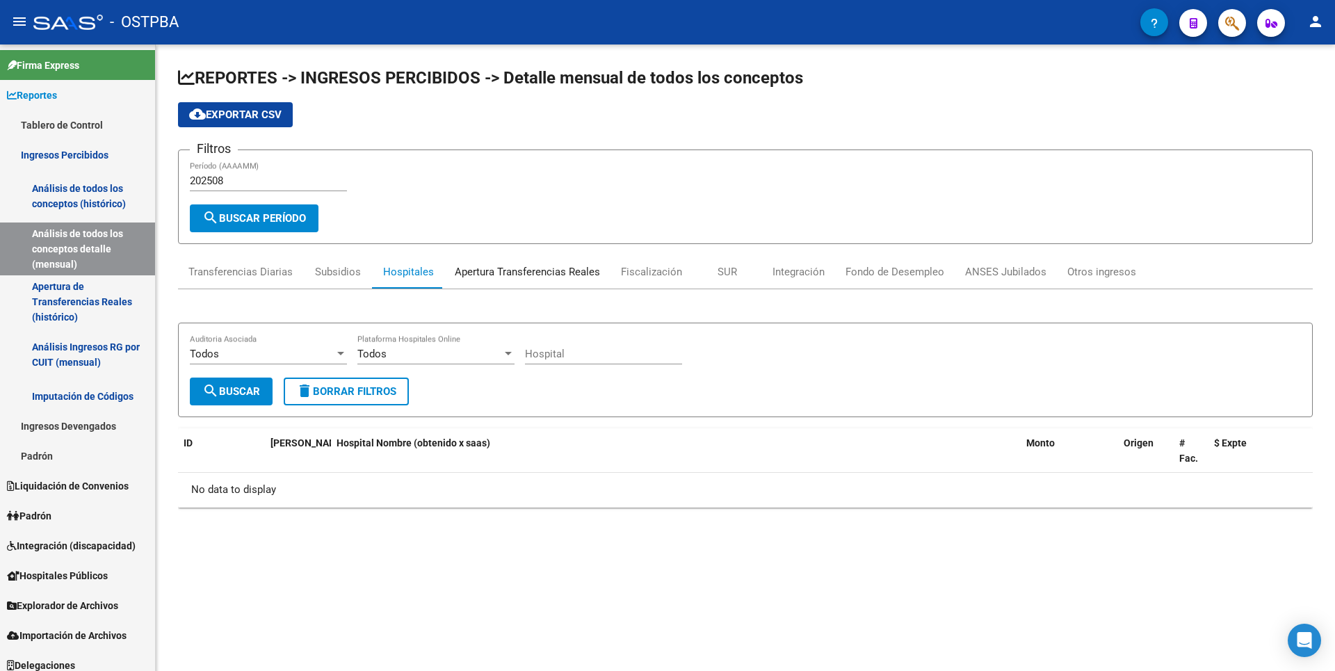
click at [529, 275] on div "Apertura Transferencias Reales" at bounding box center [527, 271] width 145 height 15
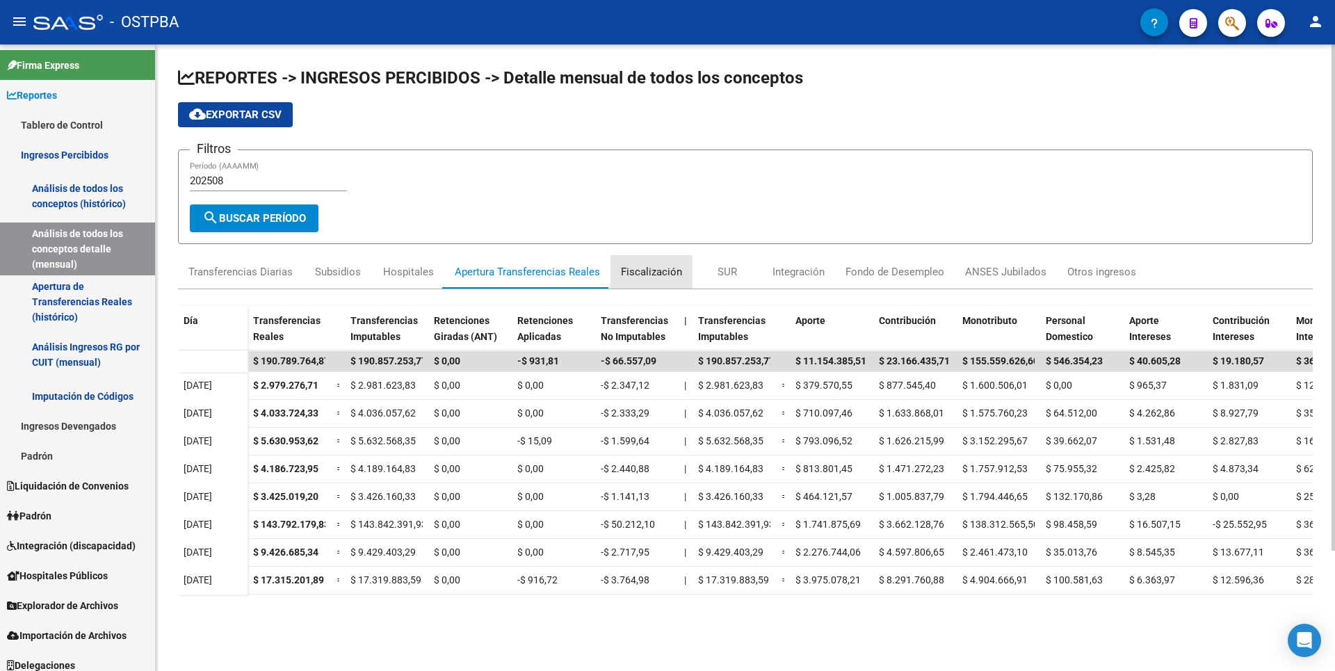
click at [646, 276] on div "Fiscalización" at bounding box center [651, 271] width 61 height 15
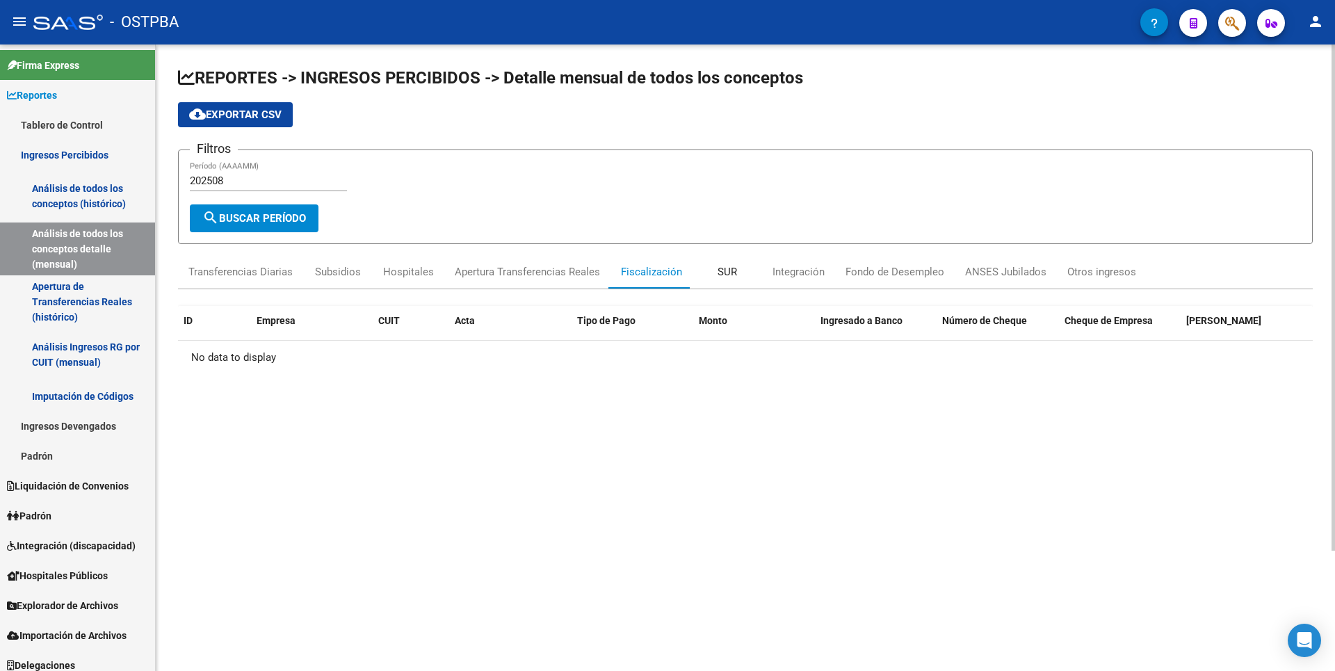
click at [731, 278] on div "SUR" at bounding box center [727, 271] width 19 height 15
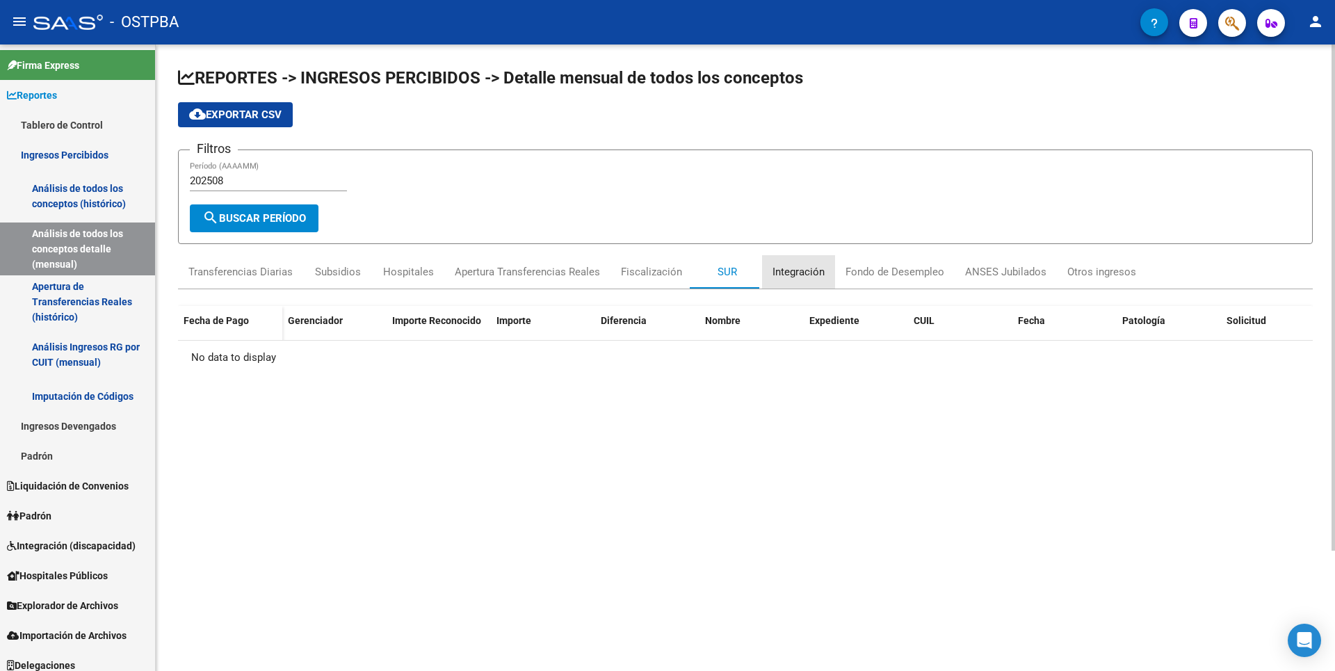
click at [800, 270] on div "Integración" at bounding box center [798, 271] width 52 height 15
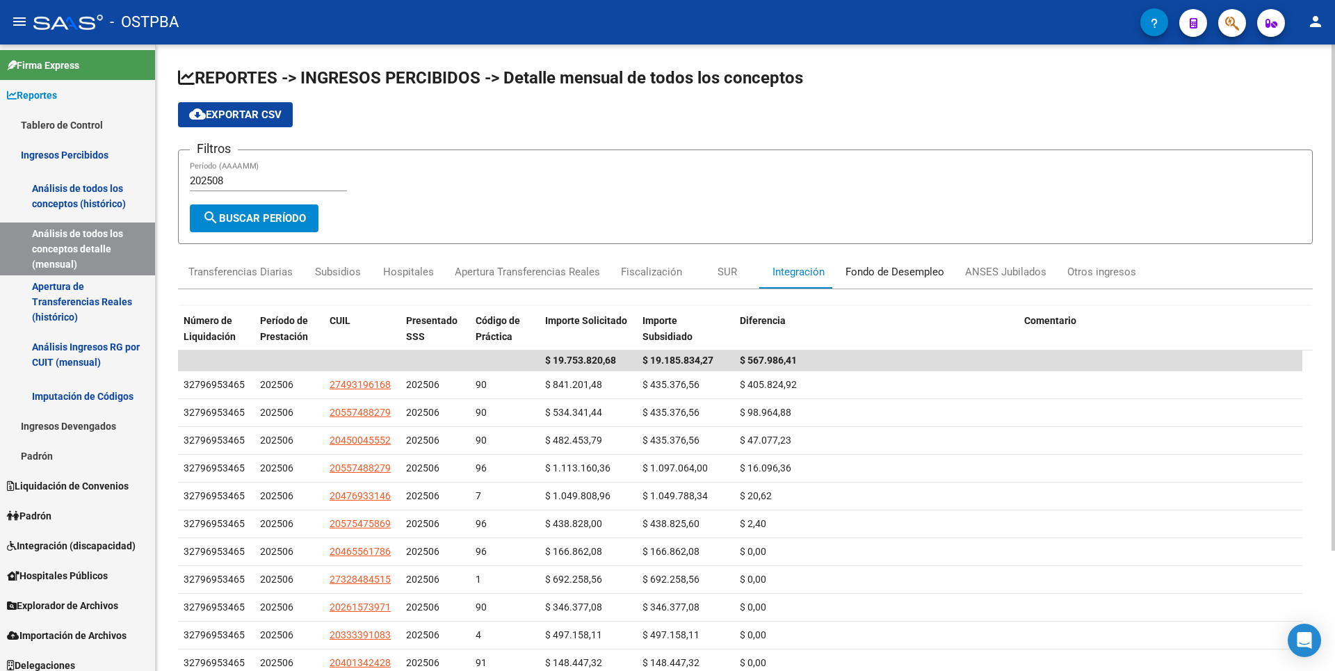
click at [923, 266] on div "Fondo de Desempleo" at bounding box center [894, 271] width 99 height 15
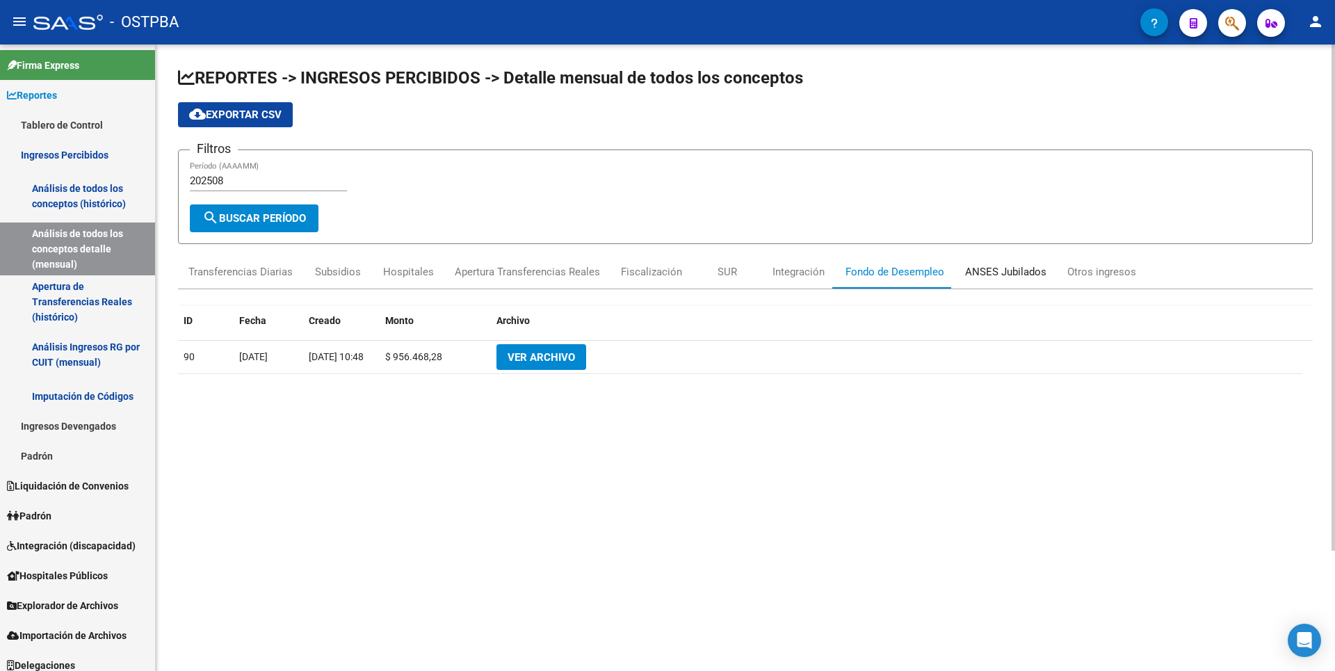
click at [1003, 272] on div "ANSES Jubilados" at bounding box center [1005, 271] width 81 height 15
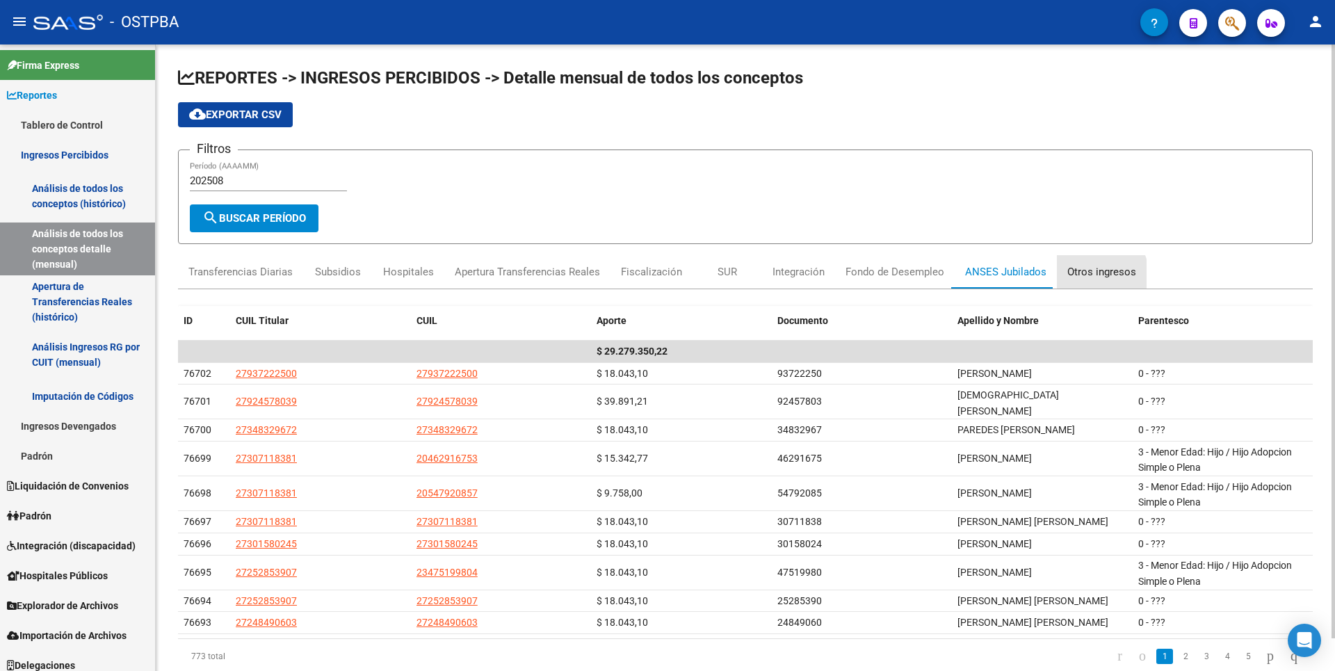
click at [1091, 274] on div "Otros ingresos" at bounding box center [1101, 271] width 69 height 15
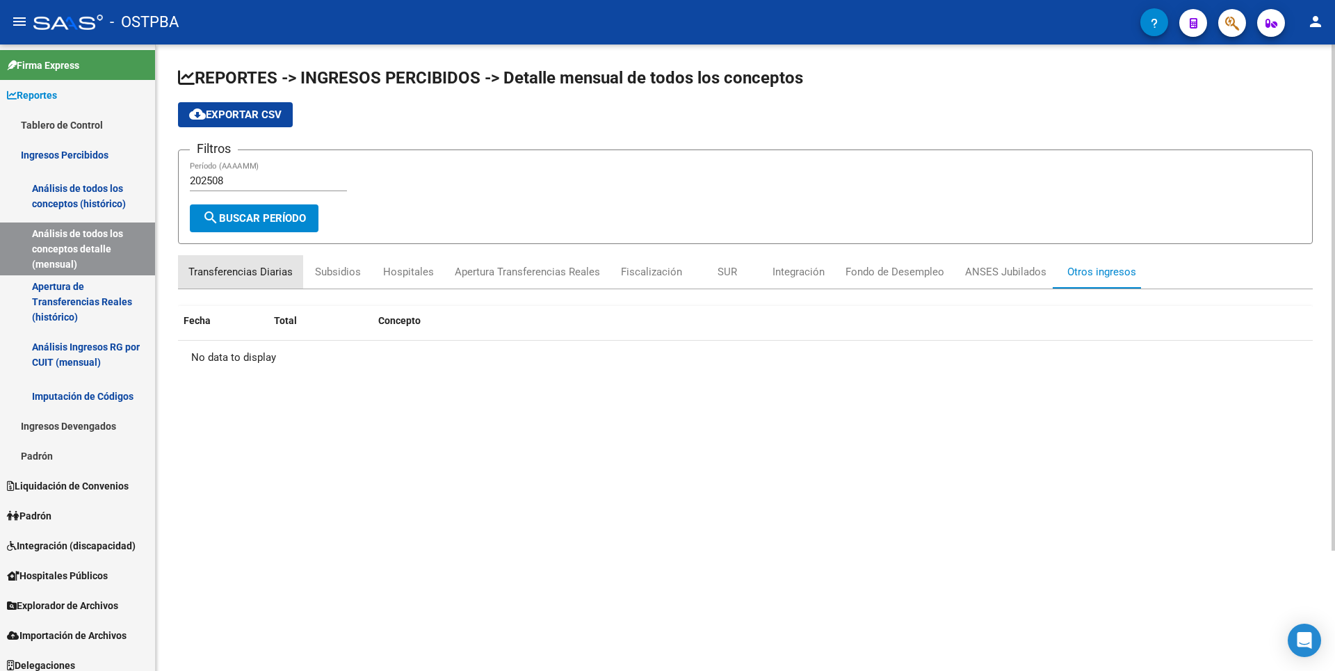
click at [247, 275] on div "Transferencias Diarias" at bounding box center [240, 271] width 104 height 15
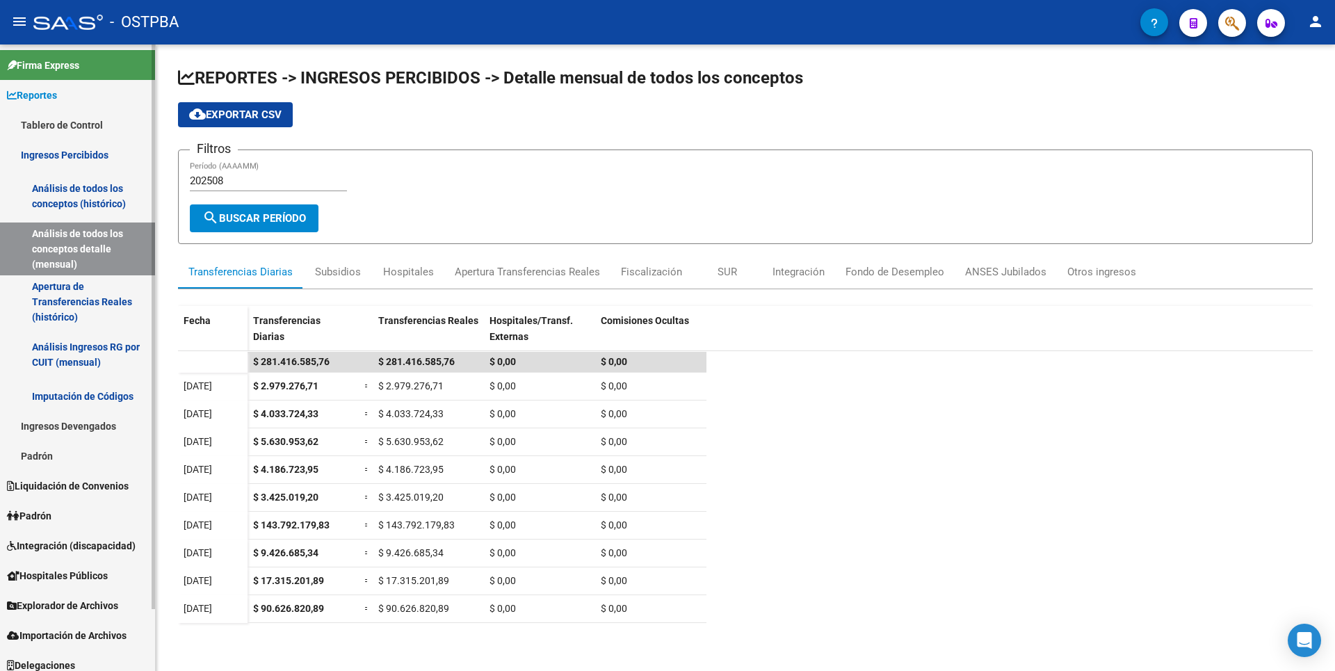
click at [79, 210] on link "Análisis de todos los conceptos (histórico)" at bounding box center [77, 196] width 155 height 53
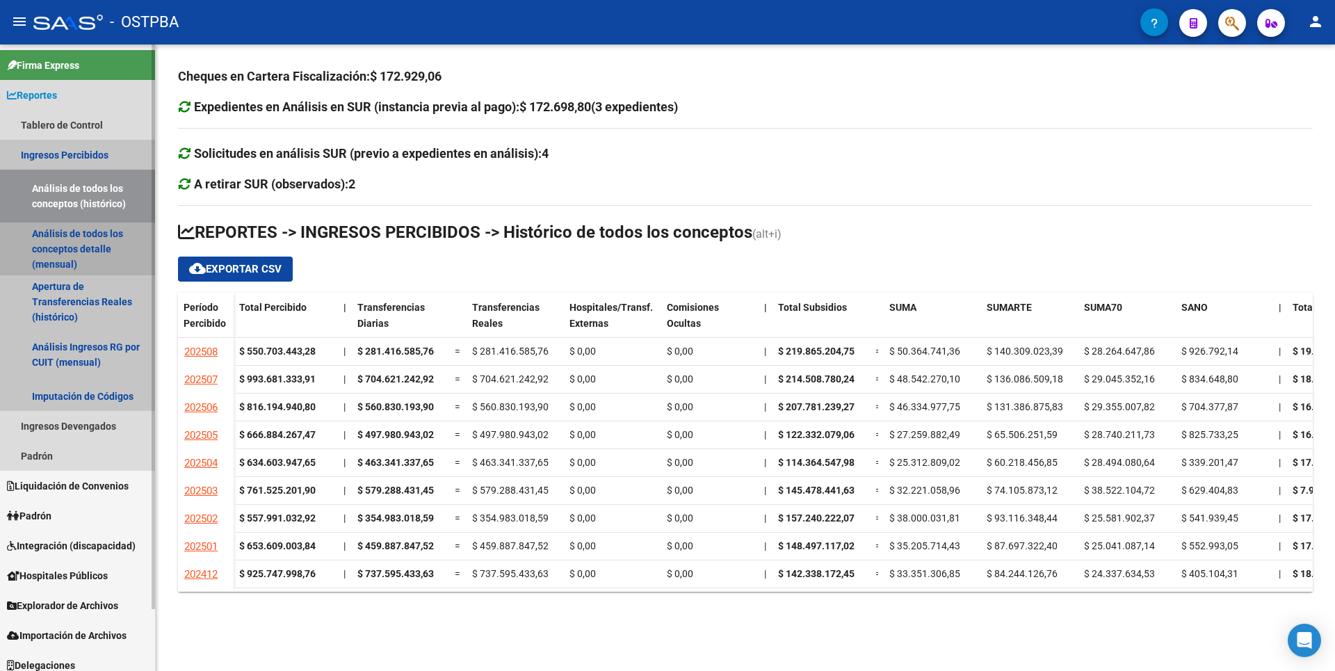
click at [85, 247] on link "Análisis de todos los conceptos detalle (mensual)" at bounding box center [77, 248] width 155 height 53
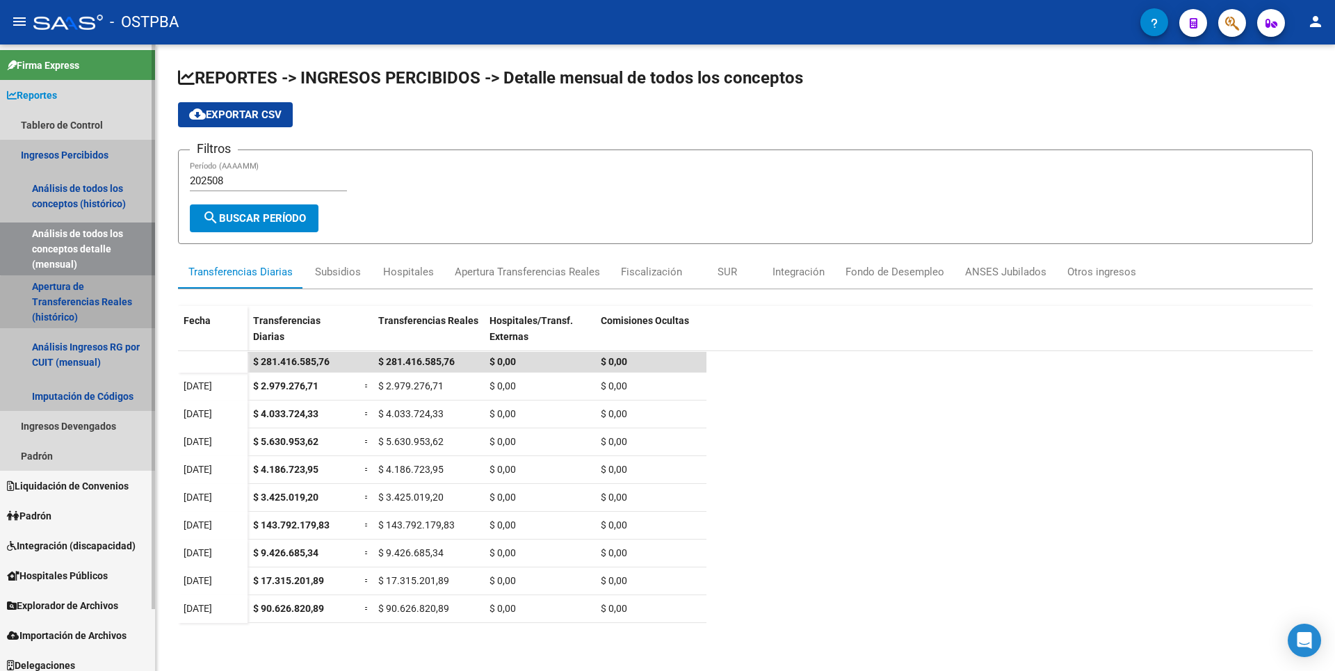
click at [88, 306] on link "Apertura de Transferencias Reales (histórico)" at bounding box center [77, 301] width 155 height 53
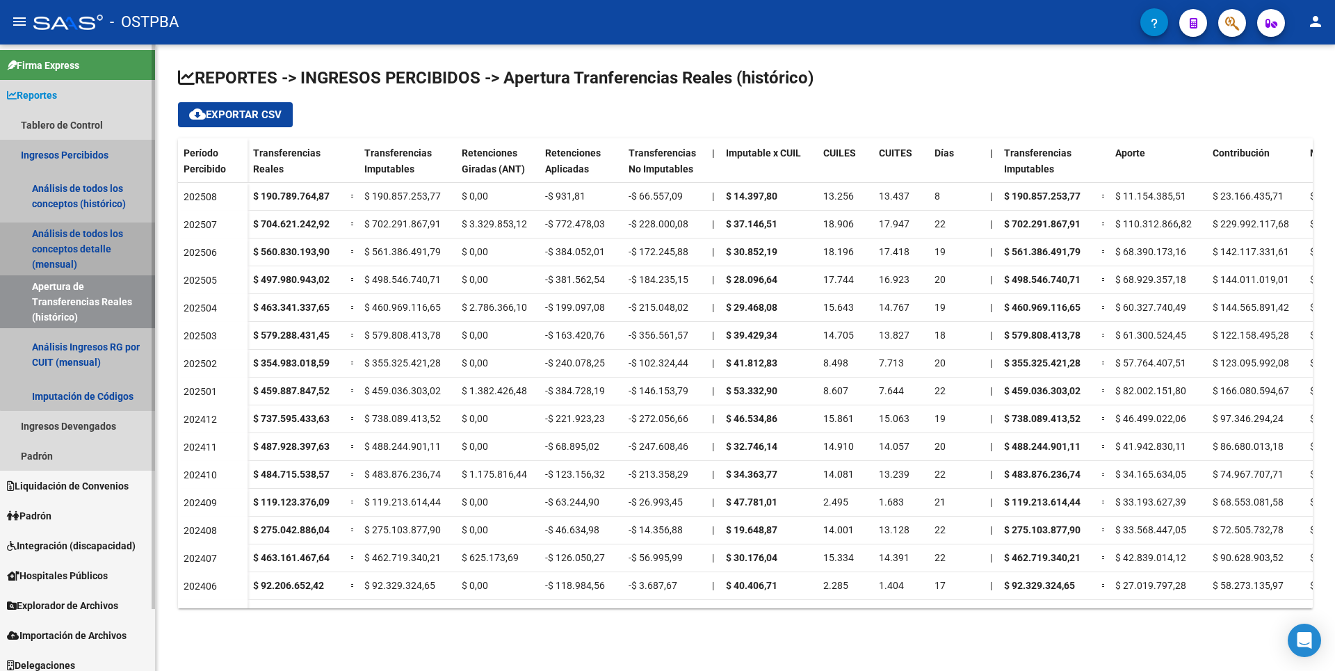
click at [88, 260] on link "Análisis de todos los conceptos detalle (mensual)" at bounding box center [77, 248] width 155 height 53
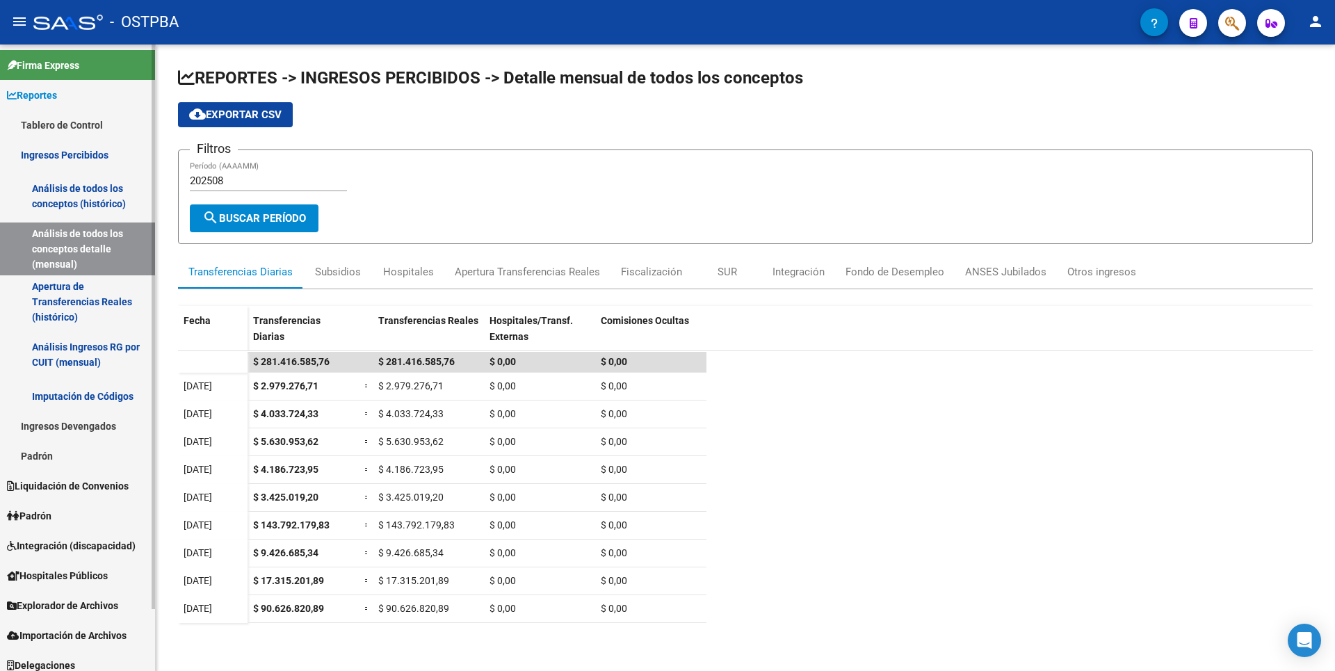
click at [91, 202] on link "Análisis de todos los conceptos (histórico)" at bounding box center [77, 196] width 155 height 53
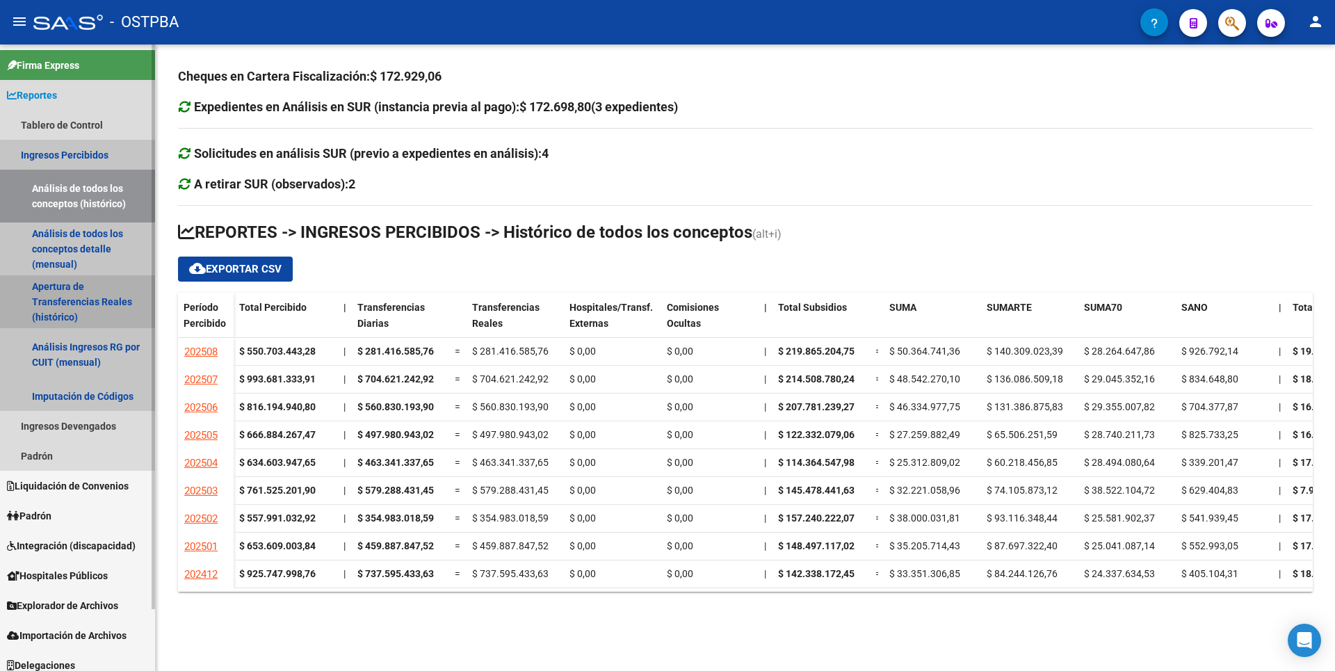
click at [102, 304] on link "Apertura de Transferencias Reales (histórico)" at bounding box center [77, 301] width 155 height 53
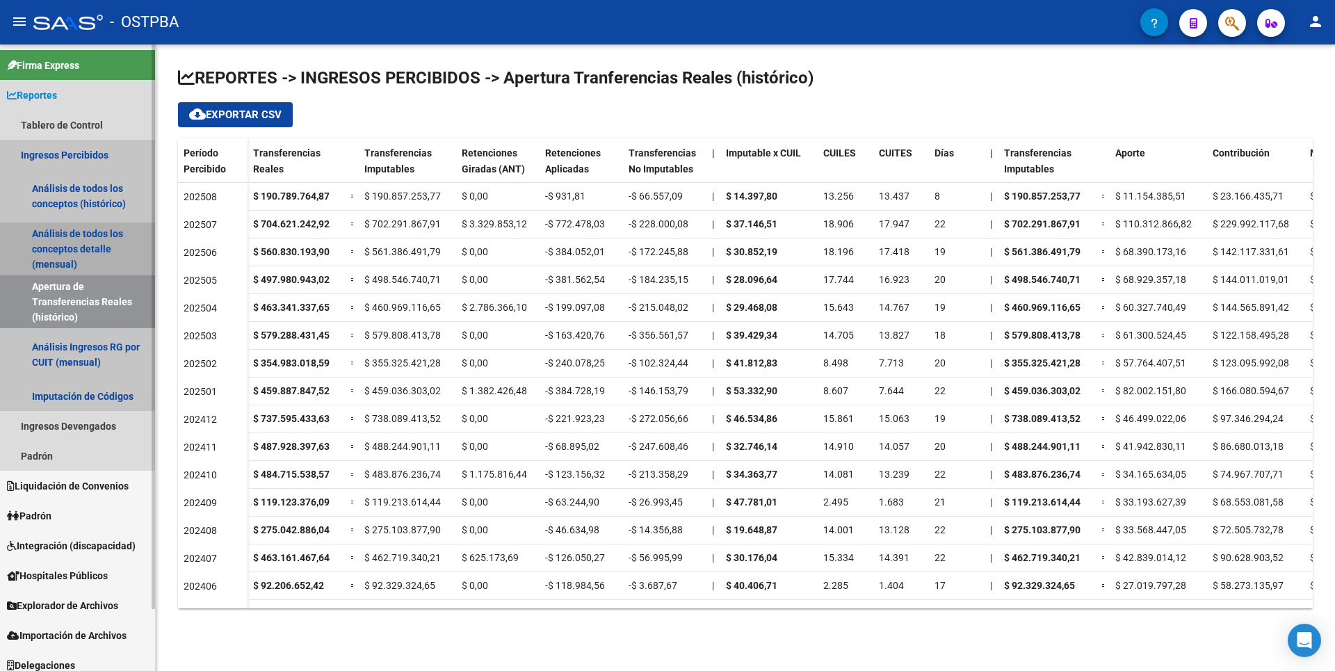
click at [112, 251] on link "Análisis de todos los conceptos detalle (mensual)" at bounding box center [77, 248] width 155 height 53
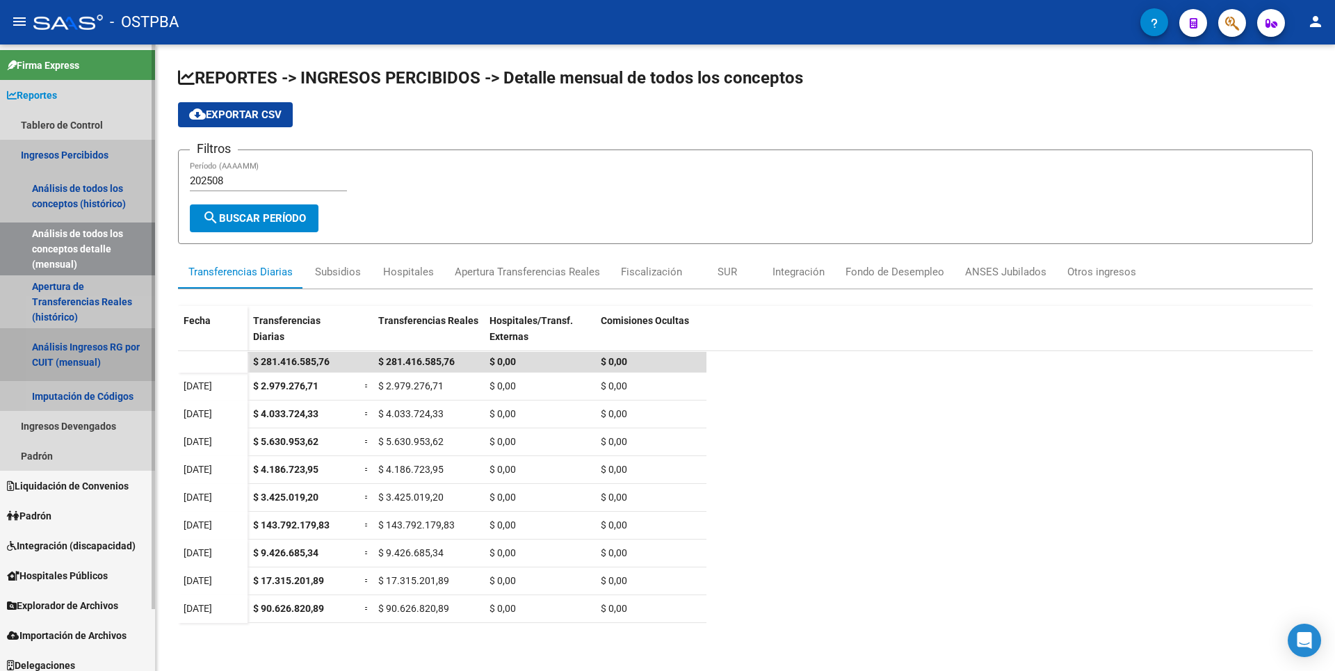
click at [100, 370] on link "Análisis Ingresos RG por CUIT (mensual)" at bounding box center [77, 354] width 155 height 53
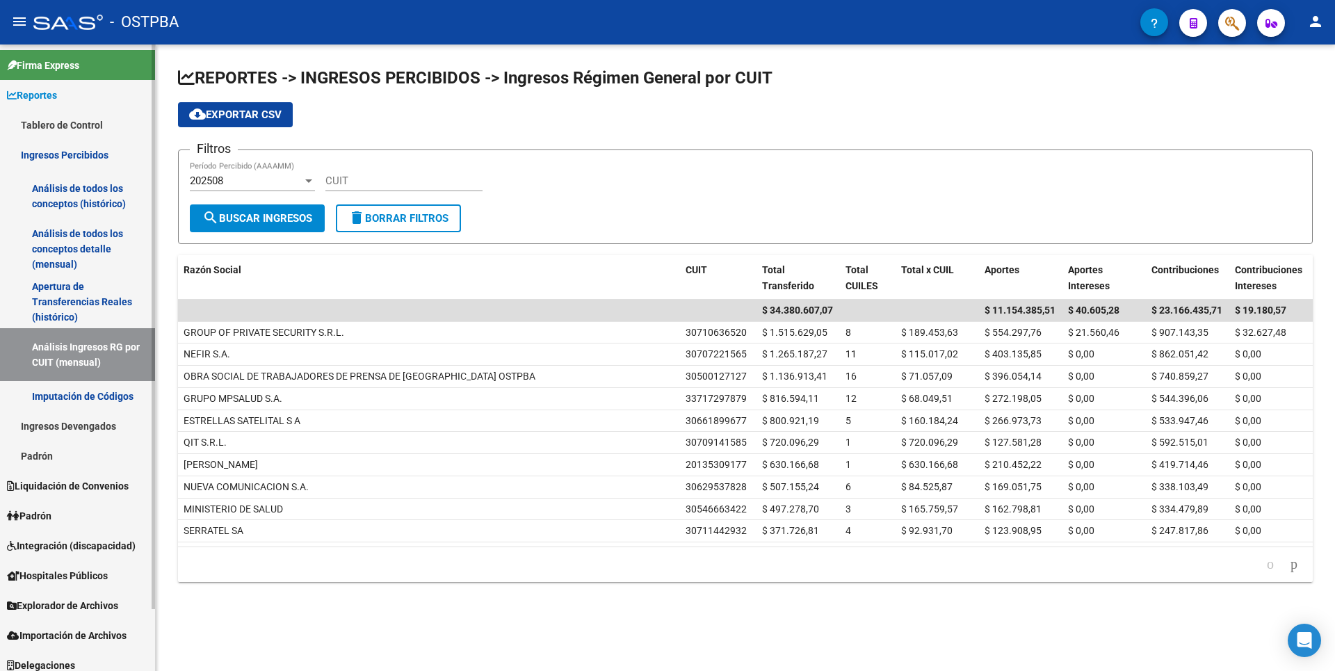
click at [101, 403] on link "Imputación de Códigos" at bounding box center [77, 396] width 155 height 30
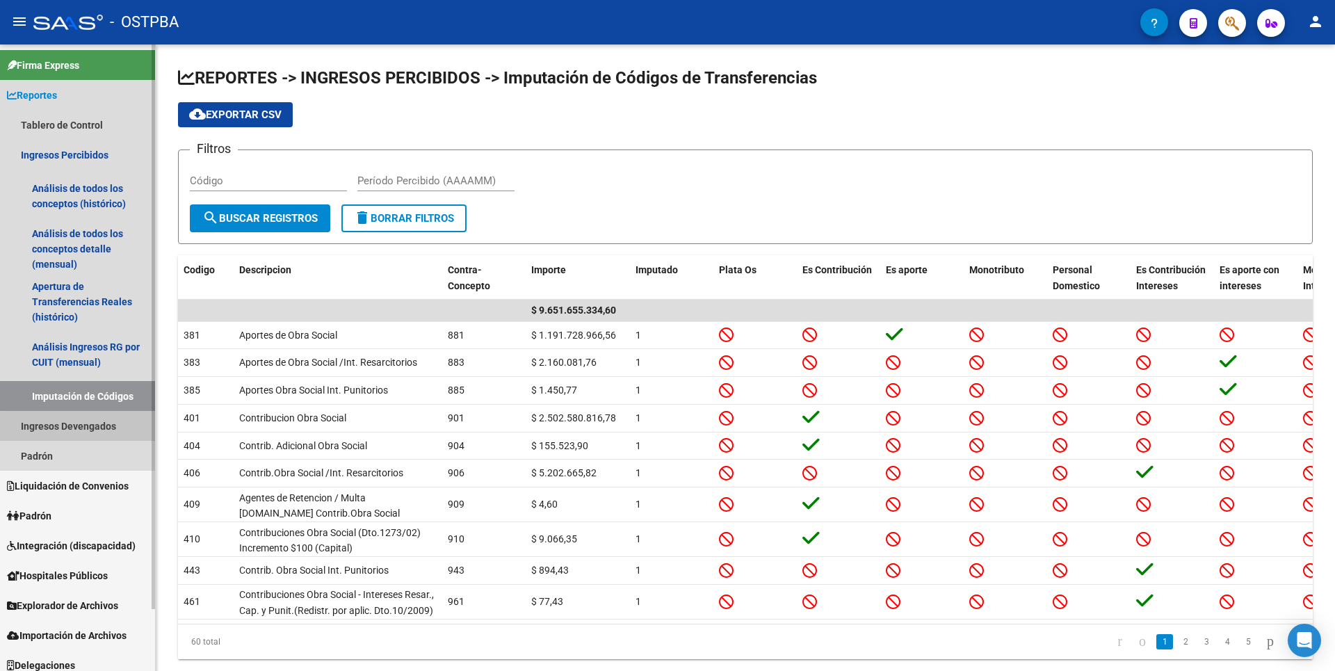
click at [100, 429] on link "Ingresos Devengados" at bounding box center [77, 426] width 155 height 30
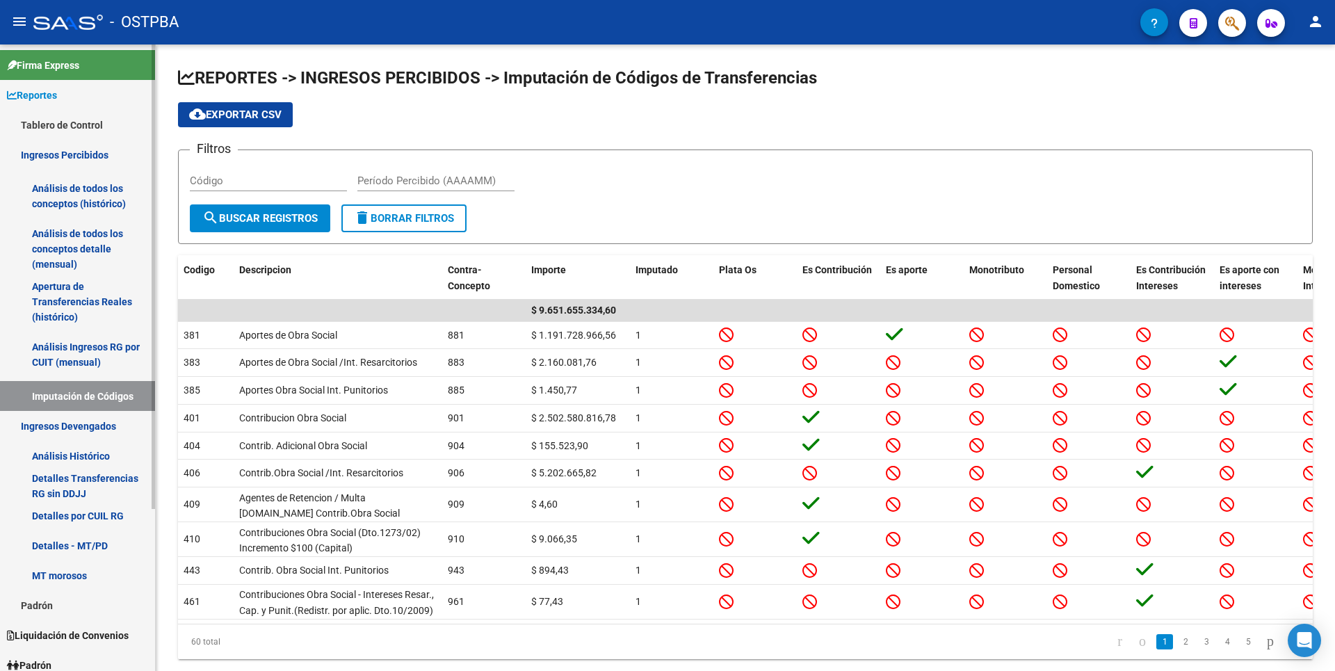
click at [99, 444] on link "Análisis Histórico" at bounding box center [77, 456] width 155 height 30
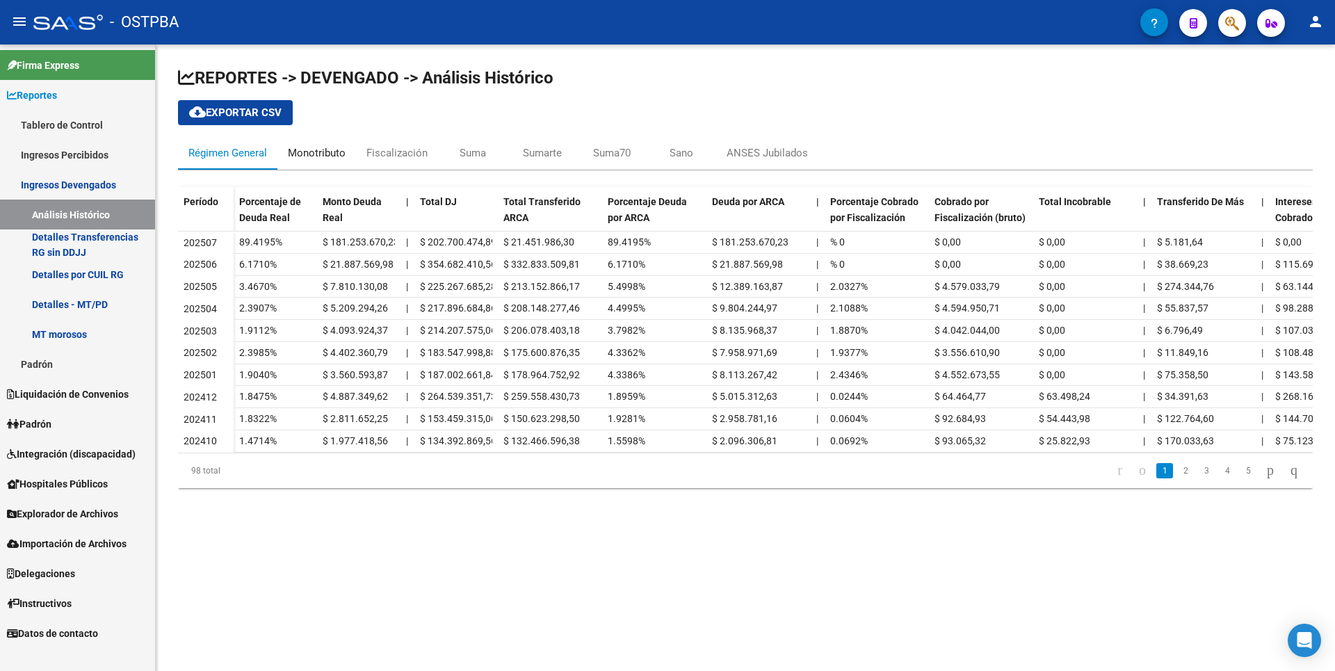
click at [334, 158] on div "Monotributo" at bounding box center [317, 152] width 58 height 15
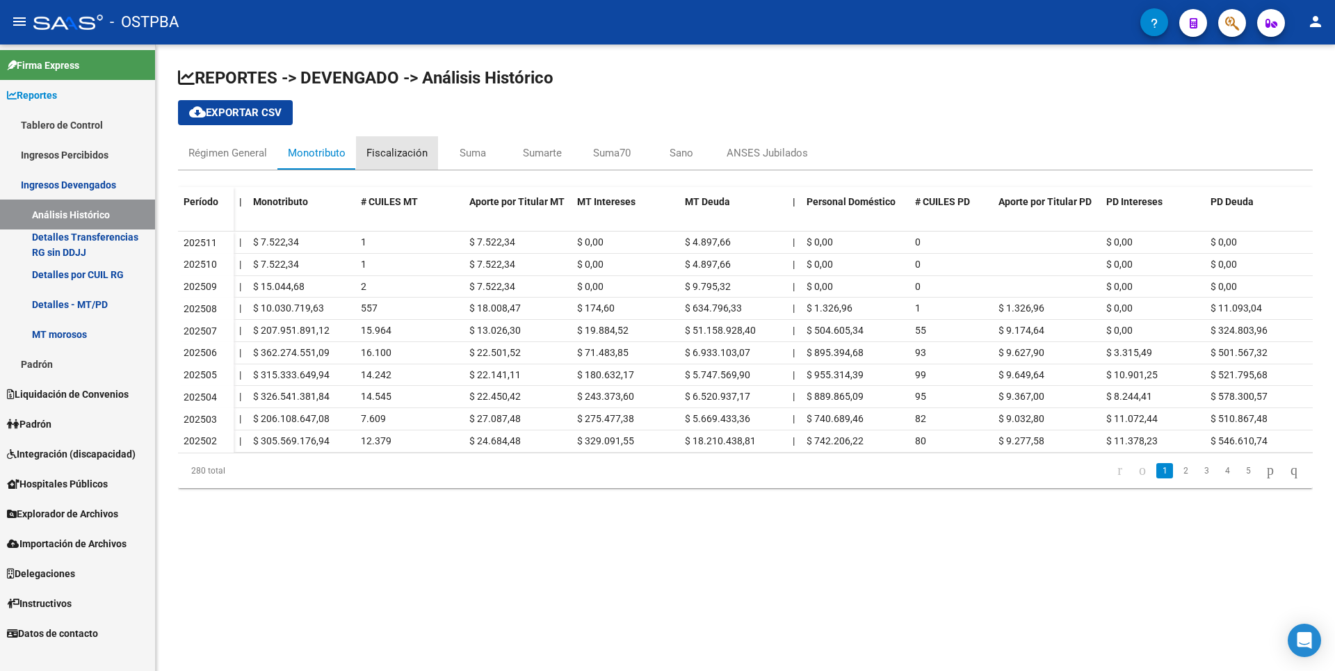
click at [407, 153] on div "Fiscalización" at bounding box center [396, 152] width 61 height 15
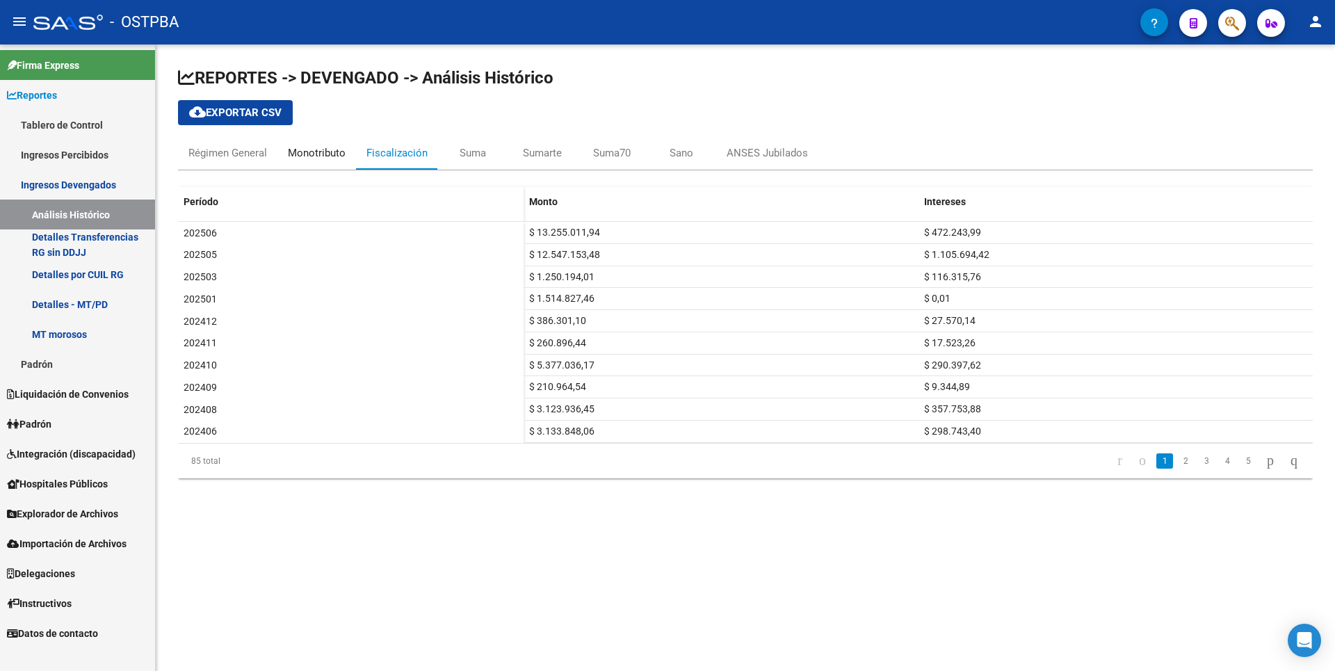
click at [278, 156] on div "Monotributo" at bounding box center [316, 152] width 79 height 33
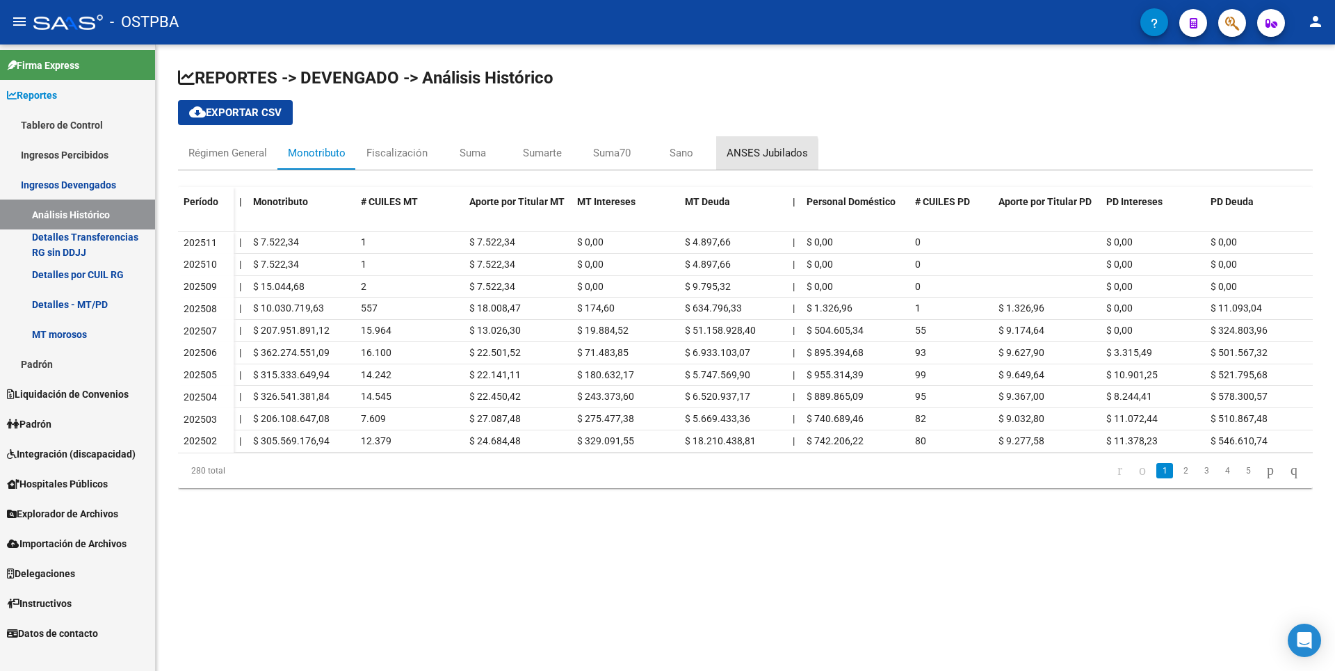
click at [745, 160] on div "ANSES Jubilados" at bounding box center [767, 152] width 81 height 15
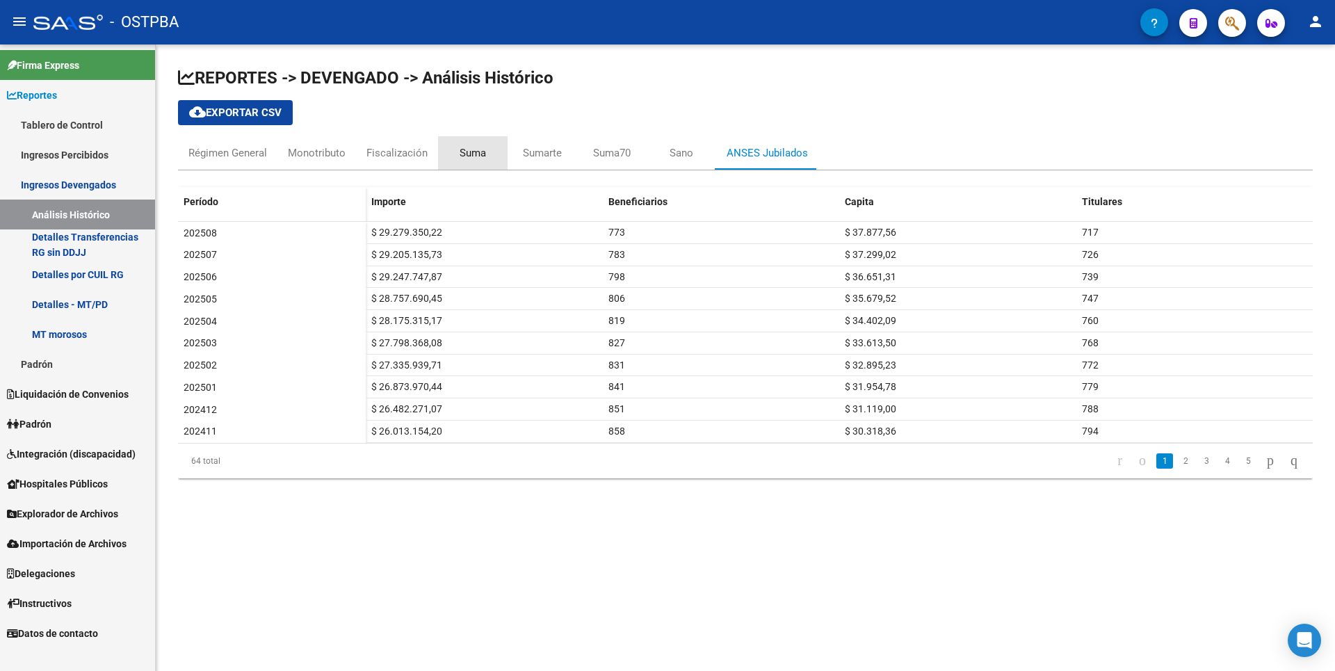
click at [478, 155] on div "Suma" at bounding box center [473, 152] width 26 height 15
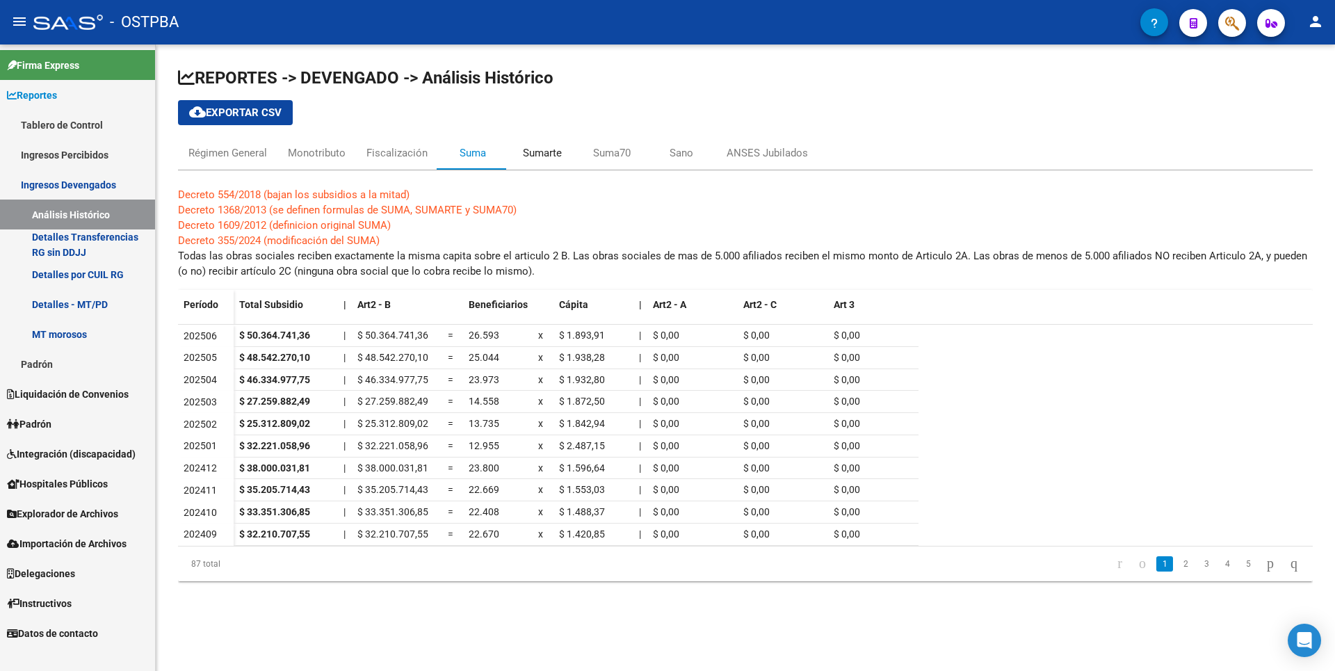
click at [560, 152] on div "Sumarte" at bounding box center [542, 152] width 39 height 15
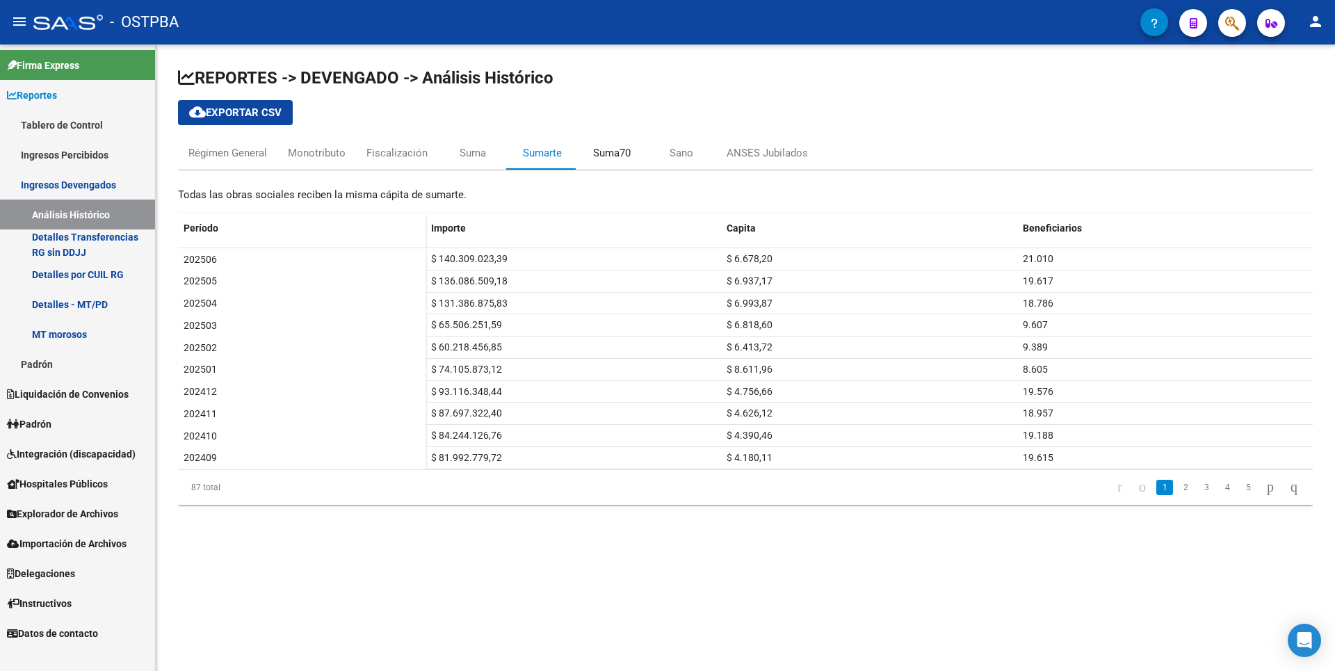
click at [615, 156] on div "Suma70" at bounding box center [612, 152] width 38 height 15
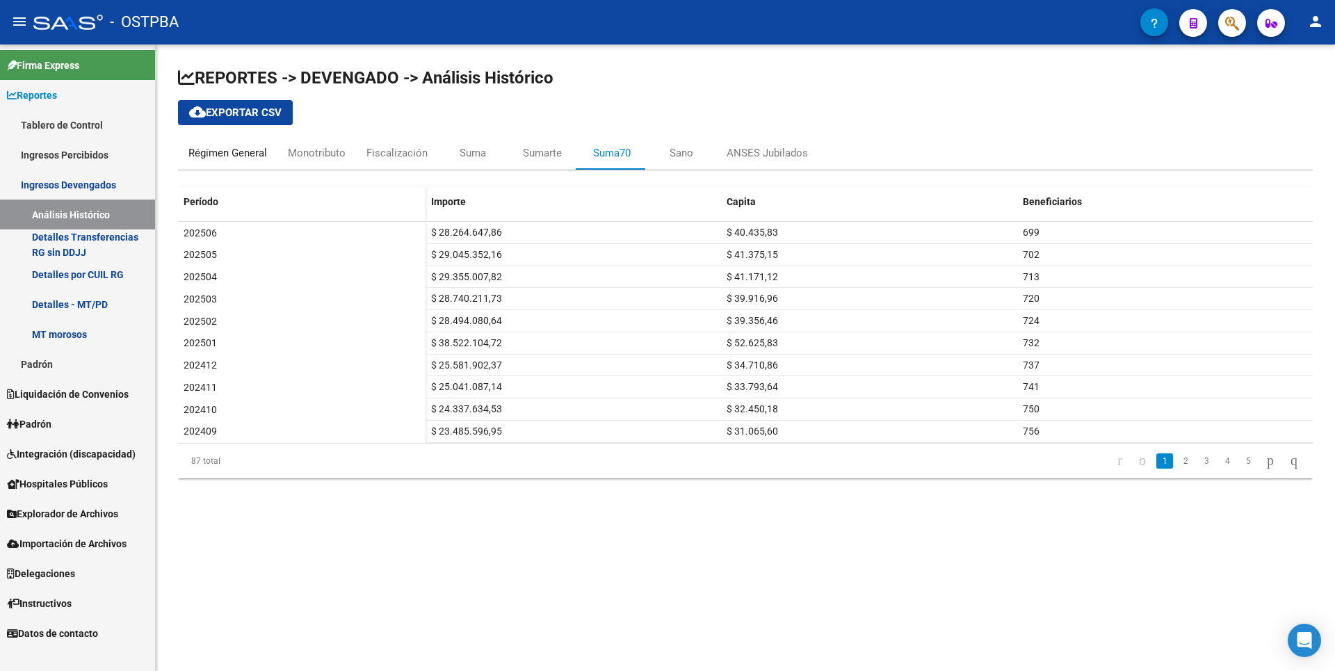
click at [238, 157] on div "Régimen General" at bounding box center [227, 152] width 79 height 15
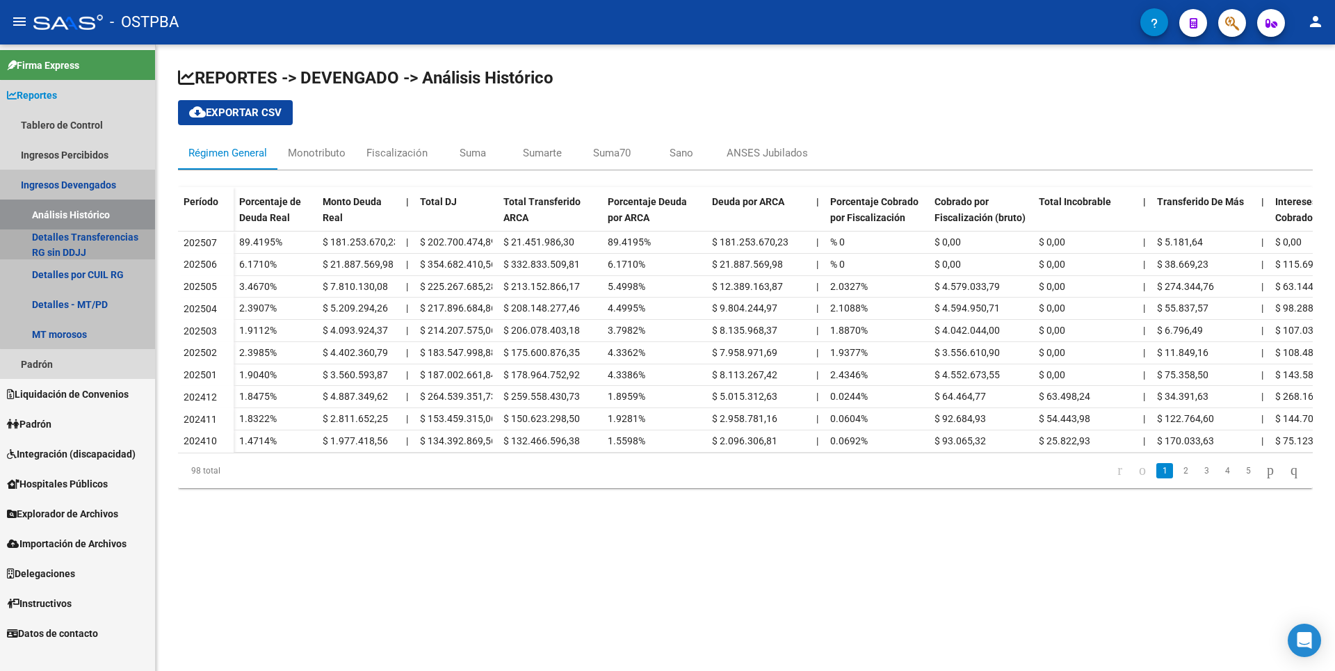
click at [88, 241] on link "Detalles Transferencias RG sin DDJJ" at bounding box center [77, 244] width 155 height 30
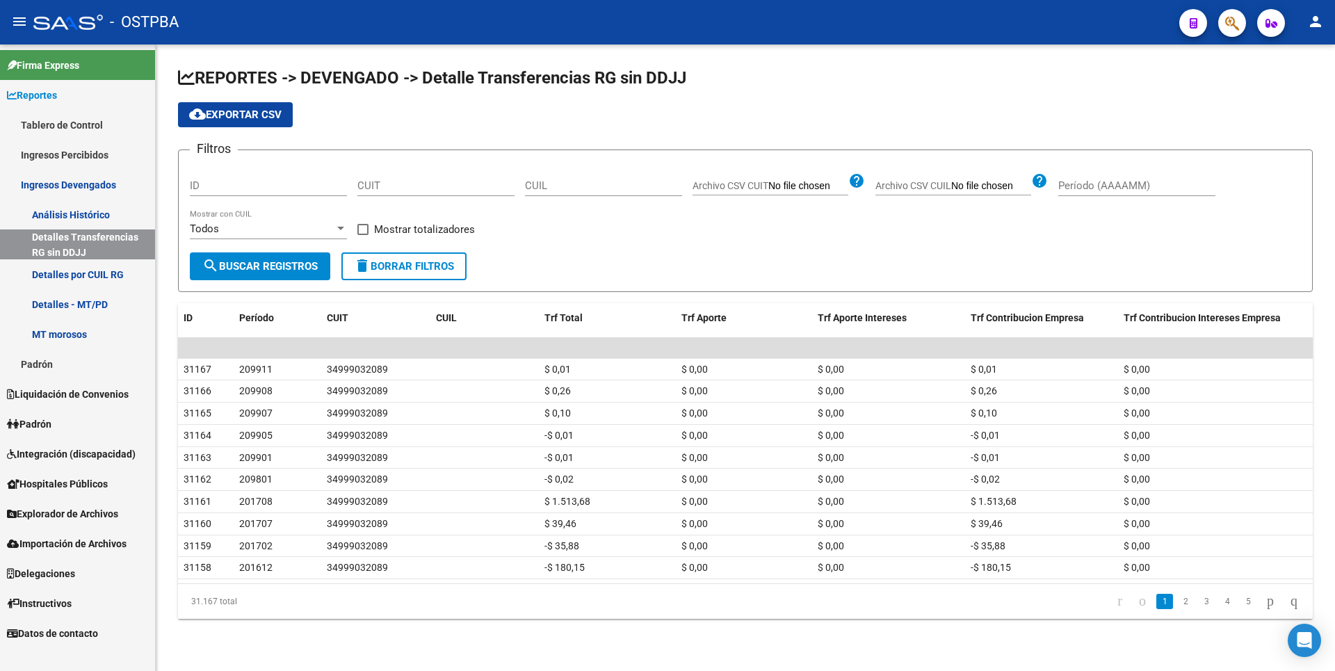
click at [104, 282] on link "Detalles por CUIL RG" at bounding box center [77, 274] width 155 height 30
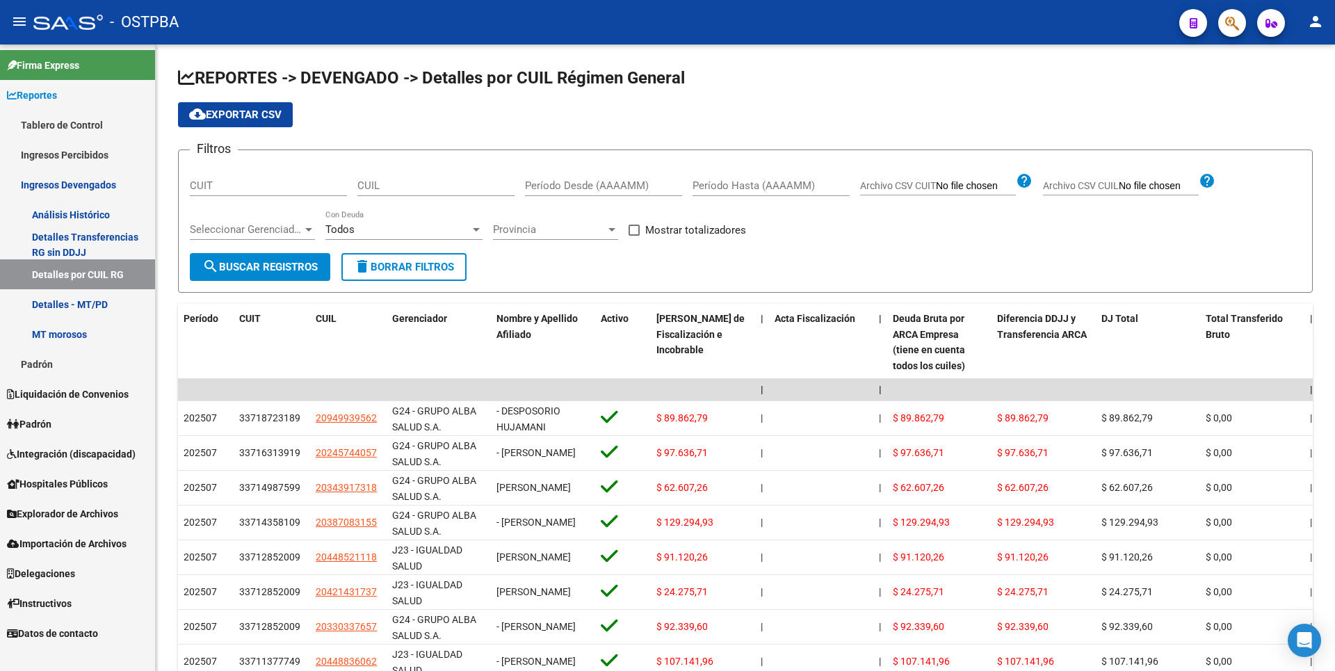
click at [102, 310] on link "Detalles - MT/PD" at bounding box center [77, 304] width 155 height 30
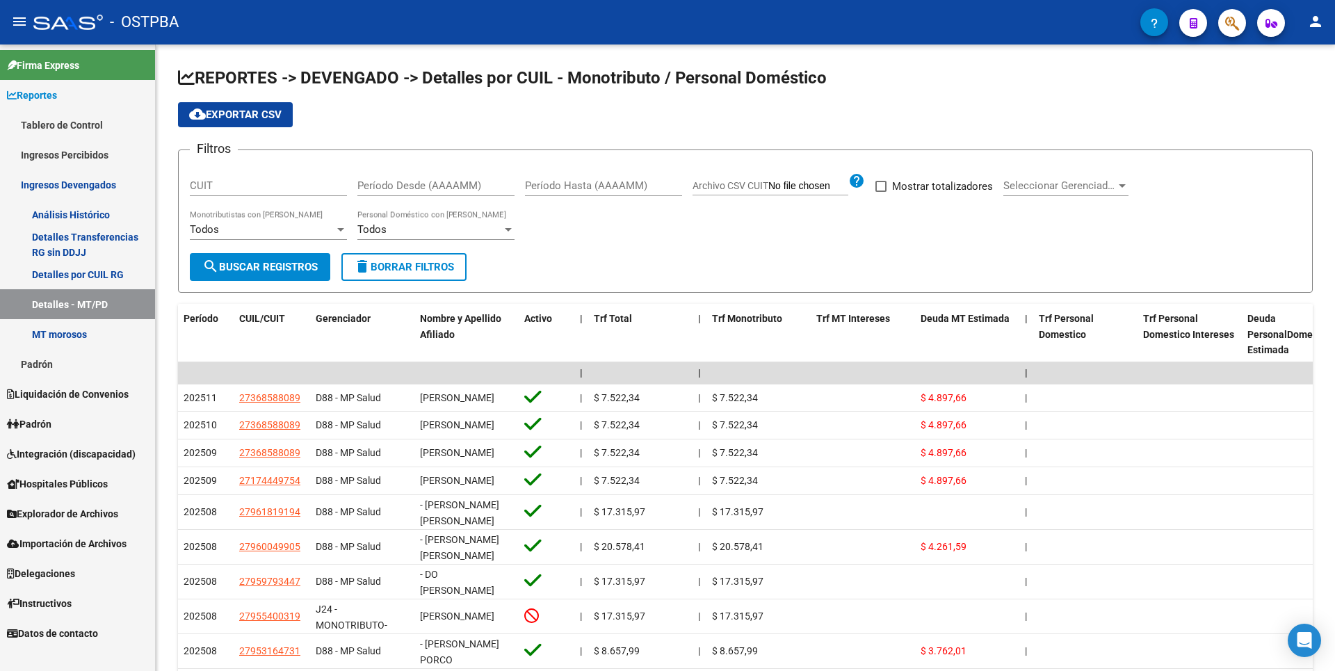
click at [51, 367] on link "Padrón" at bounding box center [77, 364] width 155 height 30
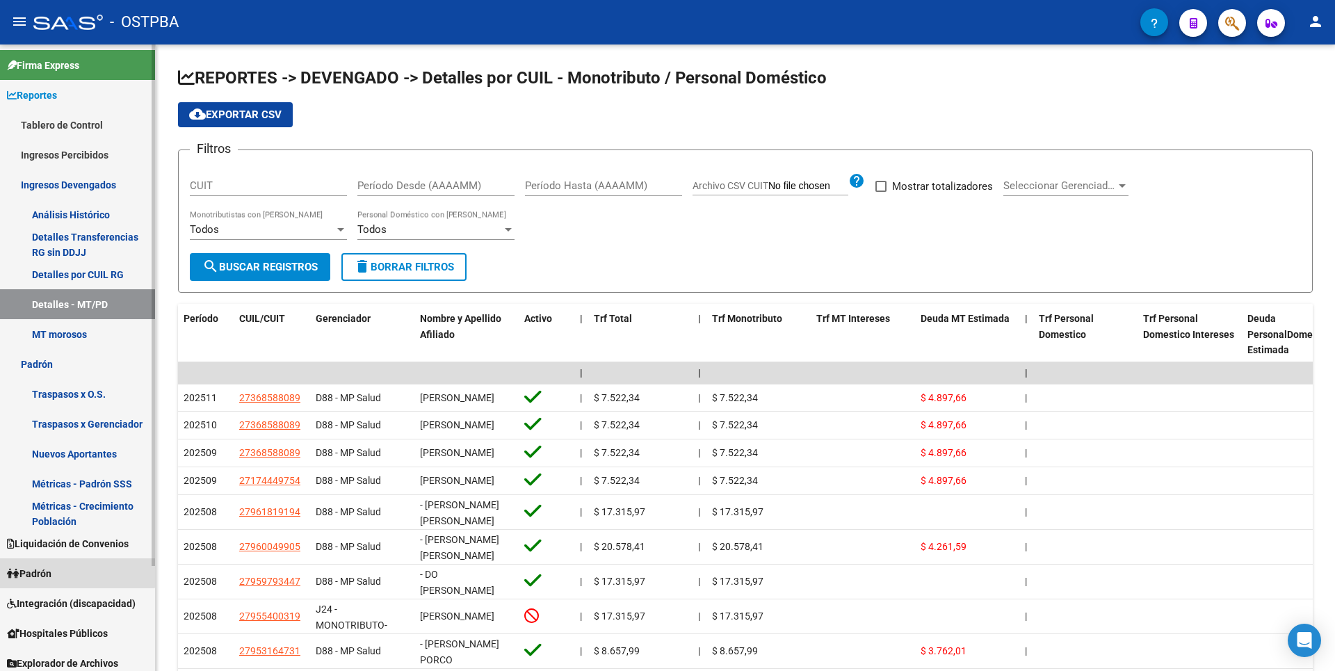
click at [67, 568] on link "Padrón" at bounding box center [77, 573] width 155 height 30
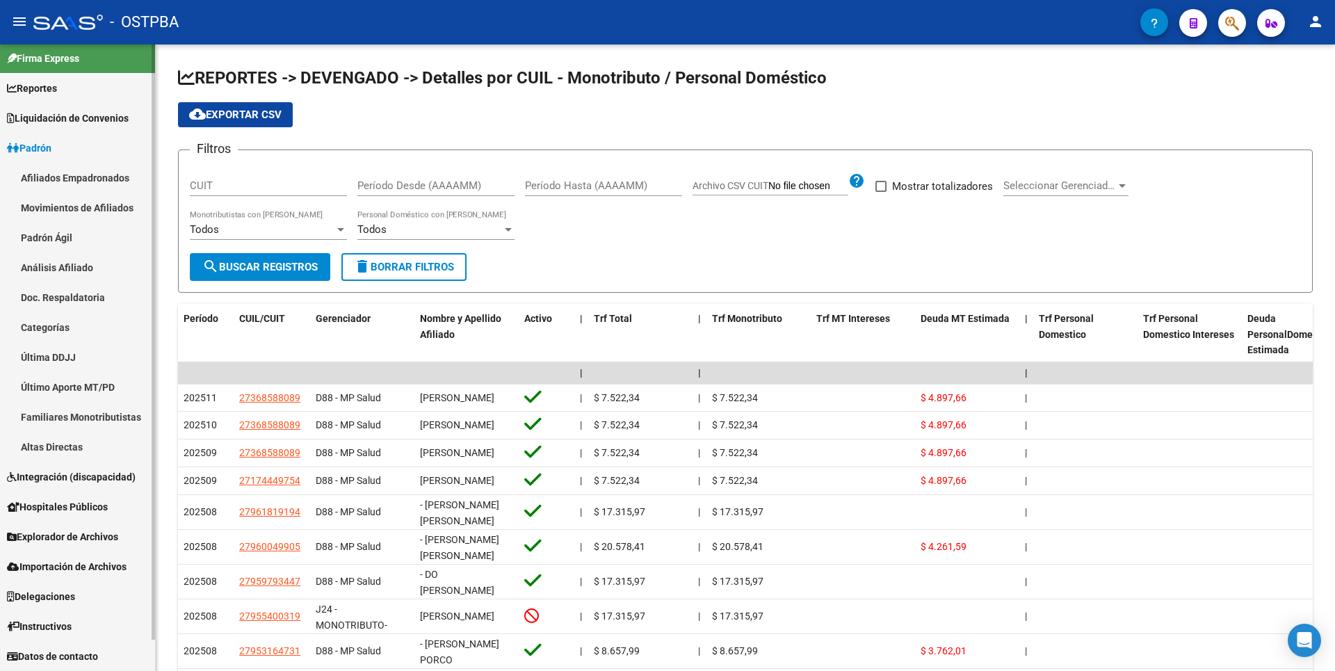
scroll to position [7, 0]
click at [68, 264] on link "Análisis Afiliado" at bounding box center [77, 267] width 155 height 30
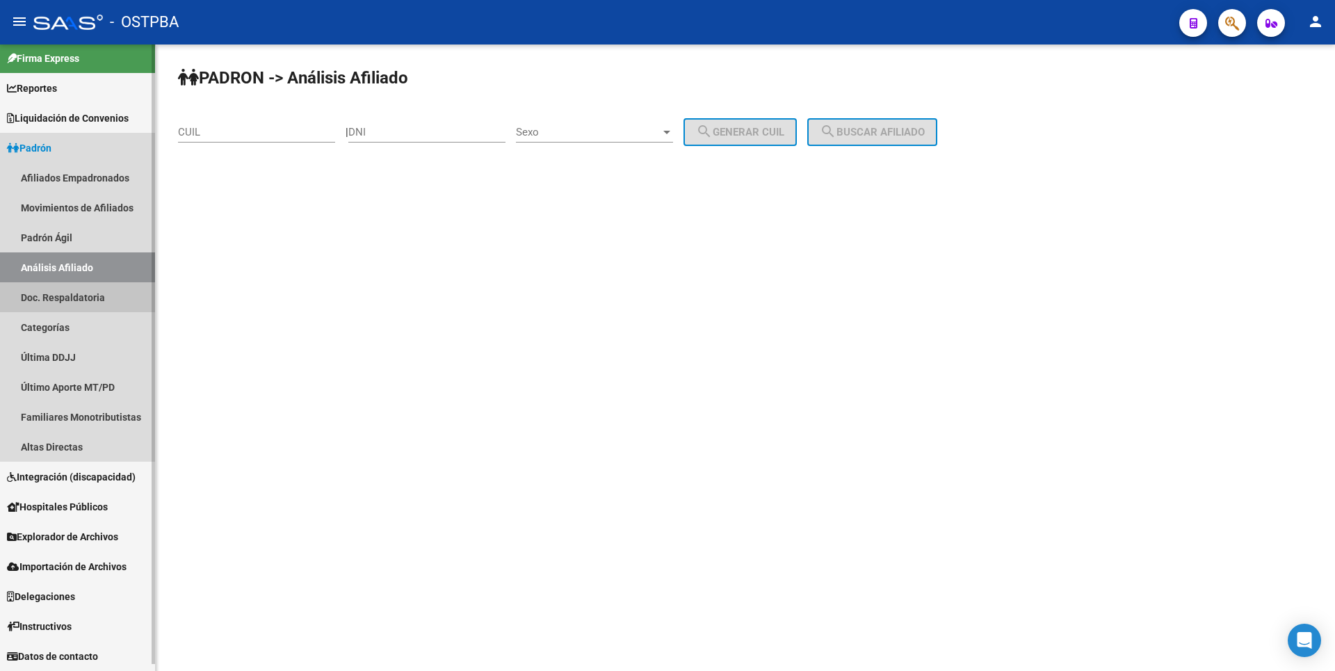
click at [87, 297] on link "Doc. Respaldatoria" at bounding box center [77, 297] width 155 height 30
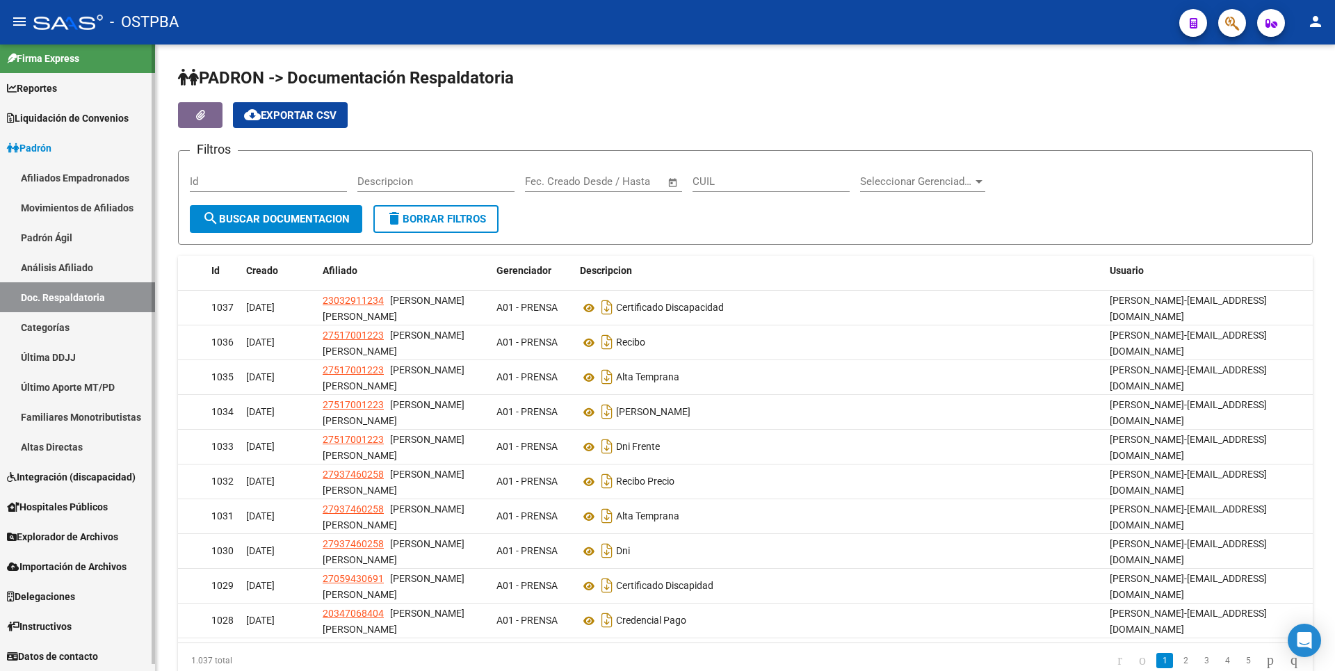
click at [64, 210] on link "Movimientos de Afiliados" at bounding box center [77, 208] width 155 height 30
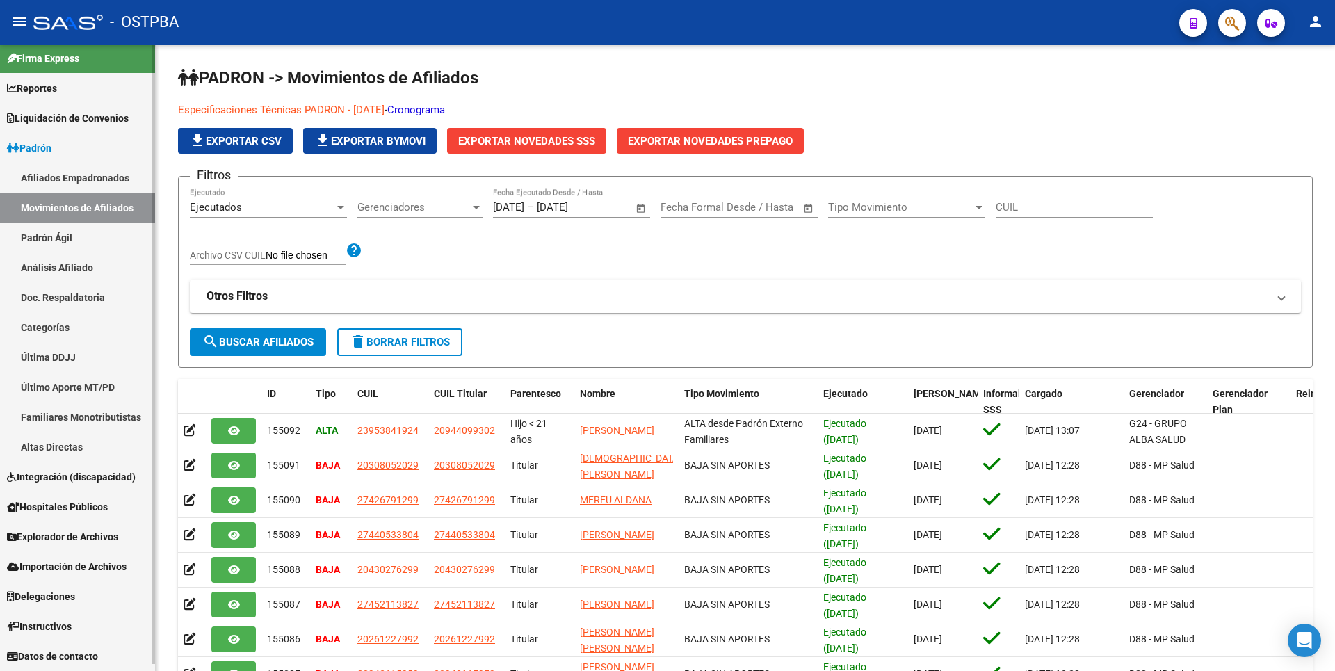
click at [94, 510] on span "Hospitales Públicos" at bounding box center [57, 506] width 101 height 15
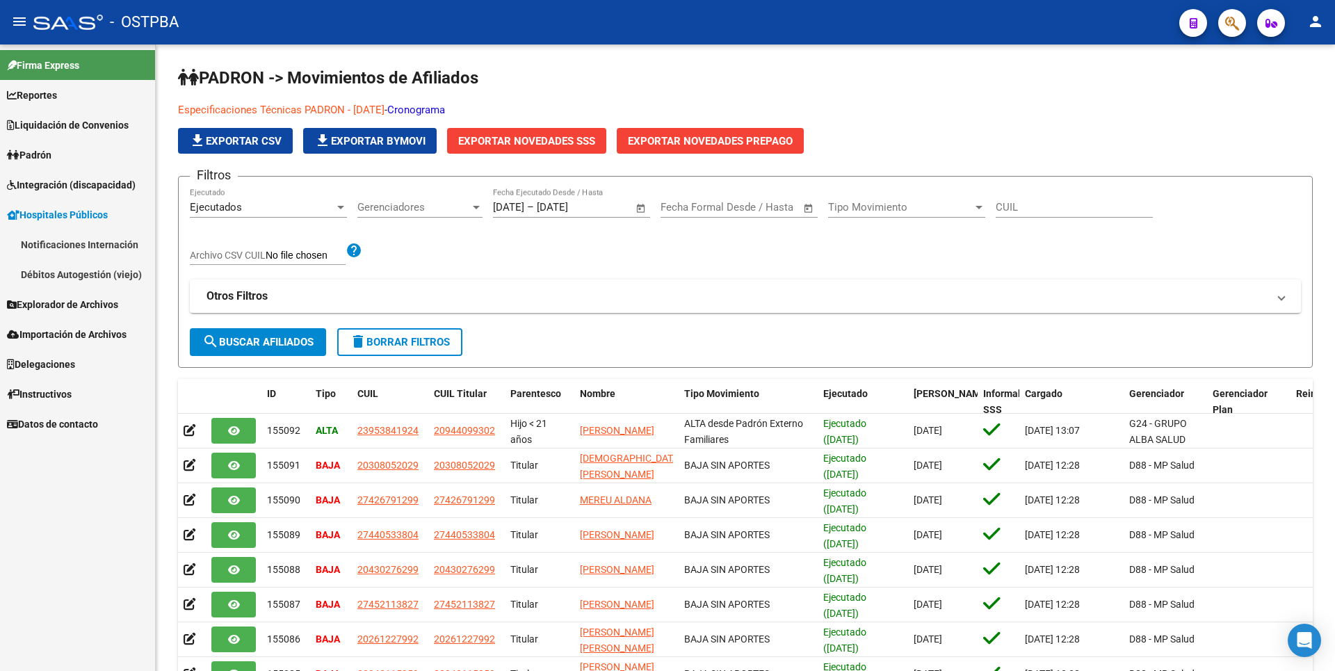
click at [51, 305] on span "Explorador de Archivos" at bounding box center [62, 304] width 111 height 15
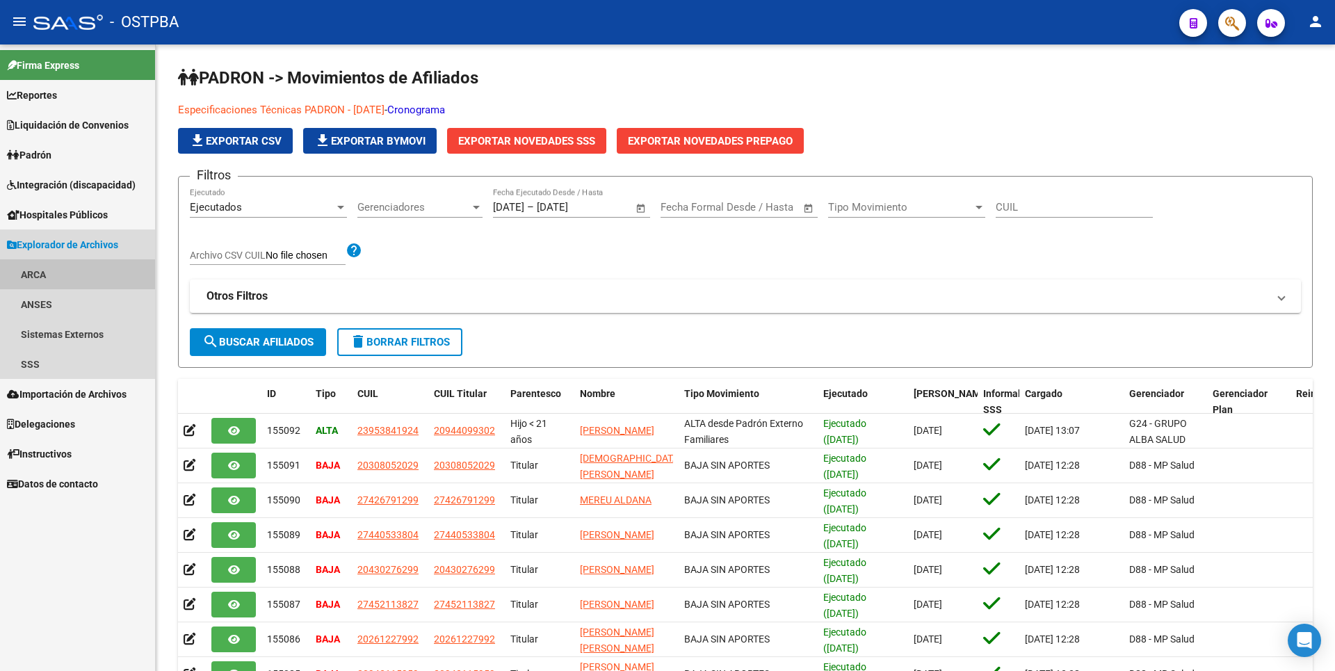
click at [27, 272] on link "ARCA" at bounding box center [77, 274] width 155 height 30
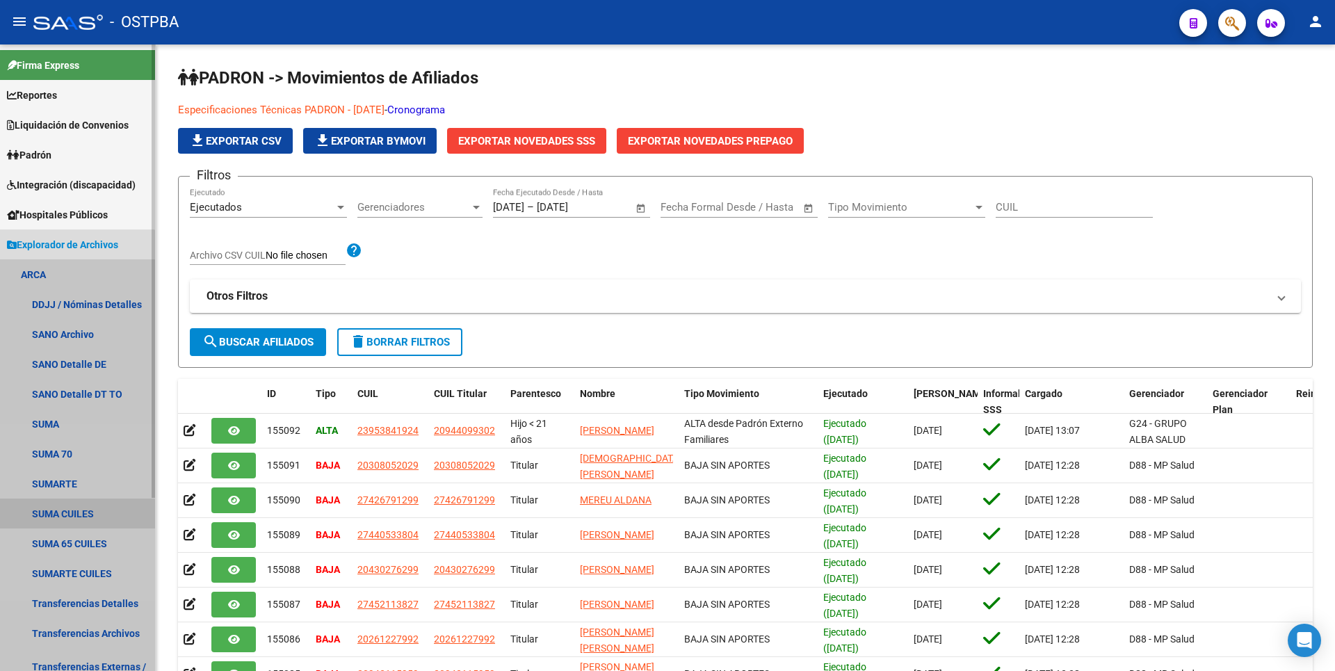
click at [73, 517] on link "SUMA CUILES" at bounding box center [77, 514] width 155 height 30
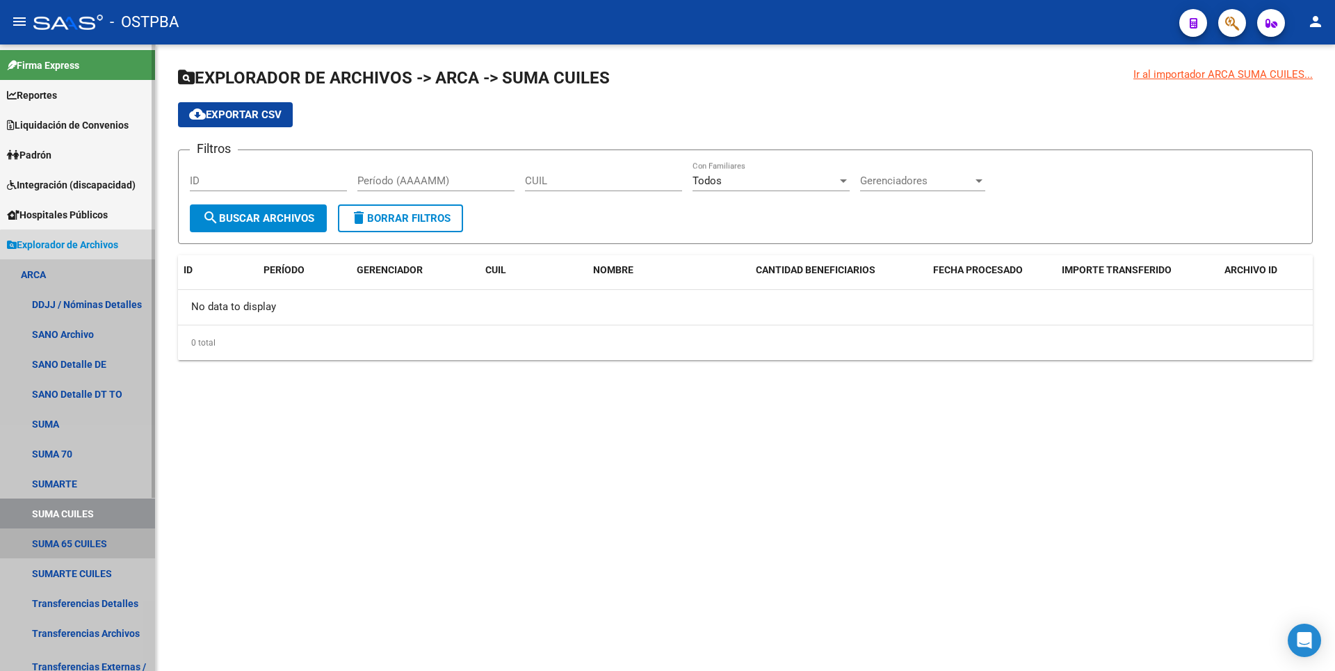
click at [82, 540] on link "SUMA 65 CUILES" at bounding box center [77, 543] width 155 height 30
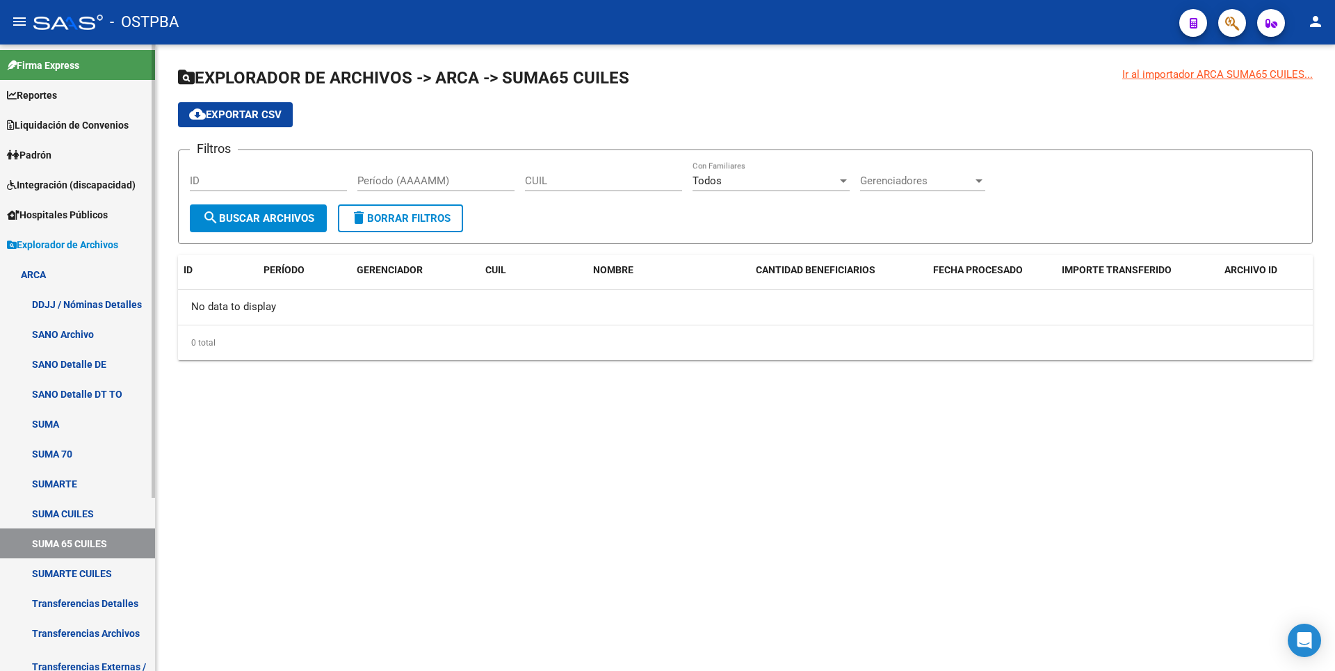
click at [85, 567] on link "SUMARTE CUILES" at bounding box center [77, 573] width 155 height 30
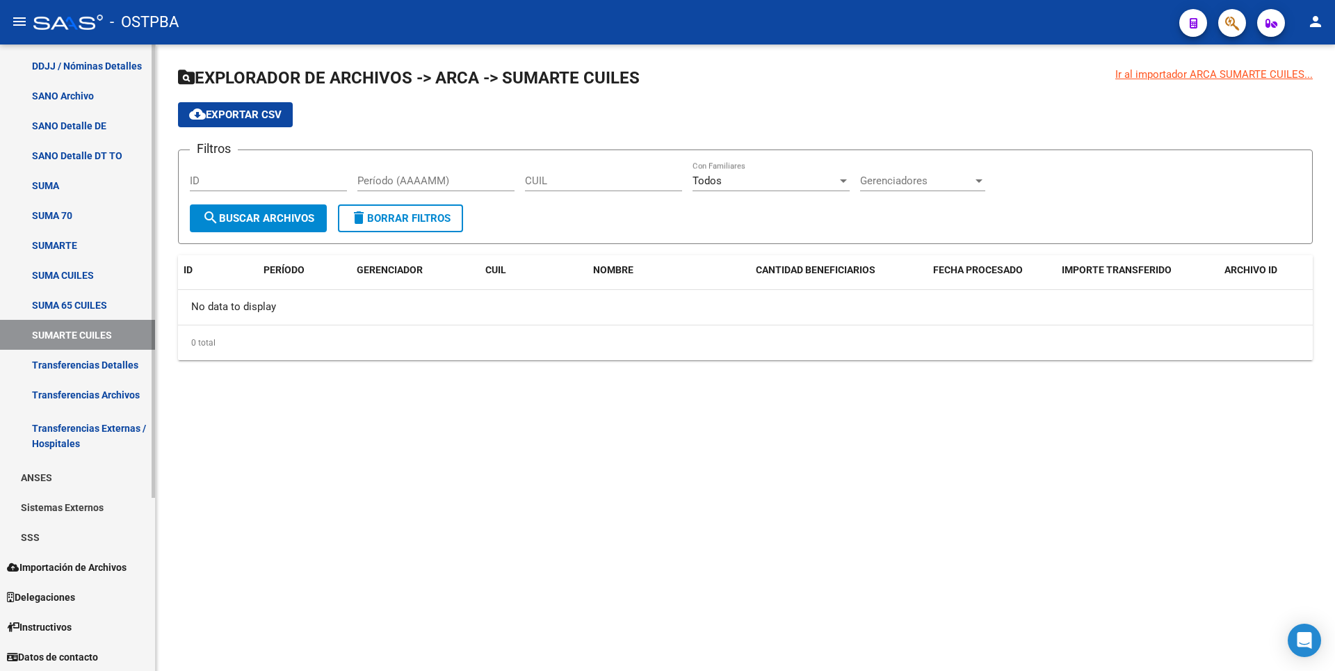
scroll to position [239, 0]
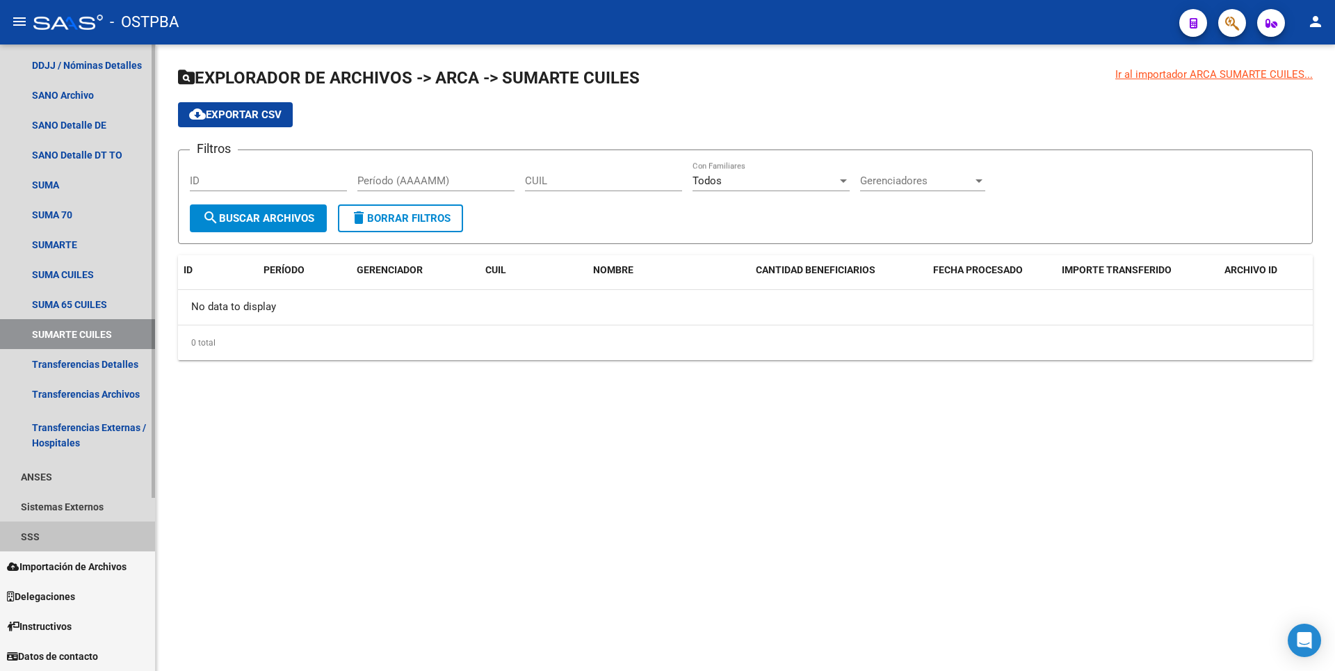
click at [47, 535] on link "SSS" at bounding box center [77, 536] width 155 height 30
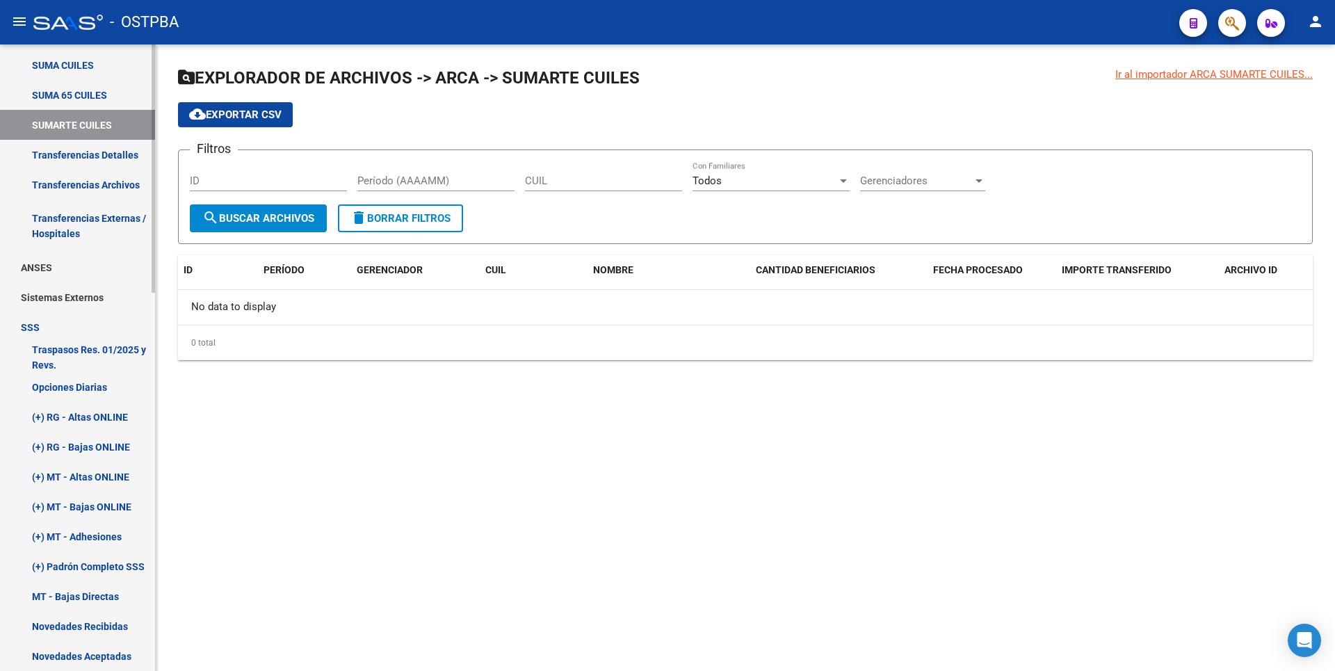
scroll to position [448, 0]
click at [93, 384] on link "Opciones Diarias" at bounding box center [77, 388] width 155 height 30
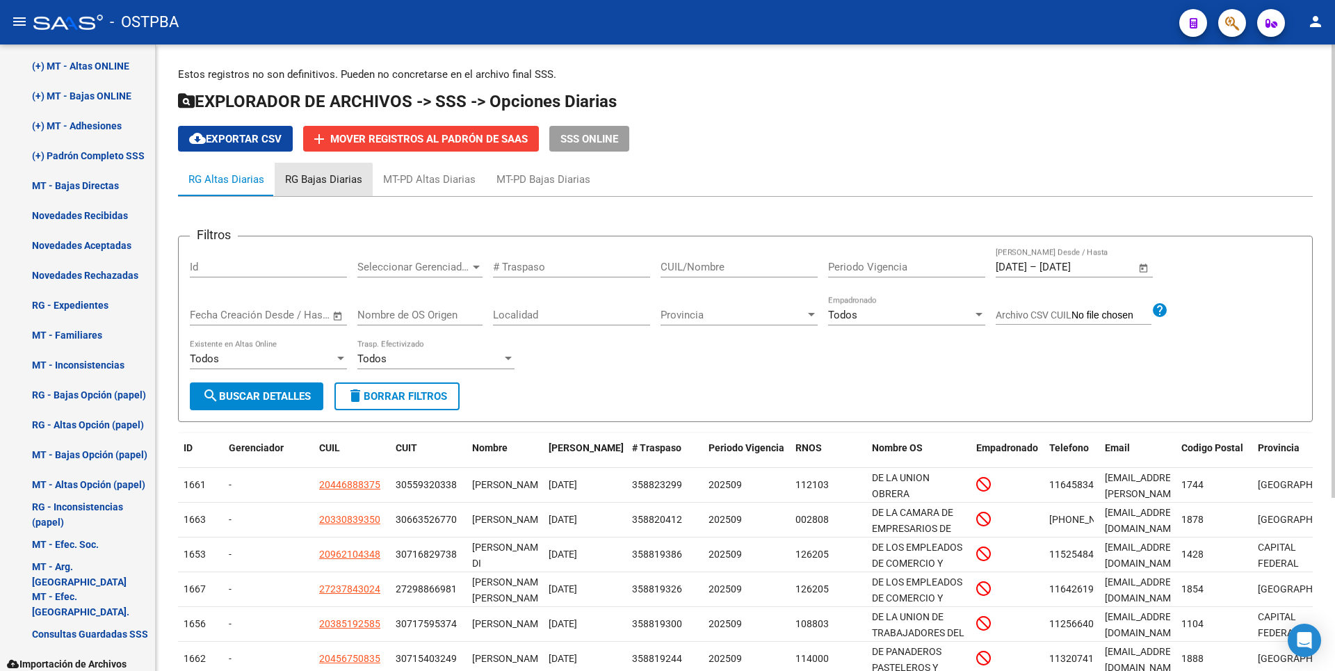
click at [321, 181] on div "RG Bajas Diarias" at bounding box center [323, 179] width 77 height 15
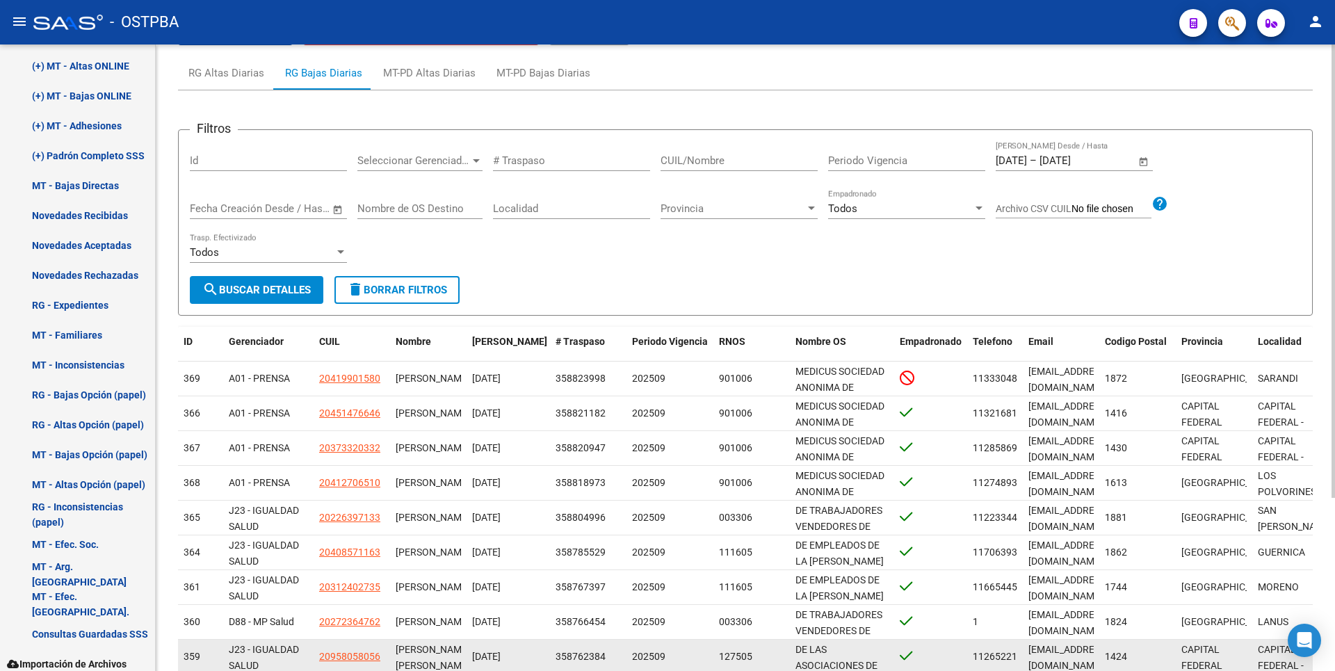
scroll to position [240, 0]
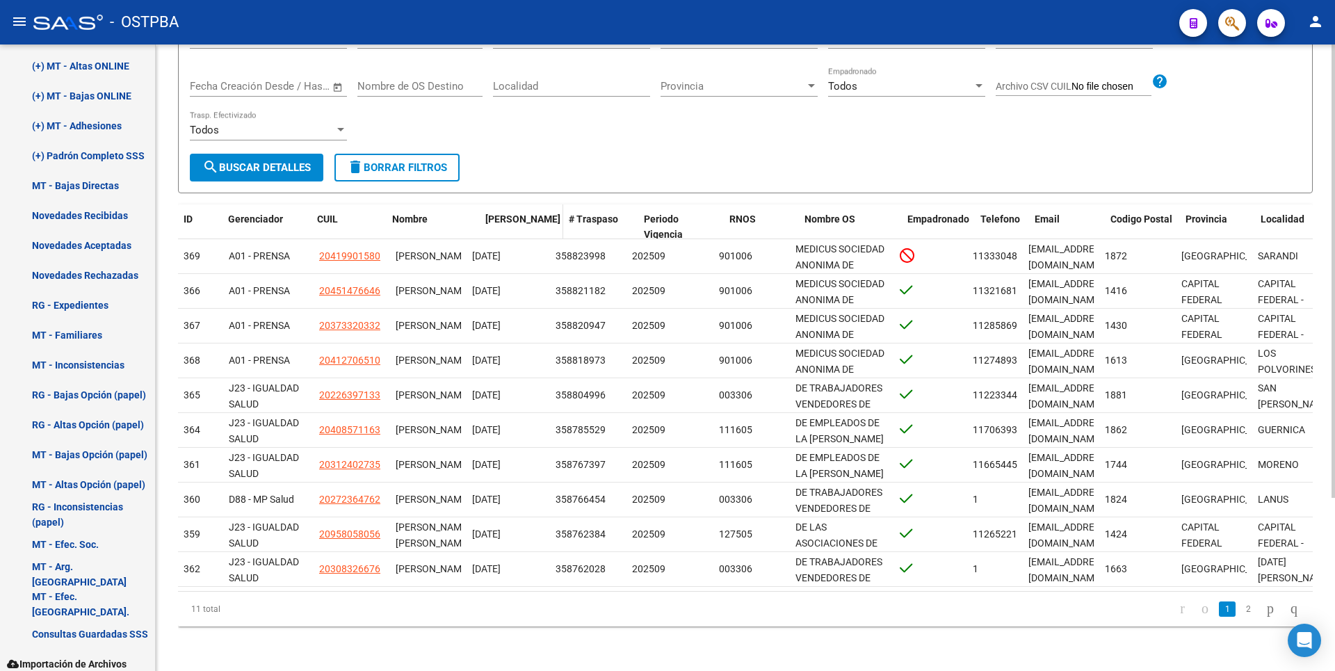
drag, startPoint x: 463, startPoint y: 217, endPoint x: 528, endPoint y: 204, distance: 66.0
click at [528, 204] on div "ID Gerenciador CUIL Nombre Fecha Traspaso # Traspaso Periodo Vigencia RNOS Nomb…" at bounding box center [798, 227] width 1241 height 46
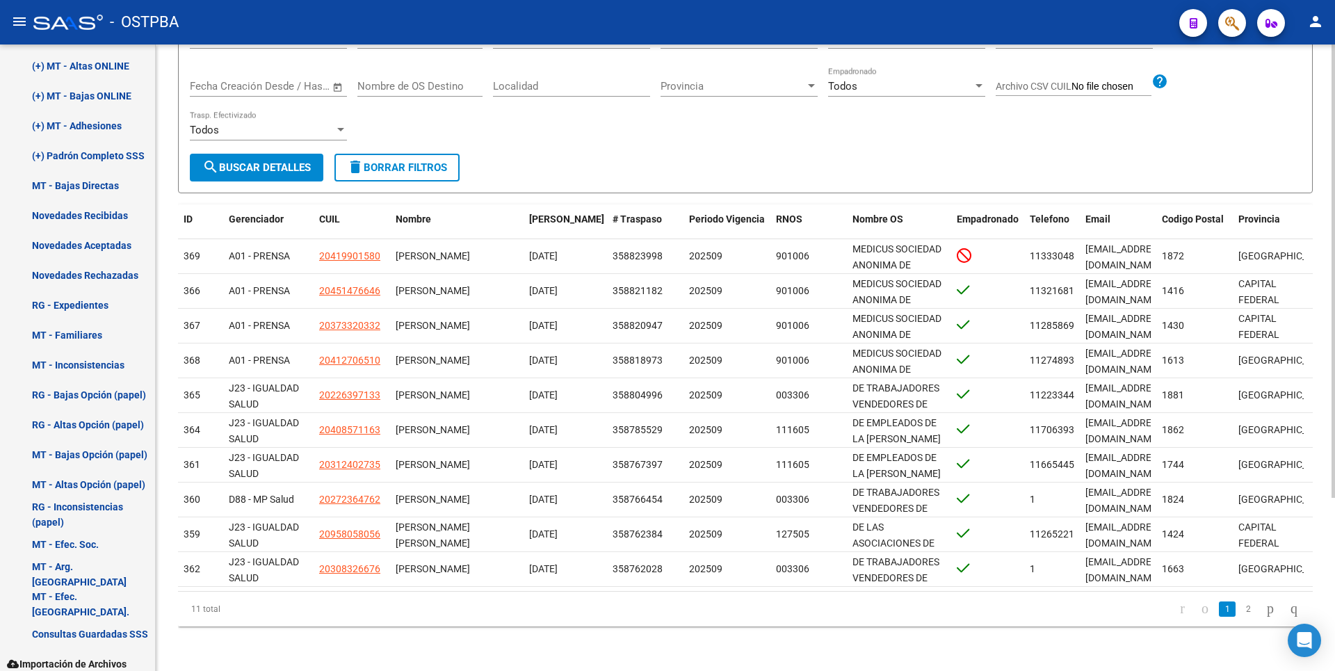
drag, startPoint x: 526, startPoint y: 592, endPoint x: 672, endPoint y: 608, distance: 147.0
click at [672, 608] on div "11 total 1 2" at bounding box center [745, 609] width 1135 height 35
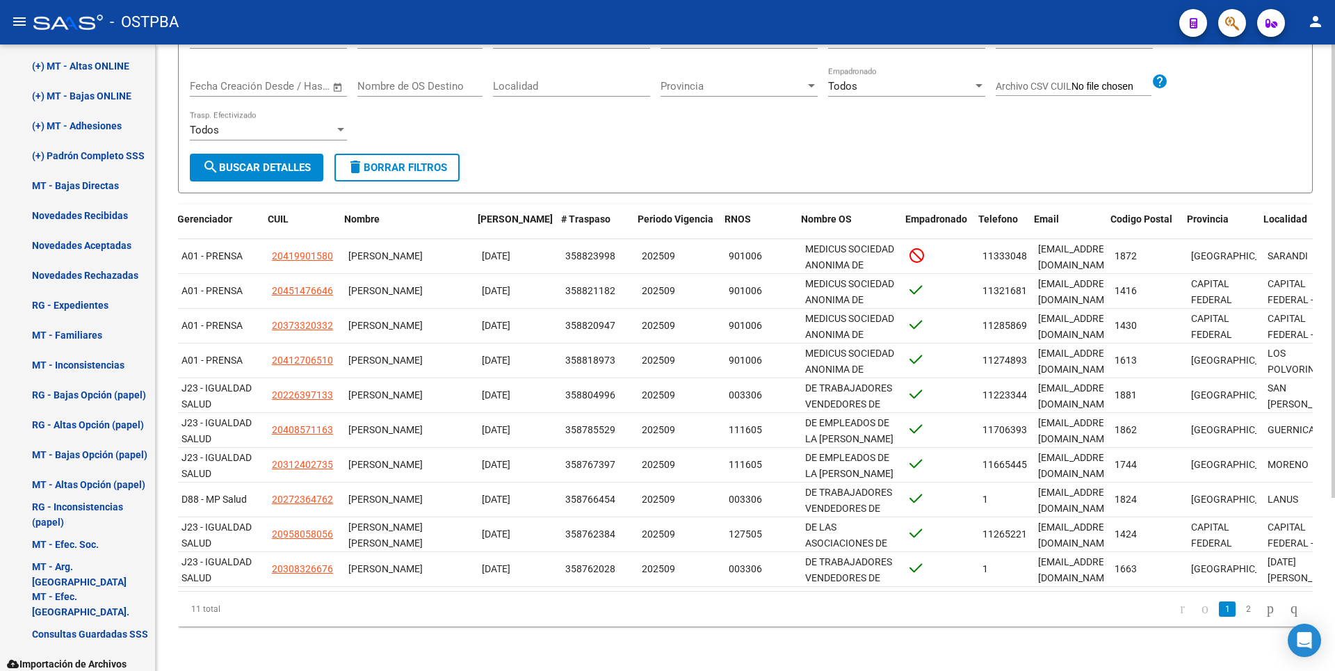
scroll to position [0, 0]
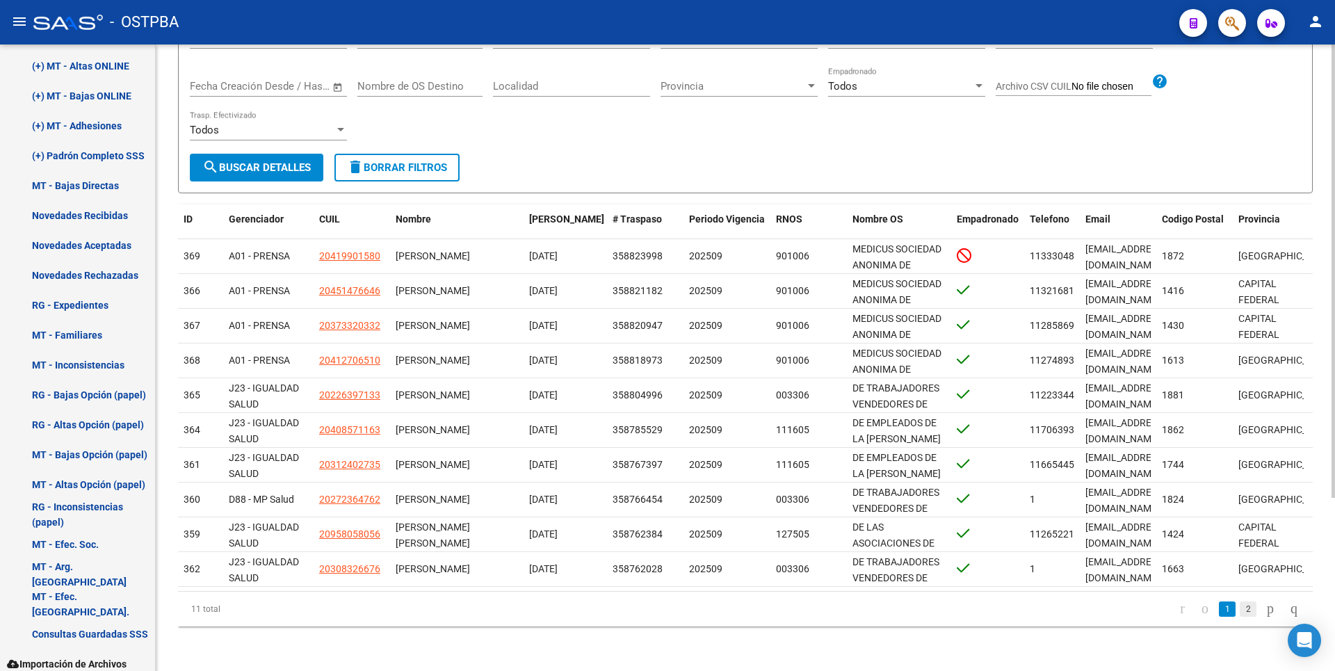
click at [1240, 610] on link "2" at bounding box center [1248, 608] width 17 height 15
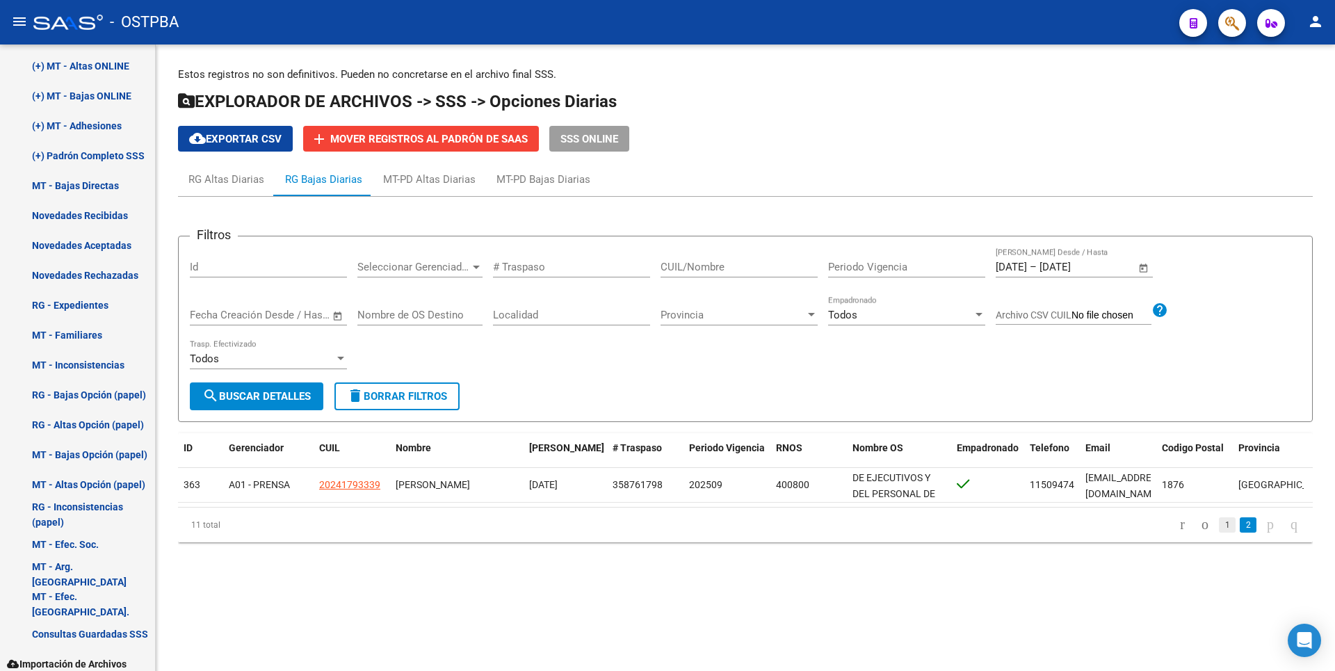
click at [1219, 533] on link "1" at bounding box center [1227, 524] width 17 height 15
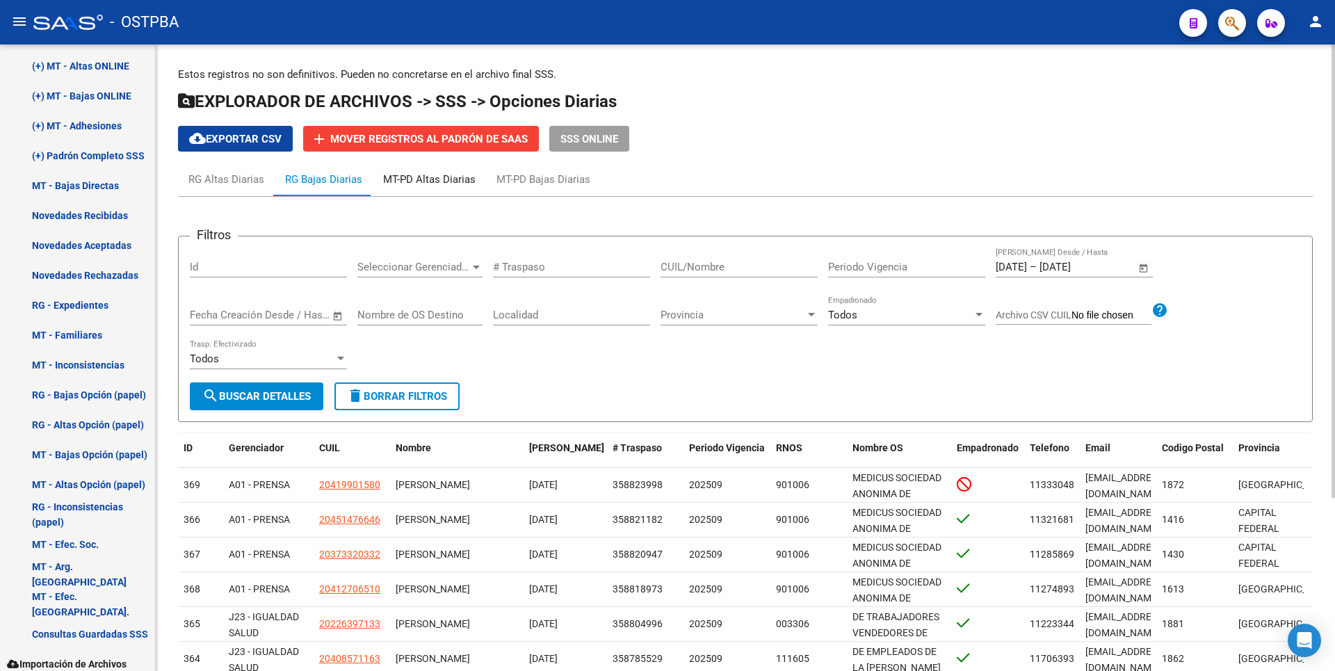
click at [448, 184] on div "MT-PD Altas Diarias" at bounding box center [429, 179] width 92 height 15
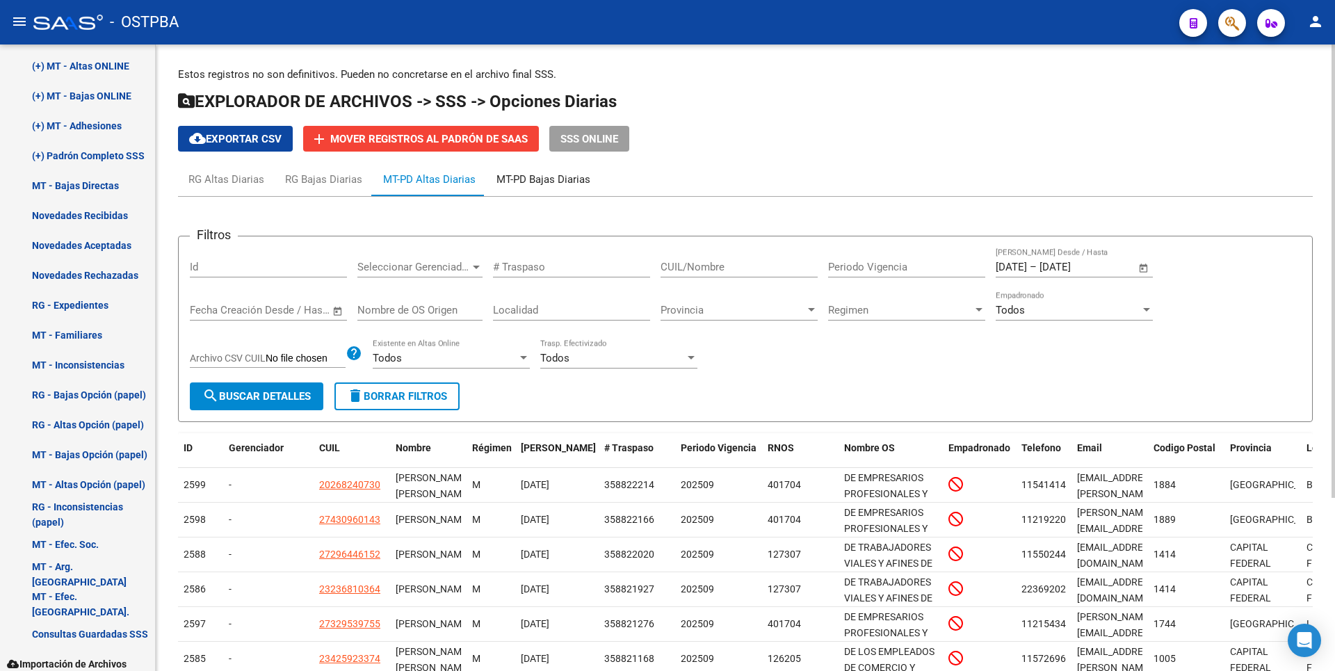
click at [546, 174] on div "MT-PD Bajas Diarias" at bounding box center [543, 179] width 94 height 15
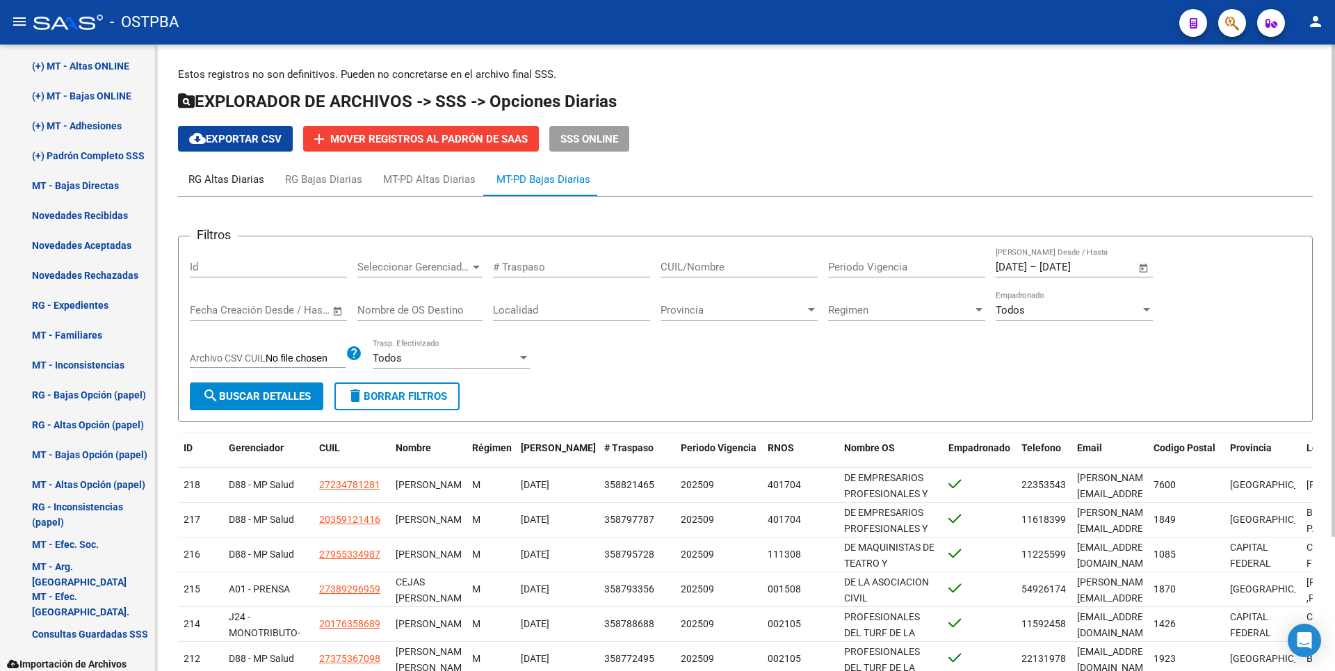
click at [220, 181] on div "RG Altas Diarias" at bounding box center [226, 179] width 76 height 15
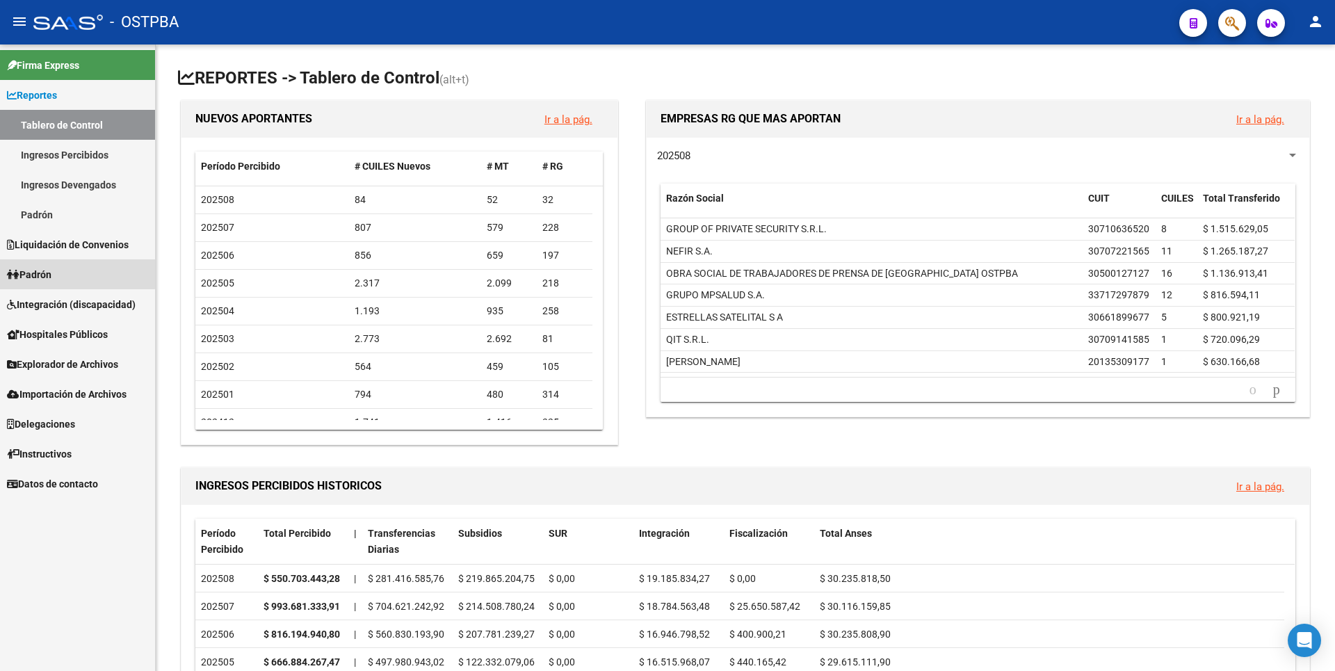
click at [59, 273] on link "Padrón" at bounding box center [77, 274] width 155 height 30
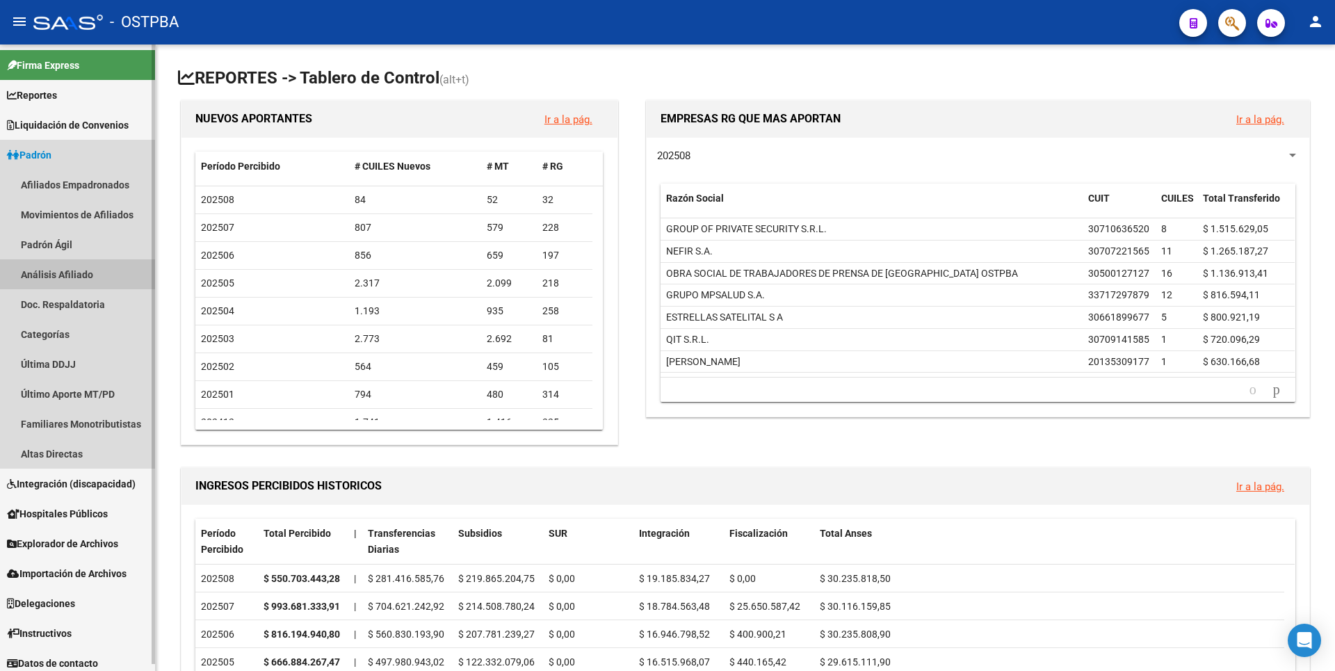
click at [74, 274] on link "Análisis Afiliado" at bounding box center [77, 274] width 155 height 30
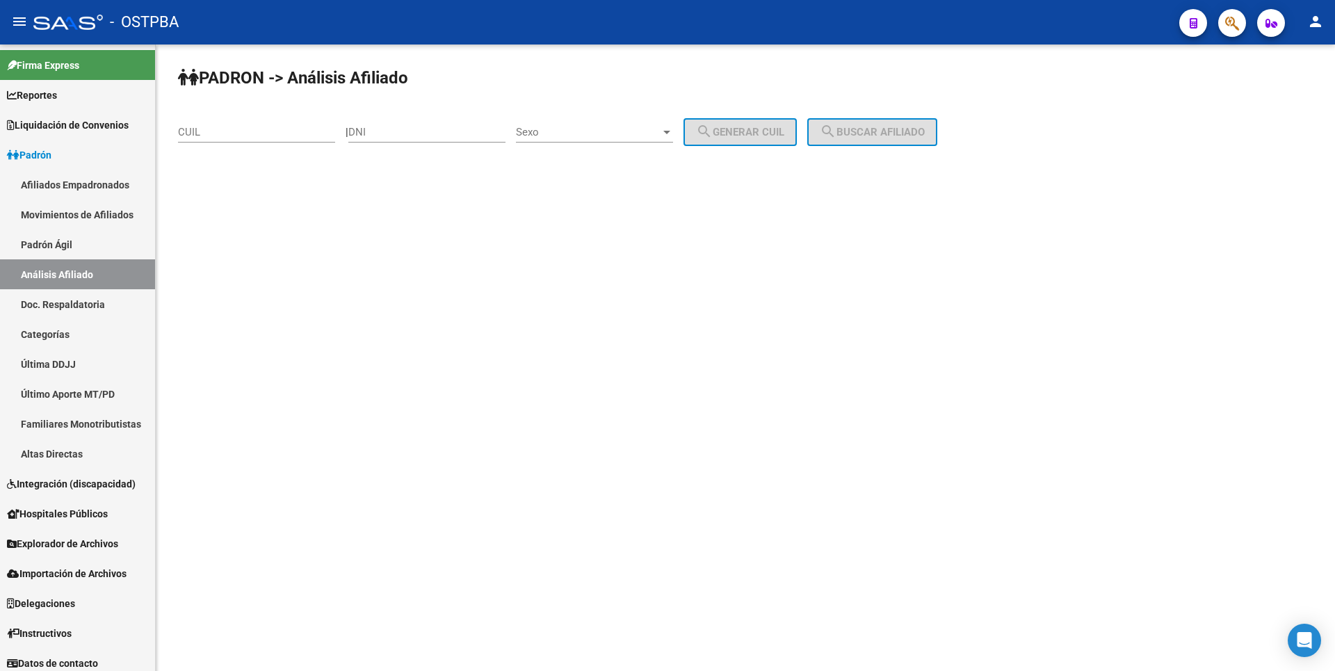
click at [224, 133] on input "CUIL" at bounding box center [256, 132] width 157 height 13
type input "27-30696185-9"
click at [900, 148] on div "PADRON -> Análisis Afiliado 27-30696185-9 CUIL | DNI Sexo Sexo search Generar C…" at bounding box center [745, 117] width 1179 height 146
click at [900, 133] on span "search Buscar afiliado" at bounding box center [872, 132] width 105 height 13
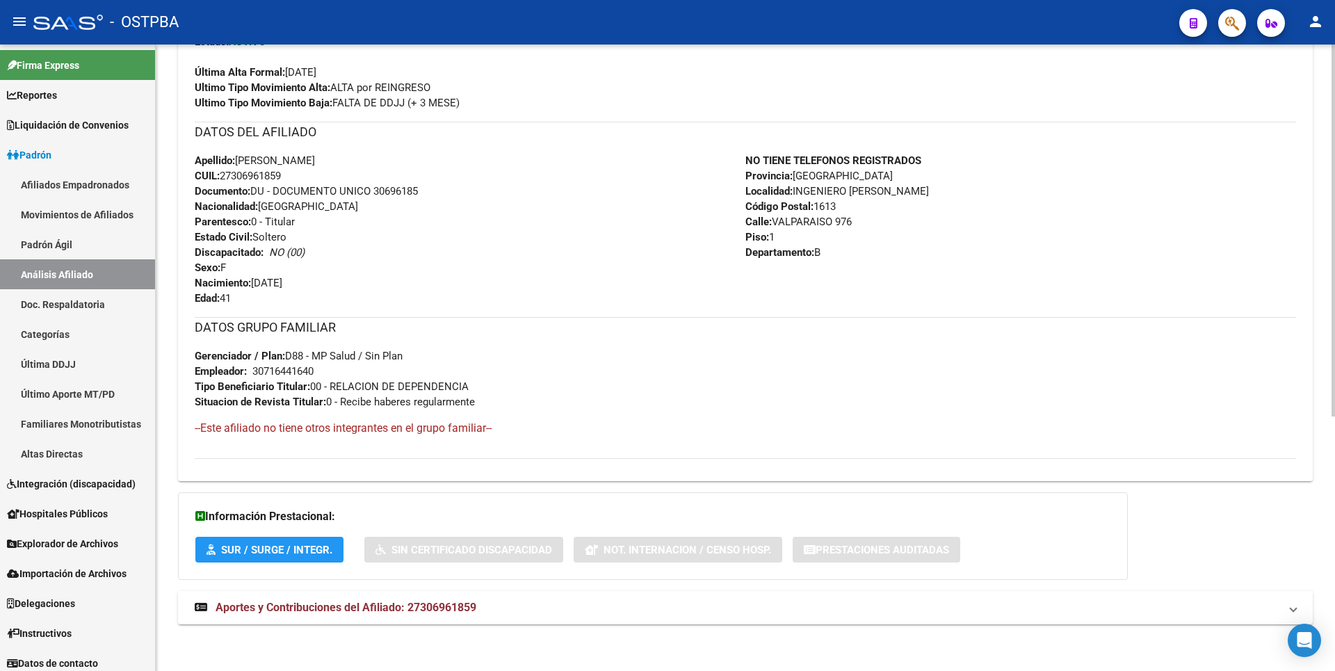
scroll to position [428, 0]
click at [403, 601] on span "Aportes y Contribuciones del Afiliado: 27306961859" at bounding box center [346, 605] width 261 height 13
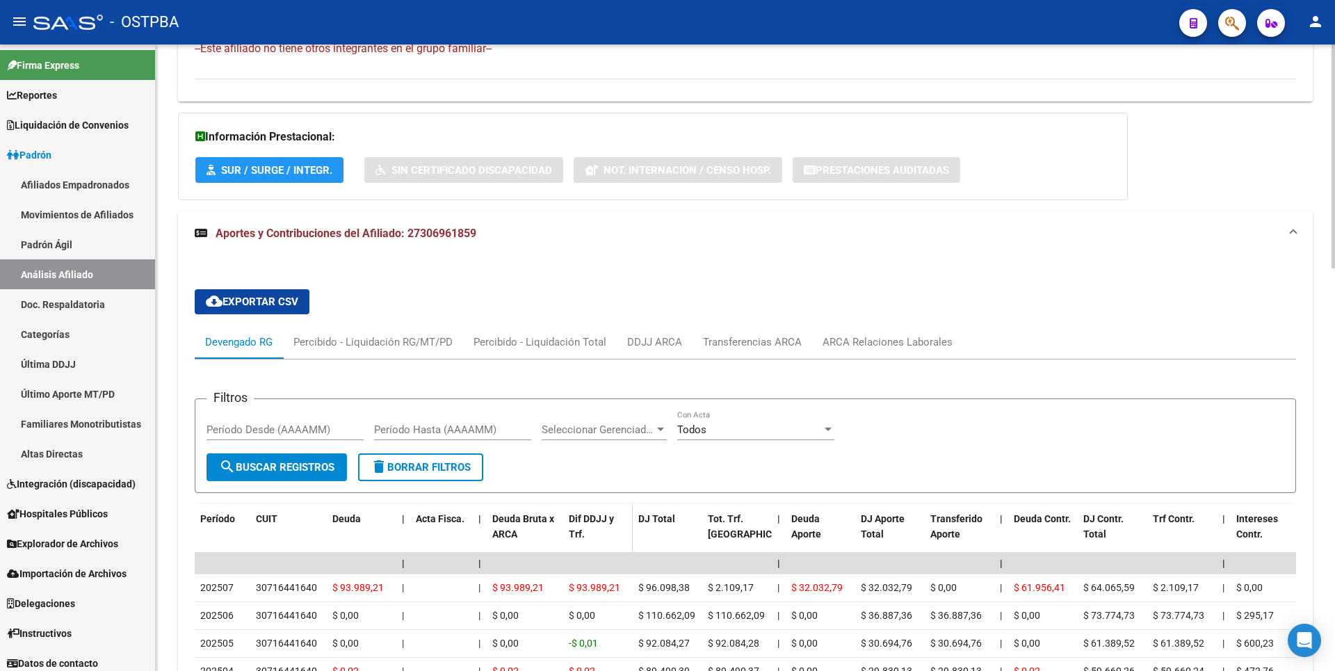
scroll to position [926, 0]
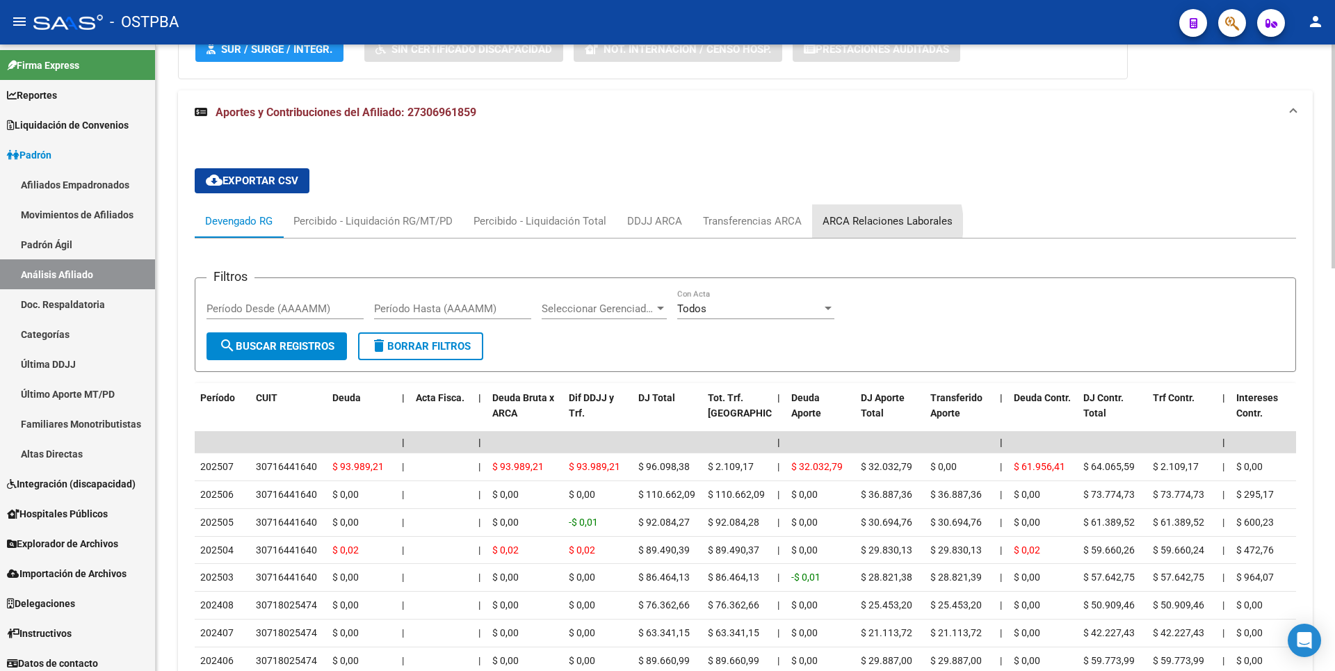
click at [877, 224] on div "ARCA Relaciones Laborales" at bounding box center [888, 220] width 130 height 15
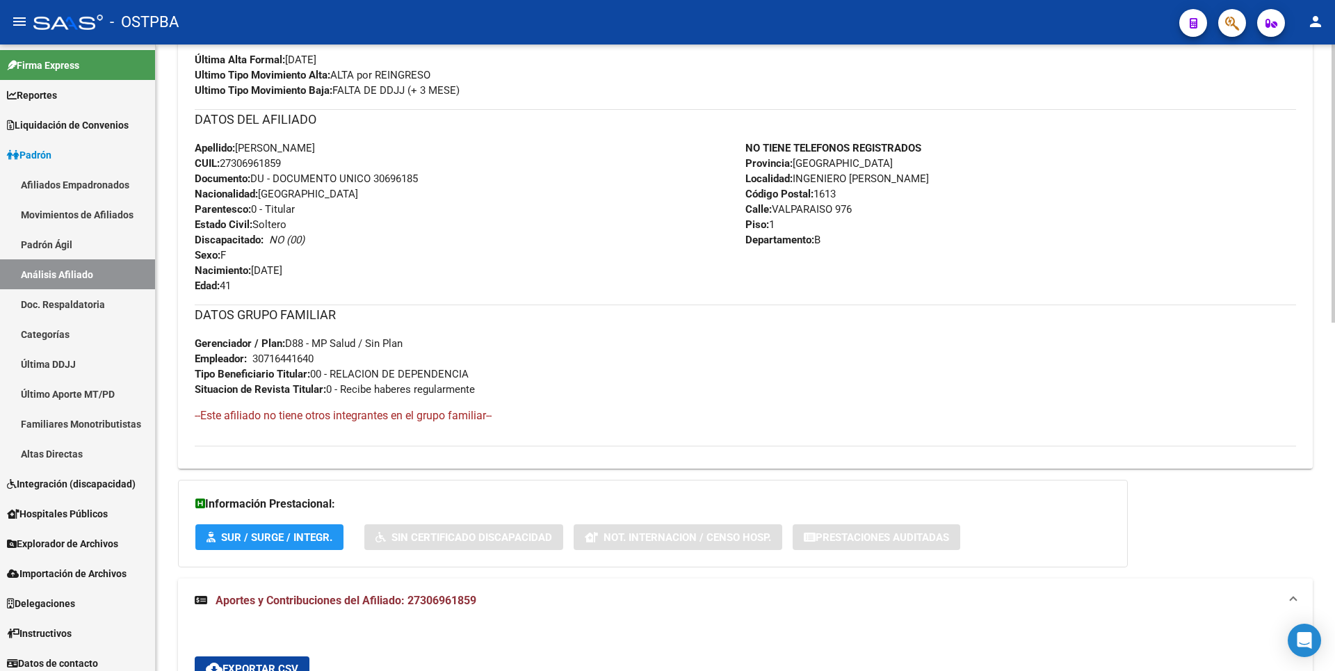
scroll to position [0, 0]
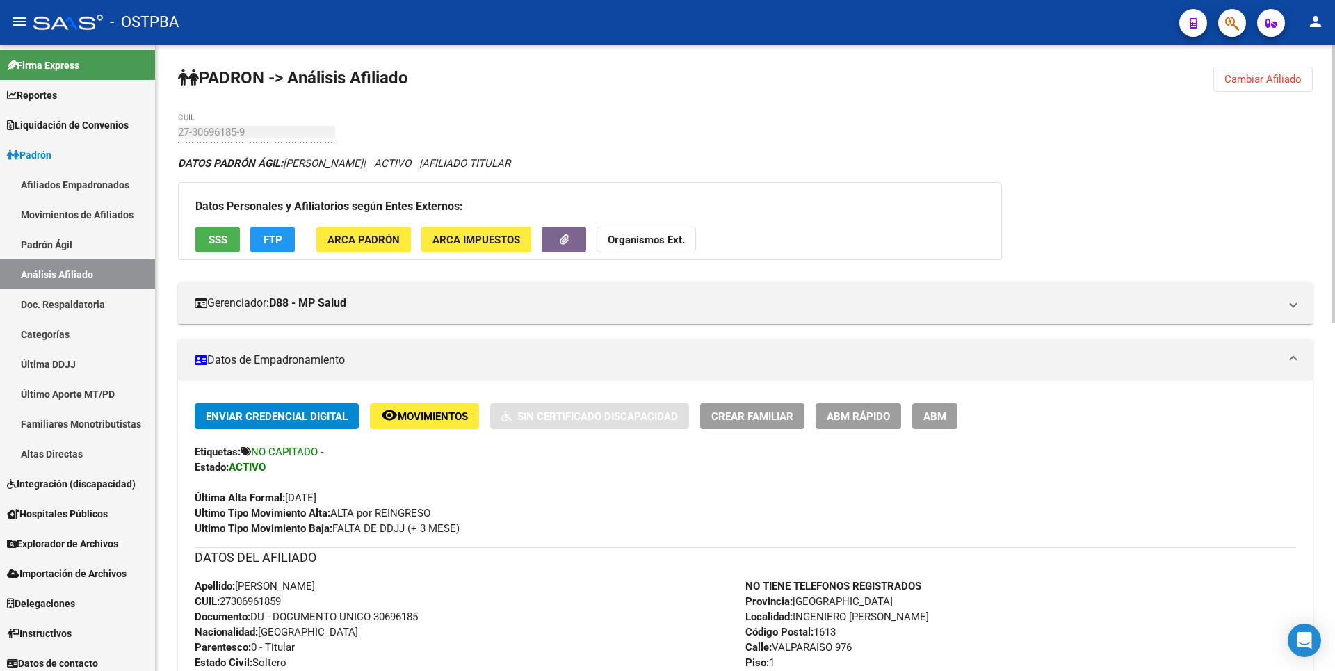
click at [224, 237] on span "SSS" at bounding box center [218, 240] width 19 height 13
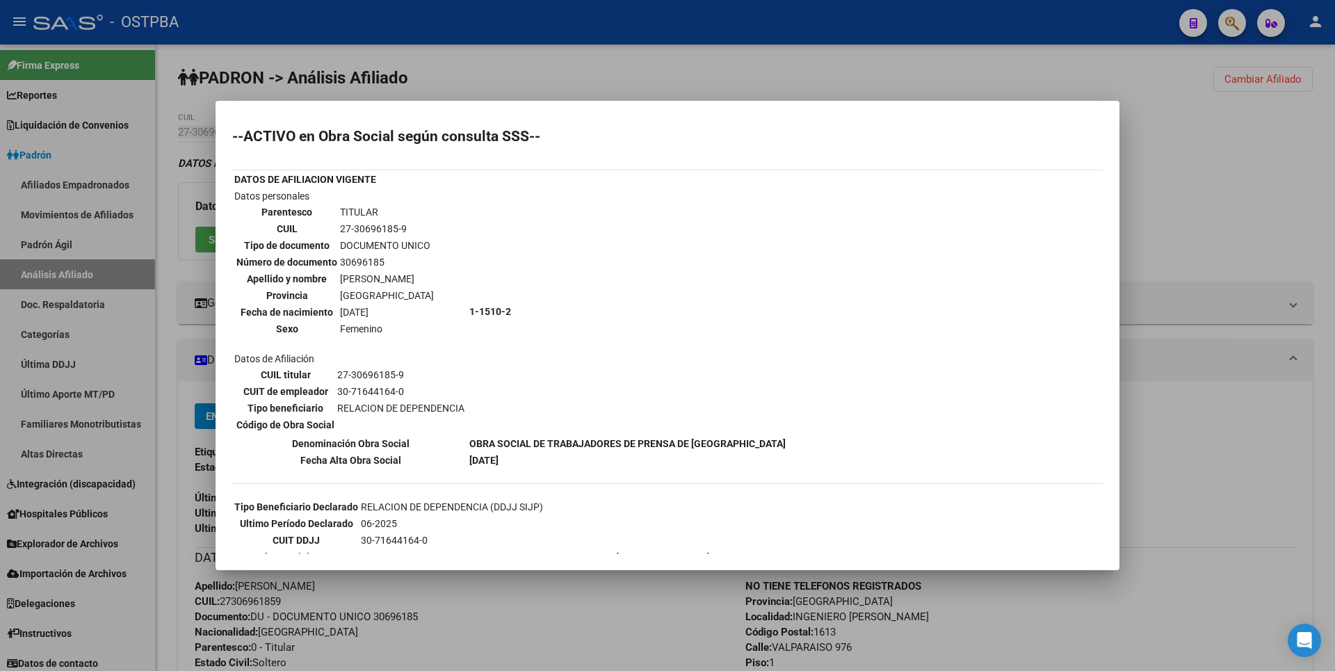
scroll to position [171, 0]
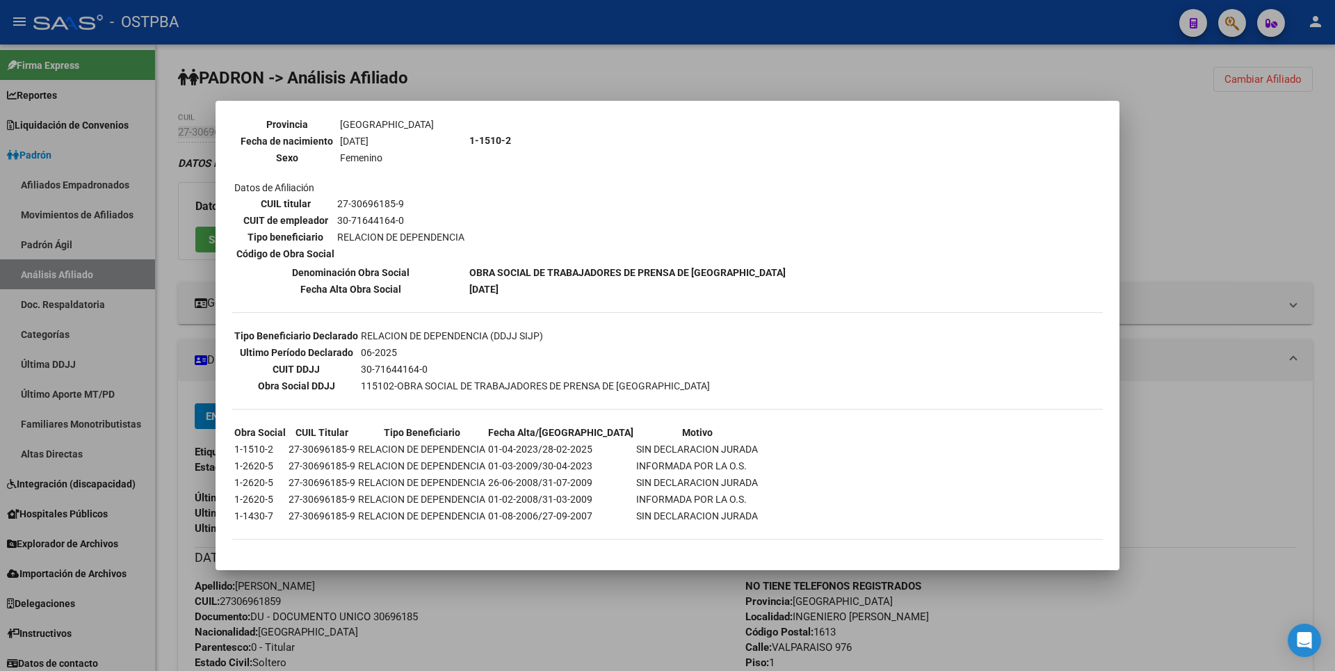
click at [1176, 194] on div at bounding box center [667, 335] width 1335 height 671
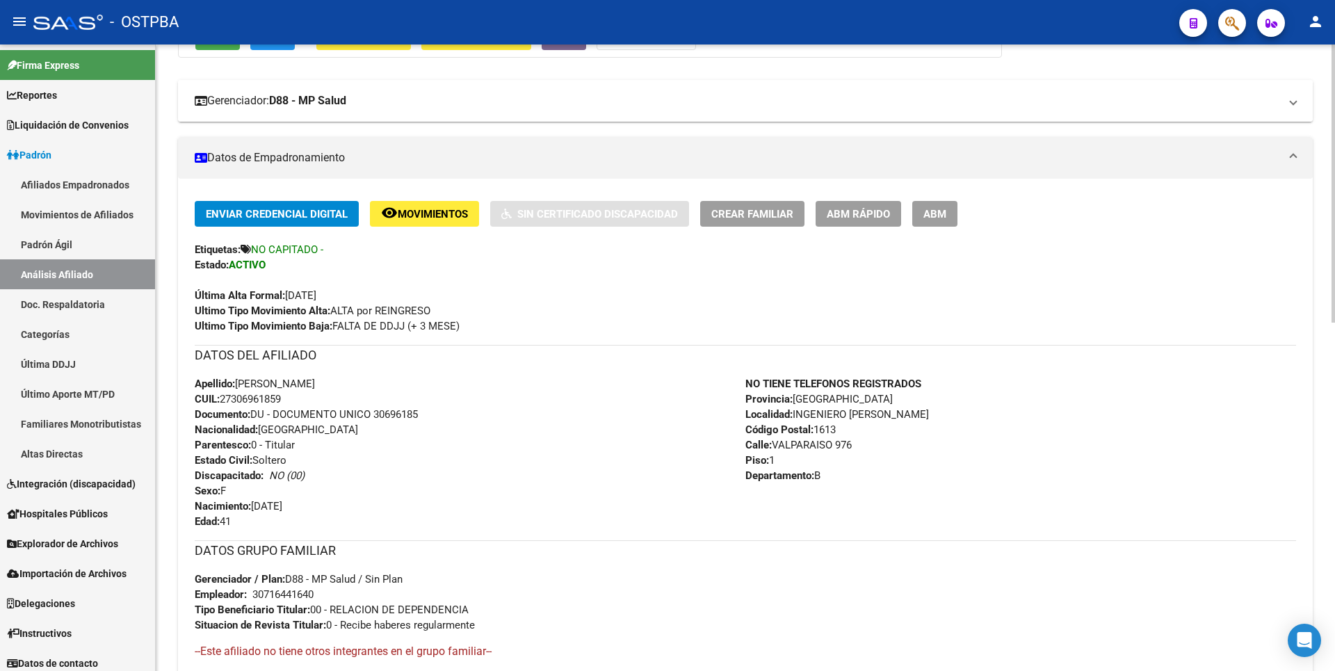
scroll to position [0, 0]
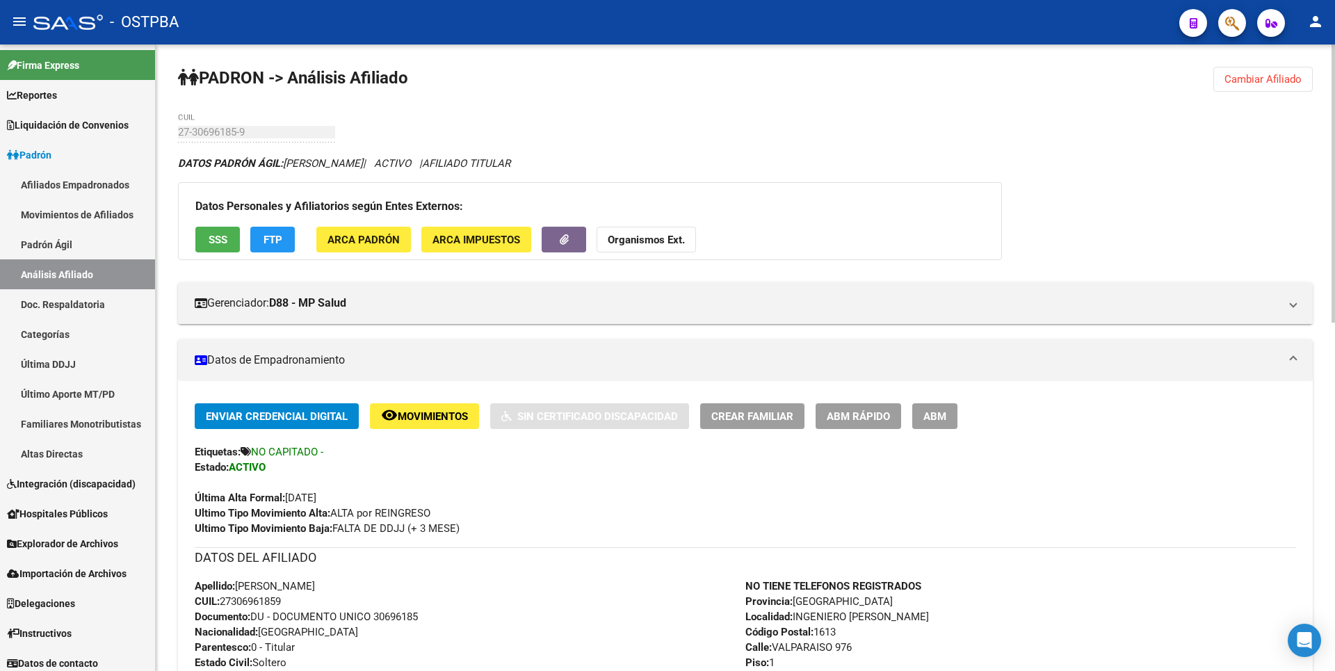
click at [280, 239] on span "FTP" at bounding box center [273, 240] width 19 height 13
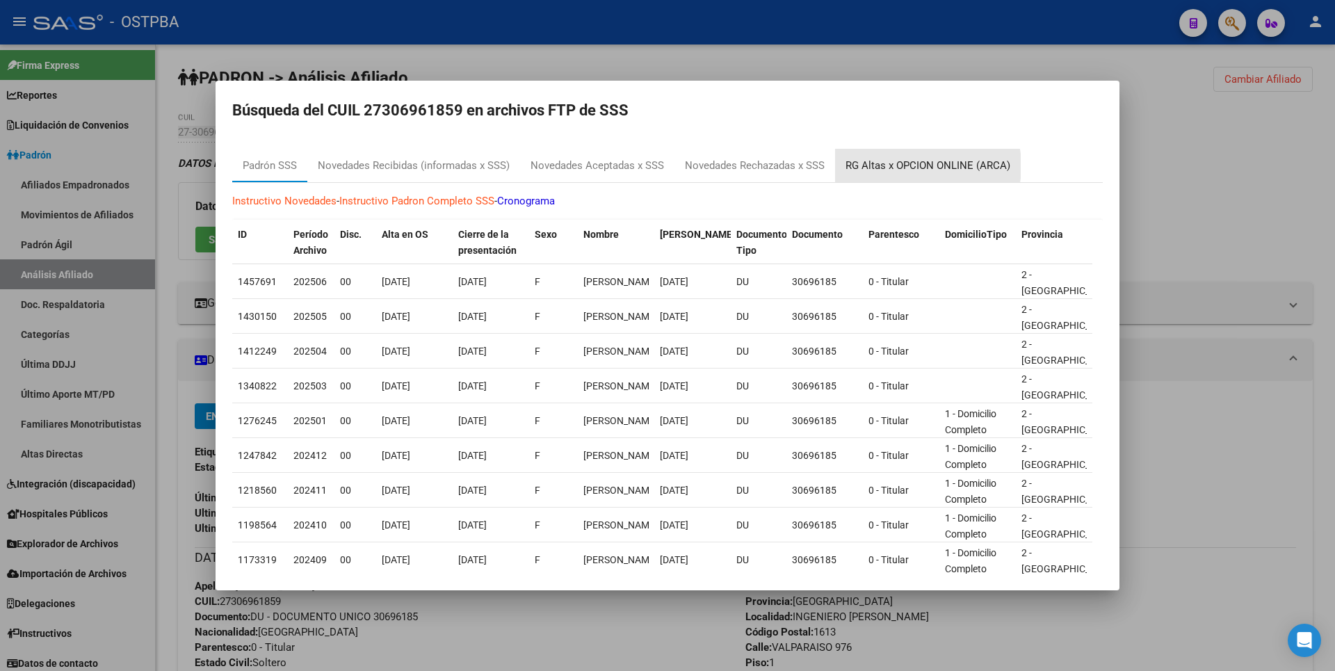
click at [909, 166] on div "RG Altas x OPCION ONLINE (ARCA)" at bounding box center [927, 166] width 165 height 16
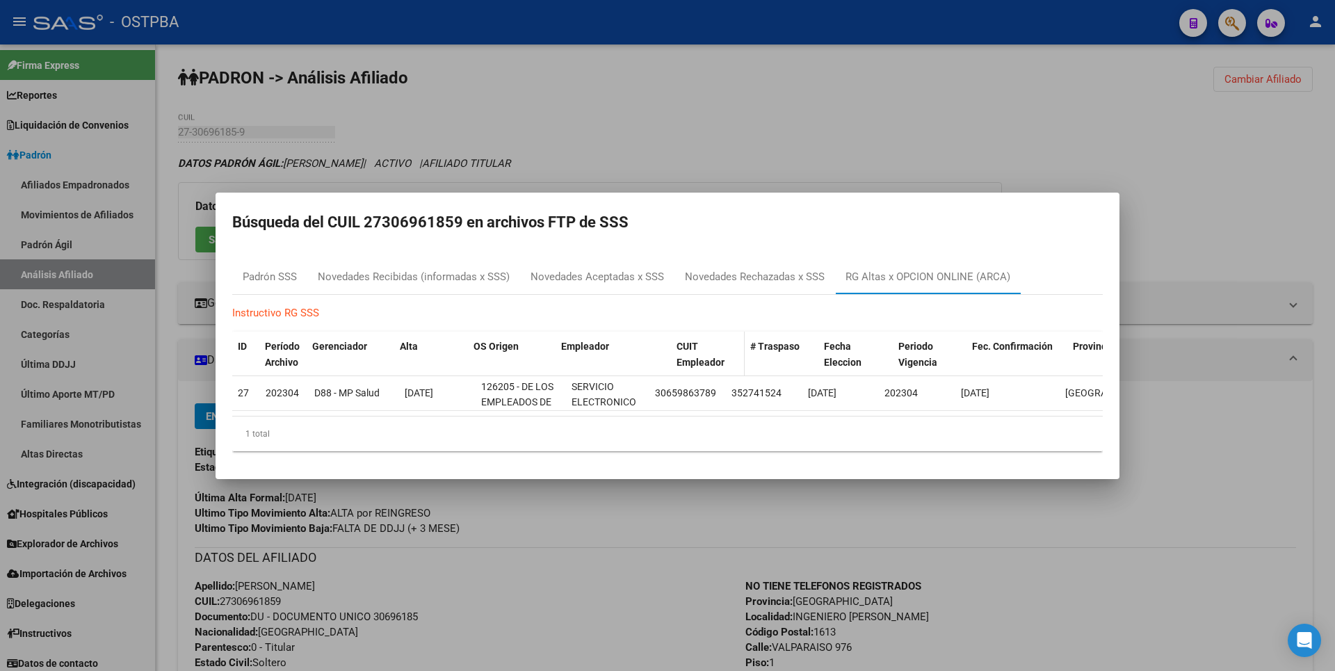
drag, startPoint x: 645, startPoint y: 346, endPoint x: 682, endPoint y: 337, distance: 37.9
click at [682, 337] on div "ID Período Archivo Gerenciador Alta OS Origen Empleador CUIT Empleador # Traspa…" at bounding box center [760, 355] width 1057 height 46
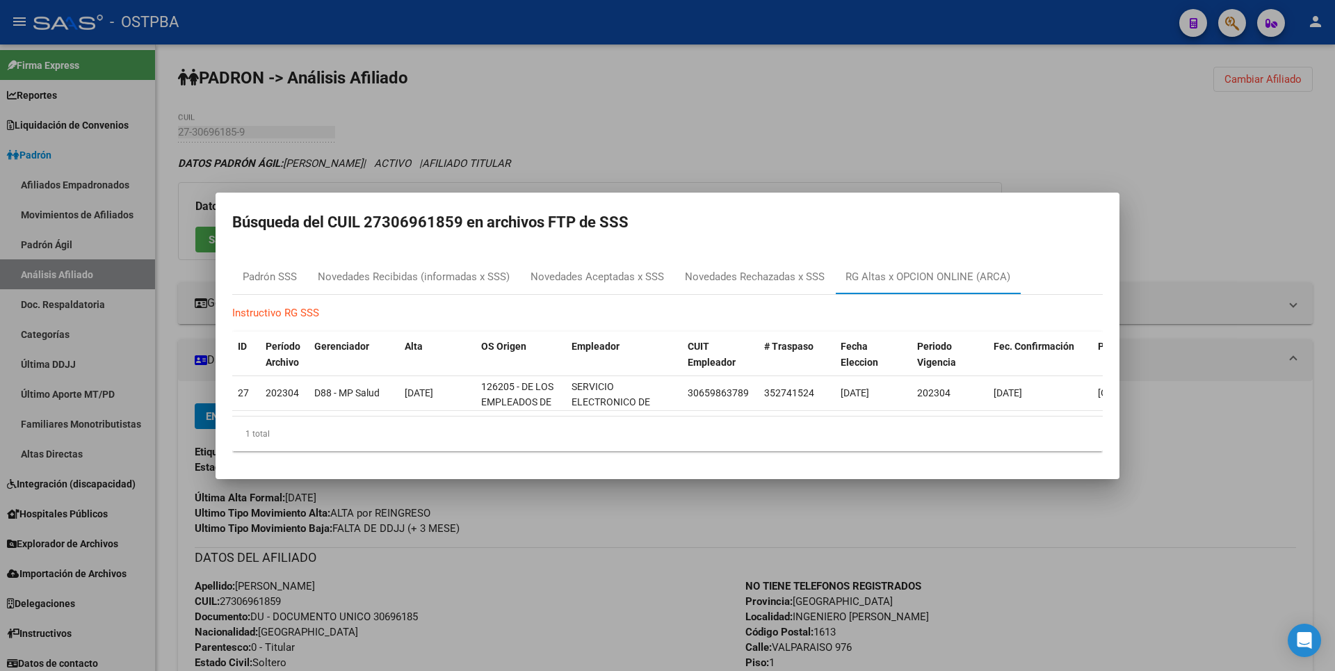
copy h2 "27306961859"
drag, startPoint x: 368, startPoint y: 214, endPoint x: 460, endPoint y: 218, distance: 91.8
click at [460, 218] on h2 "Búsqueda del CUIL 27306961859 en archivos FTP de SSS" at bounding box center [667, 222] width 870 height 26
click at [662, 143] on div at bounding box center [667, 335] width 1335 height 671
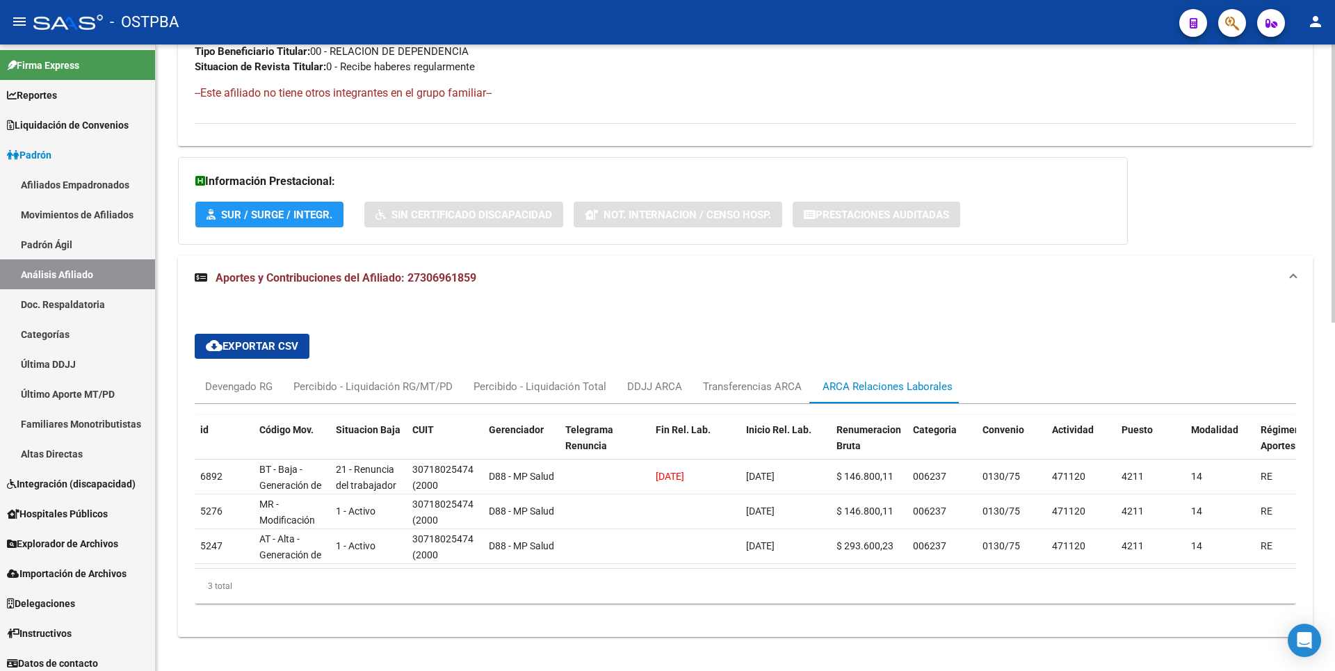
scroll to position [765, 0]
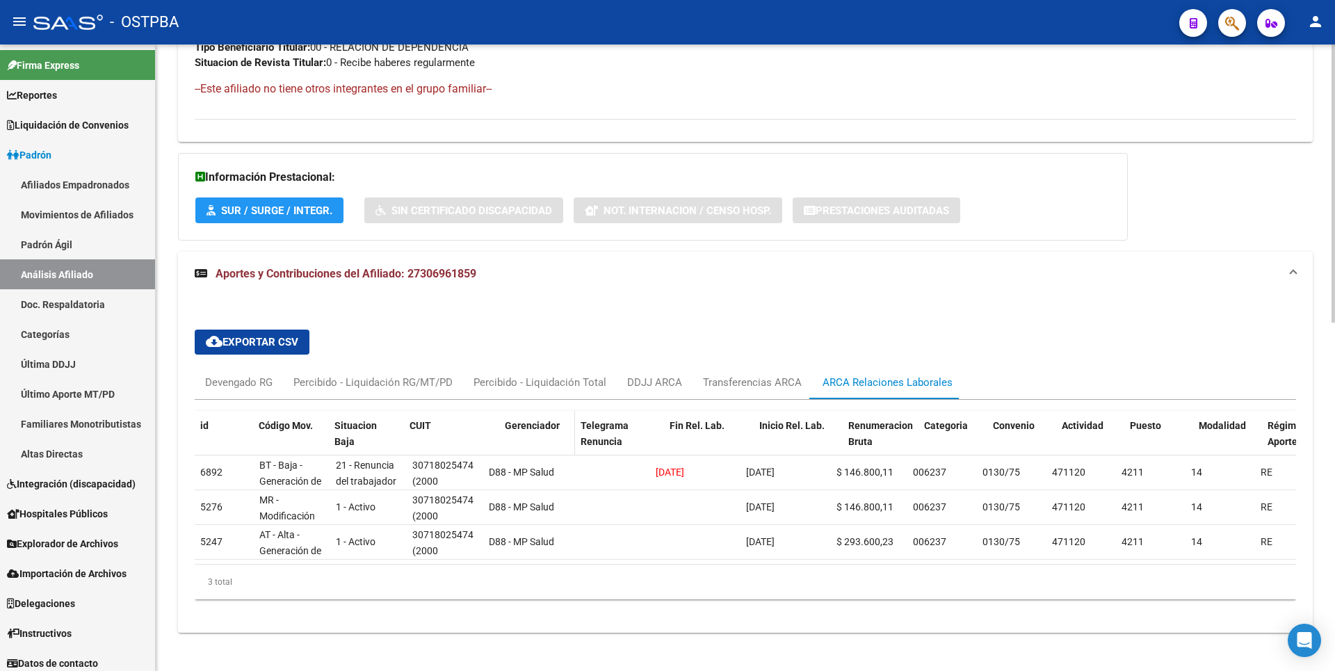
drag, startPoint x: 479, startPoint y: 419, endPoint x: 504, endPoint y: 414, distance: 25.5
click at [504, 414] on div "id Código Mov. Situacion Baja CUIT Gerenciador Telegrama Renuncia Fin Rel. Lab.…" at bounding box center [1059, 441] width 1728 height 61
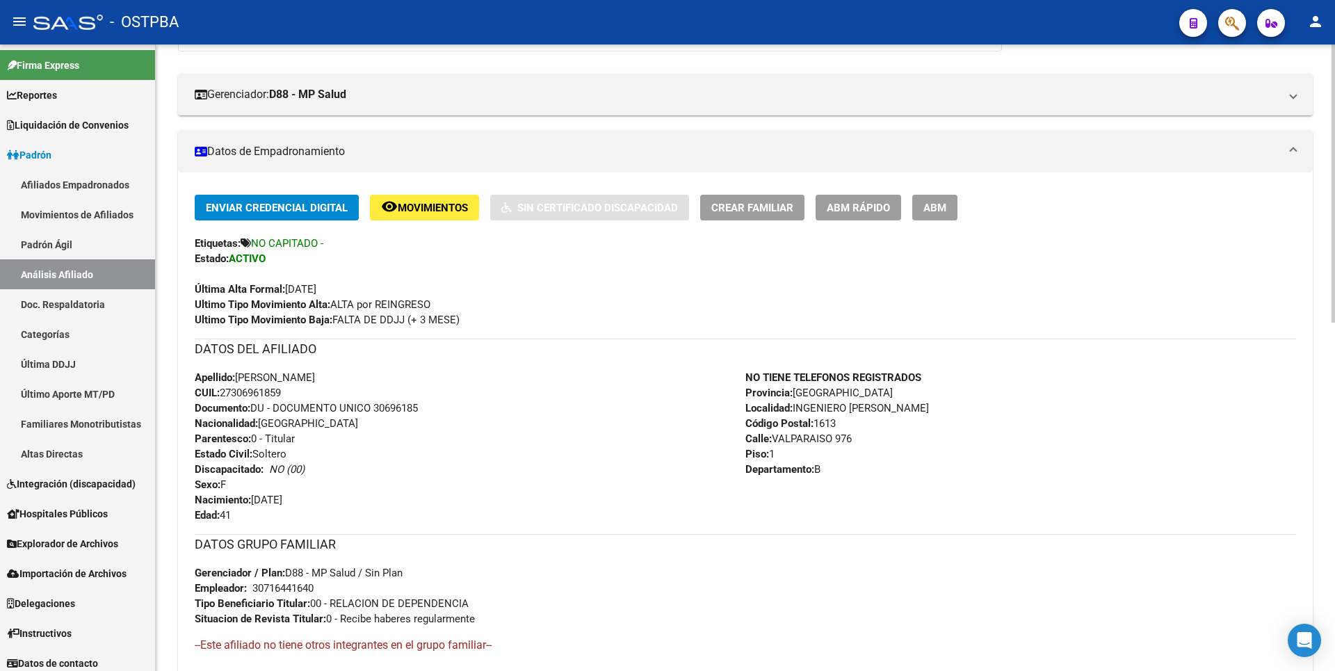
scroll to position [0, 0]
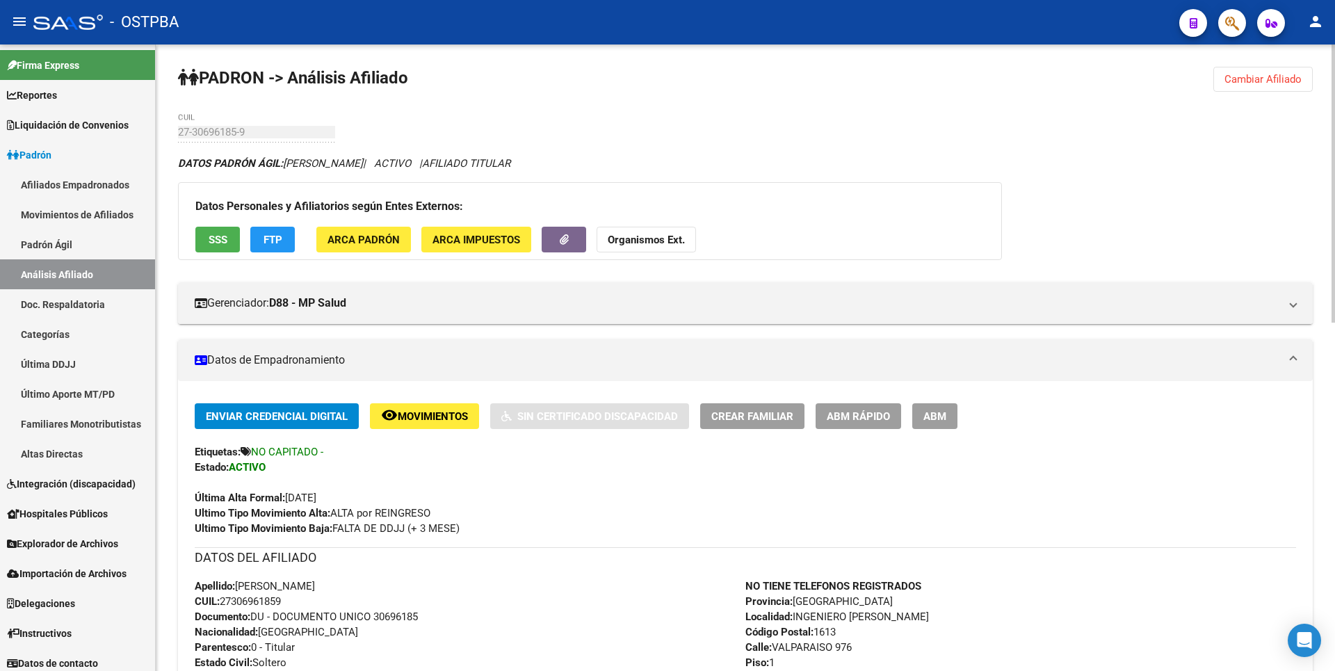
click at [211, 237] on span "SSS" at bounding box center [218, 240] width 19 height 13
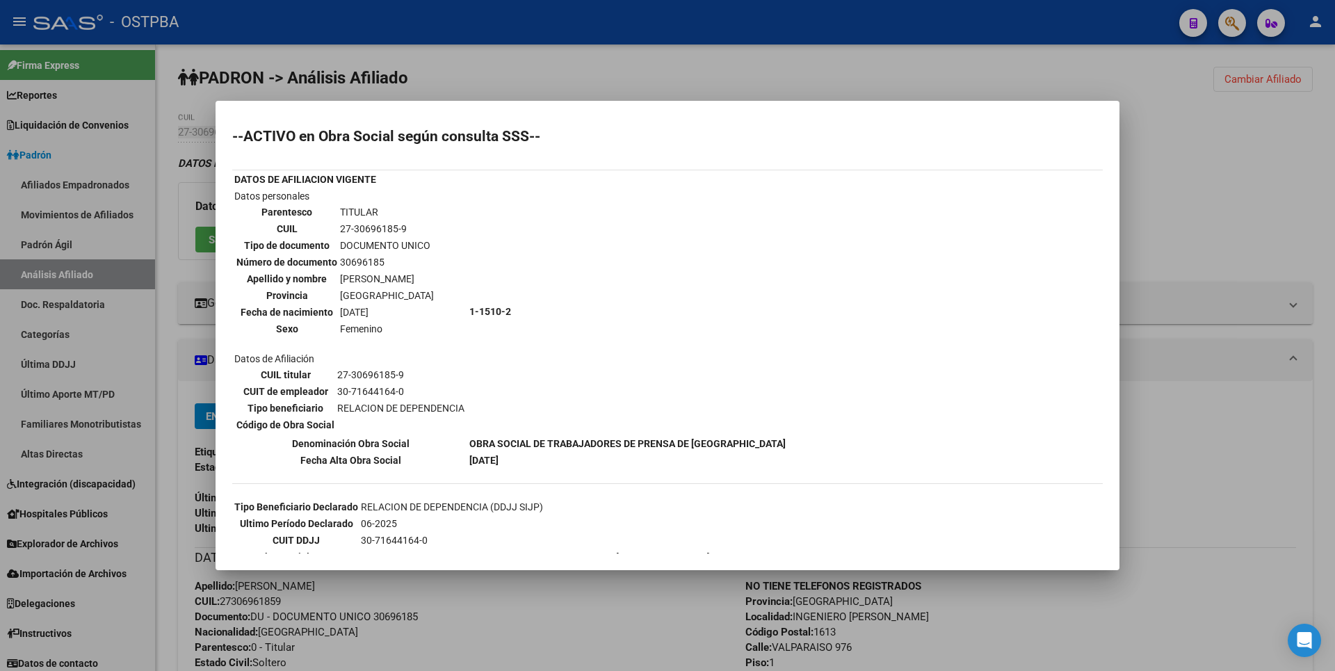
click at [1175, 177] on div at bounding box center [667, 335] width 1335 height 671
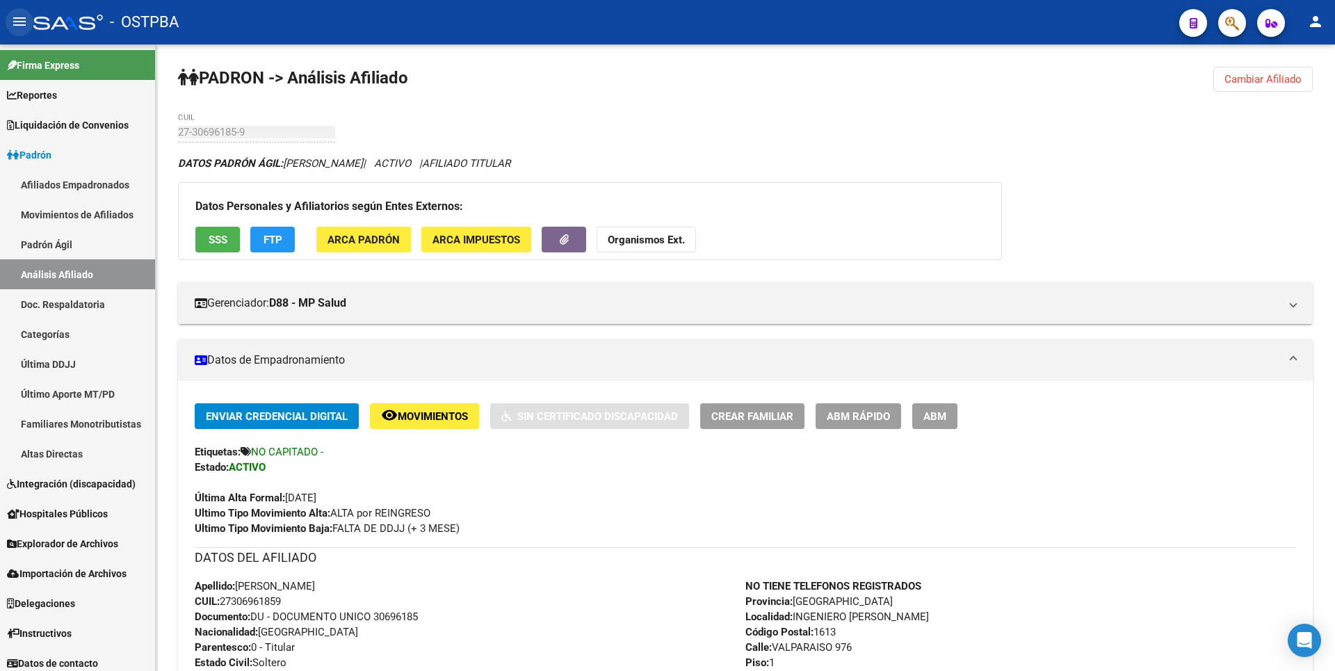
click at [18, 22] on mat-icon "menu" at bounding box center [19, 21] width 17 height 17
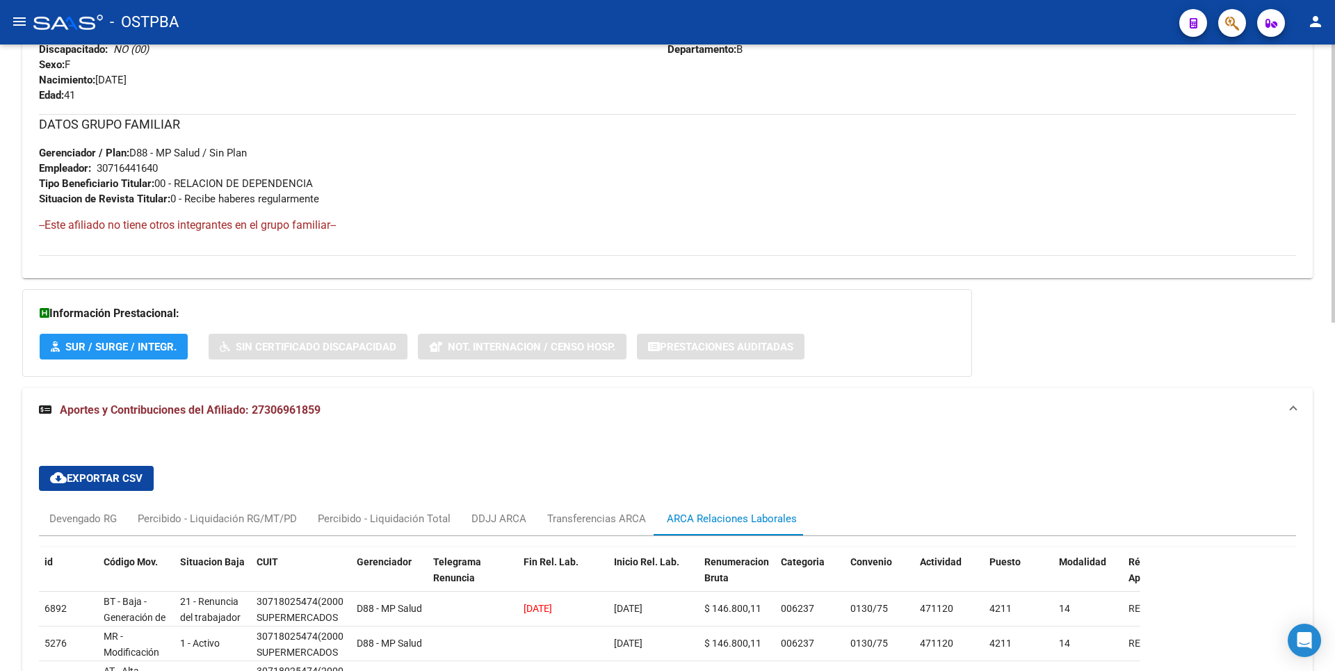
scroll to position [786, 0]
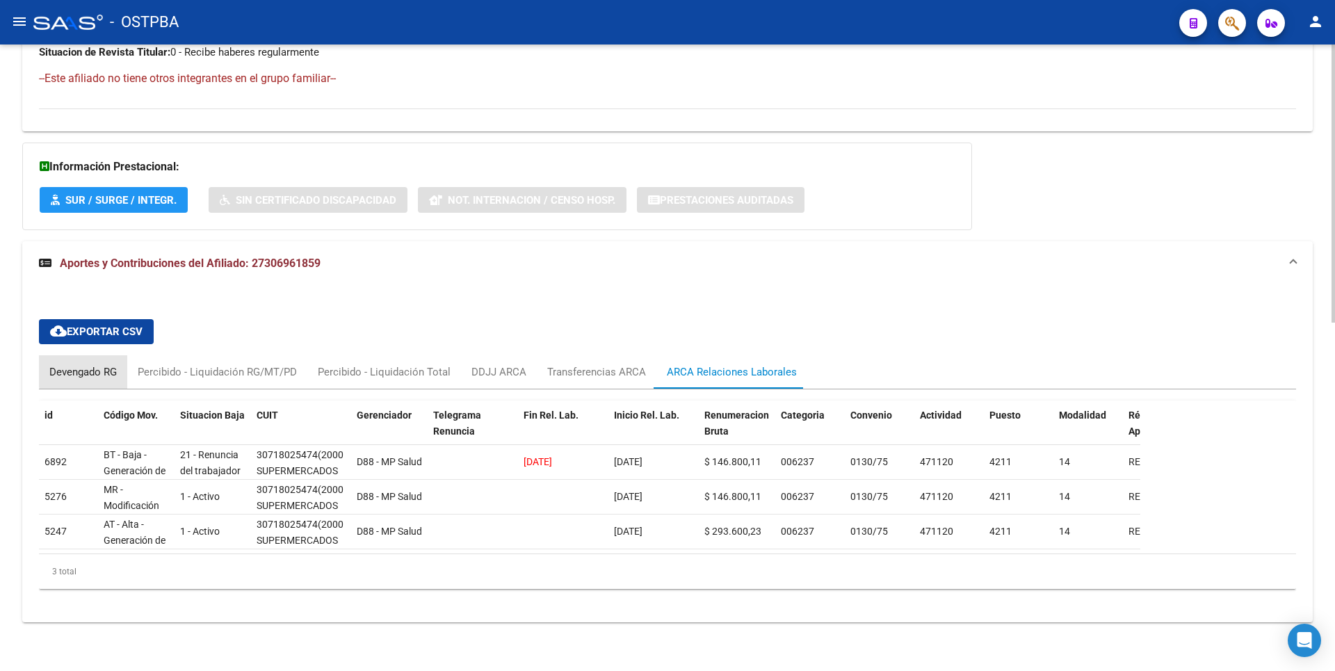
click at [105, 364] on div "Devengado RG" at bounding box center [82, 371] width 67 height 15
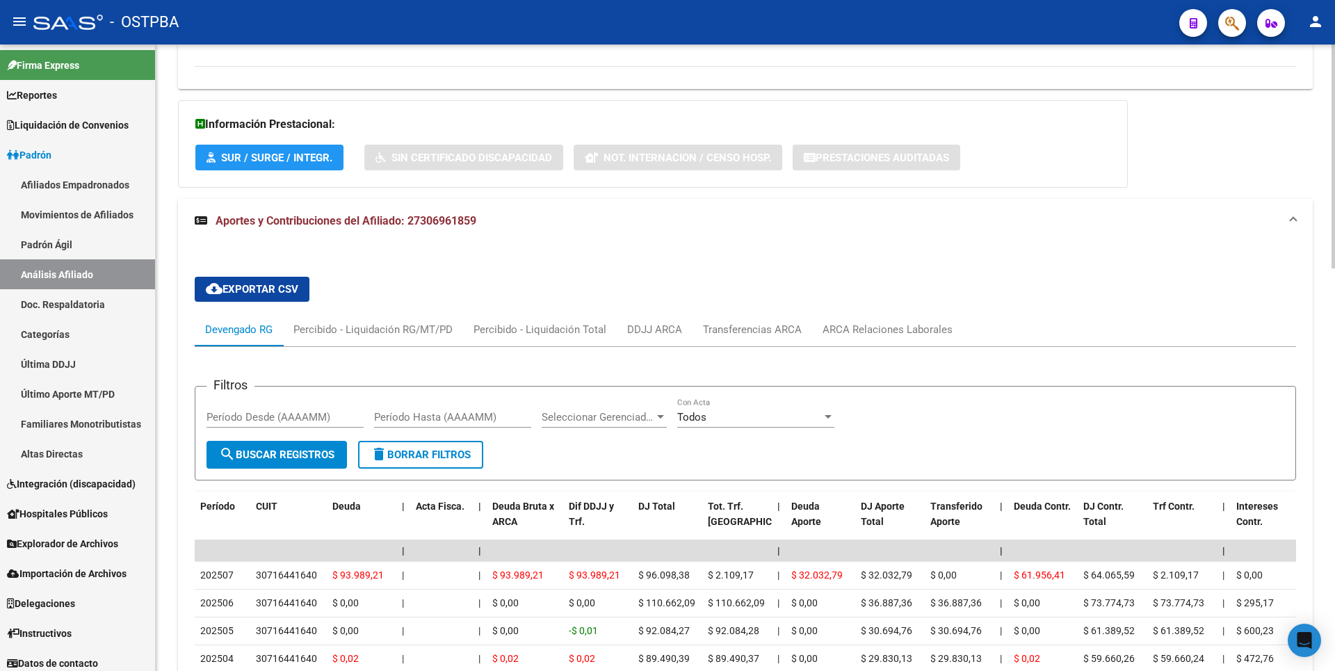
scroll to position [834, 0]
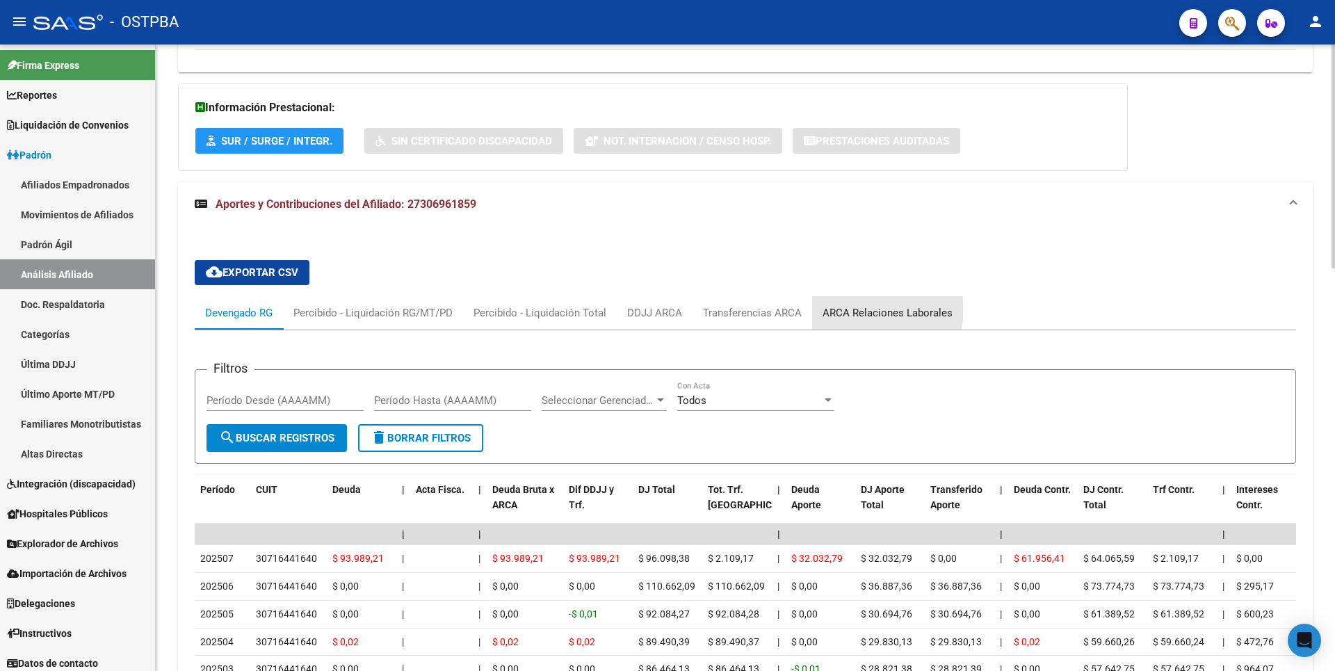
click at [879, 309] on div "ARCA Relaciones Laborales" at bounding box center [888, 312] width 130 height 15
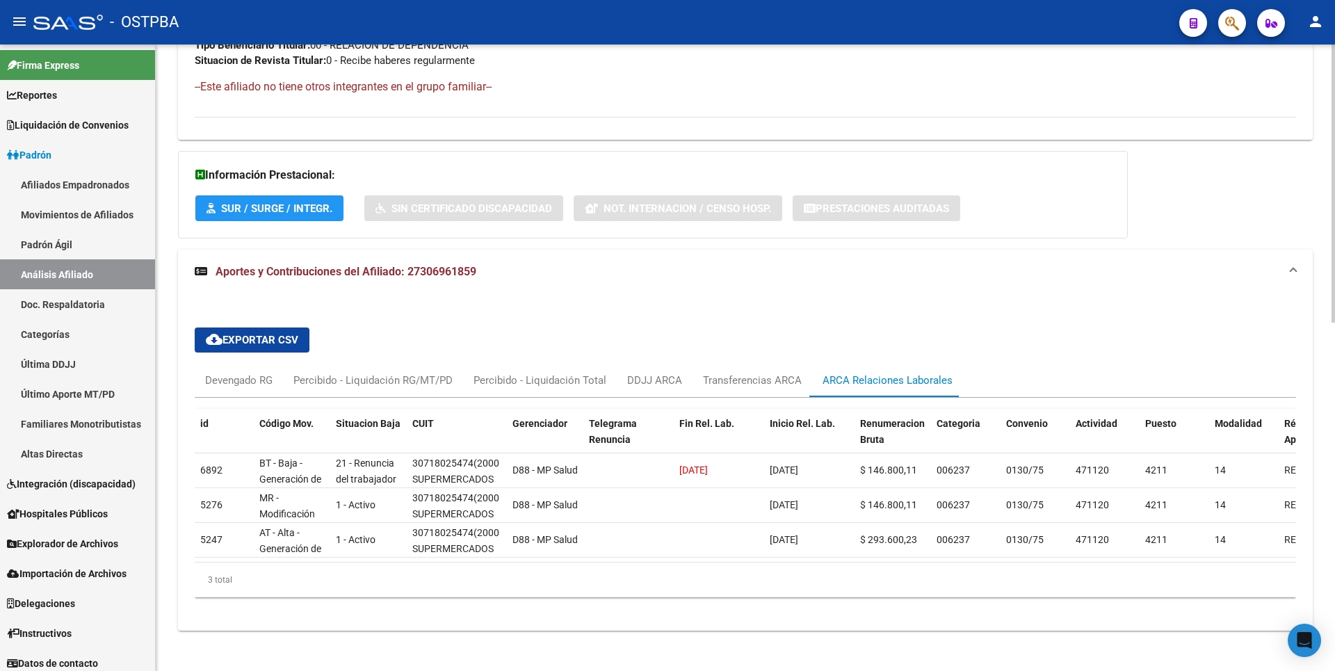
scroll to position [786, 0]
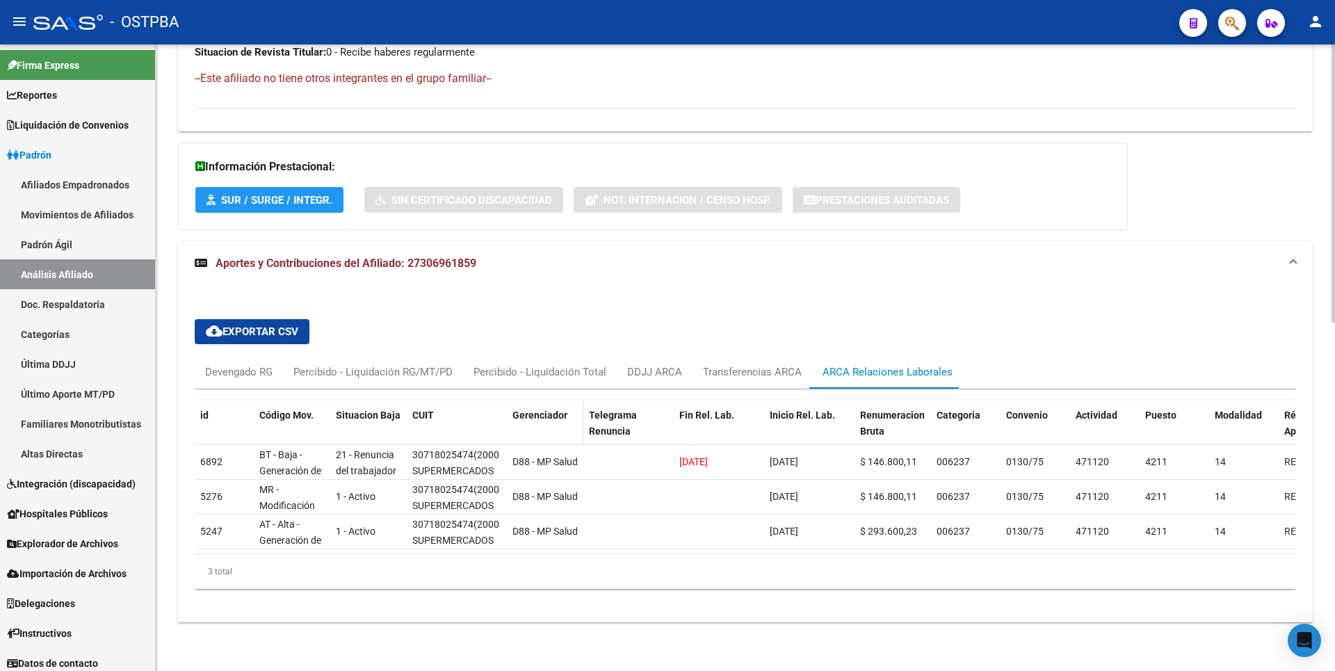
drag, startPoint x: 508, startPoint y: 410, endPoint x: 530, endPoint y: 405, distance: 22.8
click at [530, 405] on datatable-header-cell "Gerenciador" at bounding box center [545, 430] width 76 height 61
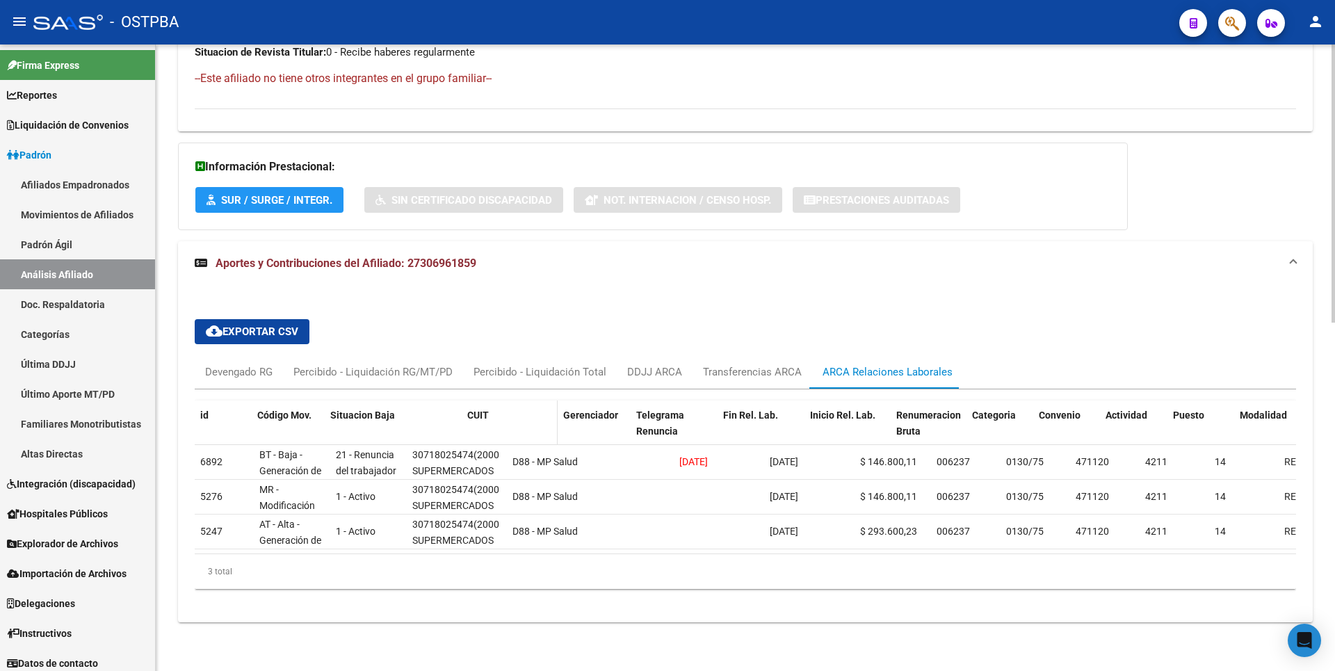
drag, startPoint x: 404, startPoint y: 414, endPoint x: 470, endPoint y: 402, distance: 67.1
click at [470, 403] on div "id Código Mov. Situacion Baja CUIT Gerenciador Telegrama Renuncia Fin Rel. Lab.…" at bounding box center [1070, 430] width 1751 height 61
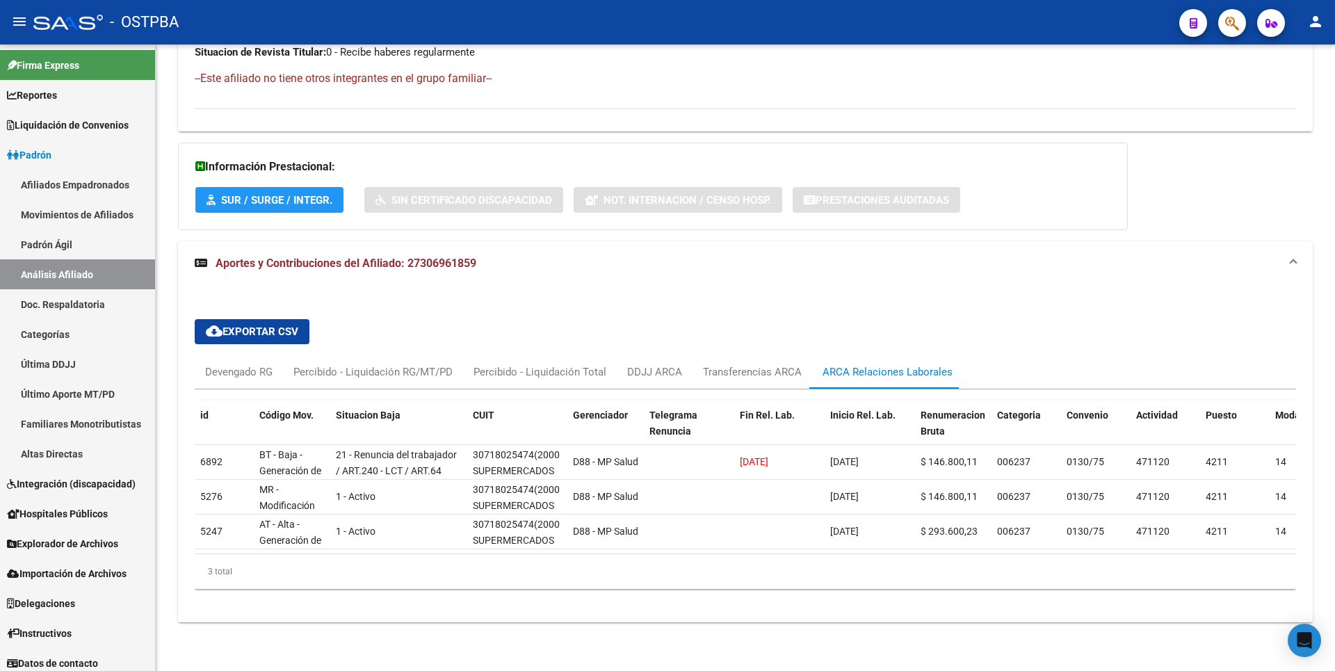
click at [15, 17] on mat-icon "menu" at bounding box center [19, 21] width 17 height 17
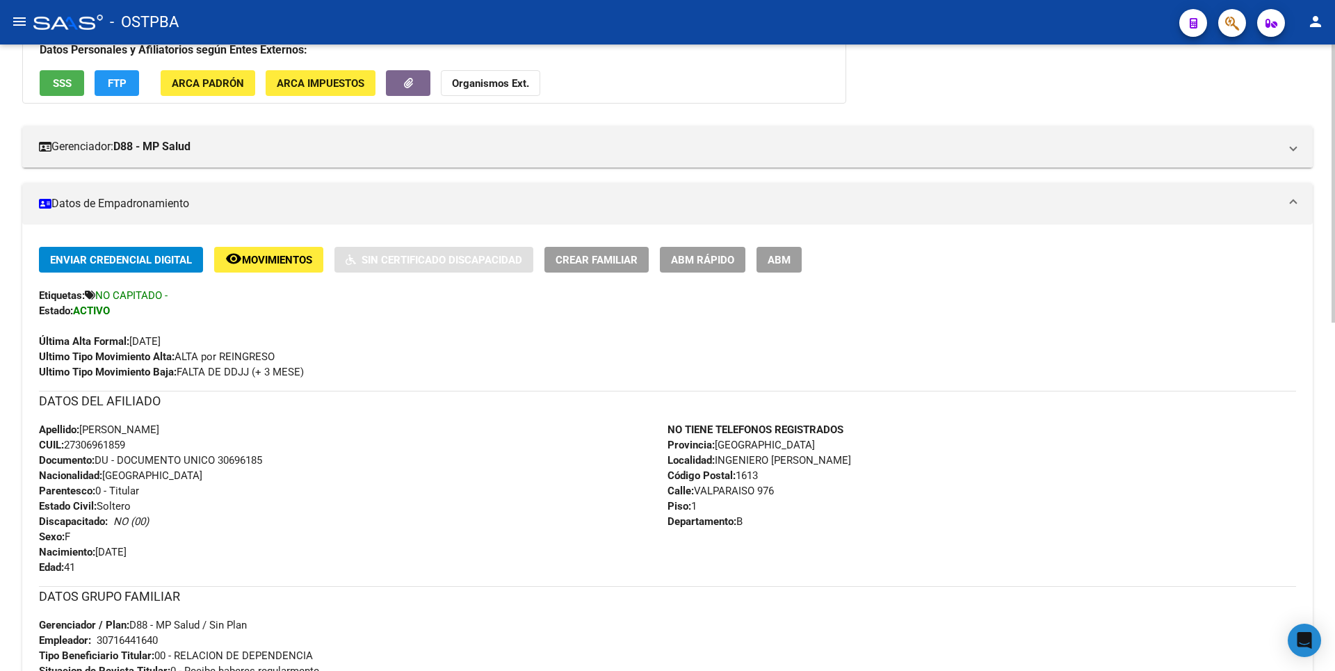
scroll to position [0, 0]
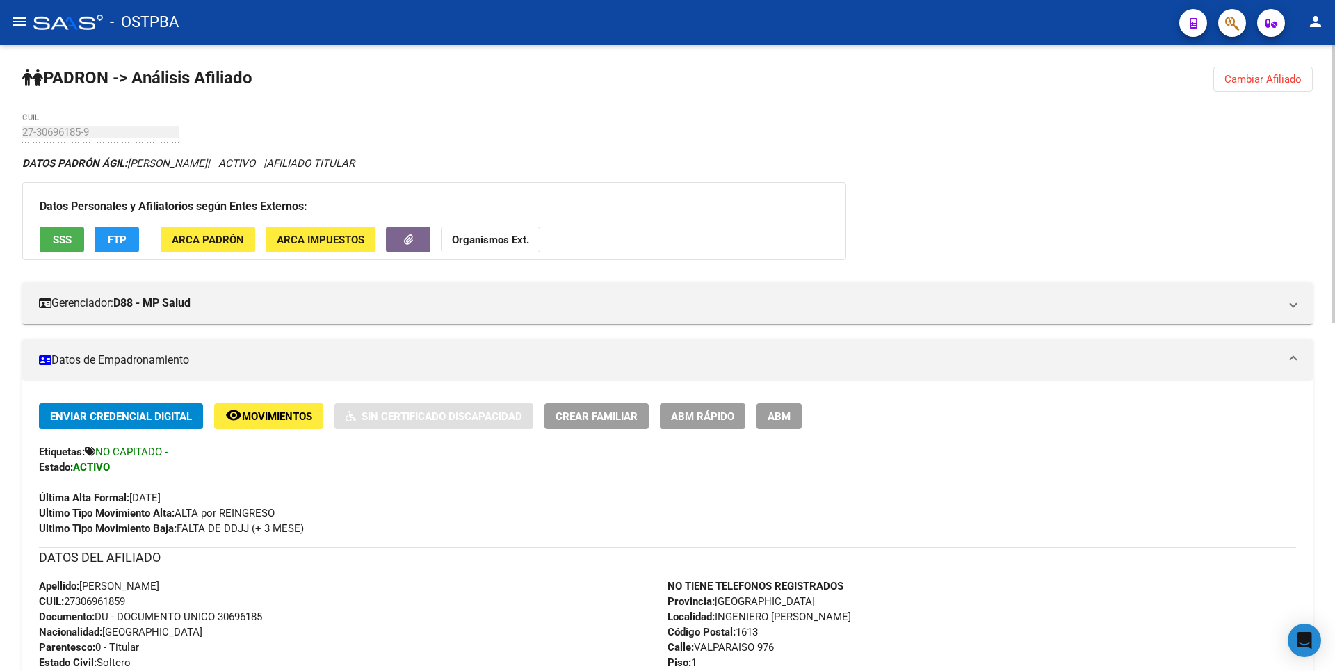
drag, startPoint x: 1258, startPoint y: 75, endPoint x: 375, endPoint y: 51, distance: 883.3
click at [1256, 75] on span "Cambiar Afiliado" at bounding box center [1262, 79] width 77 height 13
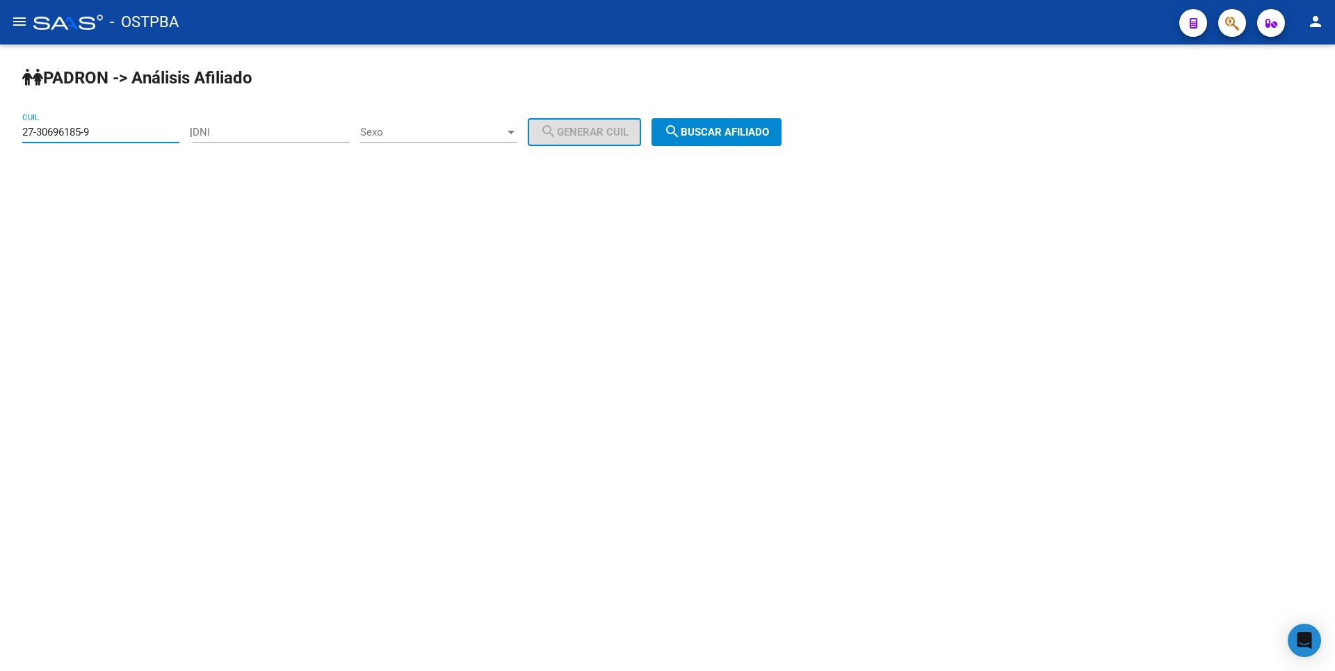
drag, startPoint x: 108, startPoint y: 134, endPoint x: 0, endPoint y: 136, distance: 108.5
click at [0, 136] on div "PADRON -> Análisis Afiliado 27-30696185-9 CUIL | DNI Sexo Sexo search Generar C…" at bounding box center [667, 117] width 1335 height 146
type input "27-11874943-5"
click at [707, 137] on span "search Buscar afiliado" at bounding box center [716, 132] width 105 height 13
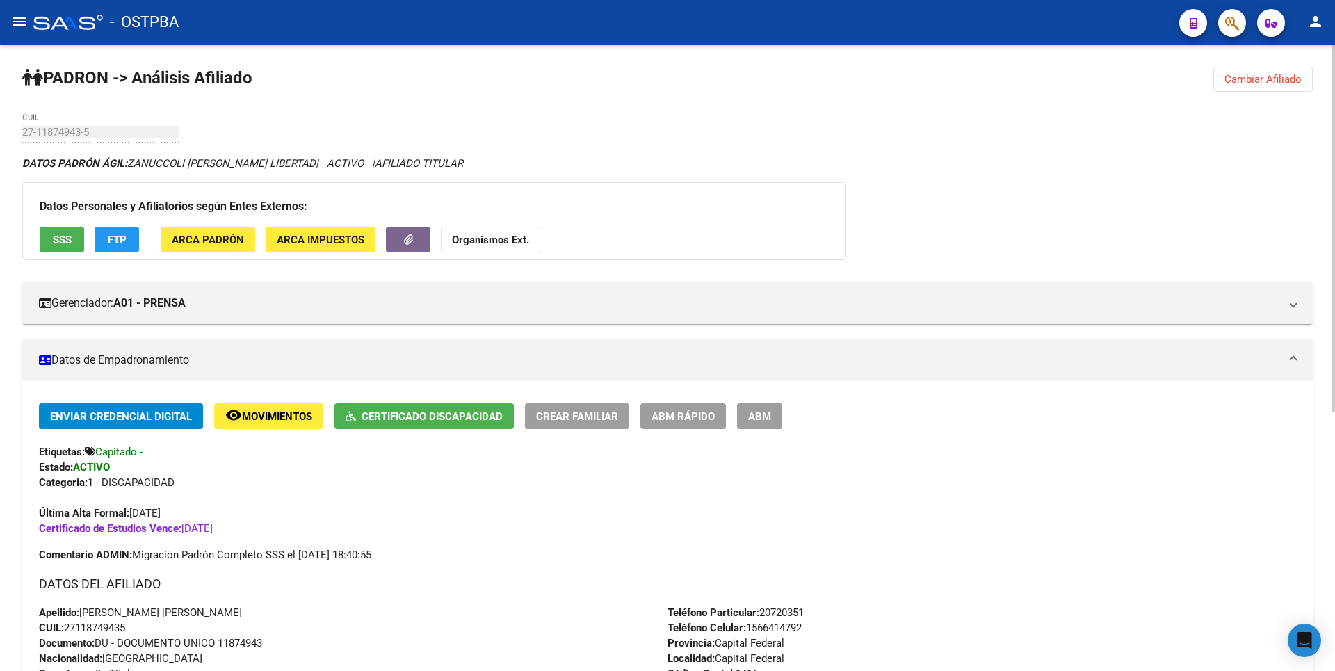
scroll to position [455, 0]
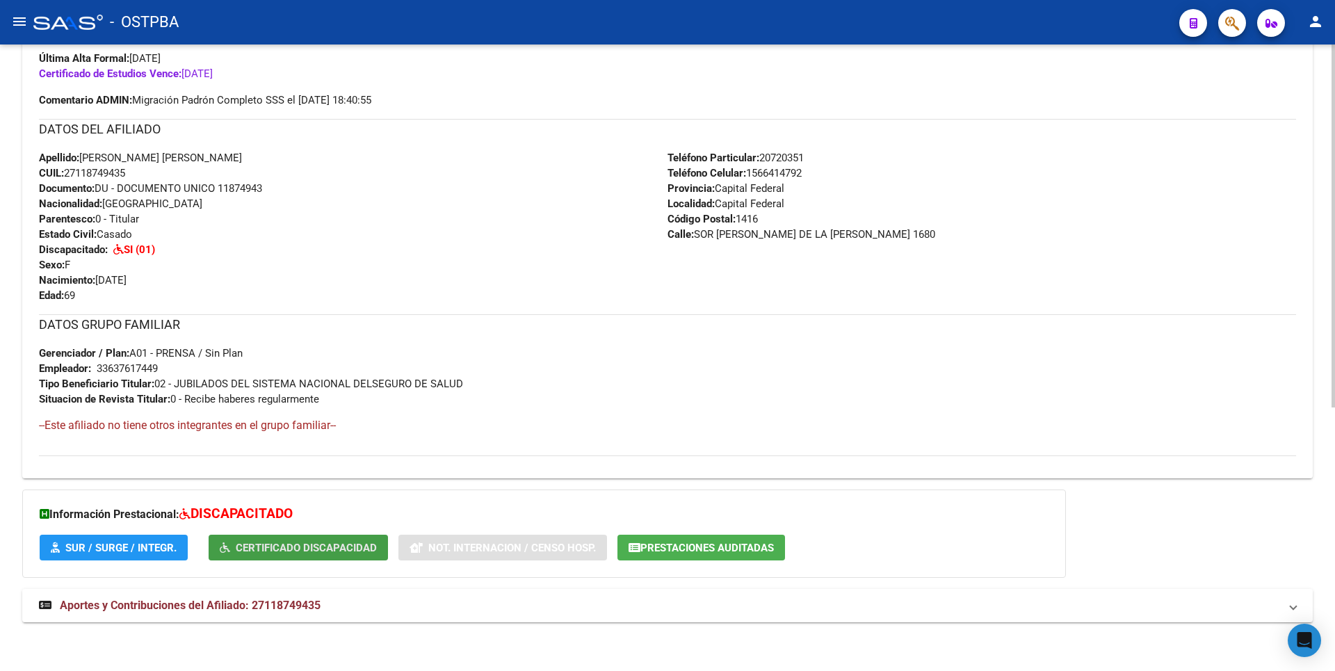
click at [301, 537] on button "Certificado Discapacidad" at bounding box center [298, 548] width 179 height 26
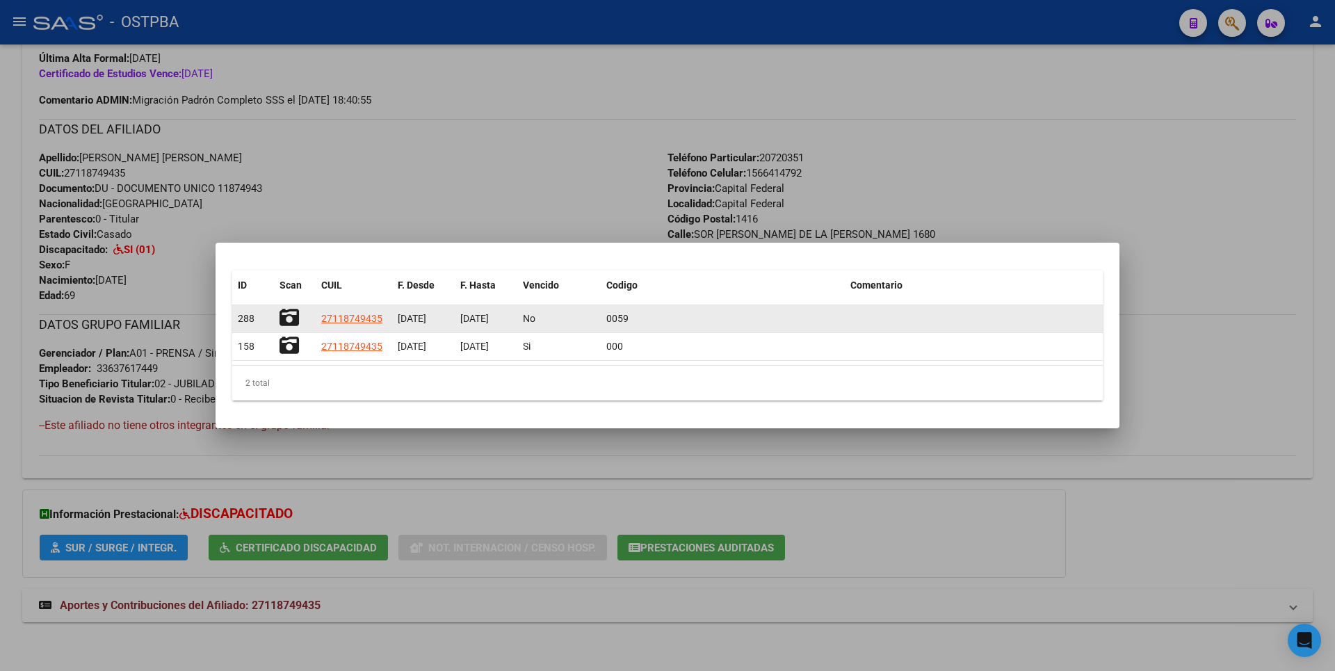
click at [288, 314] on icon at bounding box center [289, 317] width 19 height 19
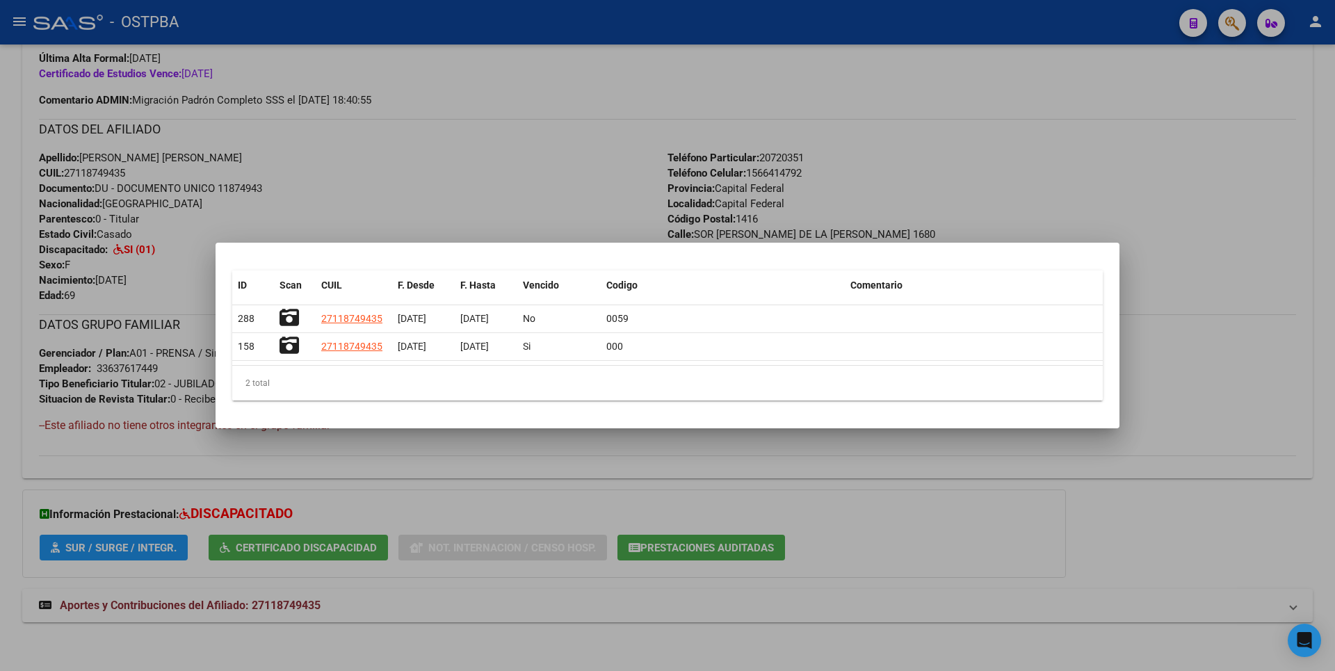
click at [946, 177] on div at bounding box center [667, 335] width 1335 height 671
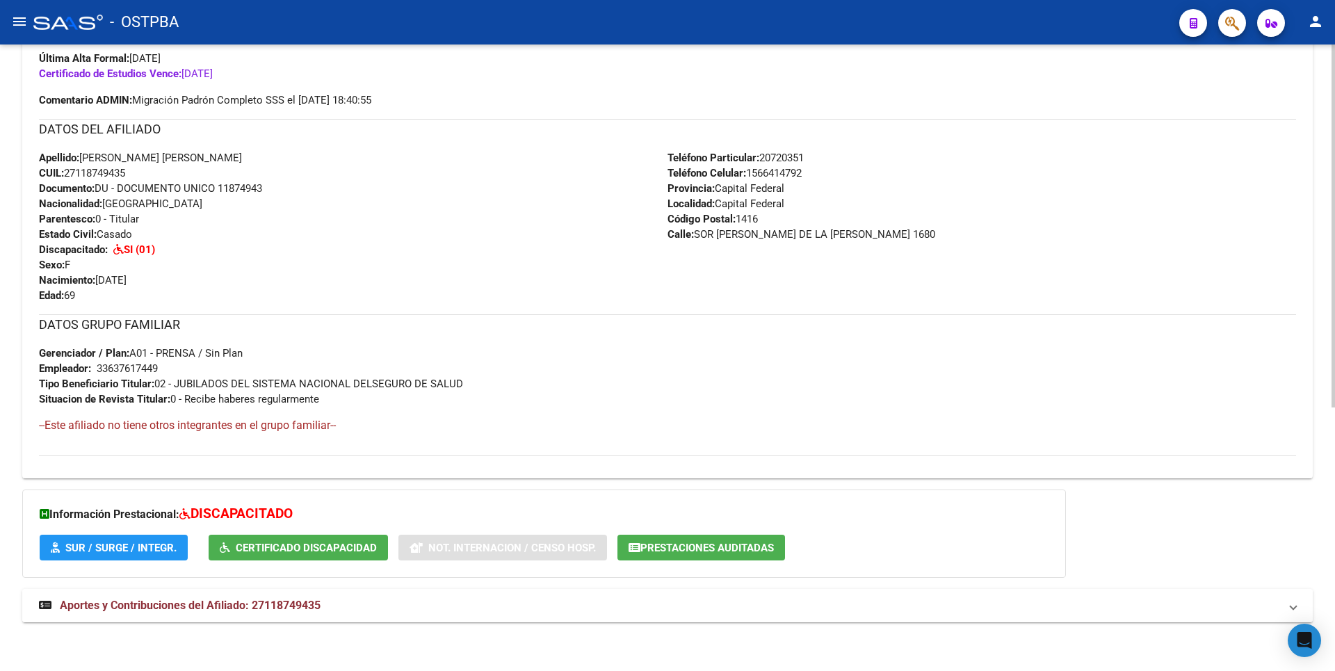
click at [298, 608] on span "Aportes y Contribuciones del Afiliado: 27118749435" at bounding box center [190, 605] width 261 height 13
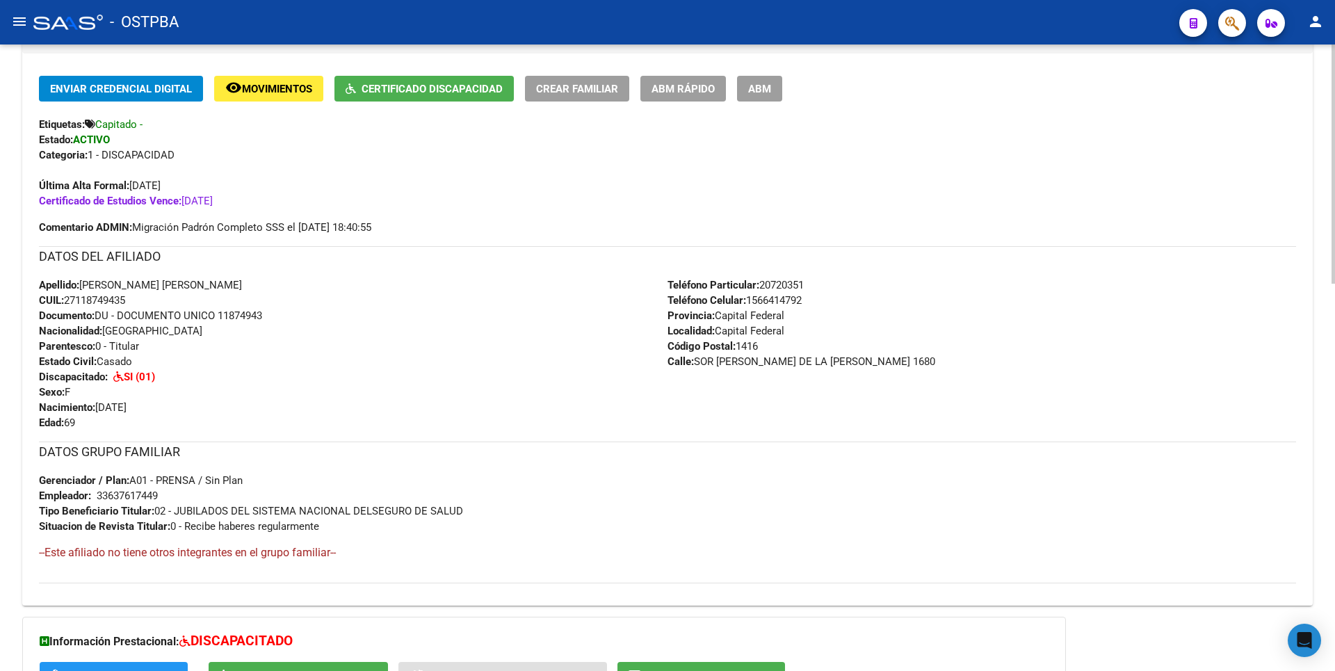
scroll to position [0, 0]
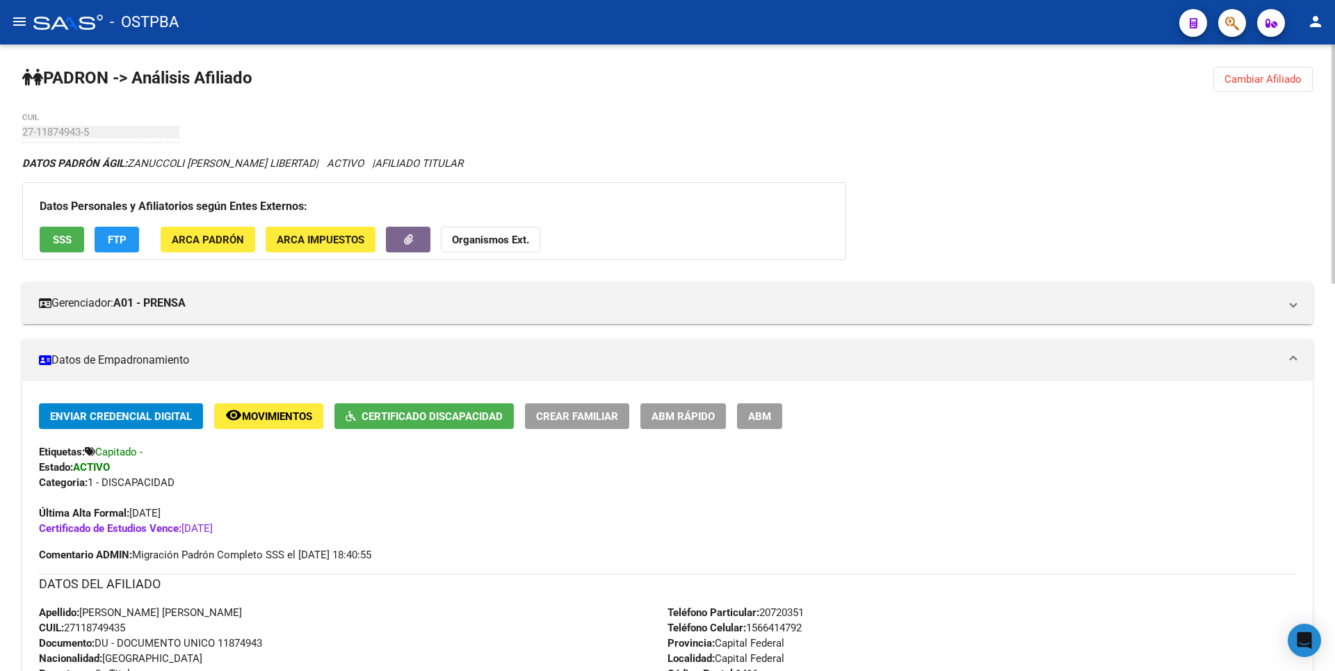
click at [1262, 82] on span "Cambiar Afiliado" at bounding box center [1262, 79] width 77 height 13
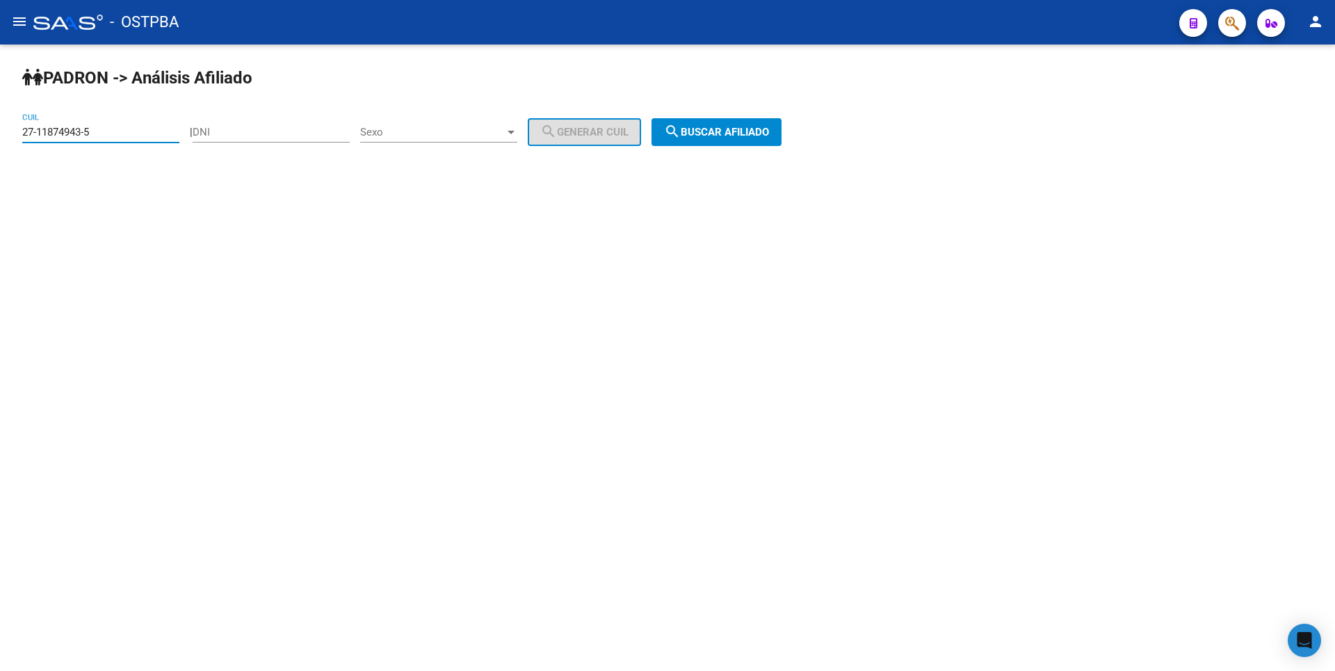
drag, startPoint x: 103, startPoint y: 130, endPoint x: 0, endPoint y: 66, distance: 121.2
click at [0, 66] on div "PADRON -> Análisis Afiliado 27-11874943-5 CUIL | DNI Sexo Sexo search Generar C…" at bounding box center [667, 117] width 1335 height 146
type input "20-94409930-2"
click at [768, 140] on button "search Buscar afiliado" at bounding box center [716, 132] width 130 height 28
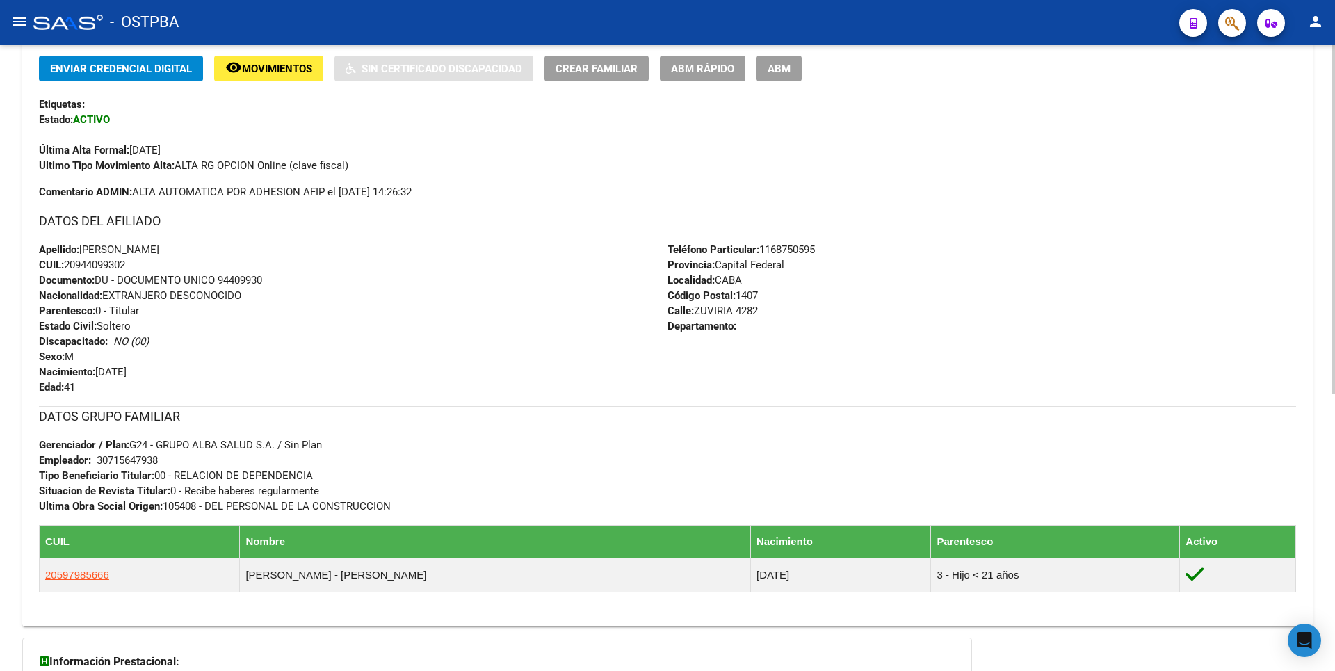
scroll to position [495, 0]
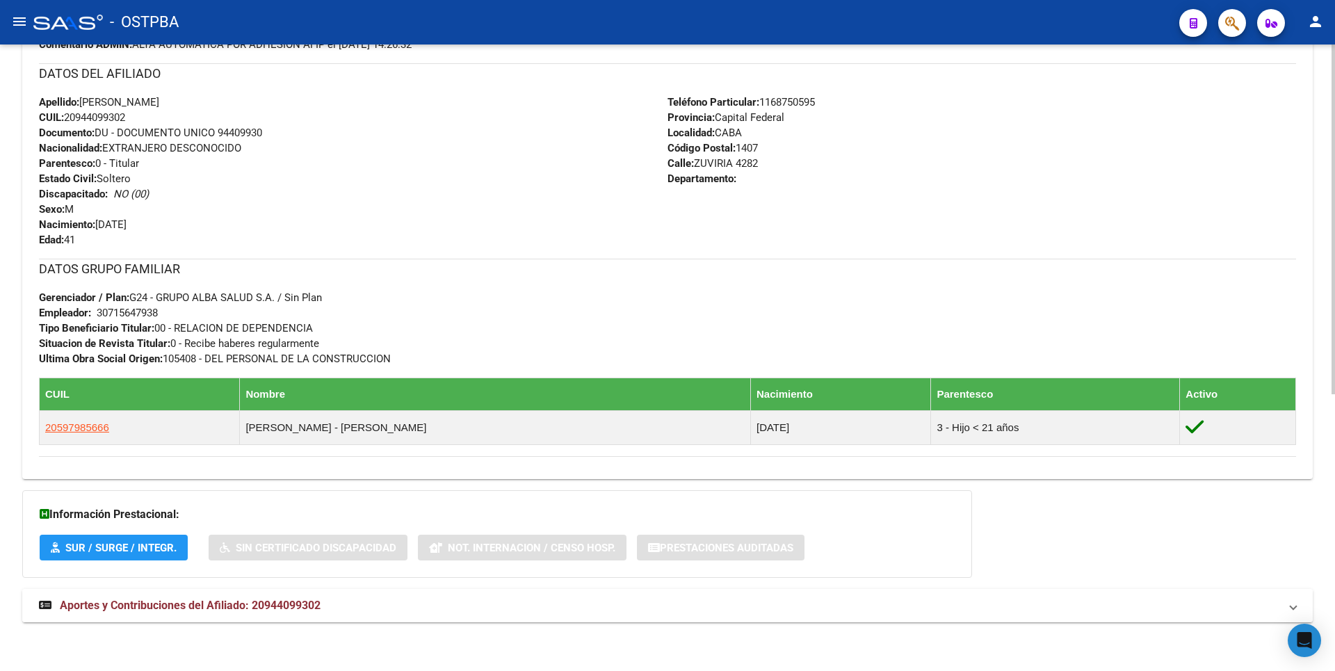
click at [286, 599] on span "Aportes y Contribuciones del Afiliado: 20944099302" at bounding box center [190, 605] width 261 height 13
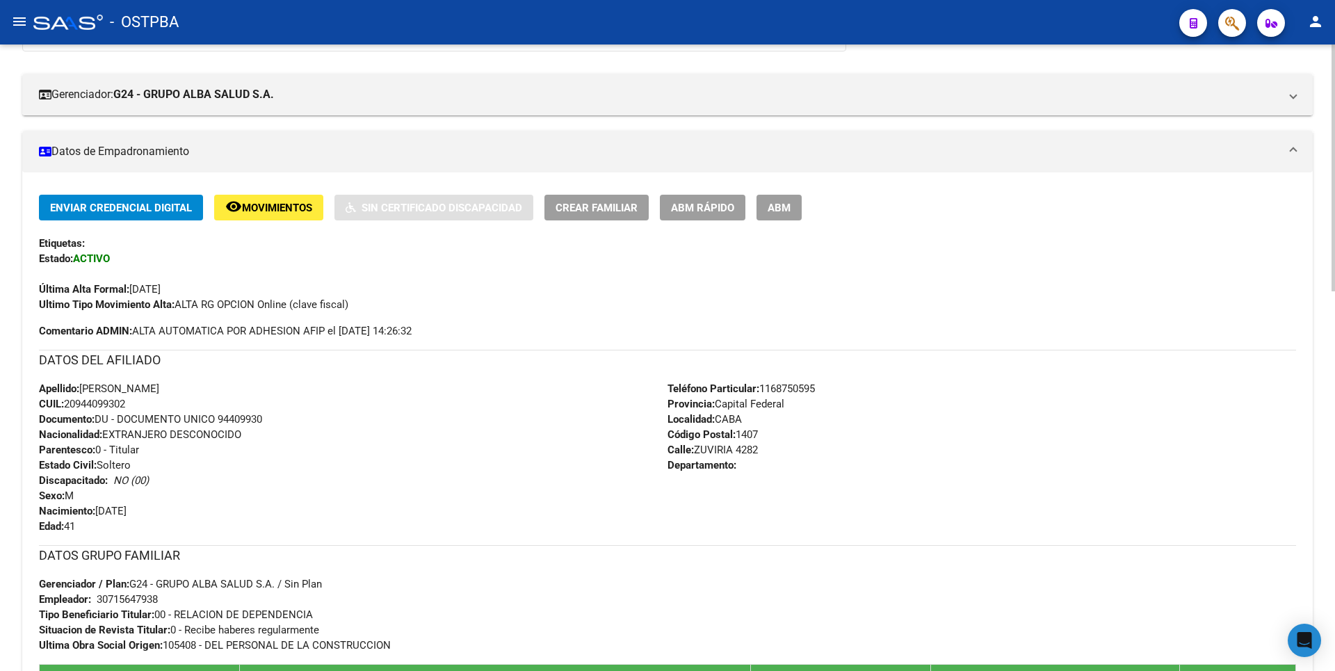
scroll to position [0, 0]
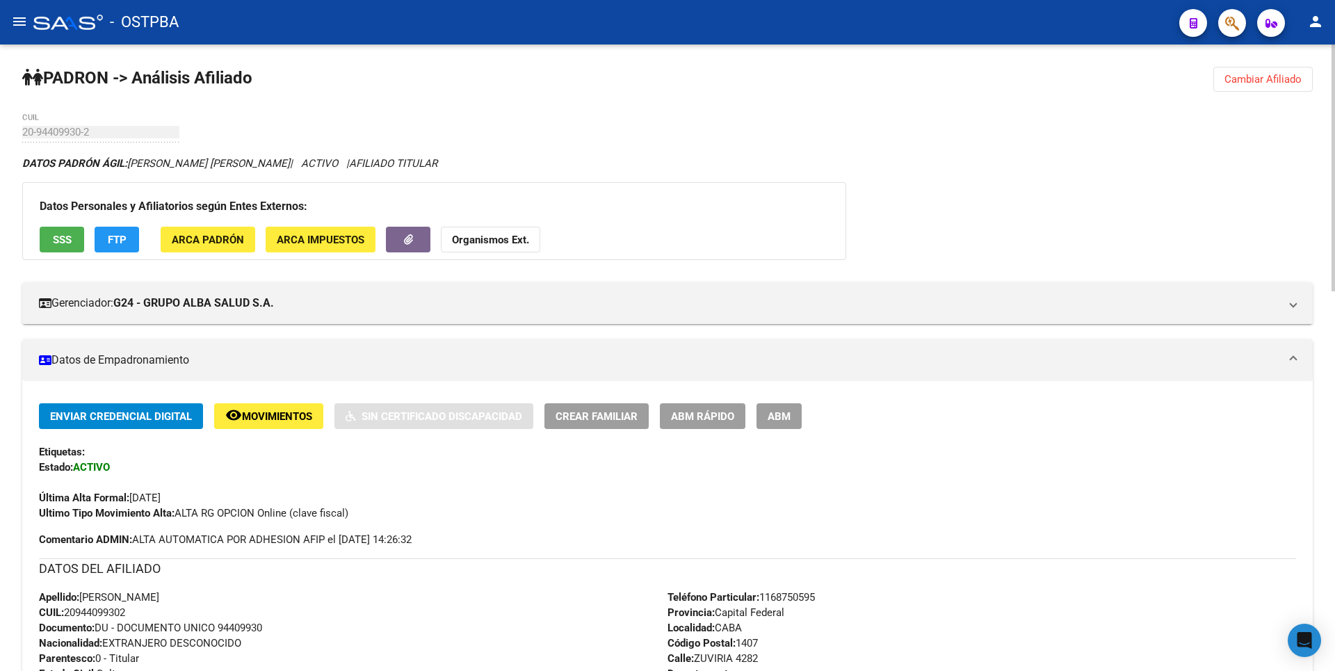
click at [56, 240] on span "SSS" at bounding box center [62, 240] width 19 height 13
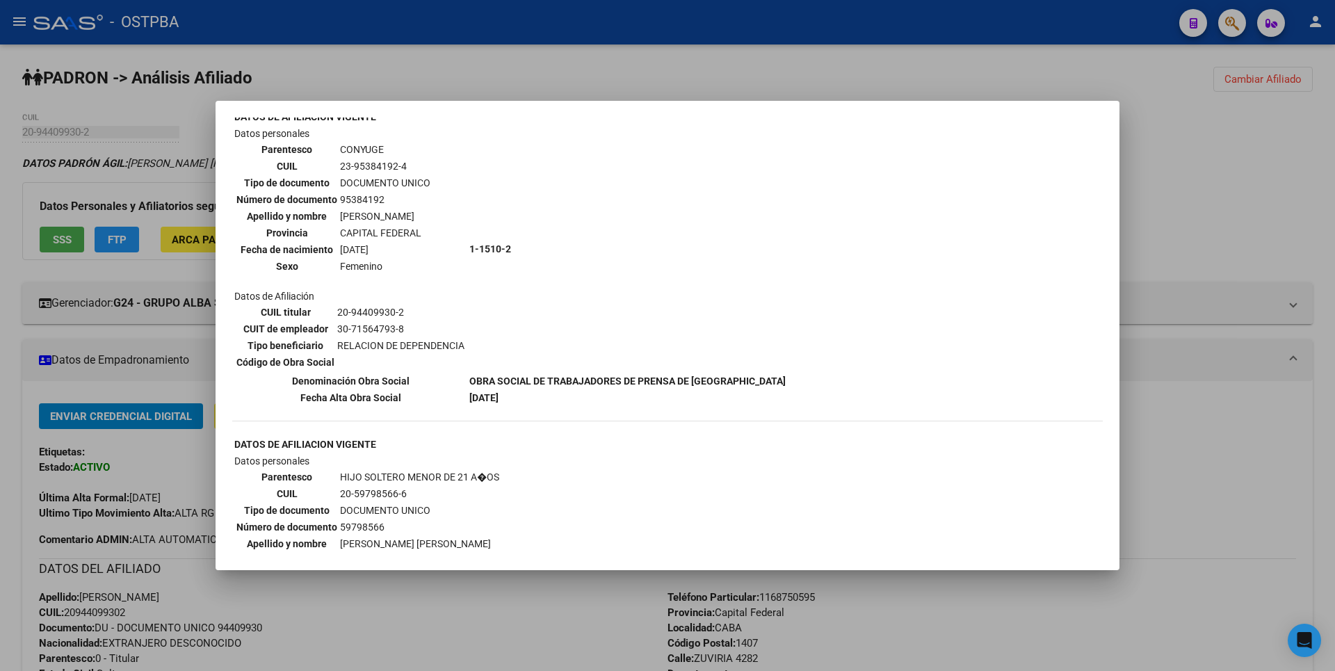
scroll to position [626, 0]
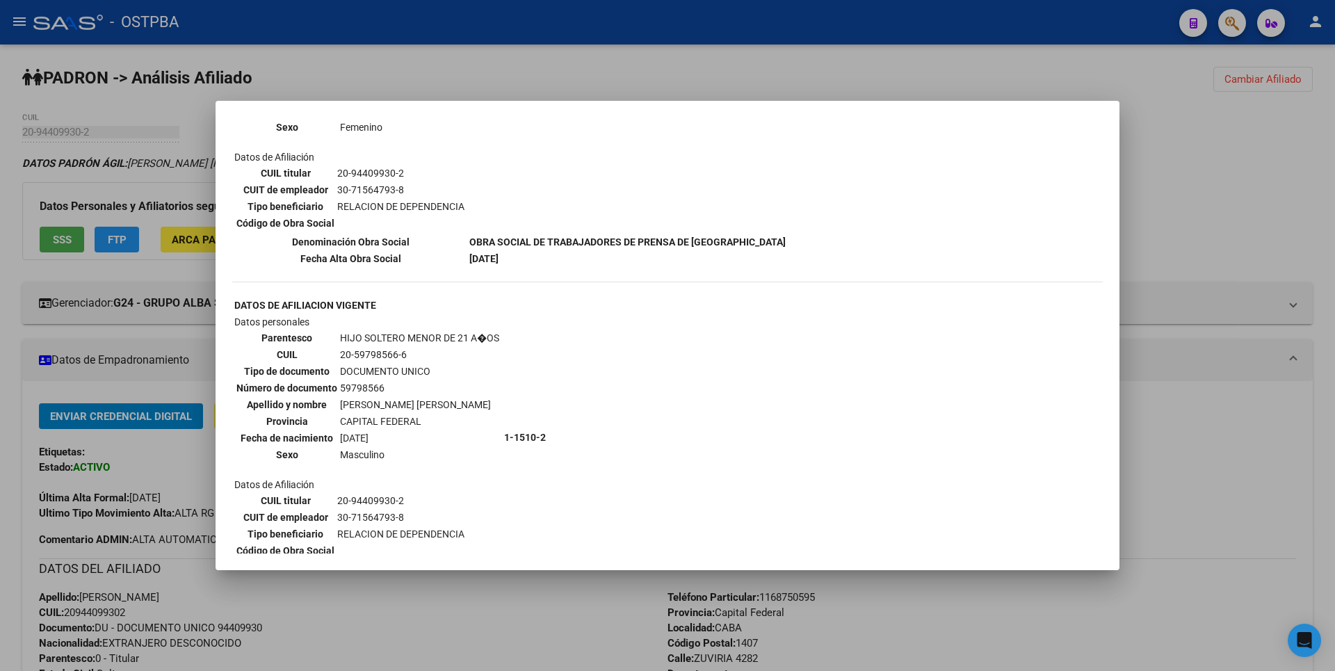
drag, startPoint x: 341, startPoint y: 357, endPoint x: 405, endPoint y: 359, distance: 64.0
click at [405, 359] on td "20-59798566-6" at bounding box center [419, 354] width 161 height 15
drag, startPoint x: 405, startPoint y: 359, endPoint x: 432, endPoint y: 361, distance: 27.2
click at [432, 361] on td "20-59798566-6" at bounding box center [419, 354] width 161 height 15
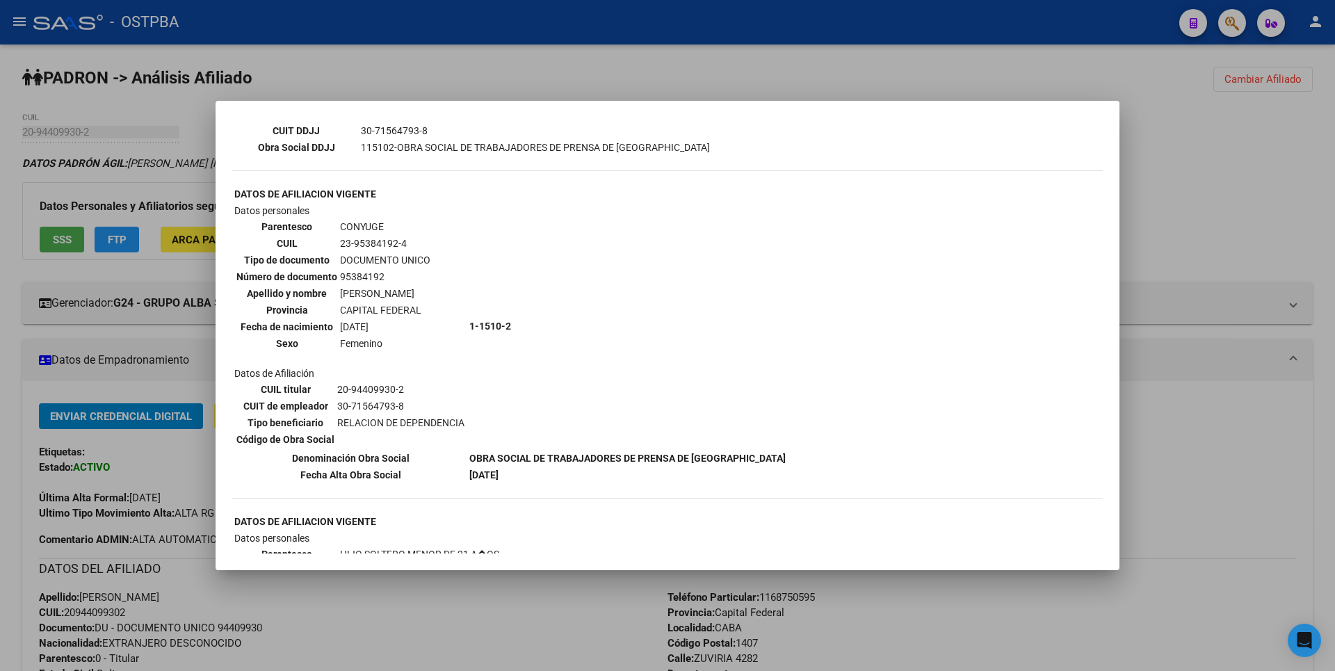
scroll to position [408, 0]
drag, startPoint x: 339, startPoint y: 244, endPoint x: 414, endPoint y: 250, distance: 74.6
click at [414, 250] on td "23-95384192-4" at bounding box center [385, 244] width 92 height 15
copy td "23-95384192-4"
click at [1220, 181] on div at bounding box center [667, 335] width 1335 height 671
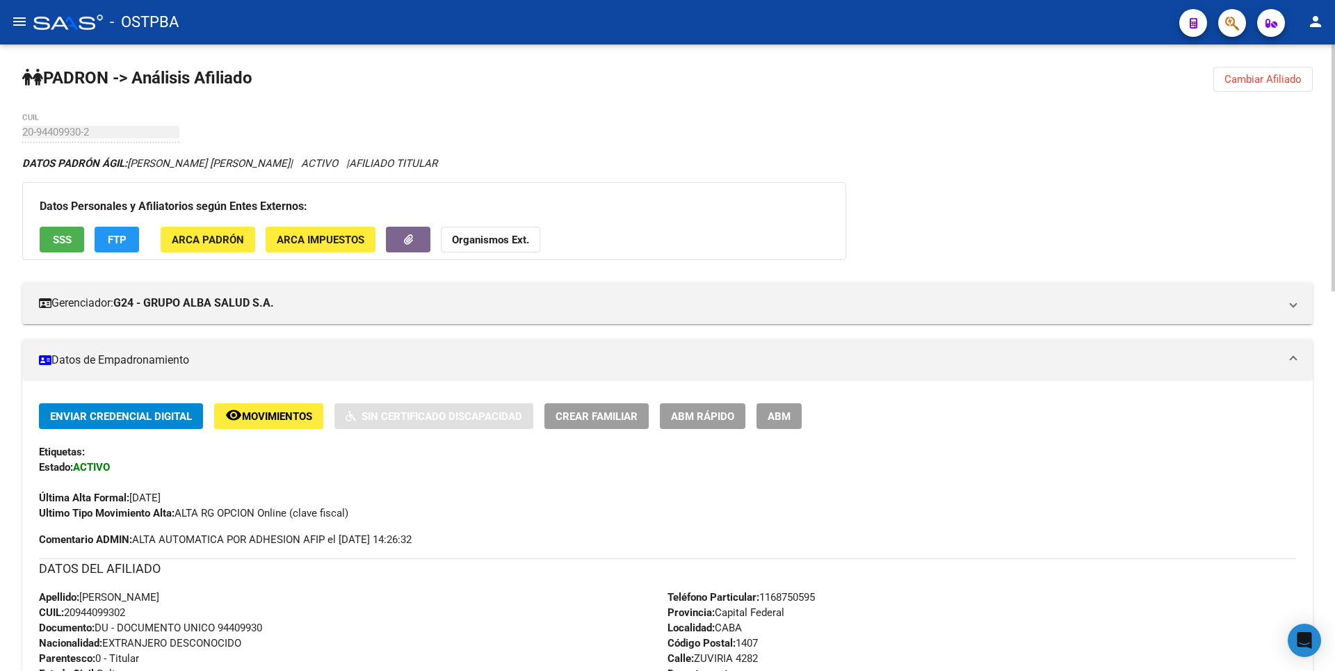
click at [57, 243] on span "SSS" at bounding box center [62, 240] width 19 height 13
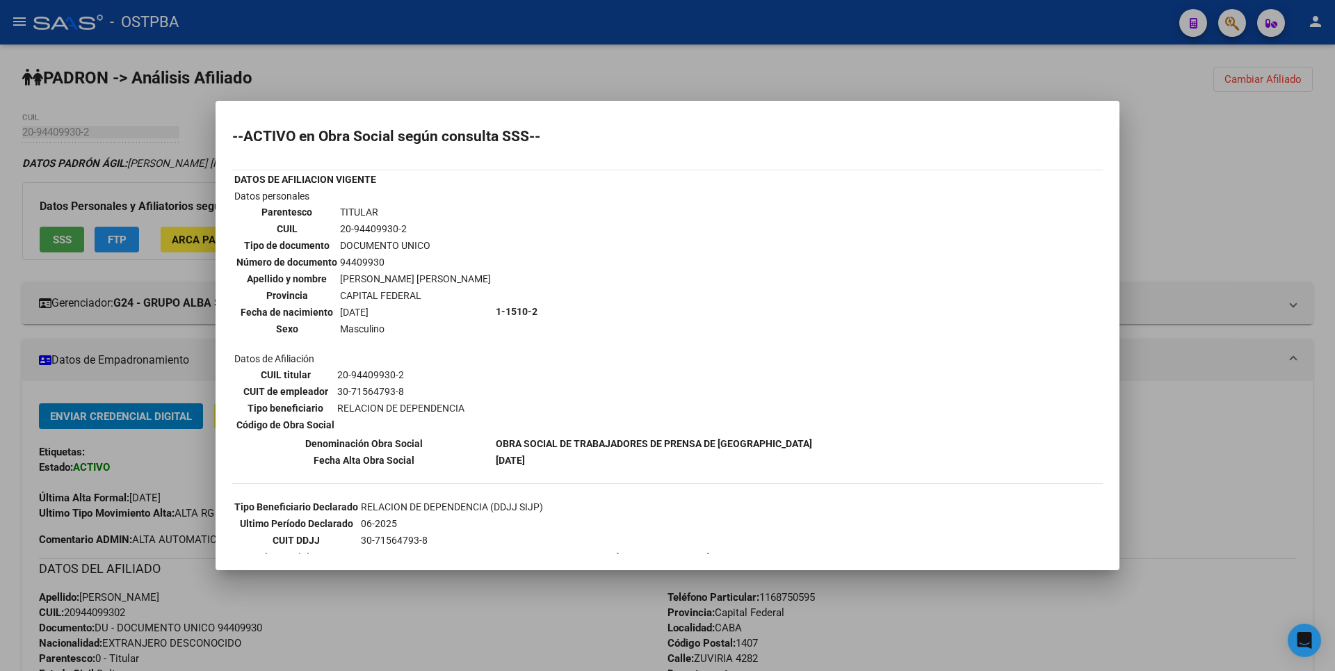
click at [1185, 277] on div at bounding box center [667, 335] width 1335 height 671
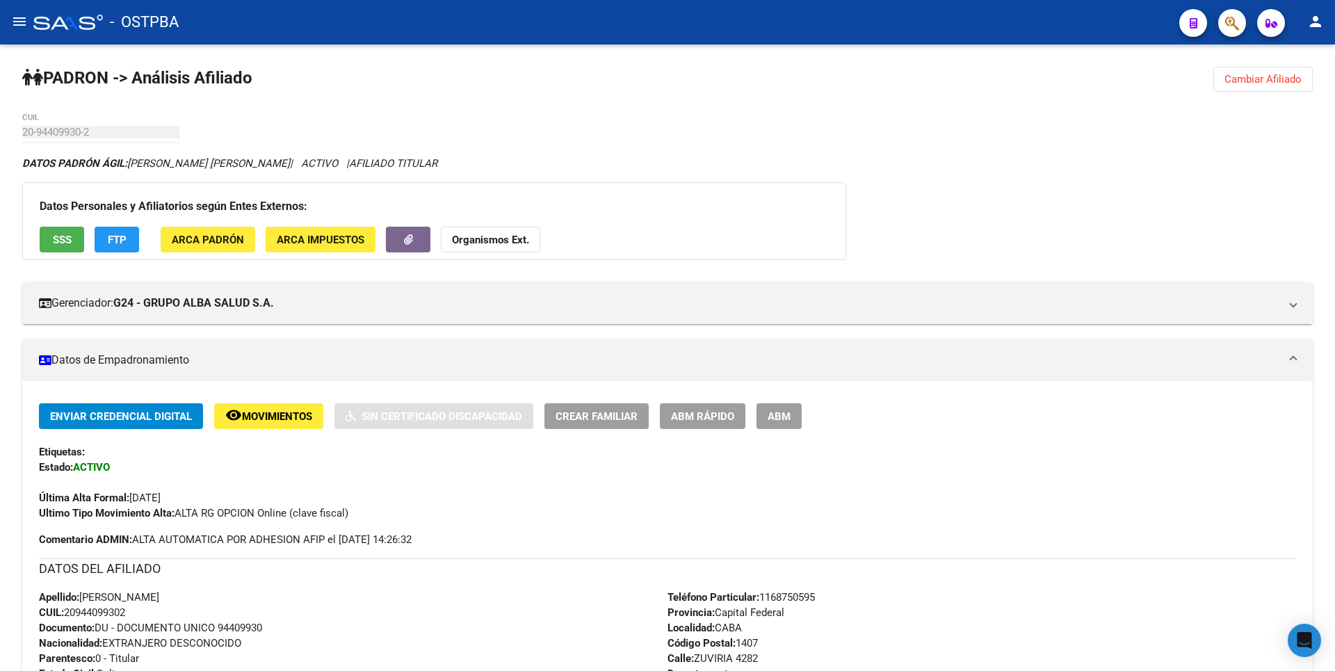
click at [778, 413] on span "ABM" at bounding box center [779, 416] width 23 height 13
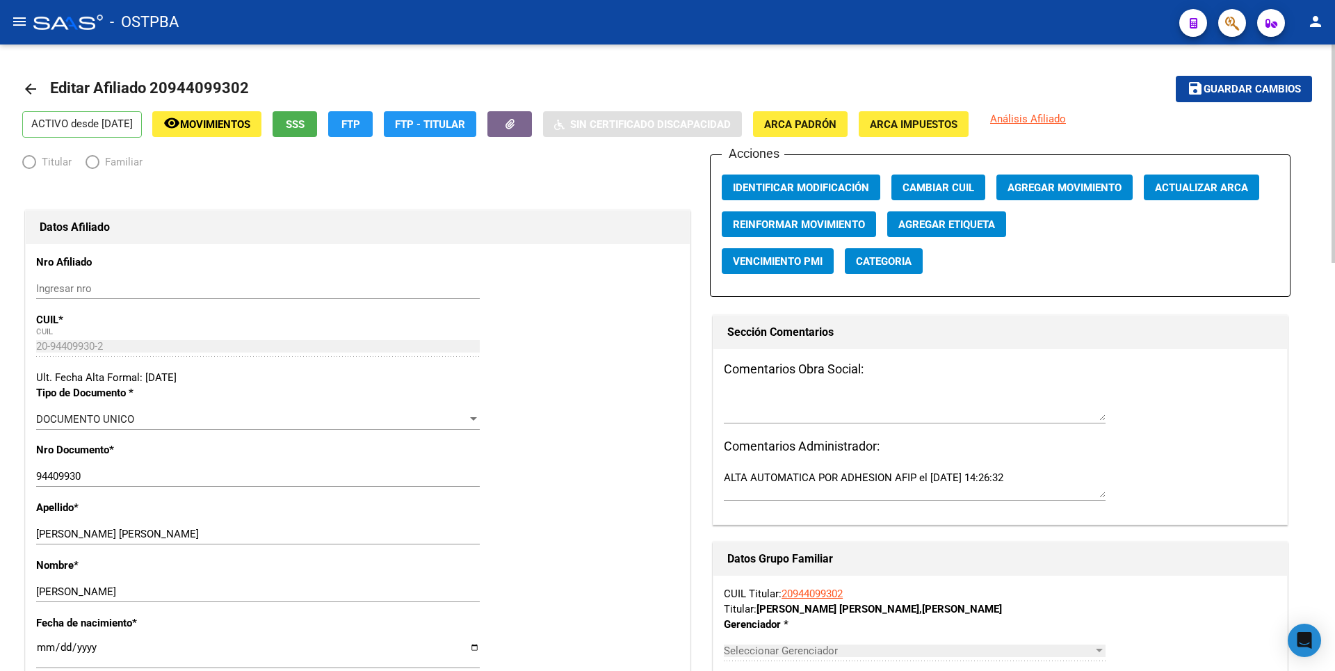
radio input "true"
type input "30-71564793-8"
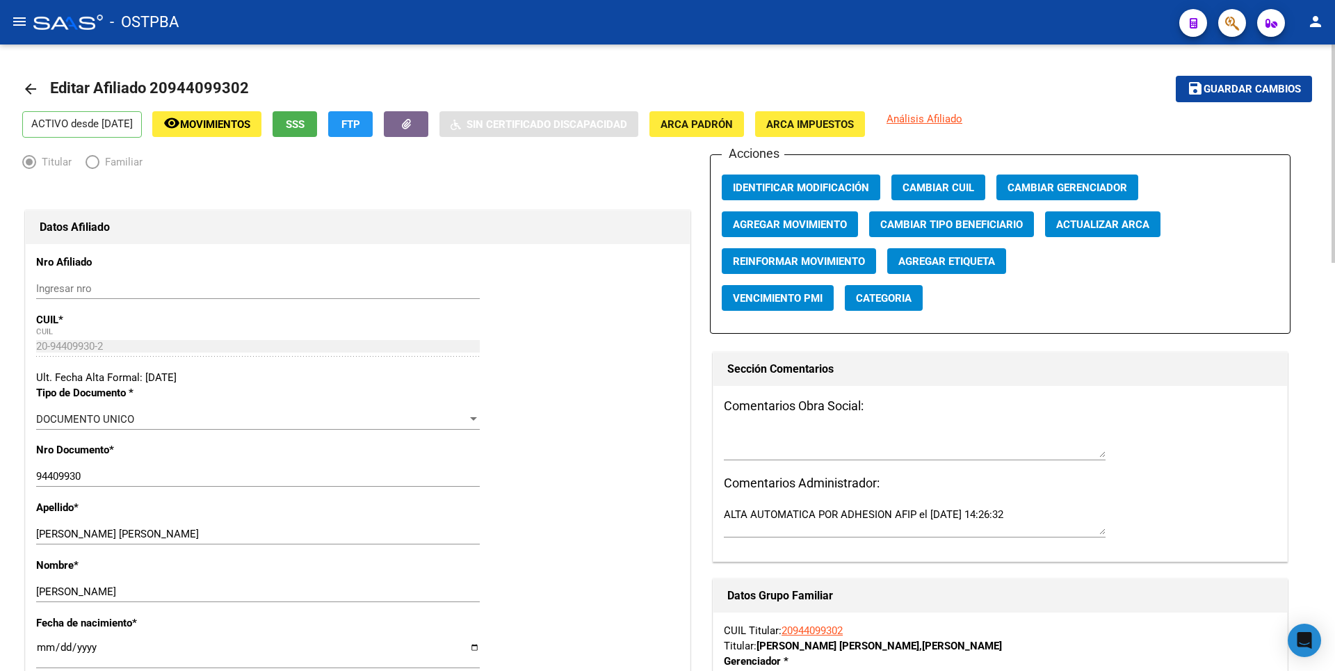
click at [305, 123] on span "SSS" at bounding box center [295, 124] width 19 height 13
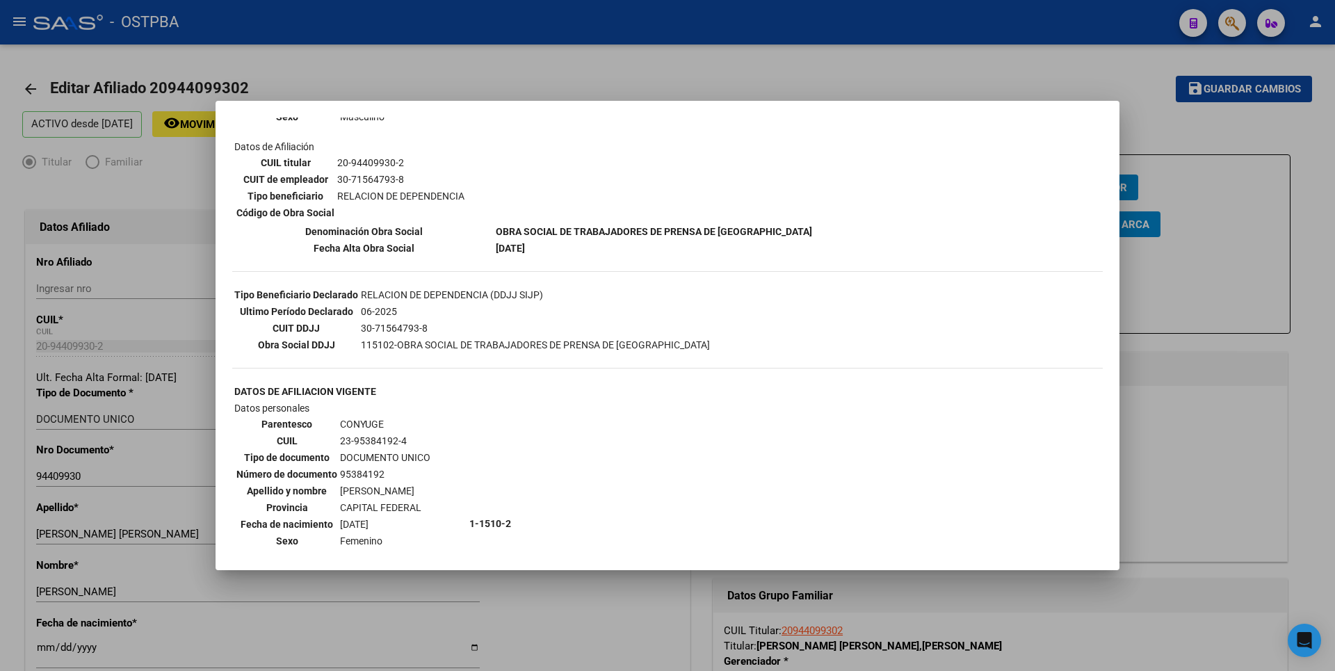
scroll to position [70, 0]
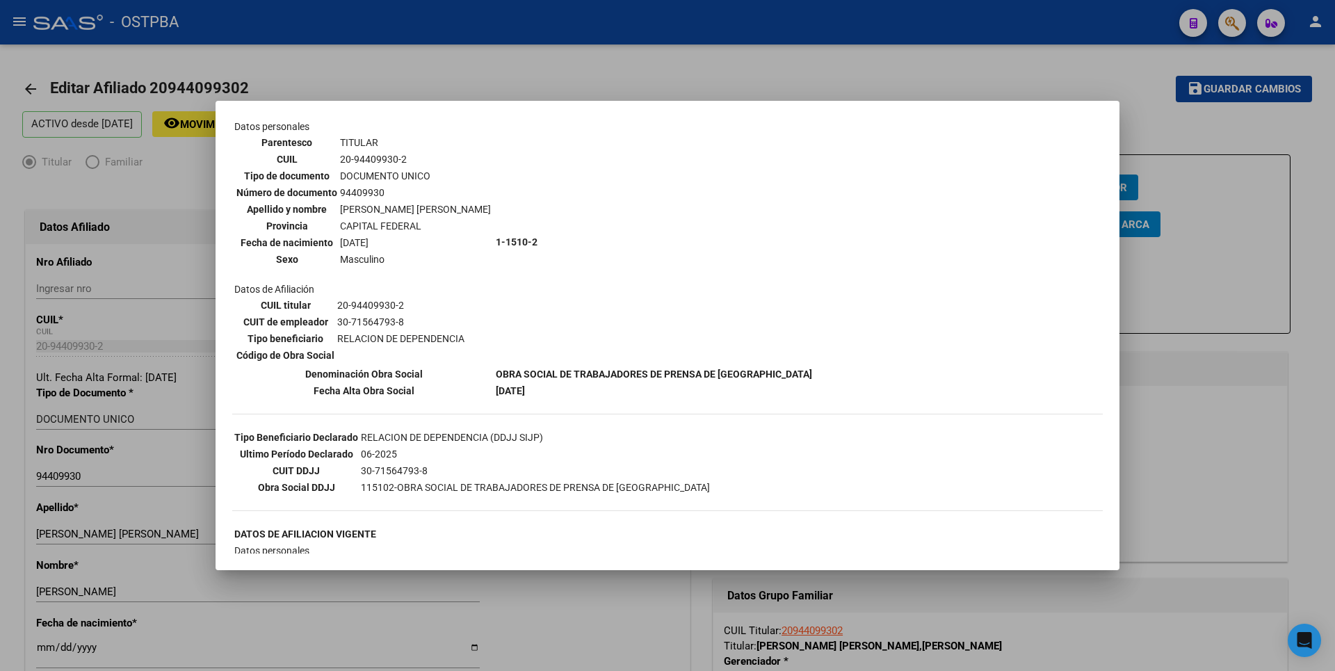
click at [1300, 190] on div at bounding box center [667, 335] width 1335 height 671
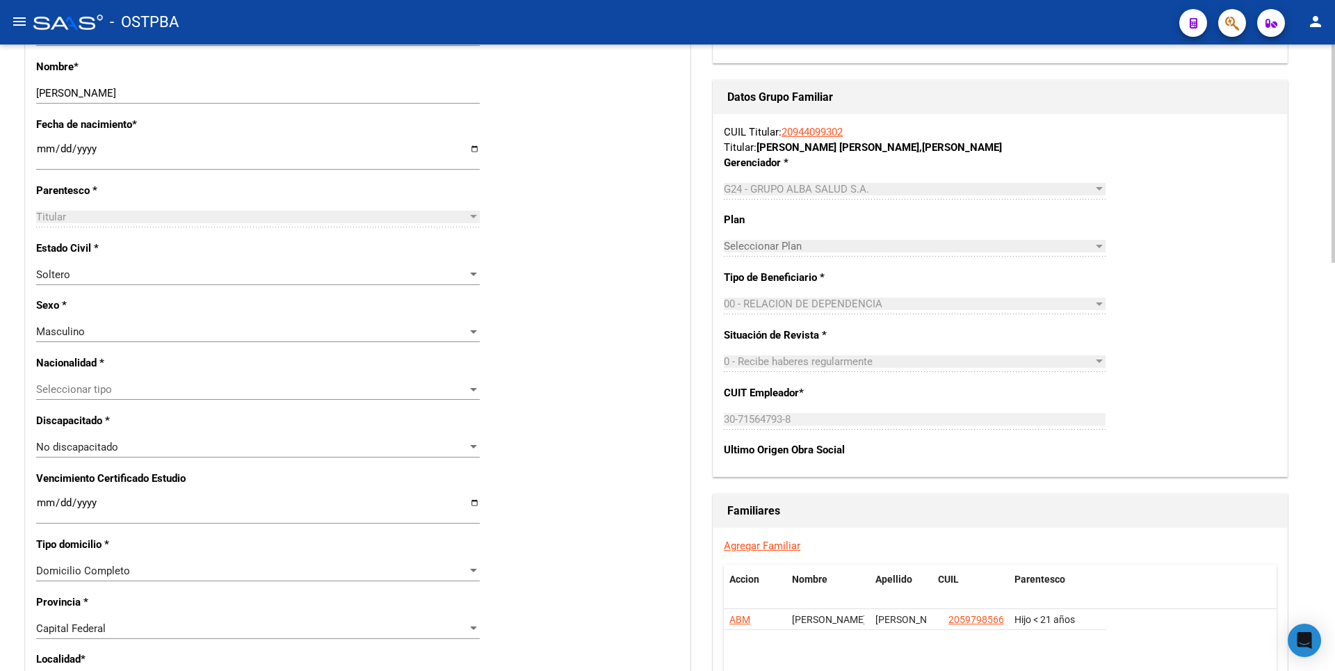
scroll to position [556, 0]
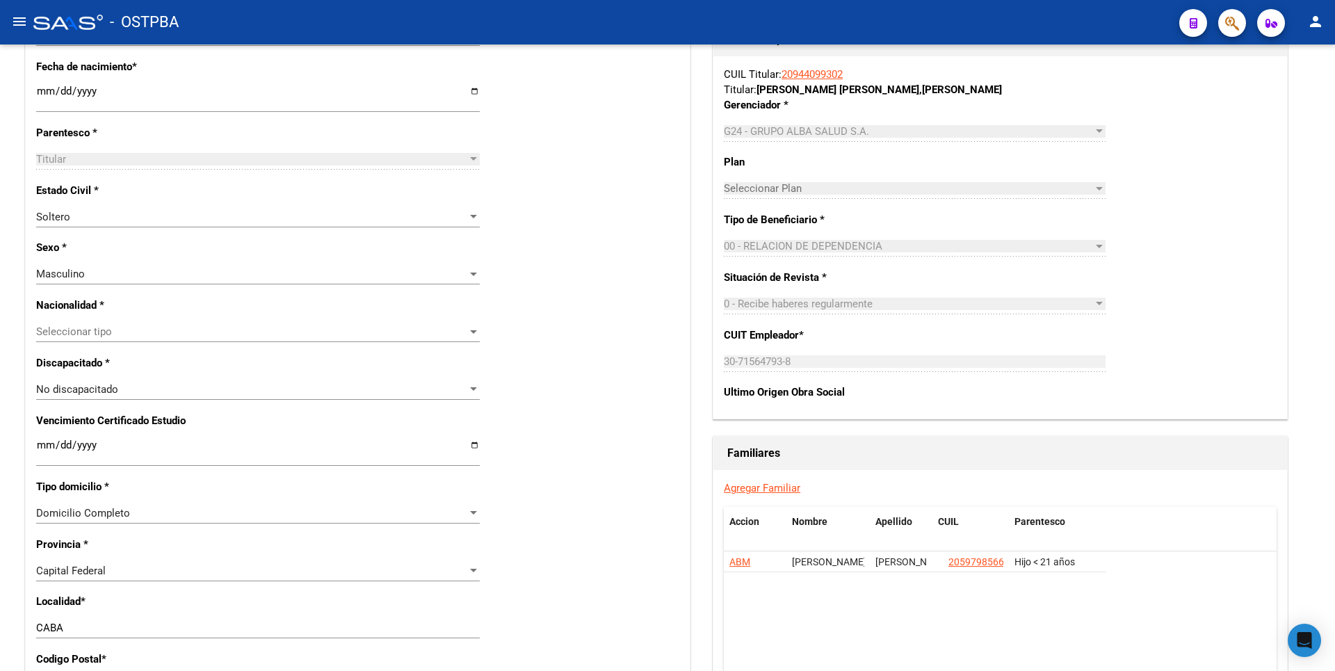
click at [779, 491] on link "Agregar Familiar" at bounding box center [762, 488] width 76 height 13
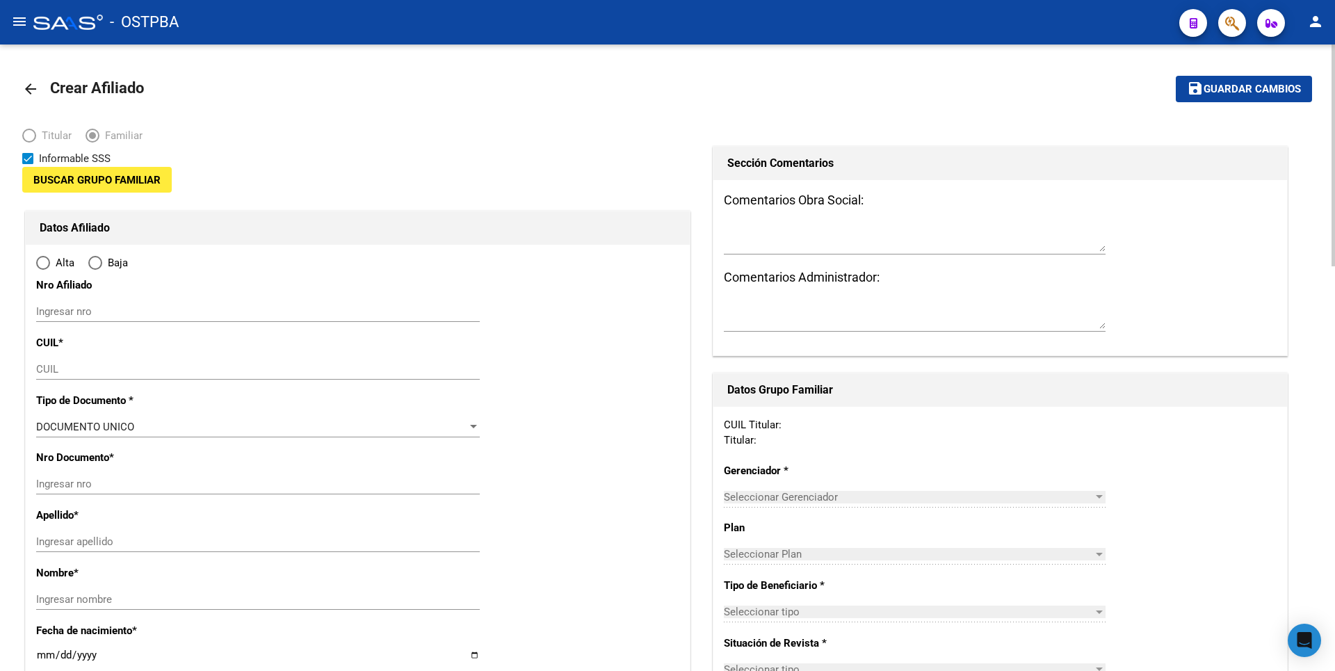
type input "30-71564793-8"
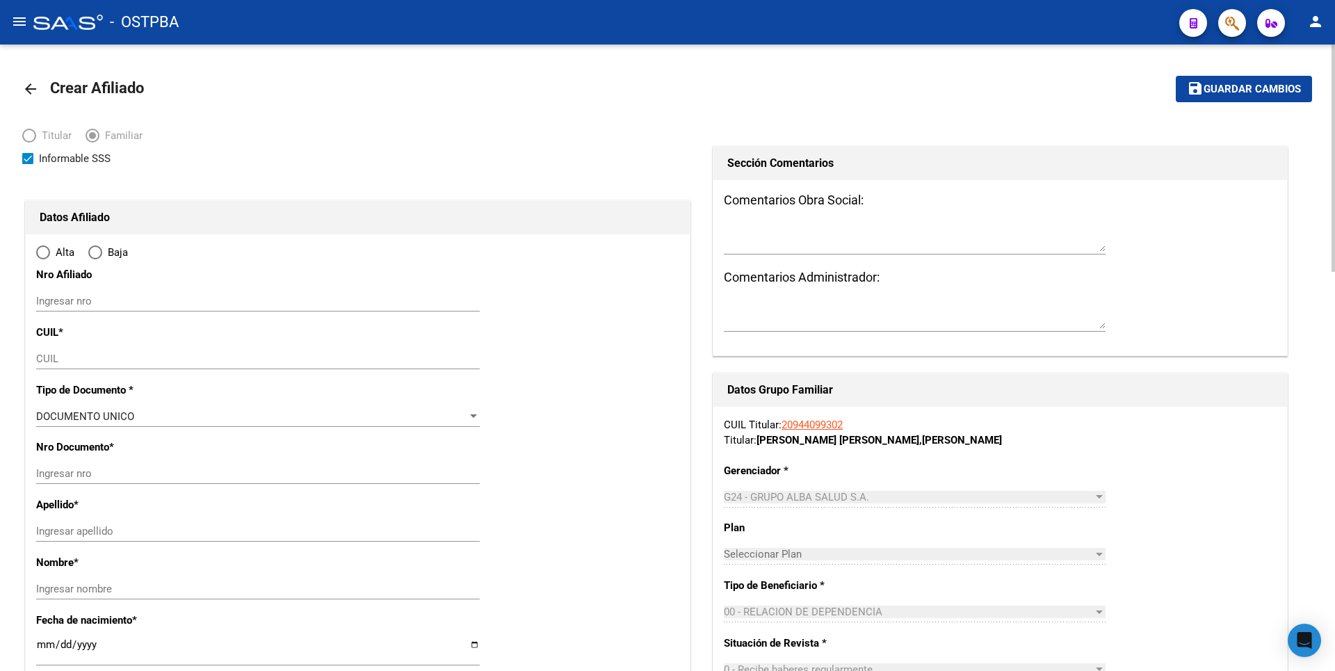
type input "CABA"
type input "1407"
type input "ZUVIRIA"
type input "4282"
radio input "true"
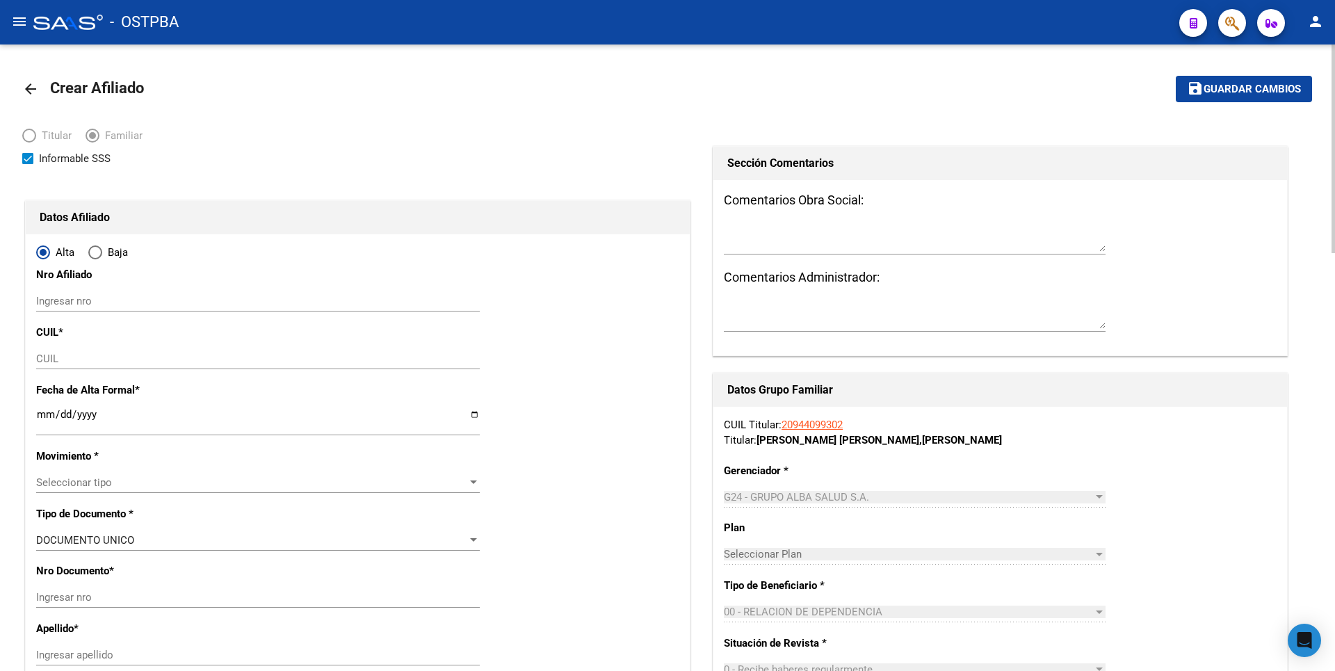
type input "30-71564793-8"
click at [49, 361] on input "CUIL" at bounding box center [258, 359] width 444 height 13
paste input "23-95384192-4"
type input "23-95384192-4"
type input "95384192"
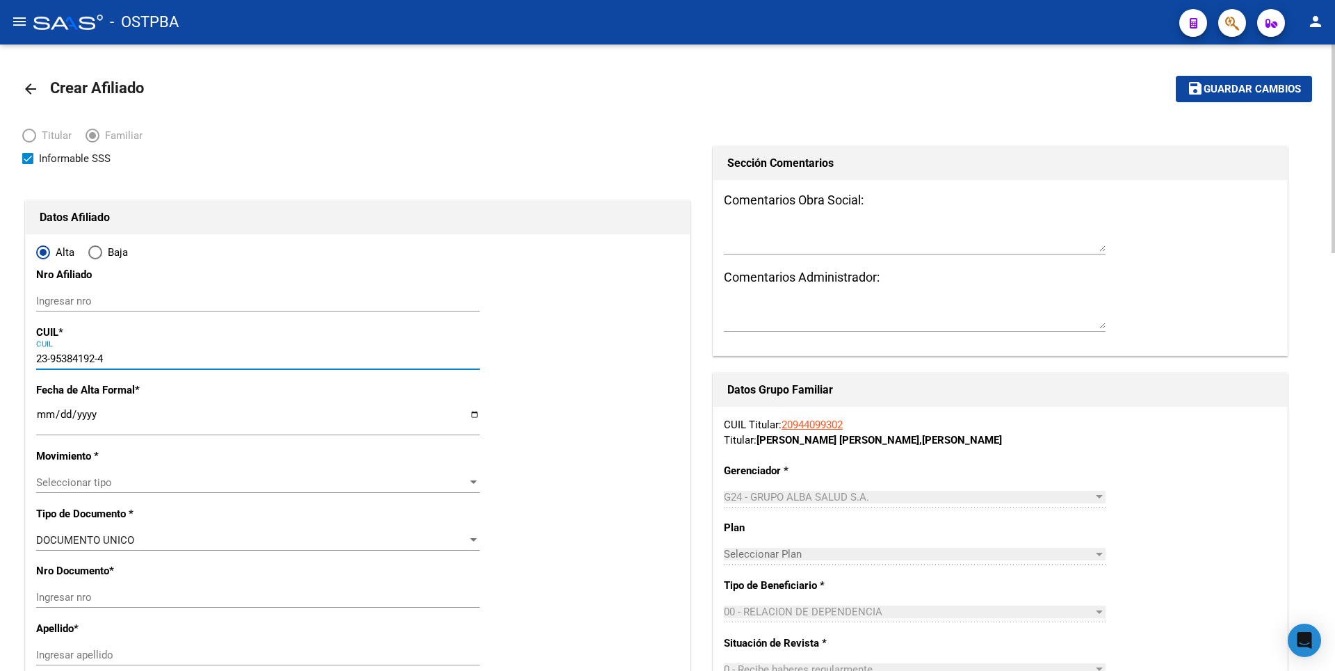
type input "ARAMAYO SORUCO"
type input "ROSALIA"
type input "1995-01-07"
type input "CABA"
type input "1408"
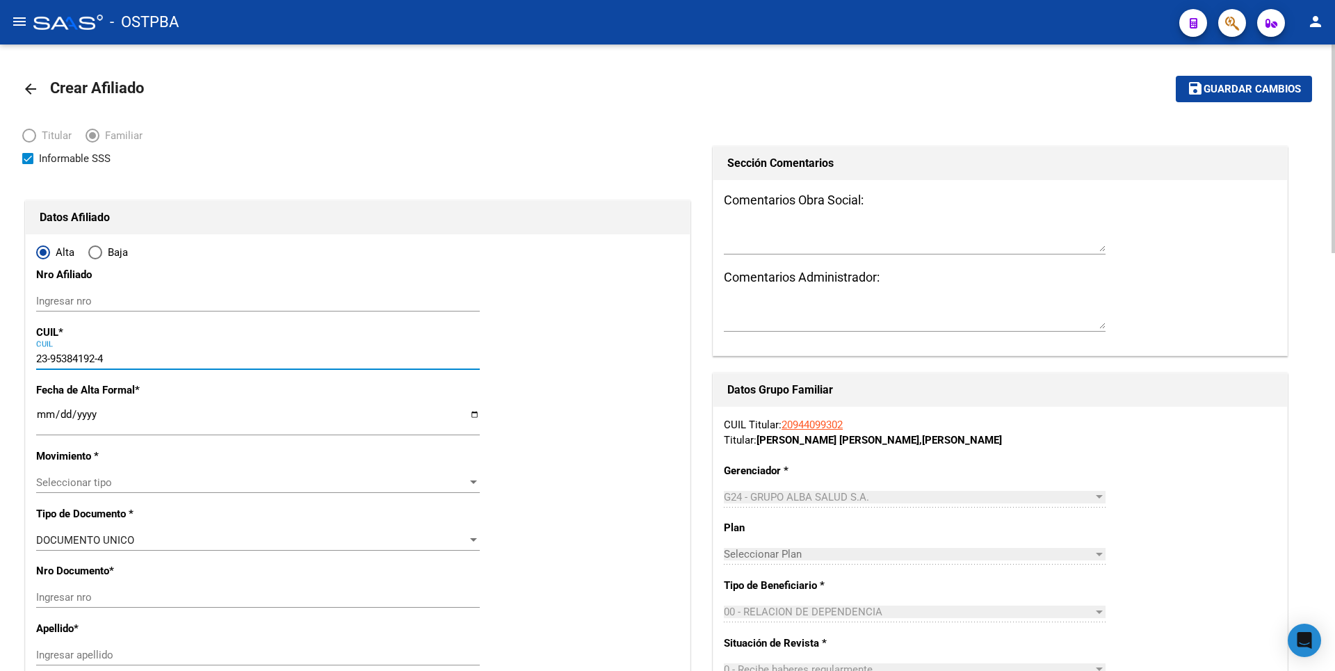
type input "MONTIEL"
type input "198"
type input "5"
type input "23-95384192-4"
click at [43, 412] on input "Ingresar fecha" at bounding box center [258, 420] width 444 height 22
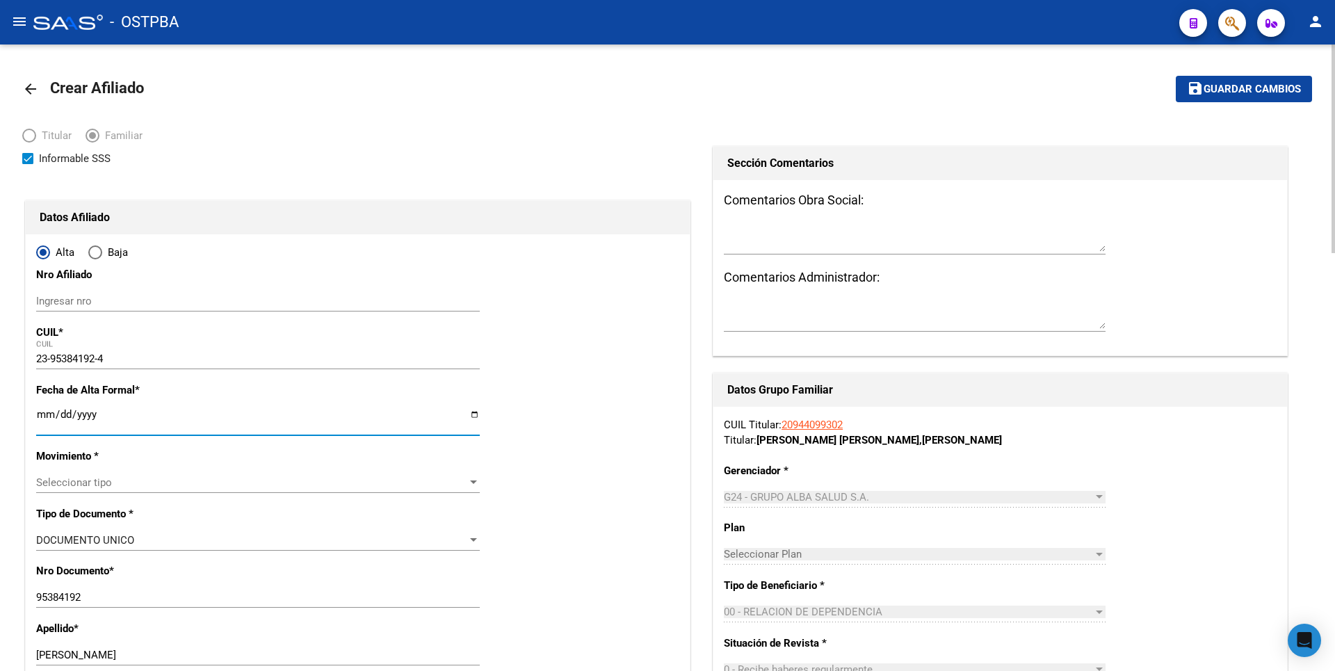
type input "0002-05-01"
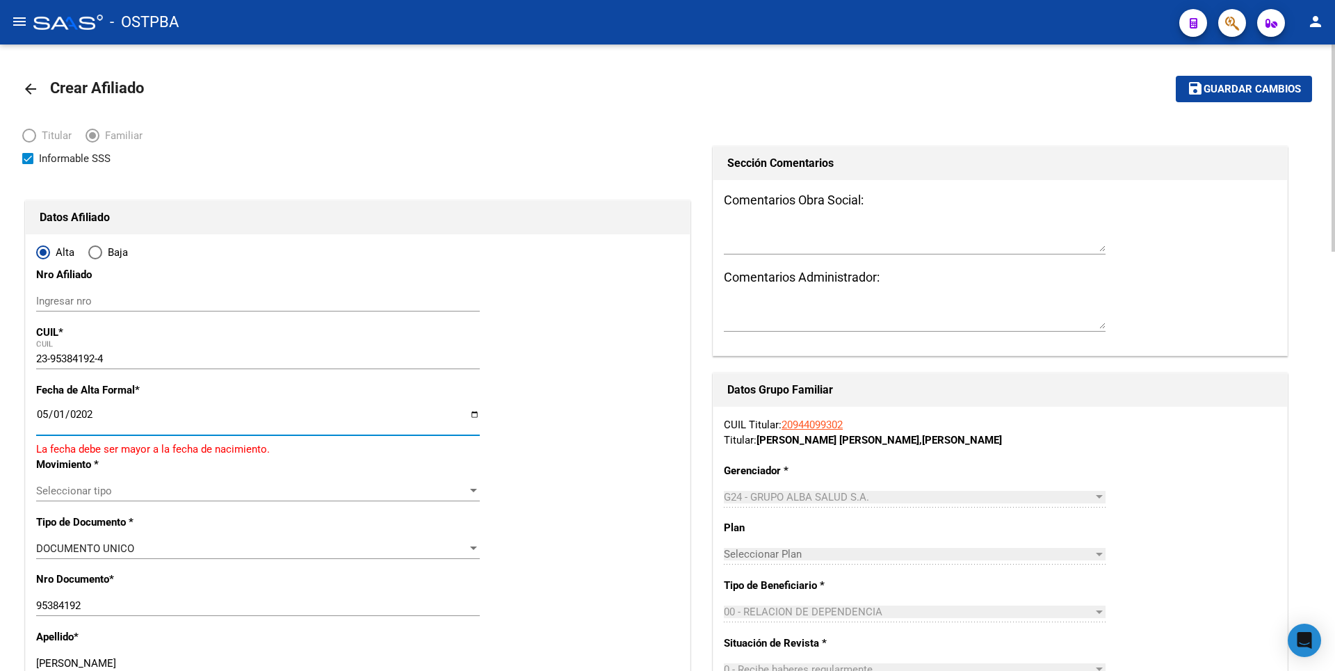
type input "[DATE]"
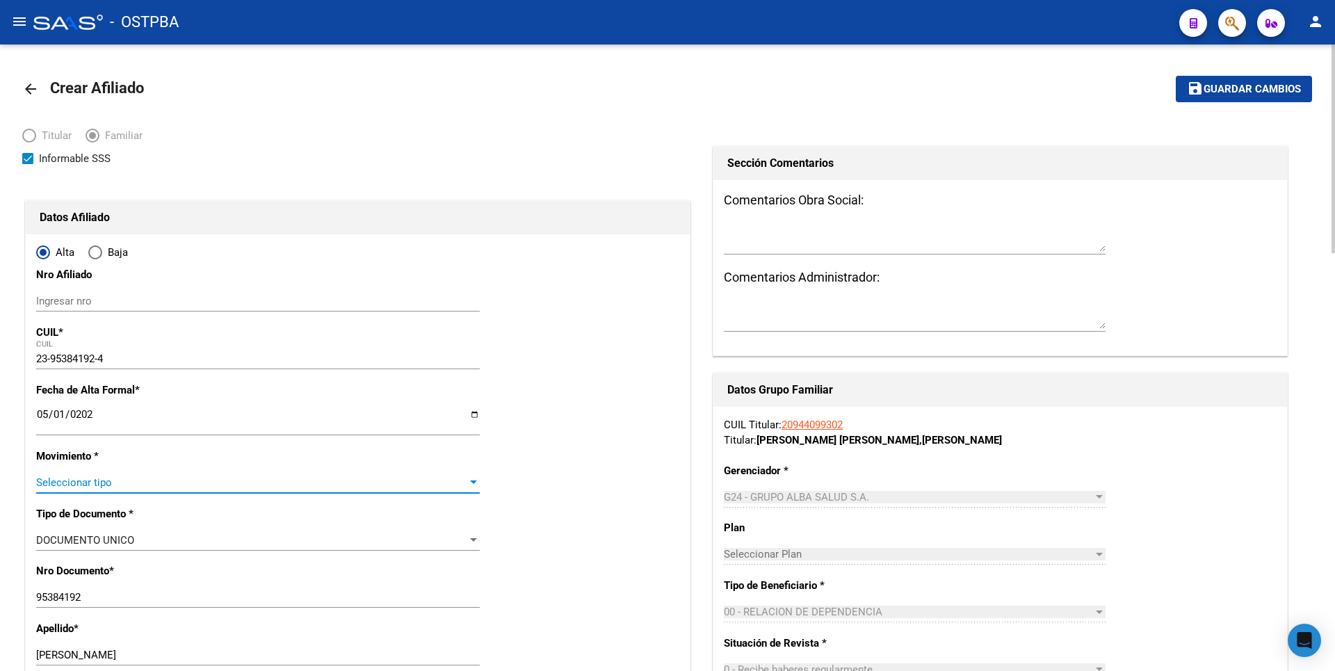
click at [475, 485] on div at bounding box center [473, 482] width 13 height 11
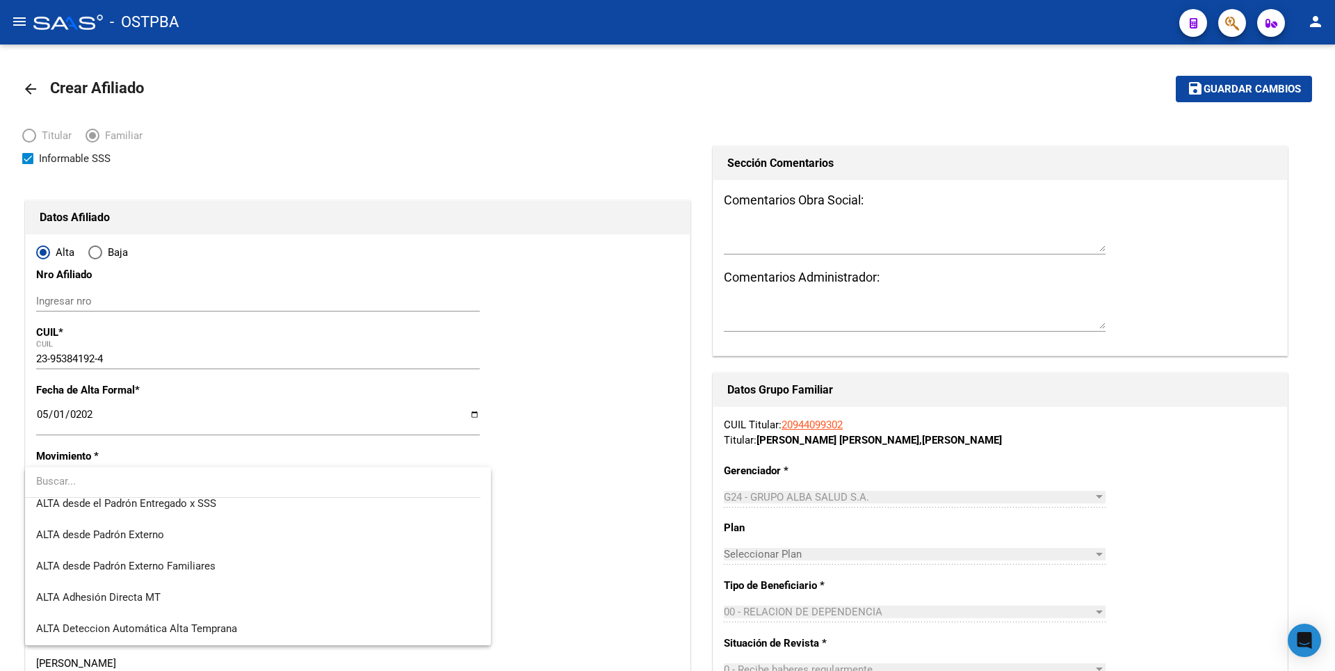
scroll to position [479, 0]
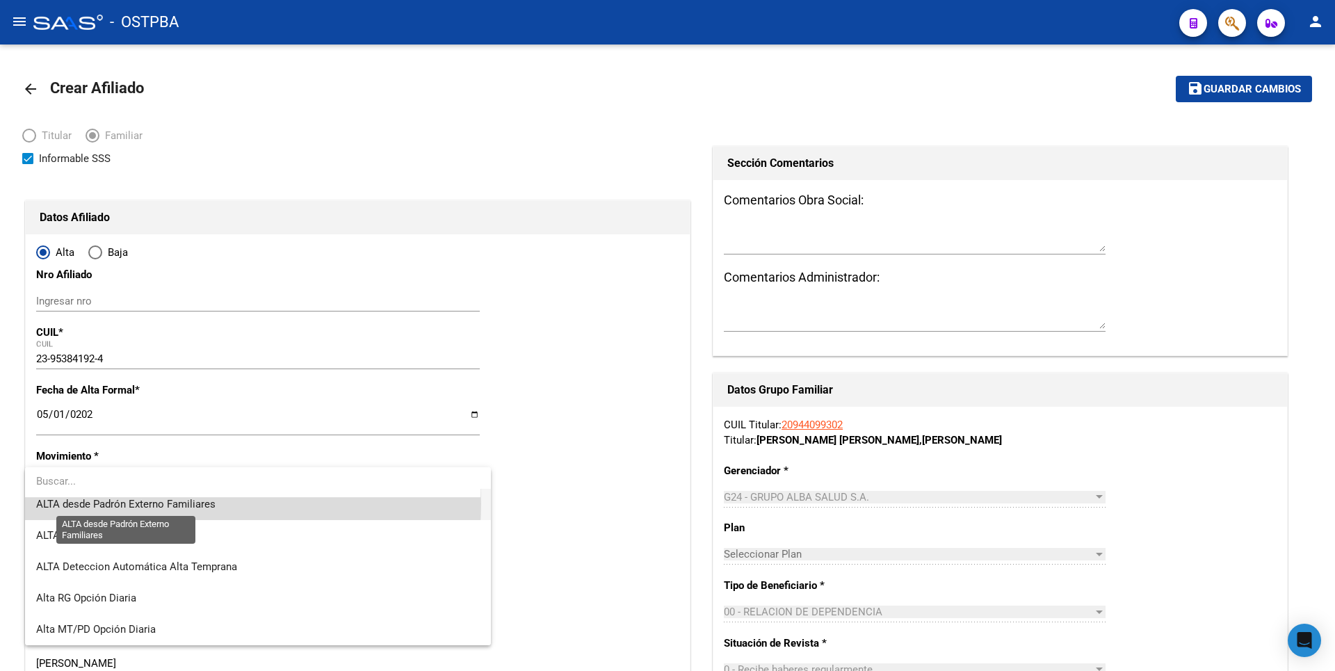
click at [200, 503] on span "ALTA desde Padrón Externo Familiares" at bounding box center [125, 504] width 179 height 13
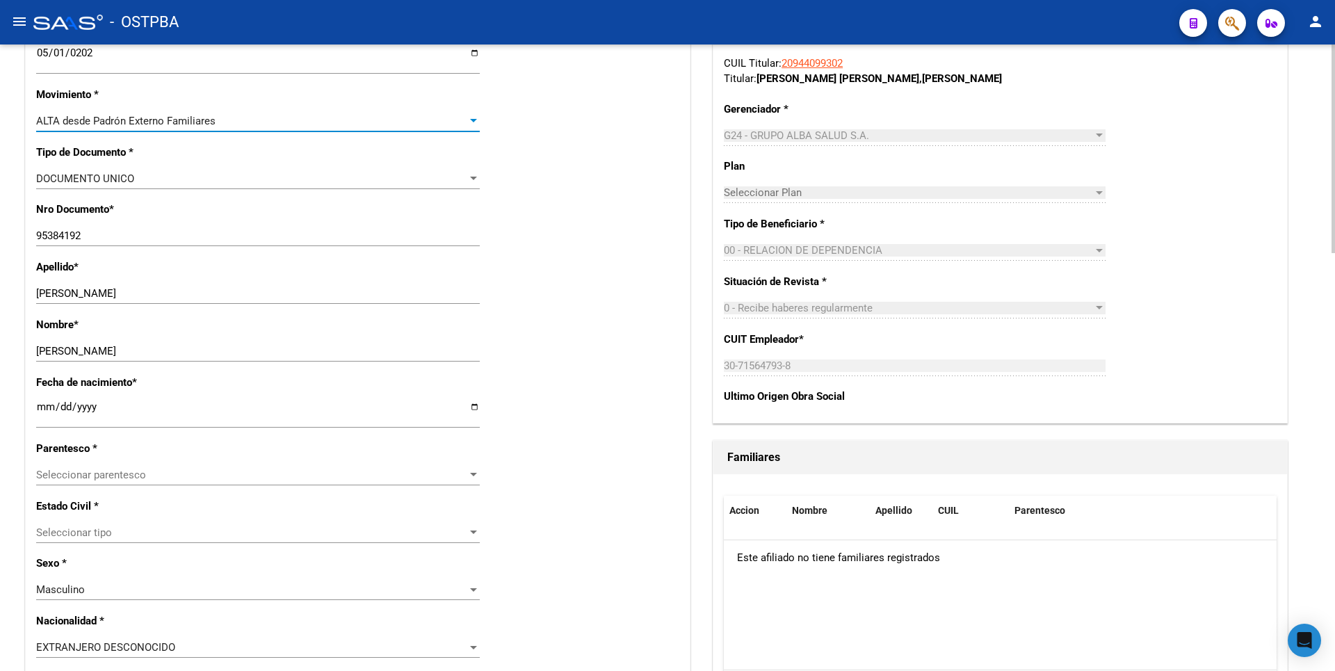
scroll to position [417, 0]
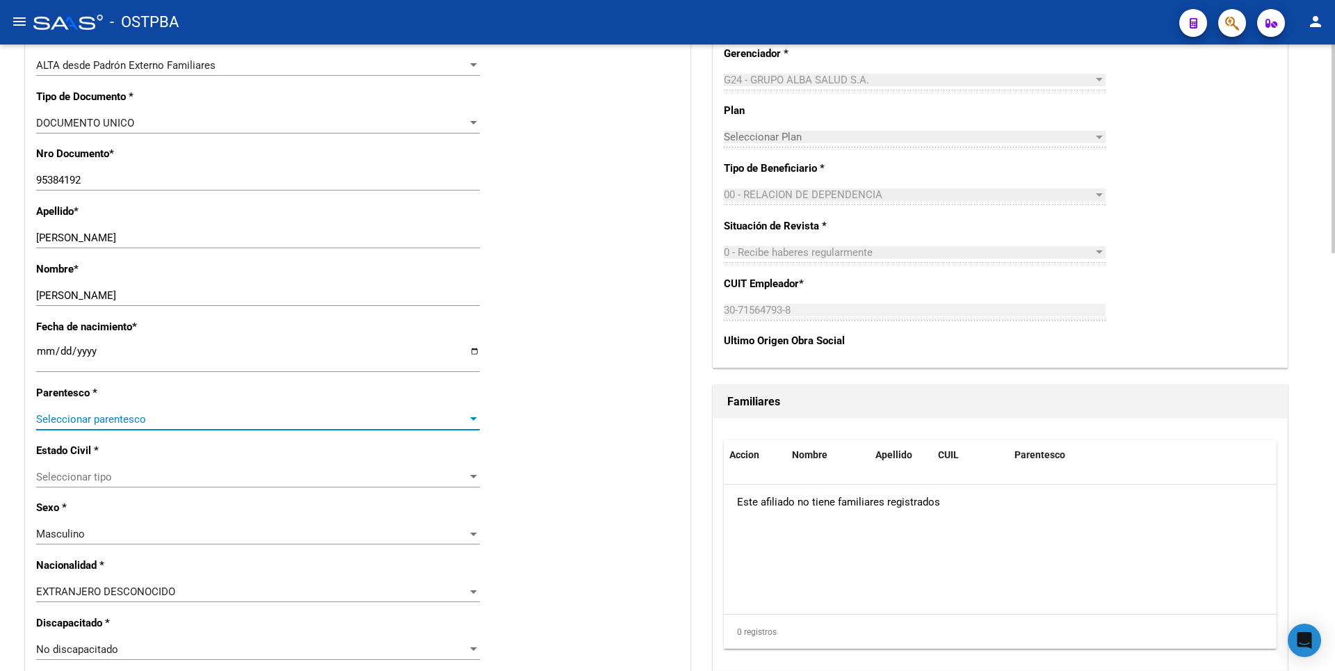
click at [470, 420] on div at bounding box center [473, 418] width 7 height 3
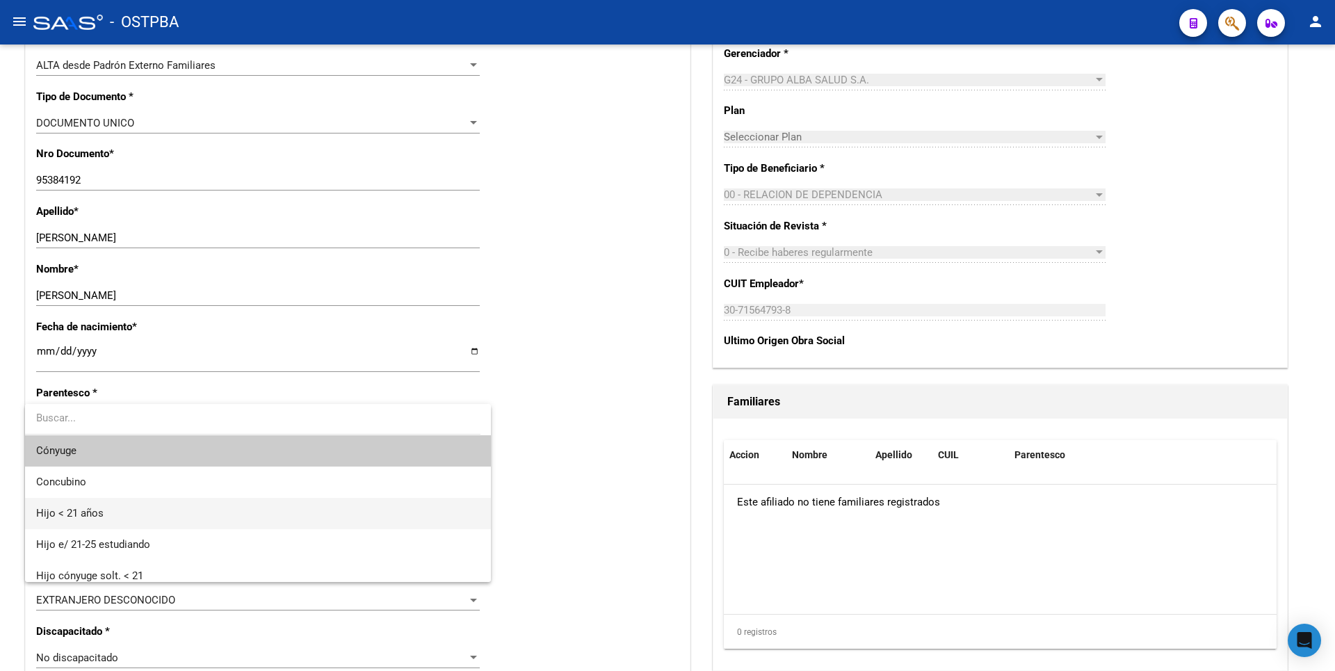
click at [114, 508] on span "Hijo < 21 años" at bounding box center [258, 513] width 444 height 31
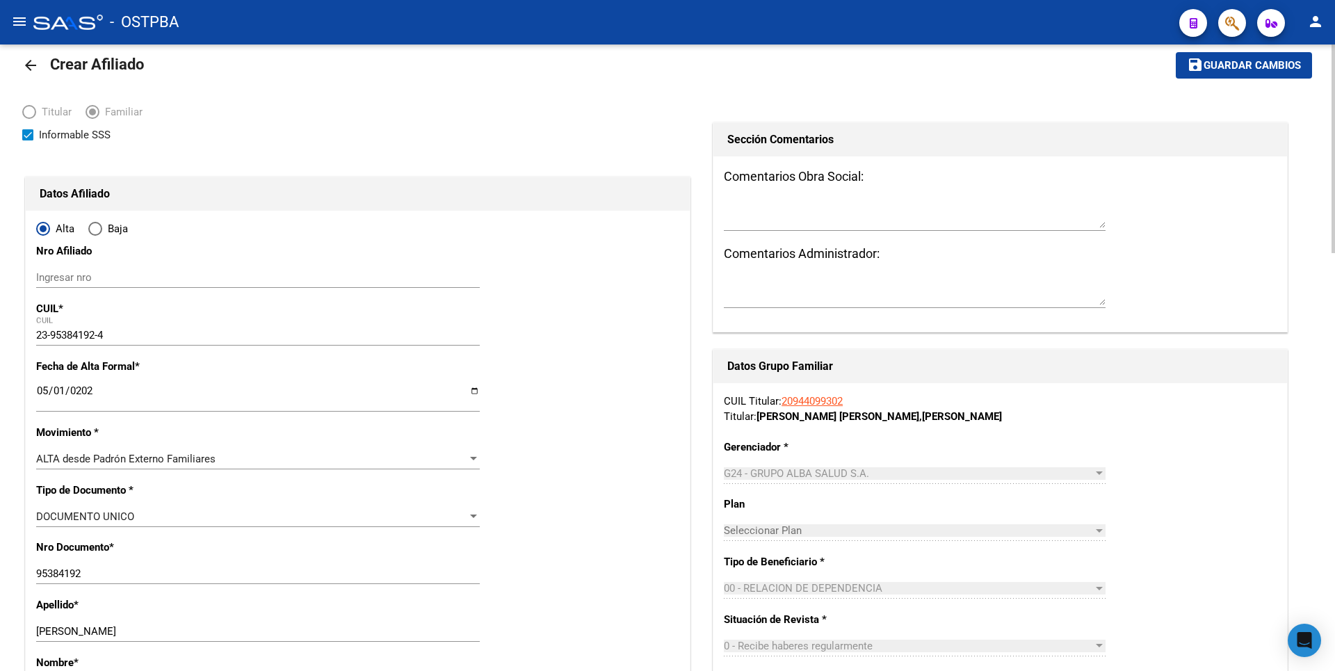
scroll to position [0, 0]
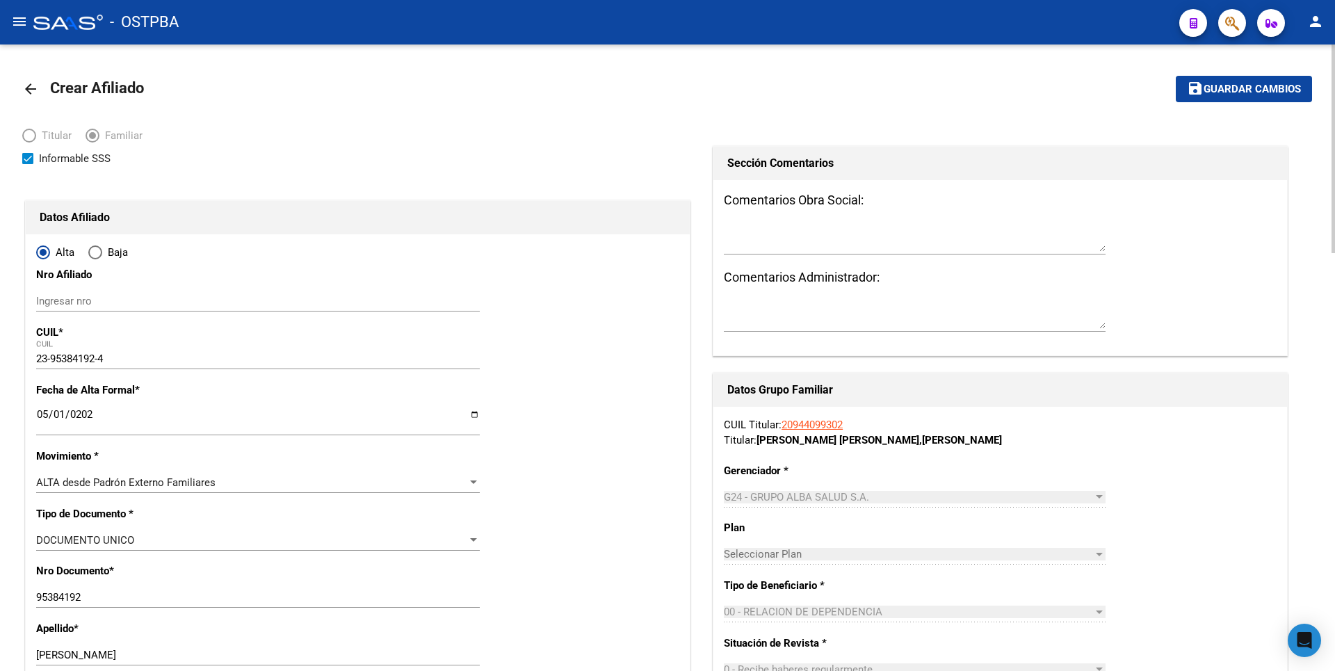
click at [1251, 83] on span "Guardar cambios" at bounding box center [1252, 89] width 97 height 13
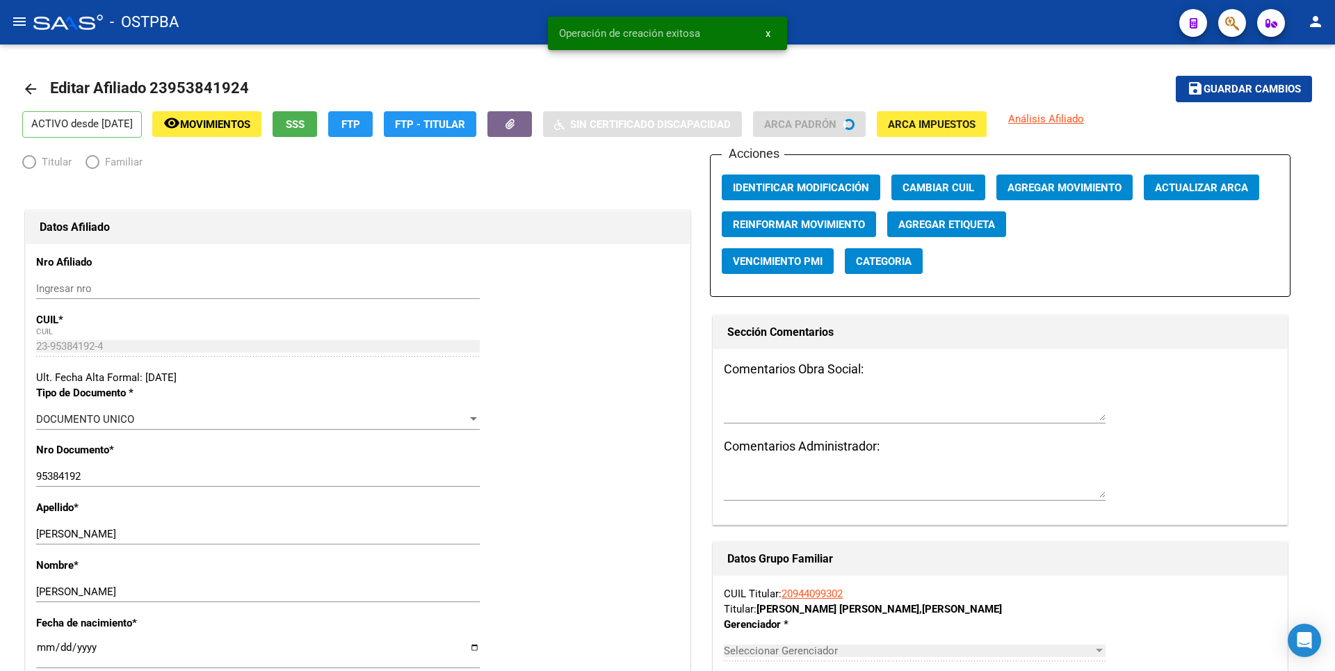
radio input "true"
type input "30-71564793-8"
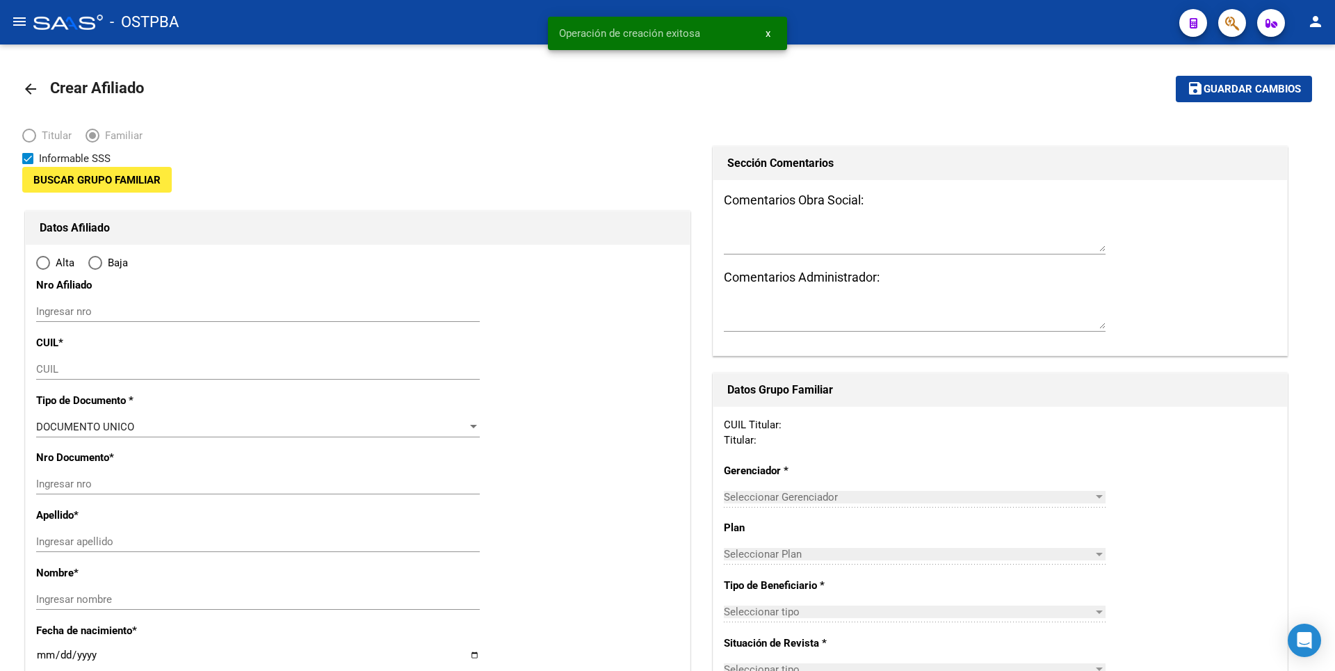
type input "30-71564793-8"
type input "CABA"
type input "1407"
type input "ZUVIRIA"
type input "4282"
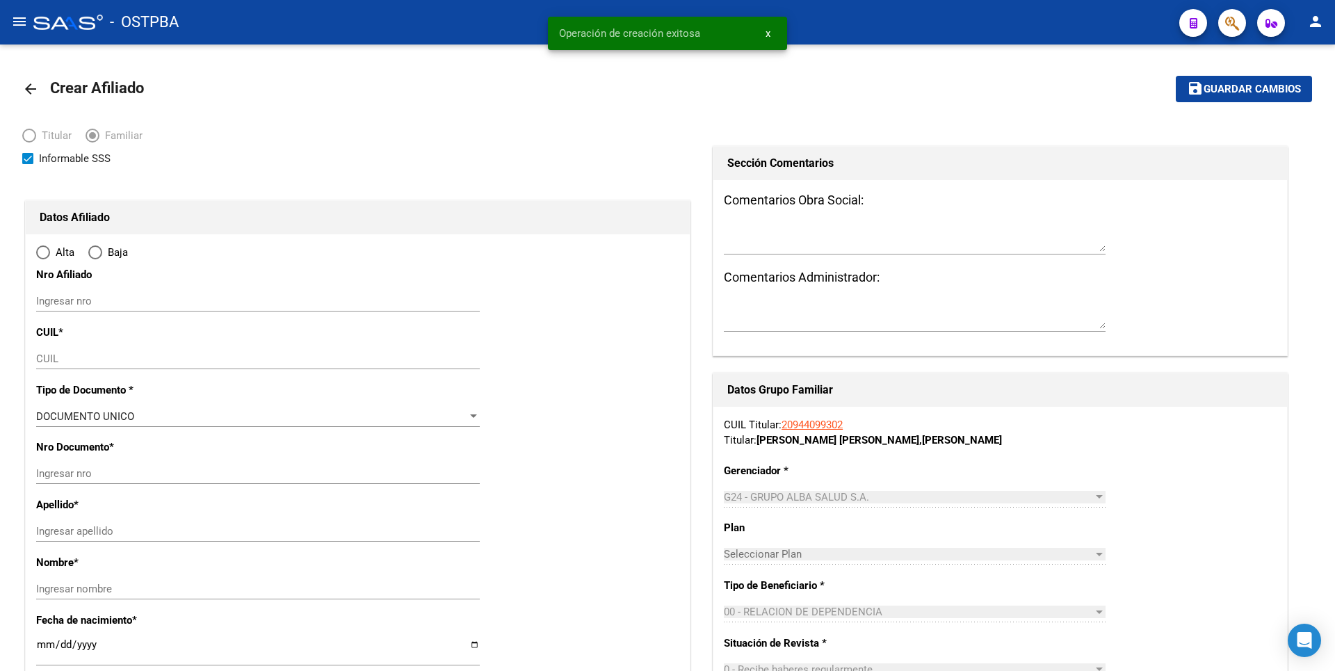
radio input "true"
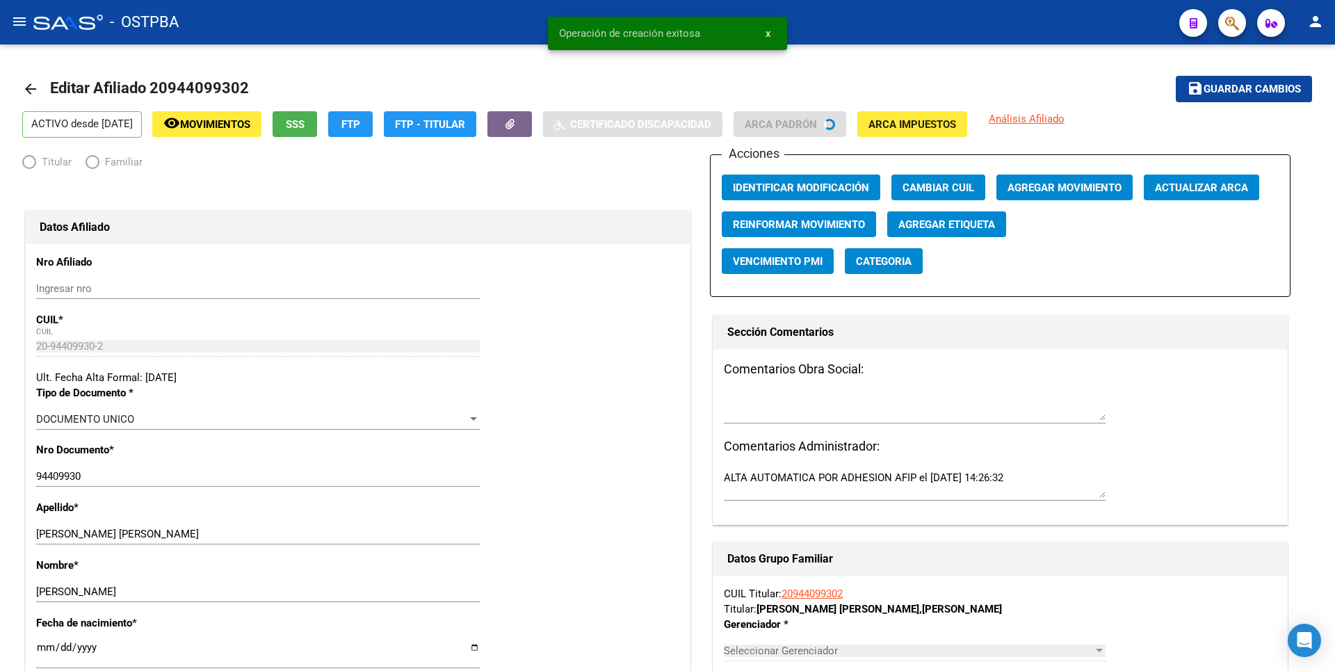
radio input "true"
type input "30-71564793-8"
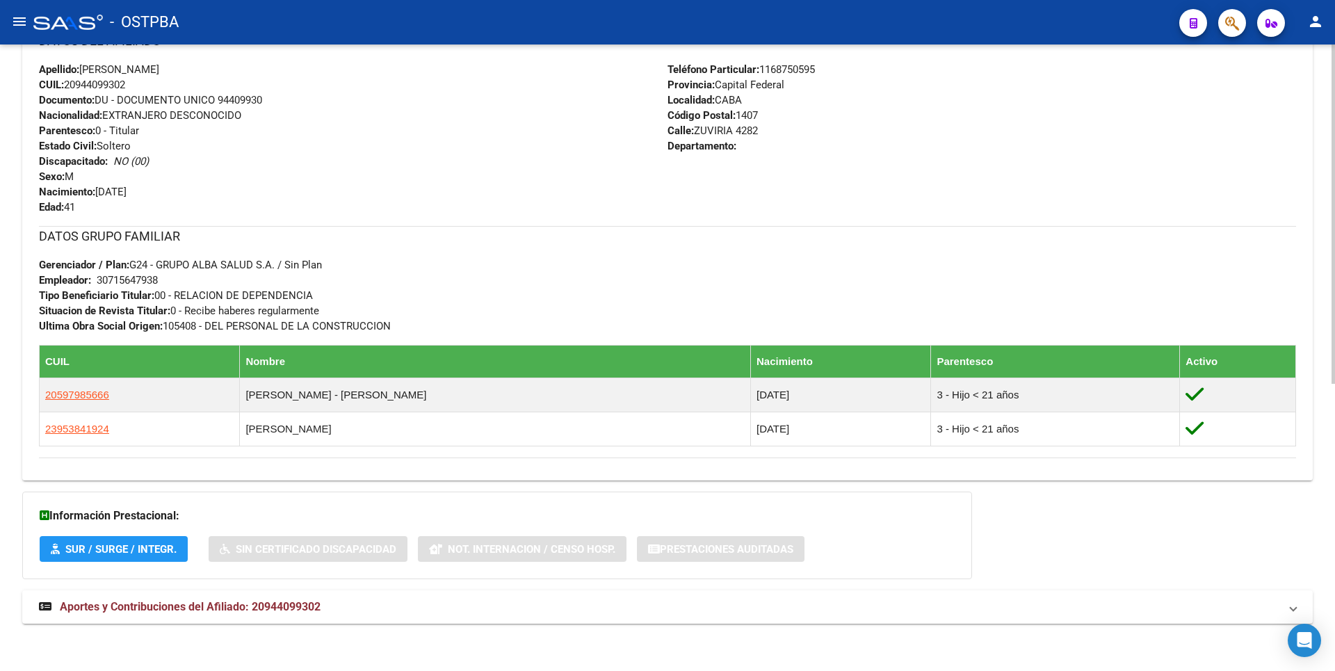
scroll to position [529, 0]
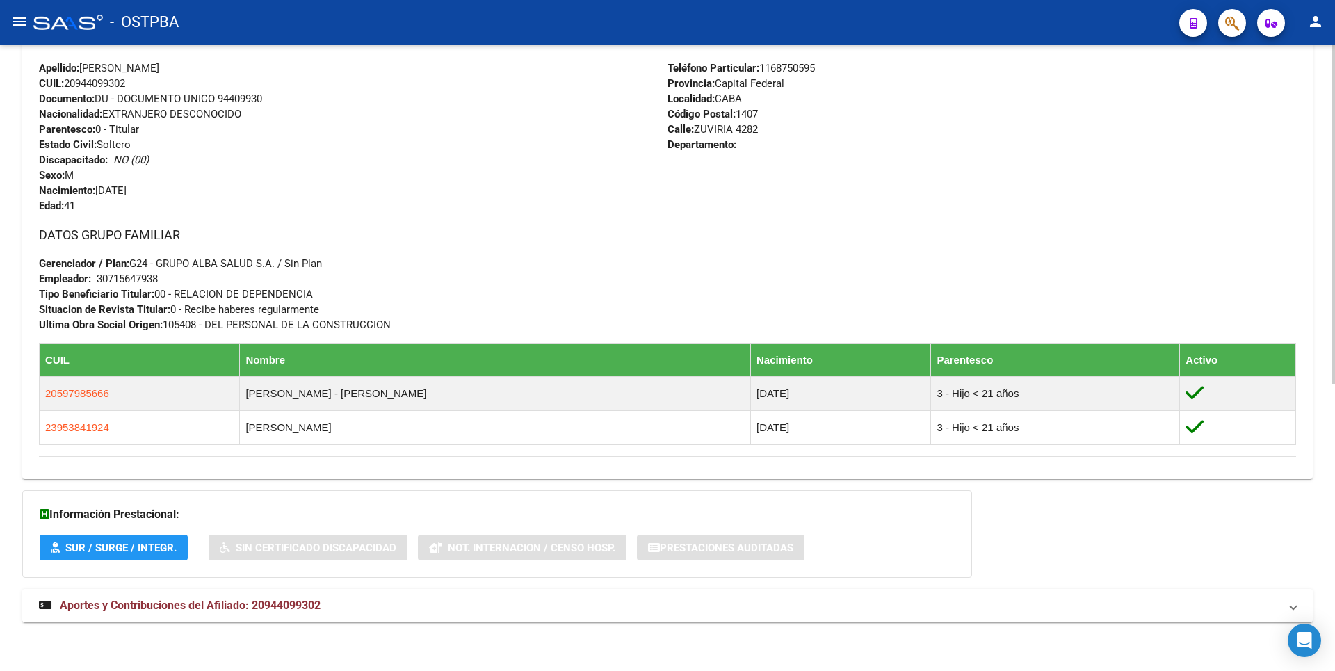
click at [305, 600] on span "Aportes y Contribuciones del Afiliado: 20944099302" at bounding box center [190, 605] width 261 height 13
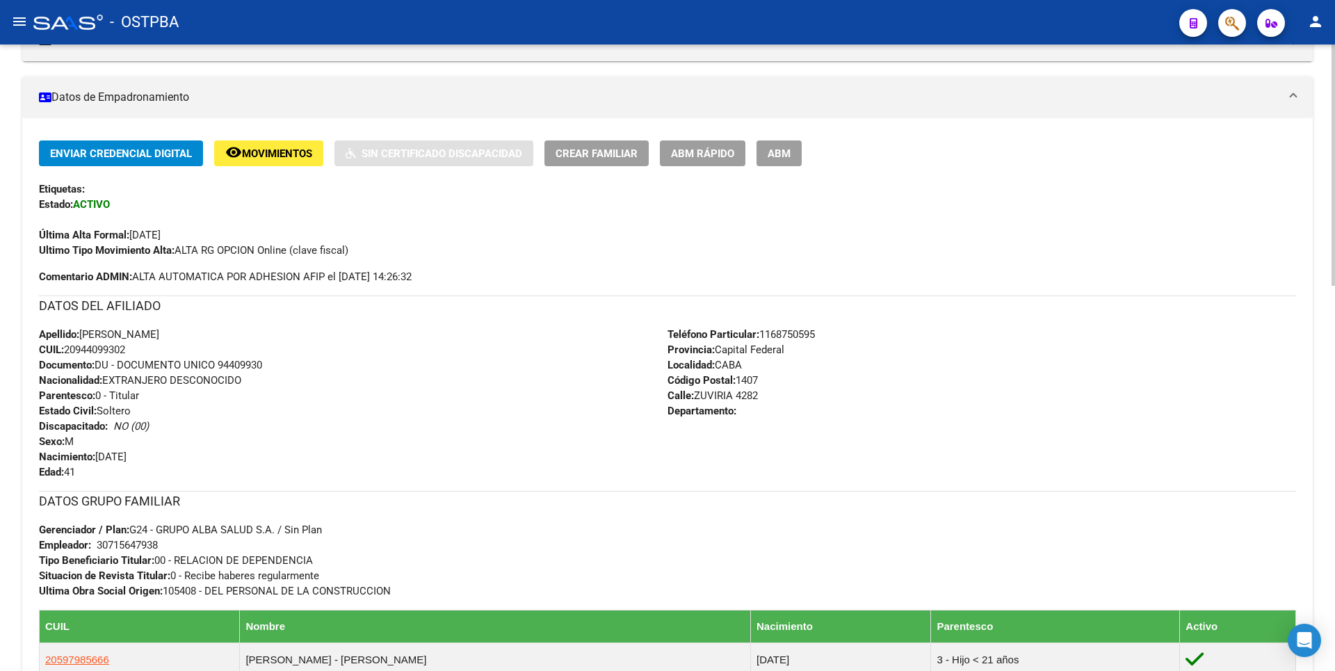
scroll to position [0, 0]
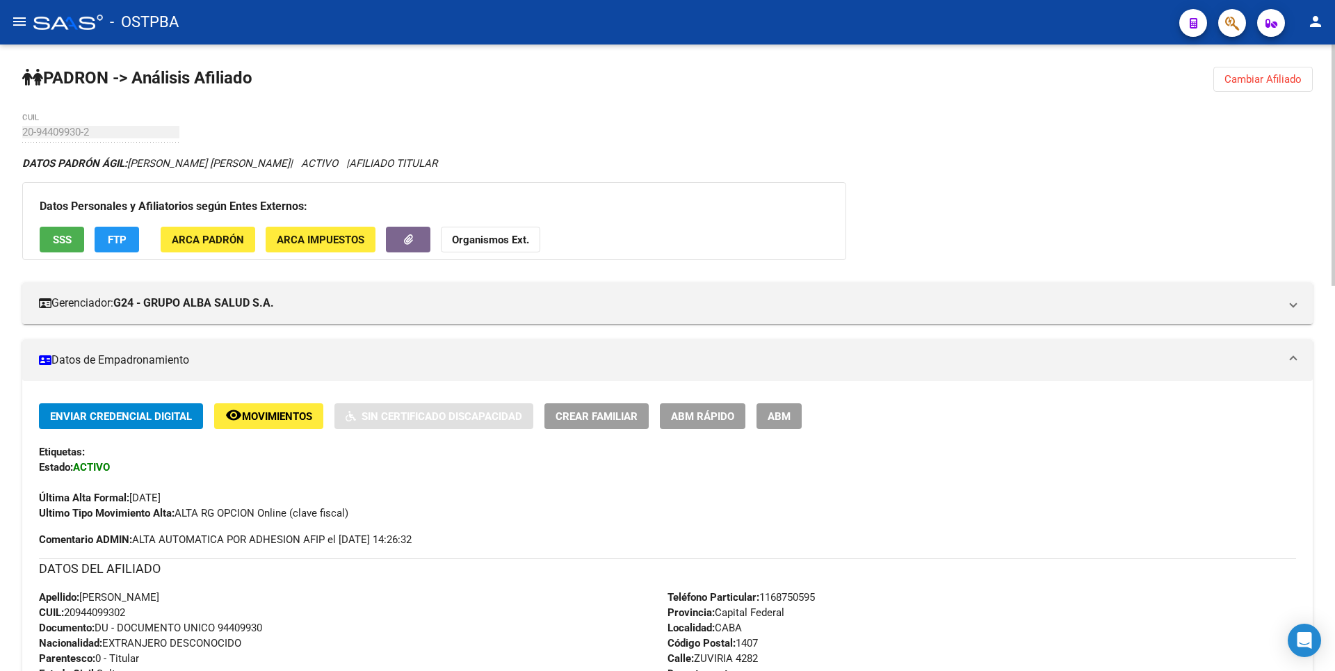
click at [1248, 79] on span "Cambiar Afiliado" at bounding box center [1262, 79] width 77 height 13
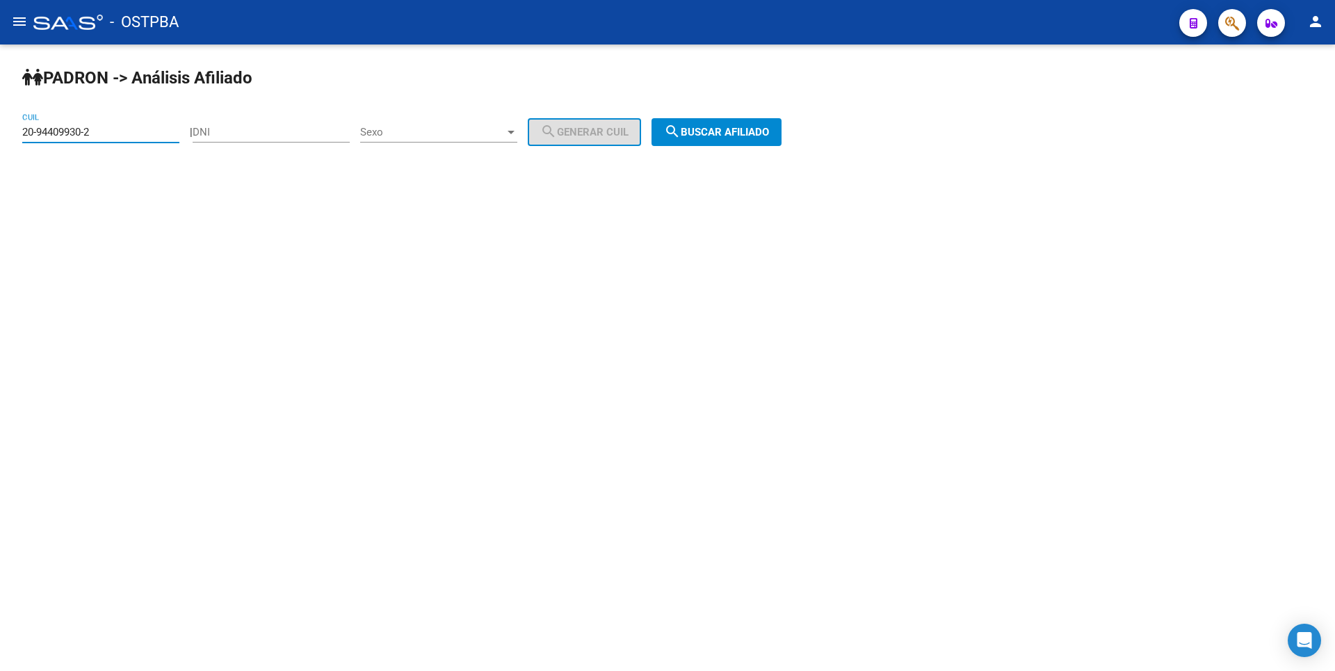
drag, startPoint x: 105, startPoint y: 131, endPoint x: 0, endPoint y: 97, distance: 110.2
click at [0, 97] on div "PADRON -> Análisis Afiliado 20-94409930-2 CUIL | DNI Sexo Sexo search Generar C…" at bounding box center [667, 117] width 1335 height 146
type input "27-30696185-9"
click at [769, 129] on span "search Buscar afiliado" at bounding box center [716, 132] width 105 height 13
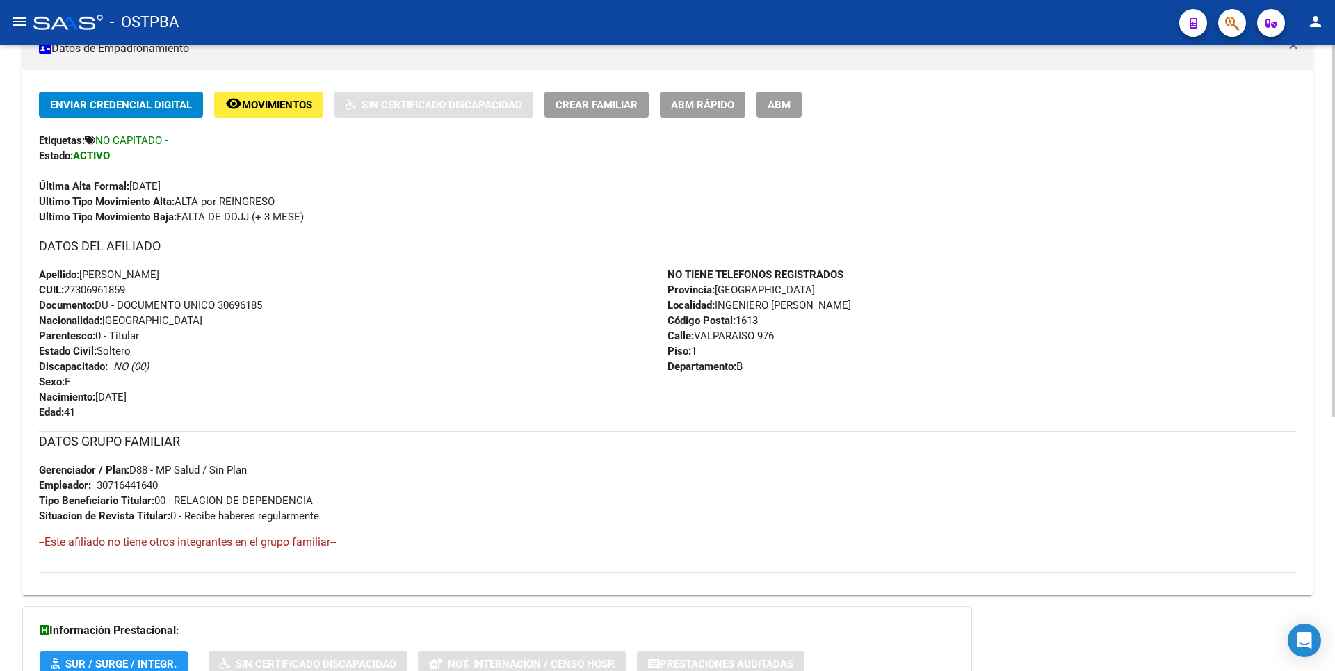
scroll to position [428, 0]
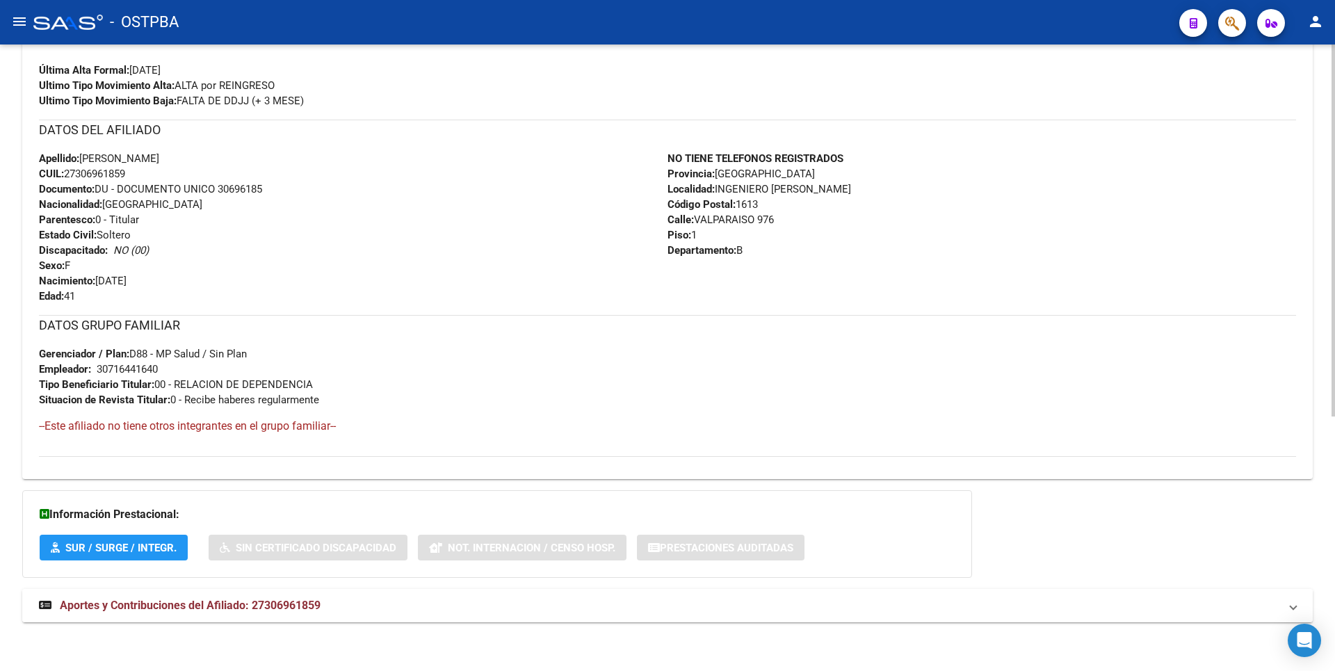
click at [142, 606] on span "Aportes y Contribuciones del Afiliado: 27306961859" at bounding box center [190, 605] width 261 height 13
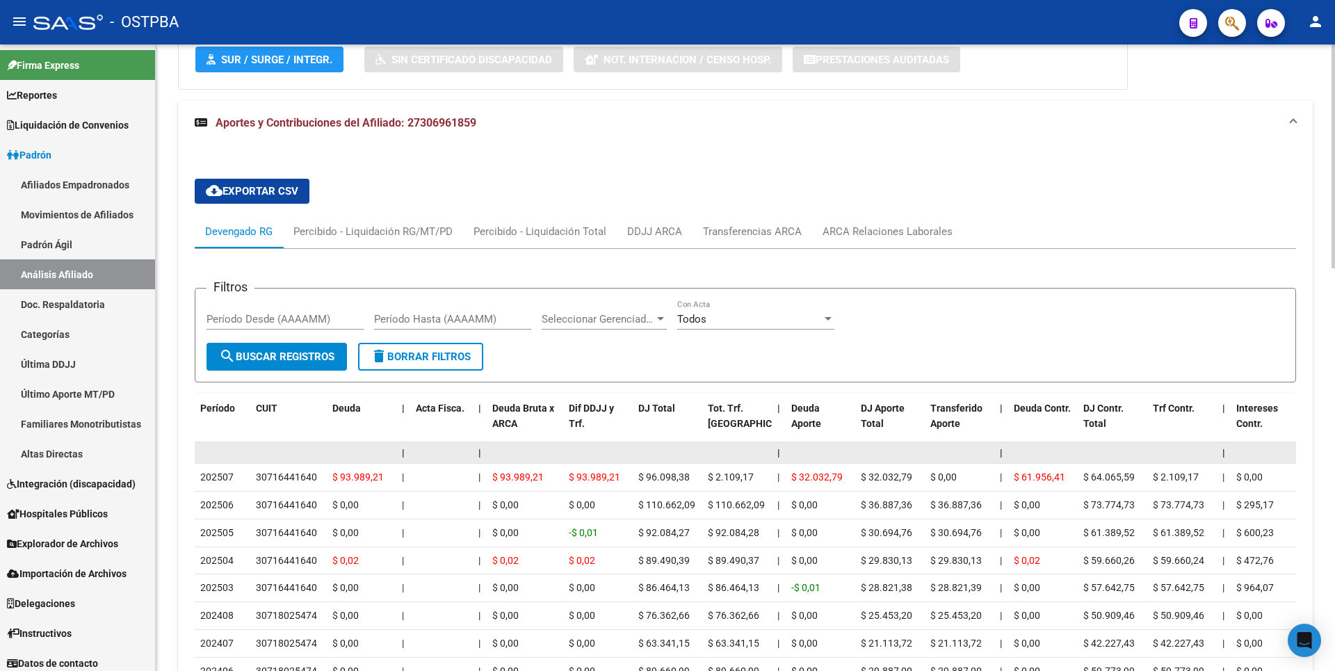
scroll to position [1055, 0]
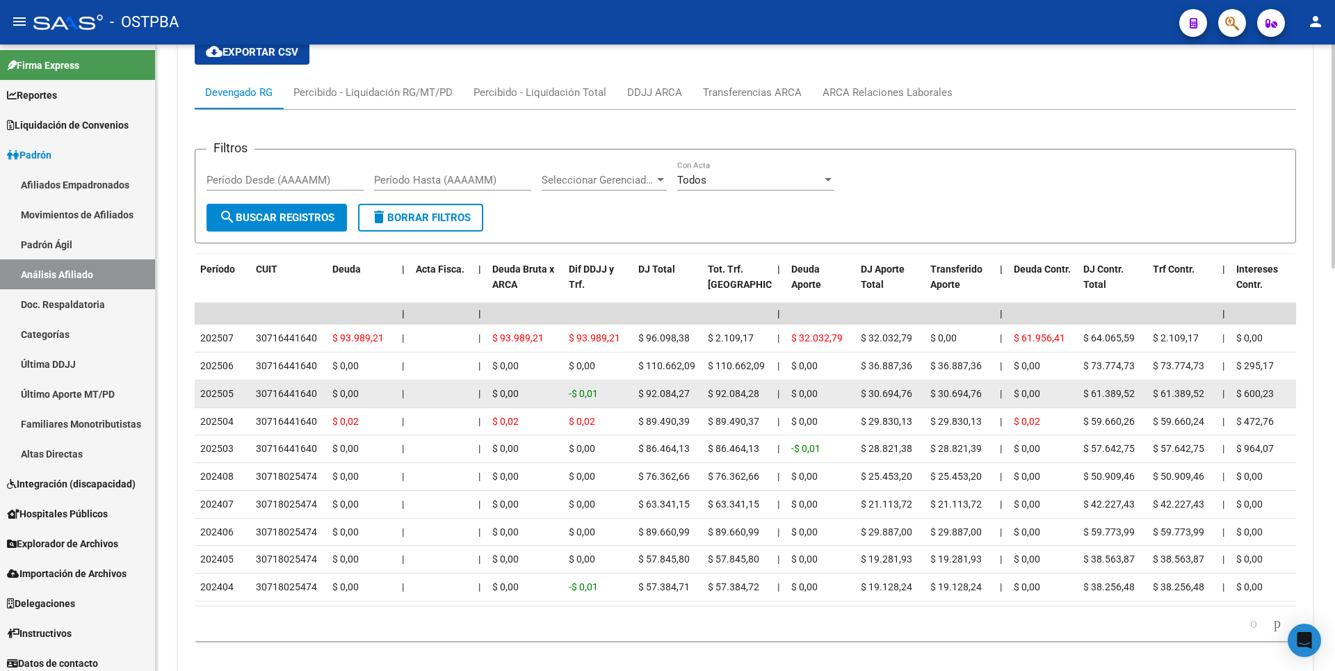
drag, startPoint x: 257, startPoint y: 393, endPoint x: 319, endPoint y: 395, distance: 62.6
click at [319, 395] on div "30716441640" at bounding box center [288, 394] width 65 height 16
copy div "30716441640"
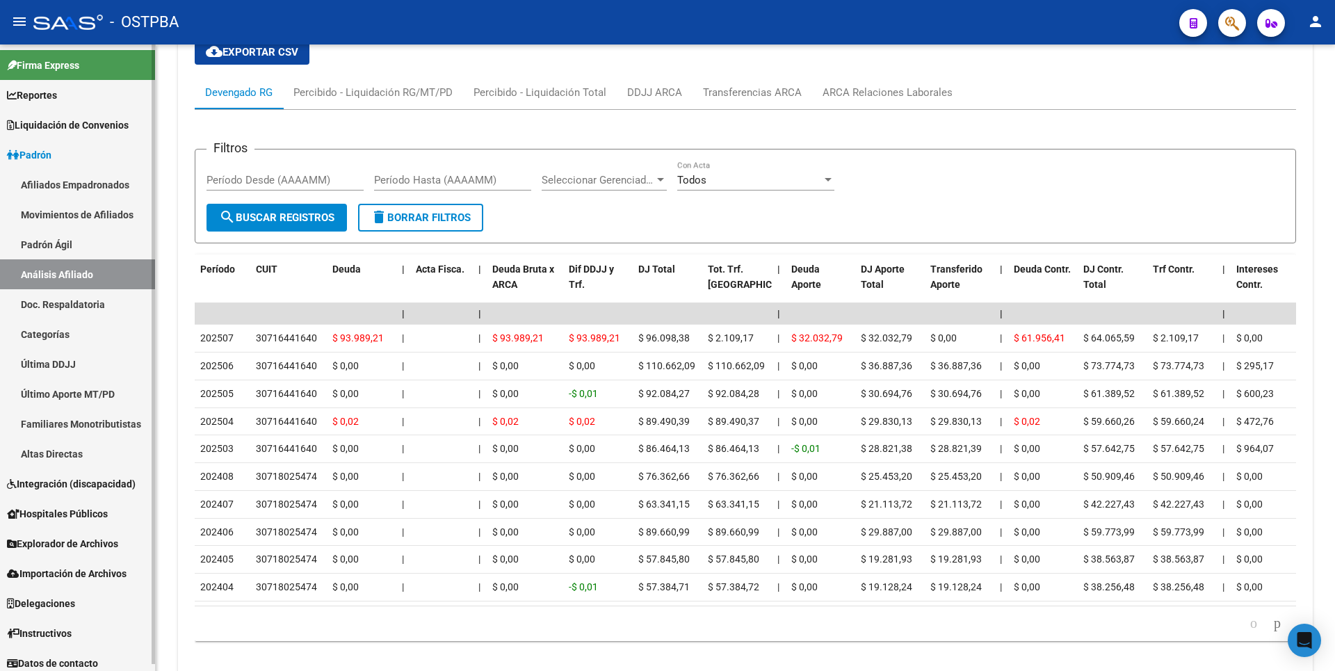
click at [74, 275] on link "Análisis Afiliado" at bounding box center [77, 274] width 155 height 30
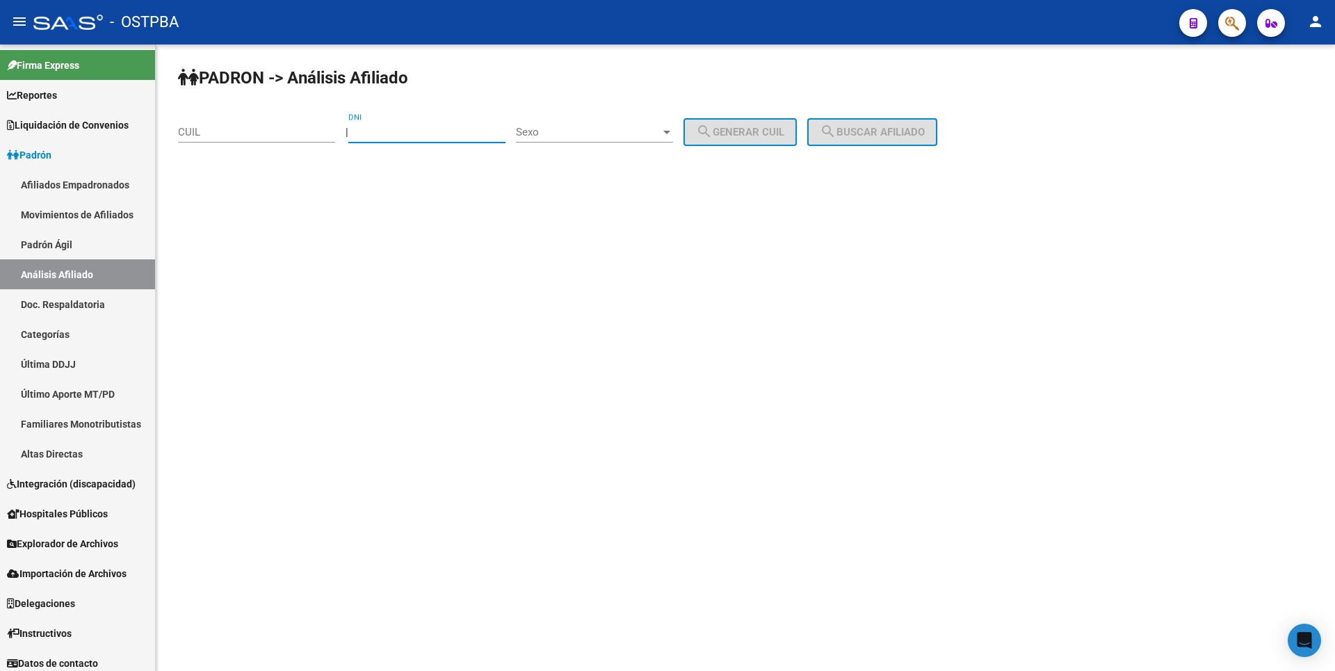
click at [380, 131] on input "DNI" at bounding box center [426, 132] width 157 height 13
type input "48872098"
click at [673, 128] on div at bounding box center [667, 132] width 13 height 11
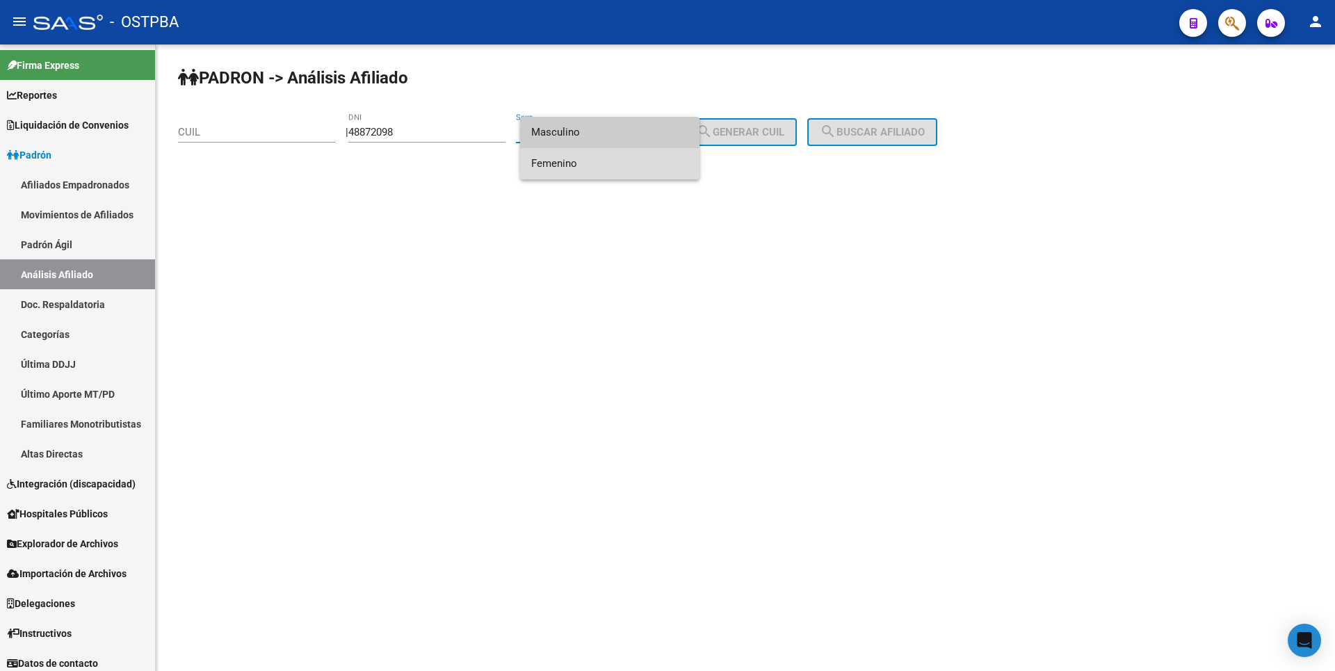
click at [585, 177] on span "Femenino" at bounding box center [609, 163] width 157 height 31
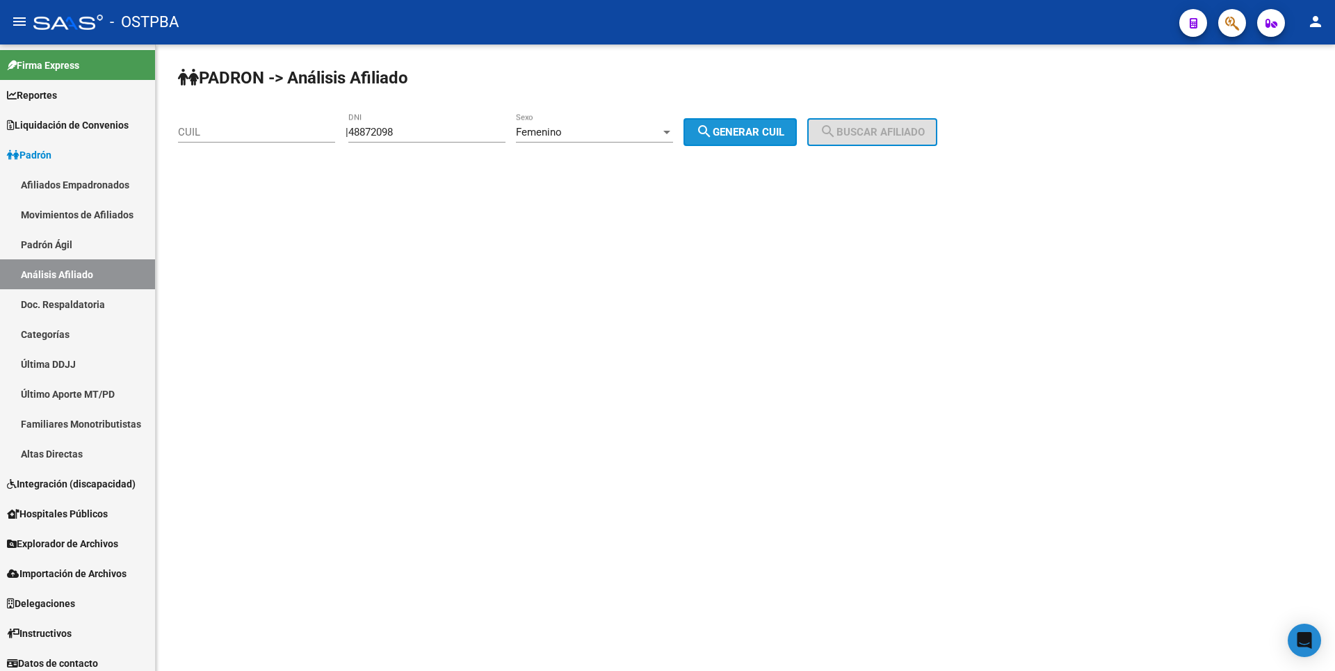
click at [740, 129] on span "search Generar CUIL" at bounding box center [740, 132] width 88 height 13
click at [868, 121] on button "search Buscar afiliado" at bounding box center [872, 132] width 130 height 28
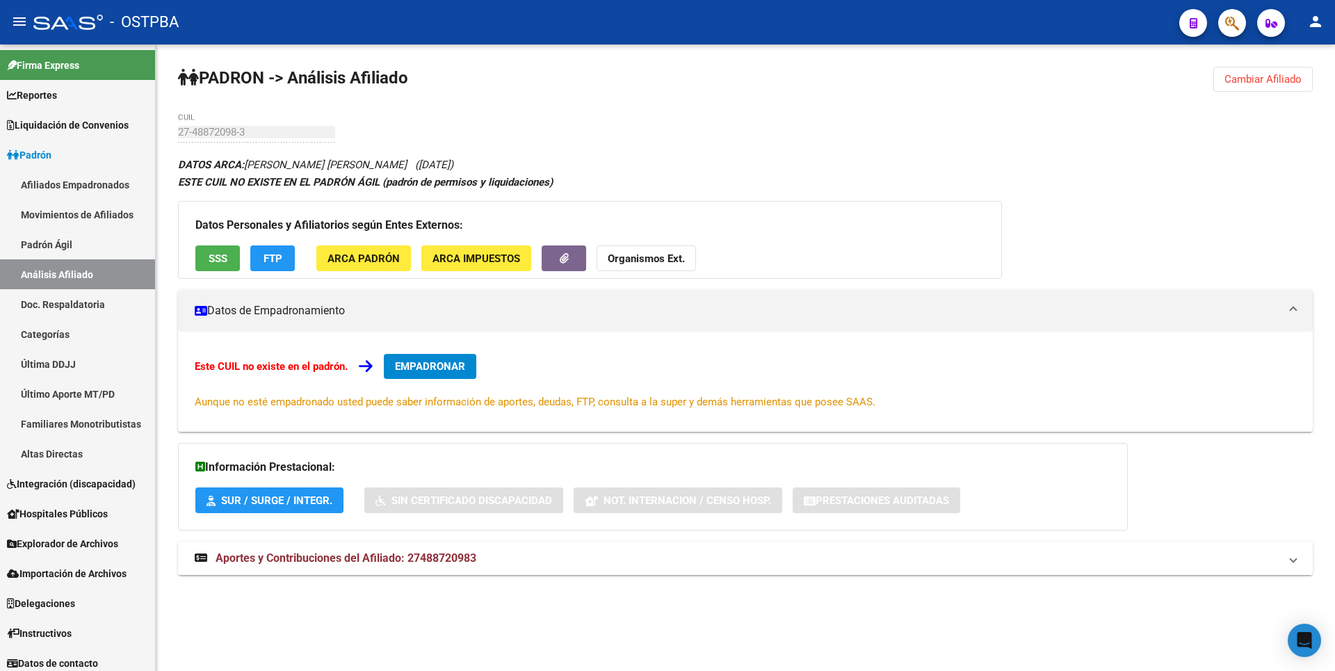
click at [424, 562] on span "Aportes y Contribuciones del Afiliado: 27488720983" at bounding box center [346, 557] width 261 height 13
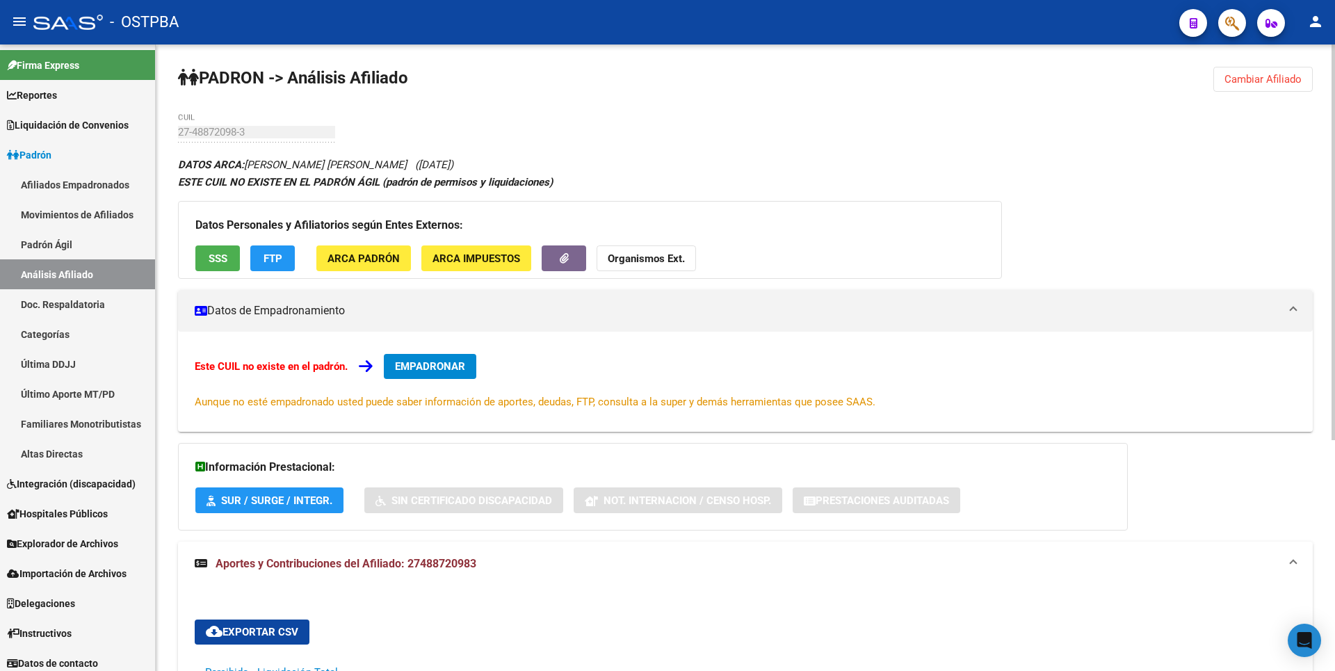
click at [221, 253] on span "SSS" at bounding box center [218, 258] width 19 height 13
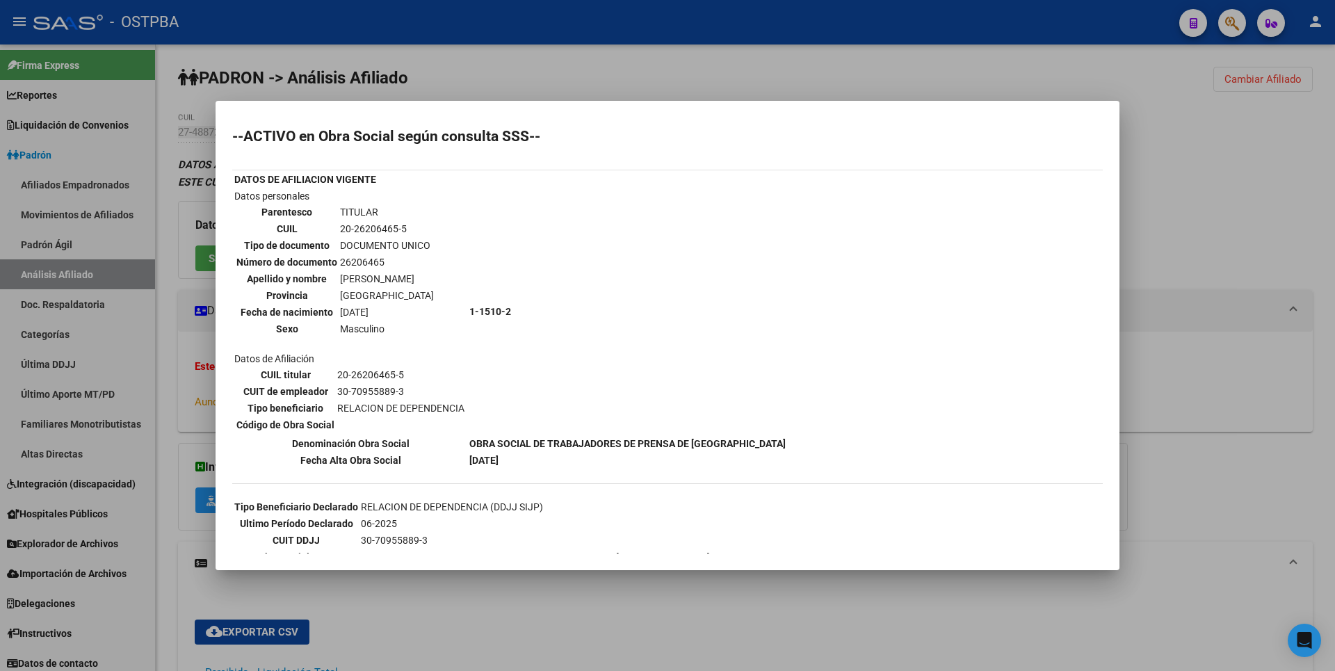
copy td "20-26206465-5"
drag, startPoint x: 339, startPoint y: 222, endPoint x: 420, endPoint y: 229, distance: 81.6
click at [420, 229] on td "20-26206465-5" at bounding box center [386, 228] width 95 height 15
drag, startPoint x: 1194, startPoint y: 150, endPoint x: 1270, endPoint y: 78, distance: 104.7
click at [1201, 145] on div at bounding box center [667, 335] width 1335 height 671
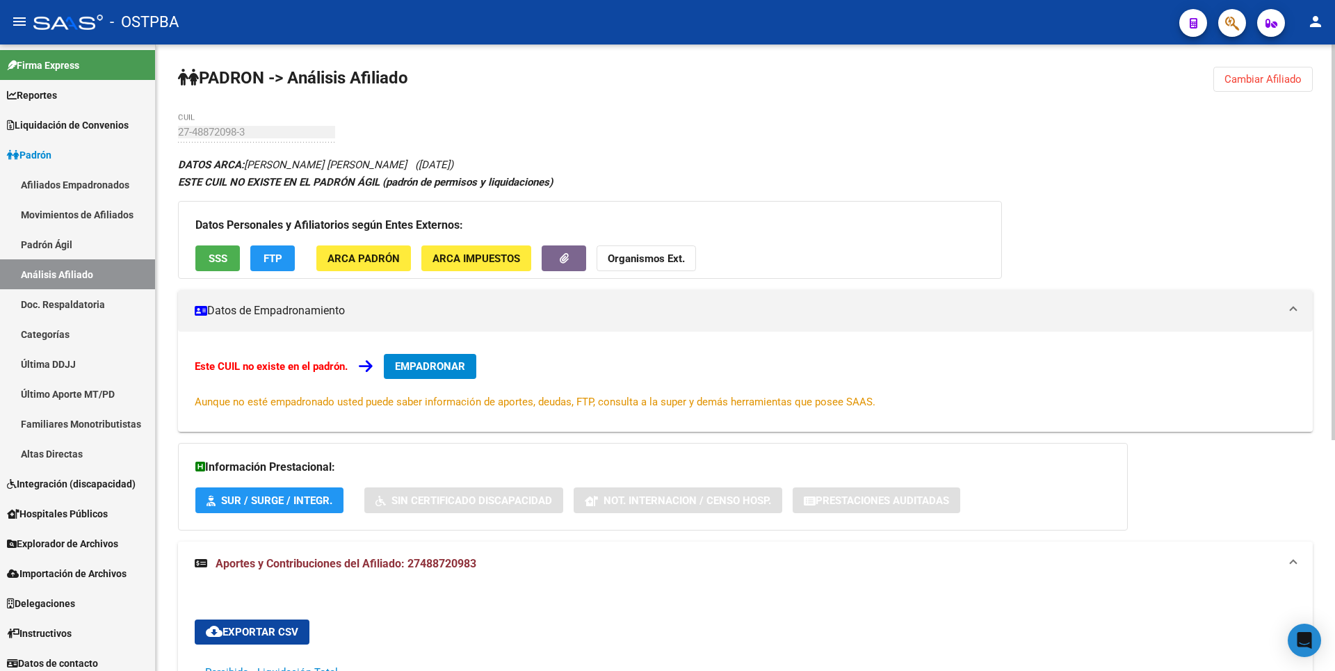
click at [1270, 76] on span "Cambiar Afiliado" at bounding box center [1262, 79] width 77 height 13
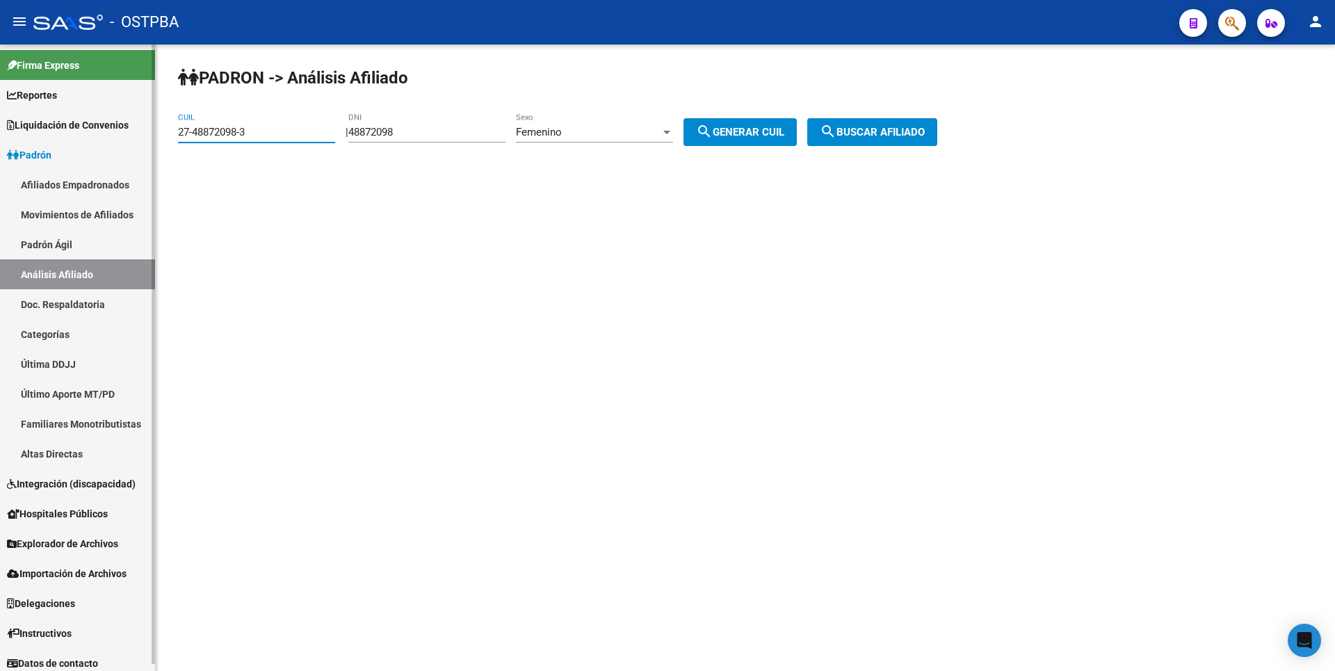
drag, startPoint x: 263, startPoint y: 132, endPoint x: 52, endPoint y: 130, distance: 210.7
click at [53, 130] on mat-sidenav-container "Firma Express Reportes Tablero de Control Ingresos Percibidos Análisis de todos…" at bounding box center [667, 357] width 1335 height 626
paste input "0-26206465-5"
type input "20-26206465-5"
click at [868, 136] on span "search Buscar afiliado" at bounding box center [872, 132] width 105 height 13
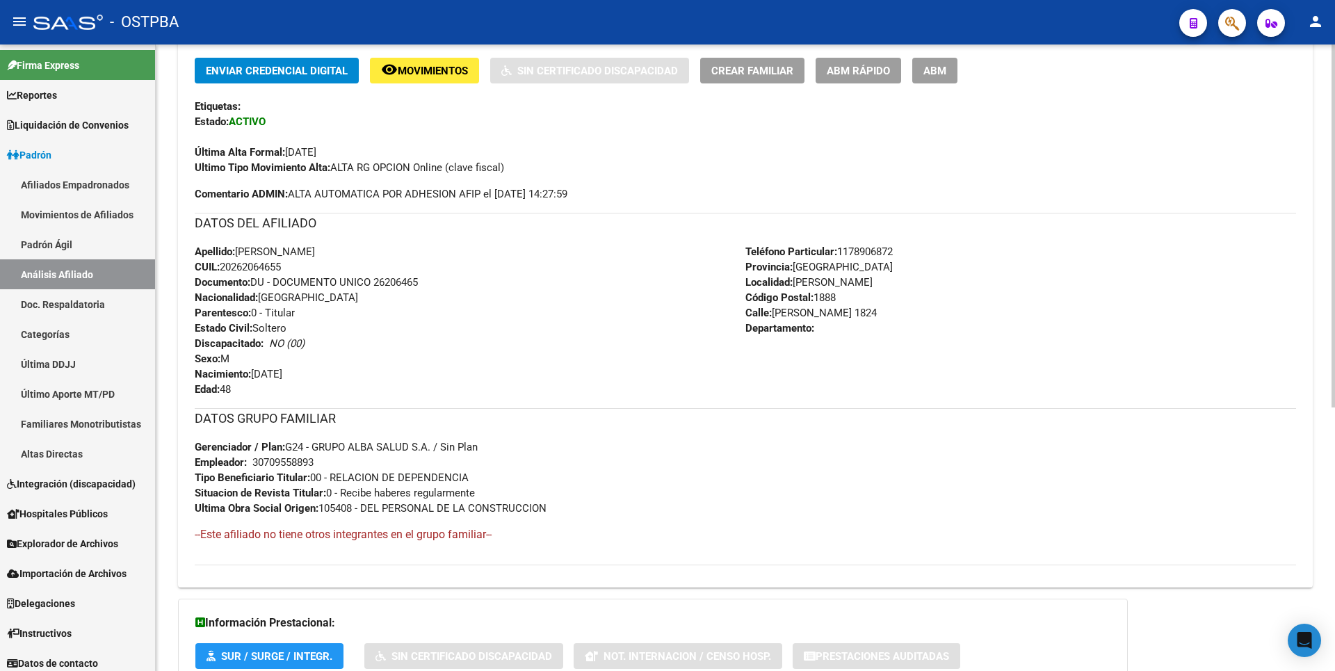
scroll to position [442, 0]
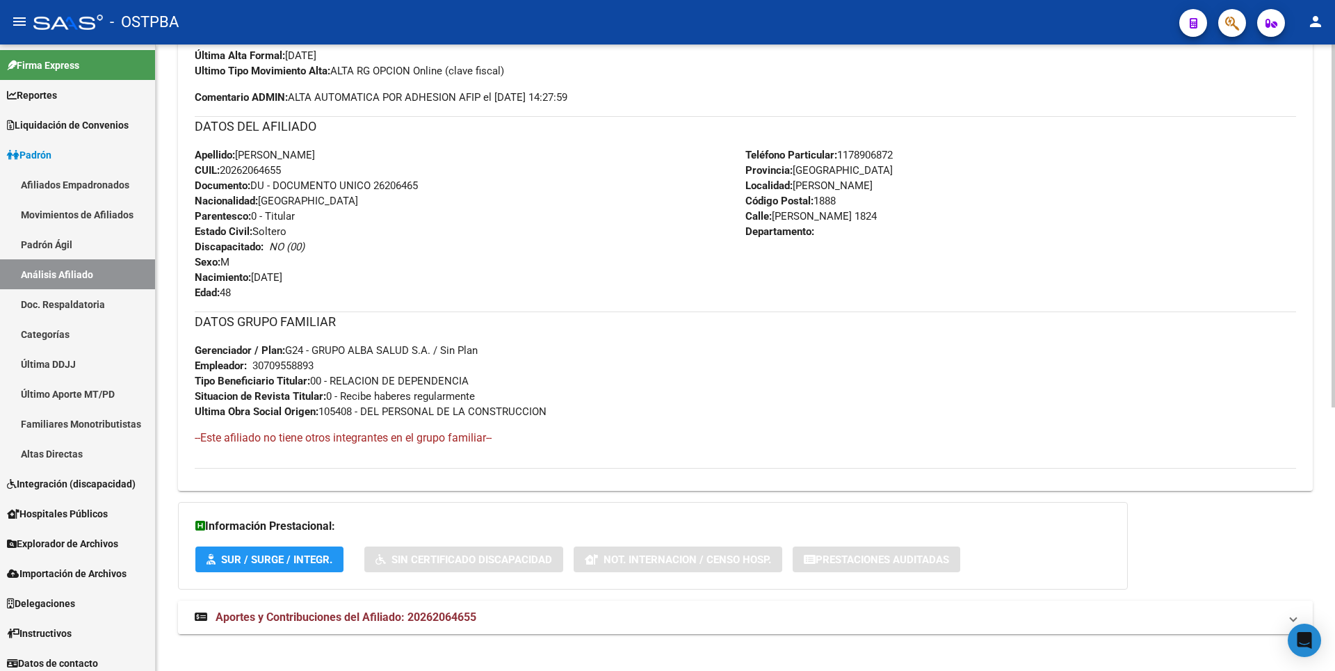
click at [418, 604] on mat-expansion-panel-header "Aportes y Contribuciones del Afiliado: 20262064655" at bounding box center [745, 617] width 1135 height 33
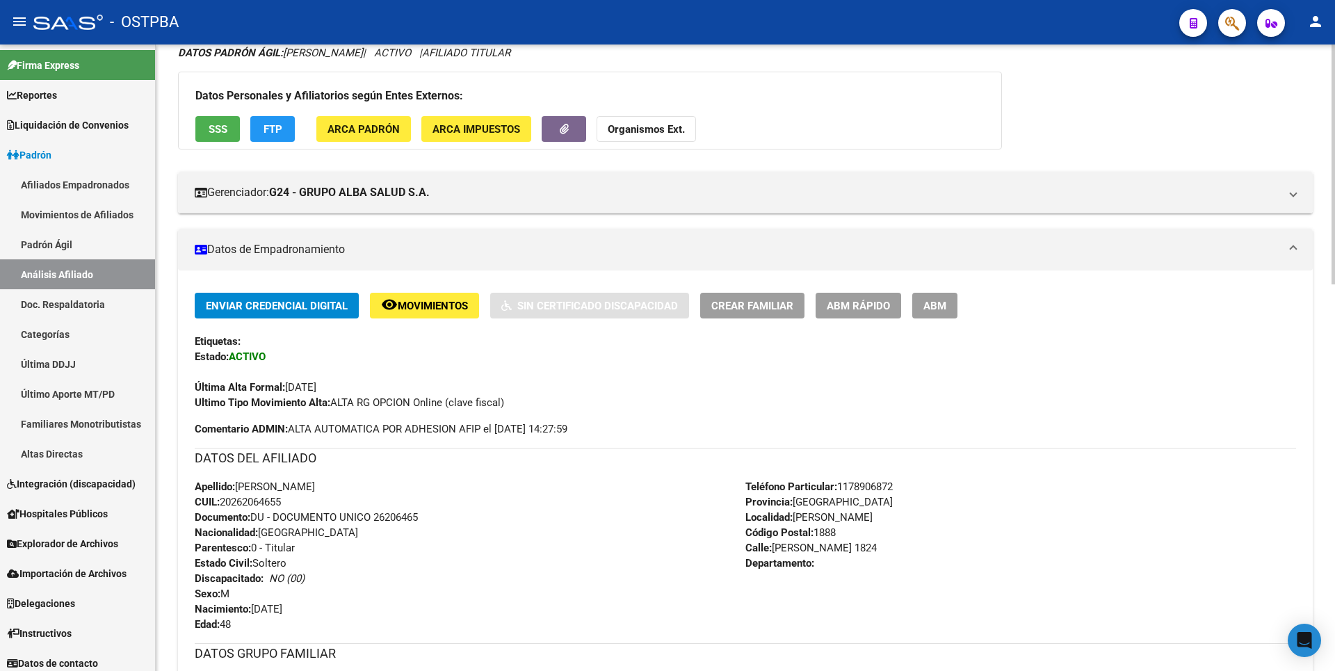
scroll to position [0, 0]
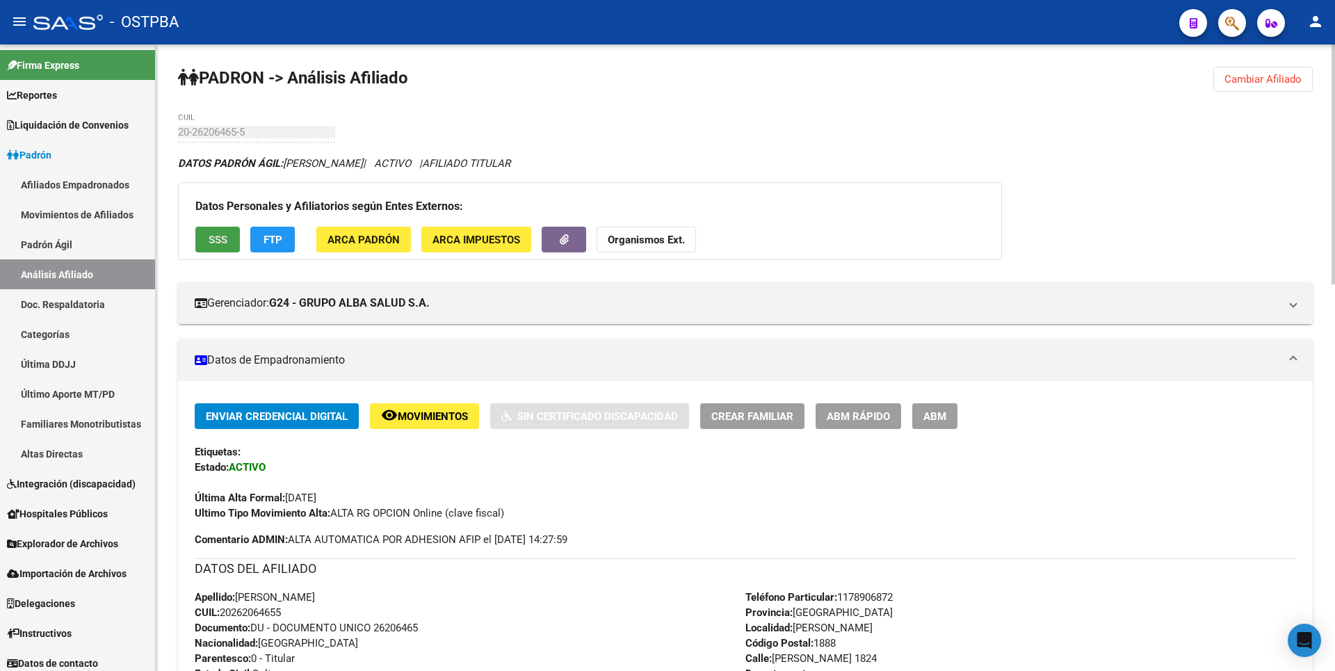
click at [217, 230] on button "SSS" at bounding box center [217, 240] width 44 height 26
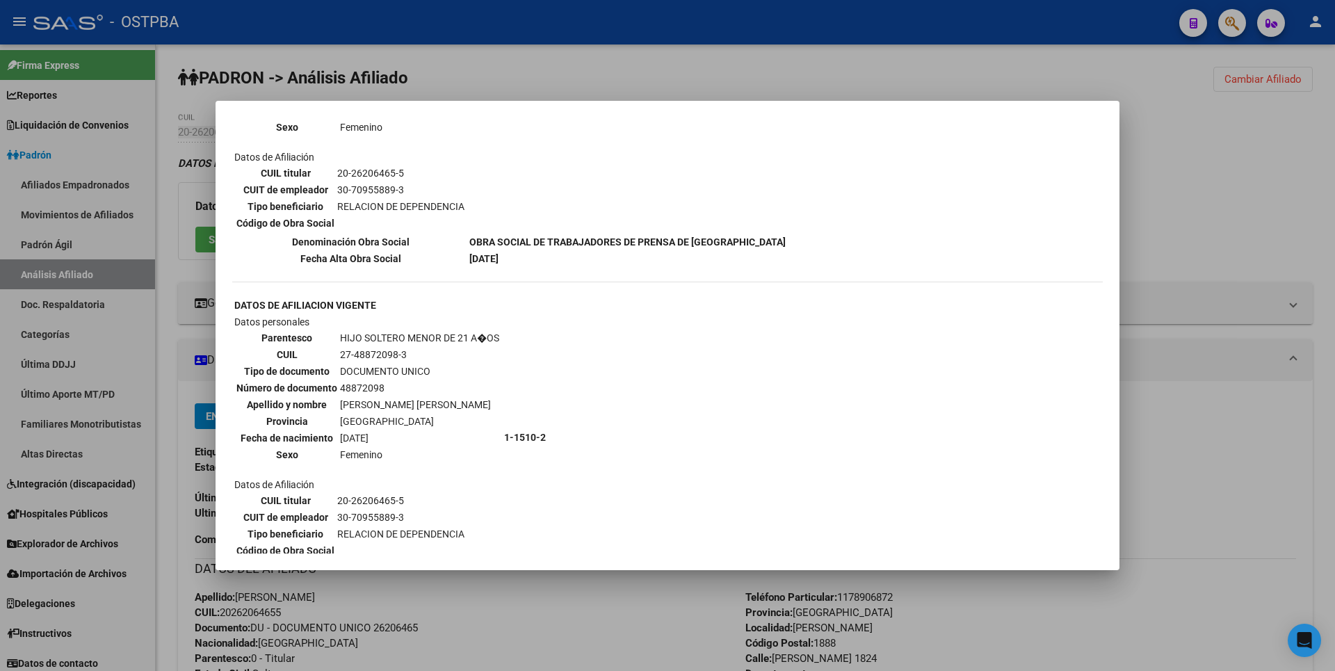
scroll to position [759, 0]
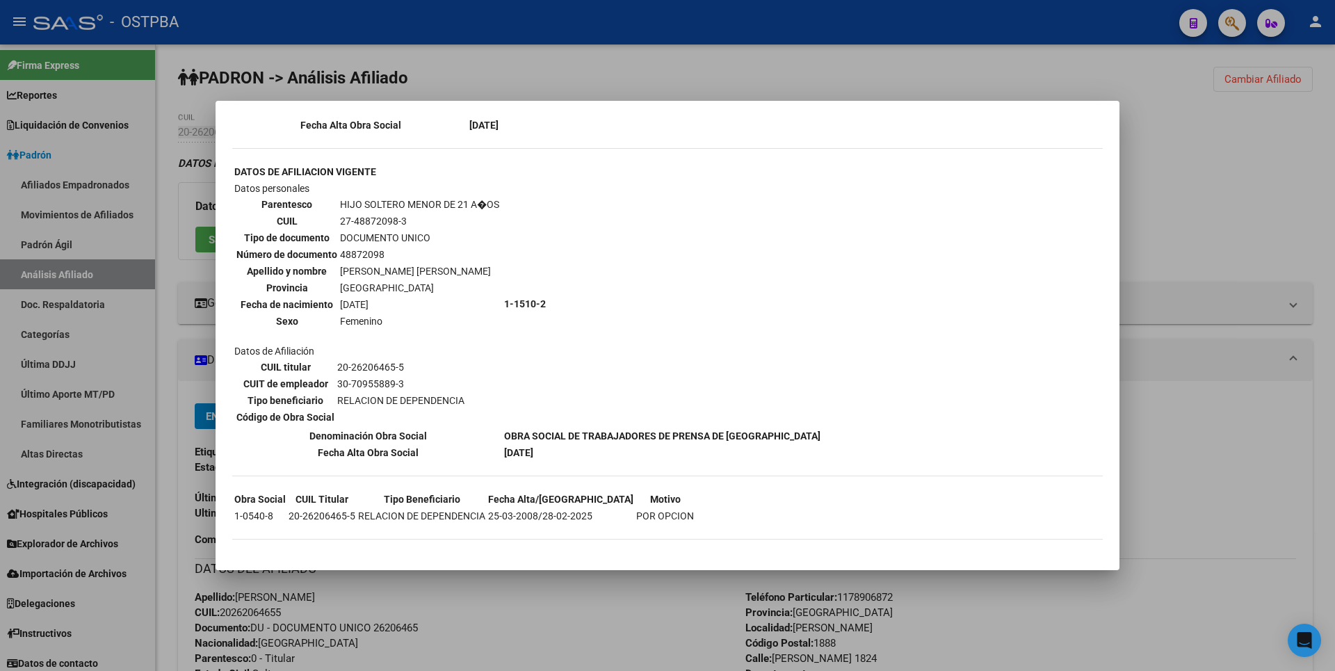
copy td "27-48872098-3"
drag, startPoint x: 341, startPoint y: 222, endPoint x: 407, endPoint y: 225, distance: 66.8
click at [407, 225] on td "27-48872098-3" at bounding box center [419, 220] width 161 height 15
click at [1223, 132] on div at bounding box center [667, 335] width 1335 height 671
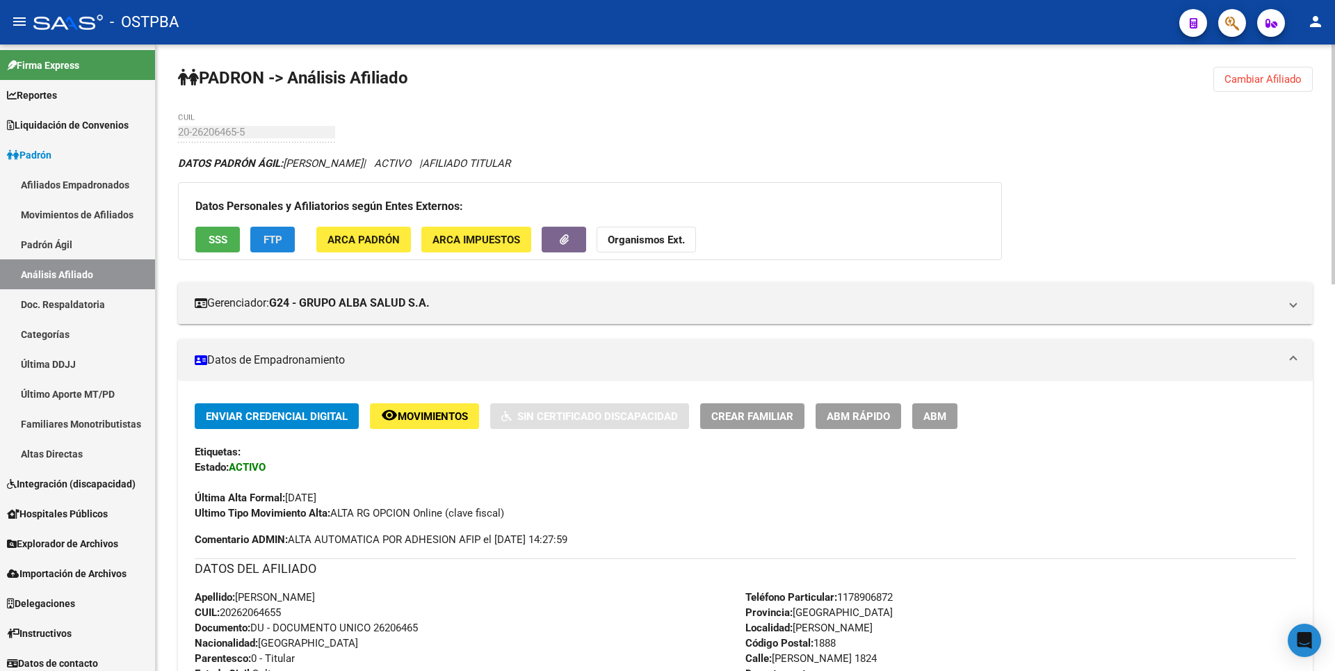
click at [271, 241] on span "FTP" at bounding box center [273, 240] width 19 height 13
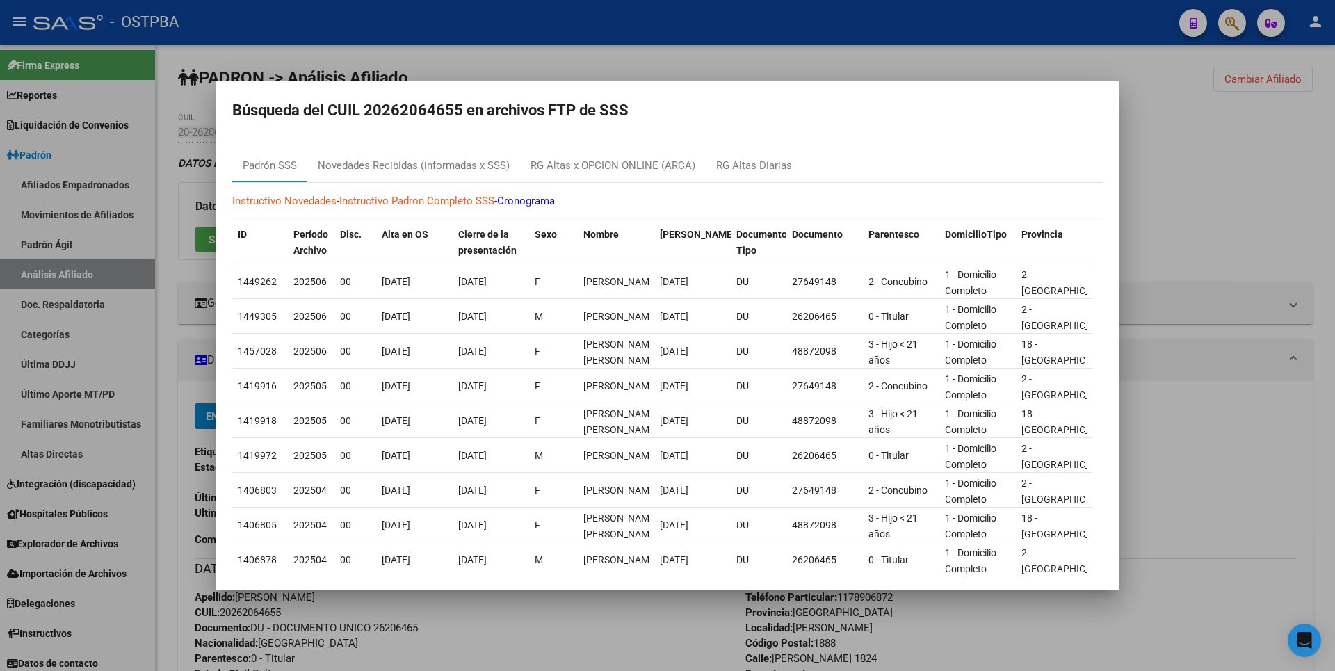
click at [1228, 210] on div at bounding box center [667, 335] width 1335 height 671
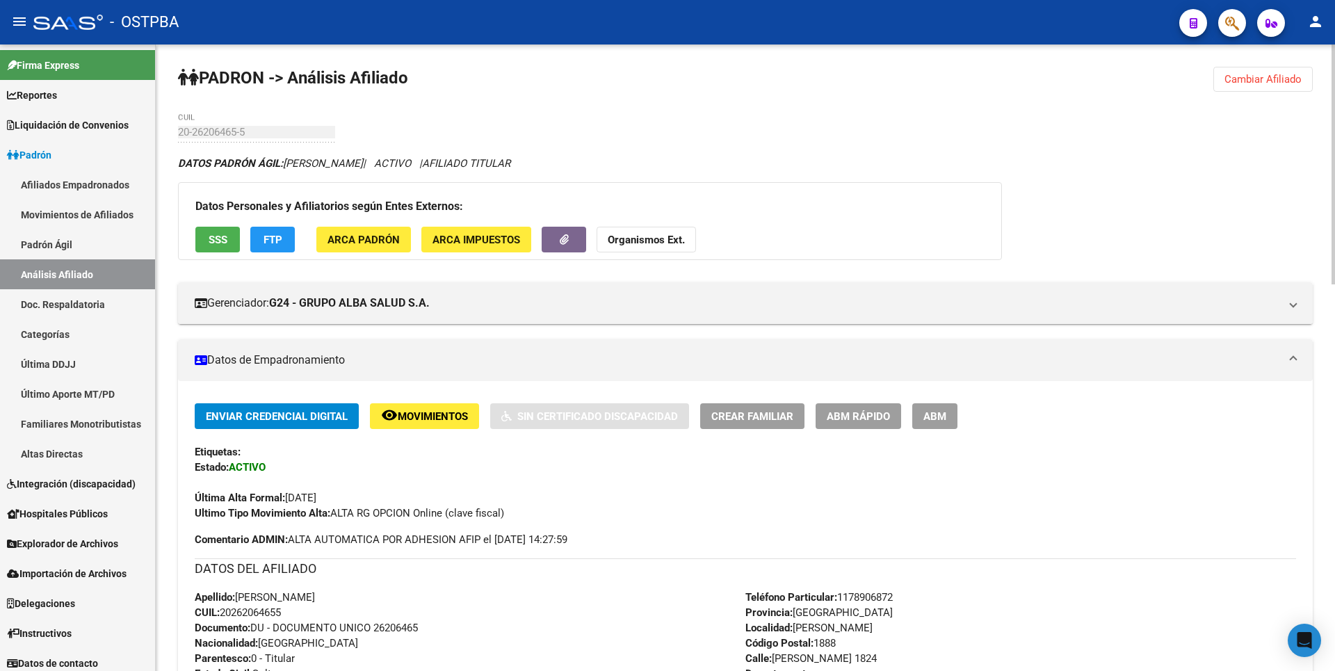
click at [226, 231] on button "SSS" at bounding box center [217, 240] width 44 height 26
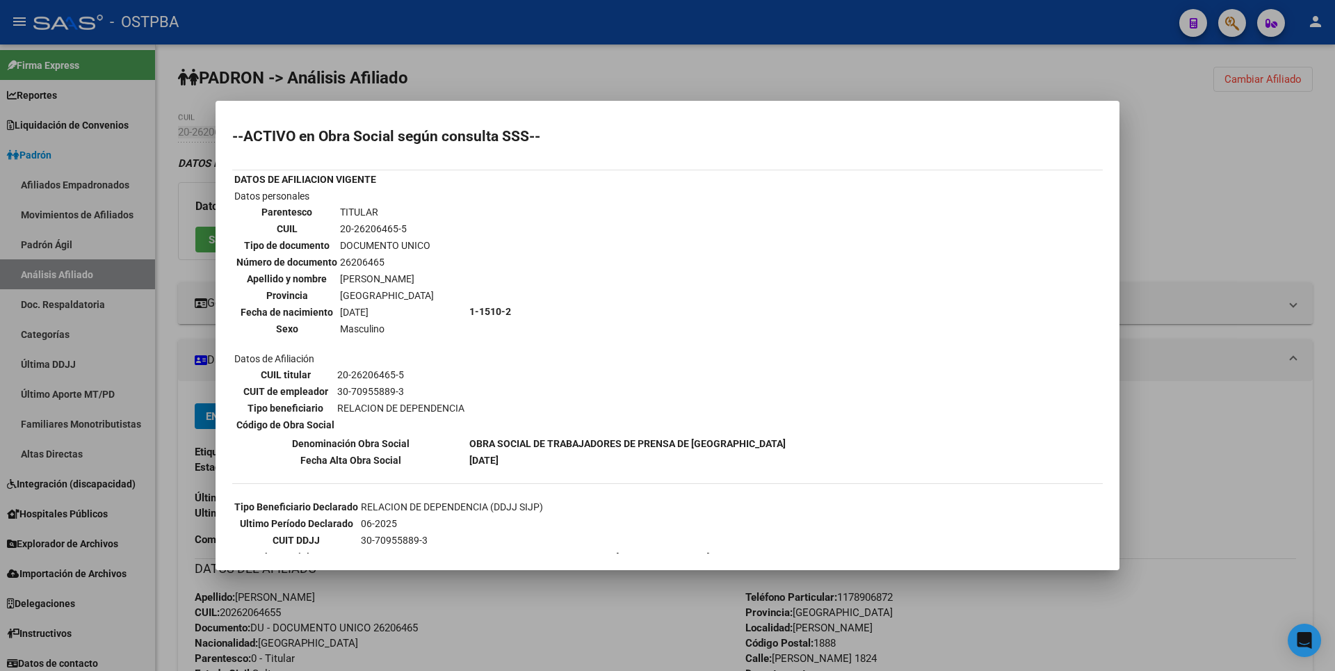
click at [1229, 222] on div at bounding box center [667, 335] width 1335 height 671
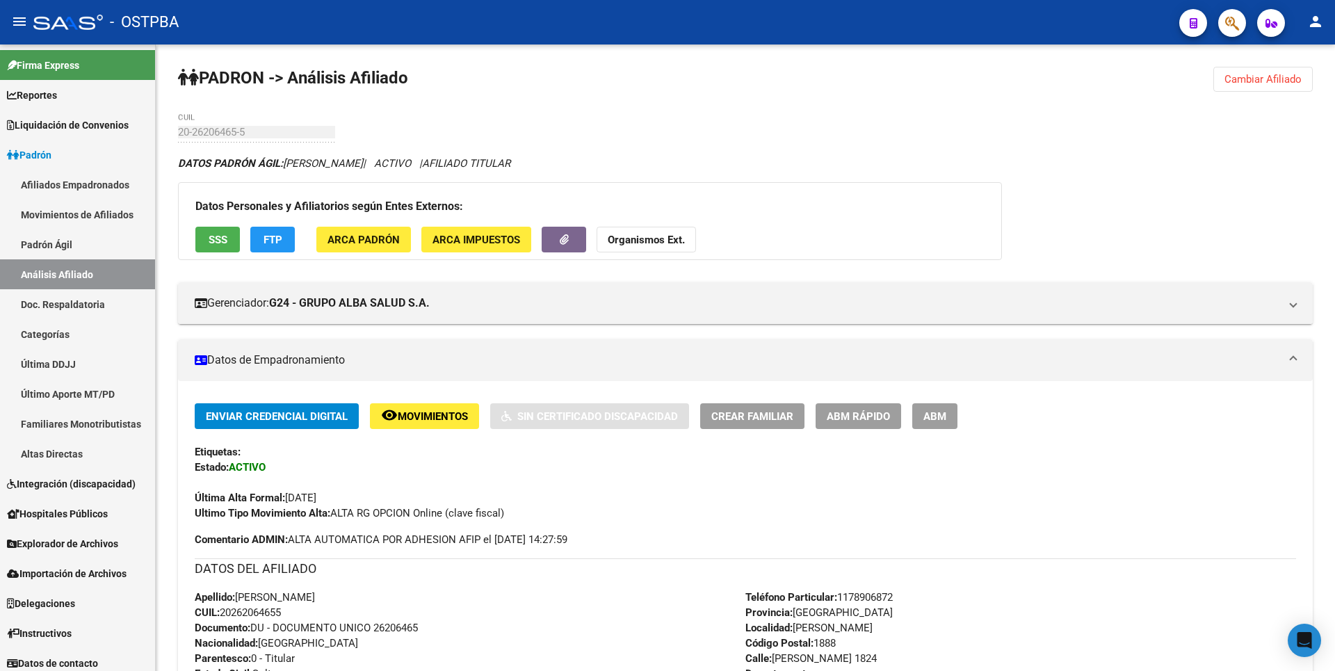
click at [934, 418] on span "ABM" at bounding box center [934, 416] width 23 height 13
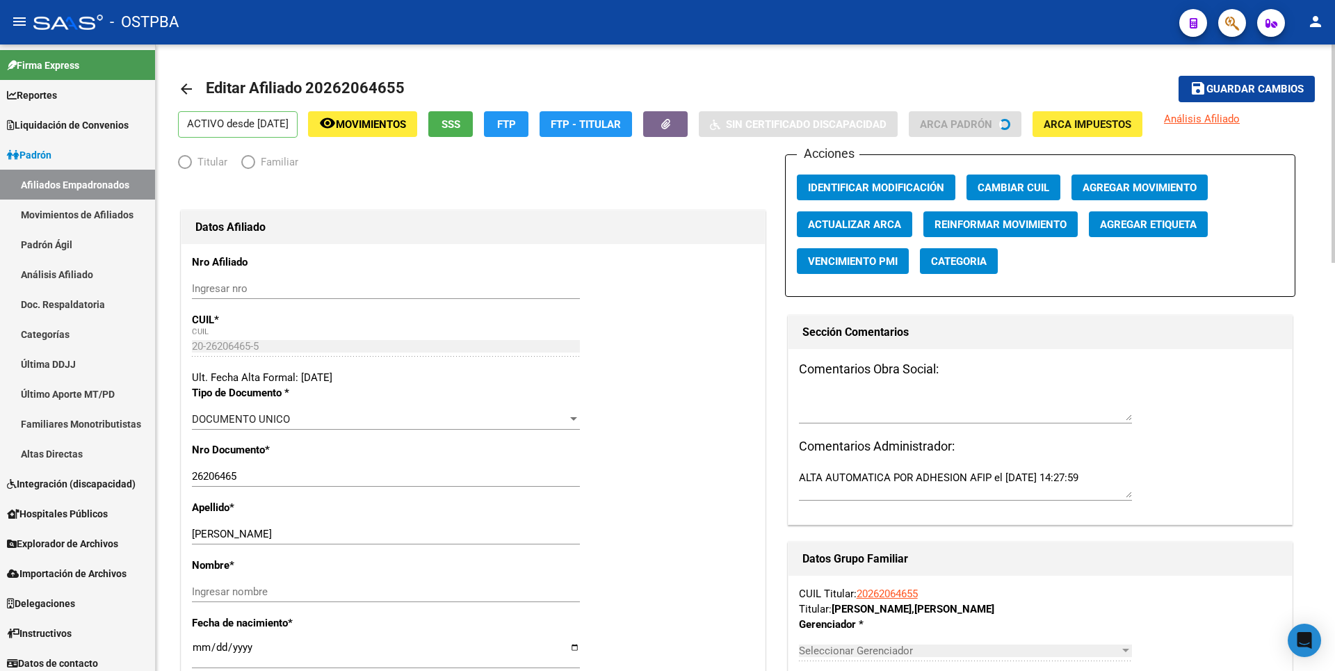
radio input "true"
type input "30-70955889-3"
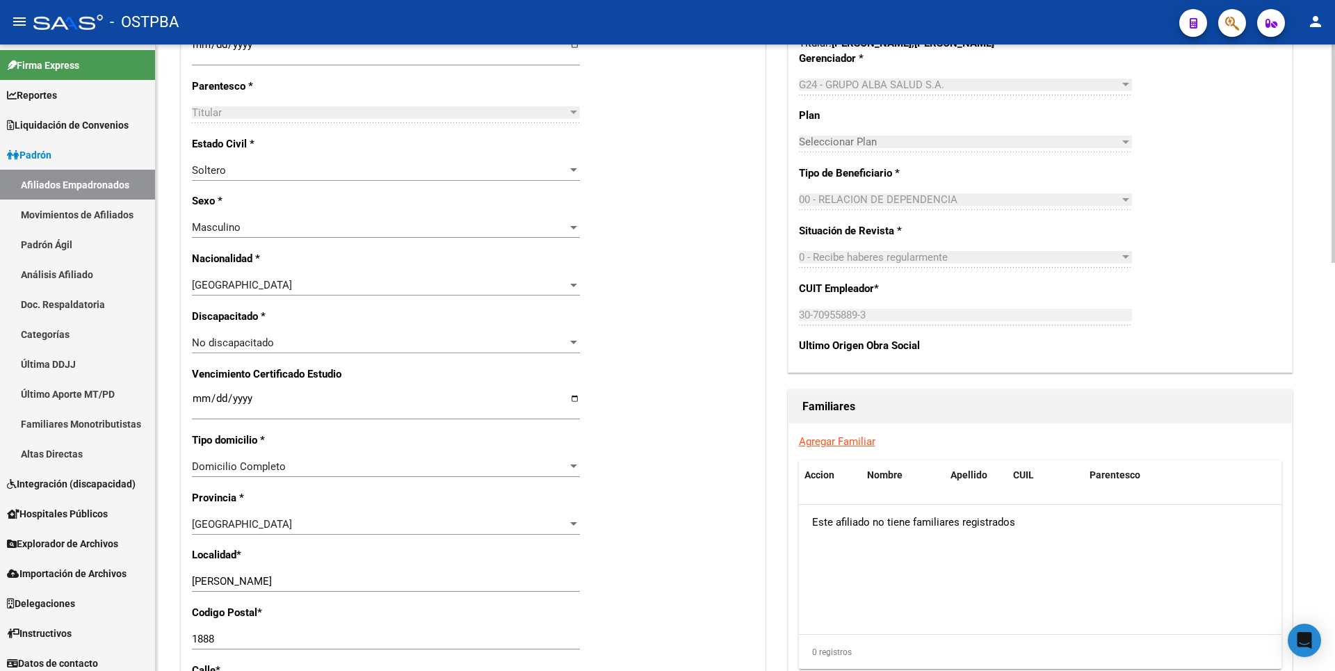
scroll to position [695, 0]
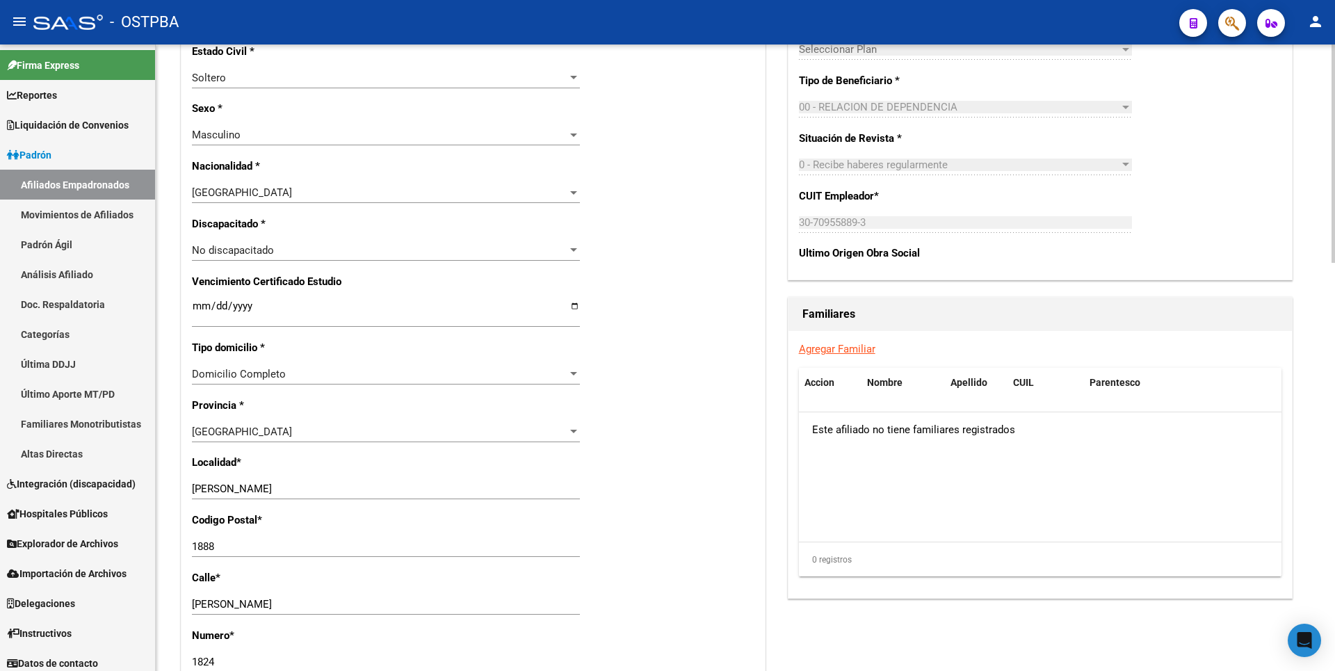
click at [850, 352] on link "Agregar Familiar" at bounding box center [837, 349] width 76 height 13
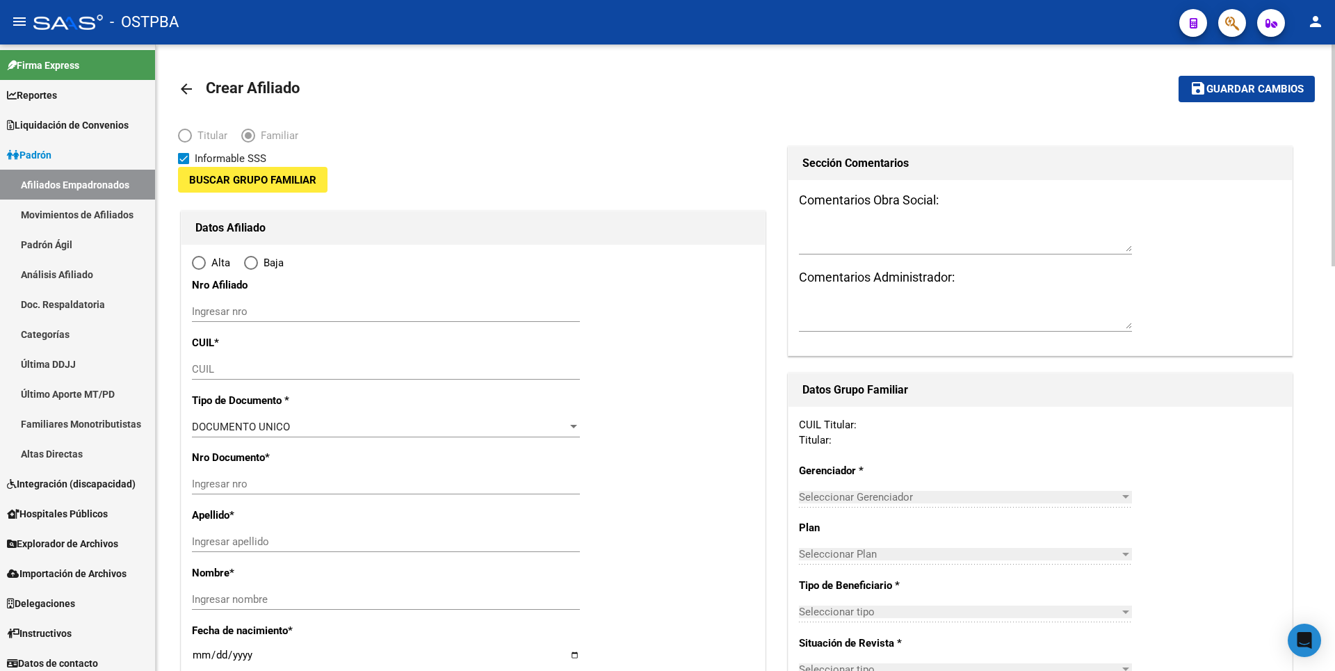
type input "30-70955889-3"
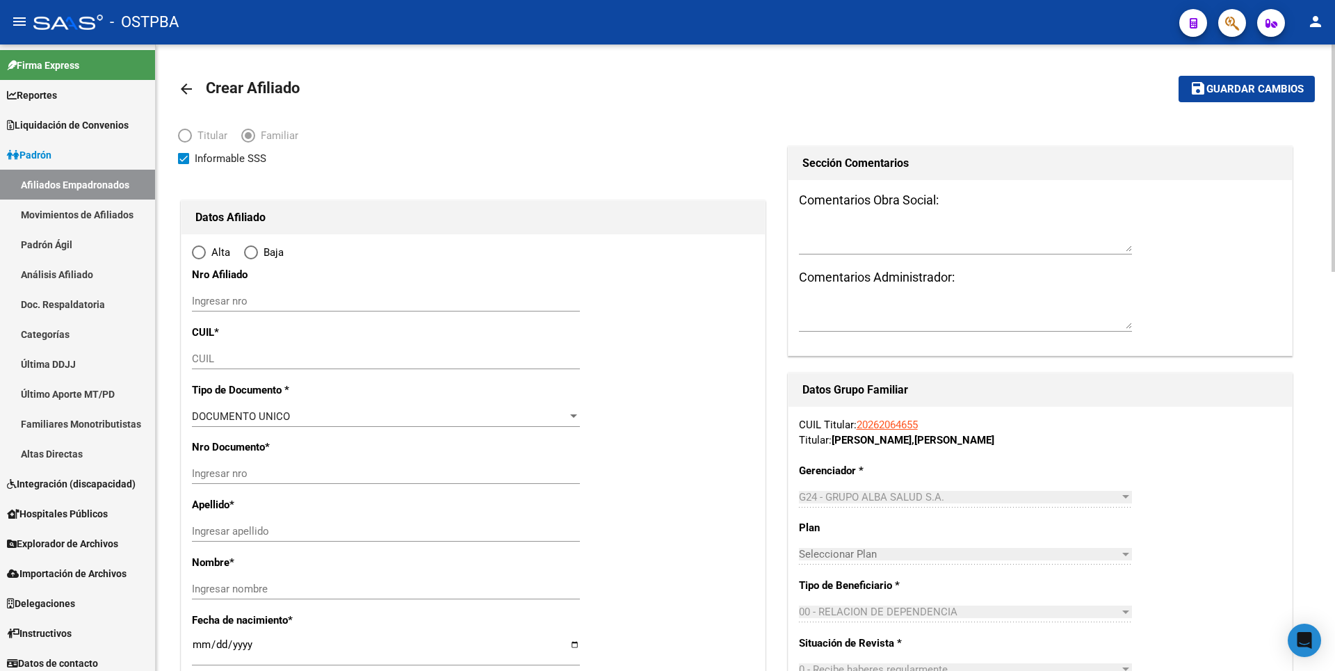
type input "[PERSON_NAME]"
type input "1888"
type input "[PERSON_NAME]"
type input "1824"
radio input "true"
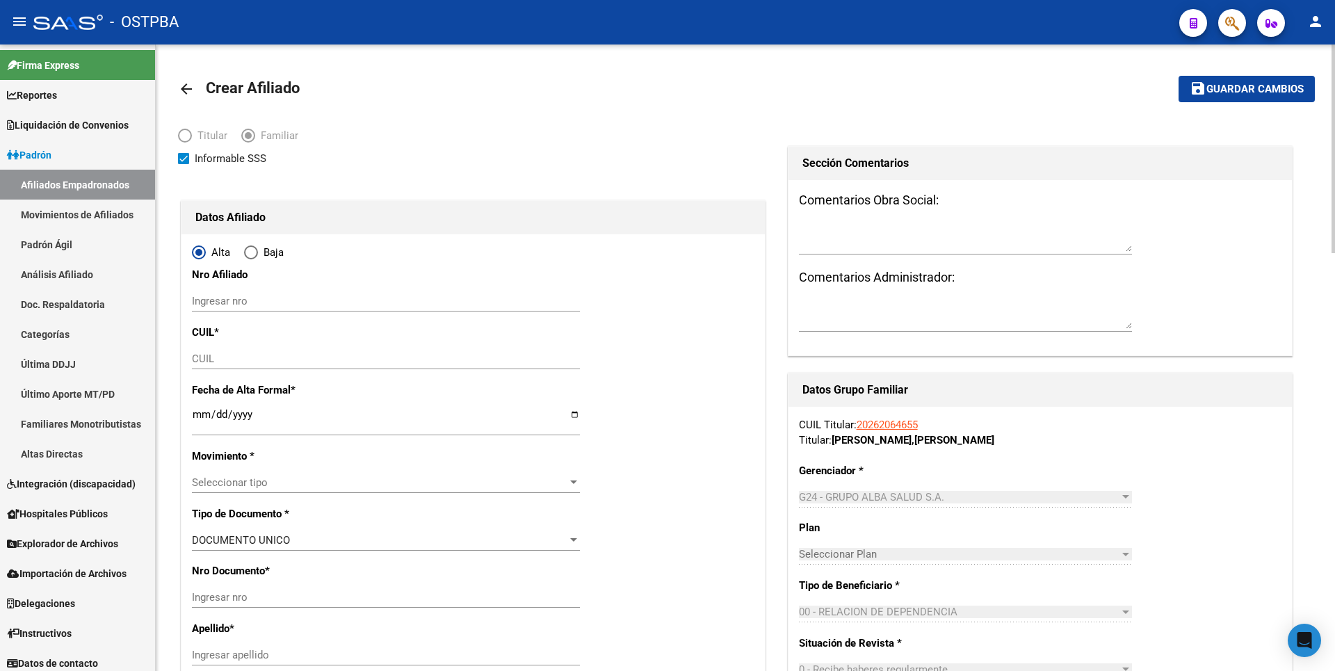
click at [196, 362] on input "CUIL" at bounding box center [386, 359] width 388 height 13
type input "30-70955889-3"
paste input "27-48872098-3"
type input "27-48872098-3"
type input "48872098"
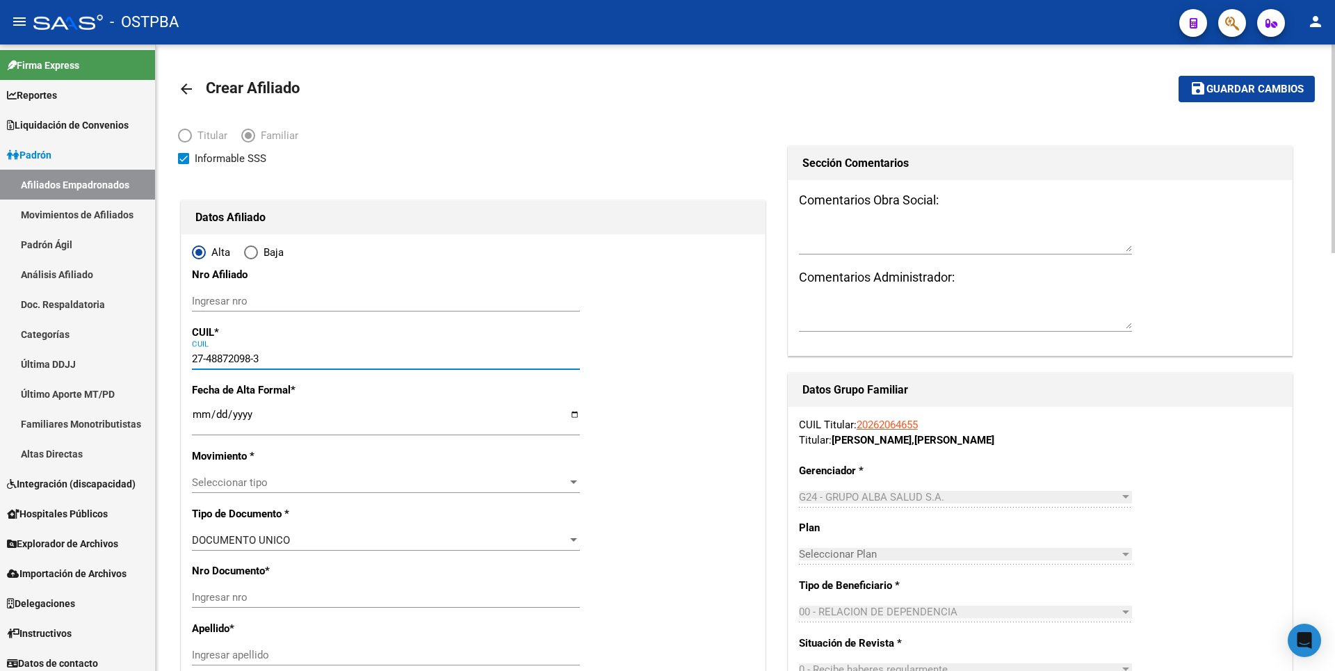
type input "RODRIGUEZ"
type input "LUDMILA ABIGAIL"
type input "2008-06-29"
type input "[PERSON_NAME]"
type input "AMEGHINO"
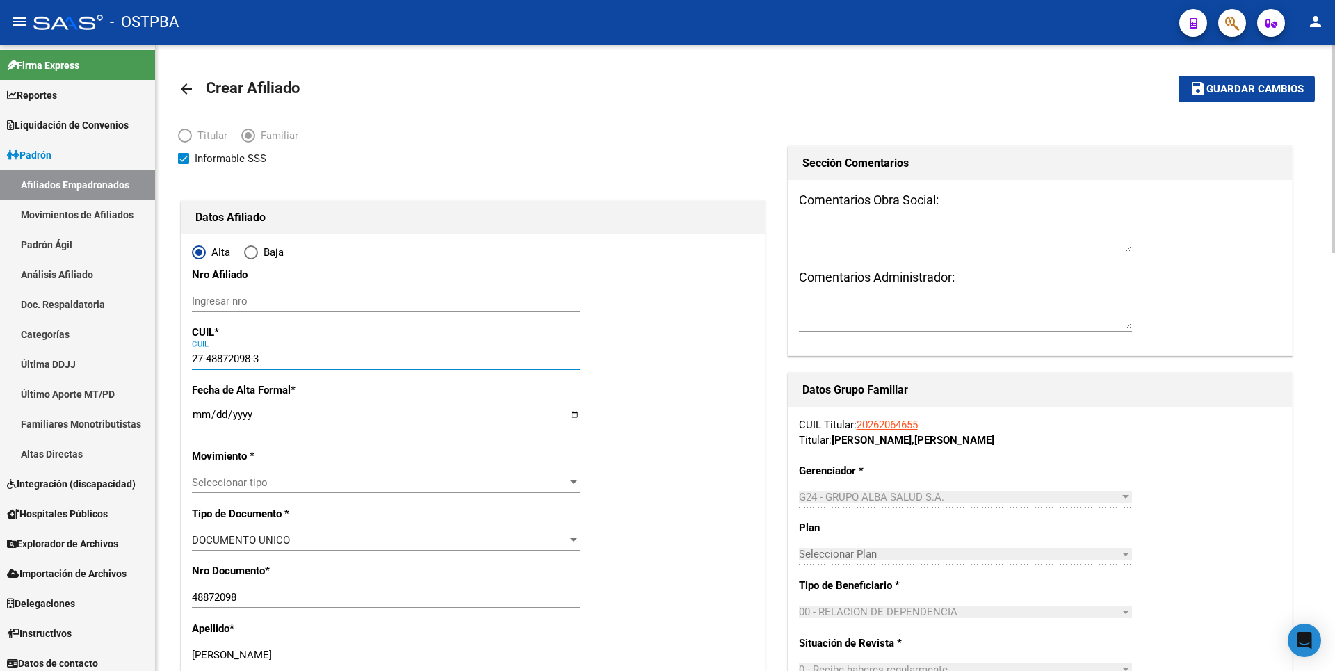
type input "27-48872098-3"
click at [196, 419] on input "Ingresar fecha" at bounding box center [386, 420] width 388 height 22
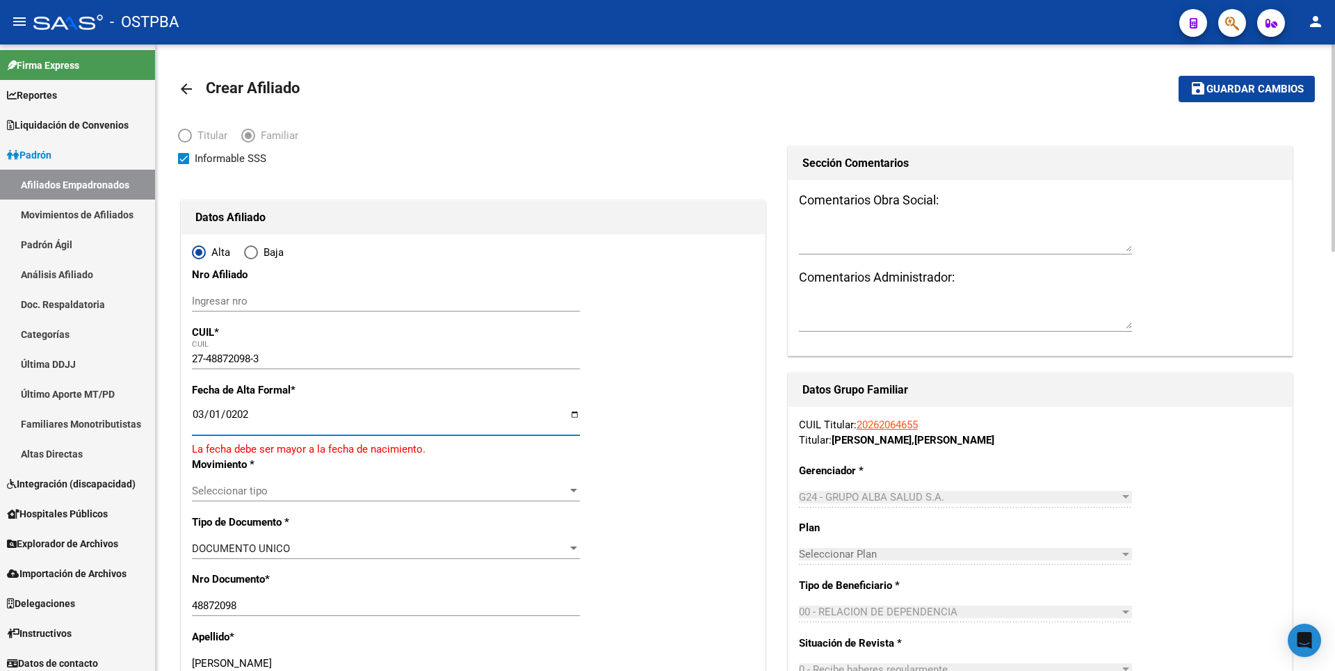
type input "2025-03-01"
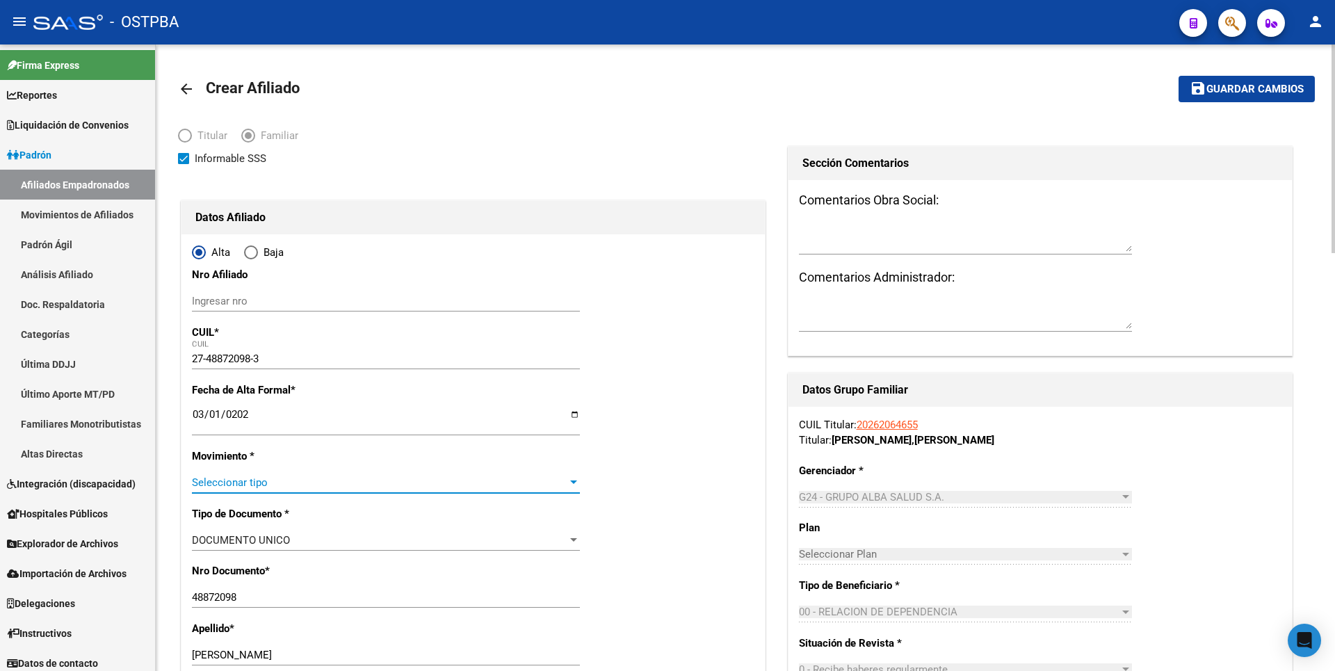
click at [572, 487] on div at bounding box center [573, 482] width 13 height 11
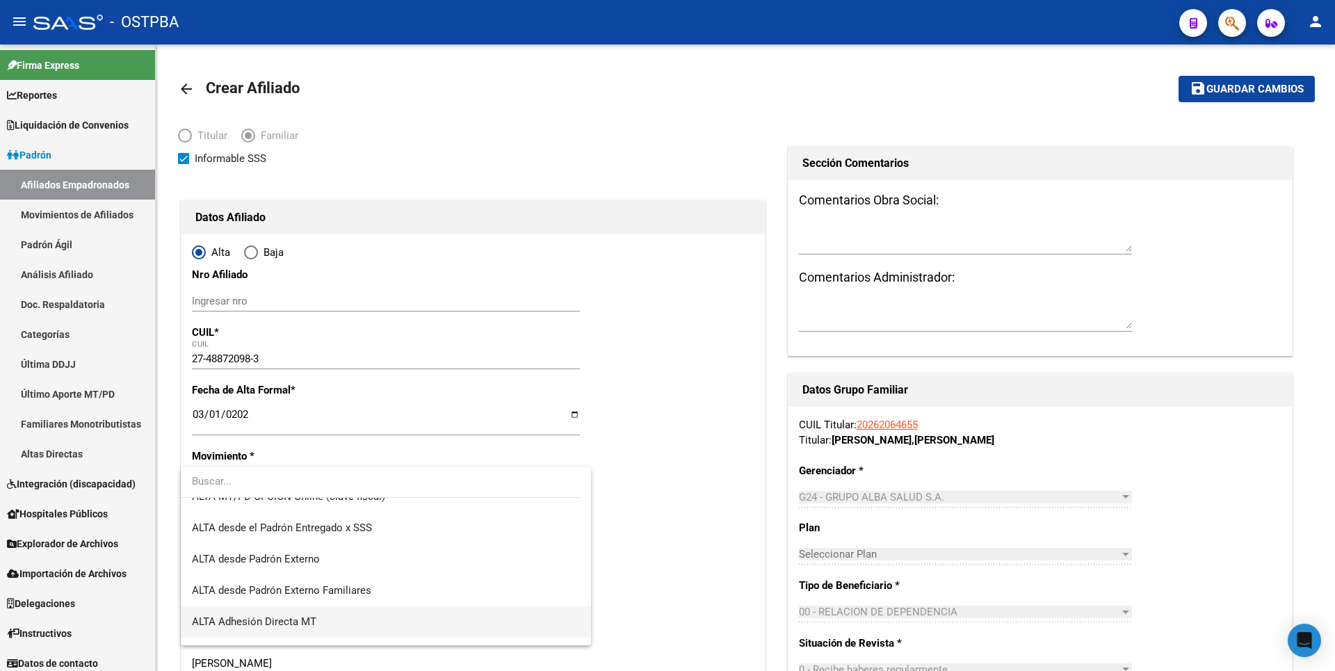
scroll to position [417, 0]
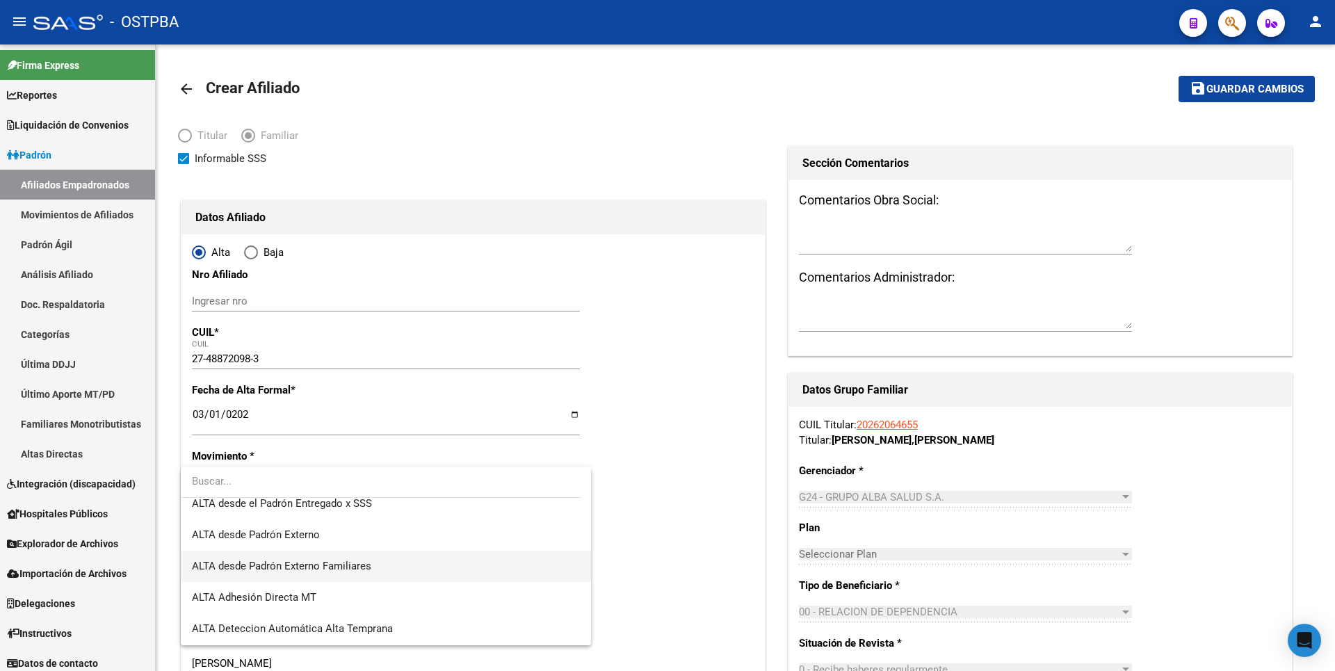
click at [341, 570] on span "ALTA desde Padrón Externo Familiares" at bounding box center [281, 566] width 179 height 13
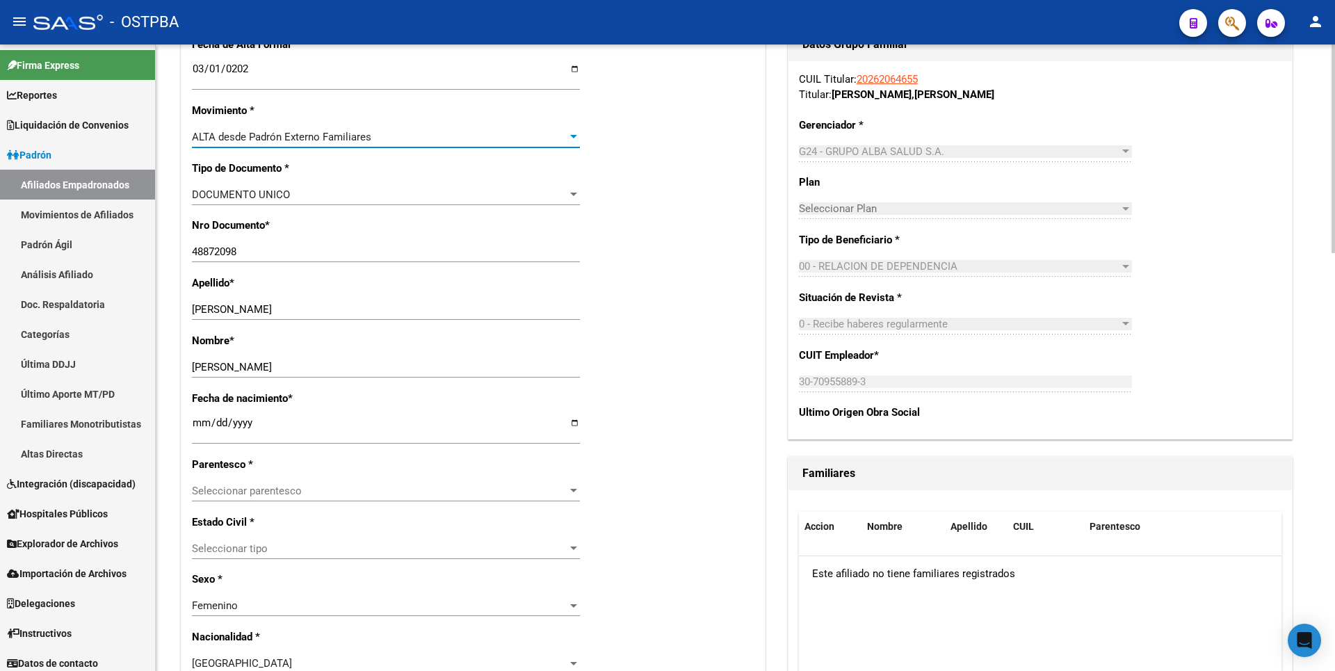
scroll to position [348, 0]
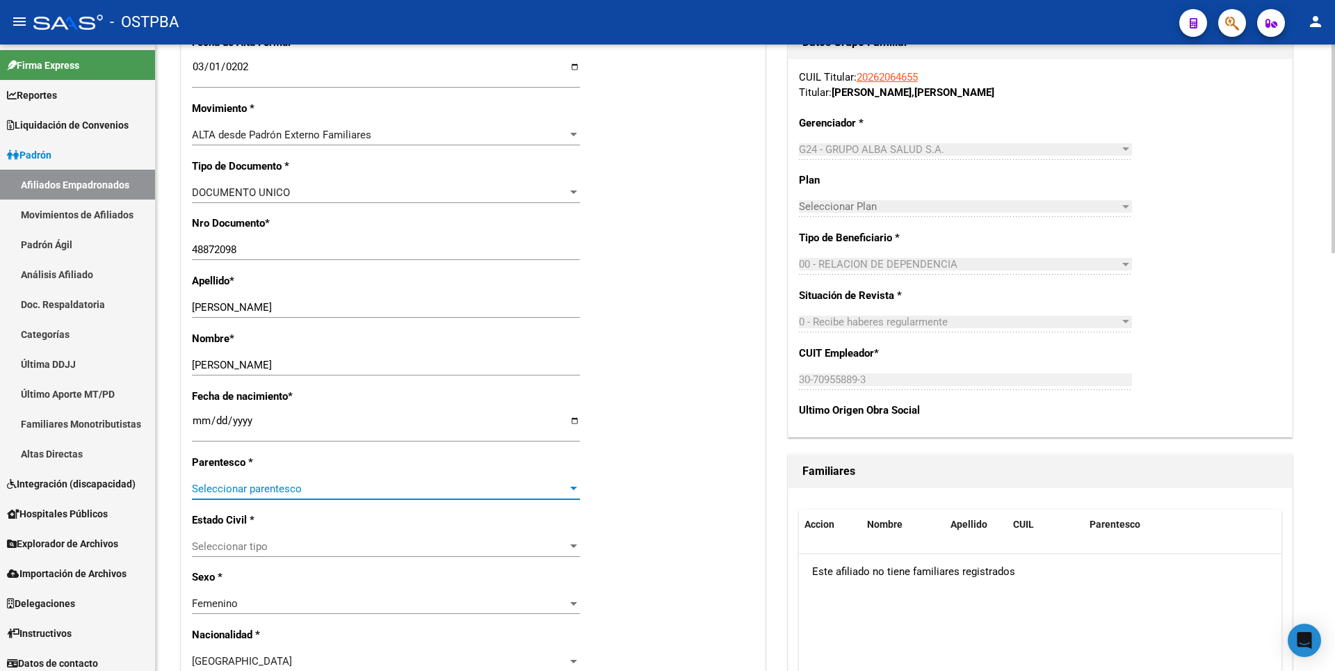
click at [575, 488] on div at bounding box center [573, 488] width 7 height 3
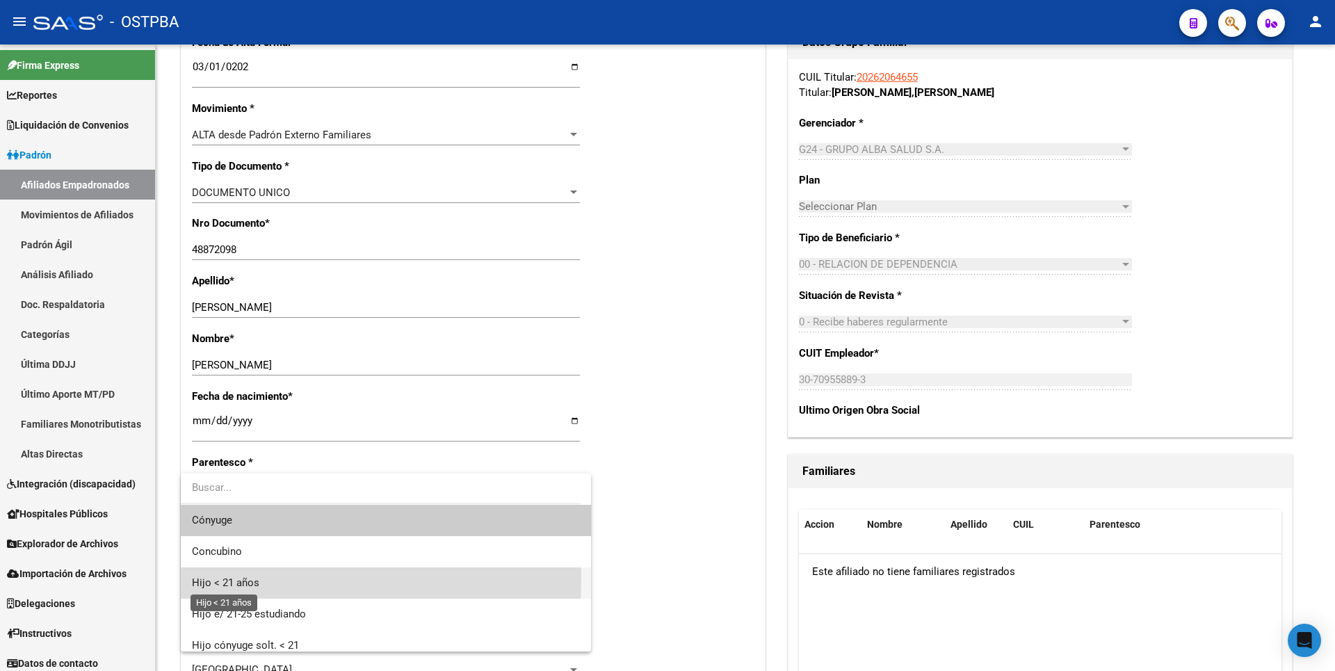
click at [225, 578] on span "Hijo < 21 años" at bounding box center [225, 582] width 67 height 13
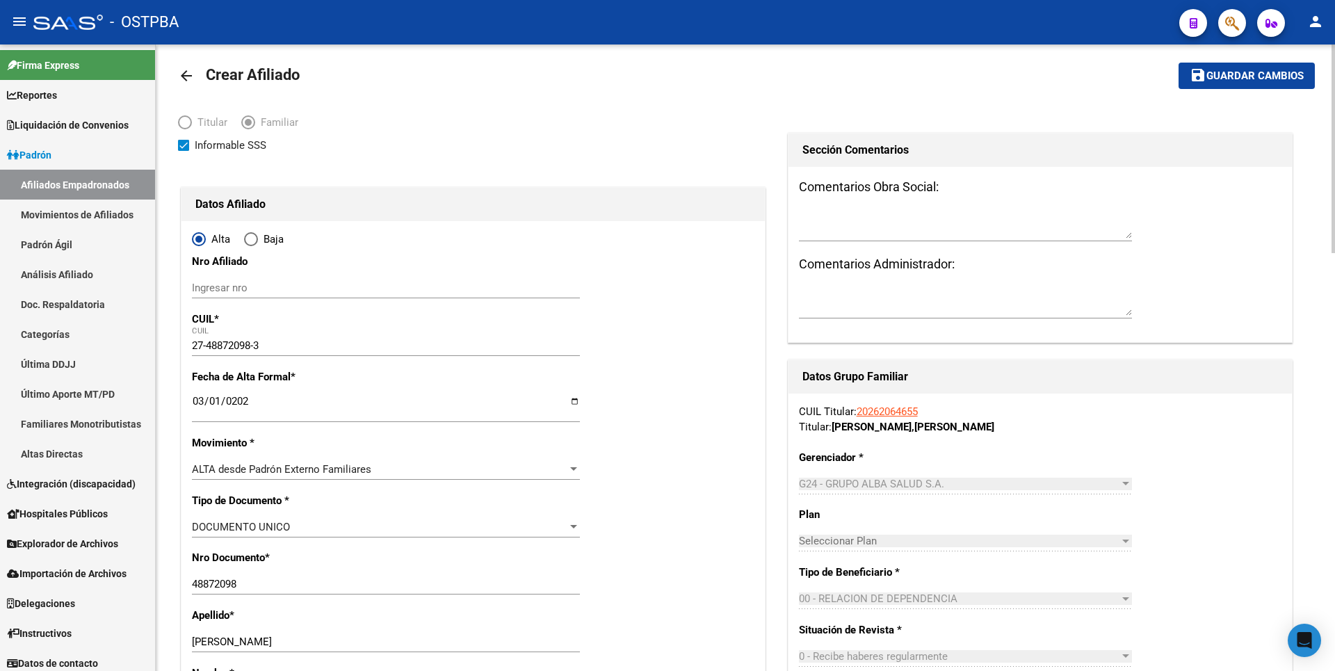
scroll to position [0, 0]
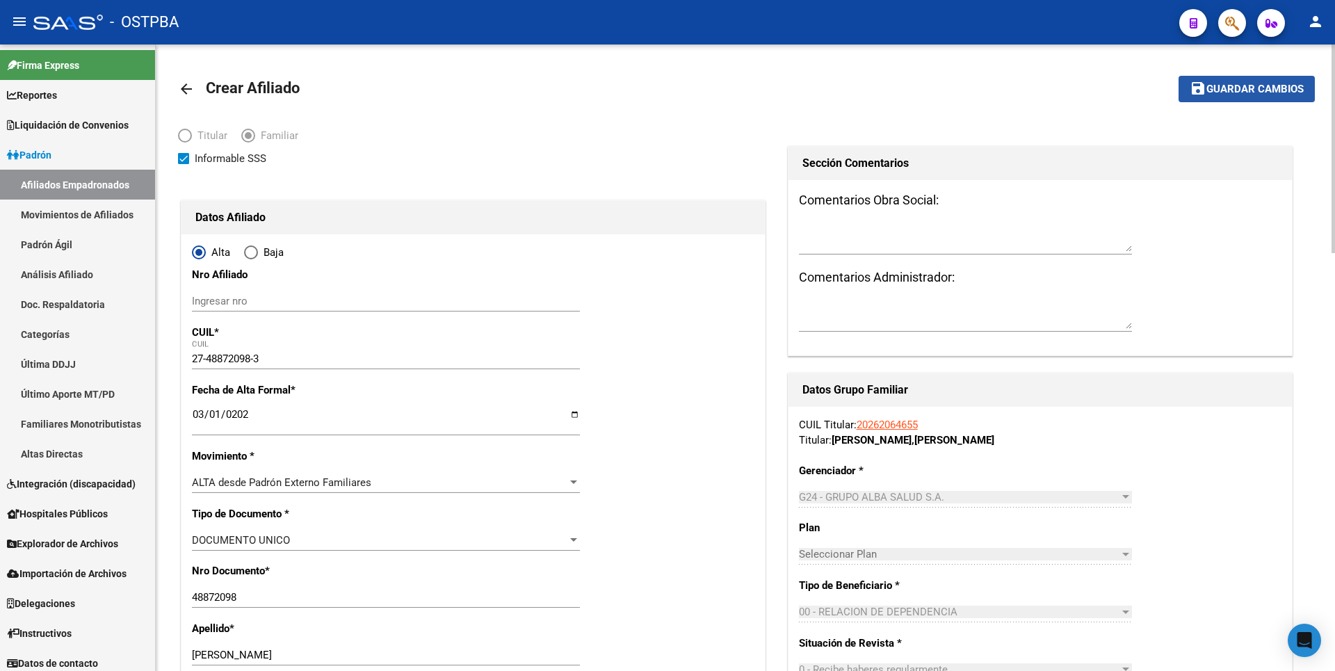
click at [1266, 90] on span "Guardar cambios" at bounding box center [1254, 89] width 97 height 13
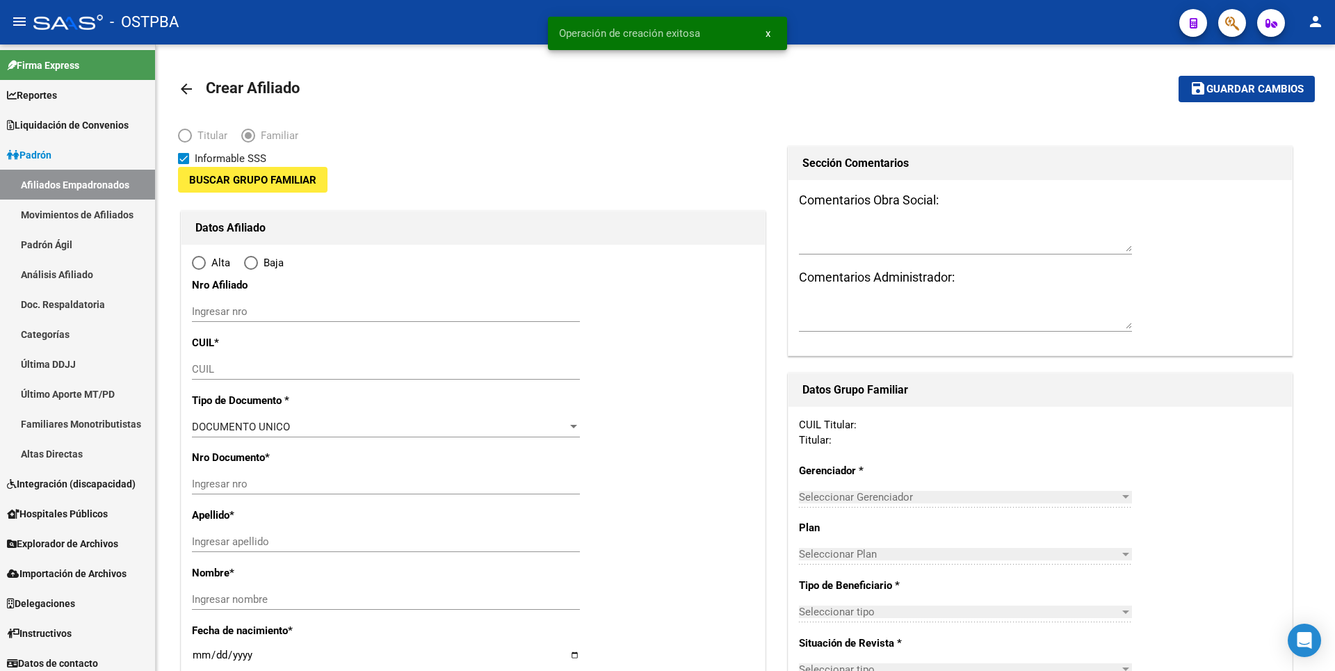
type input "30-70955889-3"
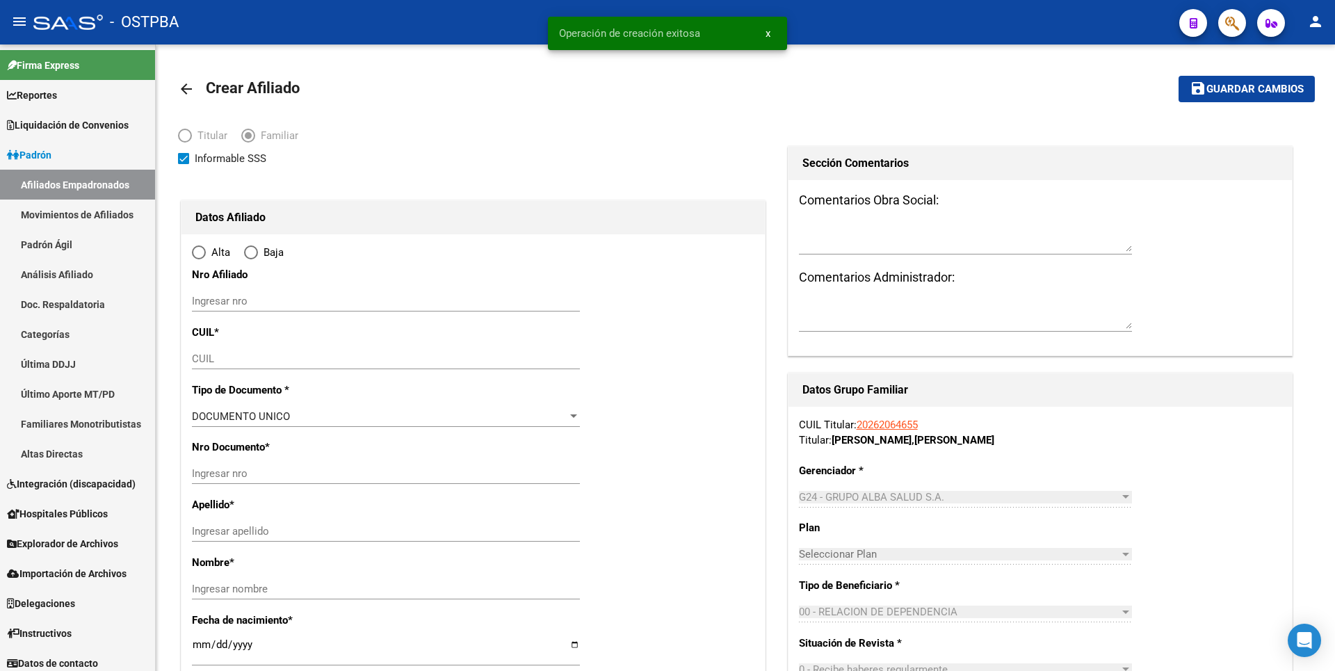
type input "[PERSON_NAME]"
type input "1888"
type input "[PERSON_NAME]"
type input "1824"
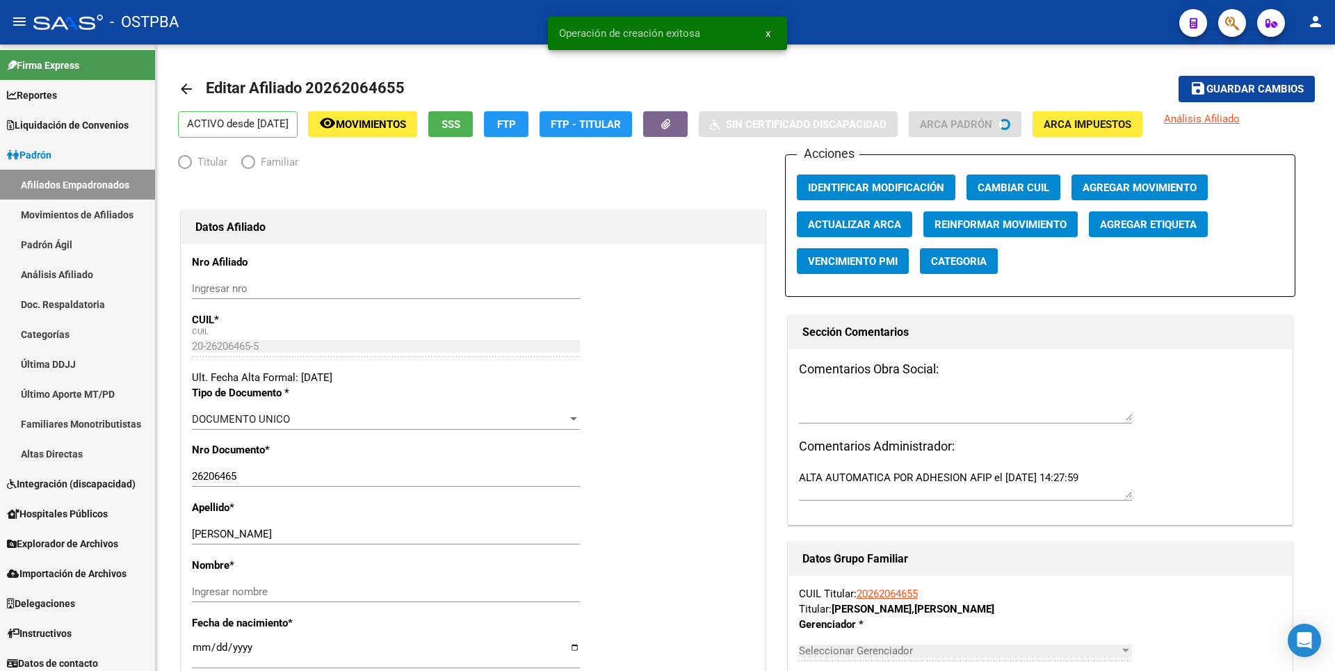
radio input "true"
type input "30-70955889-3"
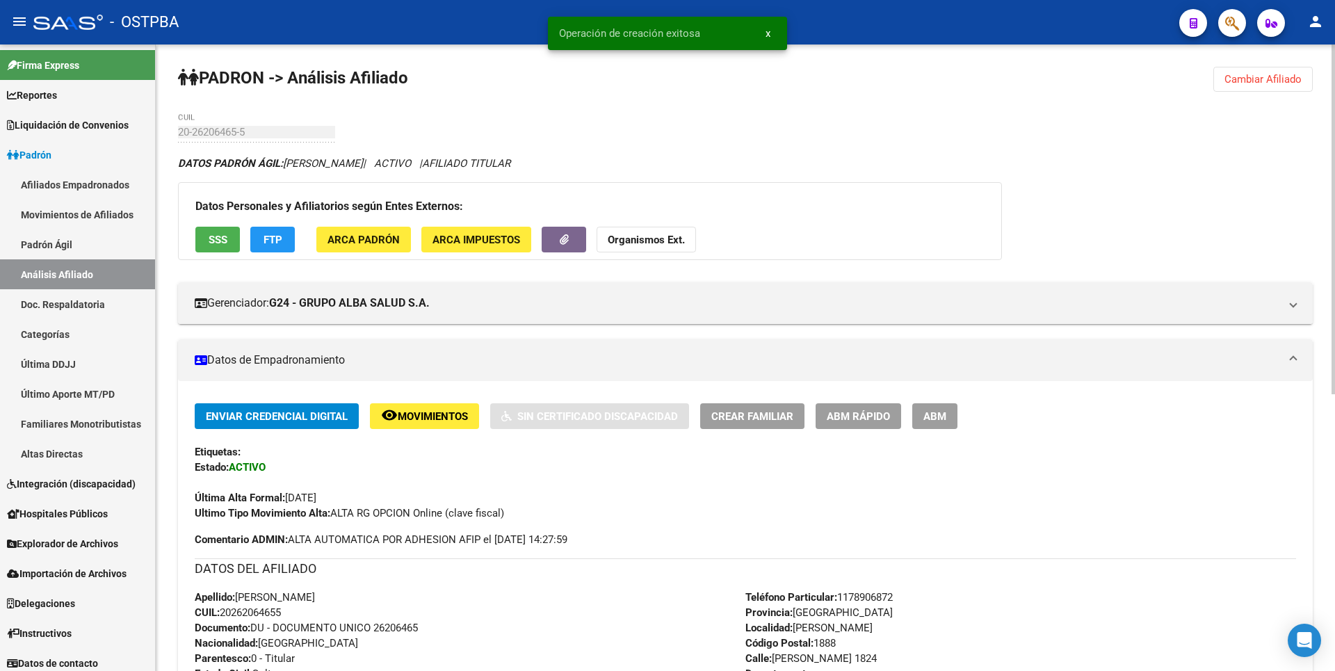
scroll to position [417, 0]
